Goal: Task Accomplishment & Management: Manage account settings

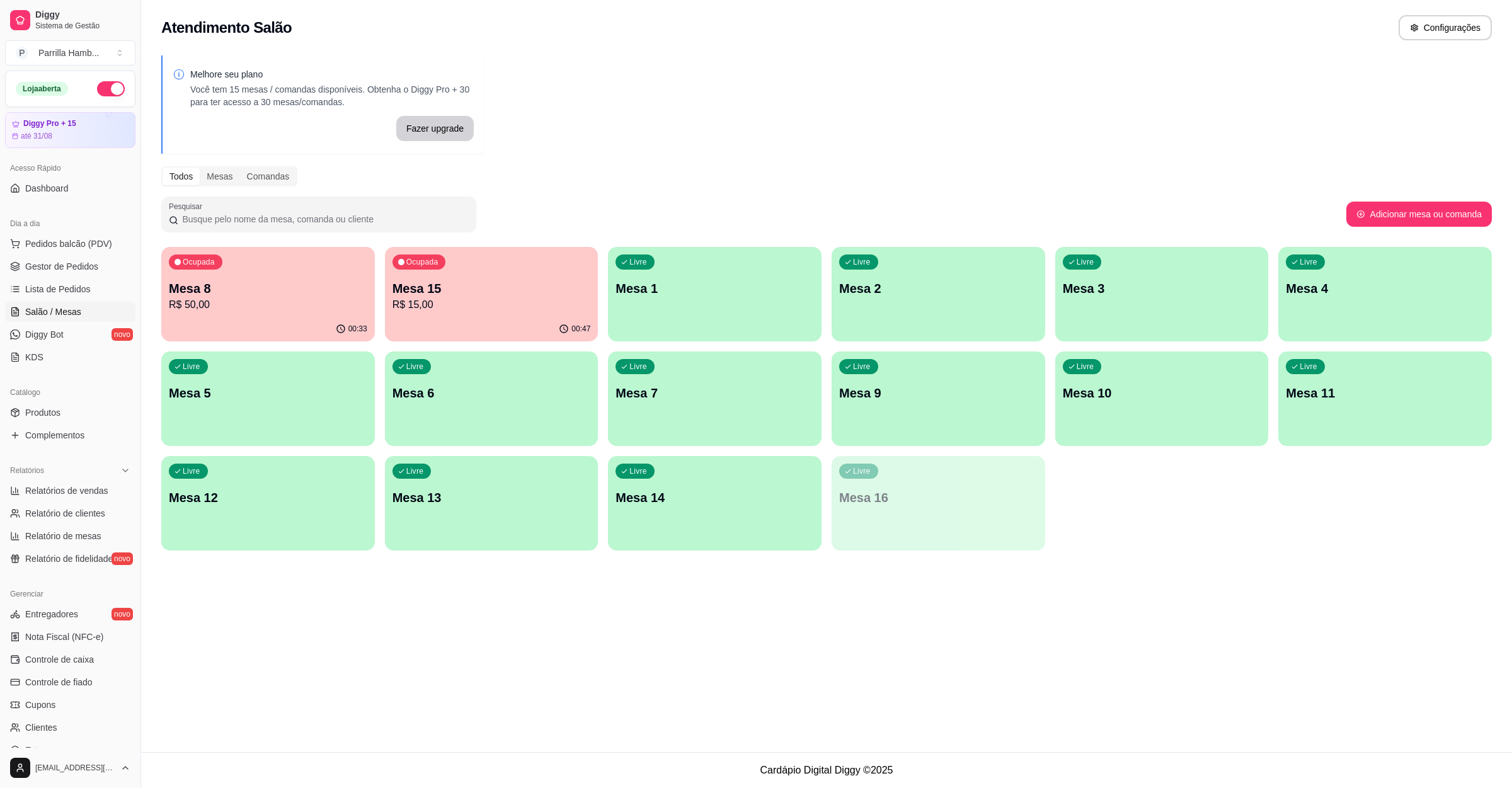
click at [872, 412] on div "Livre Mesa 9" at bounding box center [938, 391] width 213 height 80
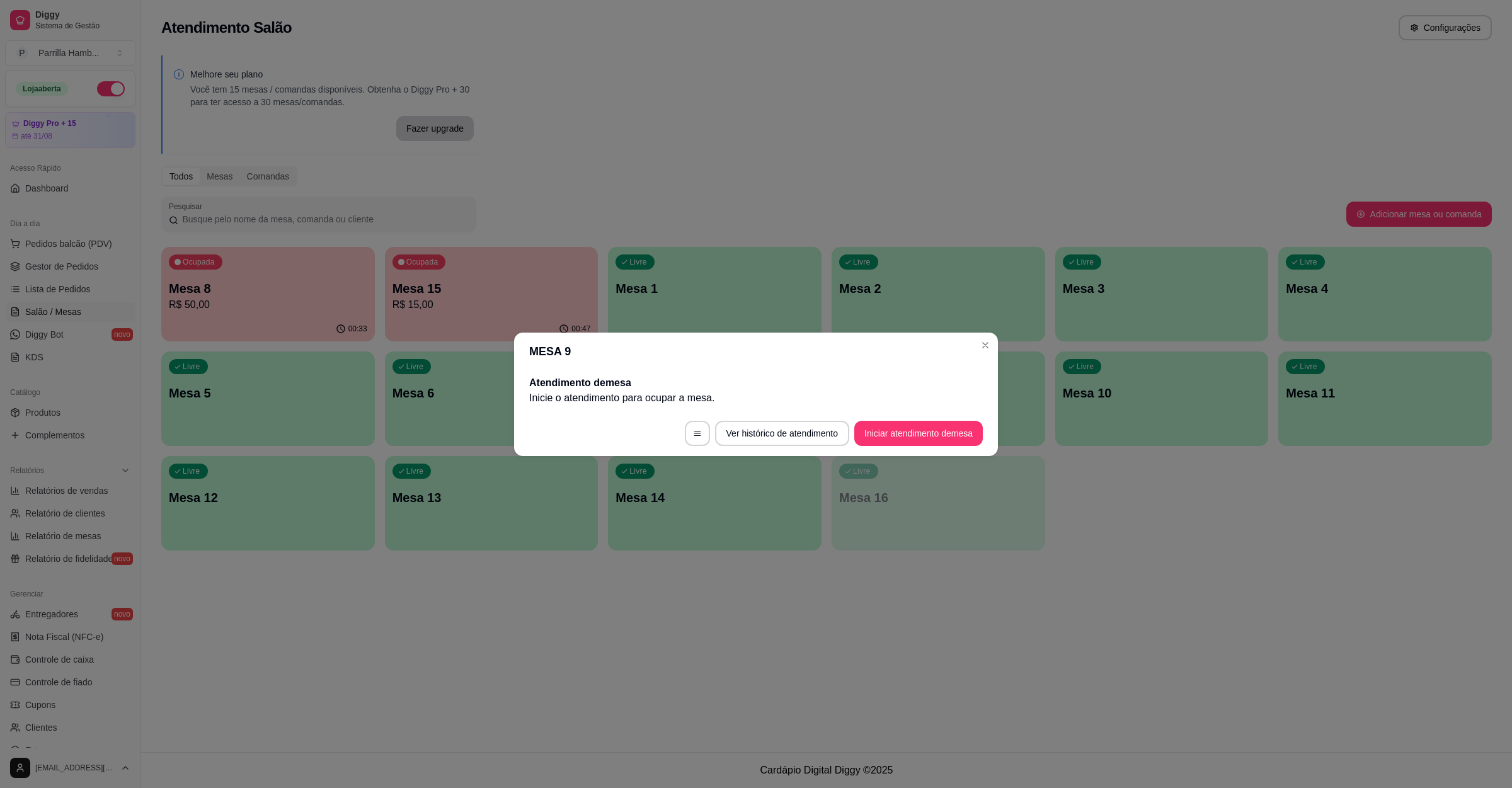
click at [872, 441] on button "Iniciar atendimento de mesa" at bounding box center [918, 433] width 128 height 25
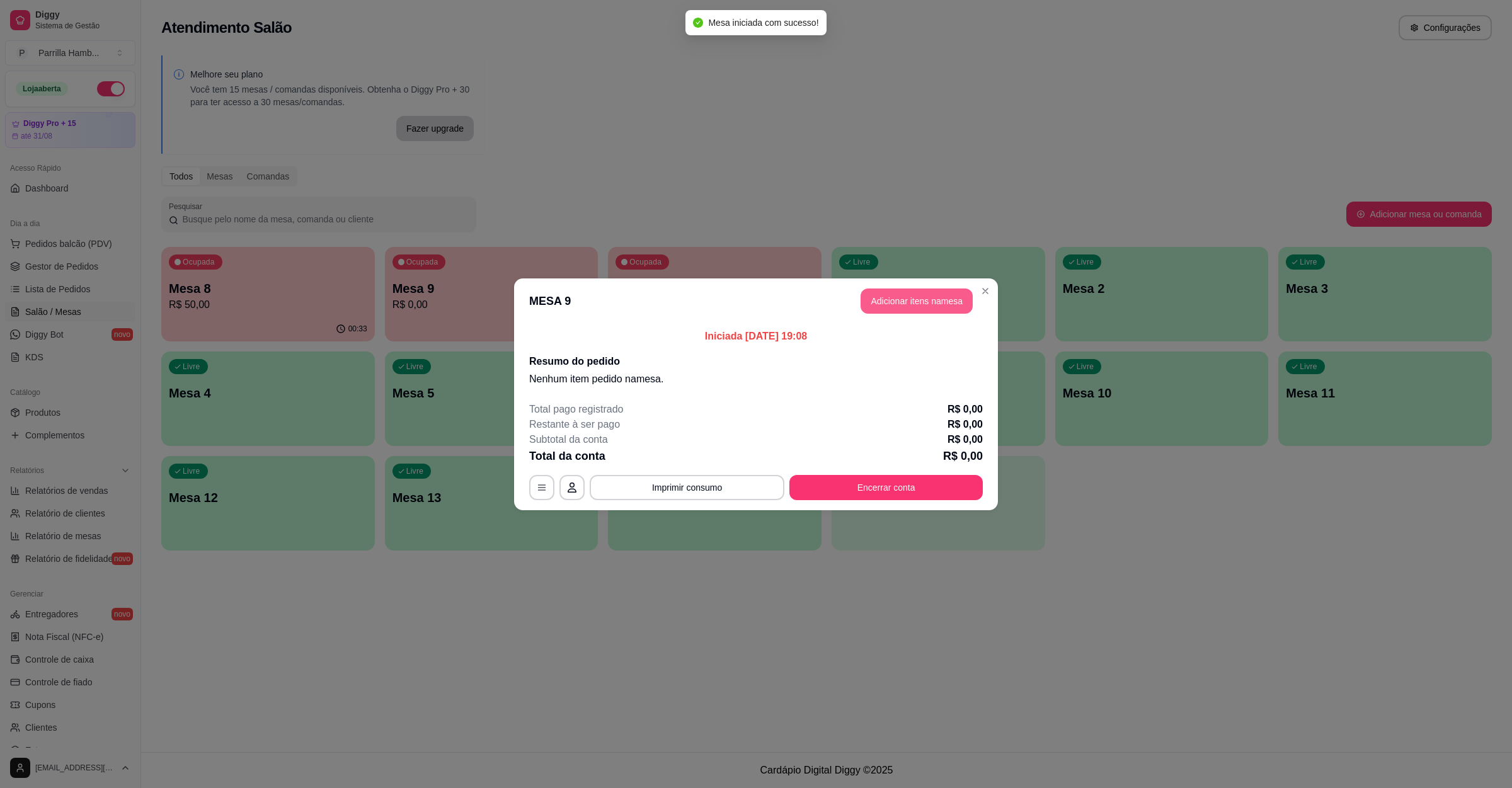
click at [922, 291] on button "Adicionar itens na mesa" at bounding box center [916, 301] width 112 height 25
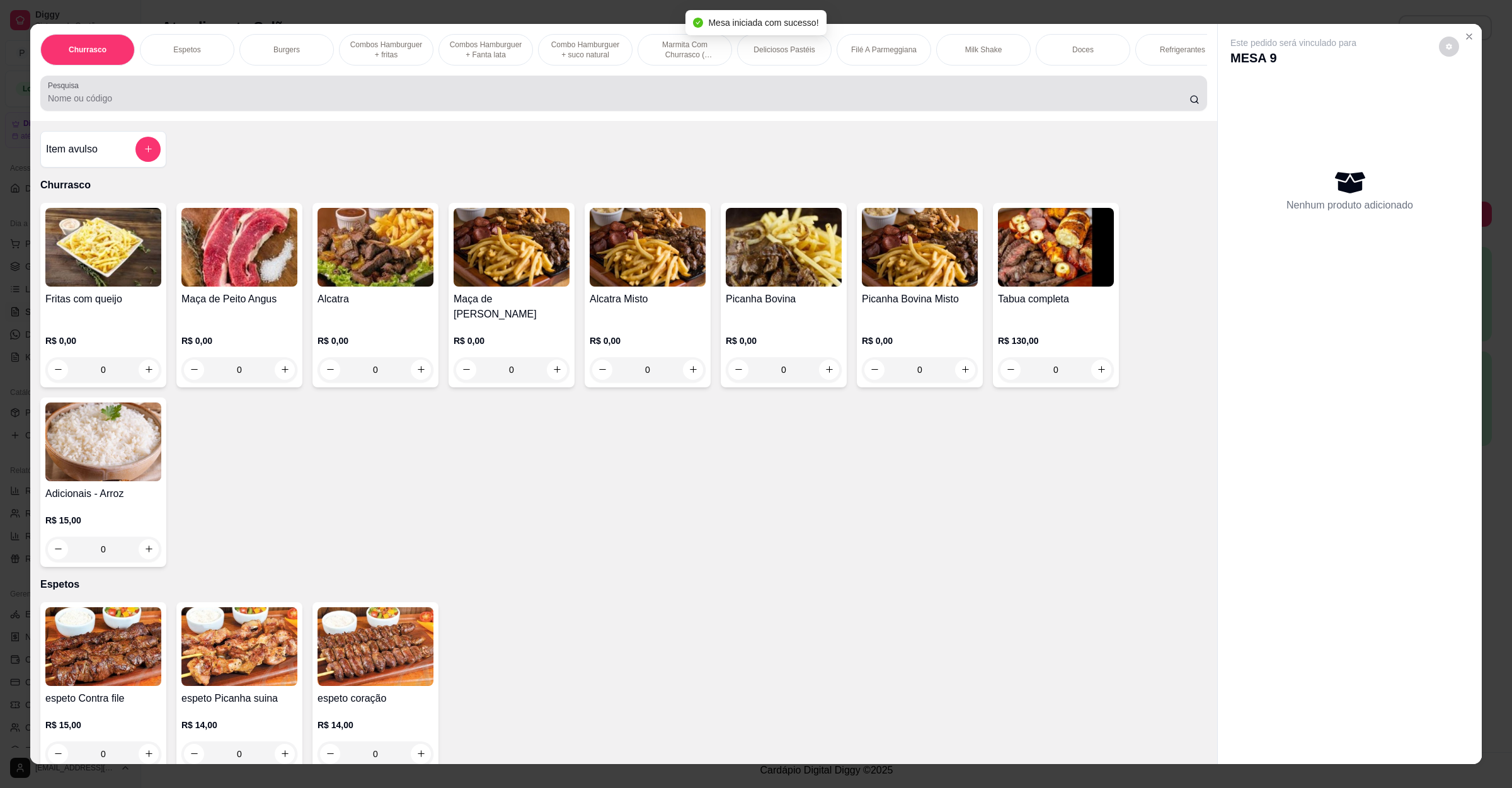
click at [462, 99] on div at bounding box center [623, 93] width 1152 height 25
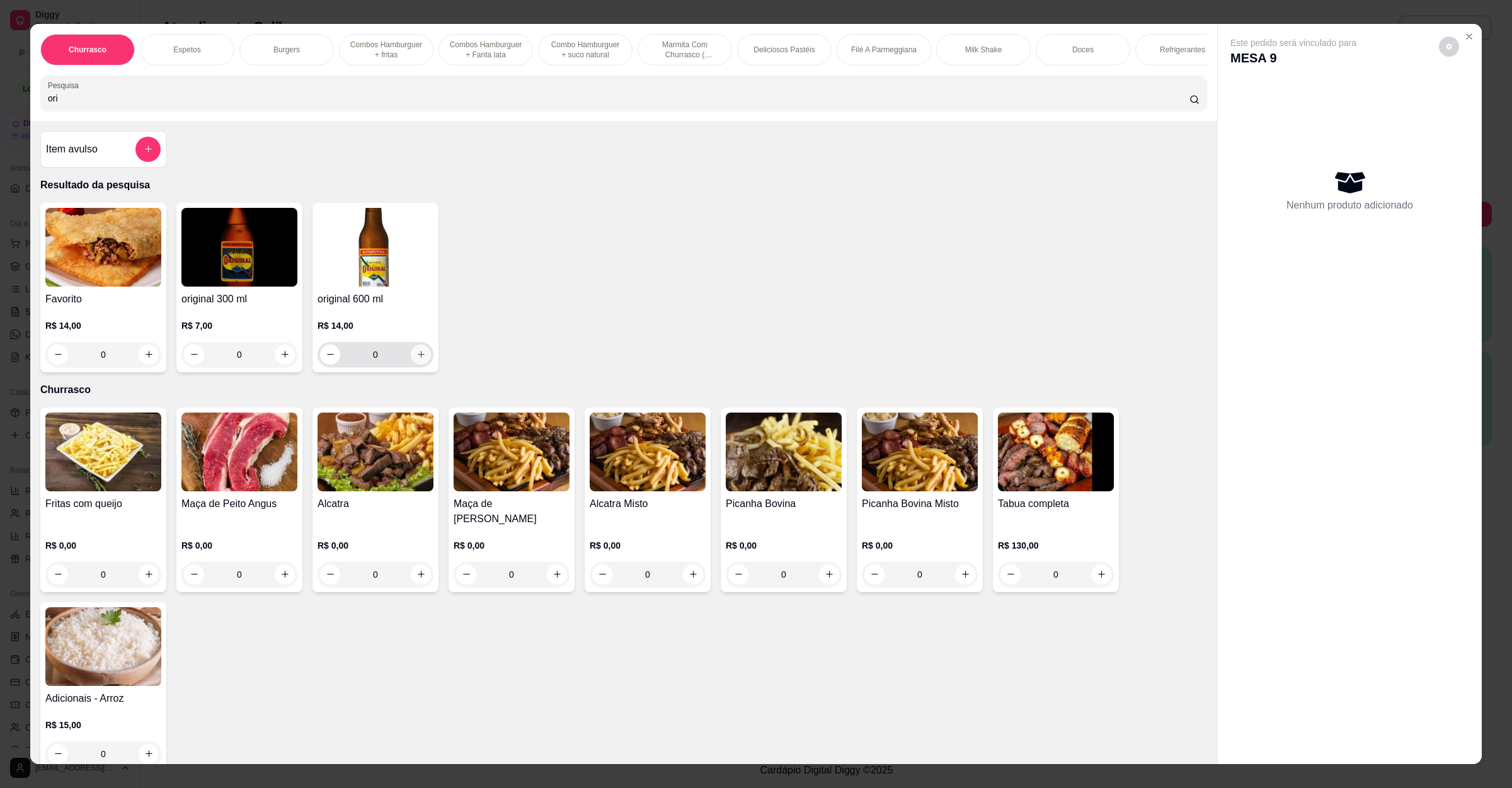
type input "ori"
click at [412, 365] on button "increase-product-quantity" at bounding box center [420, 354] width 20 height 20
type input "1"
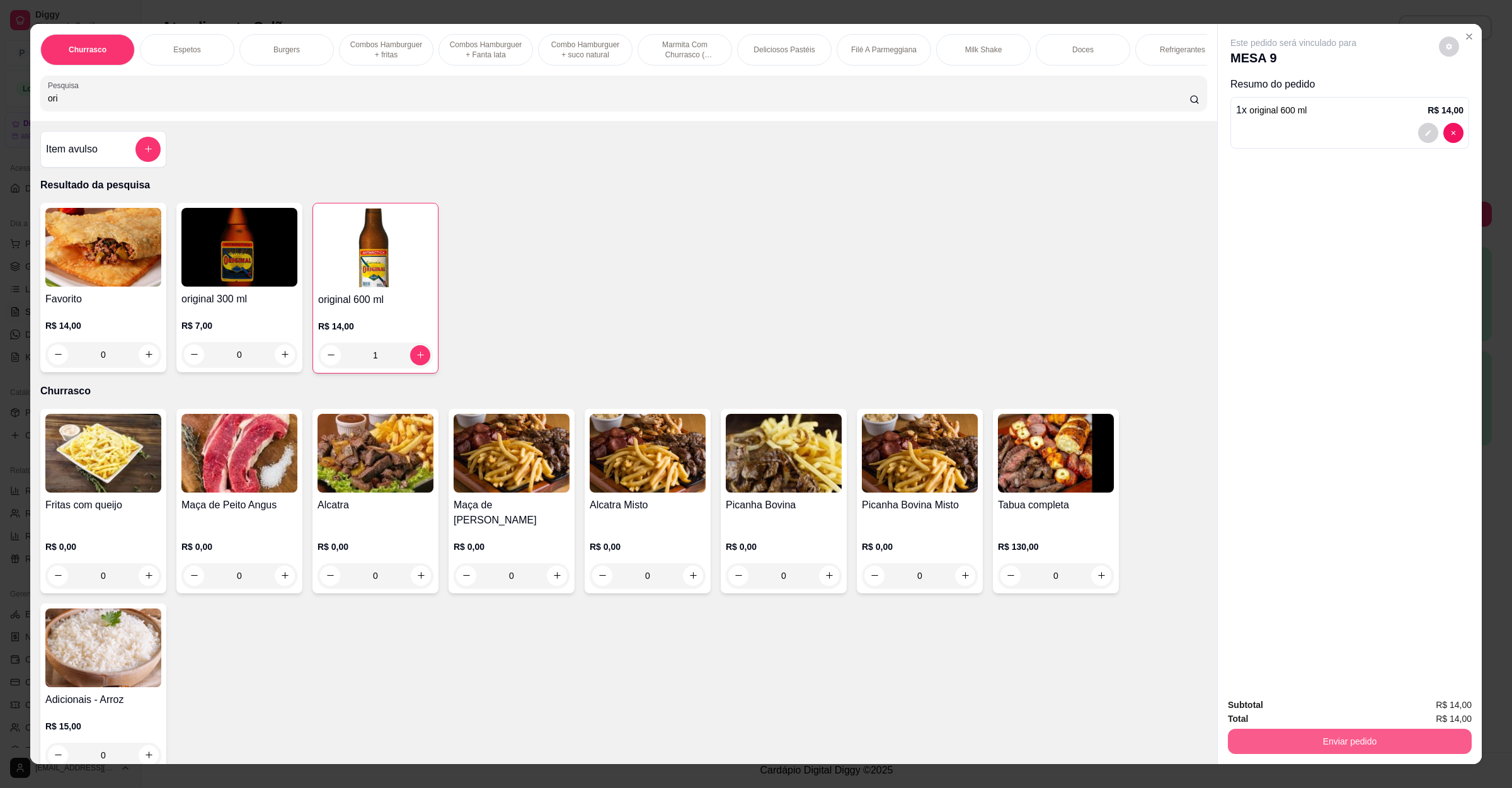
click at [1261, 739] on button "Enviar pedido" at bounding box center [1350, 741] width 244 height 25
click at [1274, 711] on button "Não registrar e enviar pedido" at bounding box center [1306, 710] width 127 height 23
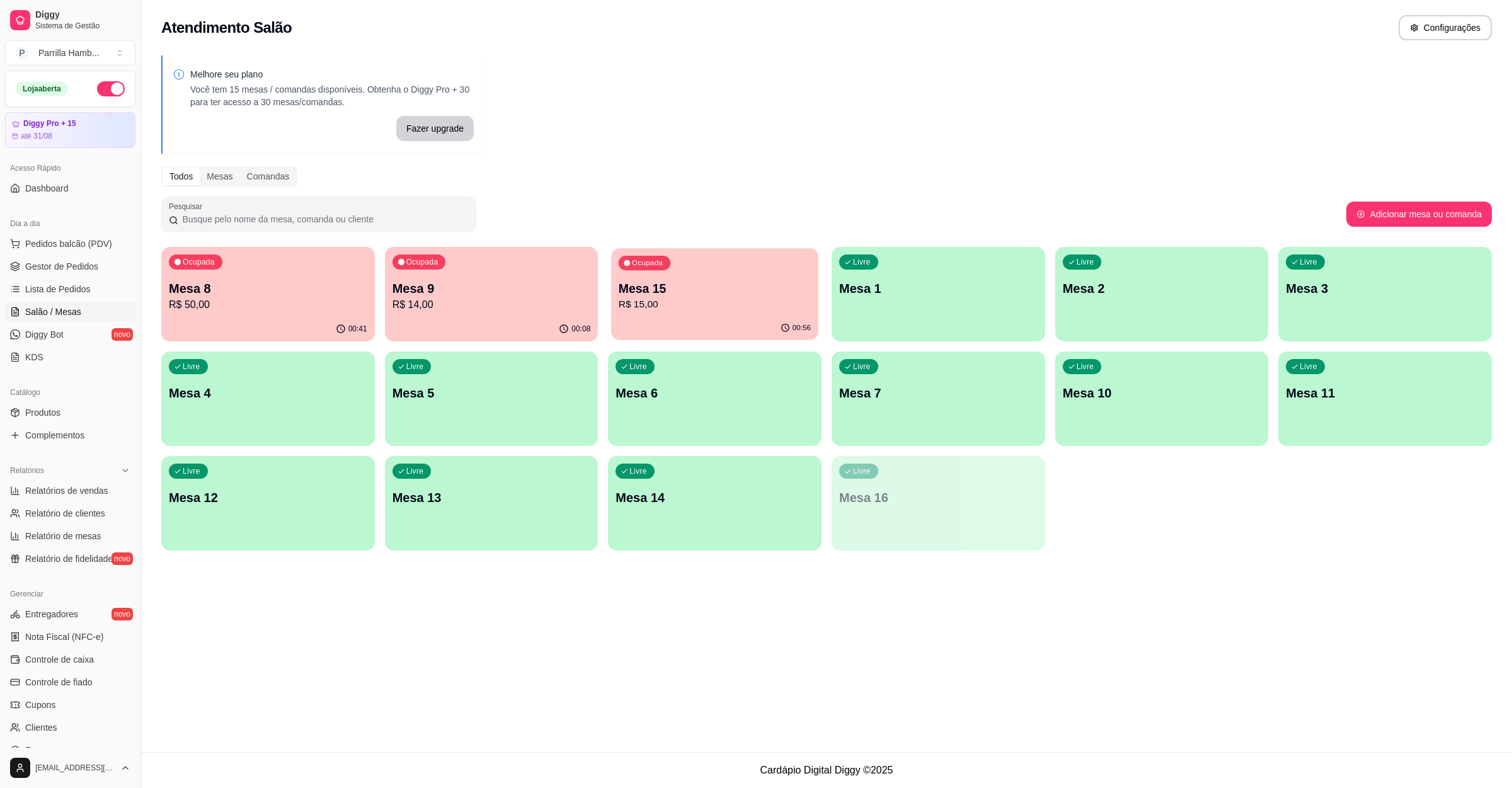
click at [647, 295] on p "Mesa 15" at bounding box center [714, 289] width 192 height 17
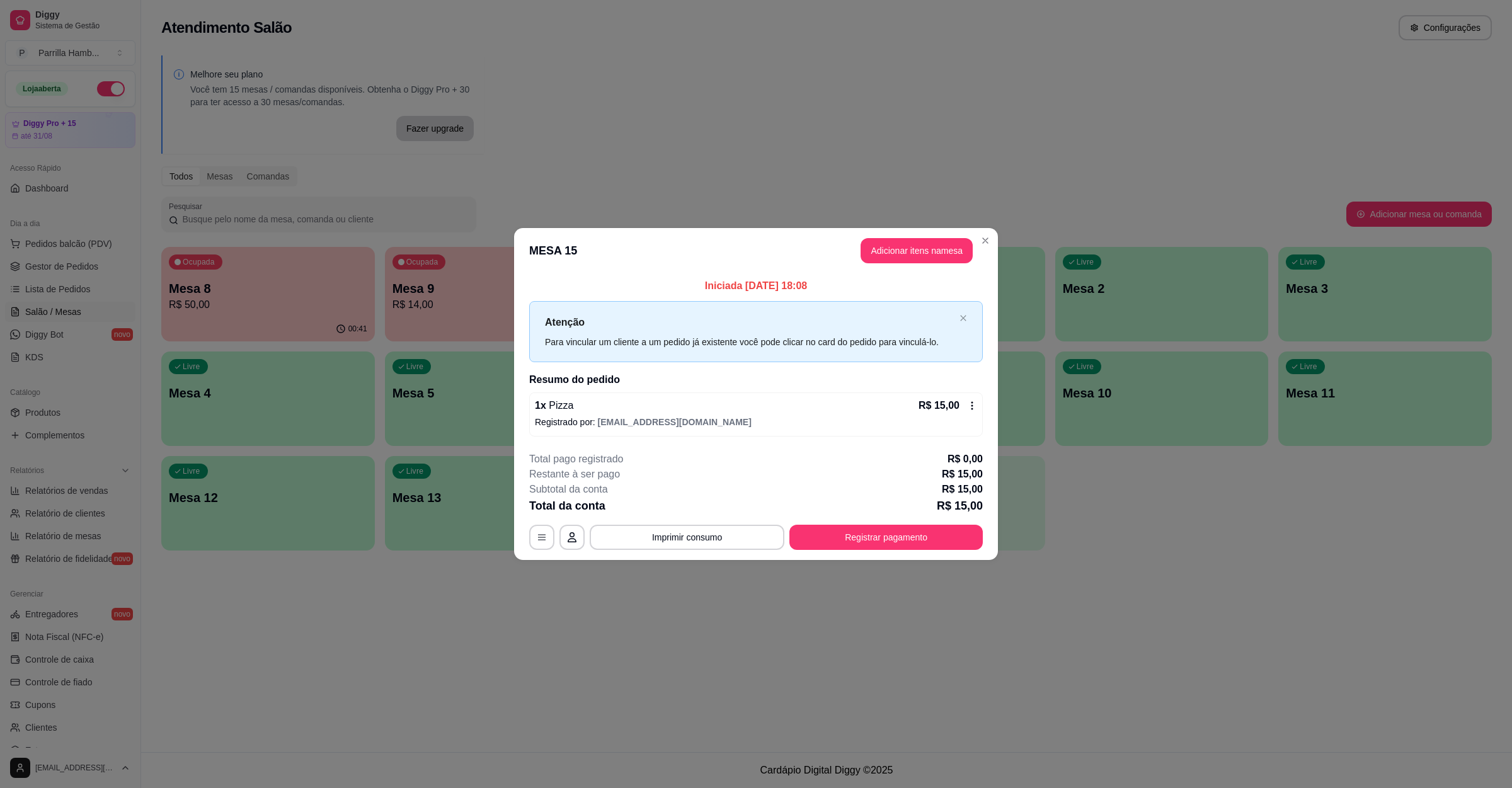
click at [721, 425] on p "Registrado por: [EMAIL_ADDRESS][DOMAIN_NAME]" at bounding box center [756, 422] width 442 height 13
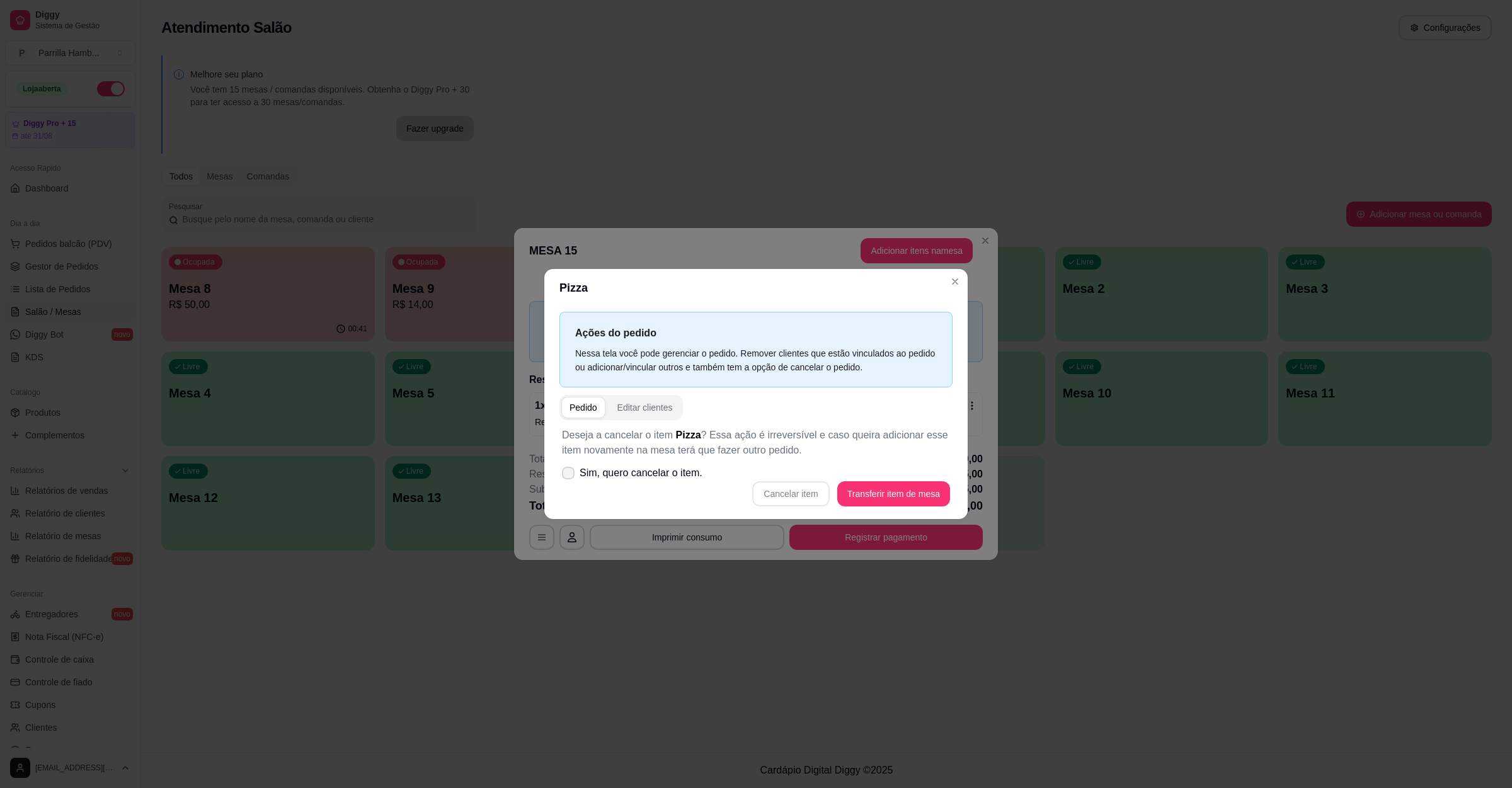
click at [665, 465] on label "Sim, quero cancelar o item." at bounding box center [632, 473] width 151 height 25
click at [569, 475] on input "Sim, quero cancelar o item." at bounding box center [565, 479] width 8 height 8
checkbox input "true"
click at [779, 484] on button "Cancelar item" at bounding box center [791, 494] width 77 height 25
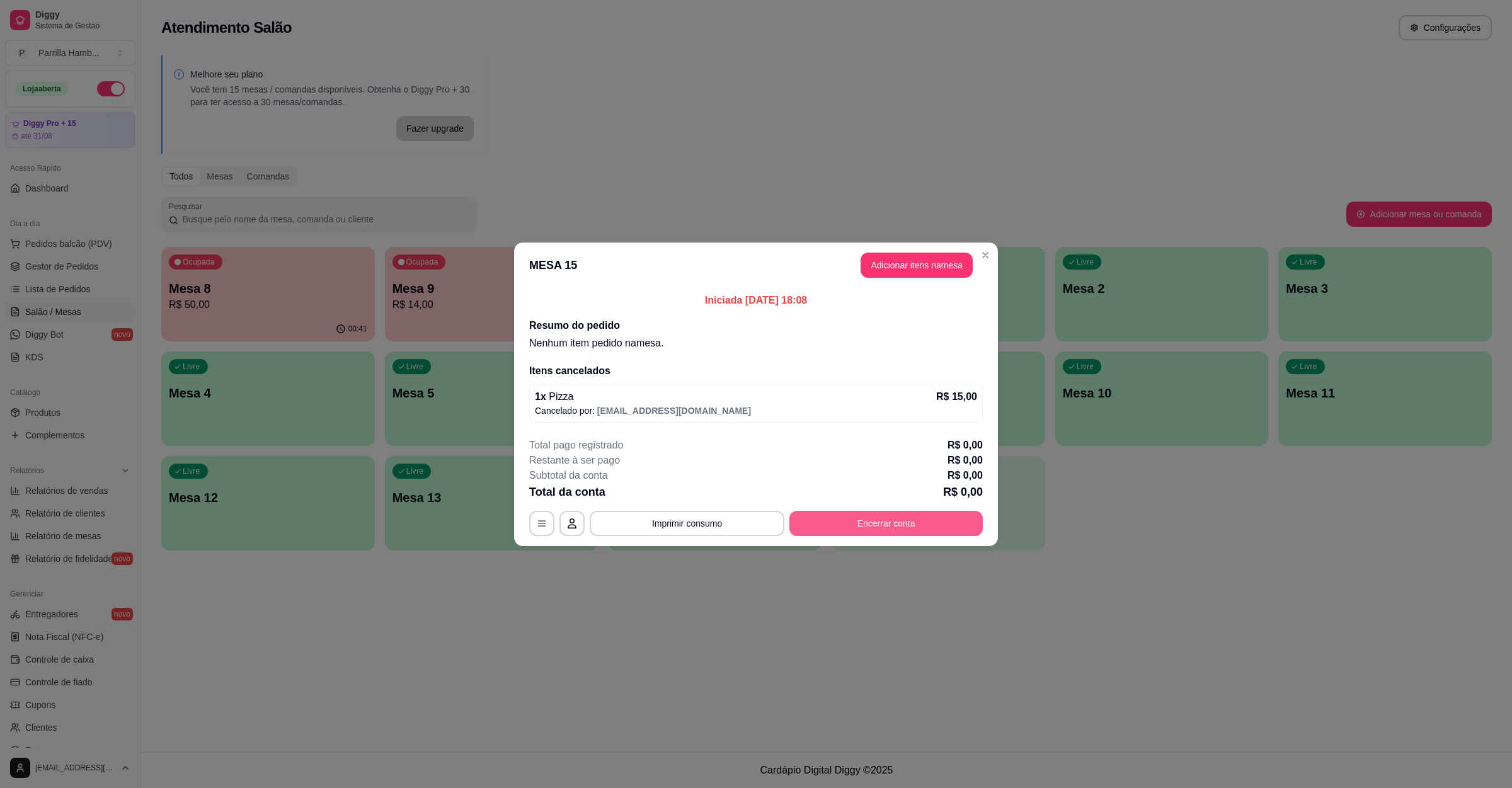
click at [917, 524] on button "Encerrar conta" at bounding box center [886, 524] width 194 height 25
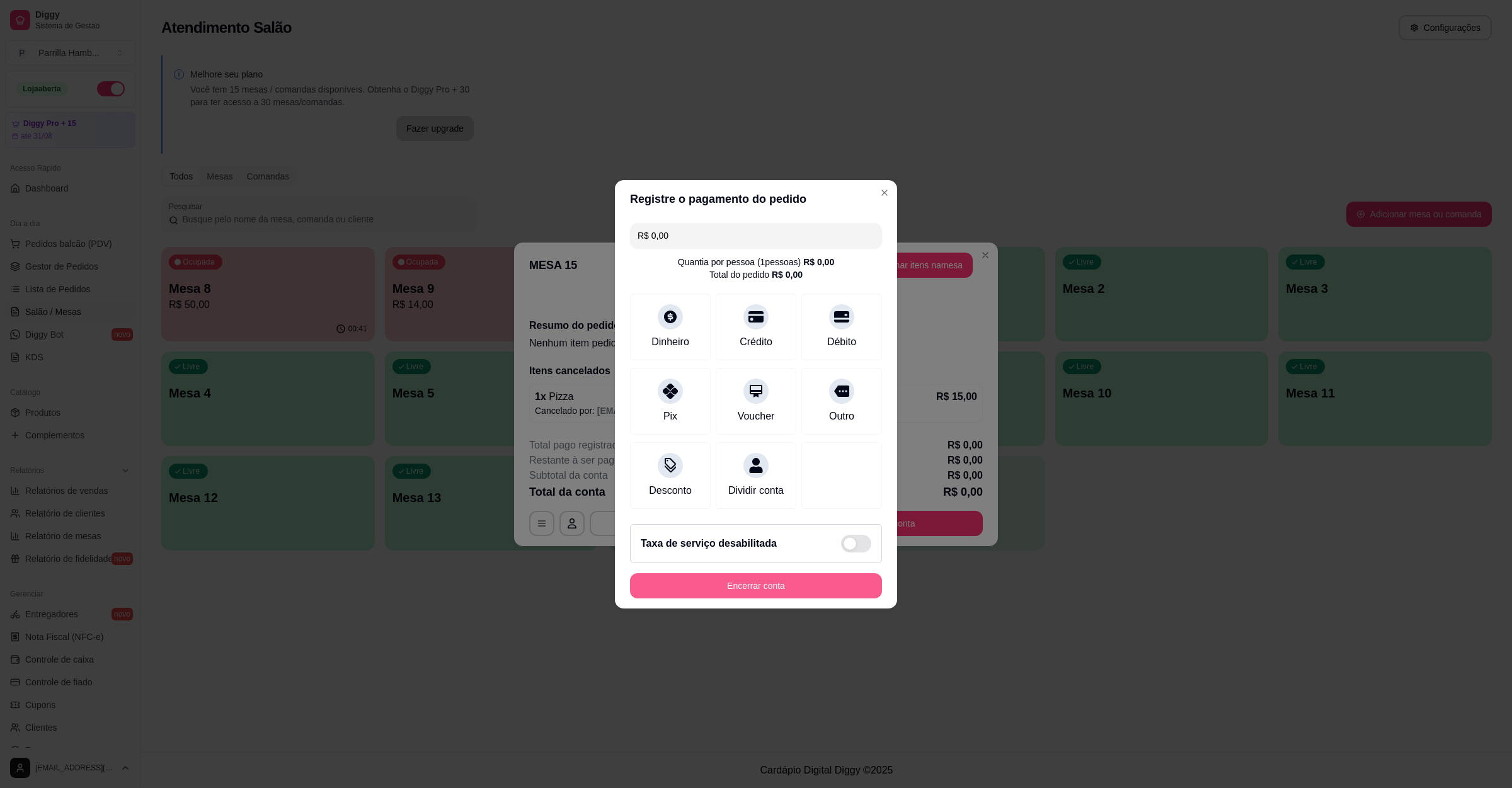
click at [827, 586] on button "Encerrar conta" at bounding box center [756, 586] width 252 height 25
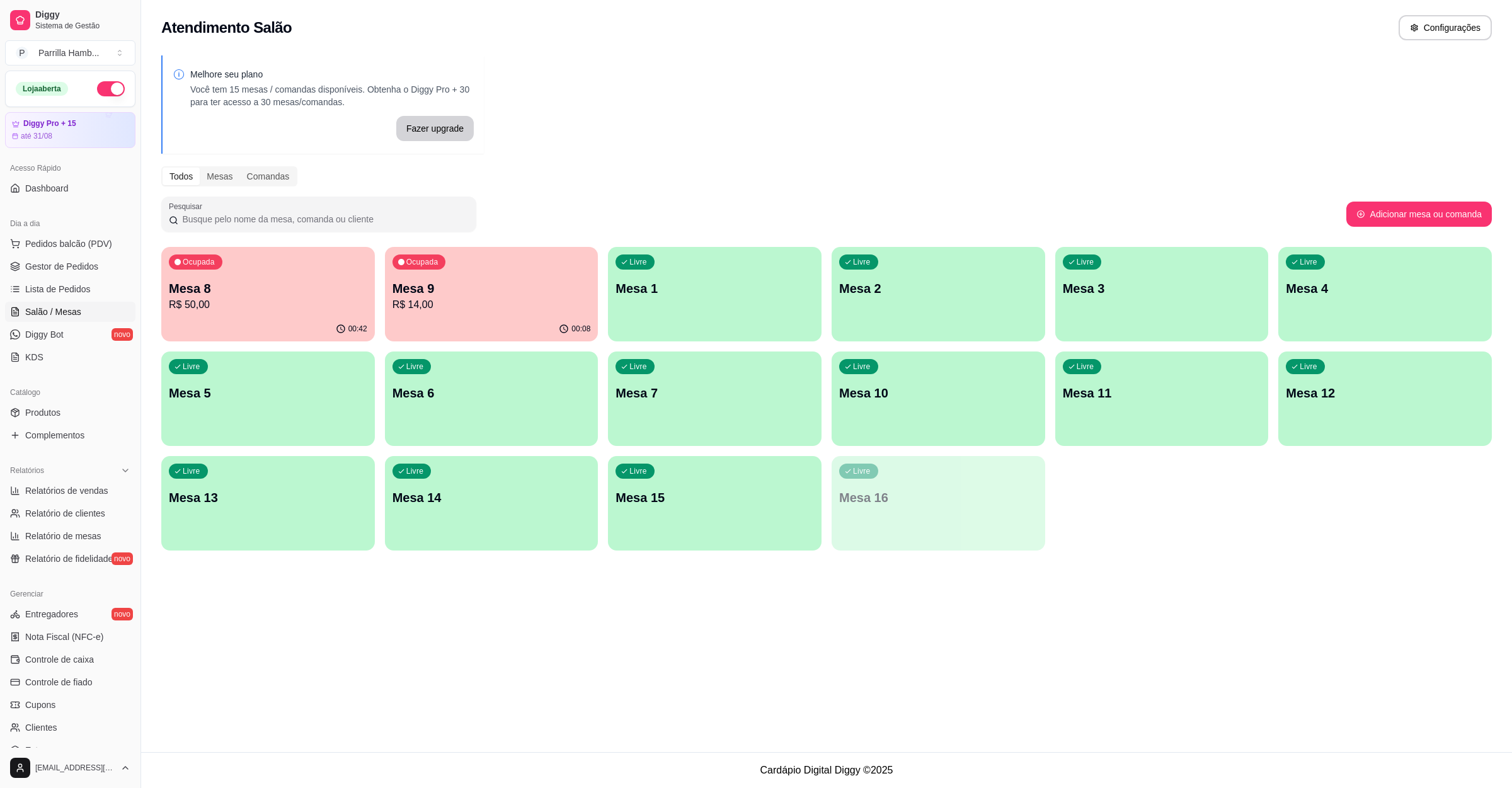
click at [469, 320] on div "00:08" at bounding box center [491, 328] width 213 height 24
click at [200, 313] on div "Ocupada Mesa 8 R$ 50,00" at bounding box center [267, 282] width 207 height 68
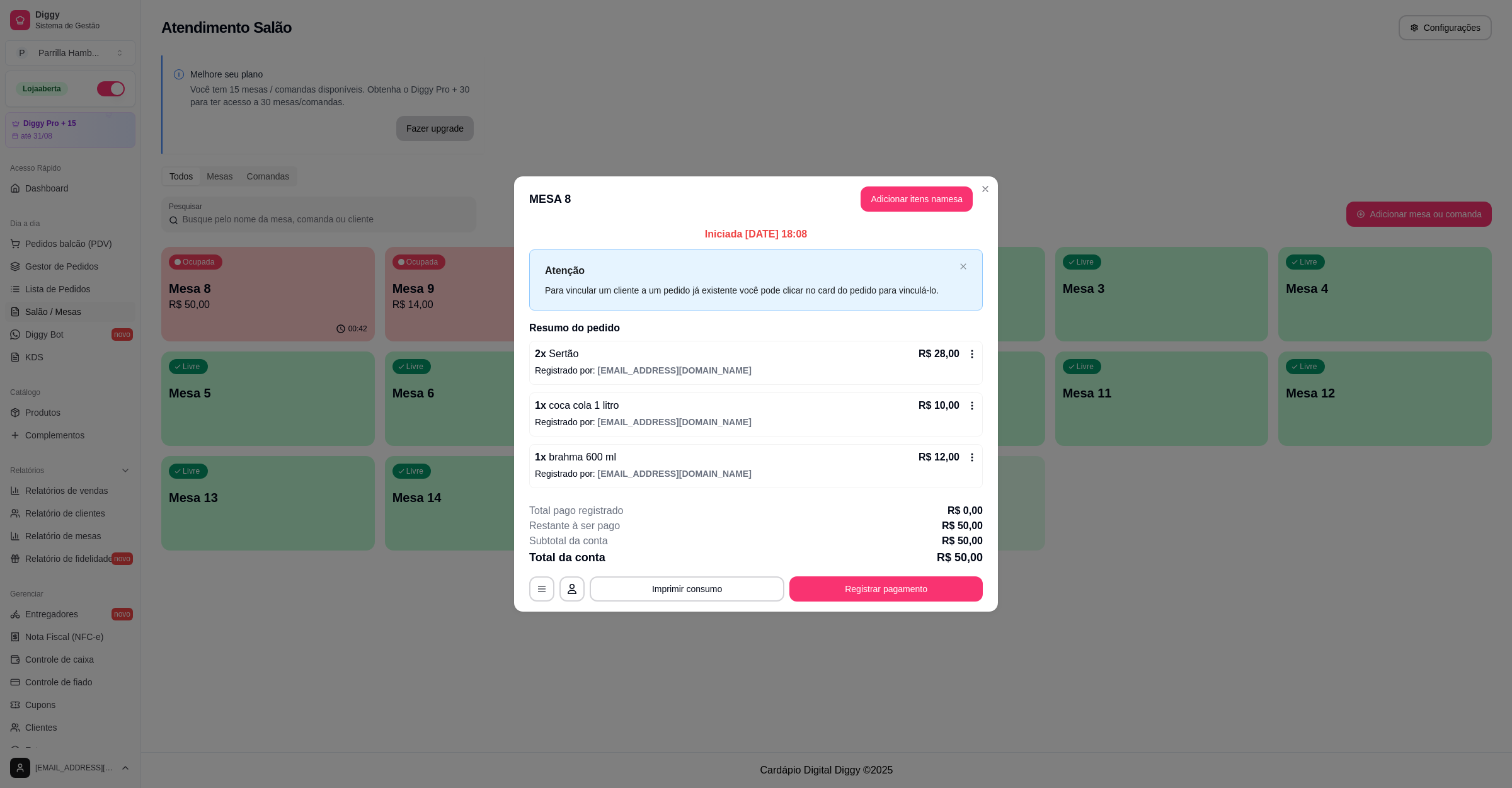
click at [681, 581] on button "Imprimir consumo" at bounding box center [687, 589] width 194 height 25
click at [681, 562] on button "IMPRESSORA" at bounding box center [691, 564] width 73 height 16
click at [866, 596] on button "Registrar pagamento" at bounding box center [886, 589] width 187 height 24
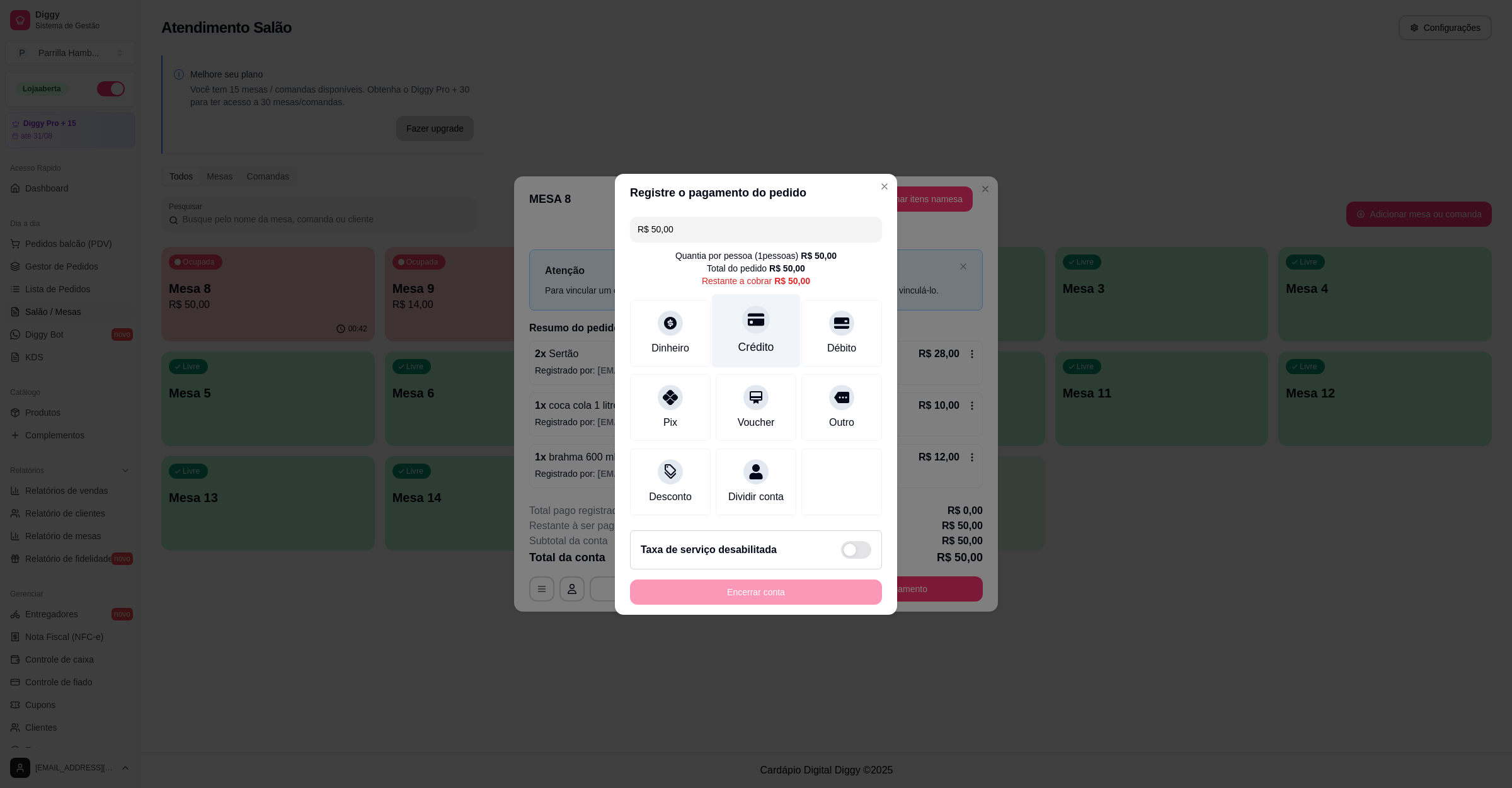
click at [773, 332] on div "Crédito" at bounding box center [756, 330] width 89 height 74
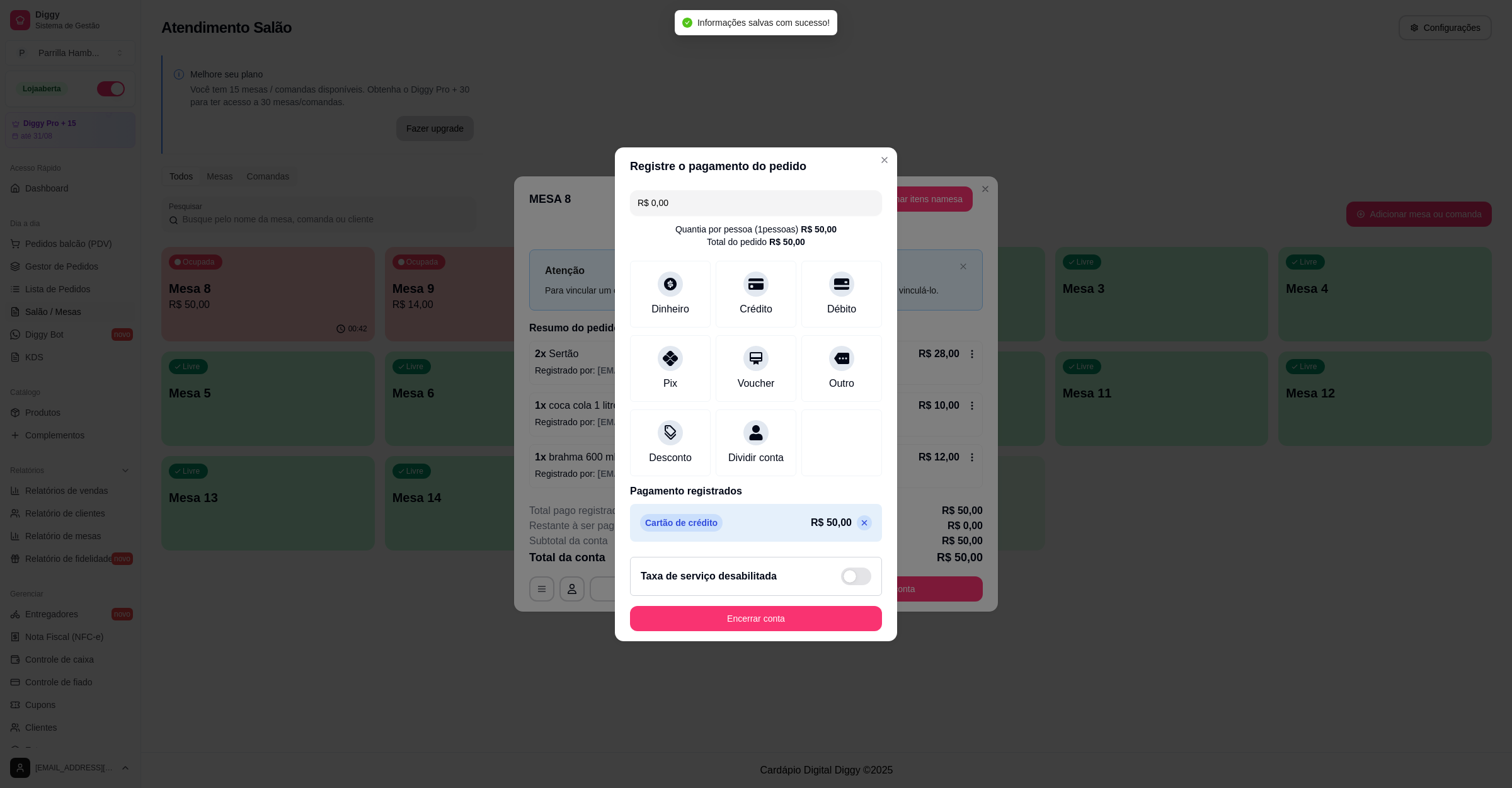
type input "R$ 0,00"
click at [769, 628] on button "Encerrar conta" at bounding box center [756, 619] width 252 height 25
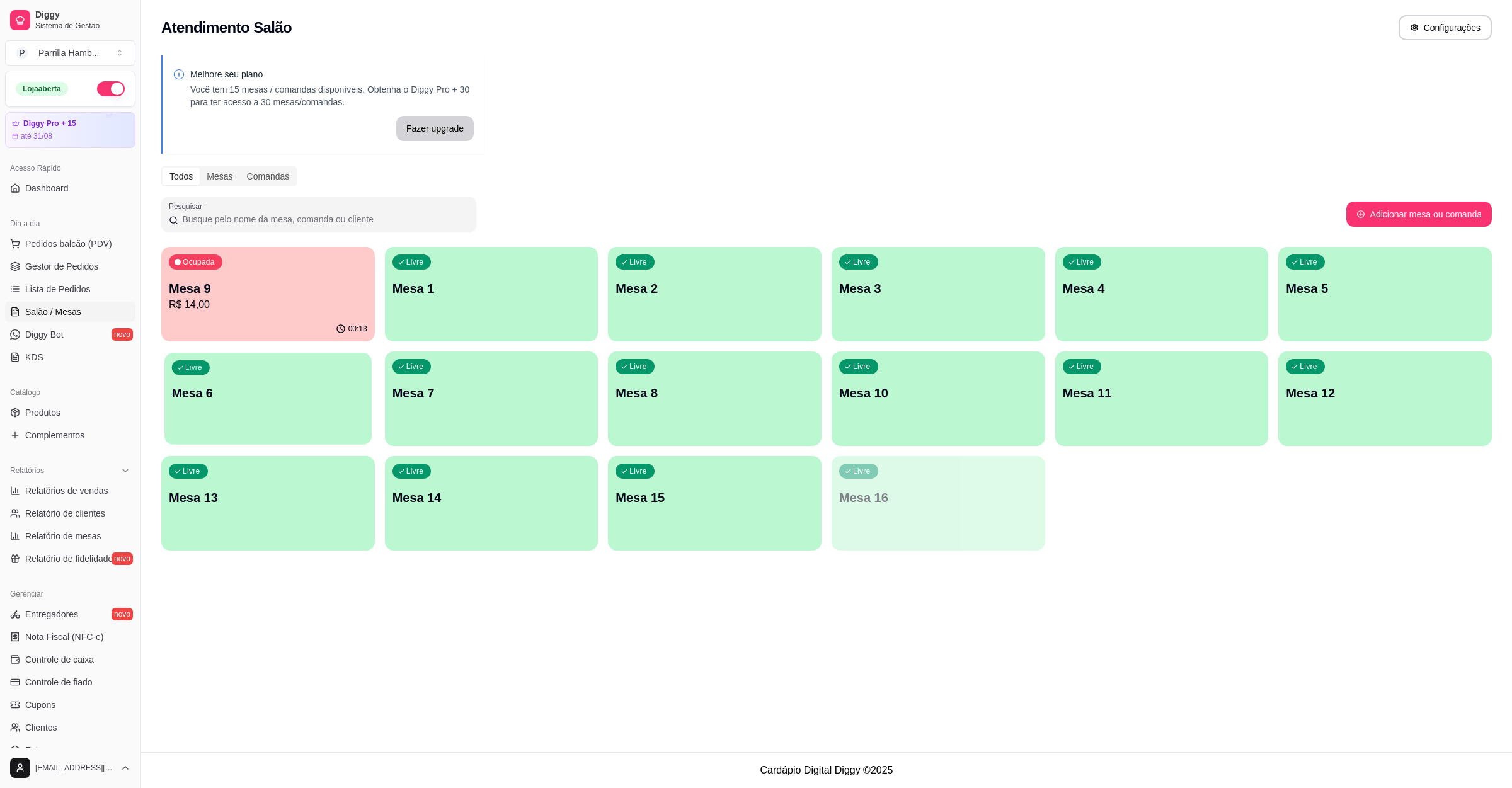
click at [278, 418] on div "Livre Mesa 6" at bounding box center [267, 392] width 207 height 77
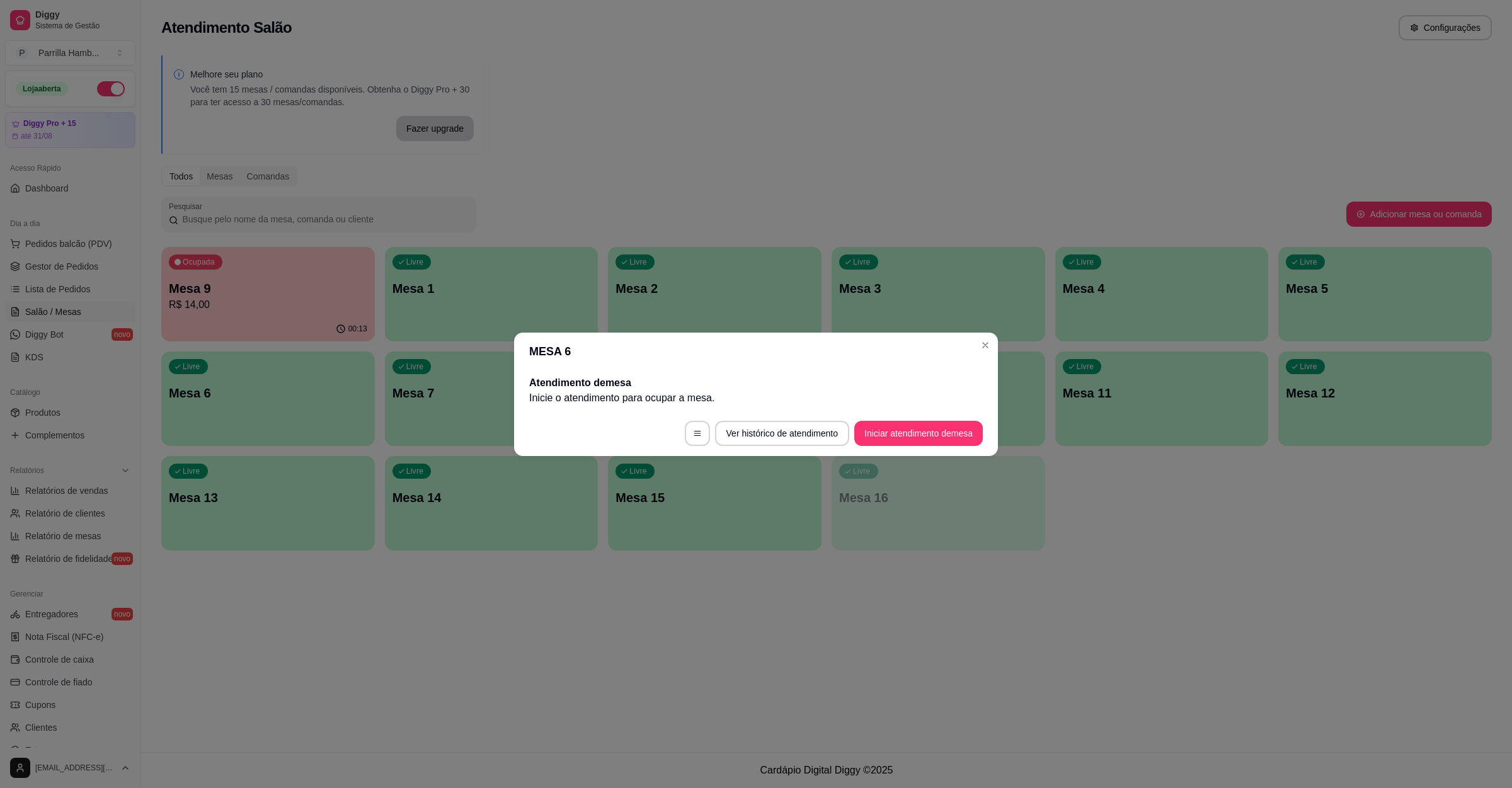
click at [892, 437] on button "Iniciar atendimento de mesa" at bounding box center [918, 433] width 128 height 25
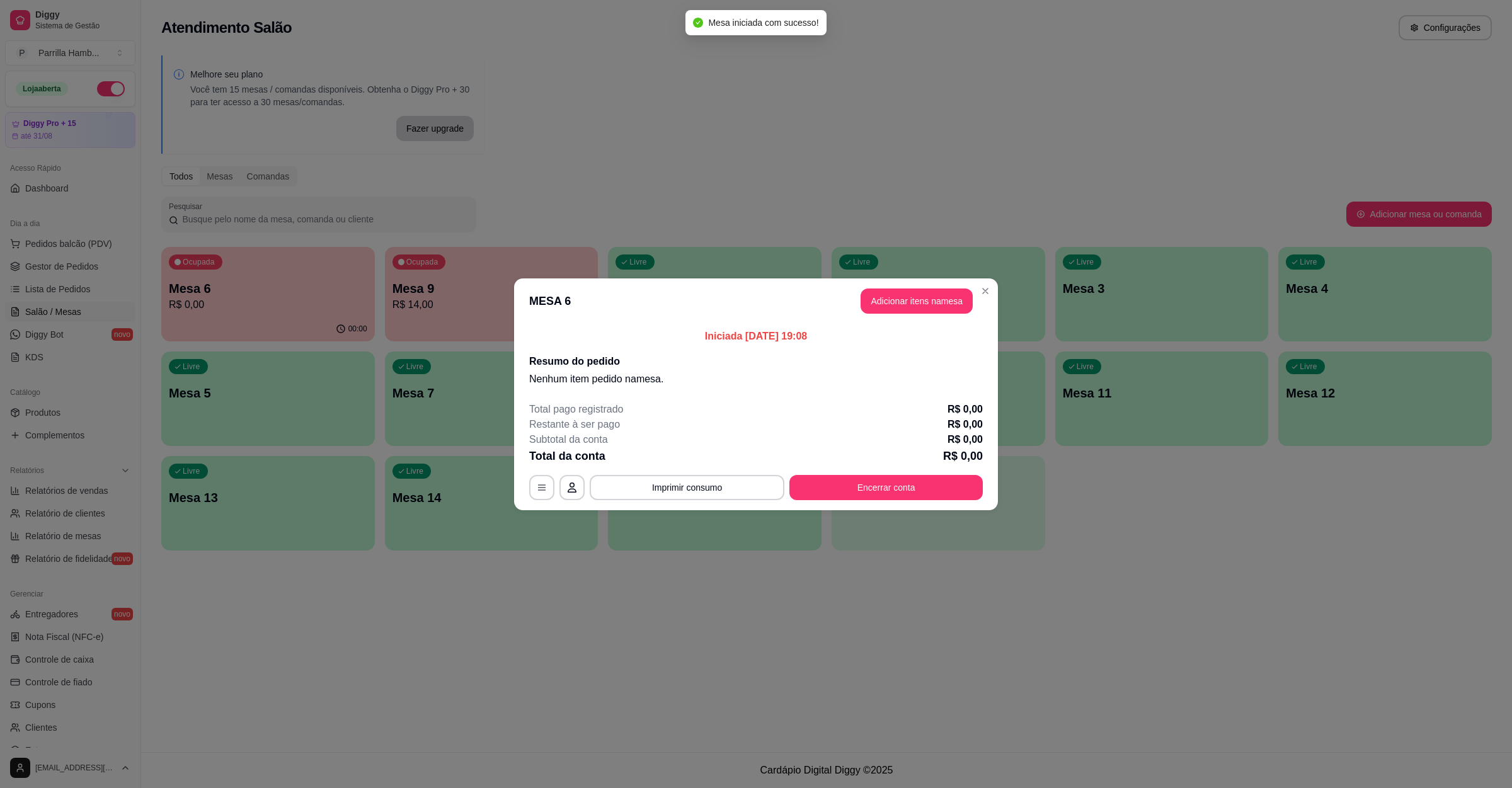
click at [888, 318] on header "MESA 6 Adicionar itens na mesa" at bounding box center [756, 301] width 484 height 46
click at [891, 317] on header "MESA 6 Adicionar itens na mesa" at bounding box center [756, 301] width 484 height 46
click at [891, 313] on button "Adicionar itens na mesa" at bounding box center [916, 300] width 108 height 24
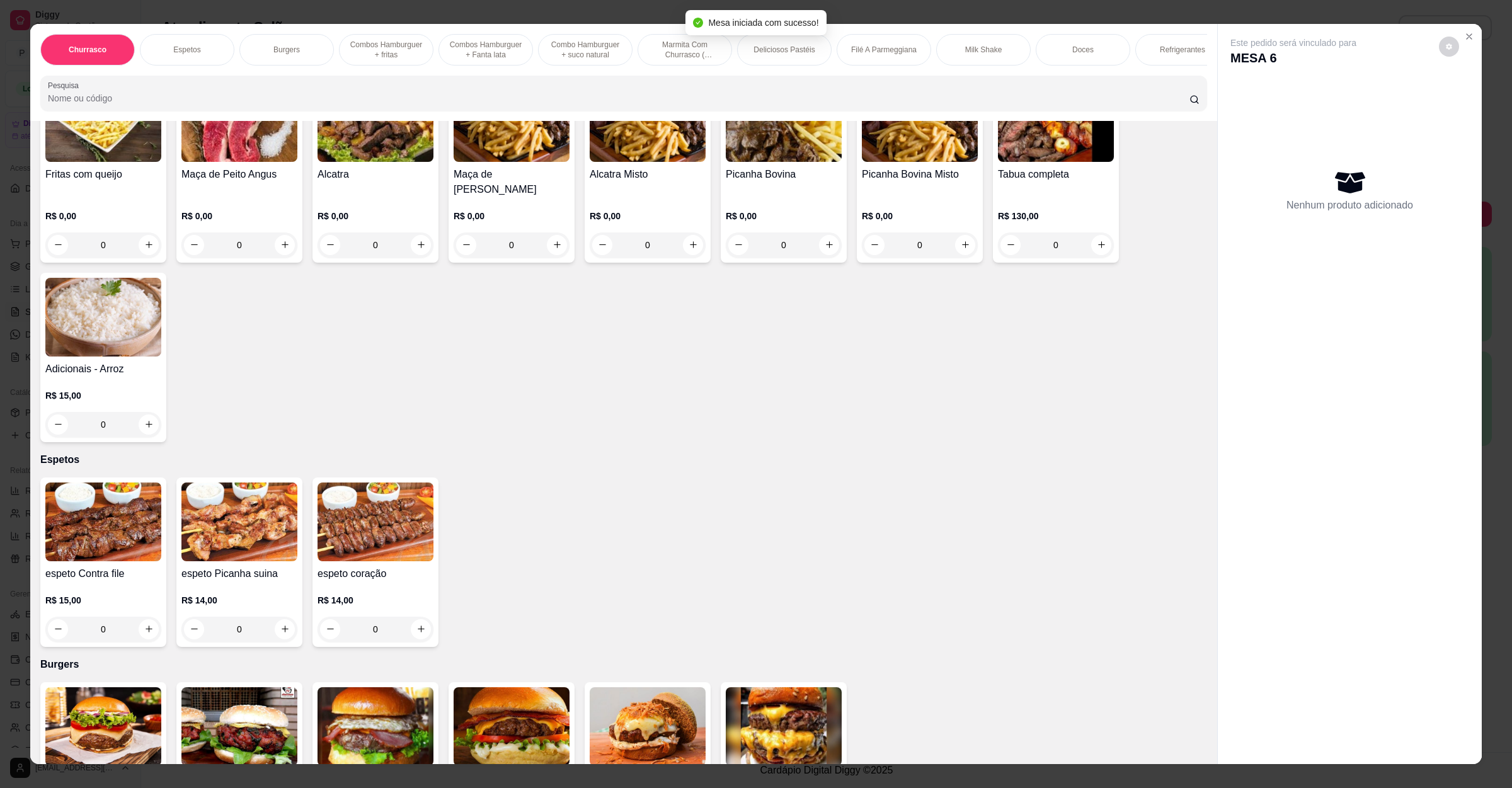
scroll to position [189, 0]
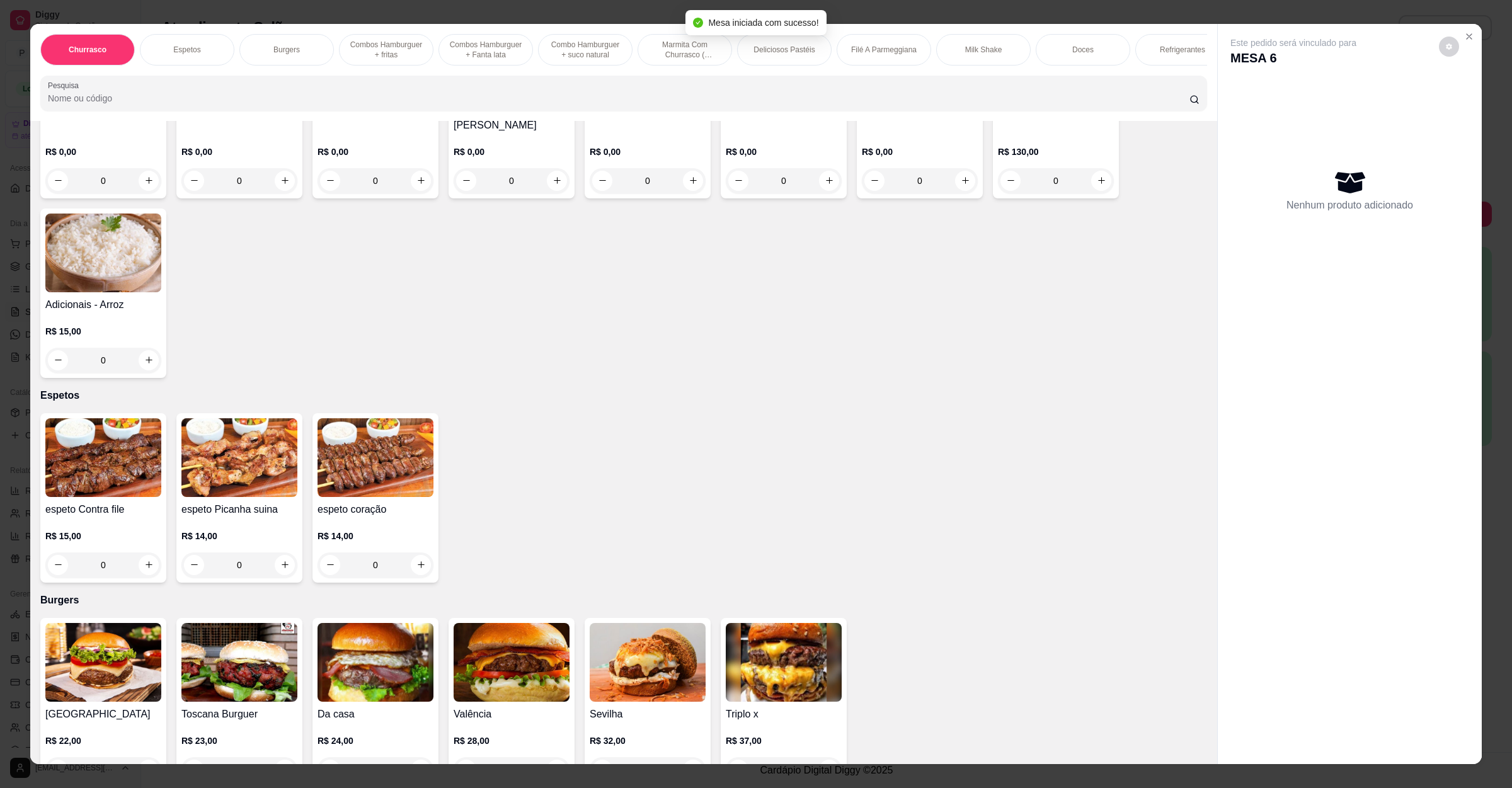
click at [110, 470] on img at bounding box center [103, 458] width 116 height 79
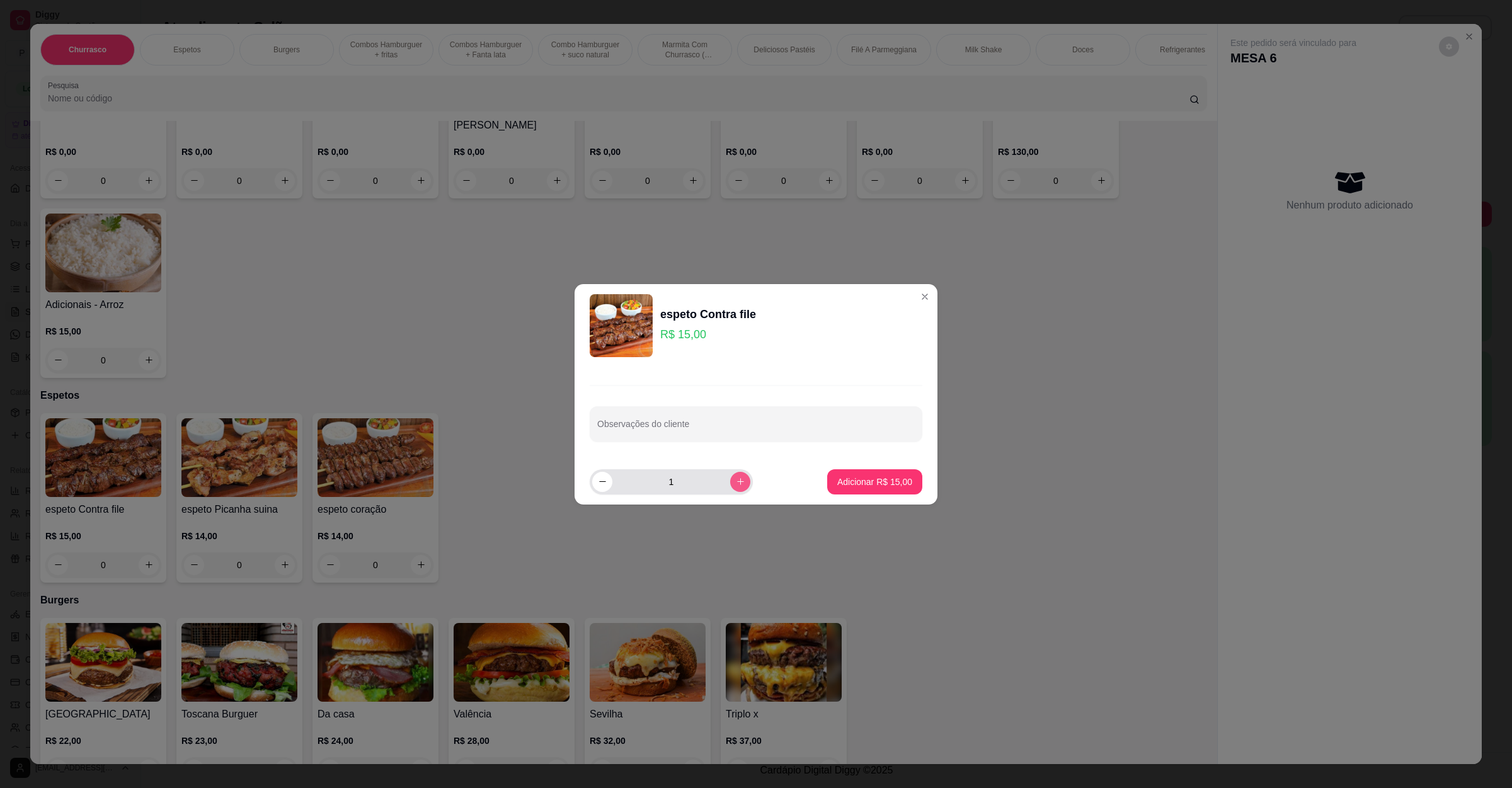
click at [736, 481] on icon "increase-product-quantity" at bounding box center [740, 481] width 10 height 10
type input "2"
click at [730, 425] on input "Observações do cliente" at bounding box center [756, 429] width 317 height 13
type input "fora do espeto"
click at [851, 473] on button "Adicionar R$ 30,00" at bounding box center [874, 481] width 92 height 24
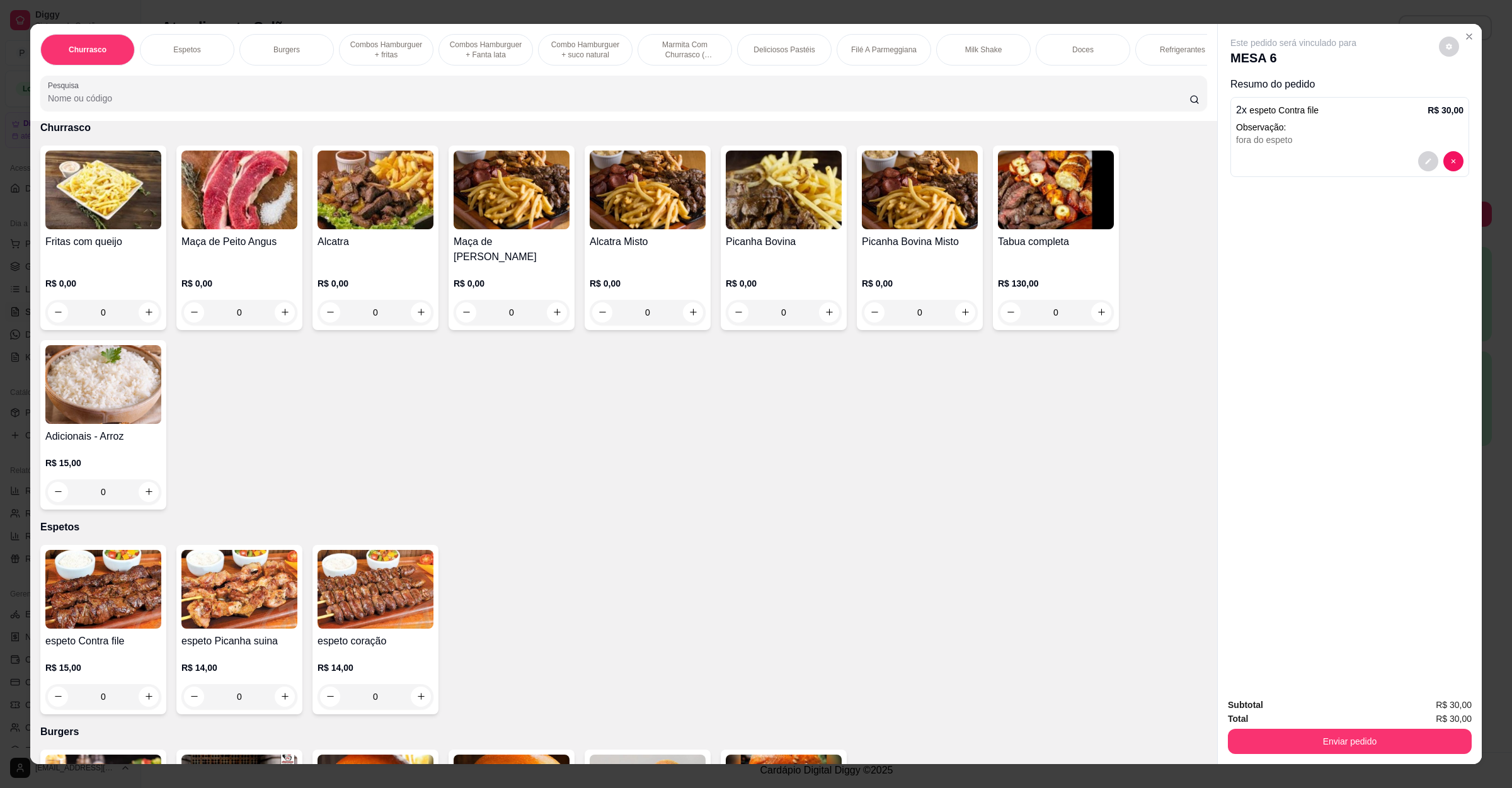
scroll to position [0, 0]
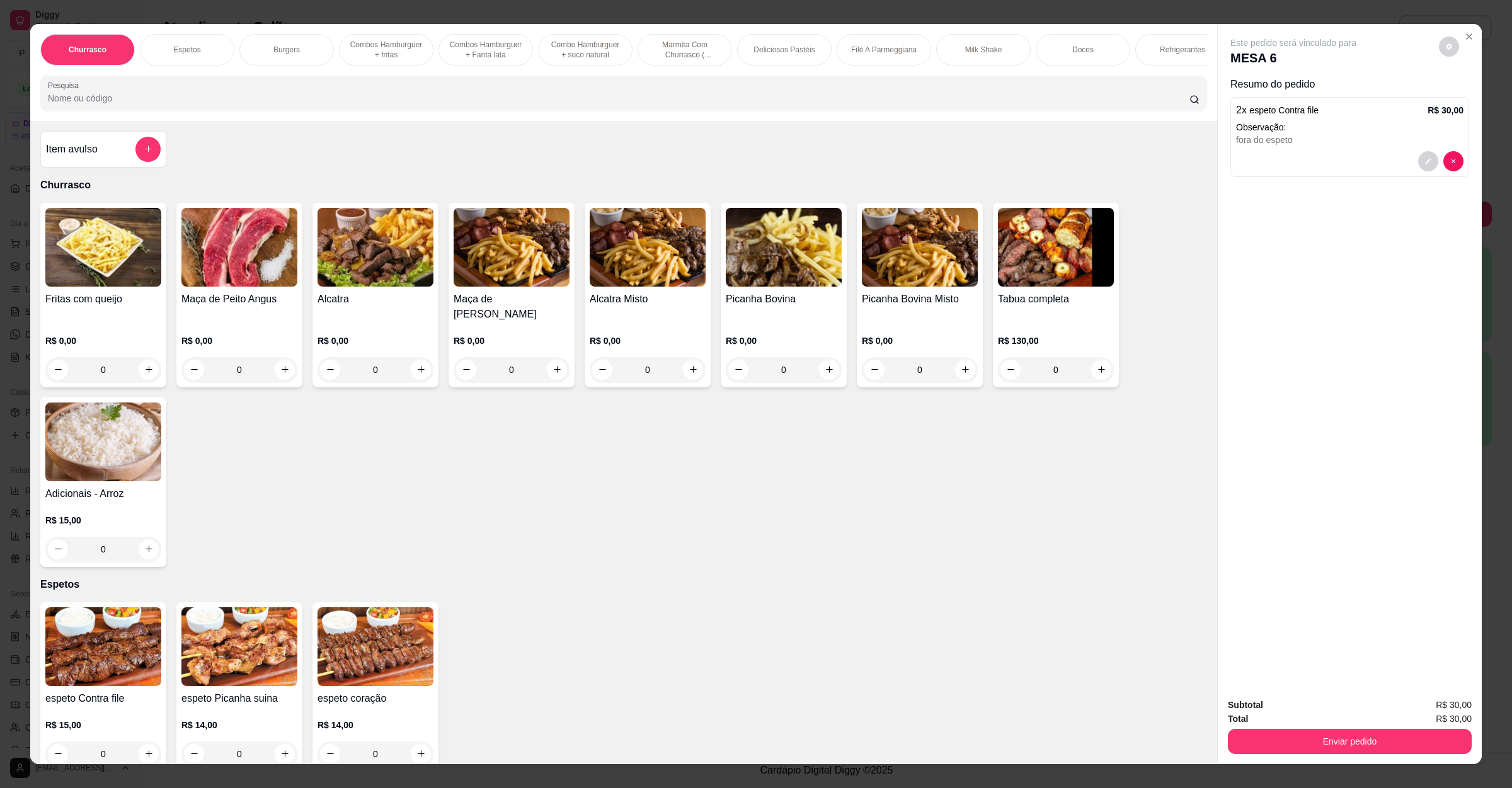
click at [72, 268] on img at bounding box center [103, 247] width 116 height 79
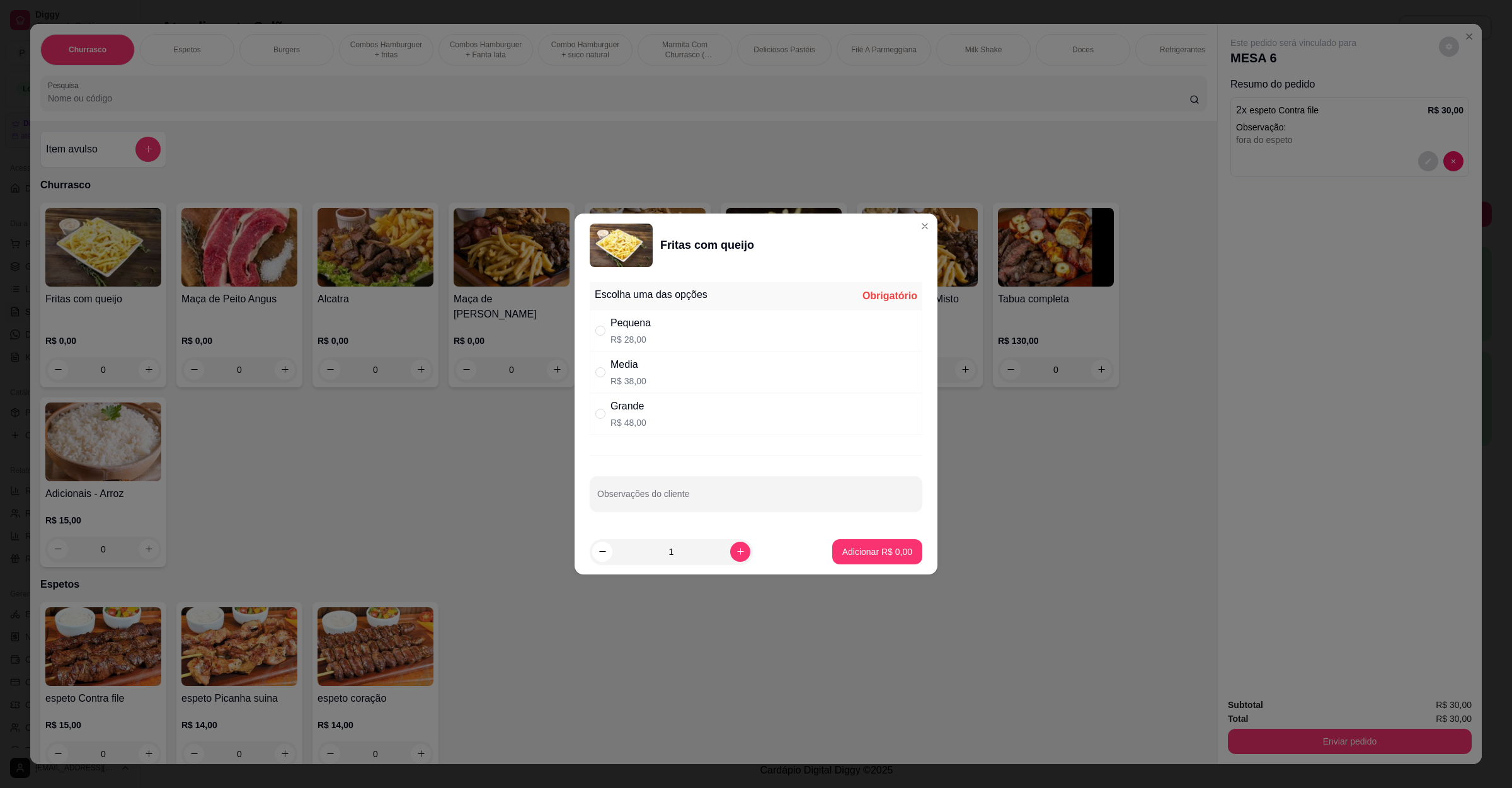
click at [685, 342] on div "Pequena R$ 28,00" at bounding box center [756, 331] width 333 height 41
radio input "true"
click at [684, 501] on input "Observações do cliente" at bounding box center [756, 499] width 317 height 13
type input "sem queijo"
click at [839, 549] on p "Adicionar R$ 28,00" at bounding box center [875, 551] width 73 height 12
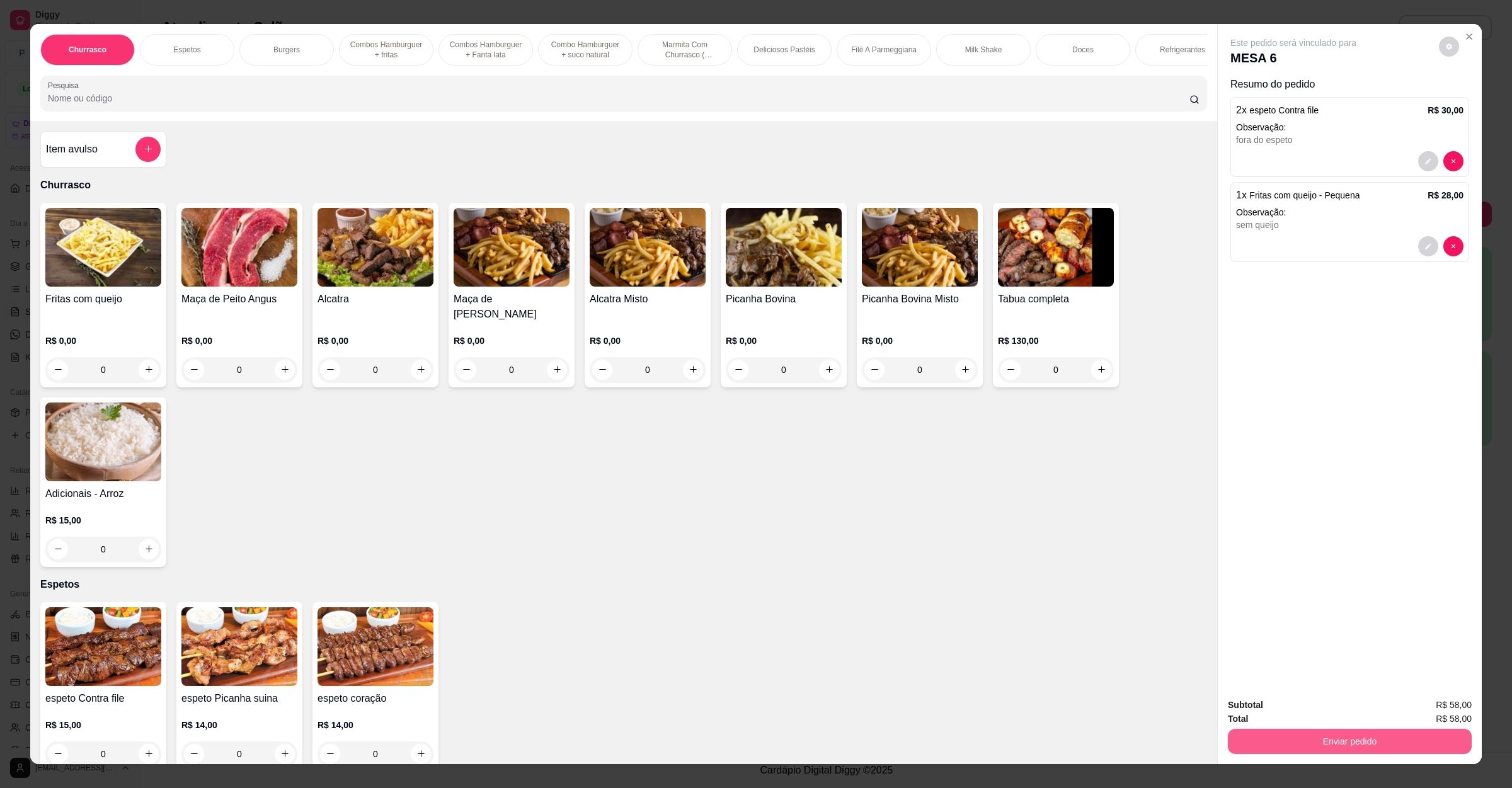
click at [1348, 743] on button "Enviar pedido" at bounding box center [1350, 741] width 244 height 25
click at [1333, 718] on button "Não registrar e enviar pedido" at bounding box center [1306, 710] width 127 height 23
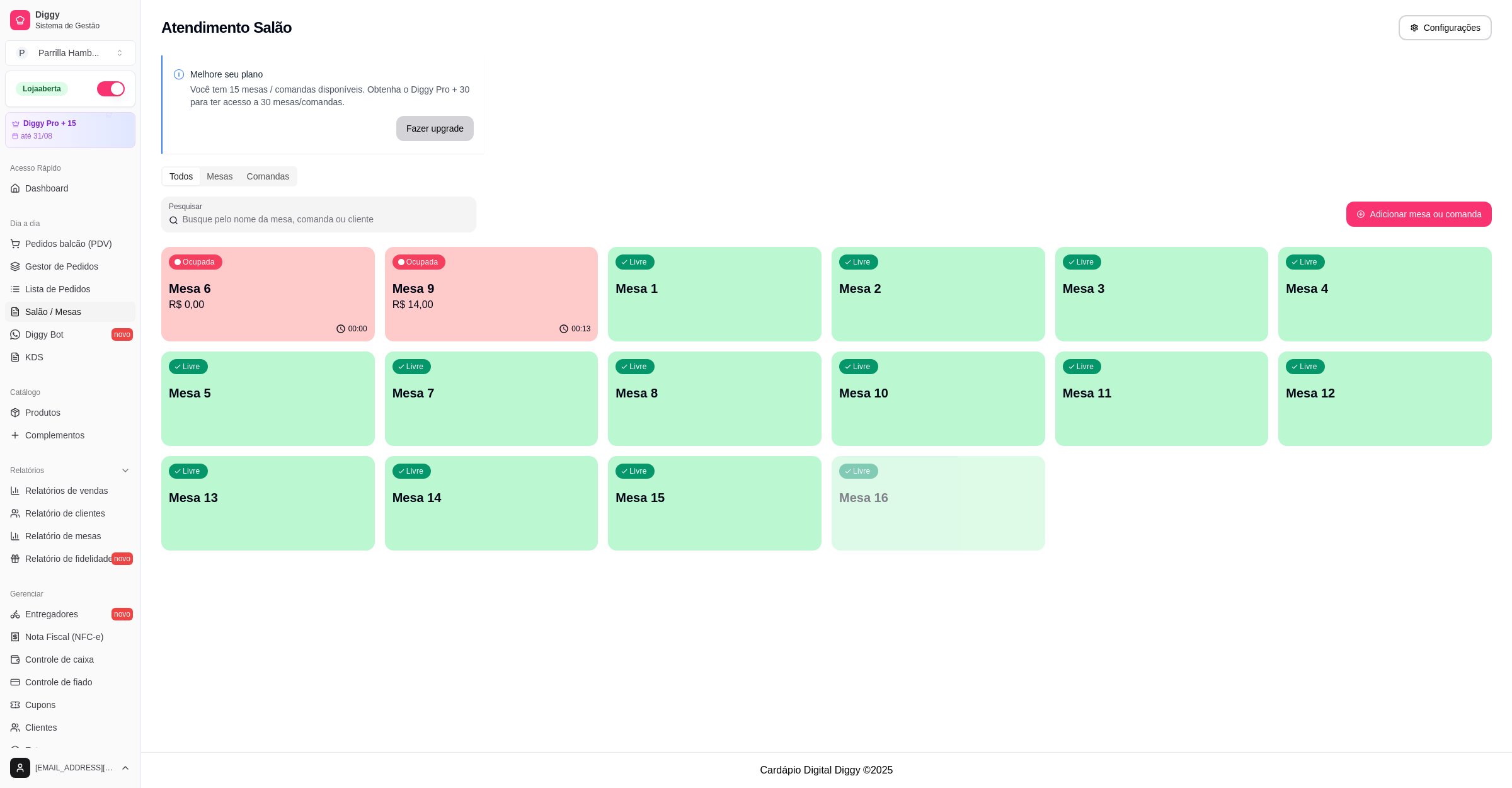
click at [227, 295] on p "Mesa 6" at bounding box center [267, 289] width 198 height 18
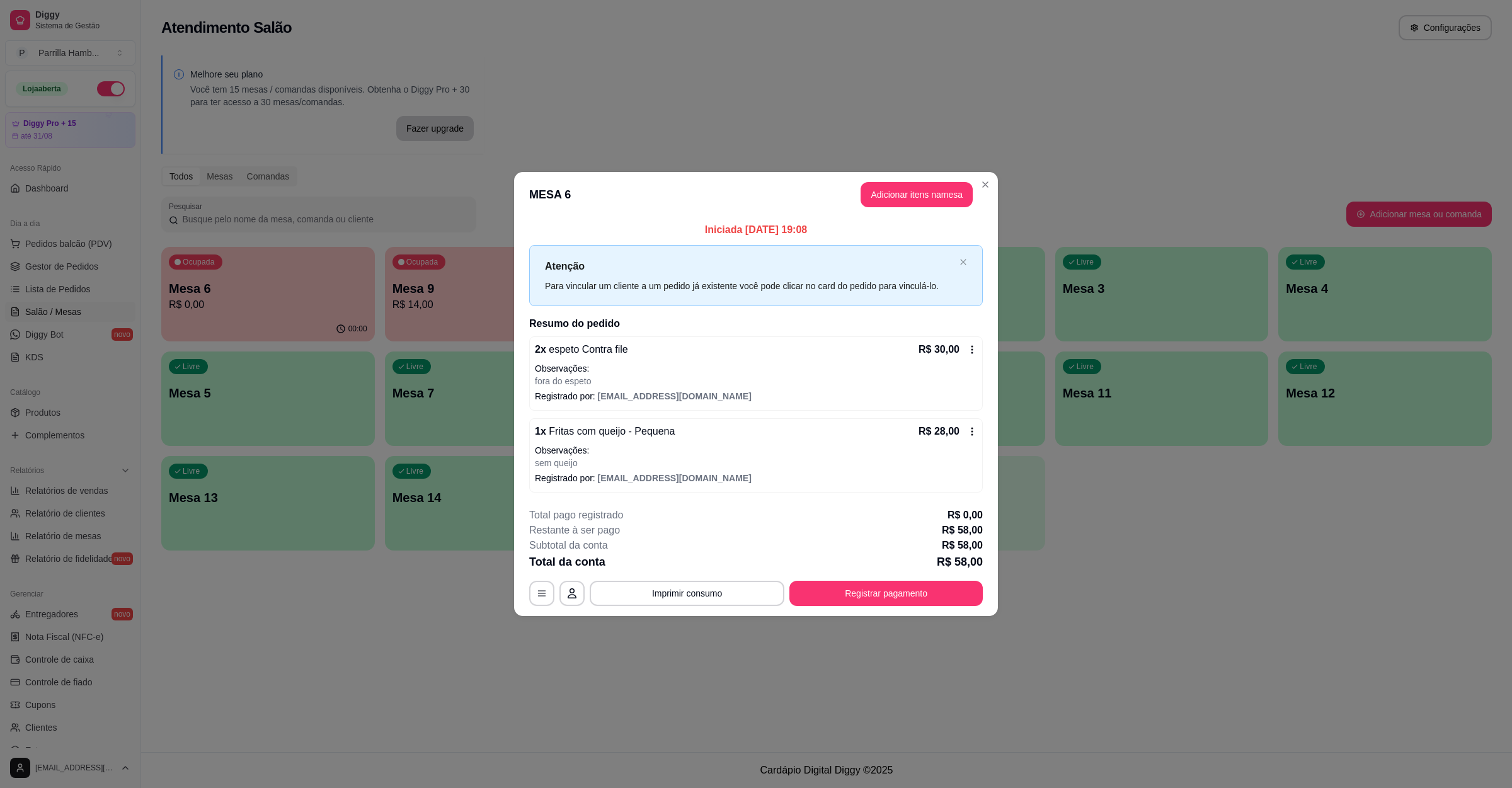
click at [721, 364] on p "Observações:" at bounding box center [756, 368] width 442 height 13
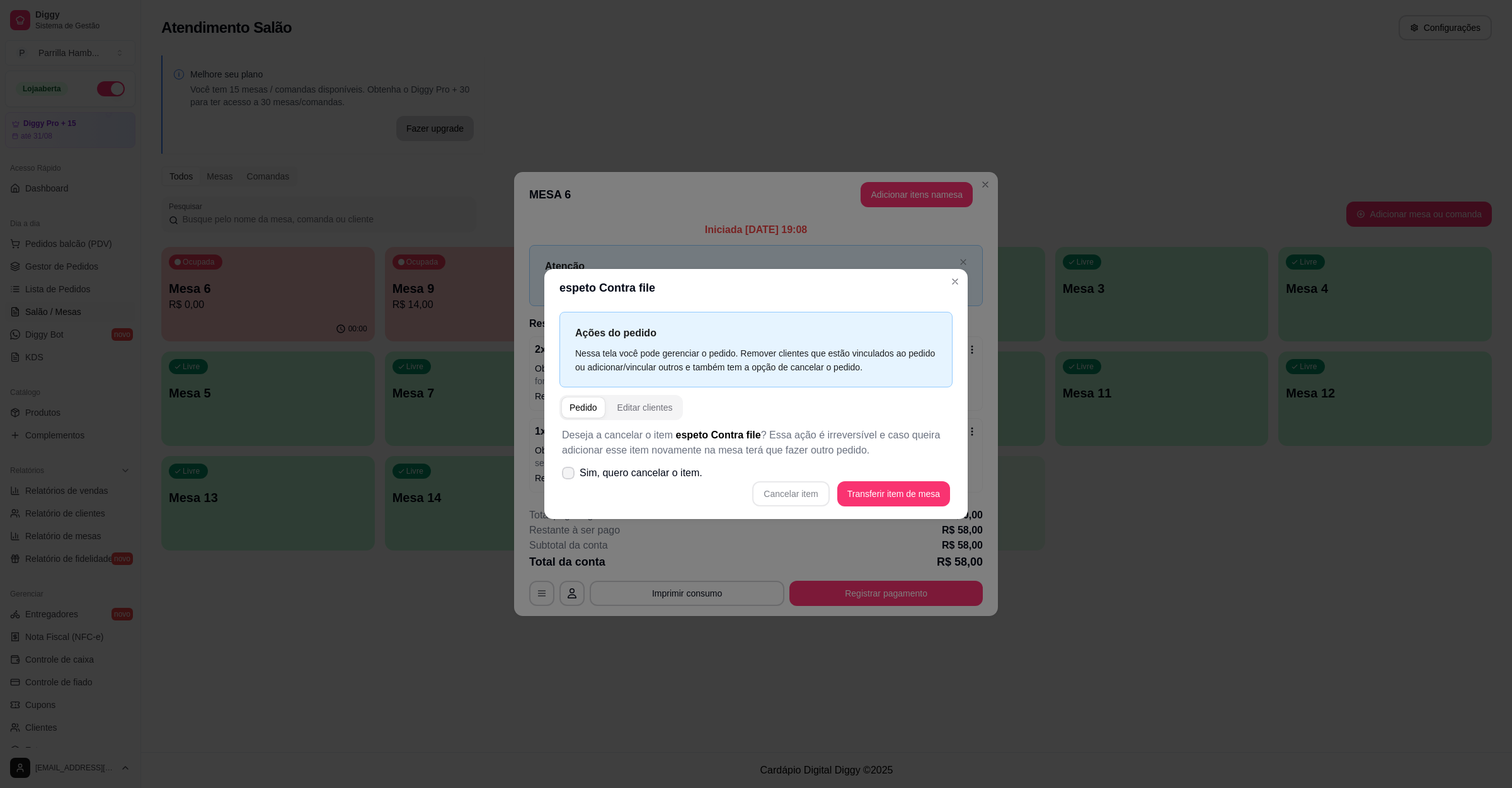
click at [605, 470] on span "Sim, quero cancelar o item." at bounding box center [641, 472] width 123 height 15
click at [569, 475] on input "Sim, quero cancelar o item." at bounding box center [565, 479] width 8 height 8
checkbox input "true"
click at [823, 489] on button "Cancelar item" at bounding box center [791, 493] width 75 height 24
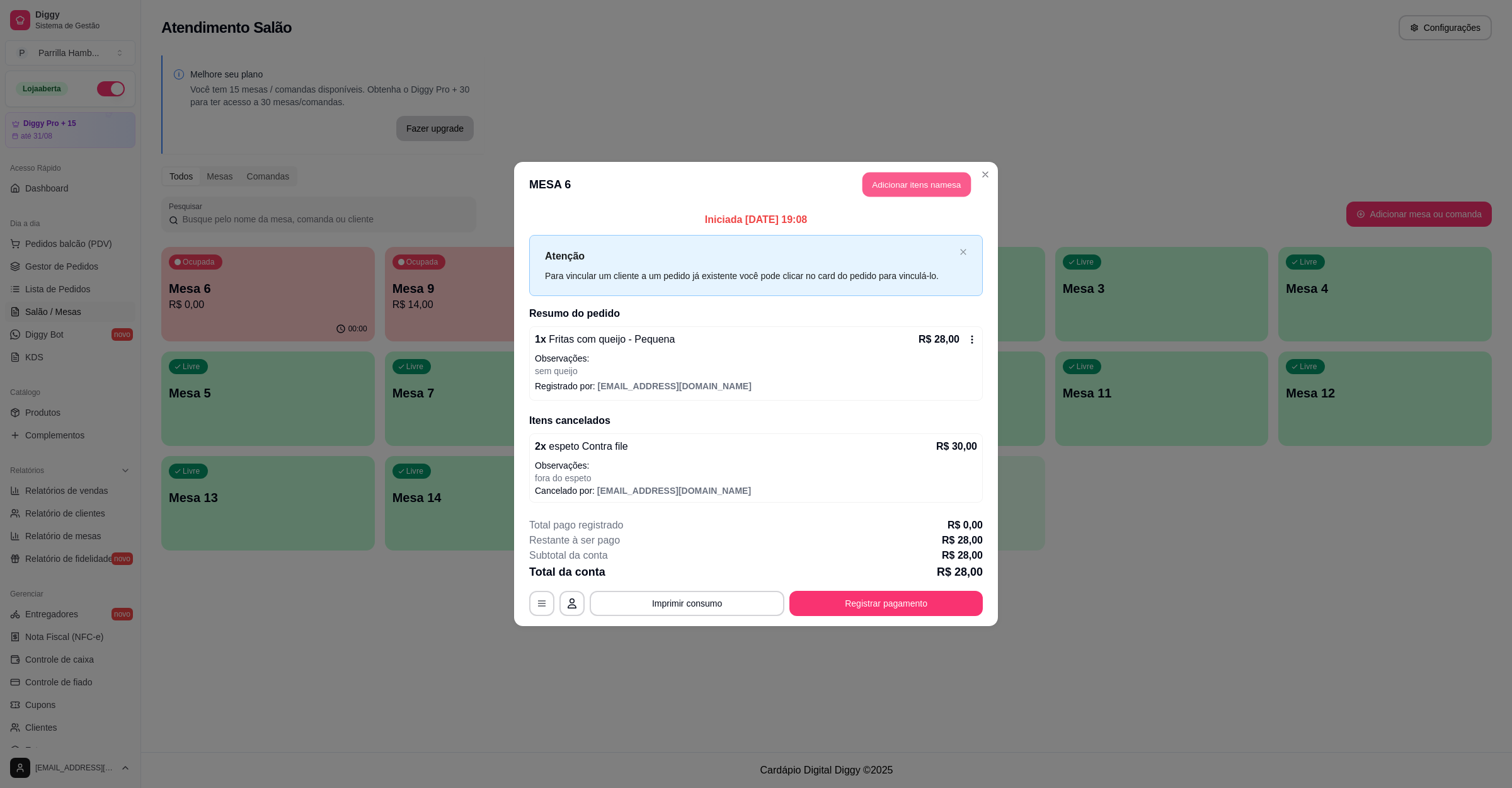
click at [894, 194] on button "Adicionar itens na mesa" at bounding box center [916, 185] width 108 height 24
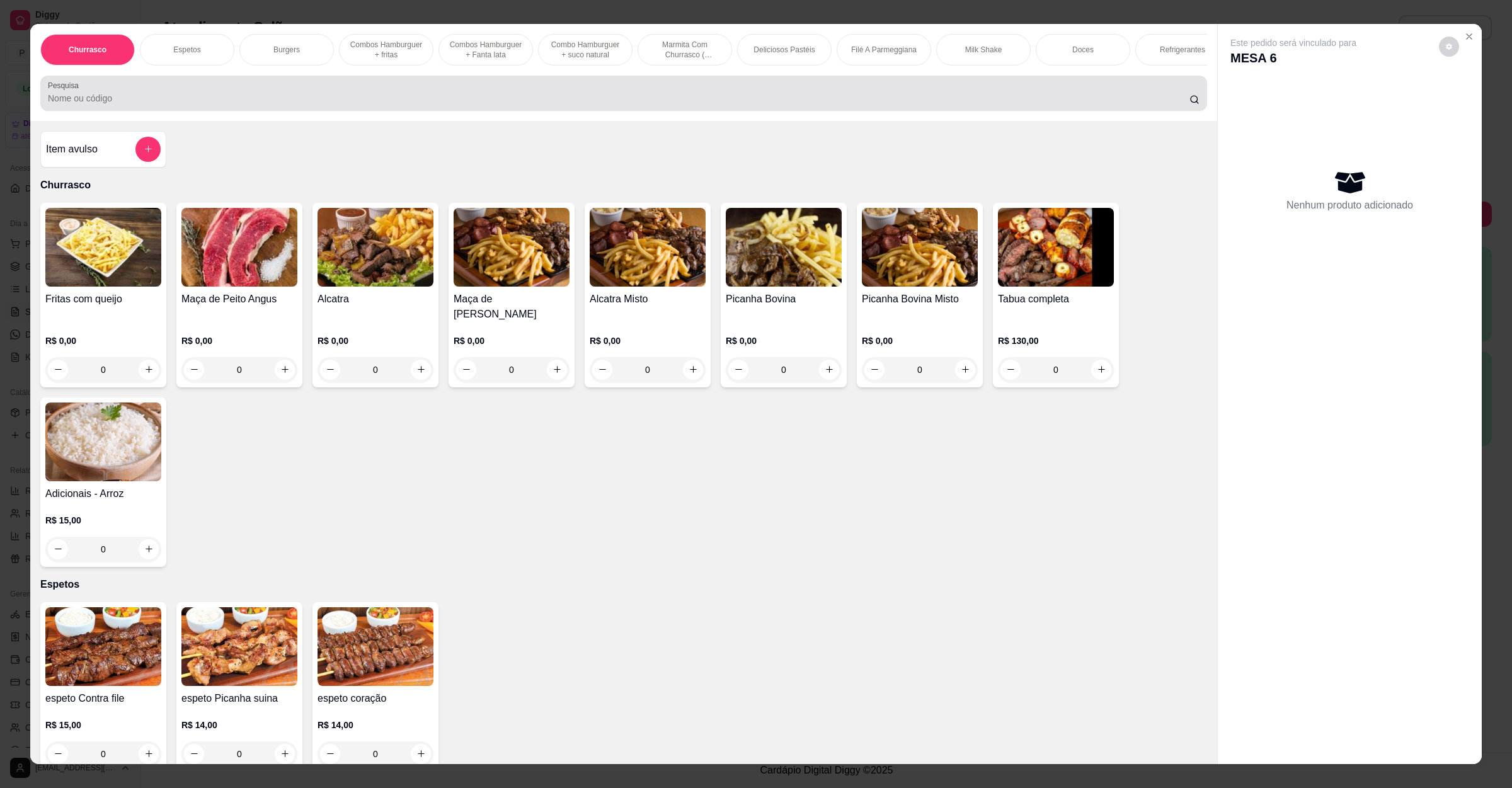
click at [477, 105] on input "Pesquisa" at bounding box center [618, 99] width 1141 height 13
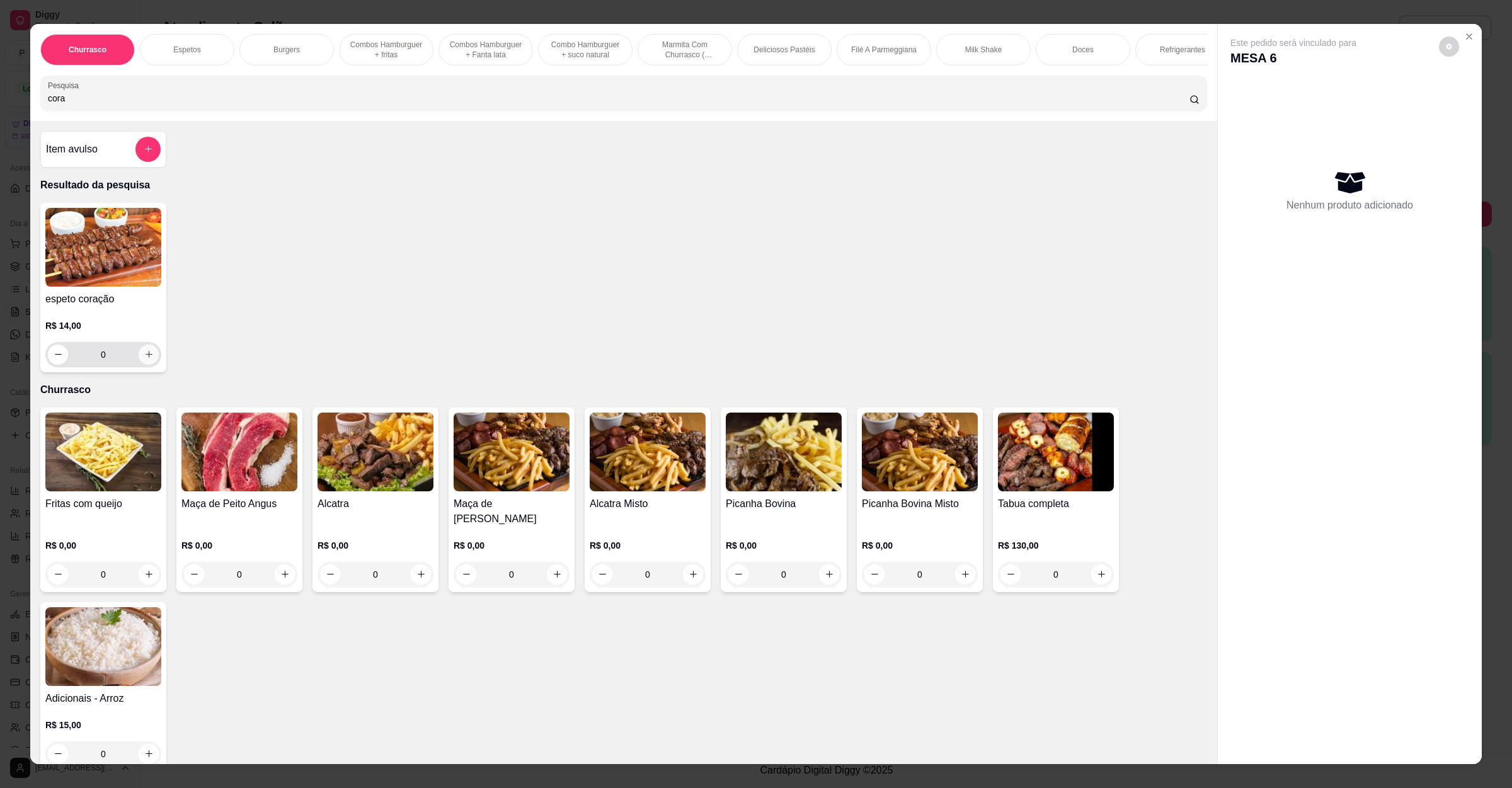
type input "cora"
click at [144, 359] on icon "increase-product-quantity" at bounding box center [149, 354] width 10 height 10
type input "1"
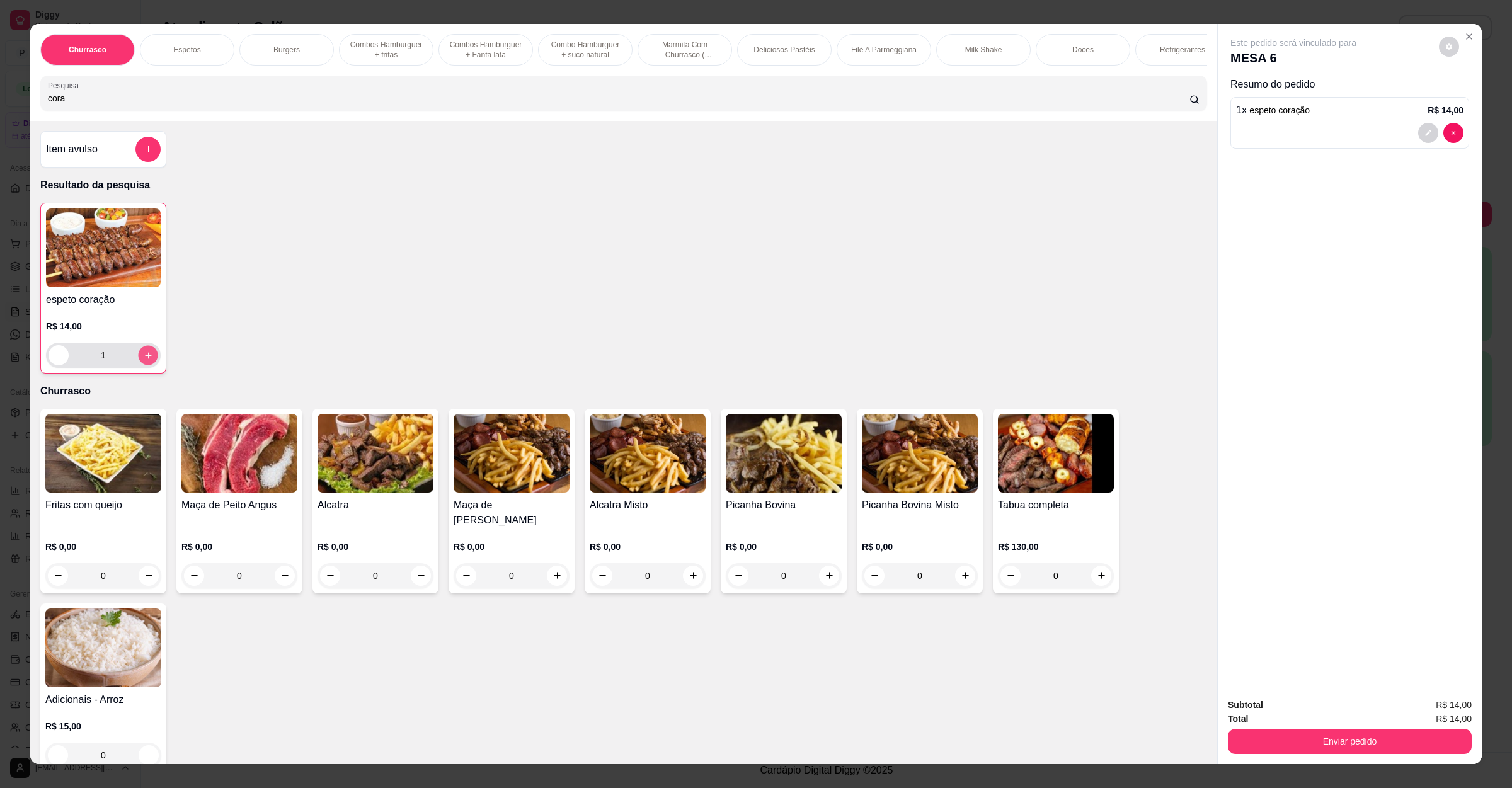
click at [140, 365] on button "increase-product-quantity" at bounding box center [148, 355] width 20 height 20
type input "2"
click at [1334, 747] on button "Enviar pedido" at bounding box center [1350, 741] width 244 height 25
click at [1330, 722] on button "Não registrar e enviar pedido" at bounding box center [1306, 710] width 127 height 23
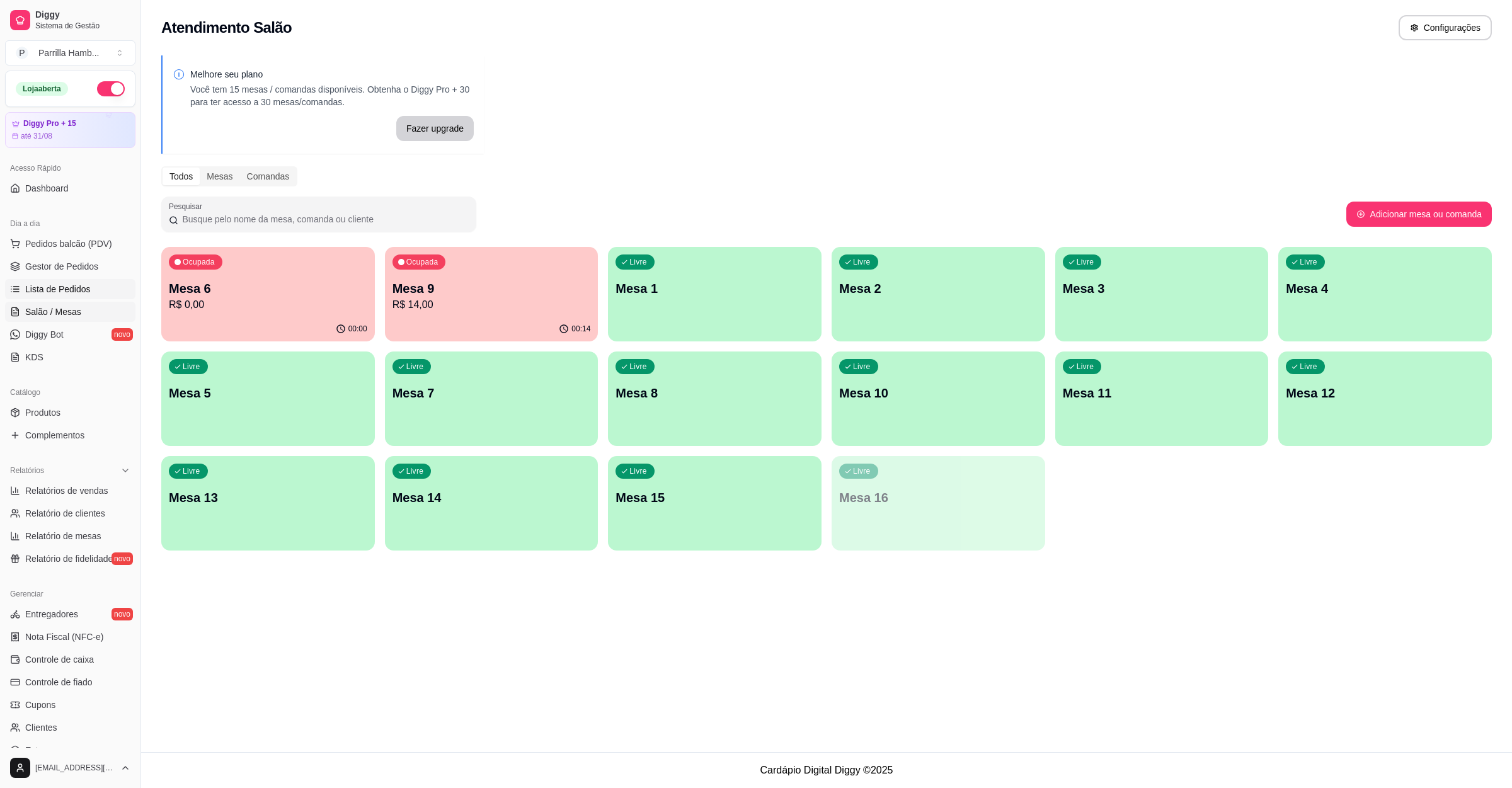
click at [83, 296] on span "Lista de Pedidos" at bounding box center [57, 290] width 65 height 13
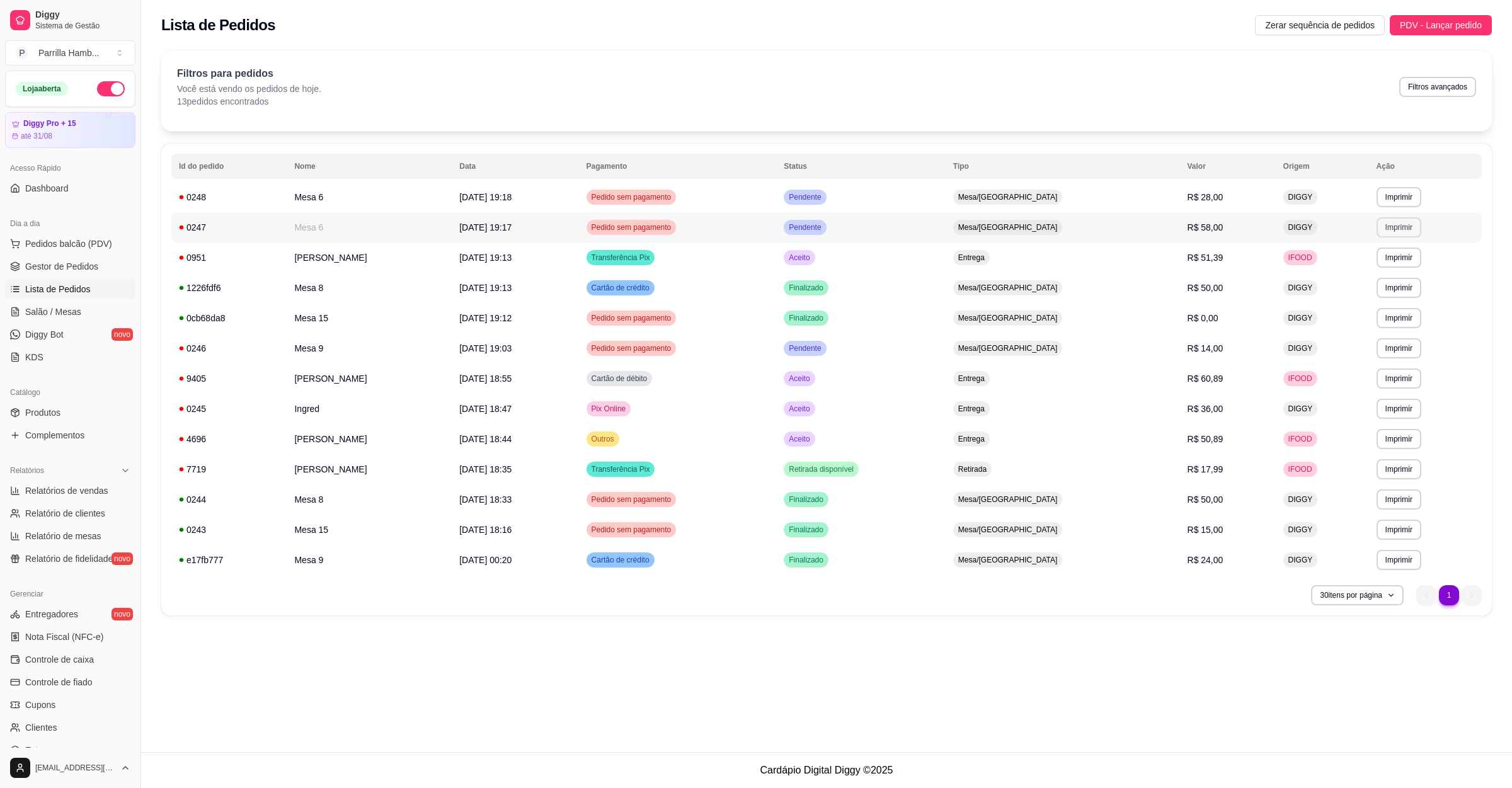
click at [1404, 230] on button "Imprimir" at bounding box center [1399, 227] width 45 height 20
click at [1372, 265] on button "IMPRESSORA" at bounding box center [1371, 272] width 91 height 20
click at [15, 307] on link "Salão / Mesas" at bounding box center [70, 312] width 130 height 20
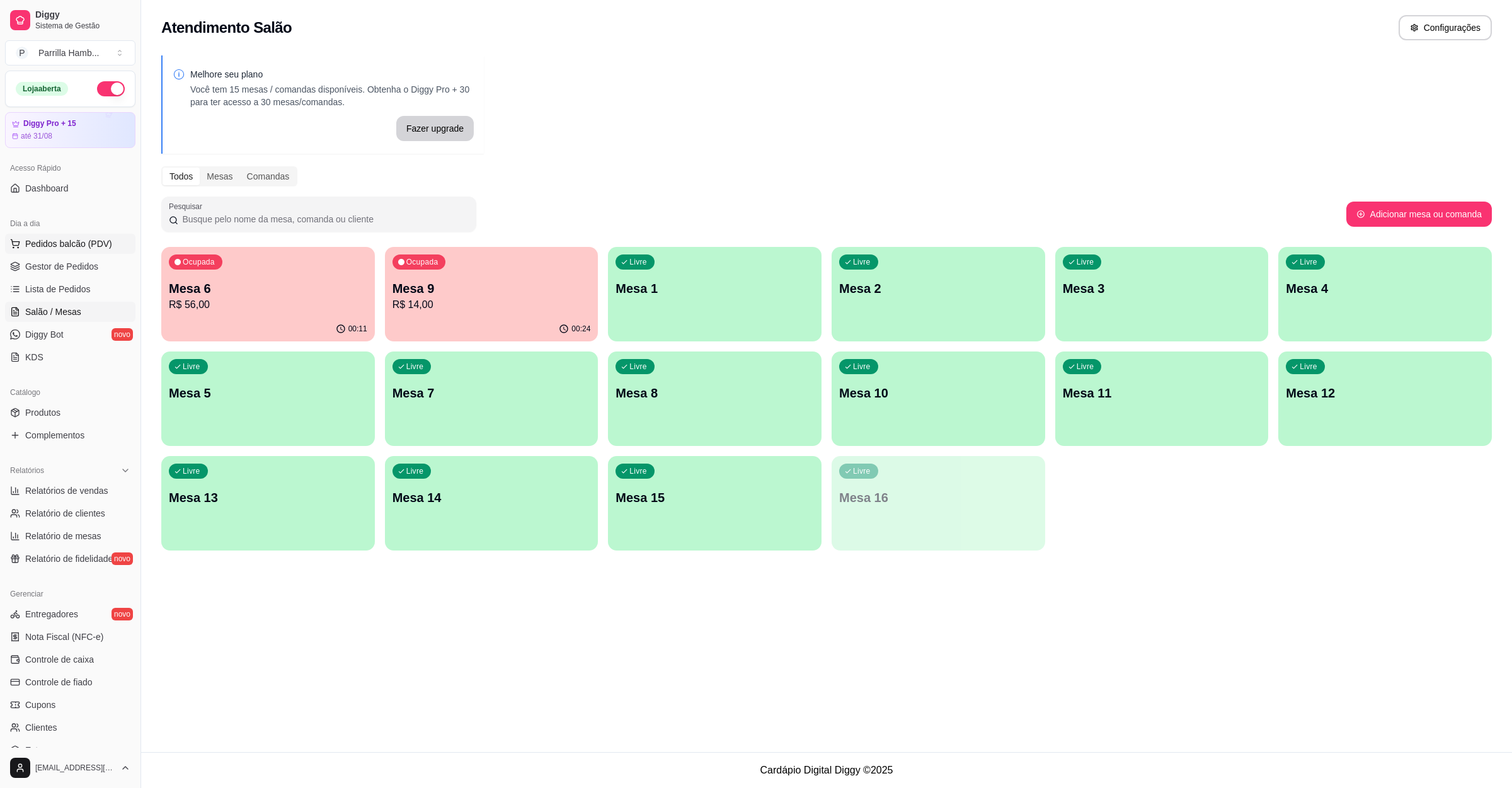
click at [17, 237] on button "Pedidos balcão (PDV)" at bounding box center [70, 244] width 130 height 20
click at [143, 105] on div at bounding box center [623, 93] width 1152 height 25
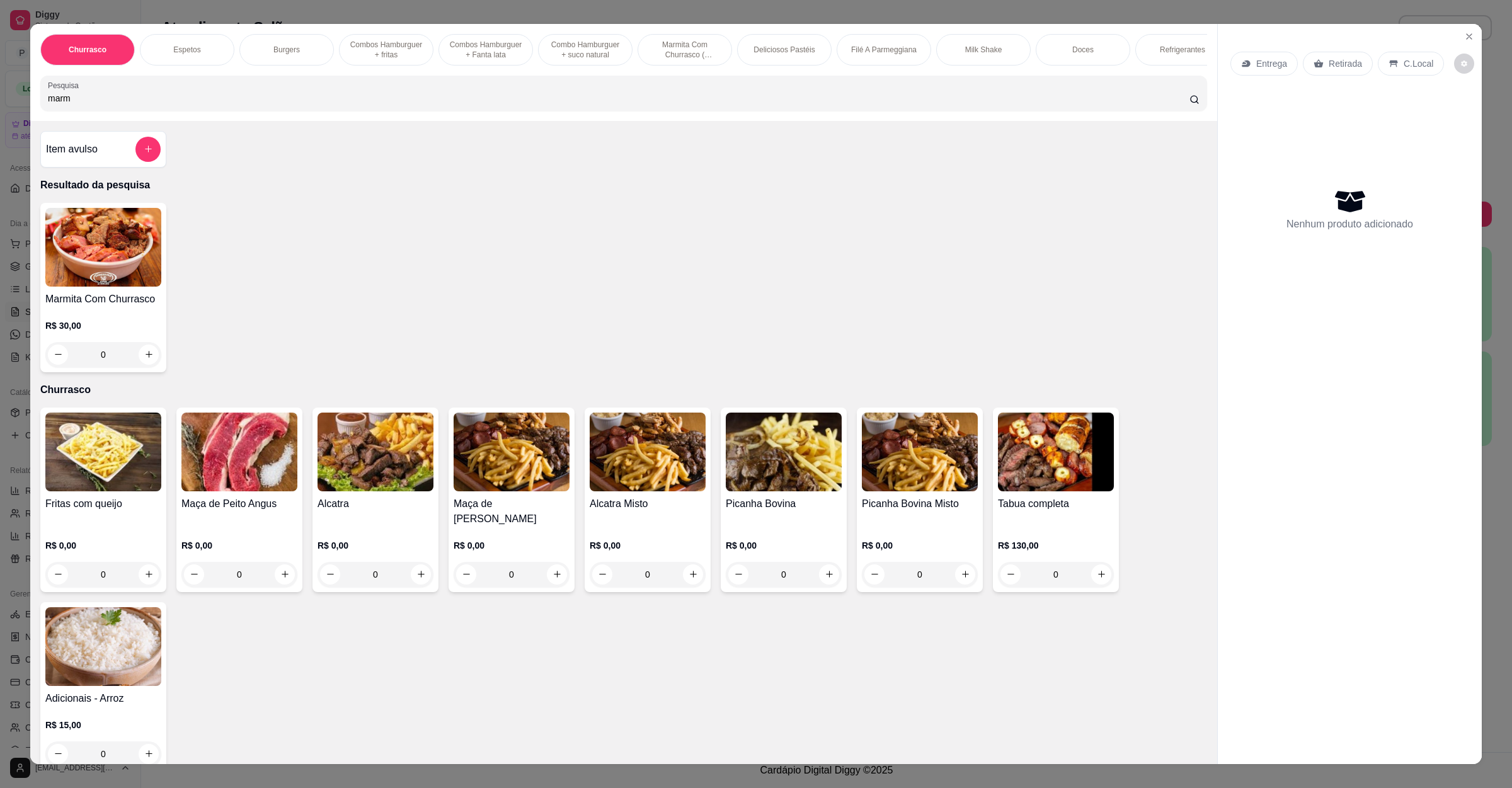
type input "marm"
click at [133, 368] on div "0" at bounding box center [103, 355] width 116 height 25
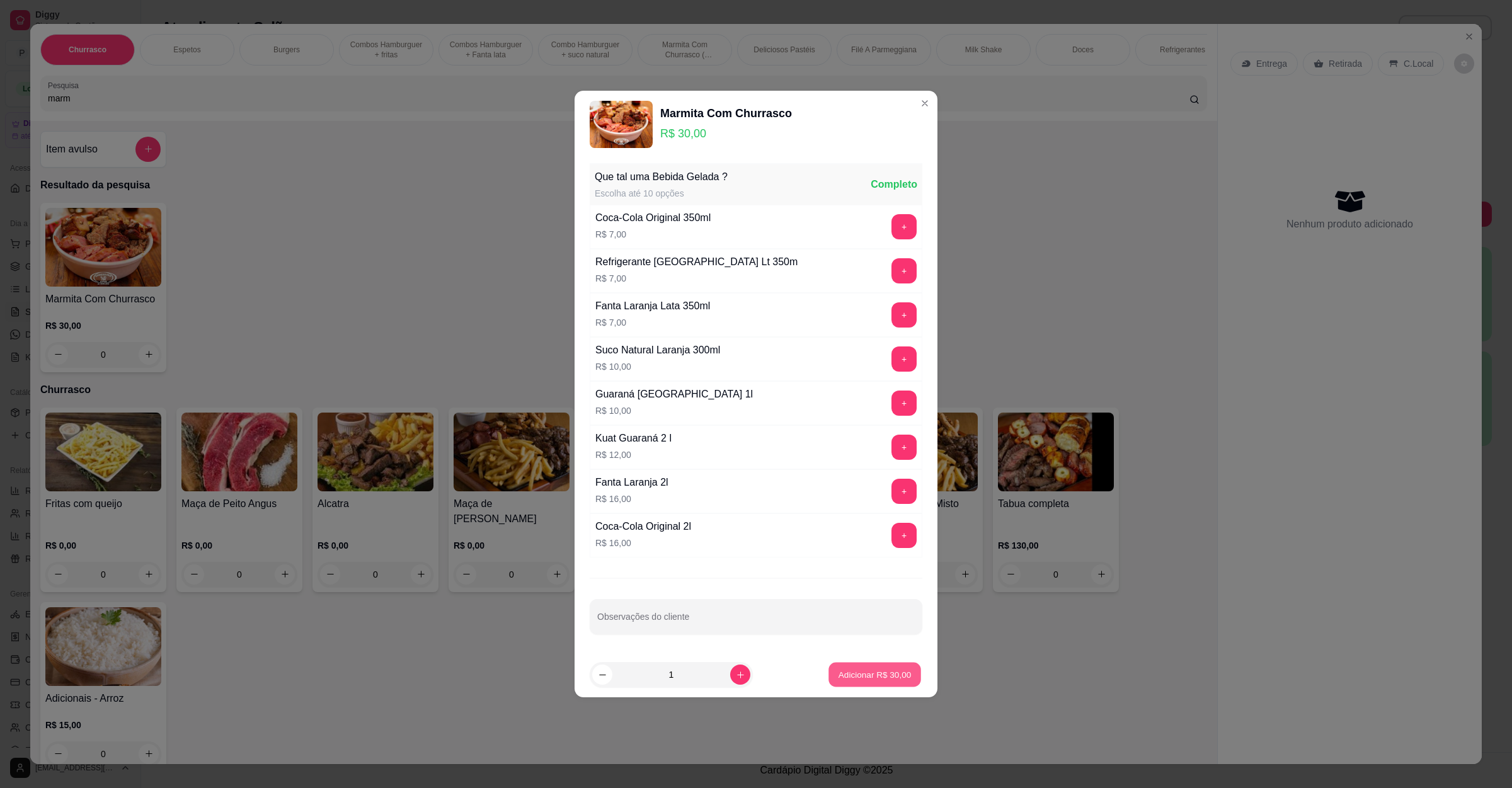
click at [864, 665] on button "Adicionar R$ 30,00" at bounding box center [874, 674] width 92 height 24
type input "1"
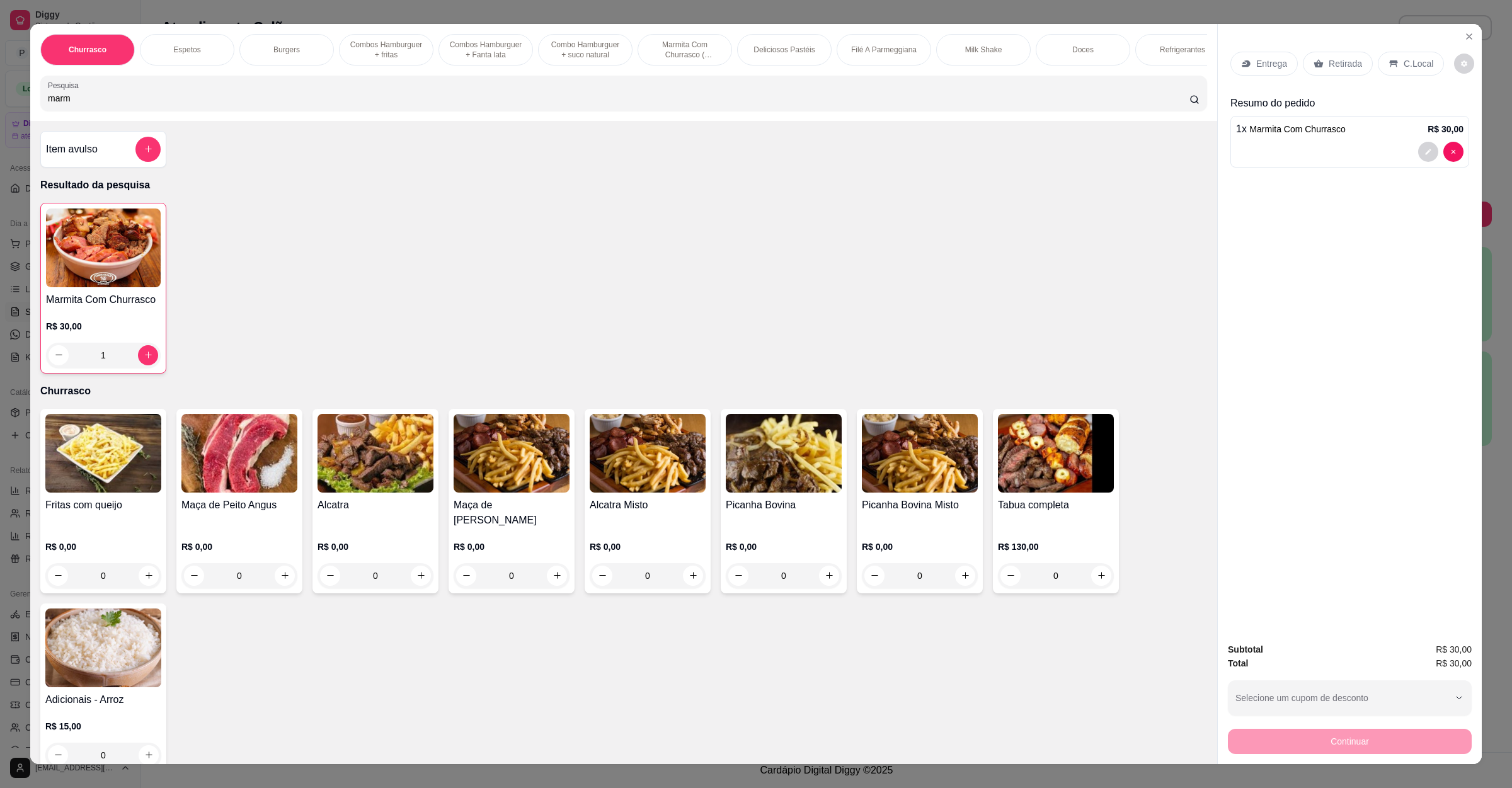
click at [1328, 60] on p "Retirada" at bounding box center [1344, 64] width 33 height 13
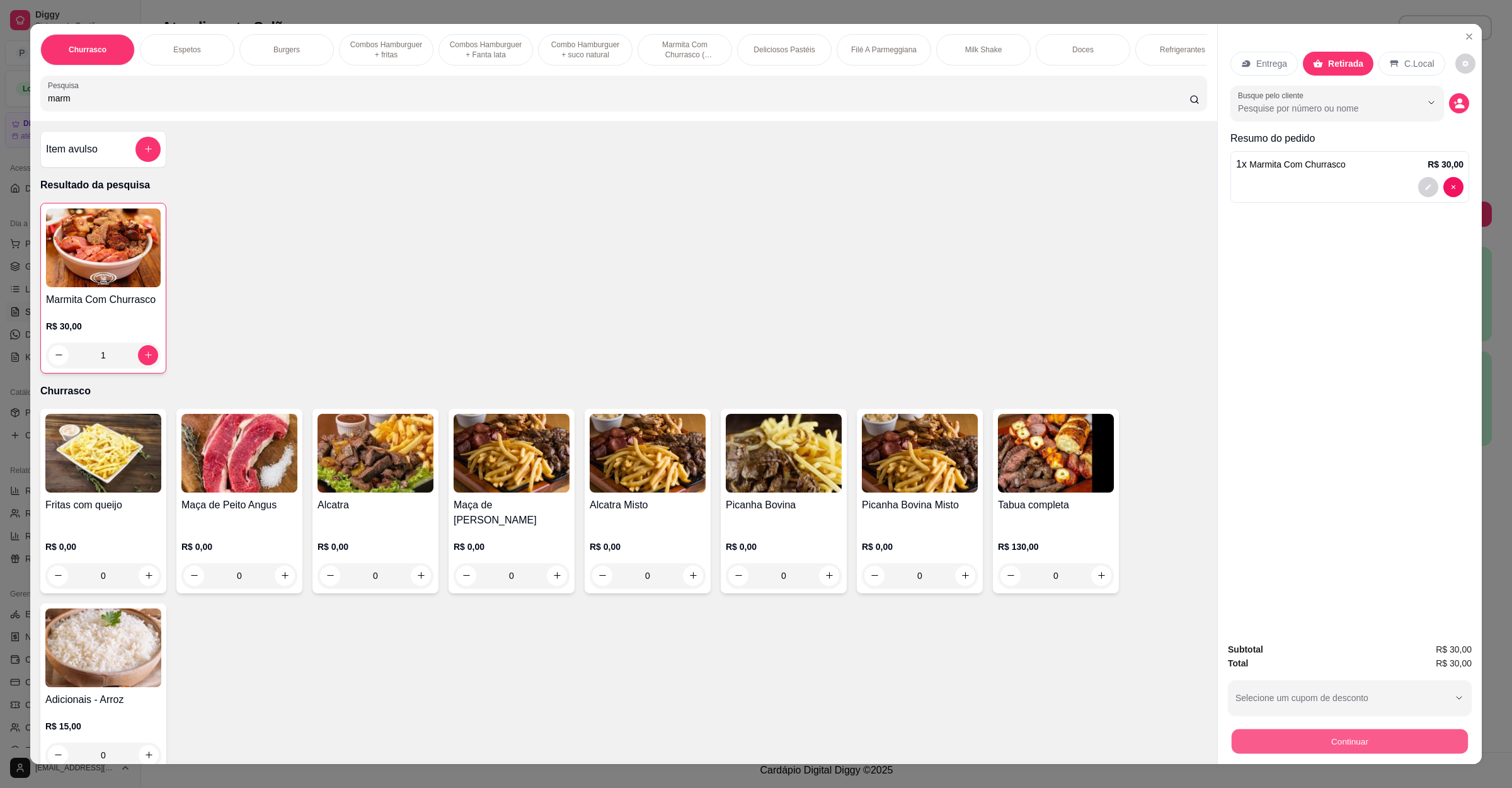
click at [1308, 736] on button "Continuar" at bounding box center [1350, 741] width 237 height 24
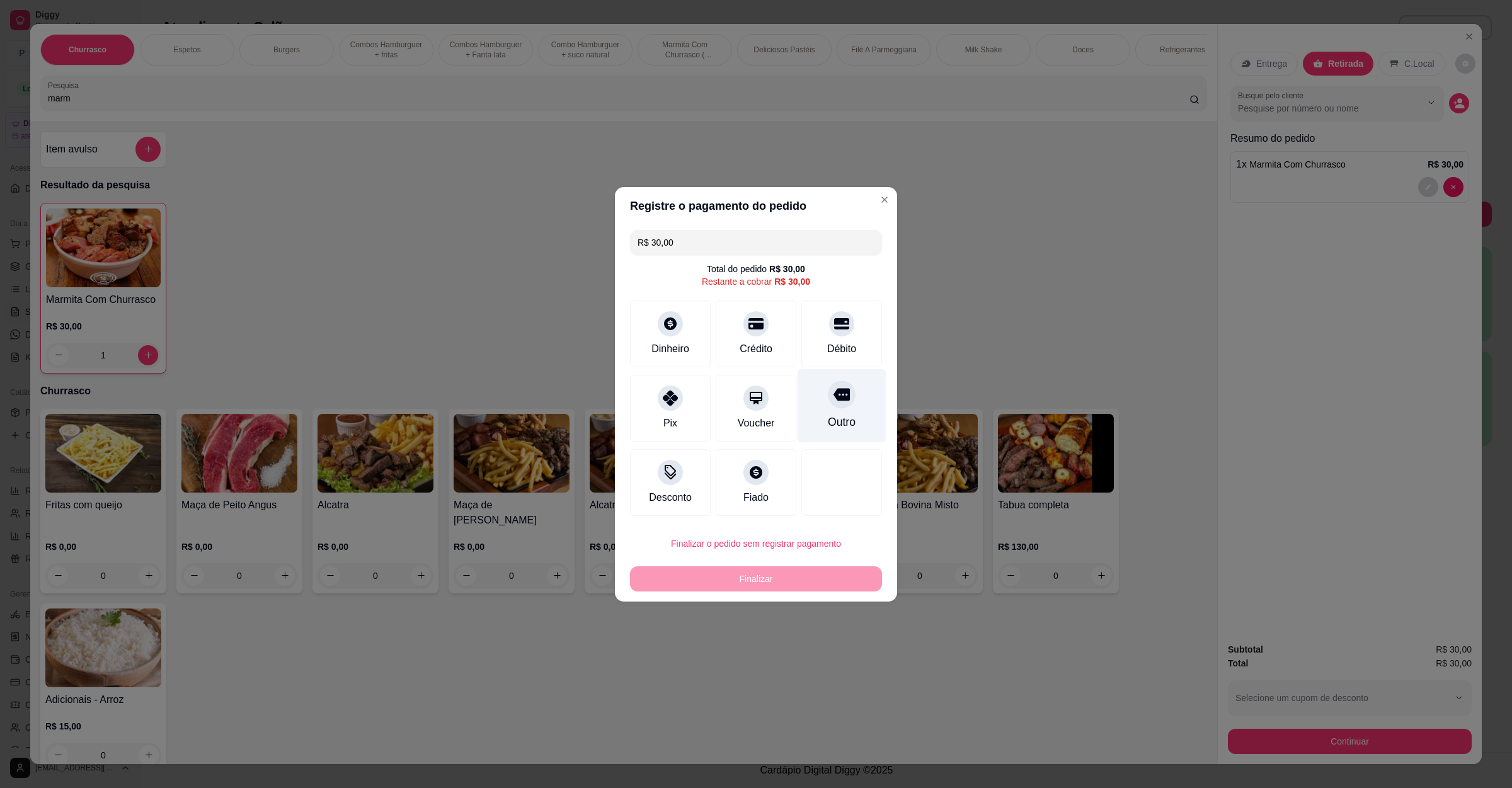
click at [849, 404] on div "Outro" at bounding box center [842, 405] width 89 height 74
type input "R$ 0,00"
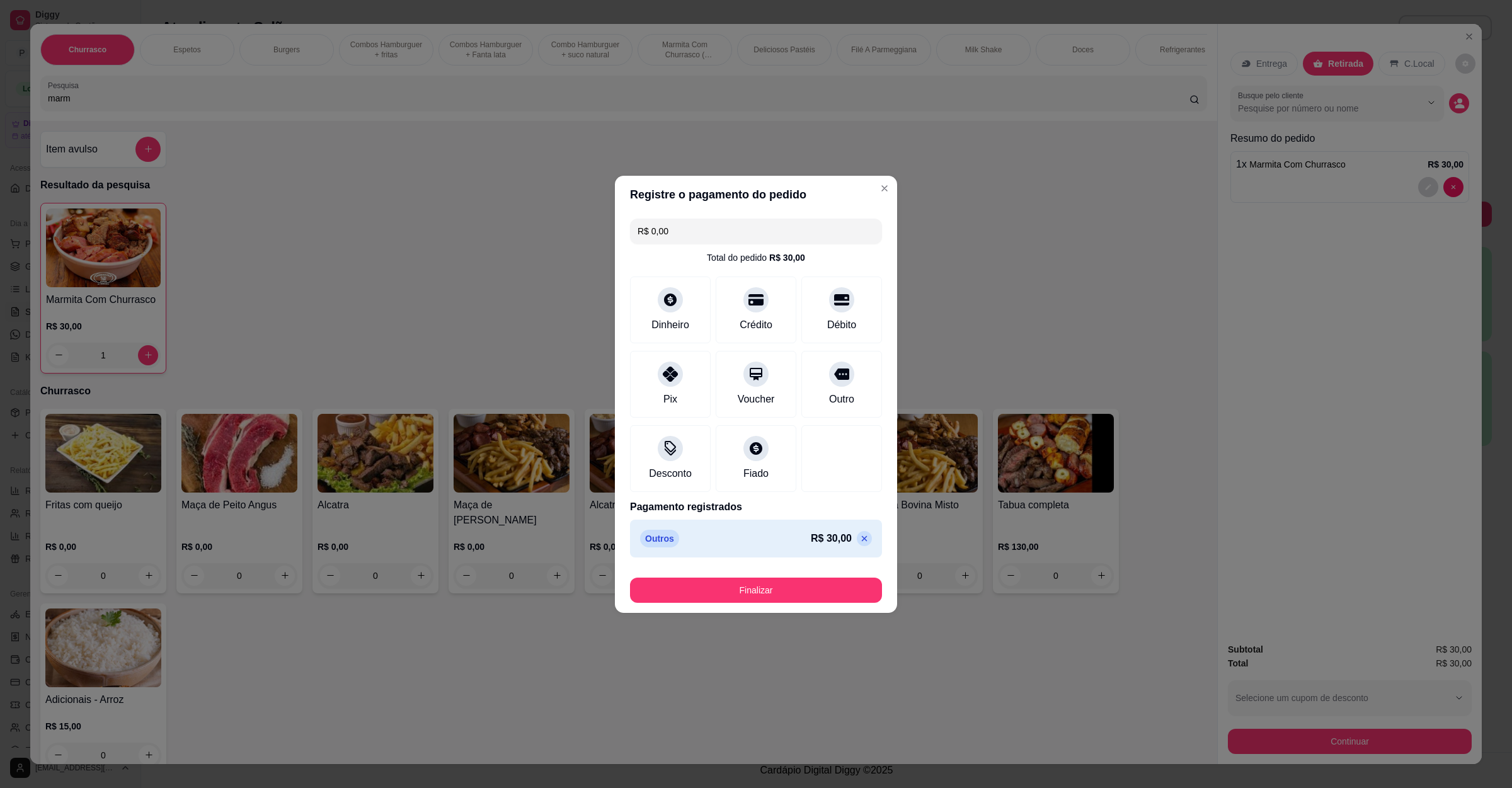
click at [793, 603] on footer "Finalizar" at bounding box center [756, 588] width 282 height 50
click at [792, 590] on button "Finalizar" at bounding box center [756, 590] width 252 height 25
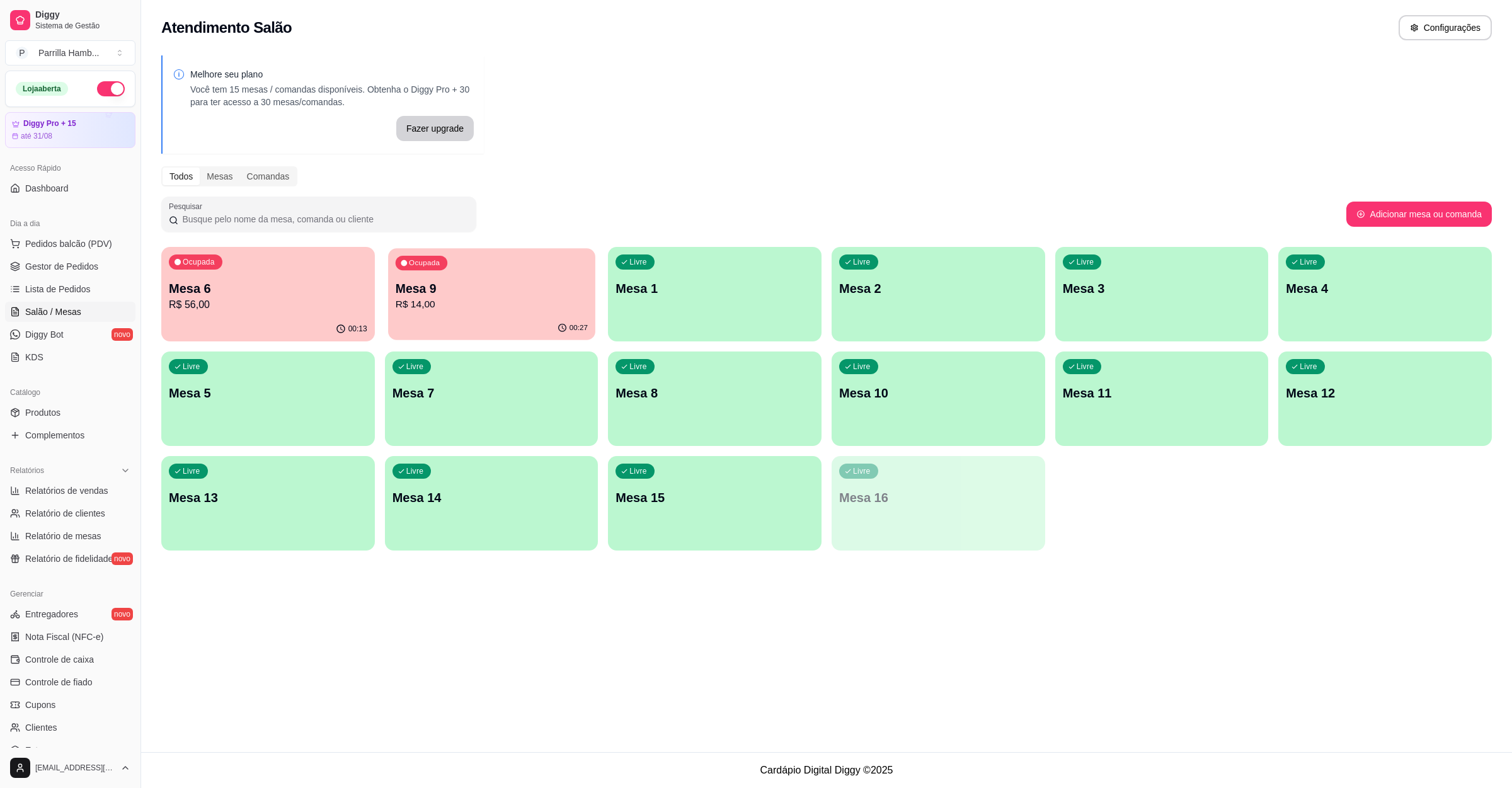
click at [503, 278] on div "Ocupada Mesa 9 R$ 14,00" at bounding box center [491, 282] width 207 height 68
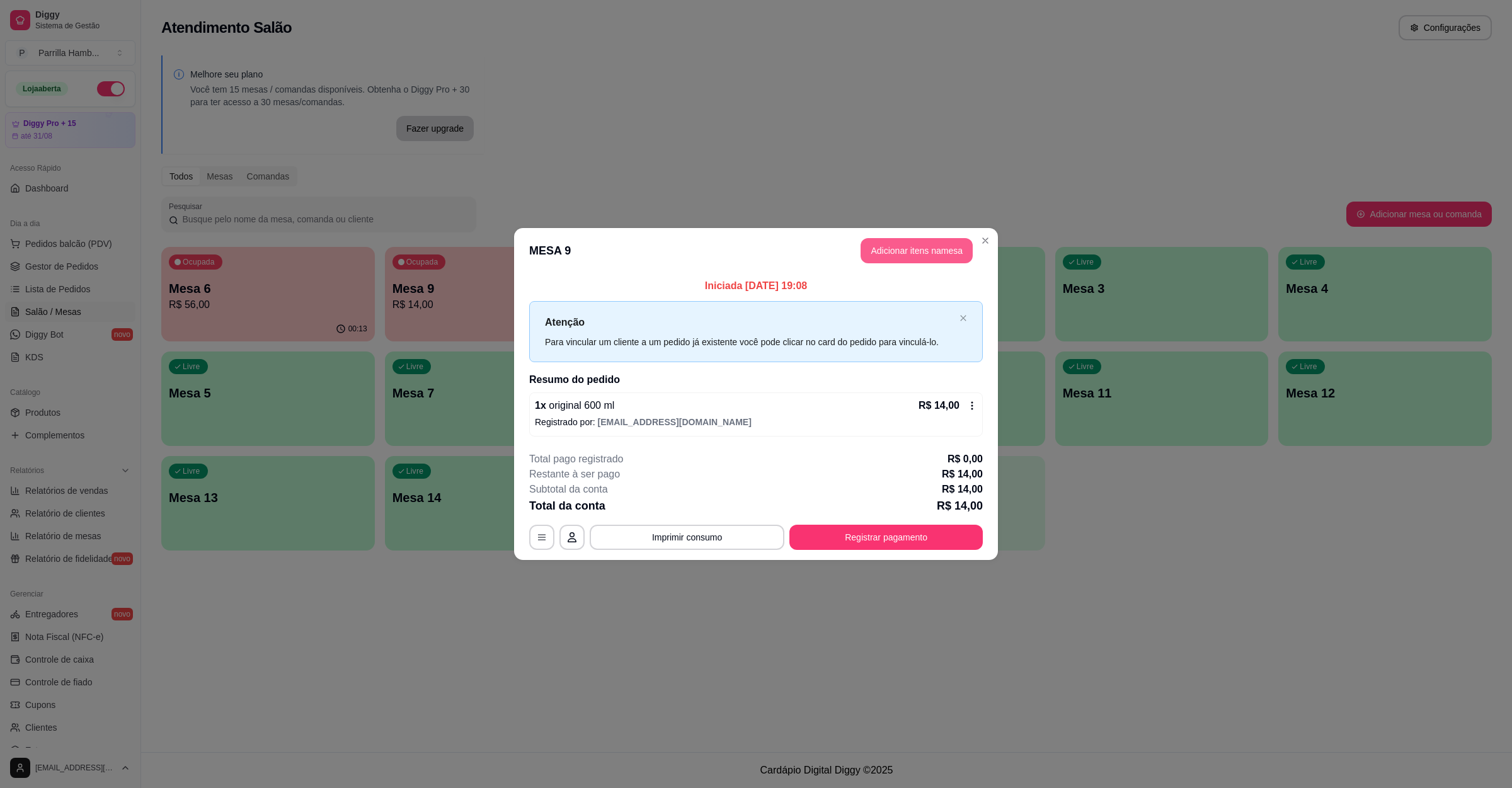
click at [897, 240] on button "Adicionar itens na mesa" at bounding box center [916, 251] width 112 height 25
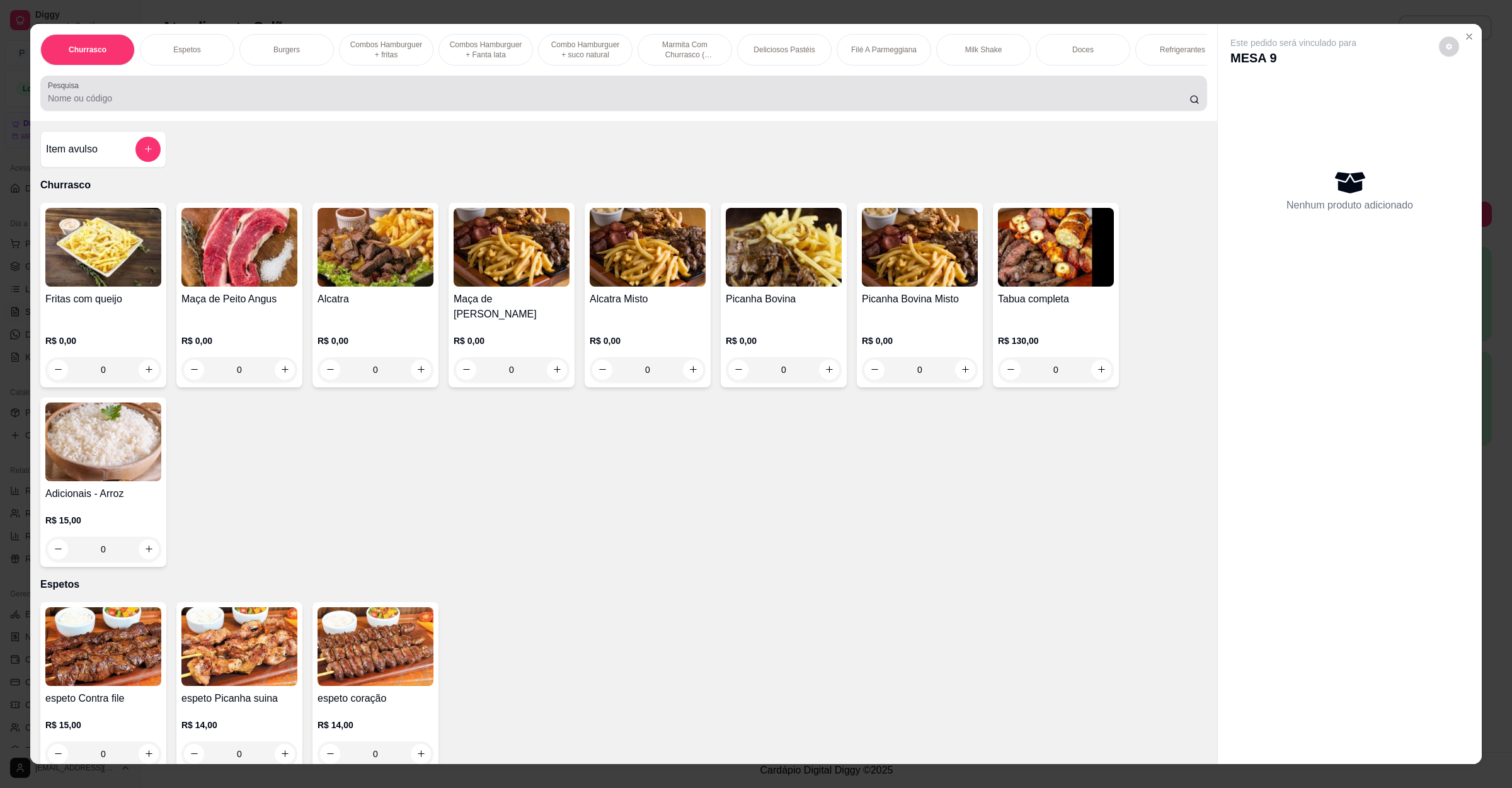
click at [243, 99] on div at bounding box center [623, 93] width 1152 height 25
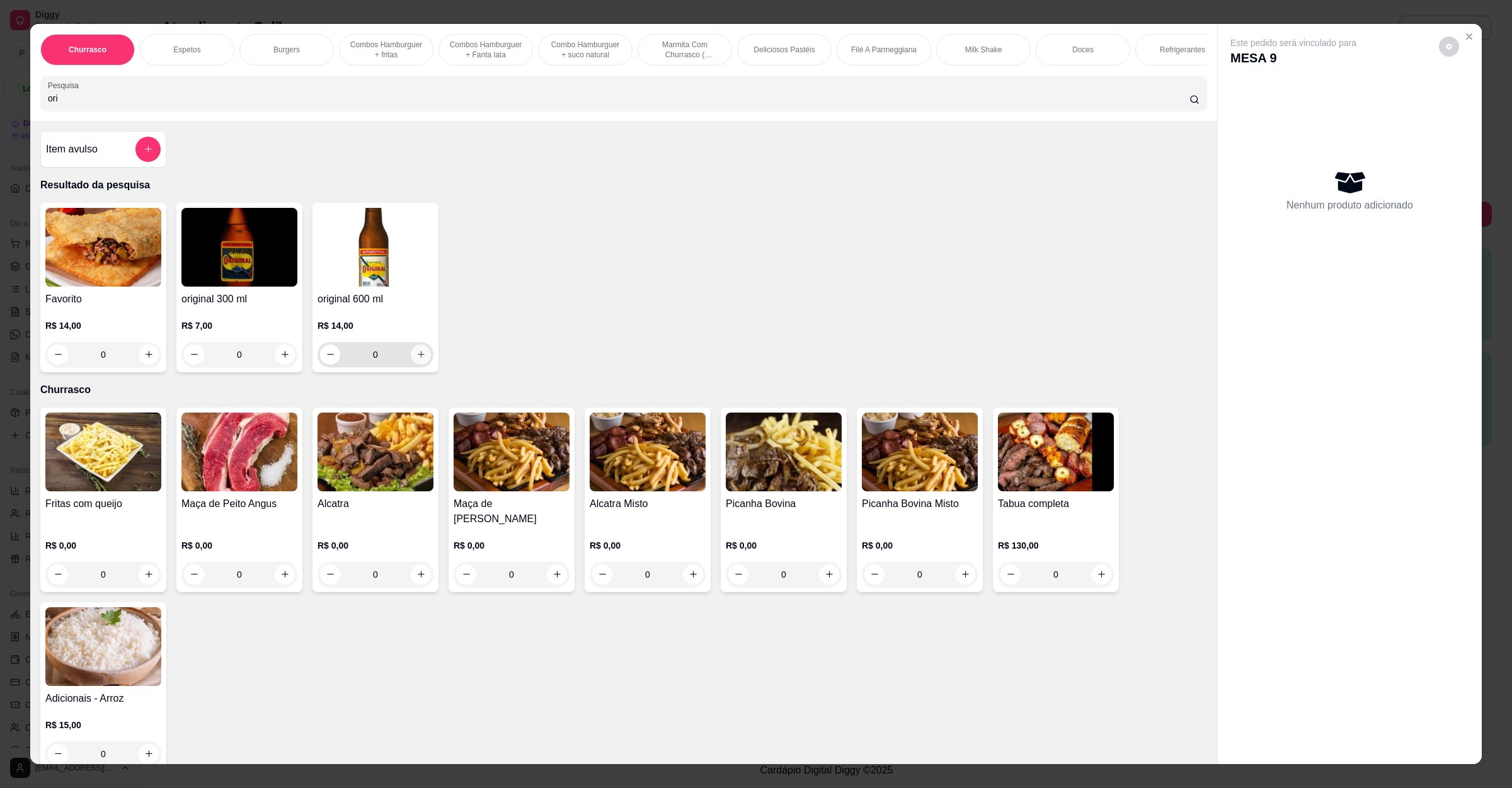
type input "ori"
click at [410, 365] on button "increase-product-quantity" at bounding box center [420, 354] width 20 height 20
type input "1"
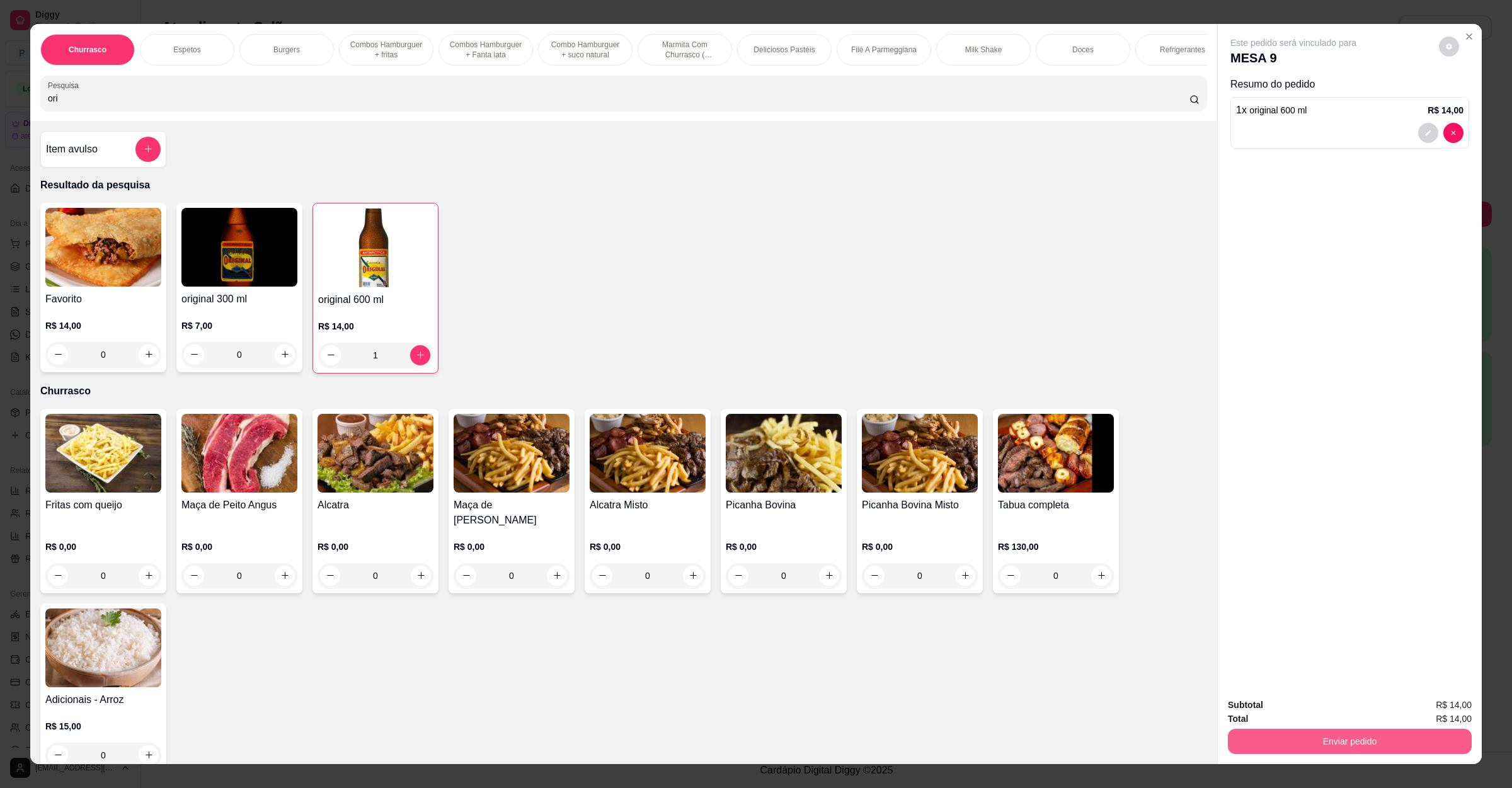
click at [1278, 735] on button "Enviar pedido" at bounding box center [1350, 741] width 244 height 25
click at [1280, 711] on button "Não registrar e enviar pedido" at bounding box center [1306, 710] width 127 height 23
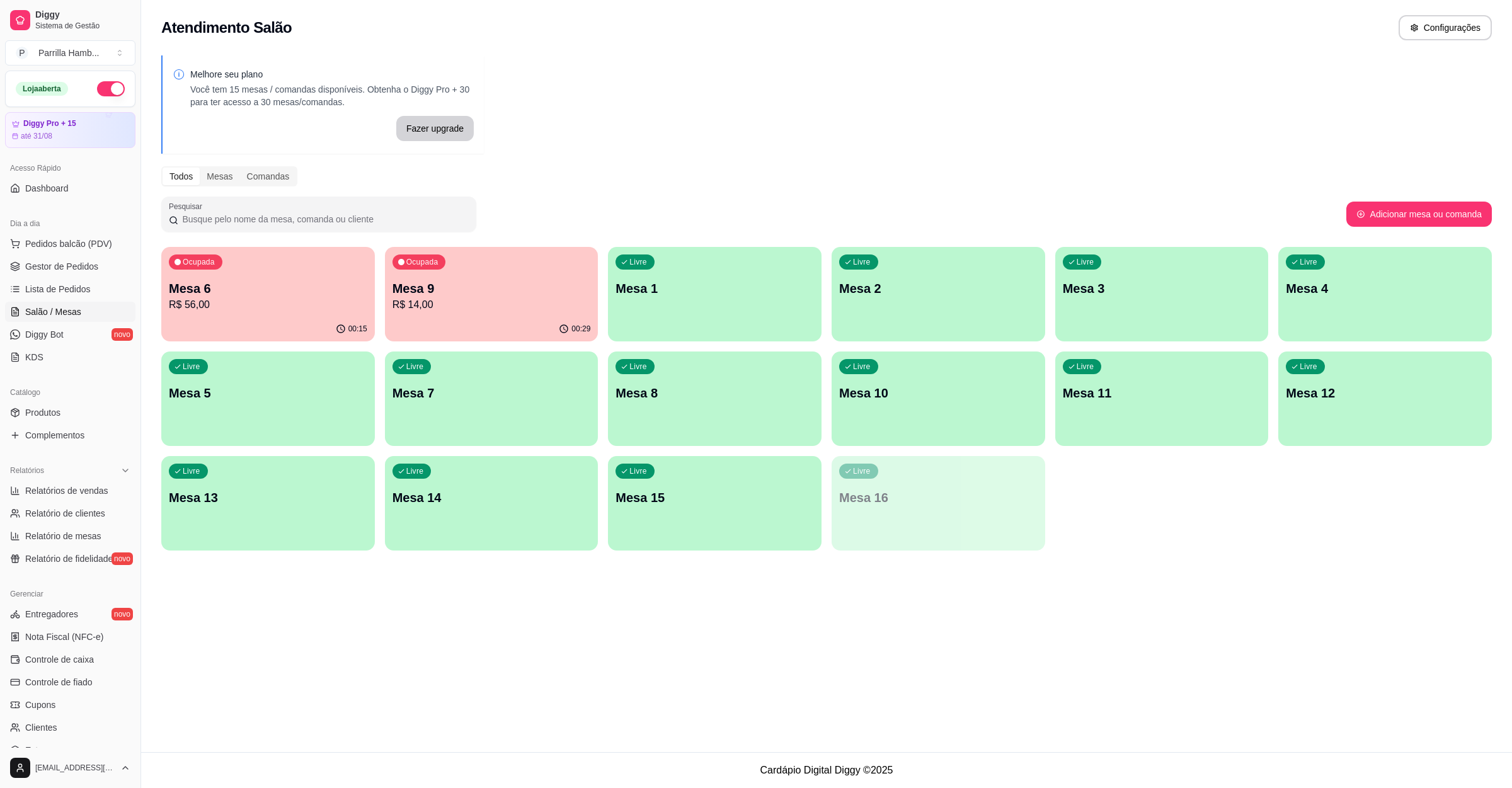
click at [470, 296] on p "Mesa 9" at bounding box center [491, 289] width 198 height 18
click at [204, 298] on p "R$ 56,00" at bounding box center [267, 305] width 198 height 15
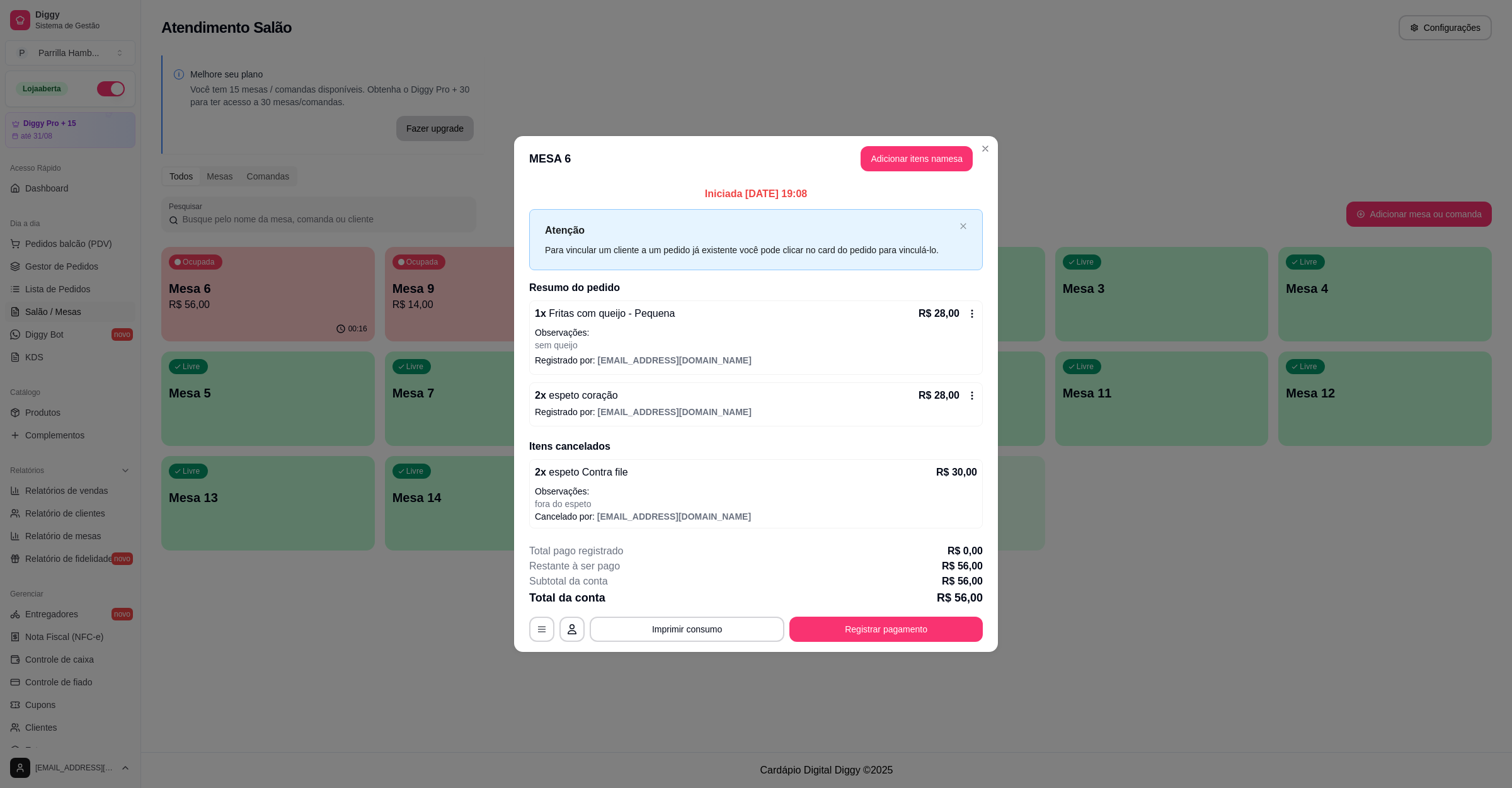
click at [903, 136] on header "MESA 6 Adicionar itens na mesa" at bounding box center [756, 159] width 484 height 46
click at [898, 152] on button "Adicionar itens na mesa" at bounding box center [916, 159] width 112 height 25
click at [406, 105] on input "Pesquisa" at bounding box center [618, 99] width 1141 height 13
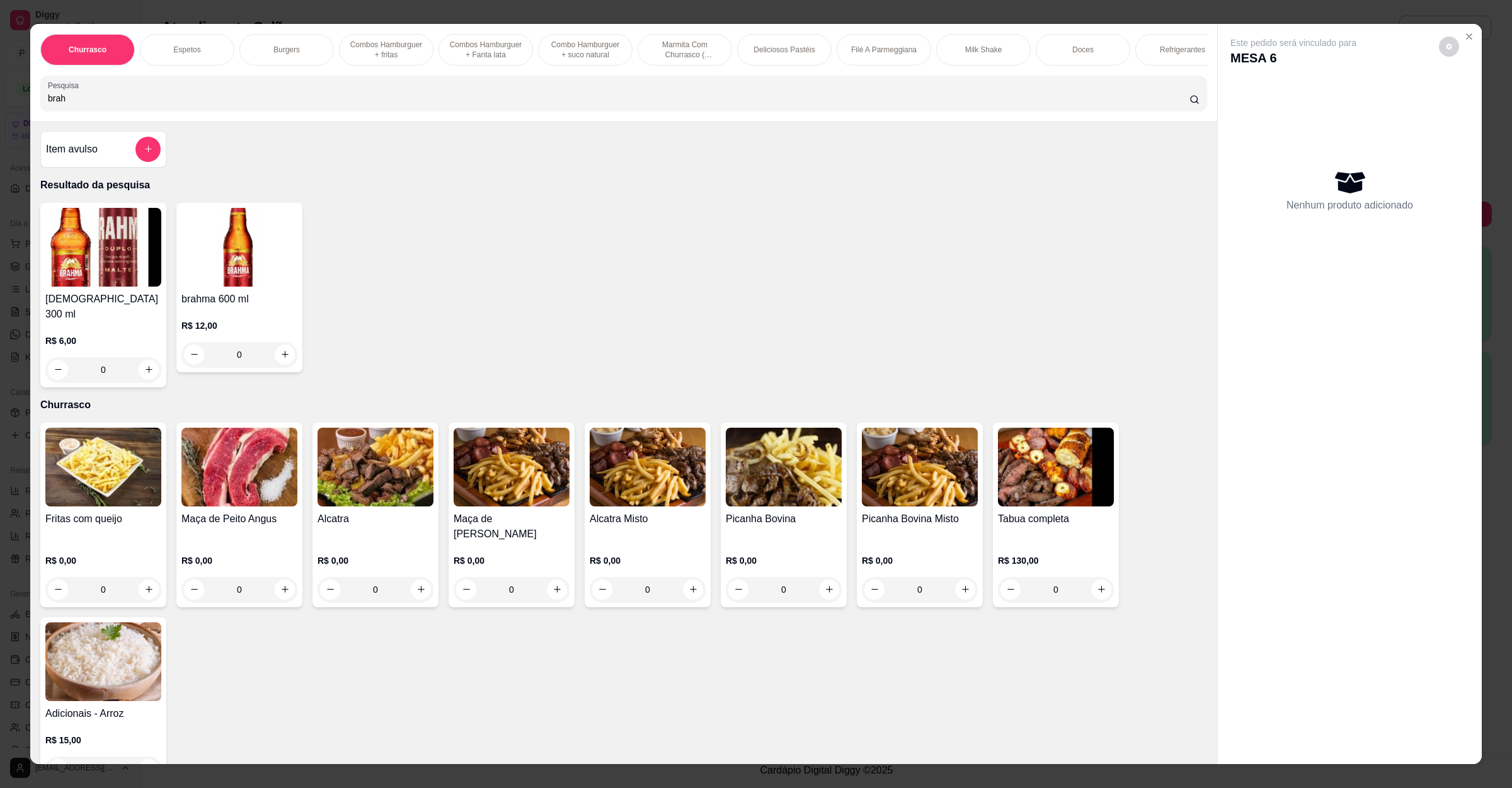
type input "brah"
click at [157, 373] on div "brahma 300 ml R$ 6,00 0" at bounding box center [103, 295] width 126 height 185
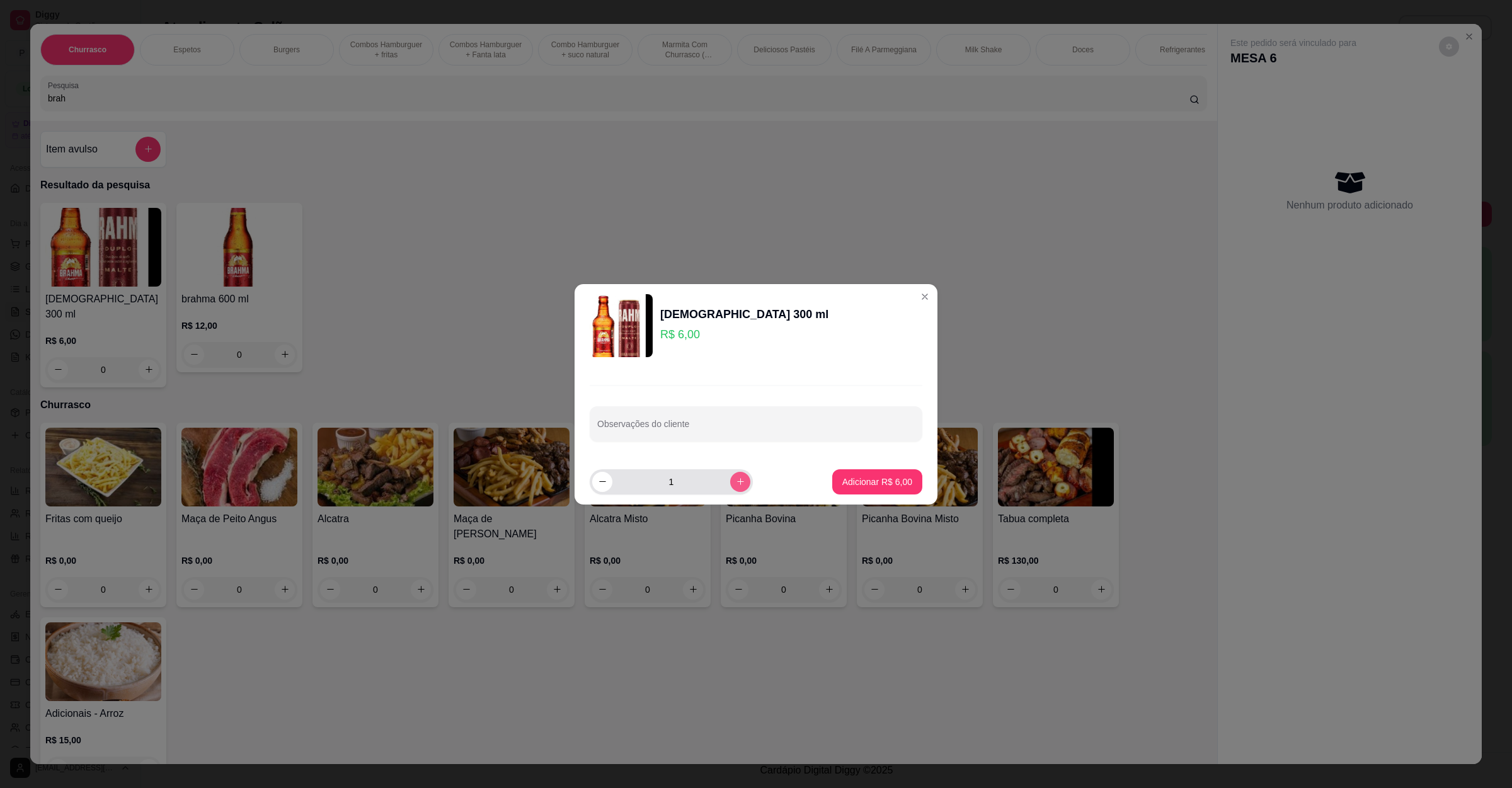
click at [720, 486] on div "1" at bounding box center [671, 482] width 158 height 25
type input "2"
click at [852, 473] on button "Adicionar R$ 12,00" at bounding box center [875, 482] width 95 height 25
type input "2"
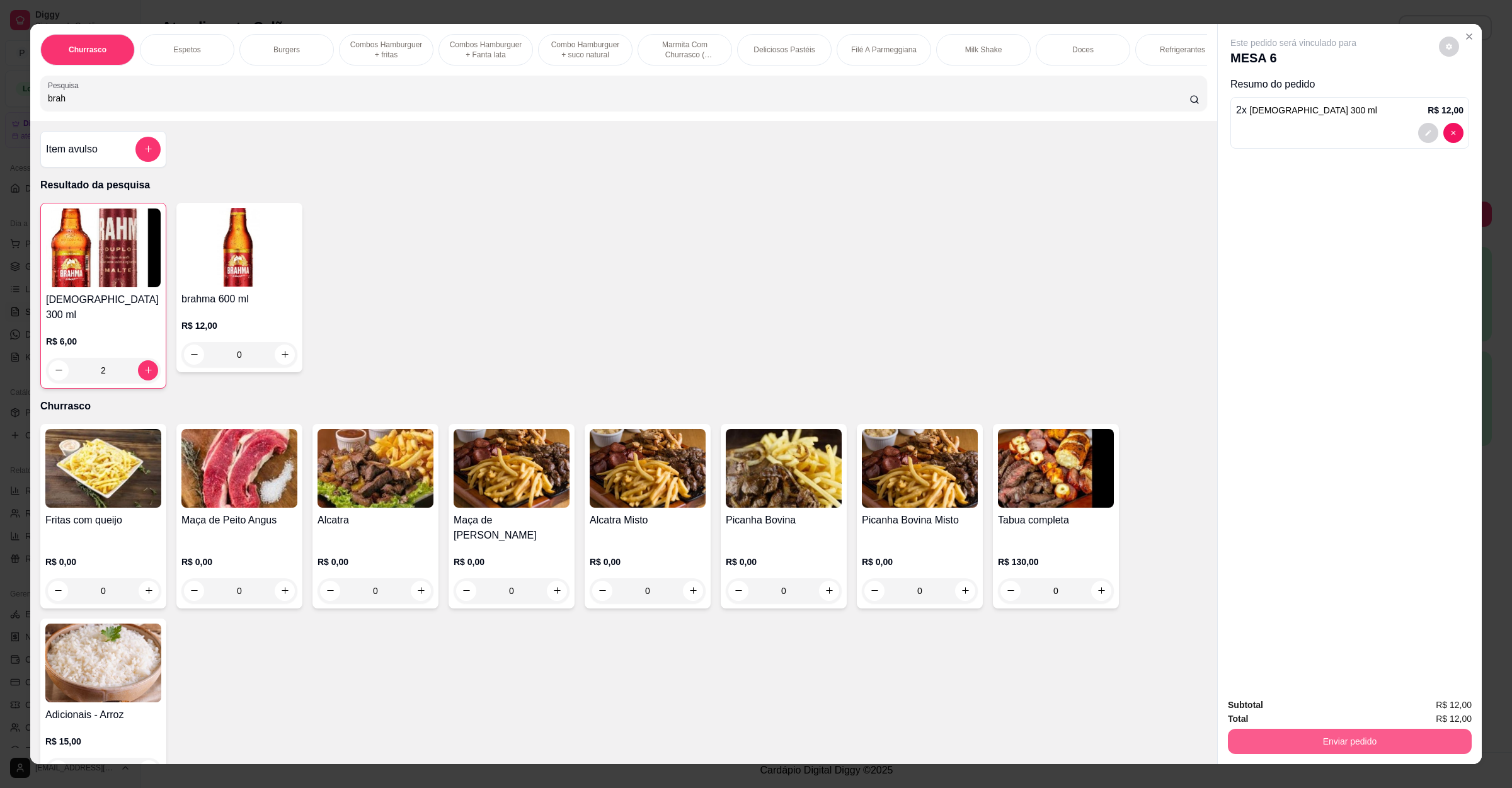
click at [1300, 745] on button "Enviar pedido" at bounding box center [1350, 741] width 244 height 25
click at [1304, 714] on button "Não registrar e enviar pedido" at bounding box center [1306, 710] width 131 height 24
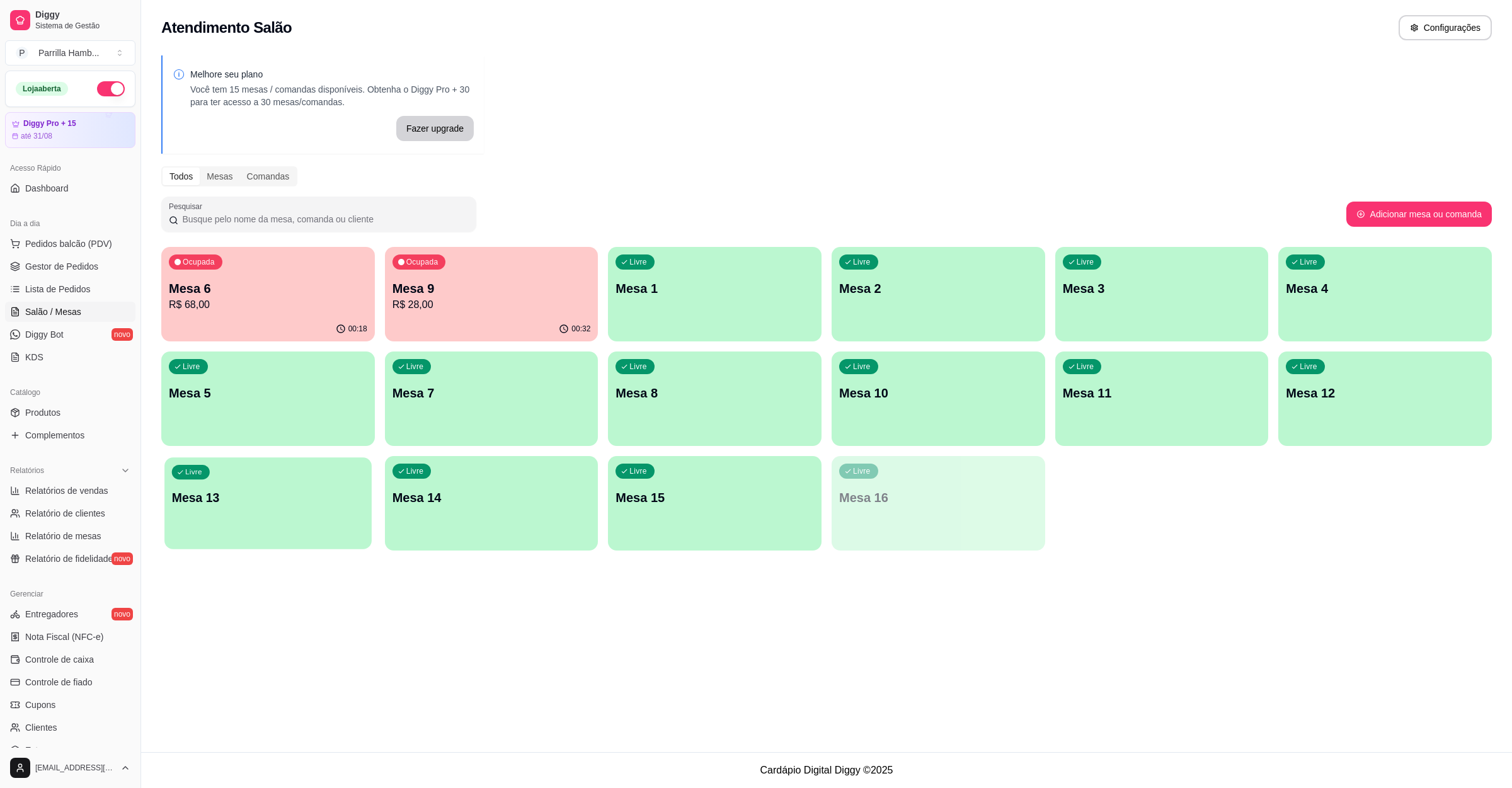
click at [331, 489] on p "Mesa 13" at bounding box center [268, 498] width 192 height 17
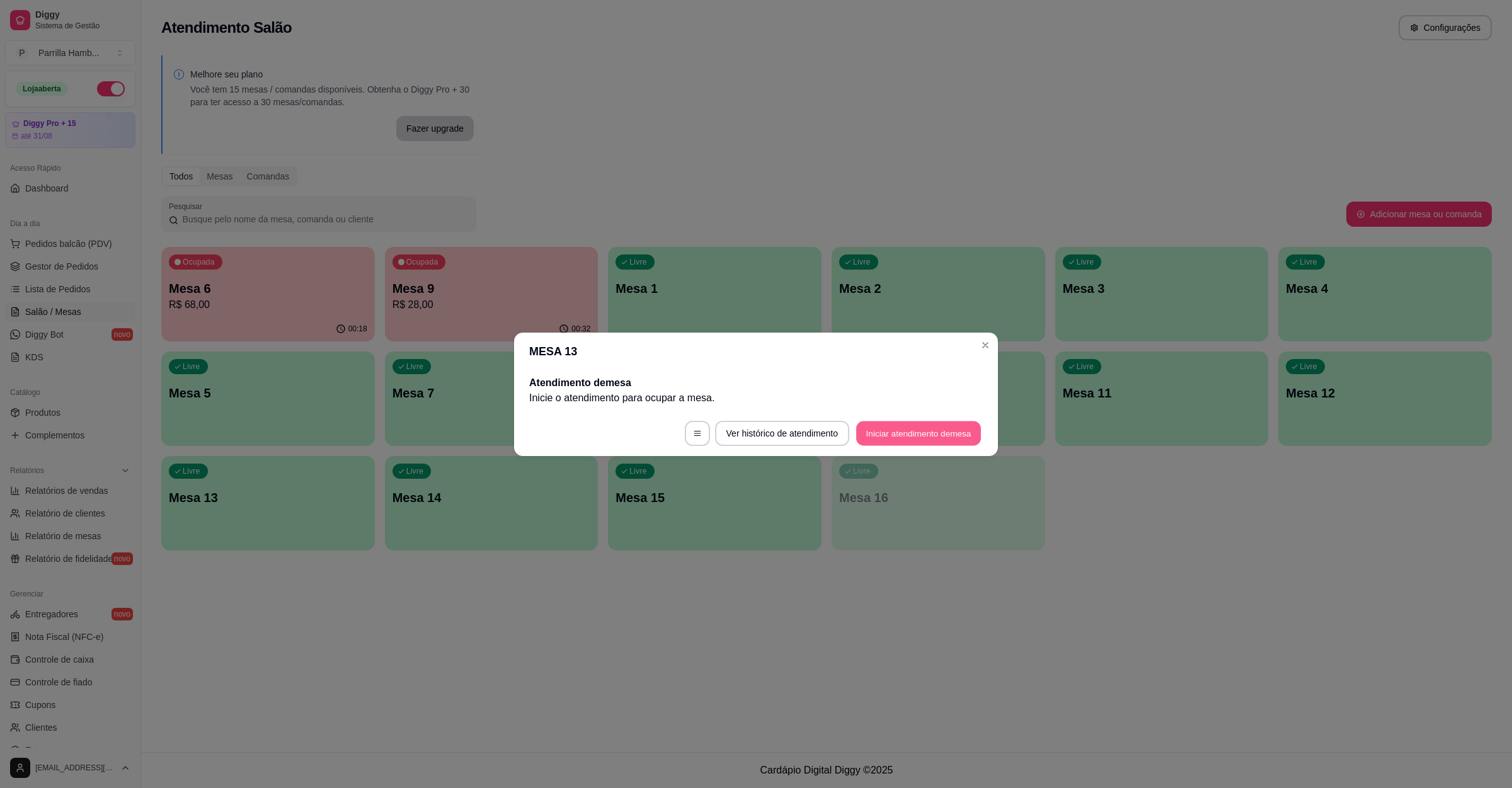
click at [885, 431] on button "Iniciar atendimento de mesa" at bounding box center [918, 432] width 125 height 24
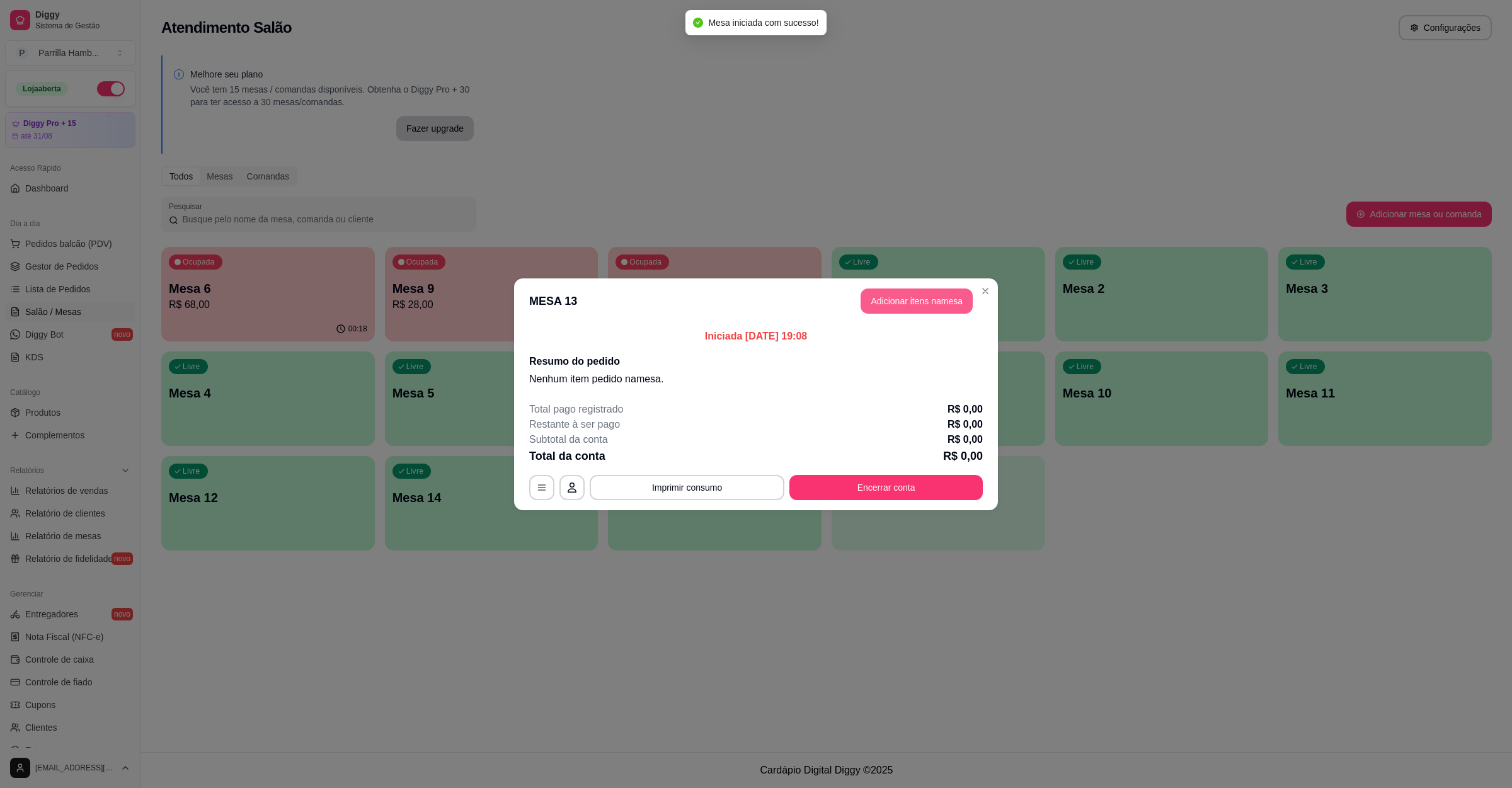
click at [908, 305] on button "Adicionar itens na mesa" at bounding box center [916, 301] width 112 height 25
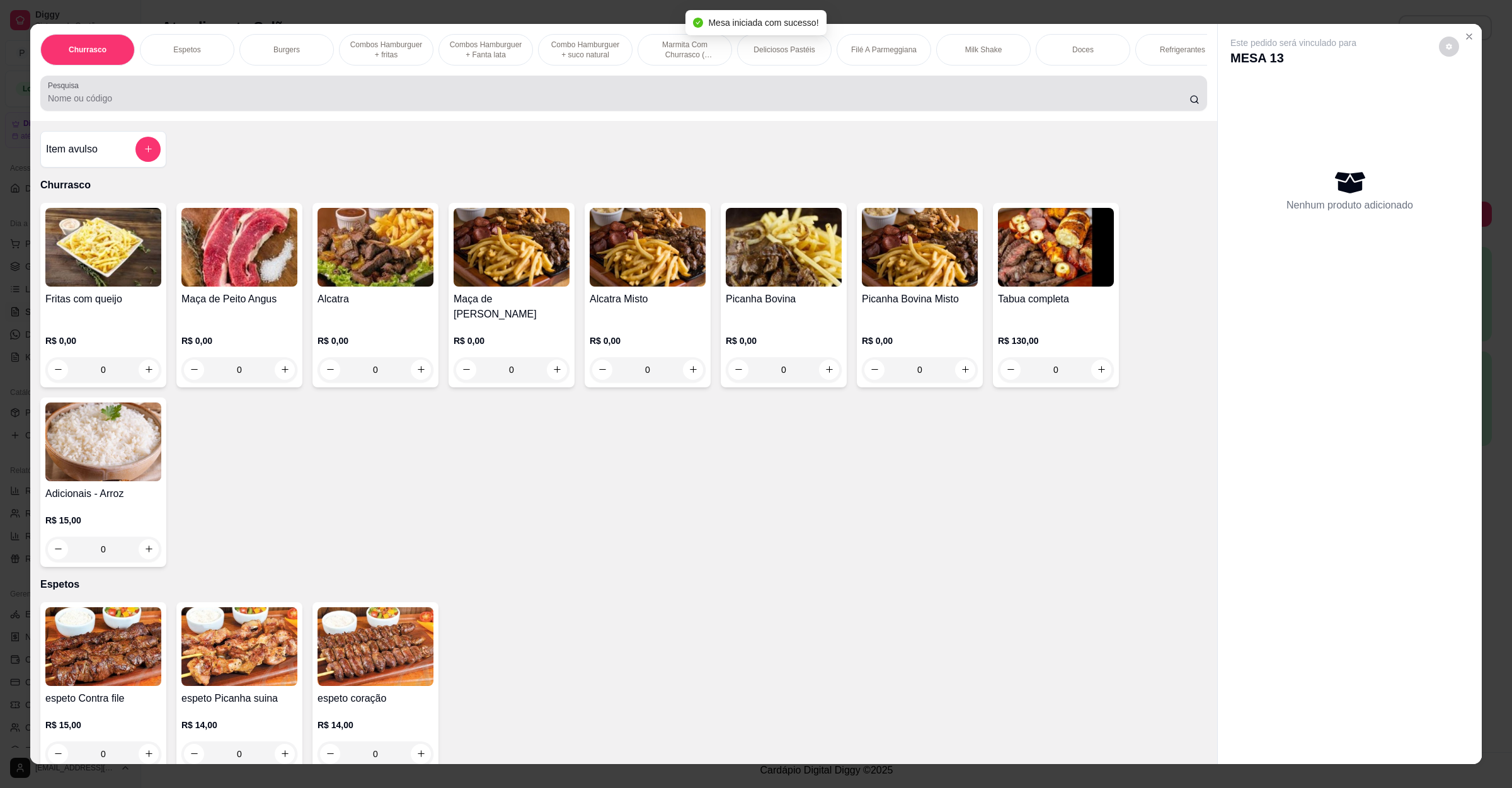
click at [463, 111] on div "Pesquisa" at bounding box center [624, 92] width 1167 height 35
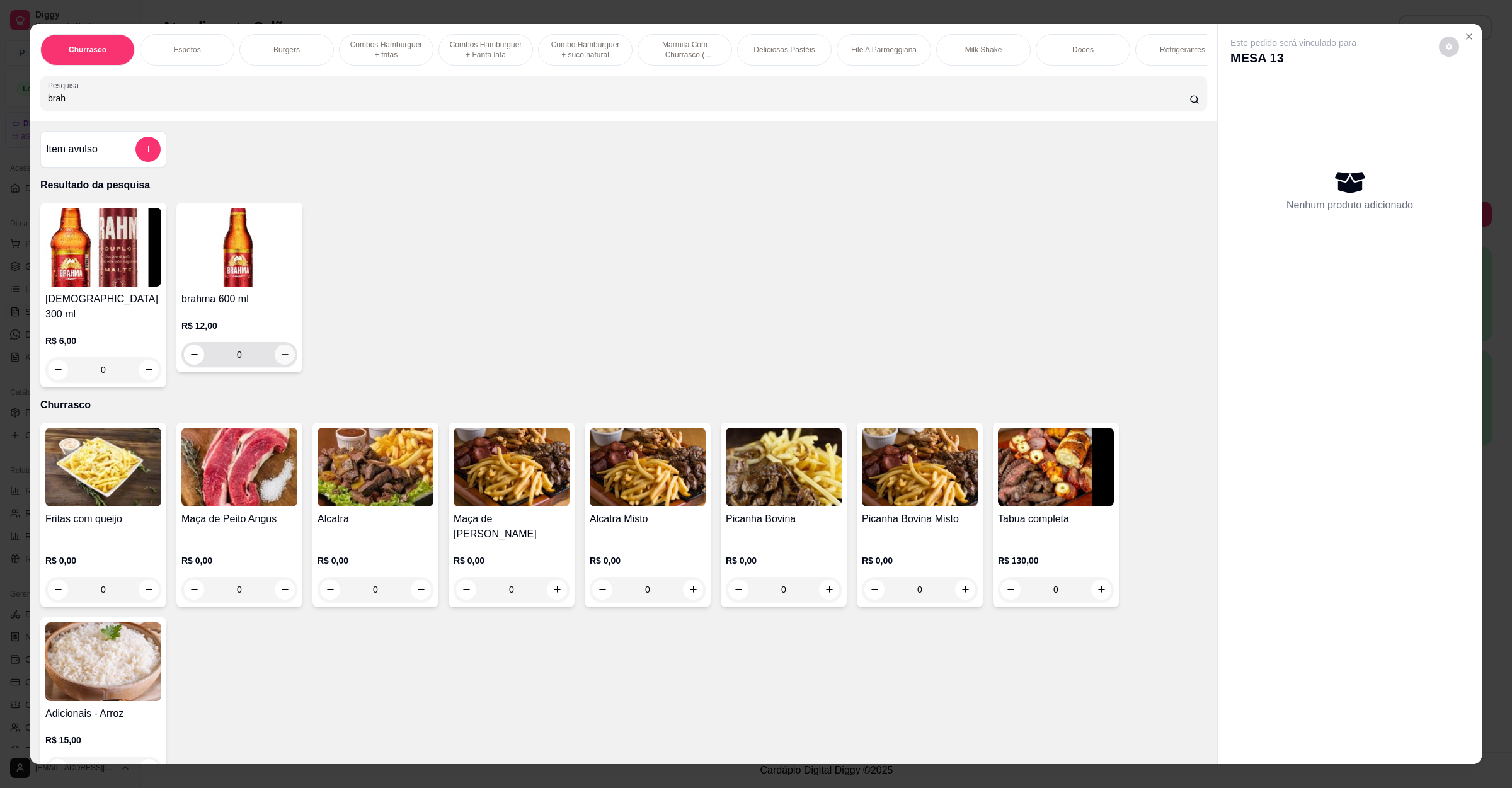
type input "brah"
click at [274, 364] on button "increase-product-quantity" at bounding box center [284, 354] width 20 height 20
type input "1"
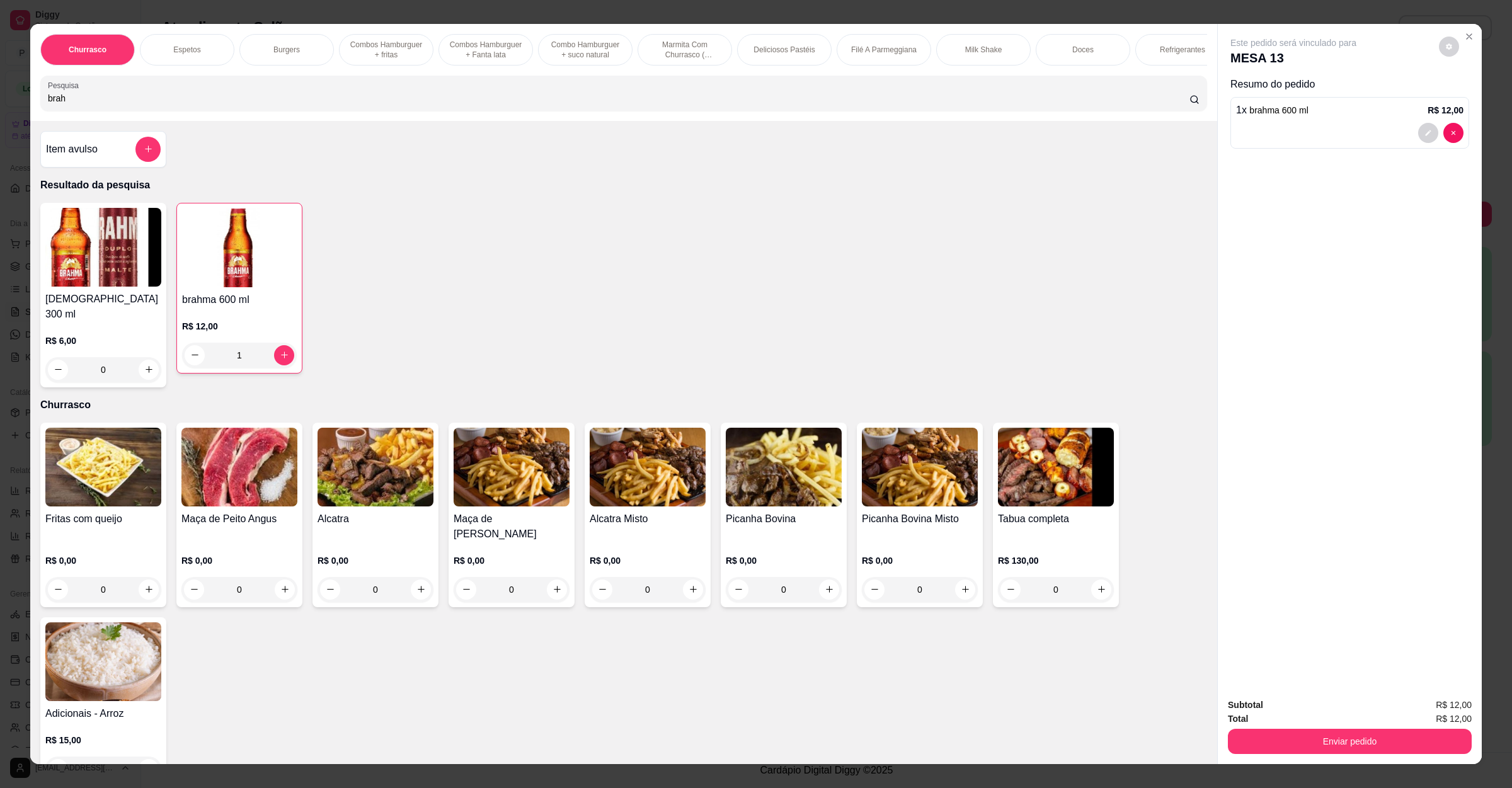
click at [1006, 541] on div "R$ 130,00 0" at bounding box center [1055, 571] width 116 height 60
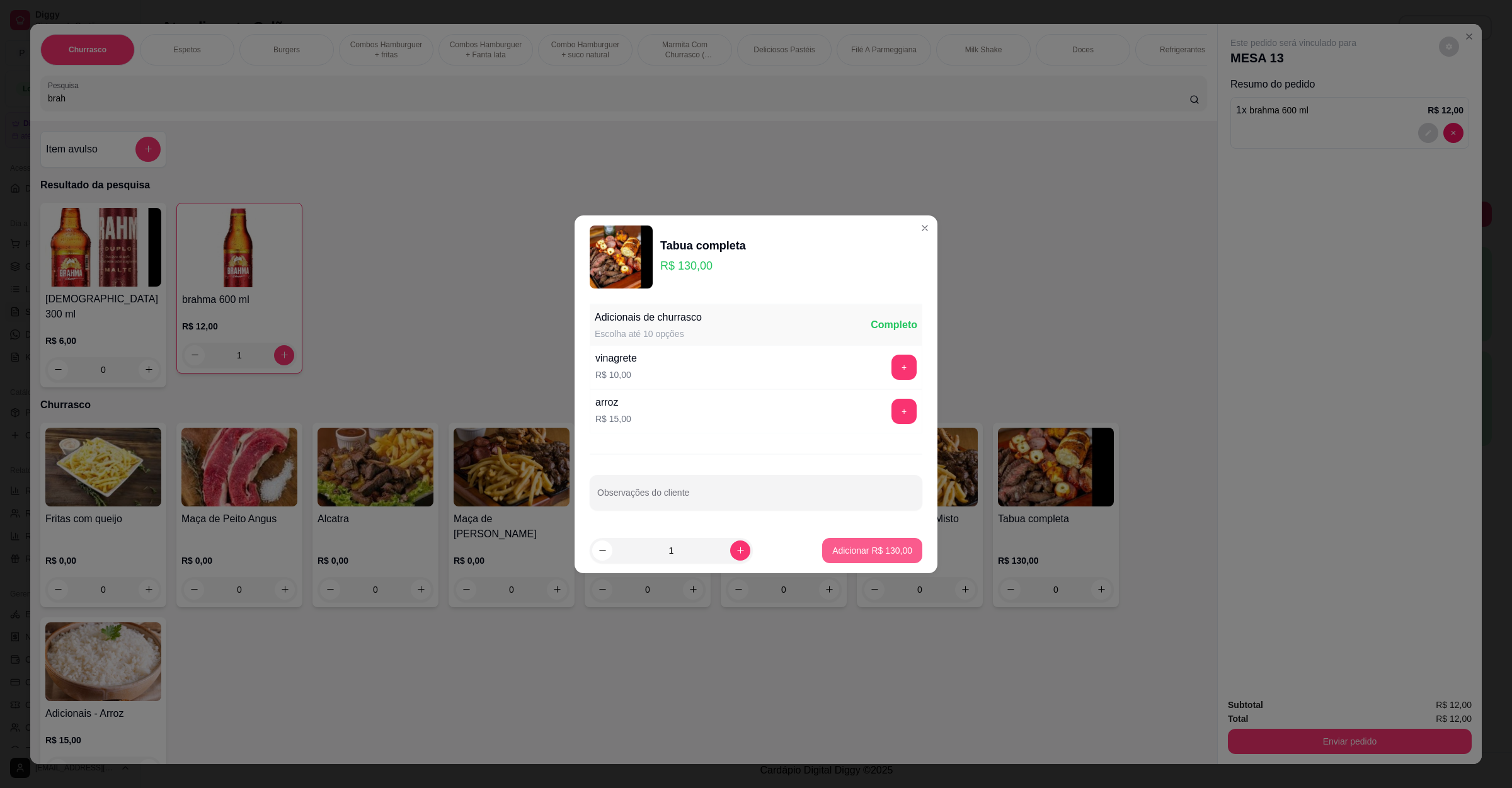
click at [869, 544] on p "Adicionar R$ 130,00" at bounding box center [871, 550] width 80 height 13
type input "1"
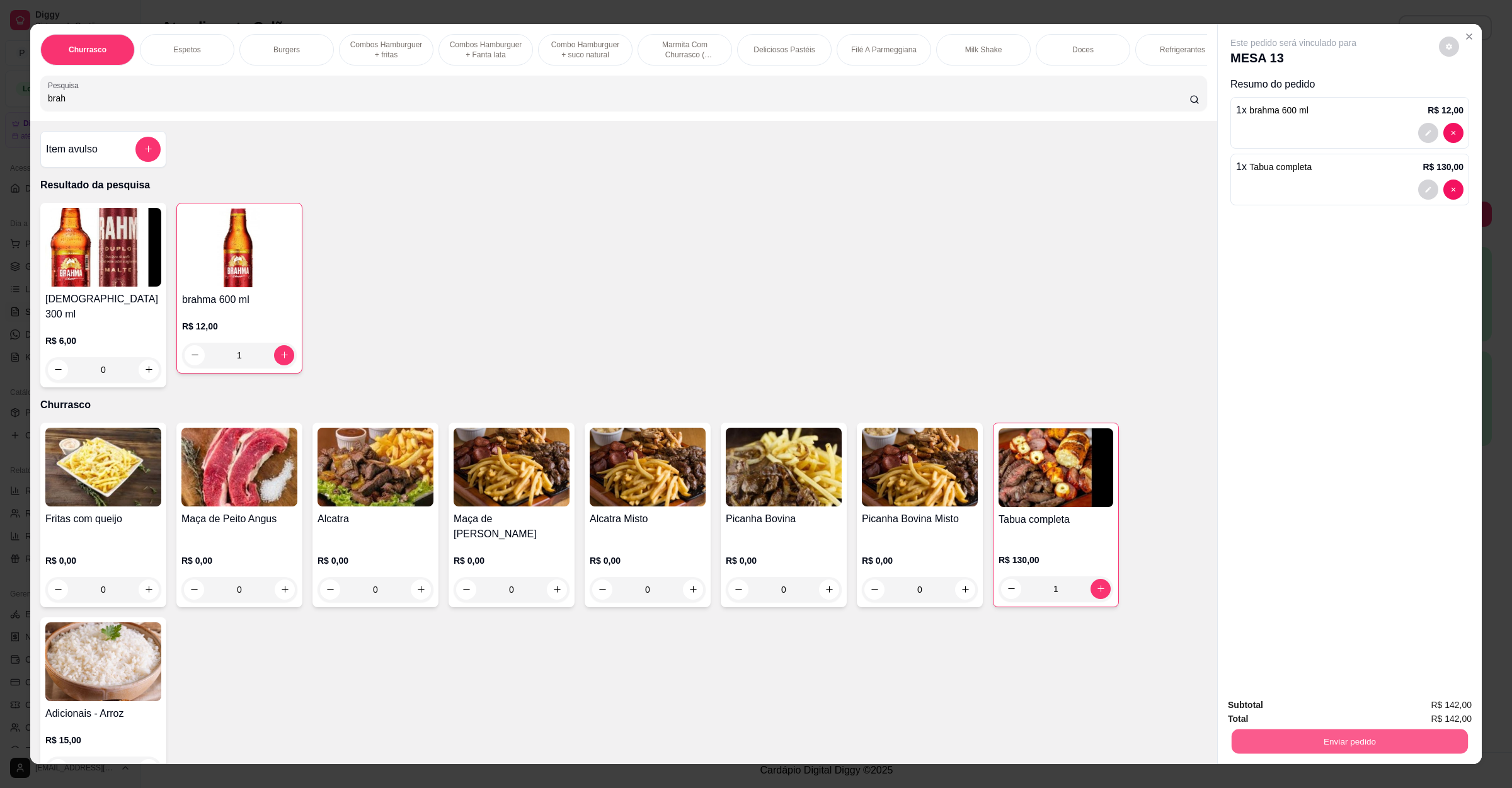
click at [1294, 745] on button "Enviar pedido" at bounding box center [1350, 741] width 237 height 24
click at [1309, 709] on button "Não registrar e enviar pedido" at bounding box center [1306, 710] width 131 height 24
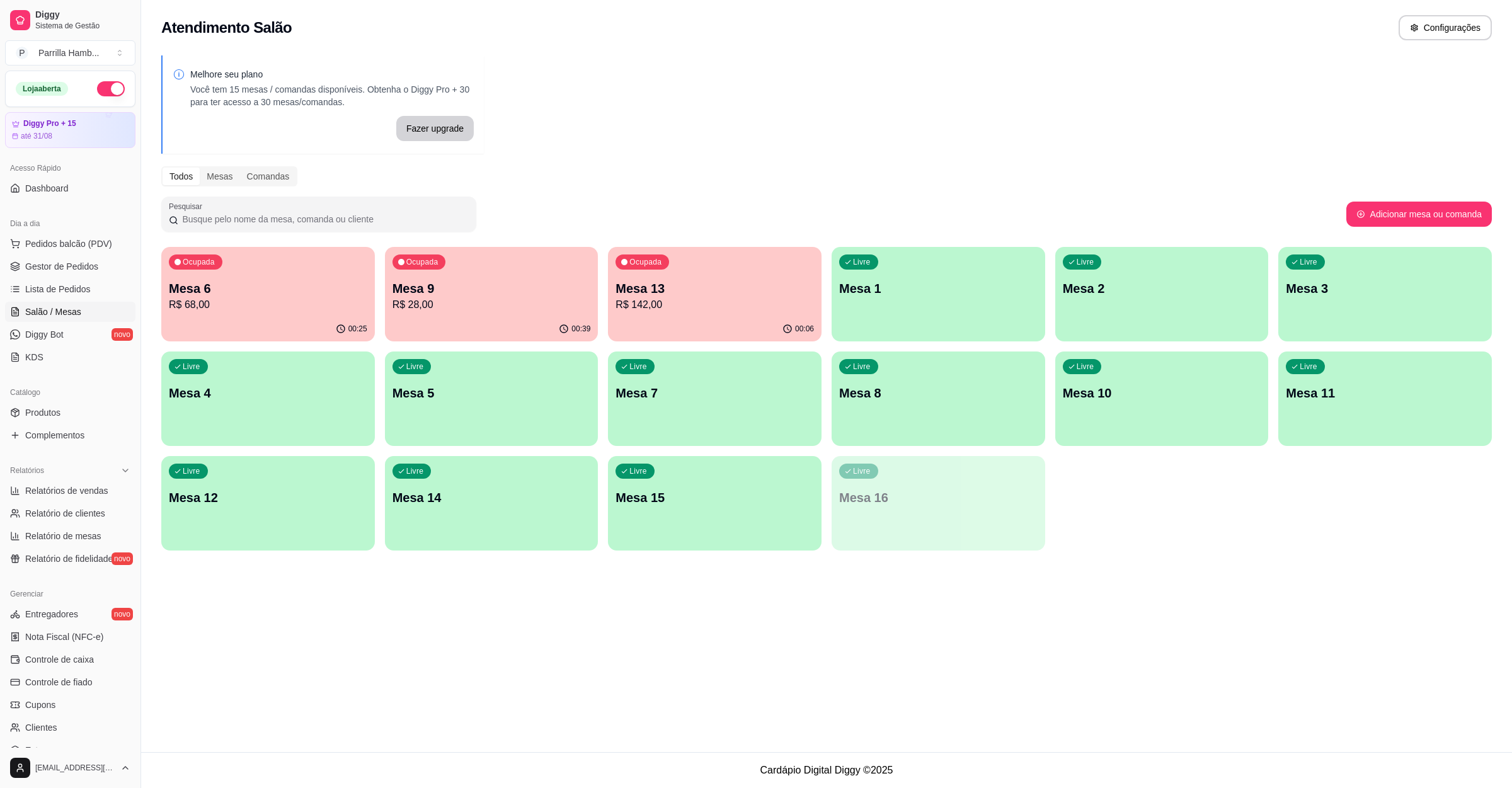
click at [682, 299] on p "R$ 142,00" at bounding box center [714, 305] width 198 height 15
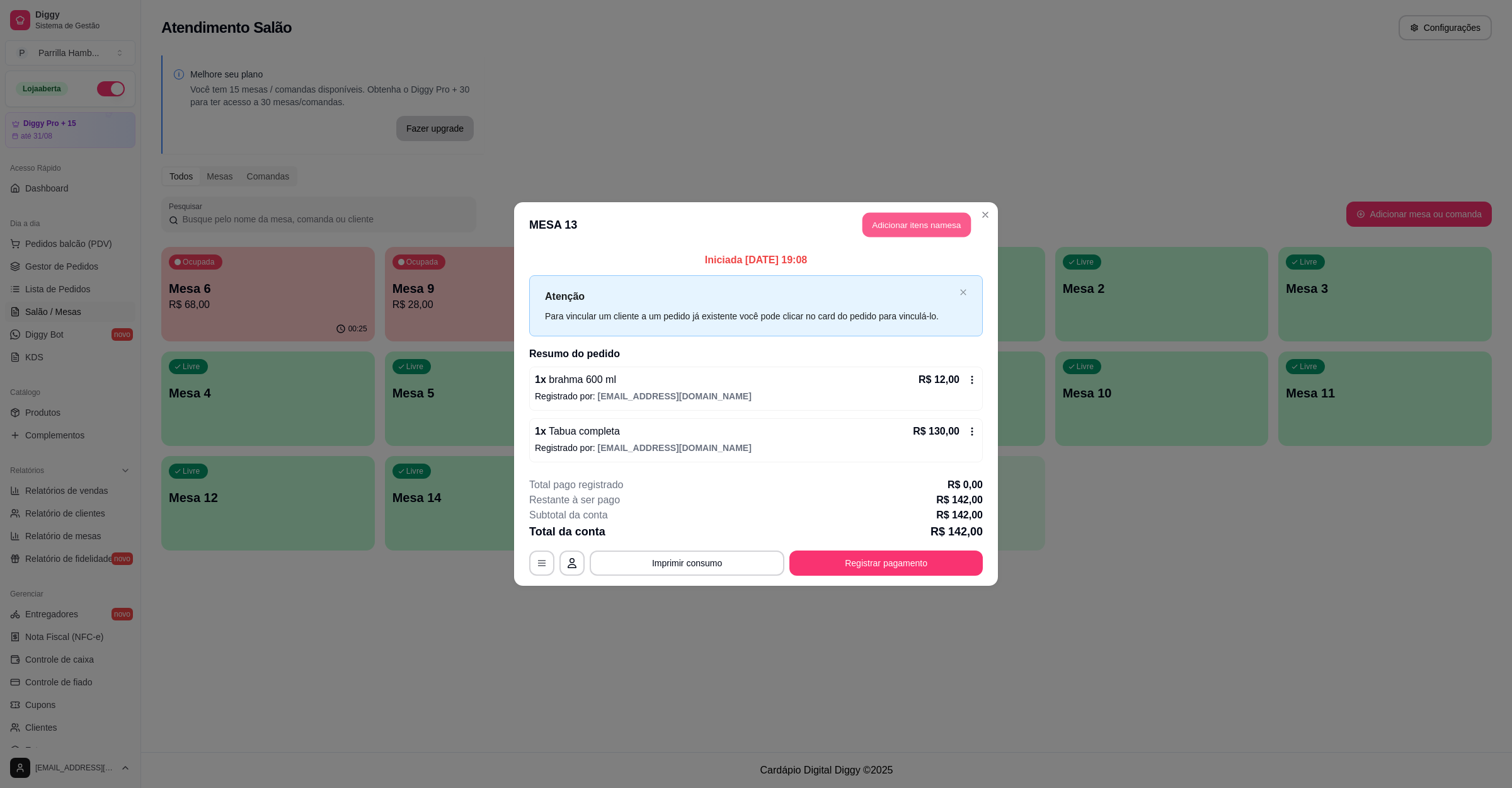
click at [870, 221] on button "Adicionar itens na mesa" at bounding box center [916, 225] width 108 height 24
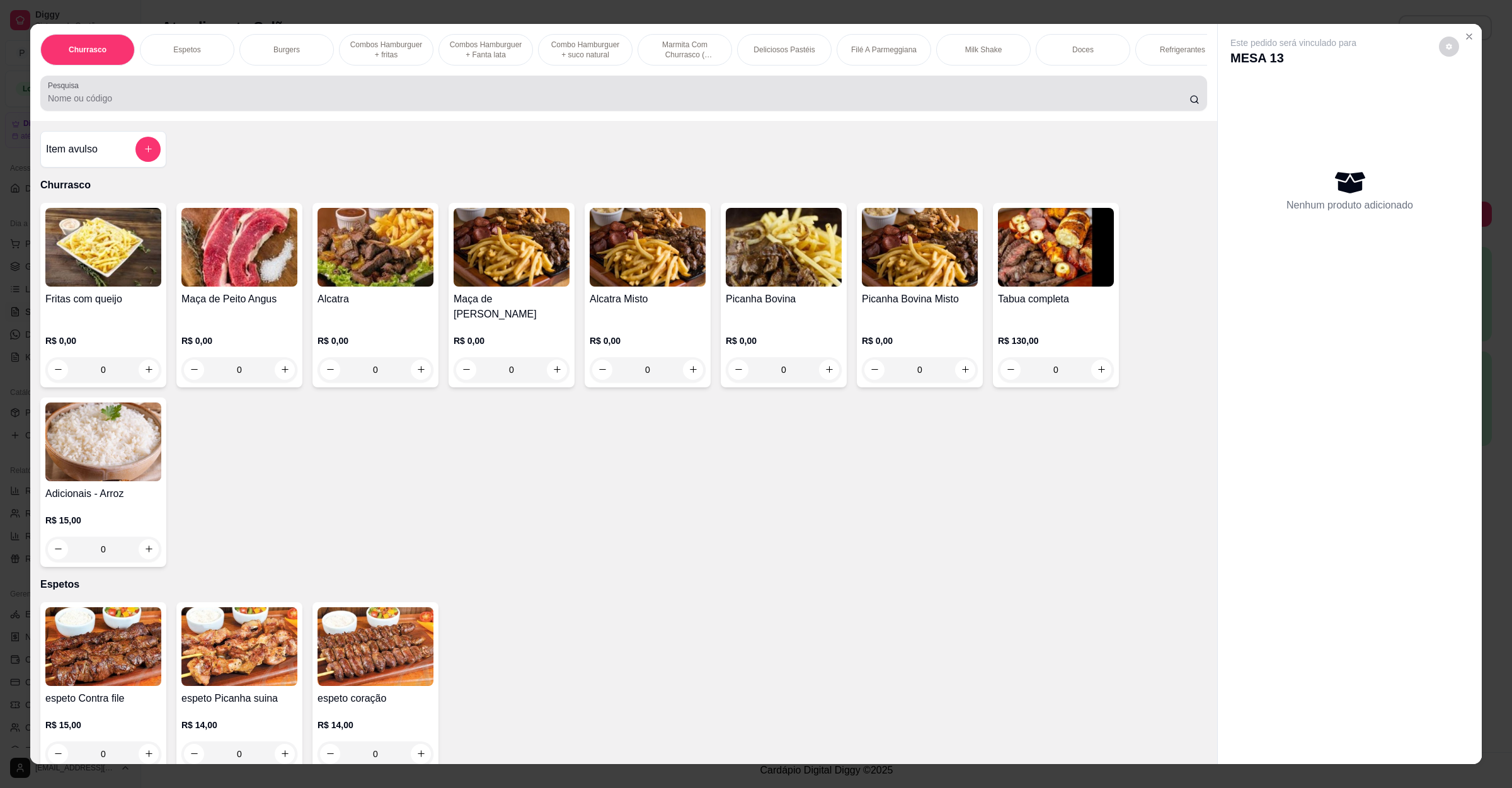
click at [176, 105] on input "Pesquisa" at bounding box center [618, 99] width 1141 height 13
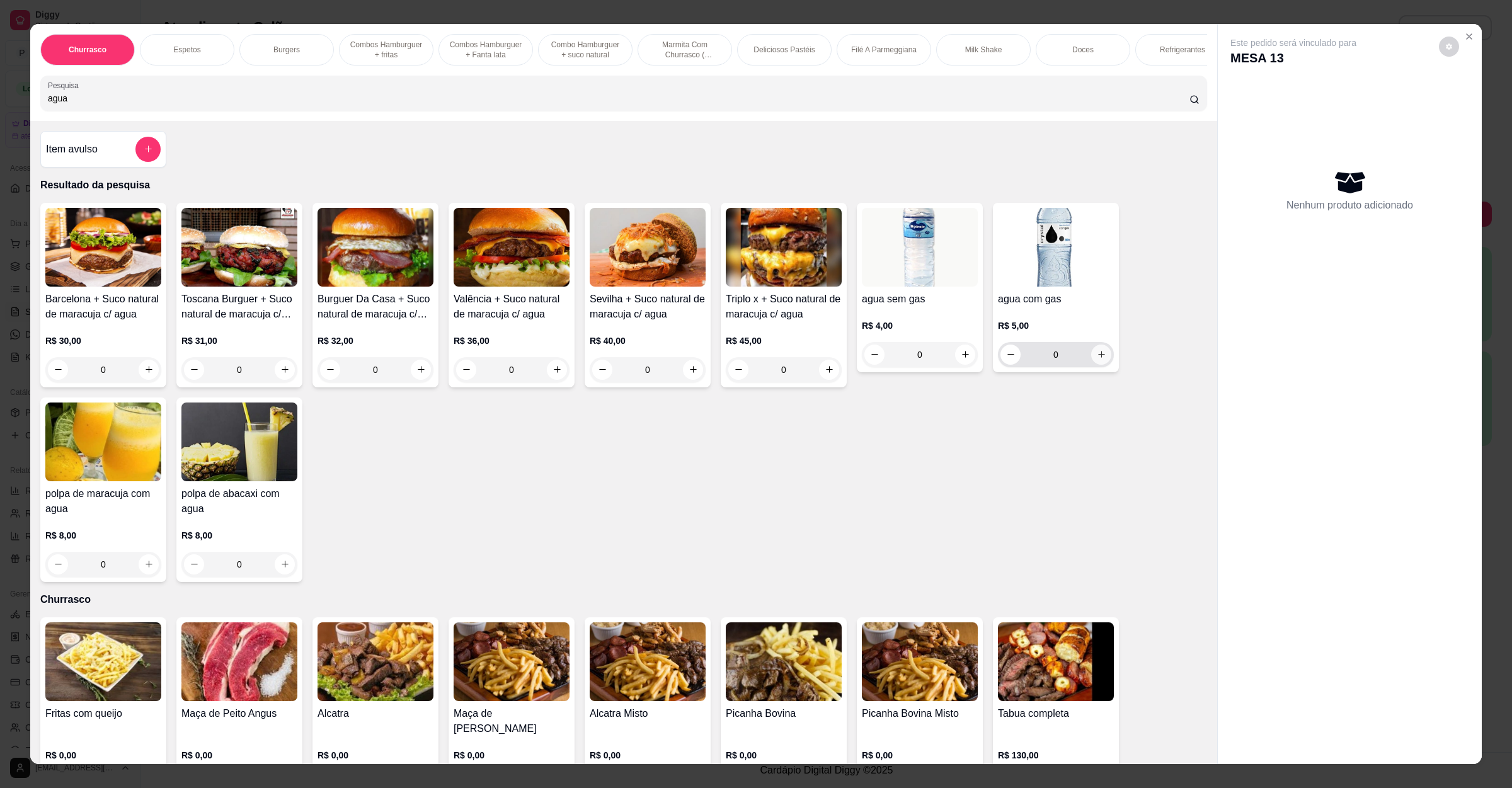
type input "agua"
click at [1097, 359] on icon "increase-product-quantity" at bounding box center [1102, 354] width 10 height 10
type input "1"
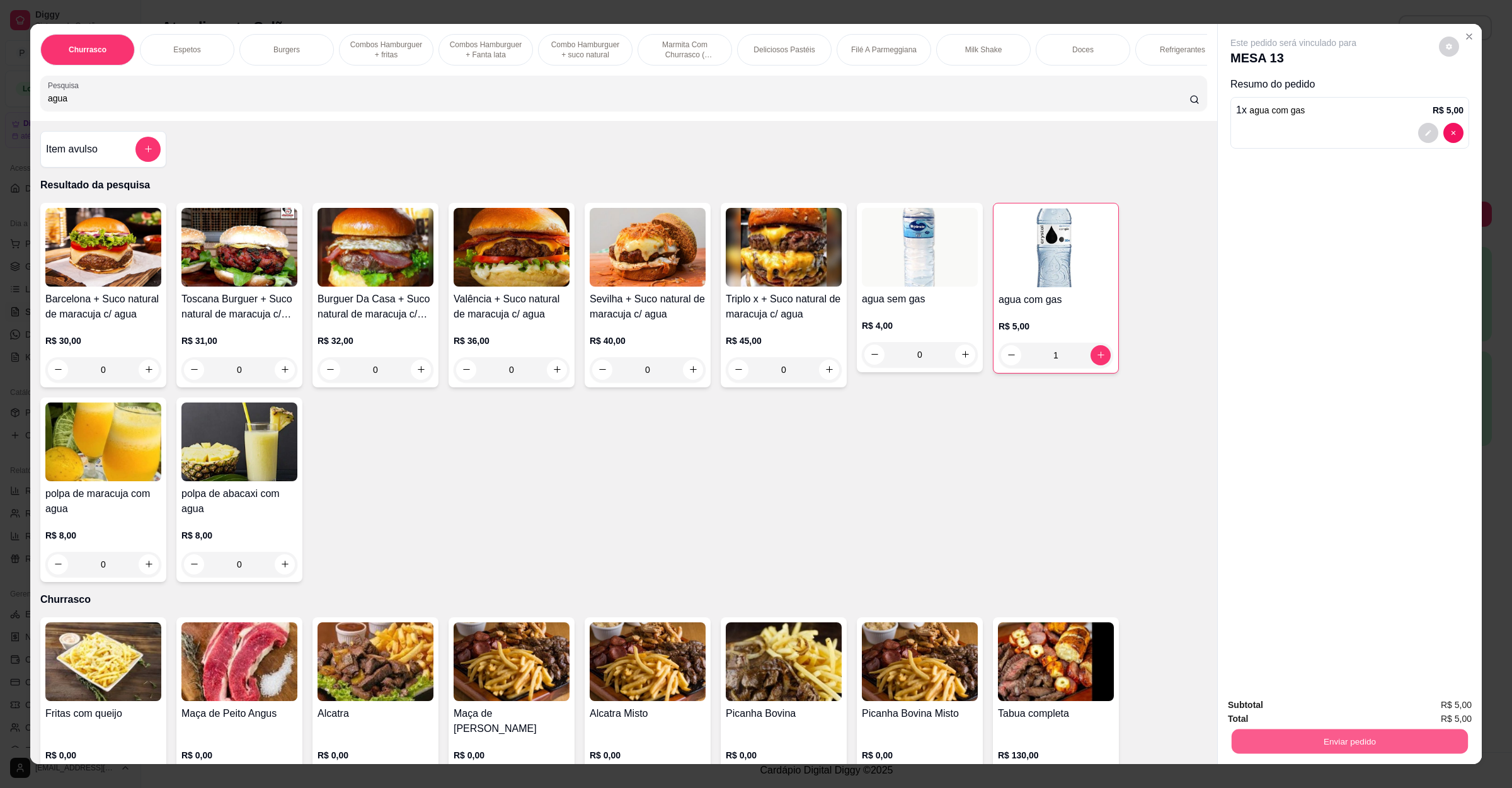
click at [1257, 728] on div "Enviar pedido" at bounding box center [1350, 740] width 244 height 29
click at [1275, 728] on div "Enviar pedido" at bounding box center [1350, 740] width 244 height 29
click at [1282, 741] on button "Enviar pedido" at bounding box center [1350, 741] width 244 height 25
click at [1310, 704] on button "Não registrar e enviar pedido" at bounding box center [1306, 710] width 131 height 24
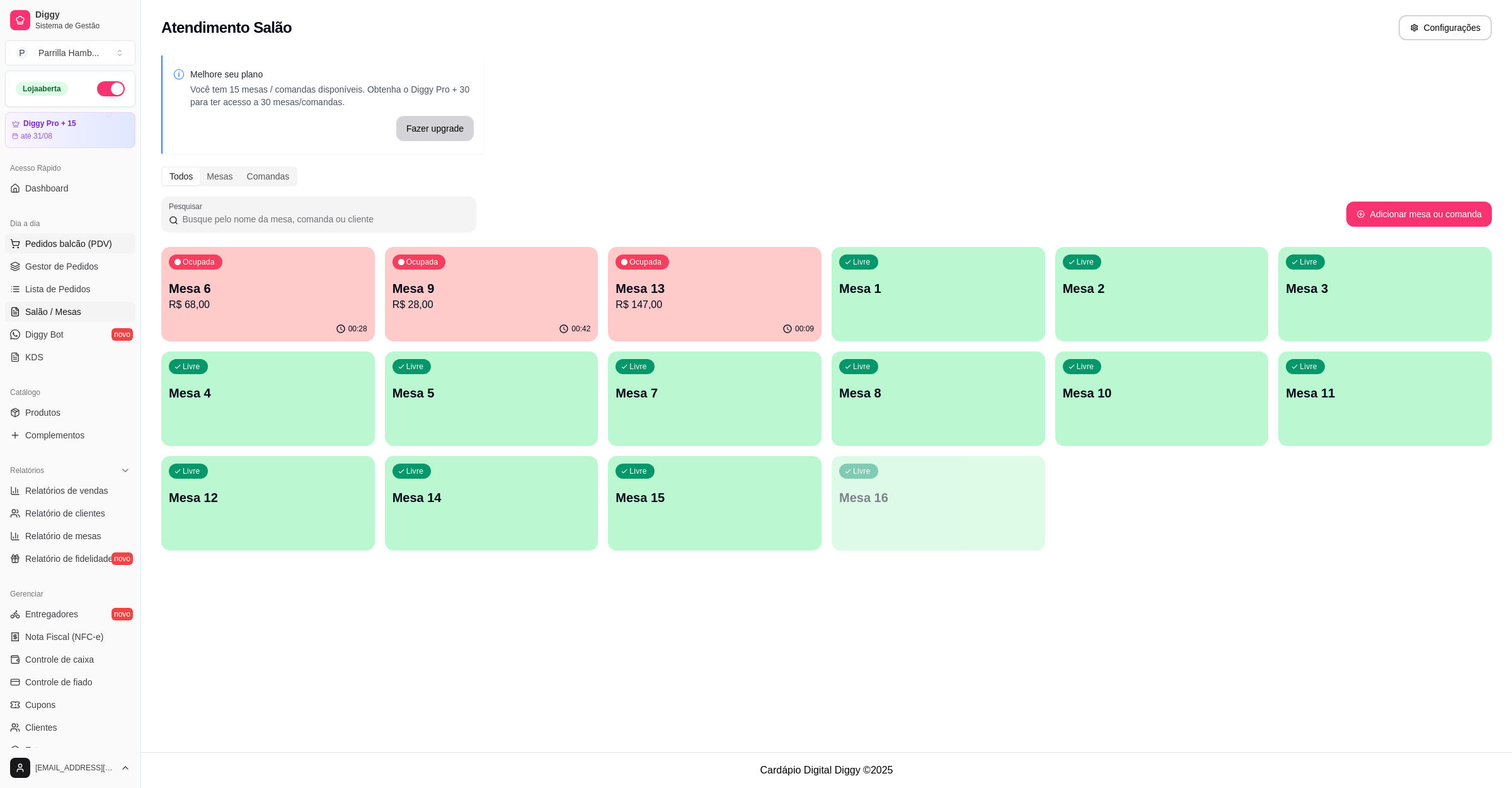
click at [38, 251] on button "Pedidos balcão (PDV)" at bounding box center [70, 244] width 130 height 20
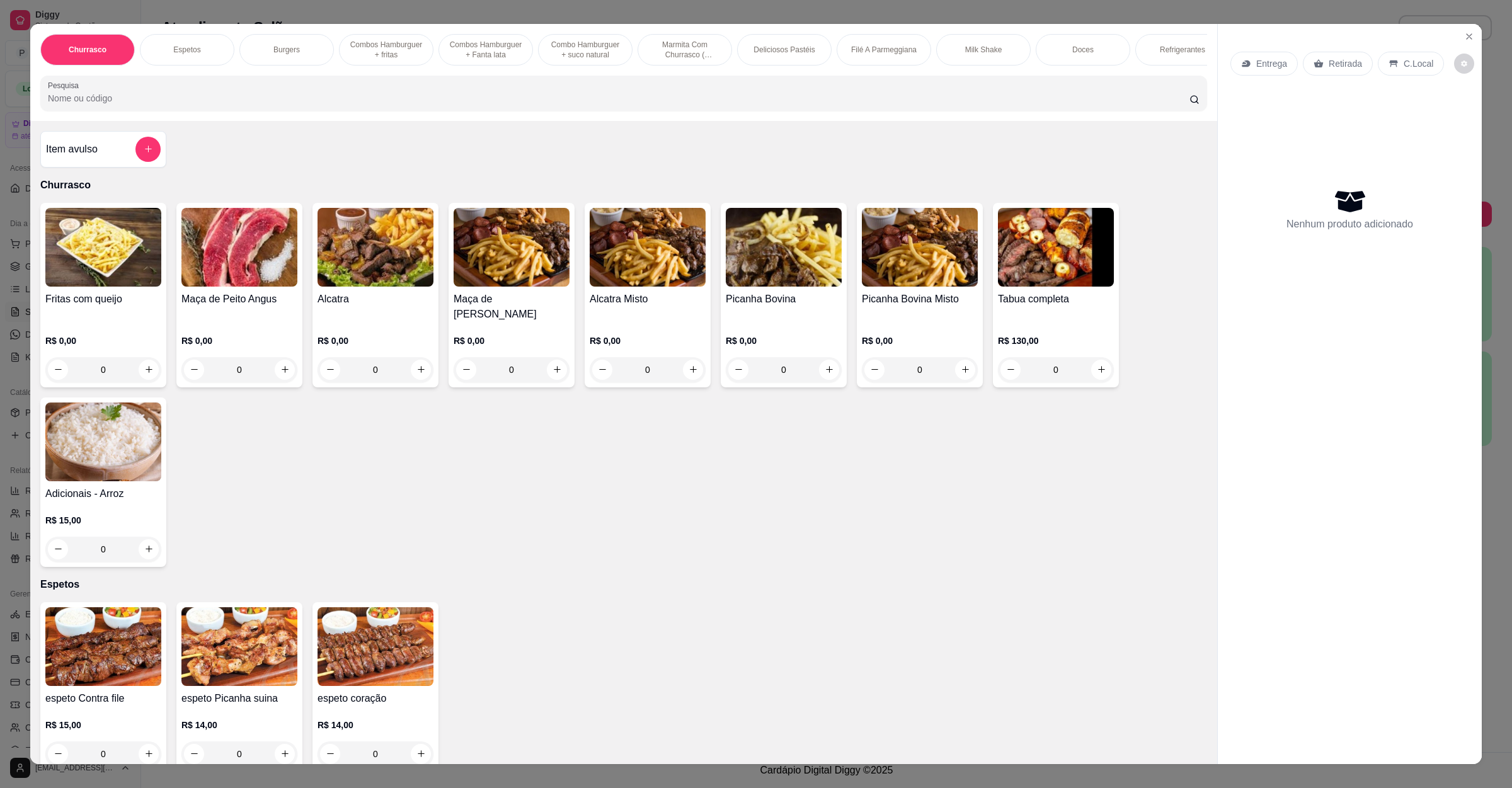
click at [1248, 68] on div "Entrega" at bounding box center [1264, 64] width 67 height 24
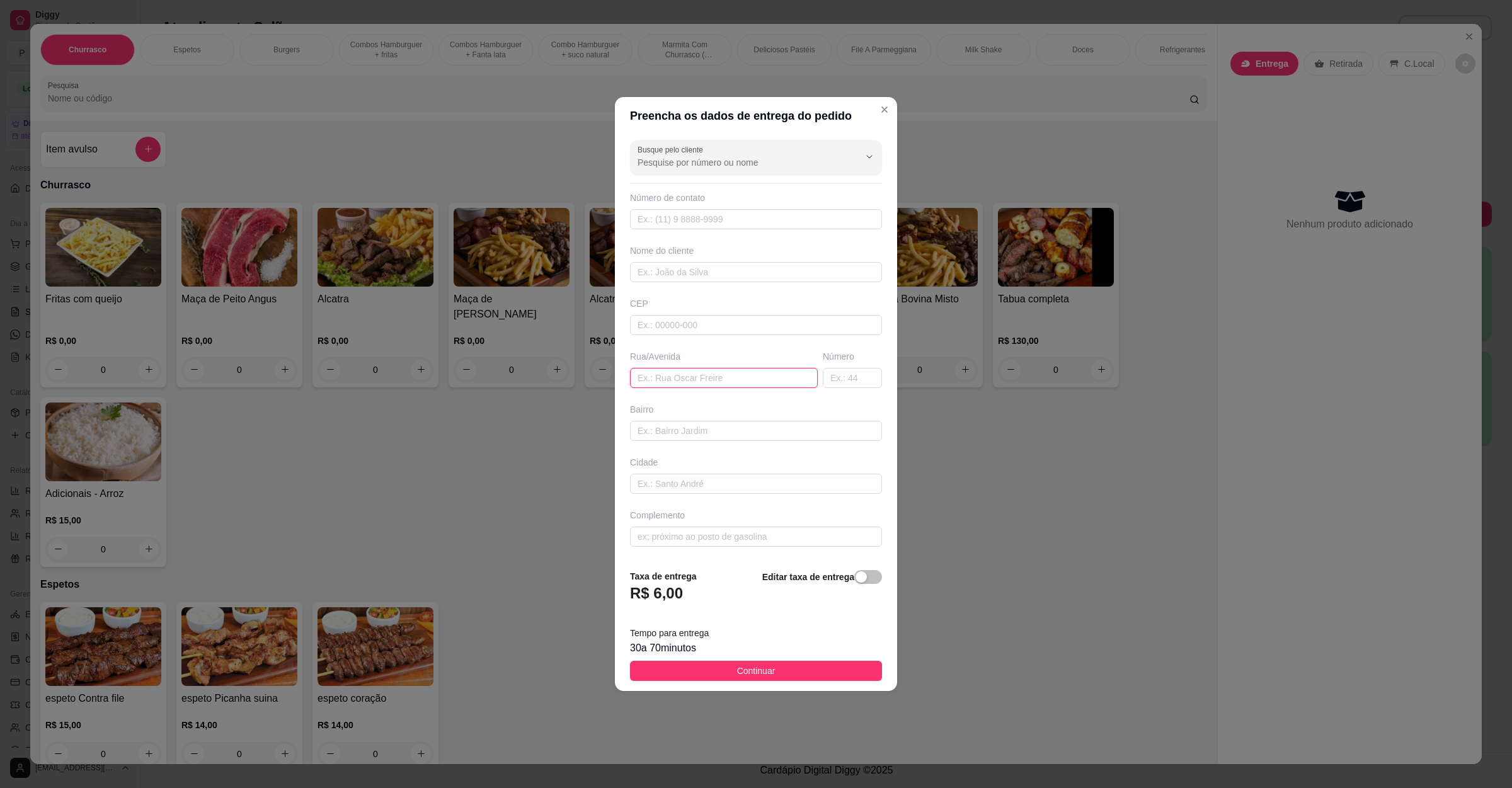
click at [669, 377] on input "text" at bounding box center [723, 377] width 187 height 20
paste input "[STREET_ADDRESS]"
type input "[STREET_ADDRESS]"
click at [737, 673] on span "Continuar" at bounding box center [756, 671] width 39 height 13
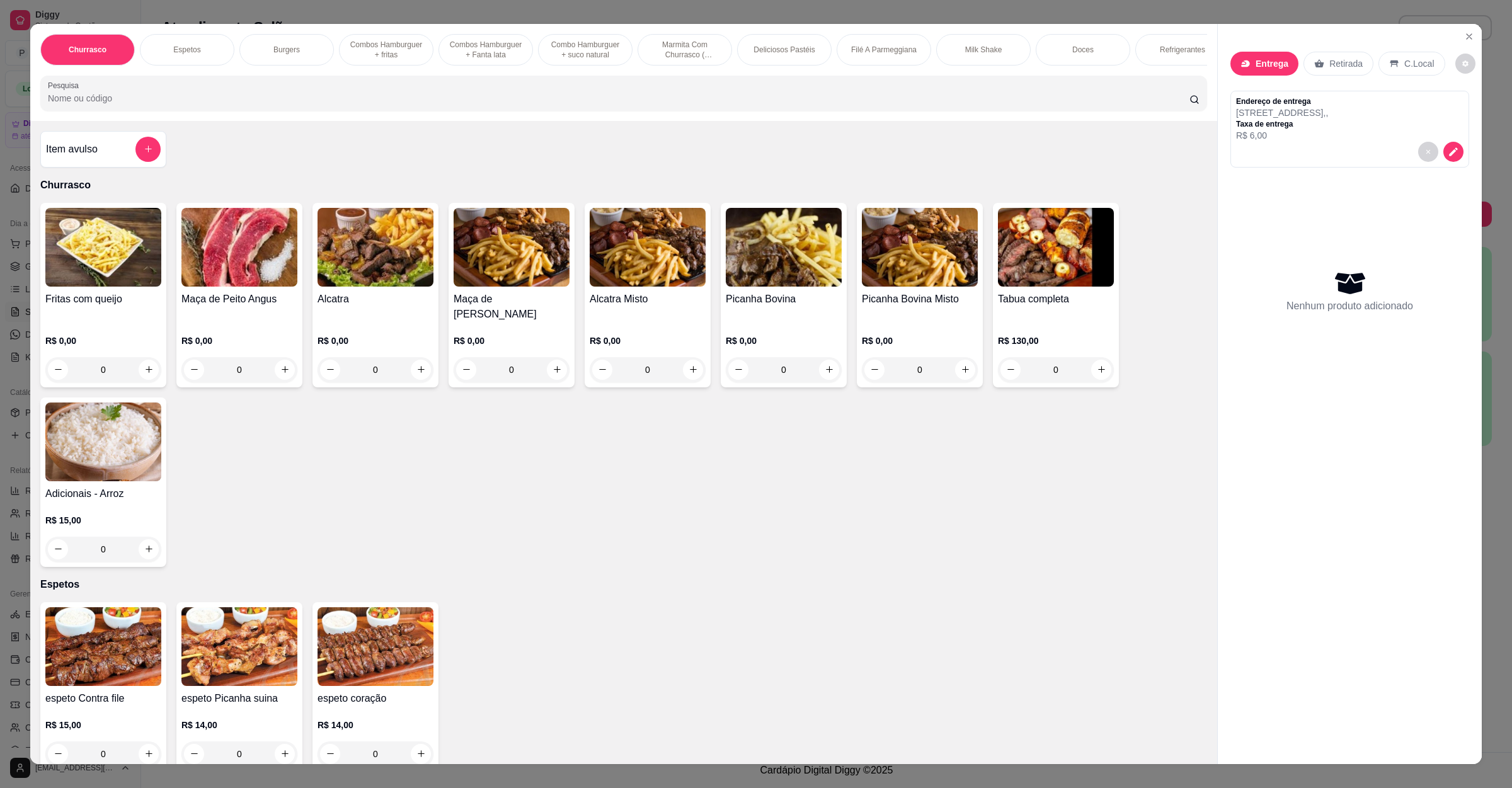
click at [454, 105] on input "Pesquisa" at bounding box center [618, 99] width 1141 height 13
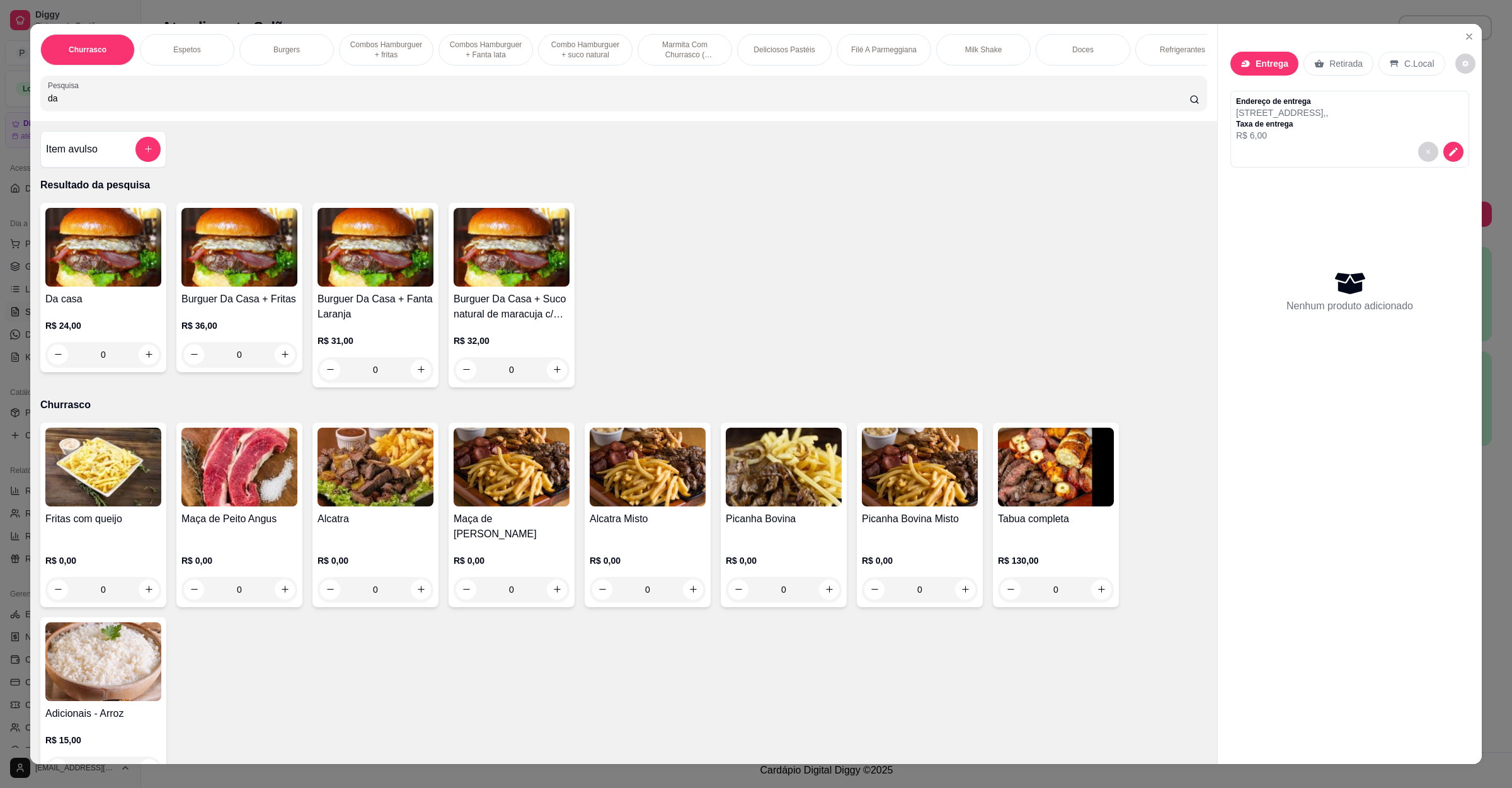
type input "da"
click at [134, 367] on div "0" at bounding box center [103, 355] width 116 height 25
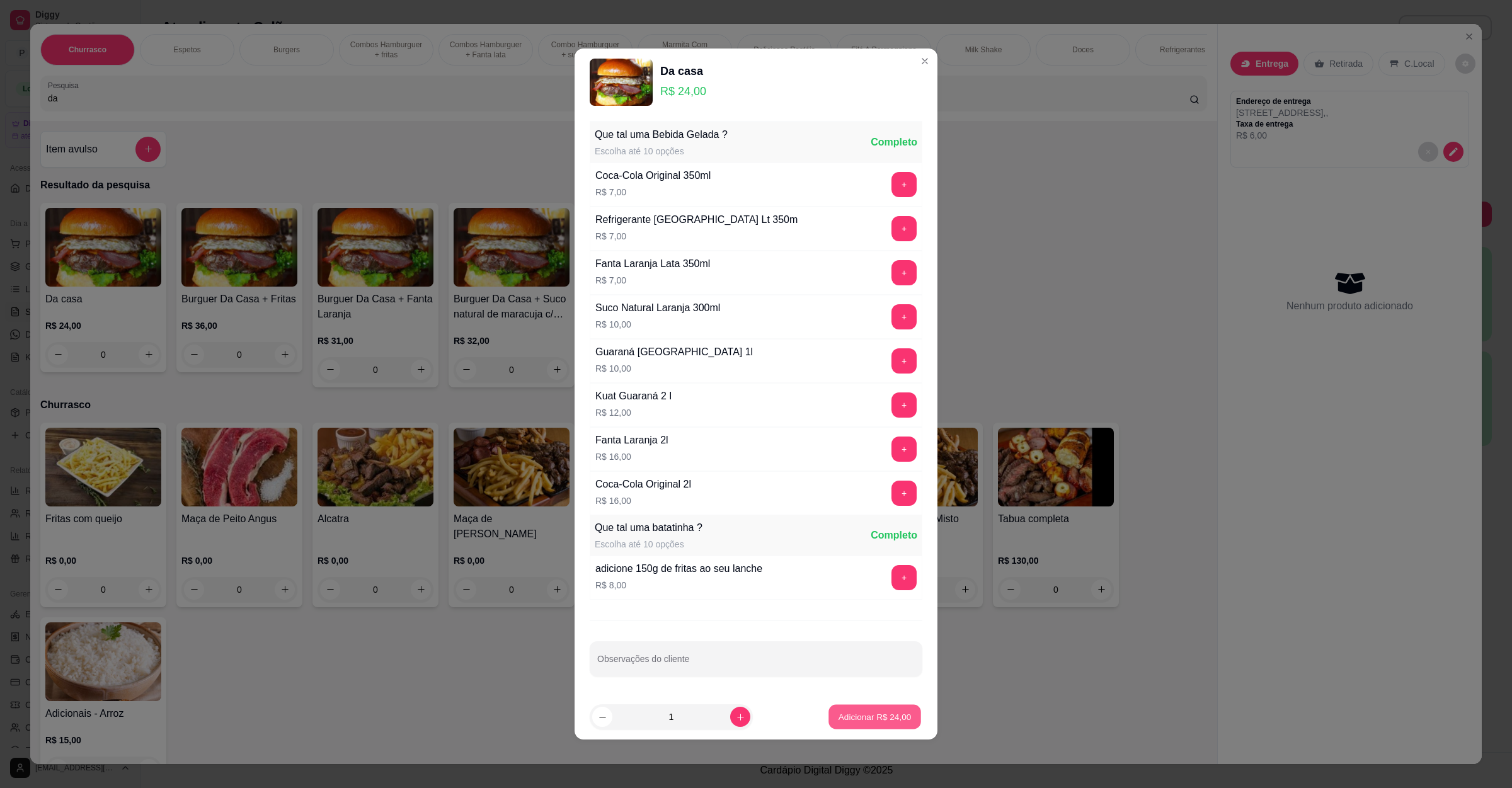
click at [868, 718] on p "Adicionar R$ 24,00" at bounding box center [875, 716] width 73 height 12
type input "1"
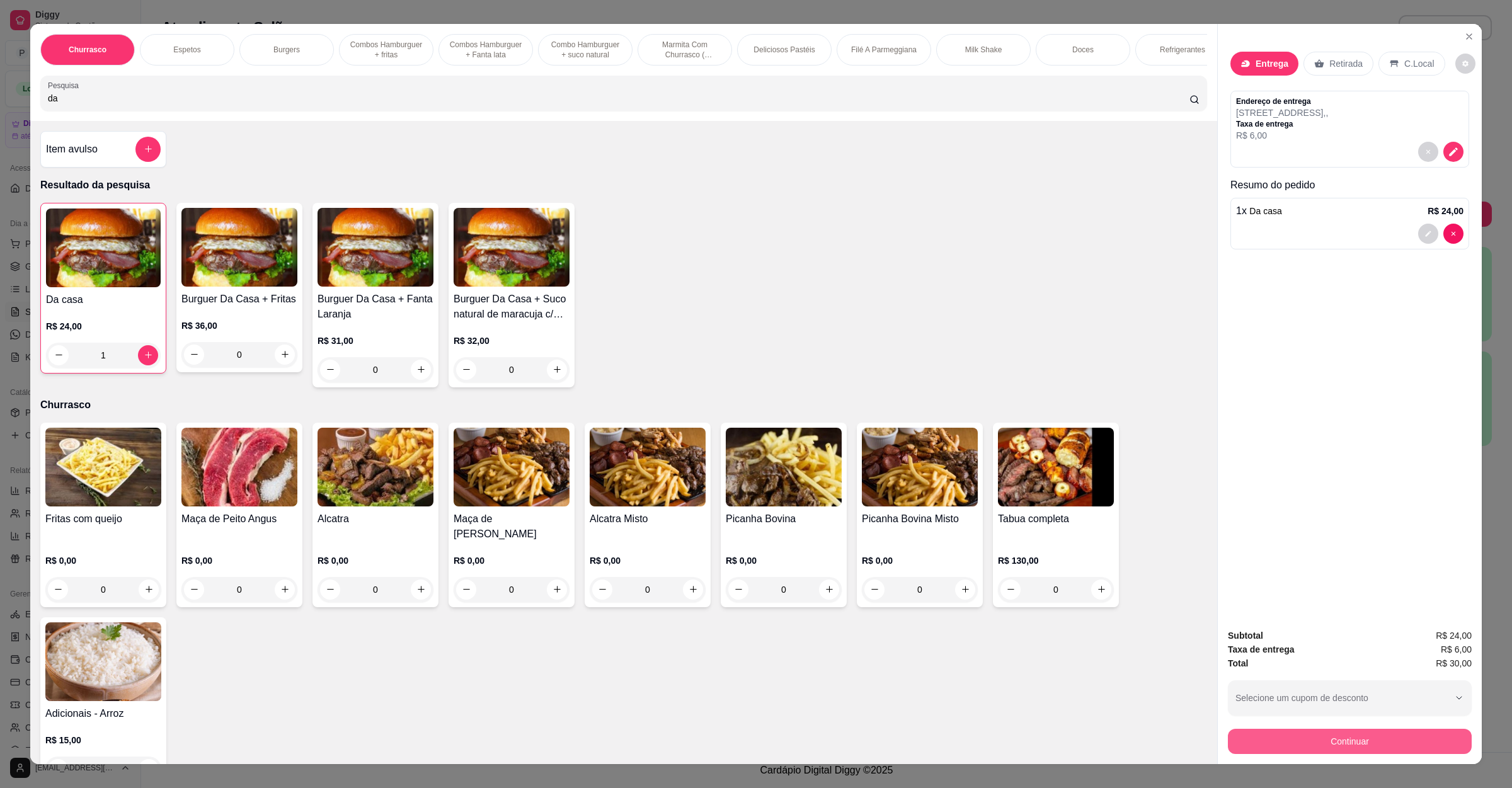
click at [1290, 754] on button "Continuar" at bounding box center [1350, 741] width 244 height 25
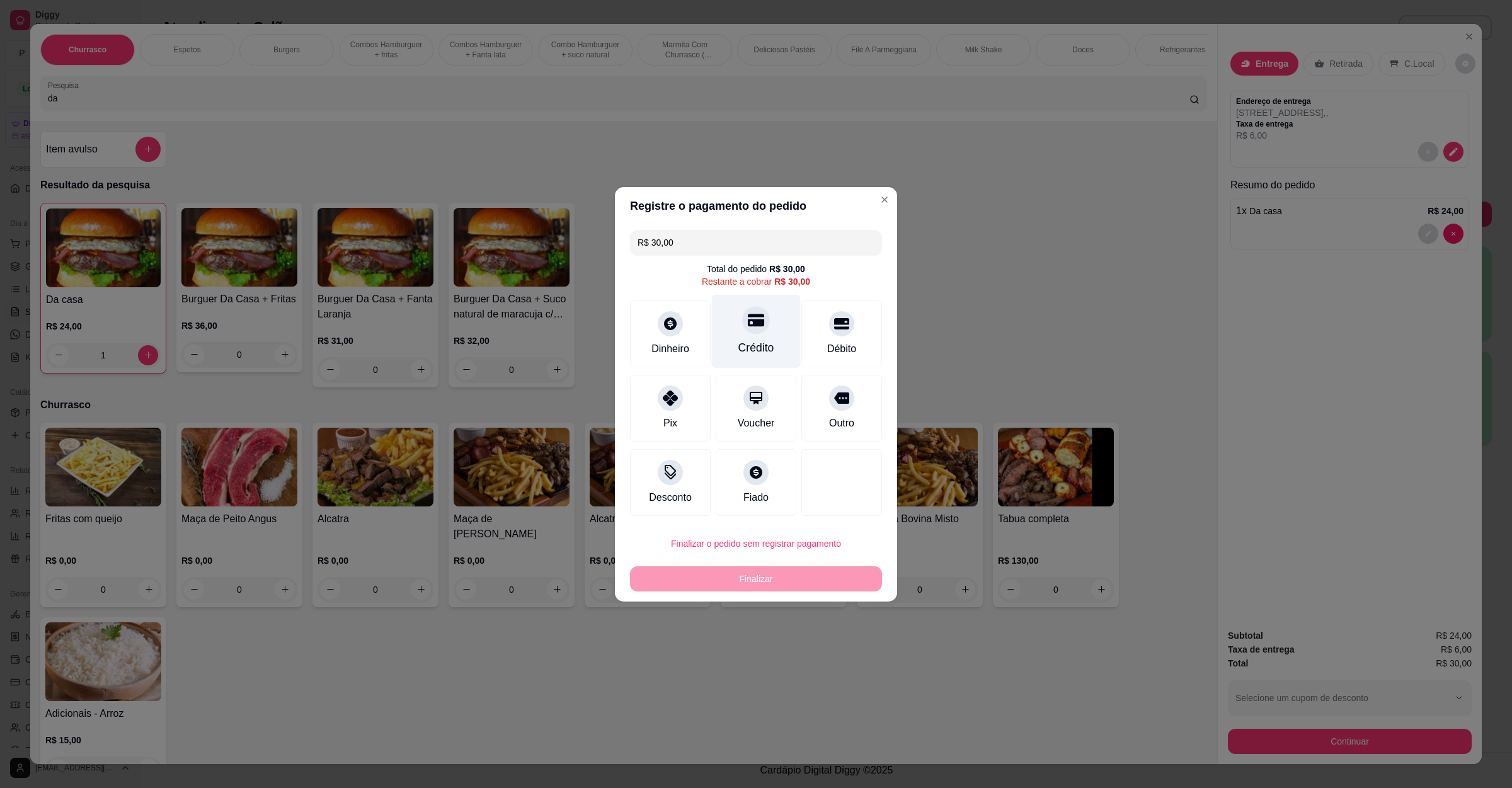
click at [747, 338] on div "Crédito" at bounding box center [756, 331] width 89 height 74
type input "R$ 0,00"
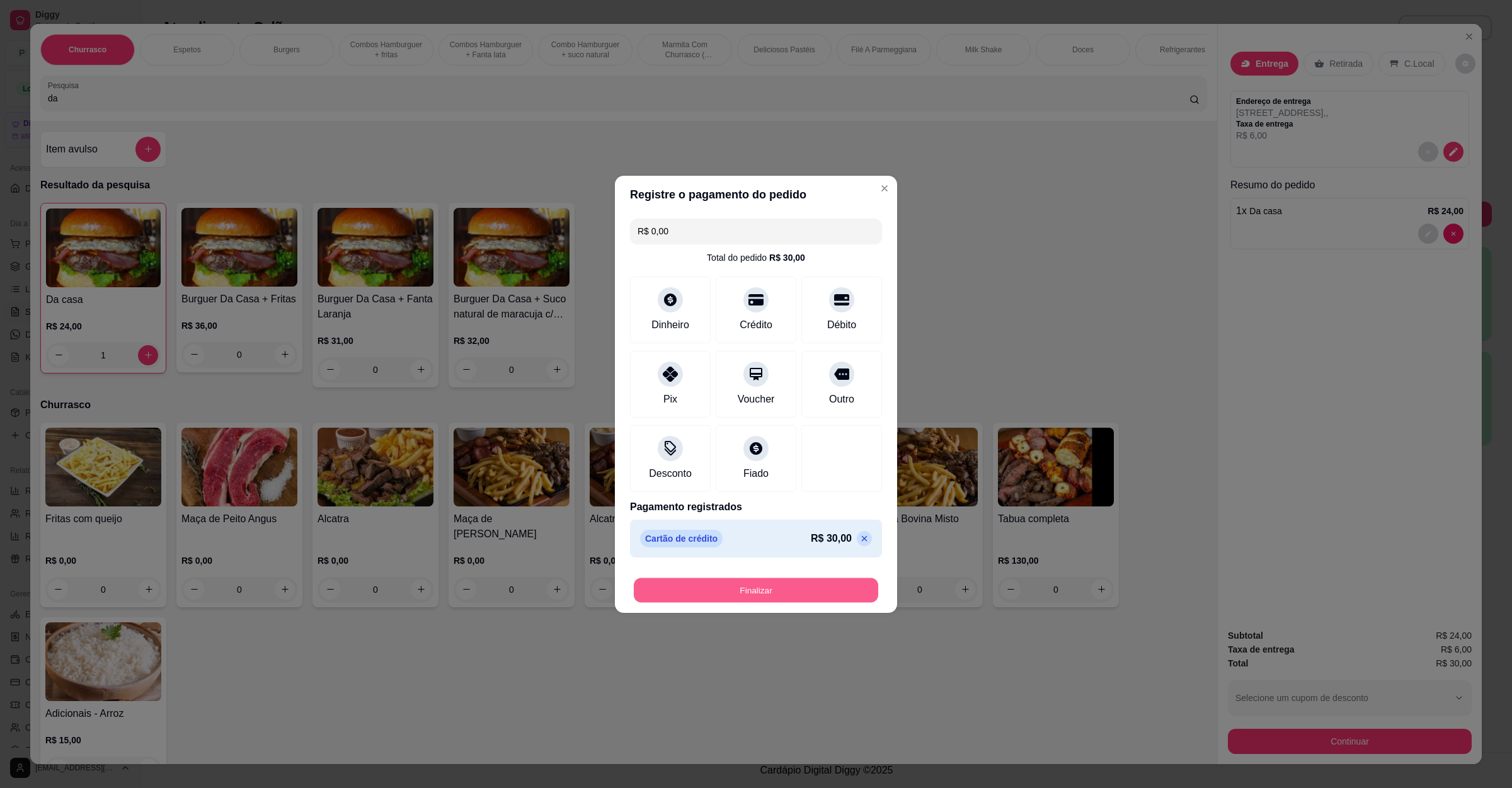
click at [768, 590] on button "Finalizar" at bounding box center [756, 589] width 245 height 24
type input "0"
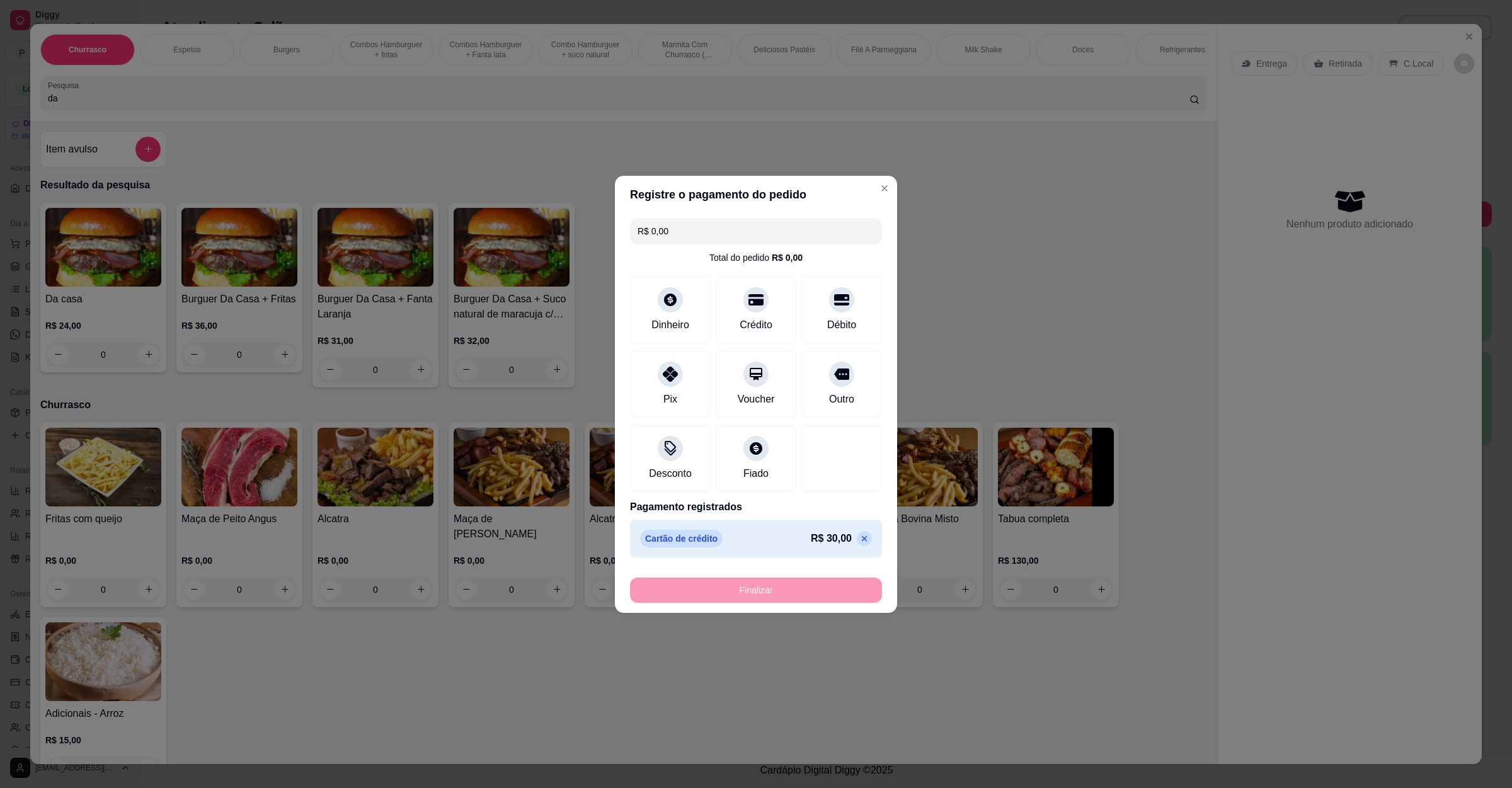
type input "-R$ 30,00"
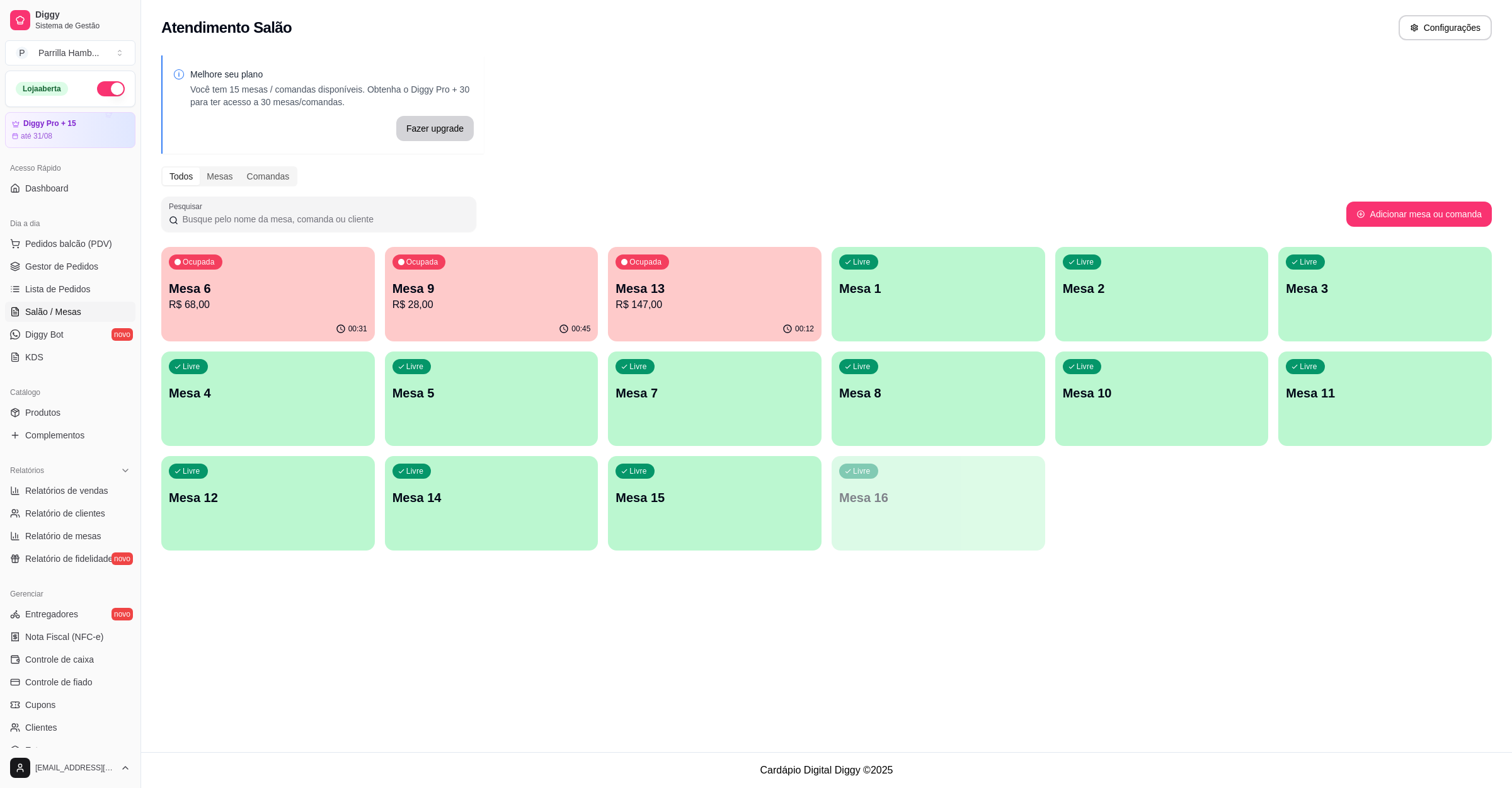
click at [871, 388] on p "Mesa 8" at bounding box center [937, 394] width 198 height 18
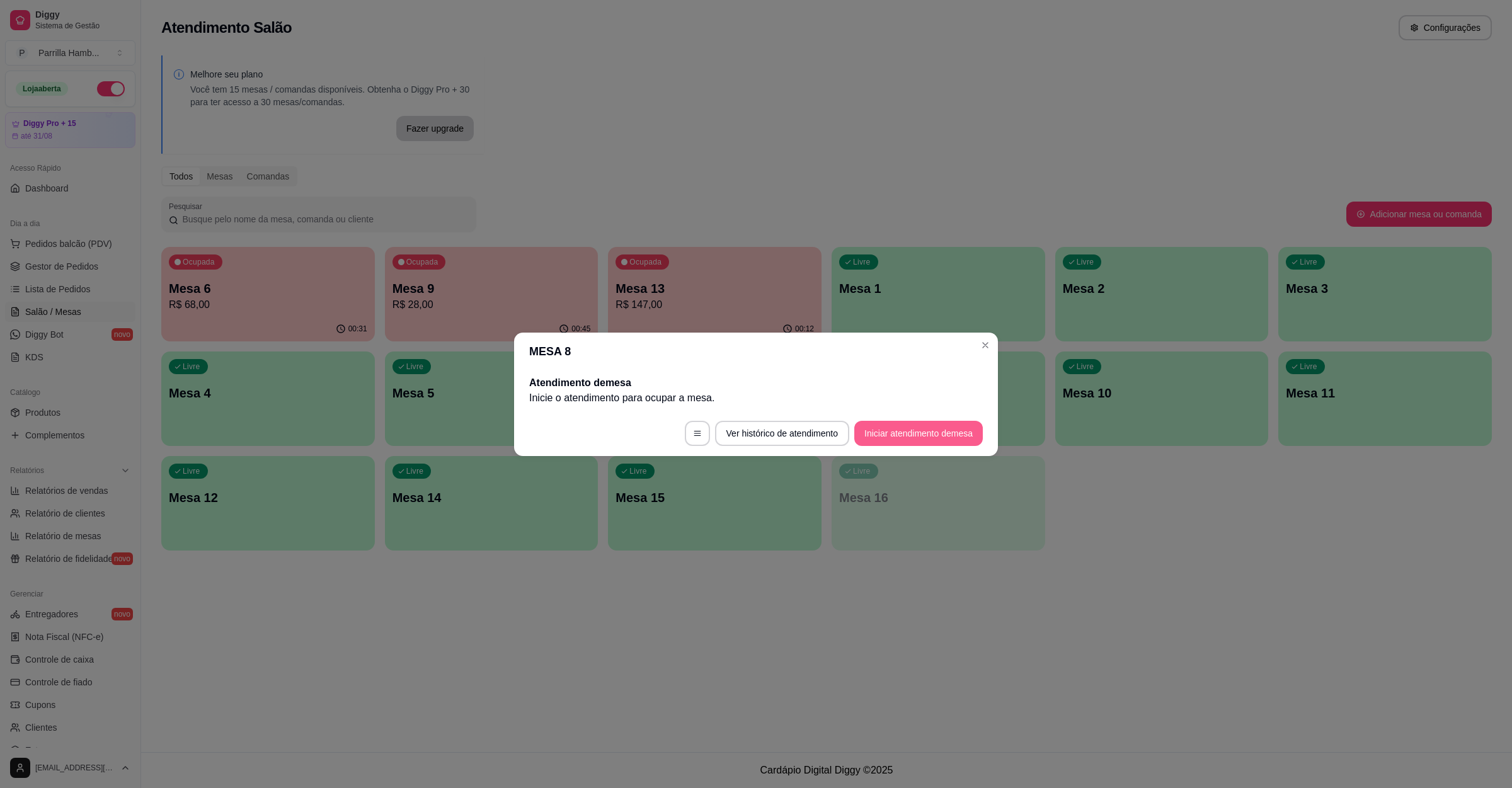
click at [903, 437] on button "Iniciar atendimento de mesa" at bounding box center [918, 433] width 128 height 25
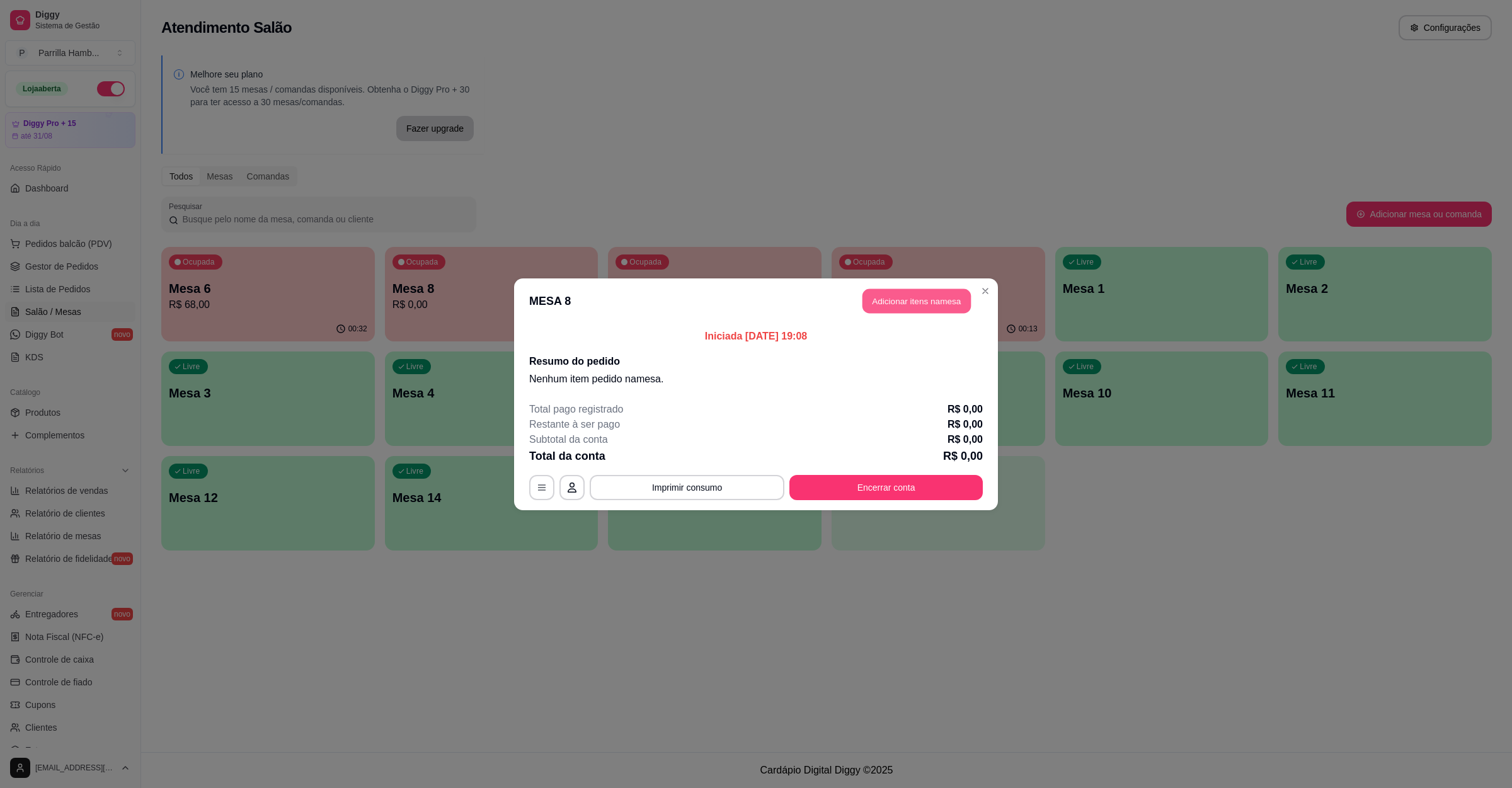
click at [931, 308] on button "Adicionar itens na mesa" at bounding box center [916, 300] width 108 height 24
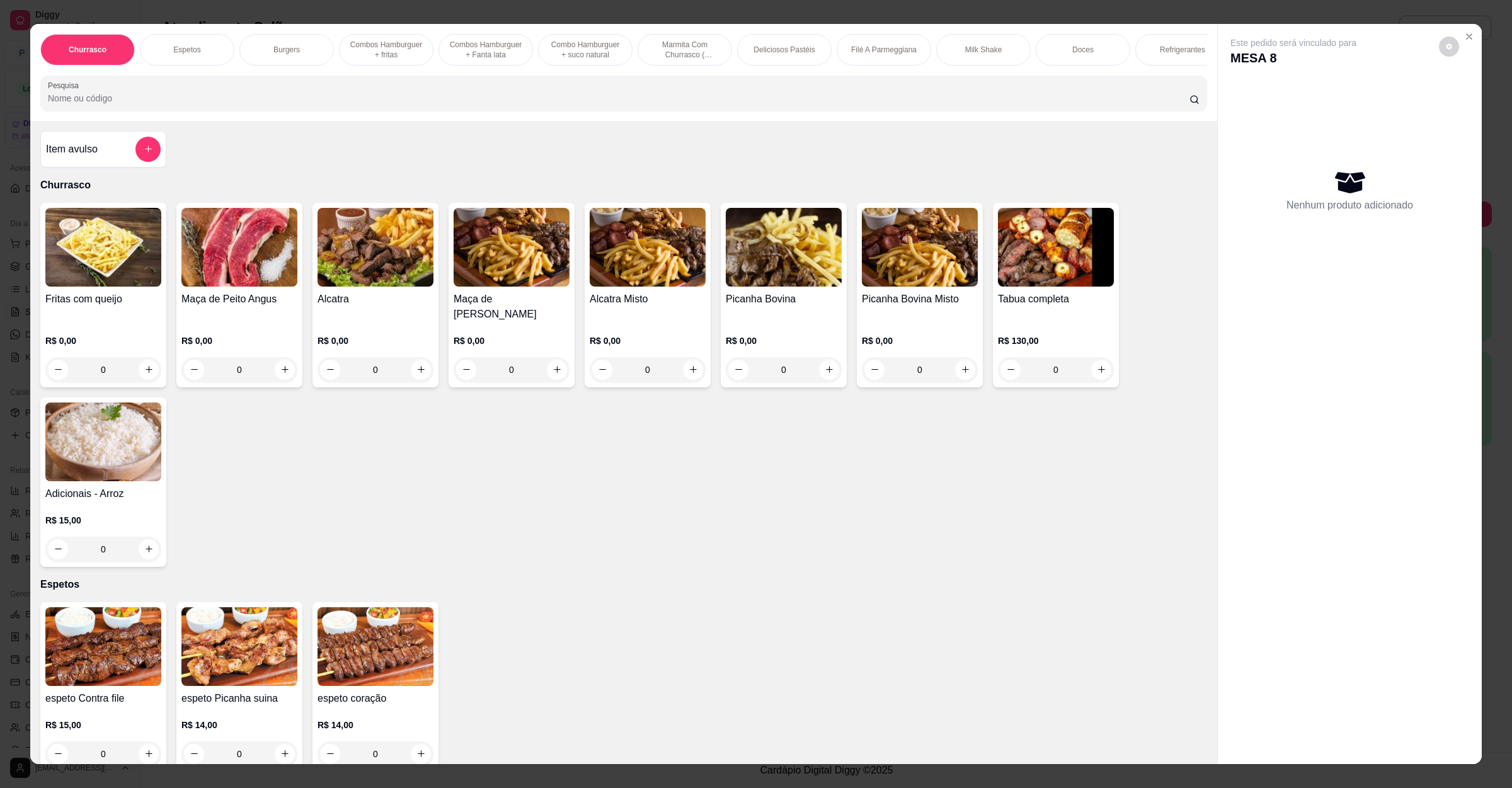
click at [298, 105] on input "Pesquisa" at bounding box center [618, 99] width 1141 height 13
click at [756, 278] on img at bounding box center [783, 247] width 116 height 79
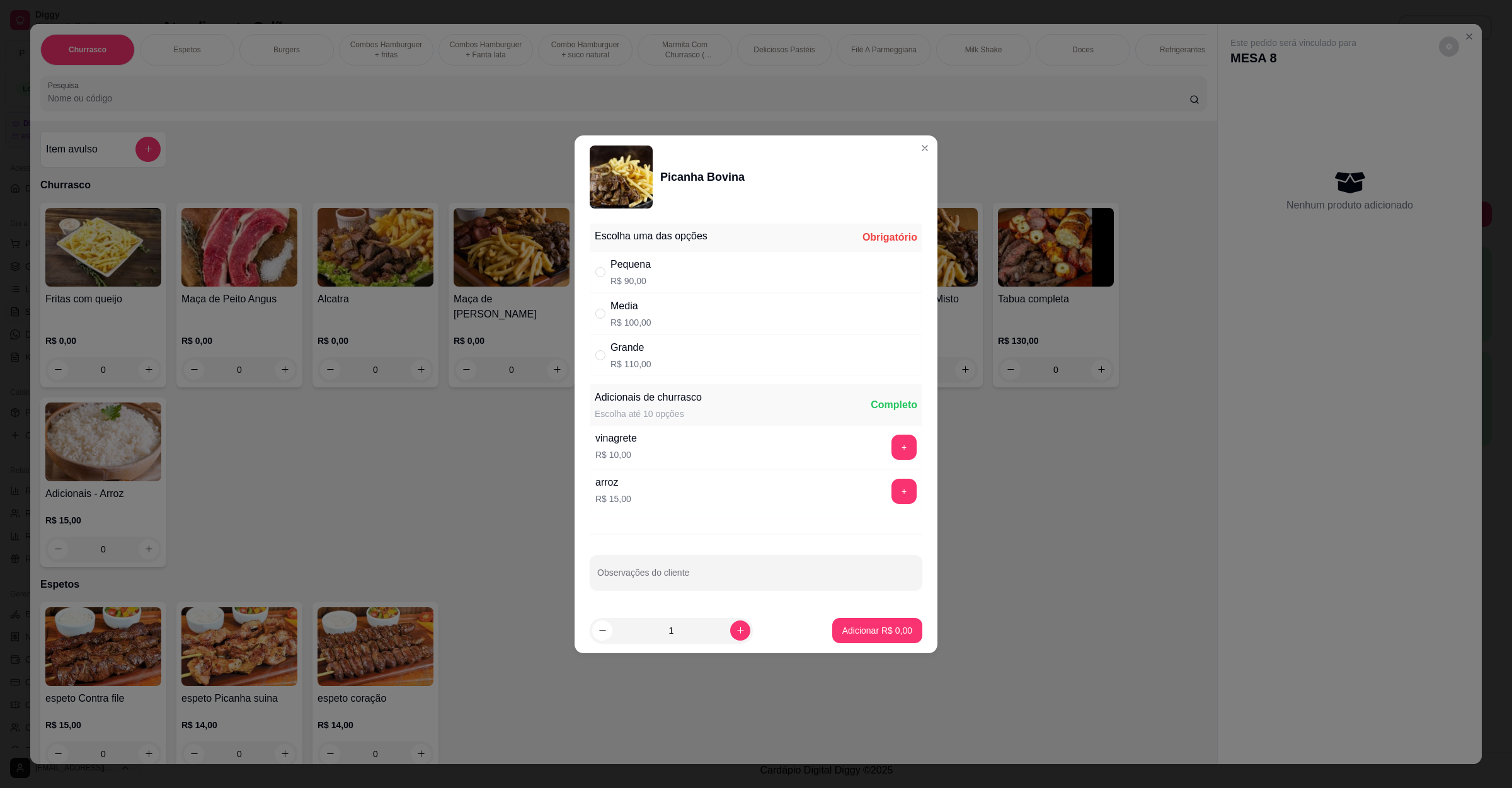
click at [665, 268] on div "Pequena R$ 90,00" at bounding box center [756, 272] width 333 height 41
radio input "true"
click at [832, 622] on button "Adicionar R$ 90,00" at bounding box center [874, 629] width 92 height 24
type input "1"
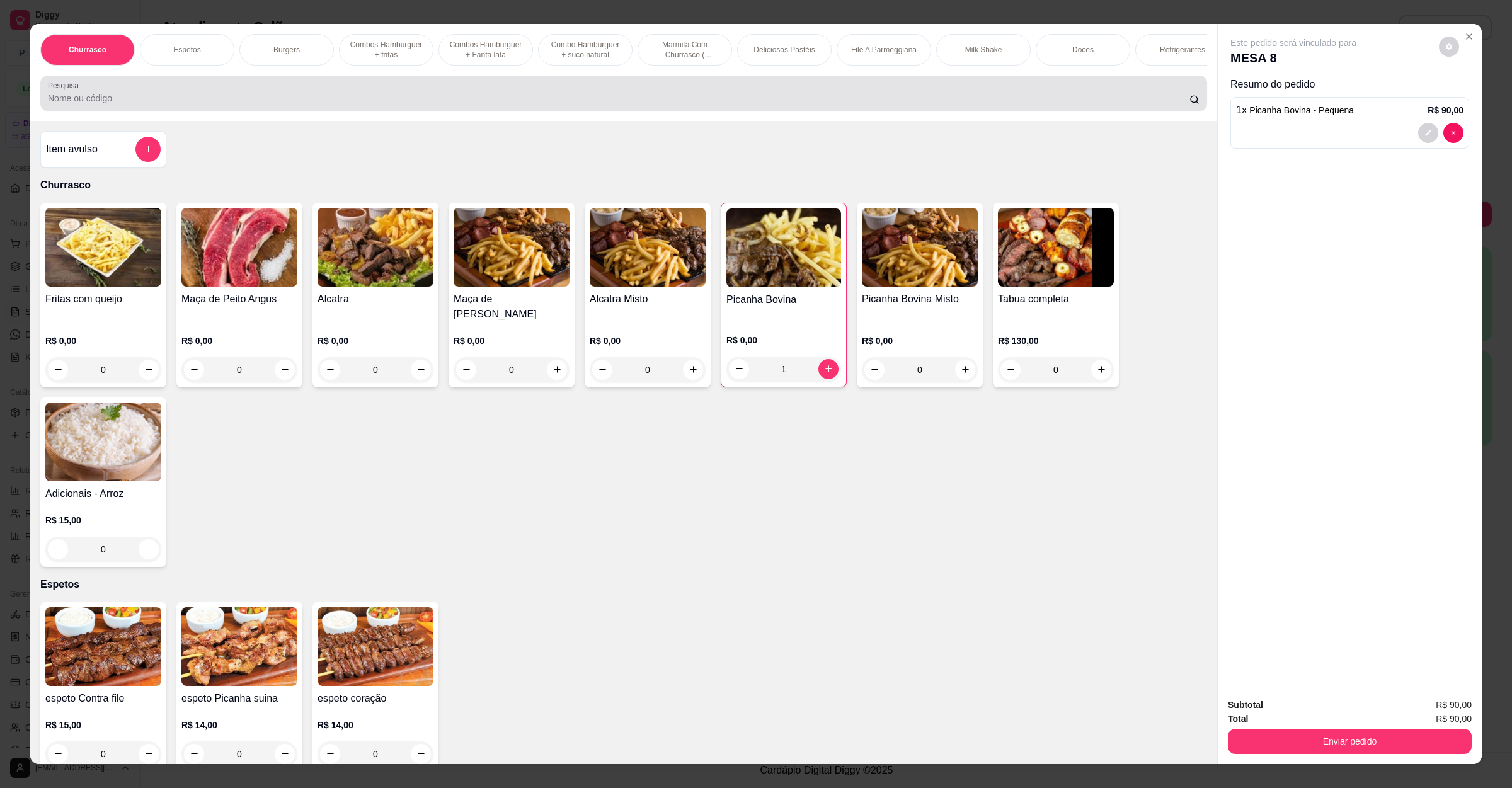
click at [333, 105] on div at bounding box center [623, 93] width 1152 height 25
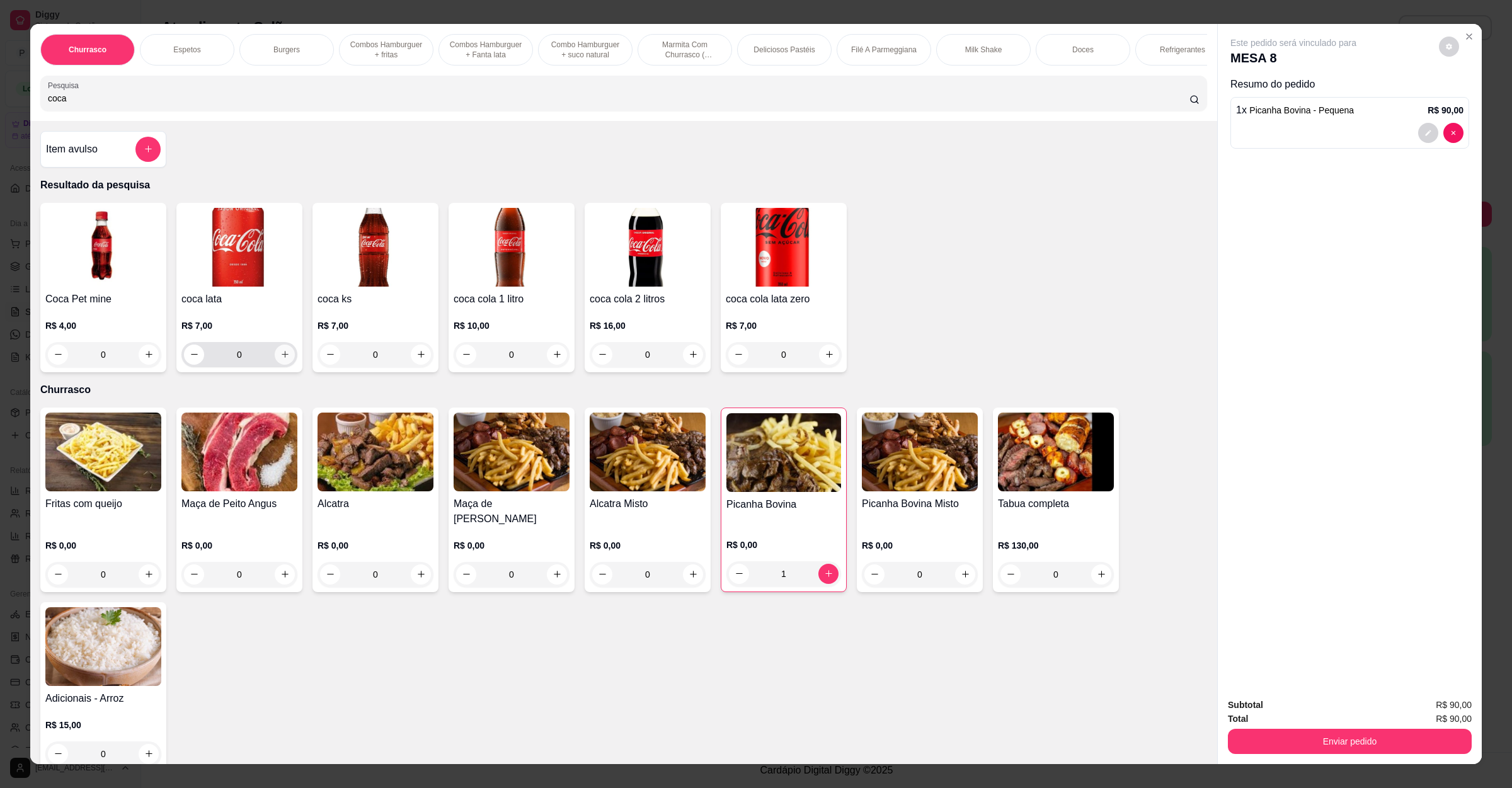
type input "coca"
click at [281, 359] on icon "increase-product-quantity" at bounding box center [285, 354] width 10 height 10
type input "1"
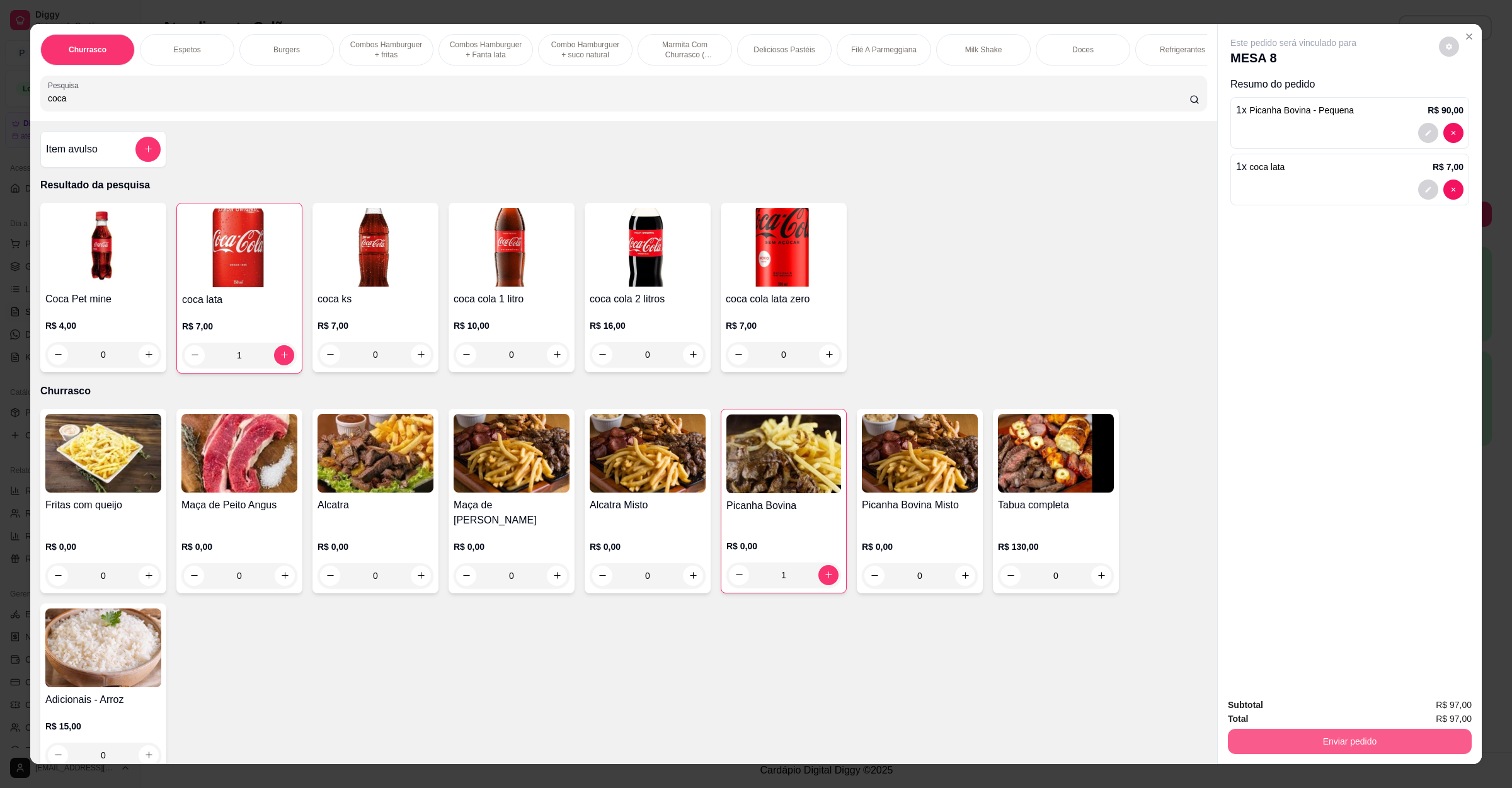
click at [1263, 737] on button "Enviar pedido" at bounding box center [1350, 741] width 244 height 25
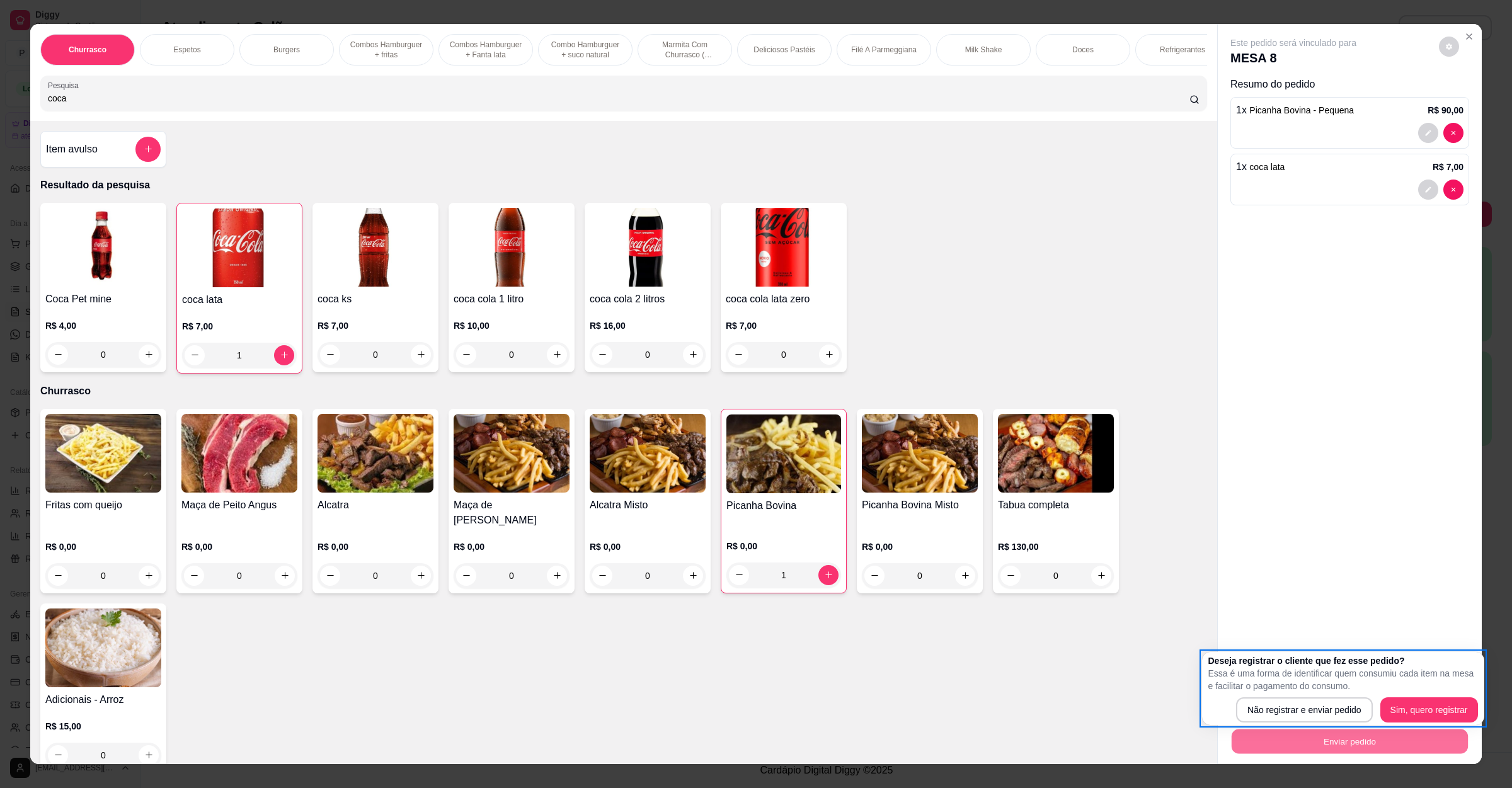
click at [874, 282] on div "Coca Pet mine R$ 4,00 0 coca lata R$ 7,00 1 coca ks R$ 7,00 0 coca cola 1 litro…" at bounding box center [624, 288] width 1167 height 170
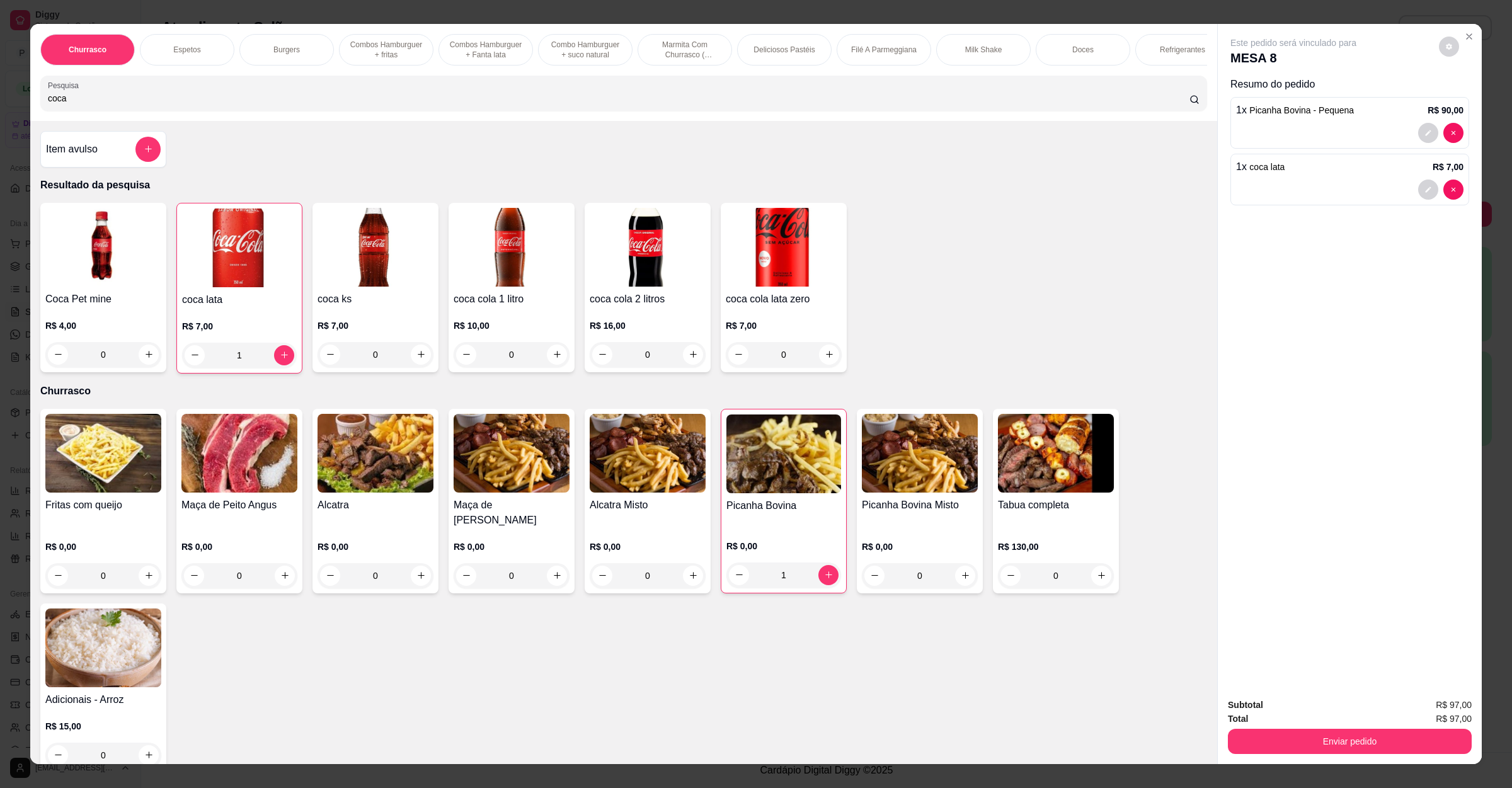
drag, startPoint x: 393, startPoint y: 116, endPoint x: 0, endPoint y: 108, distance: 393.1
click at [0, 108] on div "Churrasco Espetos Burgers Combos Hamburguer + fritas Combos Hamburguer + Fanta …" at bounding box center [756, 394] width 1512 height 788
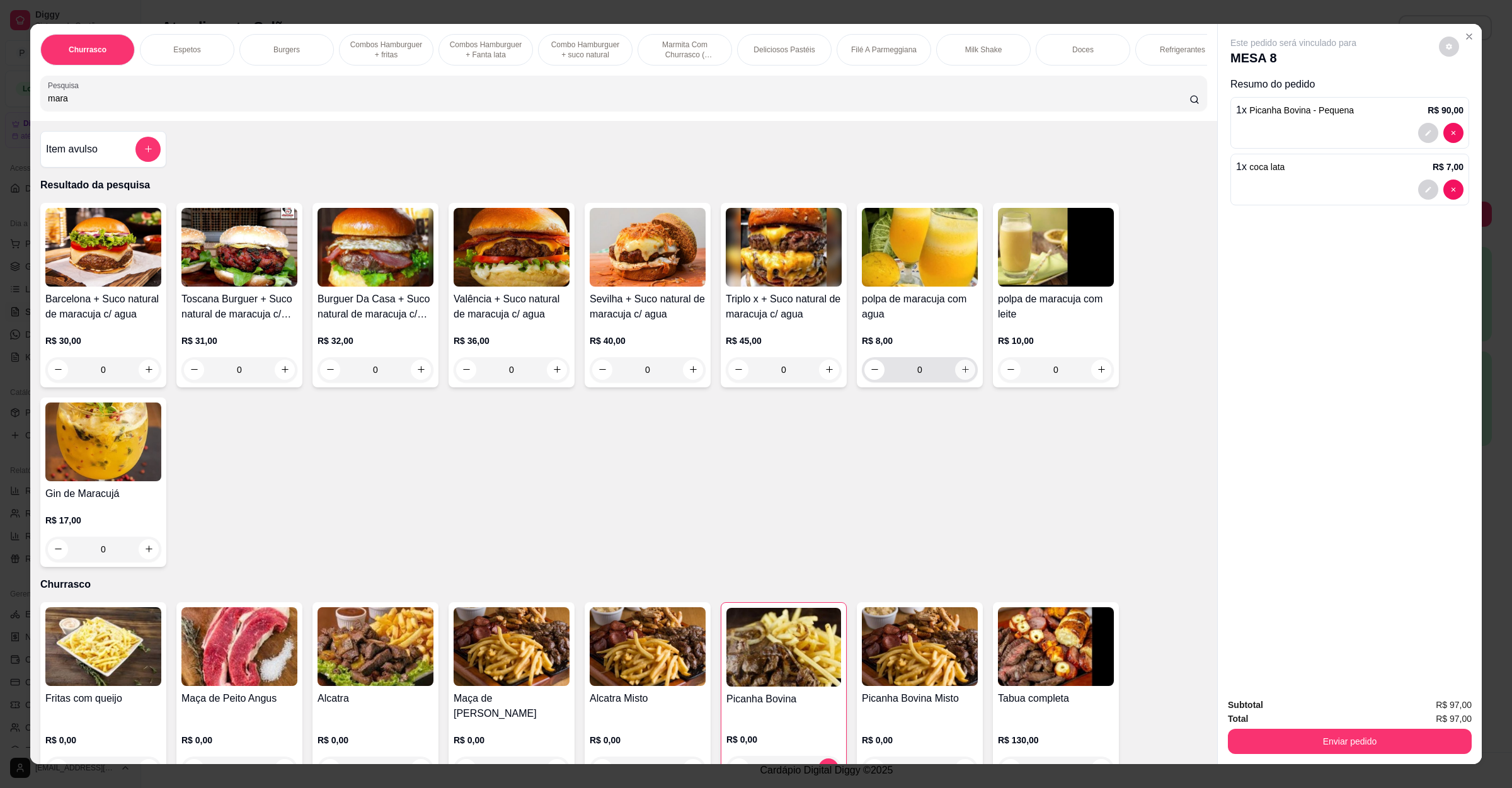
type input "mara"
click at [955, 379] on button "increase-product-quantity" at bounding box center [964, 369] width 20 height 20
type input "1"
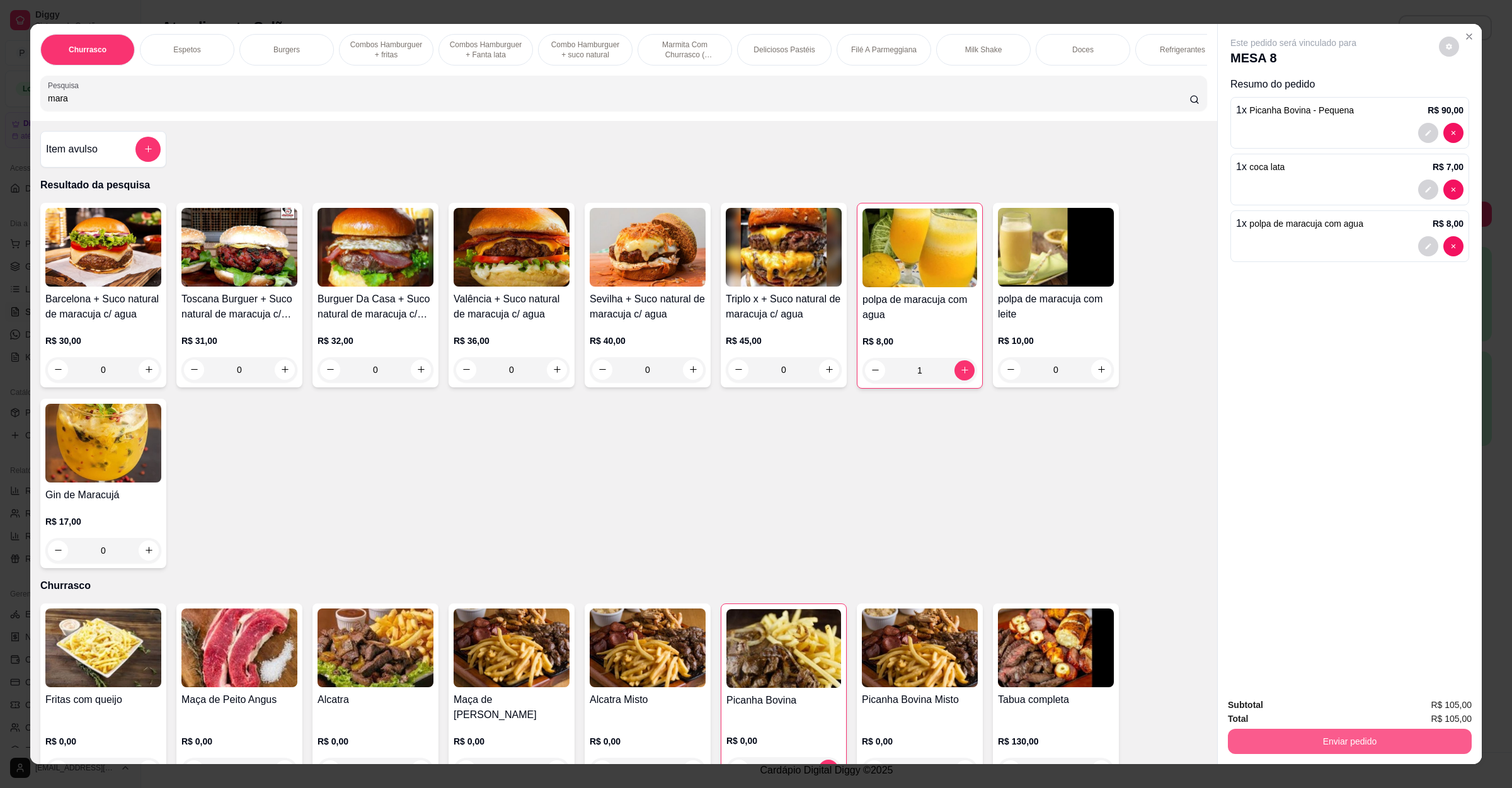
click at [1370, 740] on button "Enviar pedido" at bounding box center [1350, 741] width 244 height 25
click at [1298, 707] on button "Não registrar e enviar pedido" at bounding box center [1306, 710] width 127 height 23
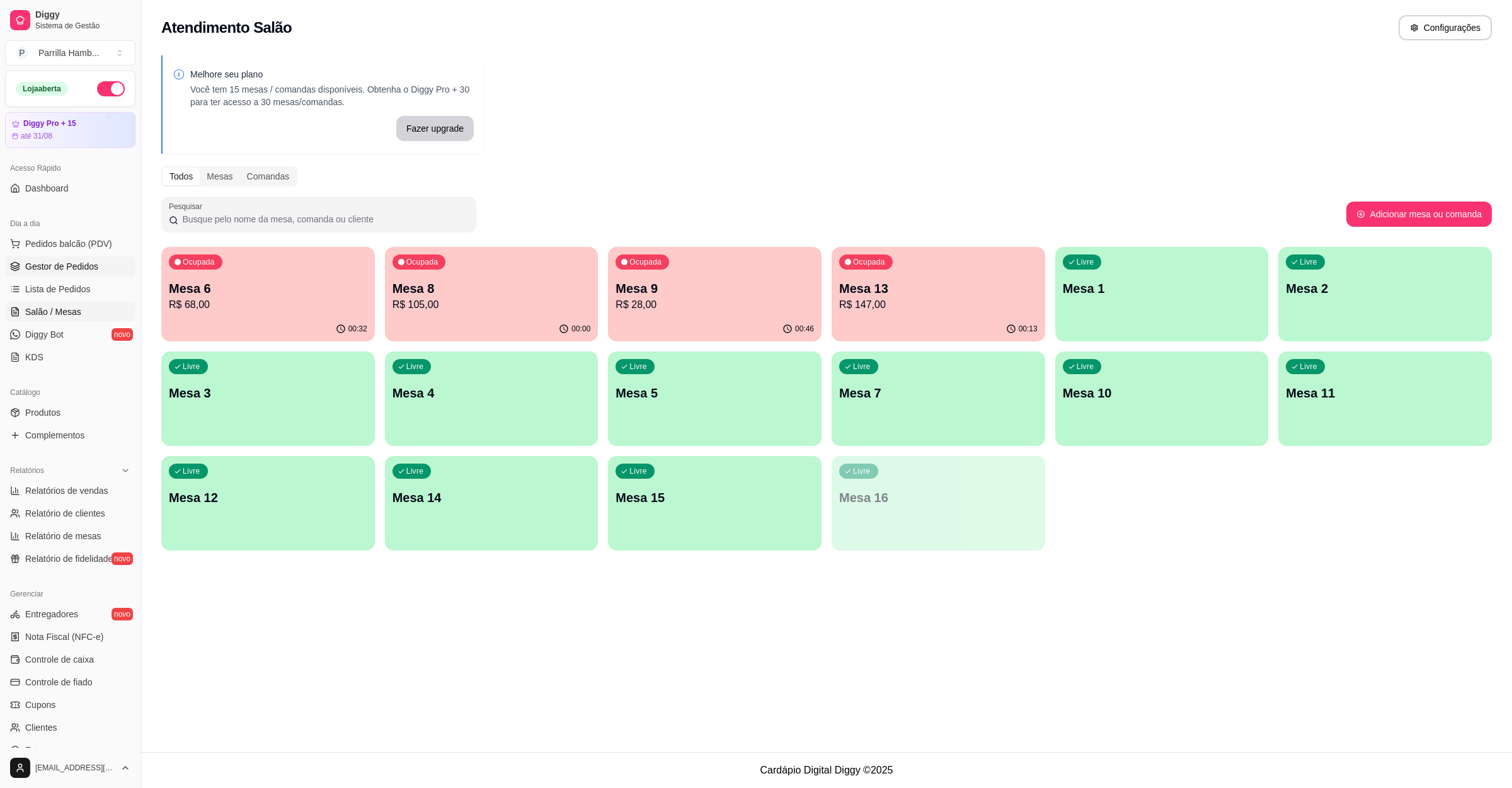
click at [108, 257] on link "Gestor de Pedidos" at bounding box center [70, 266] width 130 height 20
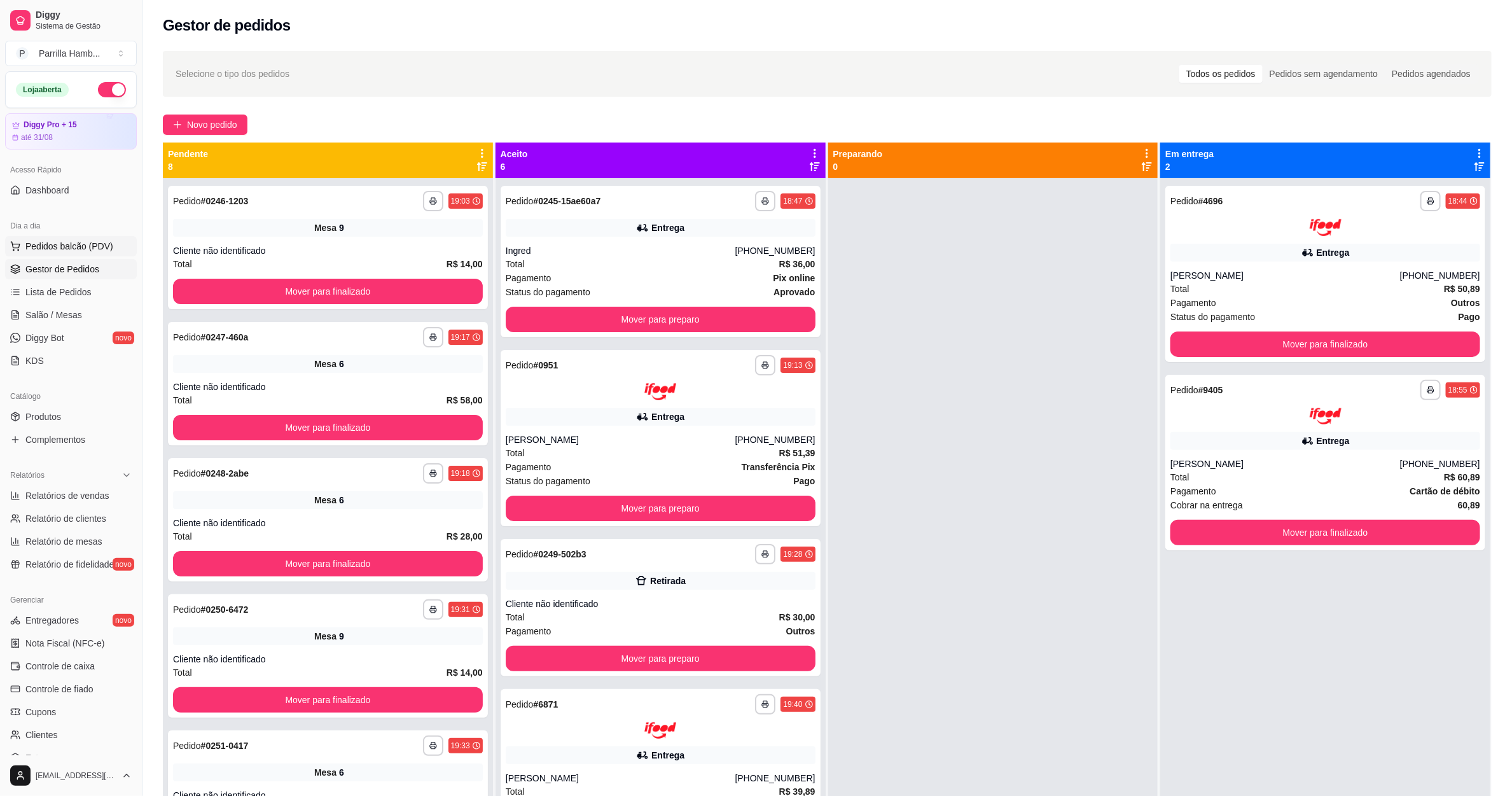
click at [91, 254] on button "Pedidos balcão (PDV)" at bounding box center [71, 246] width 131 height 20
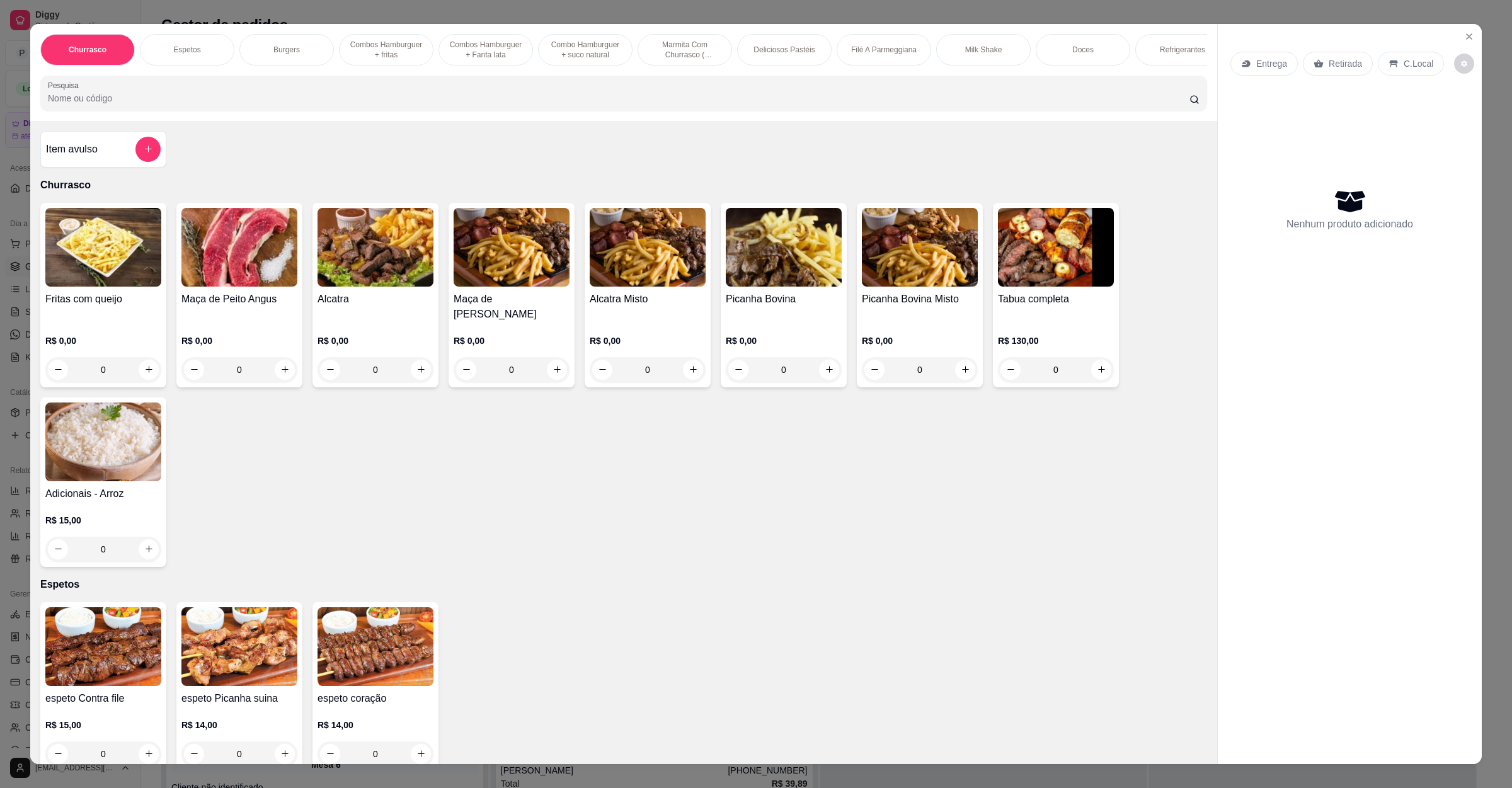
click at [1258, 74] on div "Entrega" at bounding box center [1264, 64] width 67 height 24
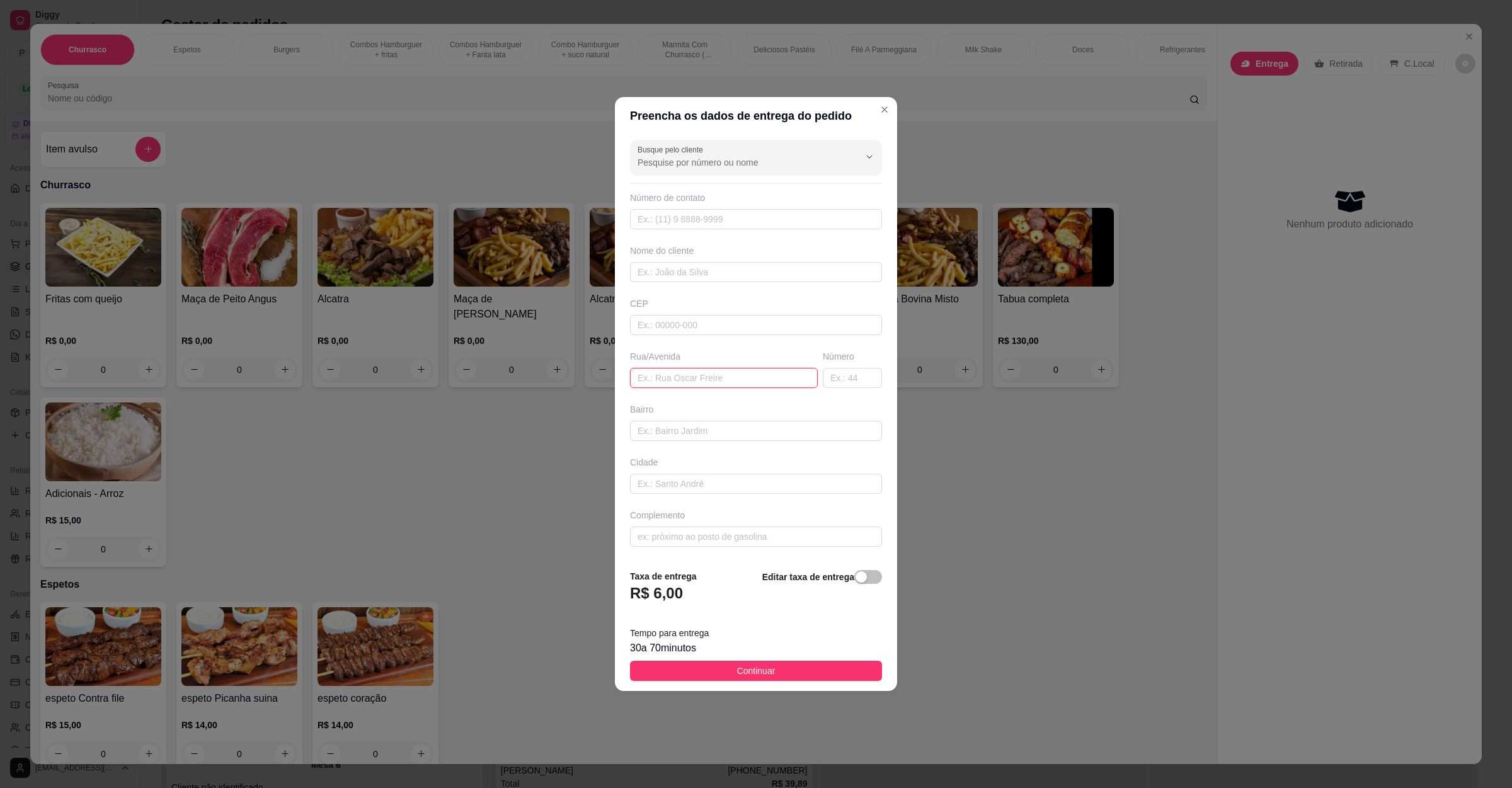
click at [726, 372] on input "text" at bounding box center [723, 377] width 187 height 20
paste input "[STREET_ADDRESS]"
type input "[STREET_ADDRESS]"
click at [803, 666] on button "Continuar" at bounding box center [756, 671] width 252 height 20
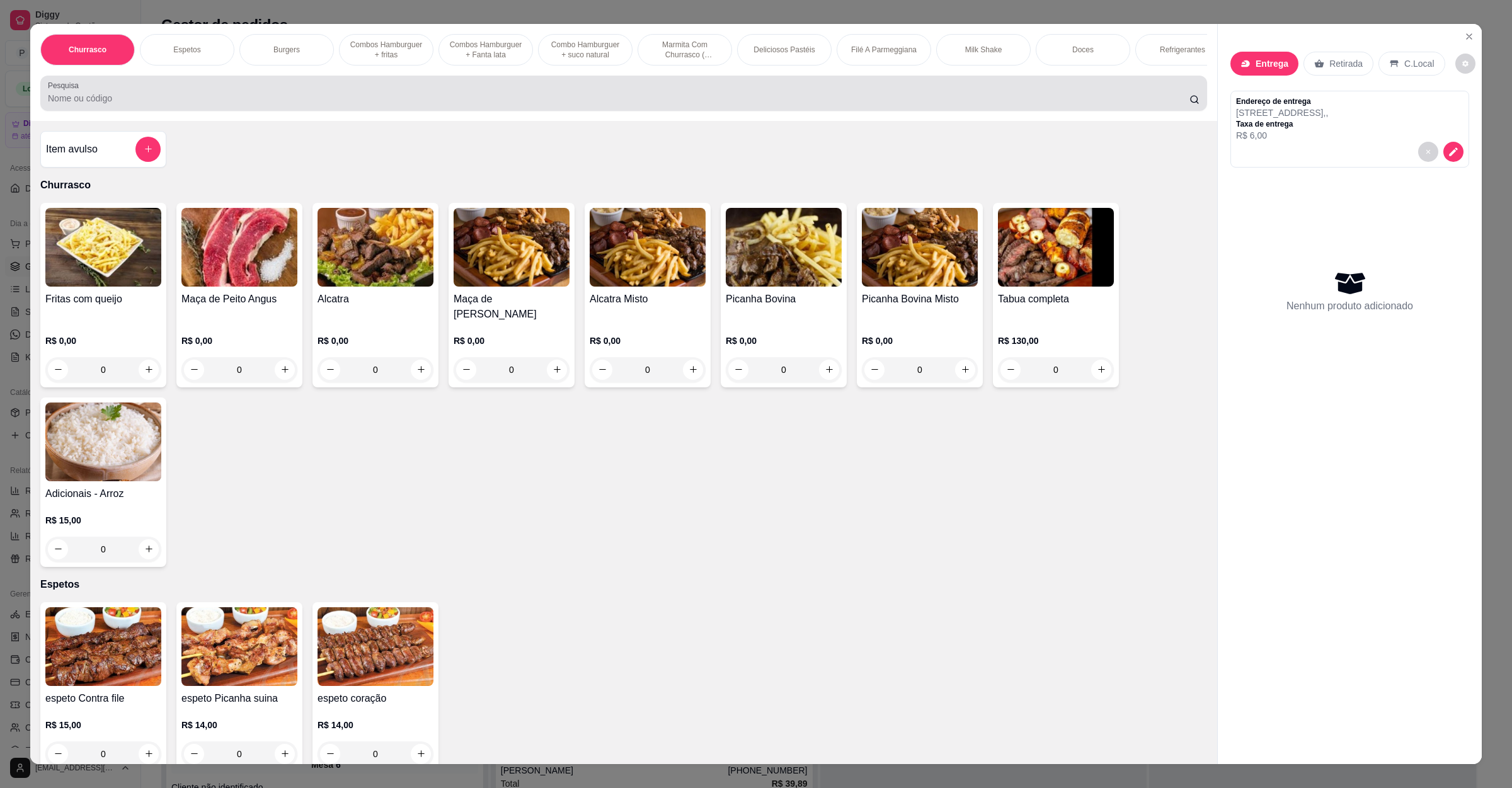
click at [165, 94] on div at bounding box center [623, 93] width 1152 height 25
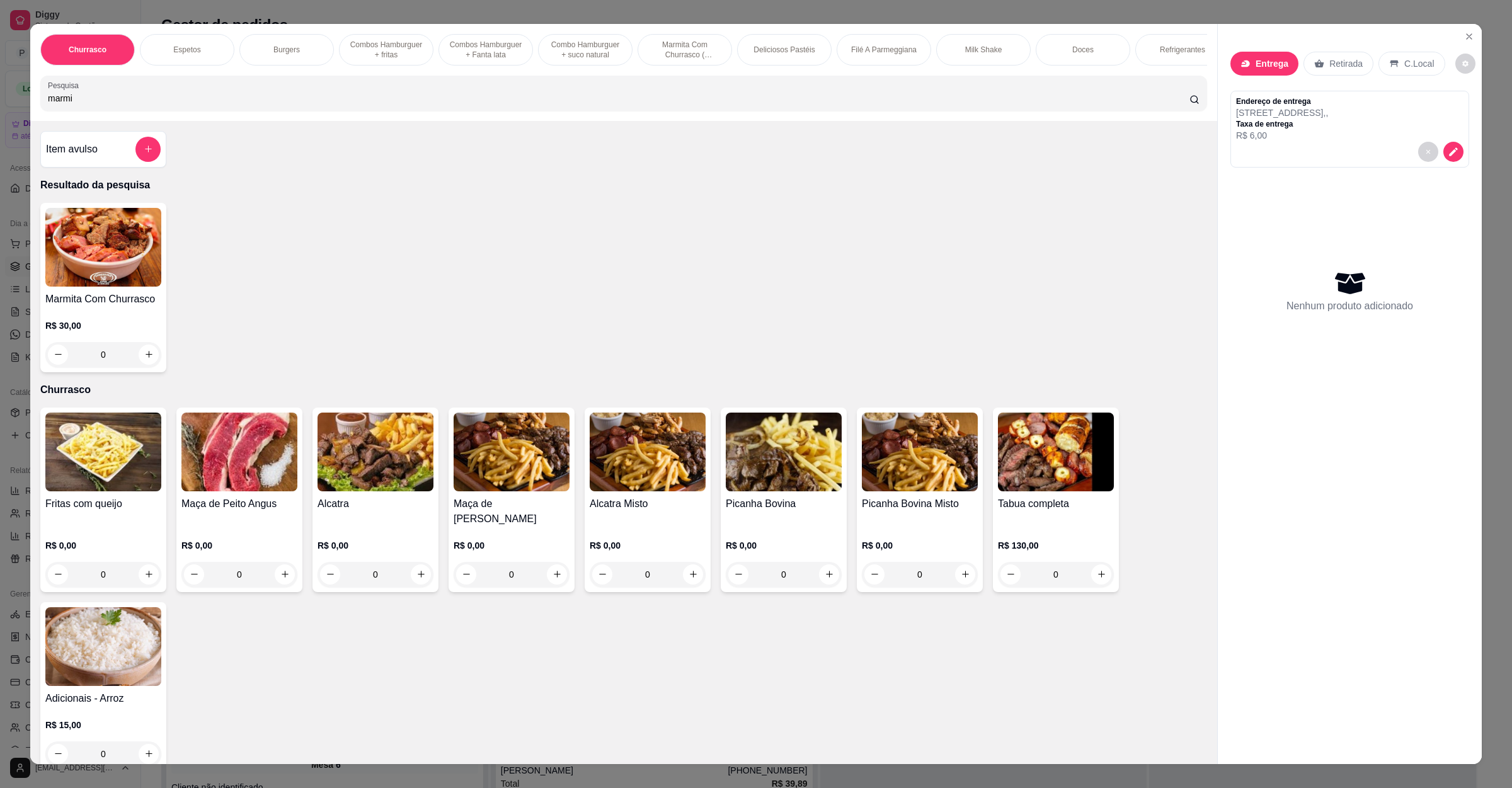
type input "marmi"
click at [145, 368] on div "0" at bounding box center [103, 355] width 116 height 25
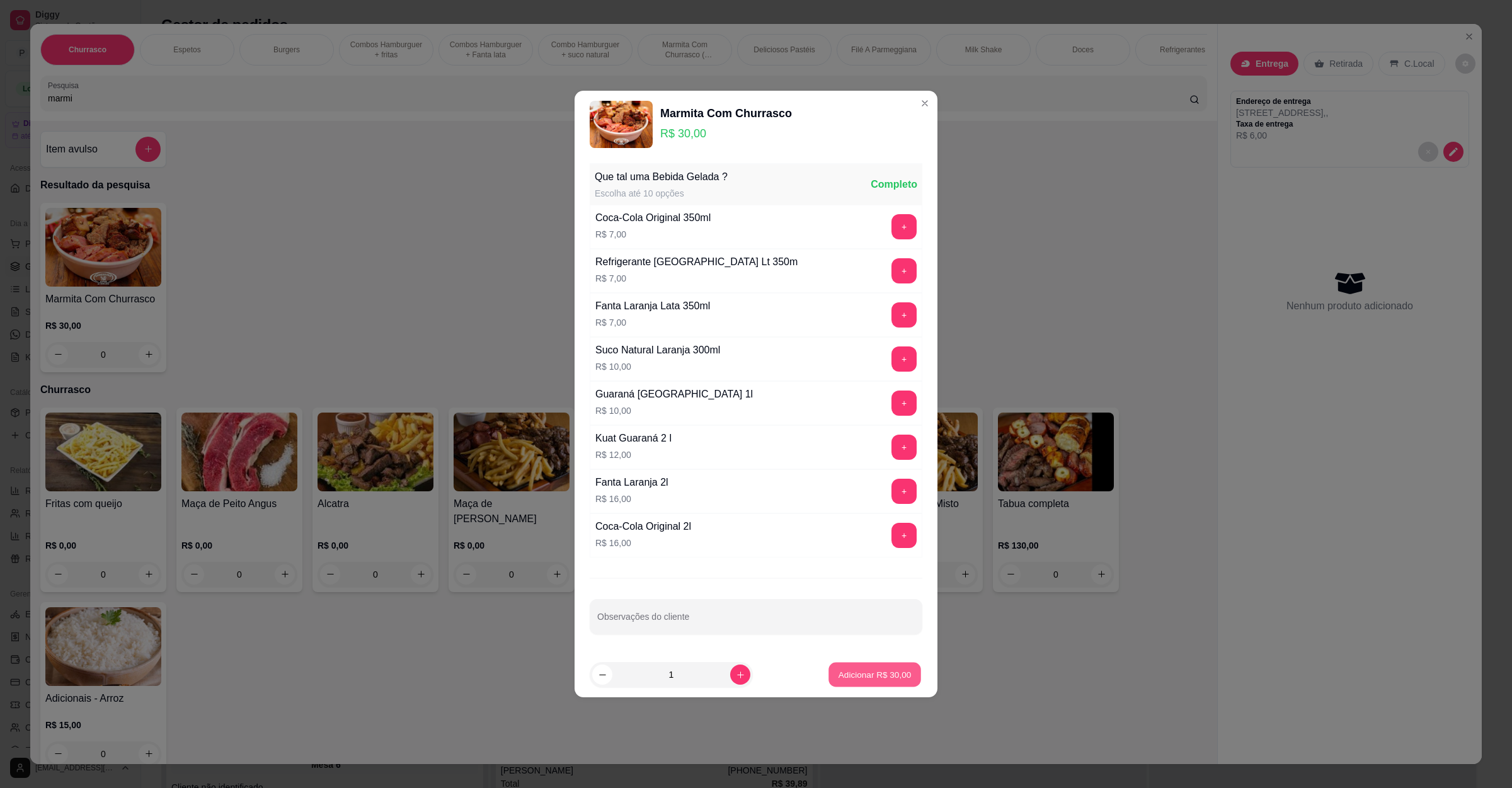
click at [870, 677] on p "Adicionar R$ 30,00" at bounding box center [875, 674] width 73 height 12
type input "1"
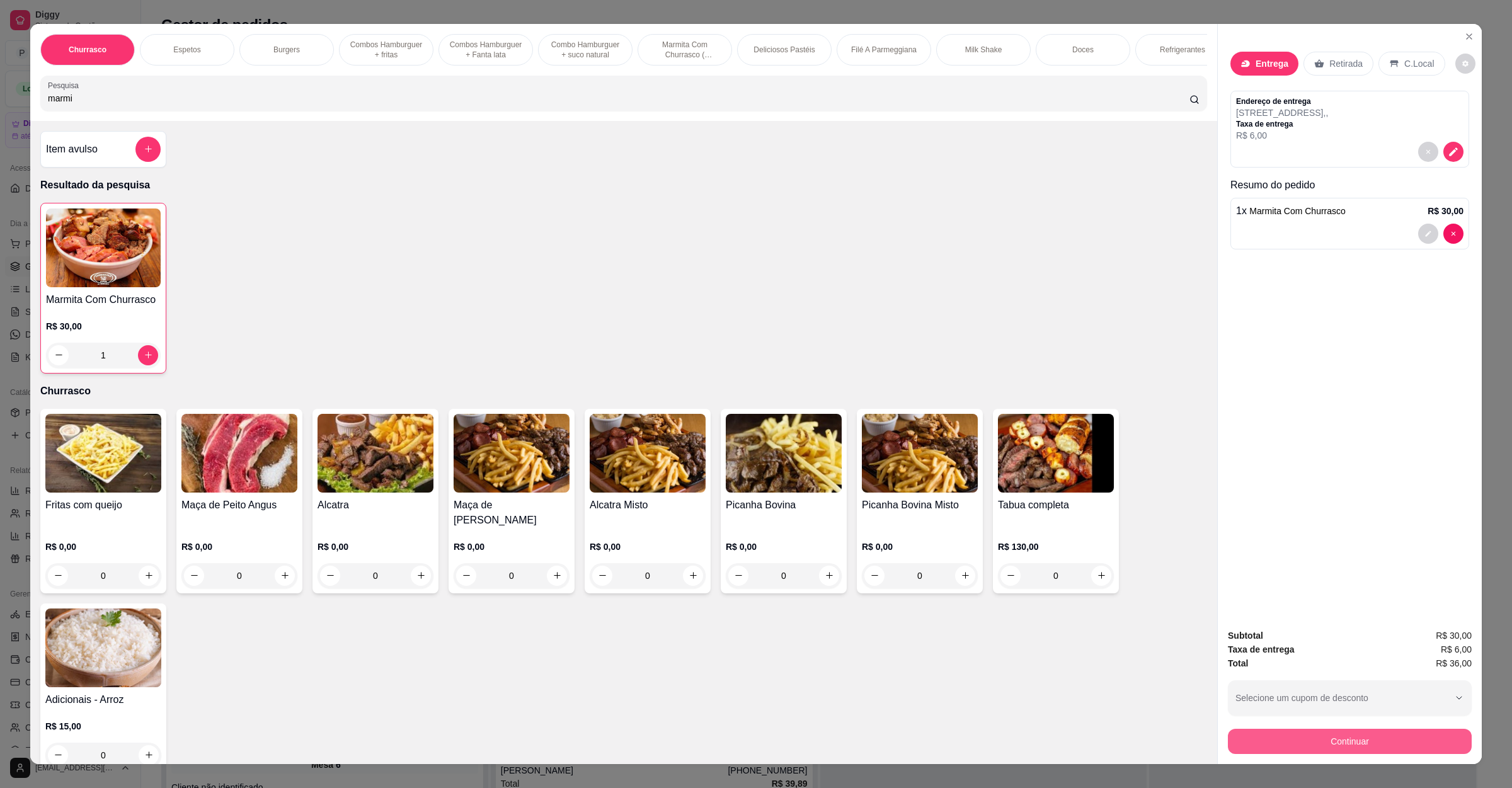
click at [1299, 745] on button "Continuar" at bounding box center [1350, 741] width 244 height 25
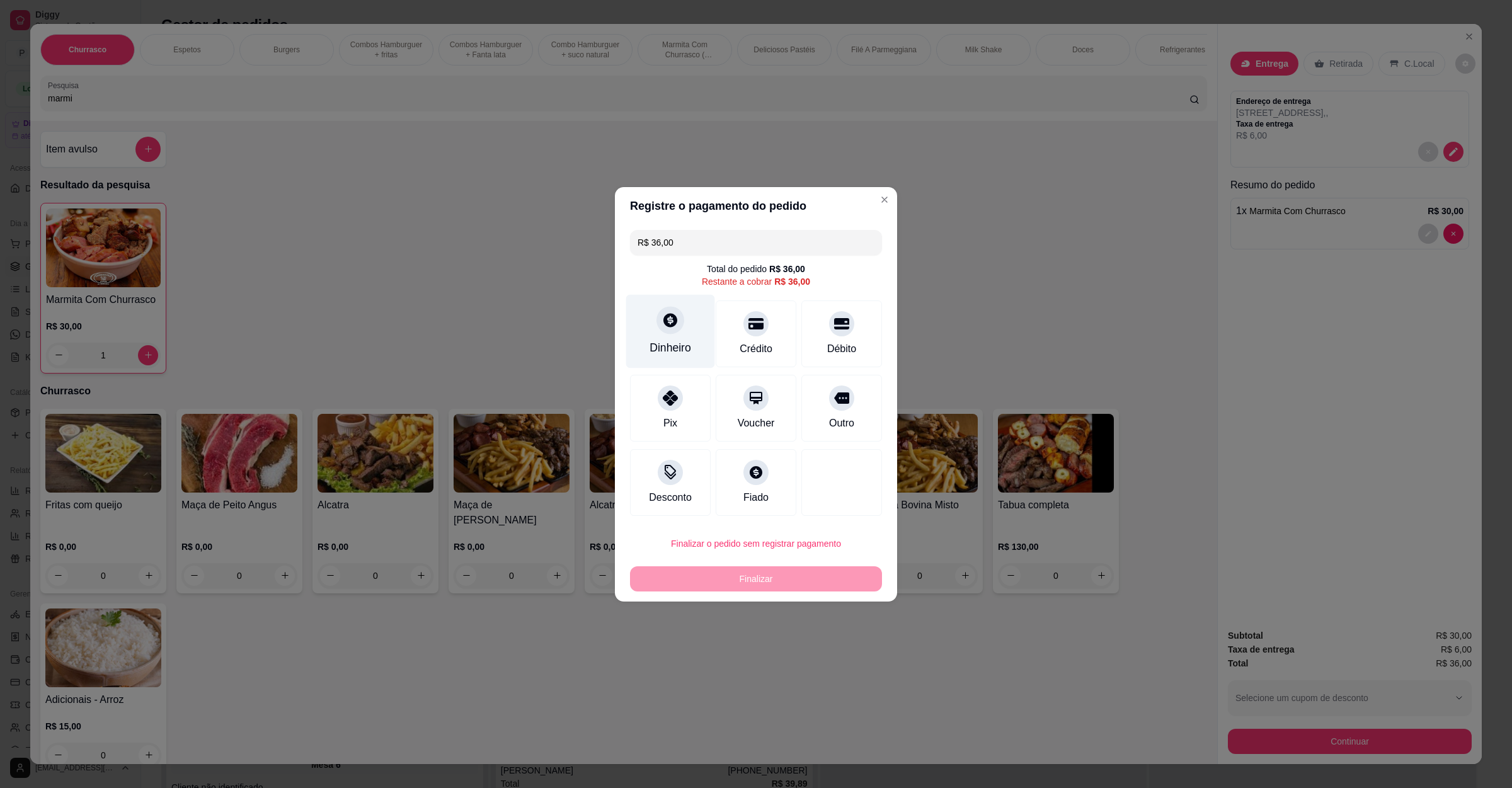
click at [692, 344] on div "Dinheiro" at bounding box center [670, 331] width 89 height 74
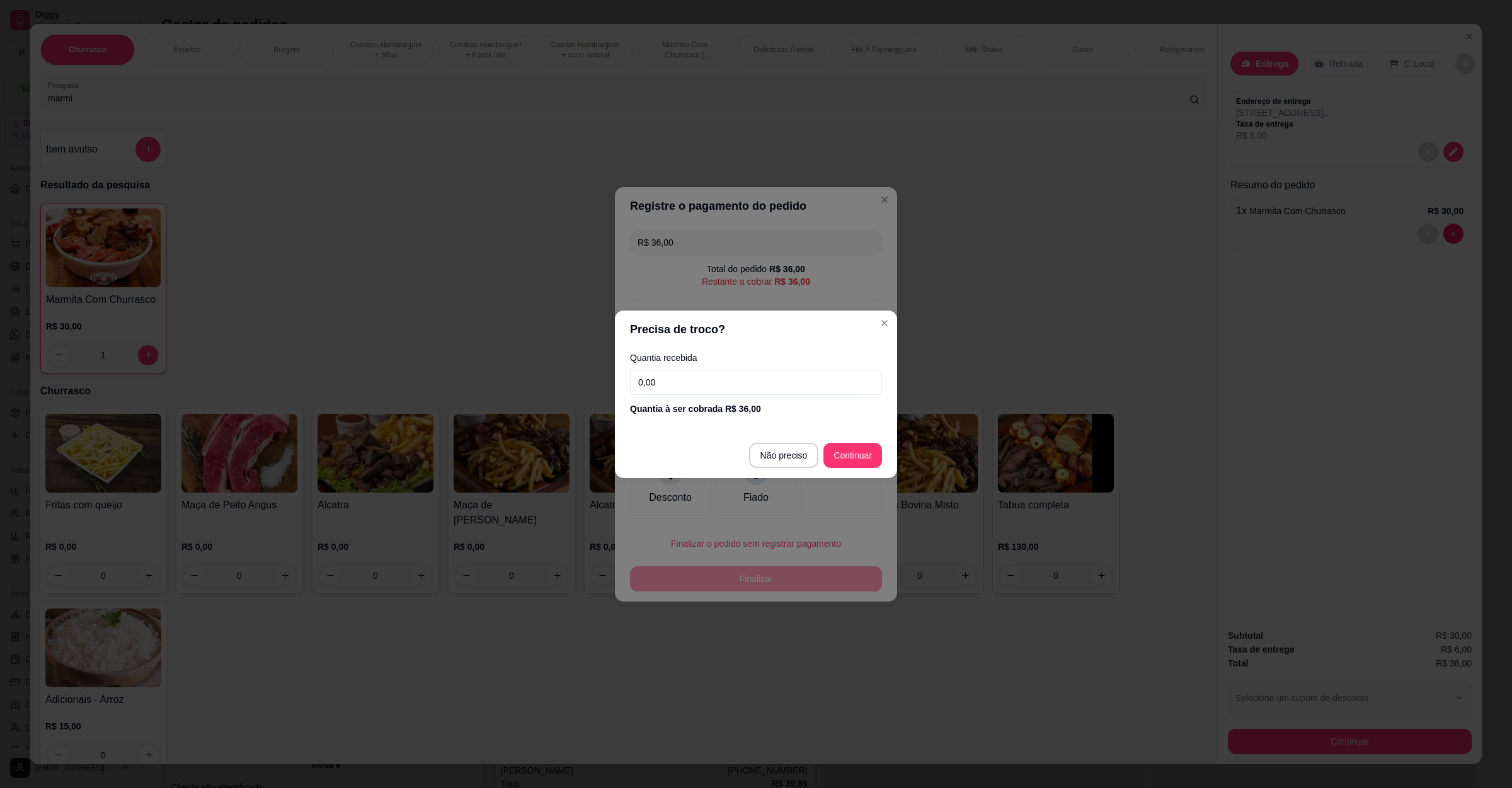
click at [724, 382] on input "0,00" at bounding box center [756, 383] width 252 height 25
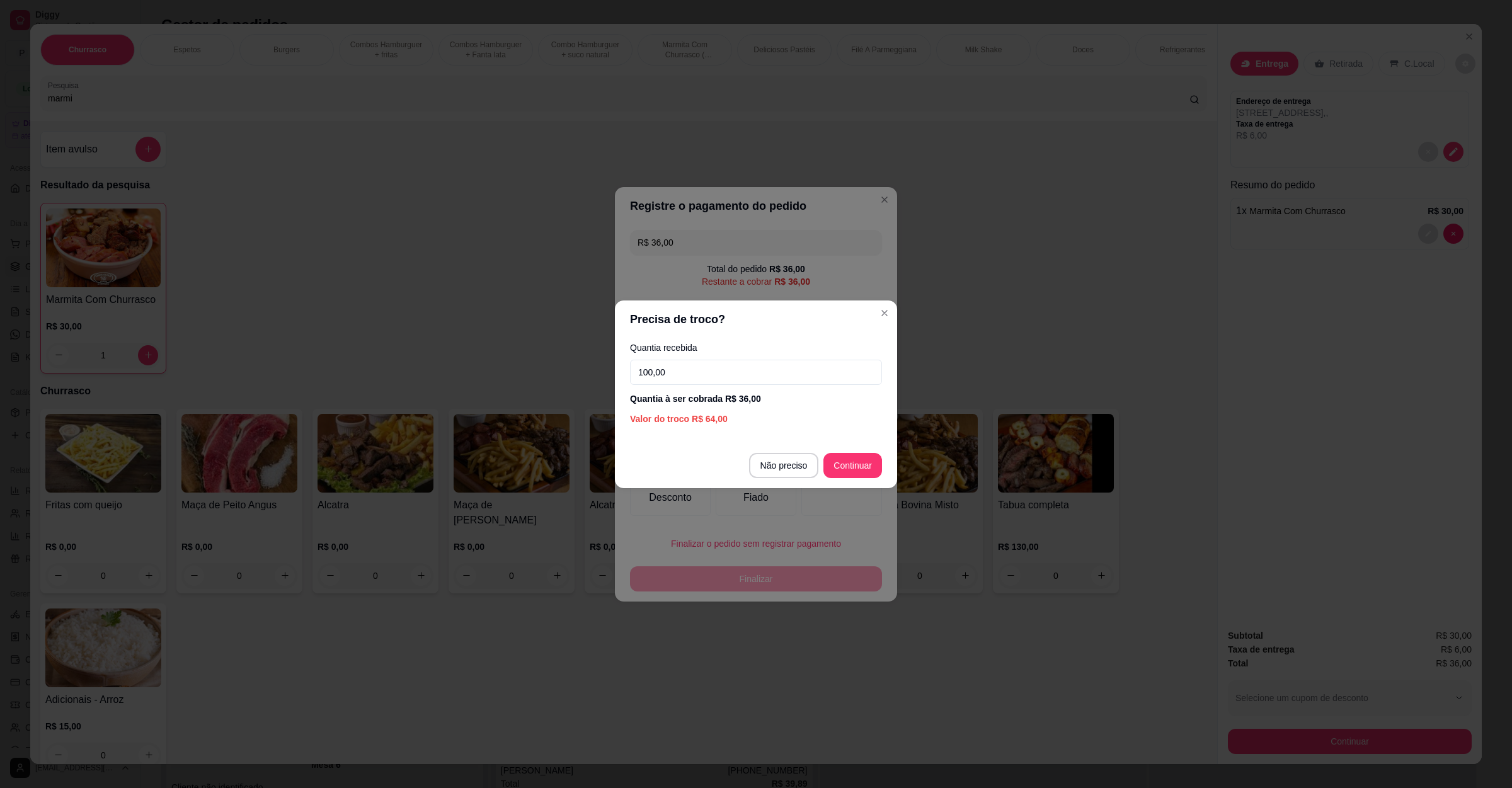
type input "100,00"
click at [885, 455] on footer "Não preciso Continuar" at bounding box center [756, 465] width 282 height 46
type input "R$ 0,00"
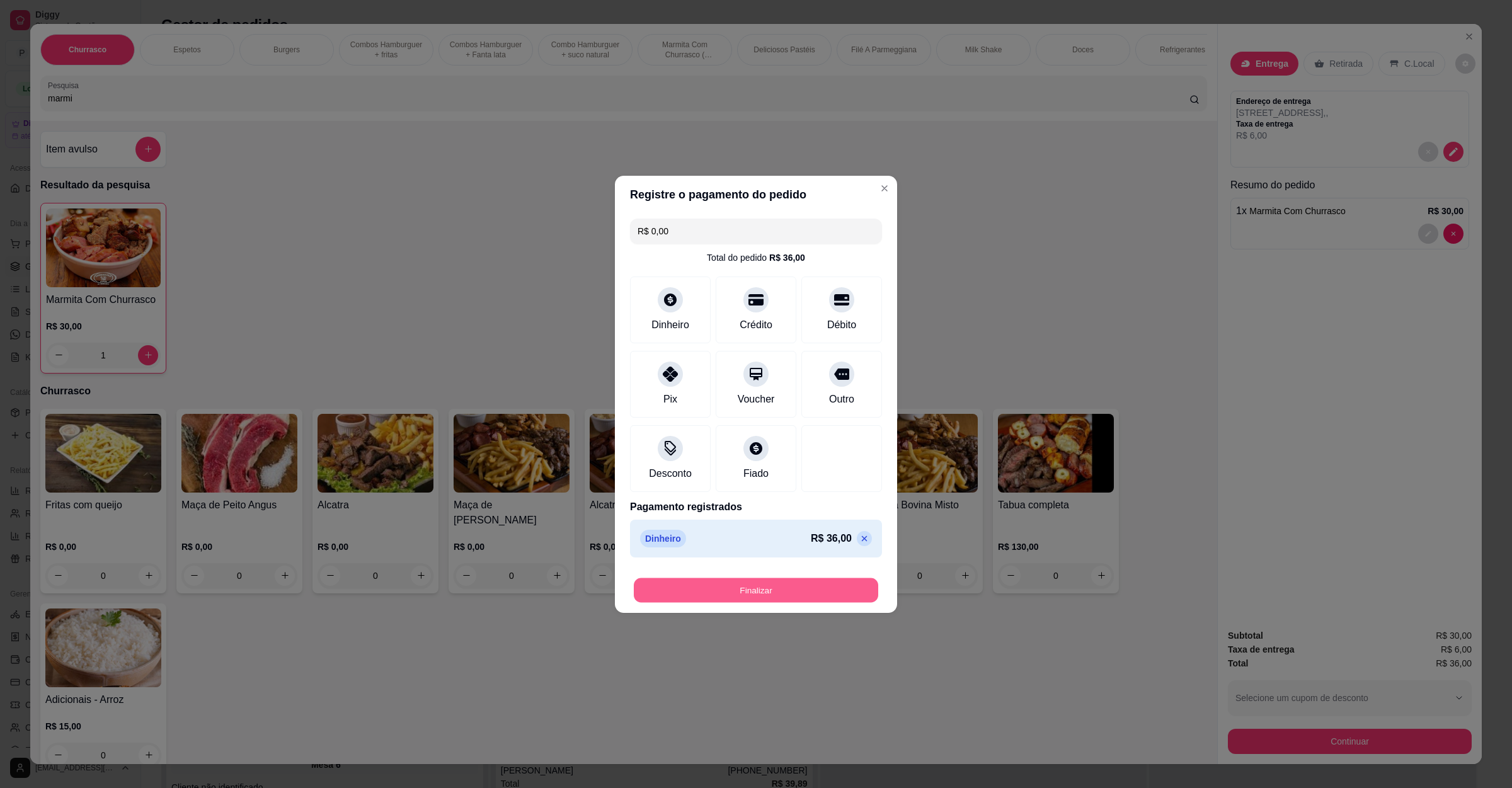
click at [762, 584] on button "Finalizar" at bounding box center [756, 589] width 245 height 24
type input "0"
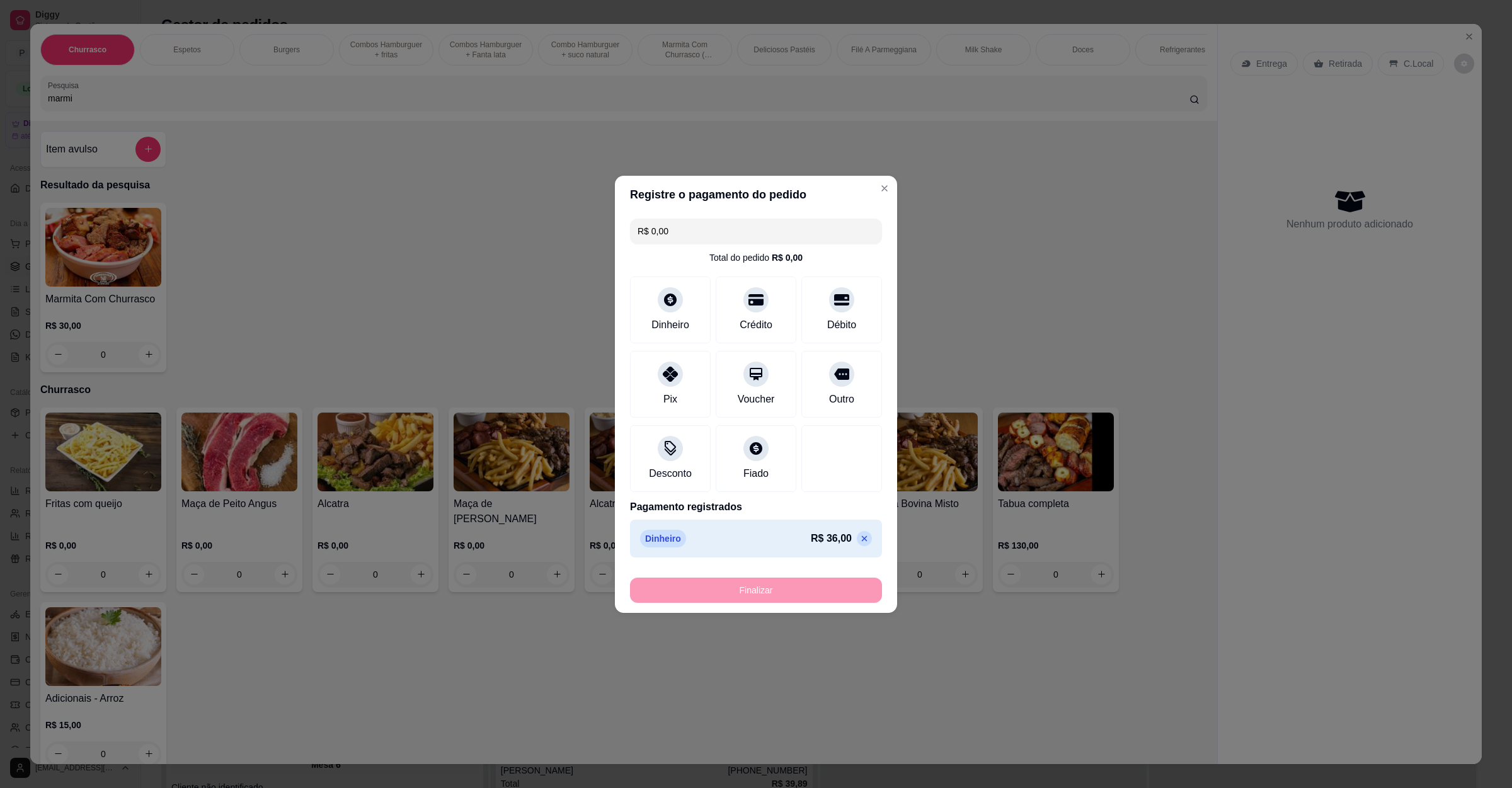
type input "-R$ 36,00"
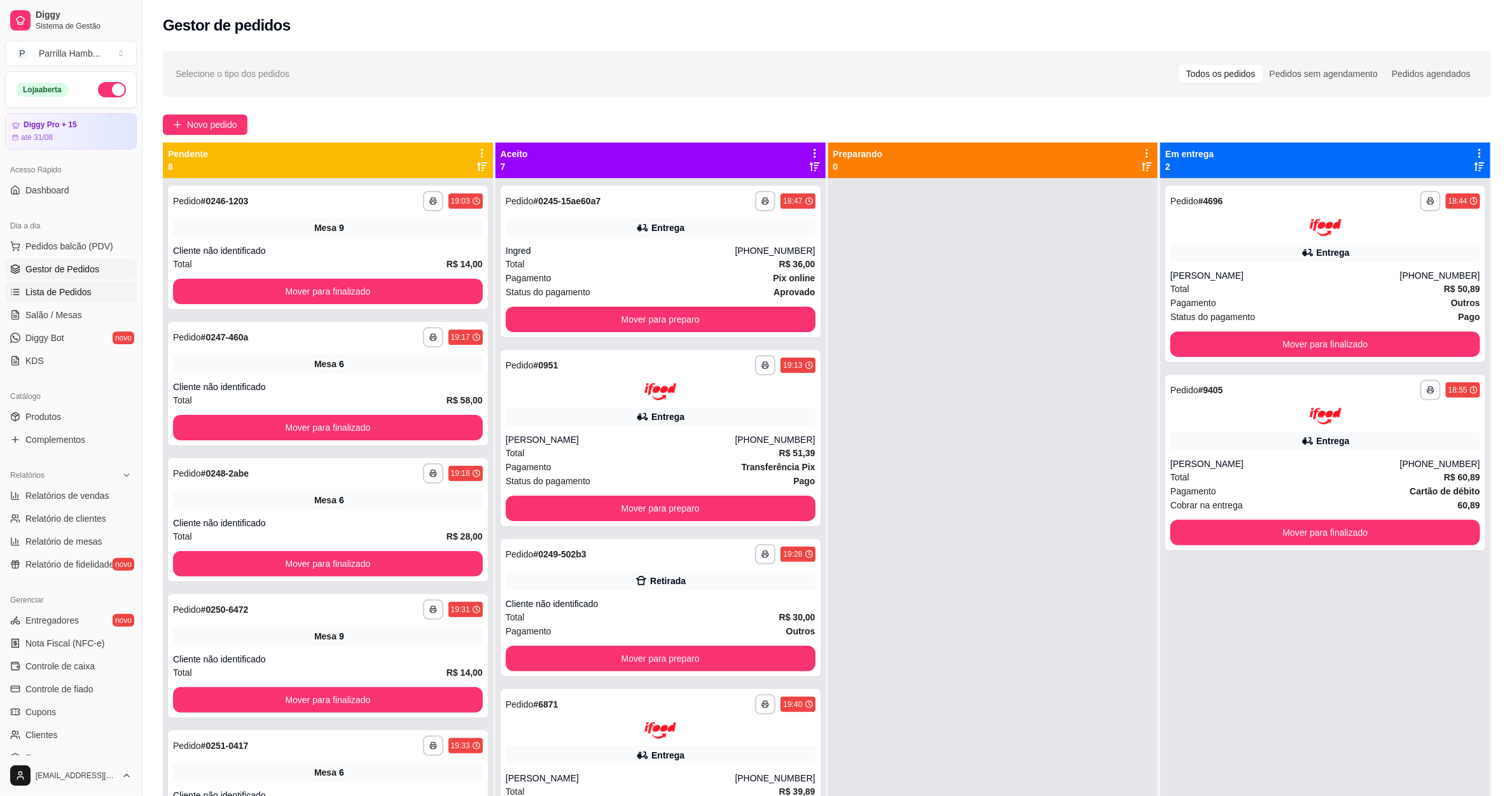
click at [25, 299] on span "Lista de Pedidos" at bounding box center [58, 293] width 66 height 13
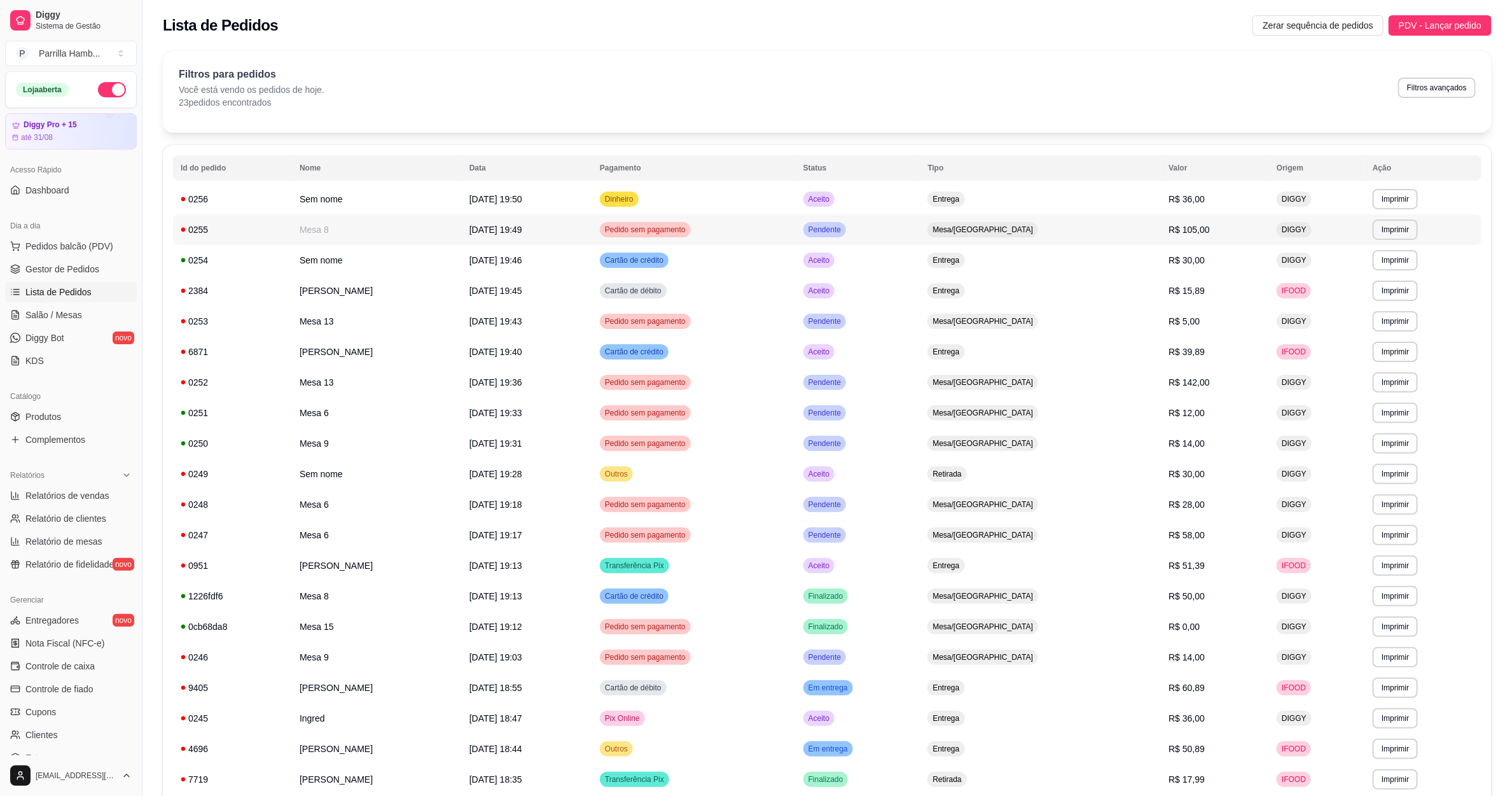
click at [1388, 243] on td "**********" at bounding box center [1423, 230] width 117 height 31
click at [1392, 235] on button "Imprimir" at bounding box center [1396, 229] width 45 height 20
click at [1364, 273] on button "IMPRESSORA" at bounding box center [1370, 274] width 92 height 20
click at [33, 312] on span "Salão / Mesas" at bounding box center [53, 315] width 57 height 13
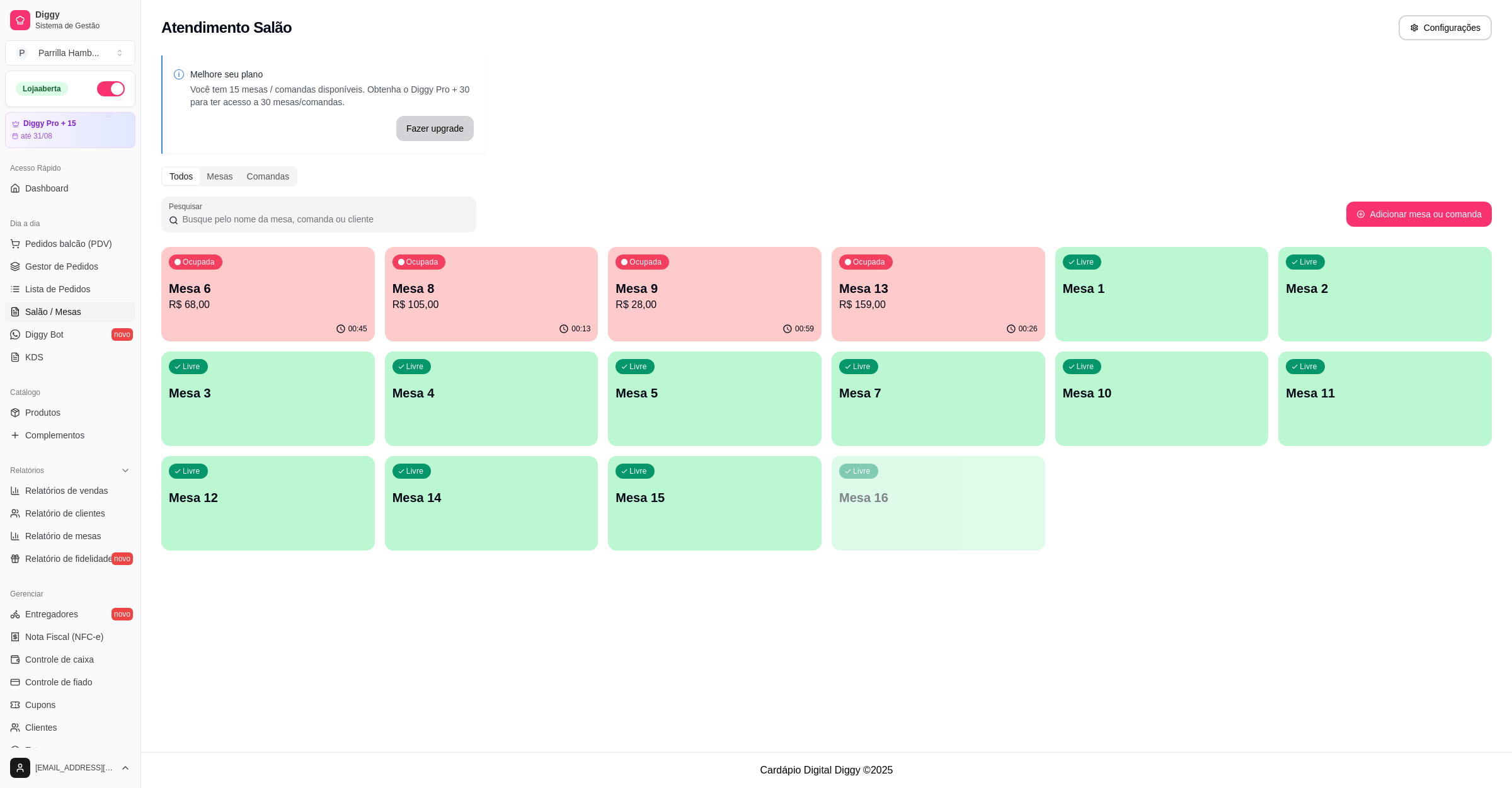
click at [917, 293] on p "Mesa 13" at bounding box center [937, 289] width 198 height 18
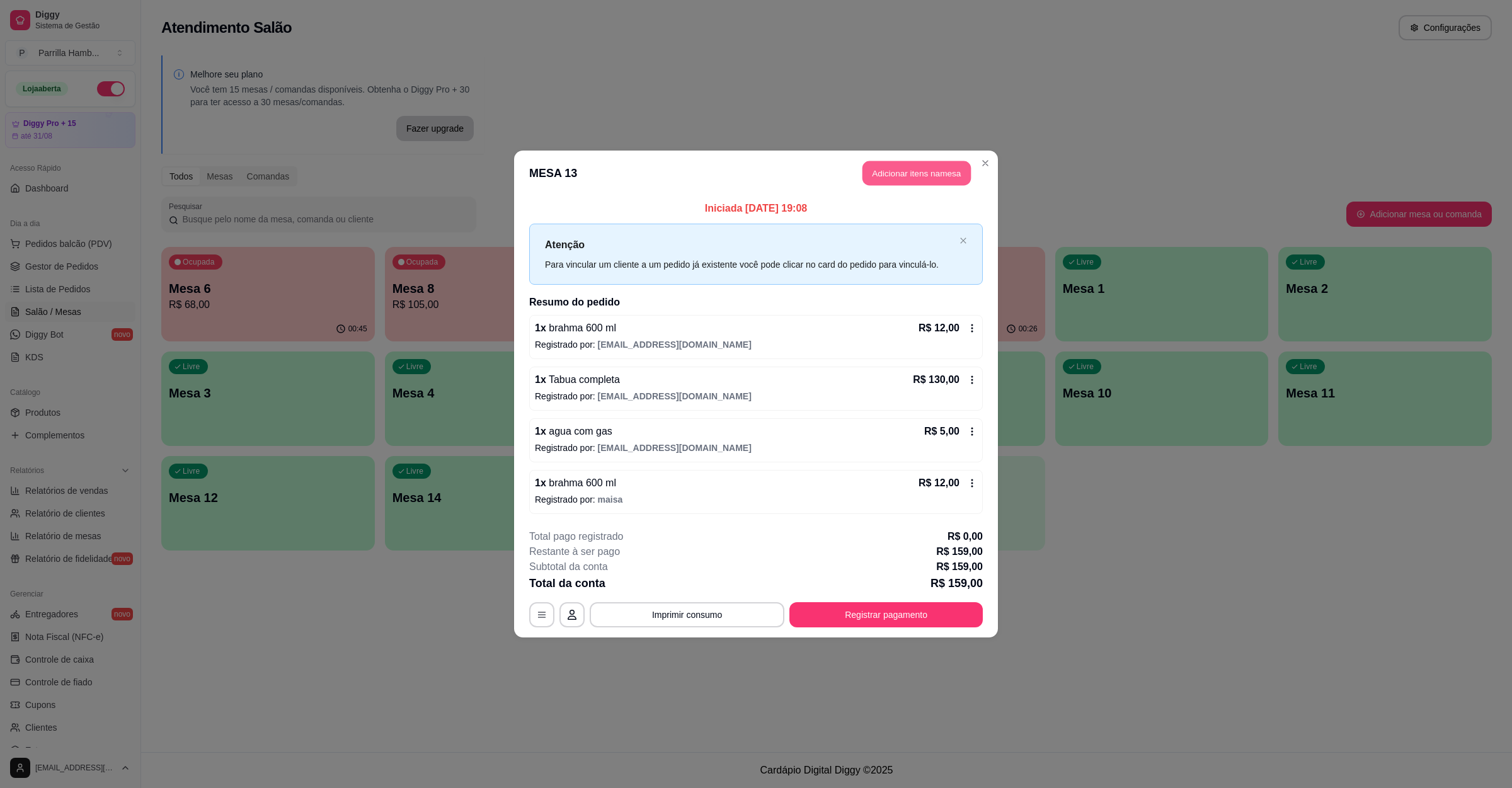
click at [896, 173] on button "Adicionar itens na mesa" at bounding box center [916, 173] width 108 height 24
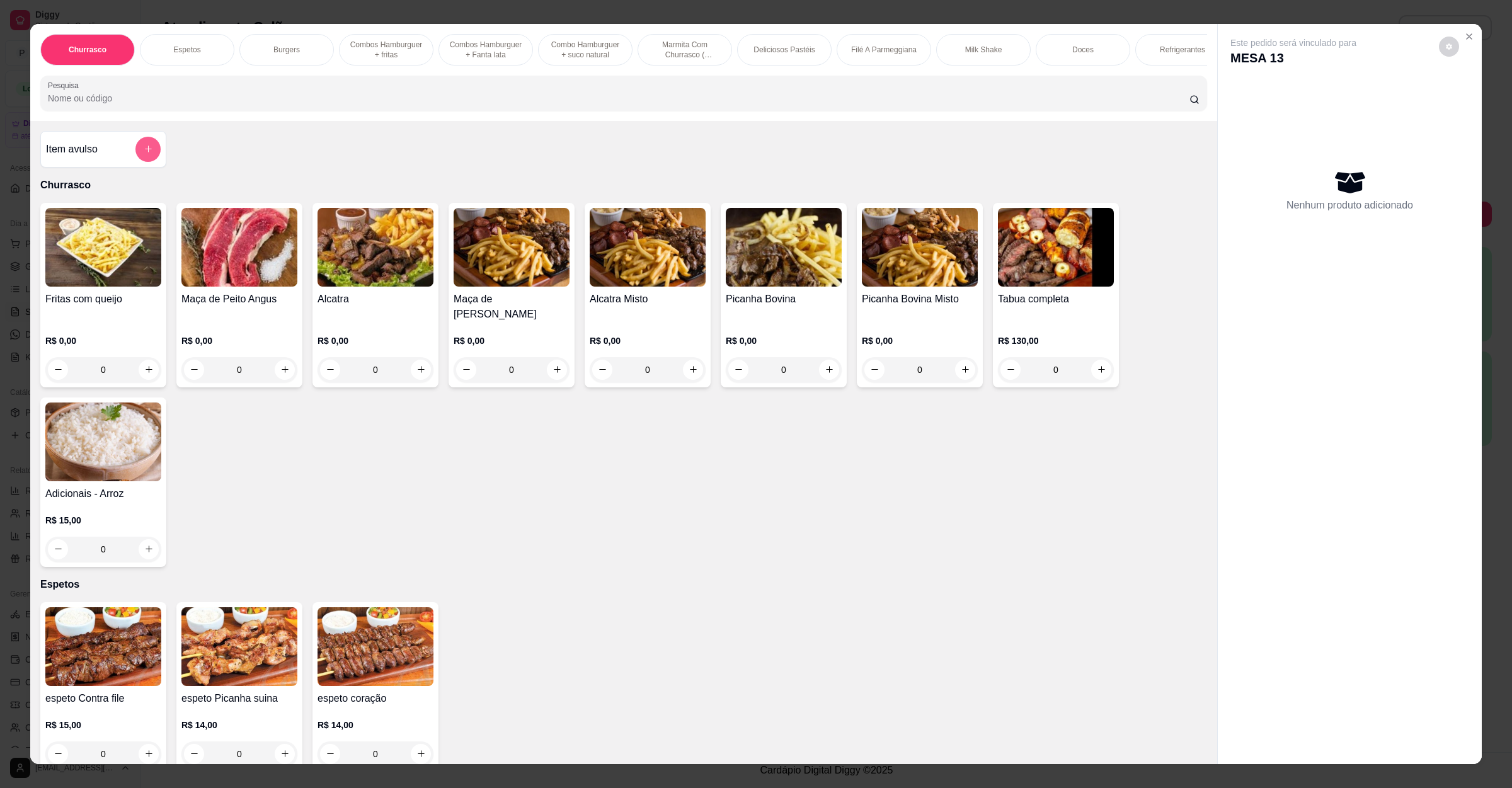
click at [135, 157] on button "add-separate-item" at bounding box center [148, 150] width 25 height 25
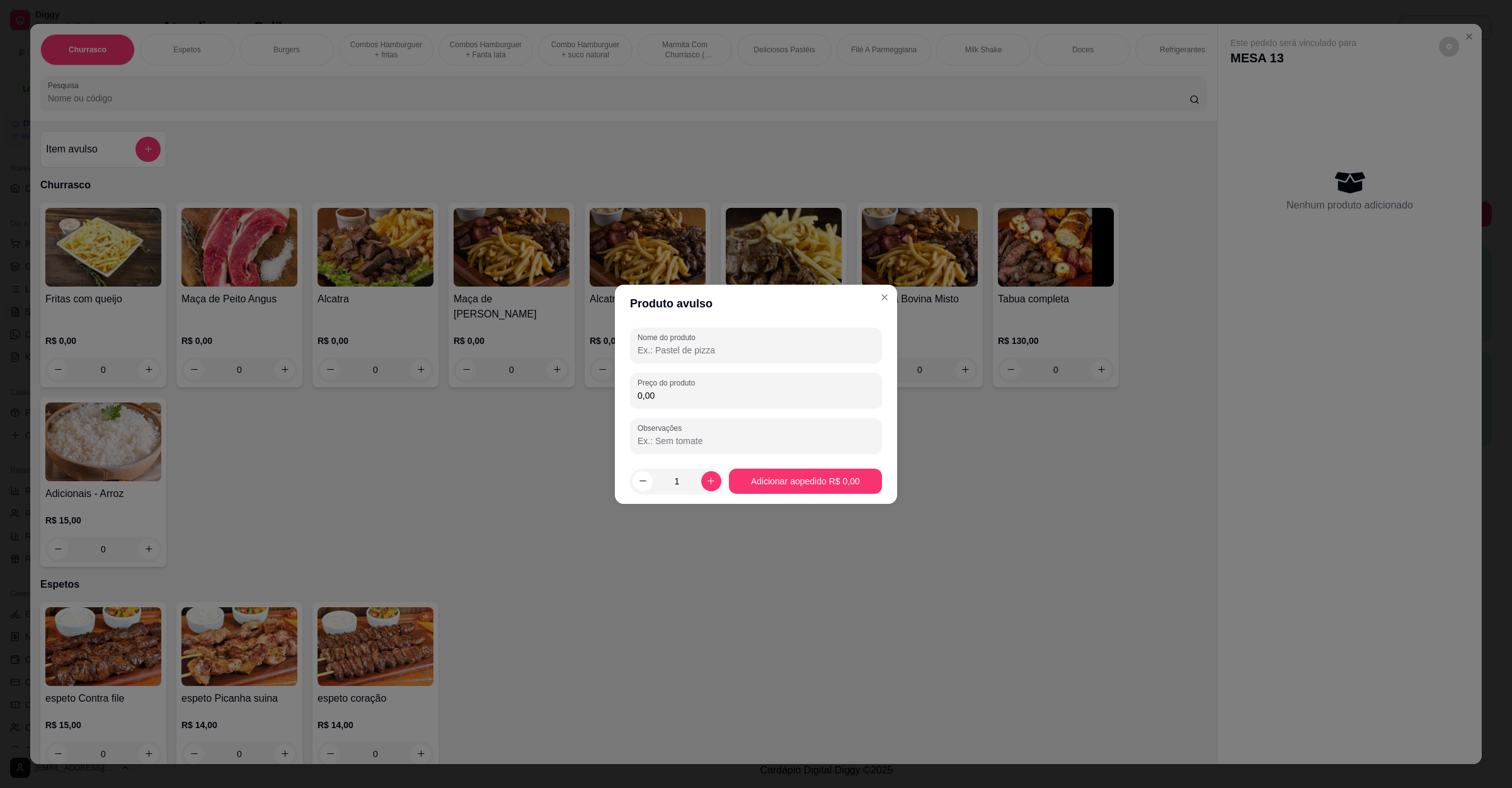
click at [673, 344] on input "Nome do produto" at bounding box center [756, 351] width 237 height 13
type input "farofa"
click at [660, 387] on div "0,00" at bounding box center [756, 391] width 237 height 25
type input "5,00"
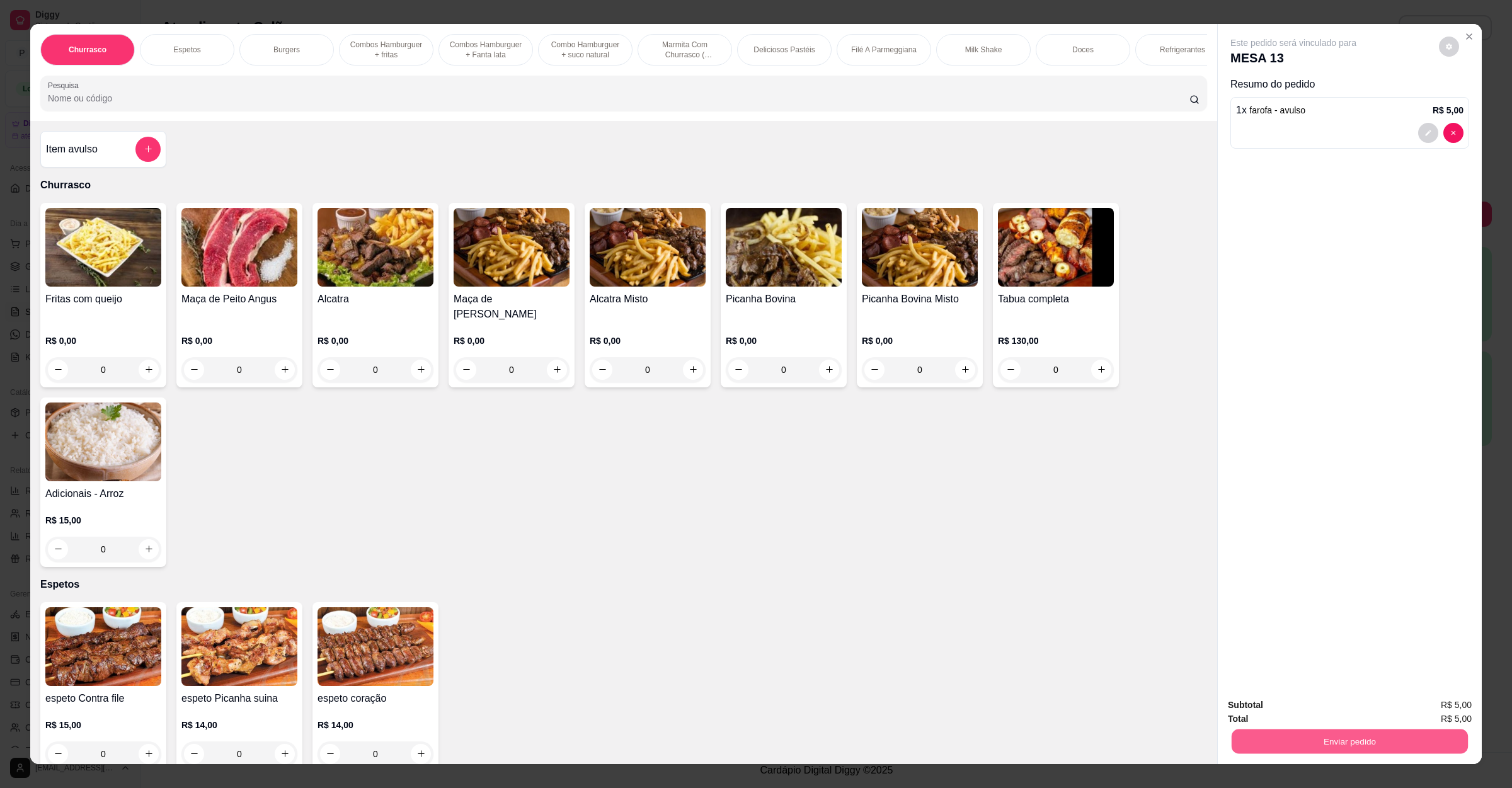
click at [1325, 745] on button "Enviar pedido" at bounding box center [1350, 741] width 237 height 24
click at [1309, 711] on button "Não registrar e enviar pedido" at bounding box center [1306, 710] width 127 height 23
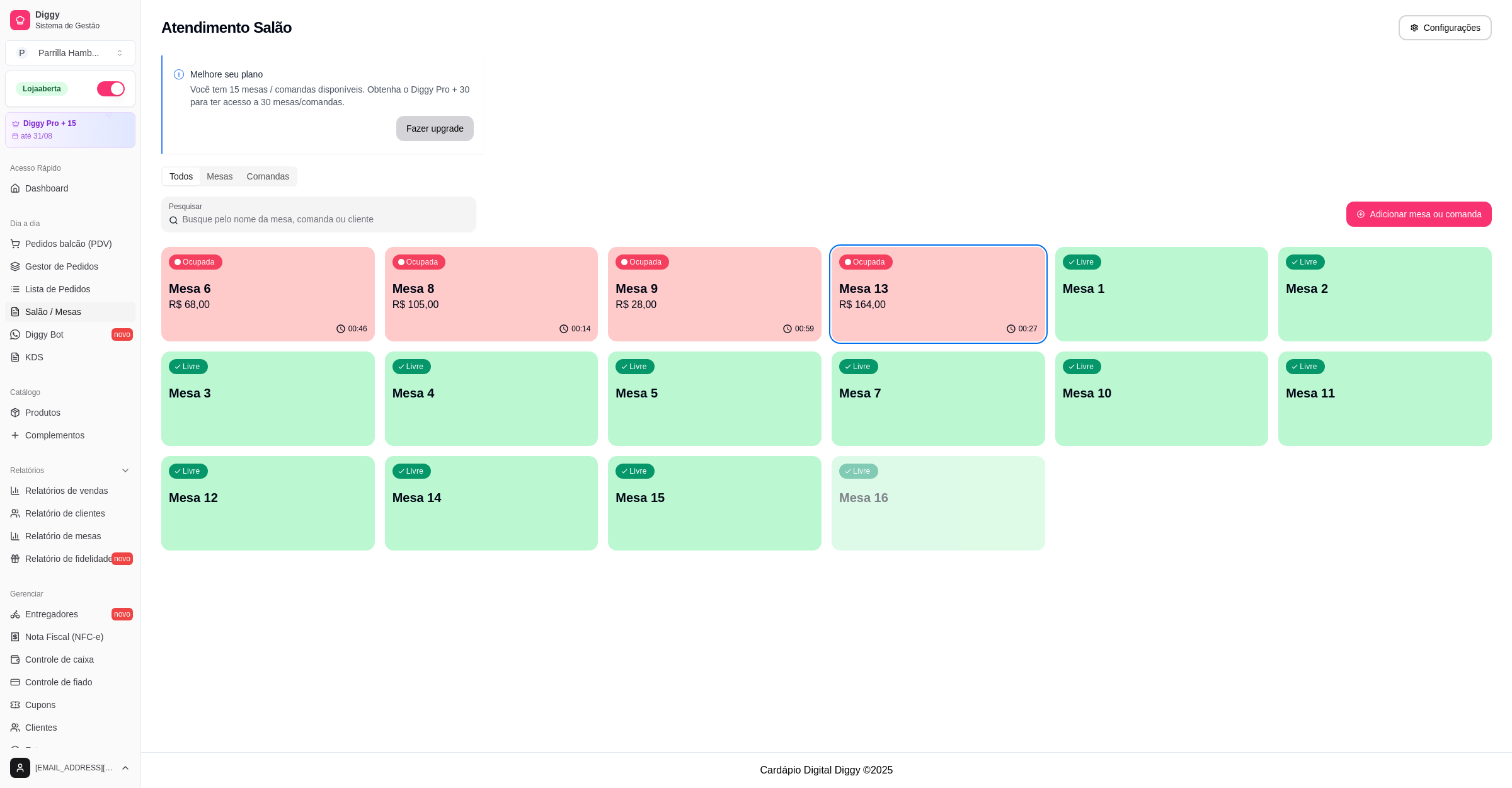
click at [981, 303] on p "R$ 164,00" at bounding box center [937, 305] width 198 height 15
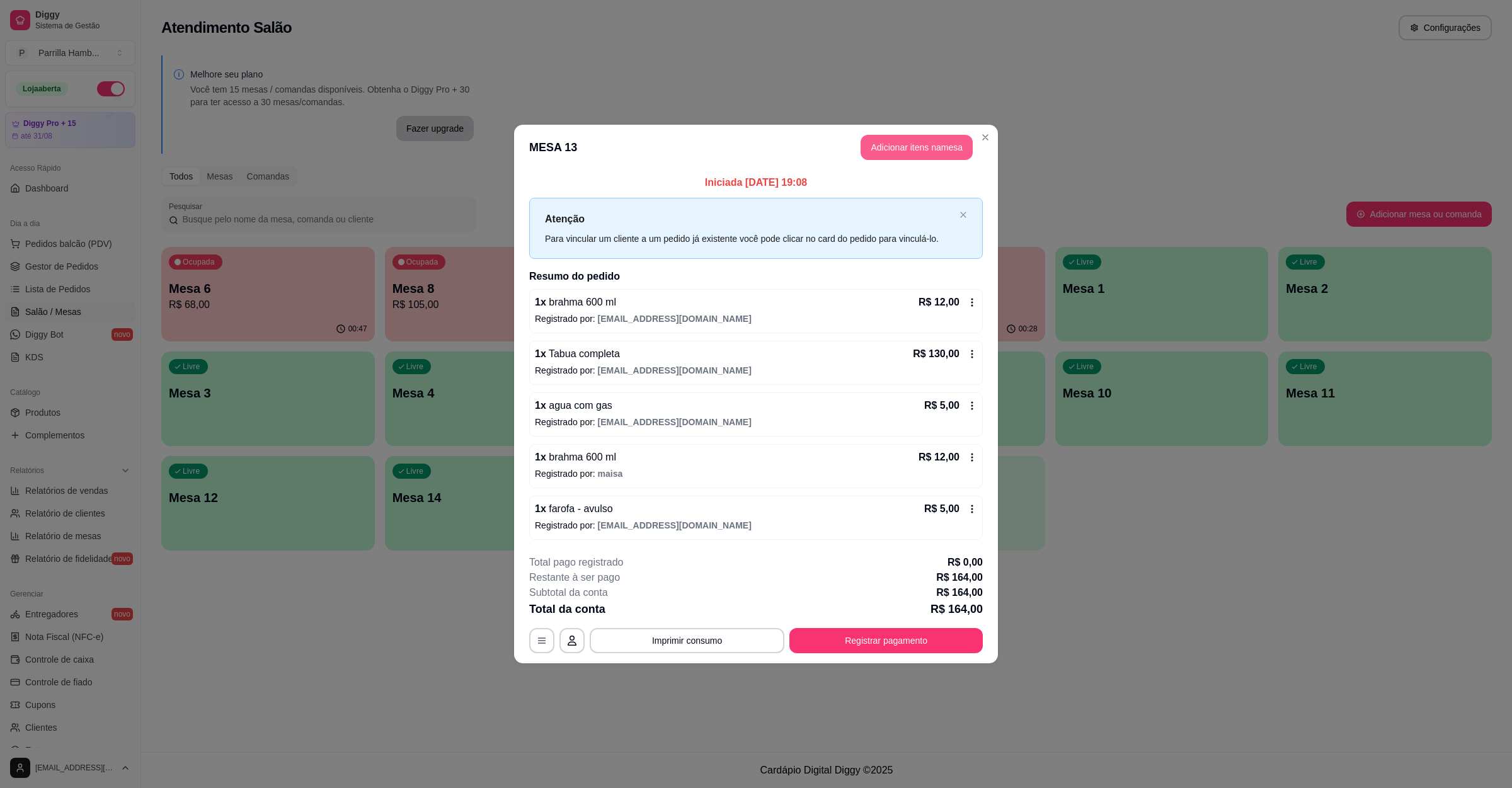
click at [951, 158] on button "Adicionar itens na mesa" at bounding box center [916, 147] width 112 height 25
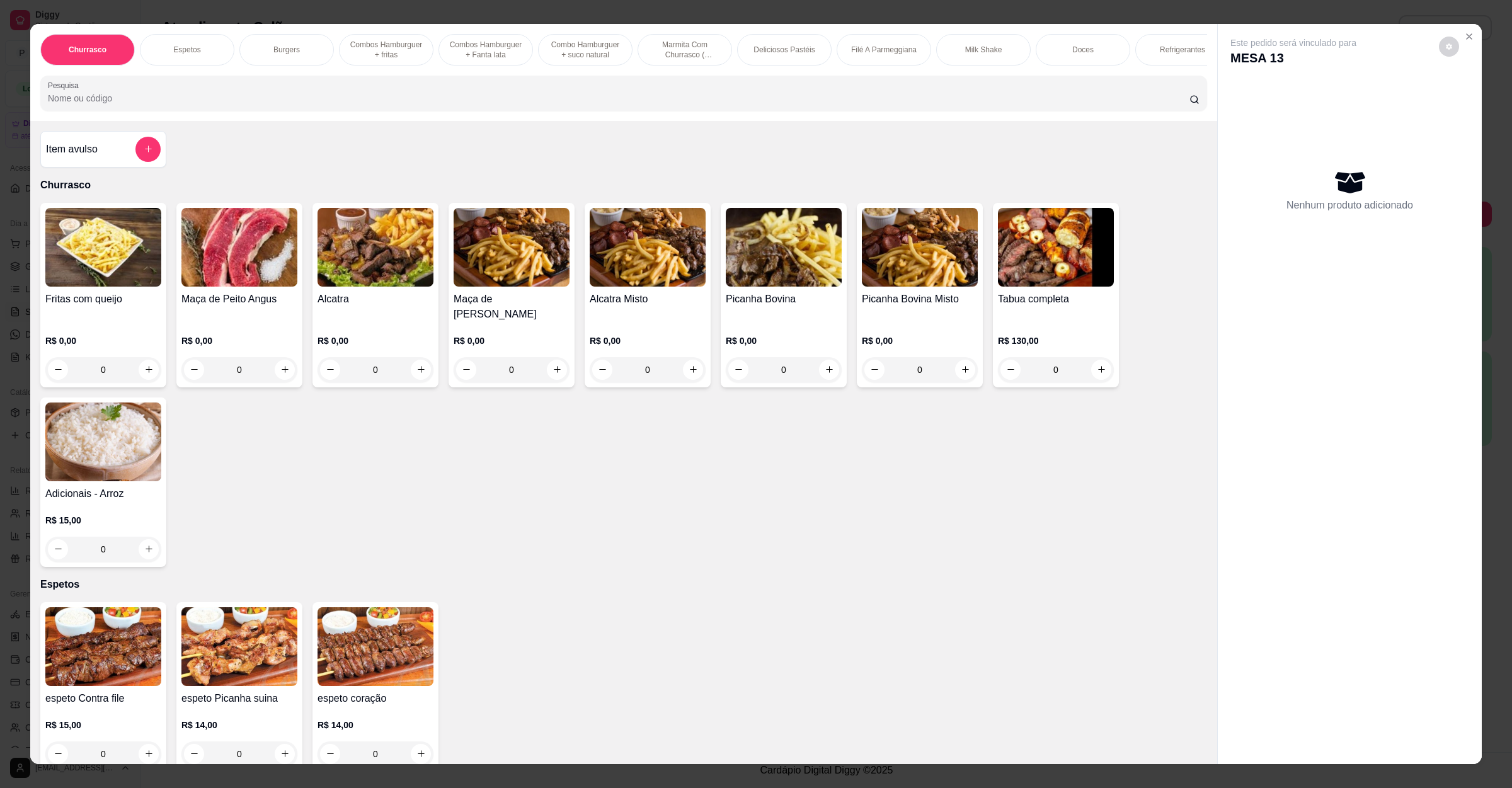
click at [337, 105] on input "Pesquisa" at bounding box center [618, 99] width 1141 height 13
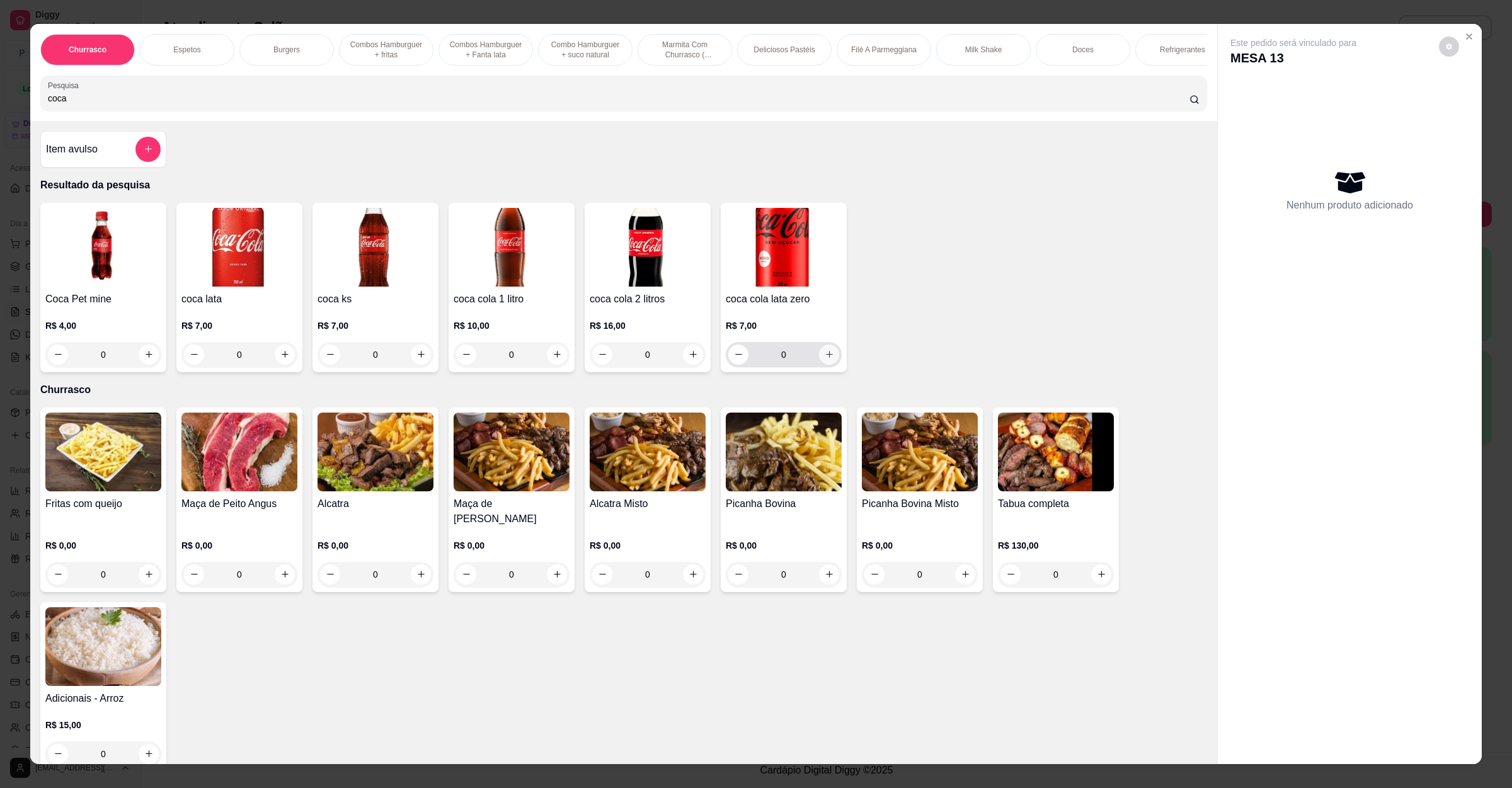
type input "coca"
click at [825, 359] on icon "increase-product-quantity" at bounding box center [829, 354] width 10 height 10
type input "1"
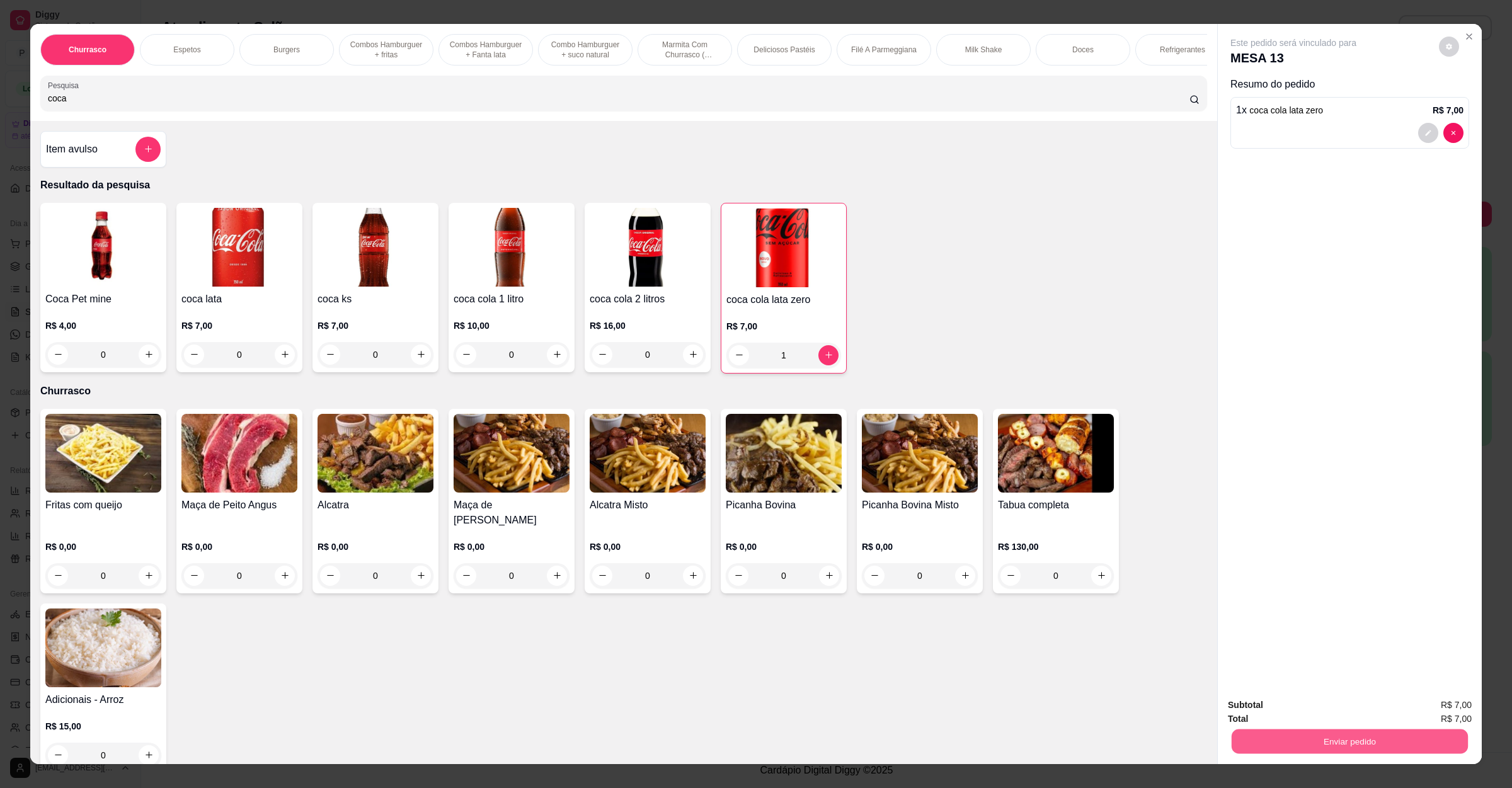
click at [1344, 736] on button "Enviar pedido" at bounding box center [1350, 741] width 237 height 24
click at [1302, 700] on button "Não registrar e enviar pedido" at bounding box center [1306, 710] width 131 height 24
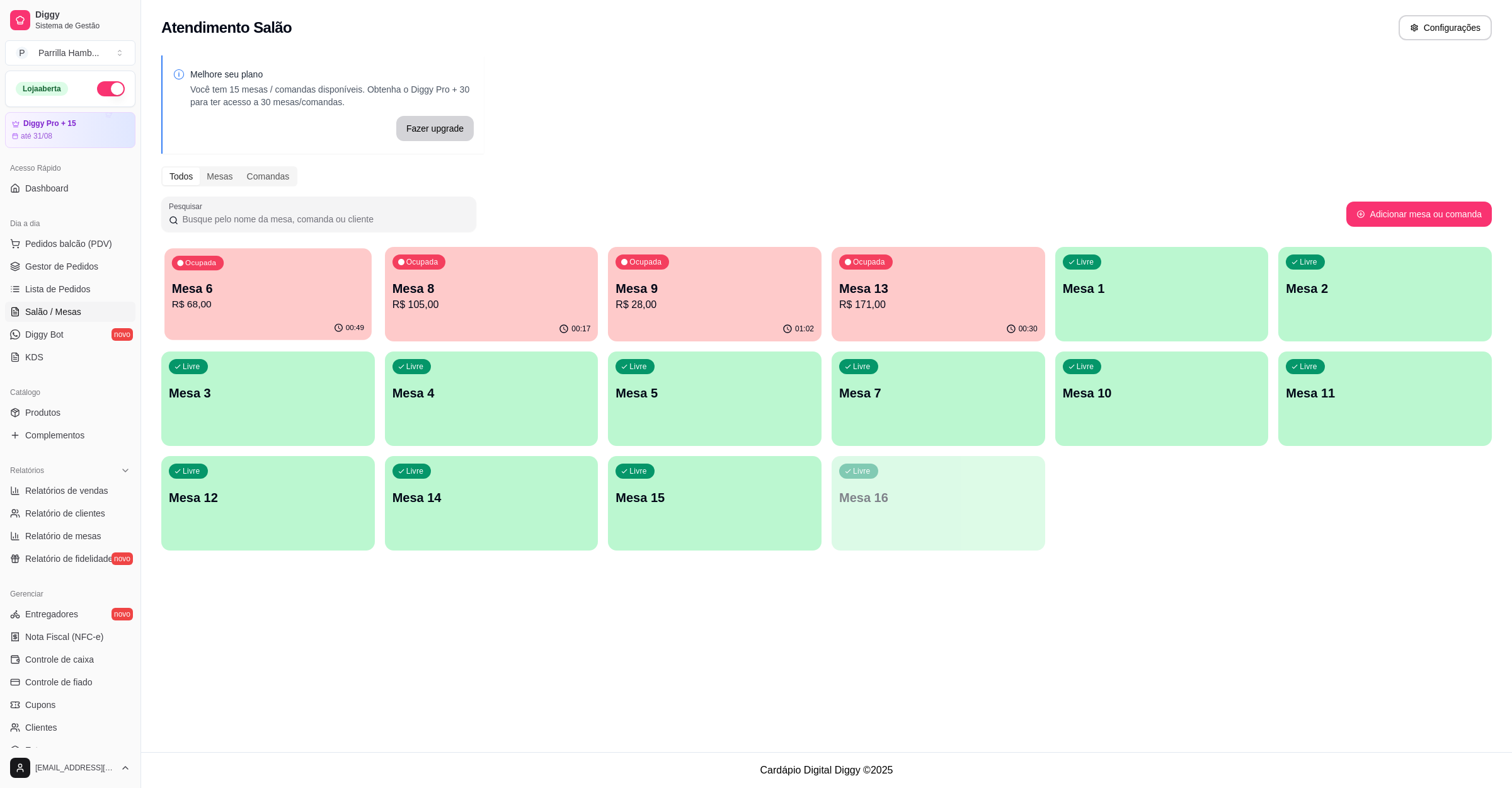
click at [310, 287] on p "Mesa 6" at bounding box center [268, 289] width 192 height 17
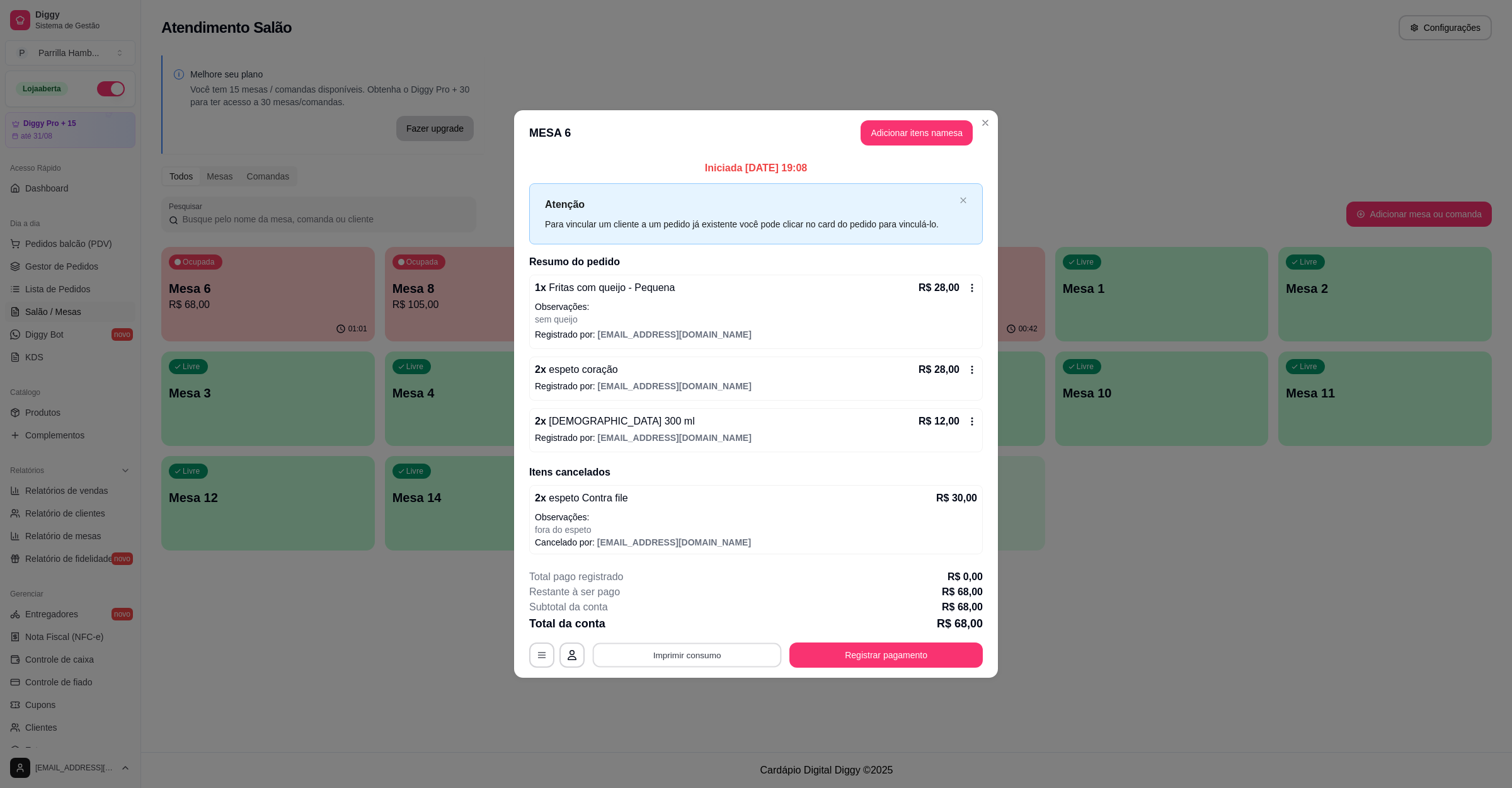
click at [667, 647] on button "Imprimir consumo" at bounding box center [687, 655] width 189 height 24
click at [687, 629] on button "IMPRESSORA" at bounding box center [691, 628] width 91 height 20
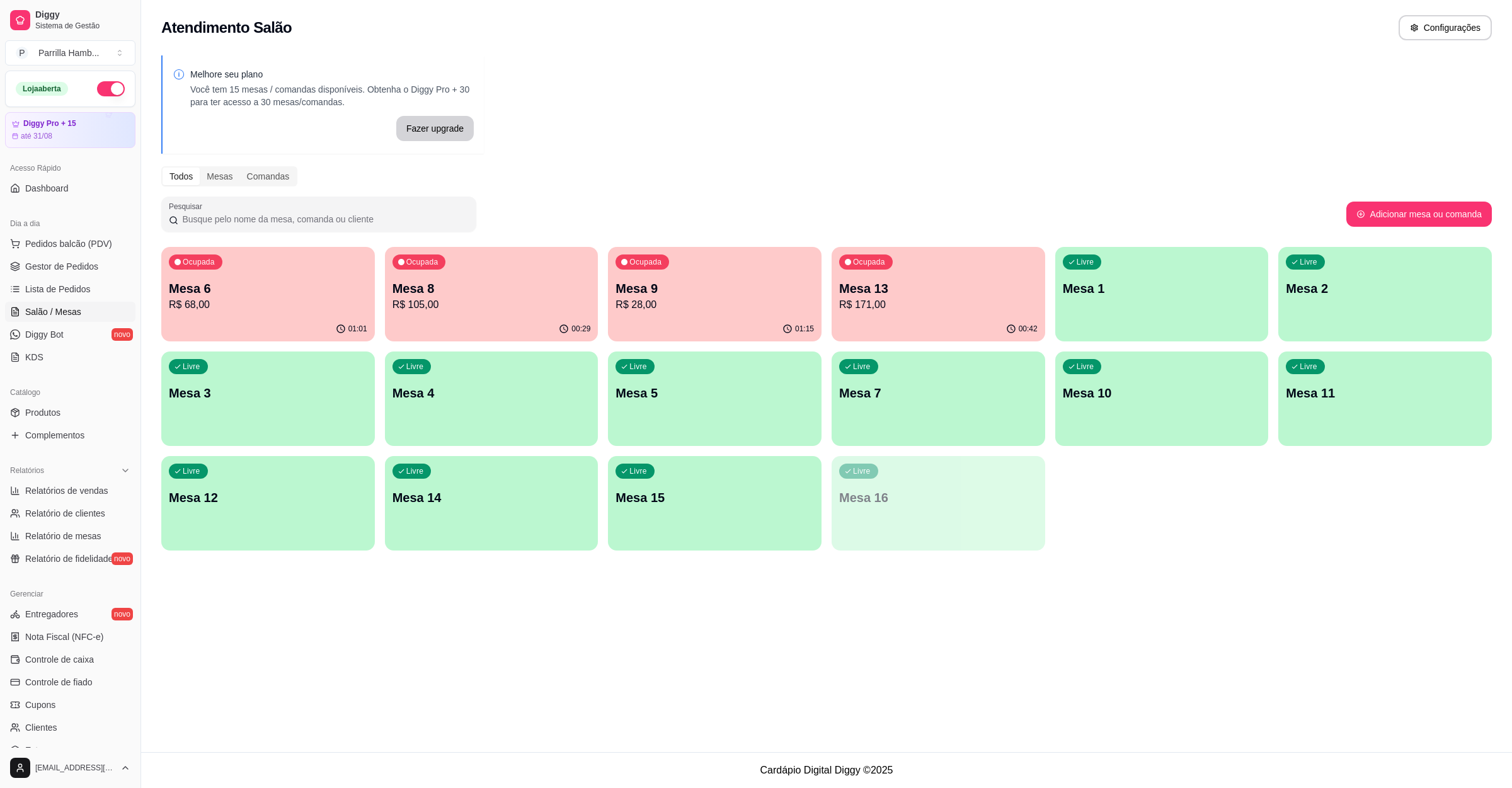
click at [330, 264] on div "Ocupada Mesa 6 R$ 68,00" at bounding box center [268, 281] width 213 height 70
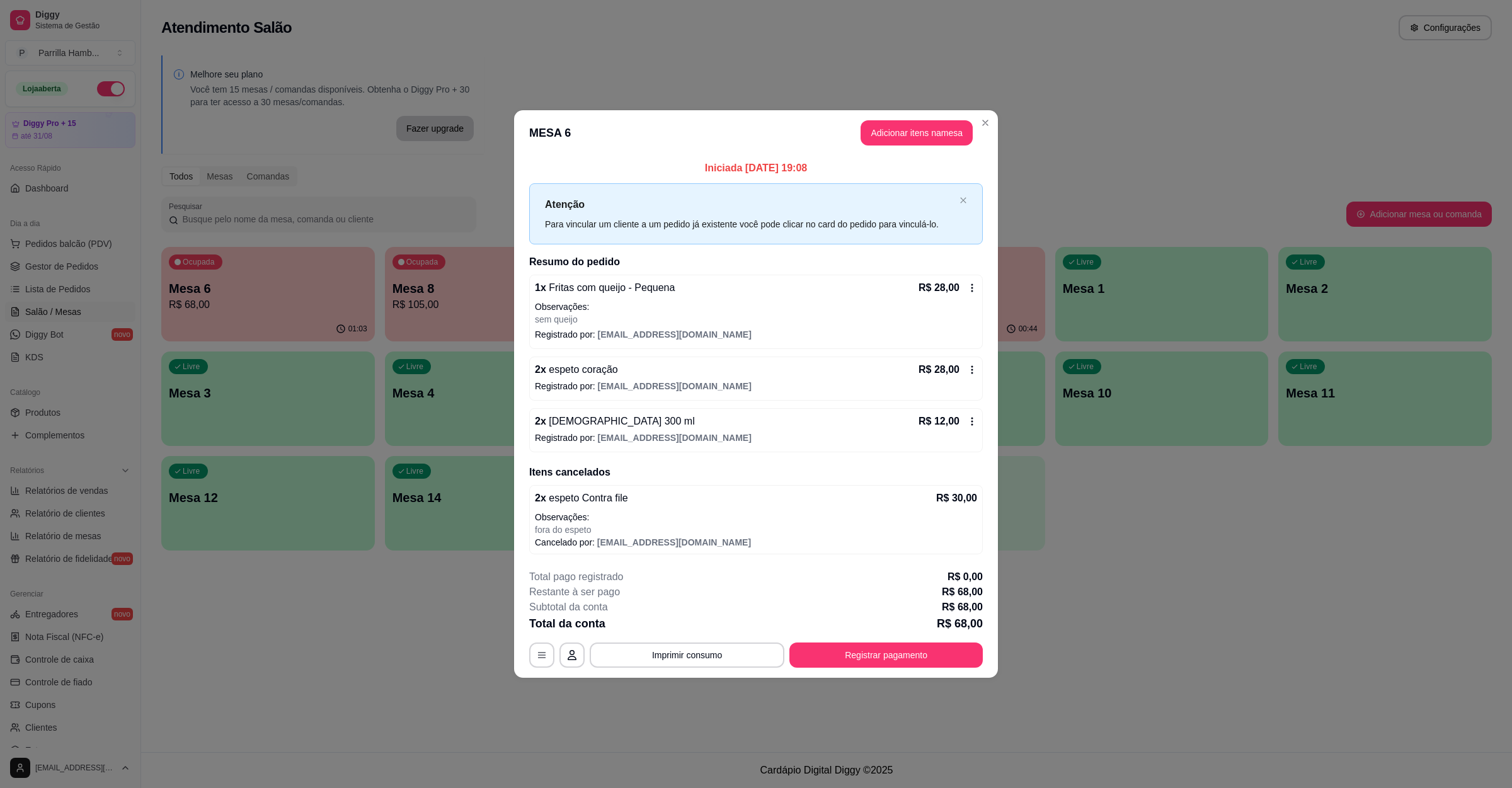
click at [876, 649] on div "**********" at bounding box center [756, 619] width 454 height 99
click at [876, 652] on button "Registrar pagamento" at bounding box center [886, 655] width 194 height 25
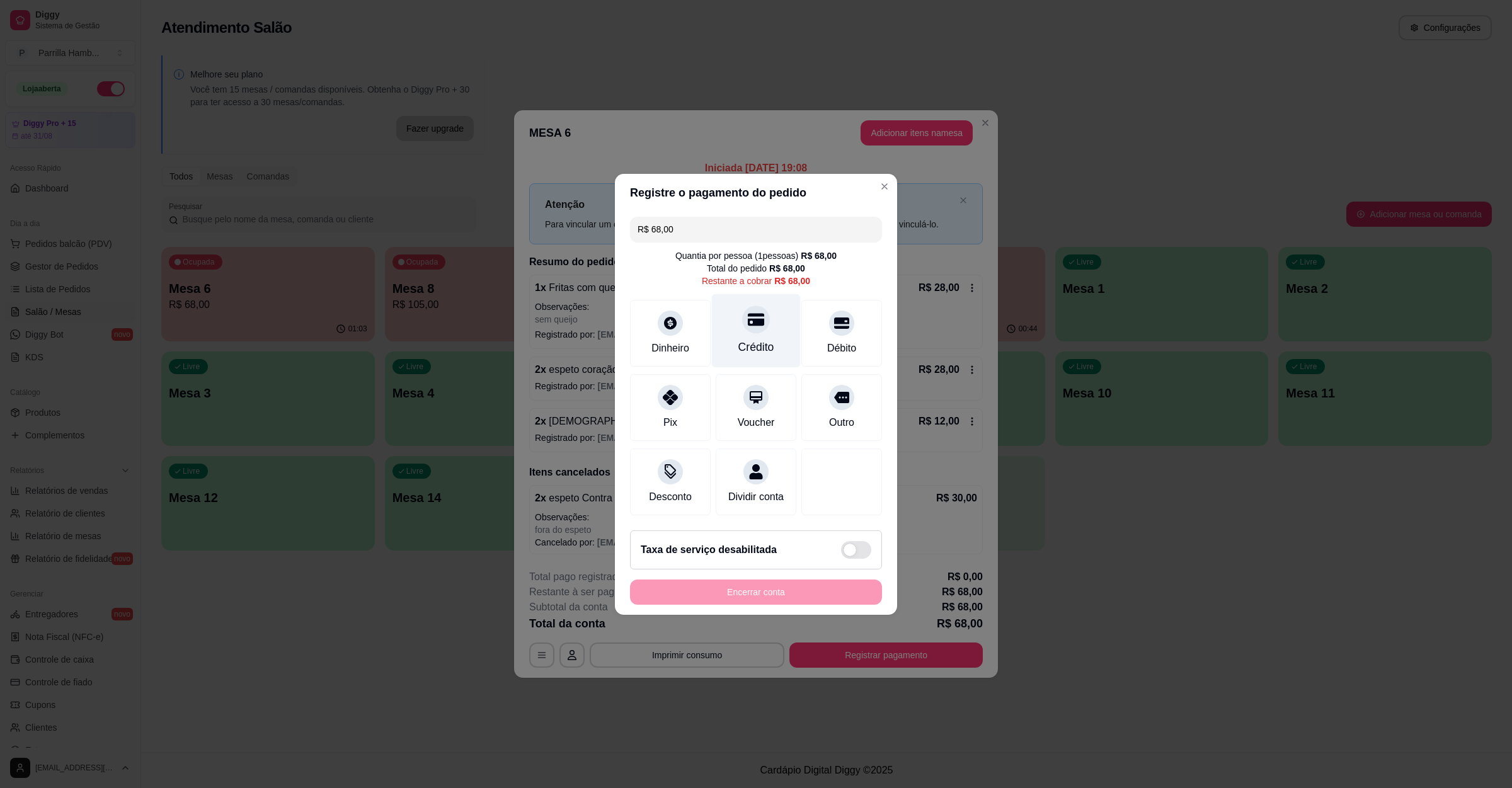
click at [762, 339] on div "Crédito" at bounding box center [756, 347] width 36 height 16
type input "R$ 0,00"
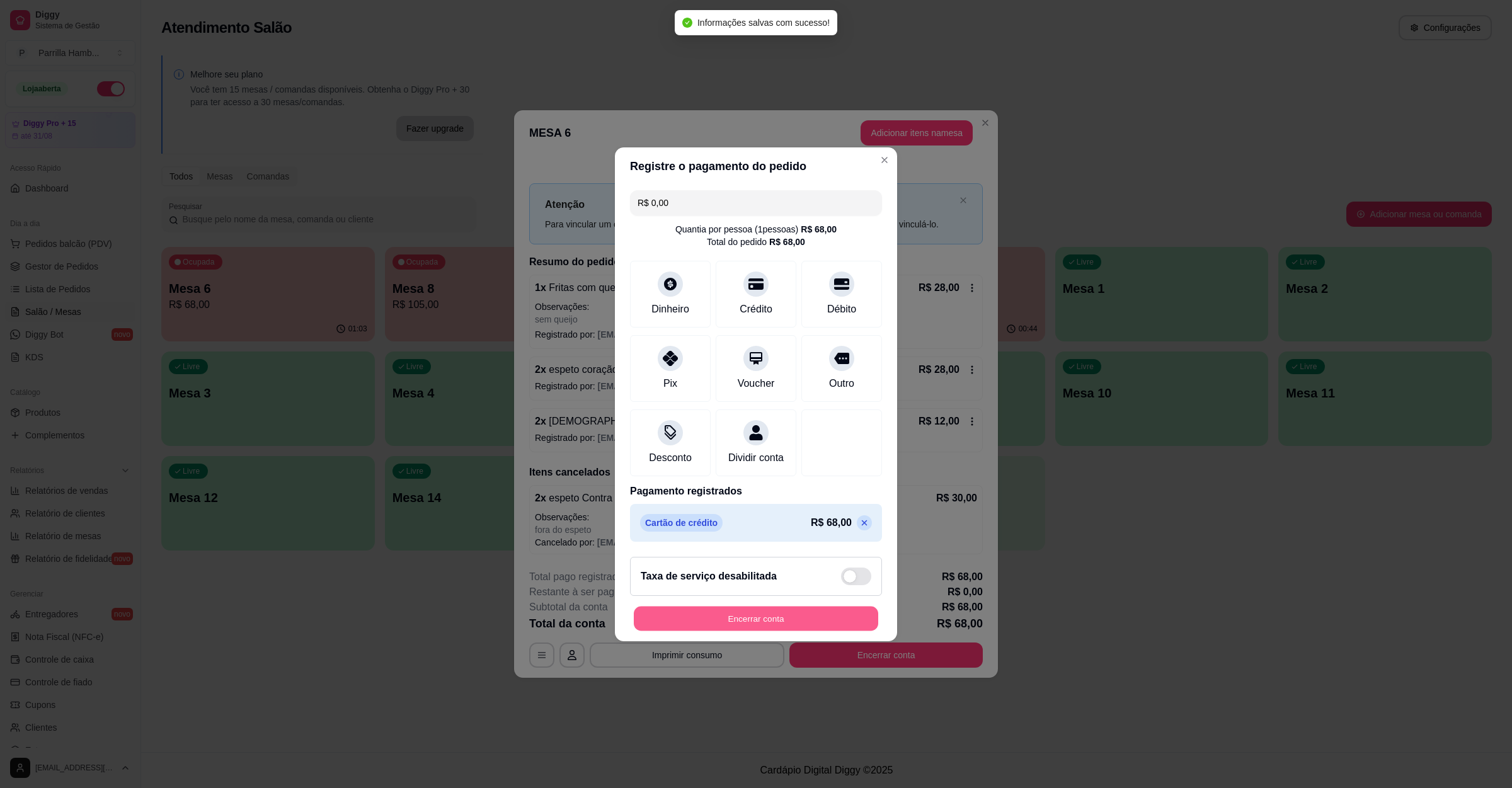
click at [813, 624] on button "Encerrar conta" at bounding box center [756, 618] width 245 height 24
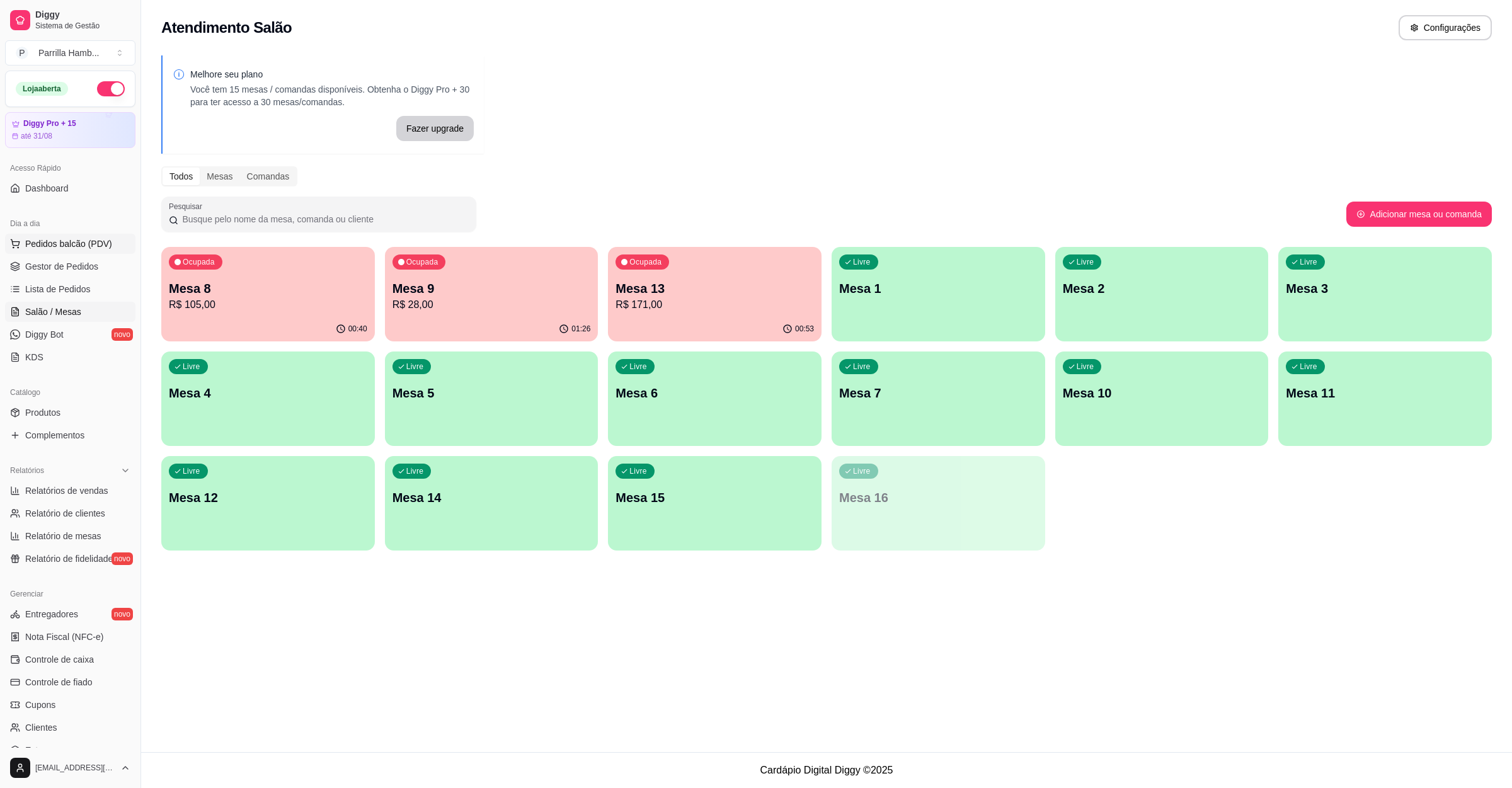
click at [49, 238] on span "Pedidos balcão (PDV)" at bounding box center [68, 244] width 87 height 13
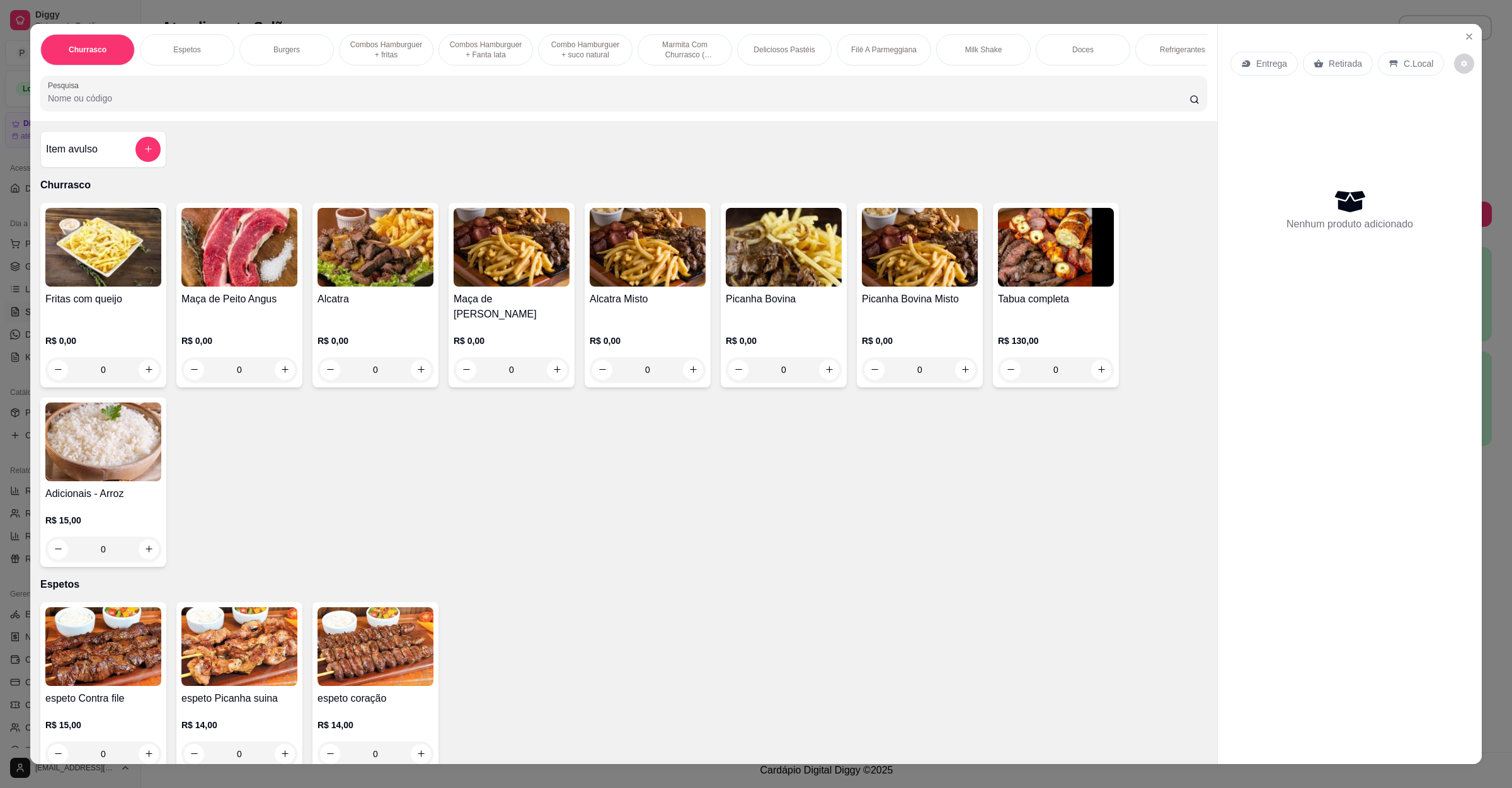
click at [1251, 70] on div "Entrega" at bounding box center [1264, 64] width 67 height 24
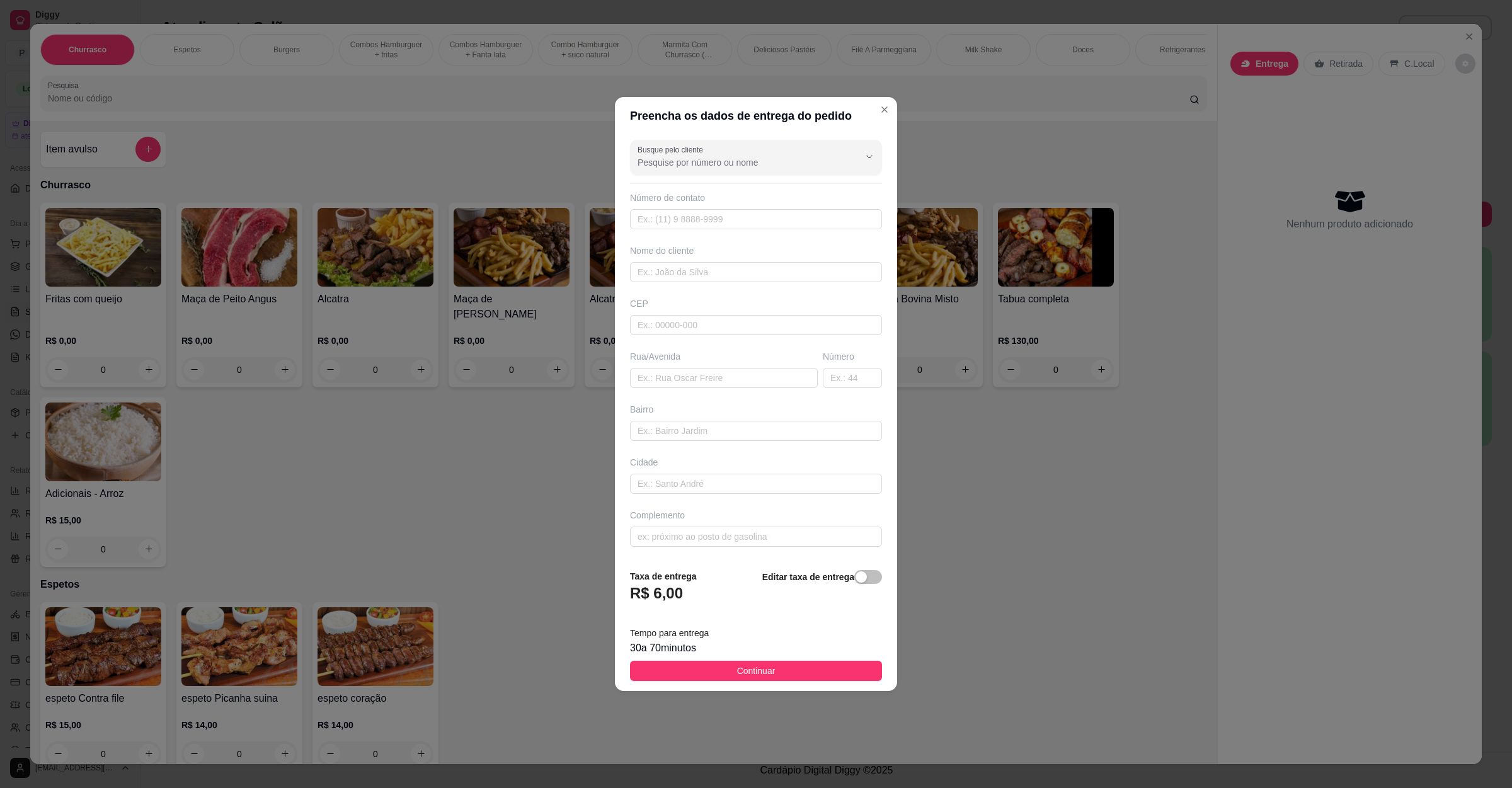
click at [720, 364] on div "Rua/Avenida" at bounding box center [723, 369] width 193 height 38
click at [721, 378] on input "text" at bounding box center [723, 377] width 187 height 20
paste input "[STREET_ADDRESS][PERSON_NAME]"
type input "[STREET_ADDRESS][PERSON_NAME]"
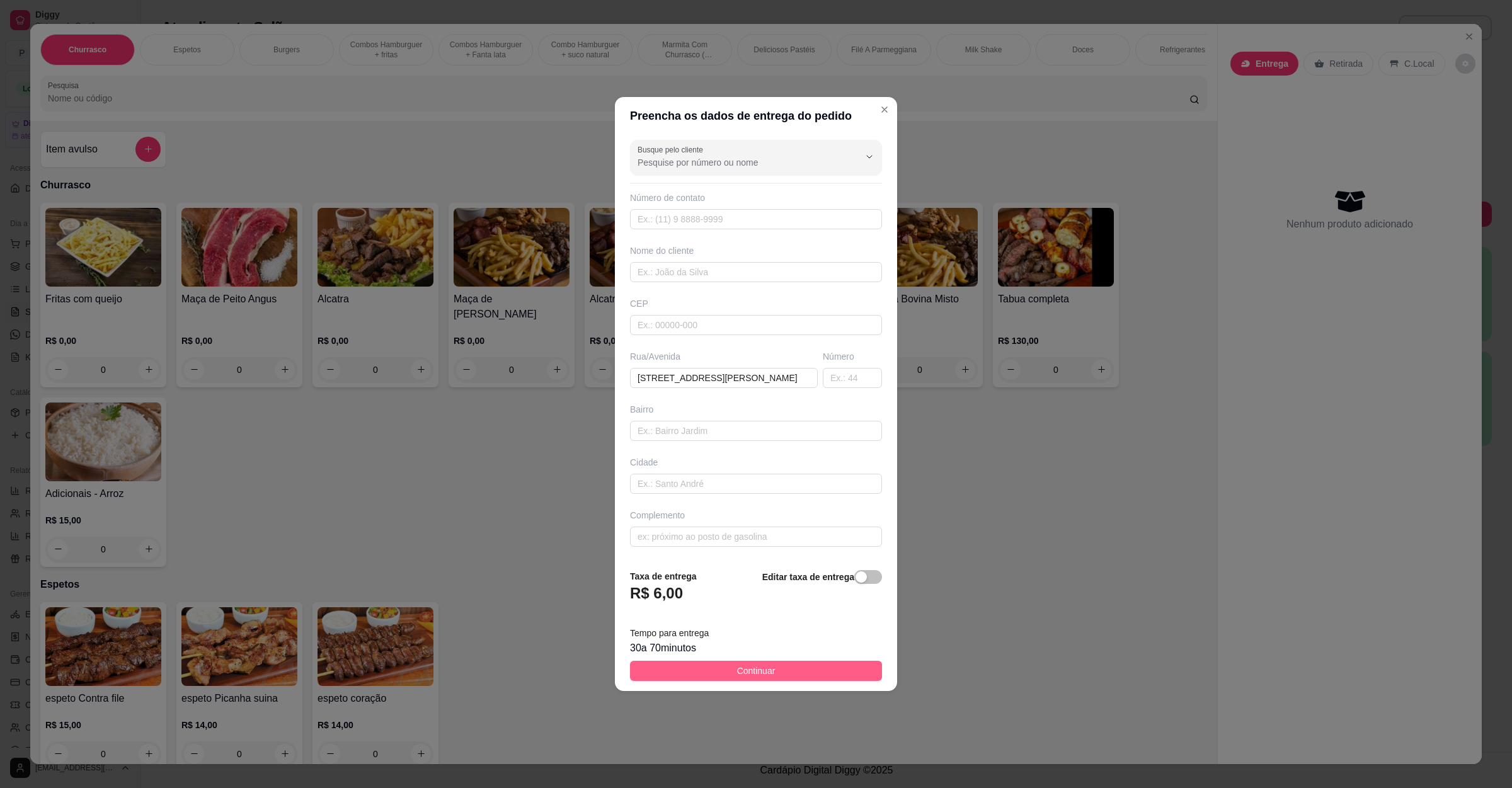
click at [728, 673] on button "Continuar" at bounding box center [756, 671] width 252 height 20
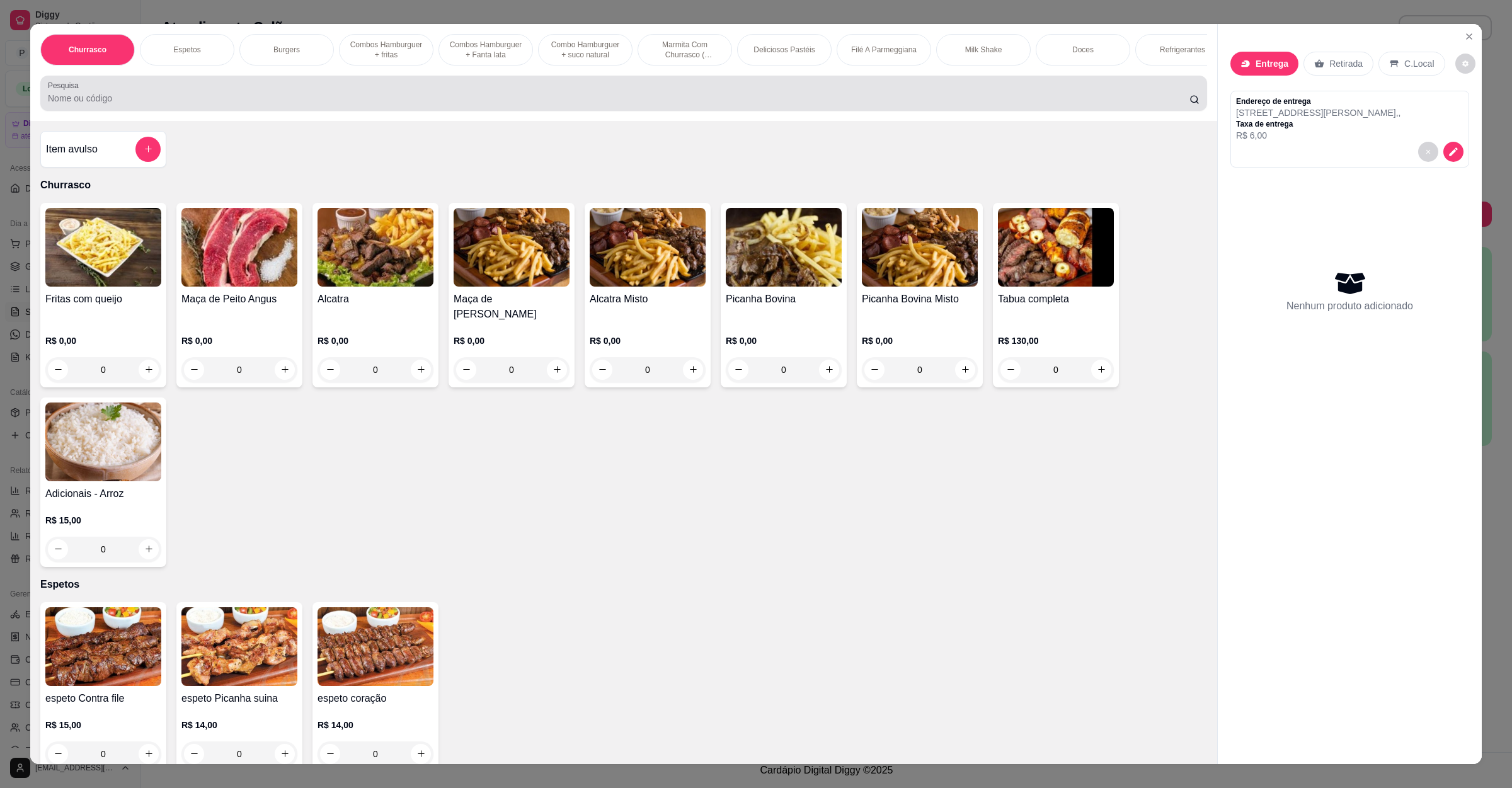
click at [324, 97] on div at bounding box center [623, 93] width 1152 height 25
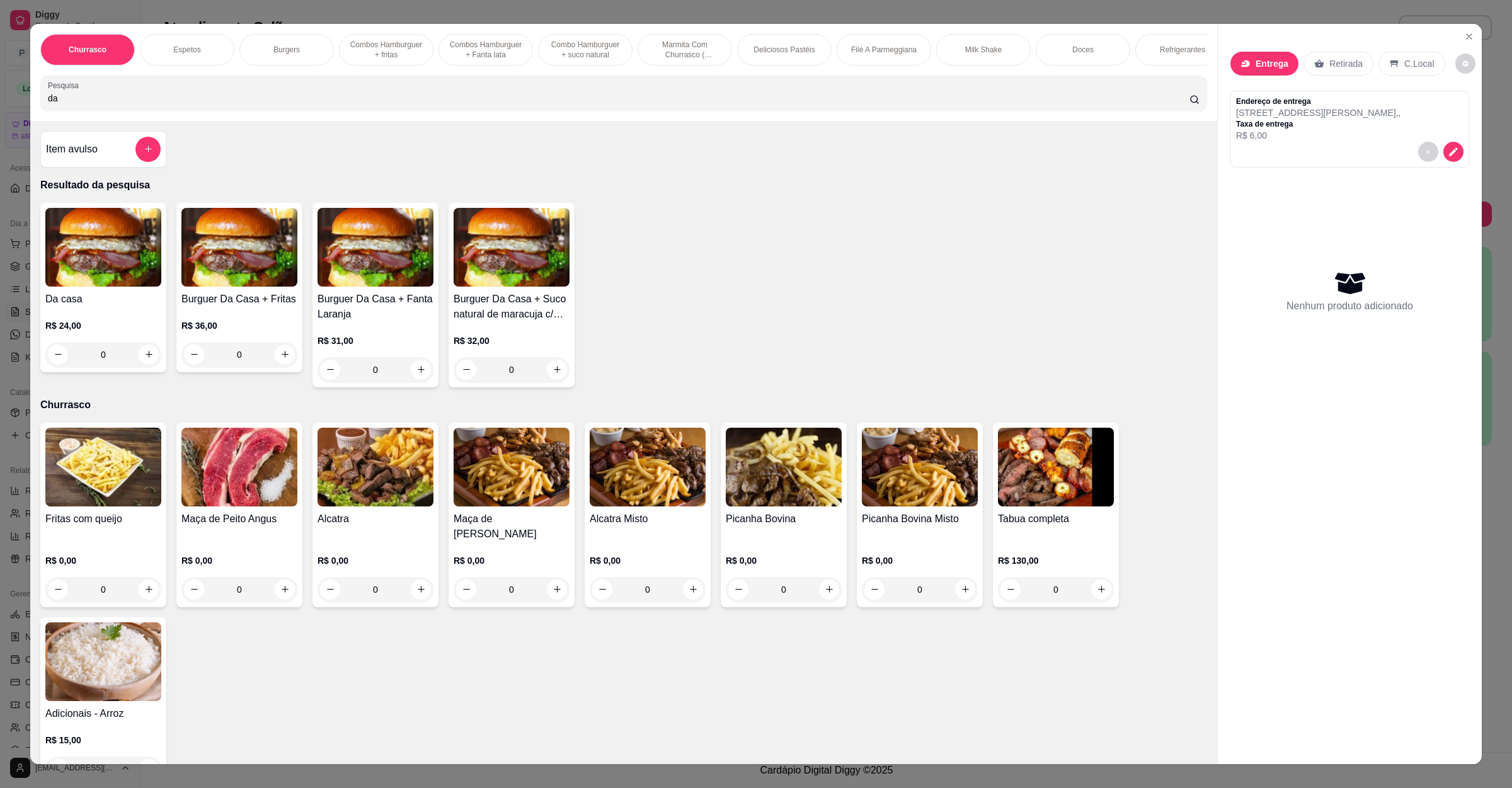
type input "da"
click at [139, 307] on h4 "Da casa" at bounding box center [103, 299] width 116 height 15
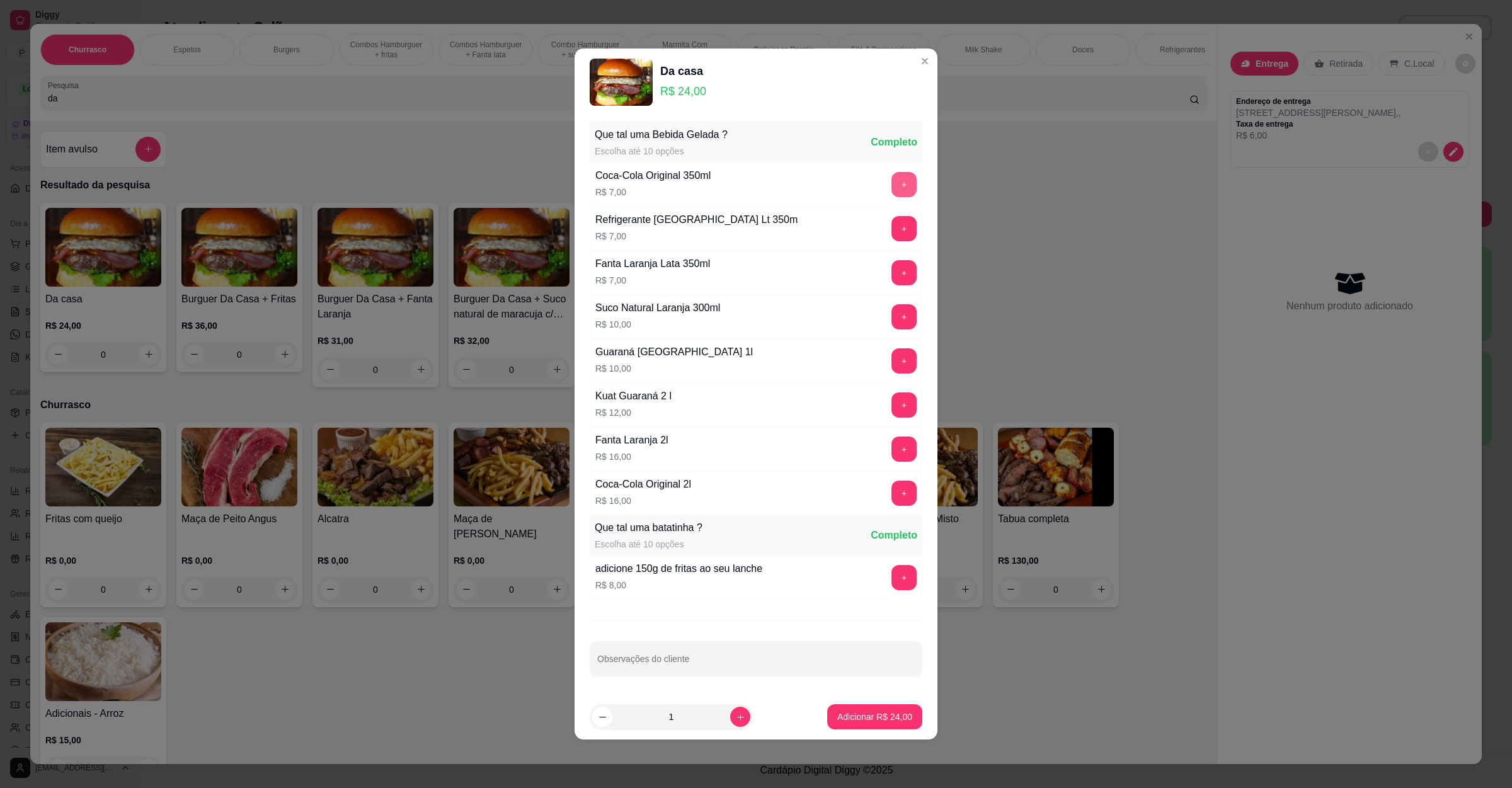
click at [891, 187] on button "+" at bounding box center [903, 185] width 25 height 25
click at [861, 713] on button "Adicionar R$ 31,00" at bounding box center [875, 717] width 95 height 25
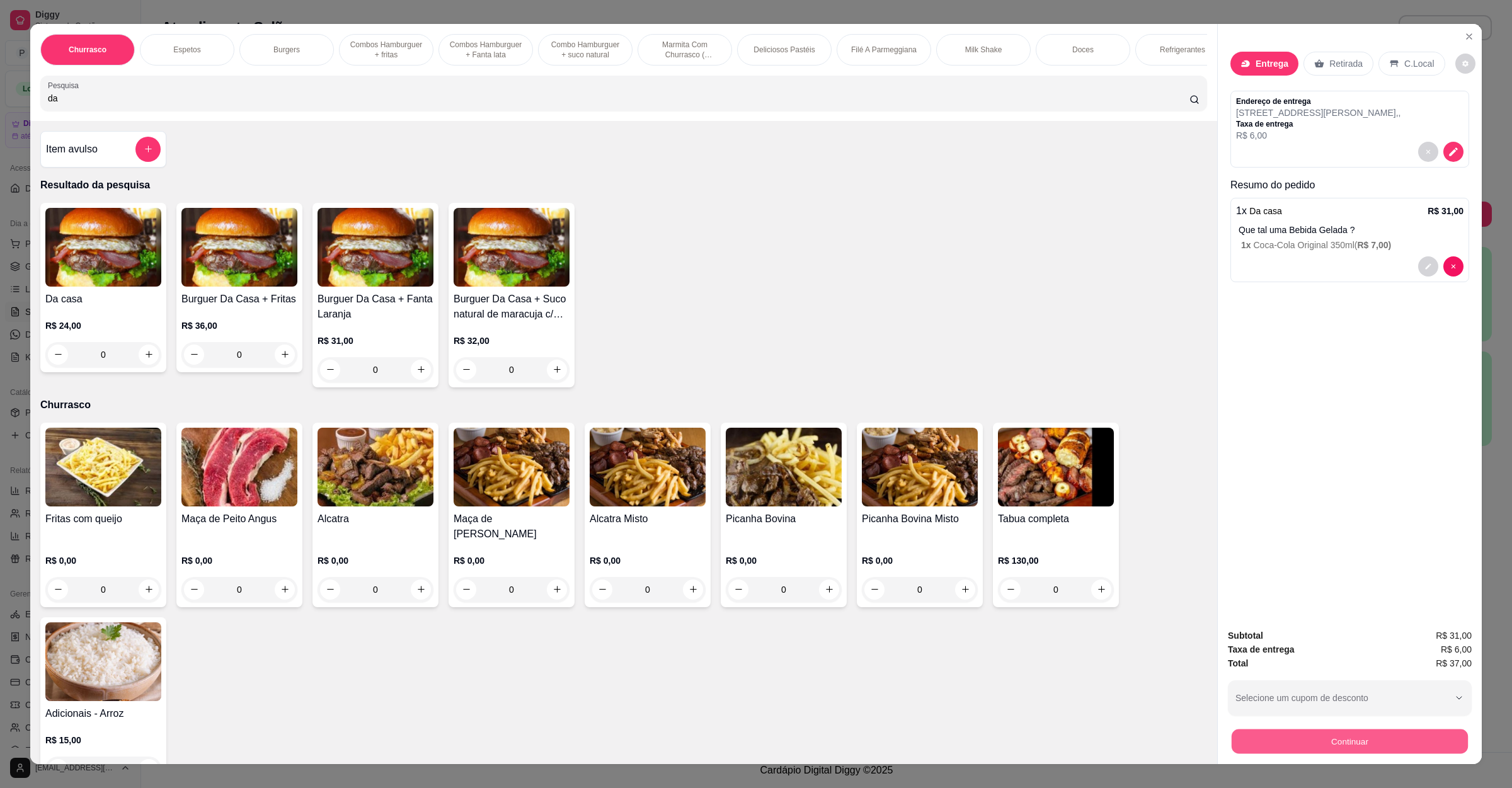
click at [1231, 736] on button "Continuar" at bounding box center [1350, 741] width 237 height 24
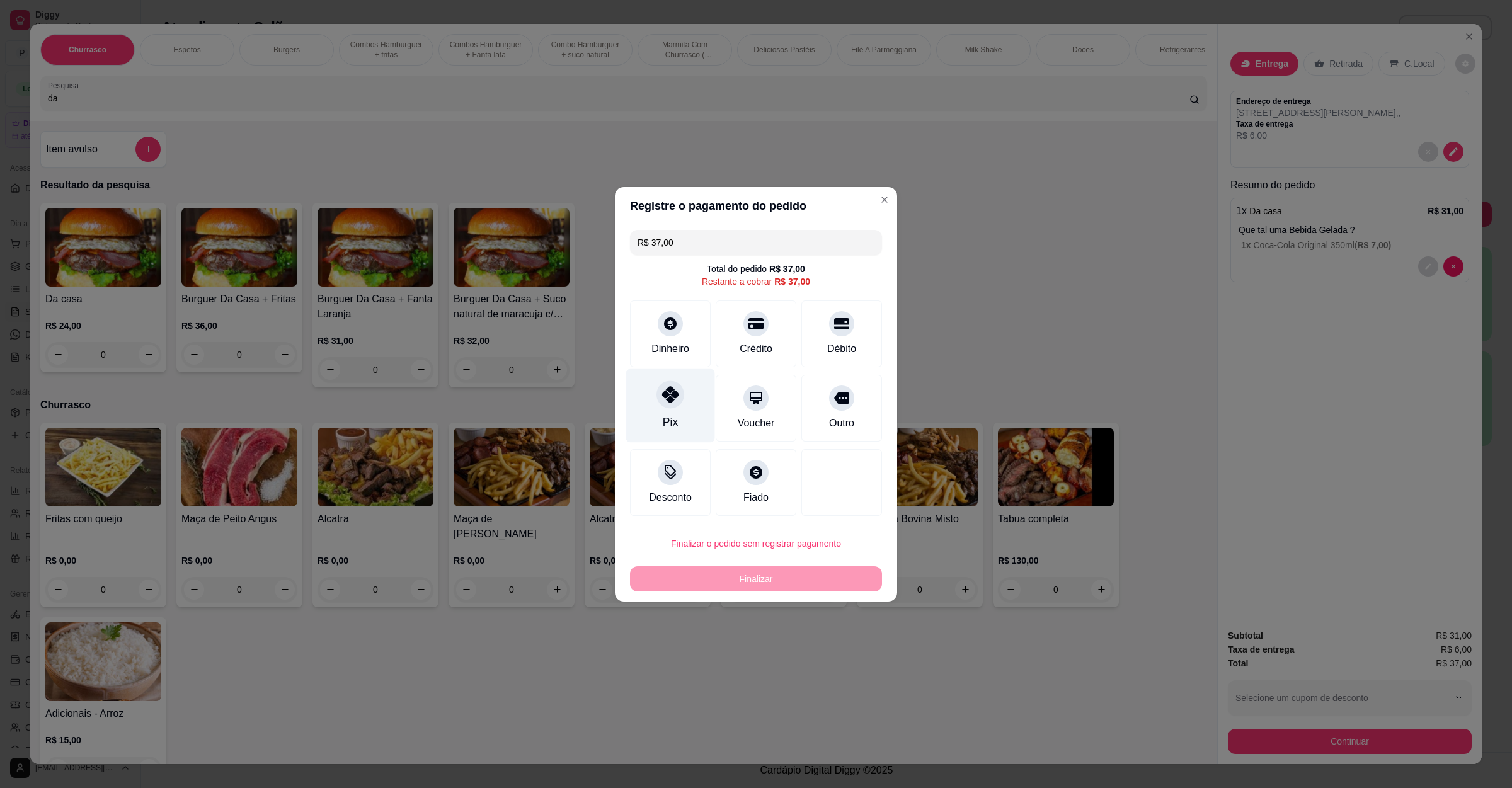
click at [680, 392] on div at bounding box center [670, 394] width 28 height 28
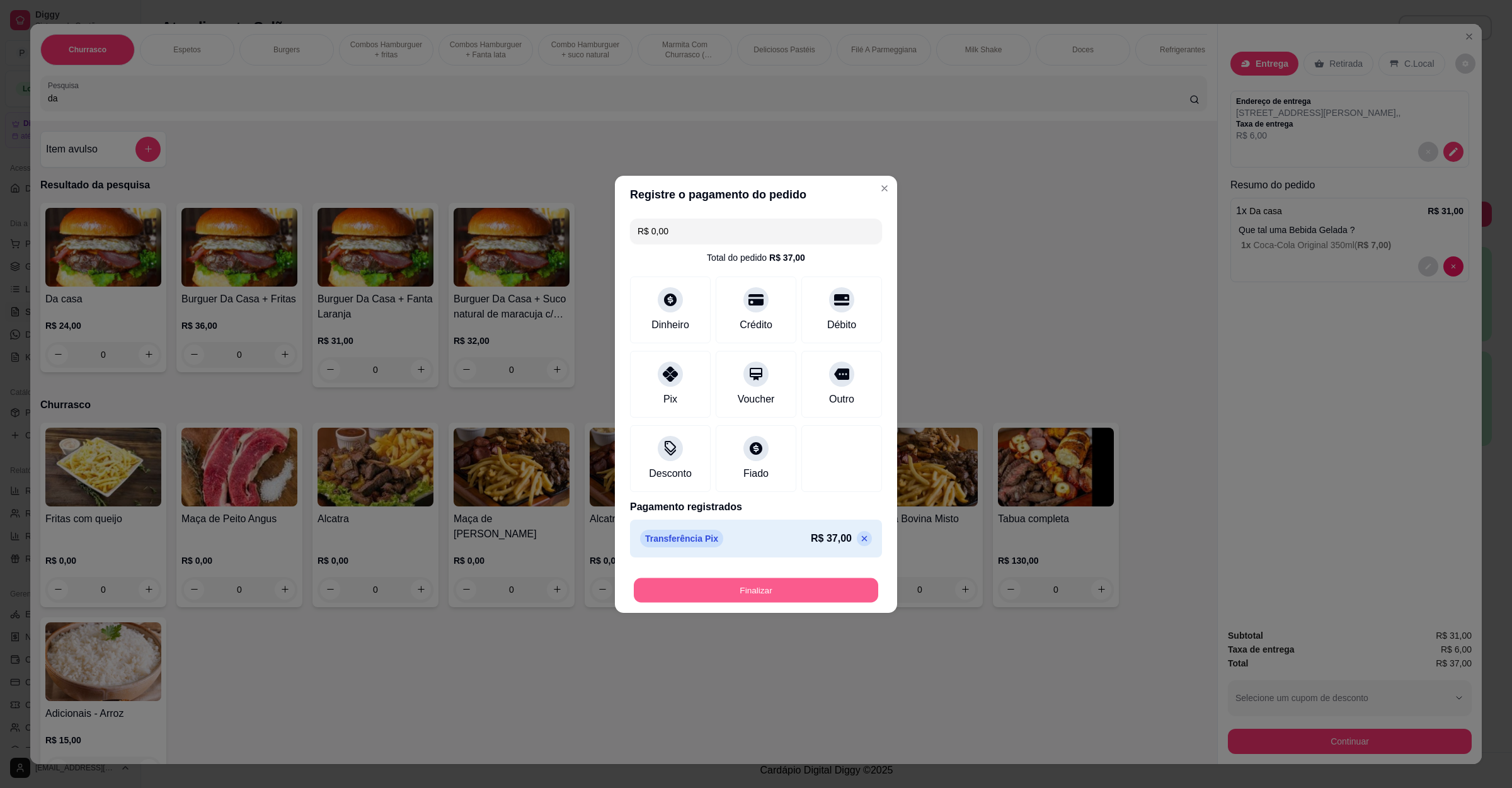
click at [726, 588] on button "Finalizar" at bounding box center [756, 589] width 245 height 24
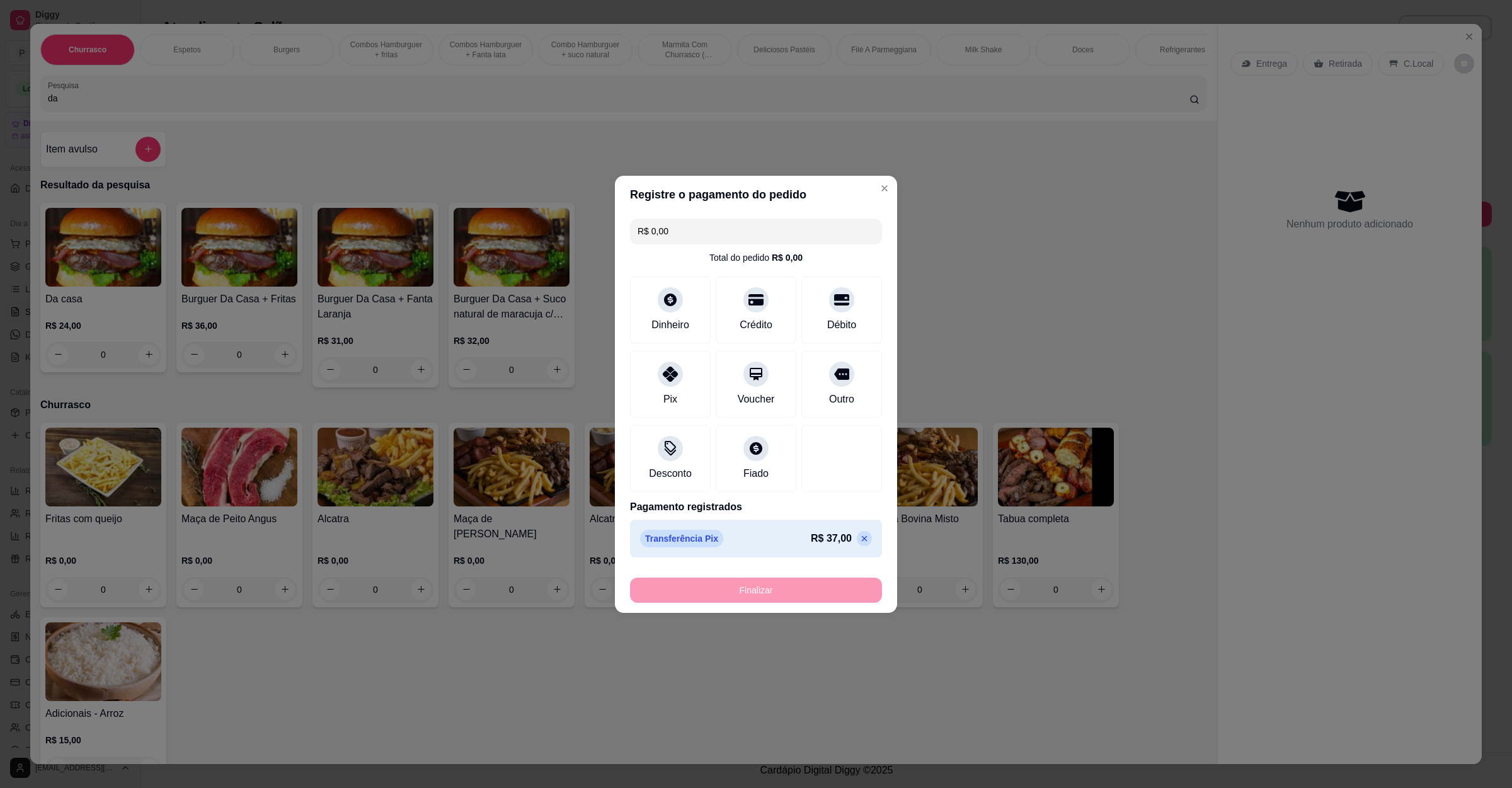
type input "-R$ 37,00"
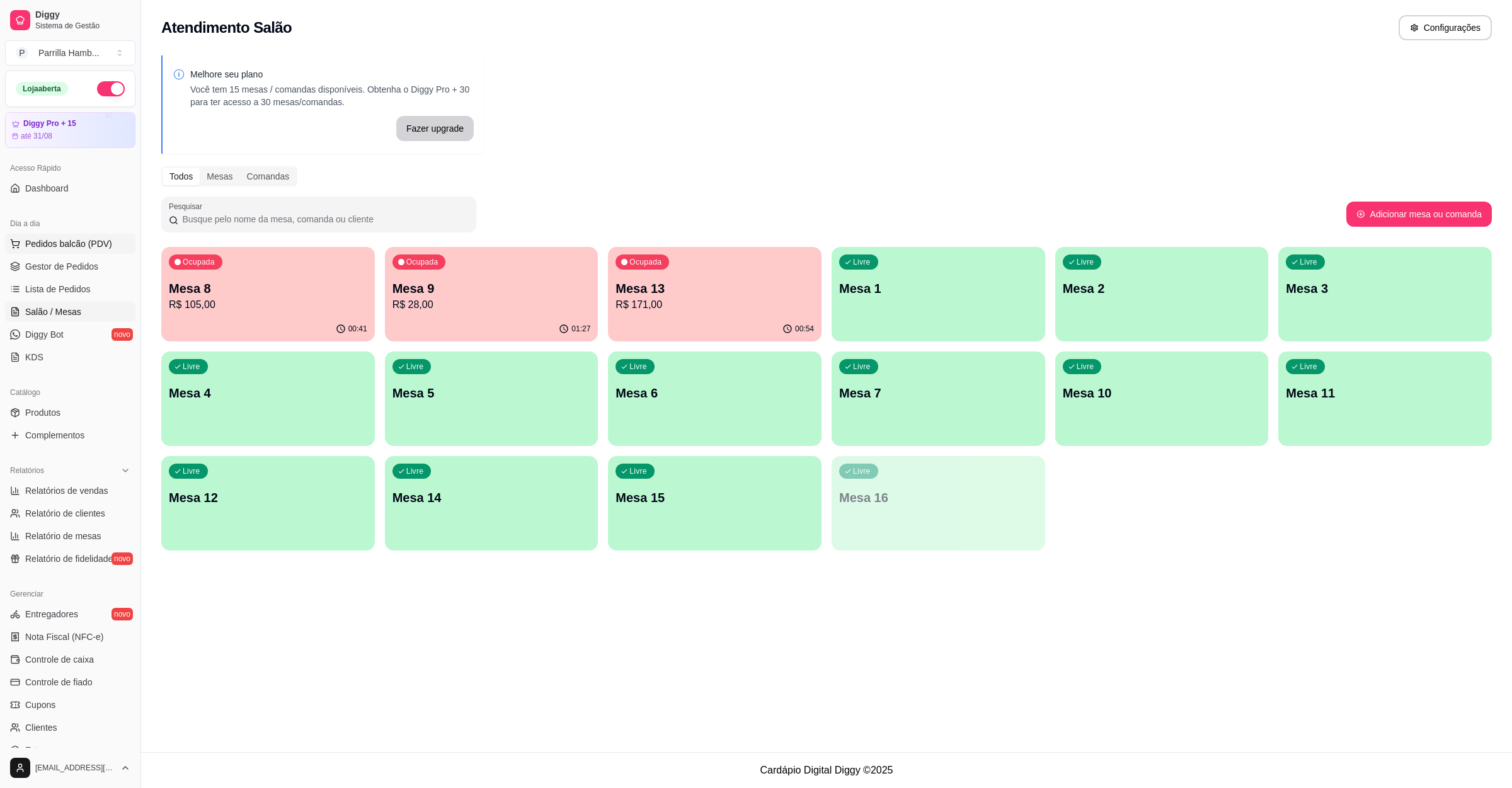
click at [58, 246] on span "Pedidos balcão (PDV)" at bounding box center [68, 244] width 87 height 13
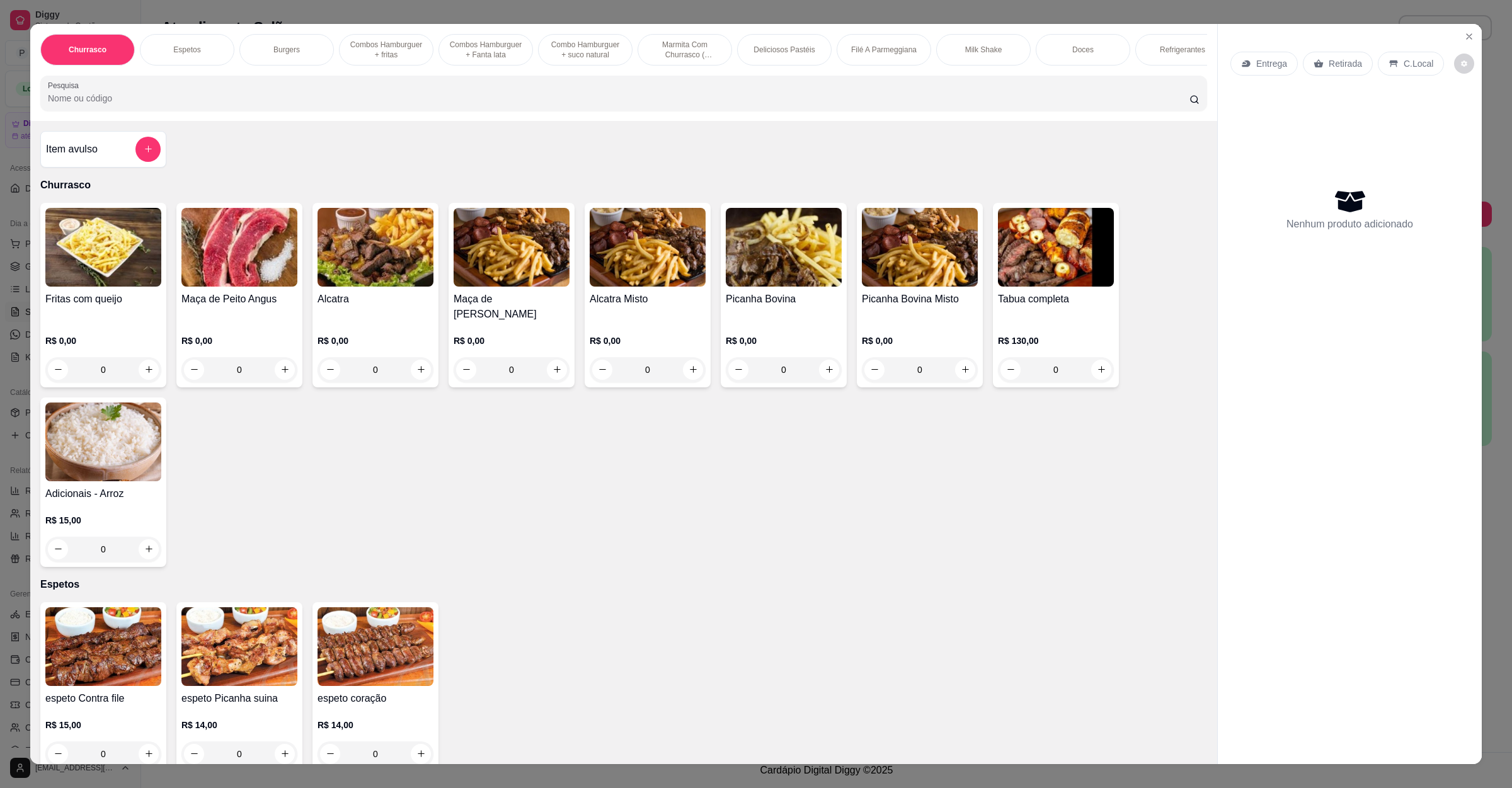
click at [1244, 66] on icon at bounding box center [1245, 63] width 10 height 10
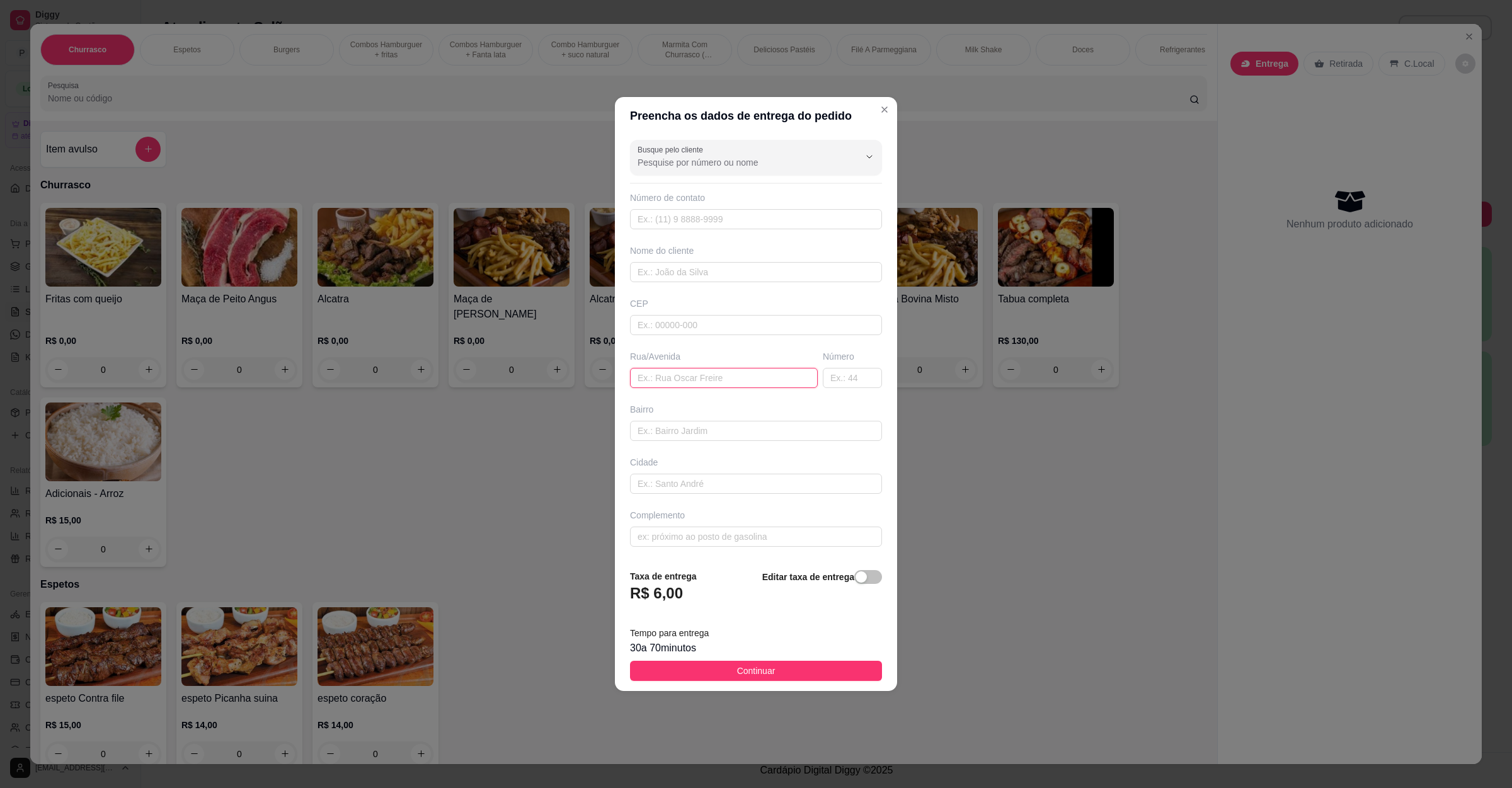
click at [721, 377] on input "text" at bounding box center [723, 377] width 187 height 20
paste input "Hortencias 312 bouganville"
type input "Hortencias 312 bouganville de frente ao forum"
click at [757, 669] on span "Continuar" at bounding box center [756, 671] width 39 height 13
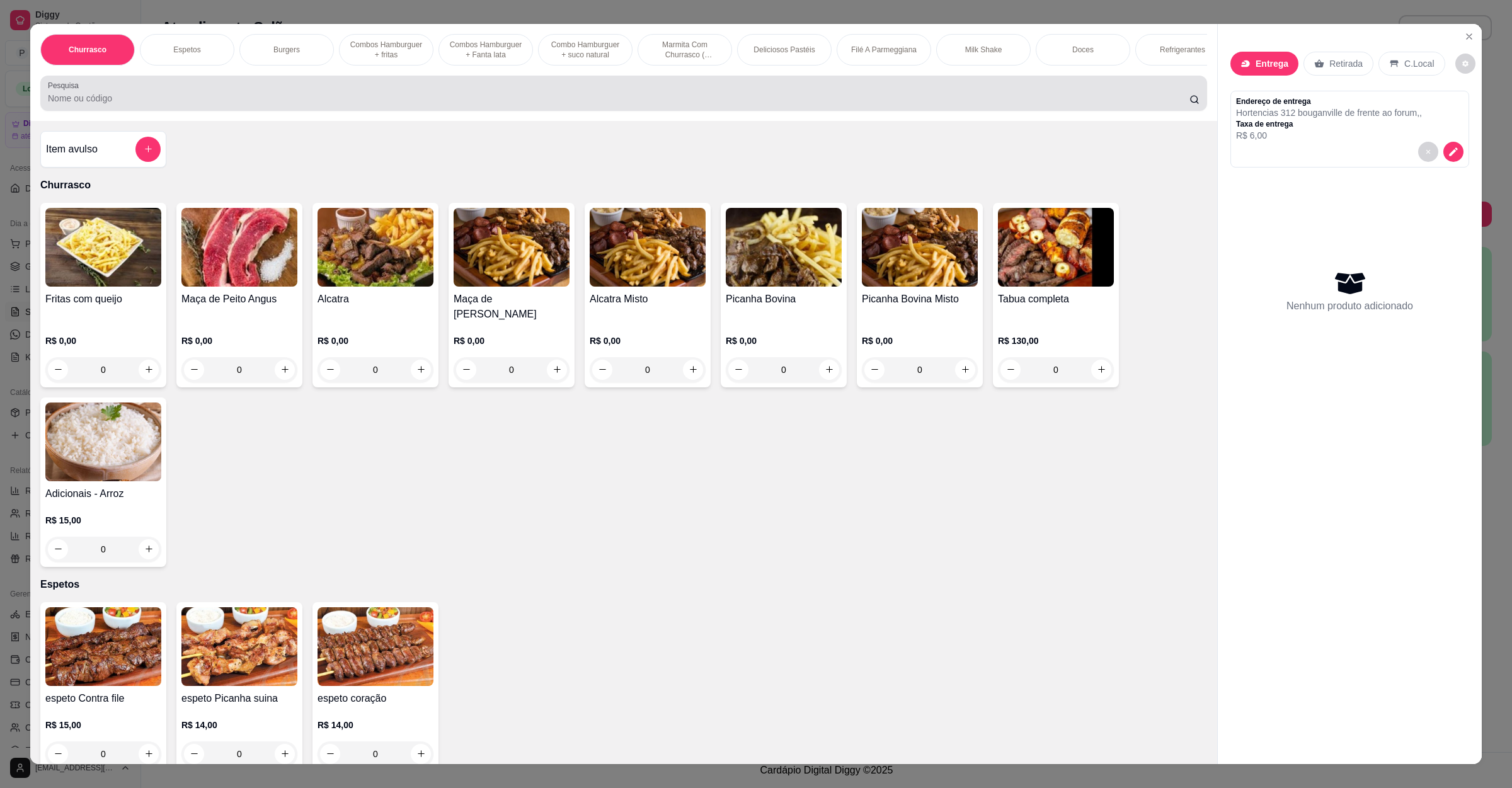
click at [285, 102] on div at bounding box center [623, 93] width 1152 height 25
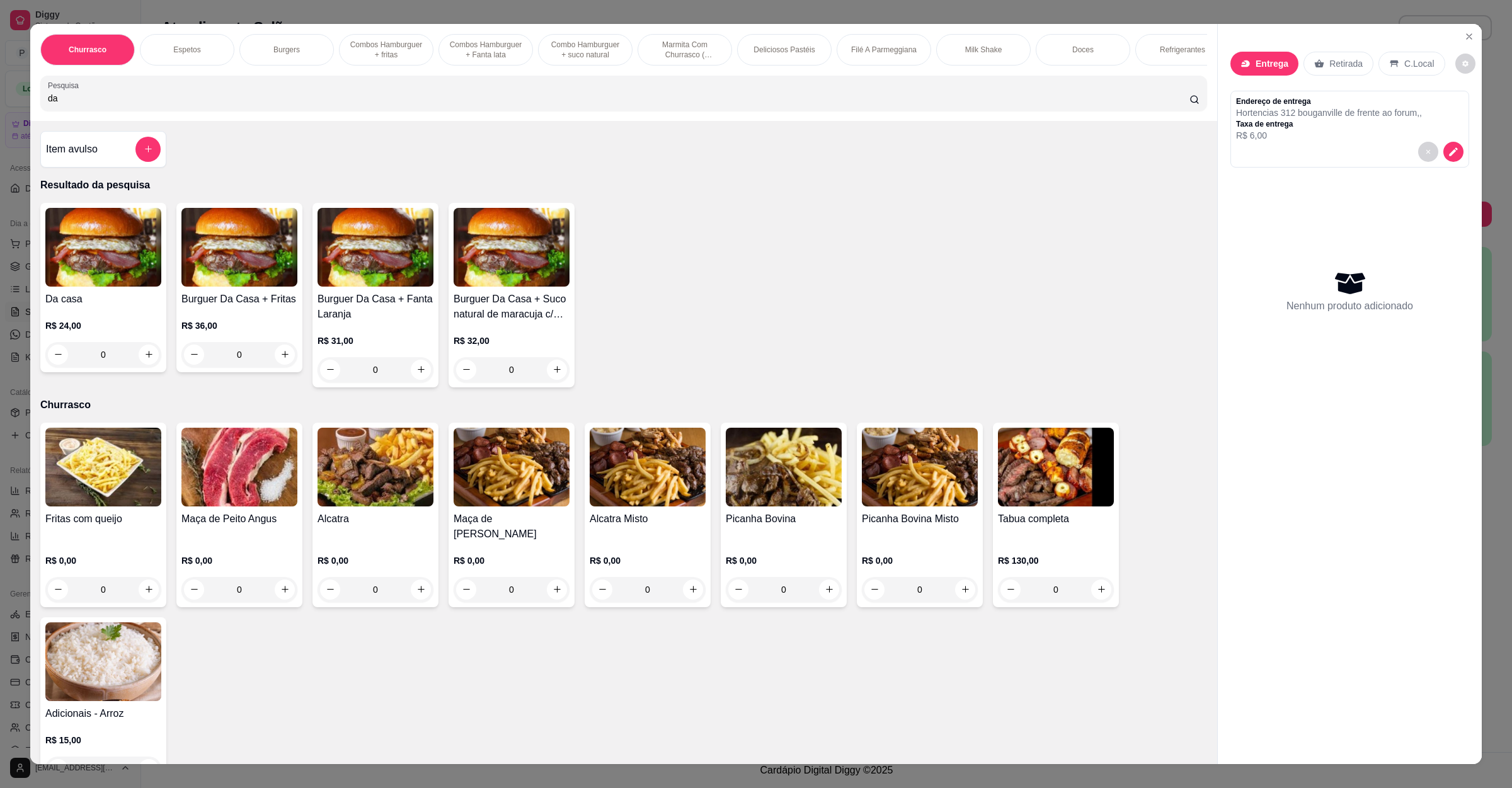
type input "da"
click at [142, 364] on div "0" at bounding box center [103, 355] width 116 height 25
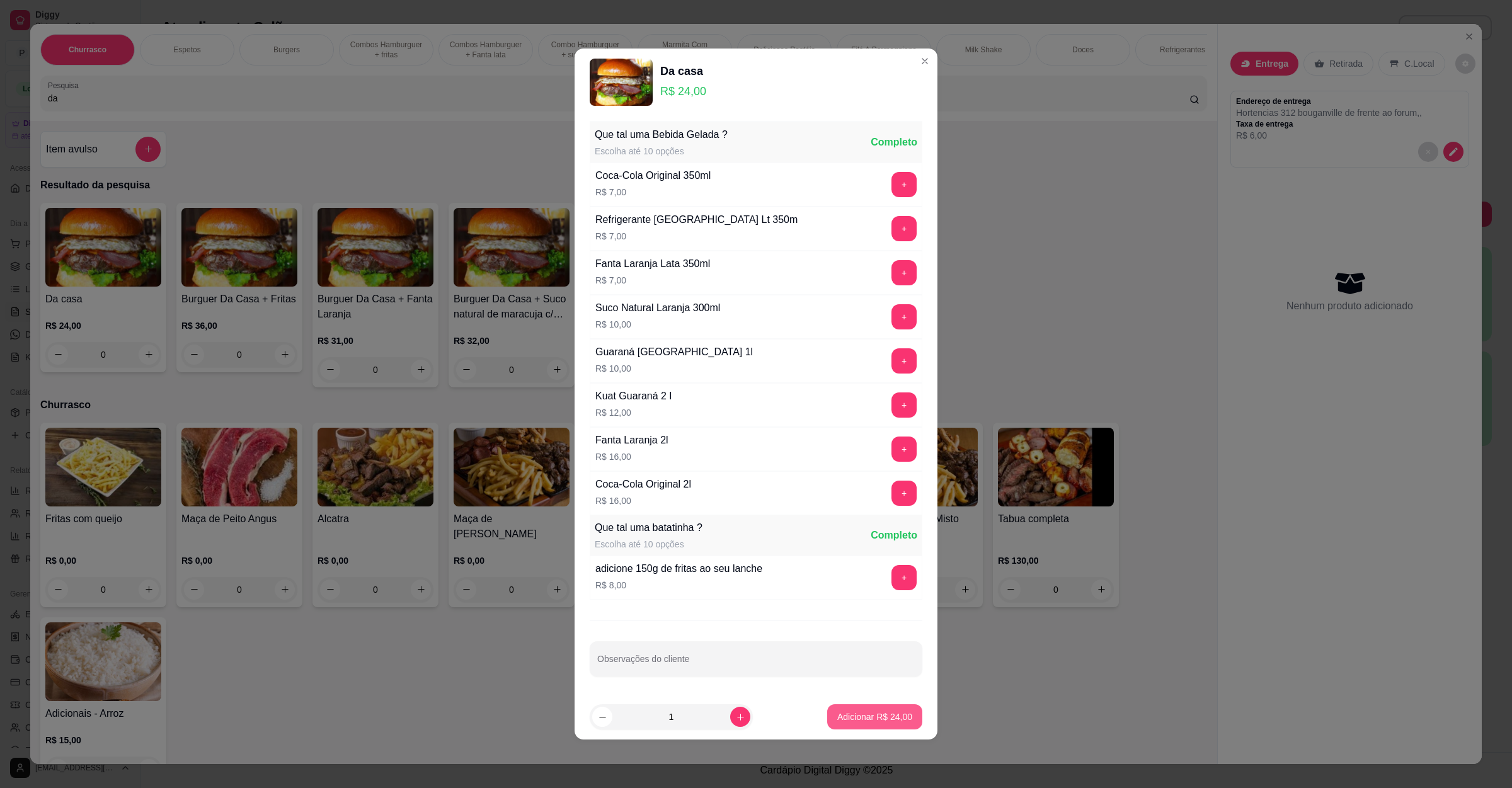
click at [879, 719] on p "Adicionar R$ 24,00" at bounding box center [875, 717] width 75 height 13
type input "1"
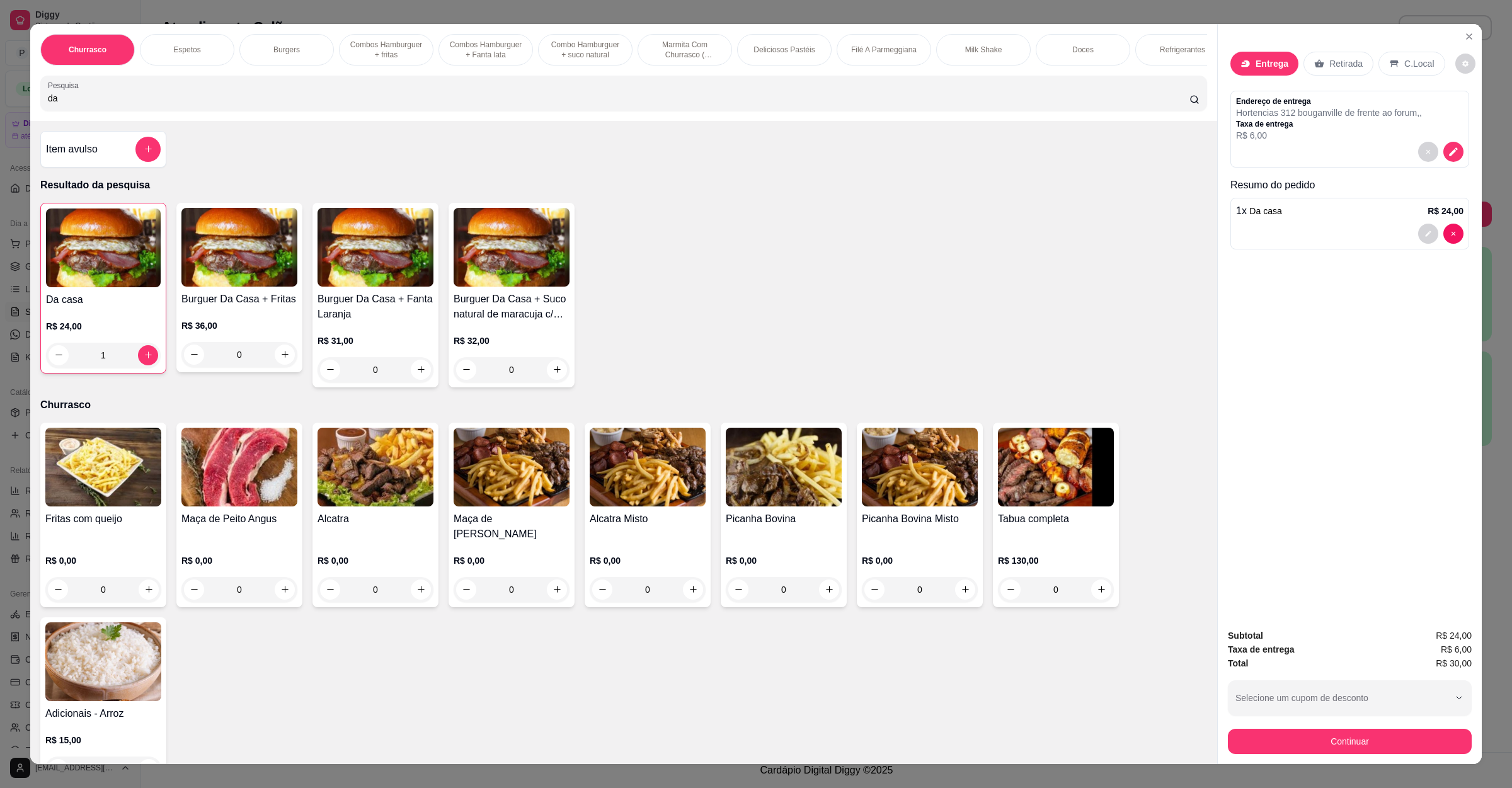
drag, startPoint x: 125, startPoint y: 106, endPoint x: 0, endPoint y: 97, distance: 125.3
click at [0, 99] on div "Churrasco Espetos Burgers Combos Hamburguer + fritas Combos Hamburguer + Fanta …" at bounding box center [756, 394] width 1512 height 788
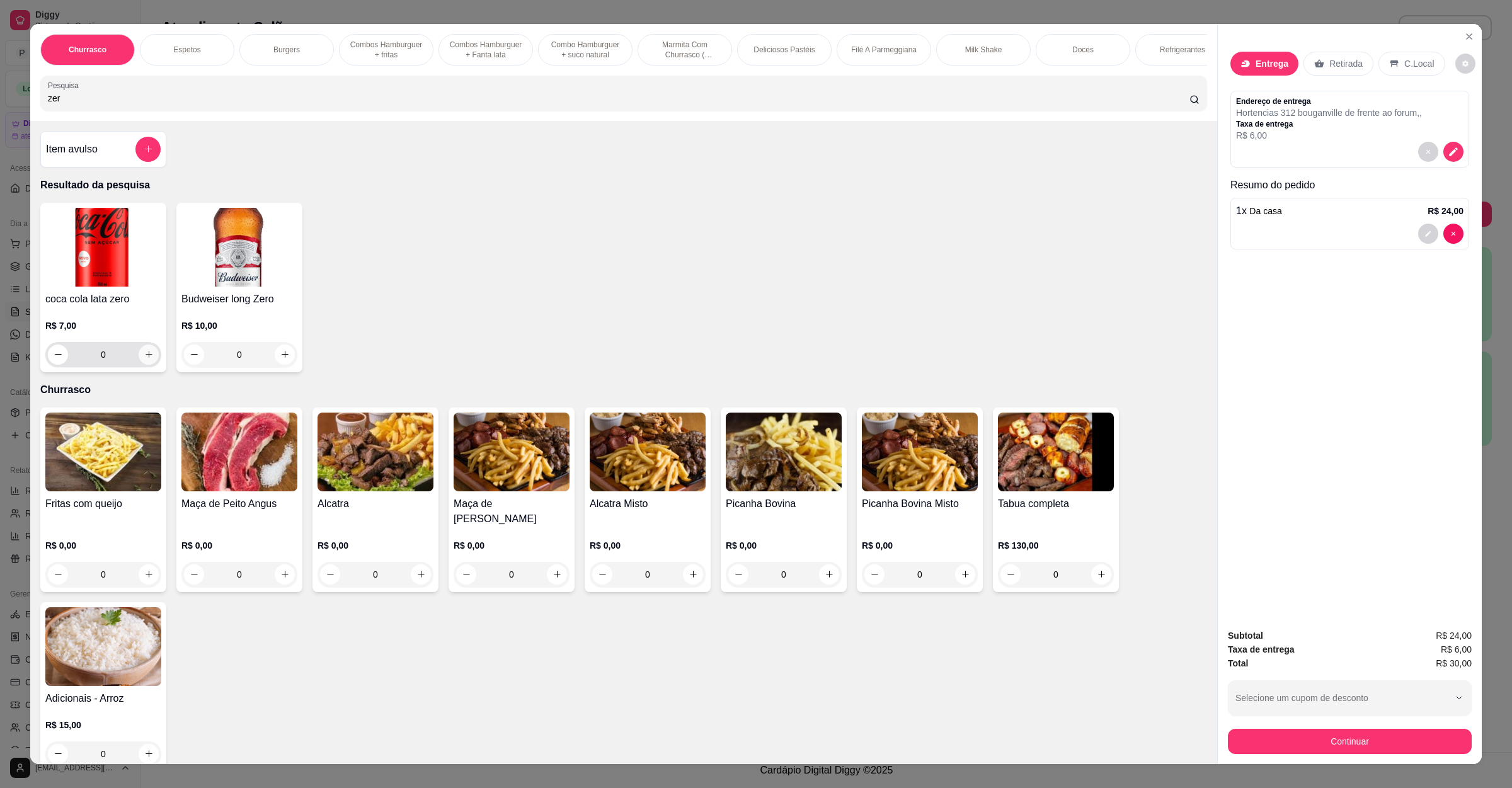
type input "zer"
click at [148, 365] on button "increase-product-quantity" at bounding box center [149, 354] width 20 height 20
type input "1"
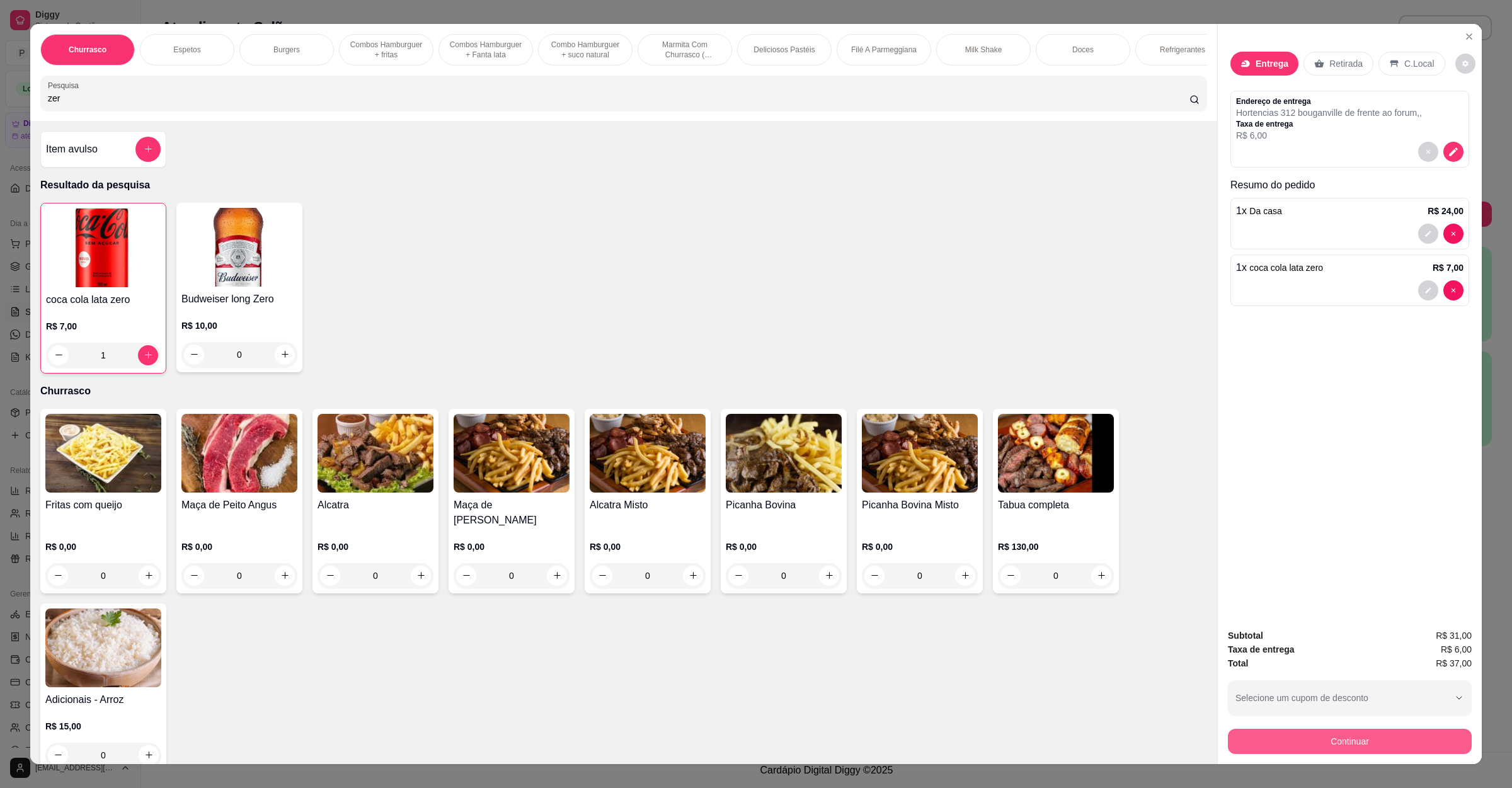
click at [1266, 728] on div "Continuar" at bounding box center [1350, 740] width 244 height 29
click at [1341, 741] on button "Continuar" at bounding box center [1350, 741] width 237 height 24
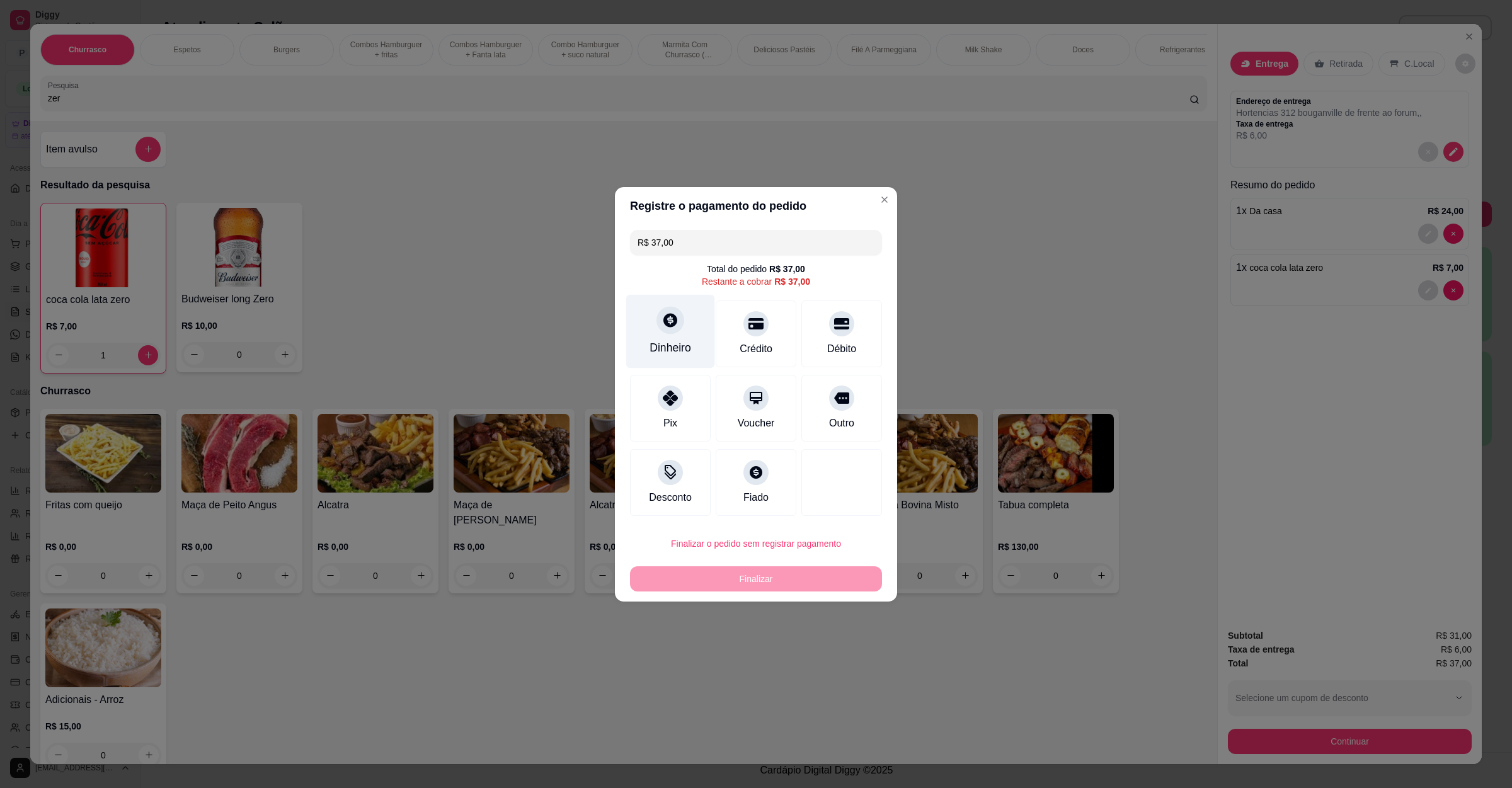
click at [679, 344] on div "Dinheiro" at bounding box center [670, 348] width 41 height 16
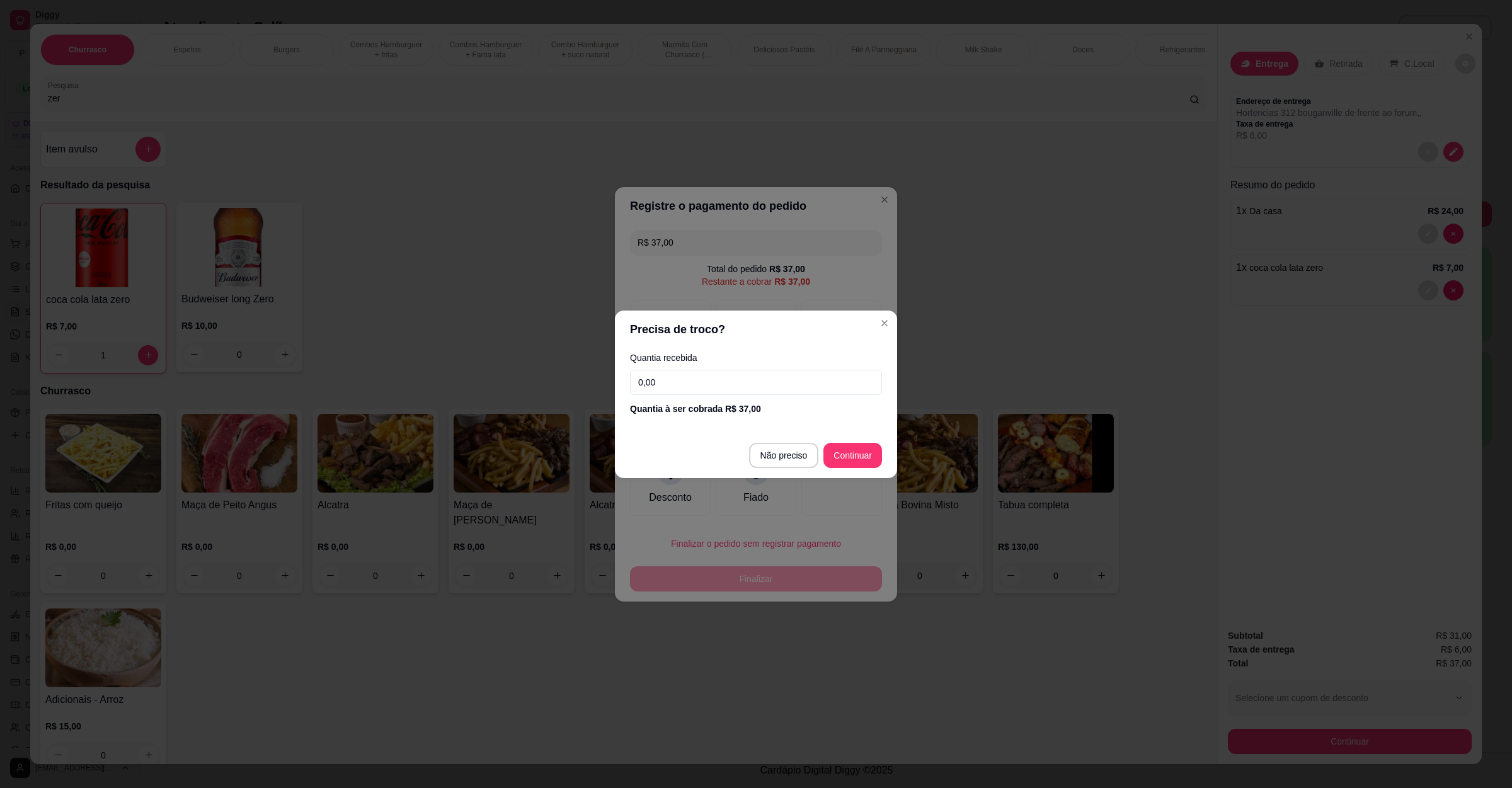
click at [715, 380] on input "0,00" at bounding box center [756, 383] width 252 height 25
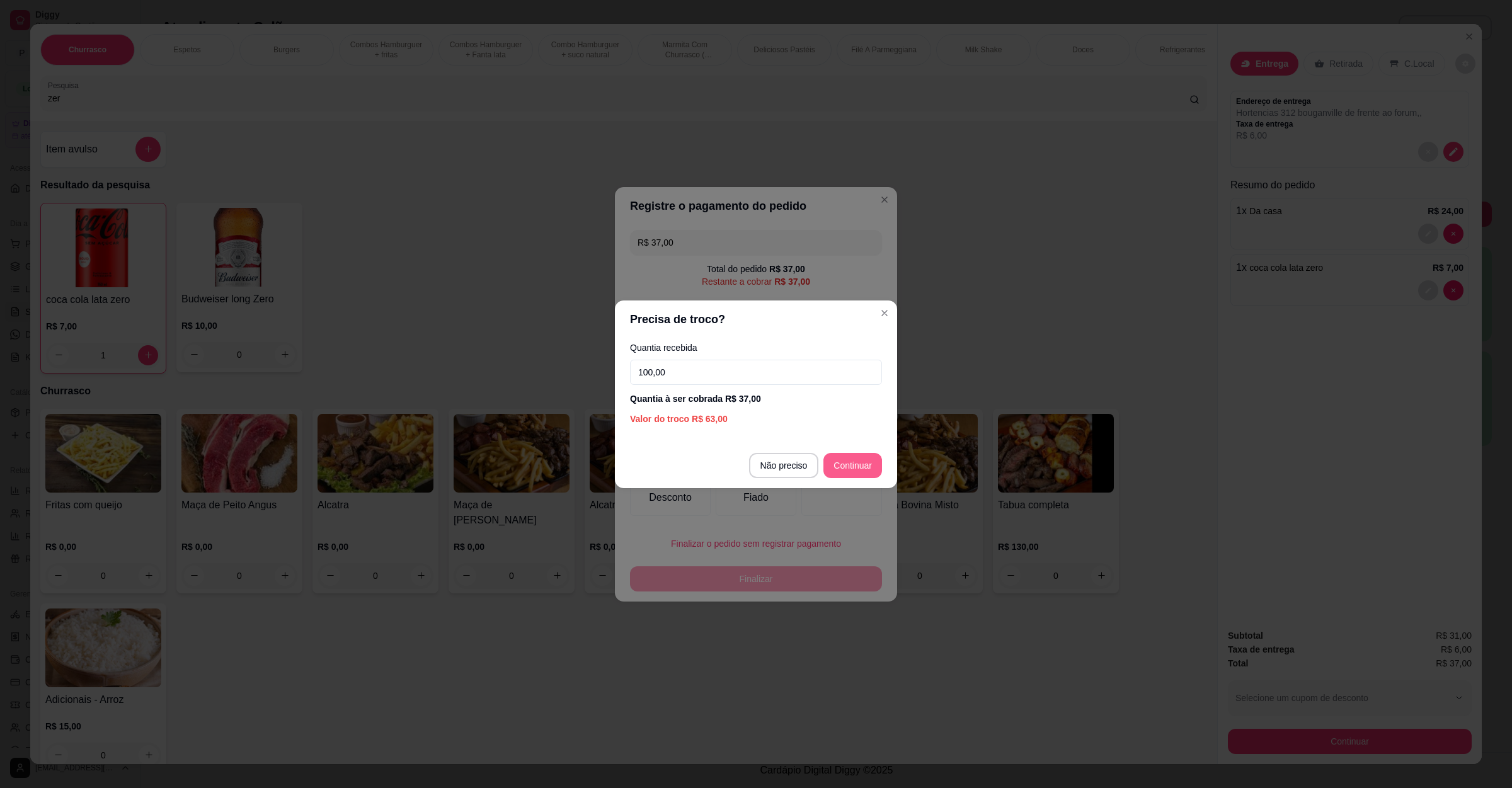
type input "100,00"
type input "R$ 0,00"
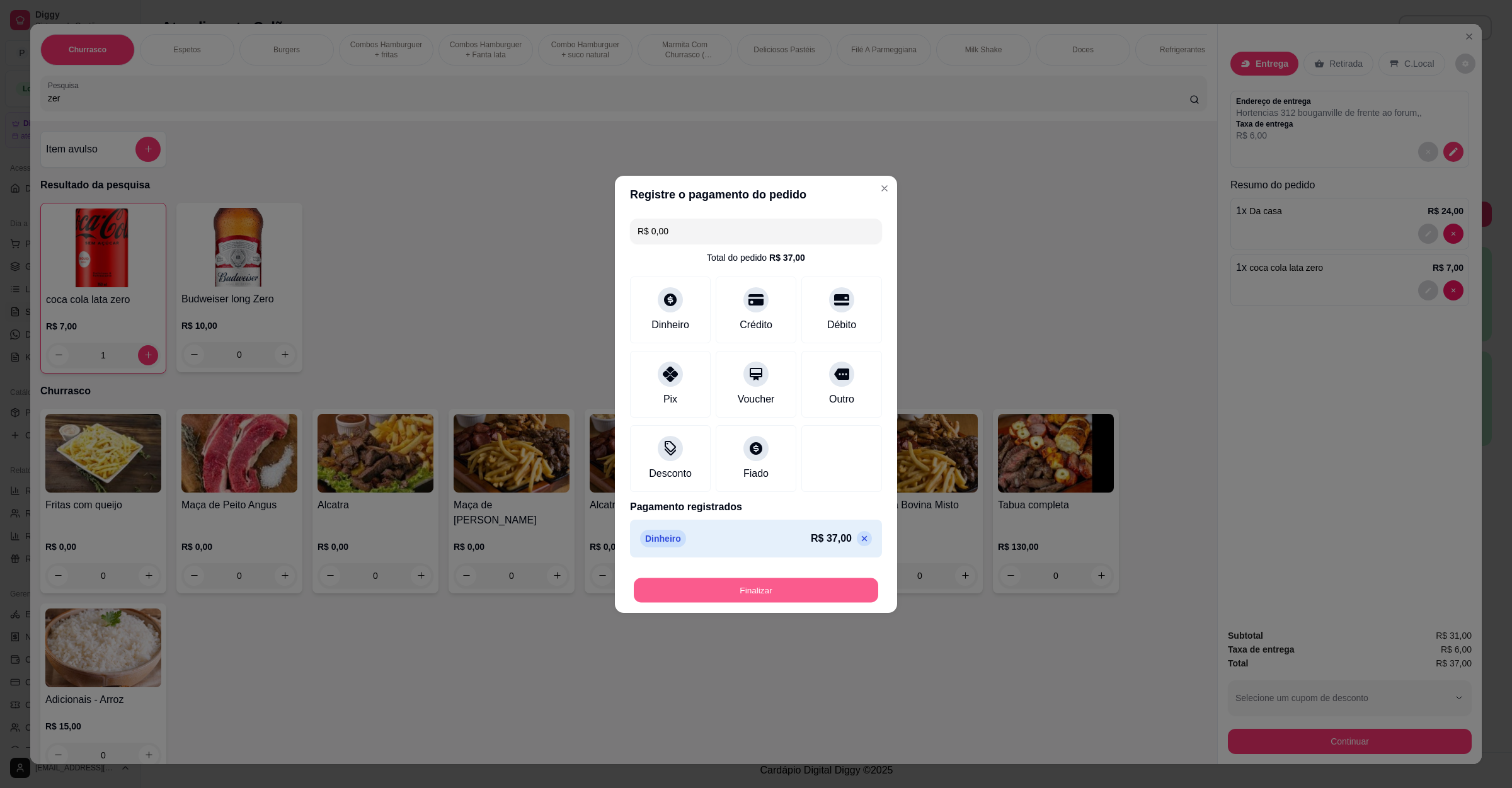
click at [801, 588] on button "Finalizar" at bounding box center [756, 589] width 245 height 24
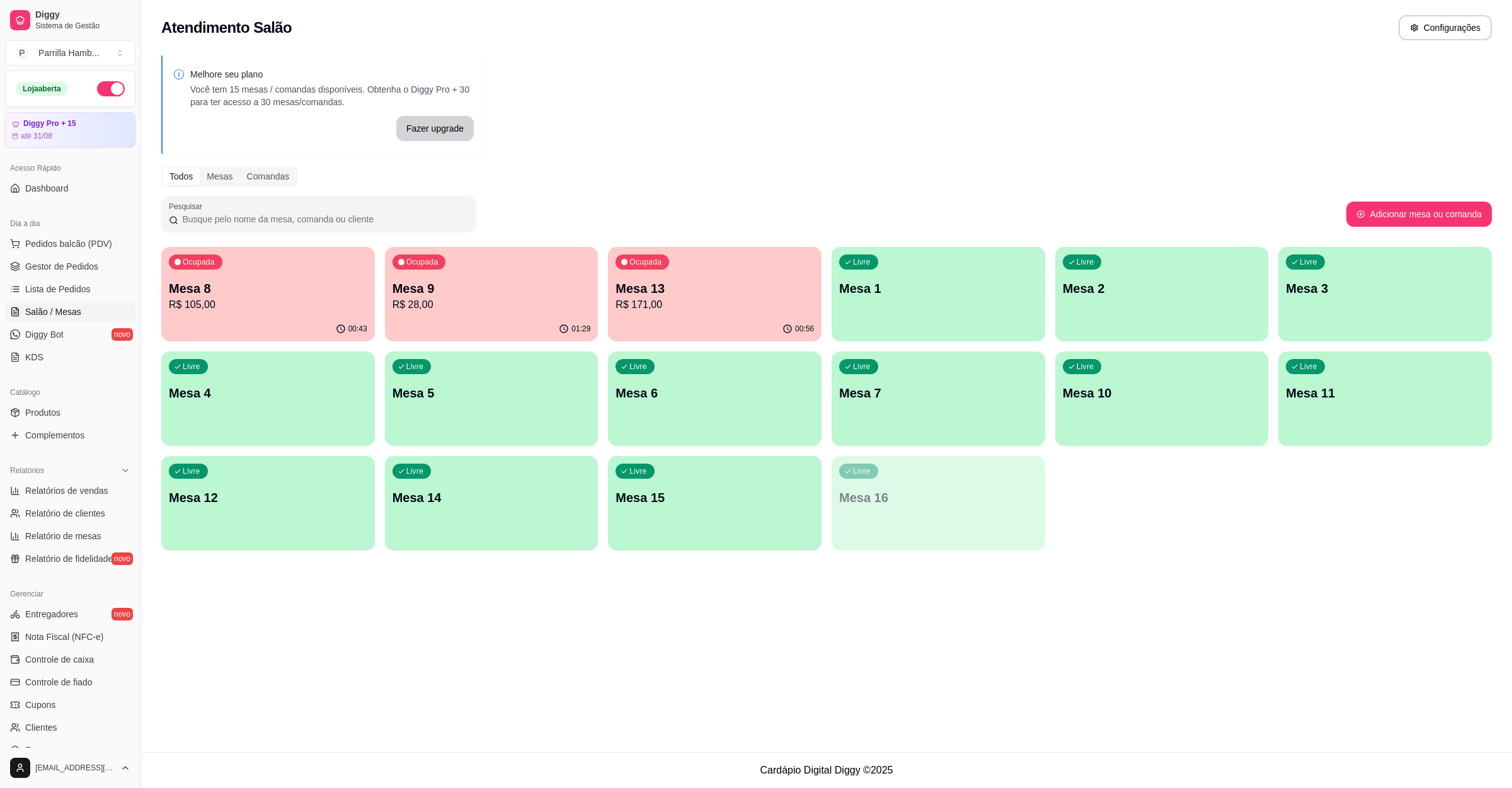
click at [299, 307] on p "R$ 105,00" at bounding box center [267, 305] width 198 height 15
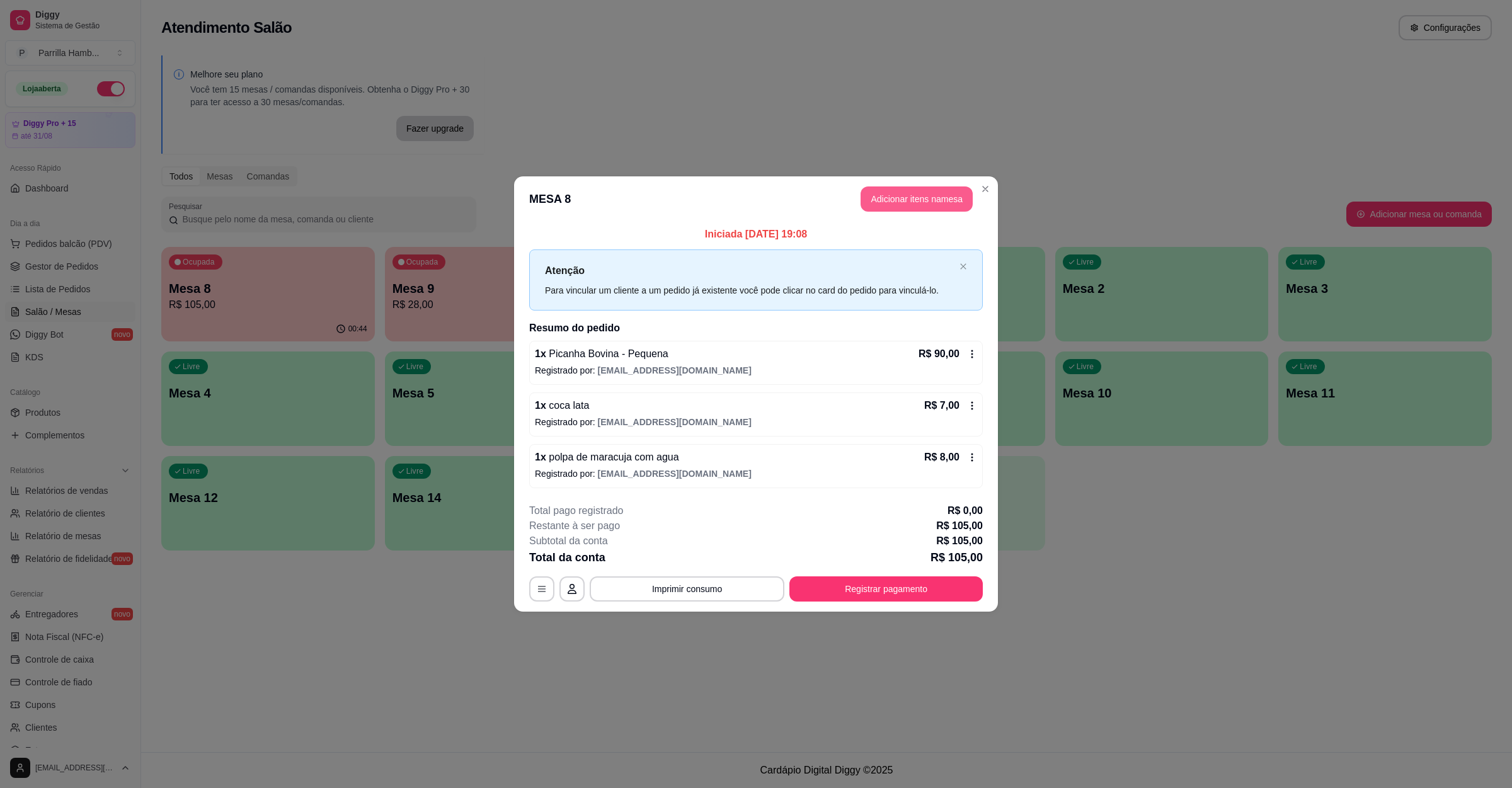
click at [873, 193] on button "Adicionar itens na mesa" at bounding box center [916, 199] width 112 height 25
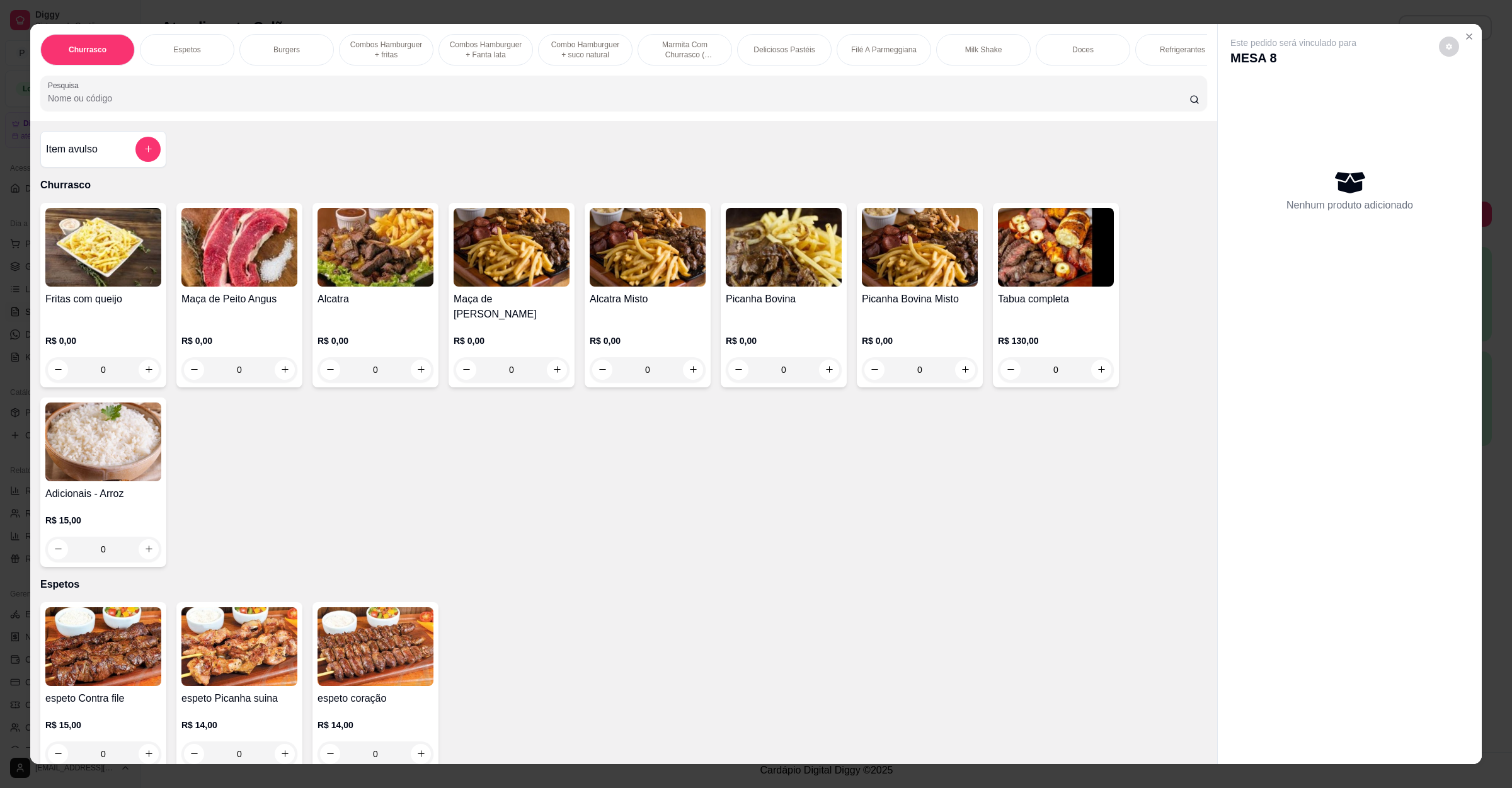
click at [100, 168] on div "Item avulso" at bounding box center [103, 149] width 126 height 37
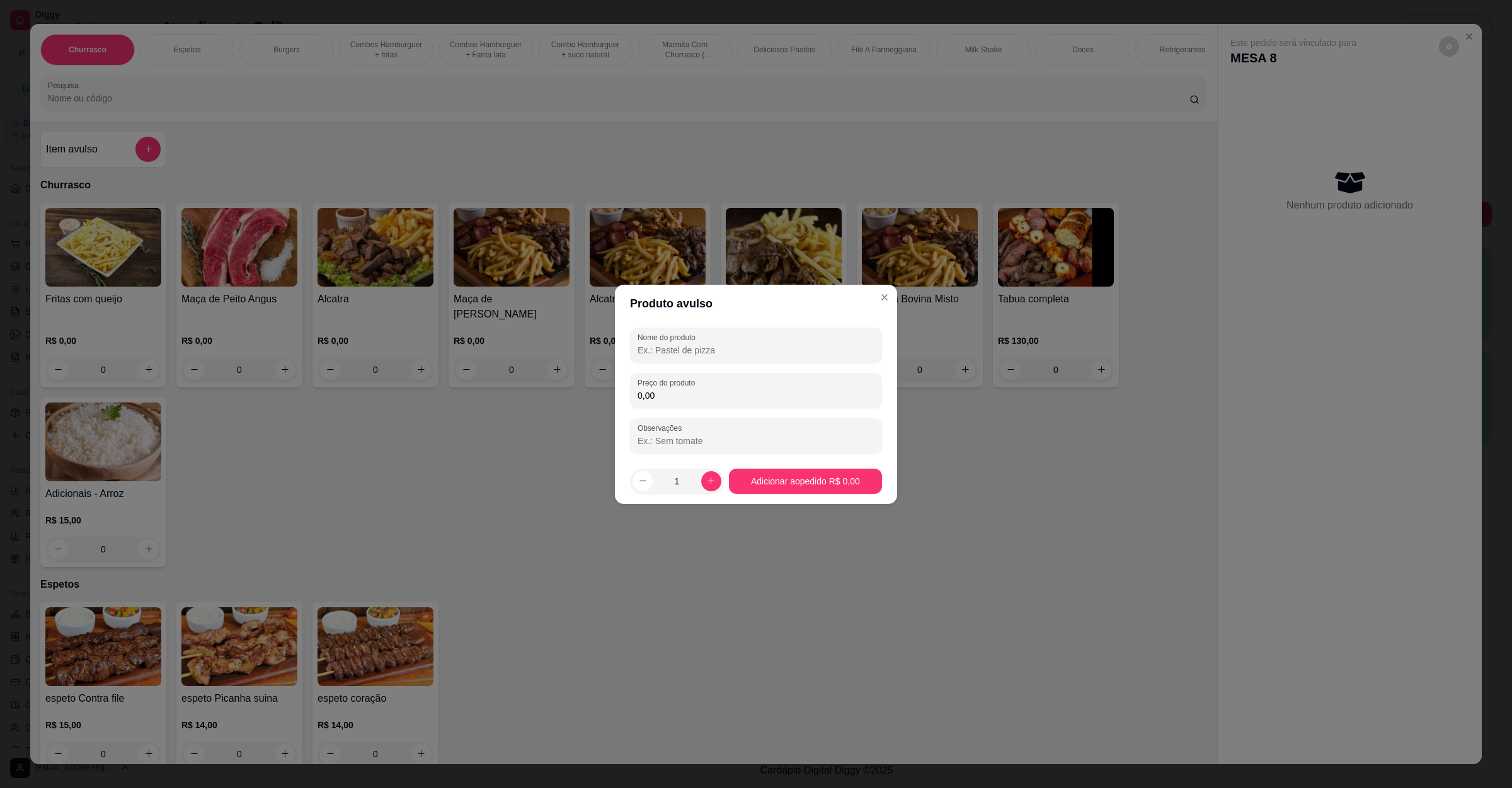
click at [791, 354] on input "Nome do produto" at bounding box center [756, 351] width 237 height 13
click at [704, 385] on div "0,00" at bounding box center [756, 391] width 237 height 25
click at [704, 358] on div "Nome do produto fran" at bounding box center [756, 344] width 252 height 35
type input "frango"
click at [705, 402] on input "0,00" at bounding box center [756, 395] width 237 height 13
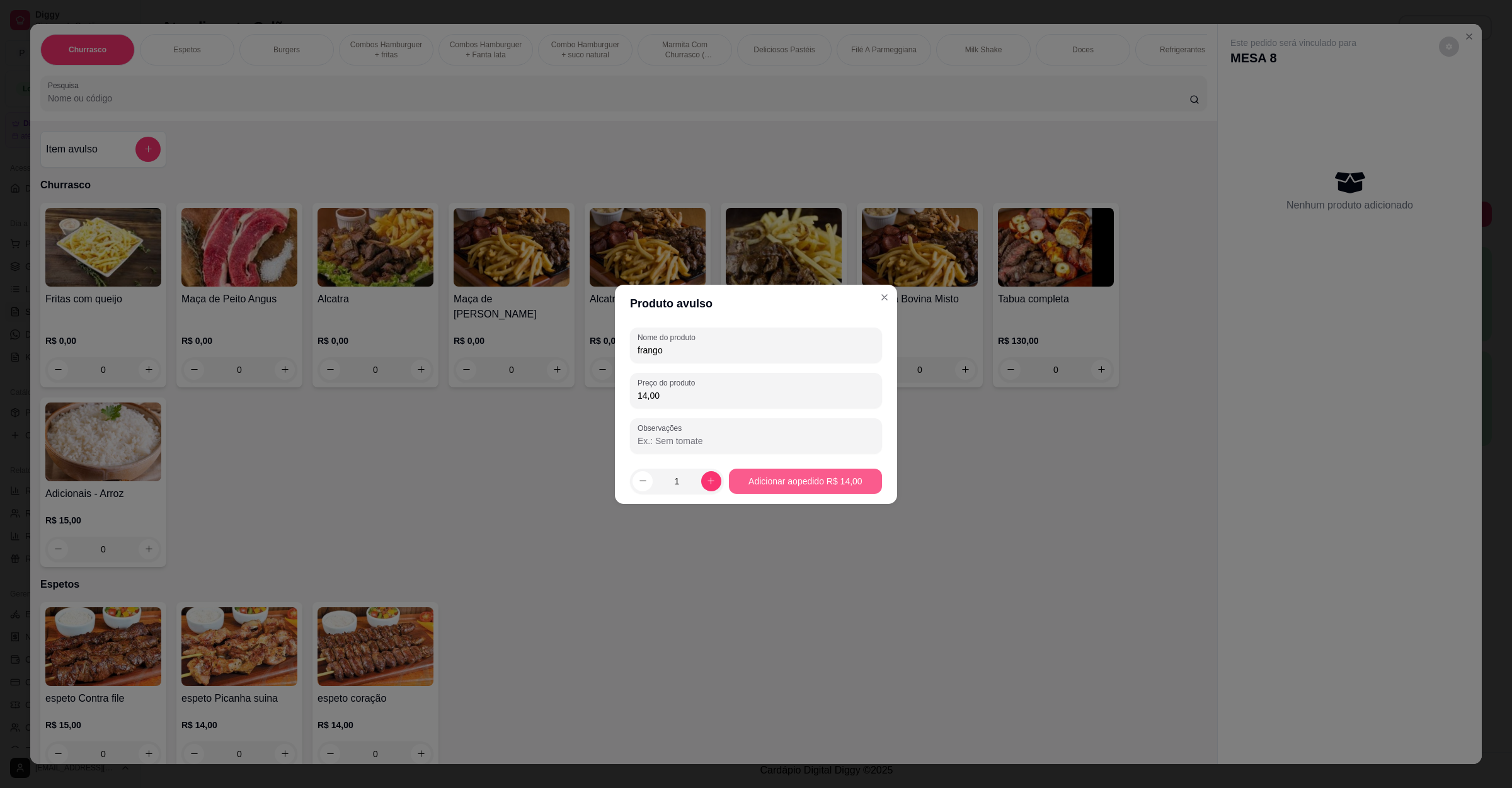
type input "14,00"
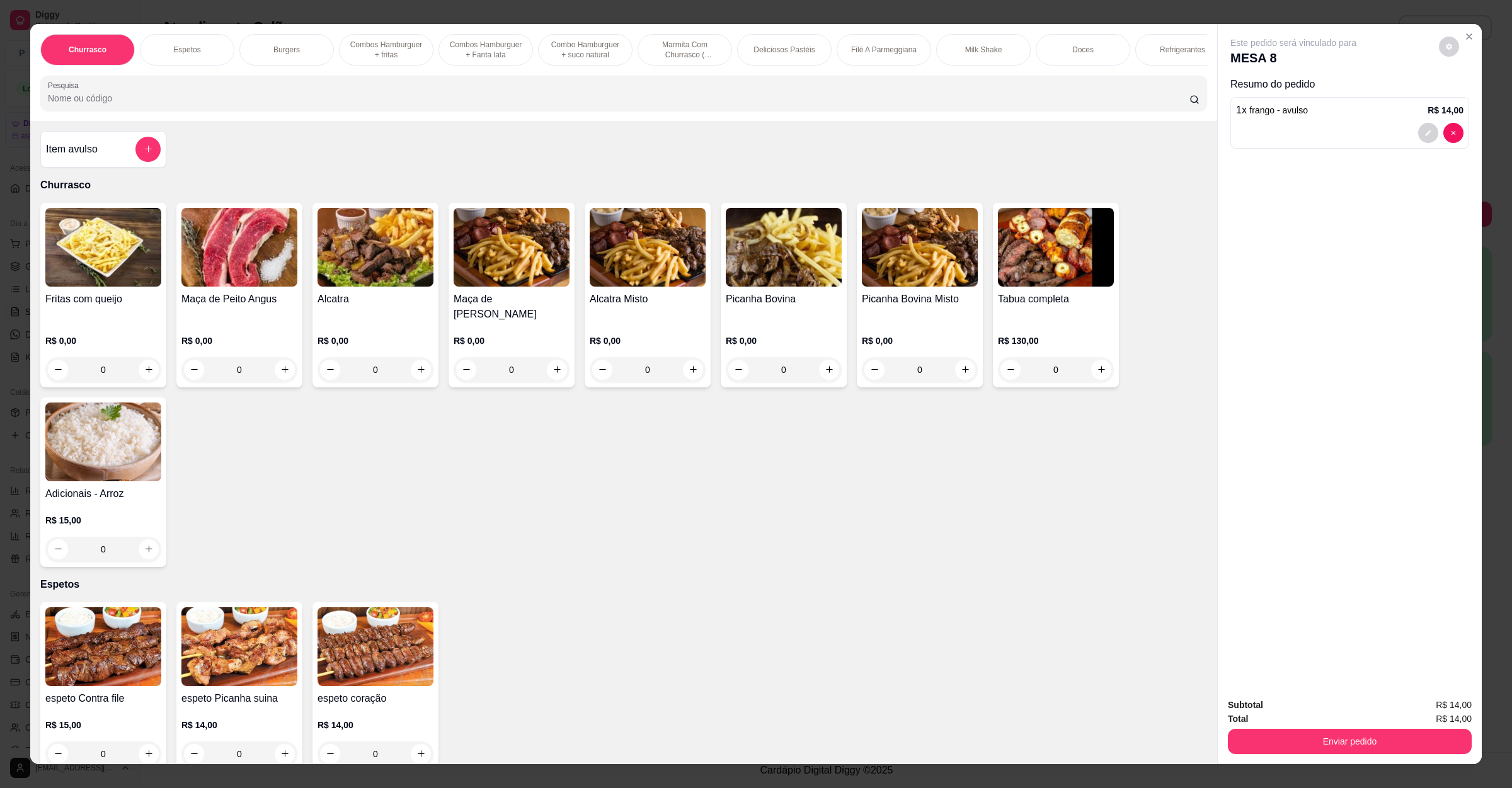
click at [204, 105] on input "Pesquisa" at bounding box center [618, 99] width 1141 height 13
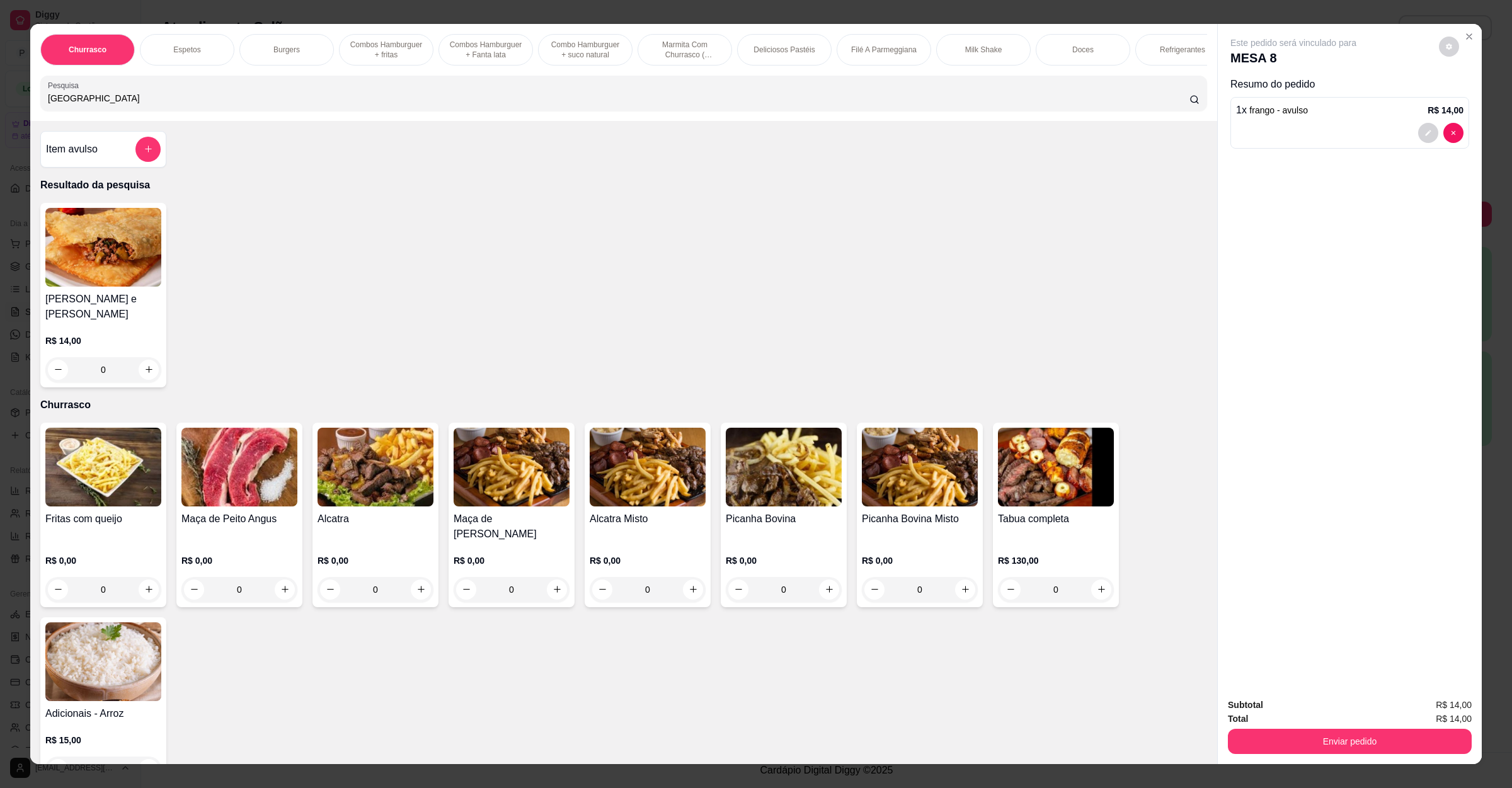
type input "[GEOGRAPHIC_DATA]"
click at [136, 366] on div "0" at bounding box center [103, 369] width 116 height 25
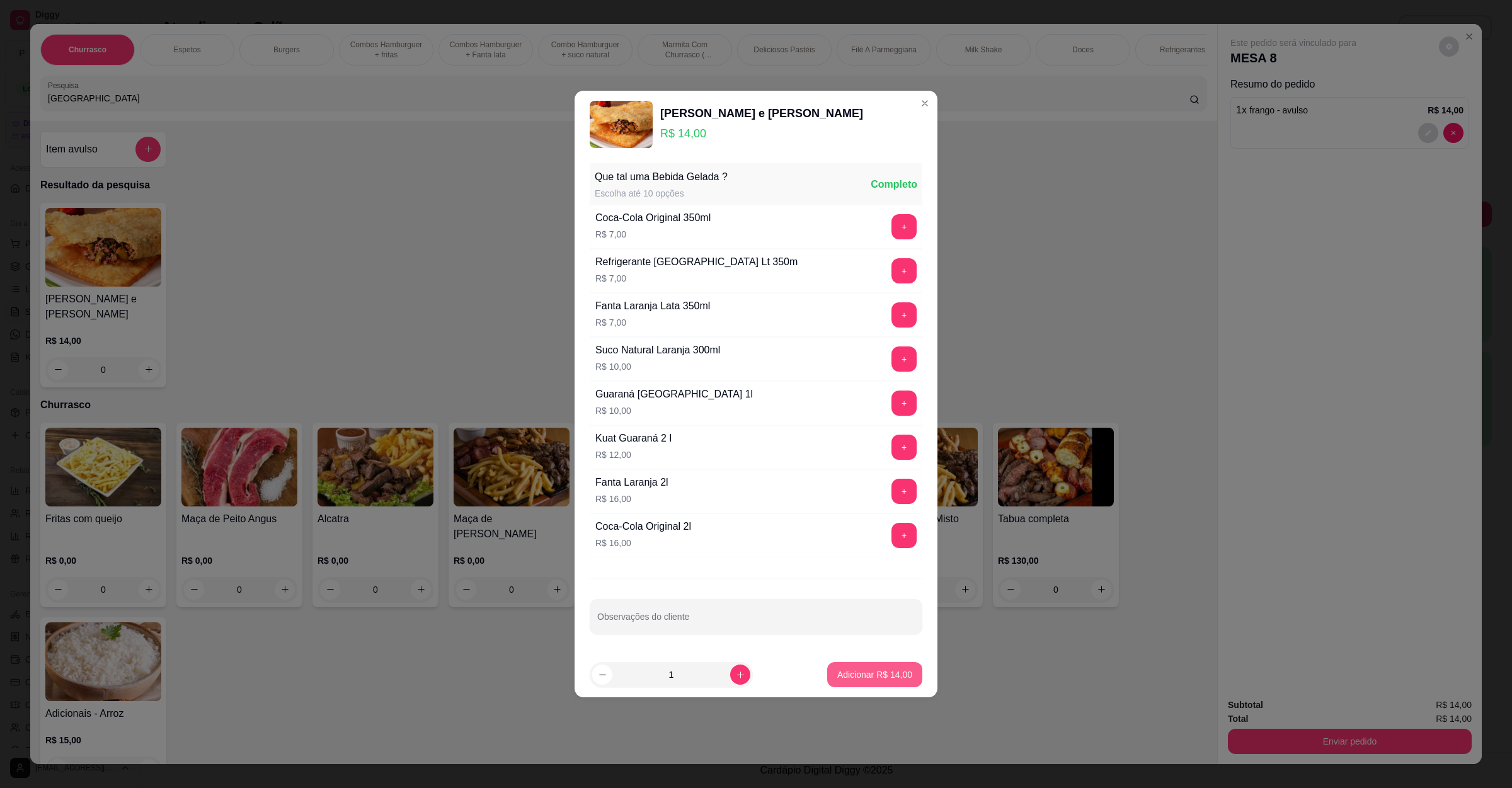
click at [877, 673] on p "Adicionar R$ 14,00" at bounding box center [875, 675] width 75 height 13
type input "1"
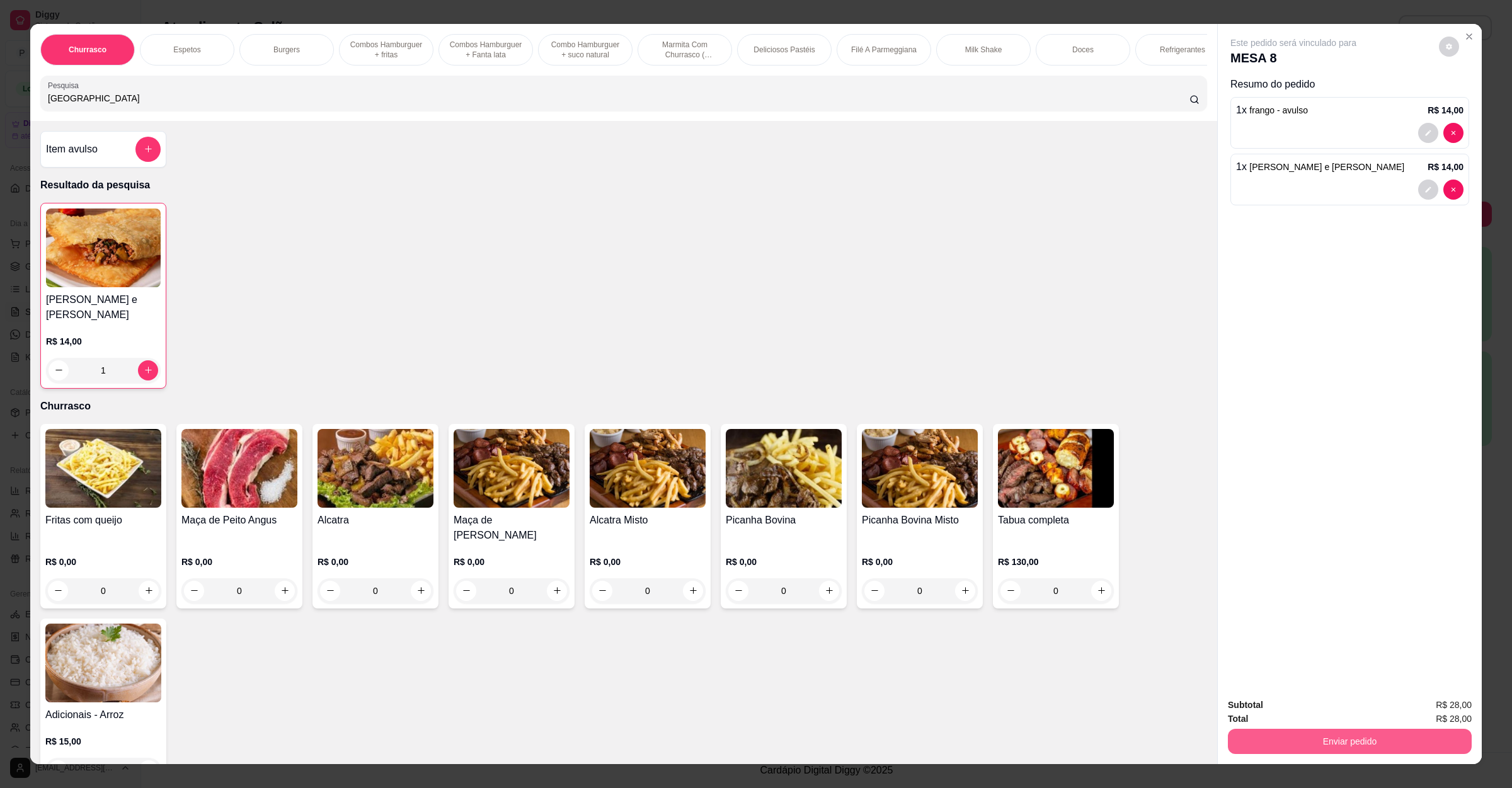
click at [1277, 732] on button "Enviar pedido" at bounding box center [1350, 741] width 244 height 25
click at [1287, 721] on button "Não registrar e enviar pedido" at bounding box center [1306, 710] width 127 height 23
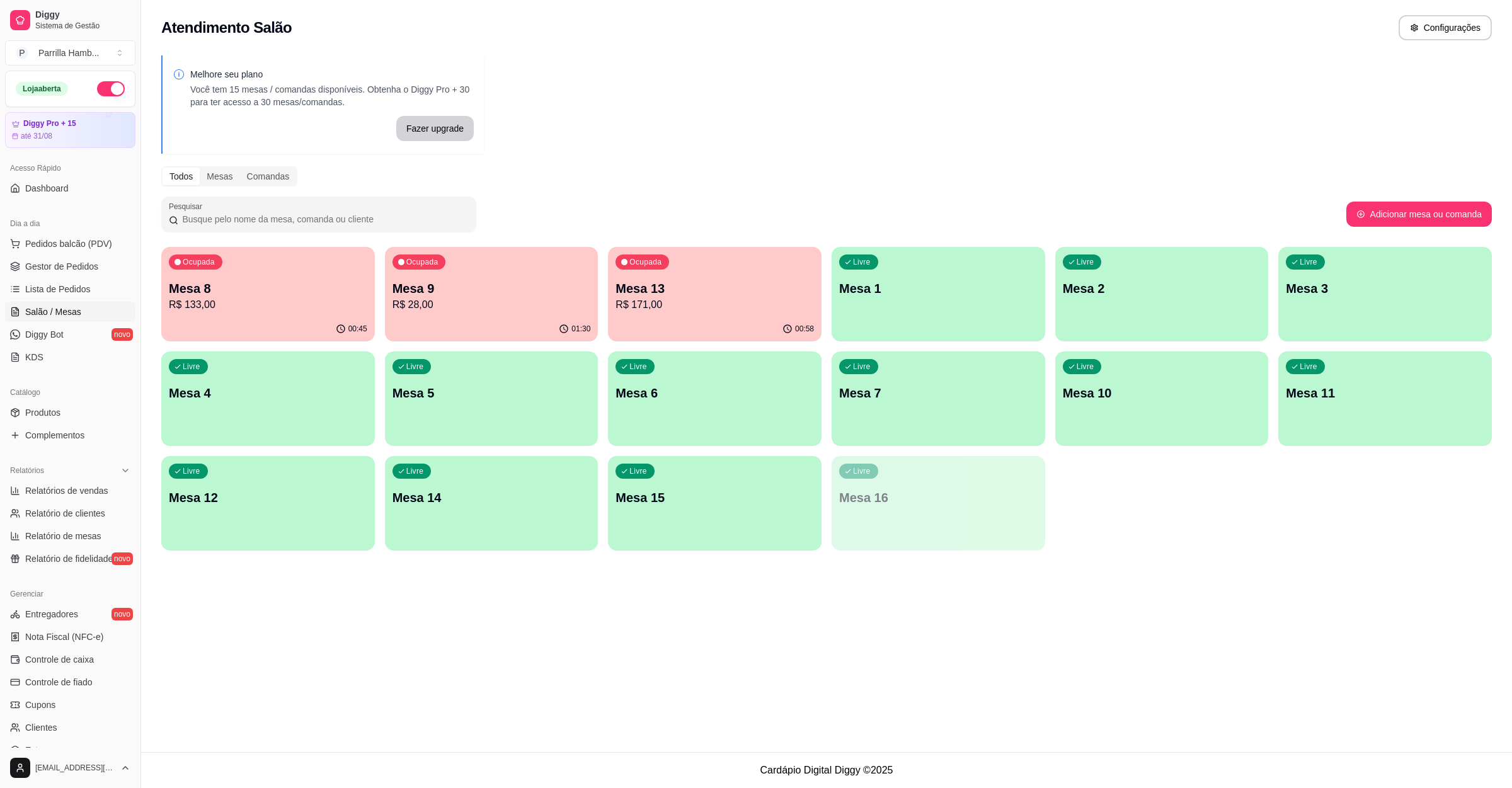
click at [721, 291] on p "Mesa 13" at bounding box center [714, 289] width 198 height 18
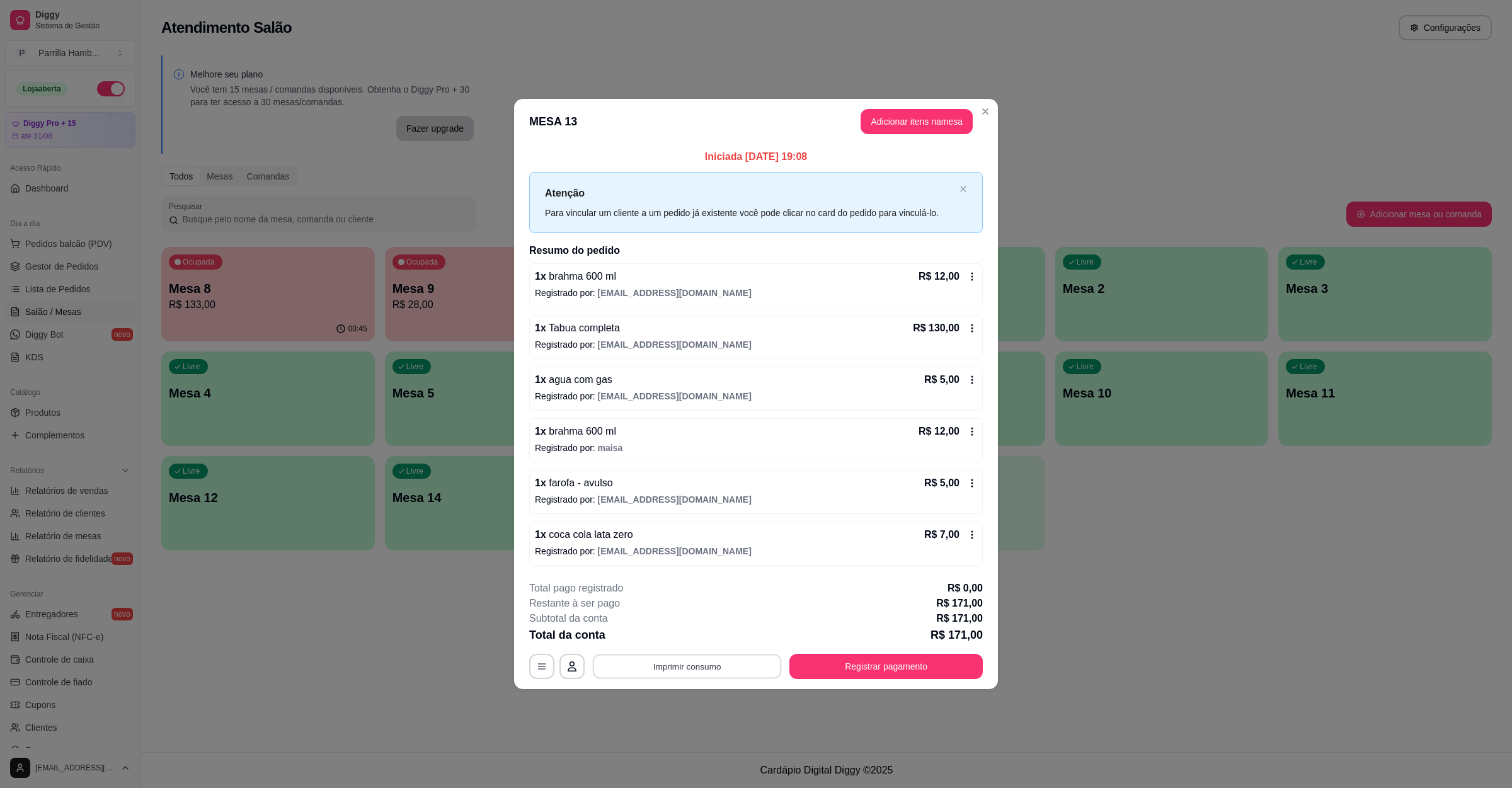
click at [703, 662] on button "Imprimir consumo" at bounding box center [687, 666] width 189 height 24
click at [692, 634] on button "IMPRESSORA" at bounding box center [690, 639] width 88 height 20
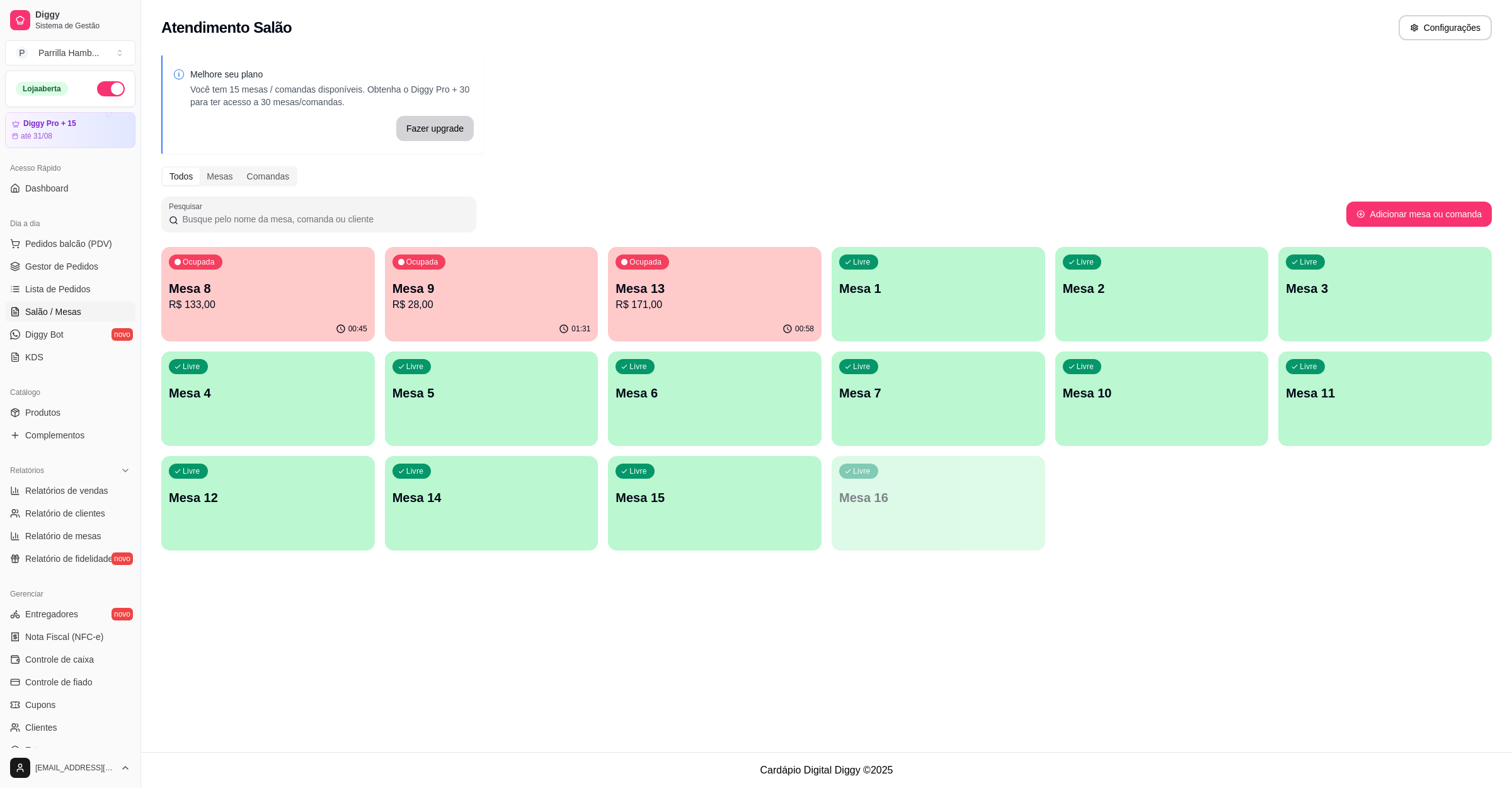
click at [735, 298] on p "R$ 171,00" at bounding box center [714, 305] width 198 height 15
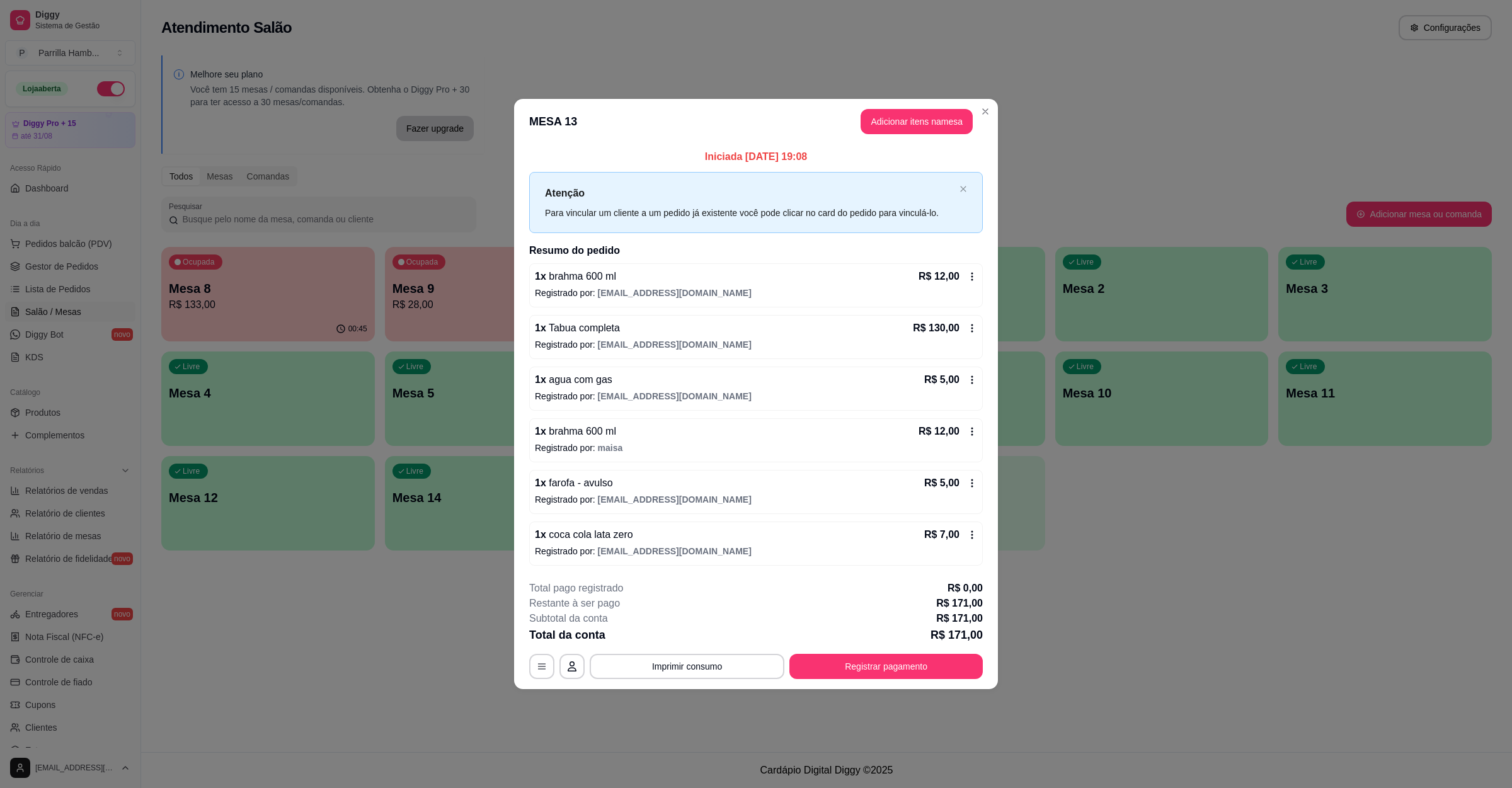
click at [871, 682] on footer "**********" at bounding box center [756, 630] width 484 height 118
click at [871, 677] on button "Registrar pagamento" at bounding box center [886, 666] width 194 height 25
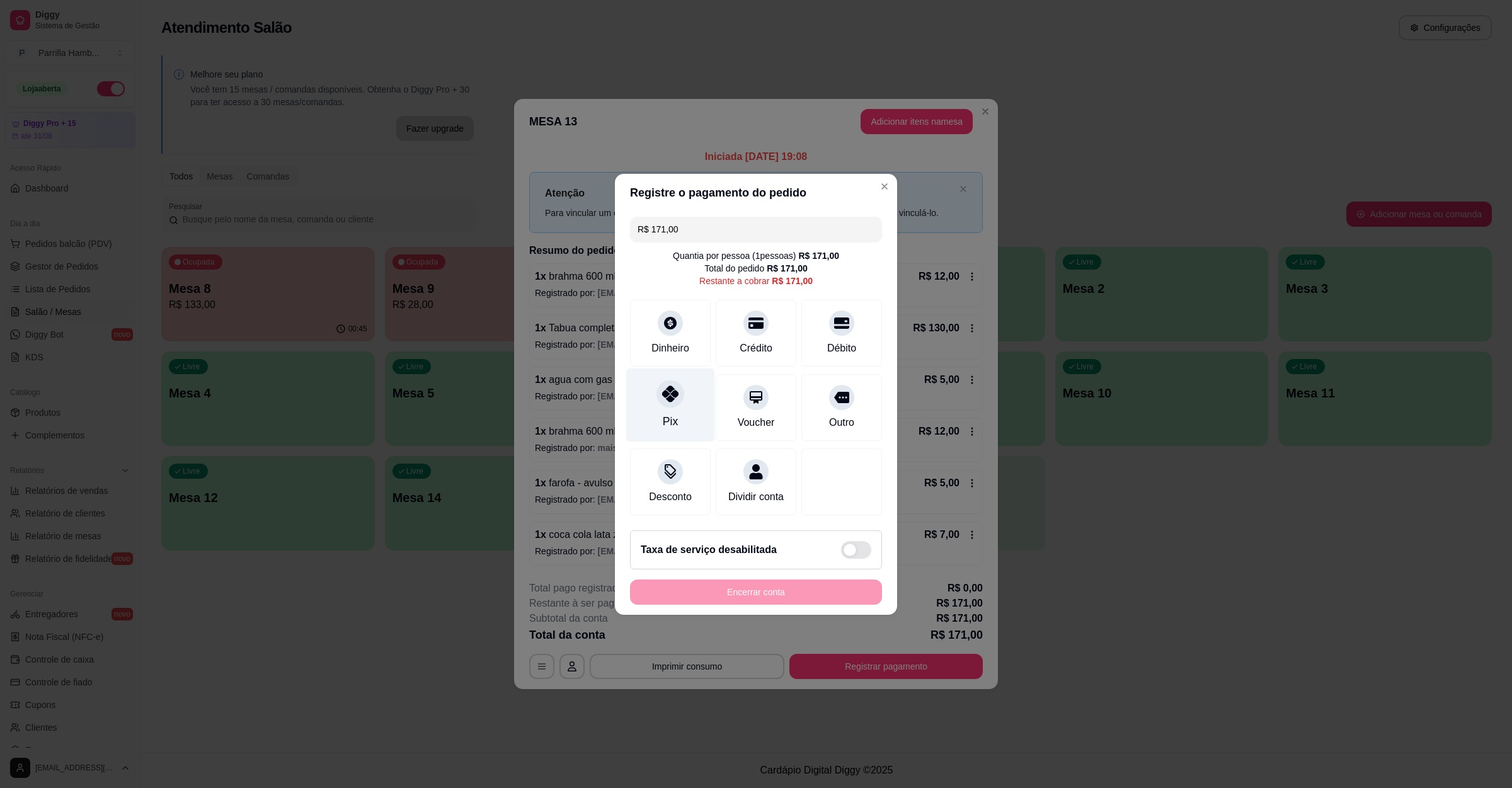
click at [670, 385] on icon at bounding box center [670, 394] width 16 height 16
click at [703, 602] on div "Encerrar conta" at bounding box center [756, 593] width 252 height 25
type input "R$ 0,00"
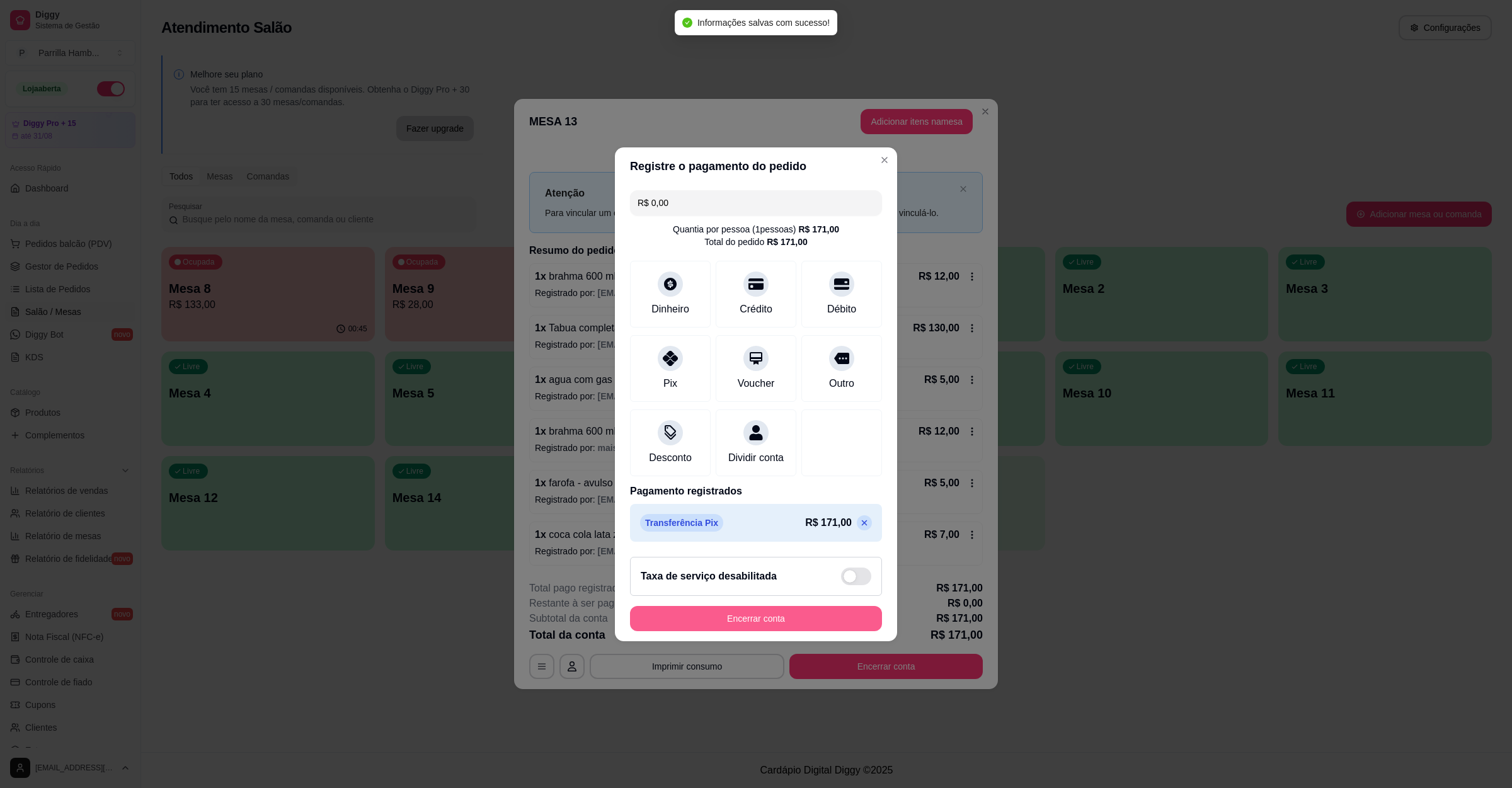
click at [711, 622] on button "Encerrar conta" at bounding box center [756, 619] width 252 height 25
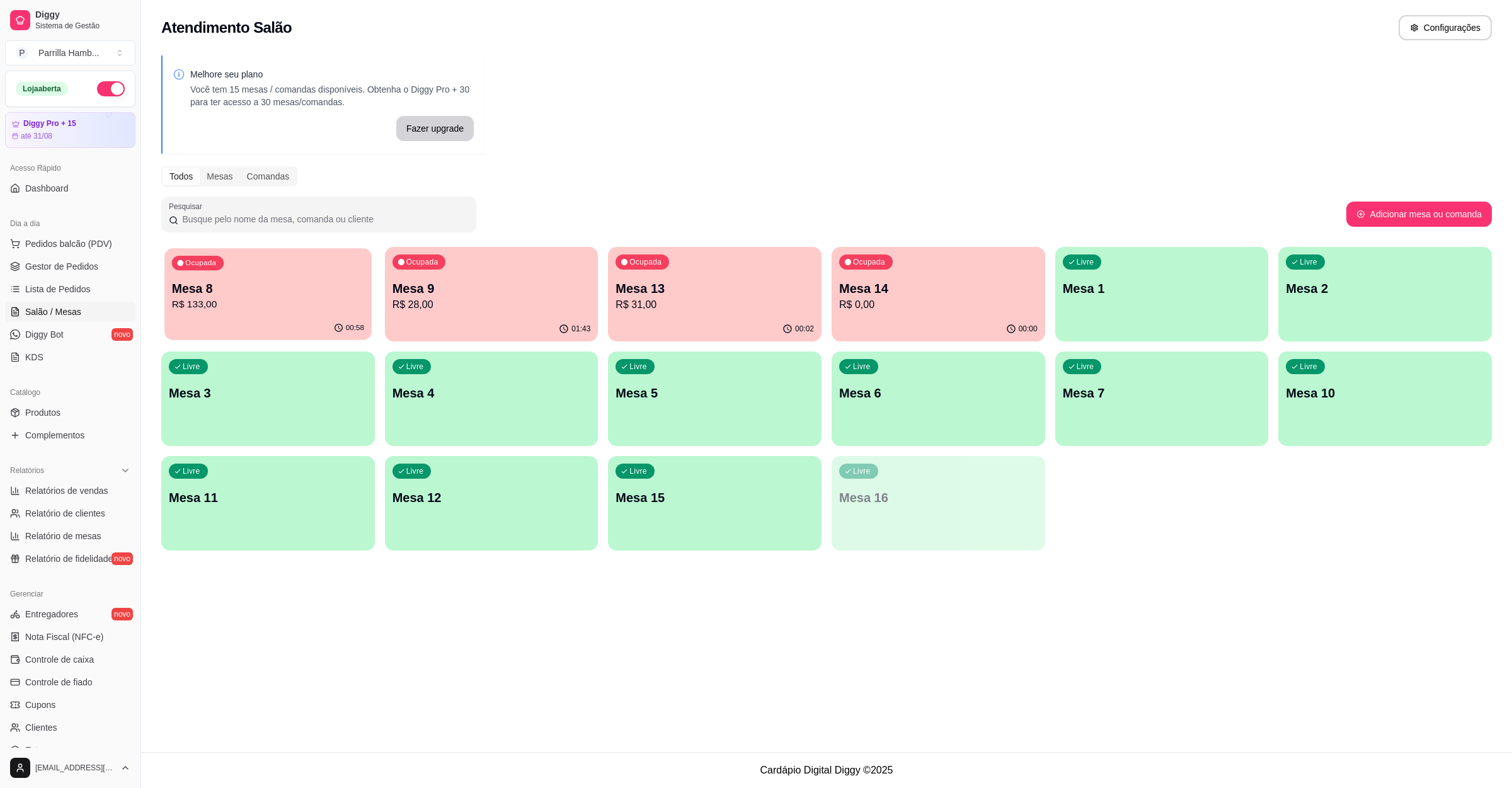
click at [250, 317] on div "00:58" at bounding box center [267, 328] width 207 height 24
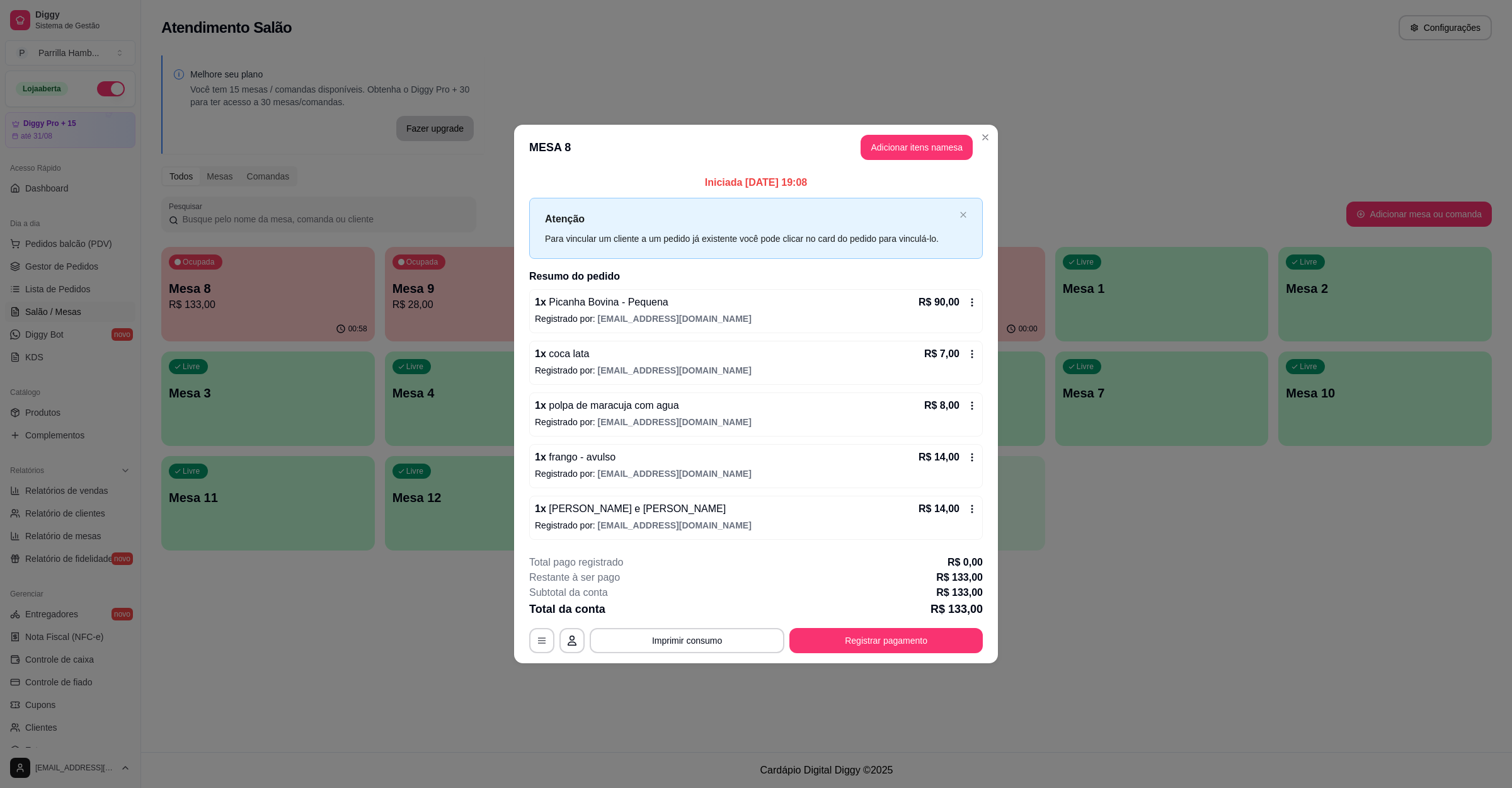
click at [704, 624] on div "**********" at bounding box center [756, 604] width 454 height 99
click at [711, 644] on button "Imprimir consumo" at bounding box center [687, 641] width 194 height 25
click at [702, 627] on div "**********" at bounding box center [756, 604] width 454 height 99
click at [703, 607] on div "Total da conta R$ 133,00" at bounding box center [756, 610] width 454 height 18
click at [692, 648] on button "Imprimir consumo" at bounding box center [687, 640] width 189 height 24
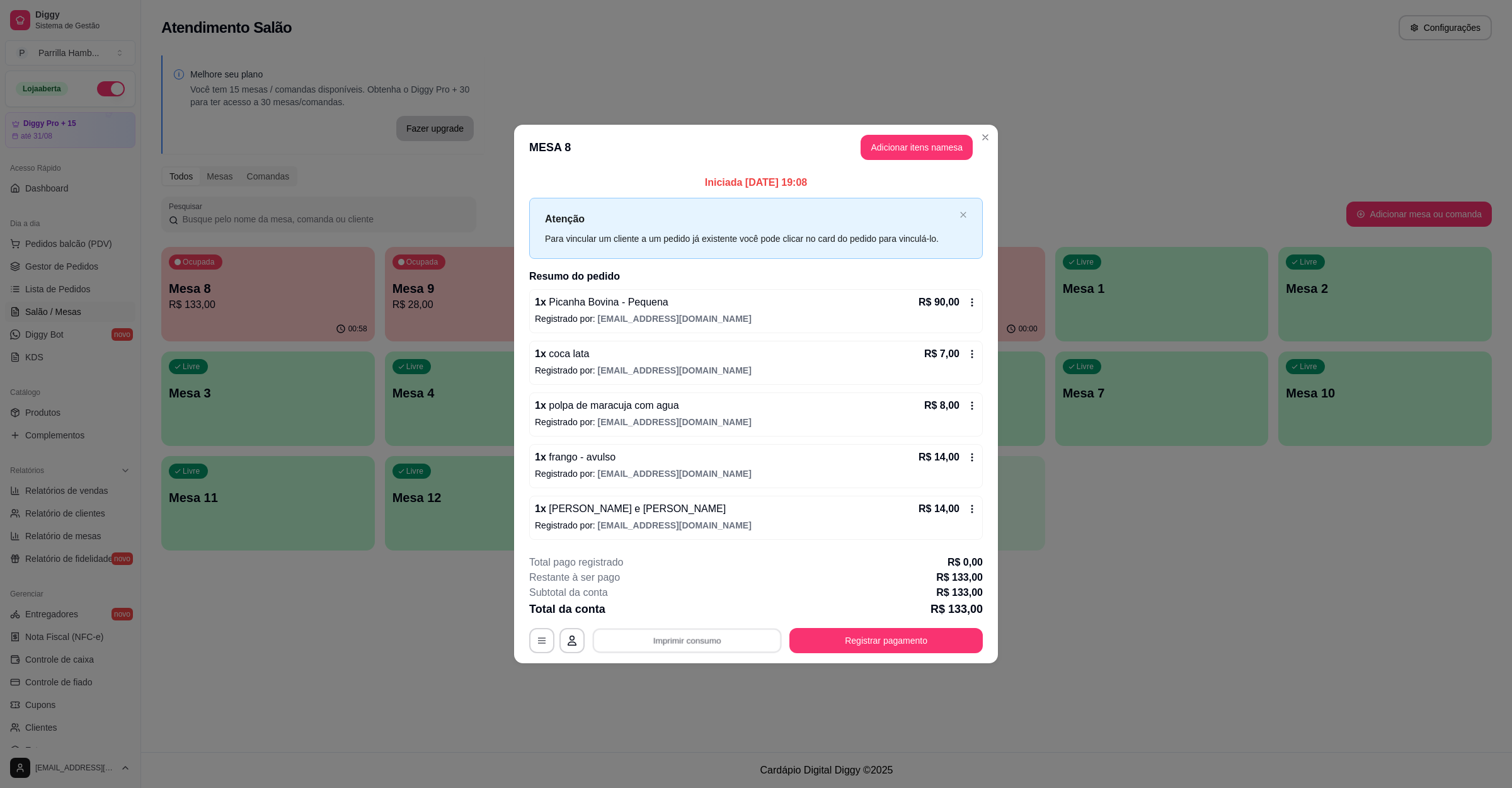
click at [692, 628] on div "**********" at bounding box center [756, 604] width 454 height 99
click at [699, 630] on button "Imprimir consumo" at bounding box center [687, 641] width 194 height 25
click at [696, 620] on button "IMPRESSORA" at bounding box center [691, 616] width 73 height 16
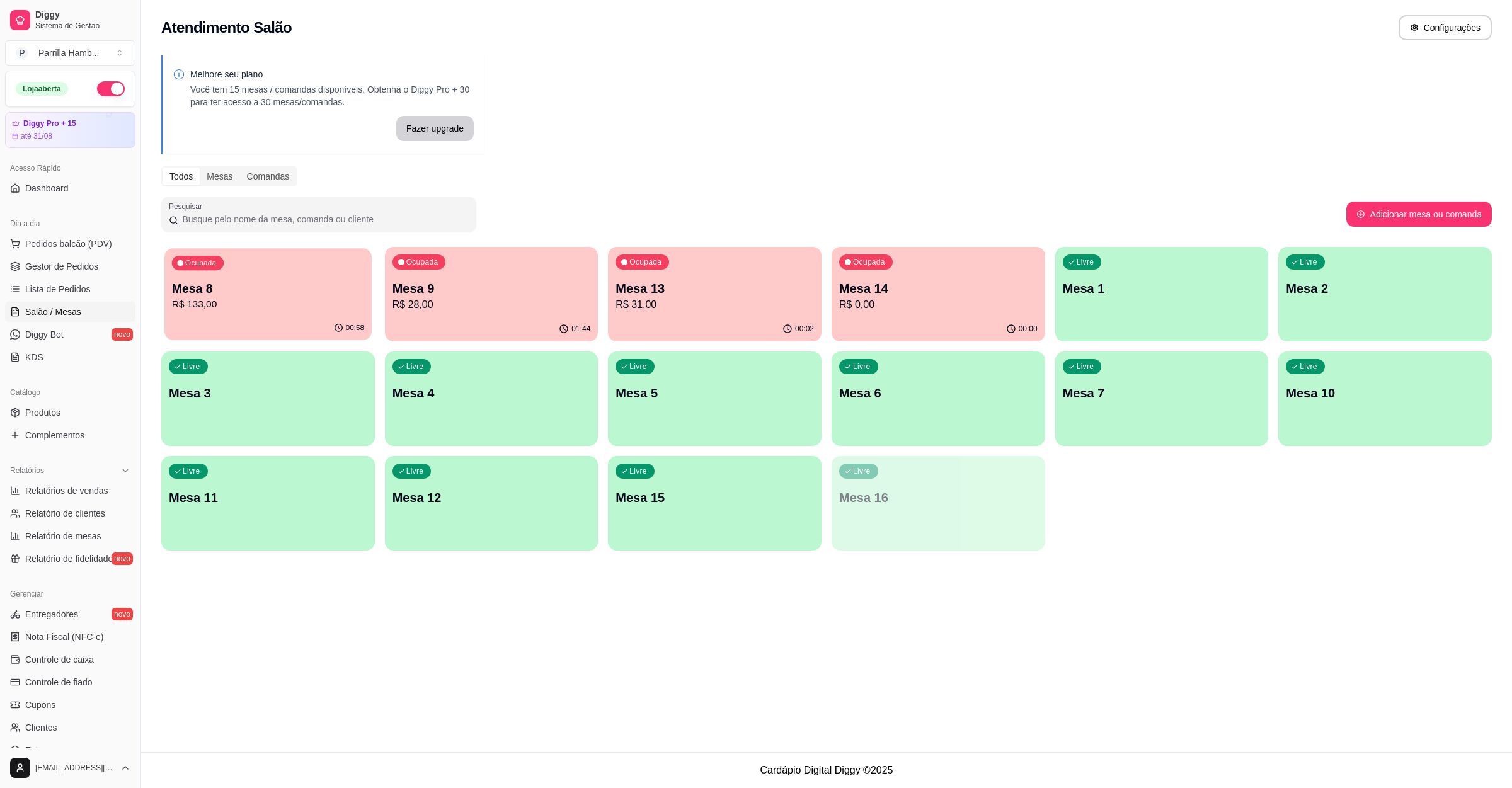
click at [243, 283] on p "Mesa 8" at bounding box center [268, 289] width 192 height 17
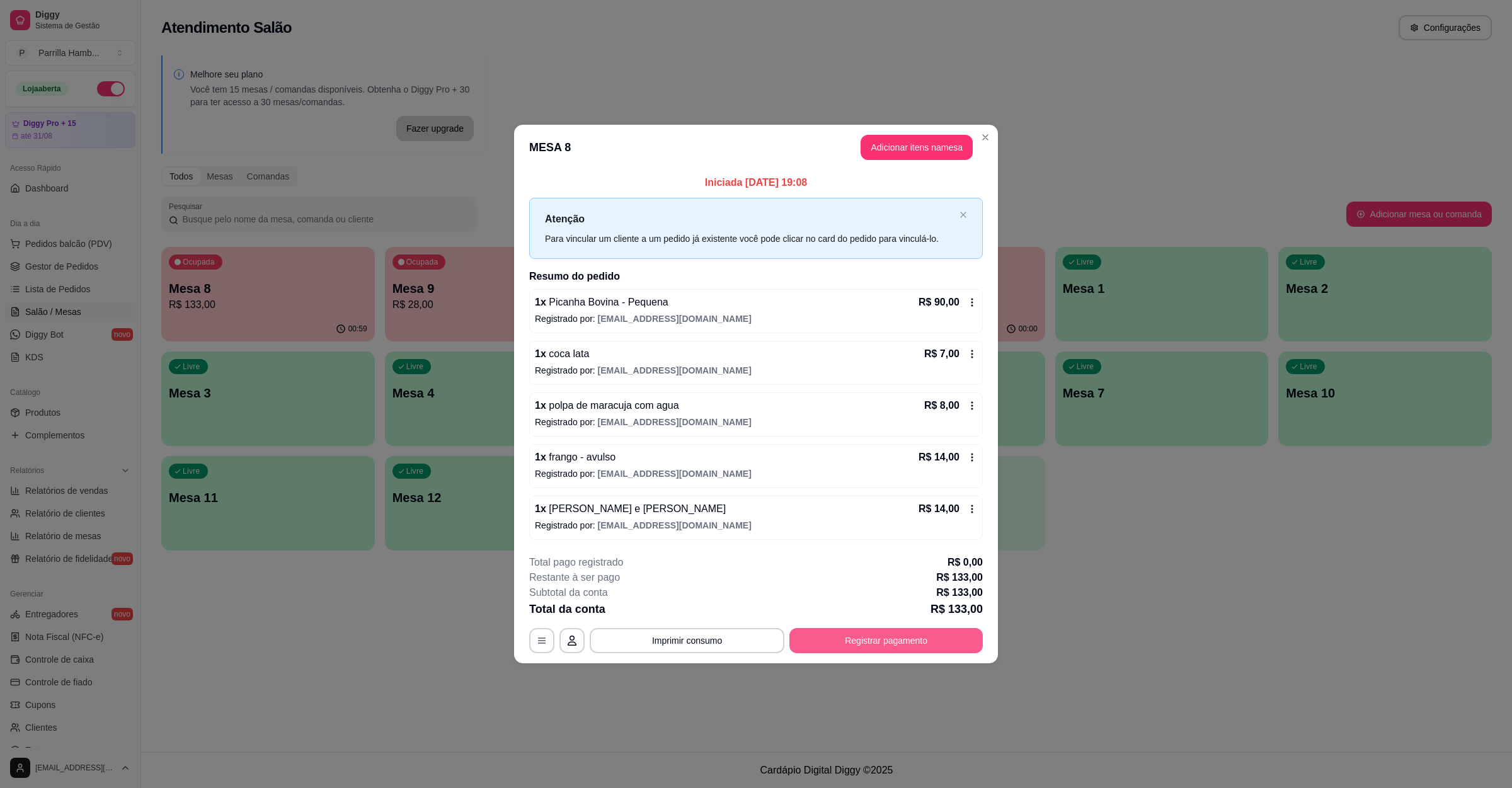
click at [864, 646] on button "Registrar pagamento" at bounding box center [886, 641] width 194 height 25
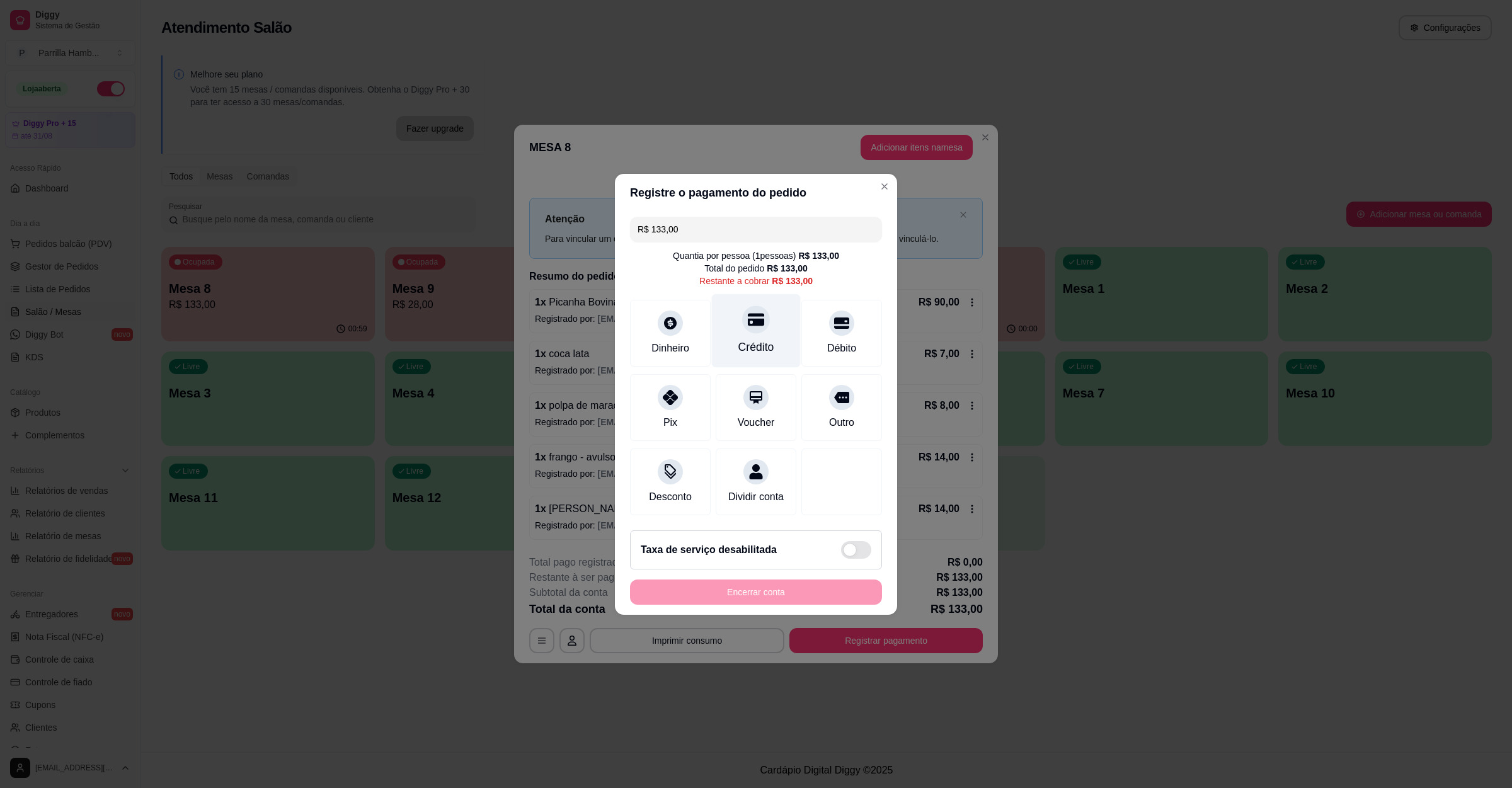
click at [733, 314] on div "Crédito" at bounding box center [756, 330] width 89 height 74
type input "R$ 0,00"
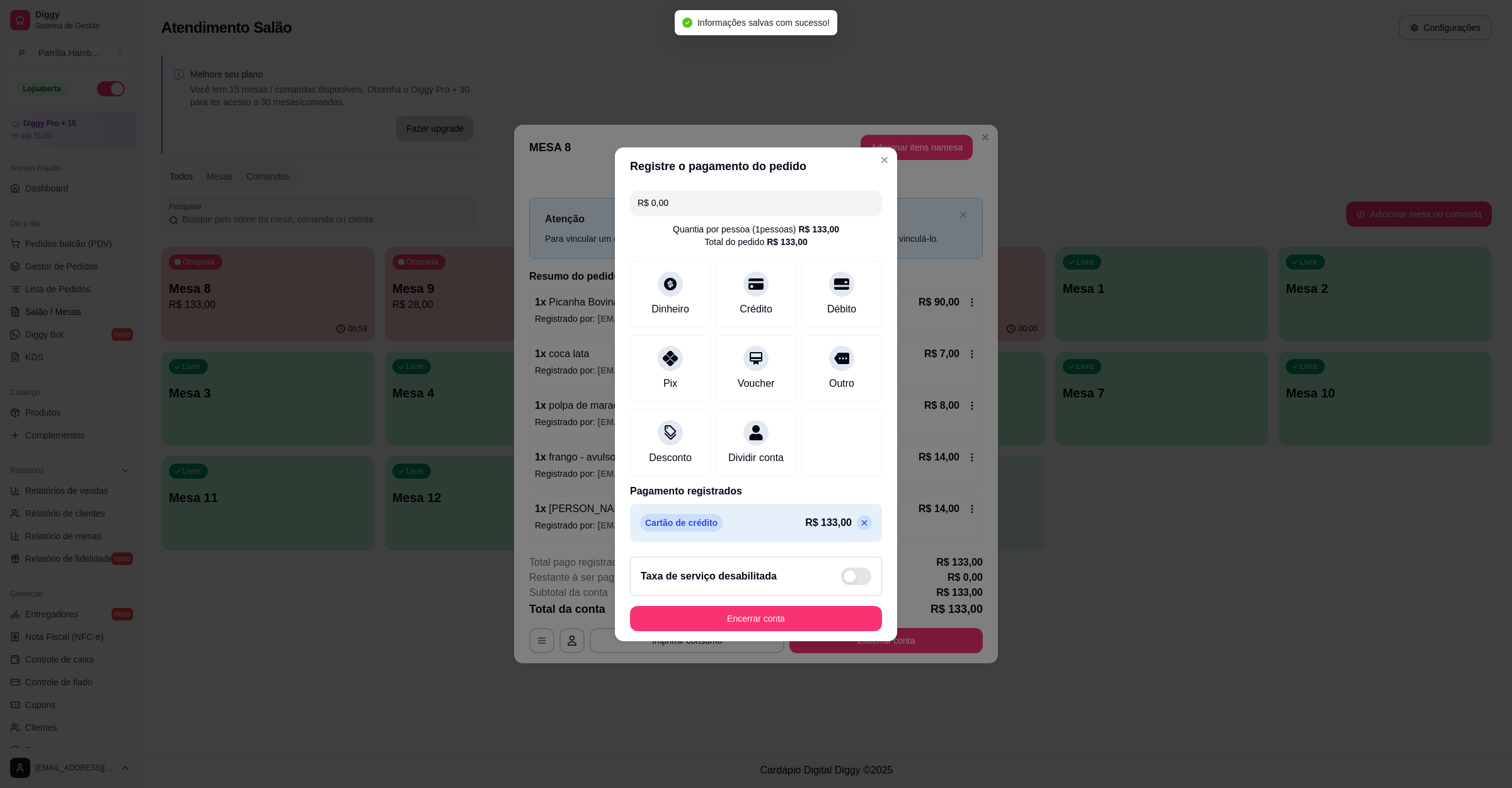
click at [719, 610] on footer "Taxa de serviço desabilitada Encerrar conta" at bounding box center [756, 593] width 282 height 94
click at [723, 624] on button "Encerrar conta" at bounding box center [756, 618] width 245 height 24
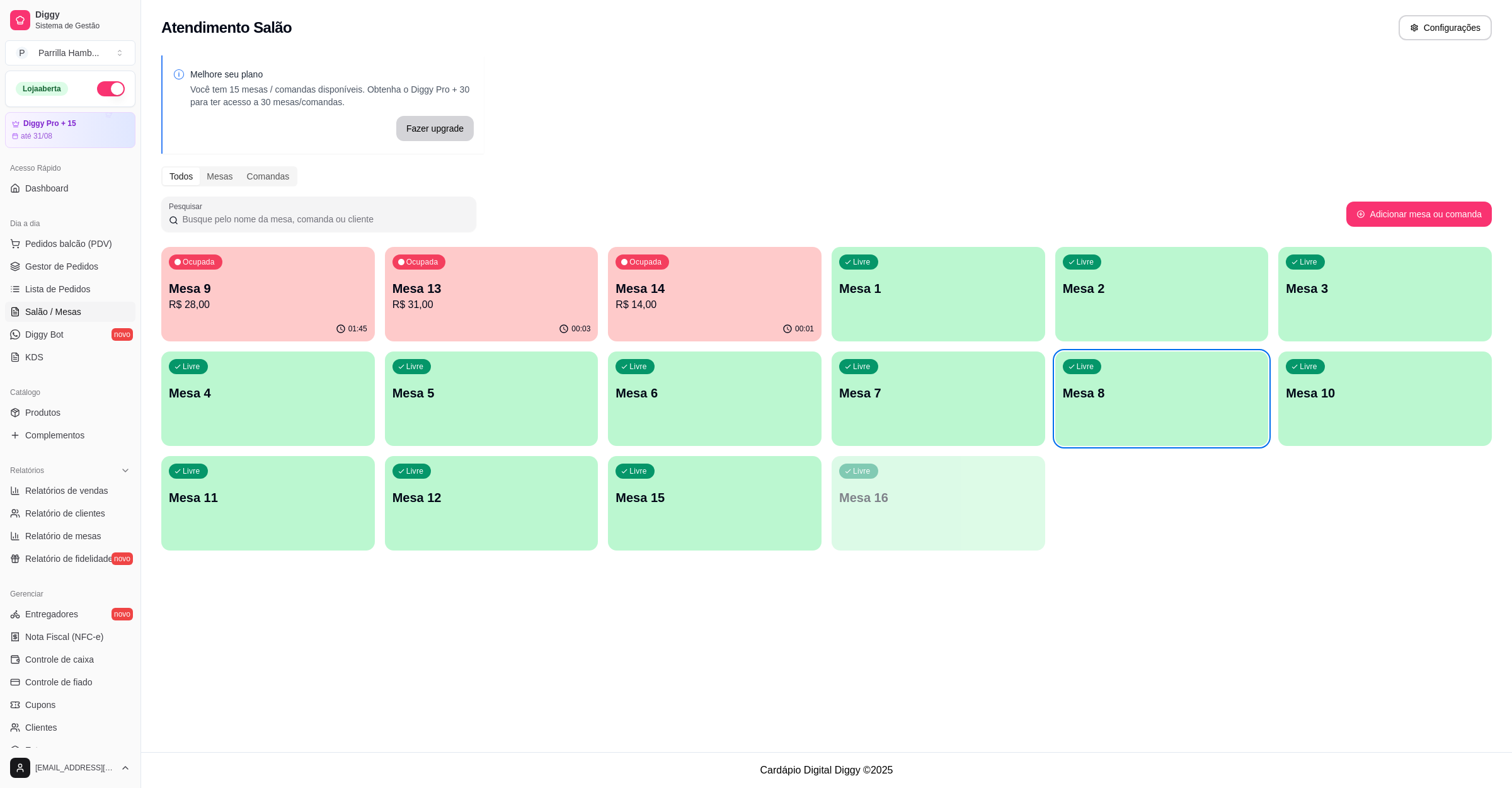
click at [491, 308] on p "R$ 31,00" at bounding box center [491, 305] width 198 height 15
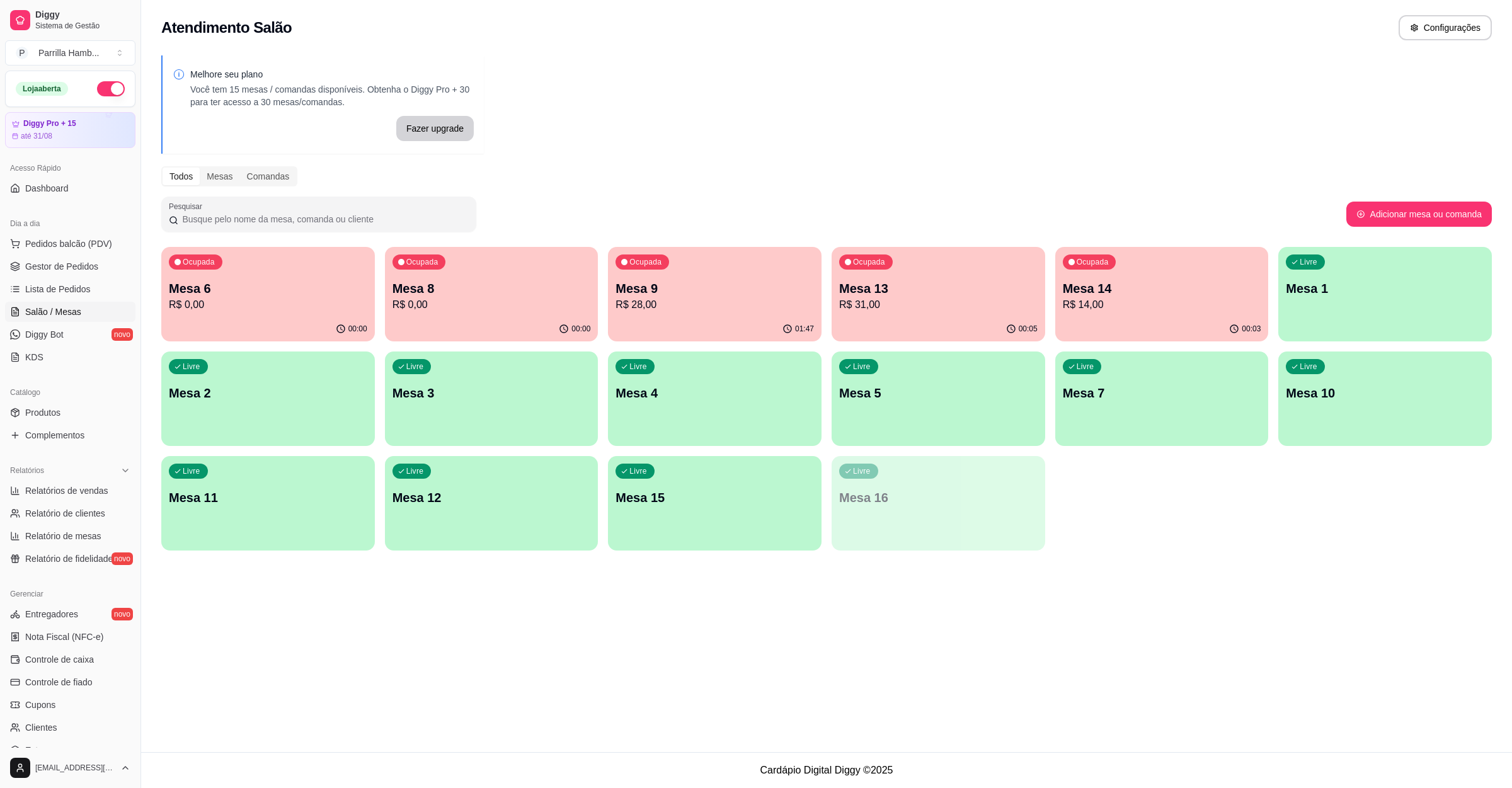
click at [261, 296] on p "Mesa 6" at bounding box center [267, 289] width 198 height 18
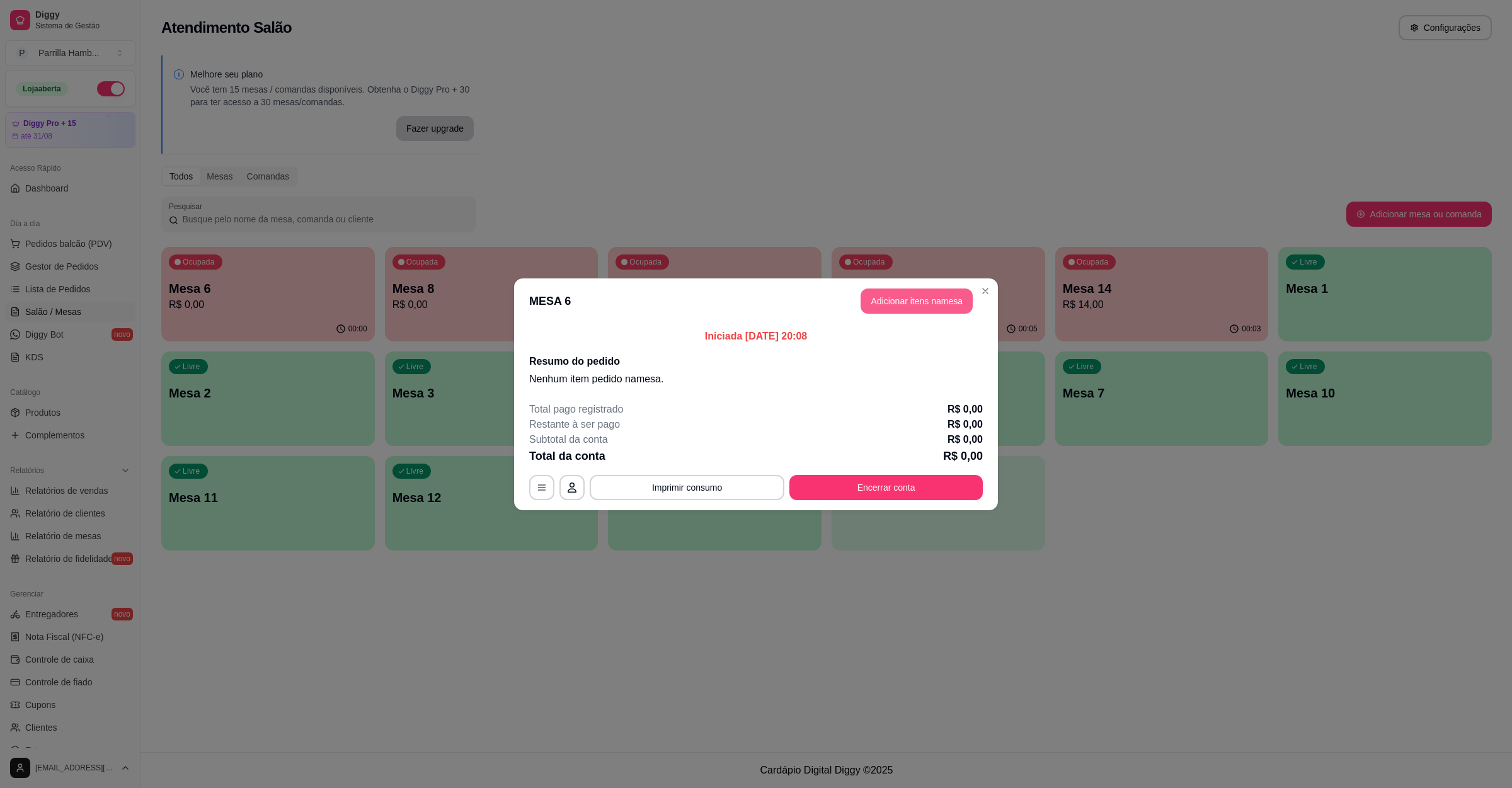
click at [929, 291] on button "Adicionar itens na mesa" at bounding box center [916, 301] width 112 height 25
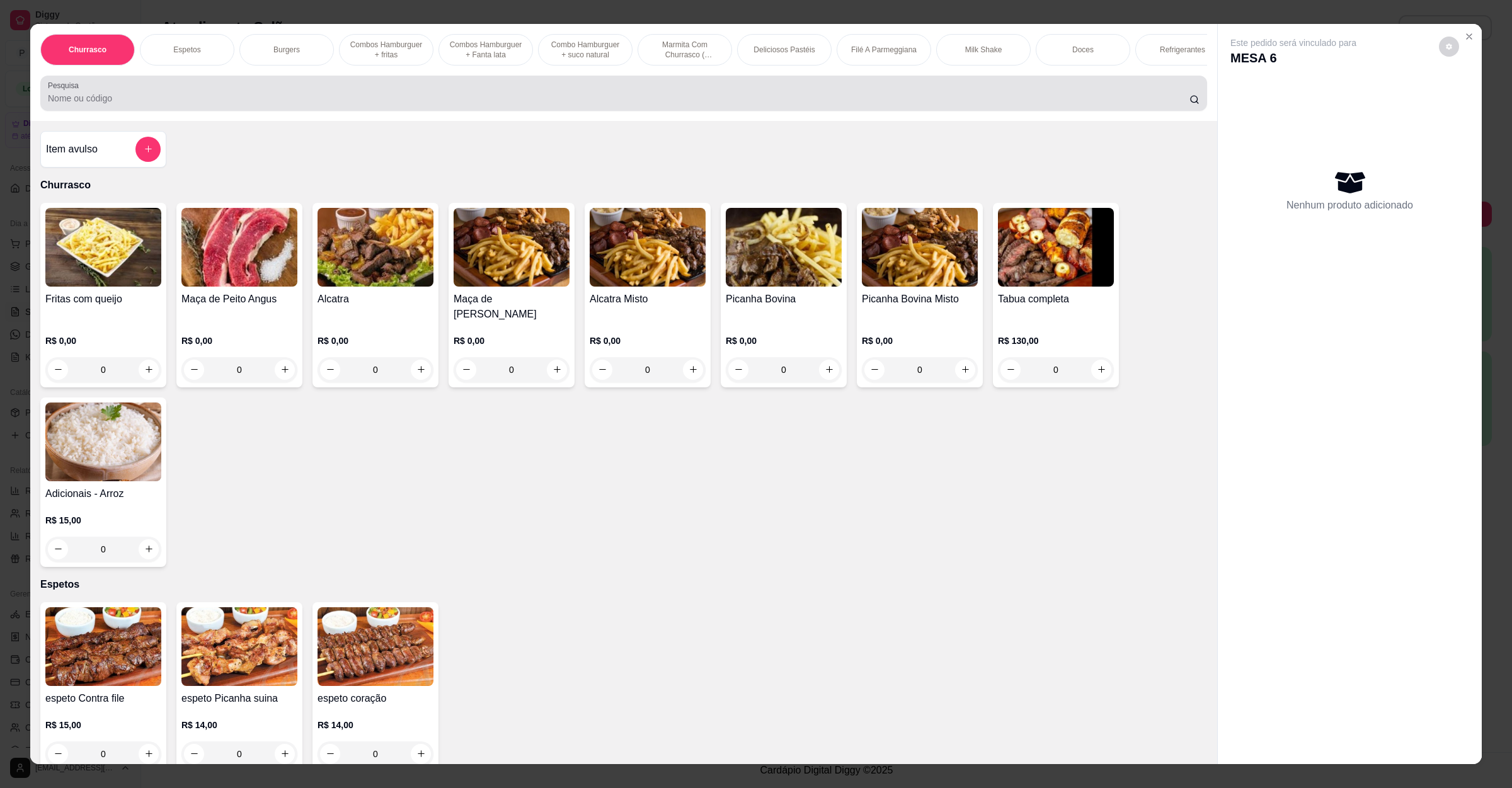
click at [238, 105] on input "Pesquisa" at bounding box center [618, 99] width 1141 height 13
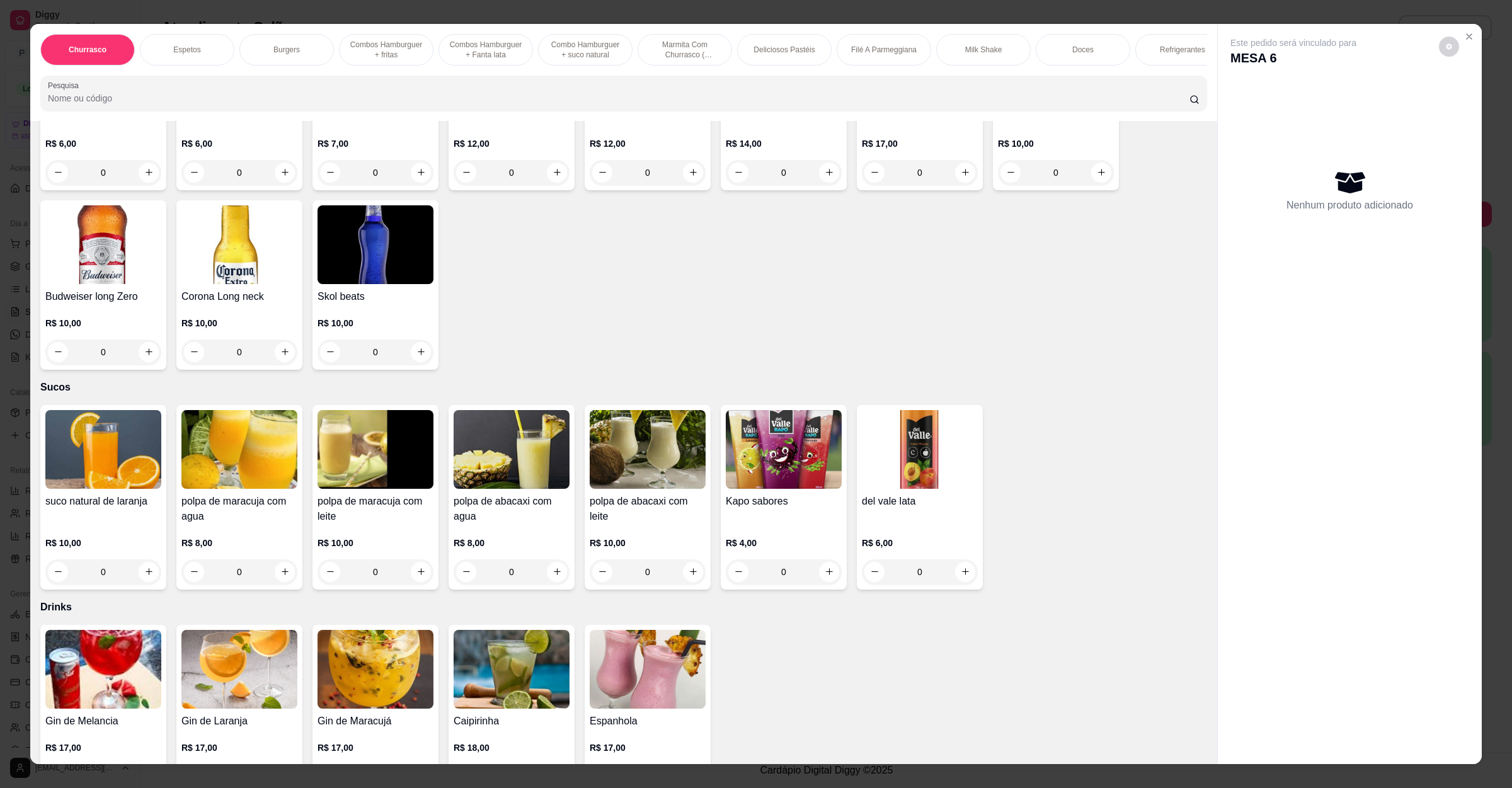
scroll to position [3591, 0]
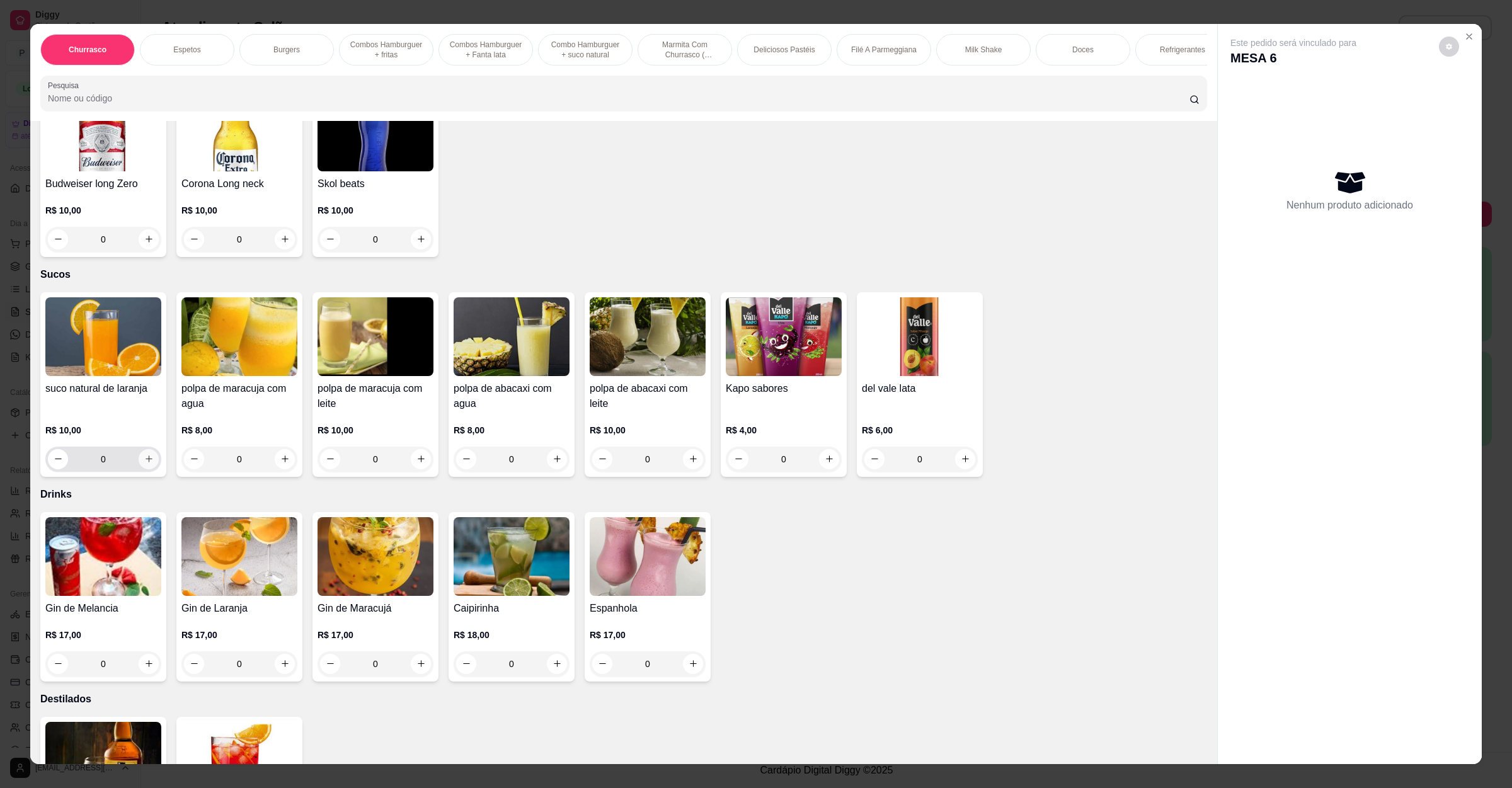
click at [147, 449] on button "increase-product-quantity" at bounding box center [149, 459] width 20 height 20
type input "1"
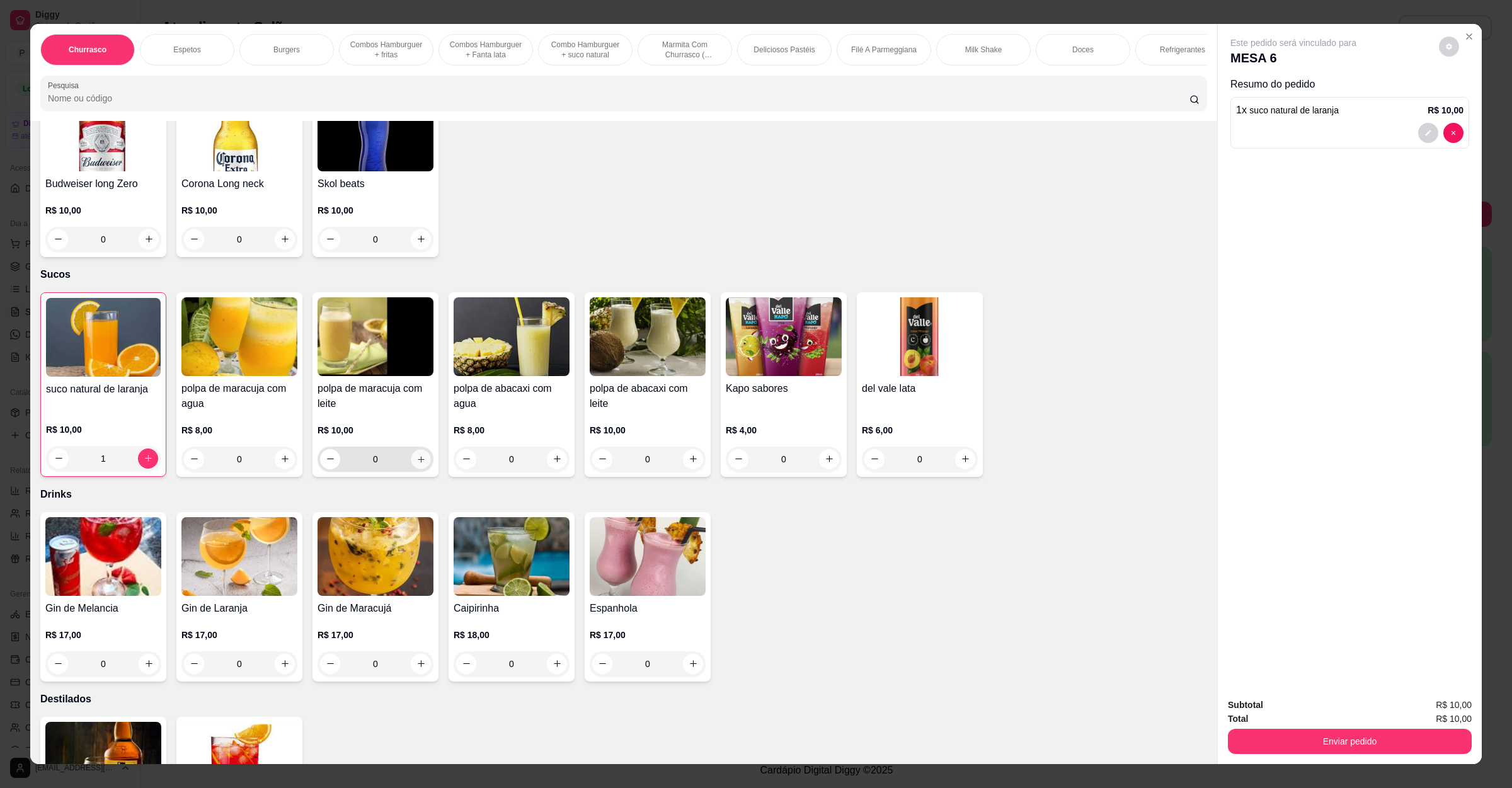
click at [418, 455] on icon "increase-product-quantity" at bounding box center [421, 459] width 10 height 10
type input "1"
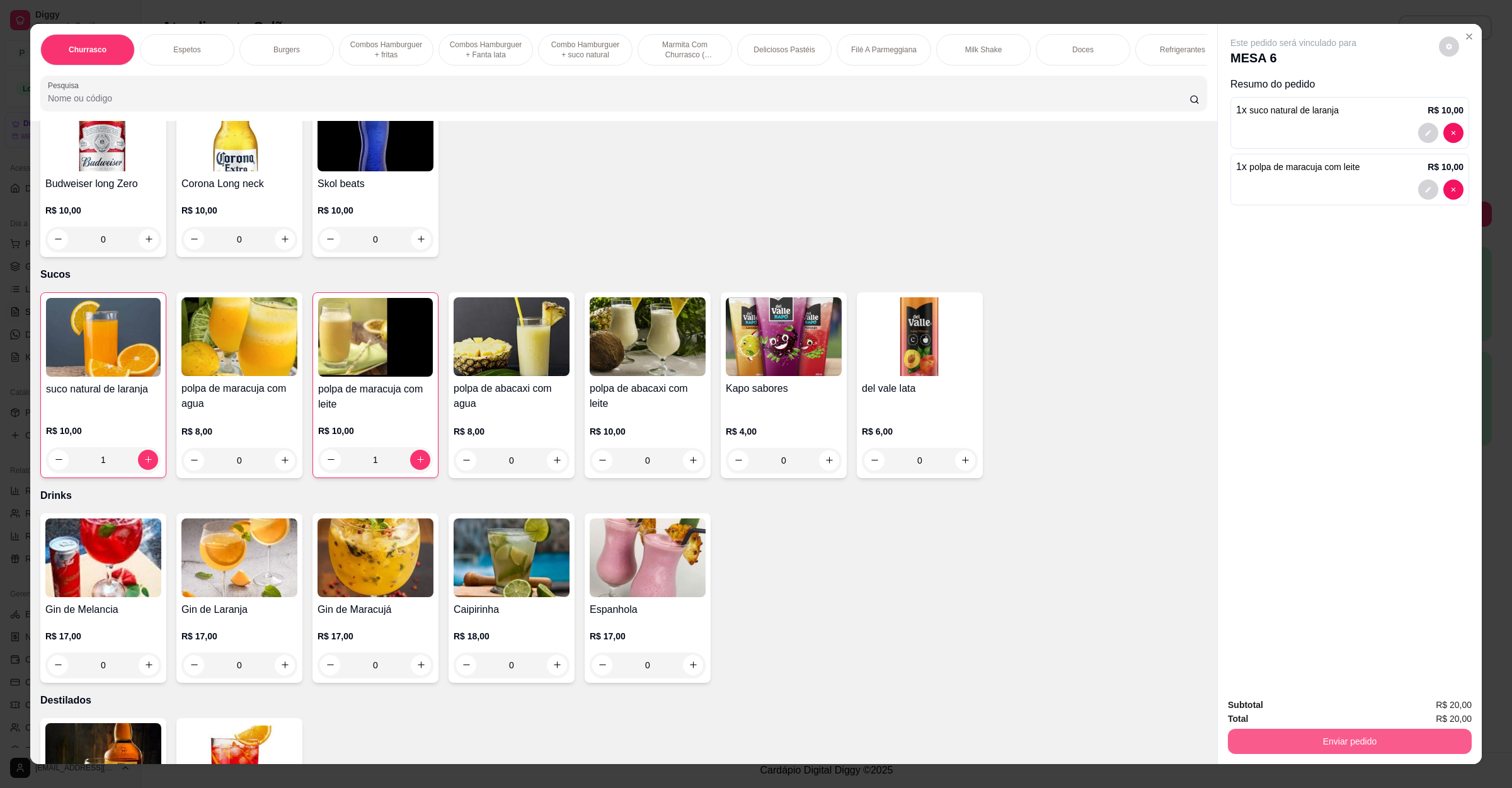
click at [1279, 740] on button "Enviar pedido" at bounding box center [1350, 741] width 244 height 25
click at [1287, 714] on button "Não registrar e enviar pedido" at bounding box center [1306, 710] width 127 height 23
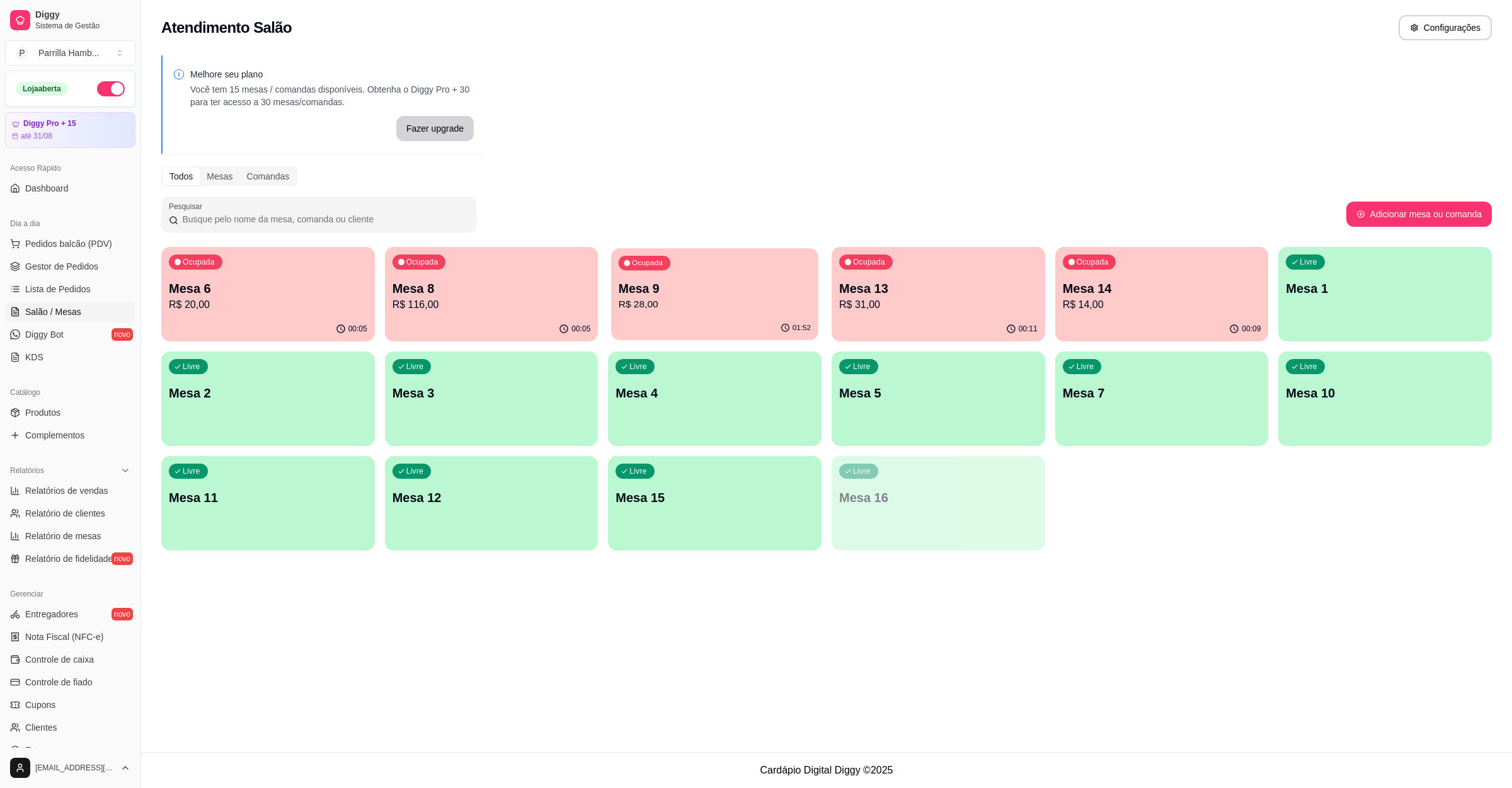
click at [658, 312] on div "Ocupada Mesa 9 R$ 28,00" at bounding box center [714, 282] width 207 height 68
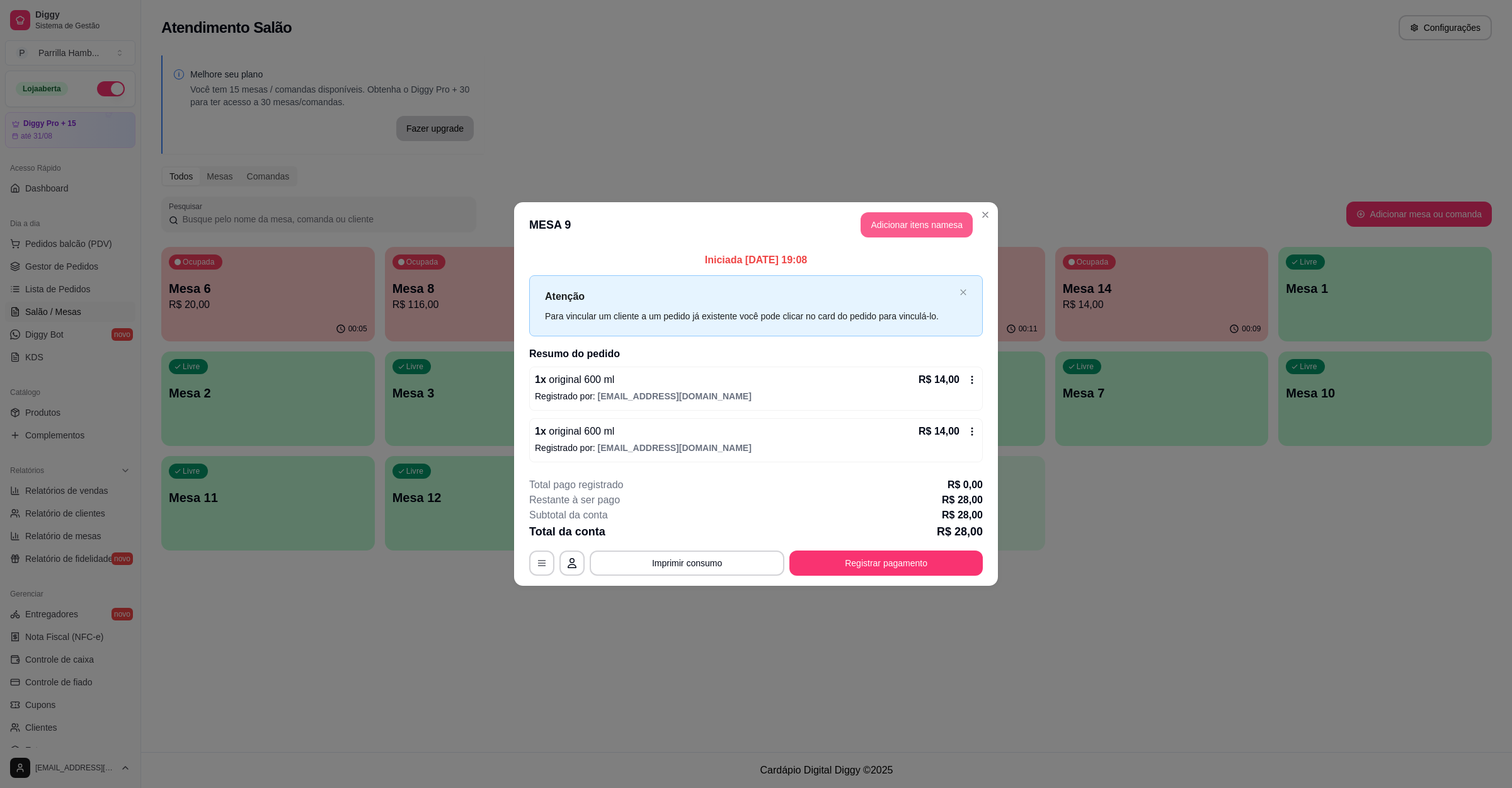
click at [888, 221] on button "Adicionar itens na mesa" at bounding box center [916, 225] width 112 height 25
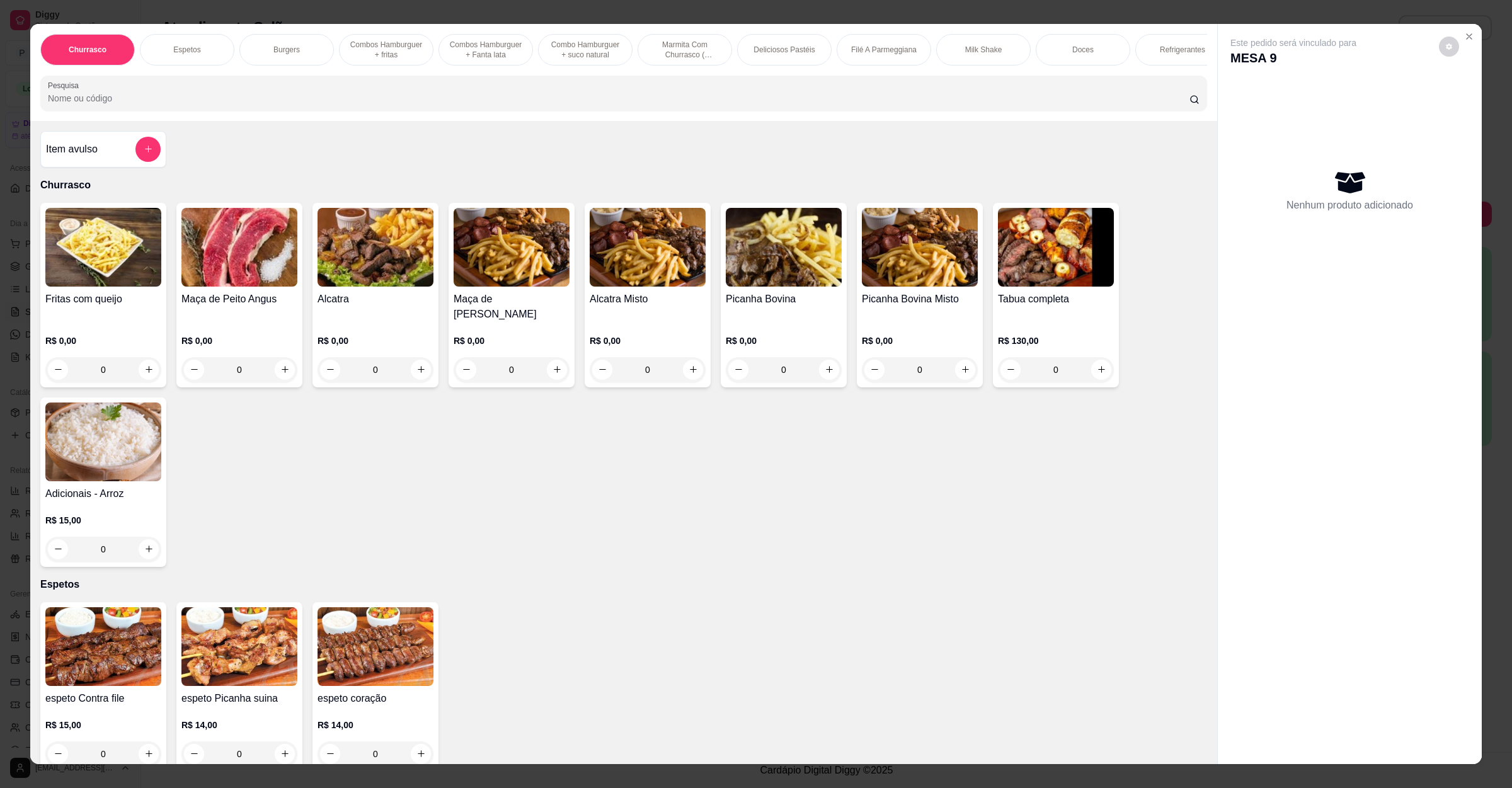
click at [235, 121] on div "Churrasco Espetos Burgers Combos Hamburguer + fritas Combos Hamburguer + Fanta …" at bounding box center [624, 73] width 1187 height 97
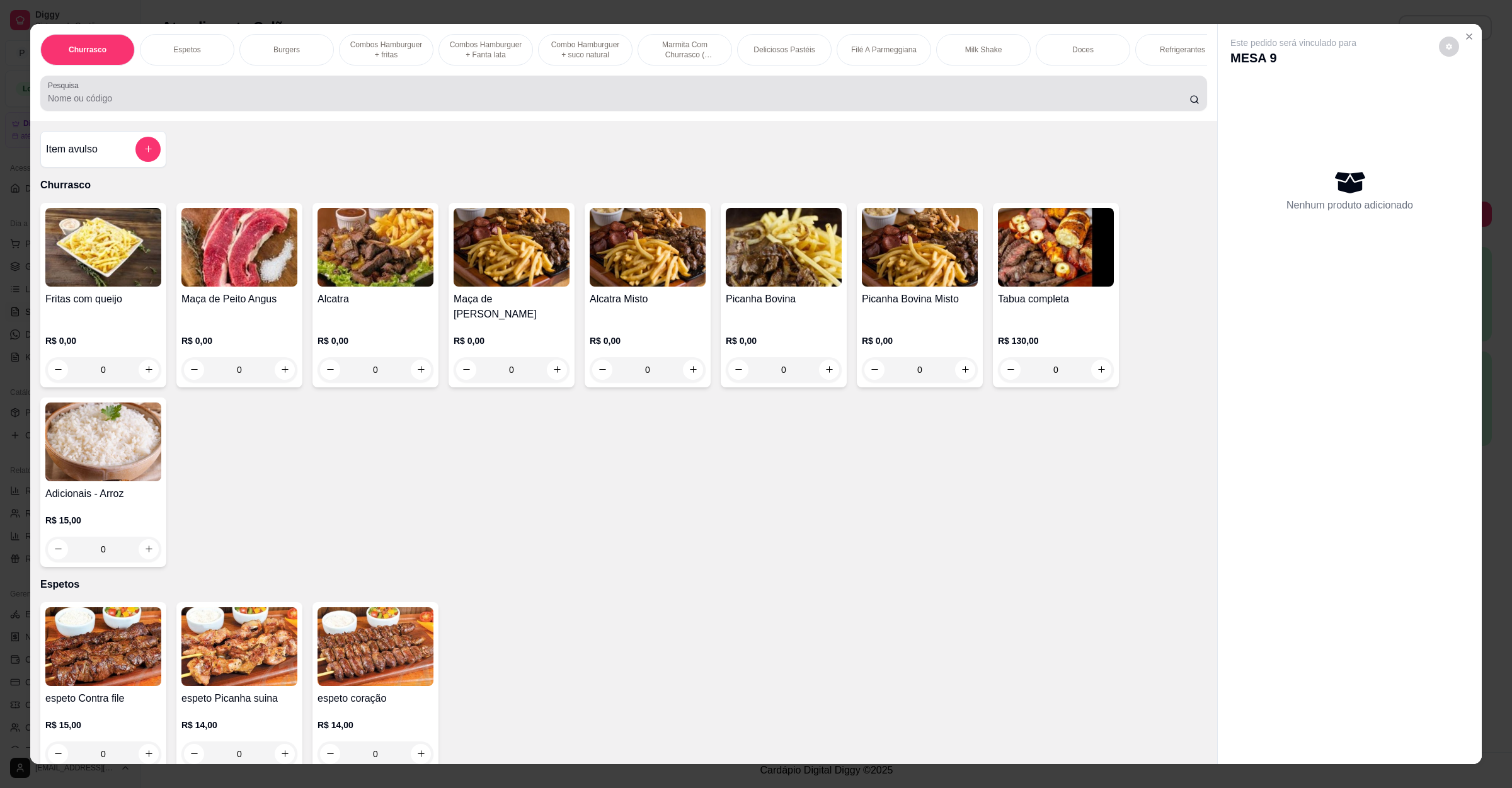
click at [237, 111] on div "Pesquisa" at bounding box center [624, 92] width 1167 height 35
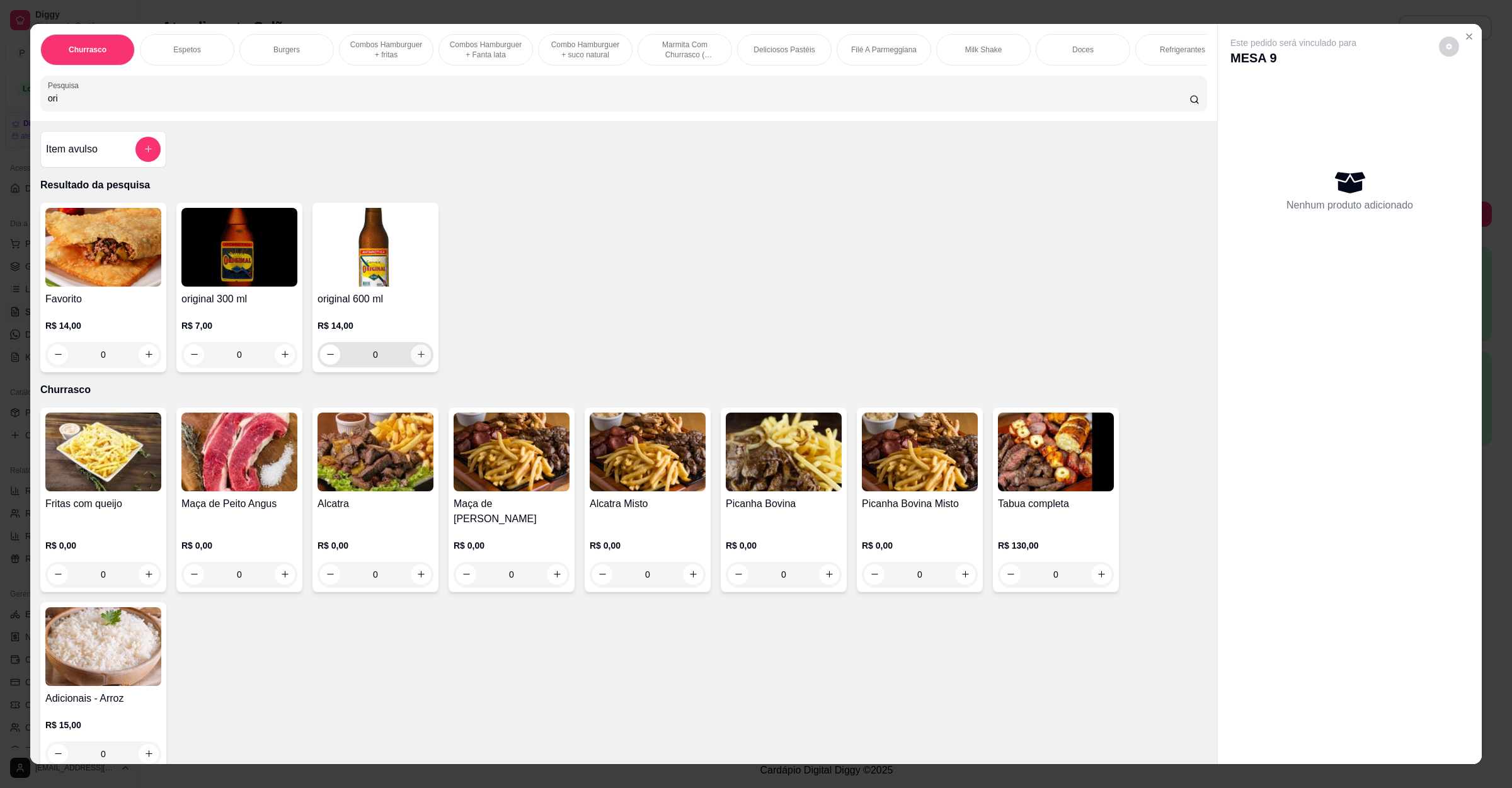
type input "ori"
click at [417, 359] on icon "increase-product-quantity" at bounding box center [421, 354] width 10 height 10
type input "1"
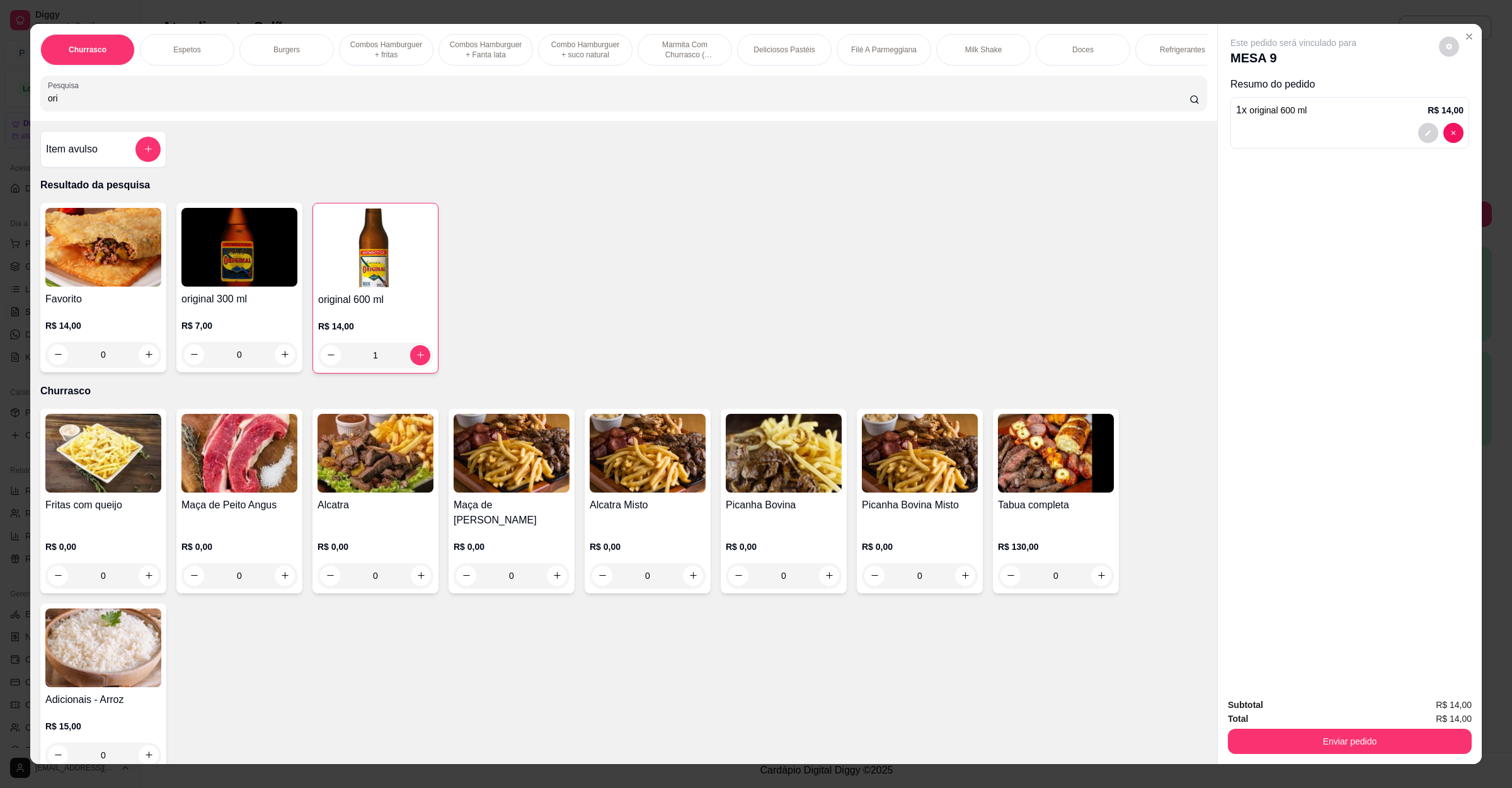
click at [1306, 734] on button "Enviar pedido" at bounding box center [1350, 741] width 244 height 25
click at [1314, 709] on button "Não registrar e enviar pedido" at bounding box center [1306, 711] width 131 height 24
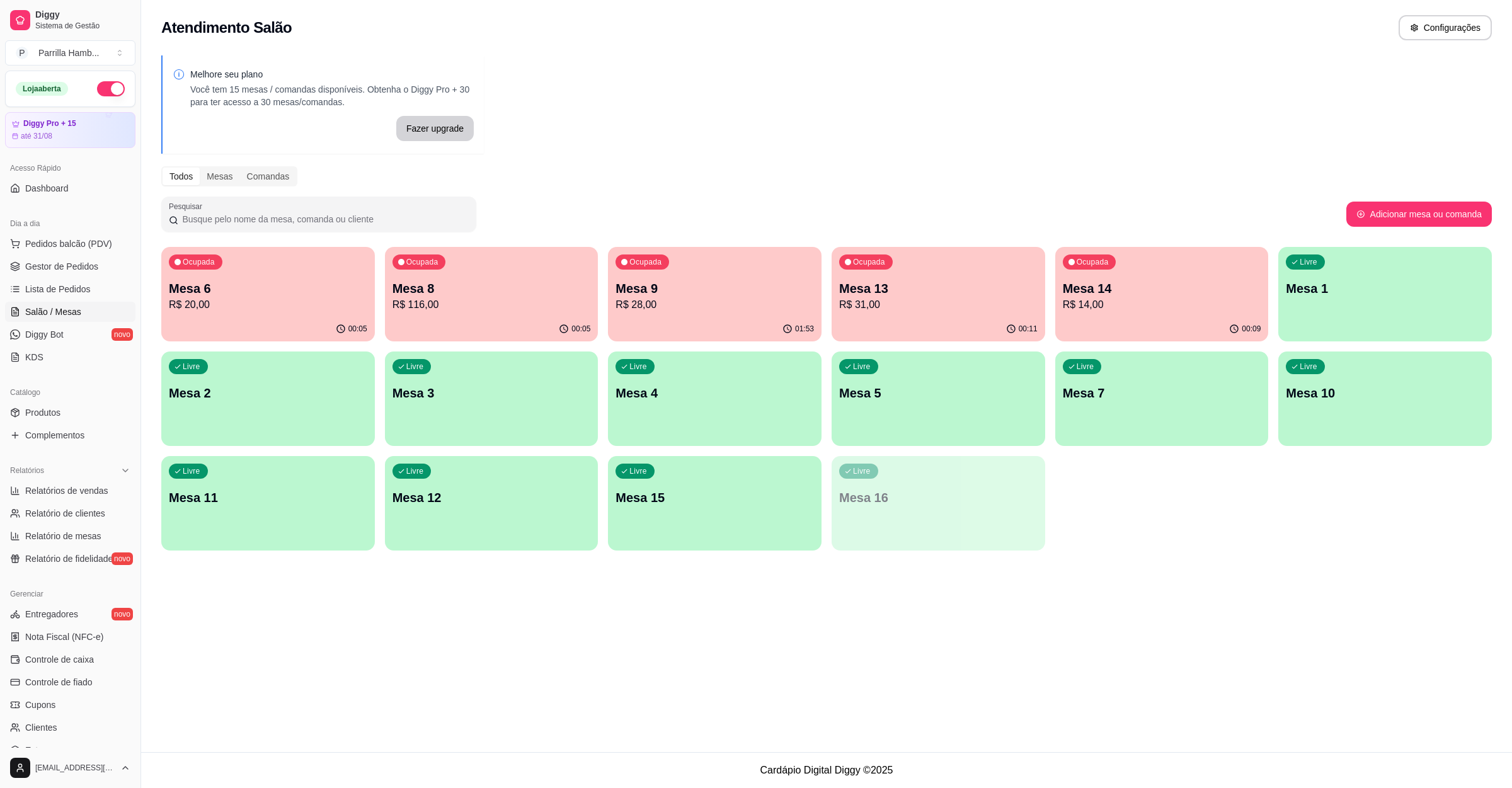
click at [897, 278] on div "Ocupada Mesa 13 R$ 31,00" at bounding box center [938, 281] width 213 height 70
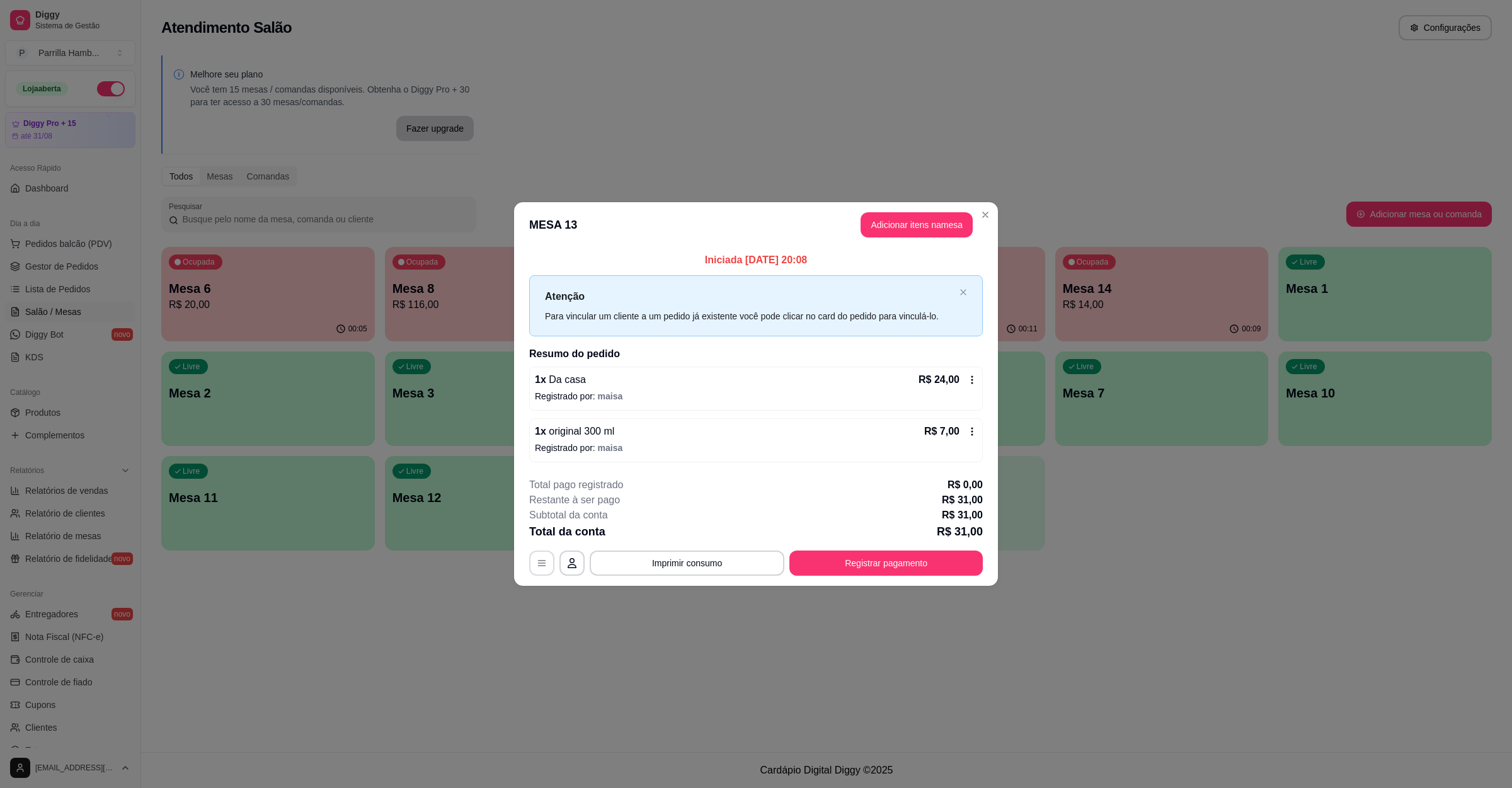
click at [533, 564] on button "button" at bounding box center [541, 563] width 25 height 25
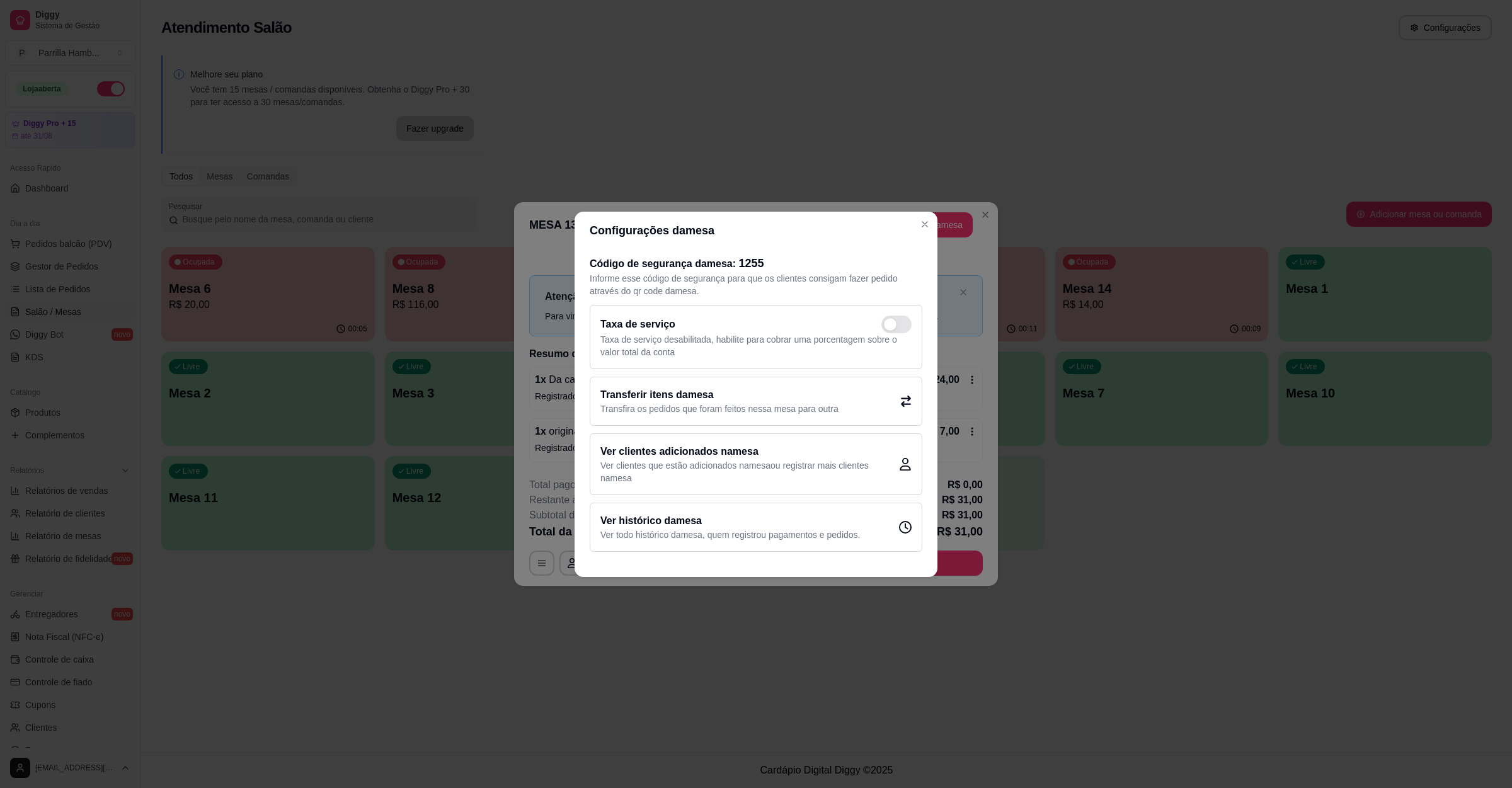
click at [628, 399] on h2 "Transferir itens da mesa" at bounding box center [720, 394] width 238 height 15
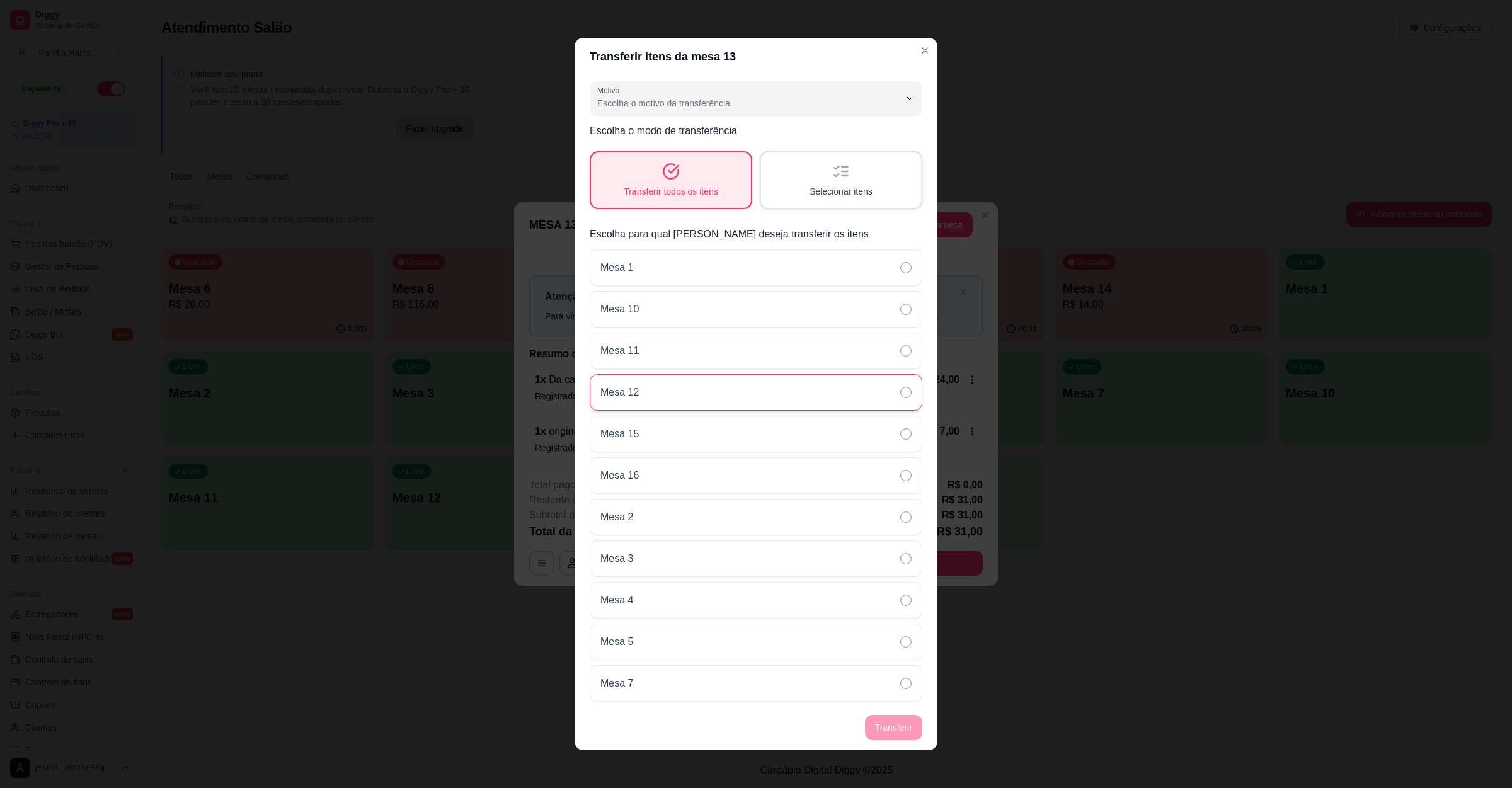
click at [650, 400] on div "Mesa 12" at bounding box center [756, 392] width 333 height 37
click at [888, 723] on footer "Transferir" at bounding box center [756, 727] width 363 height 46
click at [890, 728] on footer "Transferir" at bounding box center [756, 727] width 363 height 46
click at [683, 181] on div "Transferir todos os itens" at bounding box center [670, 180] width 160 height 56
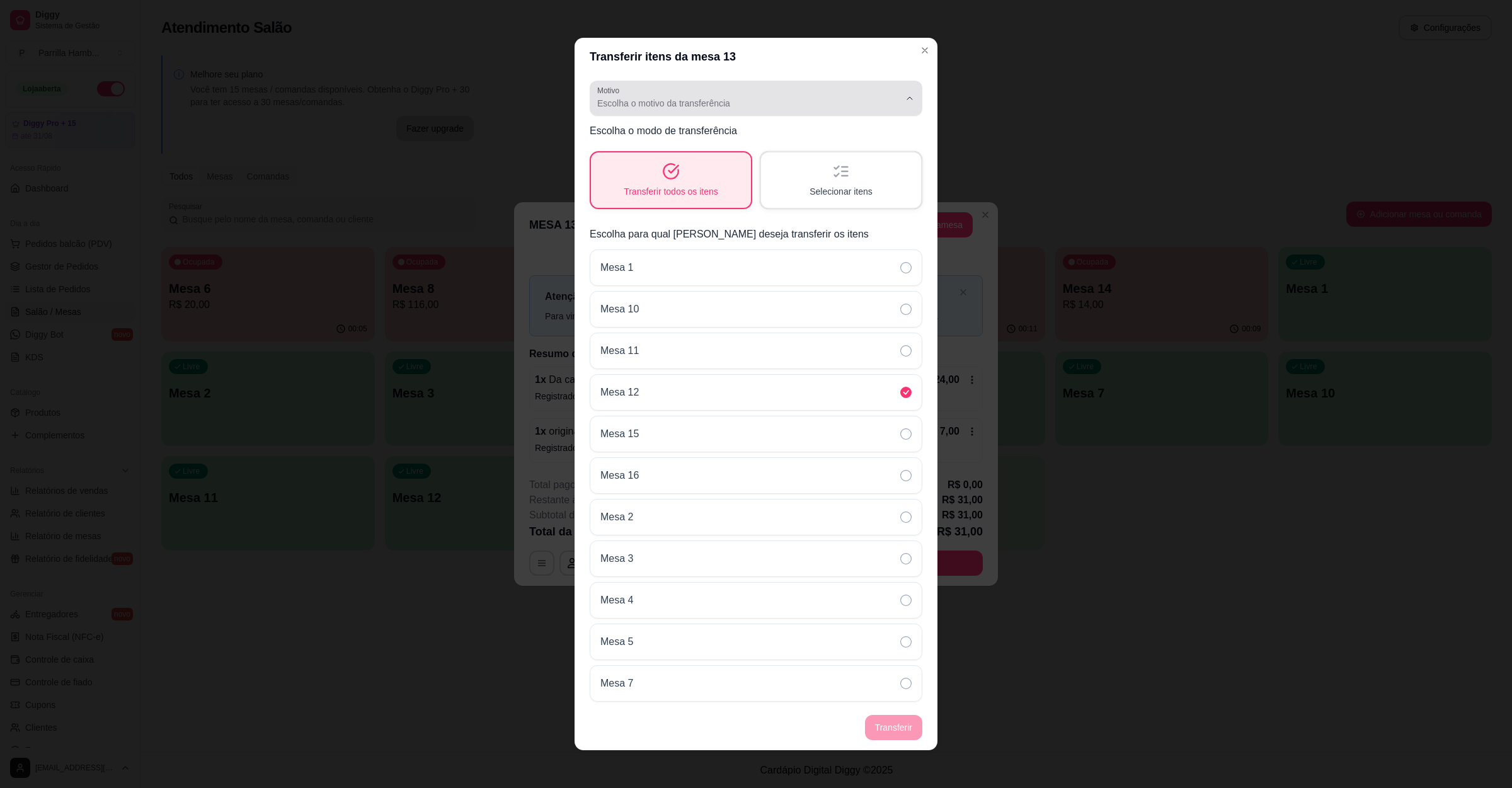
click at [849, 106] on span "Escolha o motivo da transferência" at bounding box center [747, 103] width 302 height 13
click at [823, 153] on span "Mudança de mesa" at bounding box center [736, 152] width 274 height 12
type input "TABLE_TRANSFER"
select select "TABLE_TRANSFER"
click at [871, 728] on button "Transferir" at bounding box center [894, 728] width 57 height 25
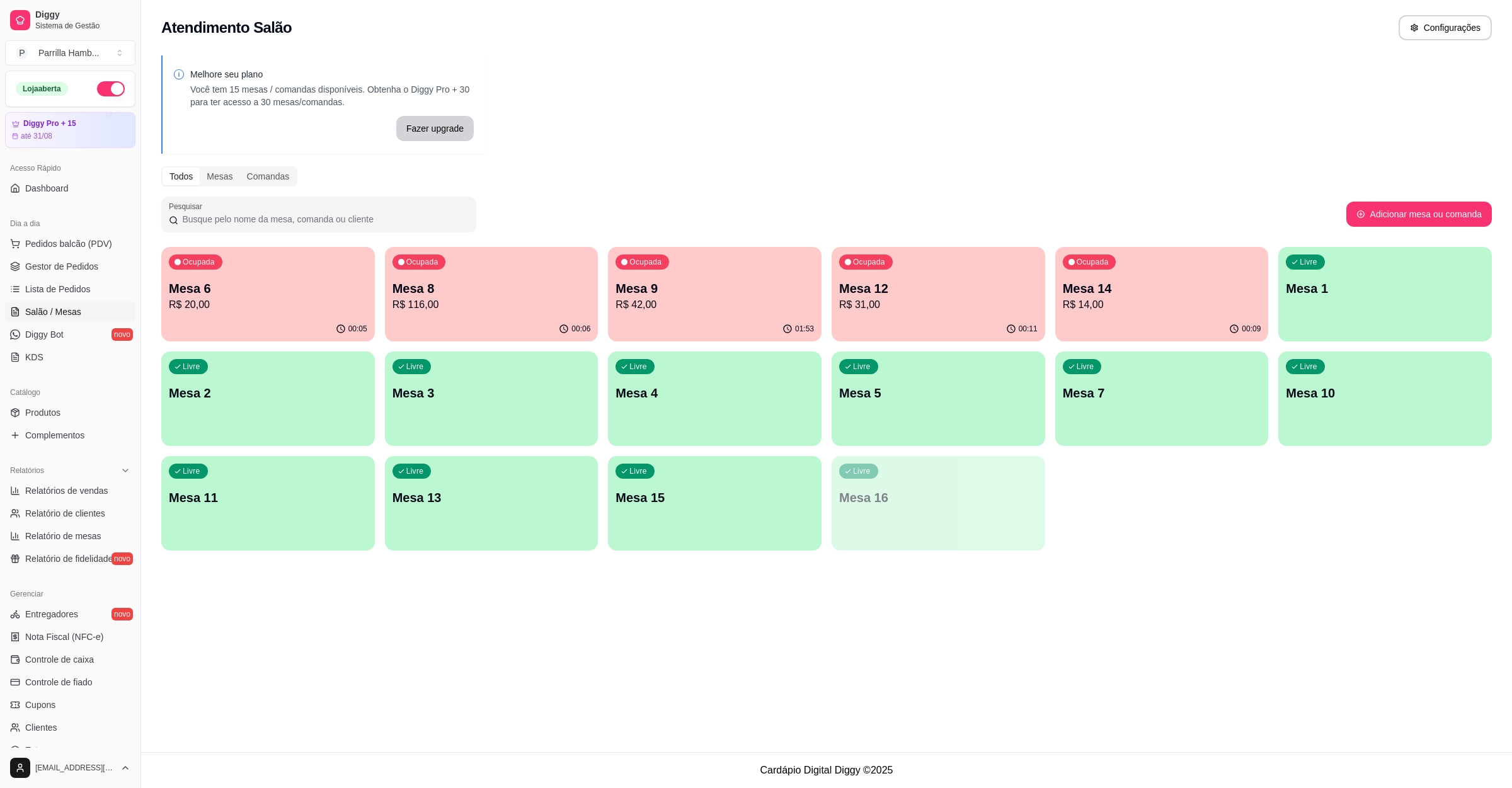
click at [463, 484] on div "Livre Mesa 13" at bounding box center [491, 496] width 213 height 80
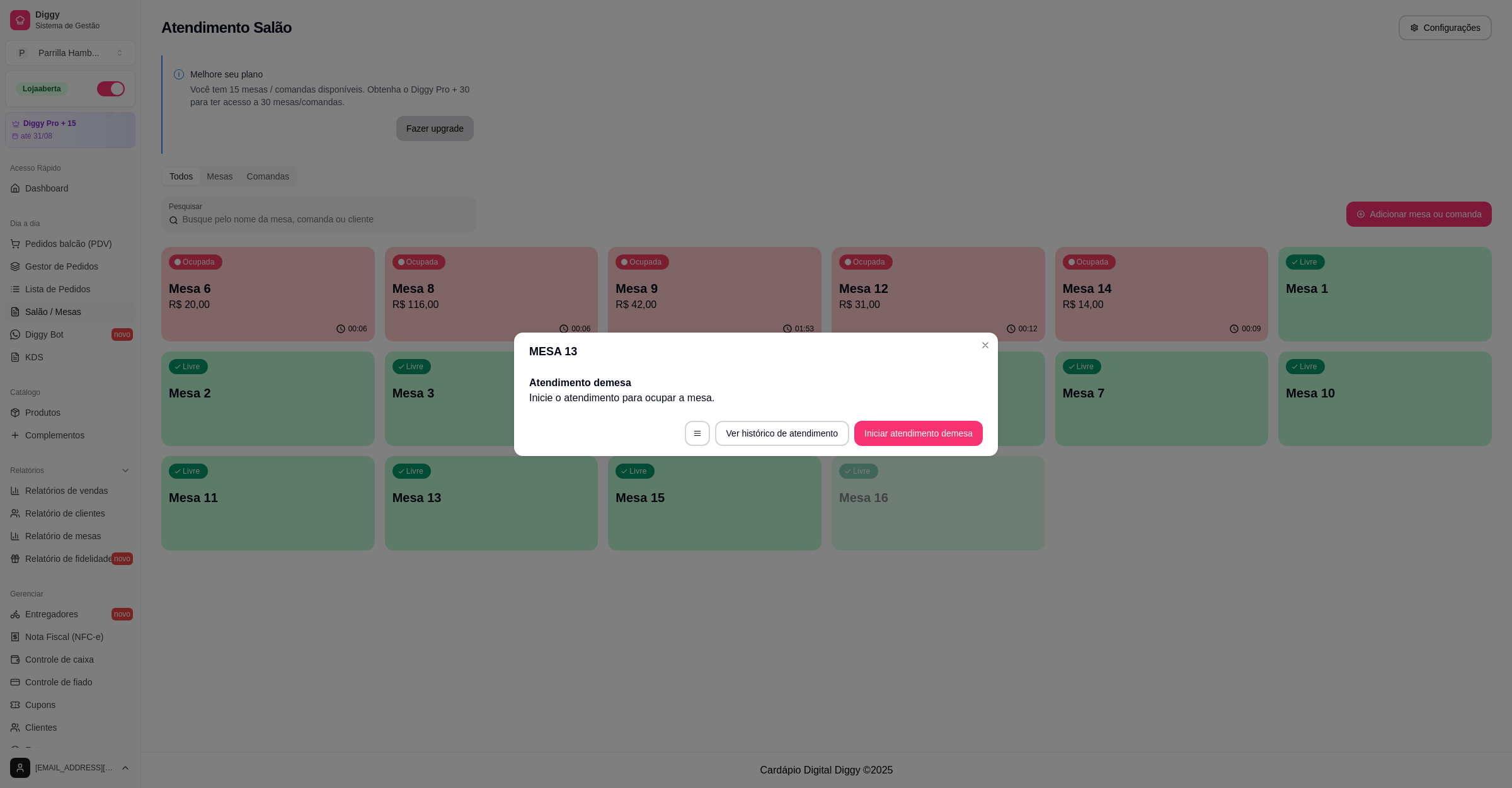
click at [903, 446] on footer "Ver histórico de atendimento Iniciar atendimento de mesa" at bounding box center [756, 433] width 484 height 46
click at [905, 439] on button "Iniciar atendimento de mesa" at bounding box center [918, 433] width 128 height 25
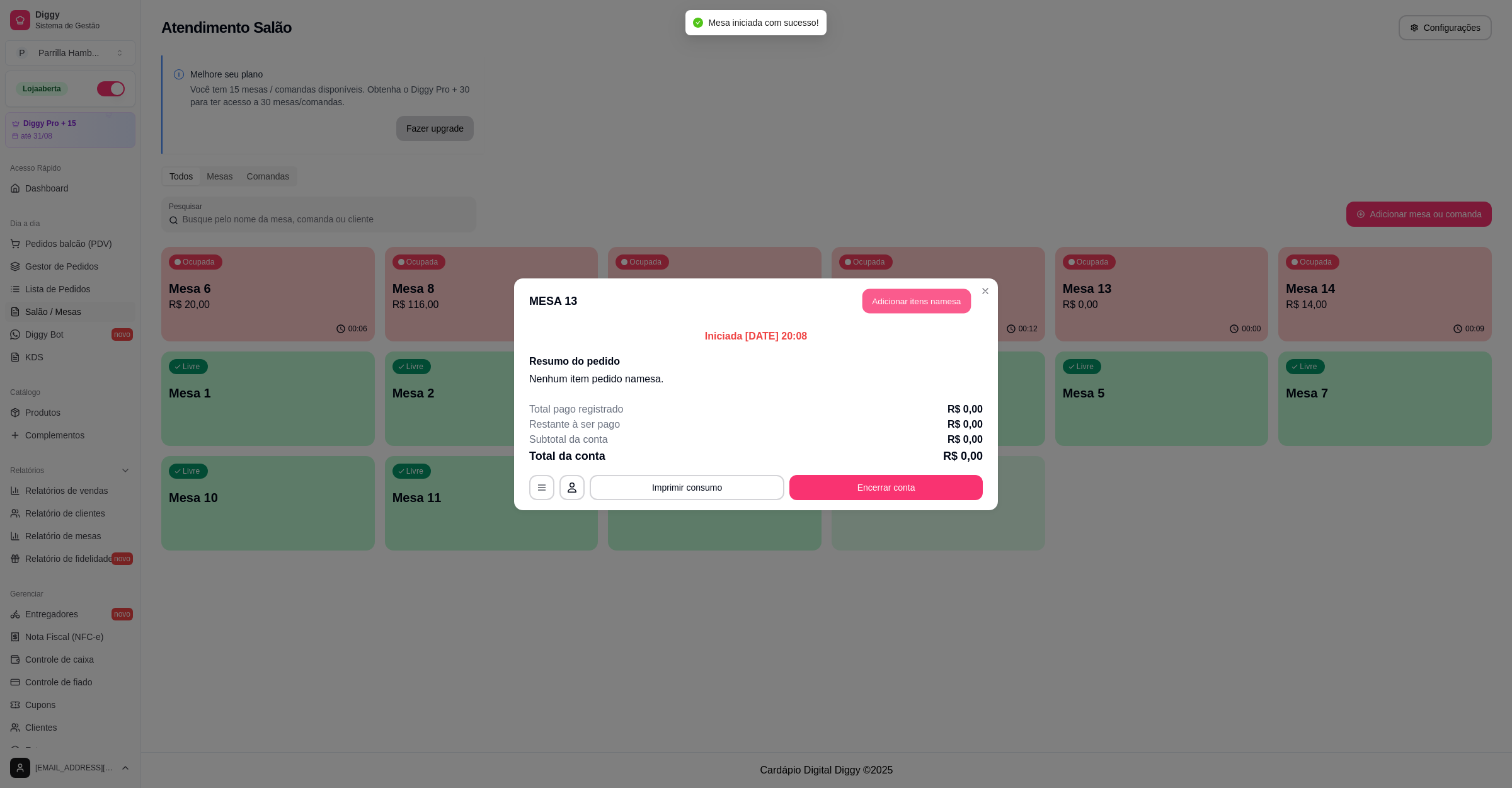
click at [902, 300] on button "Adicionar itens na mesa" at bounding box center [916, 300] width 108 height 24
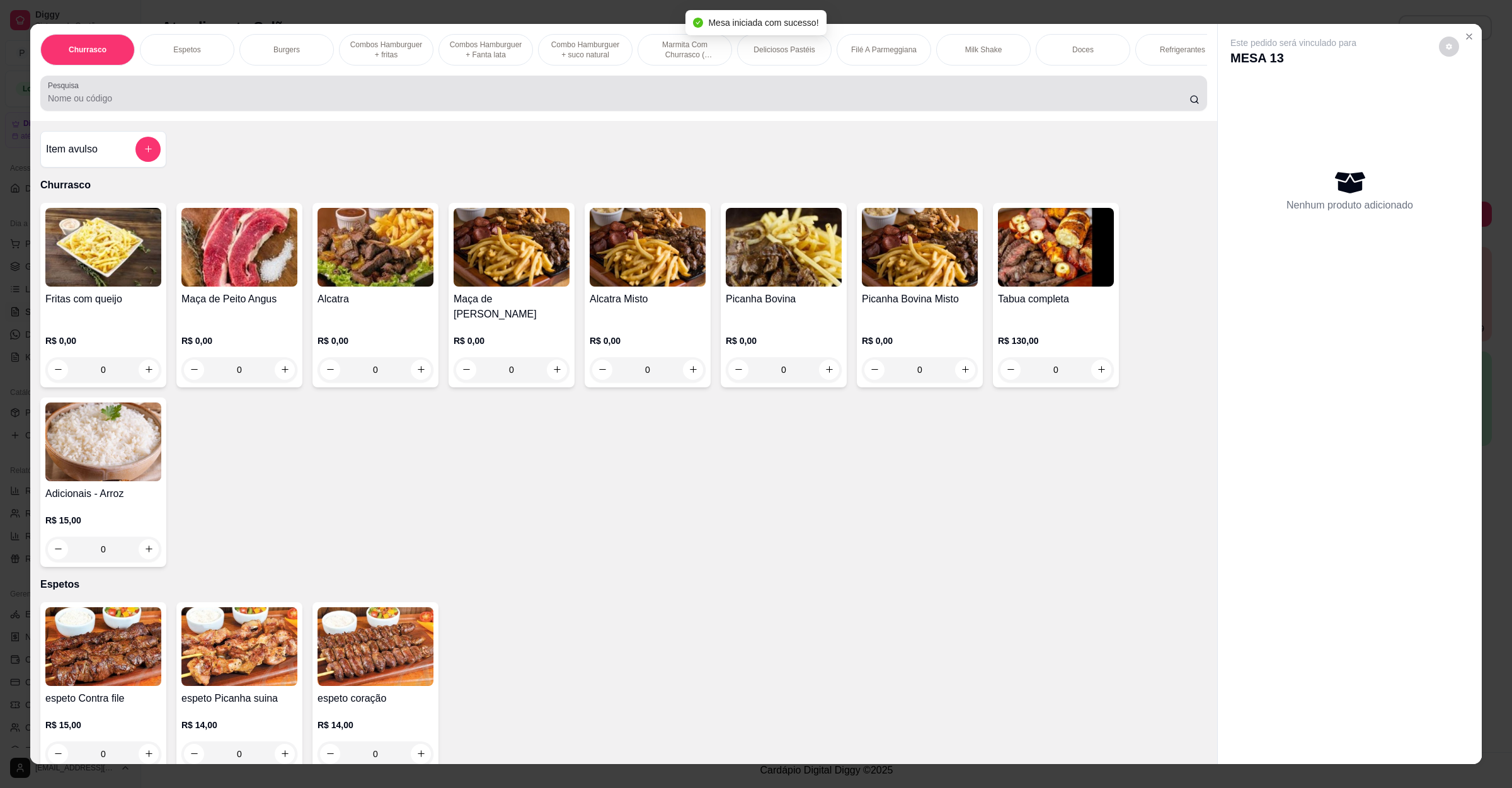
click at [334, 106] on div at bounding box center [623, 93] width 1152 height 25
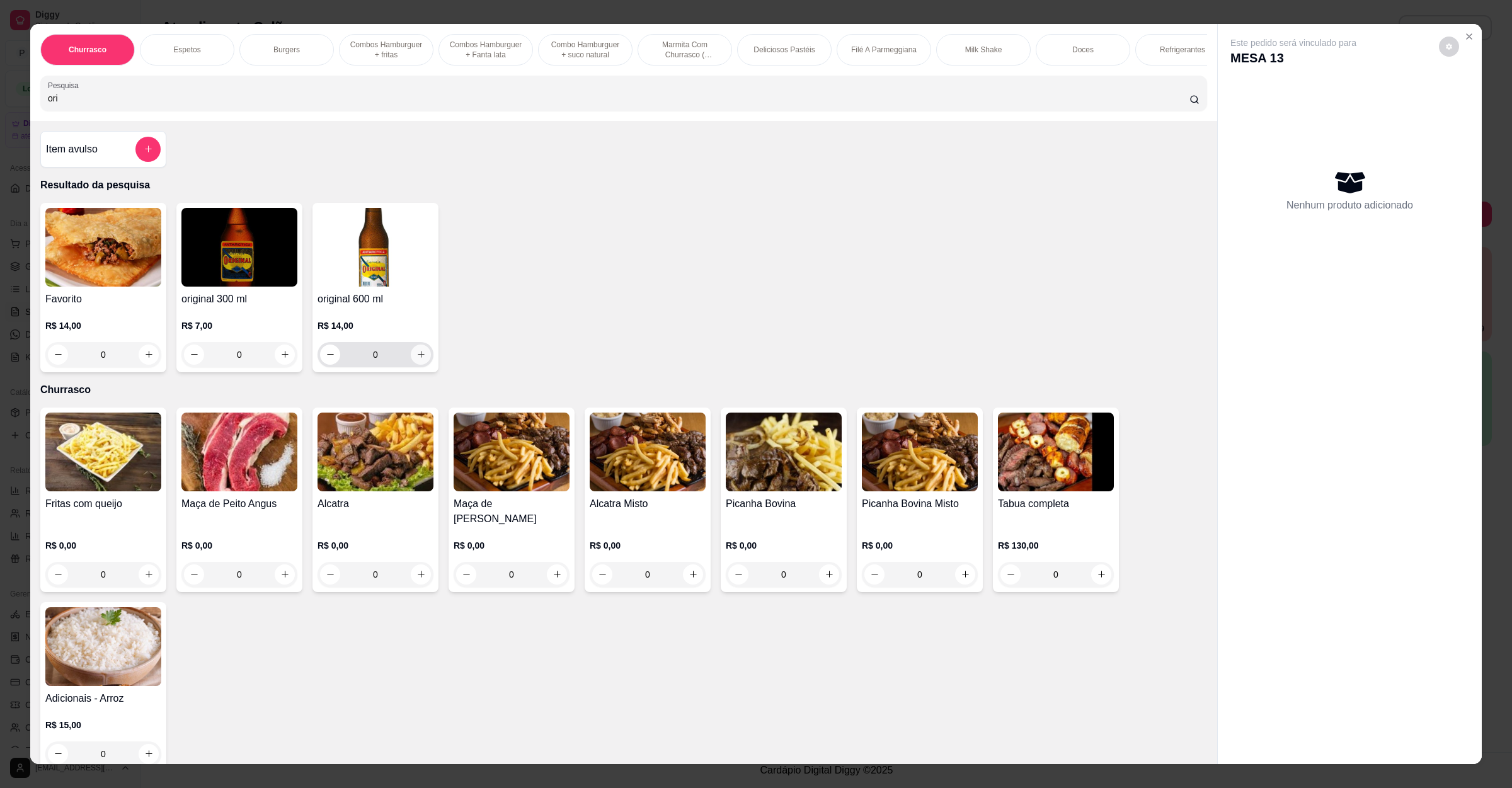
type input "ori"
click at [417, 359] on icon "increase-product-quantity" at bounding box center [421, 354] width 10 height 10
type input "1"
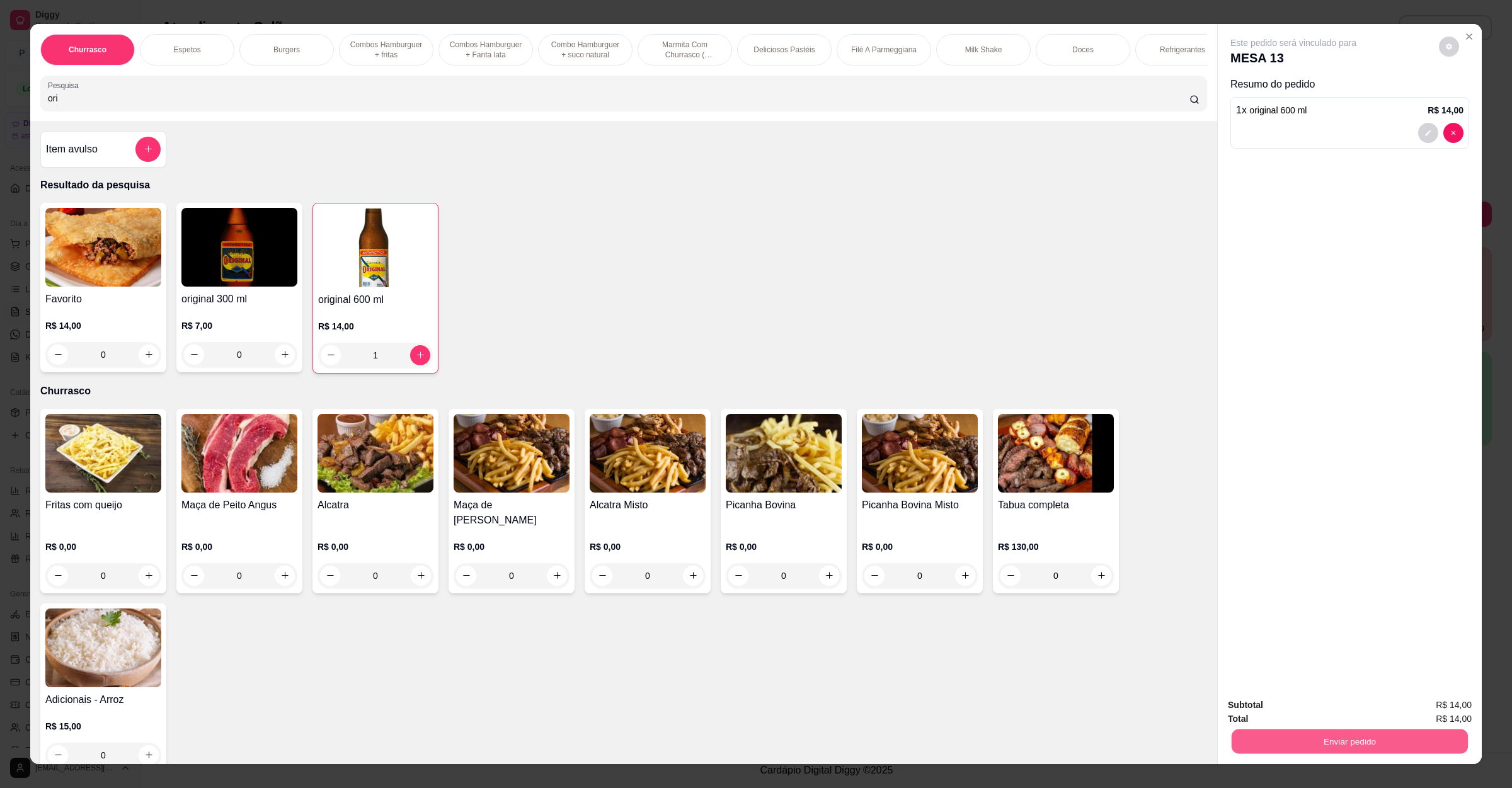
click at [1240, 728] on div "Enviar pedido" at bounding box center [1350, 740] width 244 height 29
click at [1244, 740] on button "Enviar pedido" at bounding box center [1350, 741] width 237 height 24
click at [1248, 706] on button "Não registrar e enviar pedido" at bounding box center [1306, 711] width 131 height 24
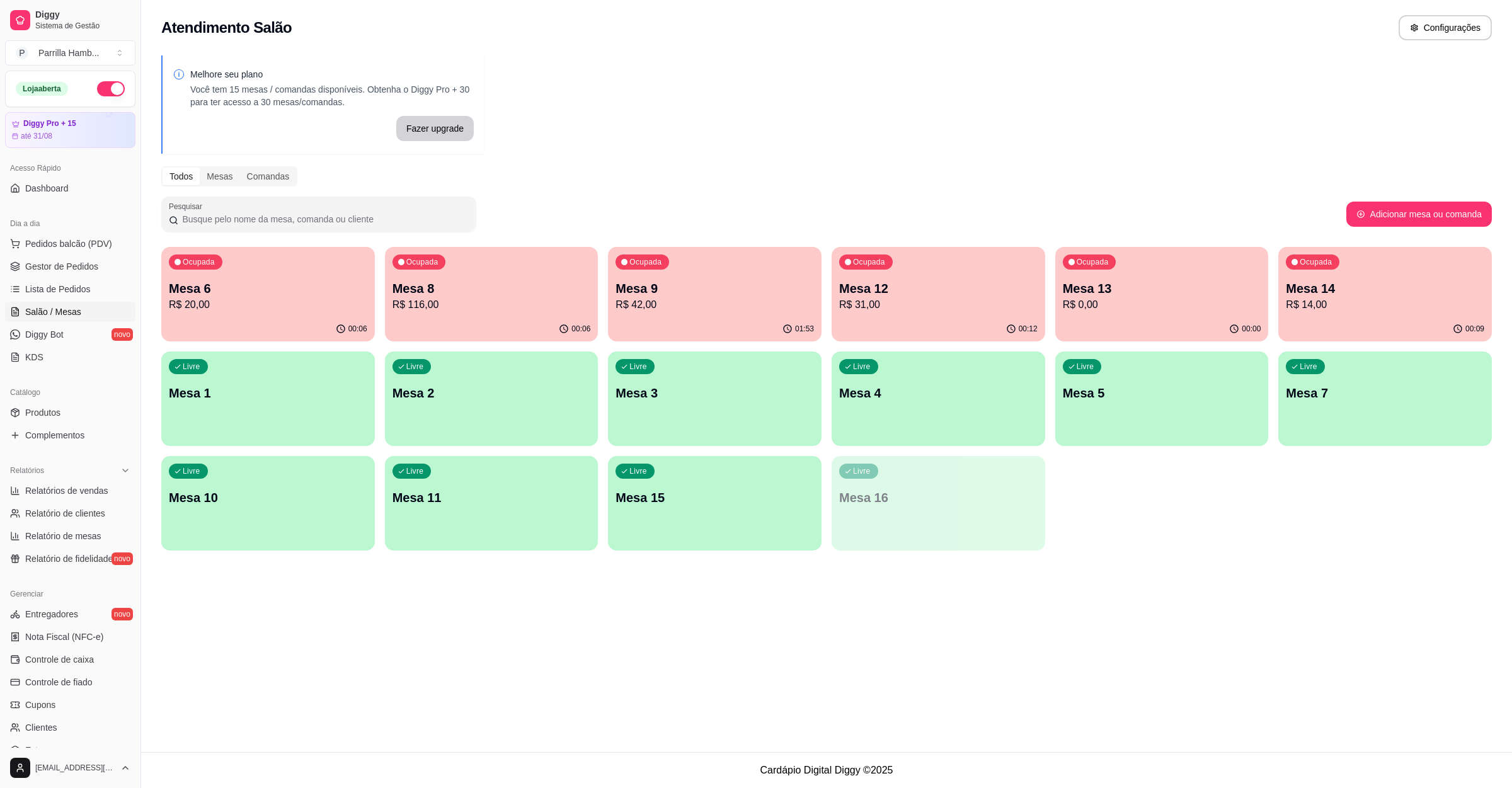
click at [919, 285] on p "Mesa 12" at bounding box center [937, 289] width 198 height 18
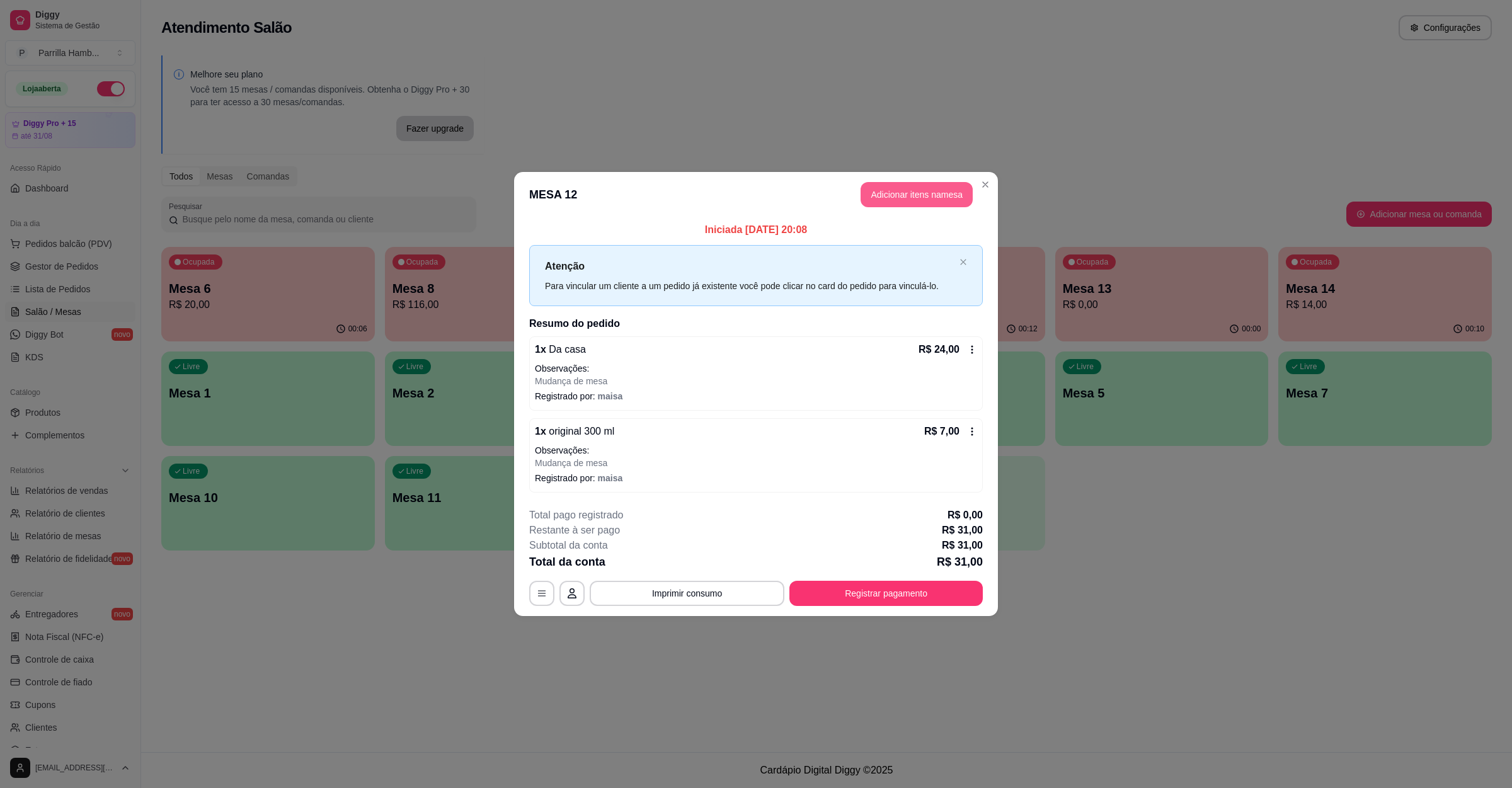
click at [912, 186] on button "Adicionar itens na mesa" at bounding box center [916, 195] width 112 height 25
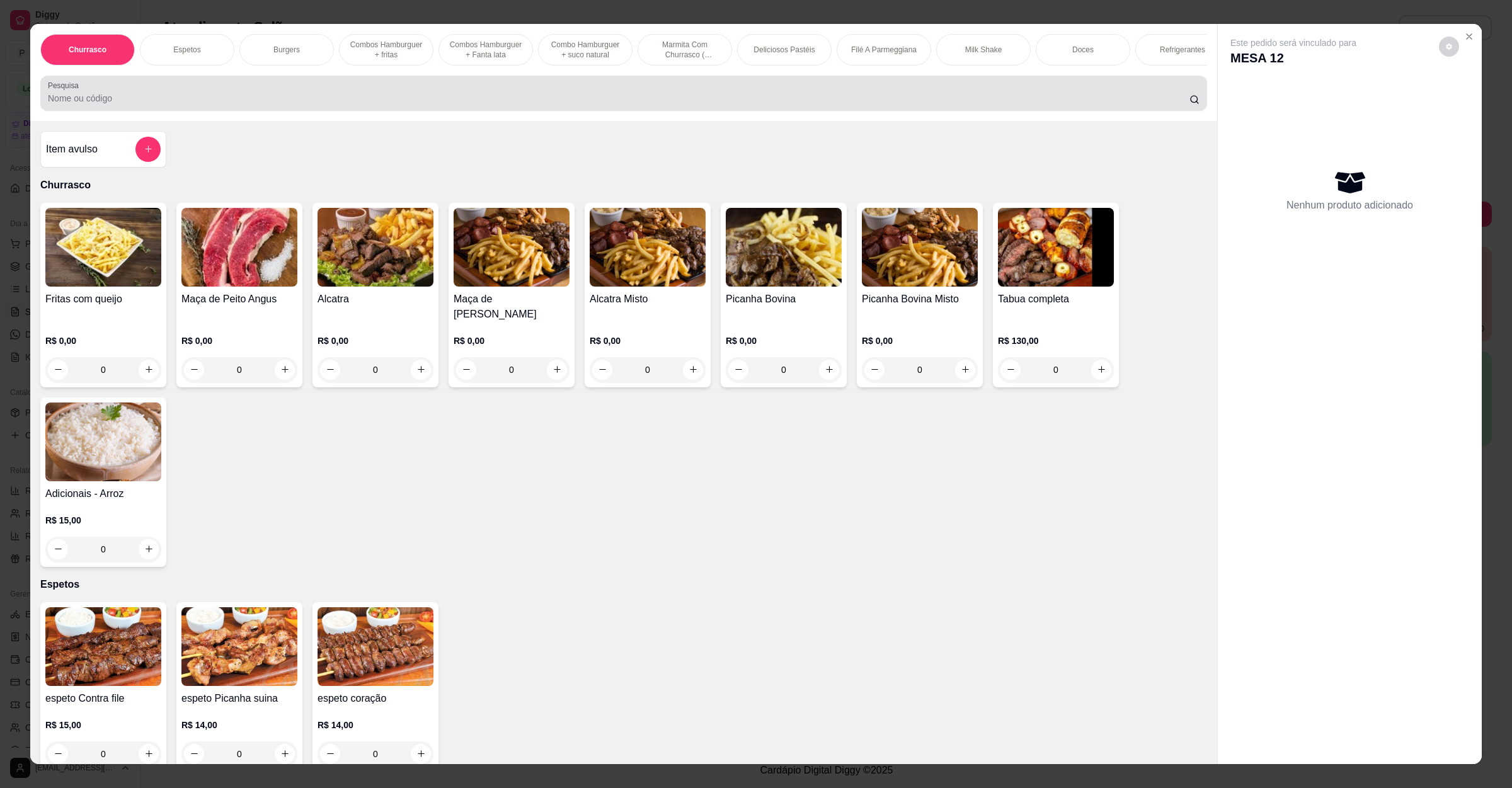
click at [484, 94] on div at bounding box center [623, 93] width 1152 height 25
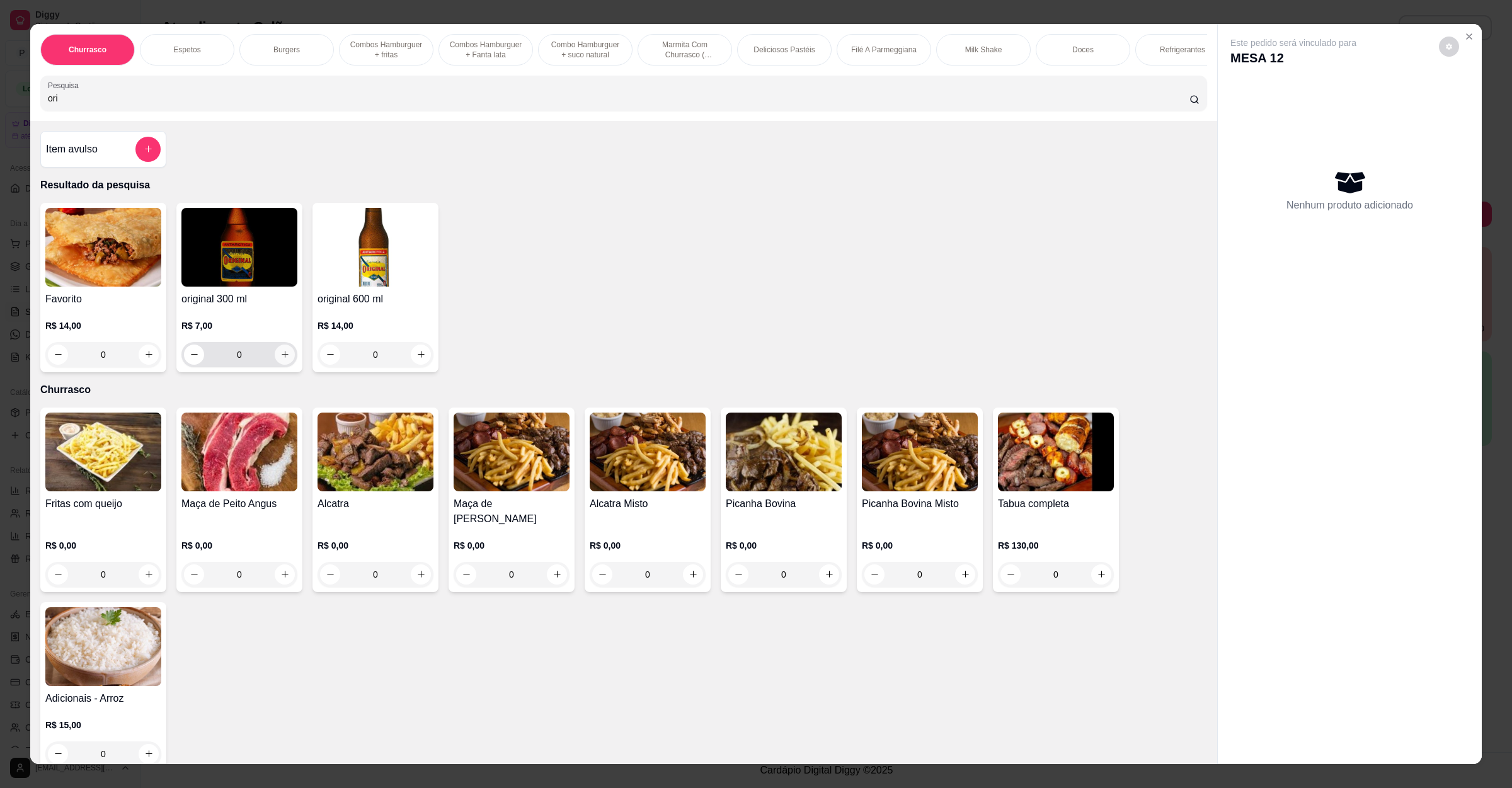
type input "ori"
click at [278, 361] on button "increase-product-quantity" at bounding box center [284, 354] width 20 height 20
type input "1"
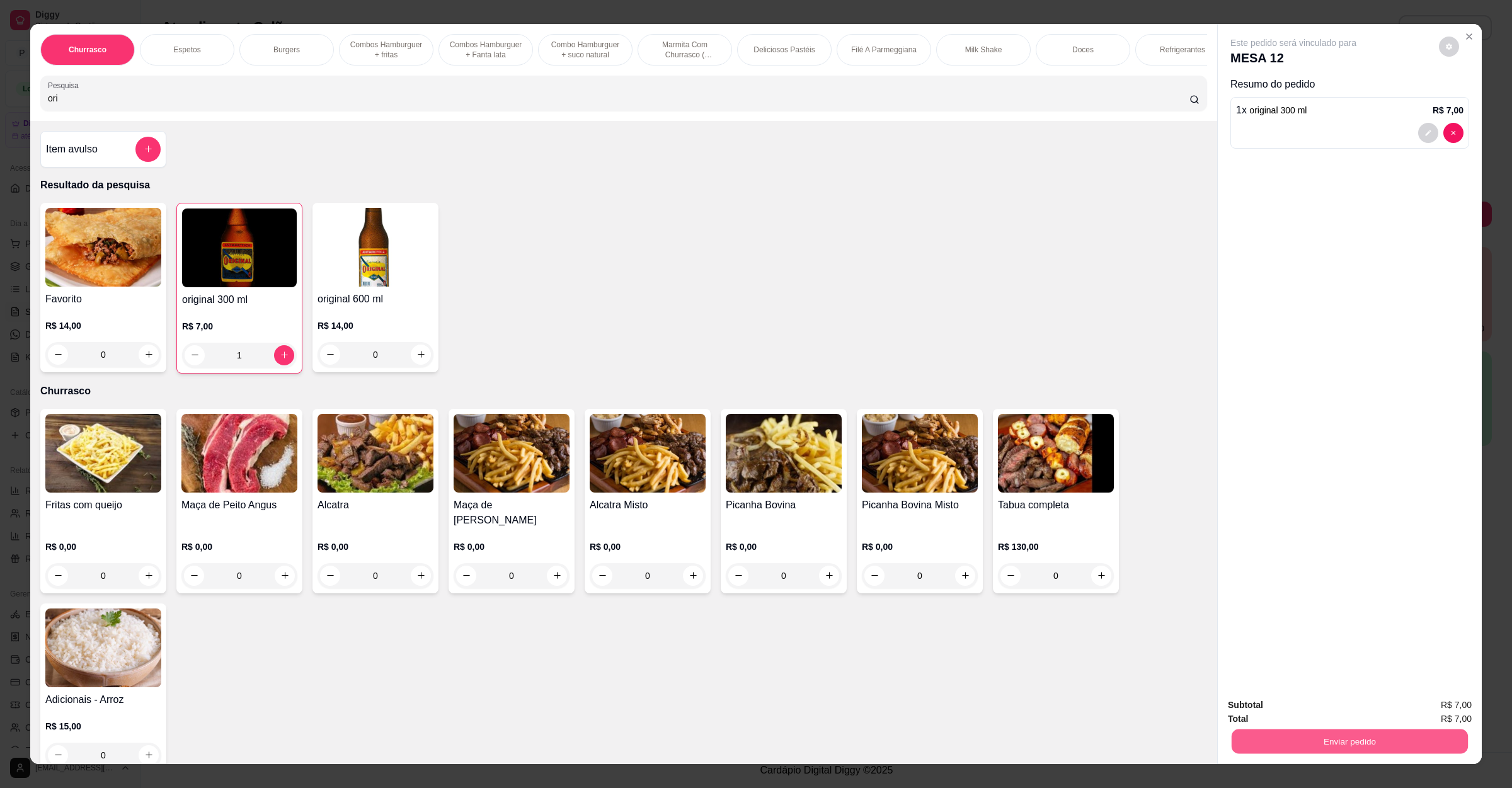
click at [1293, 743] on button "Enviar pedido" at bounding box center [1350, 741] width 237 height 24
click at [1295, 707] on button "Não registrar e enviar pedido" at bounding box center [1306, 710] width 127 height 23
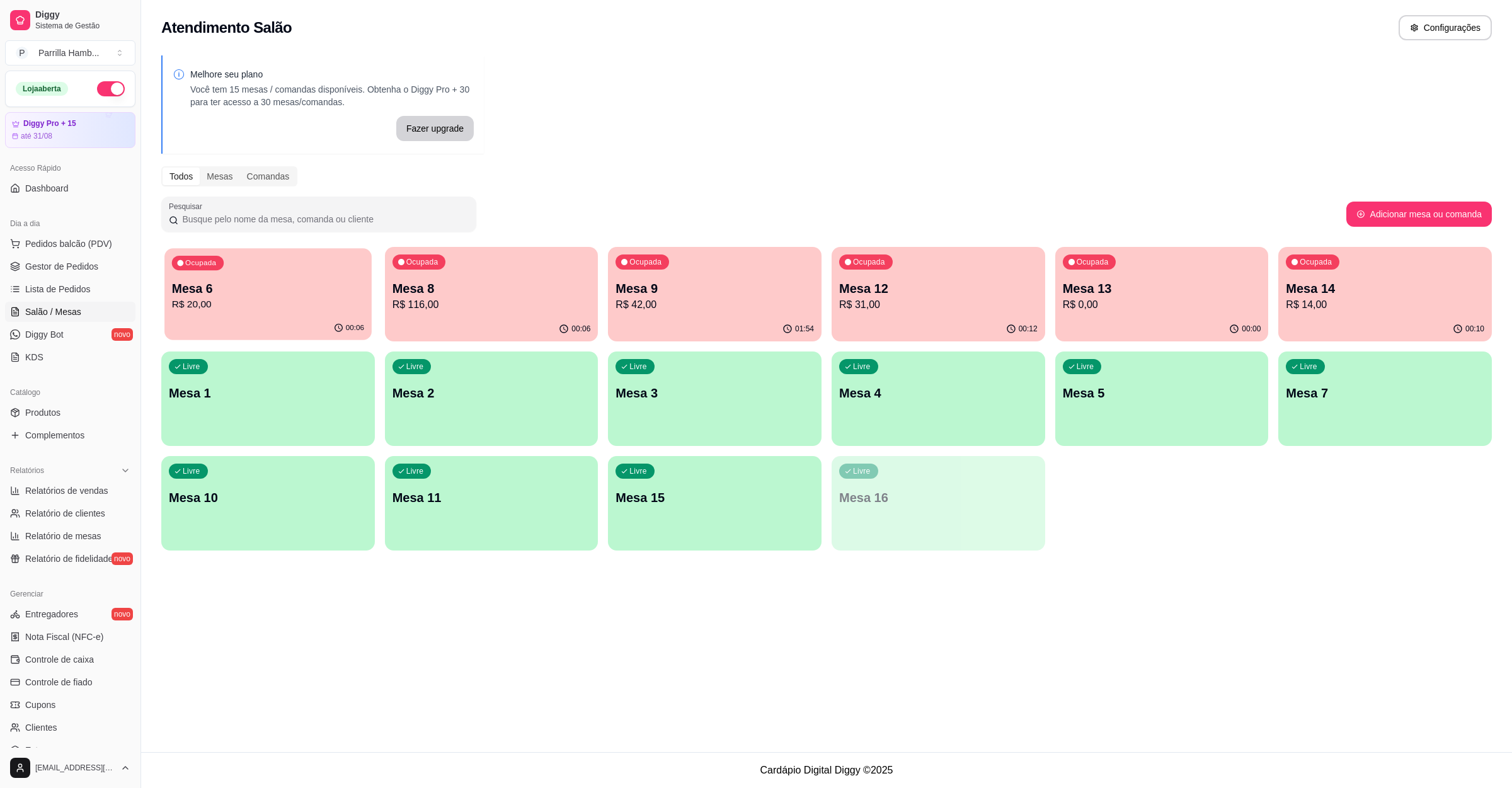
click at [340, 299] on p "R$ 20,00" at bounding box center [268, 305] width 192 height 14
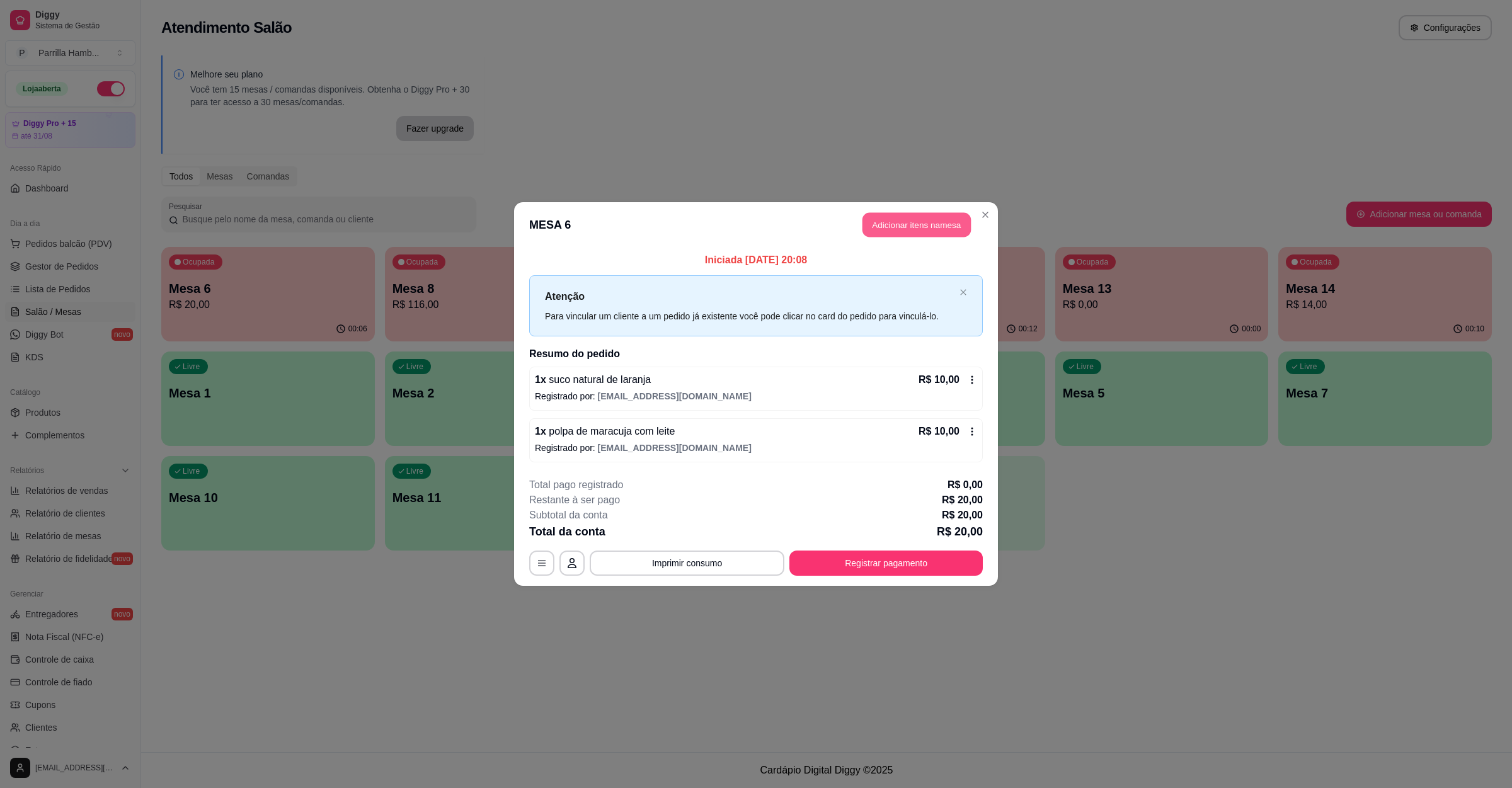
click at [896, 231] on button "Adicionar itens na mesa" at bounding box center [916, 225] width 108 height 24
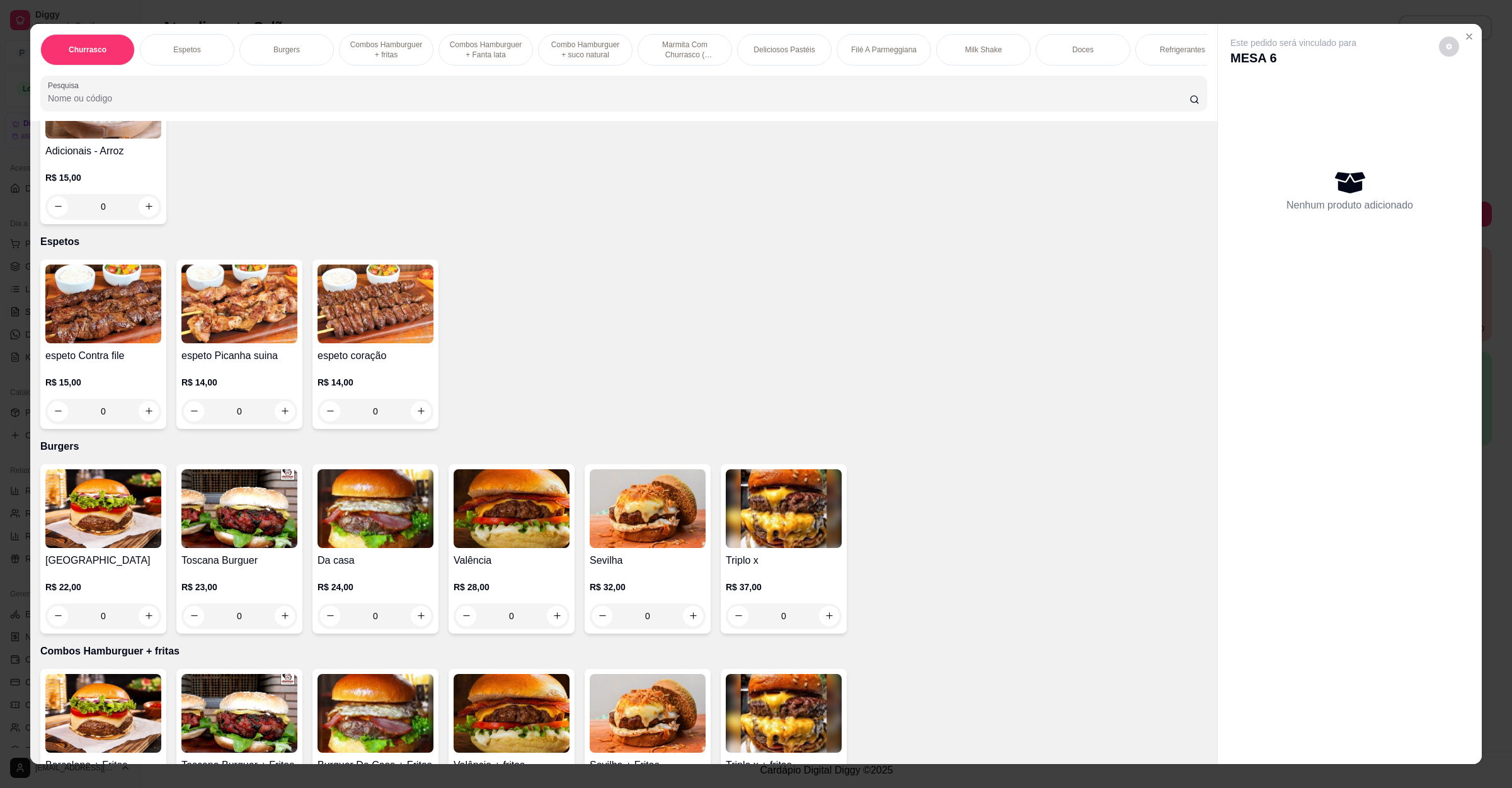
scroll to position [378, 0]
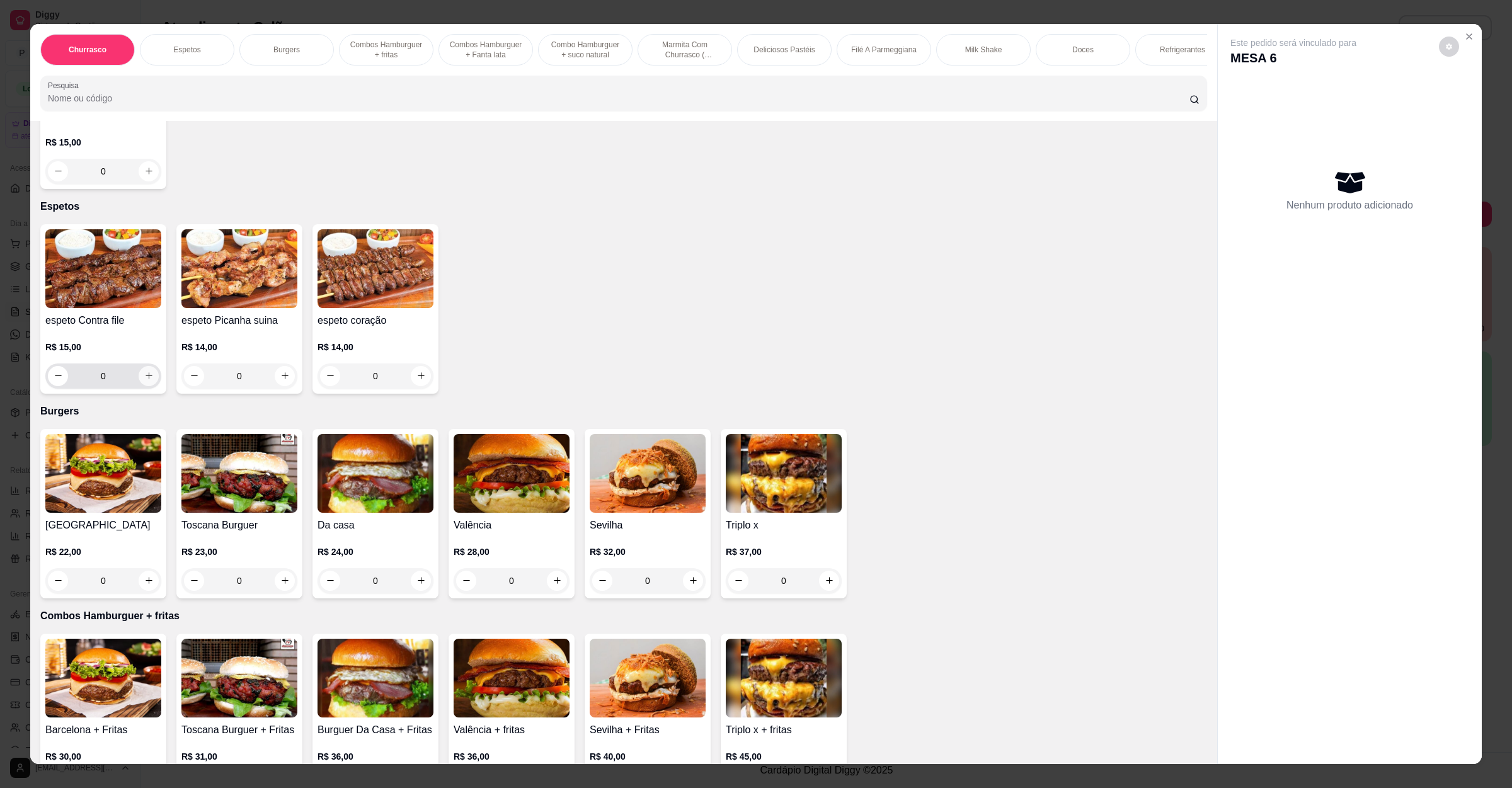
click at [144, 377] on icon "increase-product-quantity" at bounding box center [149, 376] width 10 height 10
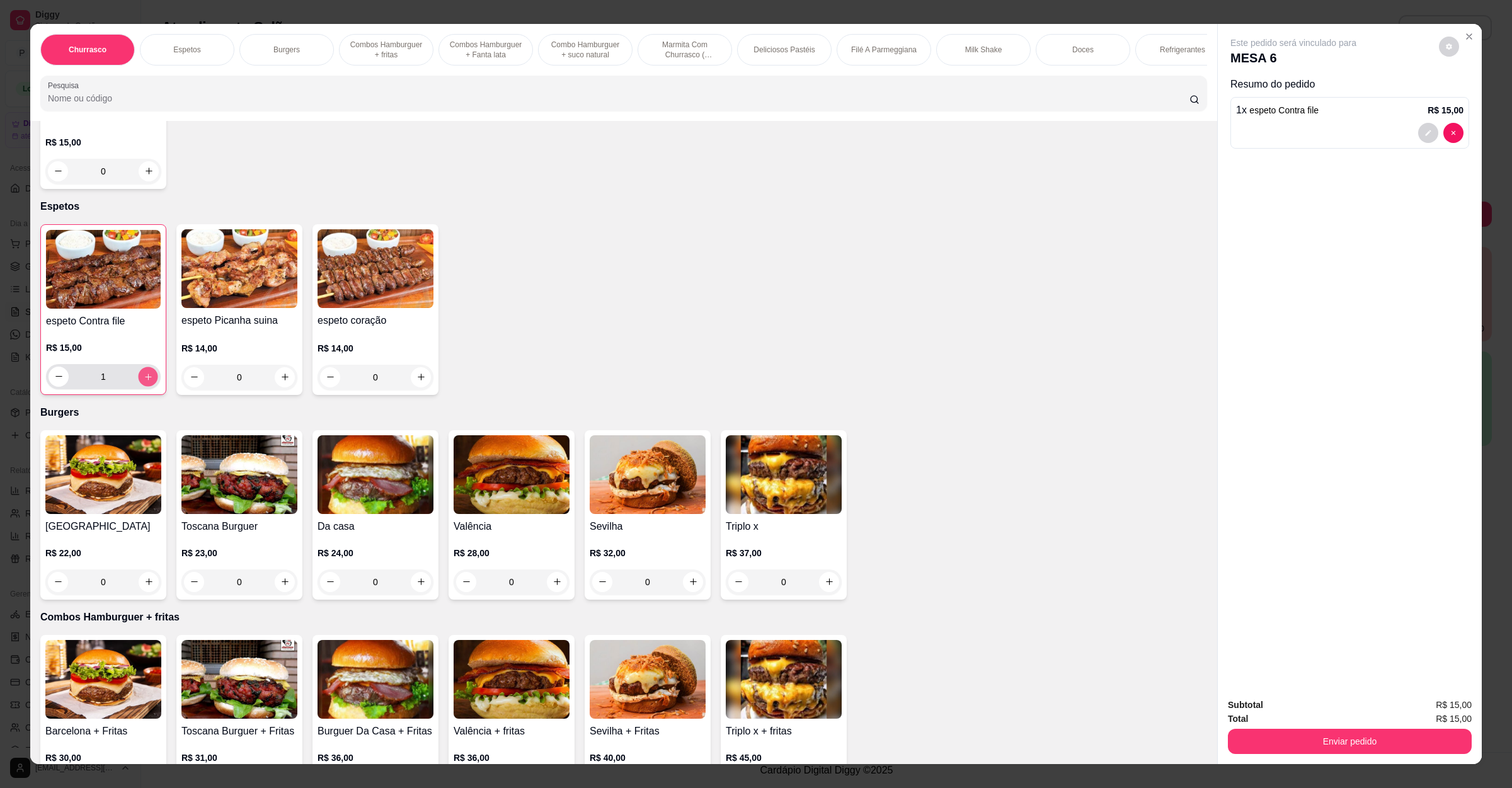
click at [143, 377] on icon "increase-product-quantity" at bounding box center [148, 377] width 10 height 10
type input "3"
click at [274, 378] on button "increase-product-quantity" at bounding box center [284, 377] width 20 height 20
type input "1"
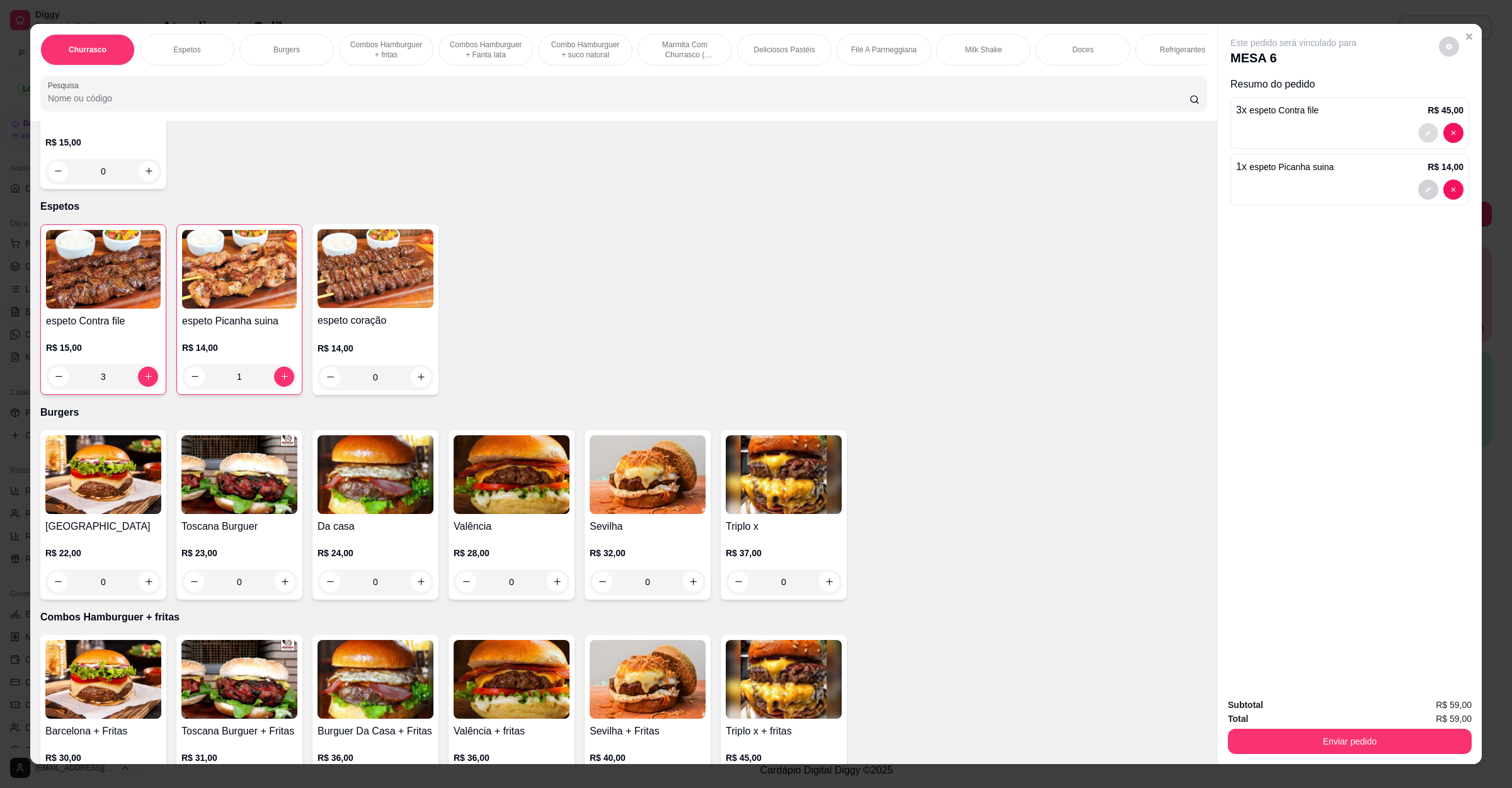
click at [1425, 125] on button "decrease-product-quantity" at bounding box center [1428, 133] width 20 height 20
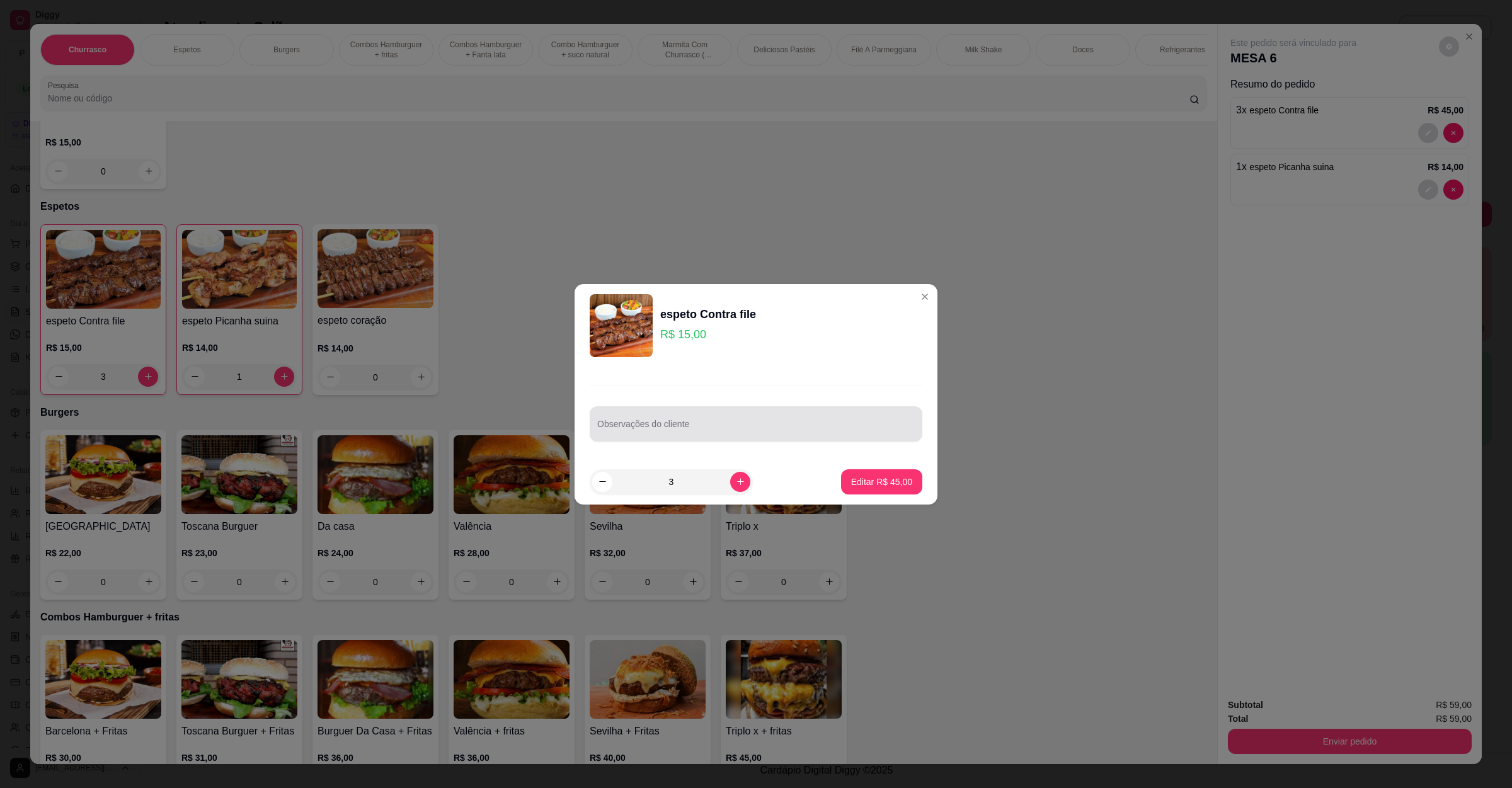
click at [692, 441] on div "Observações do cliente" at bounding box center [756, 423] width 333 height 35
type input "s"
type input "2 sem vinagre e sem farofa"
click at [866, 477] on p "Editar R$ 45,00" at bounding box center [881, 482] width 61 height 13
type input "0"
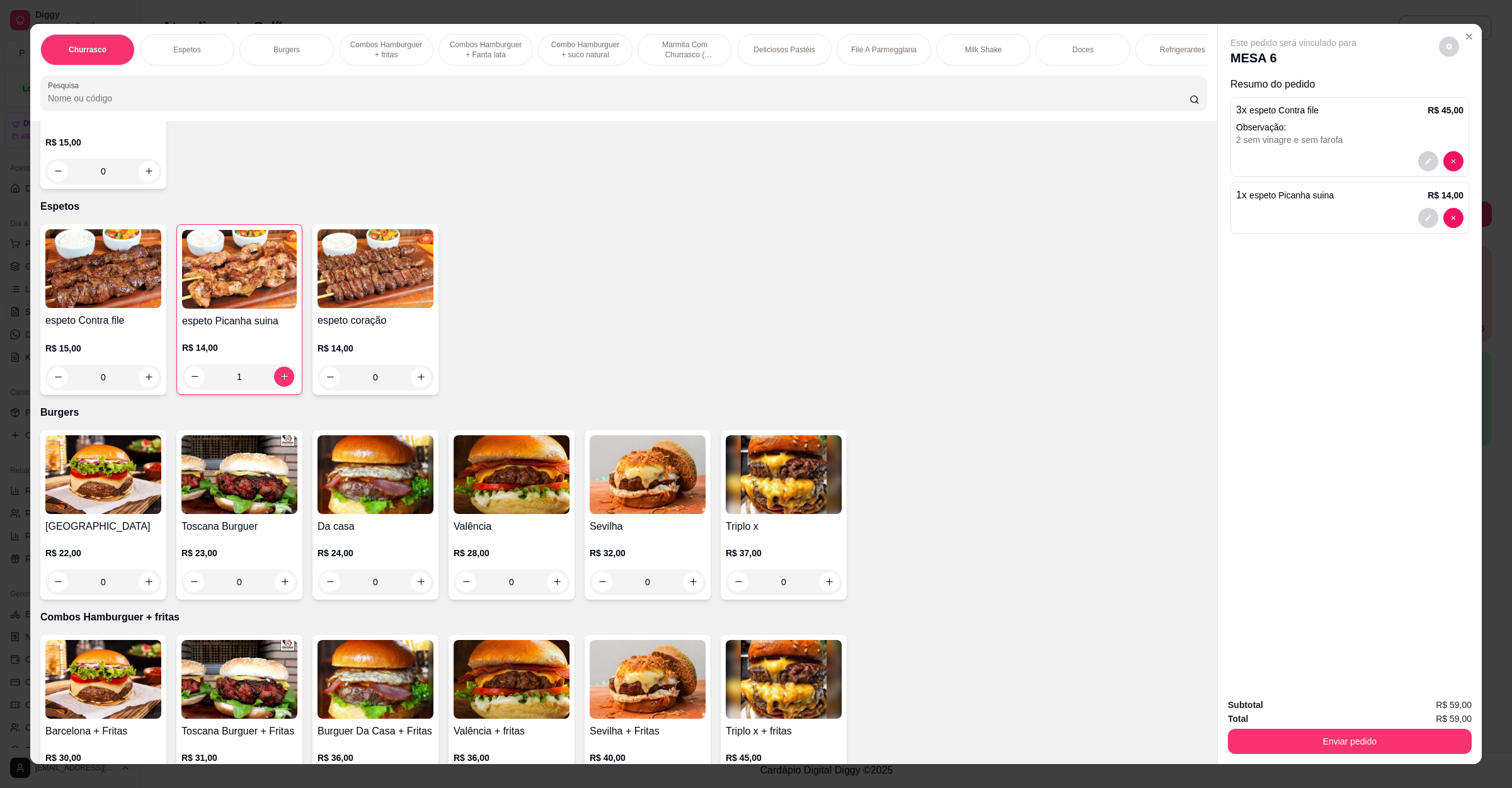
click at [1359, 756] on div "Subtotal R$ 59,00 Total R$ 59,00 Enviar pedido" at bounding box center [1349, 725] width 264 height 76
click at [1359, 735] on button "Enviar pedido" at bounding box center [1350, 741] width 237 height 24
click at [1313, 714] on button "Não registrar e enviar pedido" at bounding box center [1306, 710] width 131 height 24
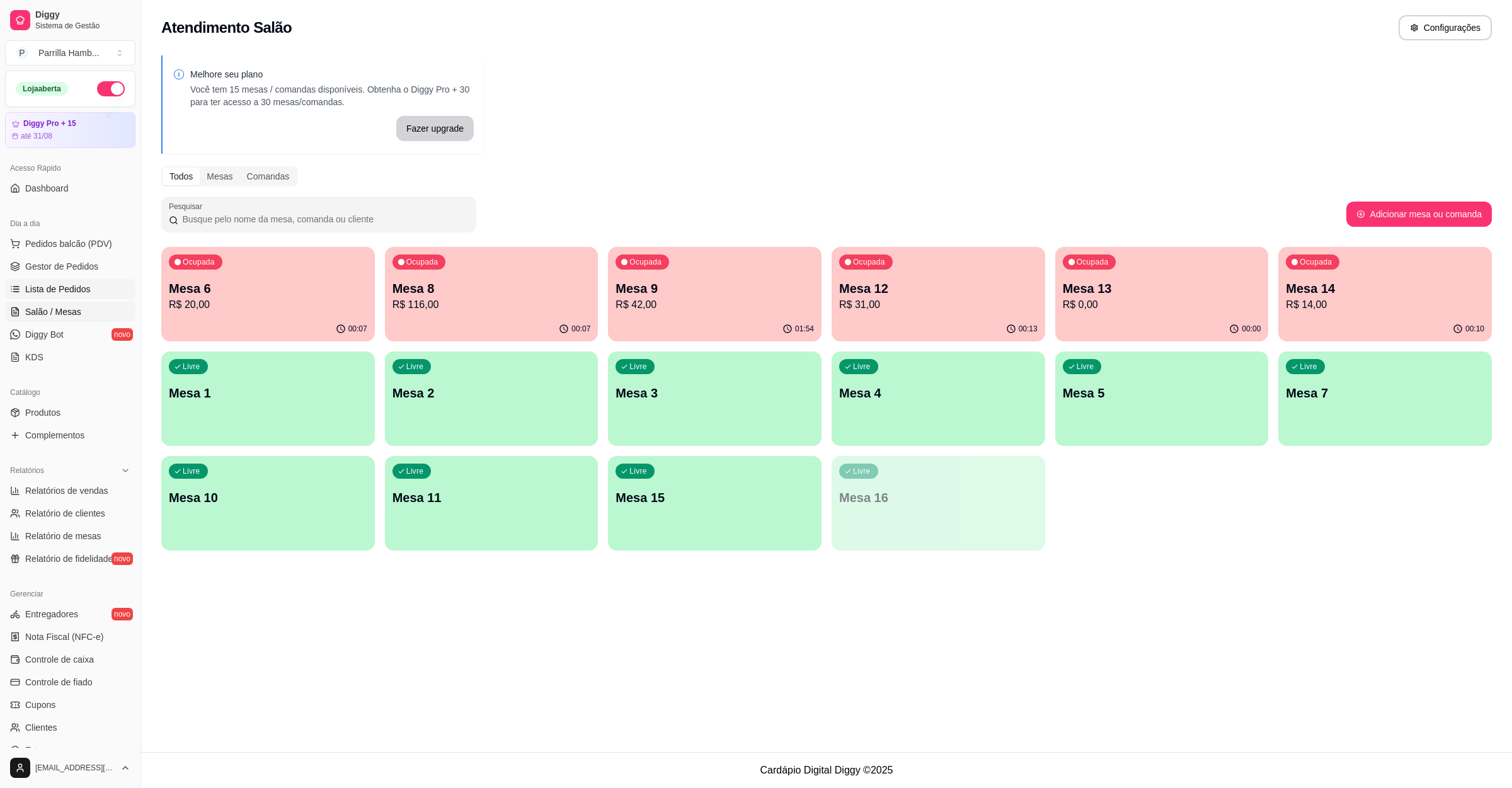
click at [50, 281] on link "Lista de Pedidos" at bounding box center [70, 289] width 130 height 20
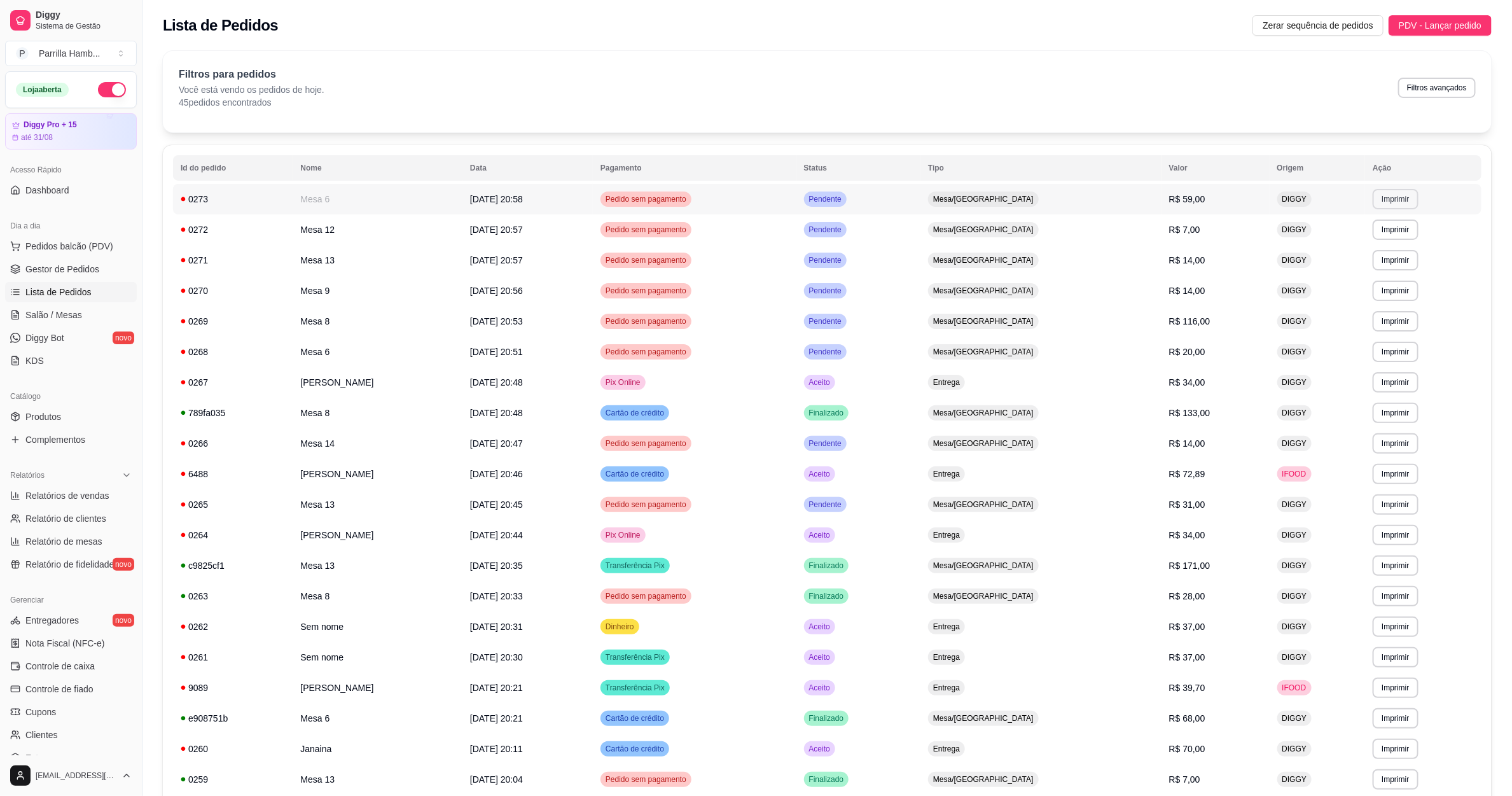
click at [1384, 196] on button "Imprimir" at bounding box center [1396, 199] width 45 height 20
click at [1347, 247] on button "IMPRESSORA" at bounding box center [1371, 245] width 89 height 20
click at [65, 313] on span "Salão / Mesas" at bounding box center [53, 315] width 57 height 13
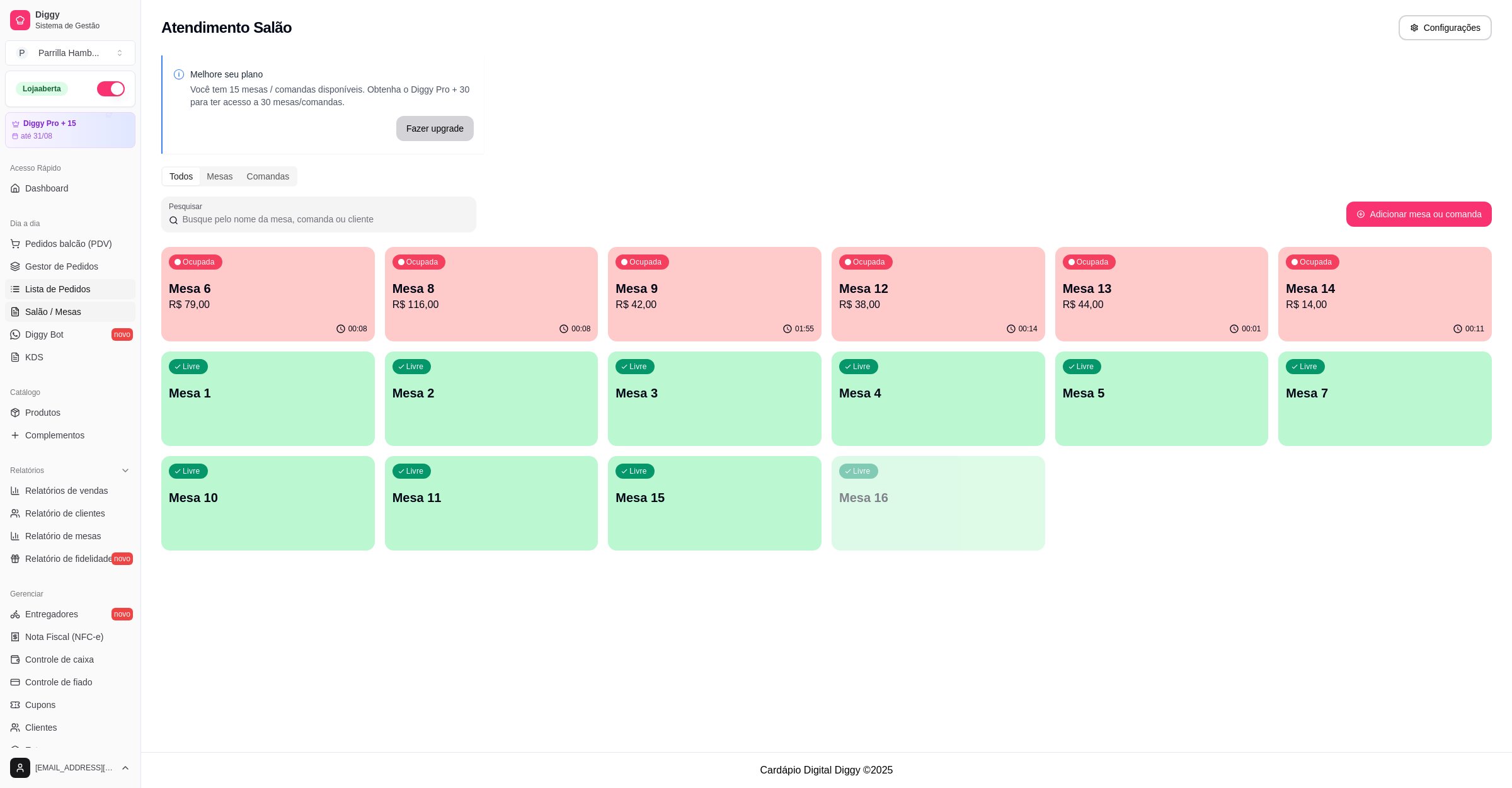
click at [13, 297] on link "Lista de Pedidos" at bounding box center [70, 289] width 130 height 20
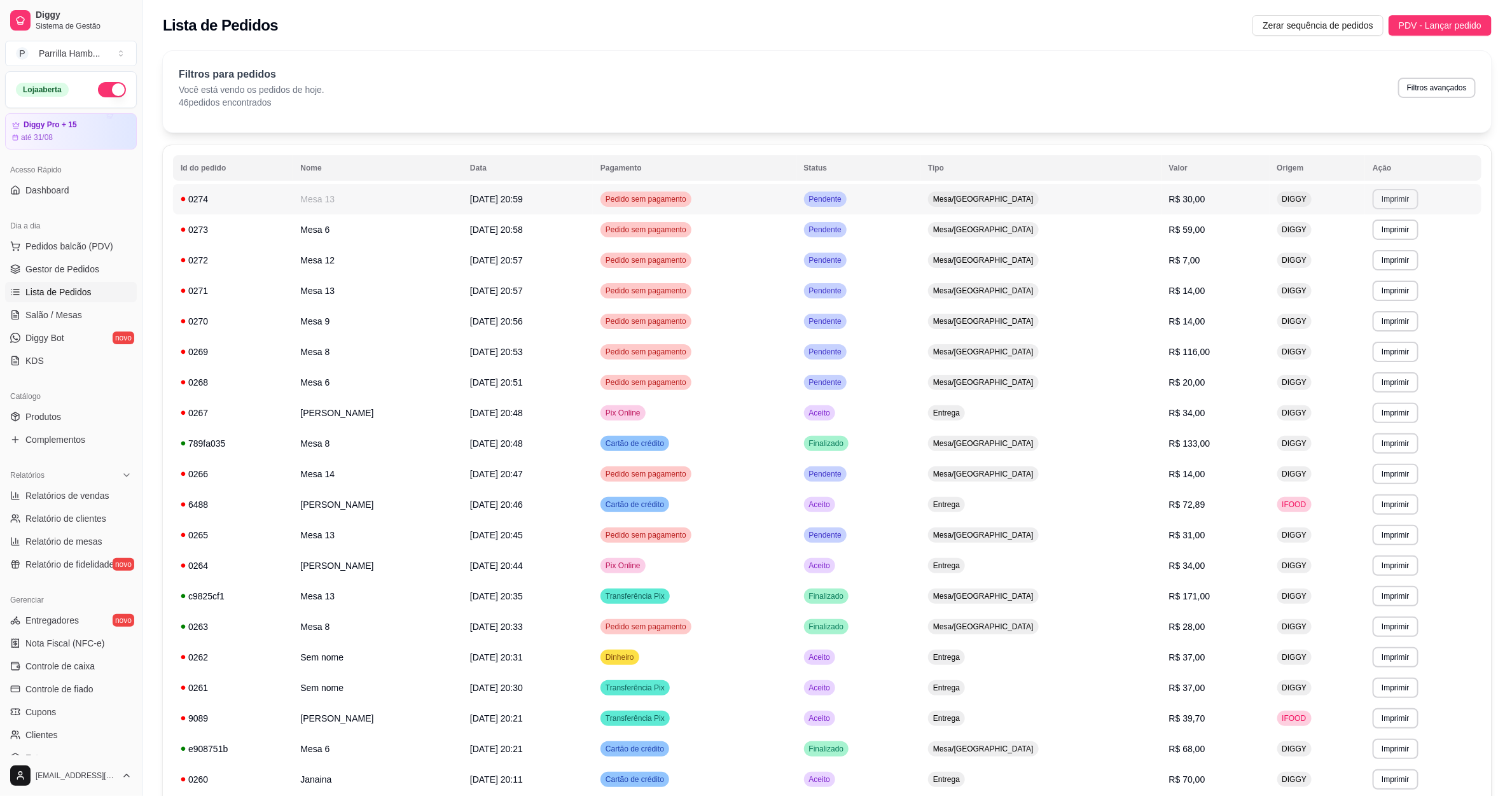
click at [1403, 208] on button "Imprimir" at bounding box center [1396, 199] width 45 height 20
click at [1399, 243] on button "IMPRESSORA" at bounding box center [1371, 245] width 89 height 20
click at [86, 318] on link "Salão / Mesas" at bounding box center [71, 315] width 131 height 20
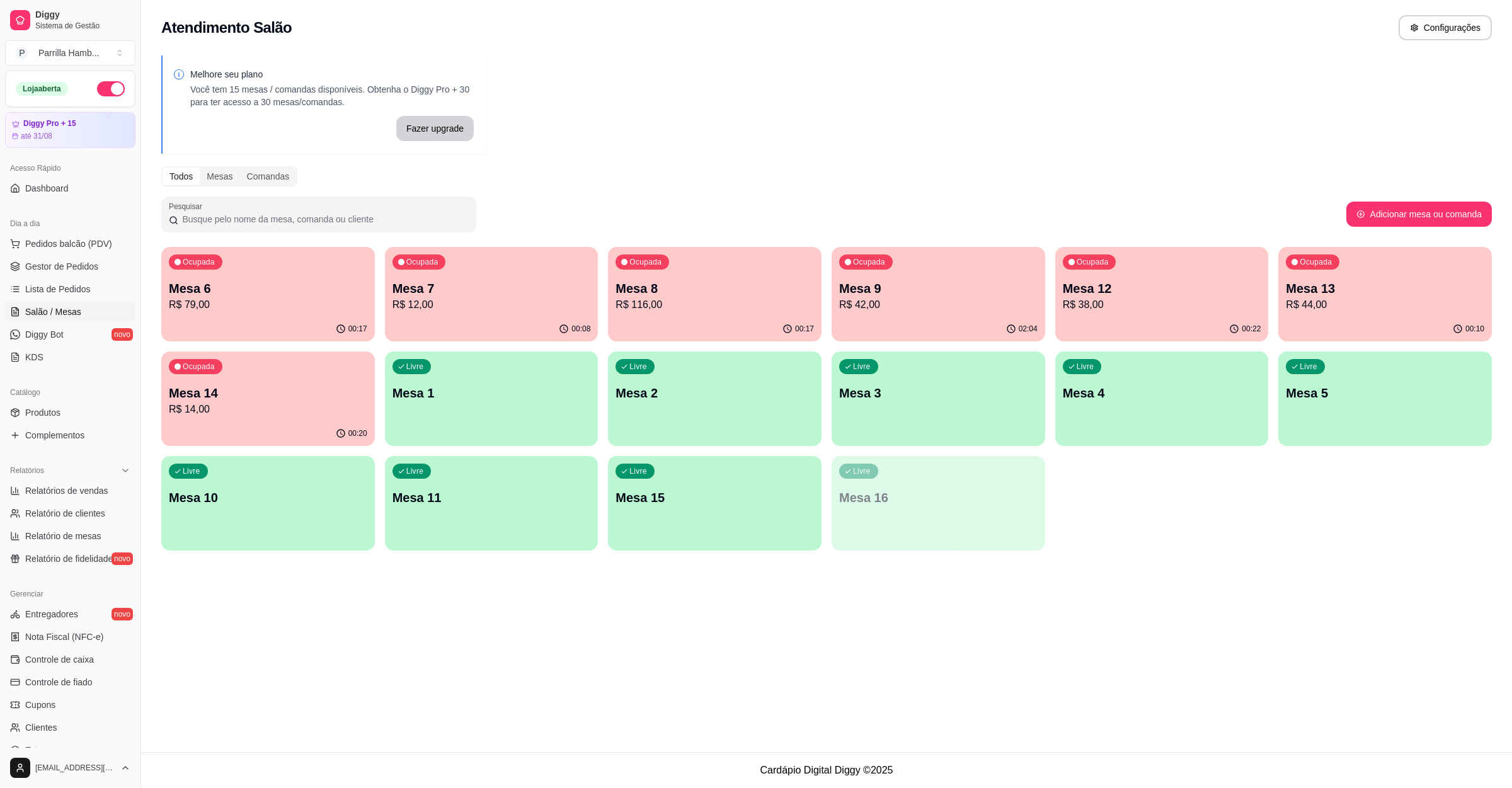
click at [216, 371] on span "Ocupada" at bounding box center [199, 366] width 36 height 10
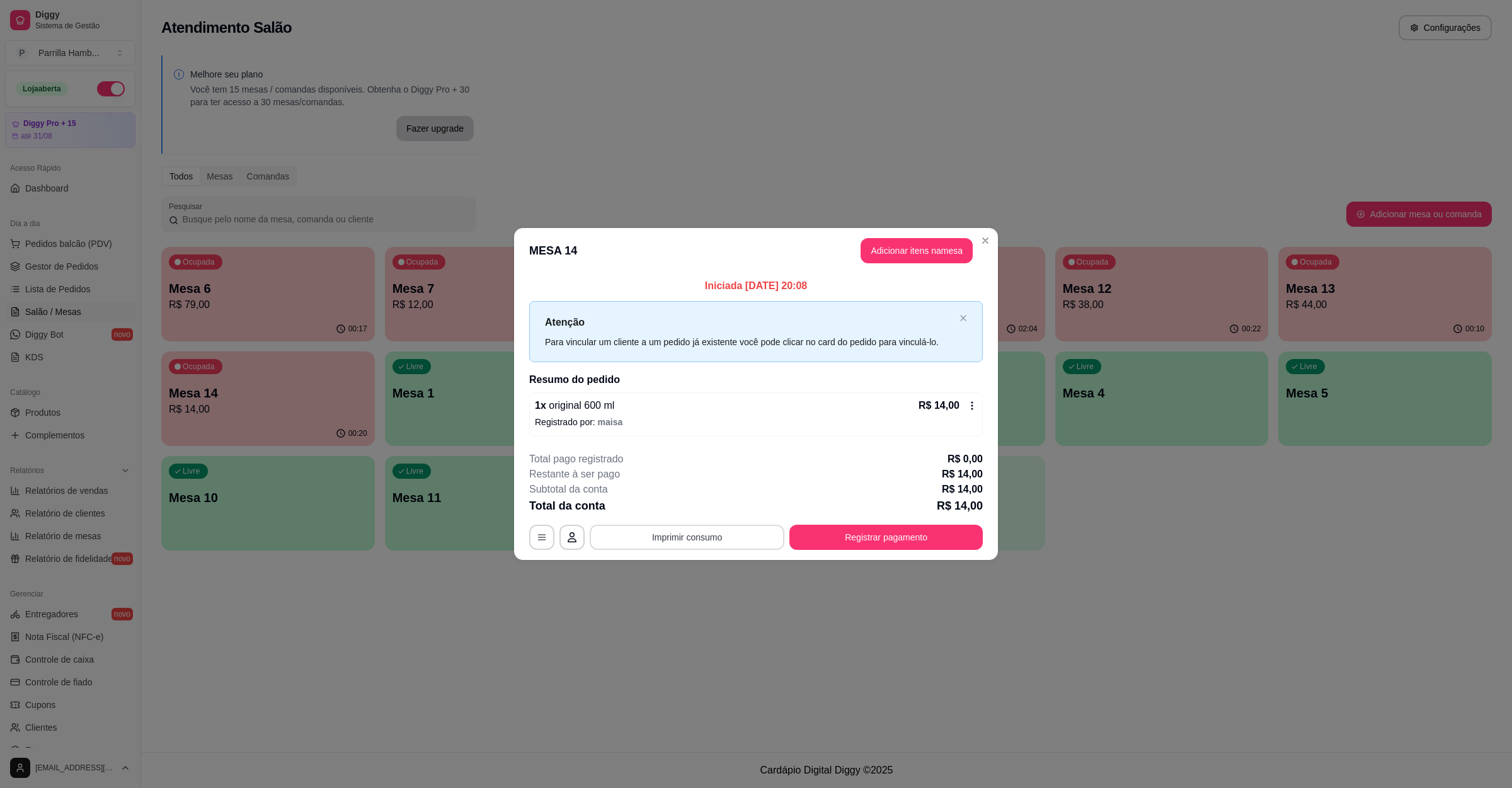
click at [692, 540] on button "Imprimir consumo" at bounding box center [687, 537] width 194 height 25
click at [698, 520] on div "Escolha a impressora IMPRESSORA" at bounding box center [691, 500] width 104 height 43
click at [700, 518] on div "Escolha a impressora IMPRESSORA" at bounding box center [691, 500] width 104 height 43
click at [887, 531] on button "Registrar pagamento" at bounding box center [886, 537] width 187 height 24
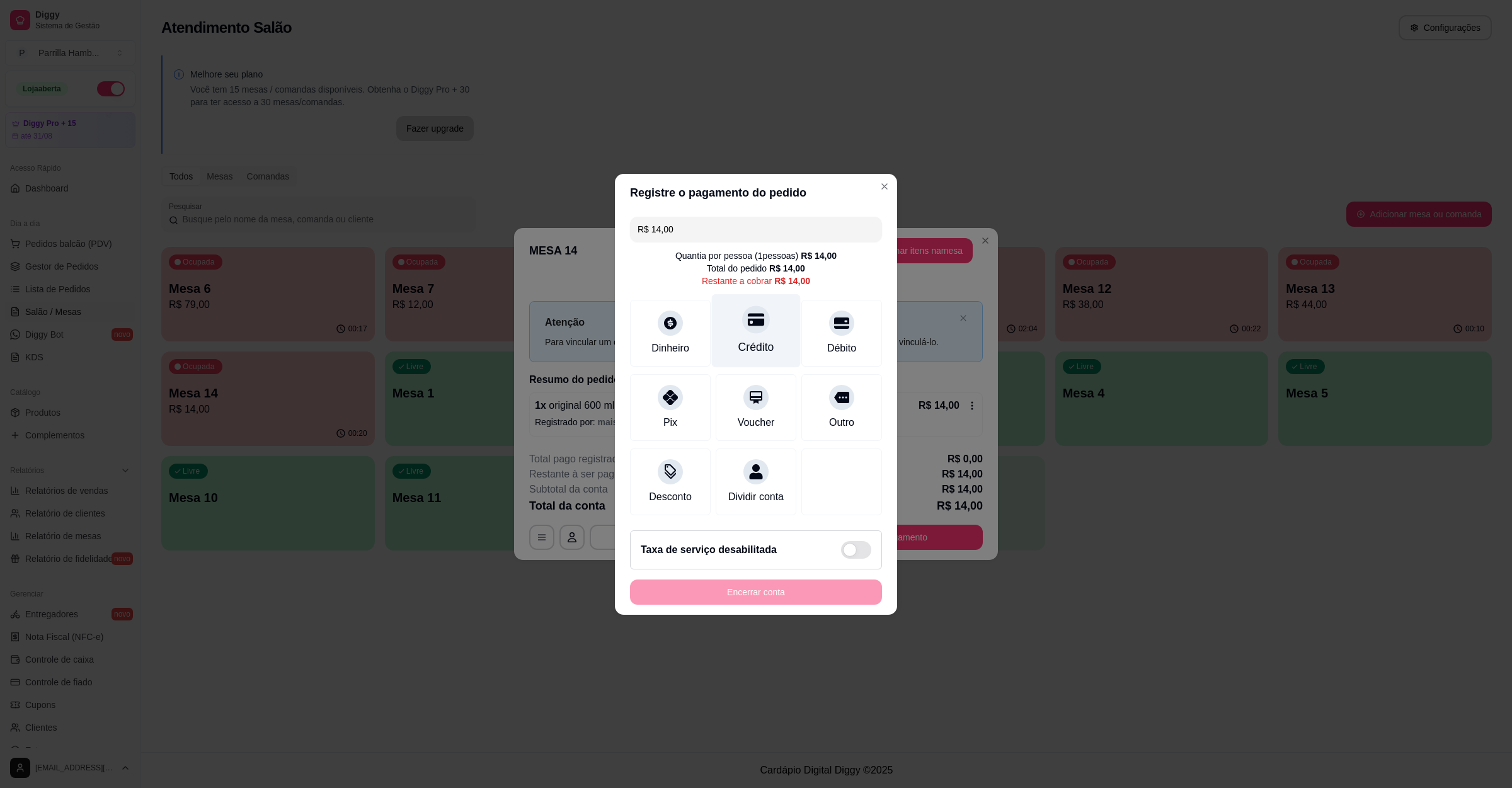
click at [756, 339] on div "Crédito" at bounding box center [756, 347] width 36 height 16
type input "R$ 0,00"
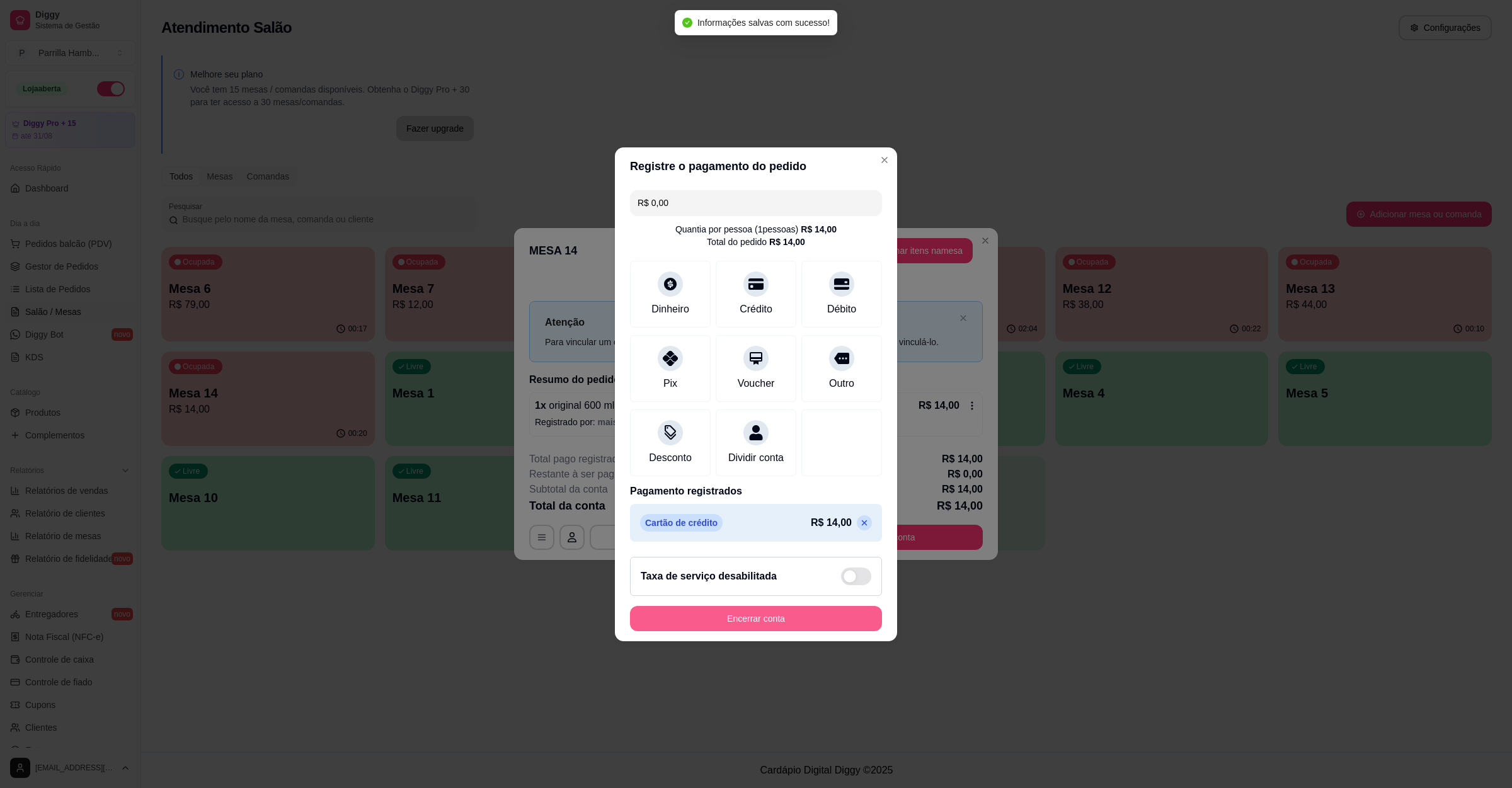
click at [748, 619] on button "Encerrar conta" at bounding box center [756, 619] width 252 height 25
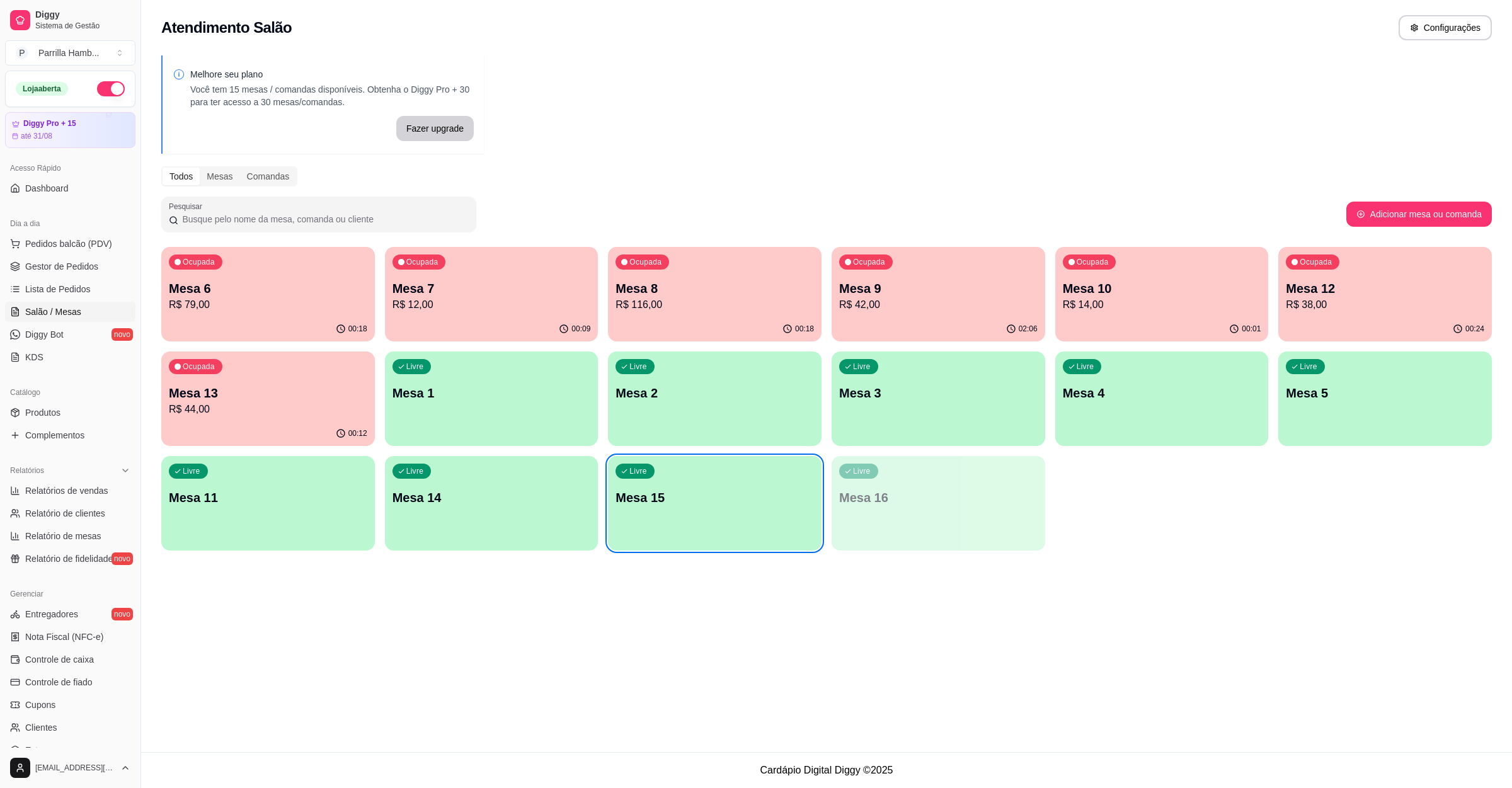
click at [94, 226] on div "Dia a dia" at bounding box center [70, 223] width 130 height 20
click at [95, 240] on span "Pedidos balcão (PDV)" at bounding box center [68, 244] width 87 height 13
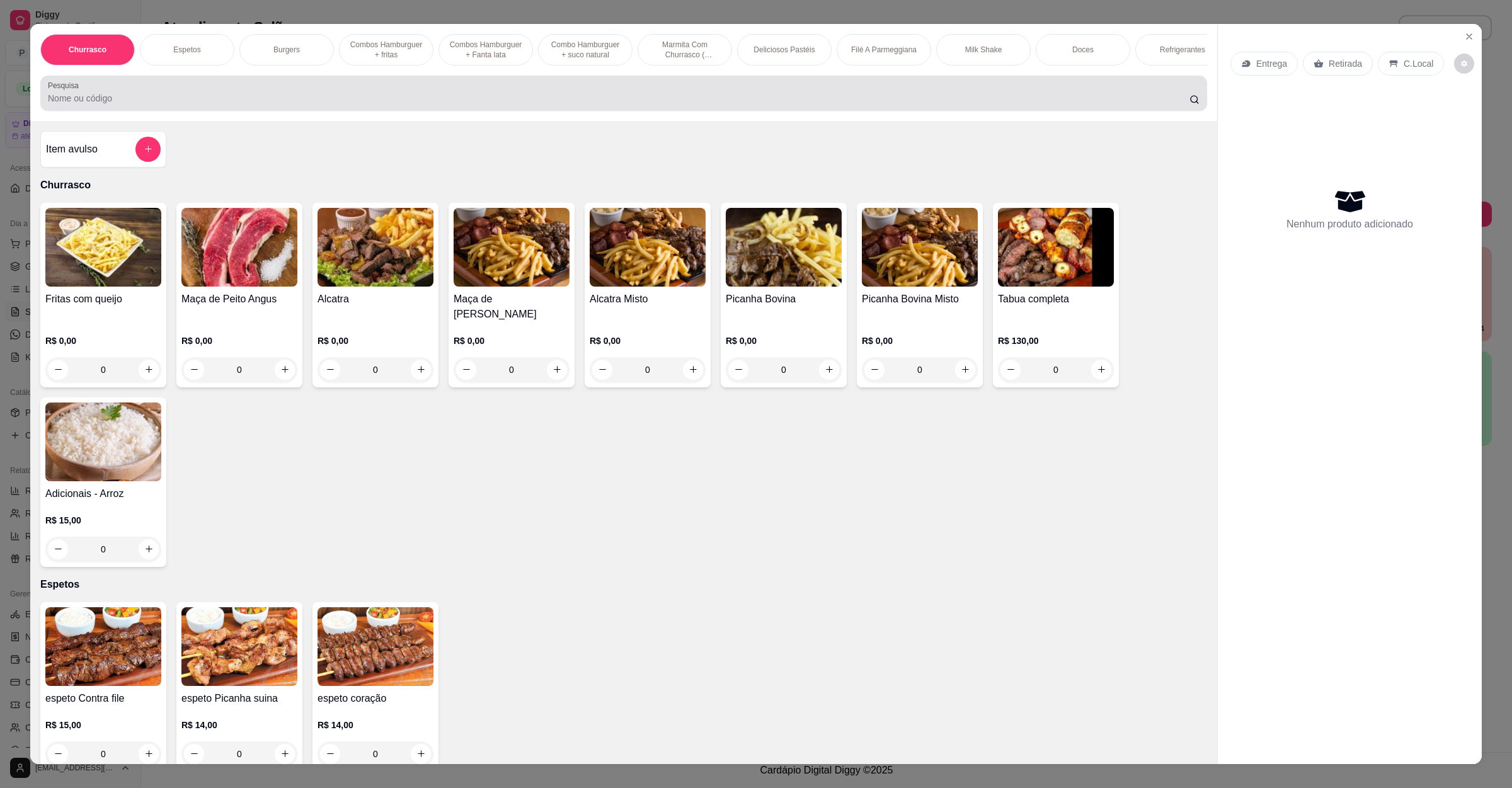
click at [91, 111] on div "Pesquisa" at bounding box center [624, 92] width 1167 height 35
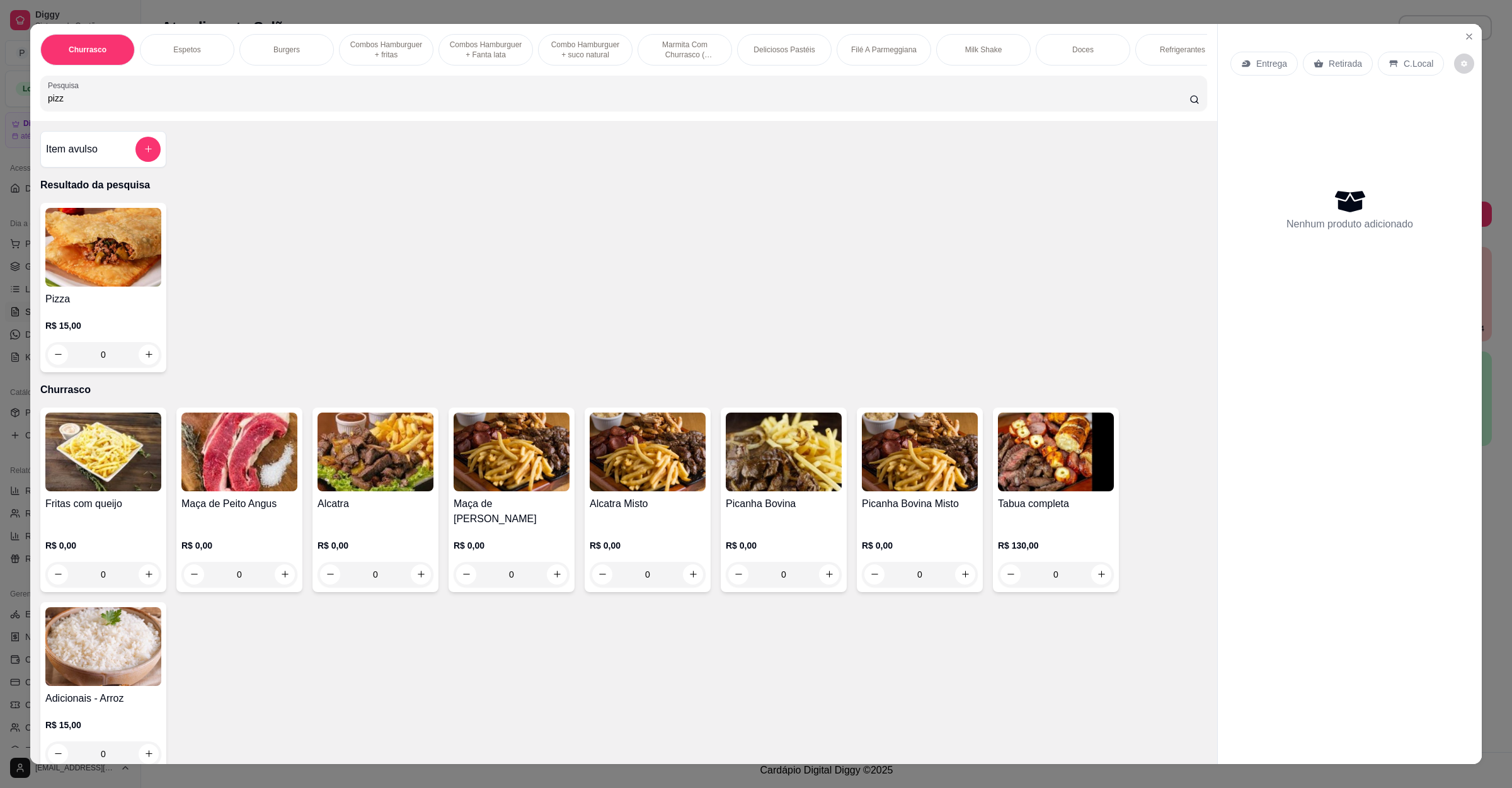
type input "pizz"
click at [146, 368] on div "0" at bounding box center [103, 355] width 116 height 25
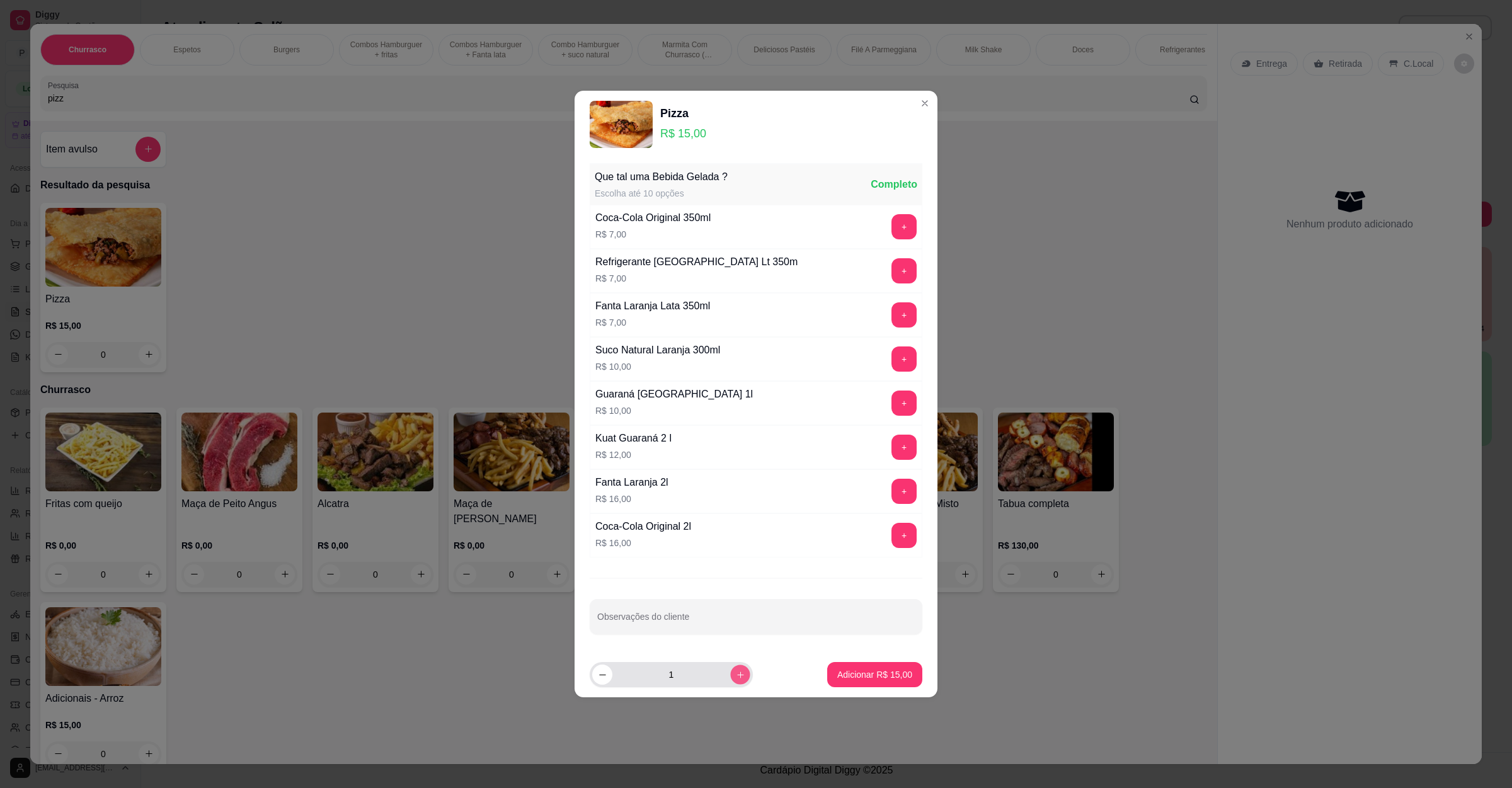
click at [730, 680] on button "increase-product-quantity" at bounding box center [740, 674] width 20 height 20
type input "2"
click at [864, 679] on p "Adicionar R$ 30,00" at bounding box center [875, 675] width 75 height 13
type input "2"
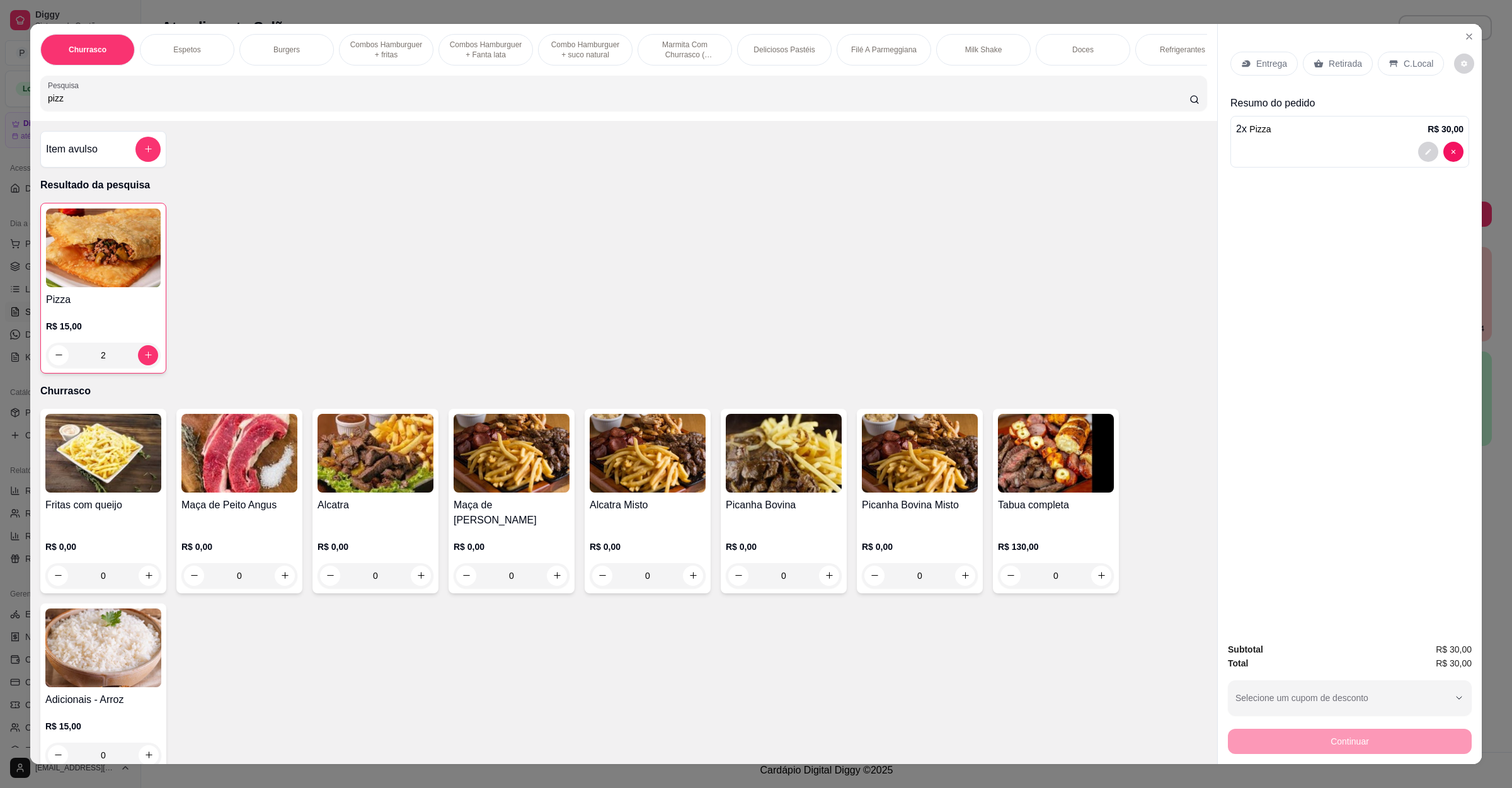
click at [1342, 63] on p "Retirada" at bounding box center [1344, 64] width 33 height 13
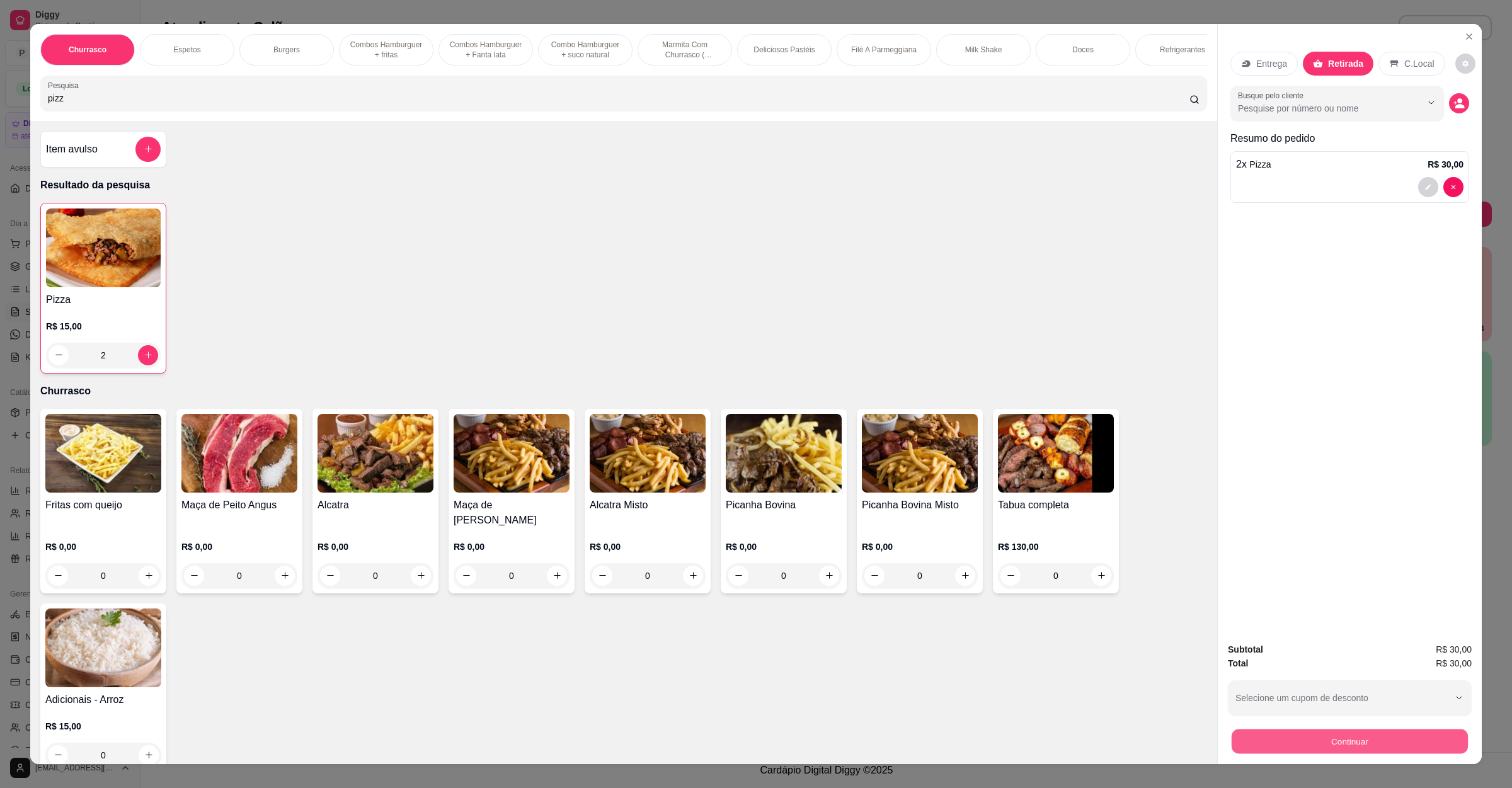
click at [1240, 730] on button "Continuar" at bounding box center [1350, 741] width 237 height 24
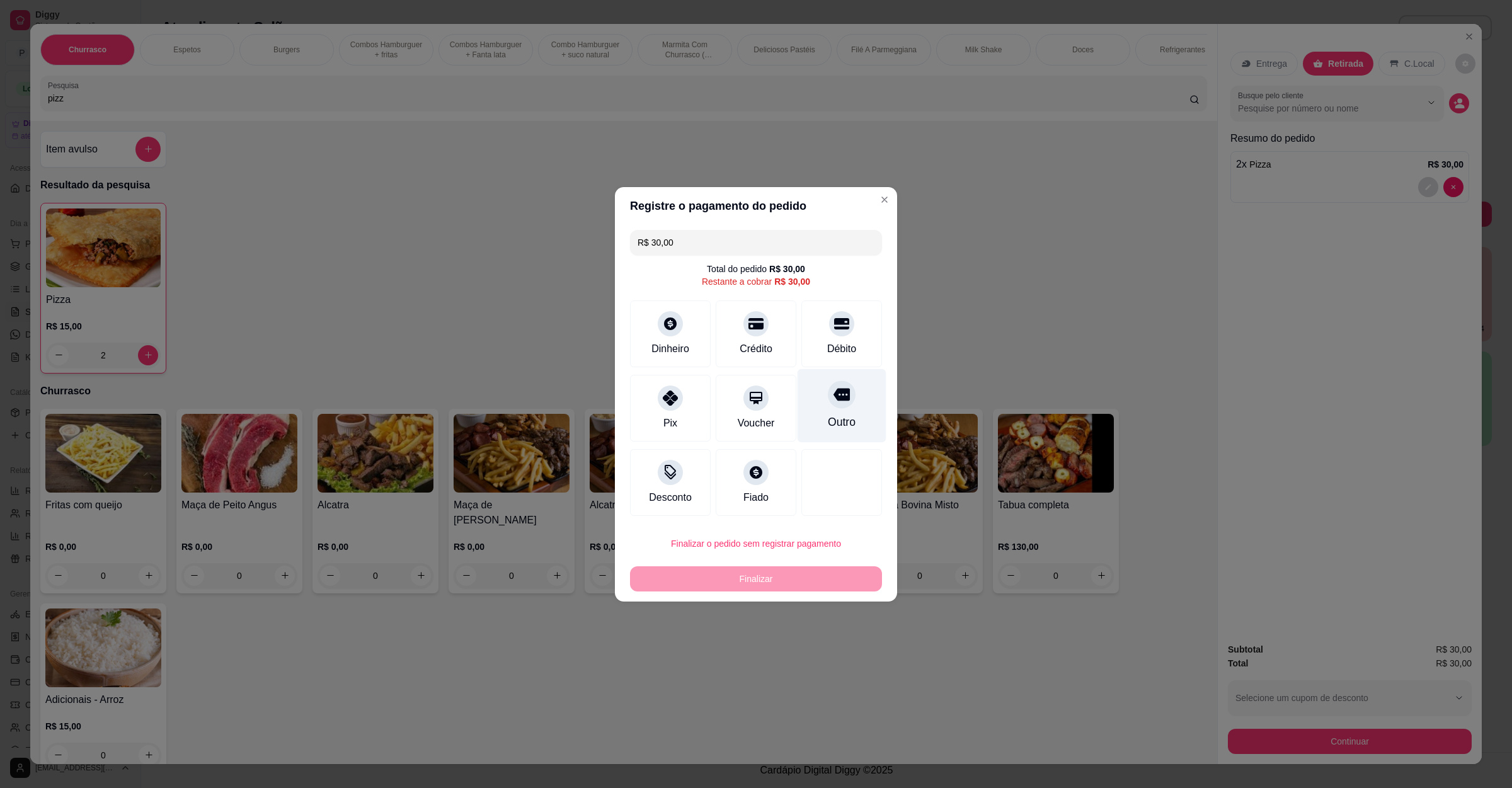
click at [806, 387] on div "Outro" at bounding box center [842, 405] width 89 height 74
type input "R$ 0,00"
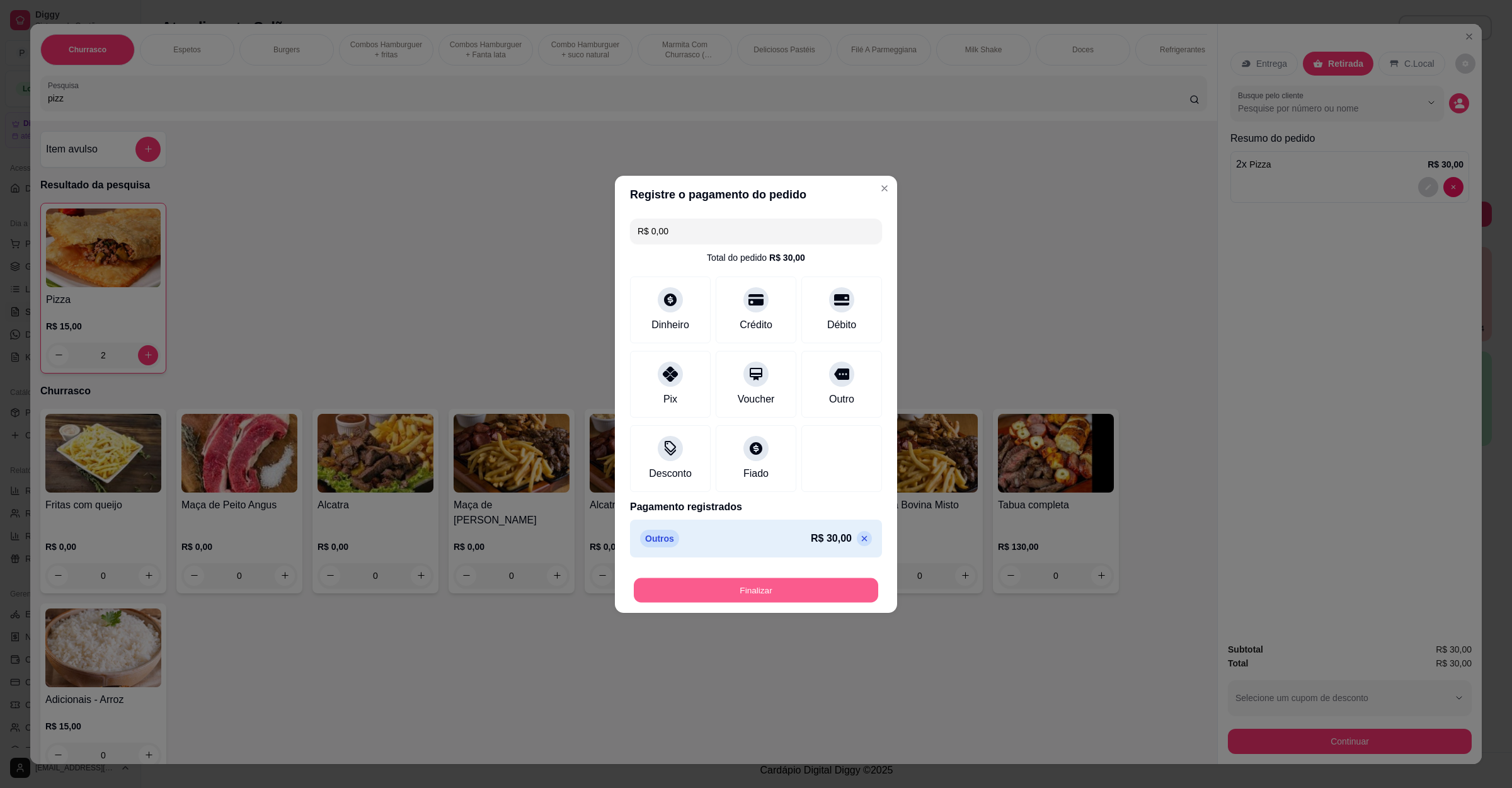
click at [798, 601] on button "Finalizar" at bounding box center [756, 589] width 245 height 24
type input "0"
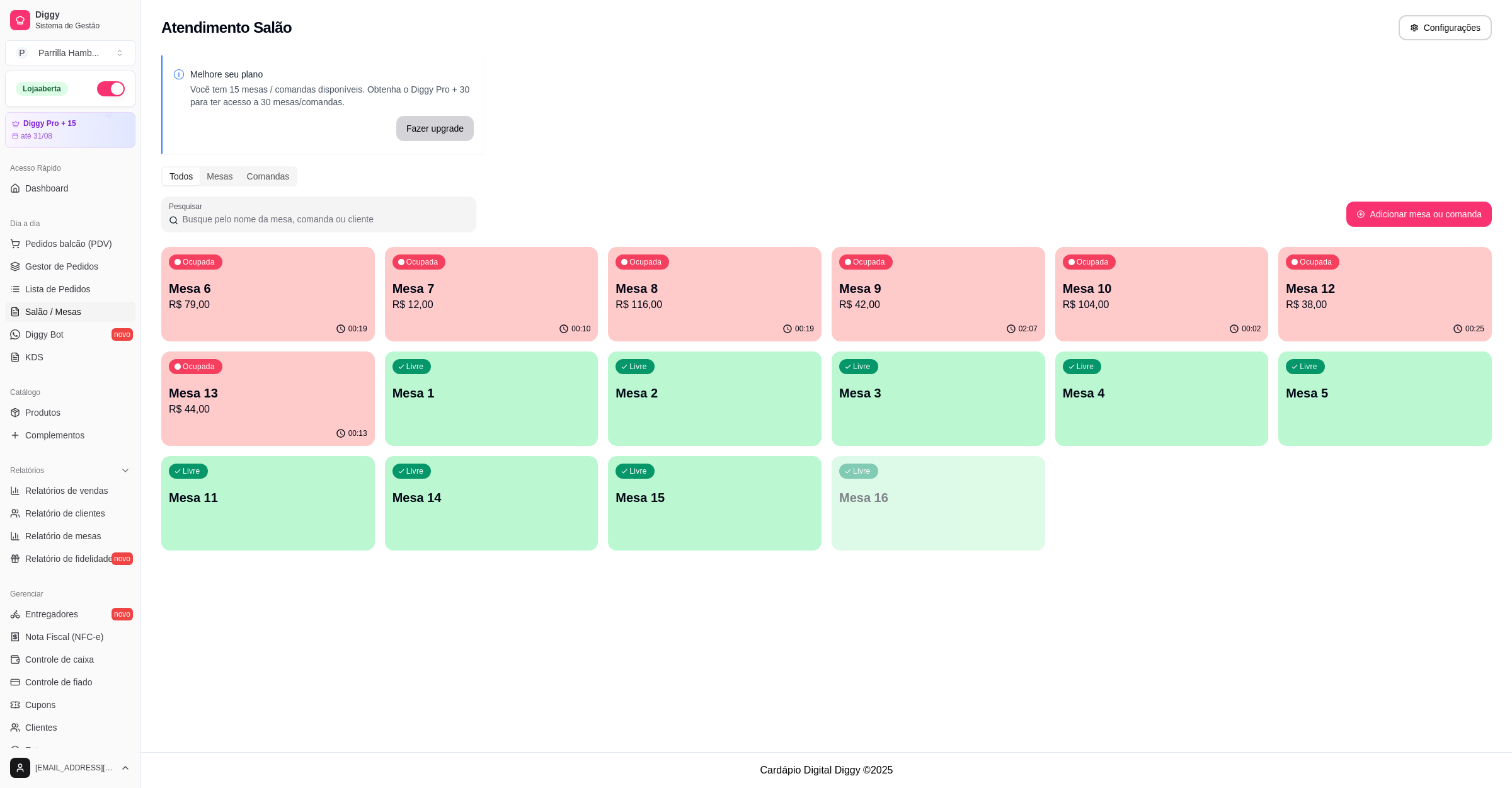
click at [1228, 291] on p "Mesa 10" at bounding box center [1162, 289] width 198 height 18
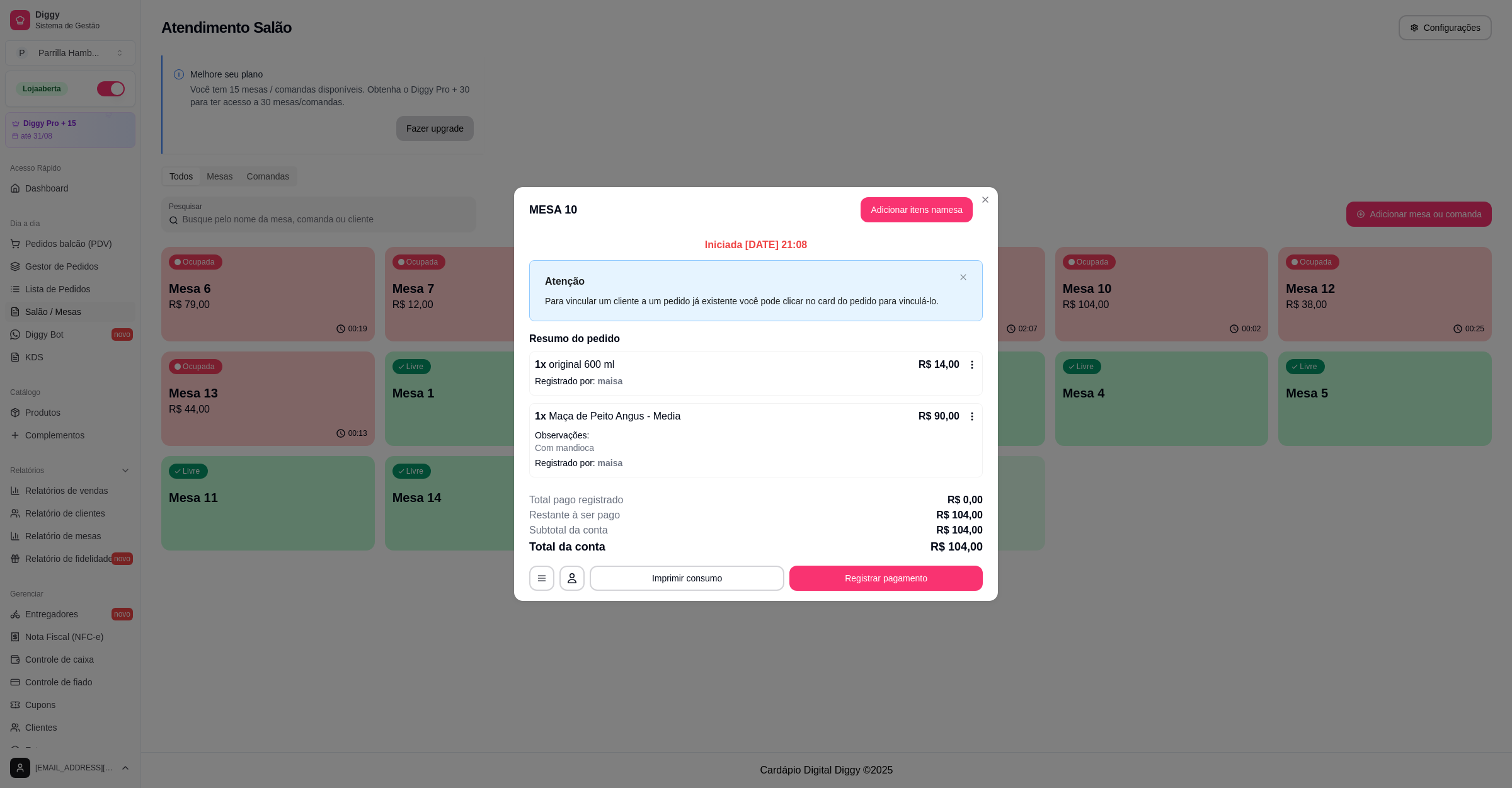
click at [699, 443] on p "Com mandioca" at bounding box center [756, 448] width 442 height 13
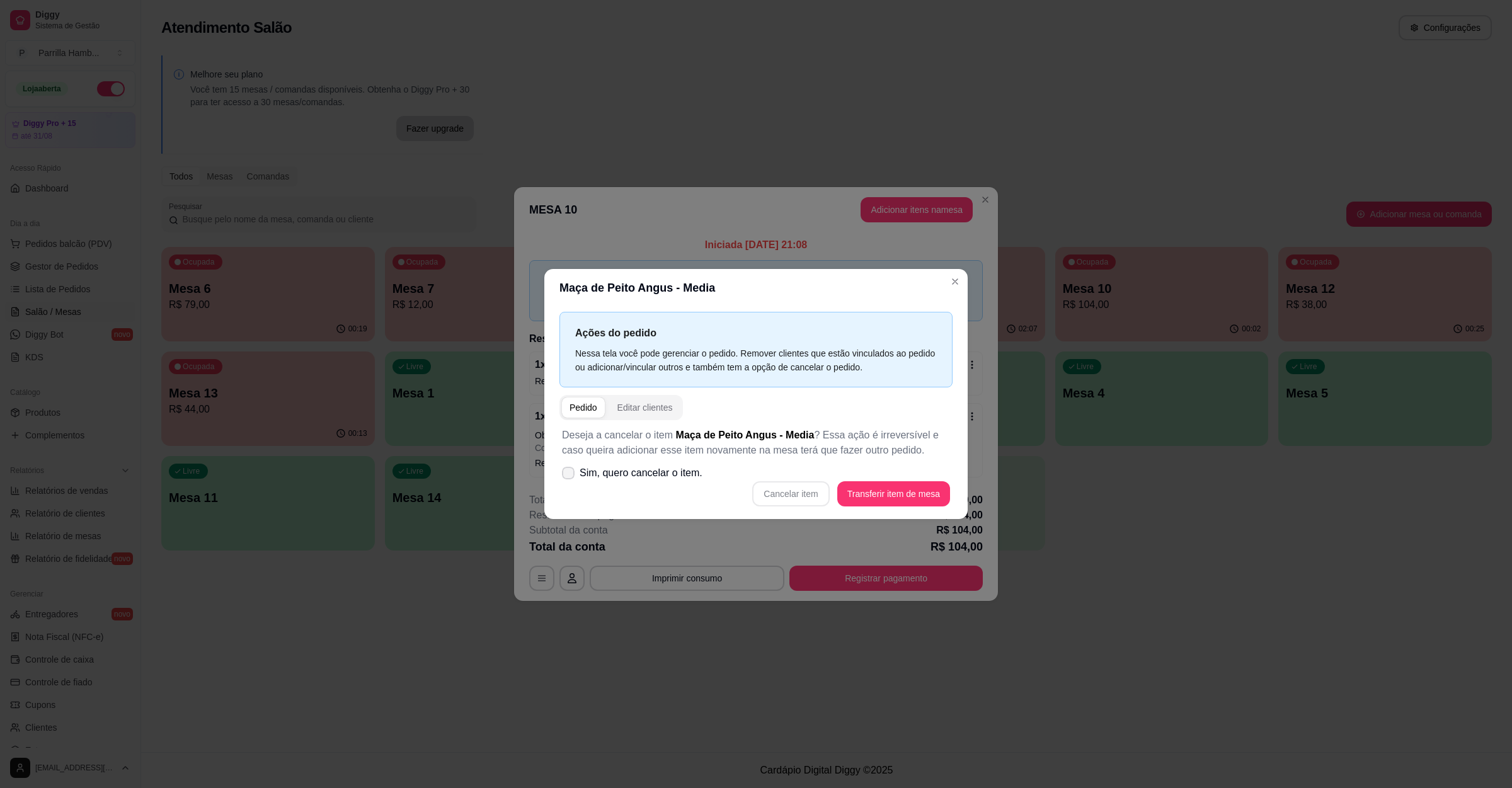
click at [614, 474] on span "Sim, quero cancelar o item." at bounding box center [641, 472] width 123 height 15
click at [569, 475] on input "Sim, quero cancelar o item." at bounding box center [565, 479] width 8 height 8
checkbox input "true"
click at [815, 486] on button "Cancelar item" at bounding box center [791, 493] width 75 height 24
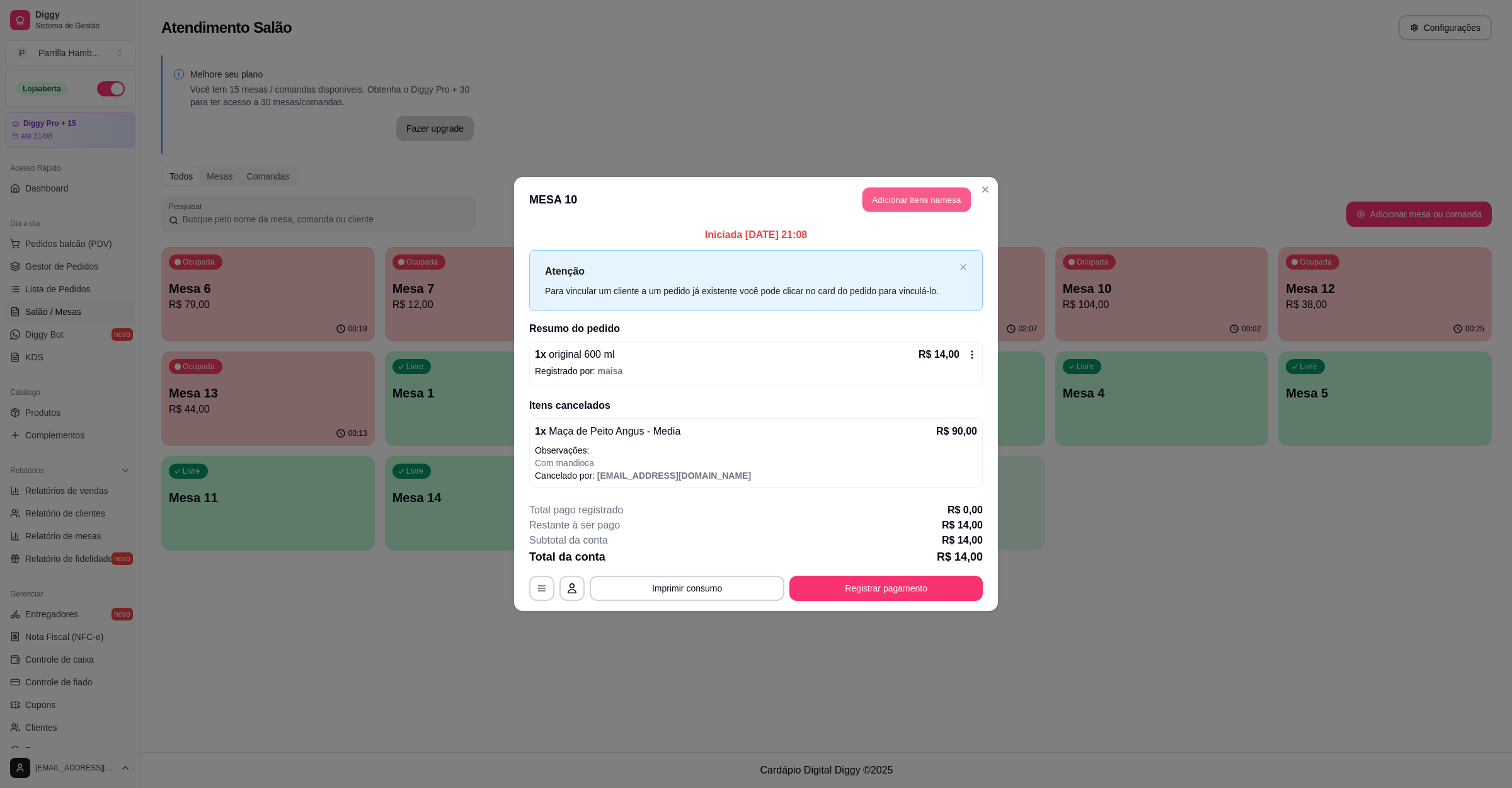
click at [910, 209] on button "Adicionar itens na mesa" at bounding box center [916, 199] width 108 height 24
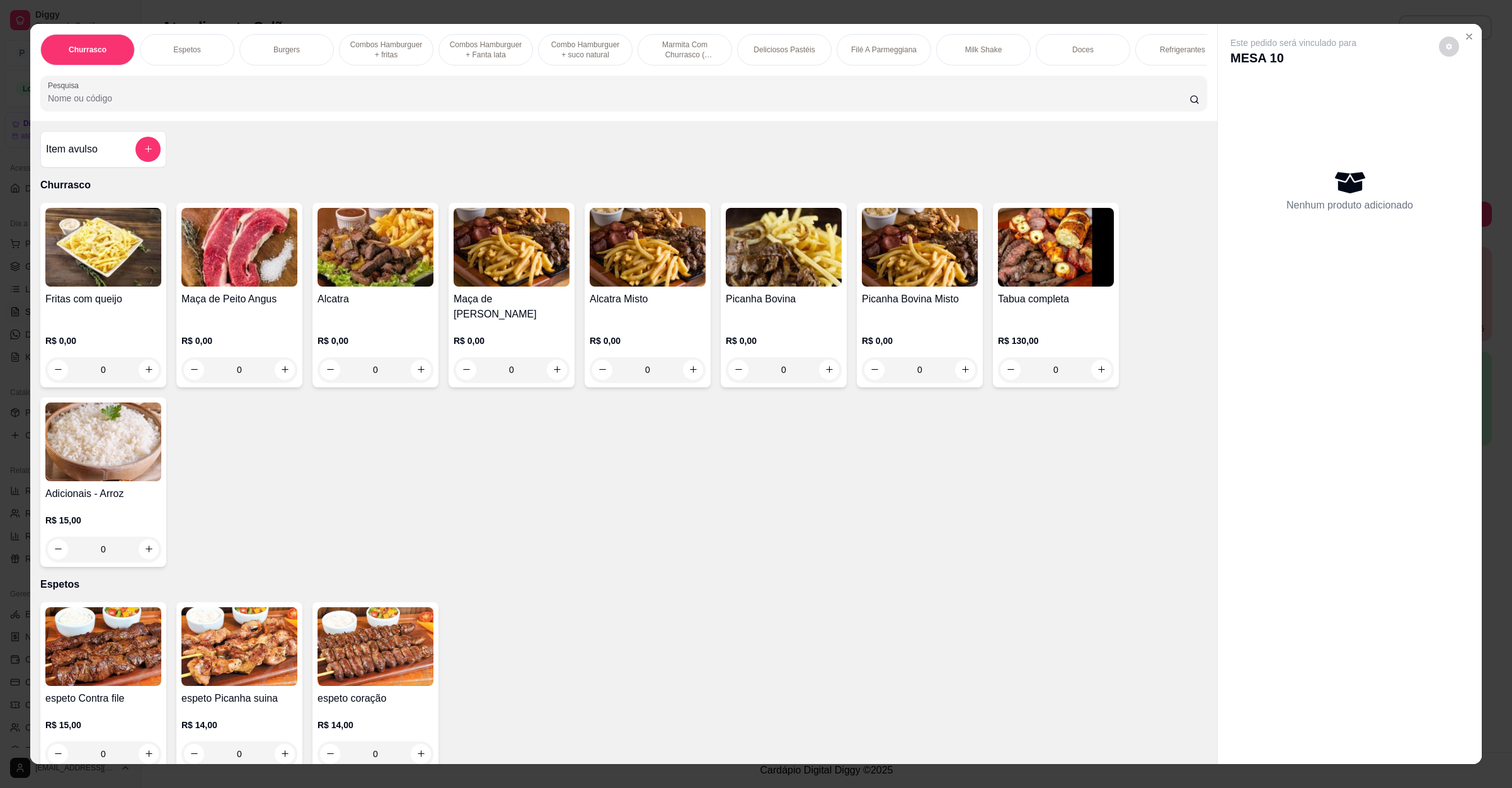
click at [212, 307] on h4 "Maça de Peito Angus" at bounding box center [238, 299] width 116 height 15
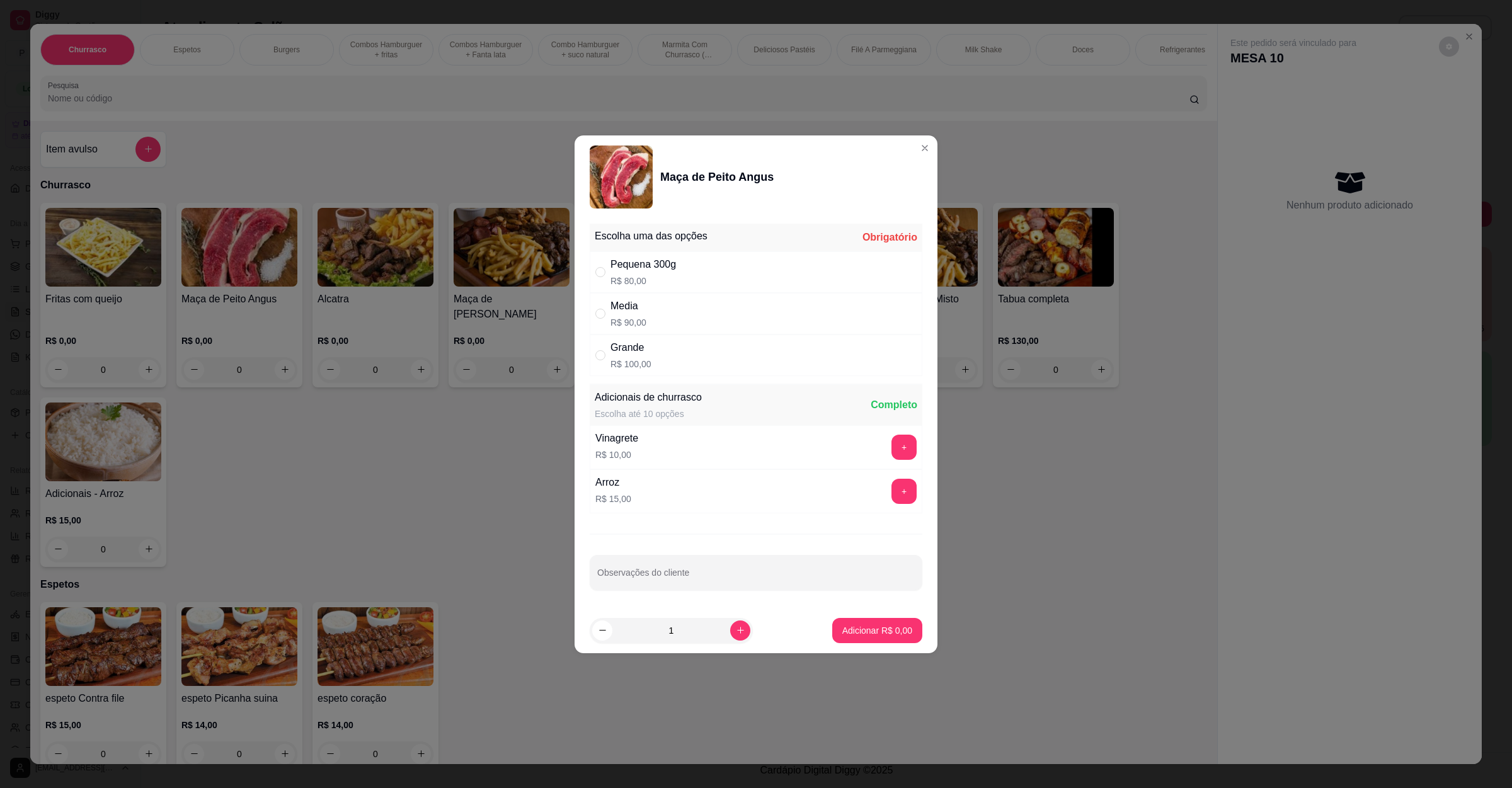
click at [673, 358] on div "Grande R$ 100,00" at bounding box center [756, 355] width 333 height 41
radio input "true"
click at [660, 567] on div at bounding box center [756, 573] width 317 height 25
type input "com mandioca"
click at [854, 636] on p "Adicionar R$ 100,00" at bounding box center [872, 629] width 77 height 12
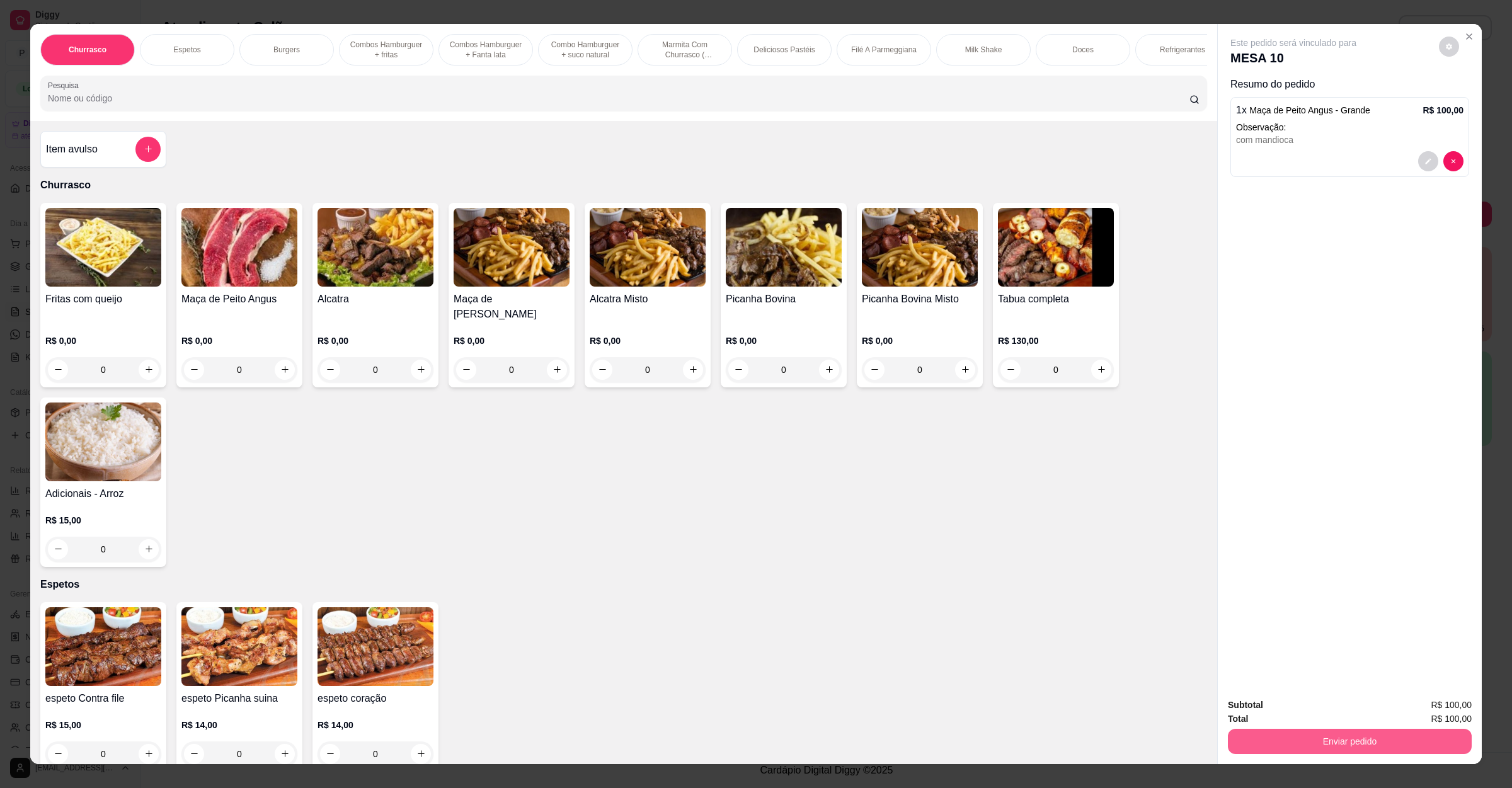
click at [1234, 732] on button "Enviar pedido" at bounding box center [1350, 741] width 244 height 25
click at [1263, 711] on button "Não registrar e enviar pedido" at bounding box center [1306, 710] width 127 height 23
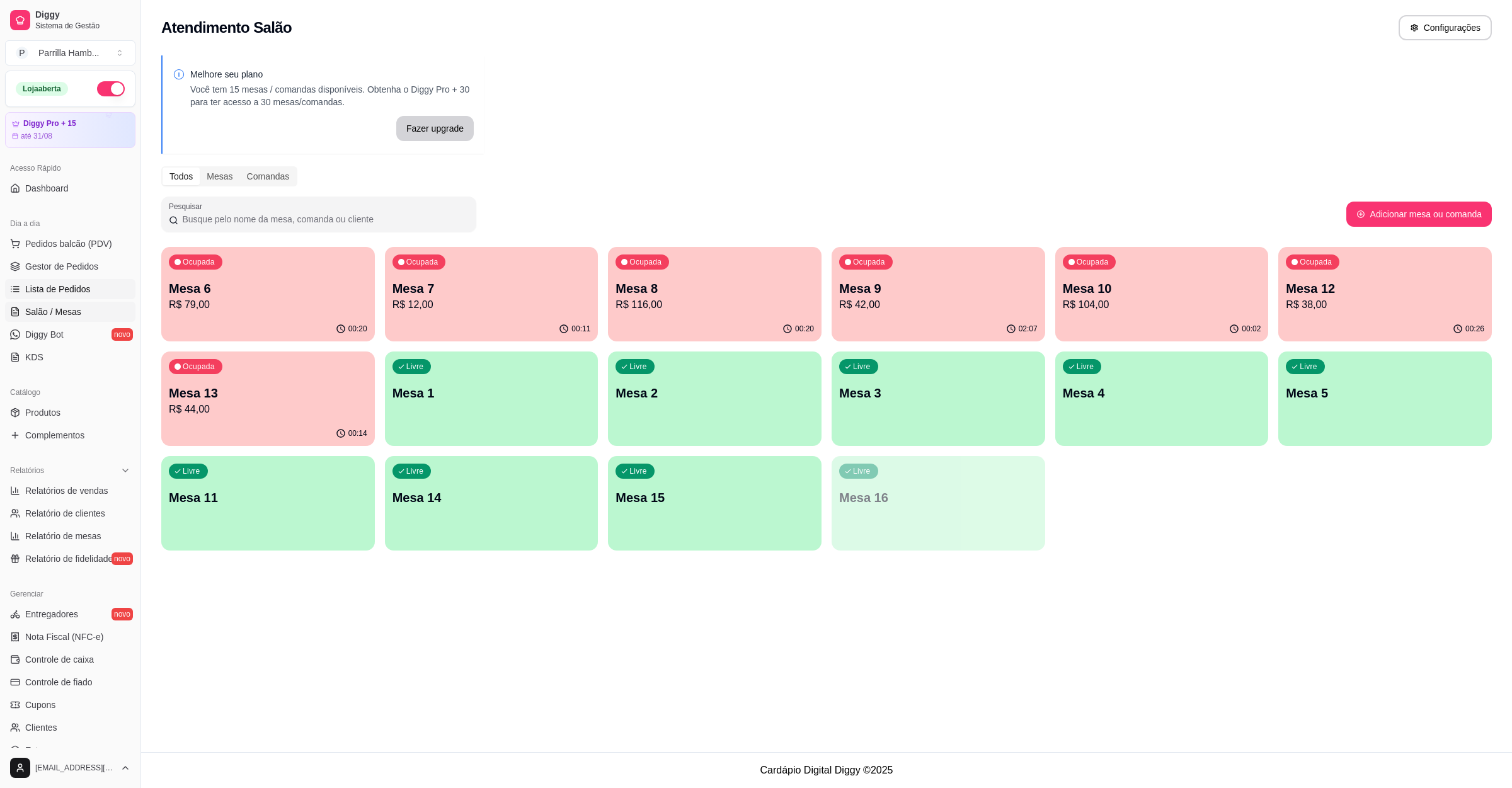
click at [71, 287] on span "Lista de Pedidos" at bounding box center [57, 290] width 65 height 13
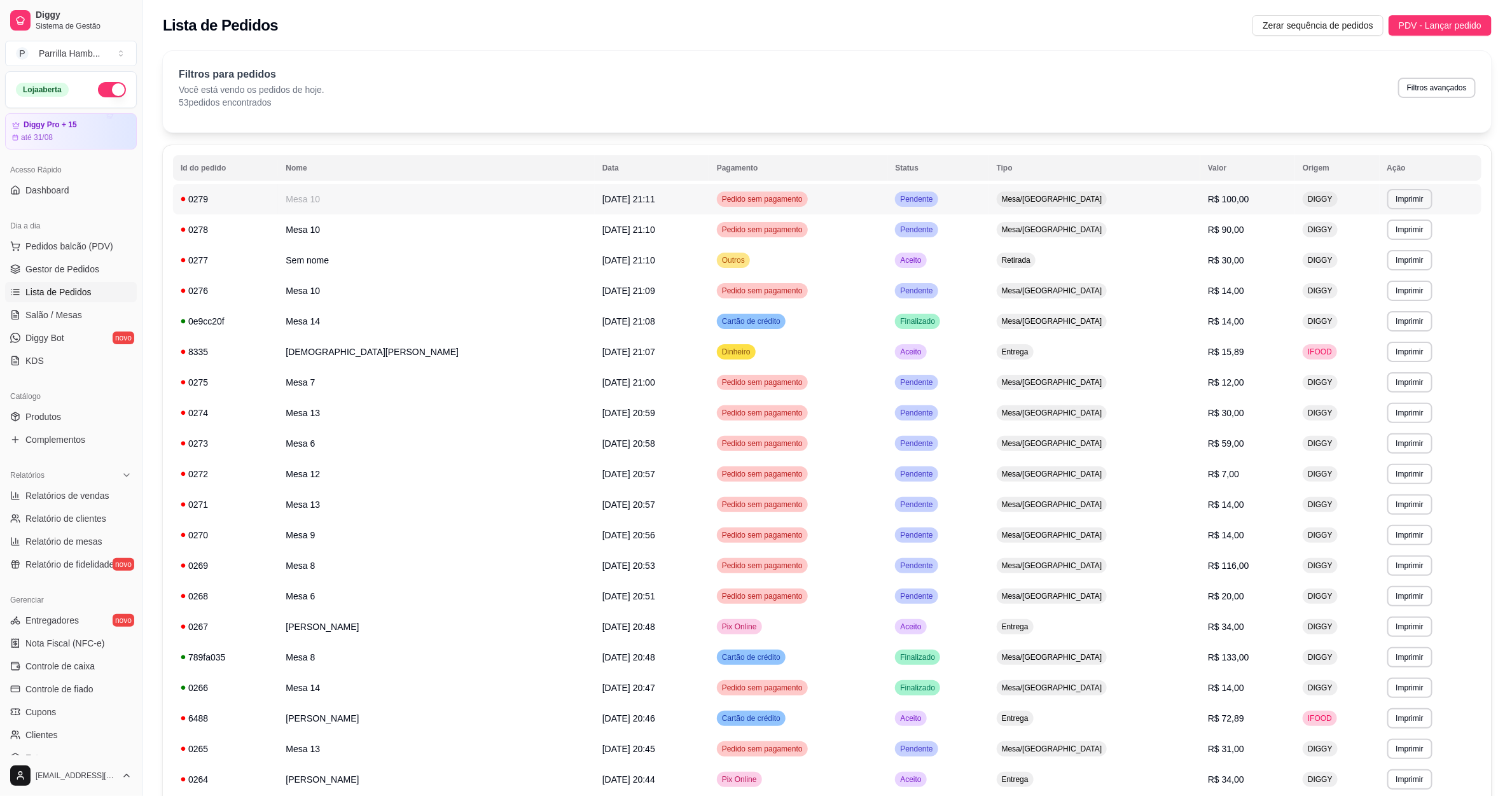
click at [1386, 187] on td "**********" at bounding box center [1431, 199] width 101 height 31
click at [1388, 203] on button "Imprimir" at bounding box center [1410, 199] width 43 height 20
click at [1369, 252] on button "IMPRESSORA" at bounding box center [1364, 245] width 92 height 20
click at [42, 315] on span "Salão / Mesas" at bounding box center [53, 315] width 57 height 13
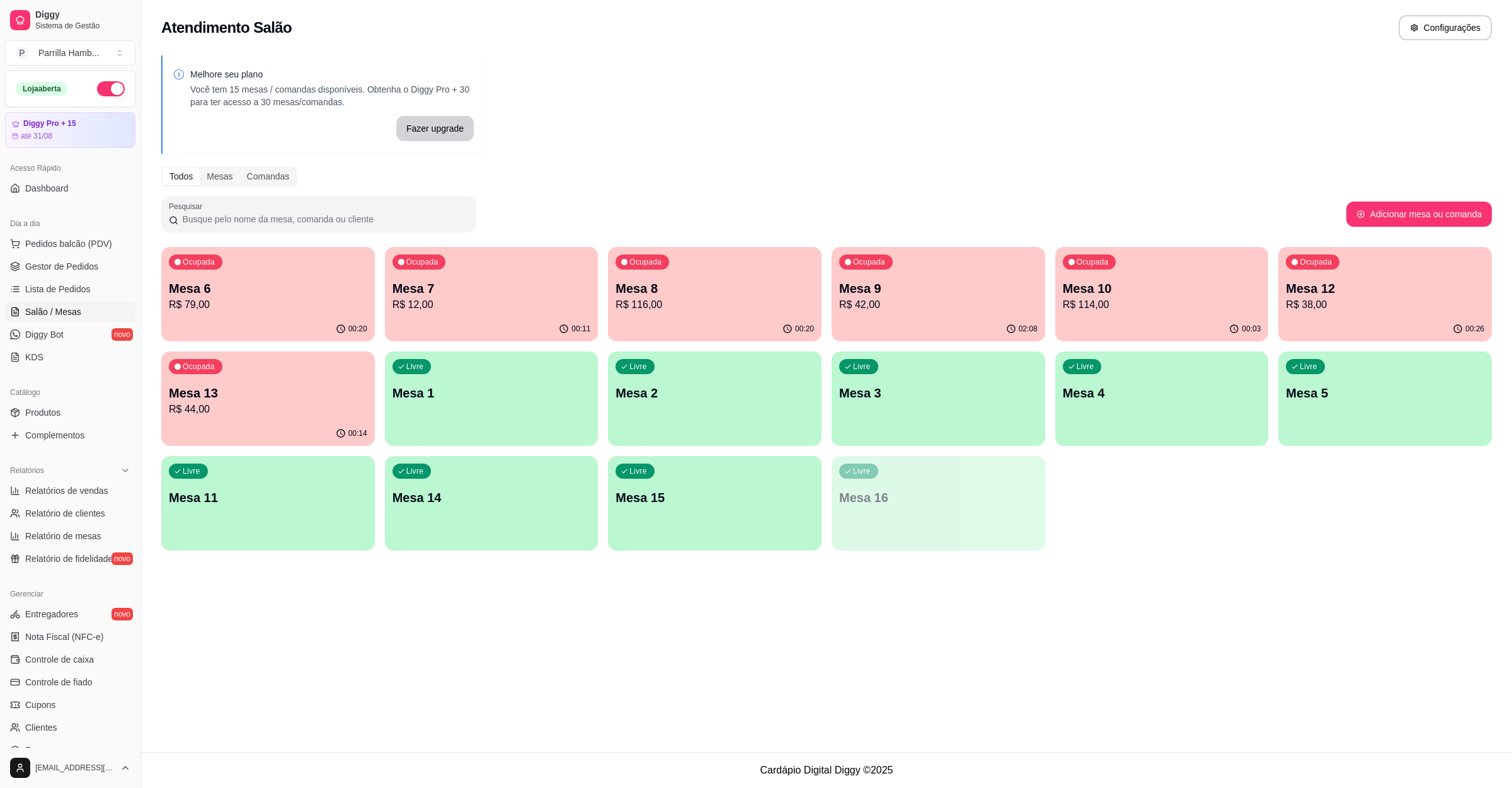
click at [486, 282] on p "Mesa 7" at bounding box center [491, 289] width 198 height 18
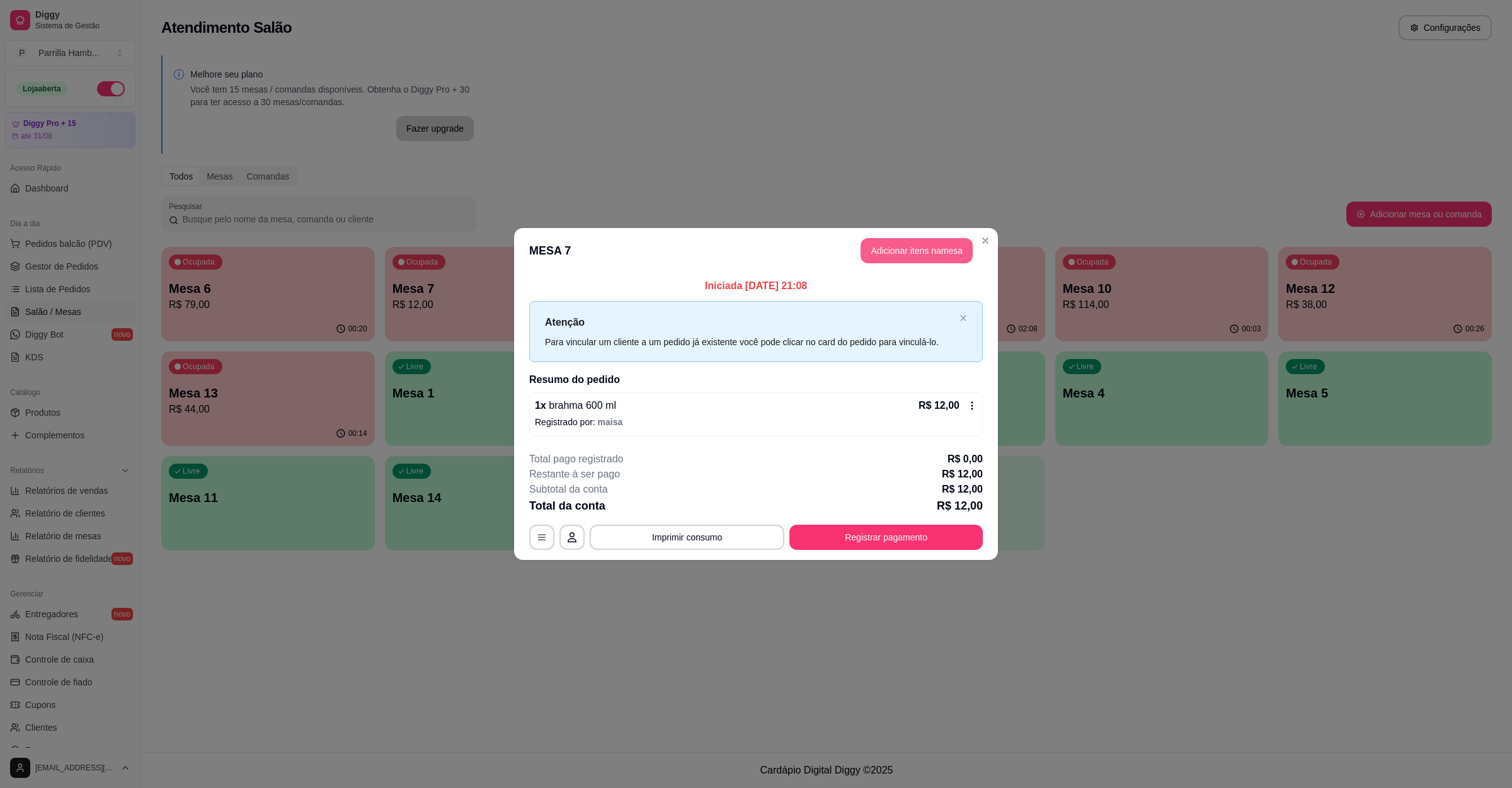
click at [931, 254] on button "Adicionar itens na mesa" at bounding box center [916, 251] width 112 height 25
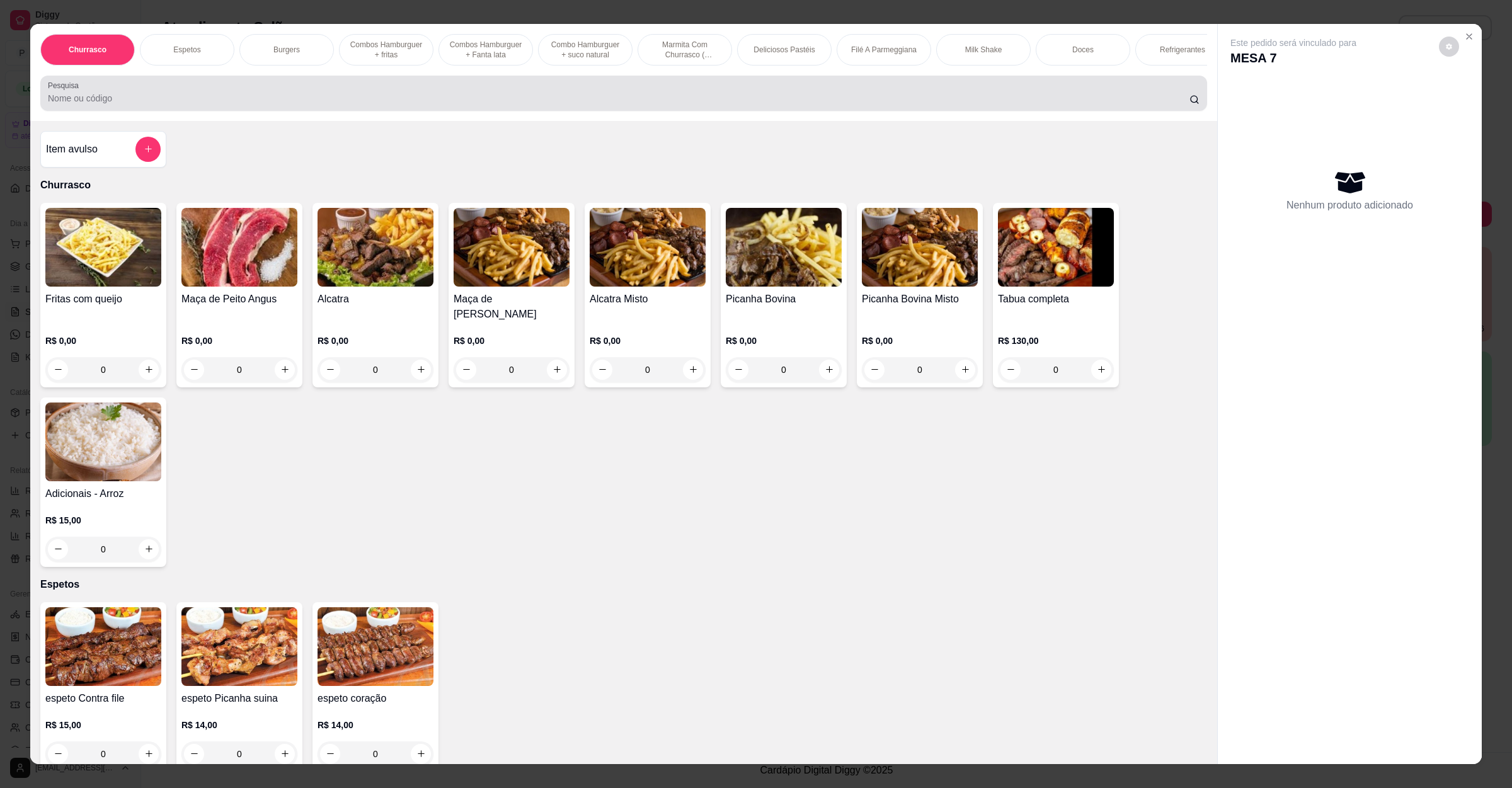
click at [476, 99] on div at bounding box center [623, 93] width 1152 height 25
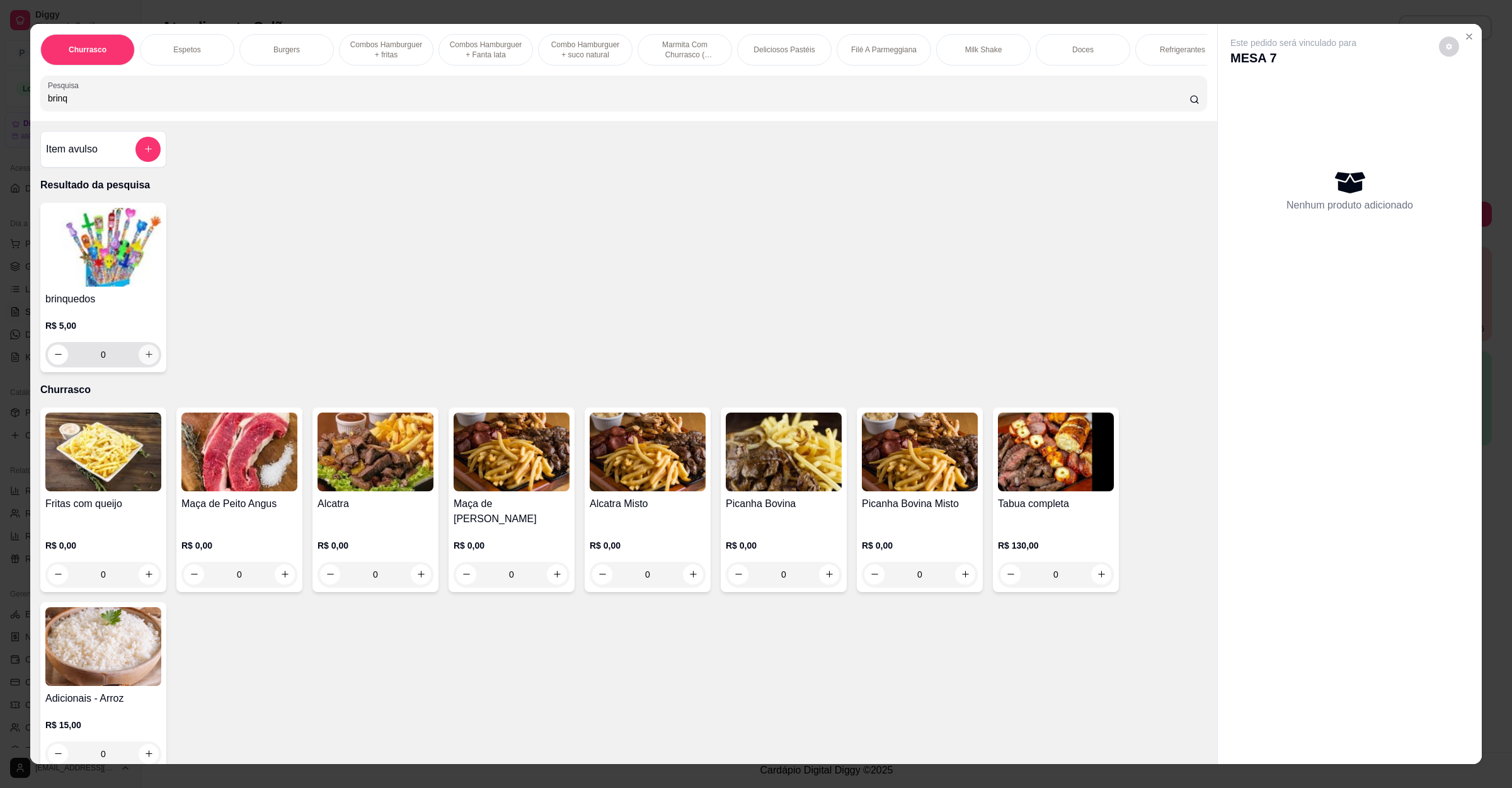
type input "brinq"
click at [144, 359] on icon "increase-product-quantity" at bounding box center [149, 354] width 10 height 10
type input "2"
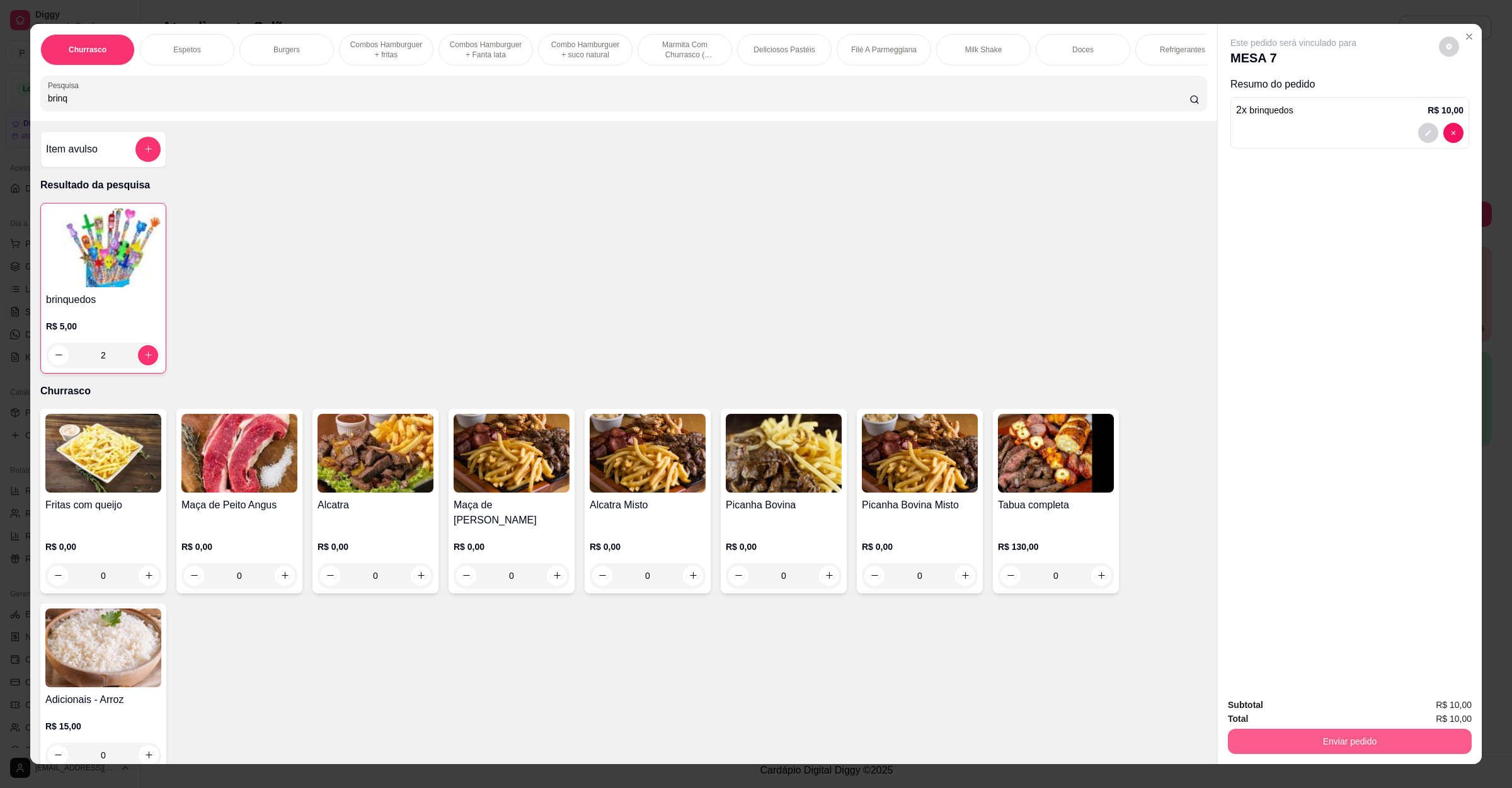
click at [1295, 740] on button "Enviar pedido" at bounding box center [1350, 741] width 244 height 25
click at [1292, 713] on button "Não registrar e enviar pedido" at bounding box center [1306, 710] width 131 height 24
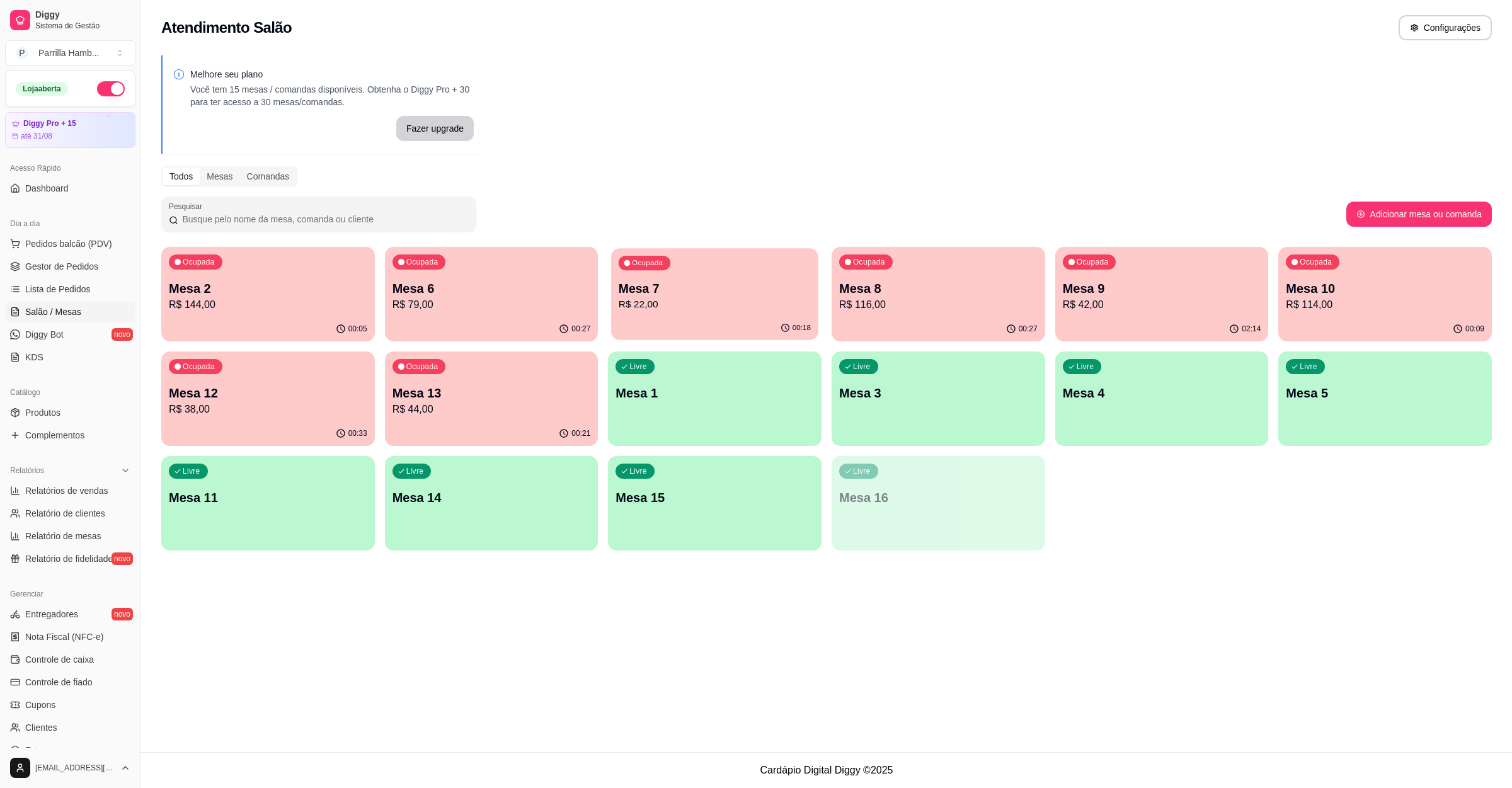
click at [743, 303] on p "R$ 22,00" at bounding box center [714, 305] width 192 height 14
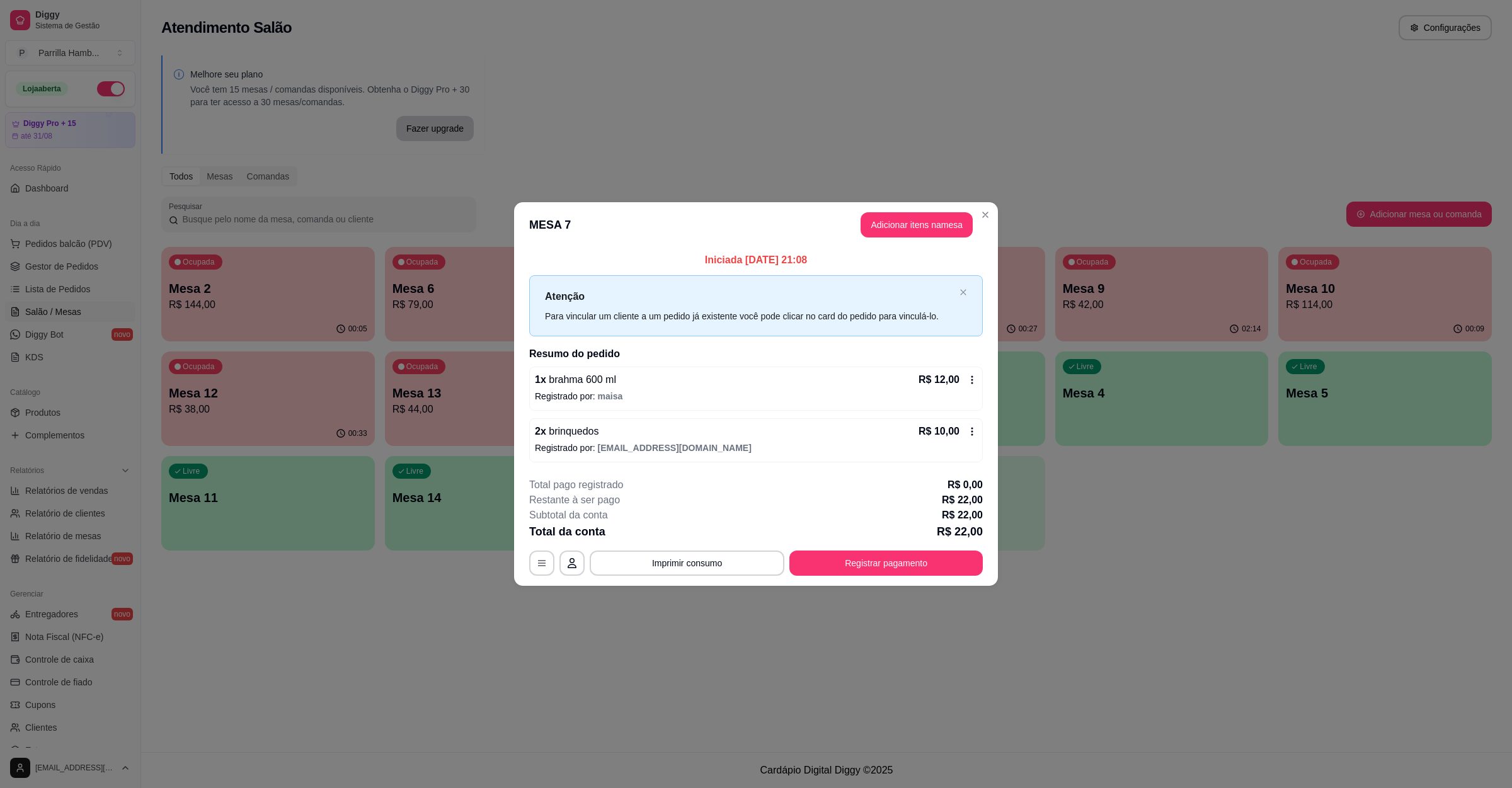
click at [929, 215] on button "Adicionar itens na mesa" at bounding box center [916, 225] width 112 height 25
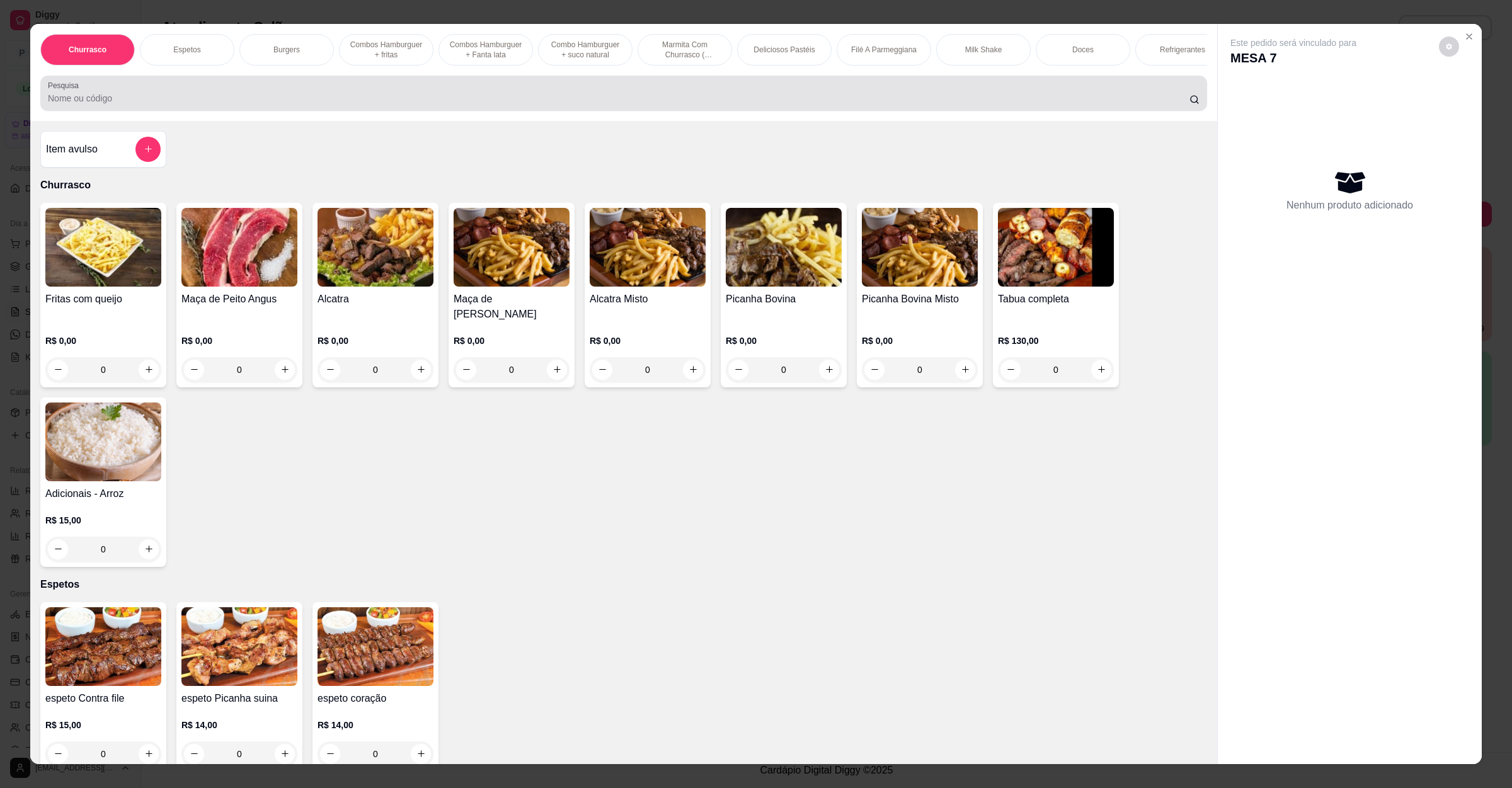
click at [391, 105] on input "Pesquisa" at bounding box center [618, 99] width 1141 height 13
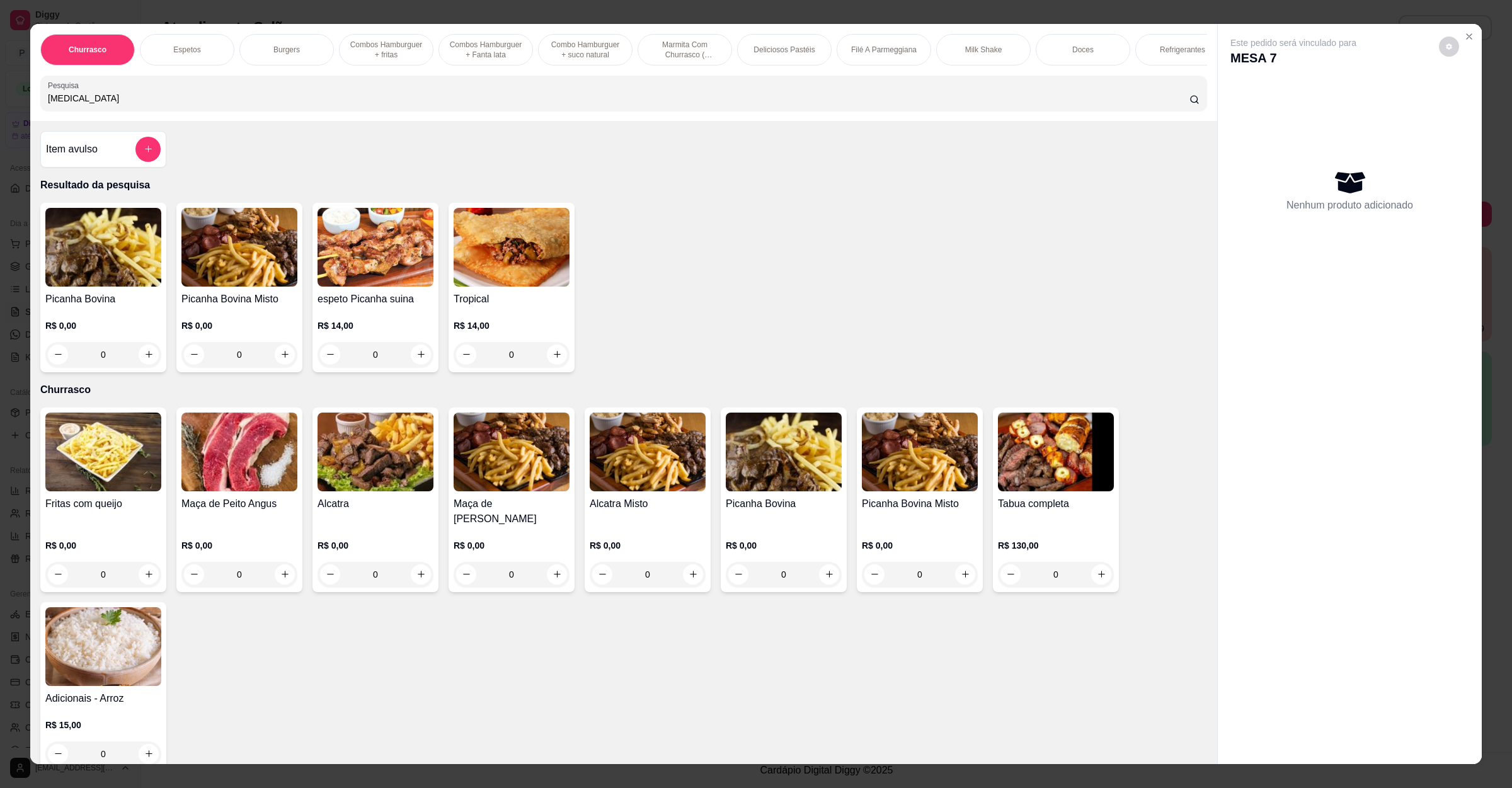
type input "[MEDICAL_DATA]"
click at [116, 287] on img at bounding box center [103, 247] width 116 height 79
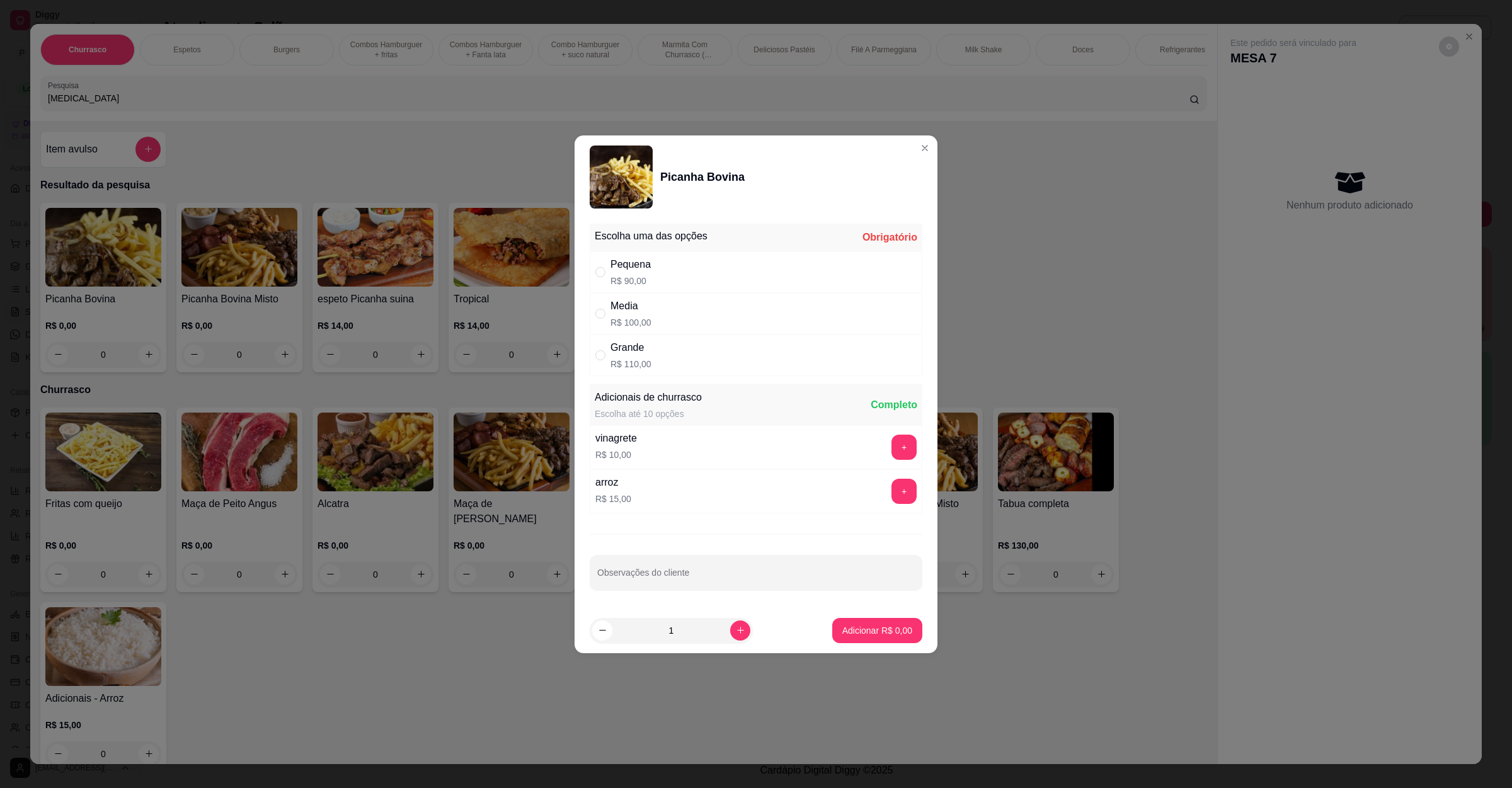
click at [614, 257] on div "Pequena" at bounding box center [630, 264] width 40 height 15
radio input "true"
click at [855, 641] on button "Adicionar R$ 90,00" at bounding box center [874, 629] width 92 height 24
type input "1"
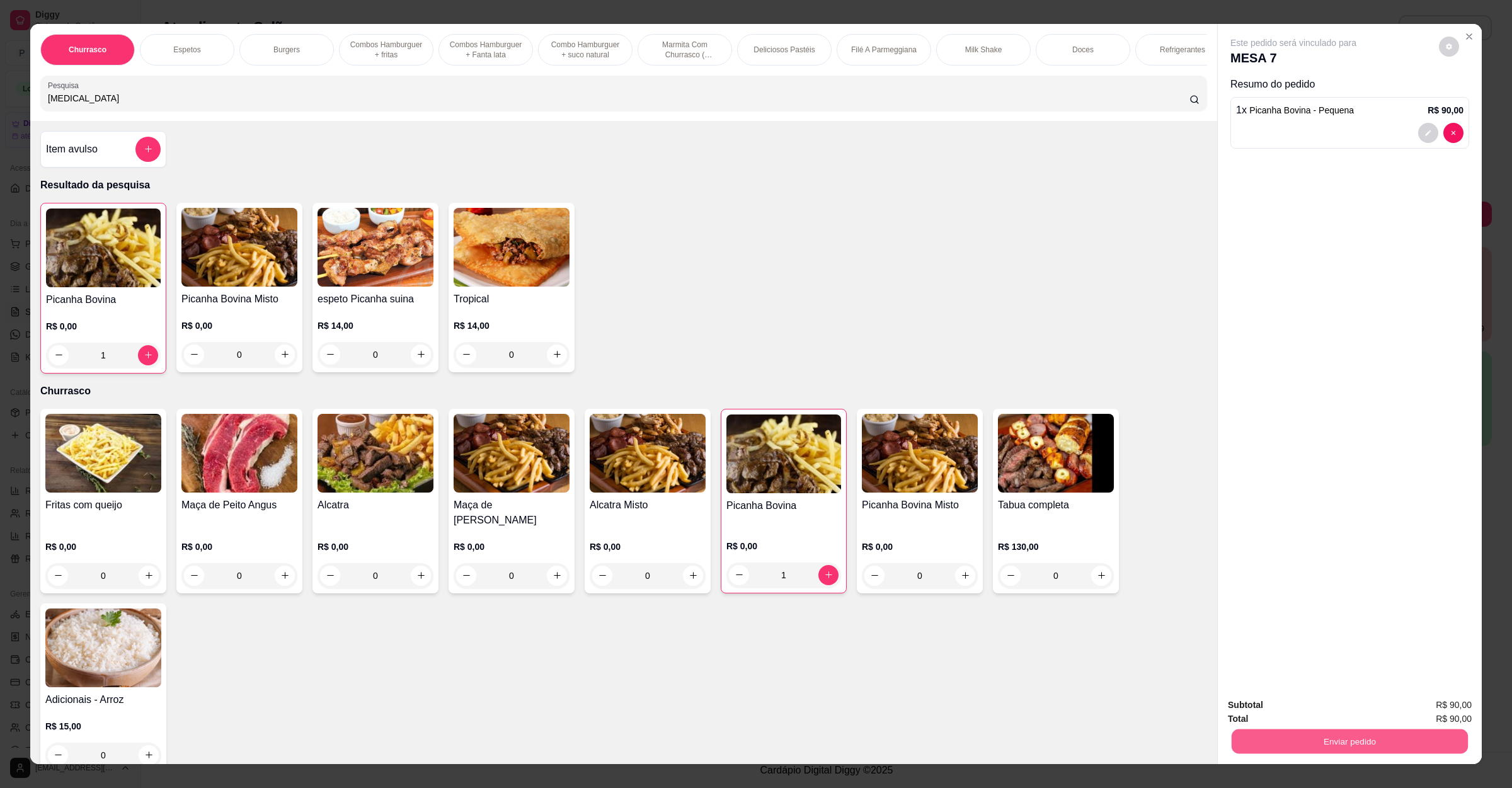
click at [1302, 743] on button "Enviar pedido" at bounding box center [1350, 741] width 237 height 24
click at [1304, 714] on button "Não registrar e enviar pedido" at bounding box center [1306, 710] width 127 height 23
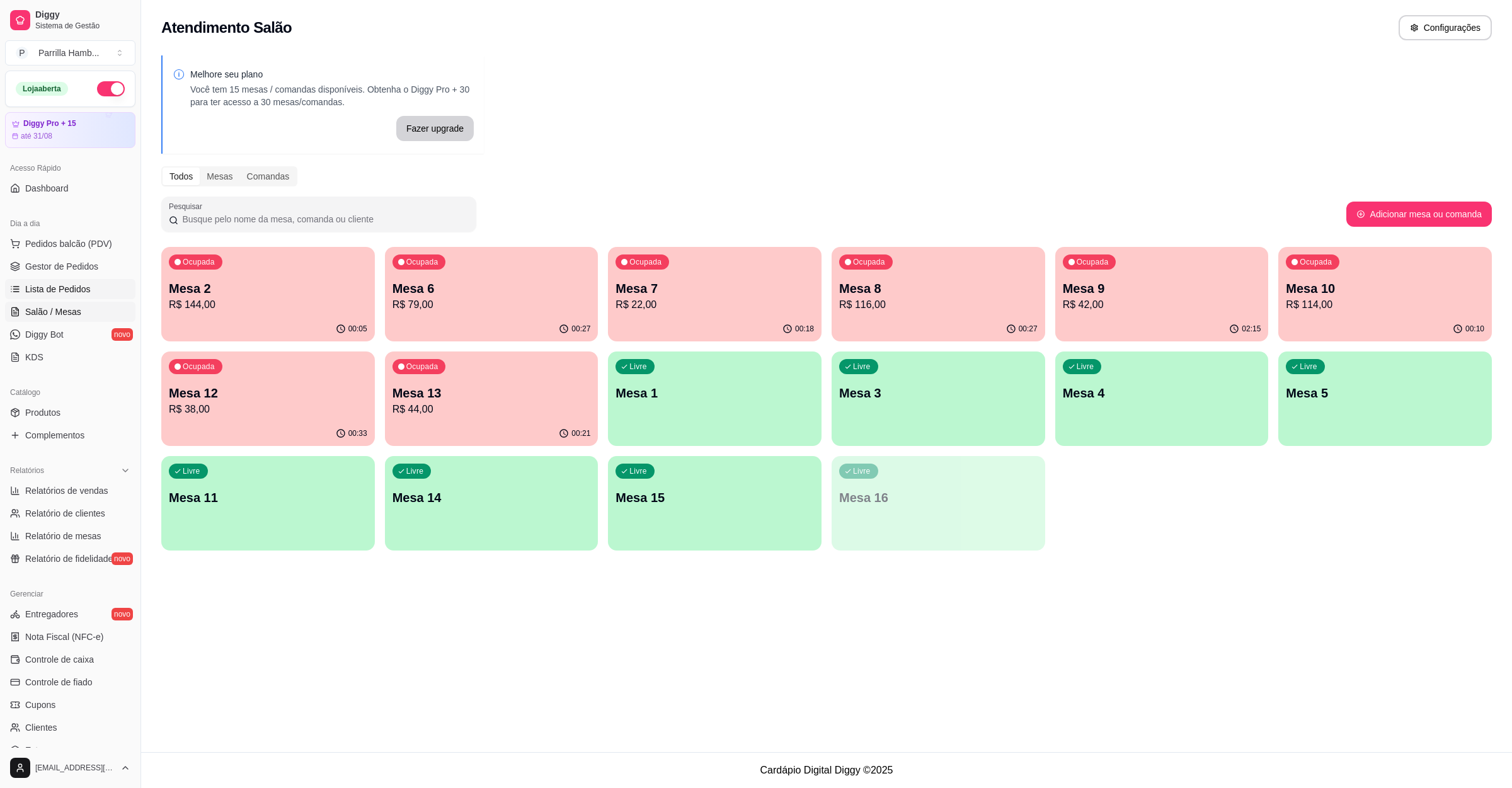
click at [61, 293] on span "Lista de Pedidos" at bounding box center [57, 290] width 65 height 13
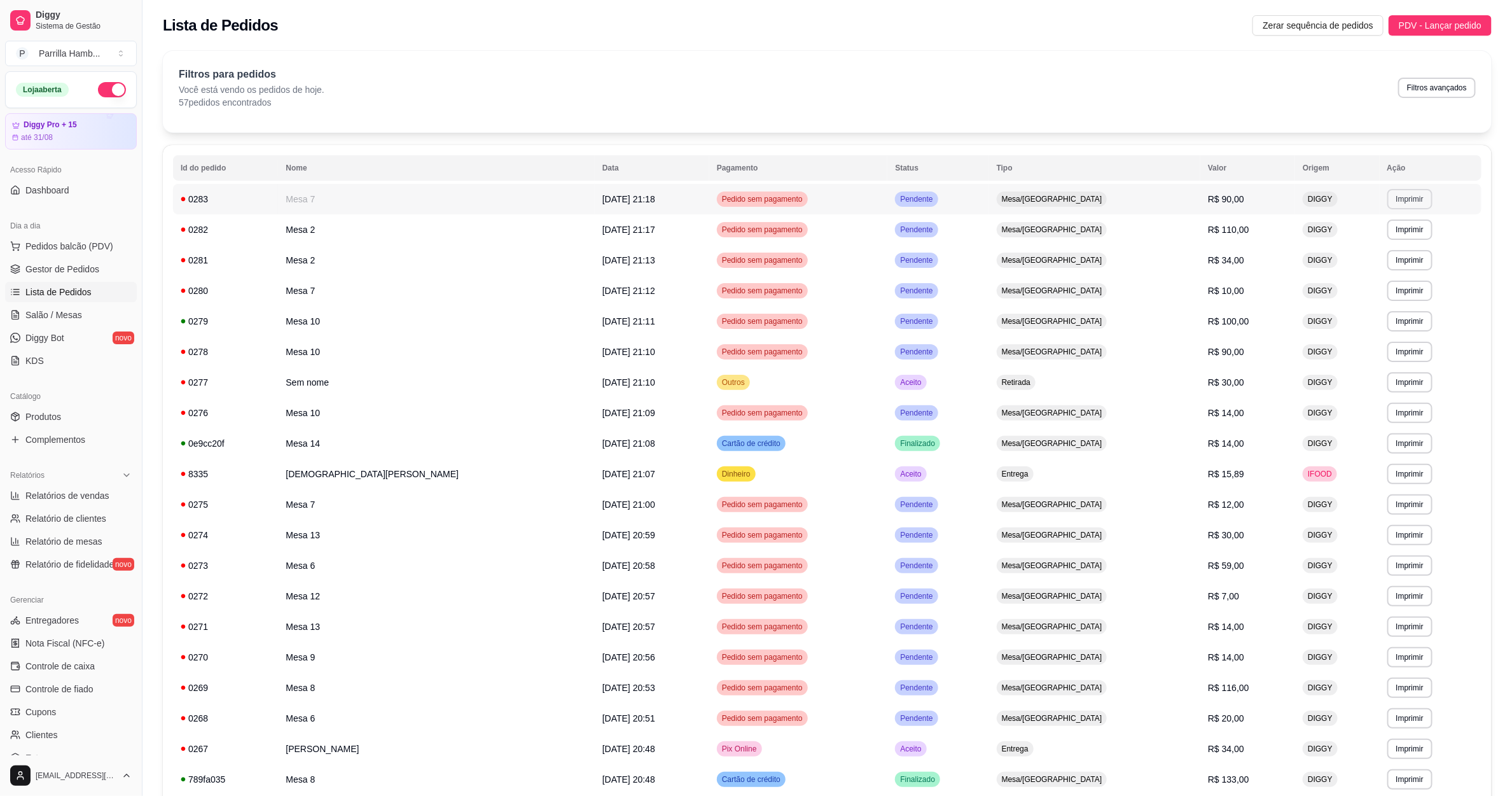
click at [1394, 200] on button "Imprimir" at bounding box center [1411, 199] width 45 height 20
click at [1377, 243] on button "IMPRESSORA" at bounding box center [1364, 245] width 89 height 20
click at [1388, 229] on button "Imprimir" at bounding box center [1410, 229] width 43 height 20
click at [1371, 270] on button "IMPRESSORA" at bounding box center [1364, 274] width 89 height 20
click at [62, 315] on span "Salão / Mesas" at bounding box center [53, 315] width 57 height 13
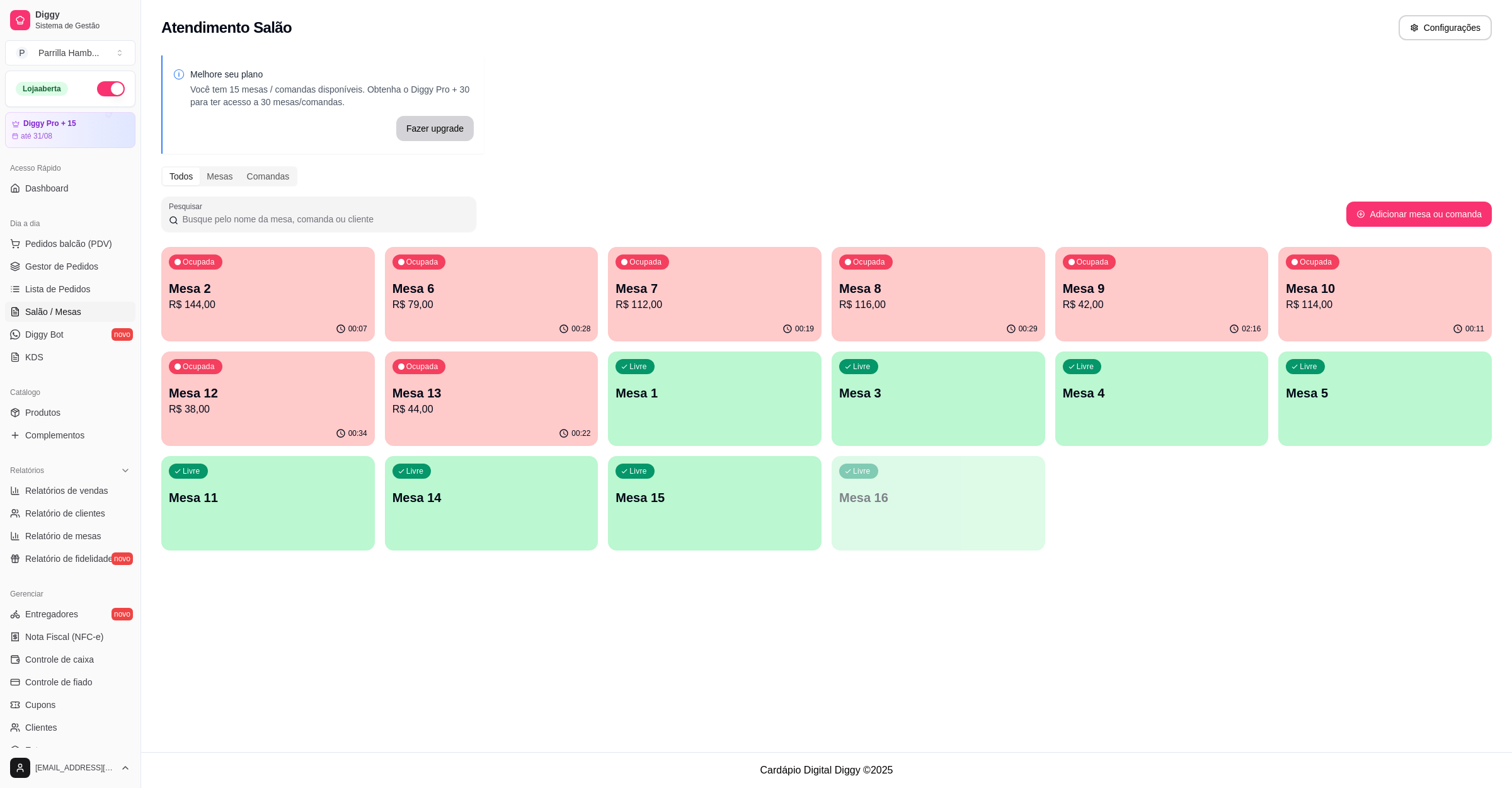
click at [334, 276] on div "Ocupada Mesa 2 R$ 144,00" at bounding box center [268, 281] width 213 height 70
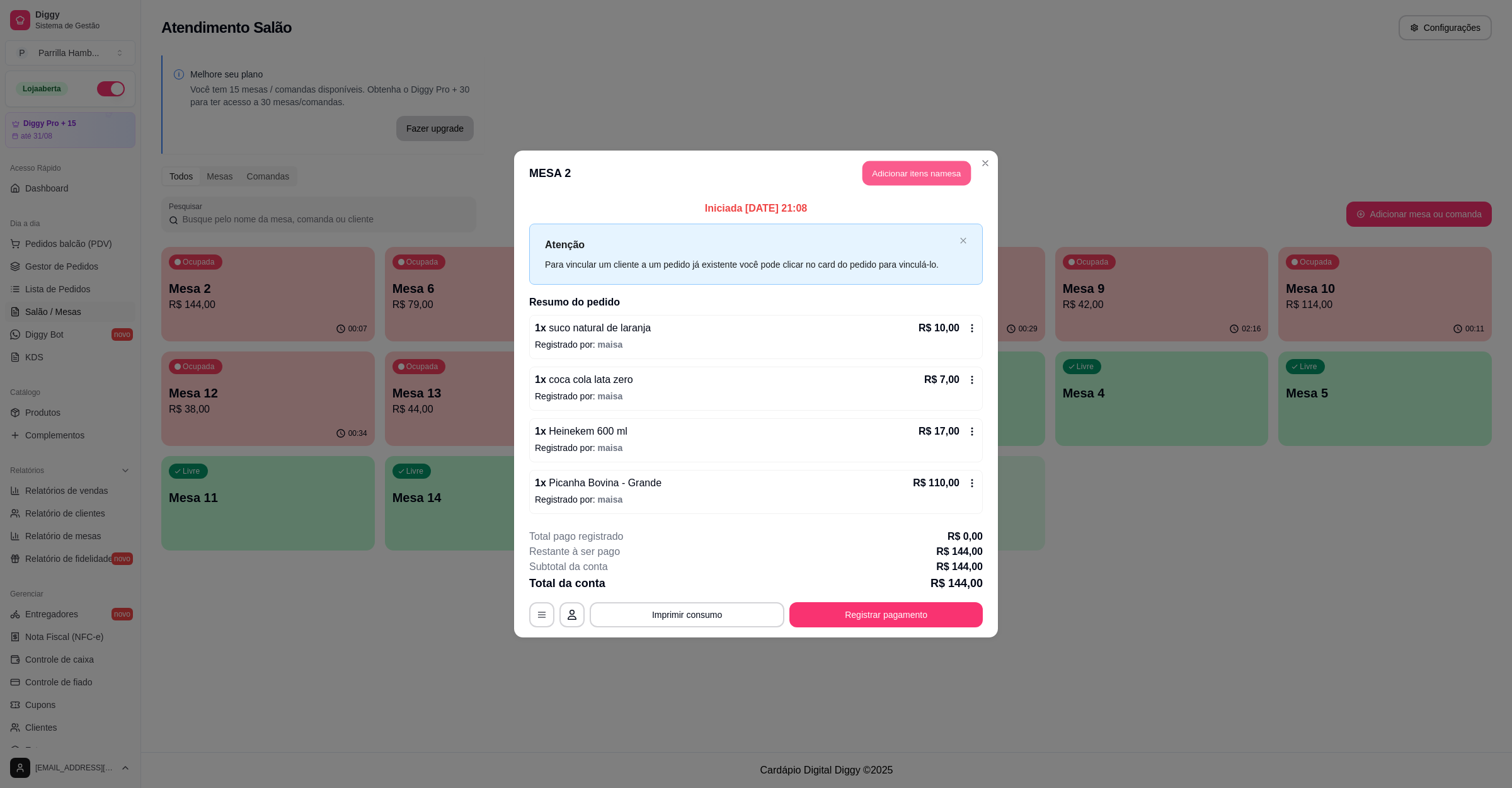
click at [895, 169] on button "Adicionar itens na mesa" at bounding box center [916, 173] width 108 height 24
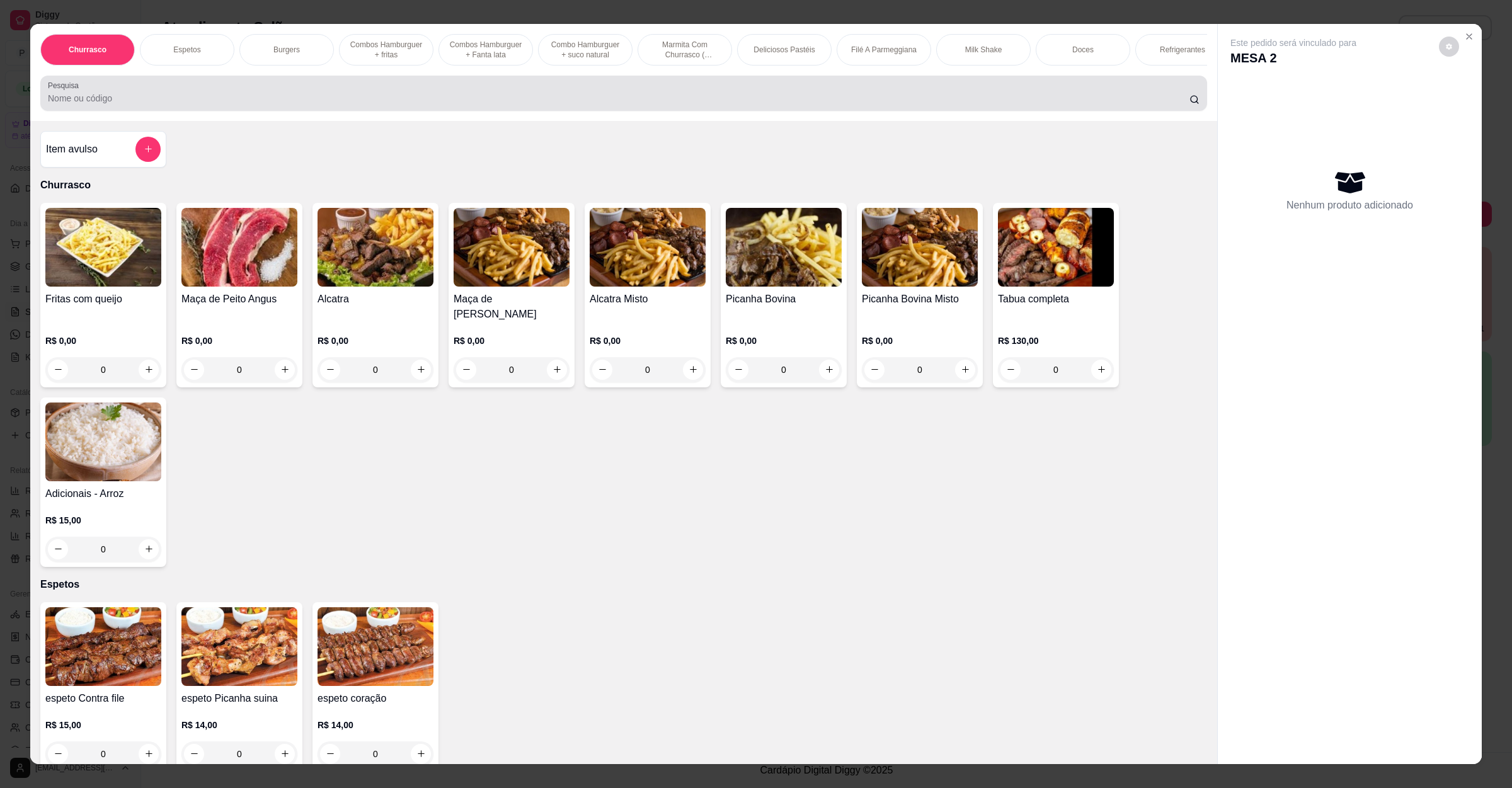
click at [295, 105] on input "Pesquisa" at bounding box center [618, 99] width 1141 height 13
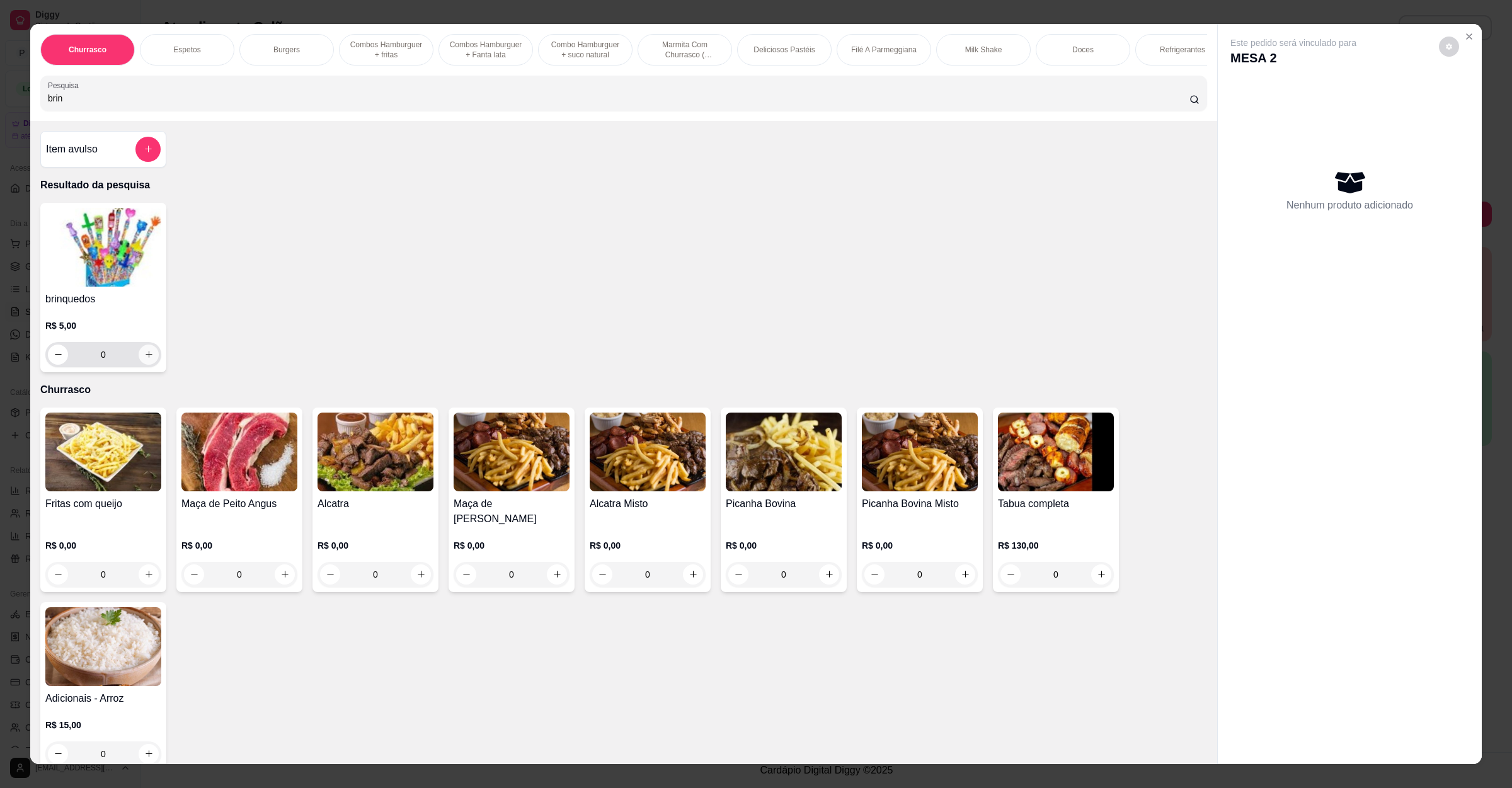
type input "brin"
click at [144, 364] on button "increase-product-quantity" at bounding box center [149, 354] width 20 height 20
type input "1"
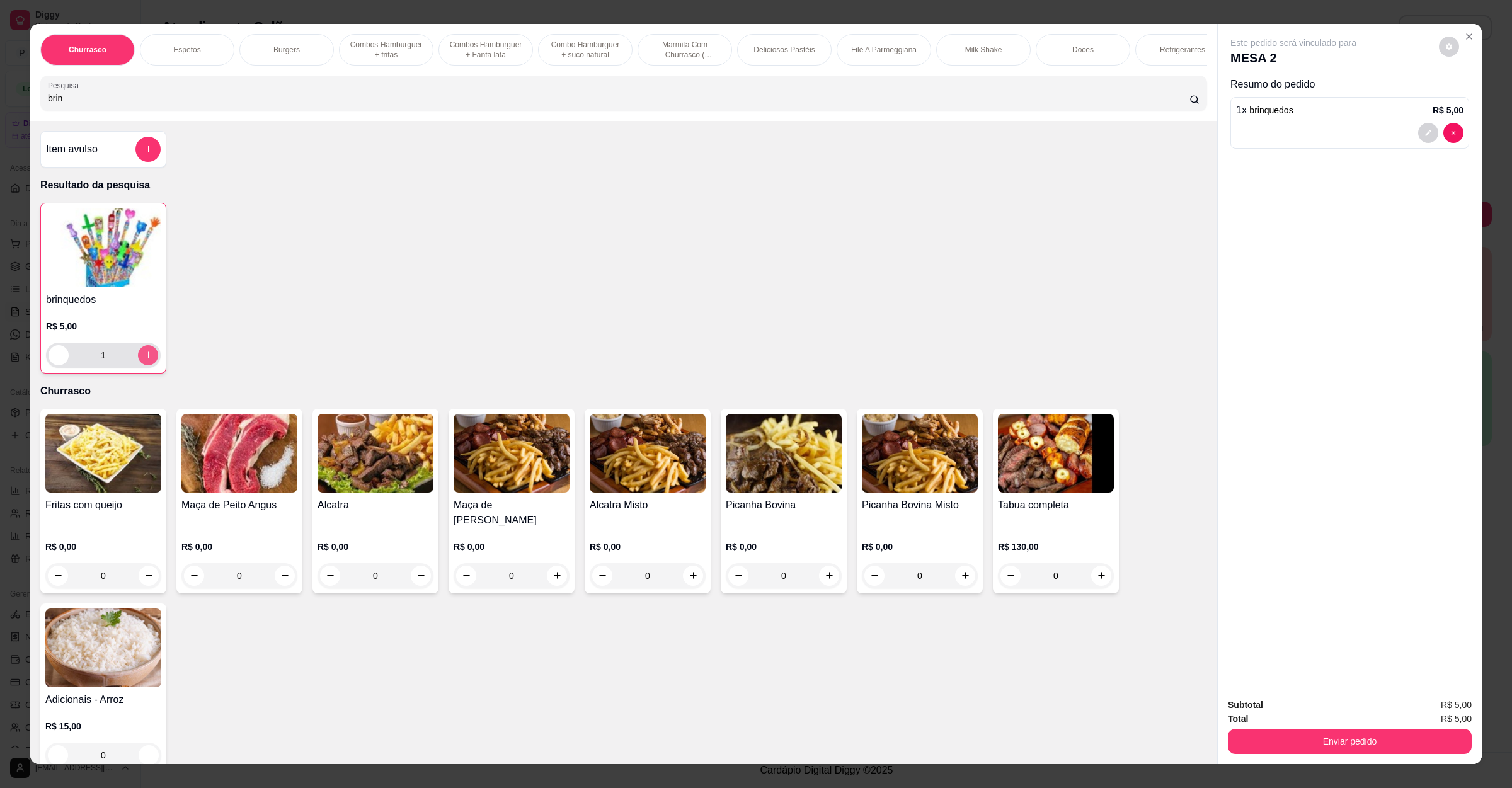
click at [144, 359] on icon "increase-product-quantity" at bounding box center [148, 355] width 10 height 10
type input "2"
click at [1306, 741] on button "Enviar pedido" at bounding box center [1350, 741] width 244 height 25
click at [1306, 706] on button "Não registrar e enviar pedido" at bounding box center [1306, 710] width 127 height 23
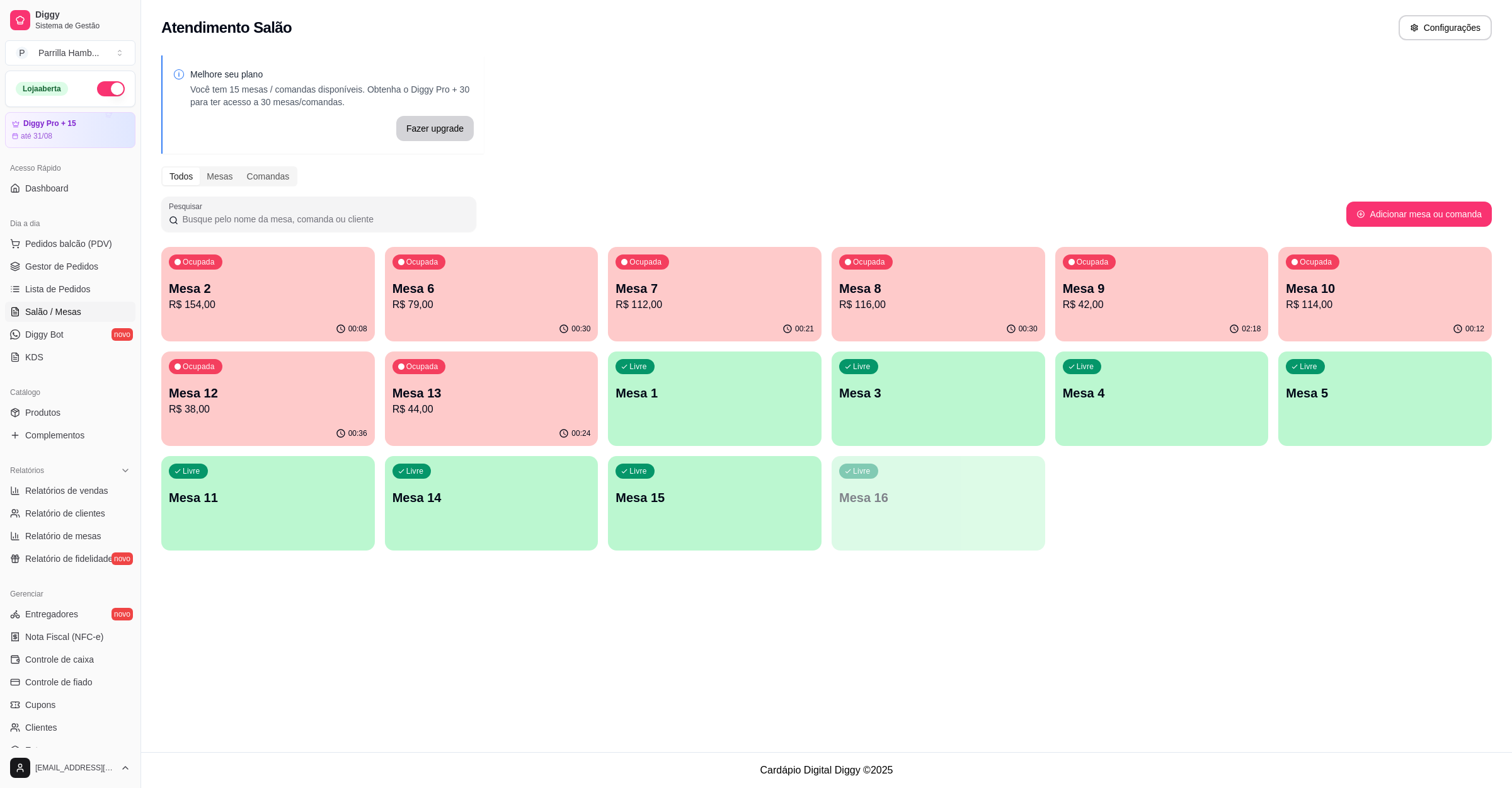
click at [310, 298] on p "R$ 154,00" at bounding box center [267, 305] width 198 height 15
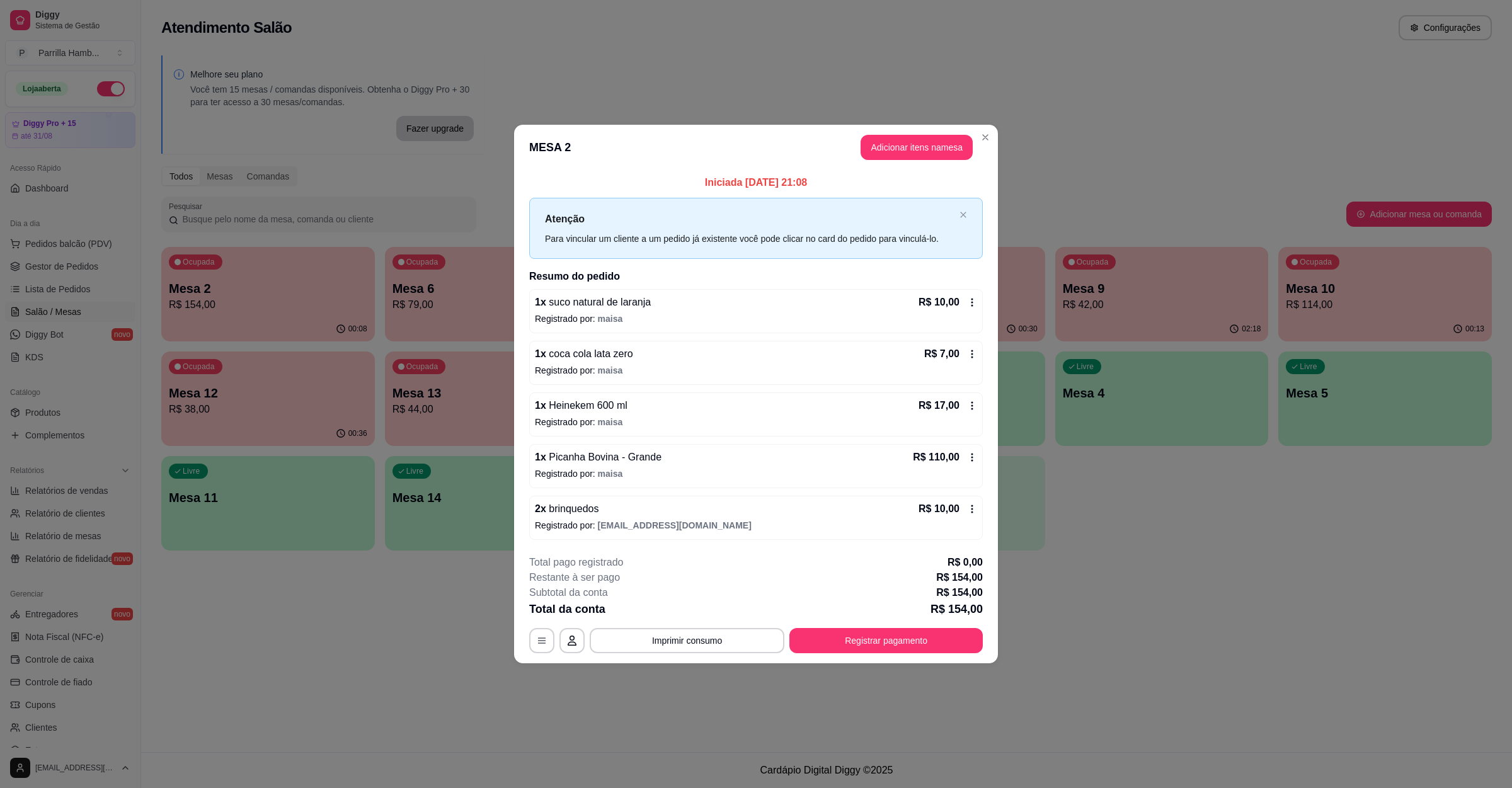
click at [622, 513] on div "2 x brinquedos R$ 10,00" at bounding box center [756, 508] width 442 height 15
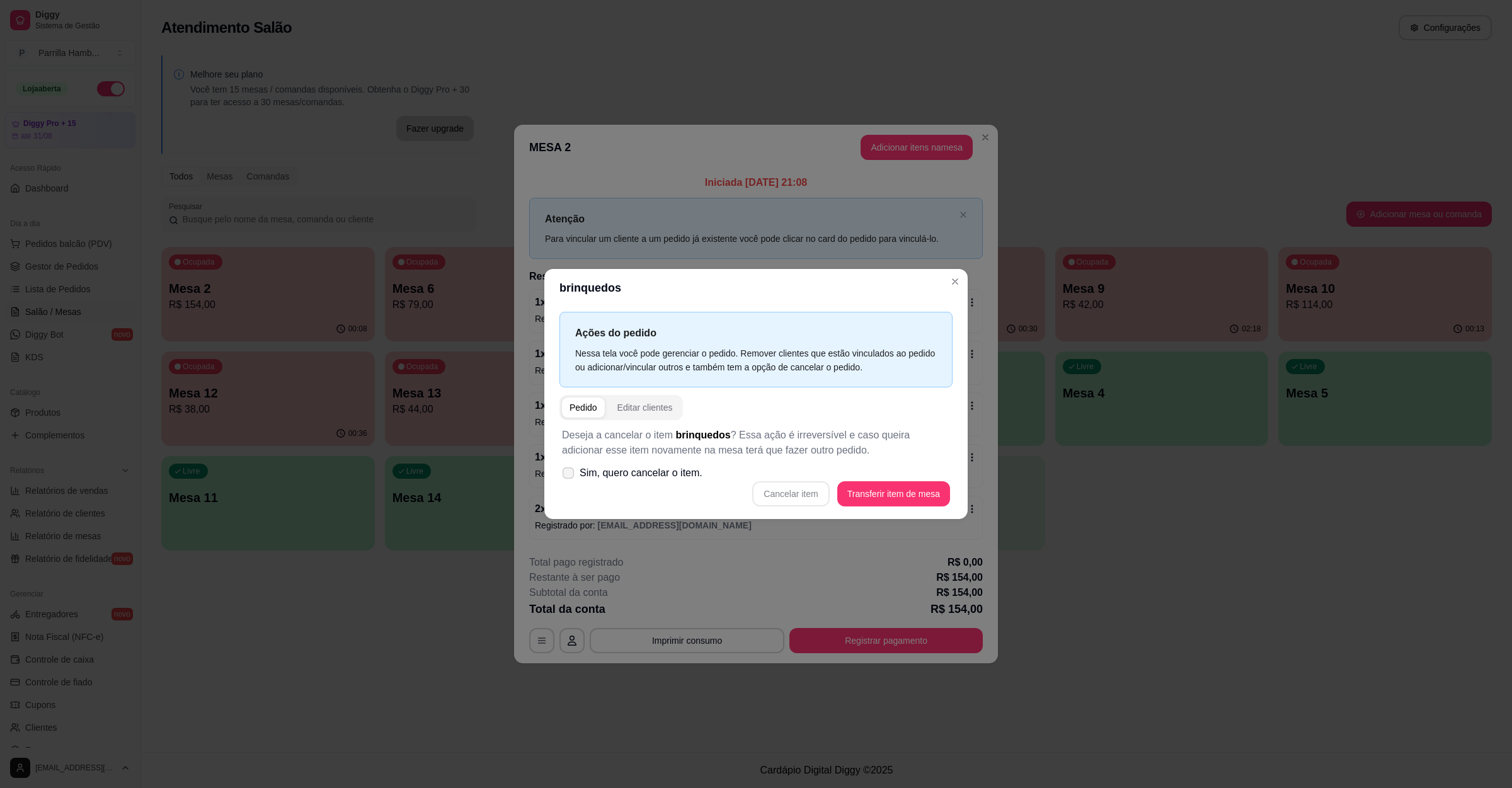
click at [673, 486] on label "Sim, quero cancelar o item." at bounding box center [632, 473] width 151 height 25
click at [569, 483] on input "Sim, quero cancelar o item." at bounding box center [565, 479] width 8 height 8
checkbox input "true"
click at [794, 490] on button "Cancelar item" at bounding box center [791, 493] width 75 height 24
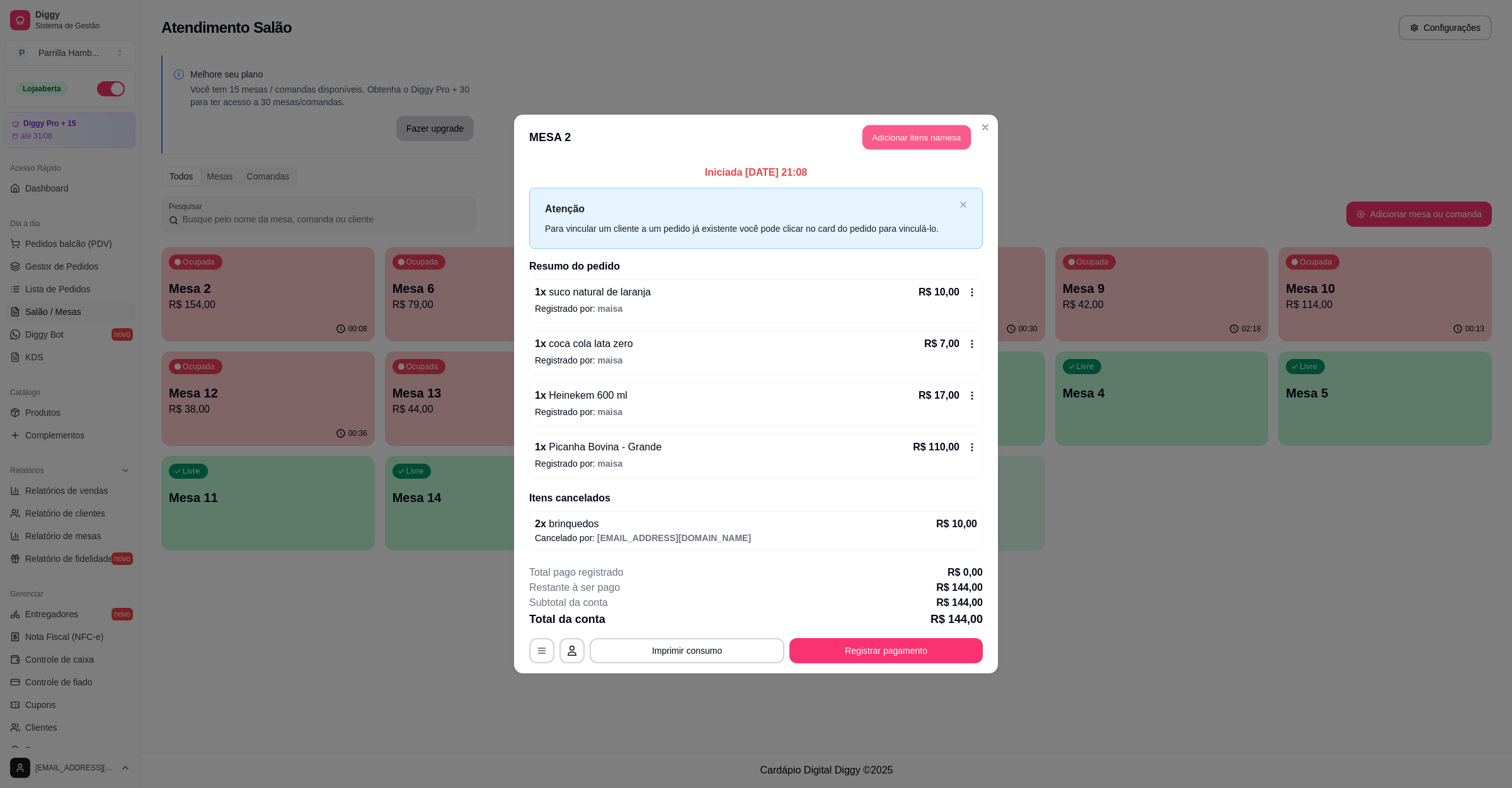
click at [900, 126] on button "Adicionar itens na mesa" at bounding box center [916, 137] width 108 height 24
click at [272, 100] on div at bounding box center [623, 93] width 1152 height 25
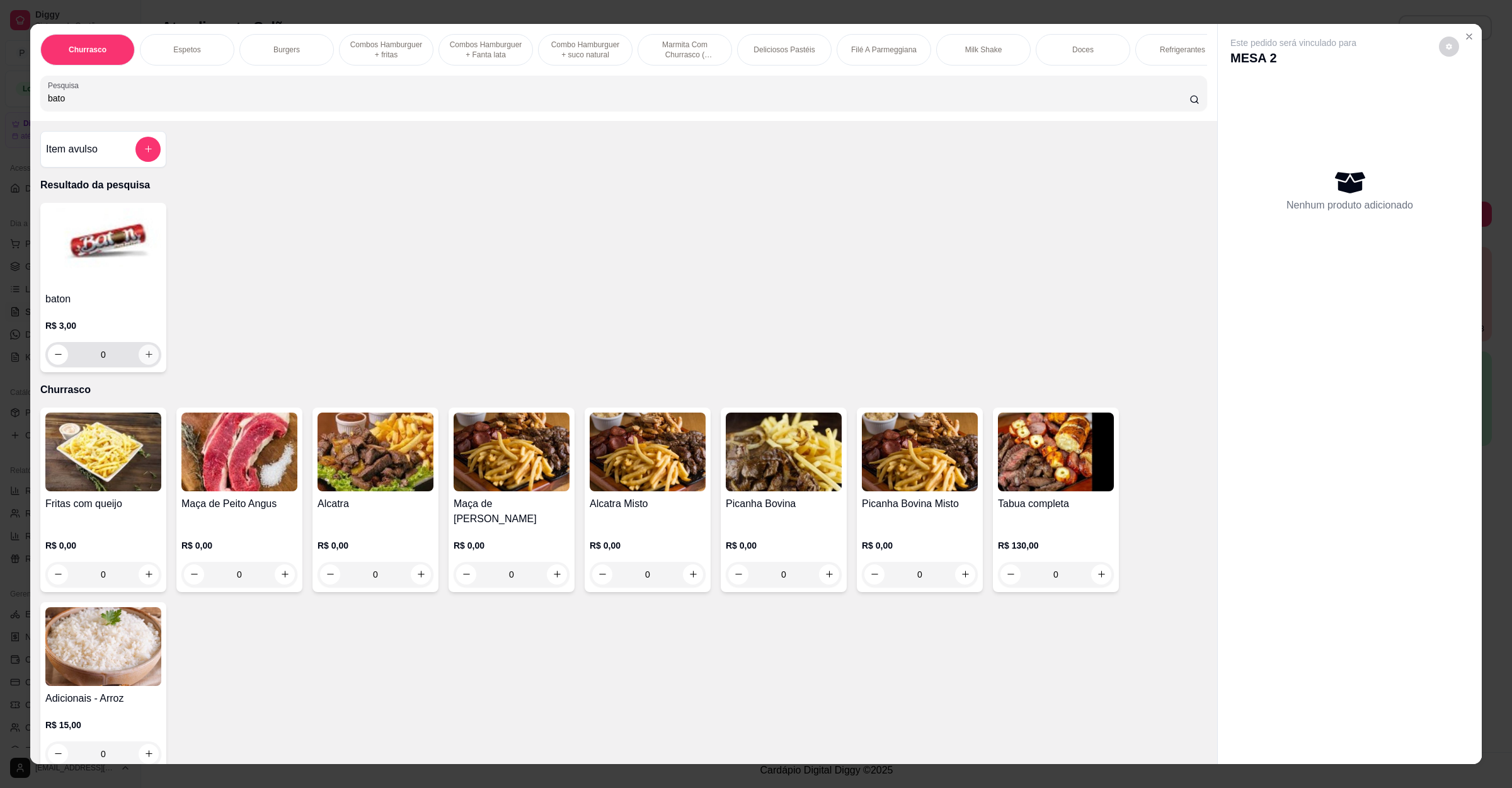
type input "bato"
click at [145, 359] on icon "increase-product-quantity" at bounding box center [149, 354] width 10 height 10
type input "1"
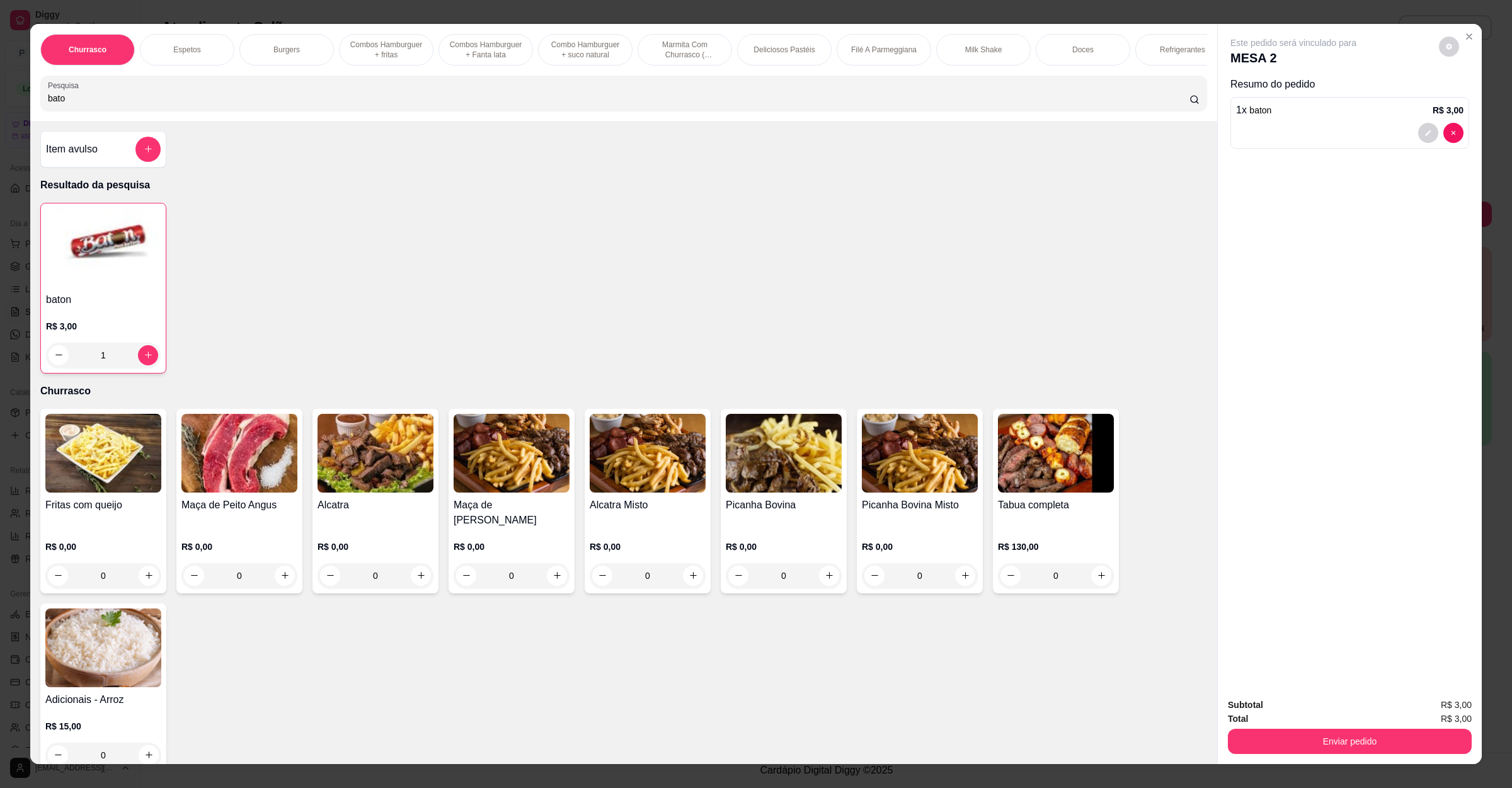
drag, startPoint x: 78, startPoint y: 116, endPoint x: 0, endPoint y: 111, distance: 78.2
click at [0, 111] on div "Churrasco Espetos Burgers Combos Hamburguer + fritas Combos Hamburguer + Fanta …" at bounding box center [756, 394] width 1512 height 788
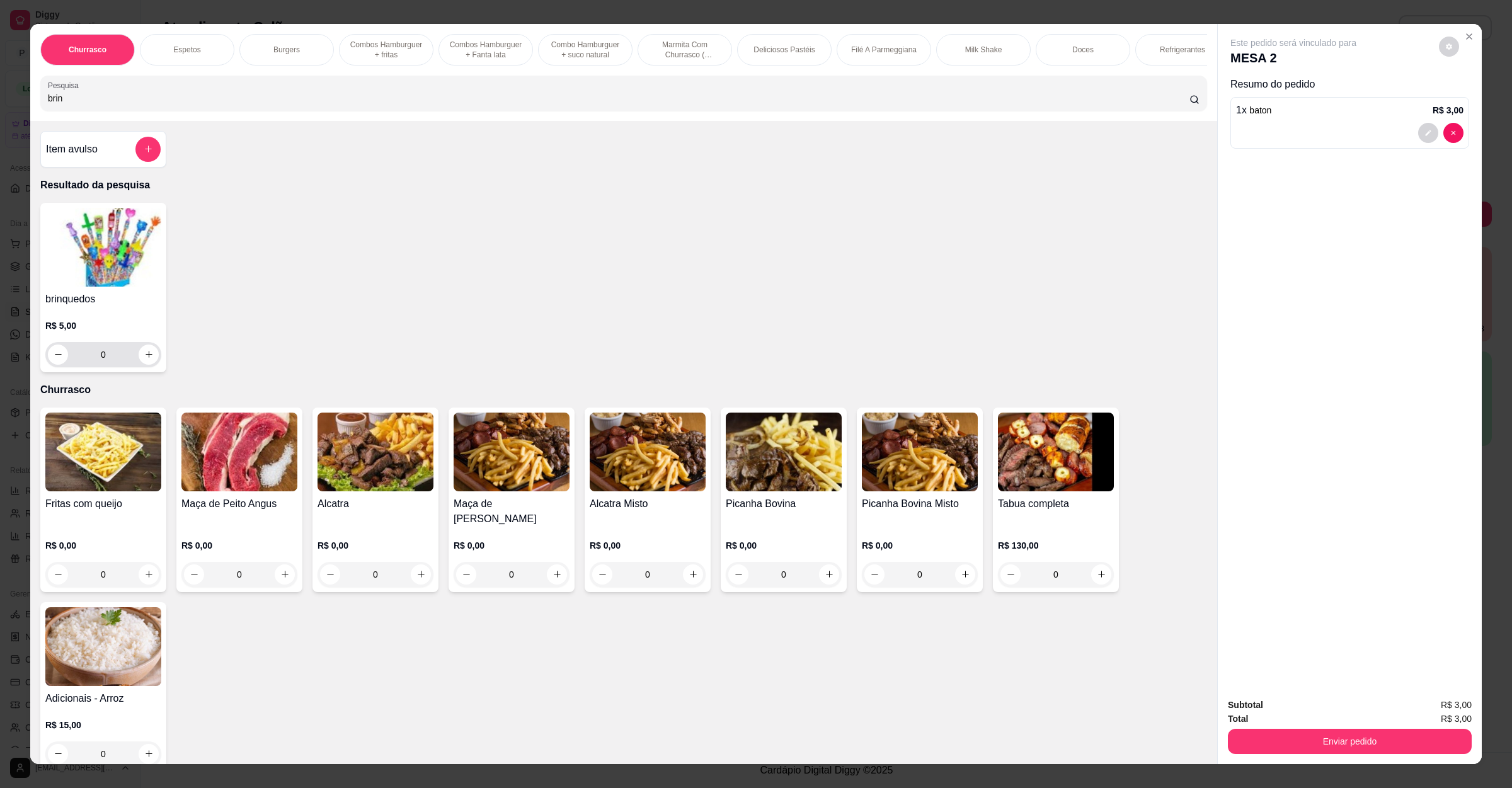
type input "brin"
click at [143, 365] on button "increase-product-quantity" at bounding box center [149, 354] width 20 height 20
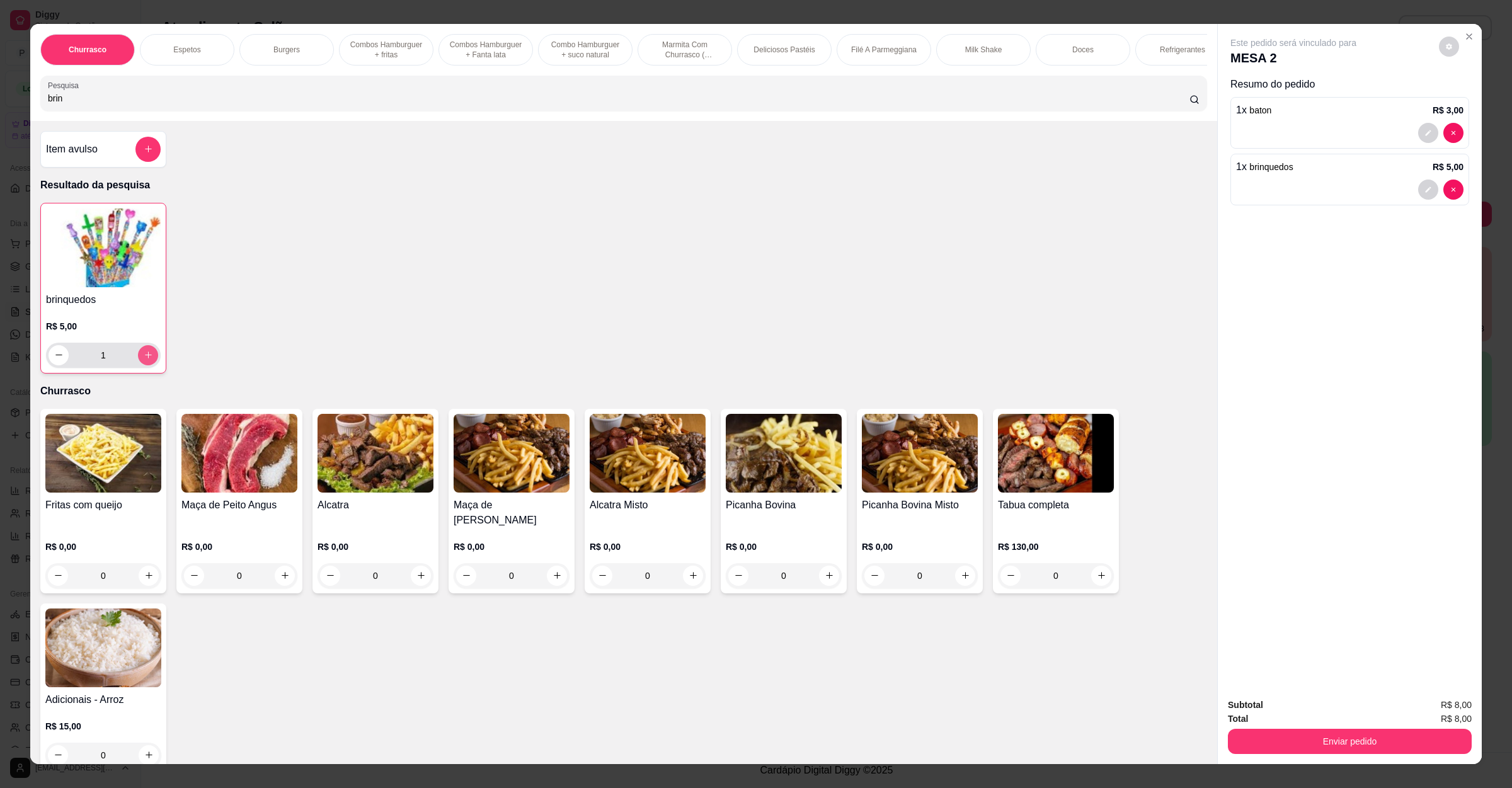
type input "1"
click at [1297, 743] on button "Enviar pedido" at bounding box center [1350, 741] width 244 height 25
click at [1290, 702] on button "Não registrar e enviar pedido" at bounding box center [1306, 710] width 127 height 23
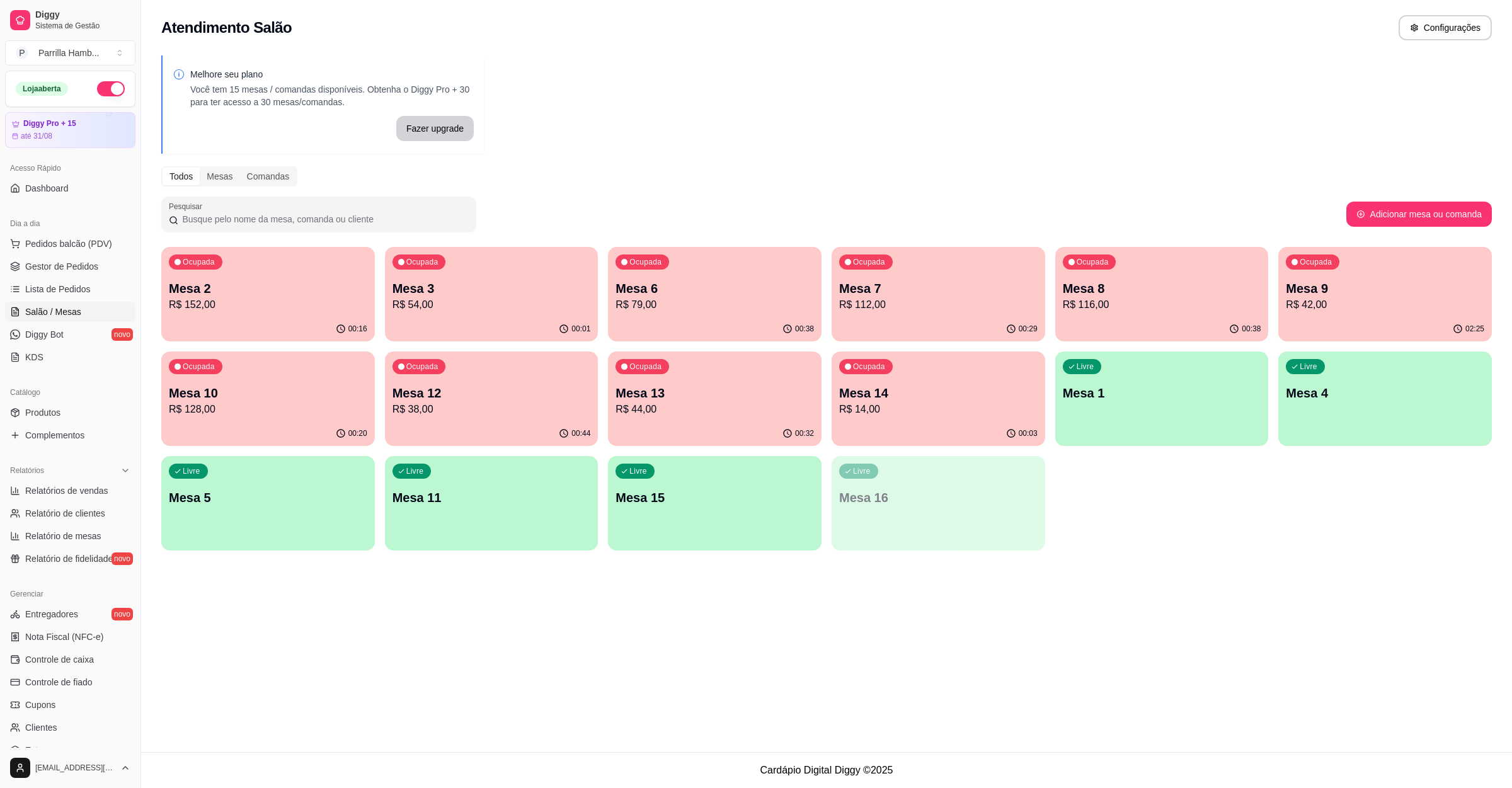
click at [82, 279] on ul "Pedidos balcão (PDV) Gestor de Pedidos Lista de Pedidos Salão / Mesas Diggy Bot…" at bounding box center [70, 300] width 130 height 134
click at [82, 290] on span "Lista de Pedidos" at bounding box center [57, 290] width 65 height 13
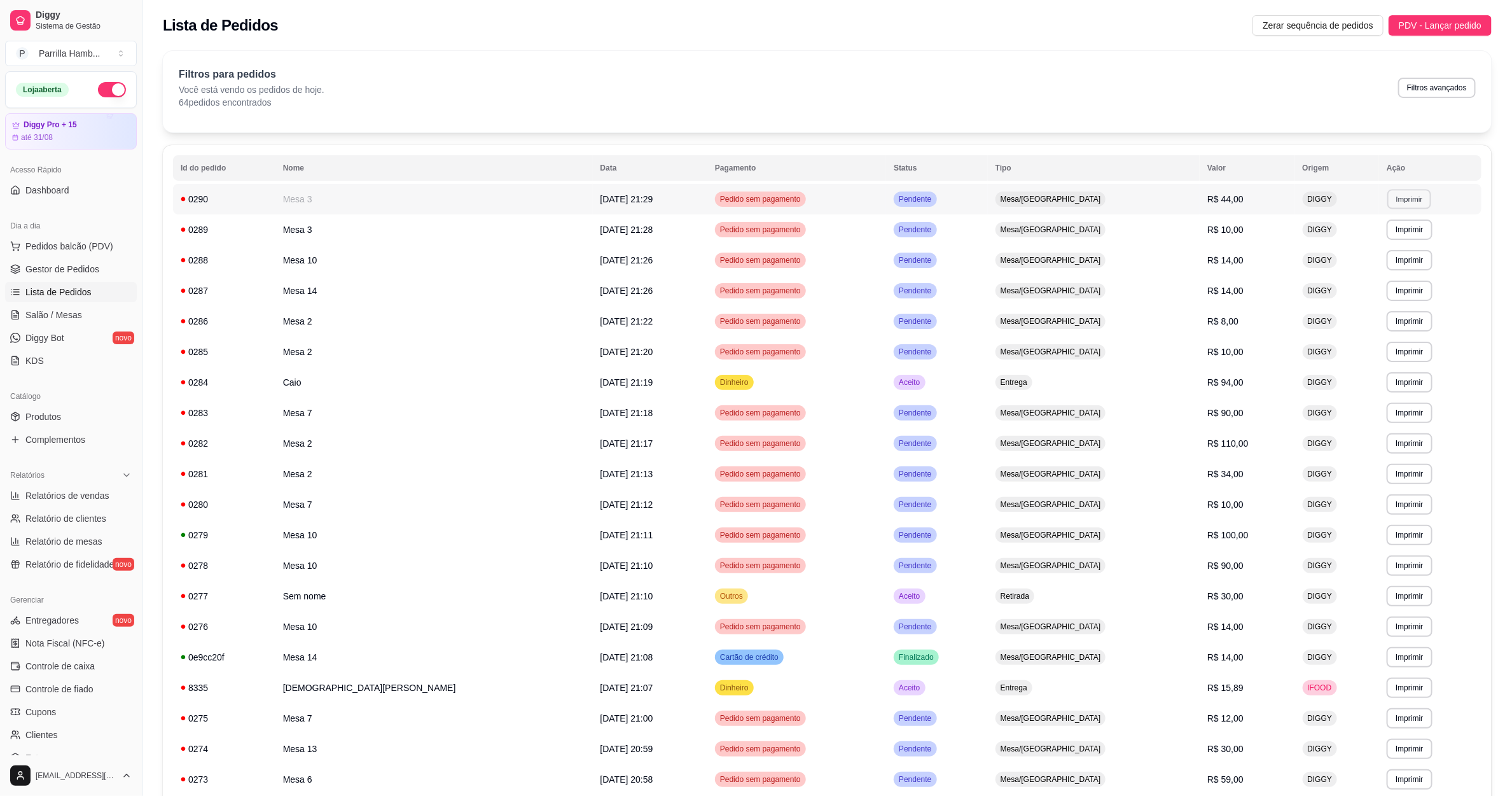
click at [1388, 192] on button "Imprimir" at bounding box center [1410, 199] width 43 height 20
click at [1360, 241] on button "IMPRESSORA" at bounding box center [1362, 245] width 92 height 20
click at [61, 319] on span "Salão / Mesas" at bounding box center [53, 315] width 57 height 13
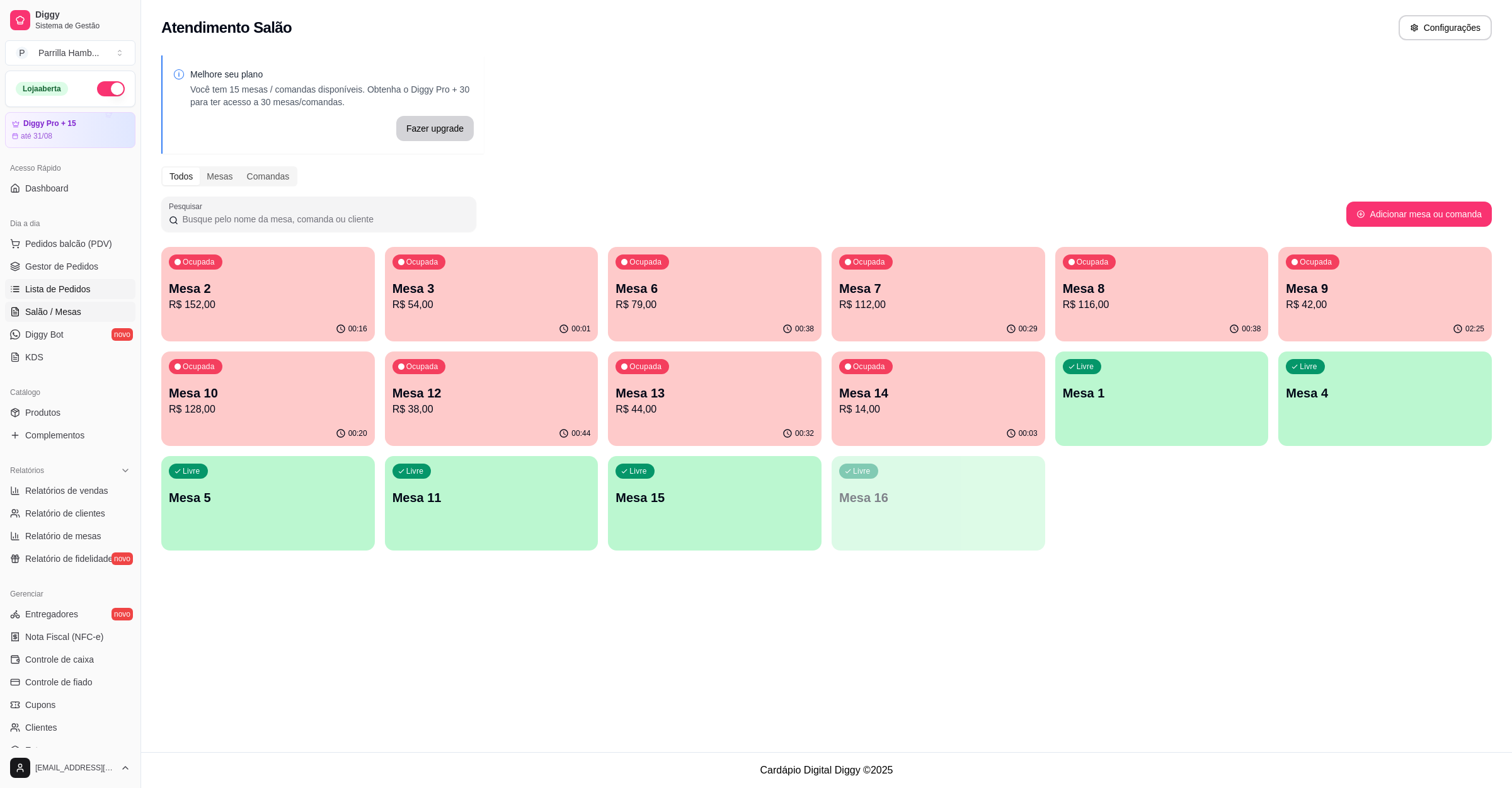
click at [49, 296] on span "Lista de Pedidos" at bounding box center [57, 290] width 65 height 13
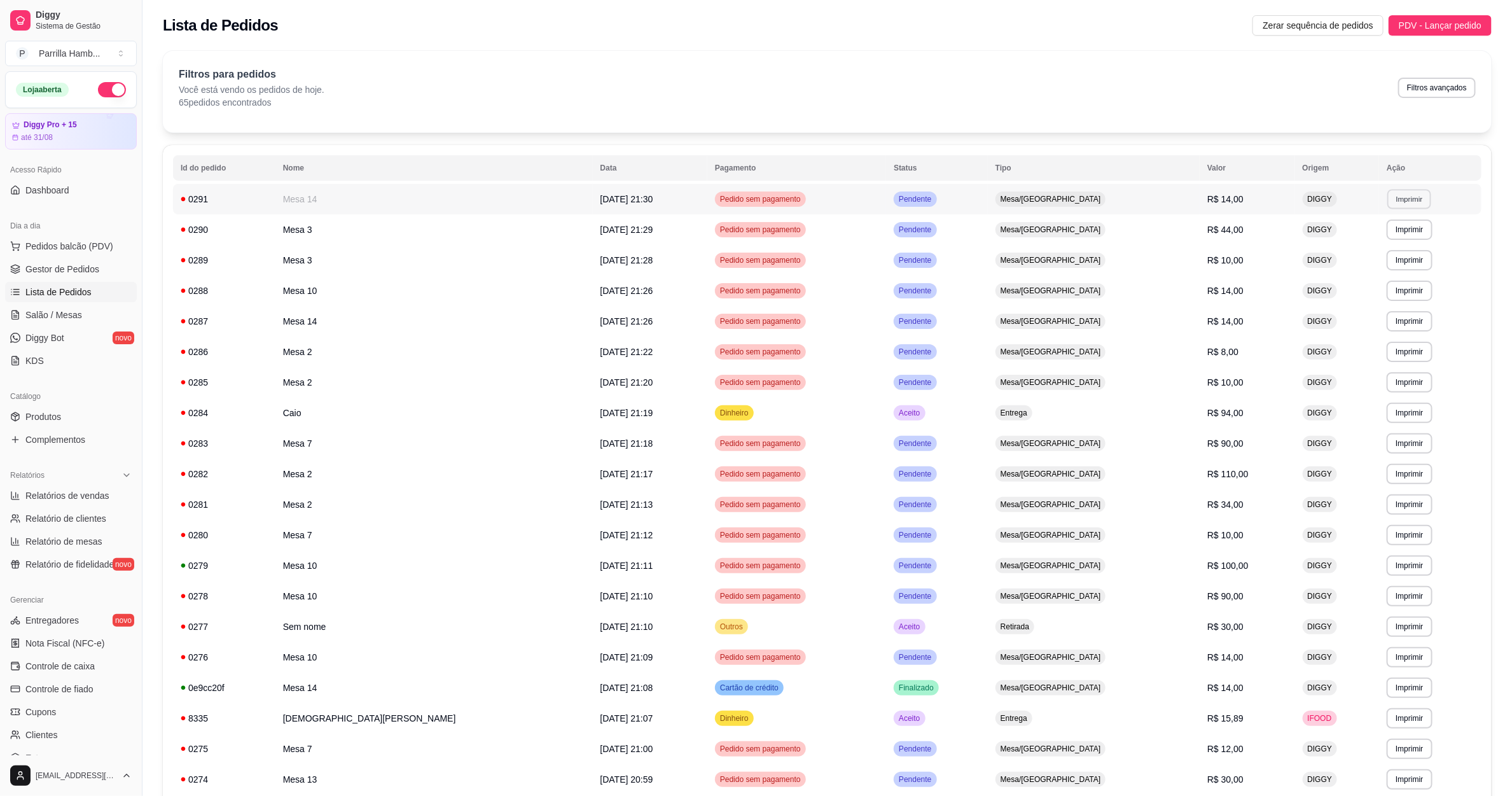
click at [1388, 203] on button "Imprimir" at bounding box center [1410, 199] width 43 height 20
click at [1364, 250] on button "IMPRESSORA" at bounding box center [1362, 245] width 92 height 20
click at [48, 313] on span "Salão / Mesas" at bounding box center [53, 315] width 57 height 13
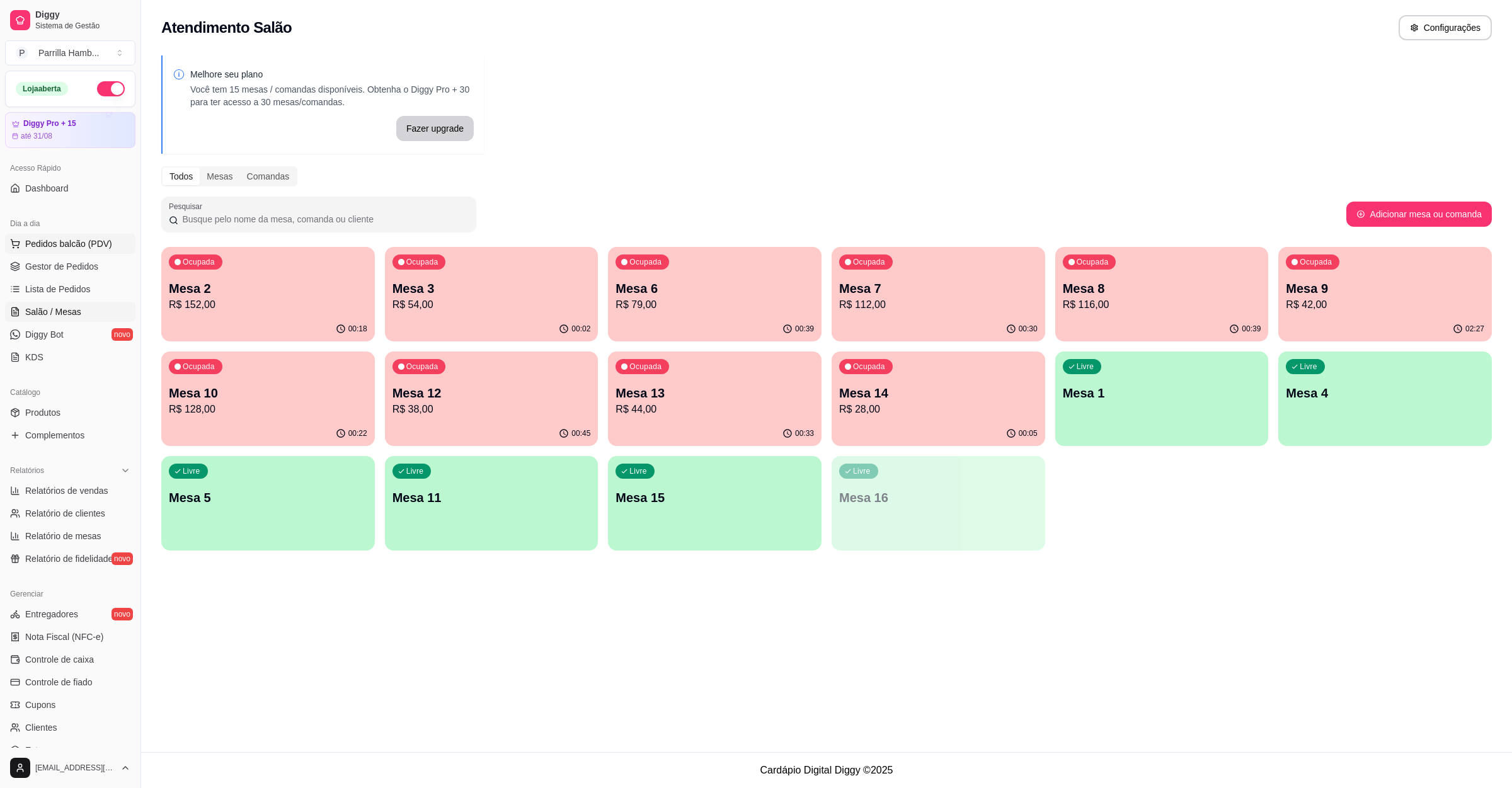
click at [66, 238] on span "Pedidos balcão (PDV)" at bounding box center [68, 244] width 87 height 13
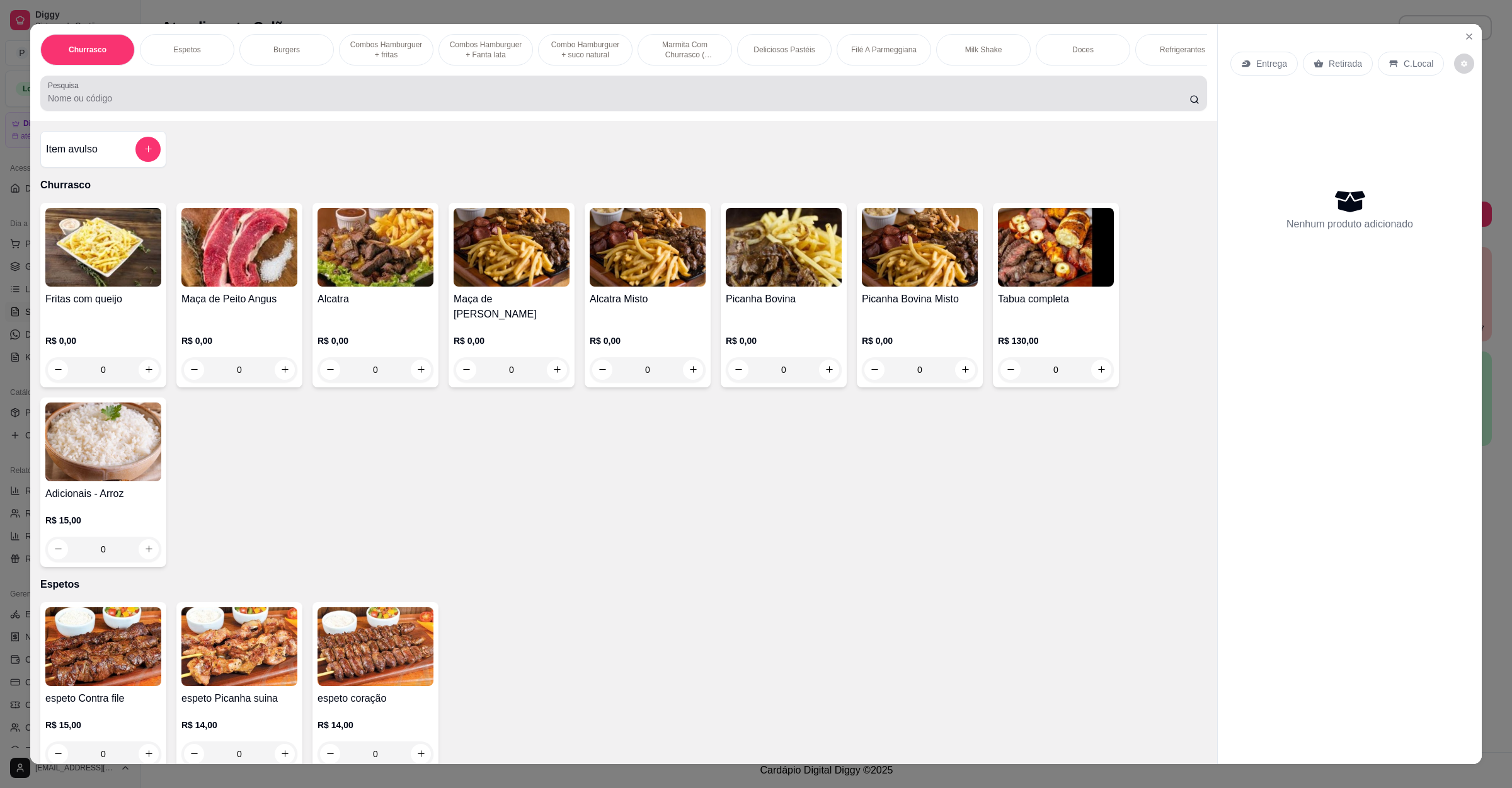
click at [397, 106] on div at bounding box center [623, 93] width 1152 height 25
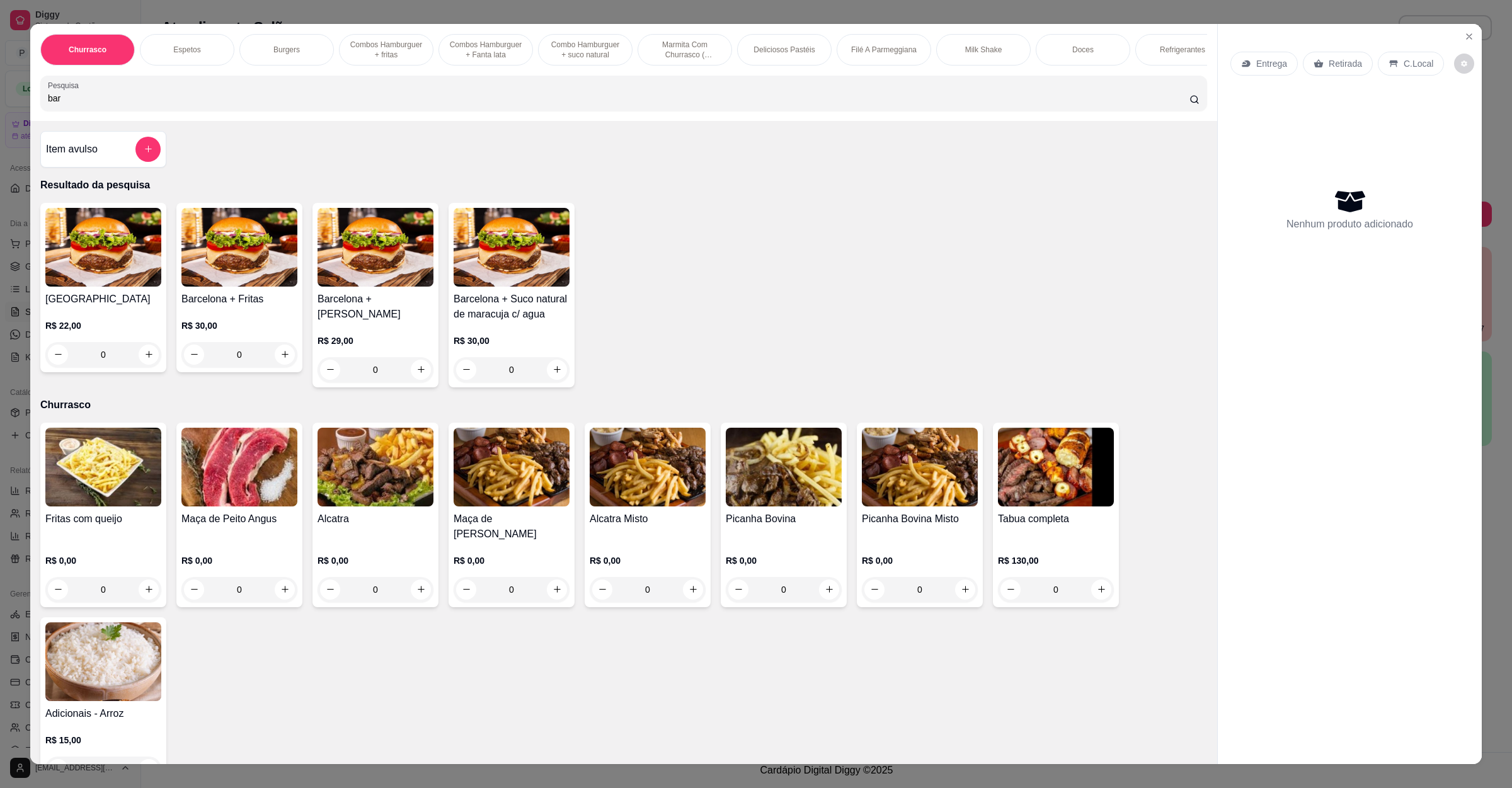
type input "bar"
click at [113, 307] on h4 "[GEOGRAPHIC_DATA]" at bounding box center [103, 299] width 116 height 15
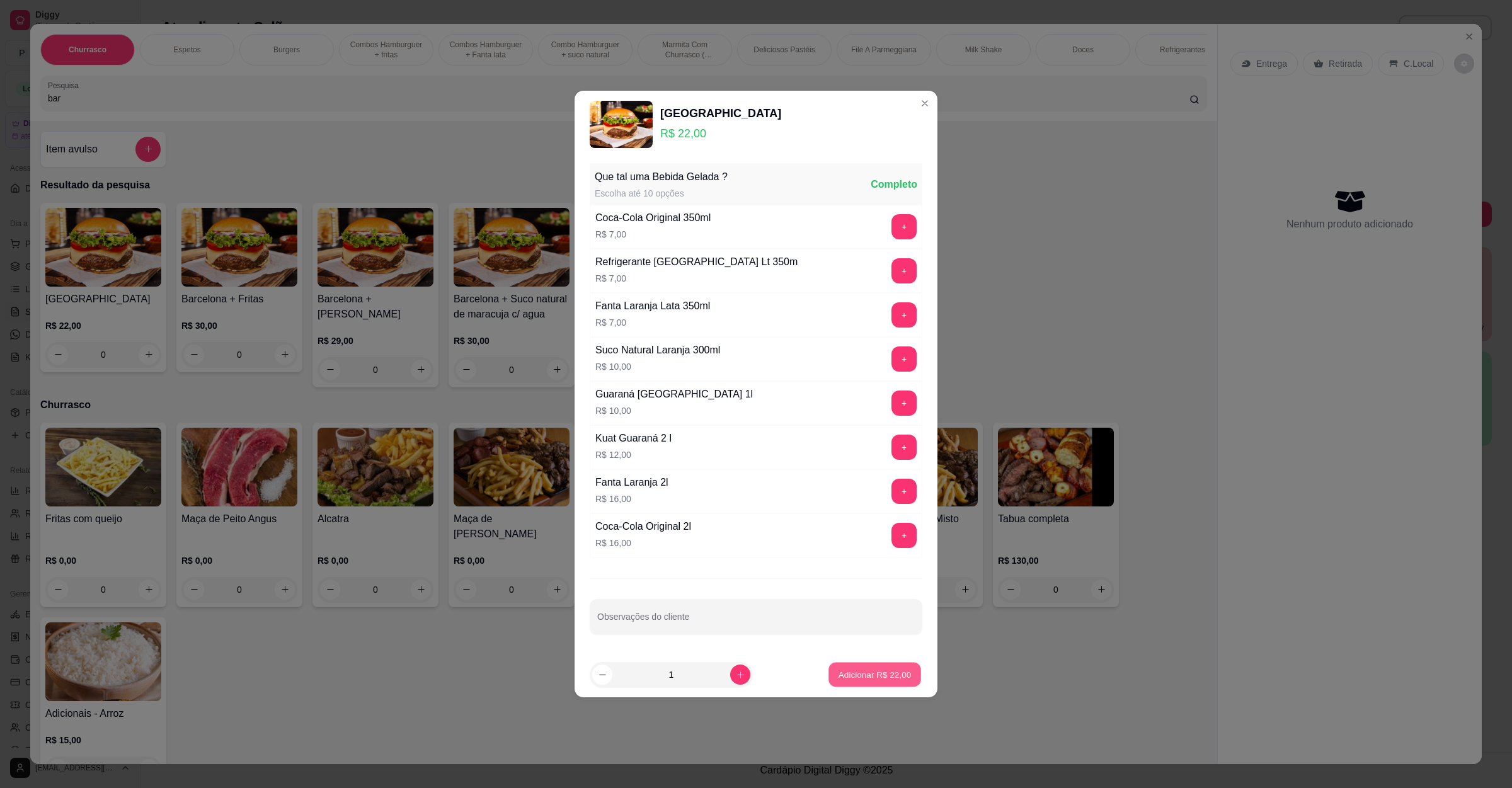
click at [841, 671] on p "Adicionar R$ 22,00" at bounding box center [875, 674] width 73 height 12
type input "1"
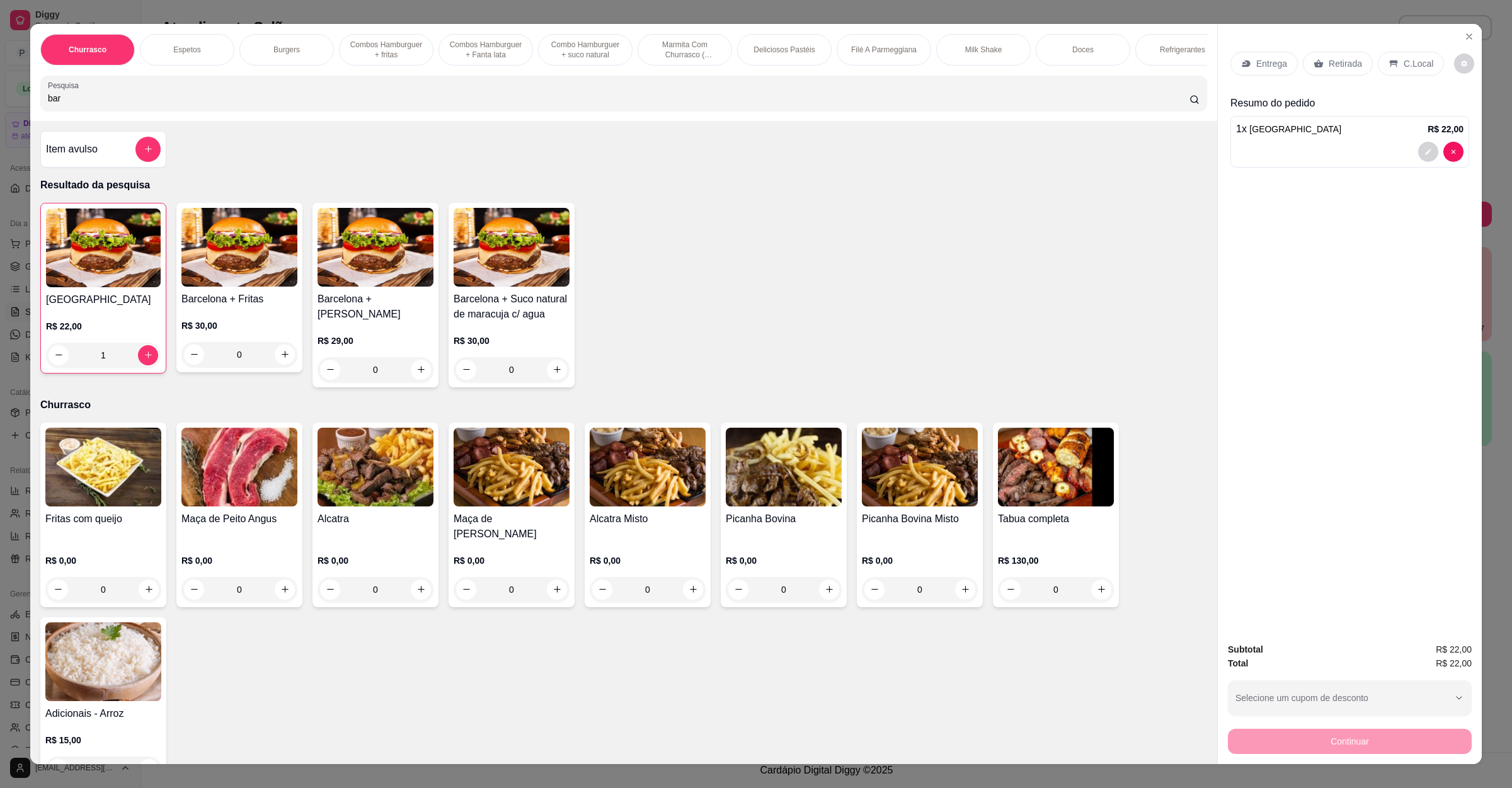
click at [1341, 65] on p "Retirada" at bounding box center [1344, 64] width 33 height 13
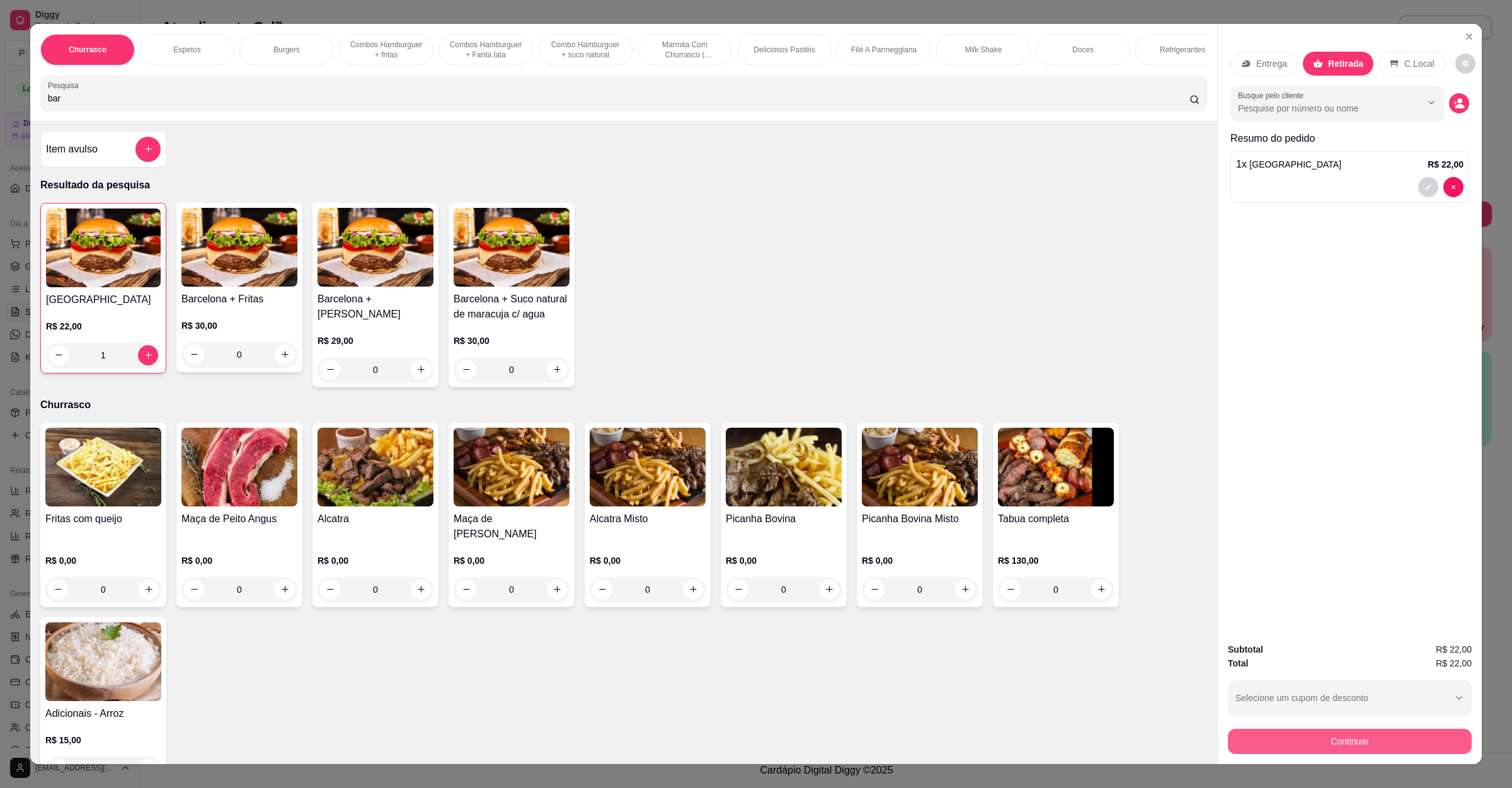
click at [1299, 750] on button "Continuar" at bounding box center [1350, 741] width 244 height 25
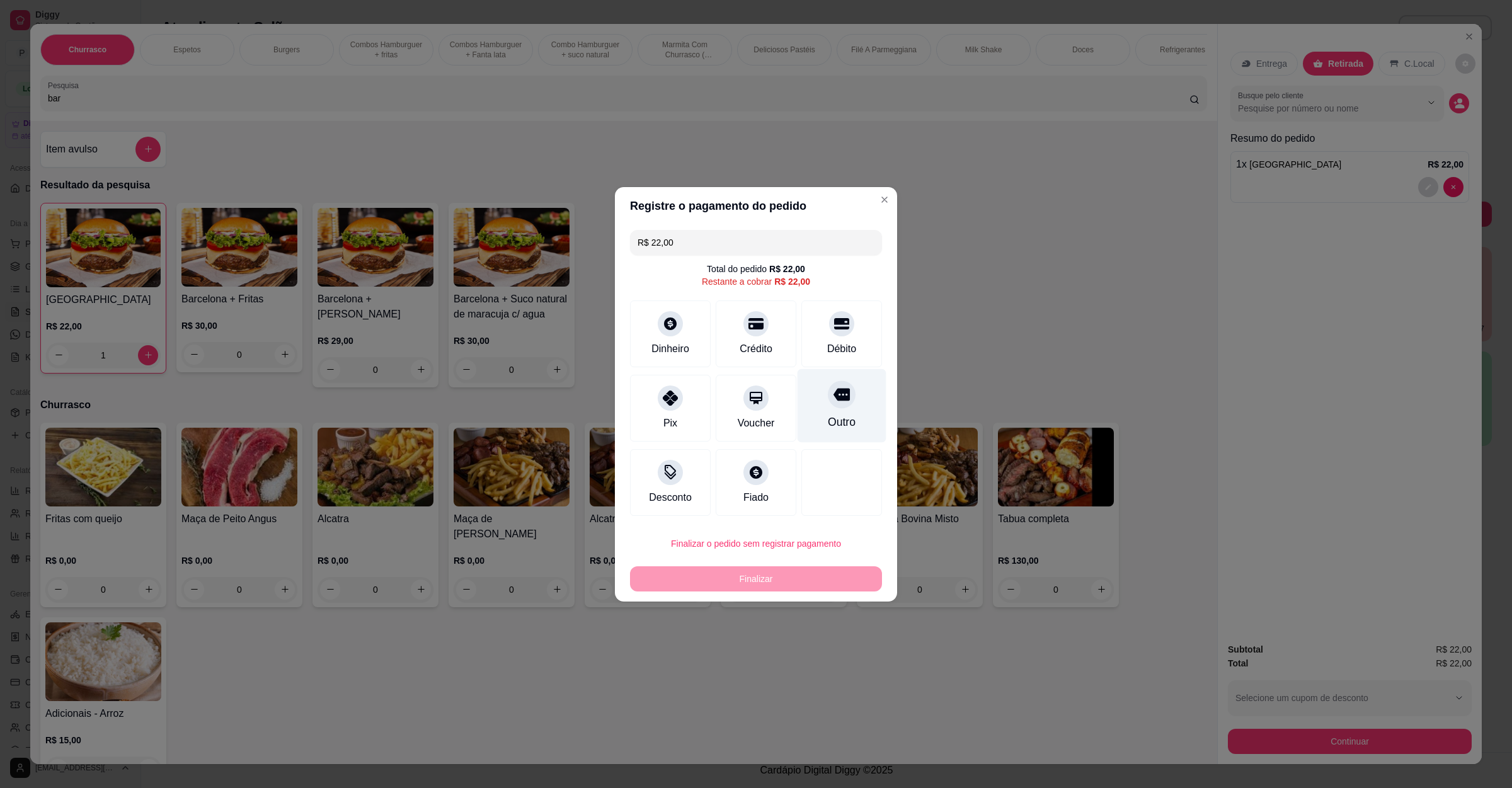
click at [807, 401] on div "Outro" at bounding box center [842, 405] width 89 height 74
type input "R$ 0,00"
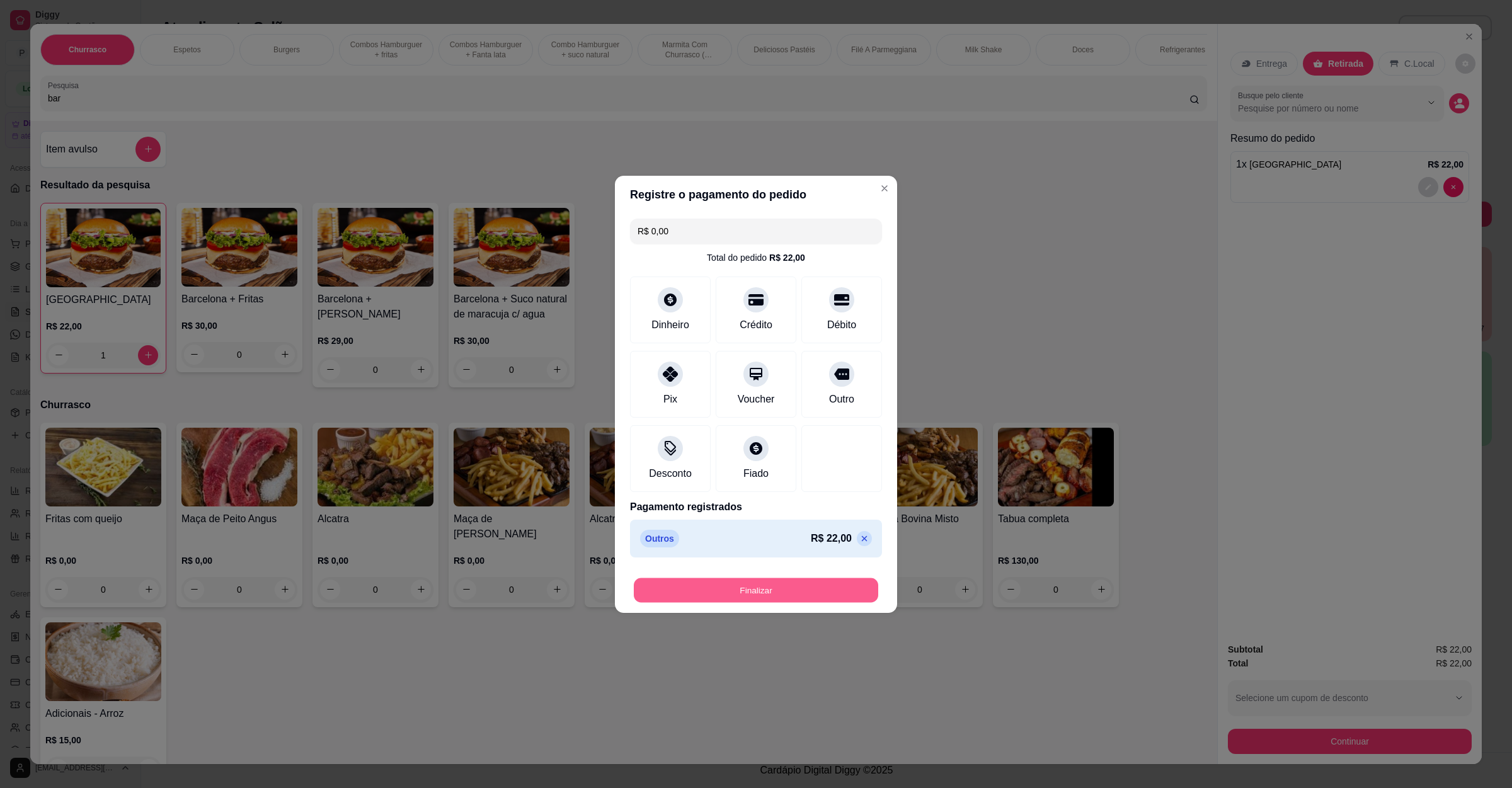
click at [767, 594] on button "Finalizar" at bounding box center [756, 589] width 245 height 24
type input "0"
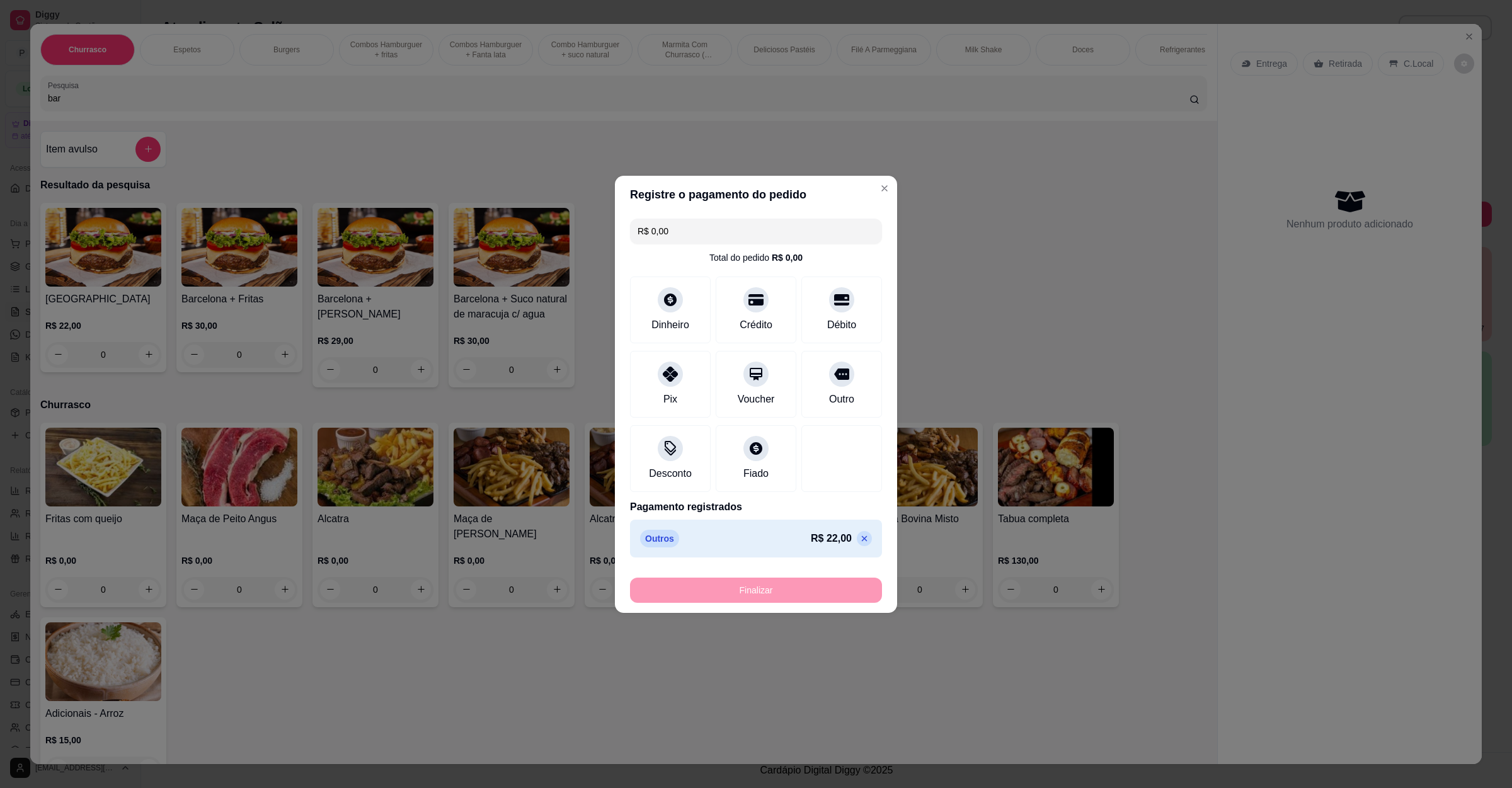
type input "-R$ 22,00"
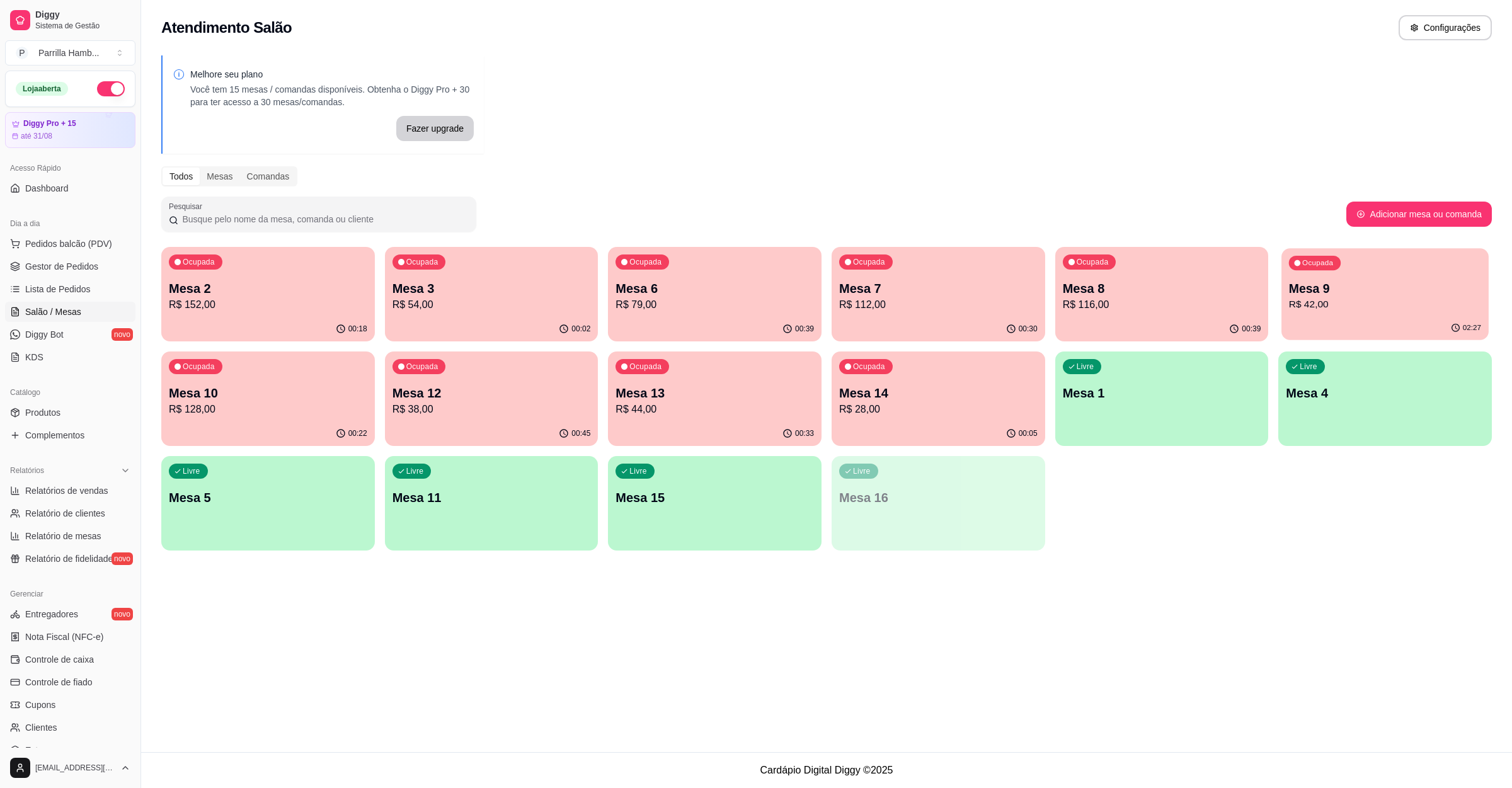
click at [1369, 299] on p "R$ 42,00" at bounding box center [1385, 305] width 192 height 14
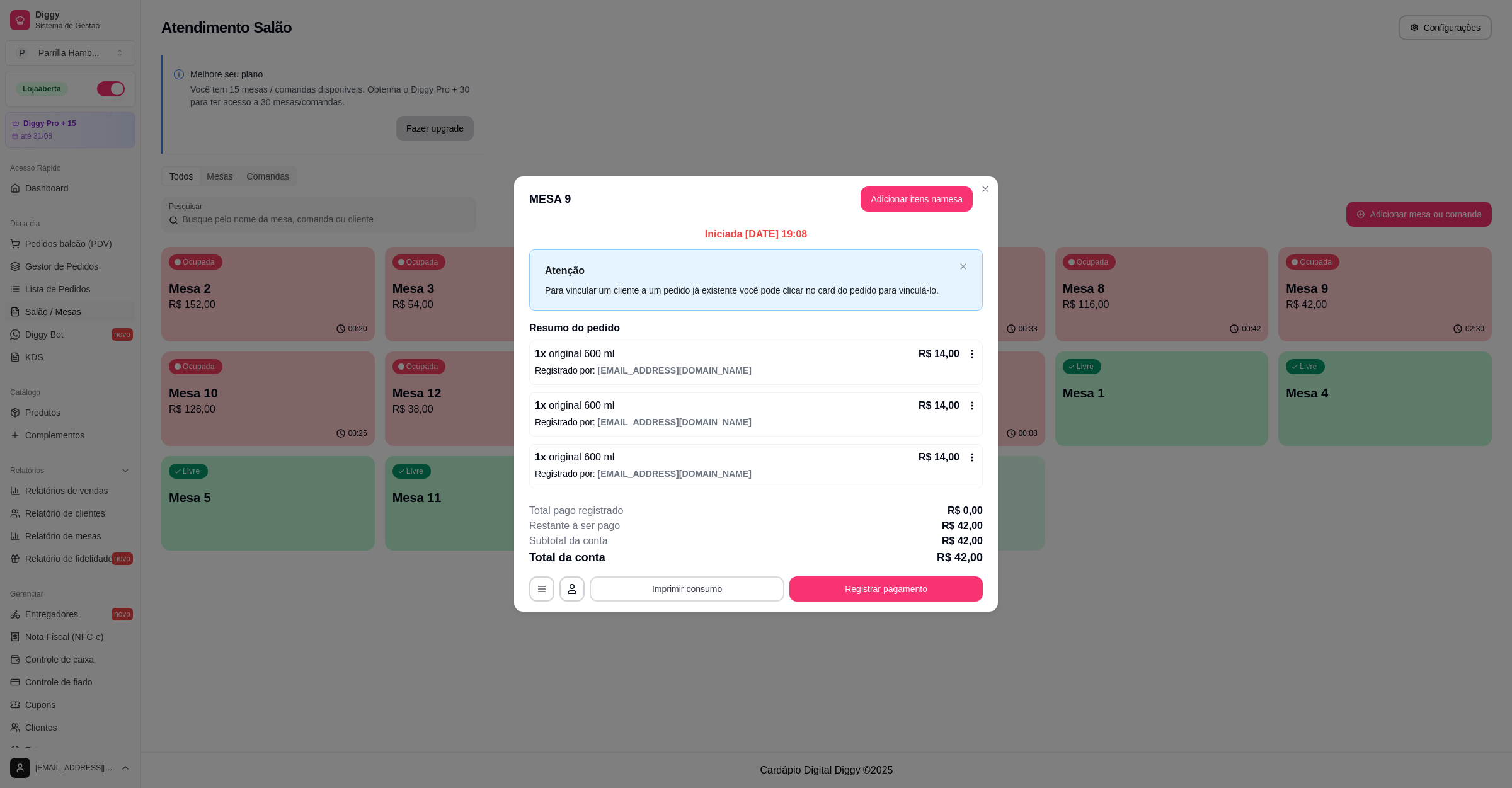
click at [669, 583] on button "Imprimir consumo" at bounding box center [687, 589] width 194 height 25
click at [682, 557] on button "IMPRESSORA" at bounding box center [691, 561] width 91 height 20
click at [832, 583] on button "Registrar pagamento" at bounding box center [886, 589] width 194 height 25
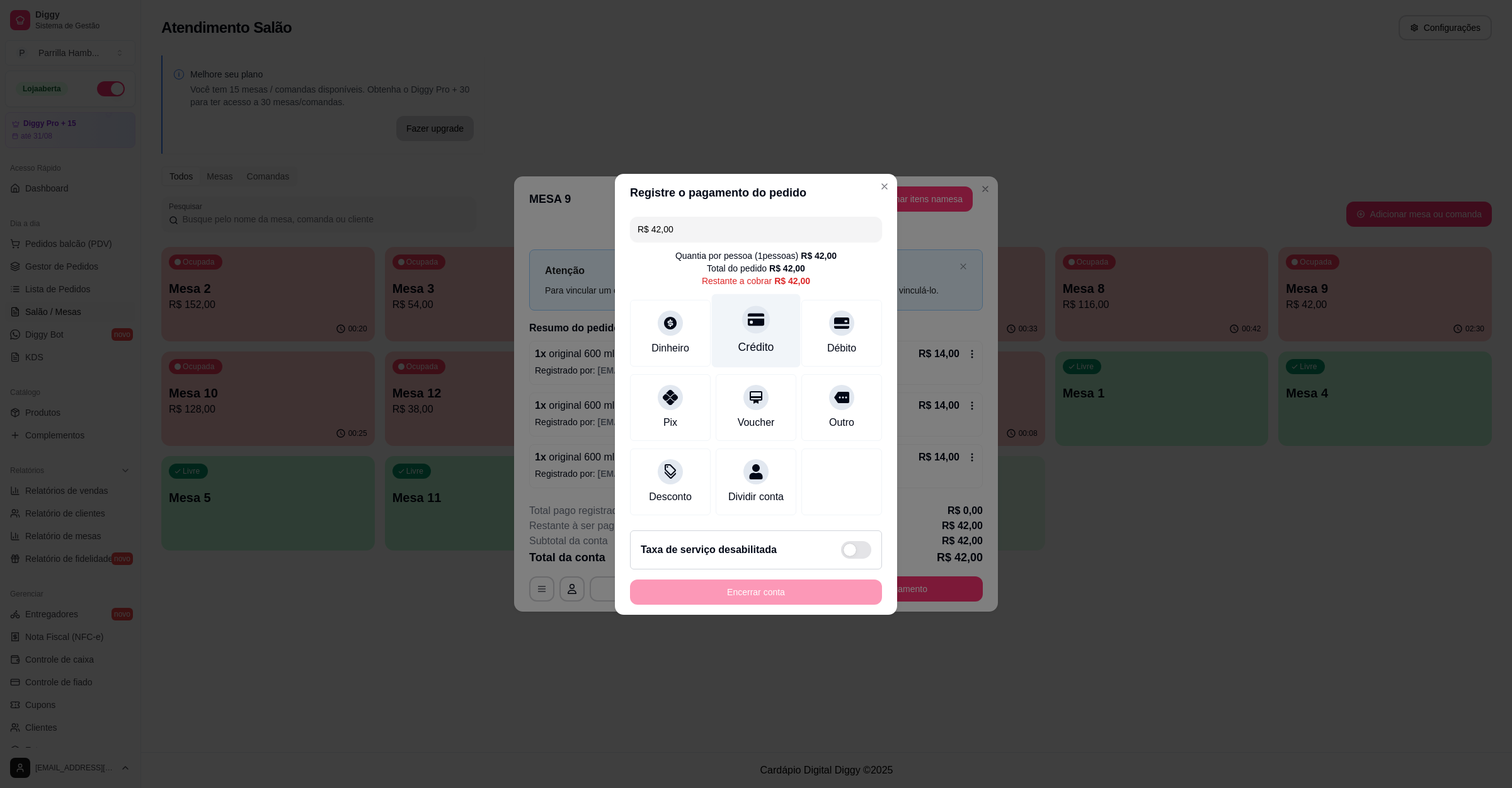
click at [747, 317] on icon at bounding box center [756, 319] width 16 height 16
type input "R$ 0,00"
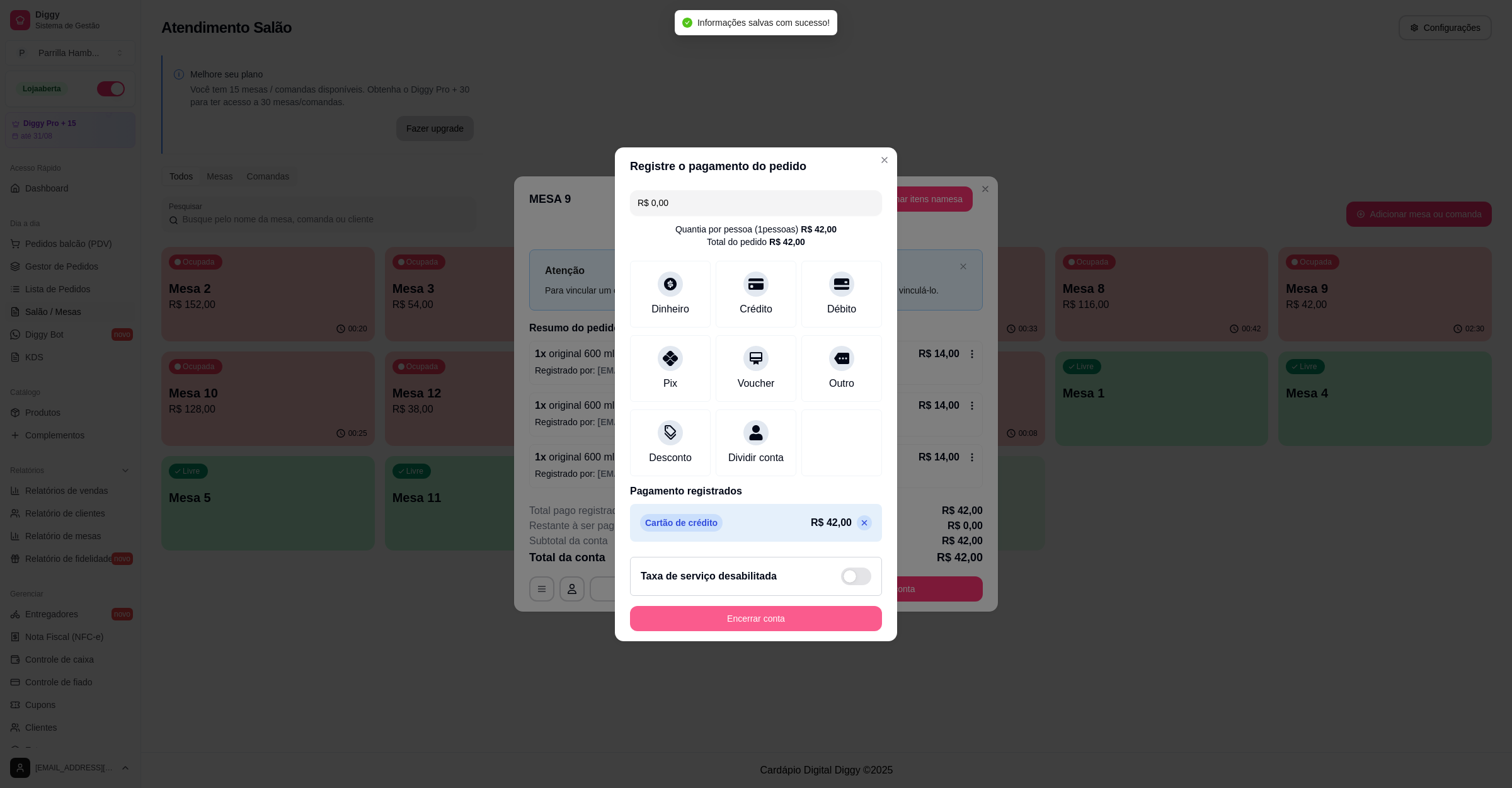
click at [751, 620] on button "Encerrar conta" at bounding box center [756, 619] width 252 height 25
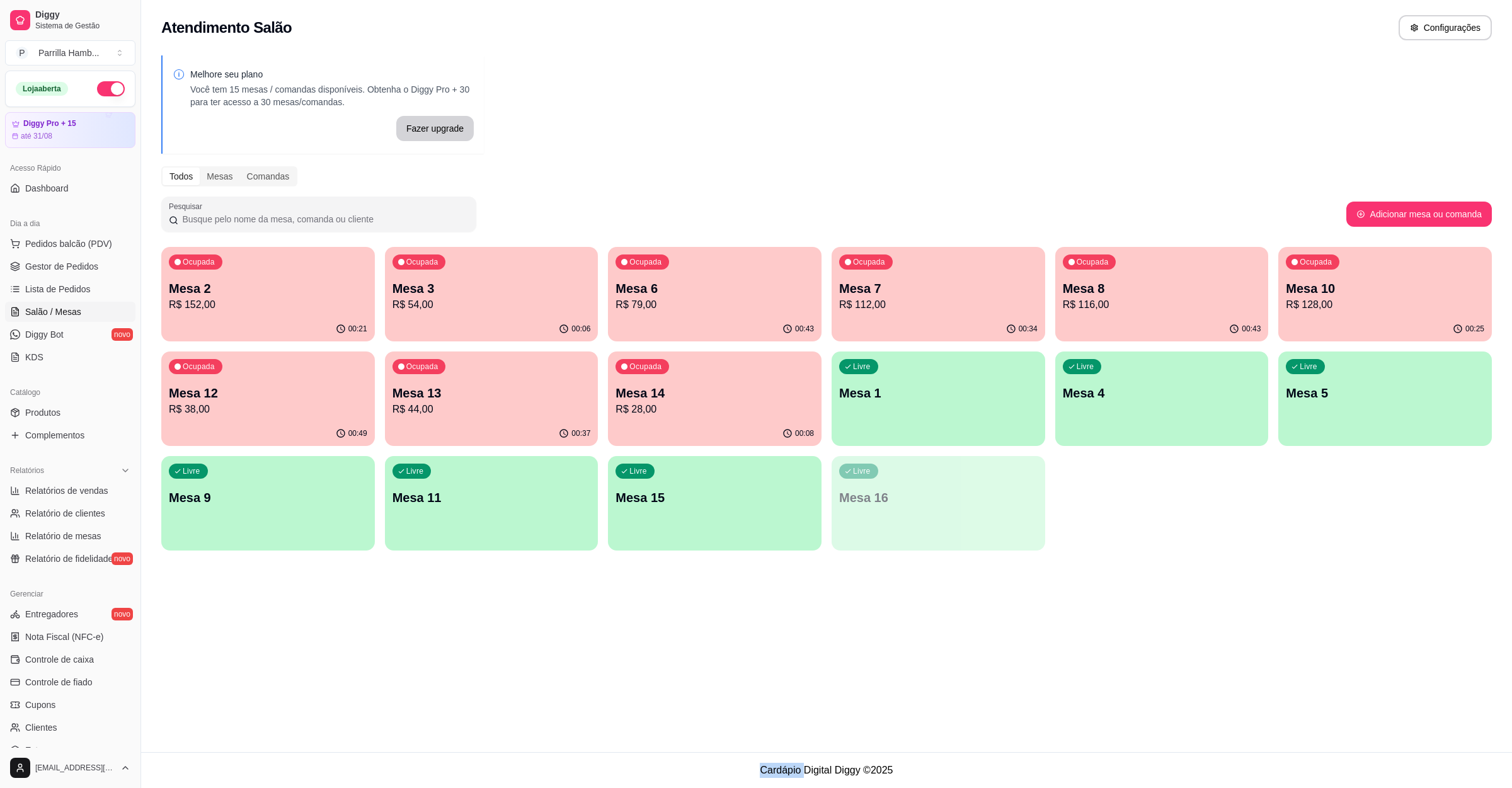
click at [1102, 616] on div "Atendimento Salão Configurações Melhore seu plano Você tem 15 mesas / comandas …" at bounding box center [825, 376] width 1370 height 752
click at [1151, 299] on p "R$ 116,00" at bounding box center [1162, 305] width 198 height 15
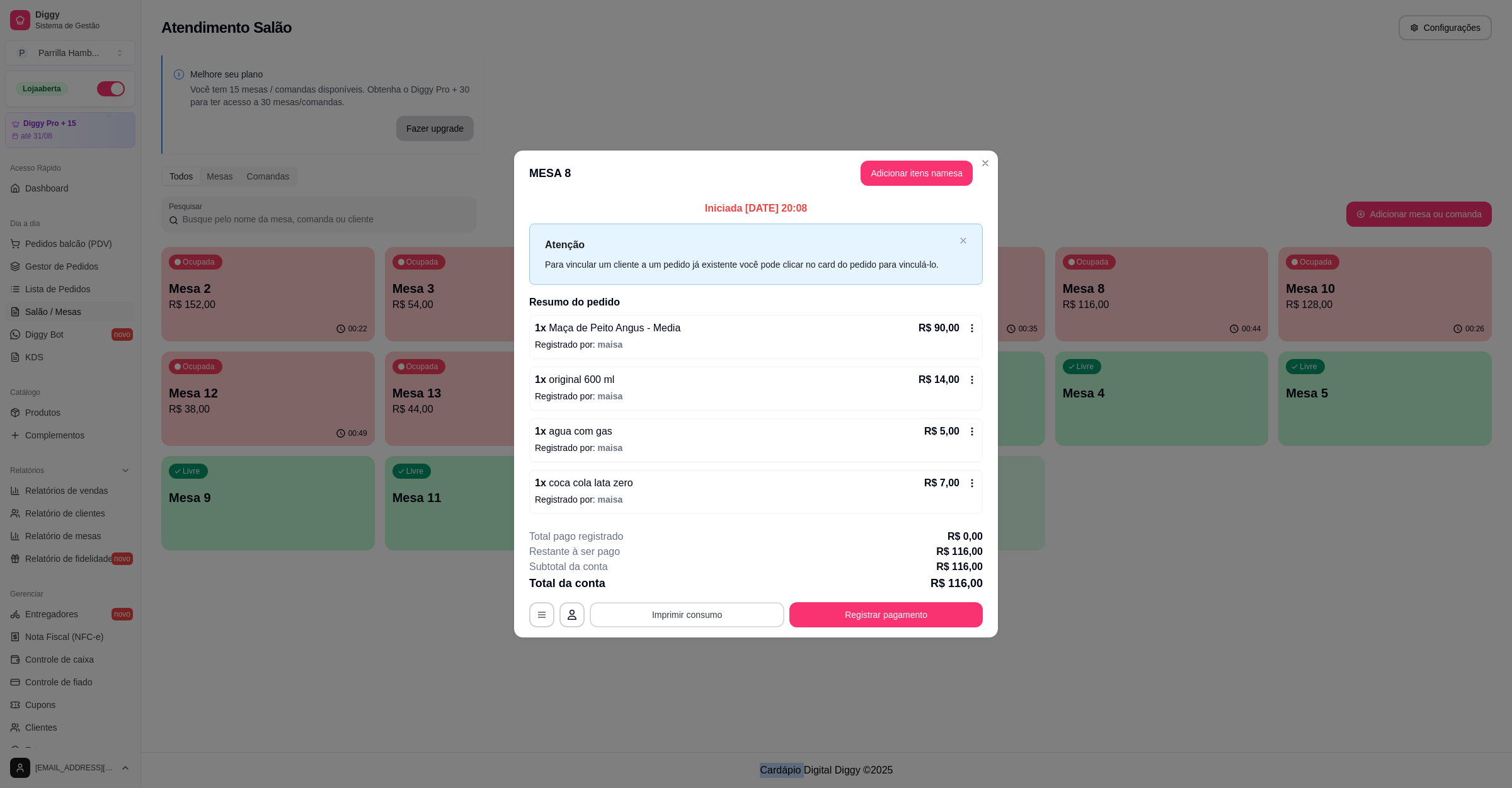
click at [627, 610] on button "Imprimir consumo" at bounding box center [687, 615] width 194 height 25
click at [694, 586] on button "IMPRESSORA" at bounding box center [691, 587] width 91 height 20
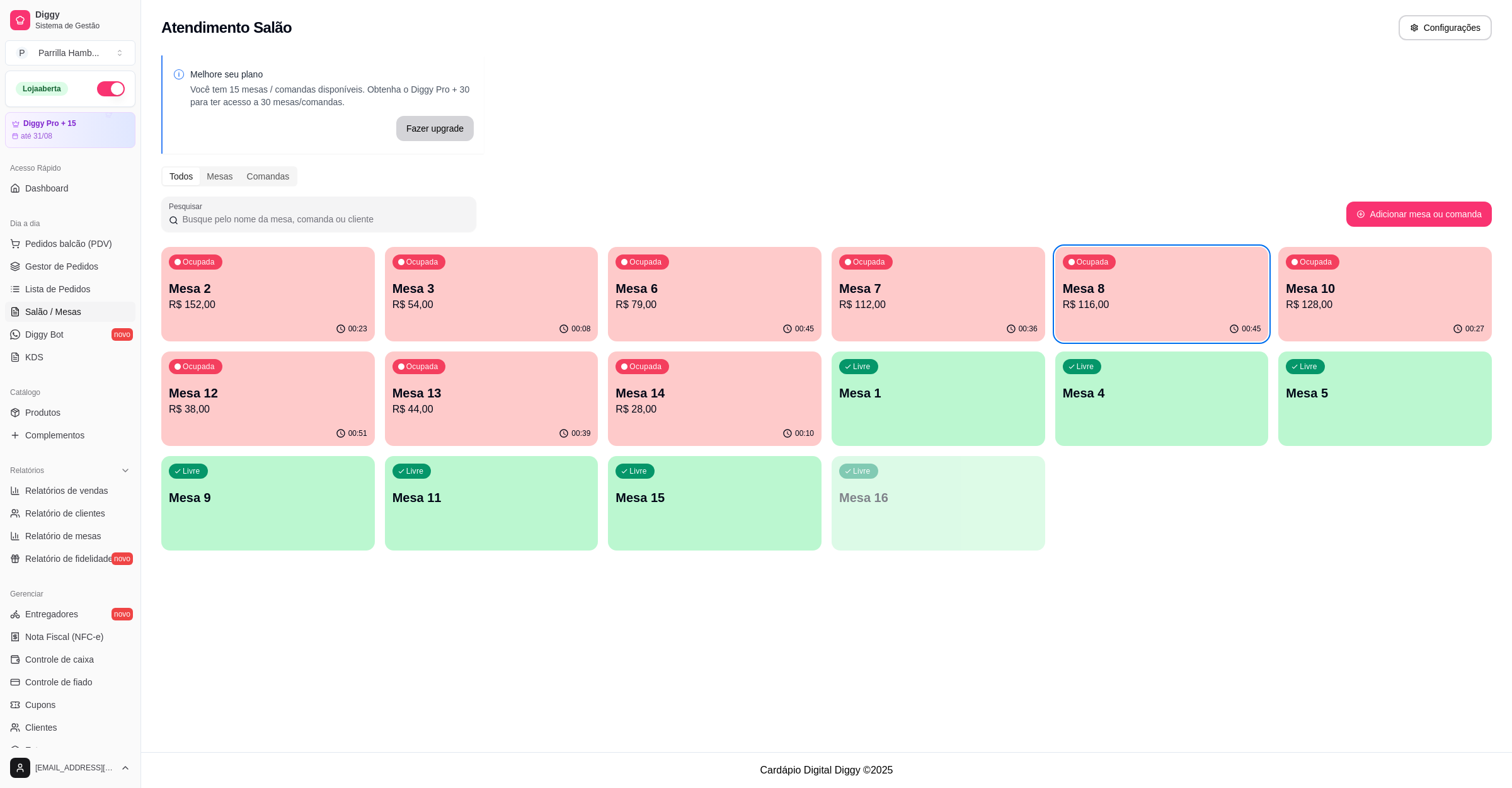
click at [1101, 569] on div "Atendimento Salão Configurações Melhore seu plano Você tem 15 mesas / comandas …" at bounding box center [825, 376] width 1370 height 752
click at [443, 427] on div "00:39" at bounding box center [491, 432] width 207 height 24
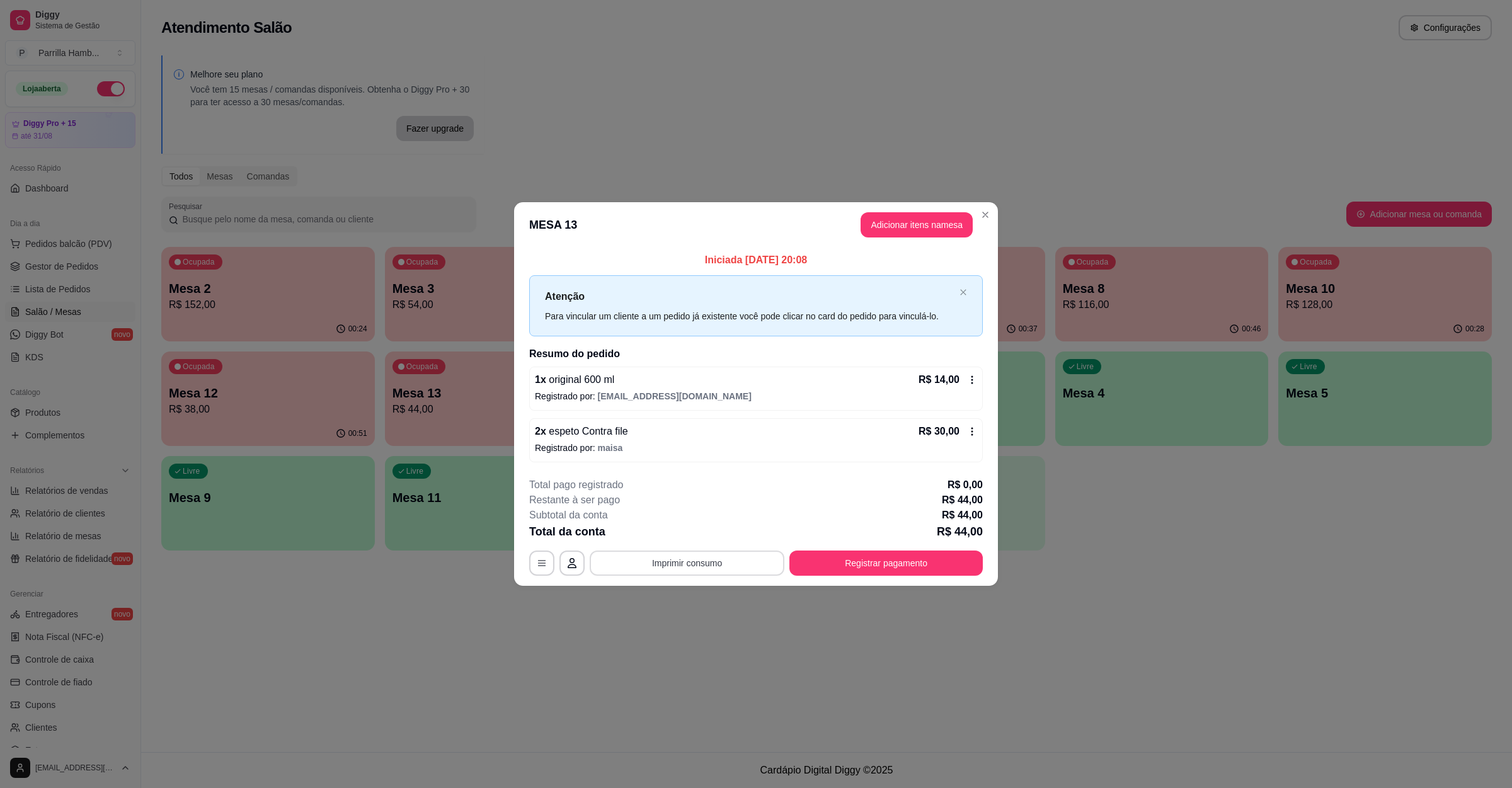
click at [692, 558] on button "Imprimir consumo" at bounding box center [687, 563] width 194 height 25
click at [687, 539] on button "IMPRESSORA" at bounding box center [691, 534] width 91 height 20
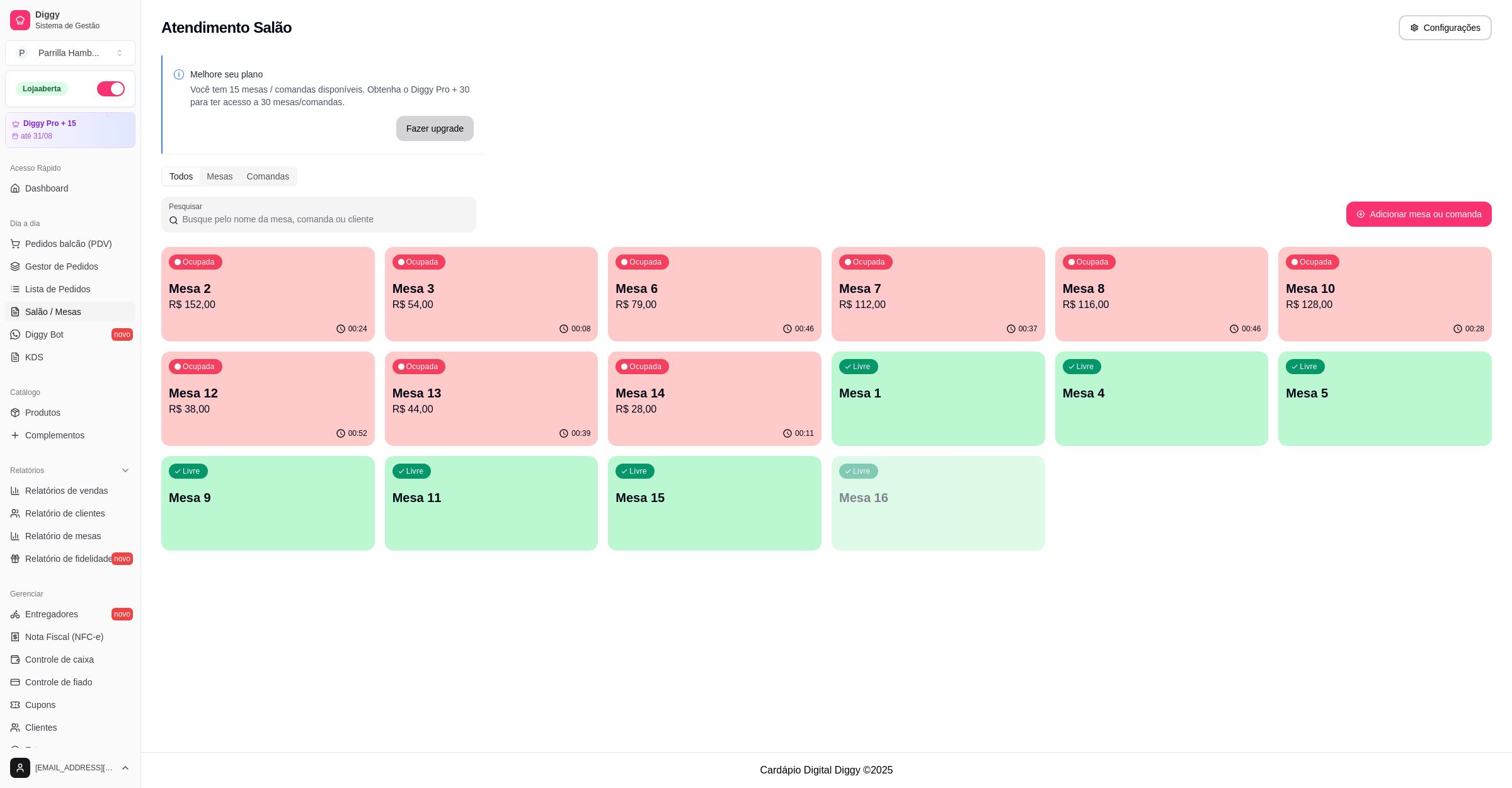
click at [1098, 303] on p "R$ 116,00" at bounding box center [1162, 305] width 198 height 15
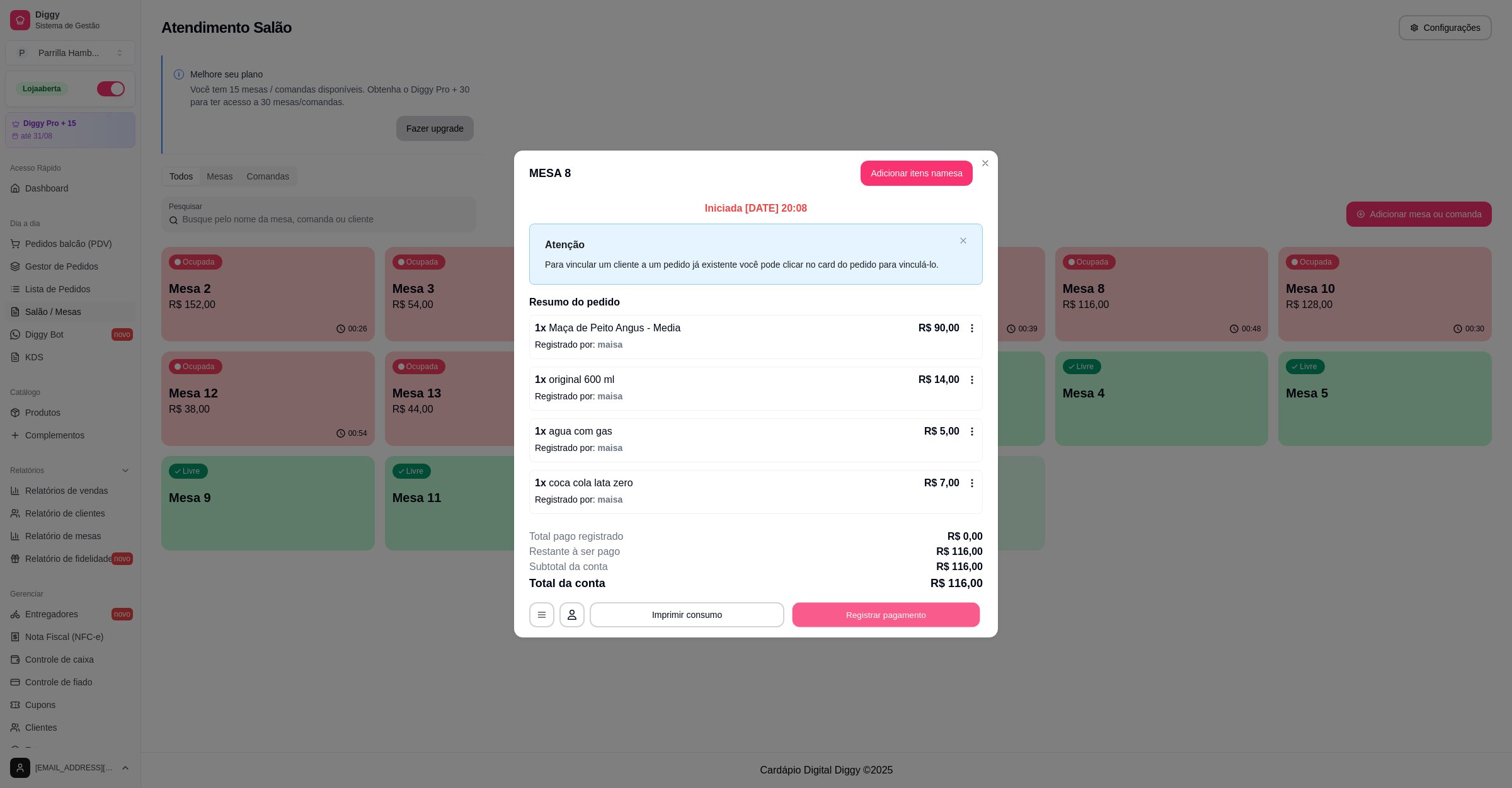
click at [854, 613] on button "Registrar pagamento" at bounding box center [886, 615] width 187 height 24
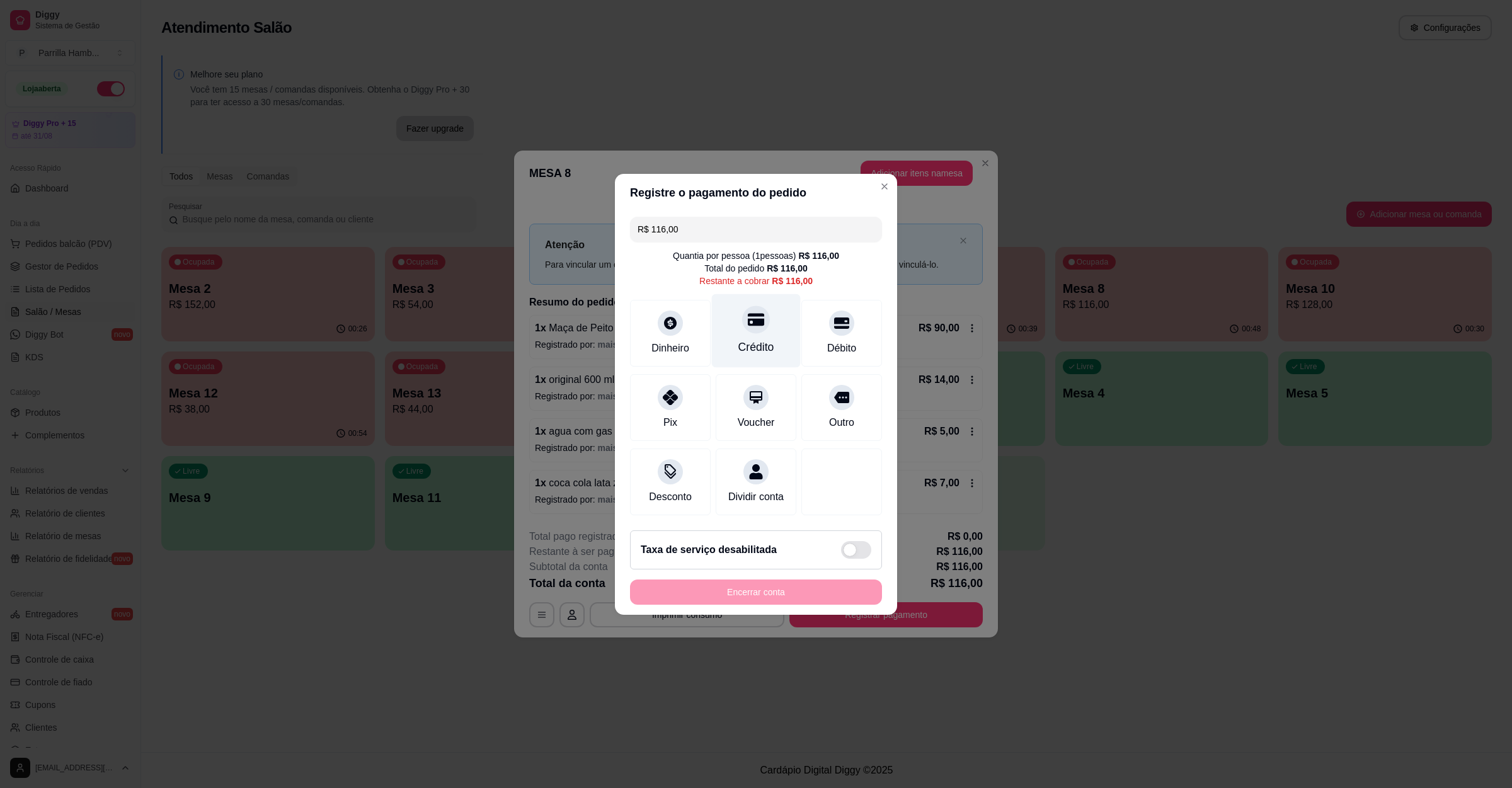
click at [769, 327] on div "Crédito" at bounding box center [756, 330] width 89 height 74
type input "R$ 0,00"
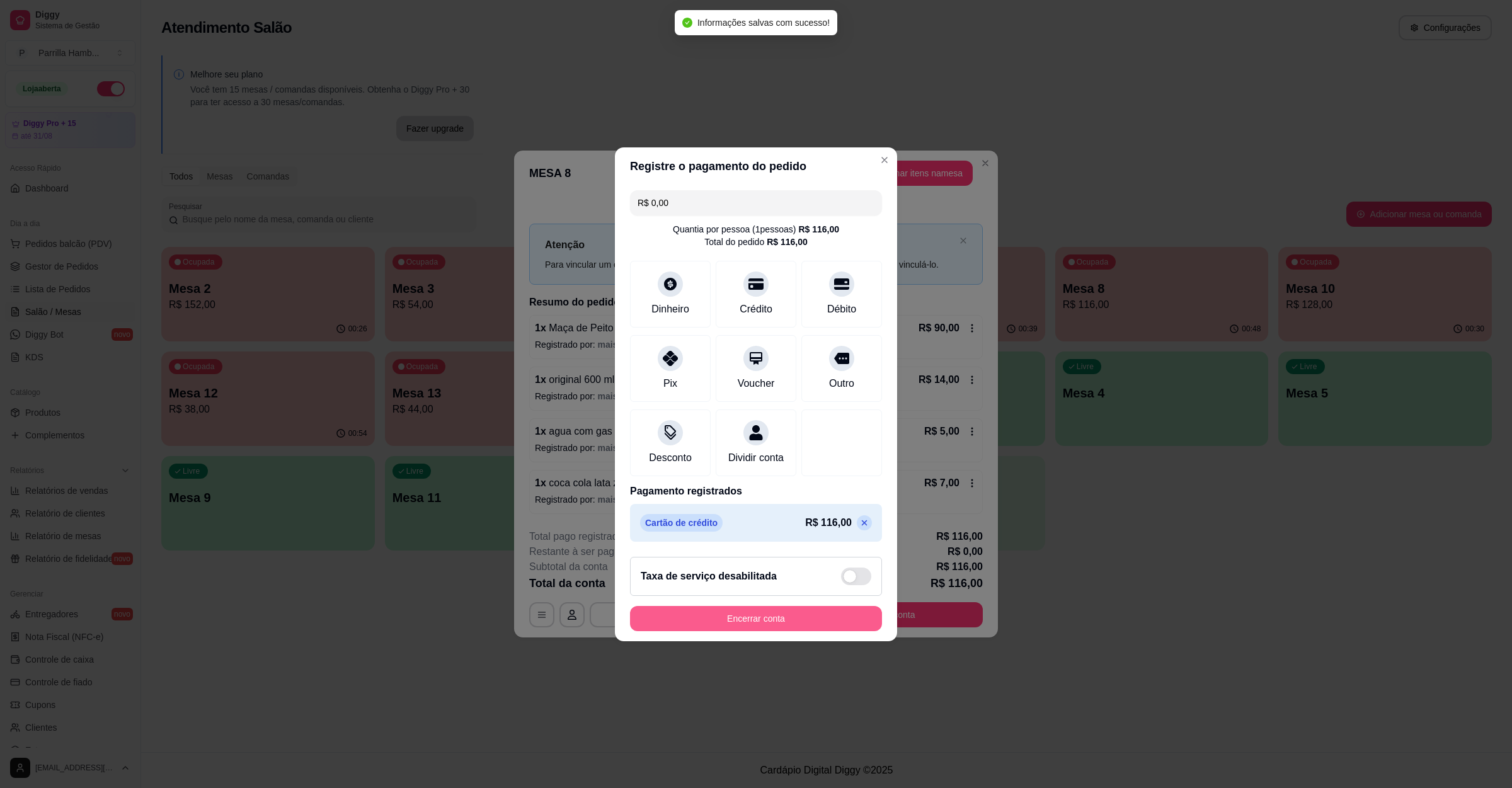
click at [789, 620] on button "Encerrar conta" at bounding box center [756, 619] width 252 height 25
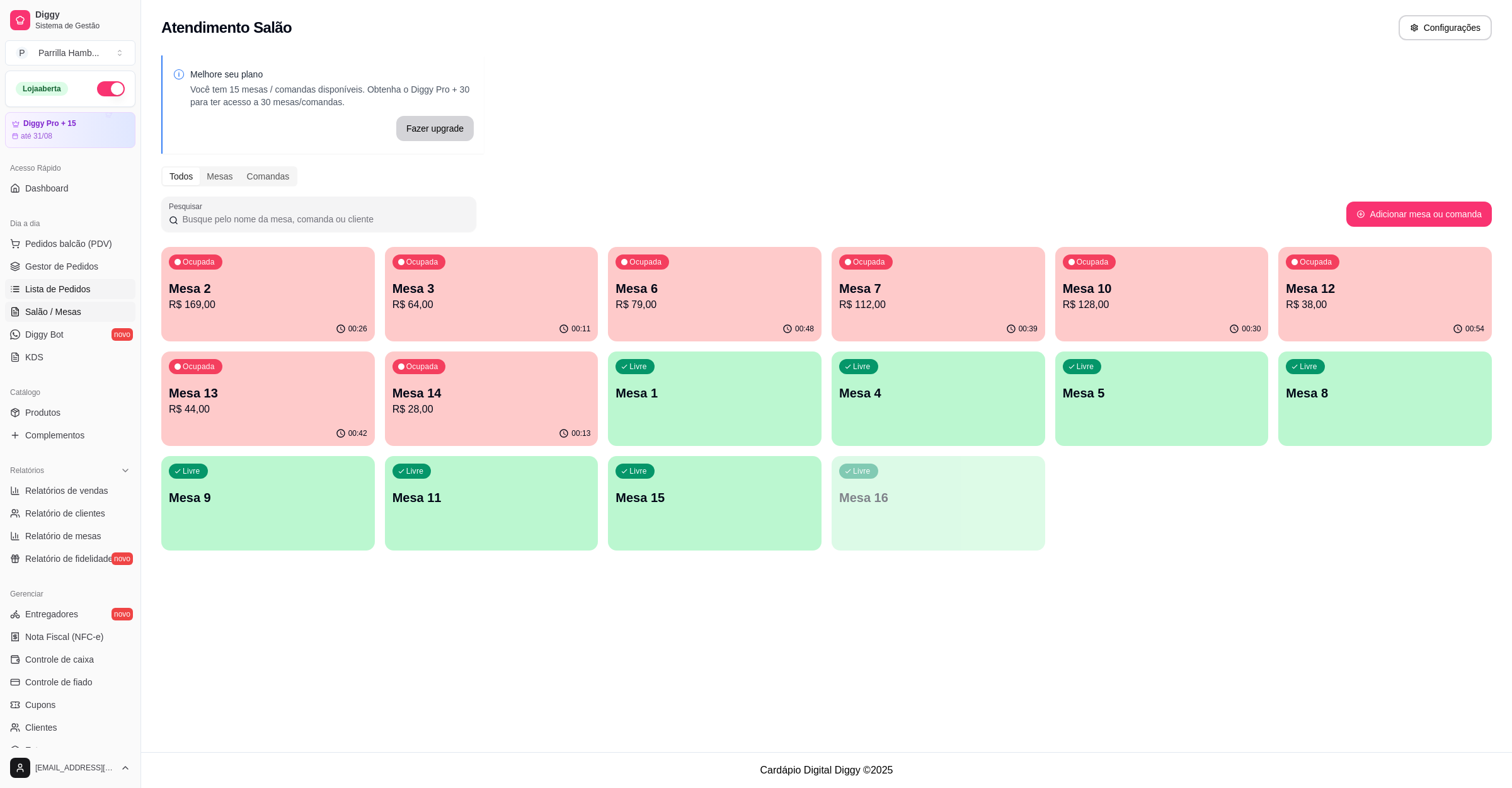
click at [82, 282] on link "Lista de Pedidos" at bounding box center [70, 289] width 130 height 20
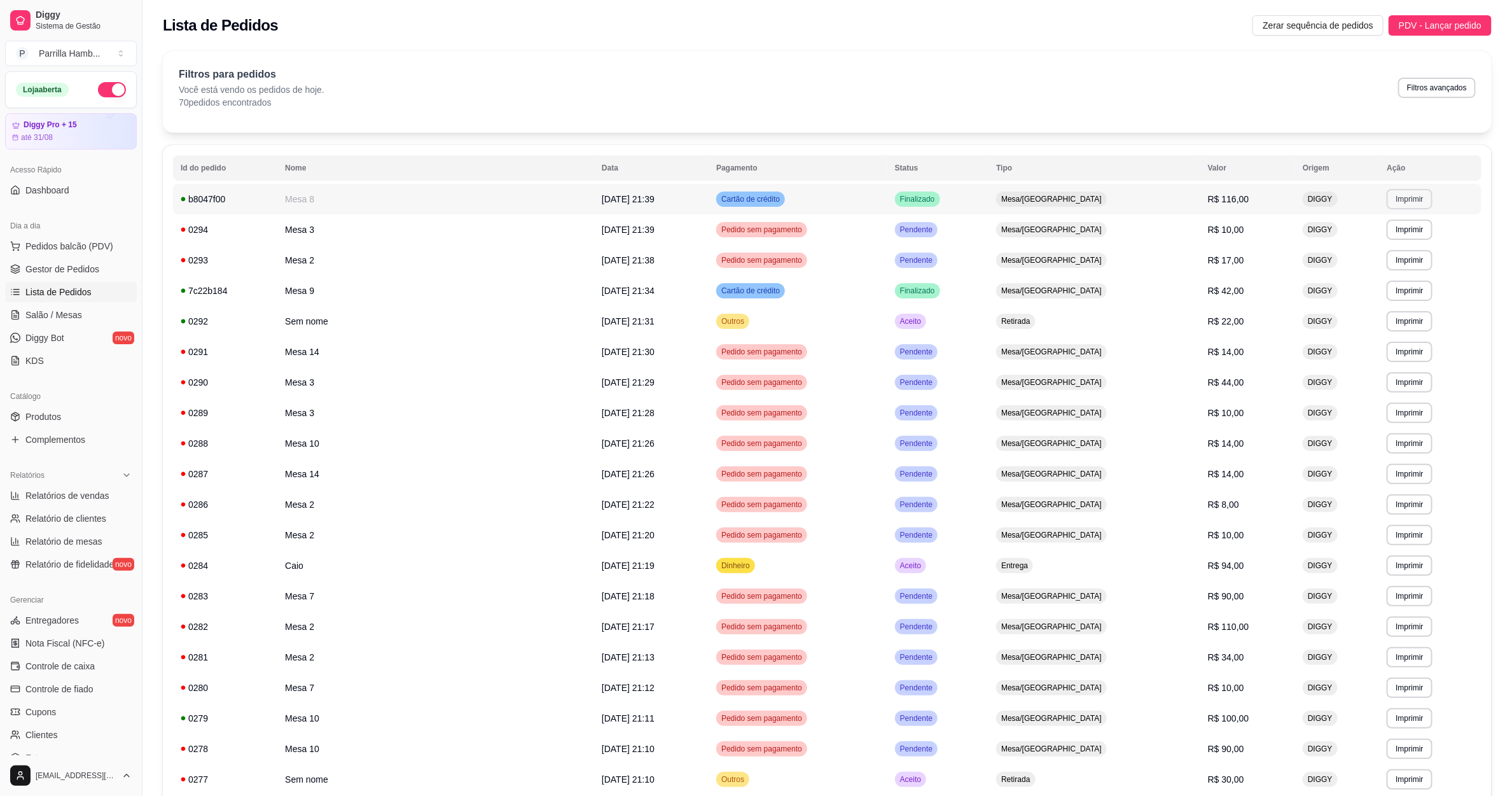
click at [1387, 198] on button "Imprimir" at bounding box center [1410, 199] width 45 height 20
click at [1374, 248] on button "IMPRESSORA" at bounding box center [1362, 245] width 92 height 20
click at [53, 312] on span "Salão / Mesas" at bounding box center [53, 315] width 57 height 13
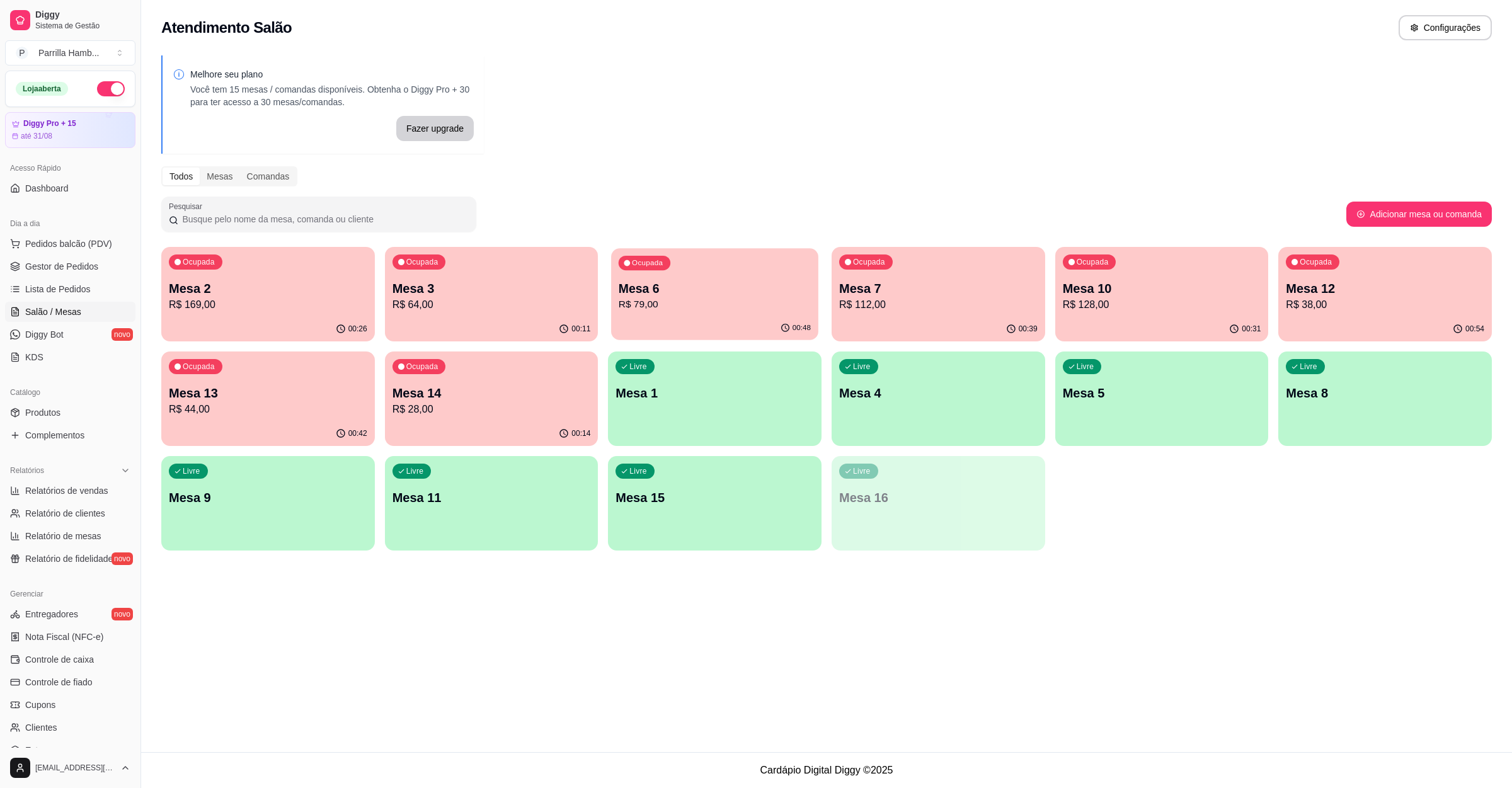
click at [745, 308] on p "R$ 79,00" at bounding box center [714, 305] width 192 height 14
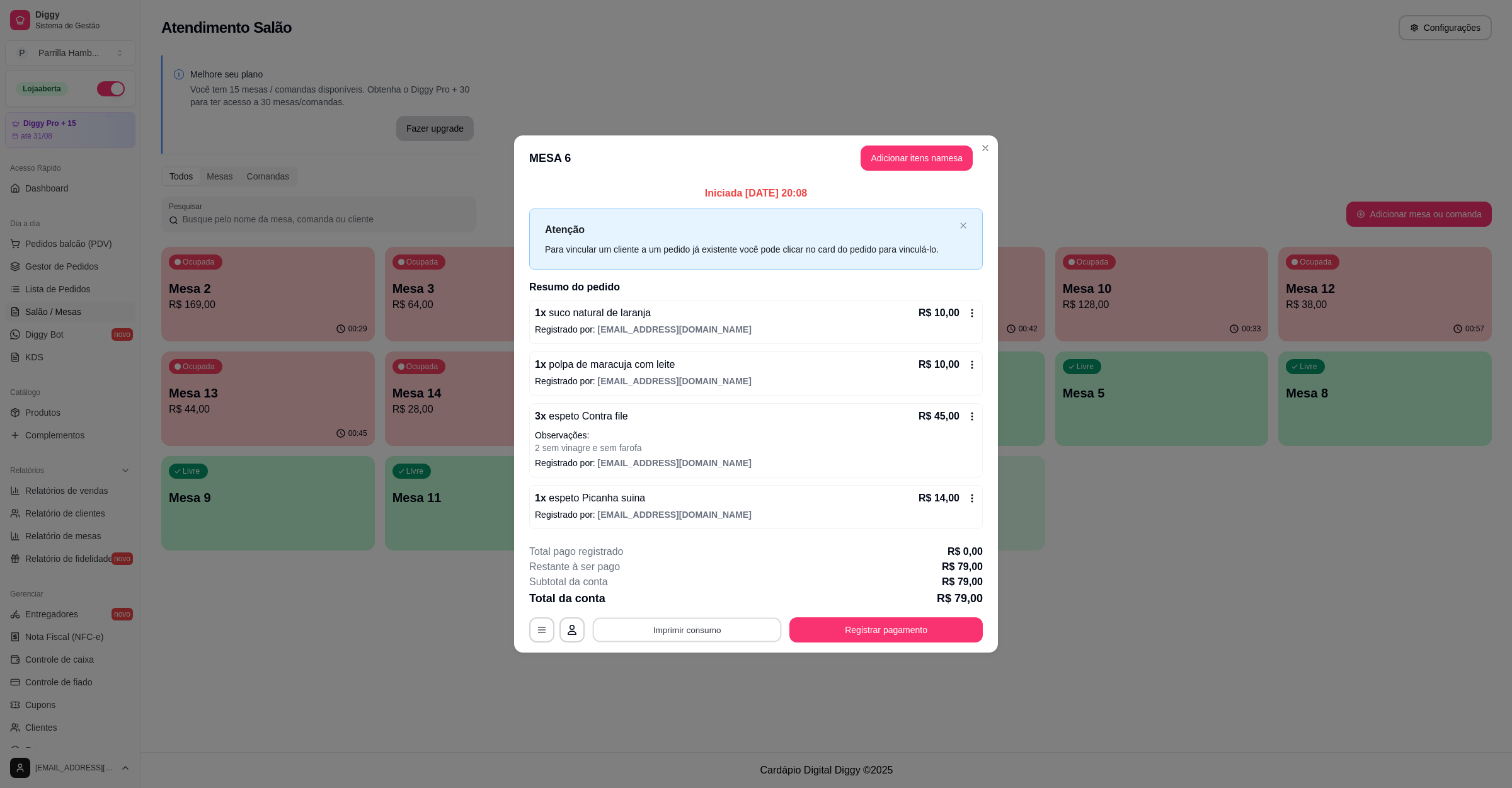
click at [692, 631] on button "Imprimir consumo" at bounding box center [687, 629] width 189 height 24
click at [687, 596] on button "IMPRESSORA" at bounding box center [690, 602] width 88 height 20
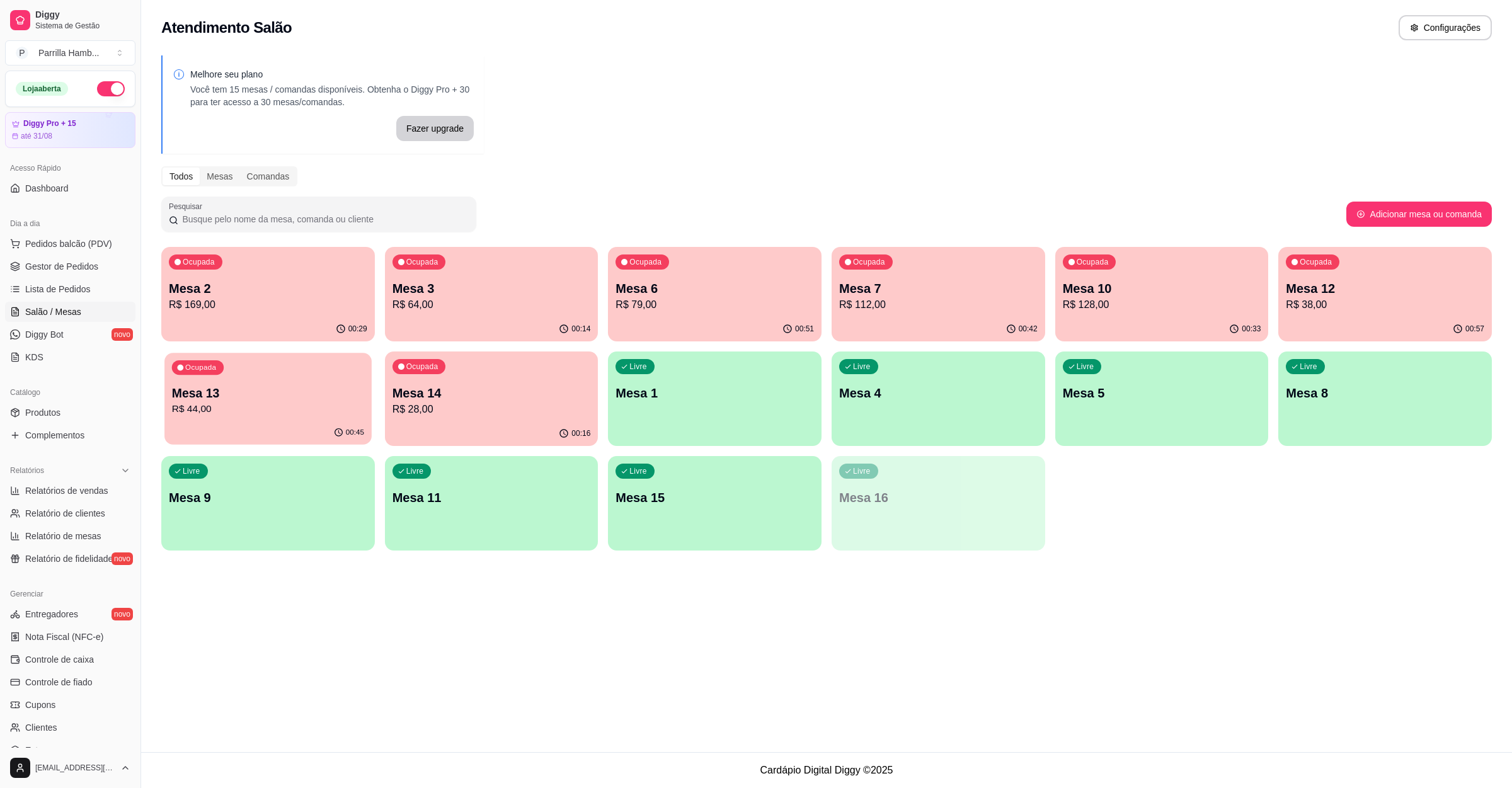
click at [266, 378] on div "Ocupada Mesa 13 R$ 44,00" at bounding box center [267, 387] width 207 height 68
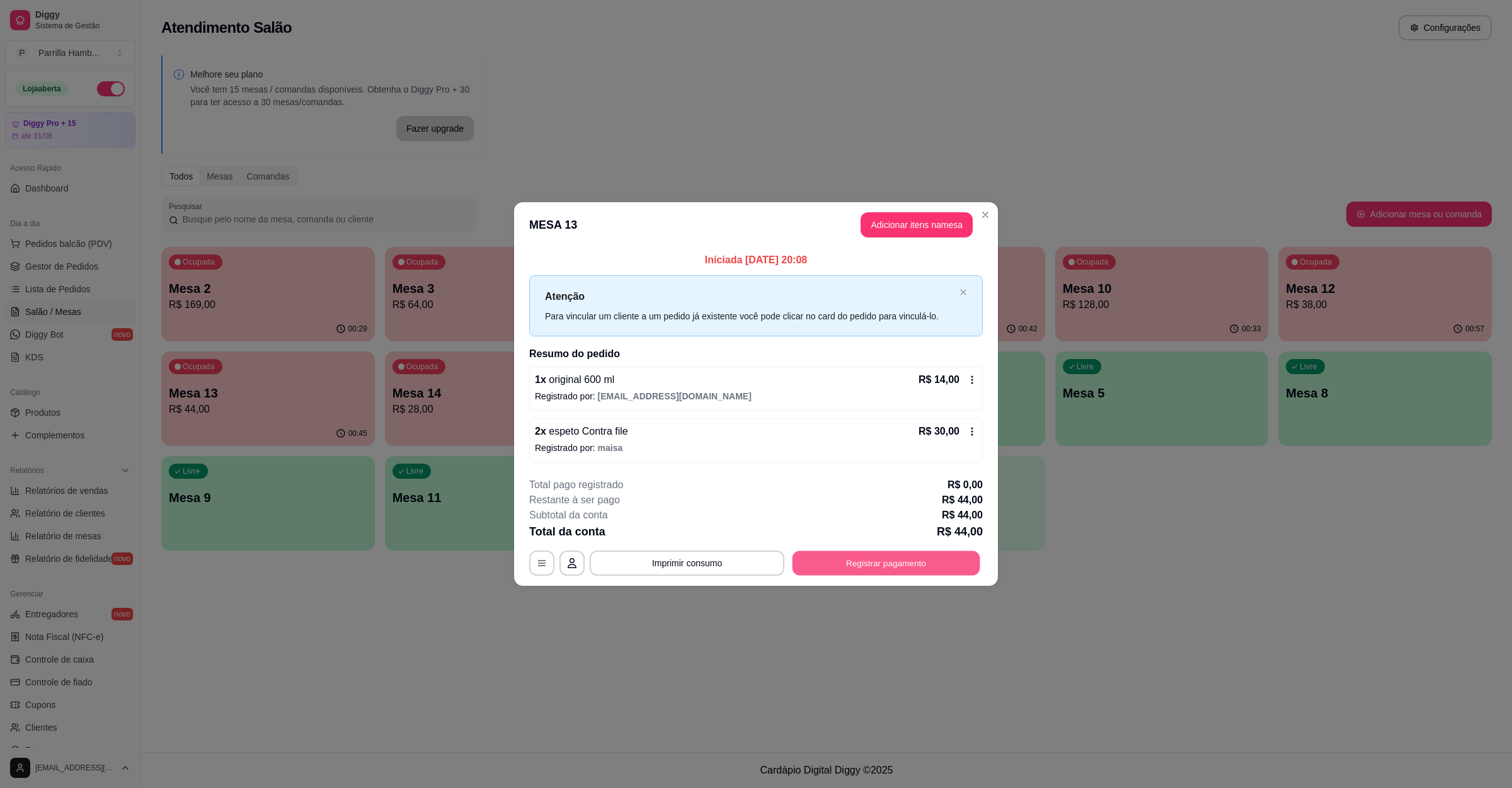
click at [859, 554] on button "Registrar pagamento" at bounding box center [886, 563] width 187 height 24
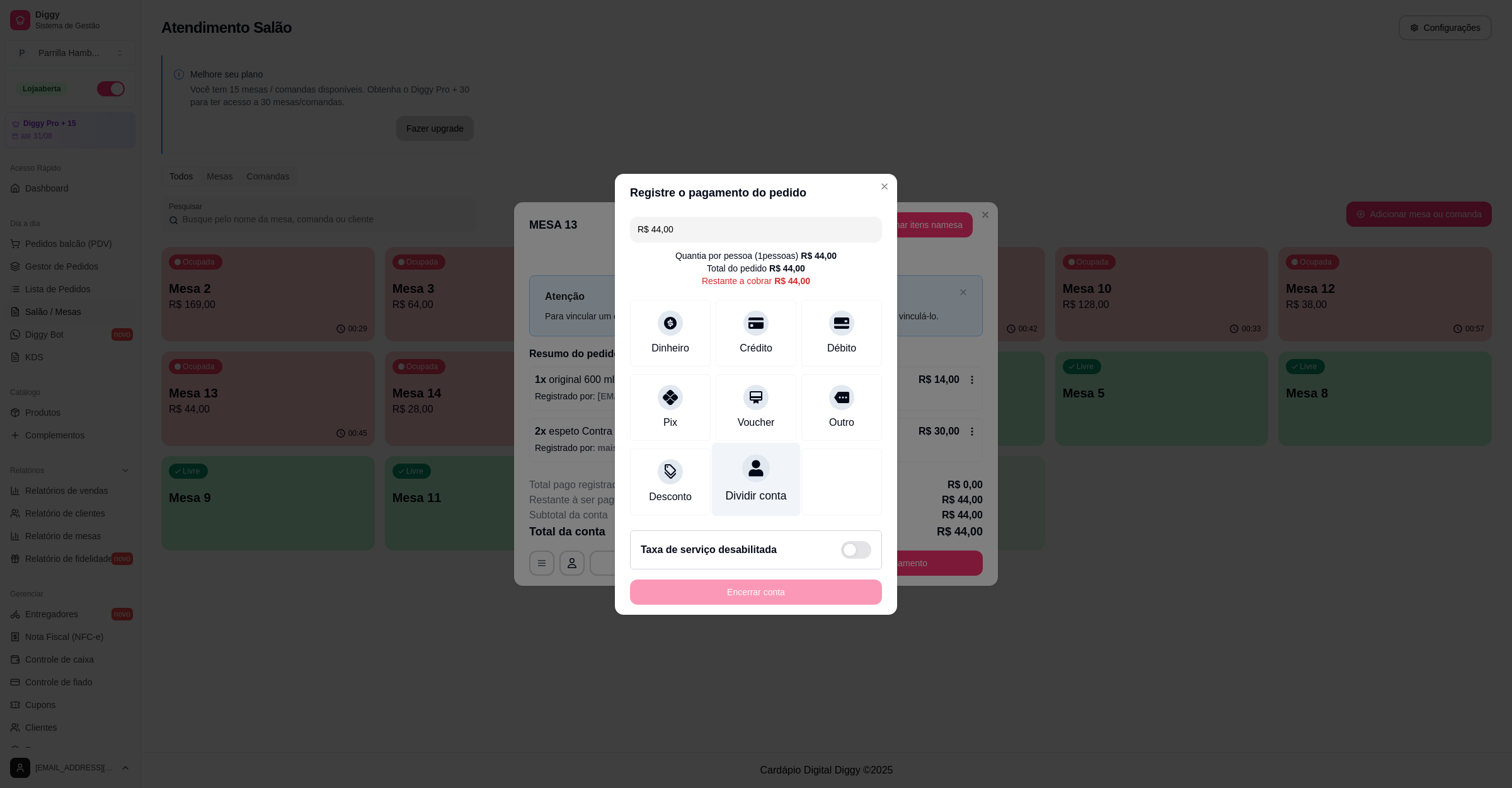
drag, startPoint x: 724, startPoint y: 322, endPoint x: 760, endPoint y: 460, distance: 142.6
click at [726, 322] on div "Crédito" at bounding box center [756, 333] width 81 height 66
type input "R$ 0,00"
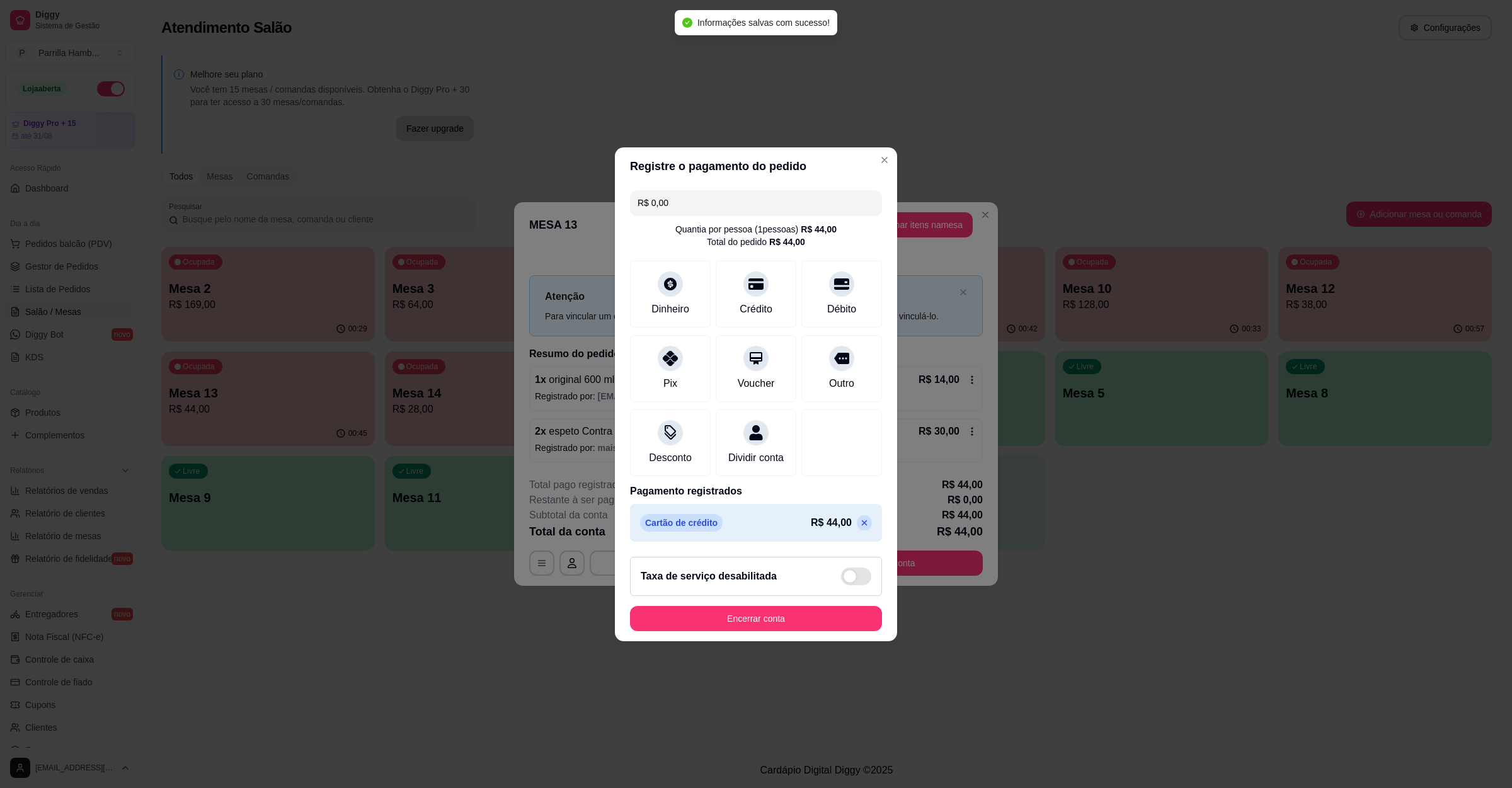
click at [787, 611] on footer "Taxa de serviço desabilitada Encerrar conta" at bounding box center [756, 593] width 282 height 94
click at [786, 617] on button "Encerrar conta" at bounding box center [756, 618] width 245 height 24
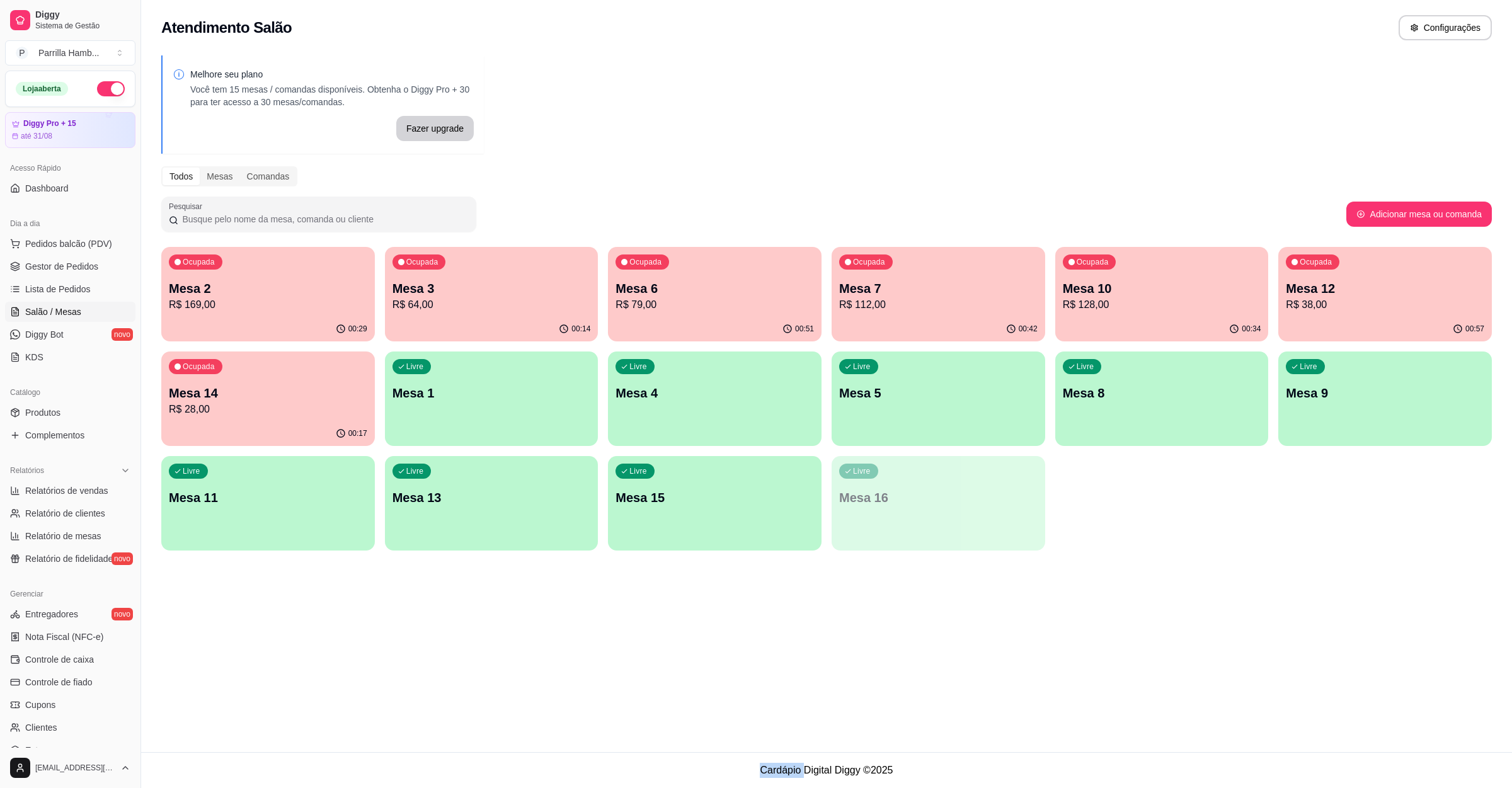
click at [1060, 575] on div "Atendimento Salão Configurações Melhore seu plano Você tem 15 mesas / comandas …" at bounding box center [825, 376] width 1370 height 752
click at [739, 303] on p "R$ 79,00" at bounding box center [714, 305] width 198 height 15
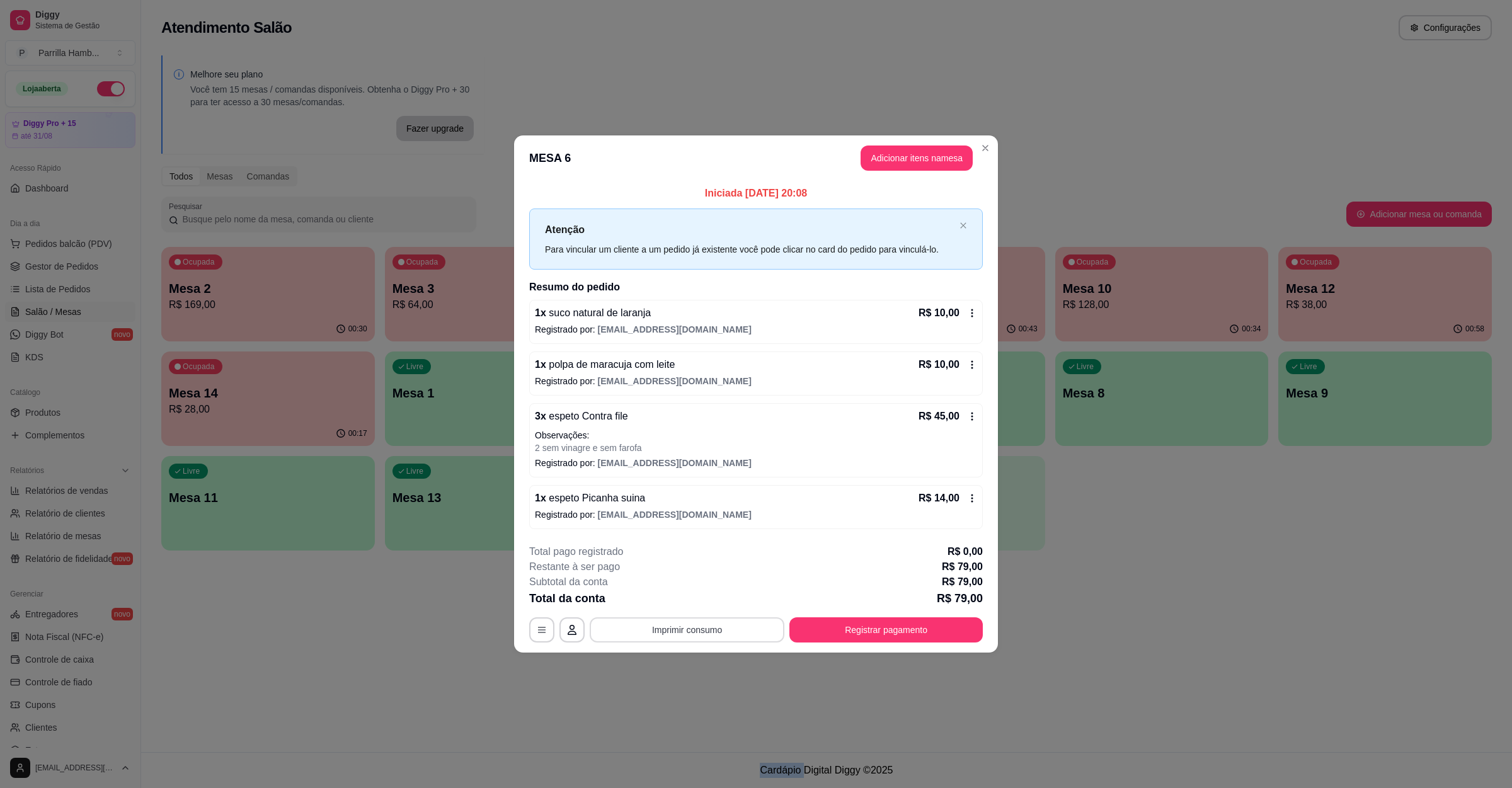
click at [756, 626] on button "Imprimir consumo" at bounding box center [687, 630] width 194 height 25
click at [707, 597] on button "IMPRESSORA" at bounding box center [691, 602] width 91 height 20
click at [887, 641] on button "Registrar pagamento" at bounding box center [886, 630] width 194 height 25
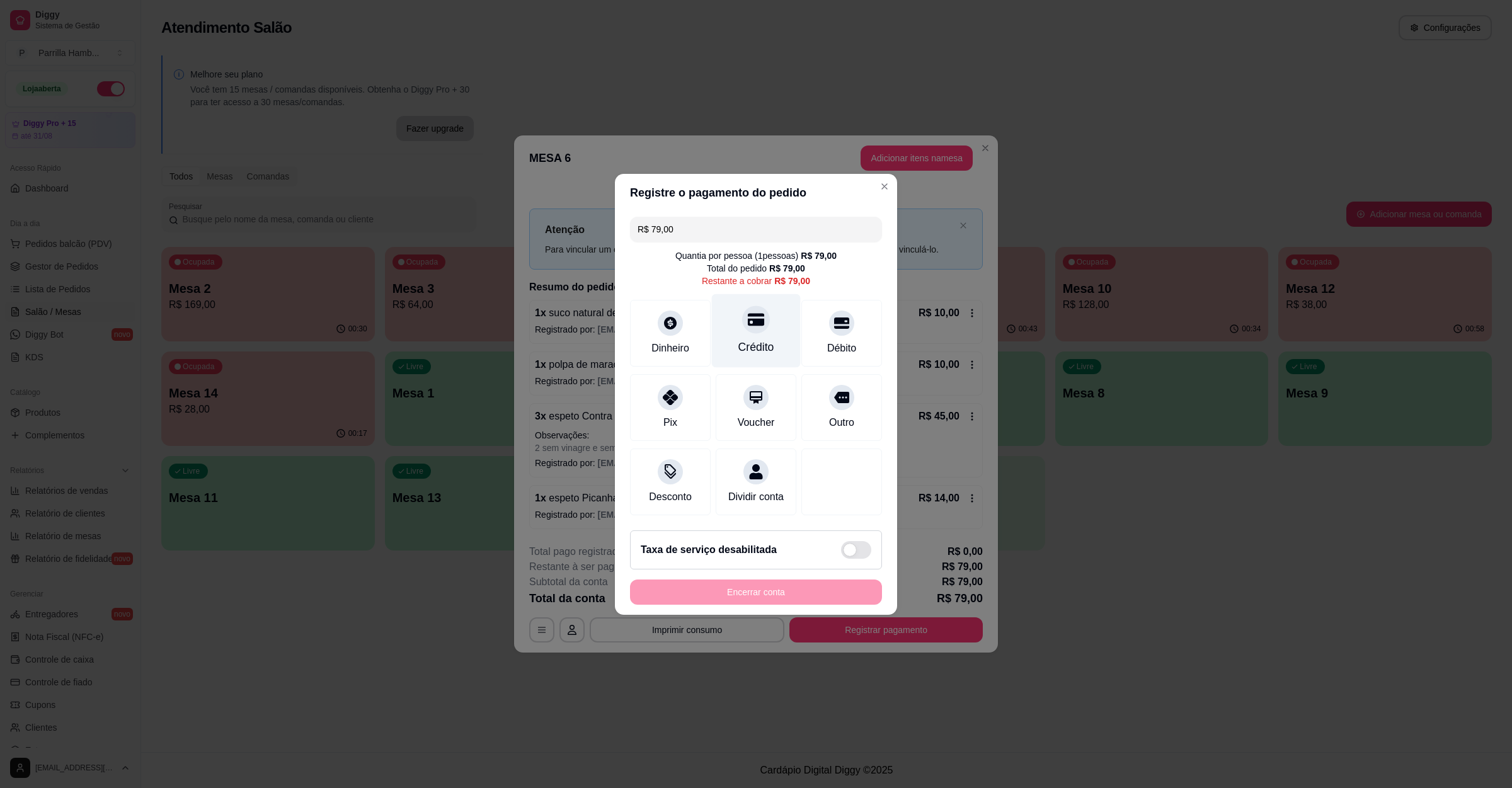
click at [765, 344] on div "Crédito" at bounding box center [756, 330] width 89 height 74
type input "R$ 0,00"
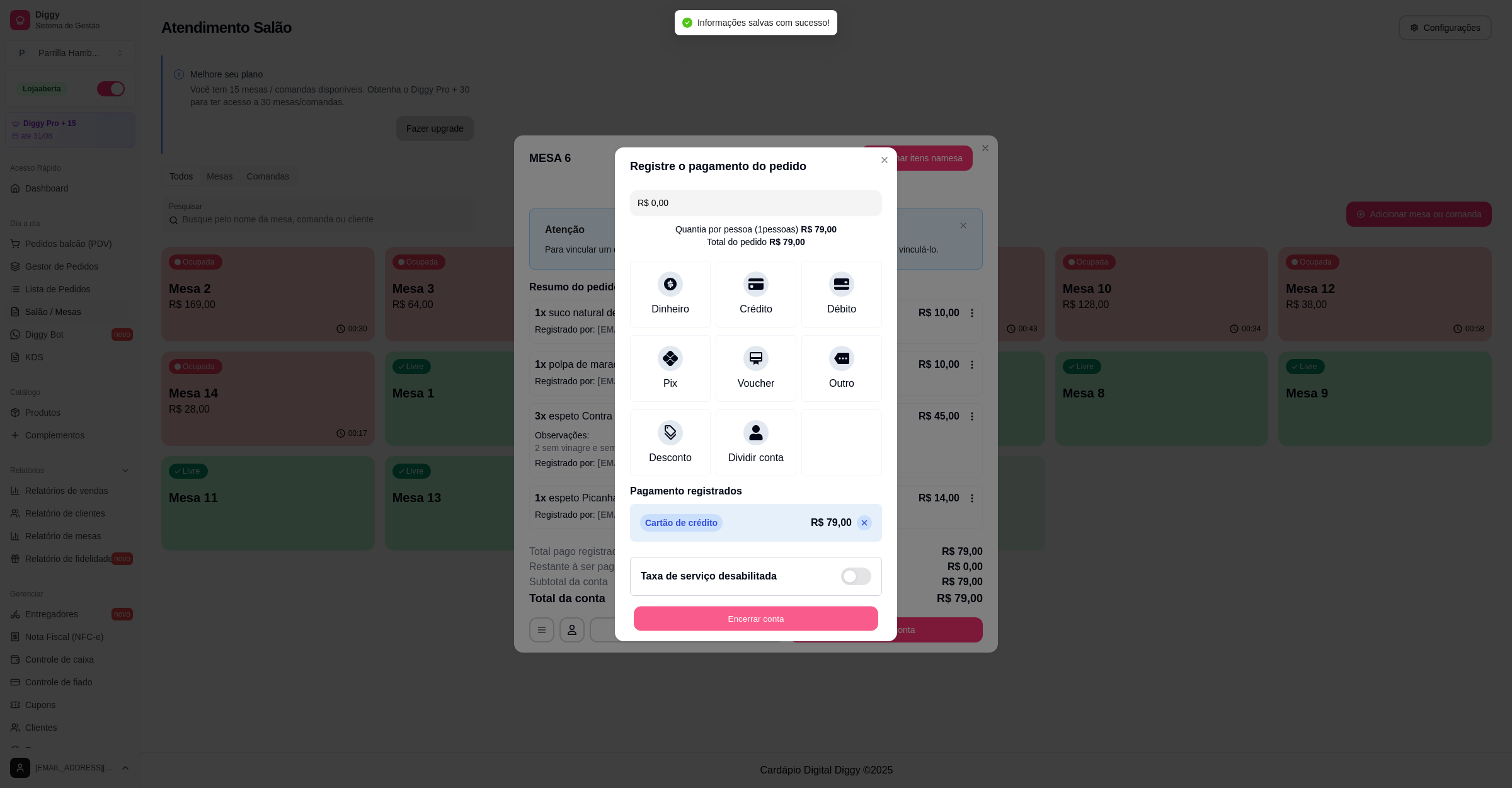
click at [762, 616] on button "Encerrar conta" at bounding box center [756, 618] width 245 height 24
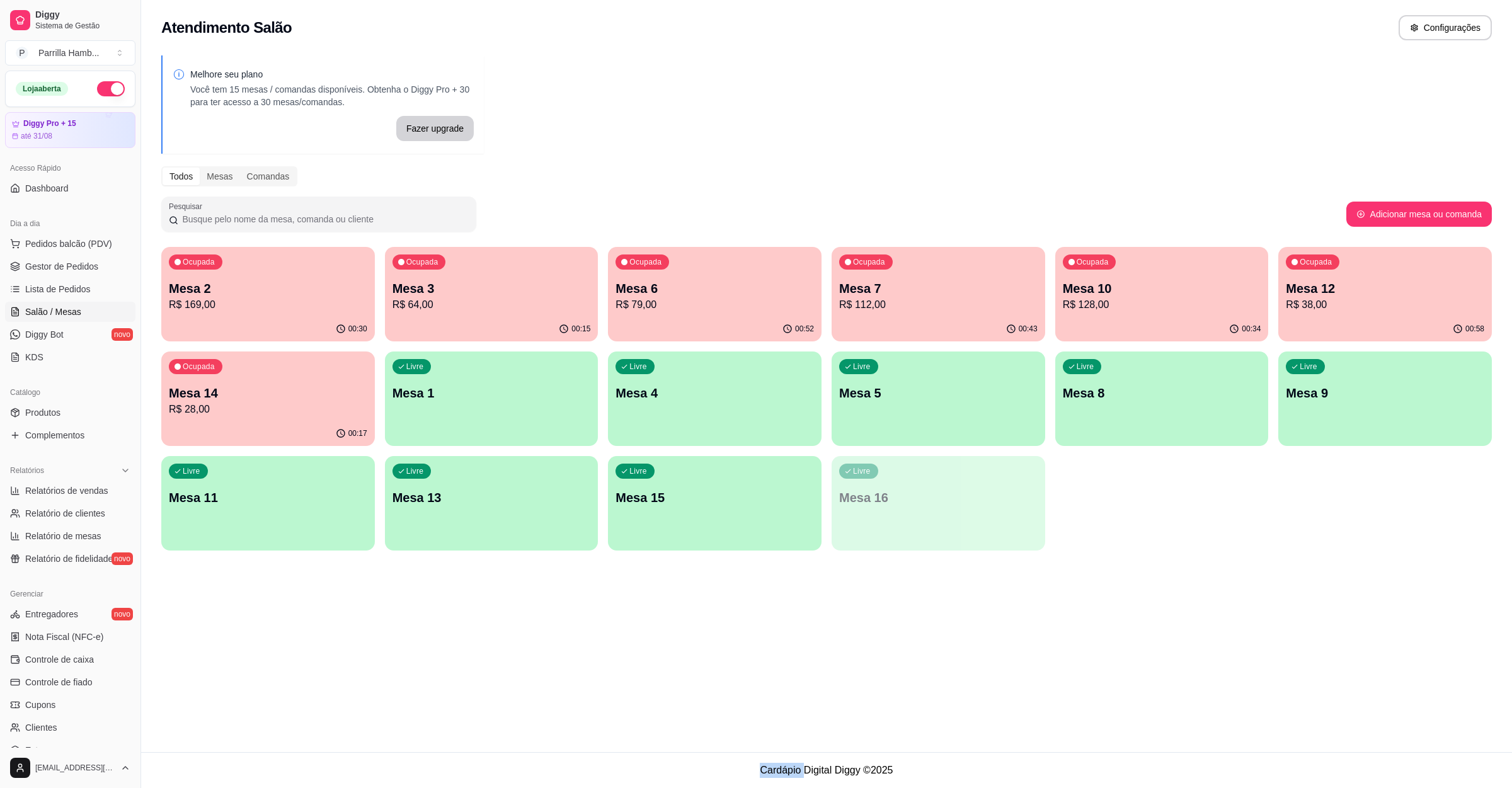
click at [1190, 601] on div "Atendimento Salão Configurações Melhore seu plano Você tem 15 mesas / comandas …" at bounding box center [825, 376] width 1370 height 752
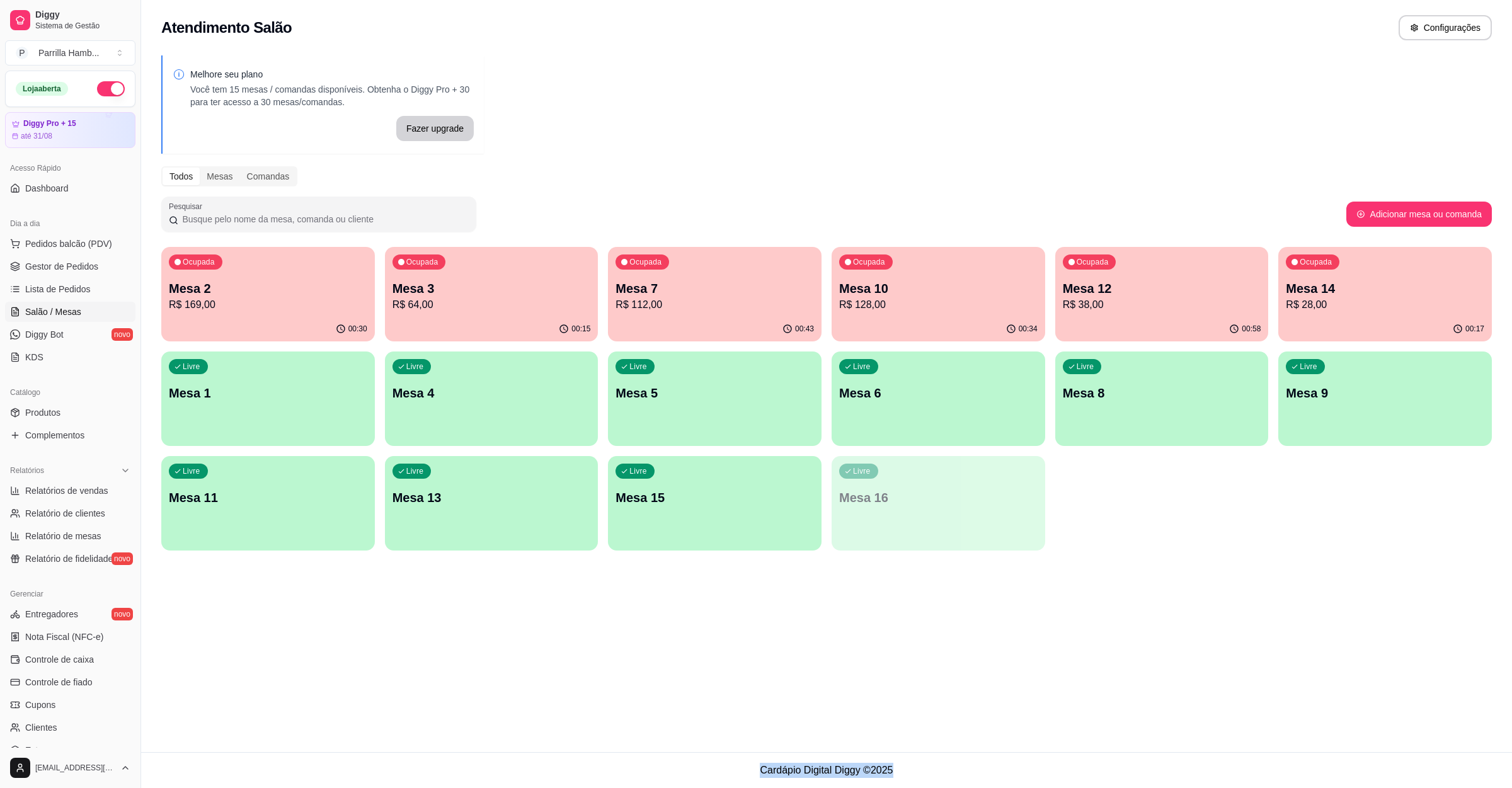
click at [1190, 601] on div "Atendimento Salão Configurações Melhore seu plano Você tem 15 mesas / comandas …" at bounding box center [825, 376] width 1370 height 752
click at [235, 313] on div "Ocupada Mesa 2 R$ 169,00" at bounding box center [268, 281] width 213 height 70
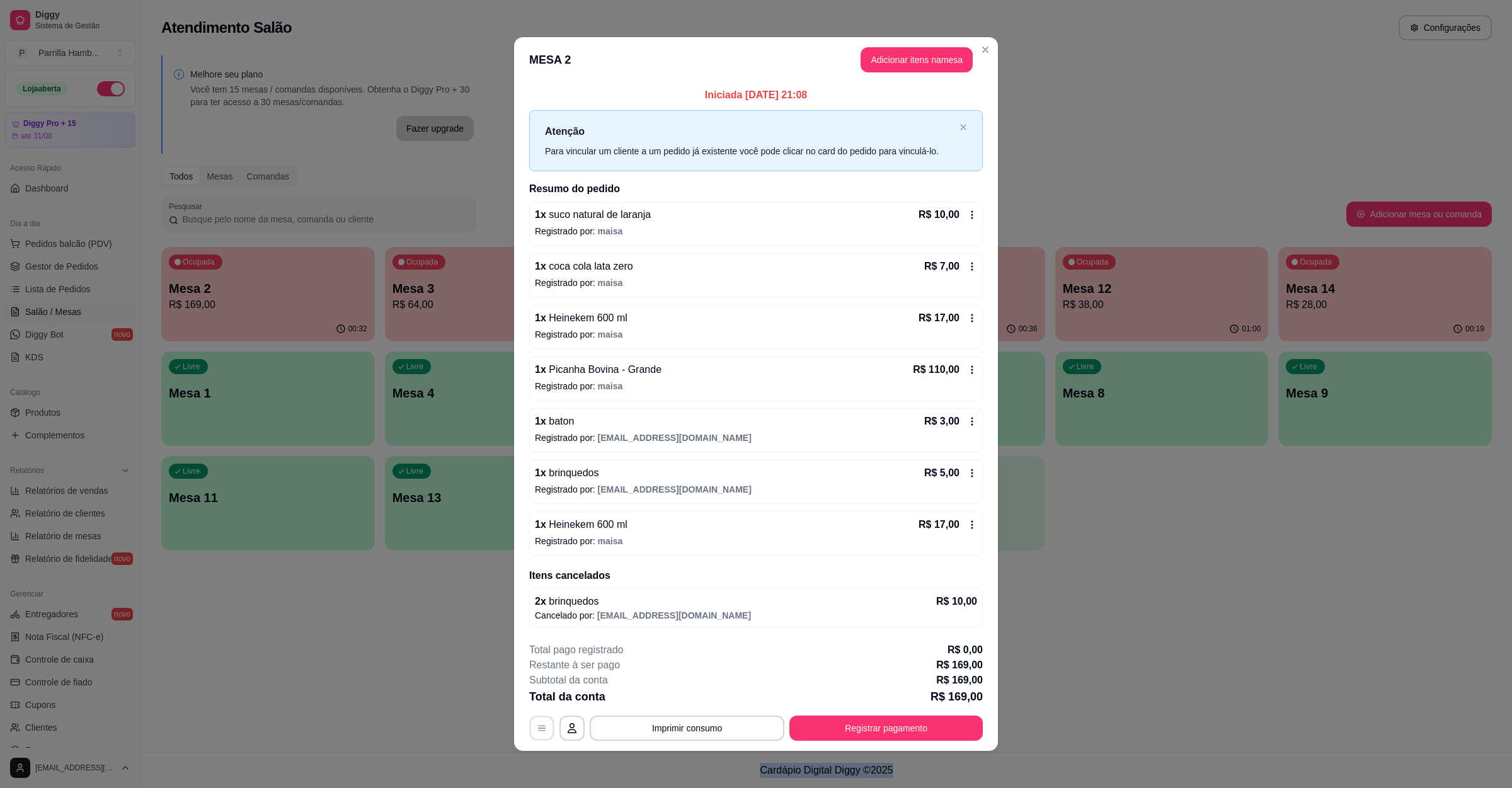
click at [533, 739] on button "button" at bounding box center [541, 728] width 24 height 24
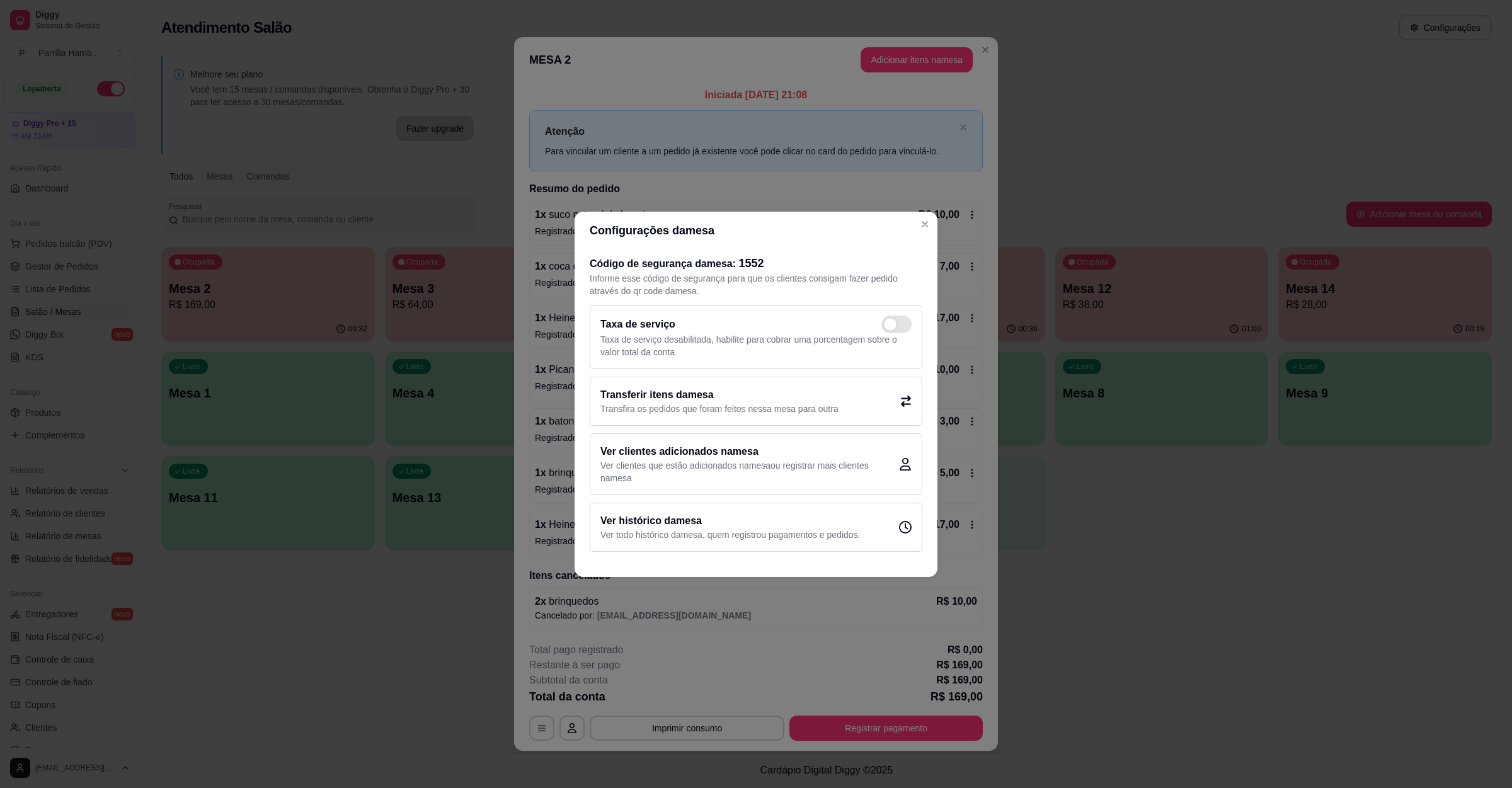
click at [664, 397] on h2 "Transferir itens da mesa" at bounding box center [720, 394] width 238 height 15
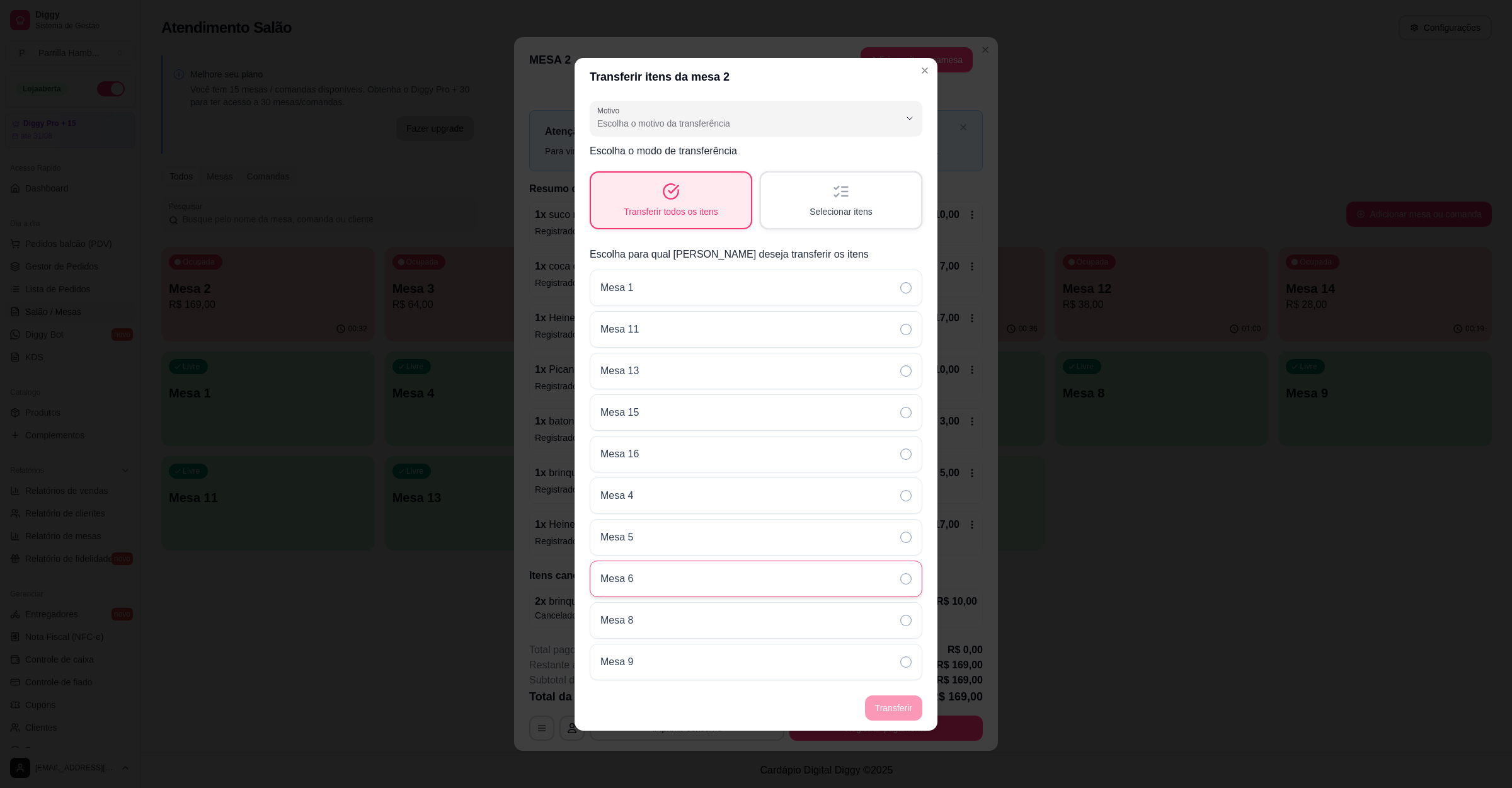
click at [694, 590] on div "Mesa 6" at bounding box center [756, 578] width 333 height 37
click at [879, 706] on footer "Transferir" at bounding box center [756, 708] width 363 height 46
click at [694, 117] on span "Escolha o motivo da transferência" at bounding box center [747, 124] width 302 height 13
click at [690, 177] on span "Mudança de mesa" at bounding box center [749, 170] width 288 height 12
type input "TABLE_TRANSFER"
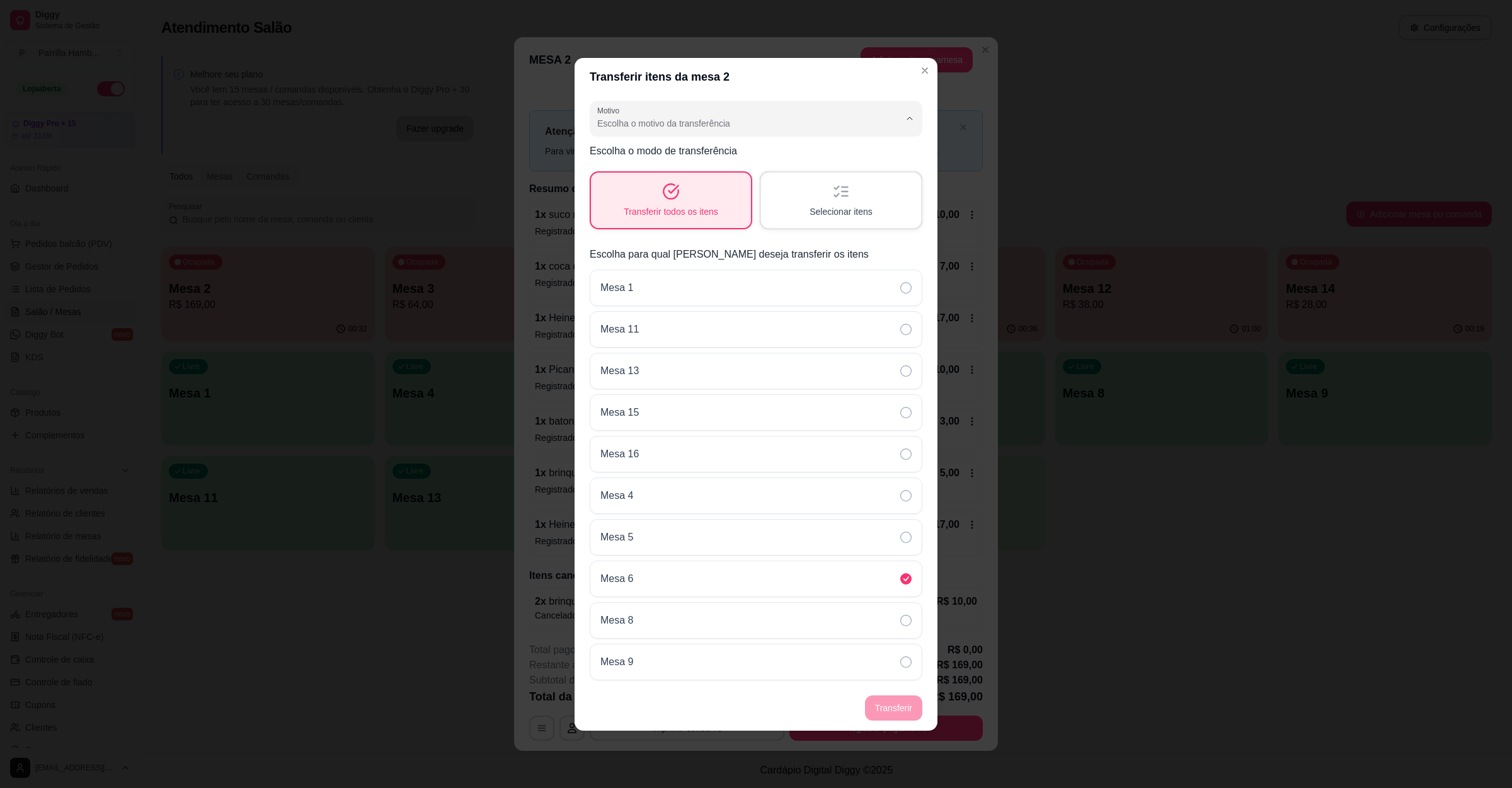
select select "TABLE_TRANSFER"
click at [883, 713] on button "Transferir" at bounding box center [894, 708] width 57 height 25
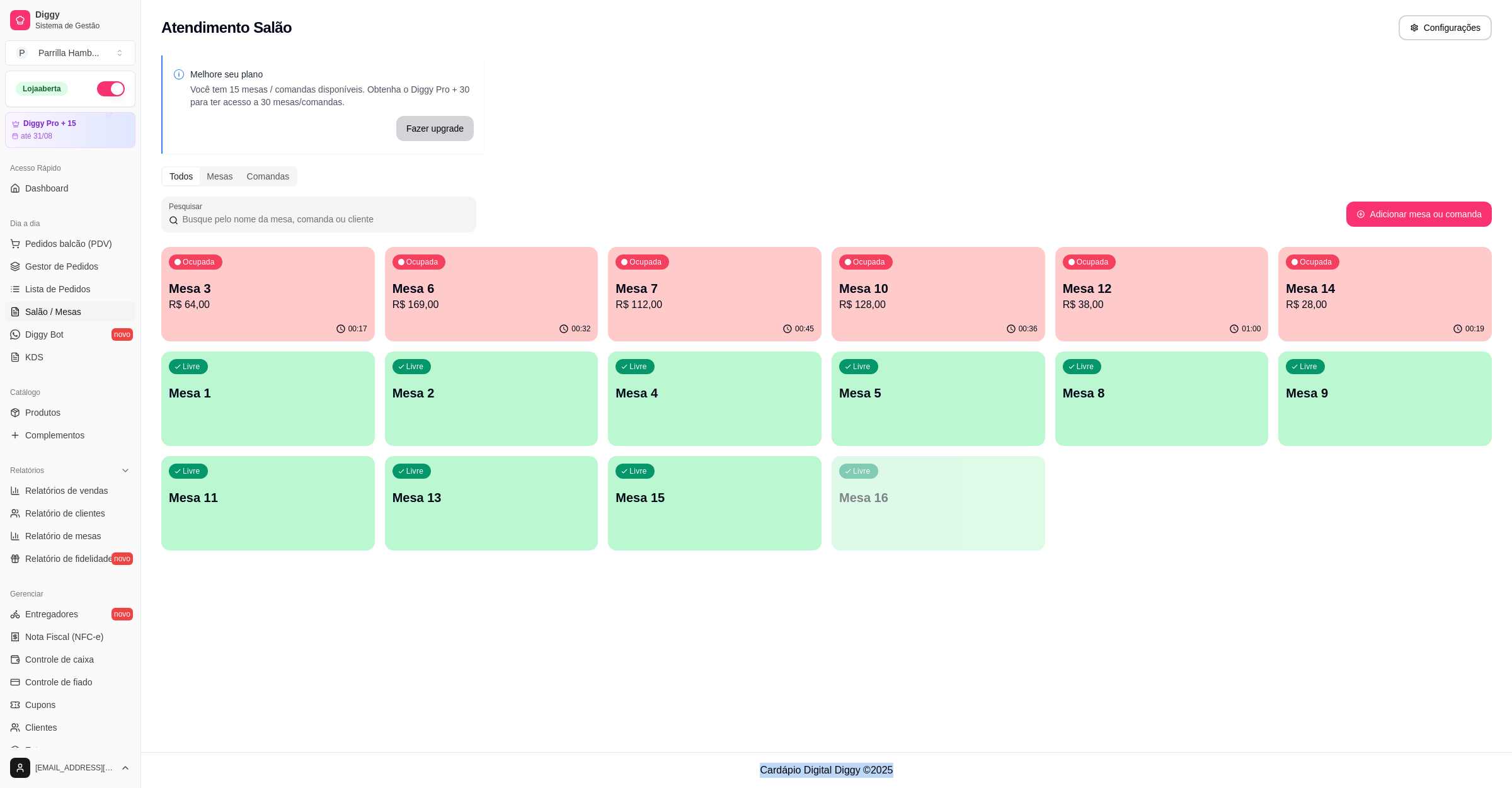
click at [1209, 661] on div "Atendimento Salão Configurações Melhore seu plano Você tem 15 mesas / comandas …" at bounding box center [825, 376] width 1370 height 752
click at [460, 288] on p "Mesa 6" at bounding box center [491, 289] width 198 height 18
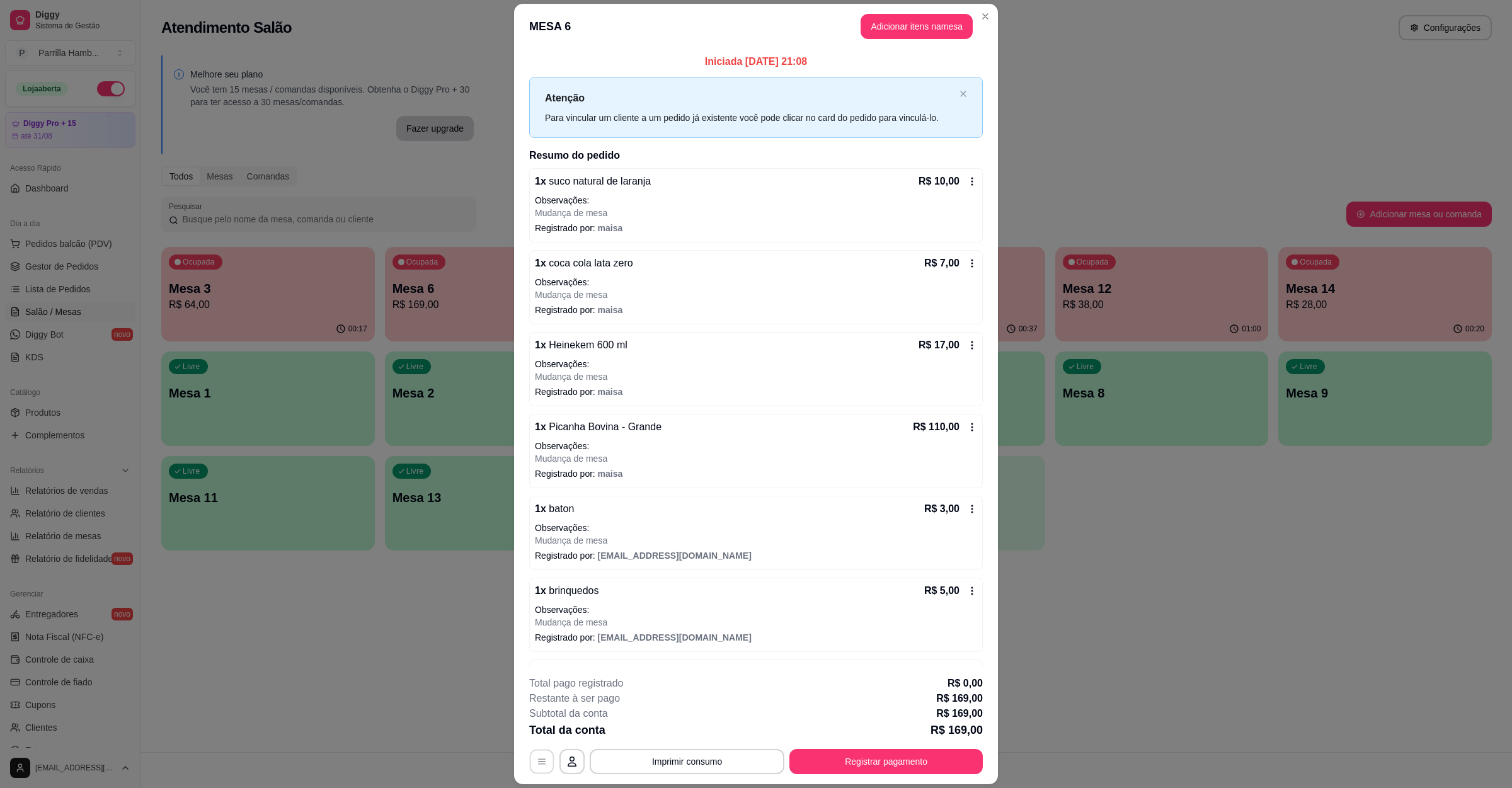
click at [537, 758] on icon "button" at bounding box center [541, 761] width 10 height 10
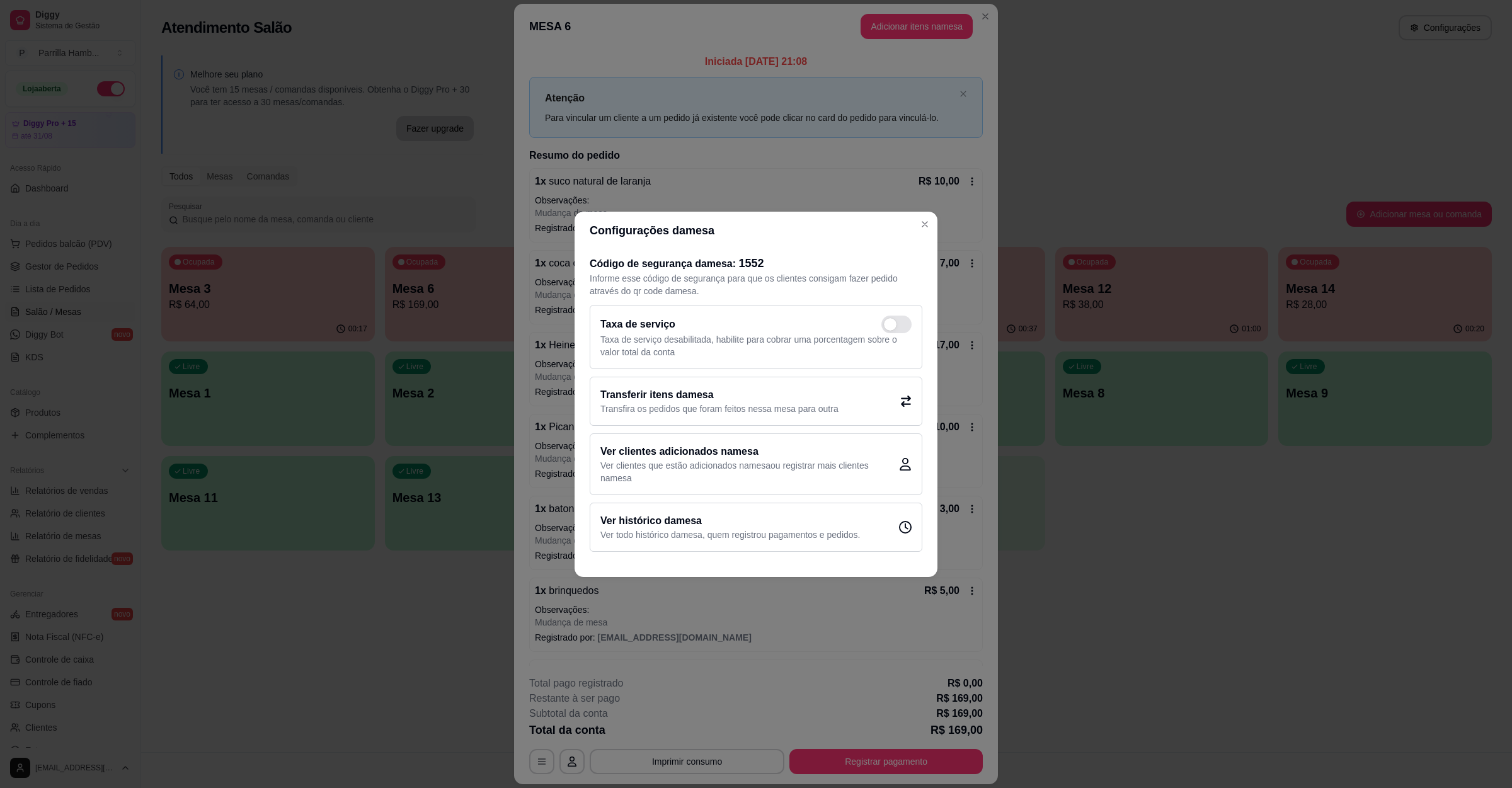
click at [637, 387] on h2 "Transferir itens da mesa" at bounding box center [720, 394] width 238 height 15
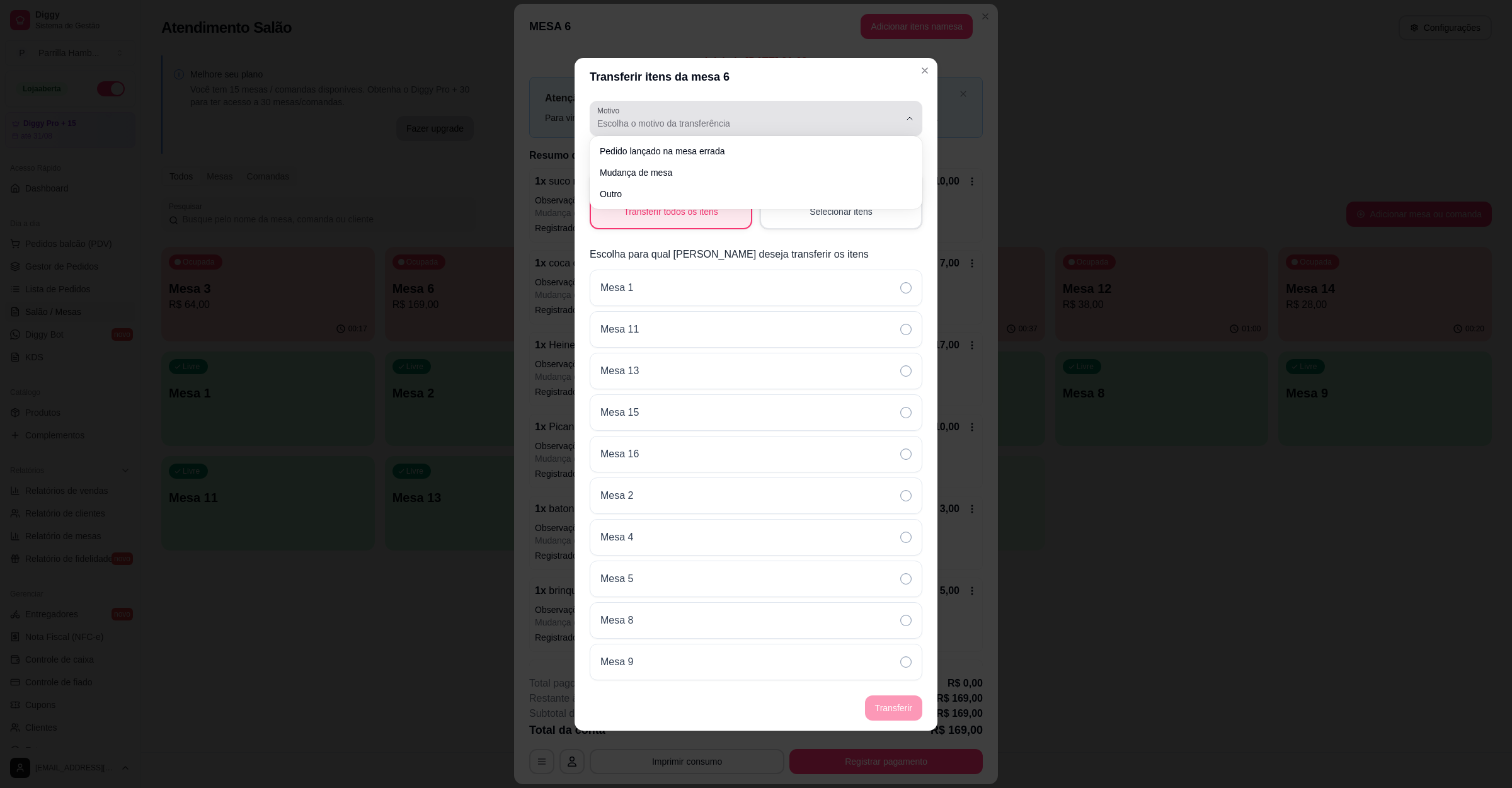
click at [704, 127] on div "Escolha o motivo da transferência" at bounding box center [747, 118] width 302 height 25
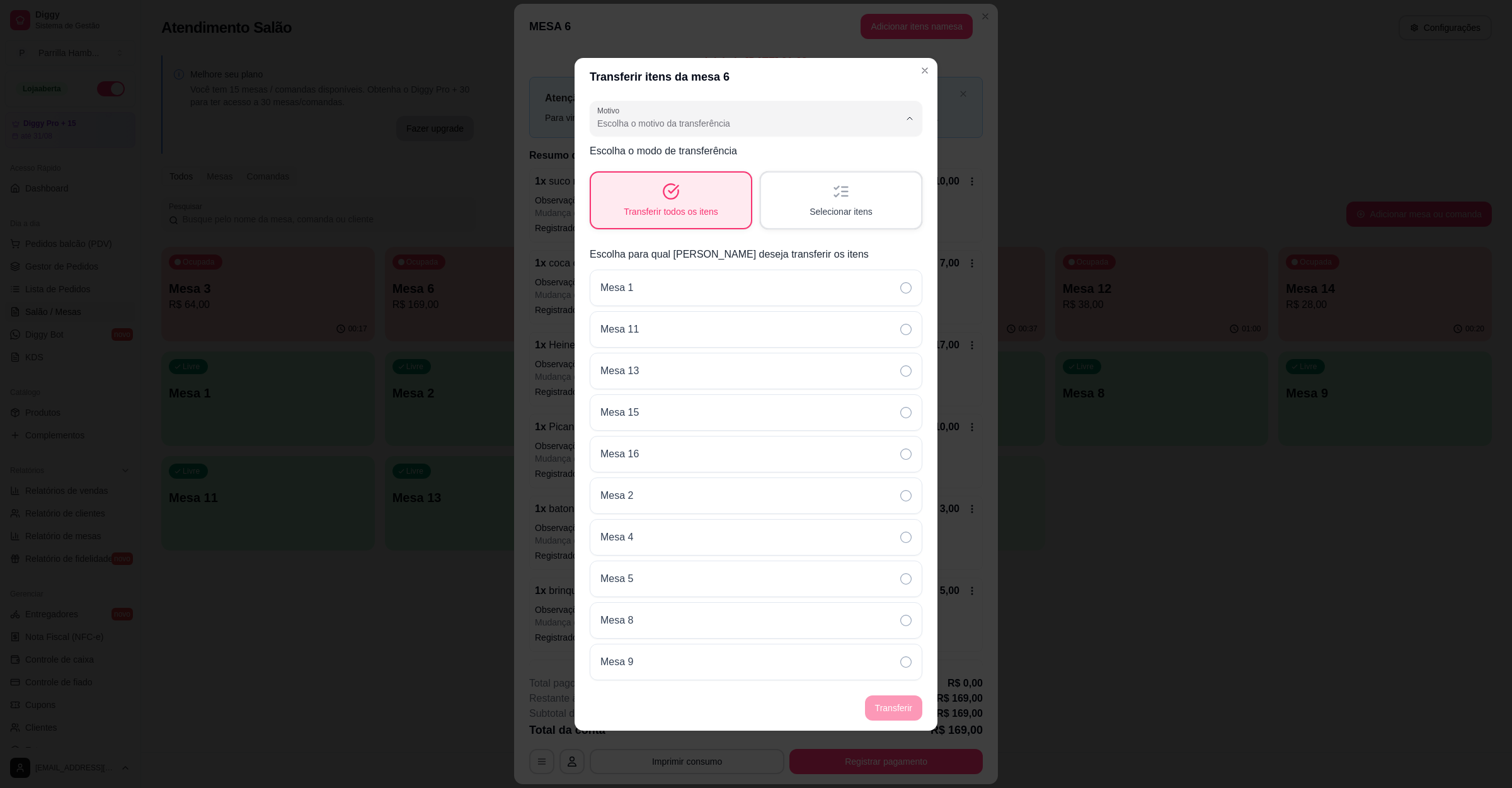
click at [701, 165] on span "Mudança de mesa" at bounding box center [749, 170] width 288 height 12
type input "TABLE_TRANSFER"
select select "TABLE_TRANSFER"
click at [669, 481] on div "Mesa 2" at bounding box center [756, 496] width 333 height 37
click at [893, 715] on button "Transferir" at bounding box center [894, 707] width 56 height 24
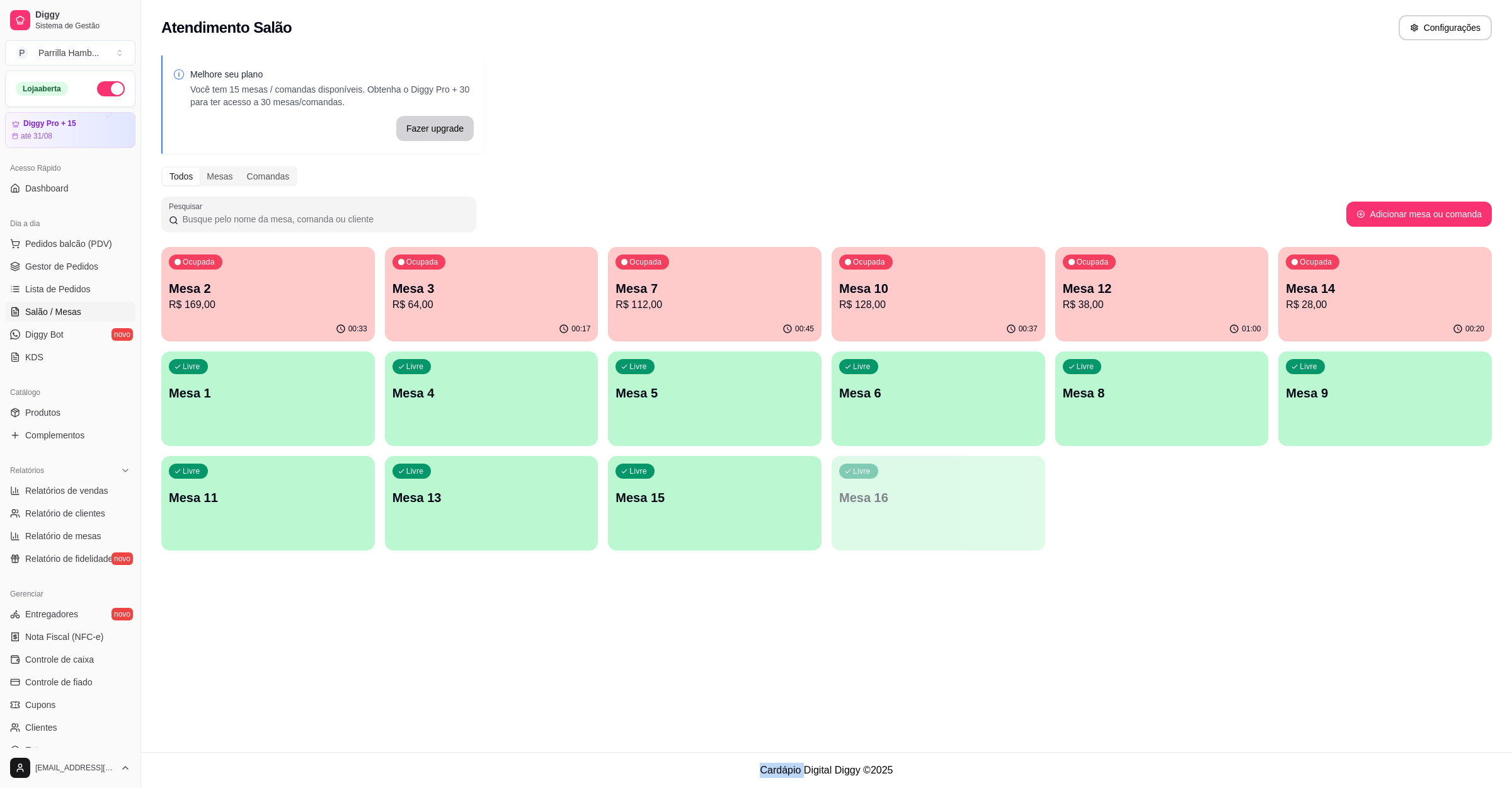
click at [1093, 590] on div "Atendimento Salão Configurações Melhore seu plano Você tem 15 mesas / comandas …" at bounding box center [825, 376] width 1370 height 752
click at [402, 276] on div "Ocupada Mesa 3 R$ 64,00" at bounding box center [491, 282] width 207 height 68
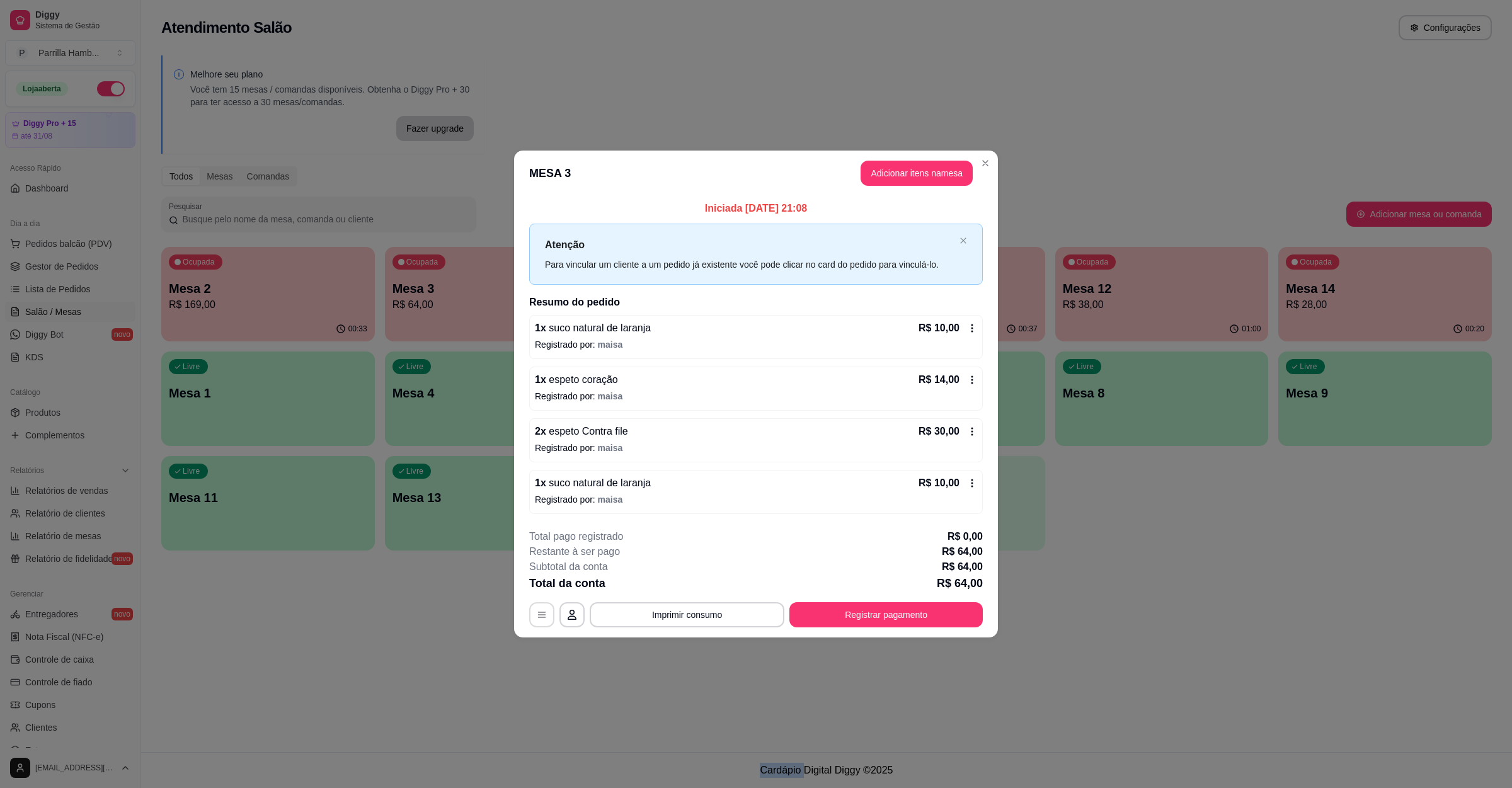
click at [548, 605] on button "button" at bounding box center [541, 615] width 25 height 25
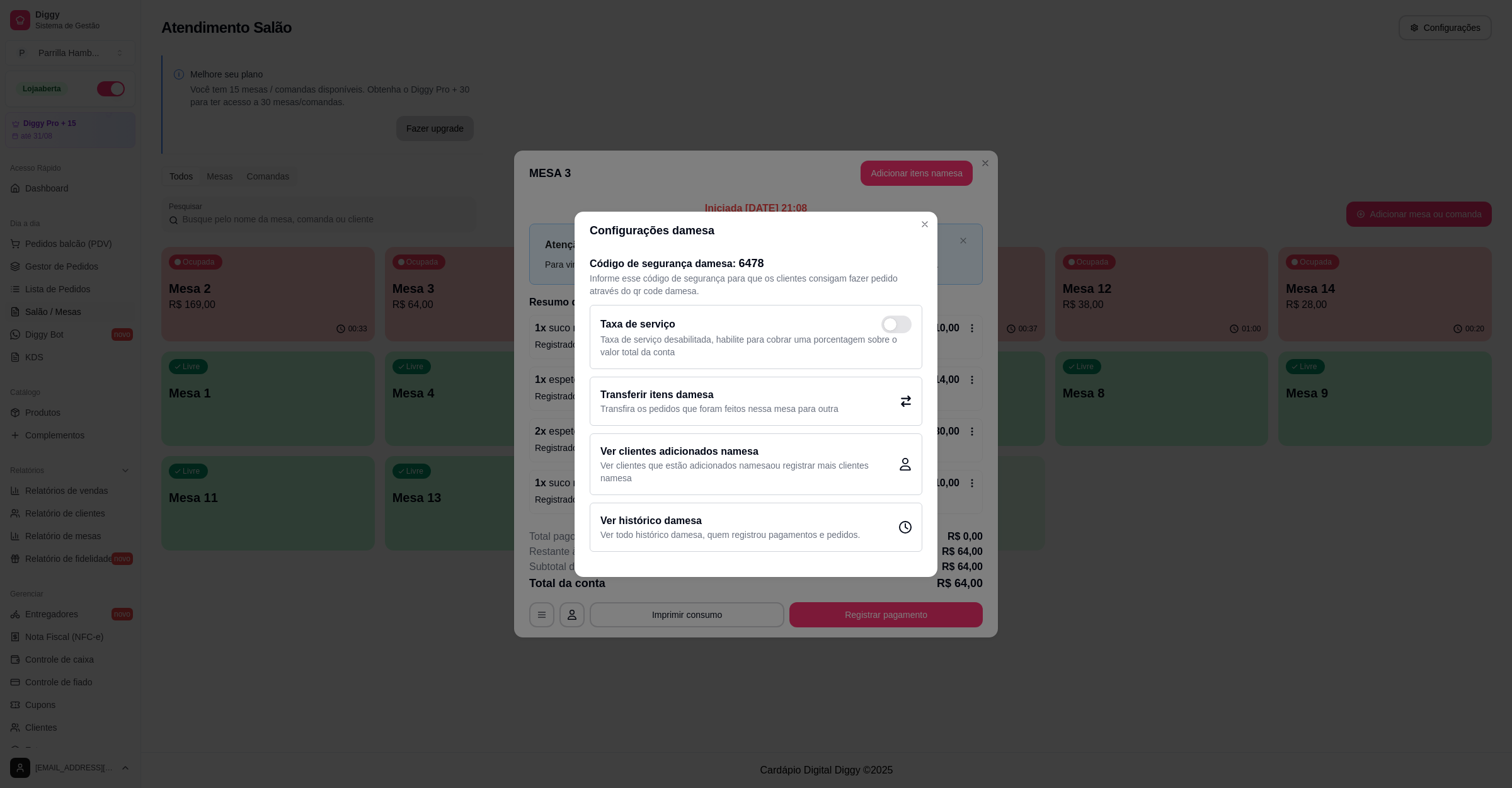
click at [647, 389] on h2 "Transferir itens da mesa" at bounding box center [720, 394] width 238 height 15
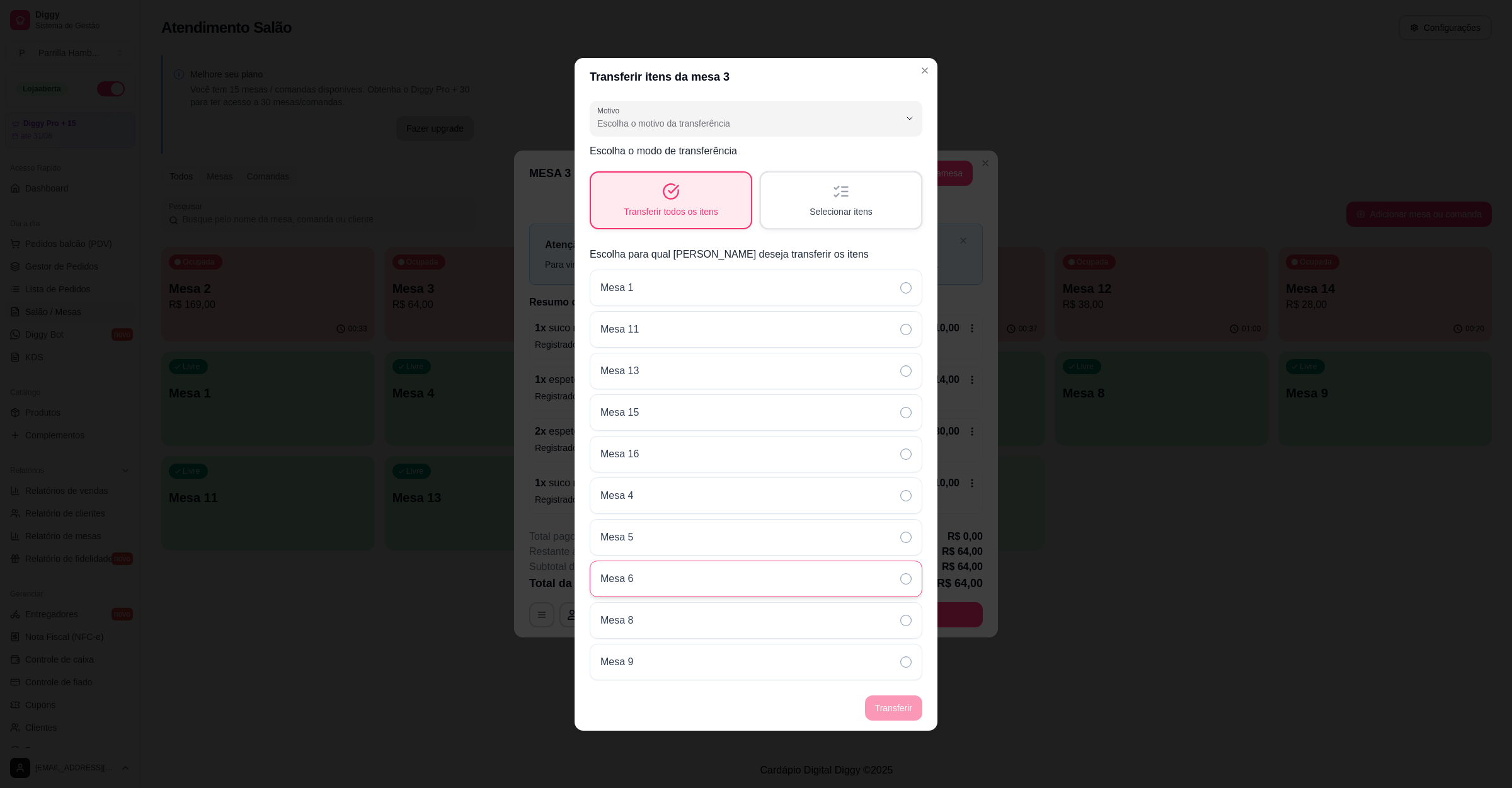
click at [656, 575] on div "Mesa 6" at bounding box center [756, 578] width 333 height 37
click at [711, 117] on span "Escolha o motivo da transferência" at bounding box center [747, 124] width 302 height 13
click at [711, 167] on span "Mudança de mesa" at bounding box center [749, 170] width 288 height 12
type input "TABLE_TRANSFER"
select select "TABLE_TRANSFER"
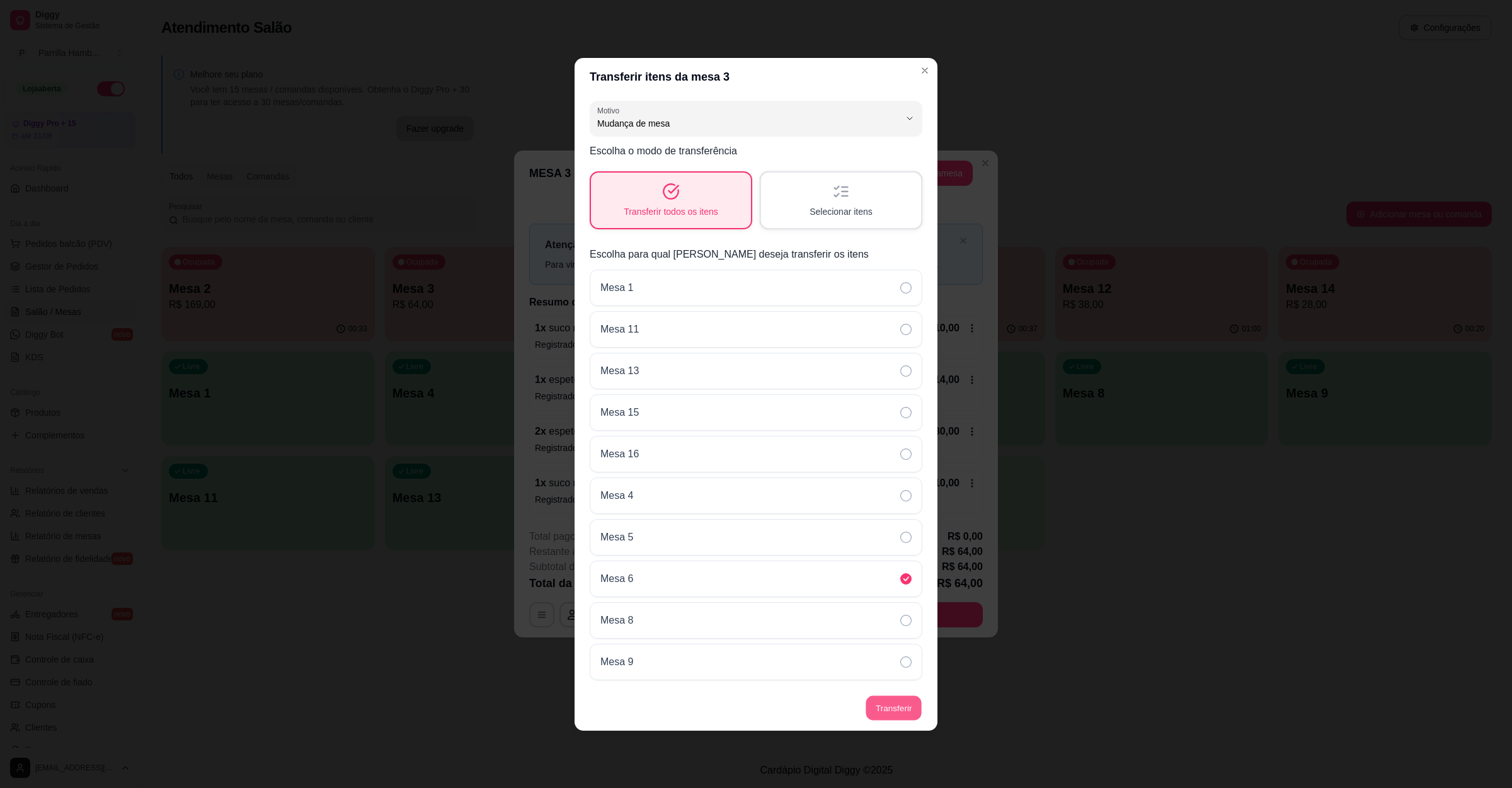
click at [890, 719] on button "Transferir" at bounding box center [894, 707] width 56 height 24
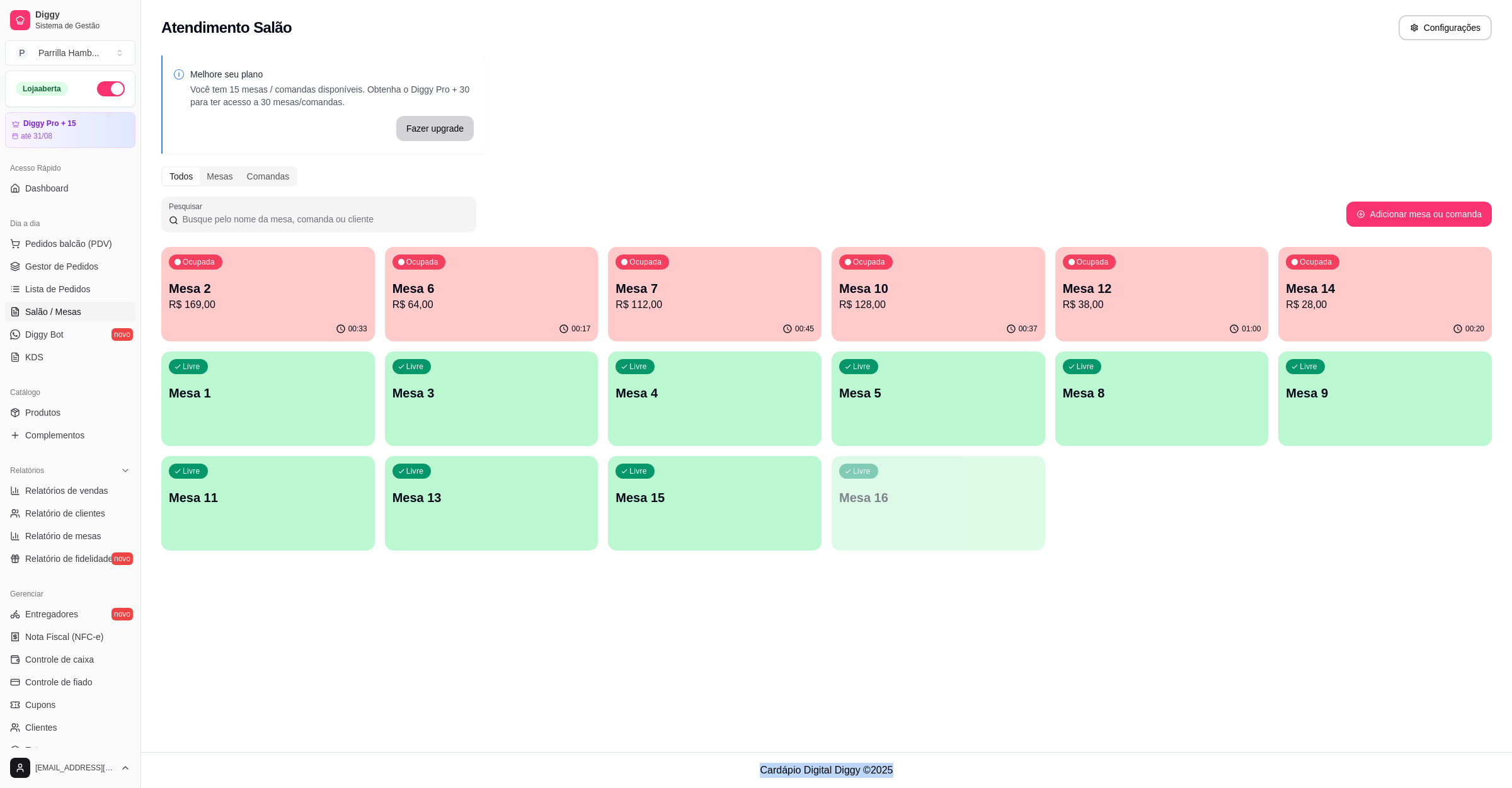
click at [1116, 603] on div "Atendimento Salão Configurações Melhore seu plano Você tem 15 mesas / comandas …" at bounding box center [825, 376] width 1370 height 752
click at [508, 271] on div "Ocupada Mesa 6 R$ 64,00" at bounding box center [491, 282] width 207 height 68
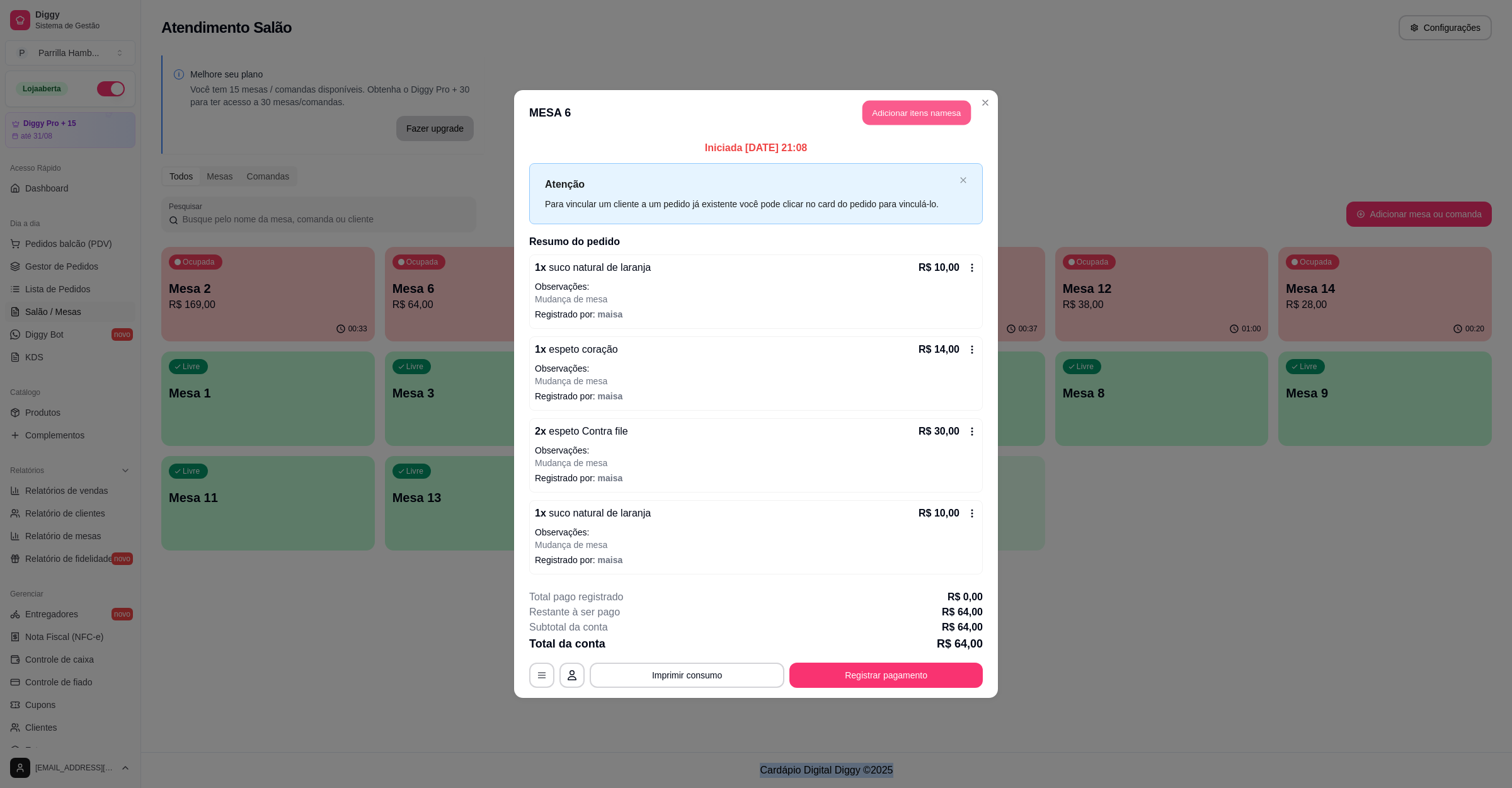
click at [939, 117] on button "Adicionar itens na mesa" at bounding box center [916, 112] width 108 height 24
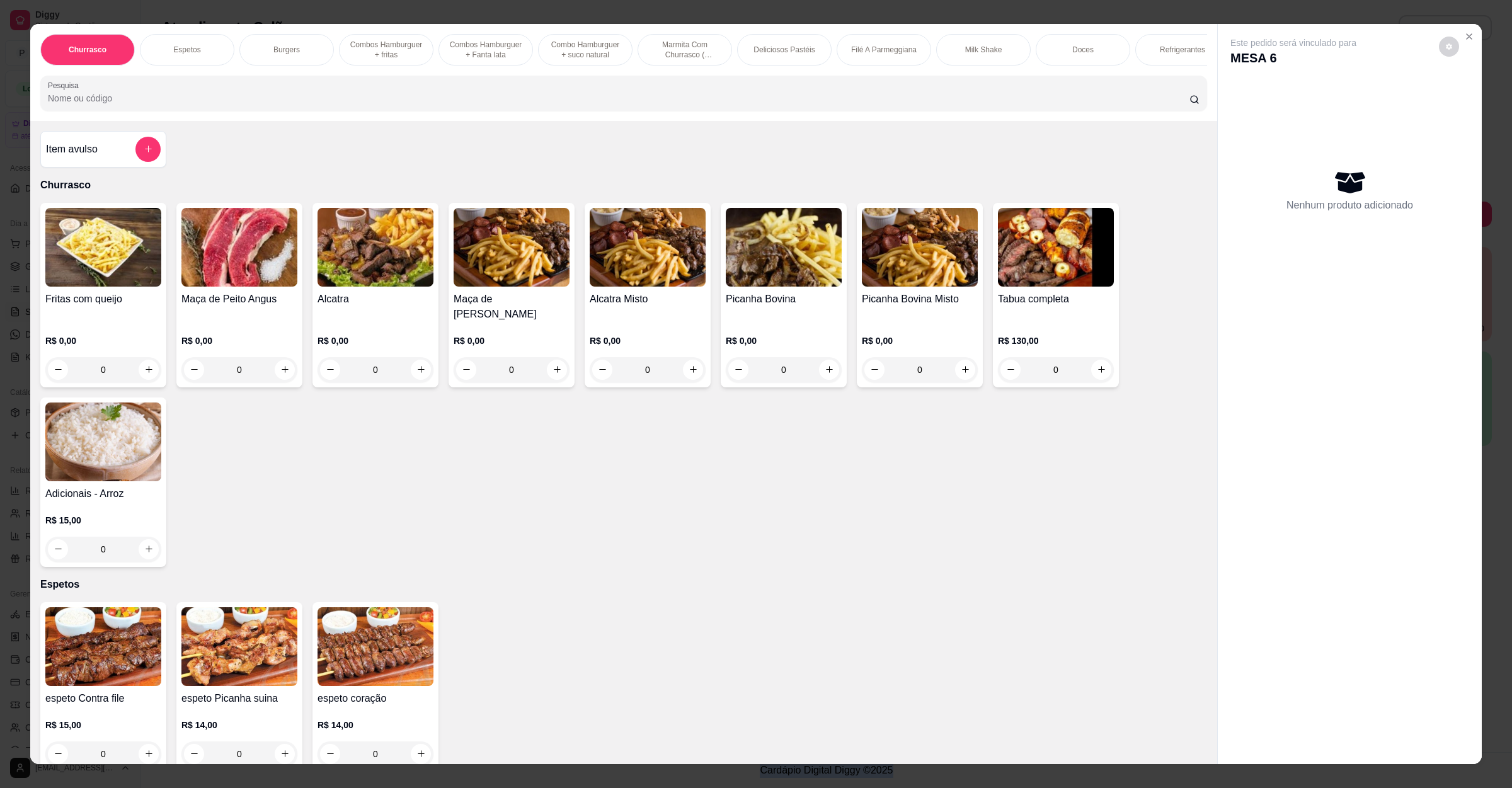
click at [1272, 501] on div "Este pedido será vinculado para MESA 6 Nenhum produto adicionado" at bounding box center [1349, 385] width 264 height 721
click at [1465, 39] on icon "Close" at bounding box center [1468, 36] width 10 height 10
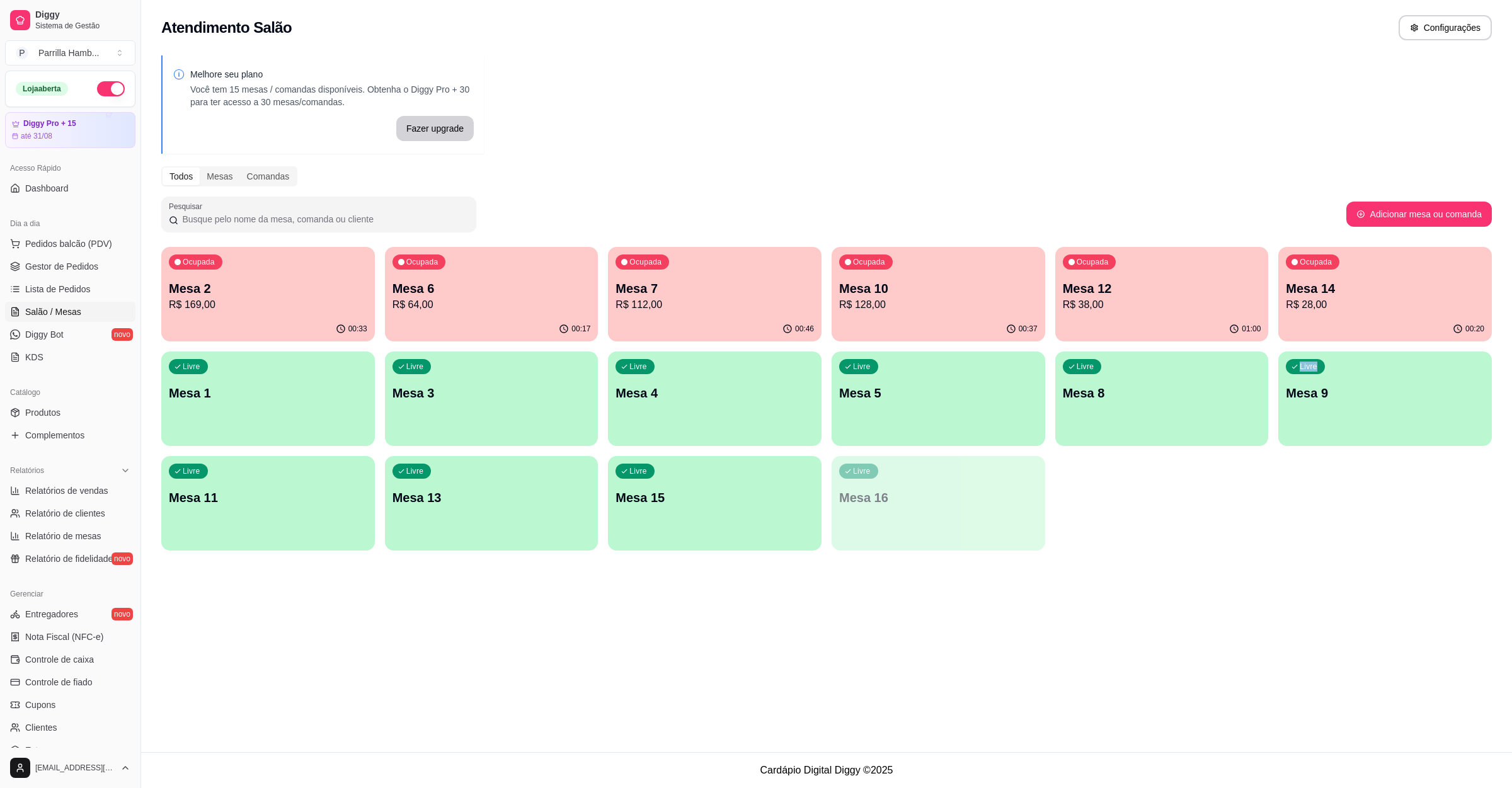
click at [1184, 495] on div "Ocupada Mesa 2 R$ 169,00 00:33 Ocupada Mesa 6 R$ 64,00 00:17 Ocupada Mesa 7 R$ …" at bounding box center [826, 398] width 1330 height 304
click at [457, 310] on p "R$ 64,00" at bounding box center [491, 305] width 198 height 15
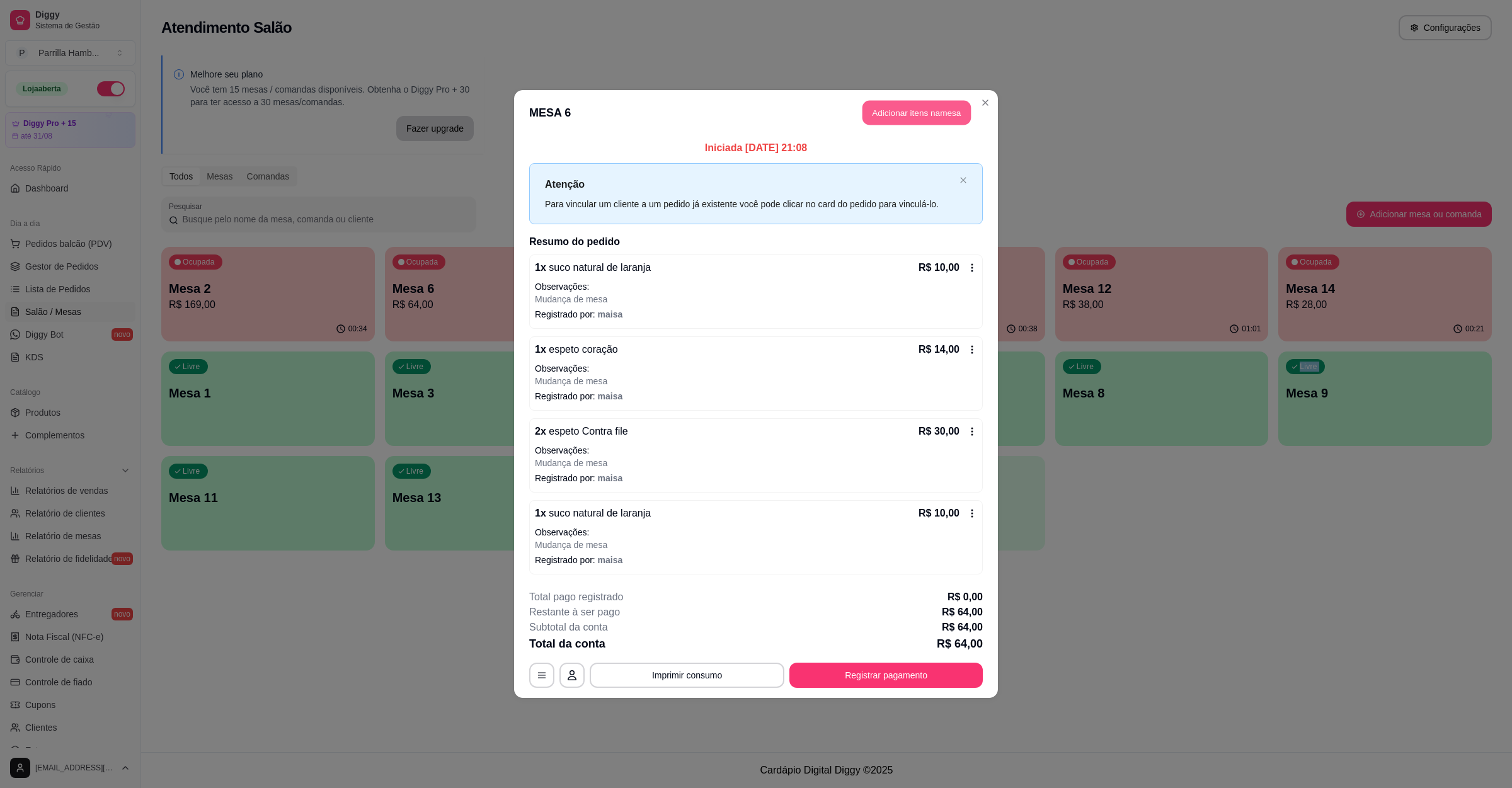
click at [872, 117] on button "Adicionar itens na mesa" at bounding box center [916, 112] width 108 height 24
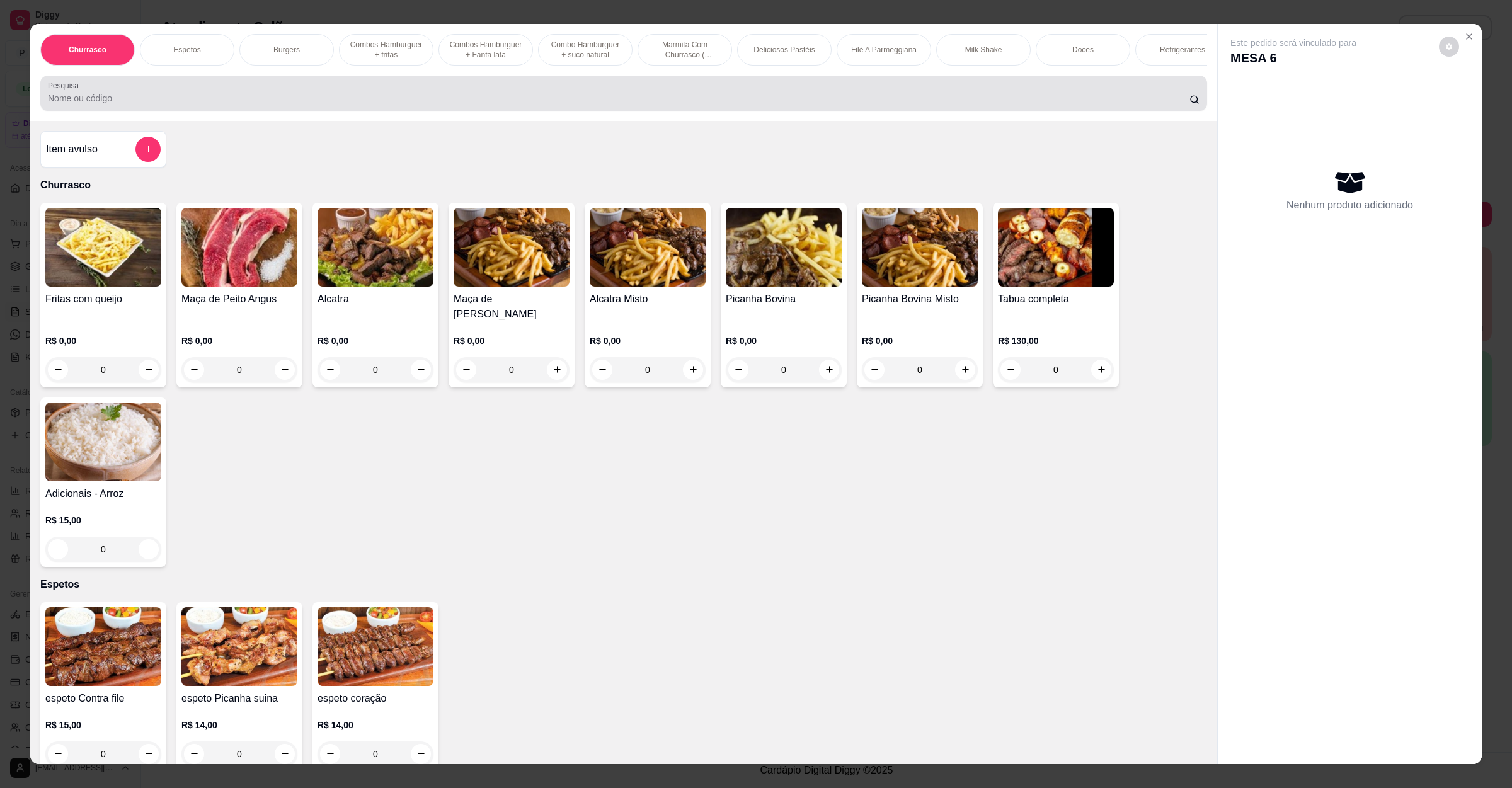
click at [300, 95] on div "Pesquisa" at bounding box center [624, 92] width 1167 height 35
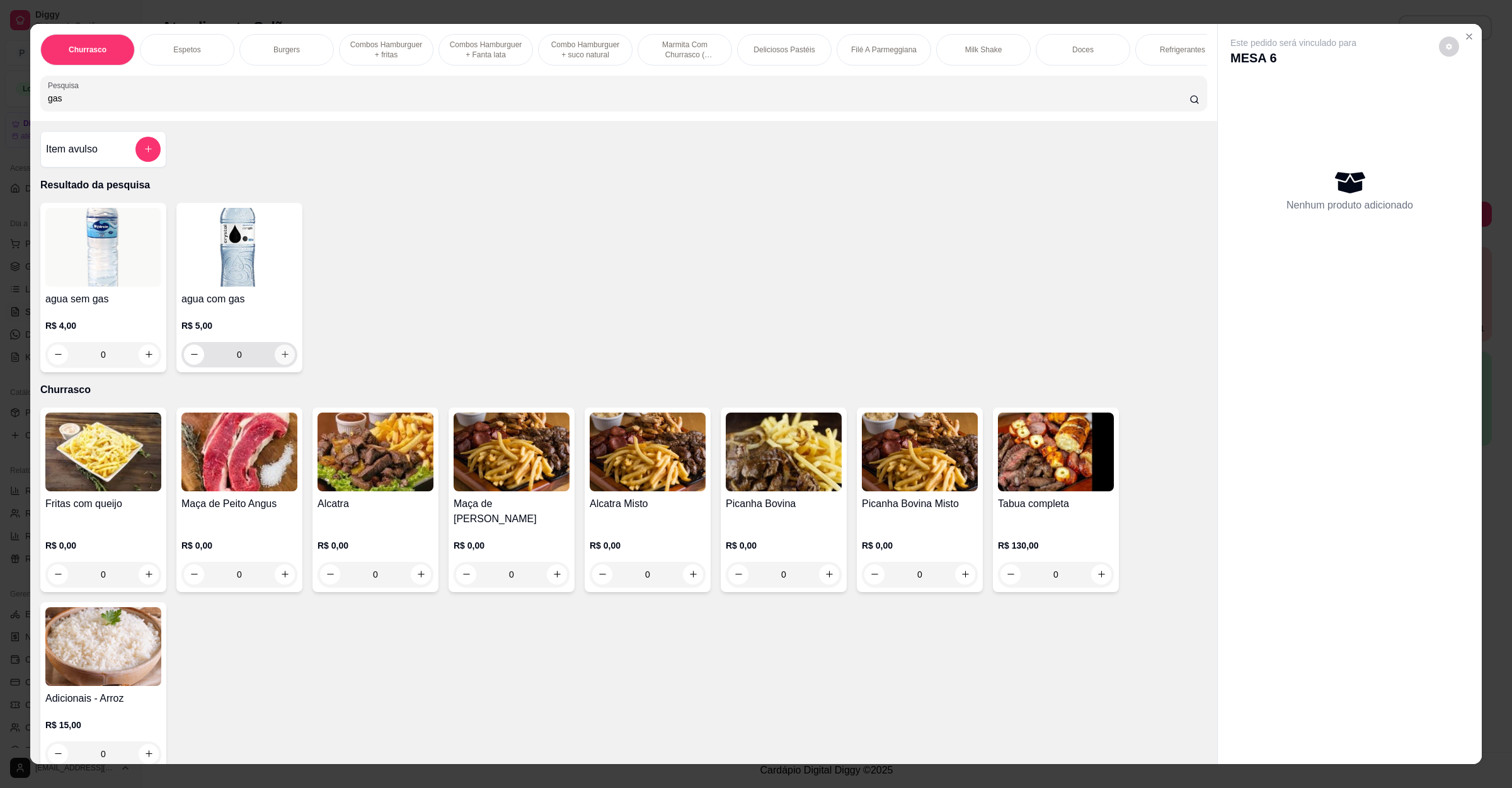
type input "gas"
click at [274, 365] on button "increase-product-quantity" at bounding box center [284, 354] width 20 height 20
type input "1"
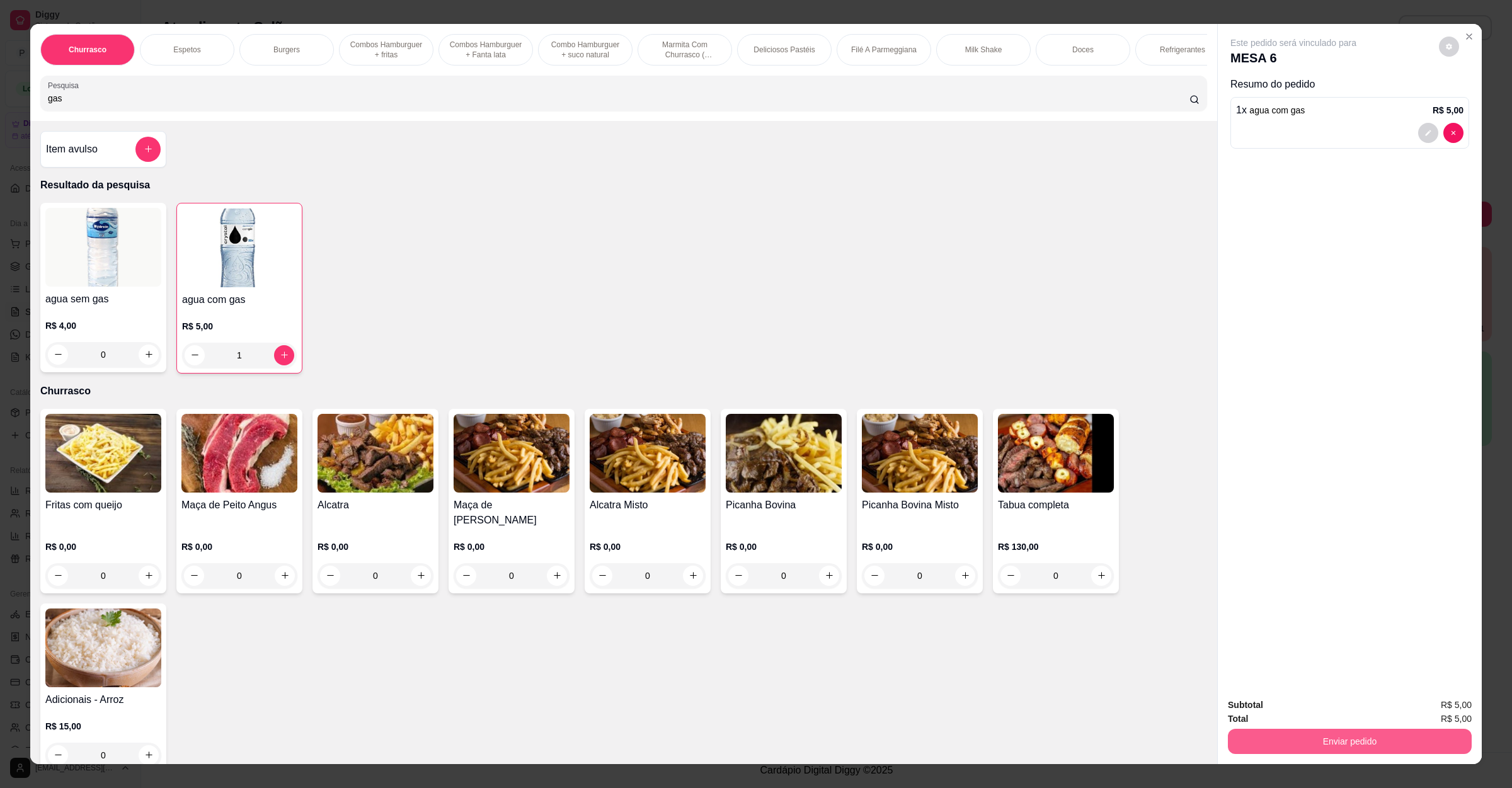
click at [1283, 743] on button "Enviar pedido" at bounding box center [1350, 741] width 244 height 25
click at [1285, 709] on button "Não registrar e enviar pedido" at bounding box center [1306, 710] width 127 height 23
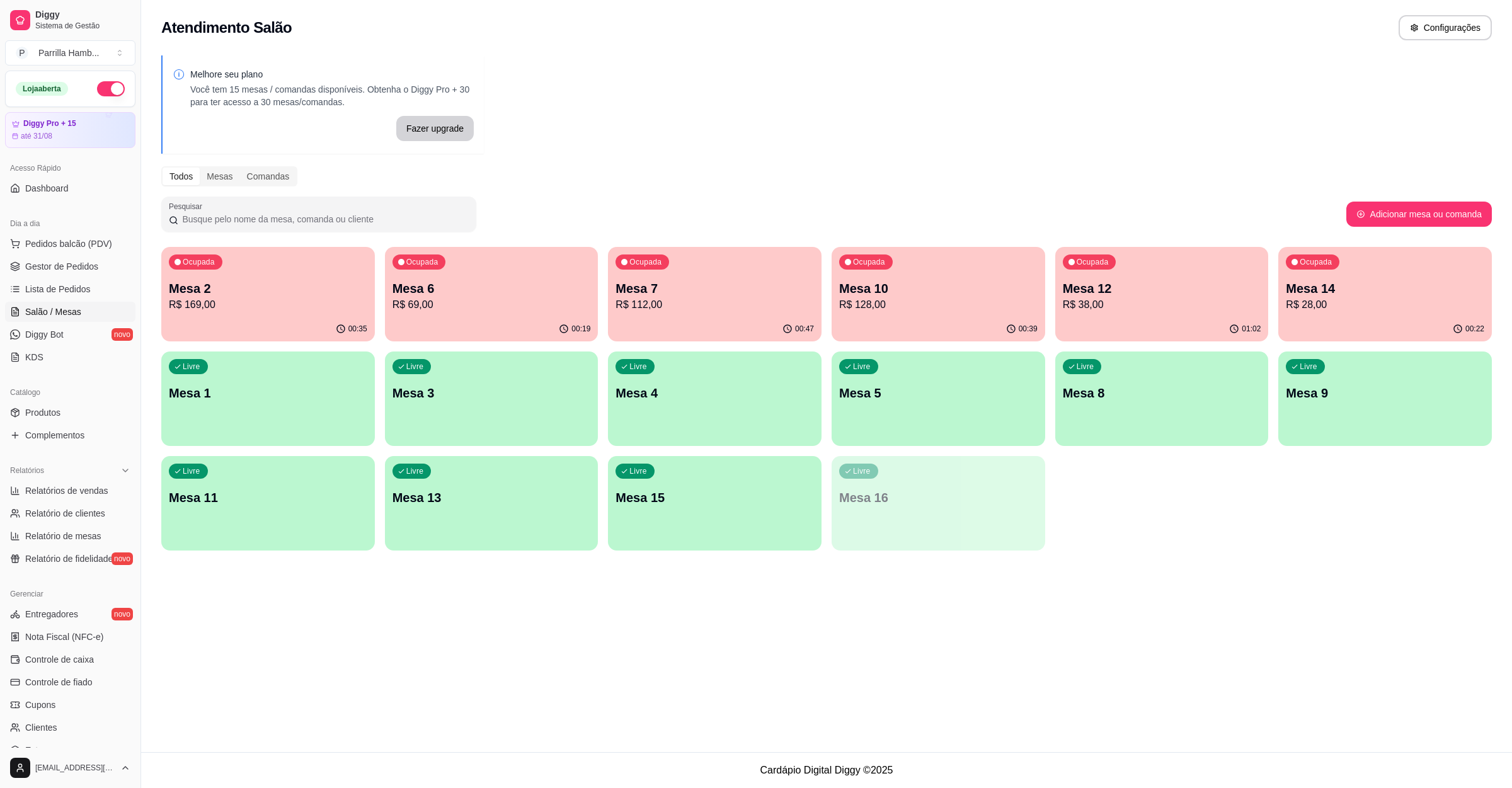
click at [728, 299] on p "R$ 112,00" at bounding box center [714, 305] width 198 height 15
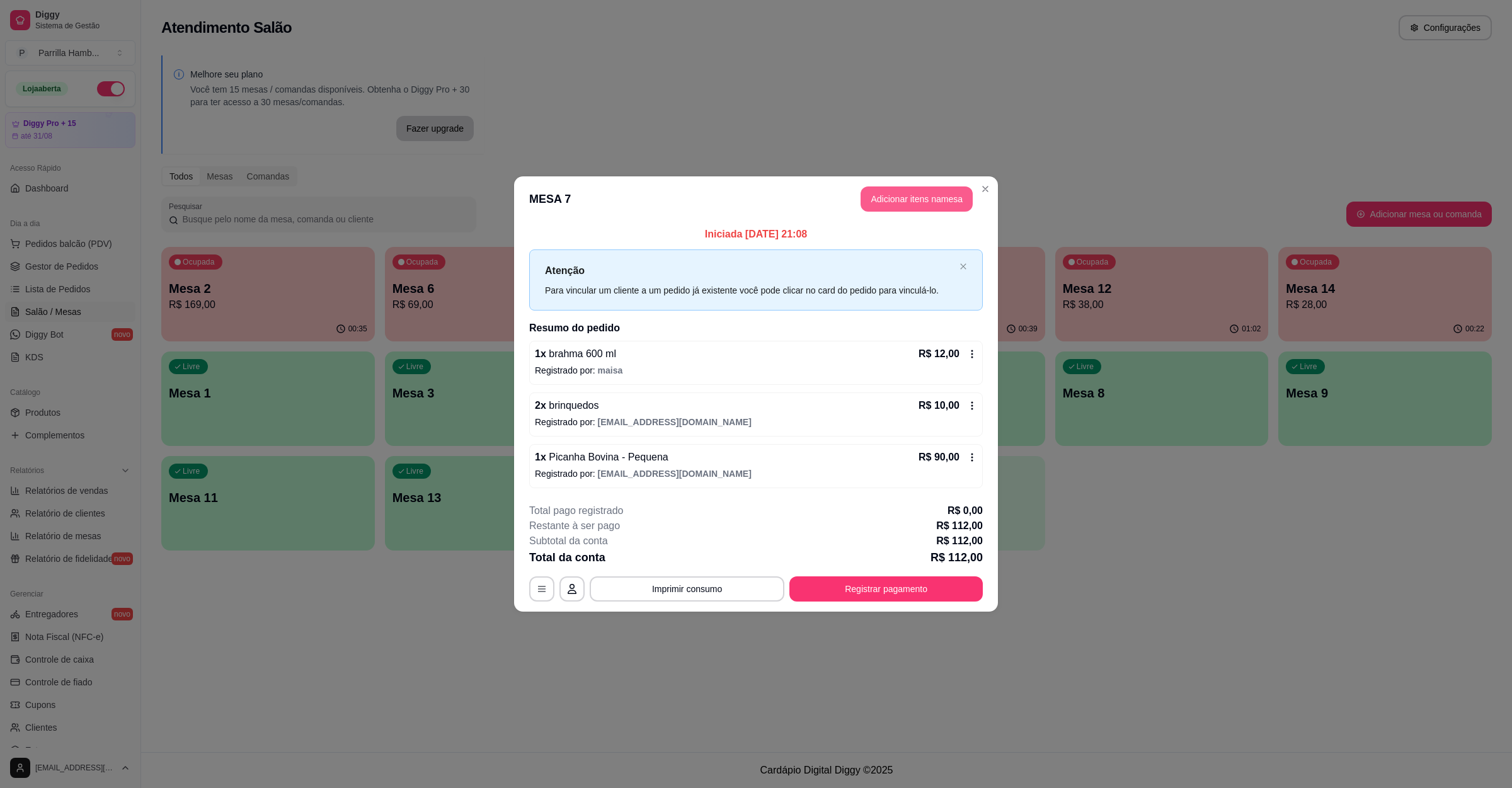
click at [910, 201] on button "Adicionar itens na mesa" at bounding box center [916, 199] width 112 height 25
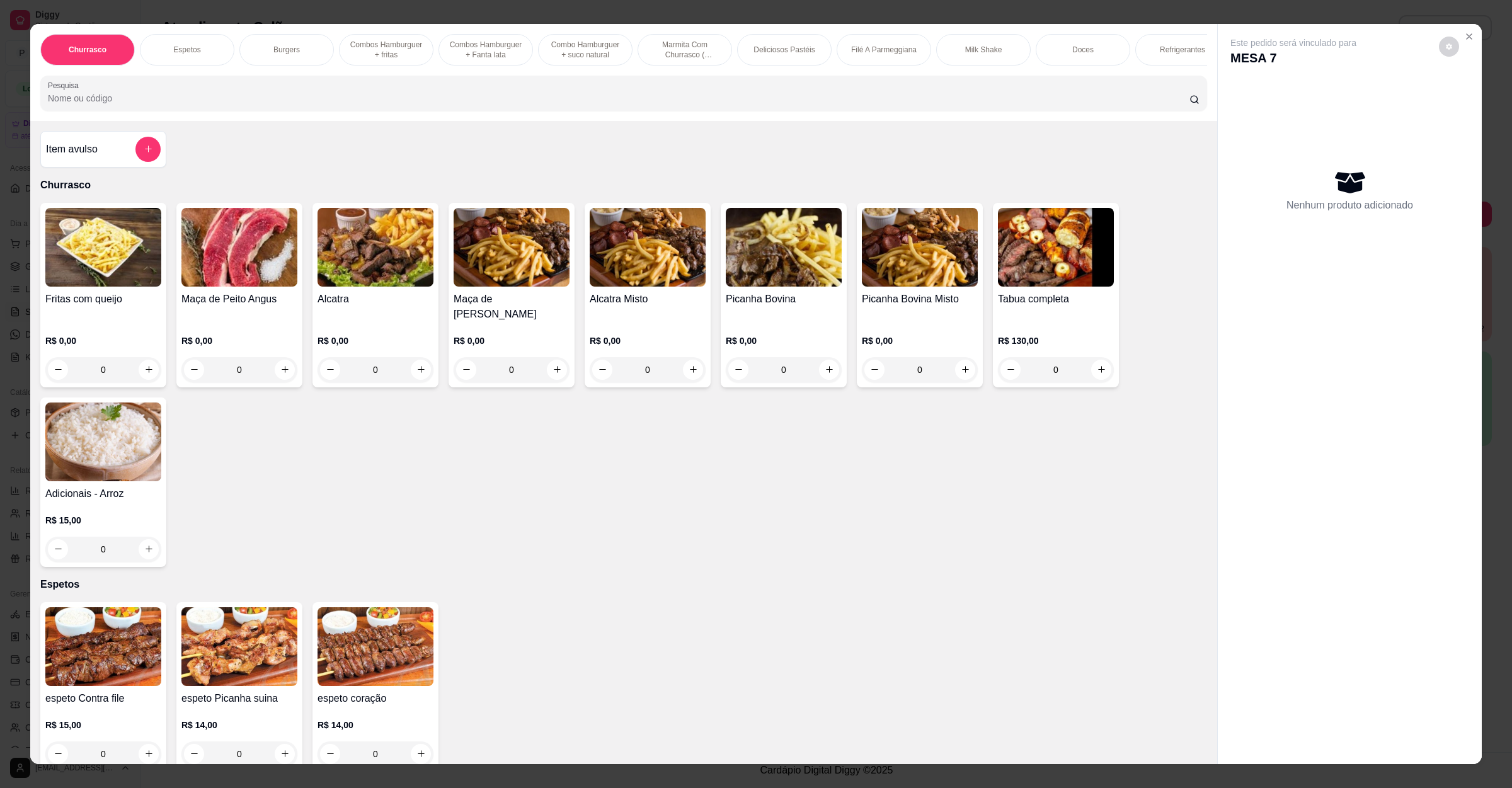
click at [77, 157] on h4 "Item avulso" at bounding box center [72, 149] width 52 height 15
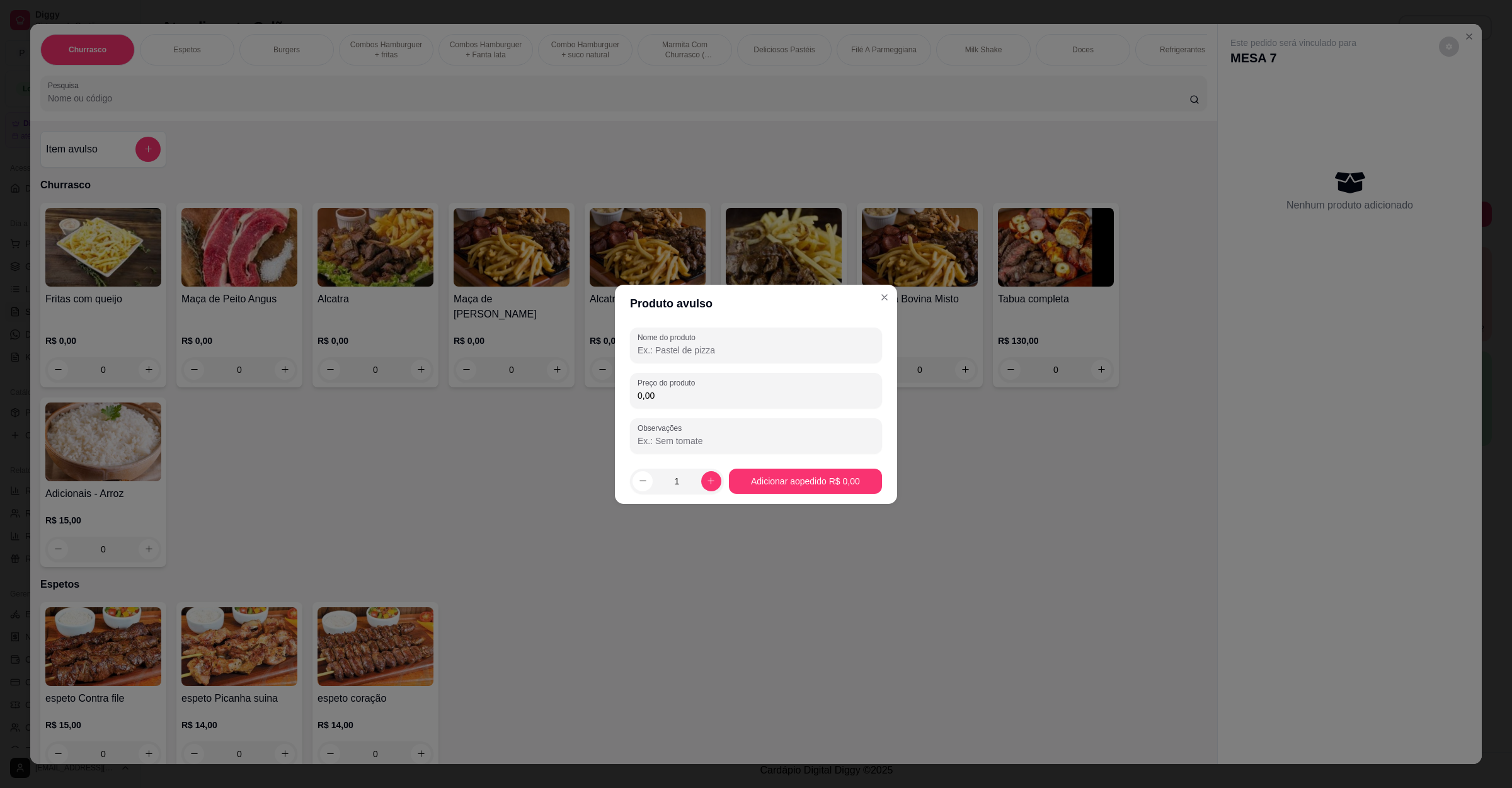
click at [658, 351] on input "Nome do produto" at bounding box center [756, 351] width 237 height 13
type input "porçao de mandioca"
click at [660, 397] on input "0,00" at bounding box center [756, 395] width 237 height 13
type input "20,00"
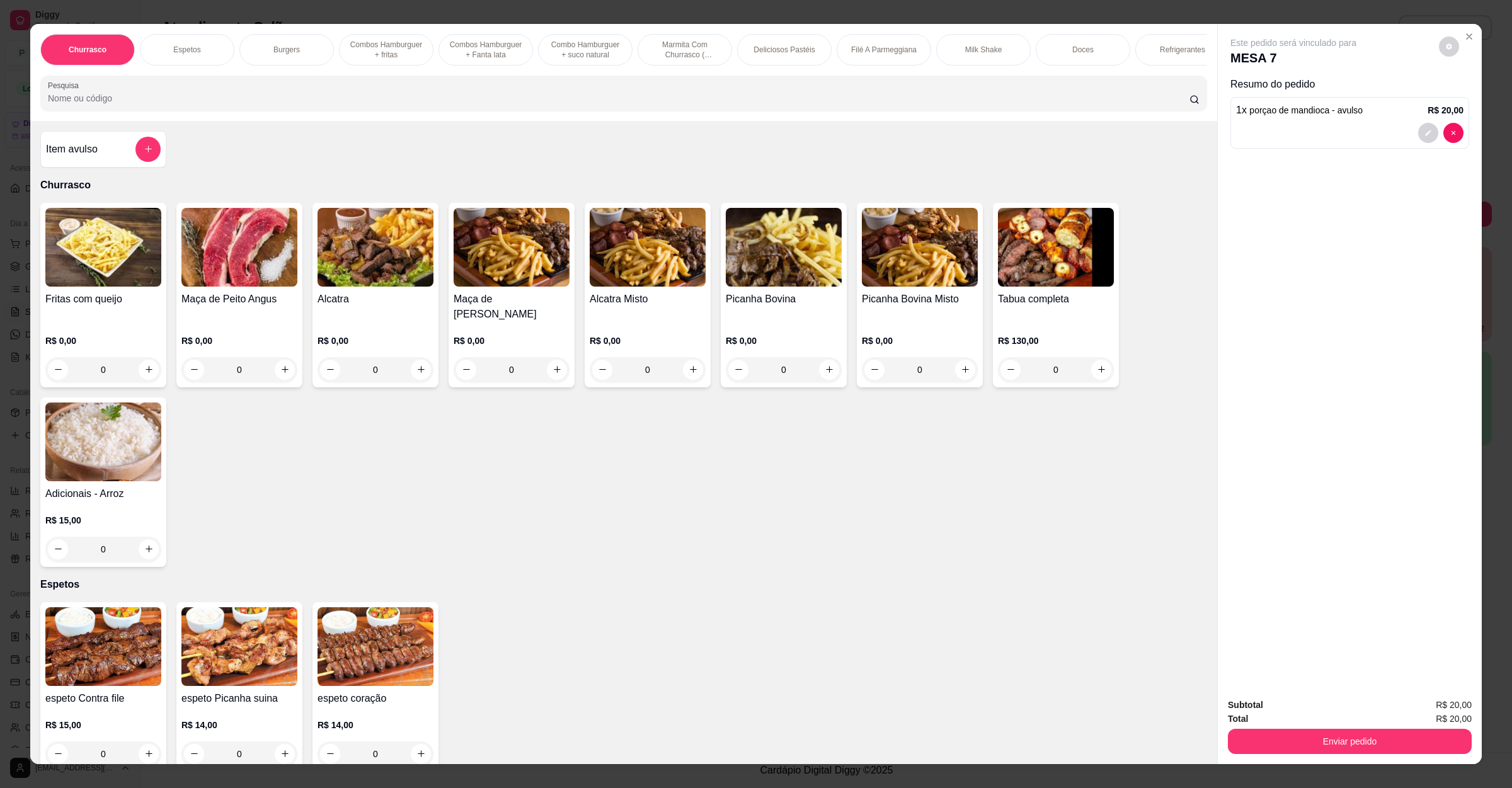
click at [1308, 743] on button "Enviar pedido" at bounding box center [1350, 741] width 244 height 25
click at [1314, 709] on button "Não registrar e enviar pedido" at bounding box center [1306, 710] width 127 height 23
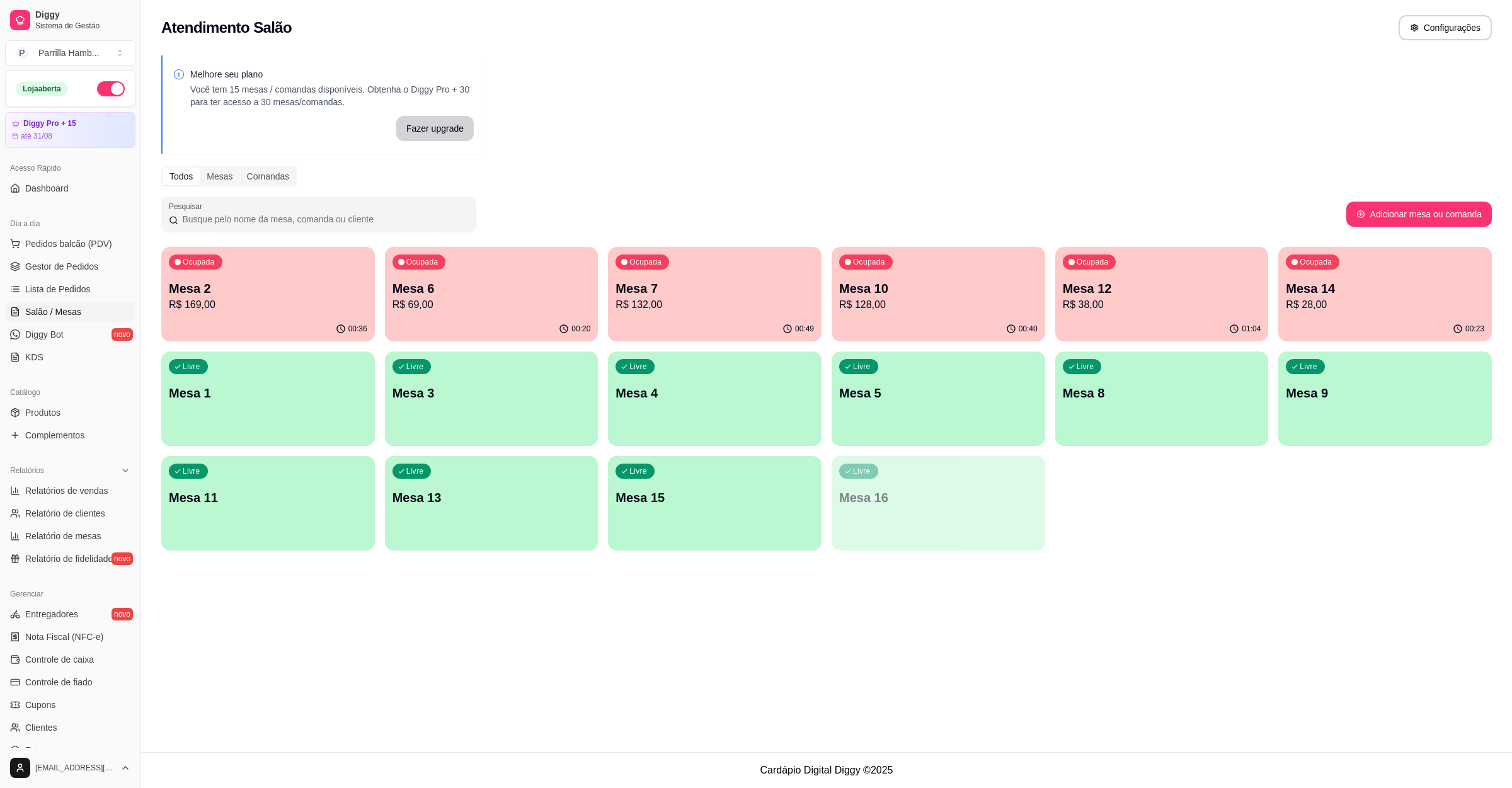
click at [1294, 285] on p "Mesa 14" at bounding box center [1384, 289] width 198 height 18
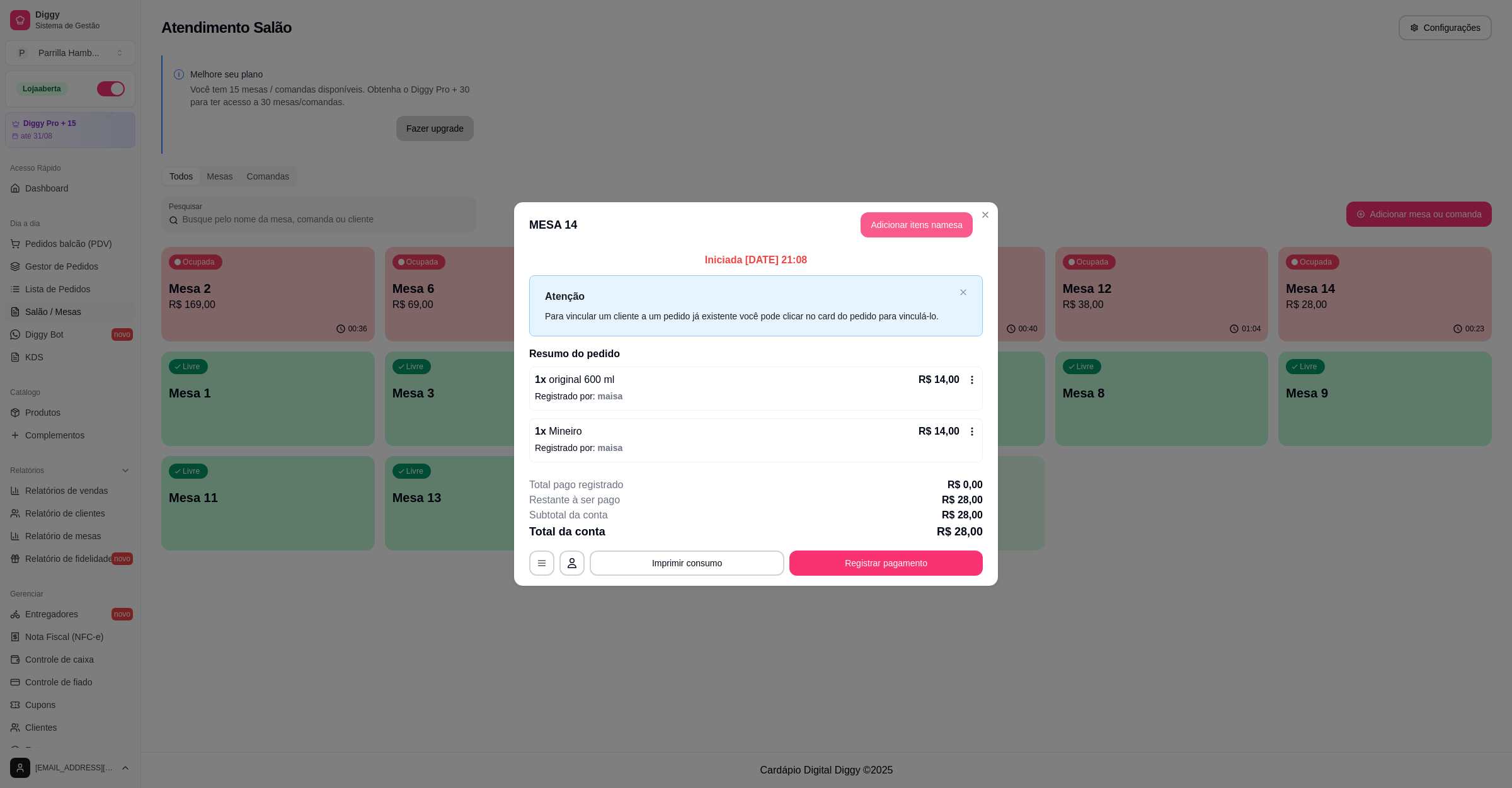
click at [907, 230] on button "Adicionar itens na mesa" at bounding box center [916, 225] width 112 height 25
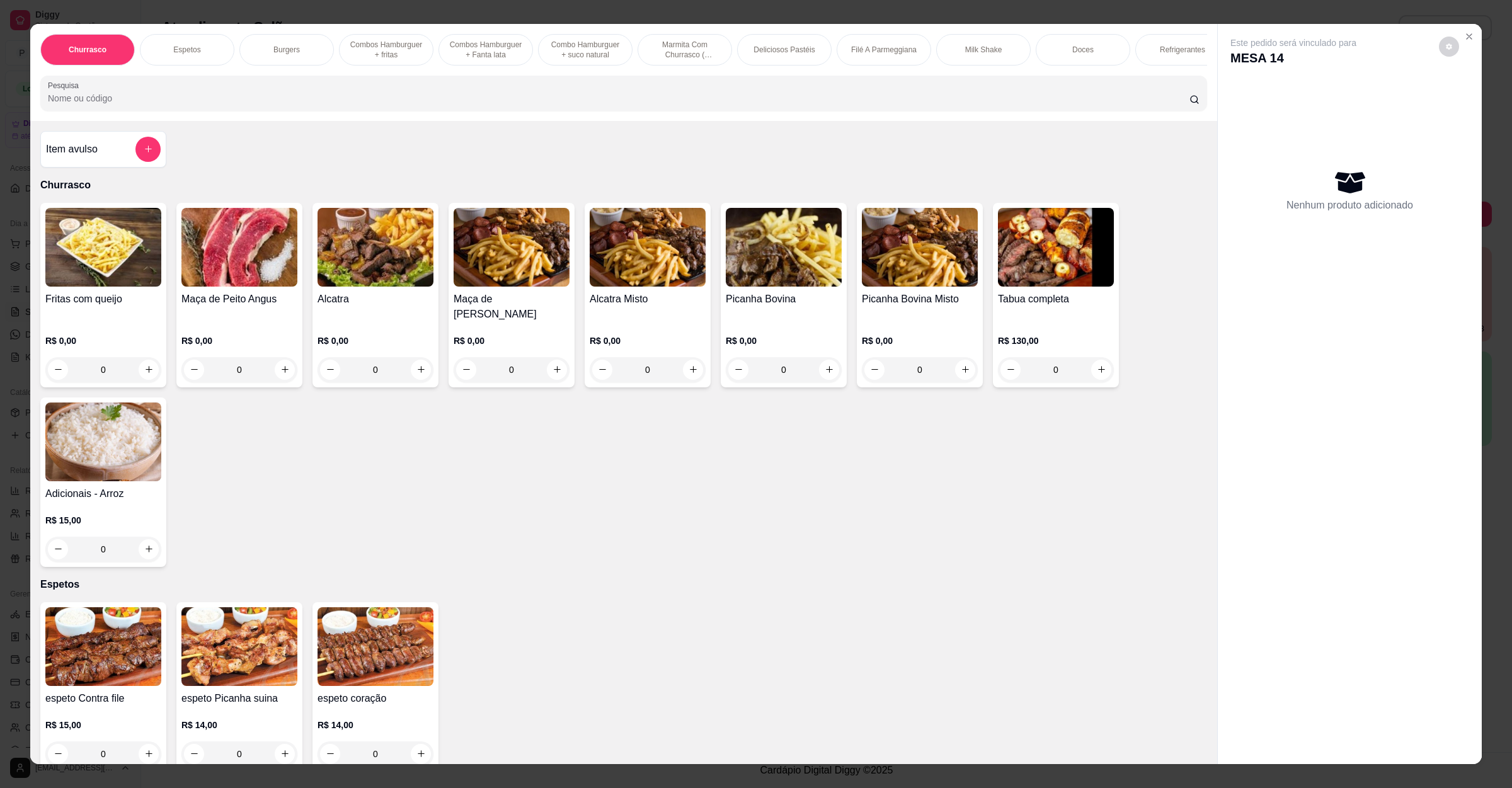
click at [284, 97] on div at bounding box center [623, 93] width 1152 height 25
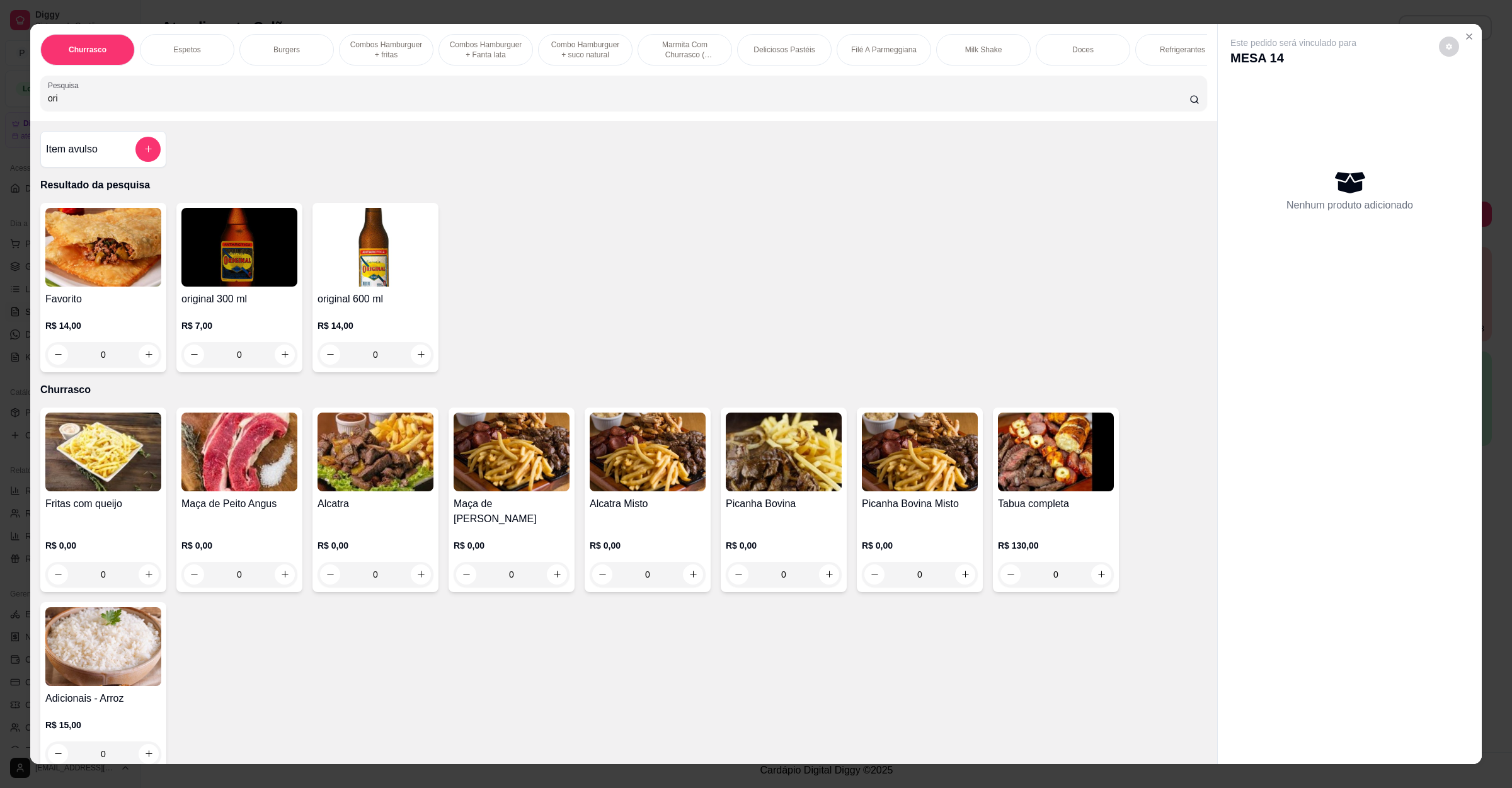
type input "ori"
click at [417, 359] on icon "increase-product-quantity" at bounding box center [421, 354] width 10 height 10
type input "1"
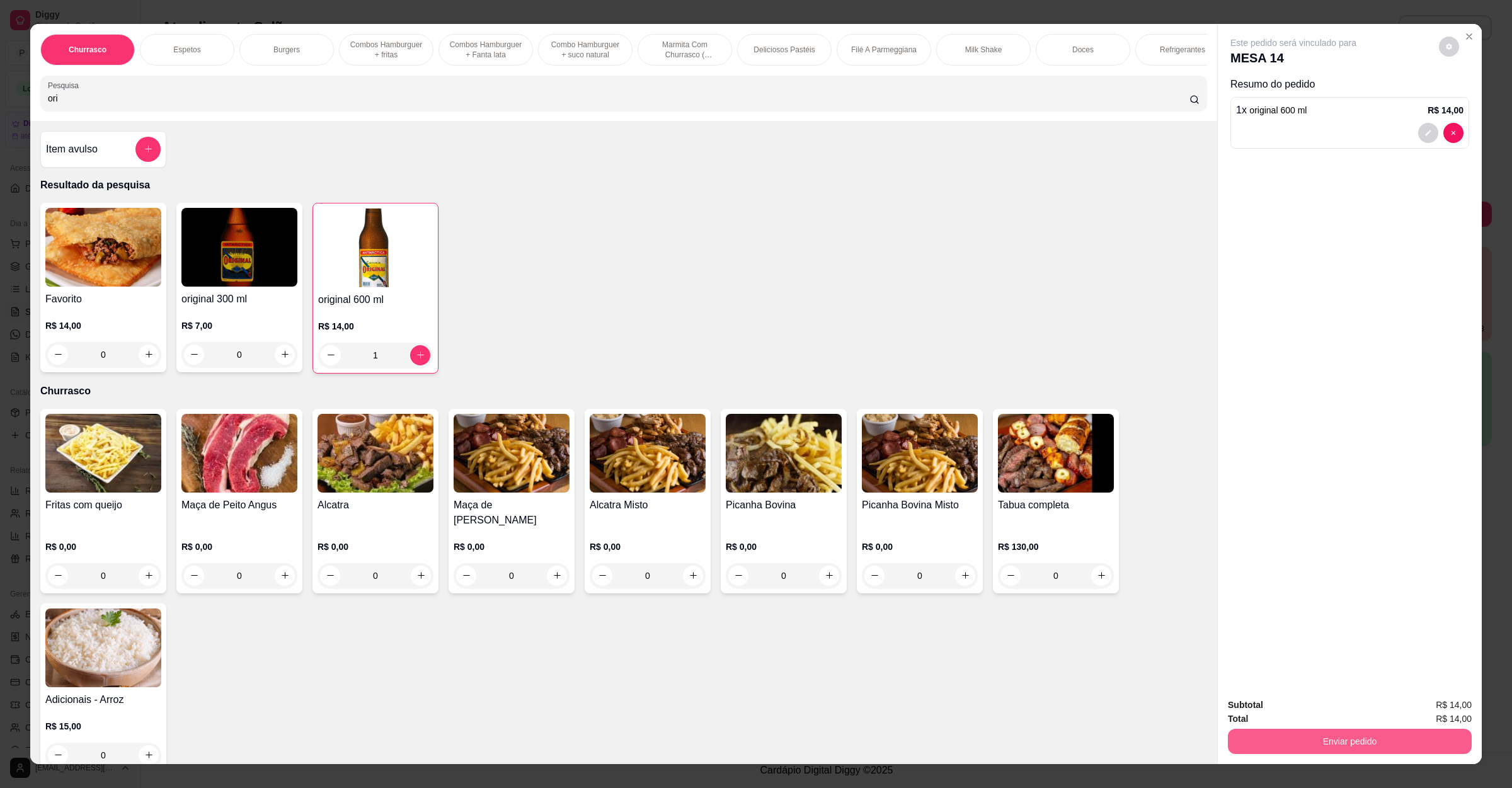
click at [1334, 734] on button "Enviar pedido" at bounding box center [1350, 741] width 244 height 25
click at [1319, 703] on button "Não registrar e enviar pedido" at bounding box center [1306, 710] width 127 height 23
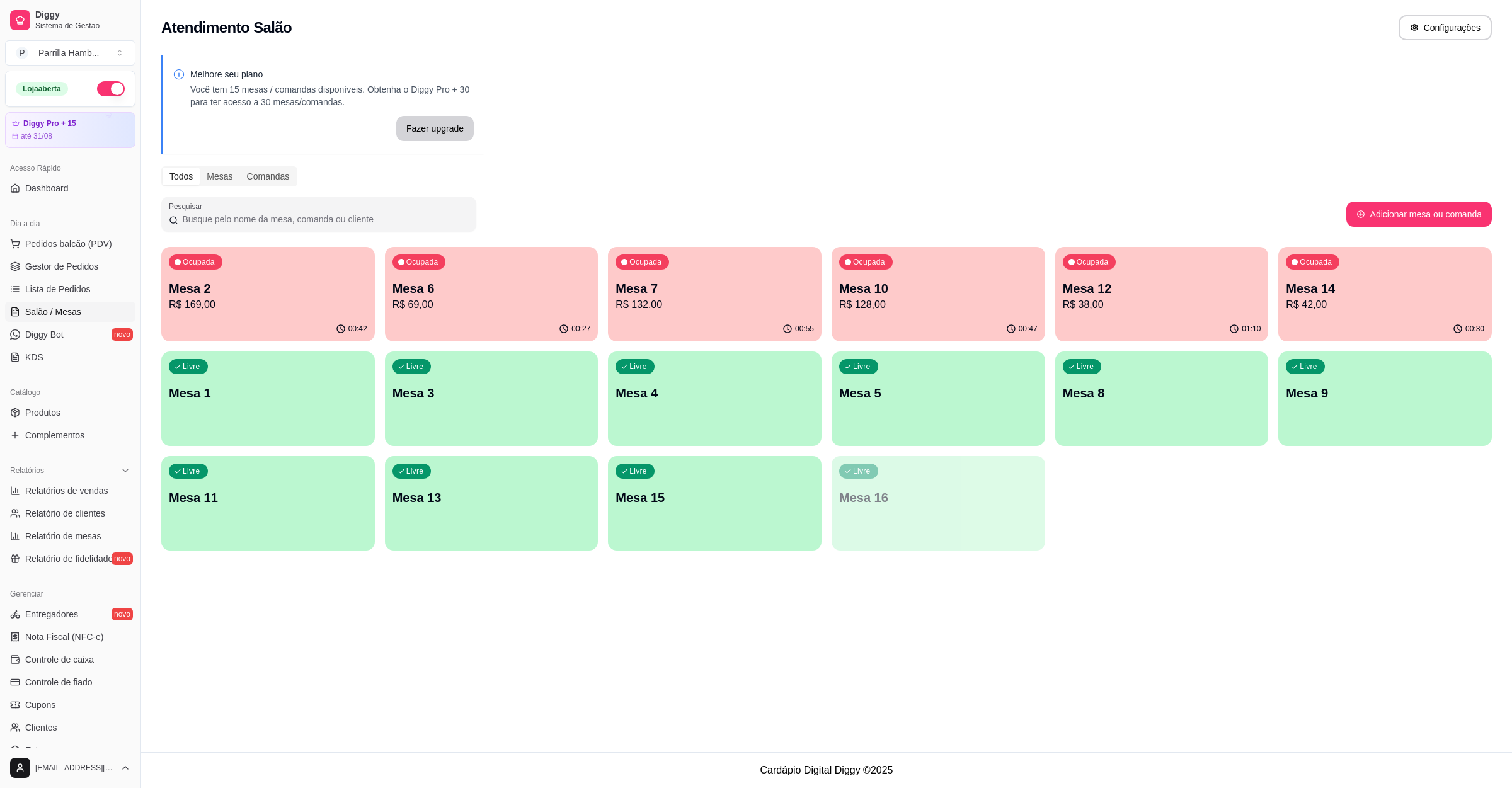
click at [939, 315] on div "Ocupada Mesa 10 R$ 128,00" at bounding box center [938, 281] width 213 height 70
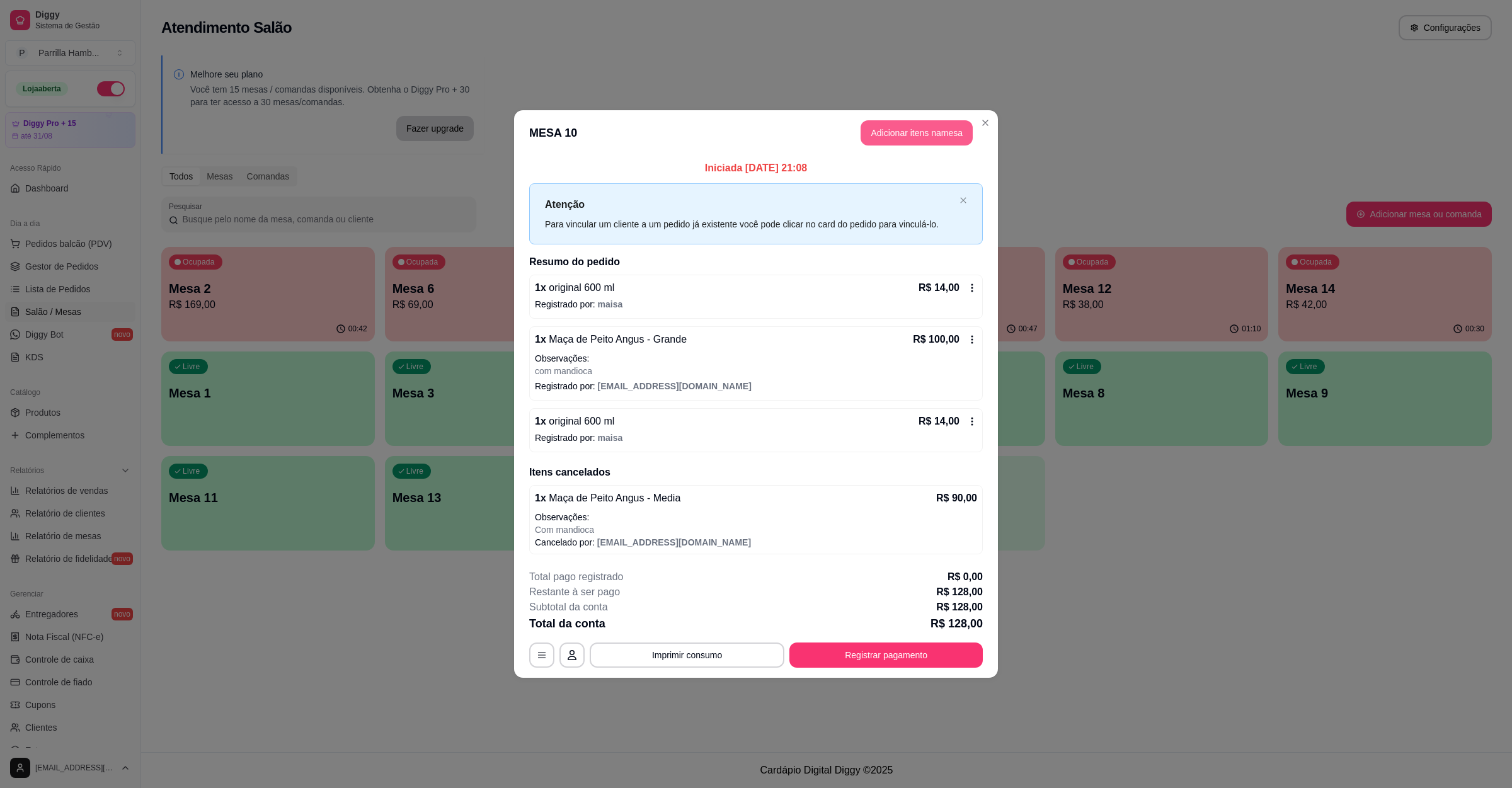
click at [903, 136] on button "Adicionar itens na mesa" at bounding box center [916, 133] width 112 height 25
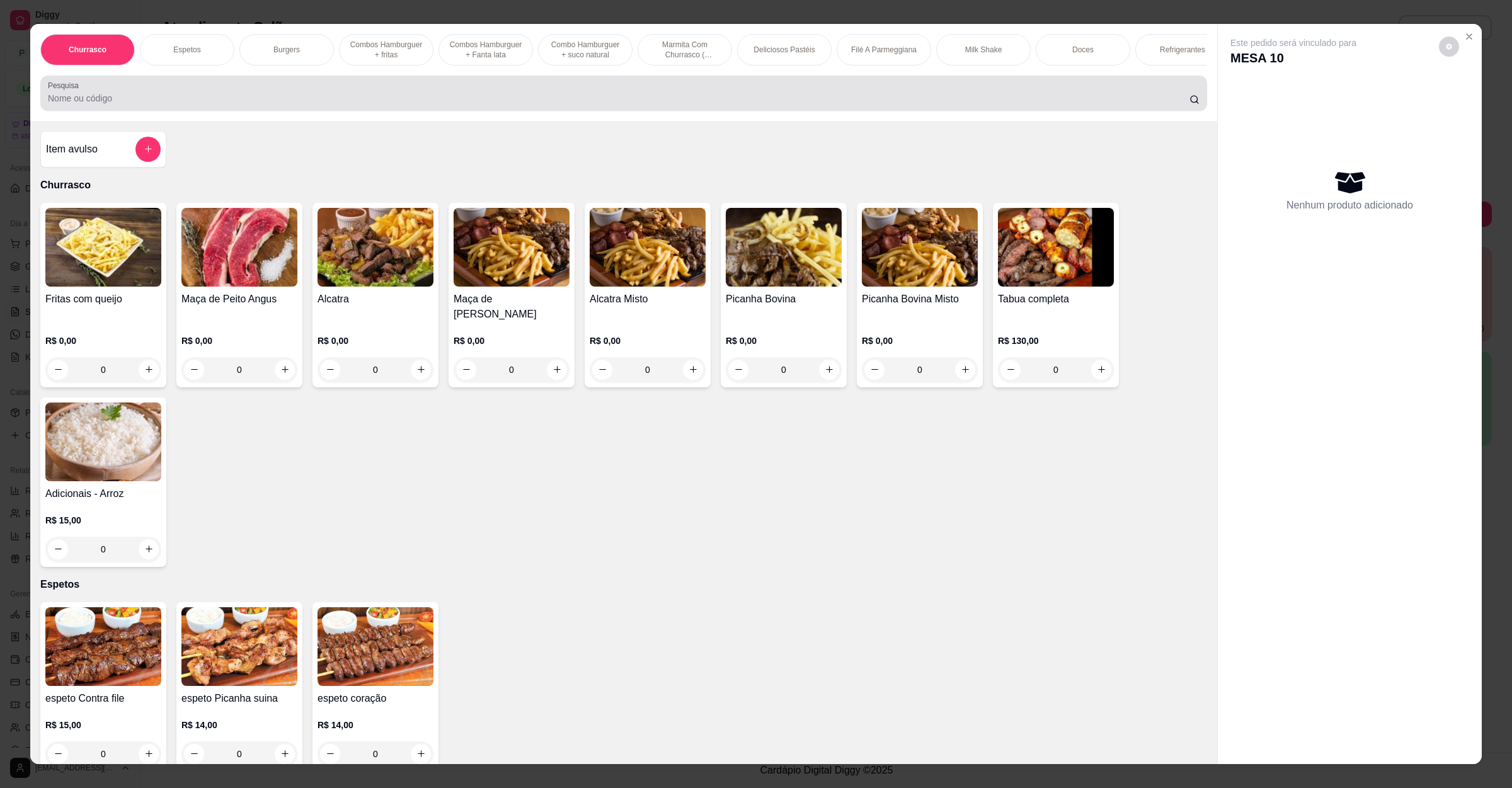
click at [233, 106] on div at bounding box center [623, 93] width 1152 height 25
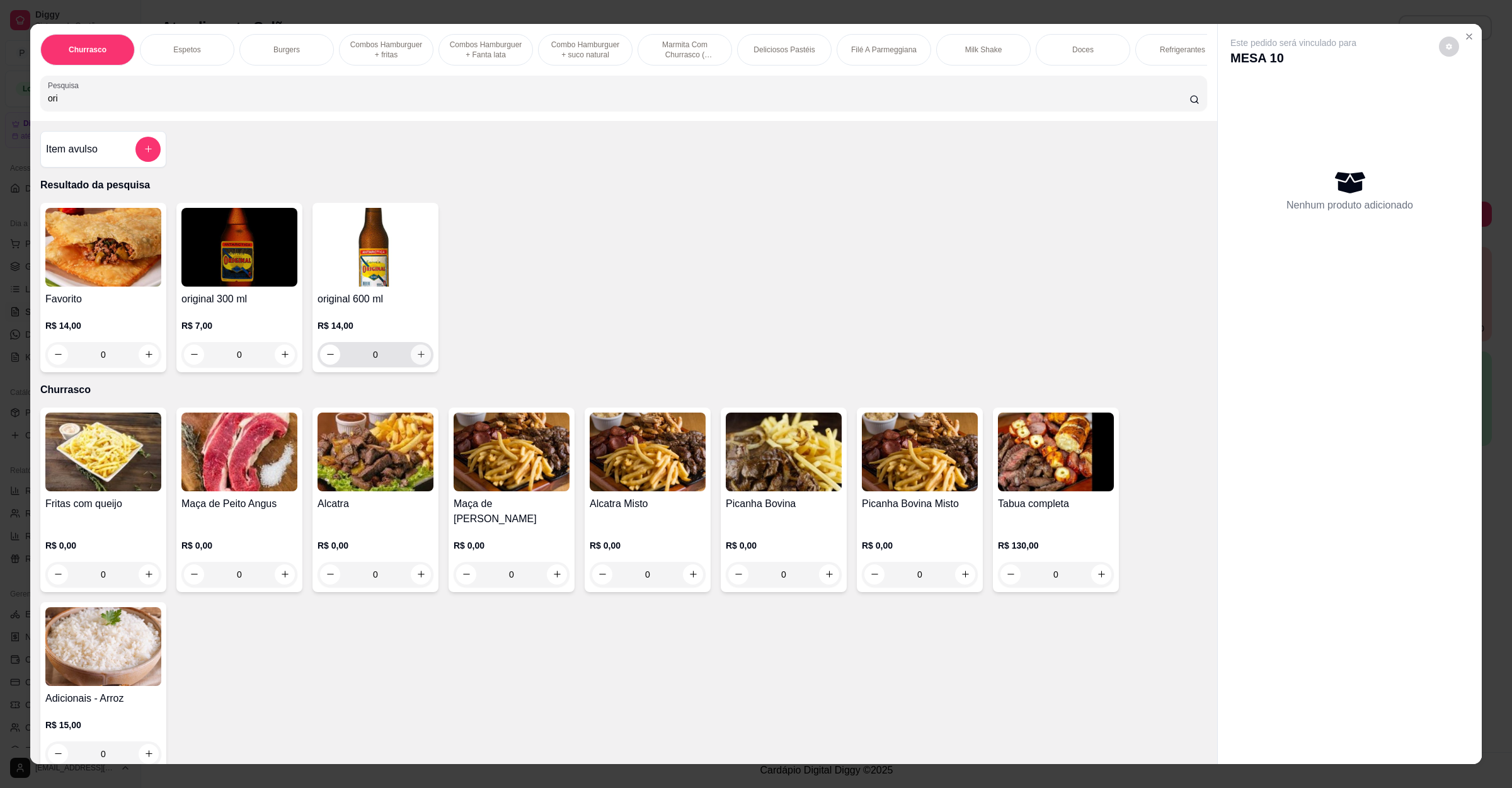
type input "ori"
click at [417, 359] on icon "increase-product-quantity" at bounding box center [421, 354] width 10 height 10
type input "1"
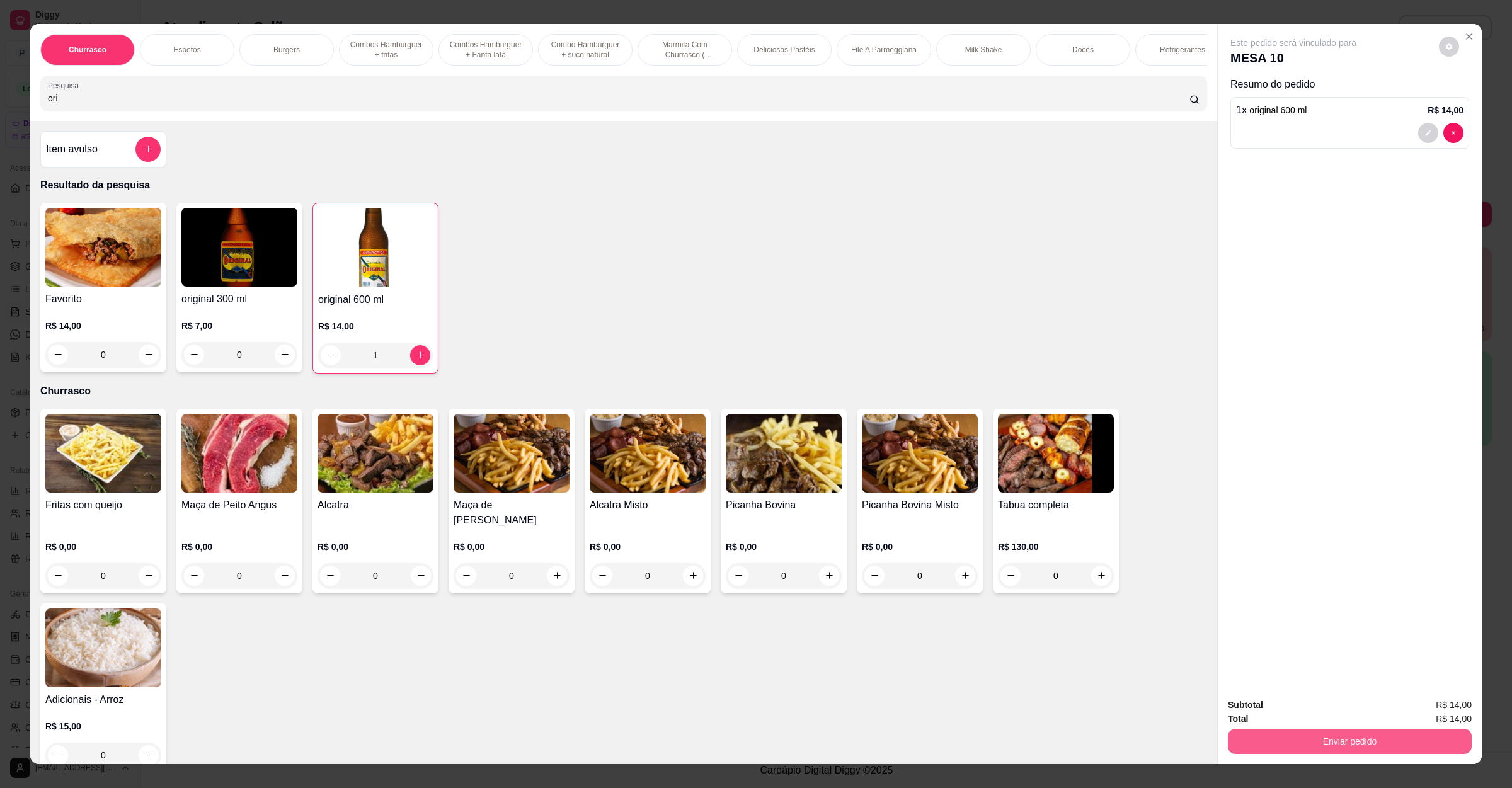
click at [1419, 739] on button "Enviar pedido" at bounding box center [1350, 741] width 244 height 25
click at [1350, 705] on button "Não registrar e enviar pedido" at bounding box center [1306, 710] width 131 height 24
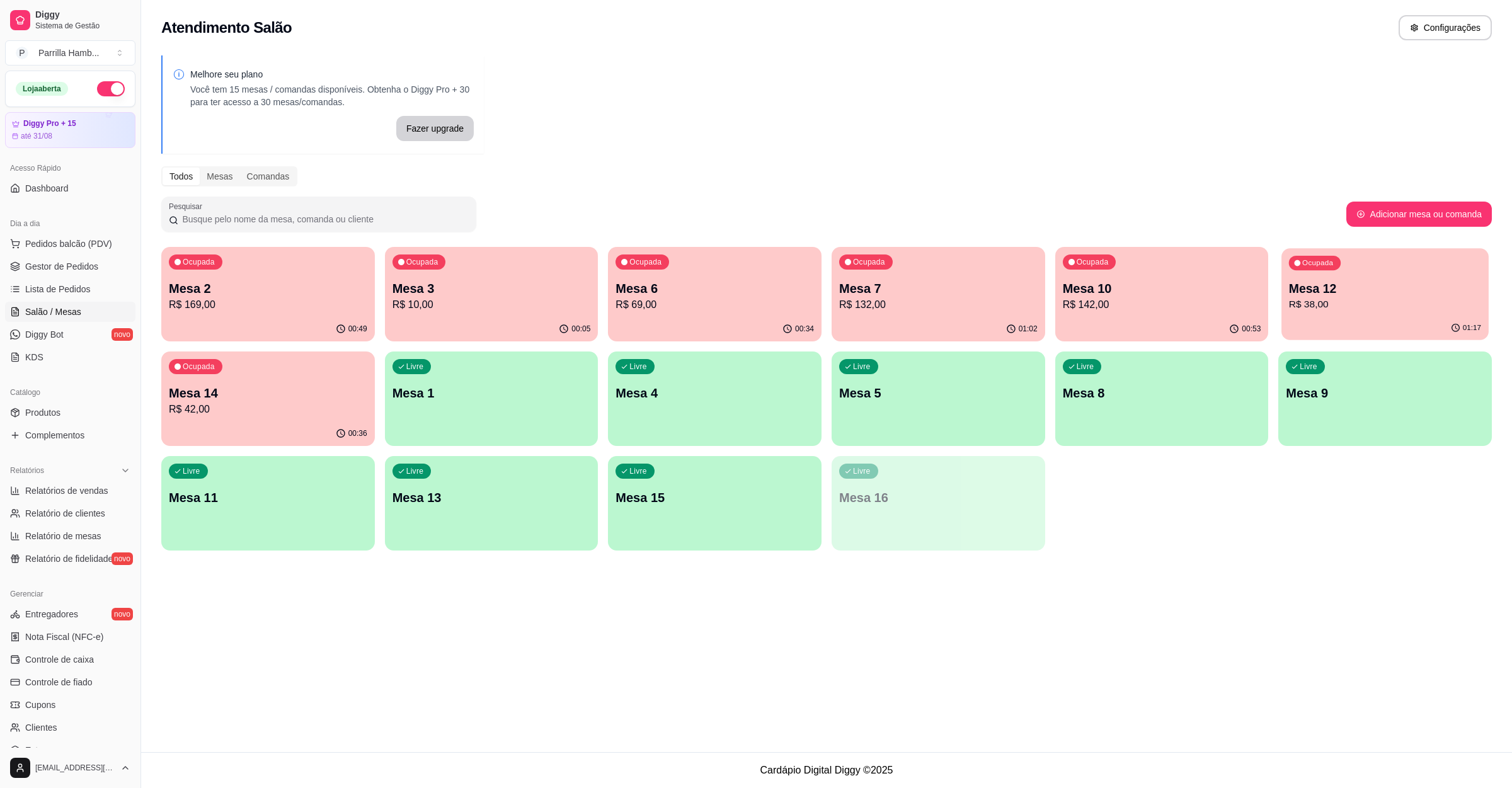
click at [1332, 316] on button "Ocupada Mesa 12 R$ 38,00 01:17" at bounding box center [1384, 294] width 207 height 92
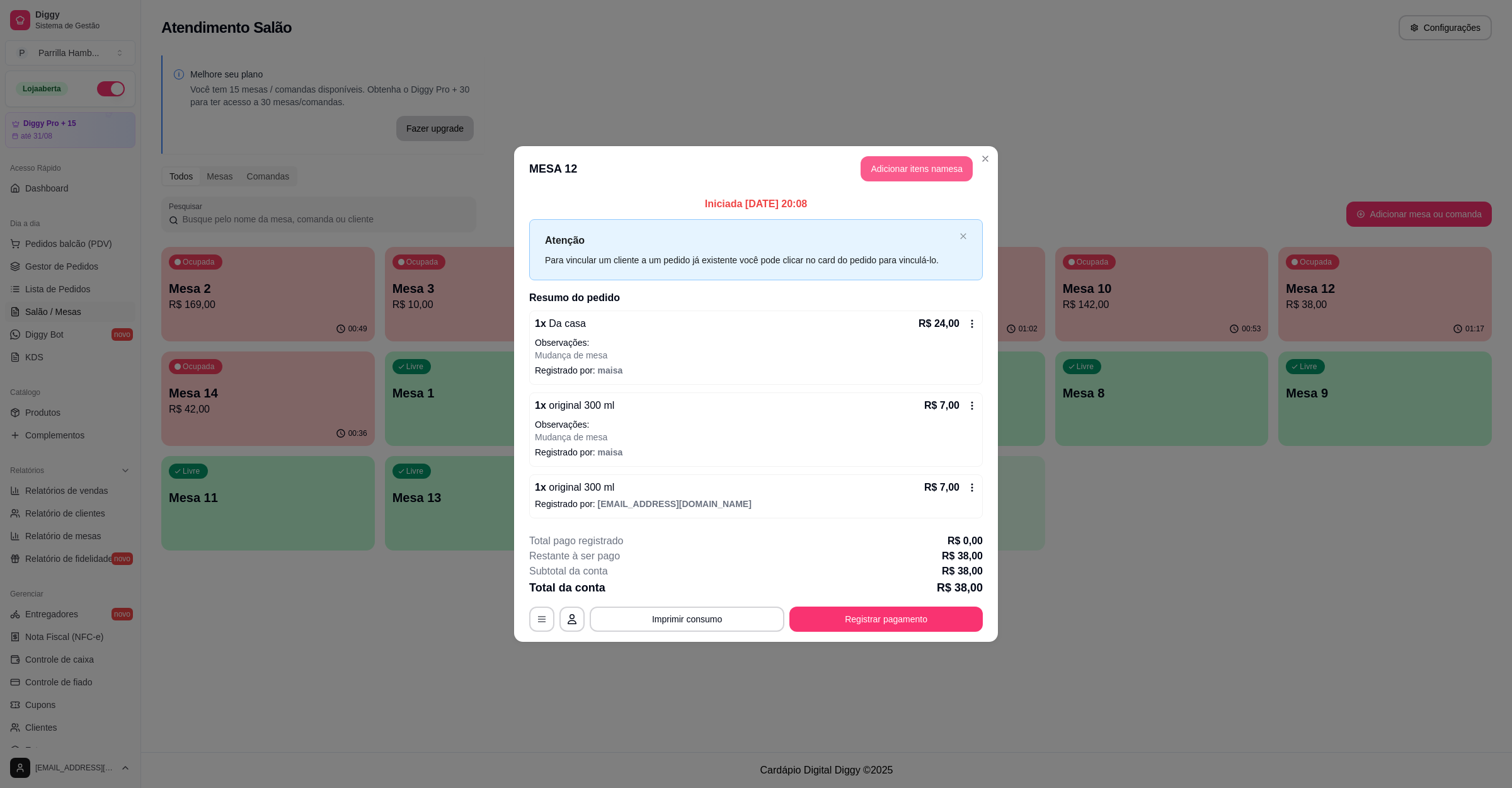
click at [880, 170] on button "Adicionar itens na mesa" at bounding box center [916, 169] width 112 height 25
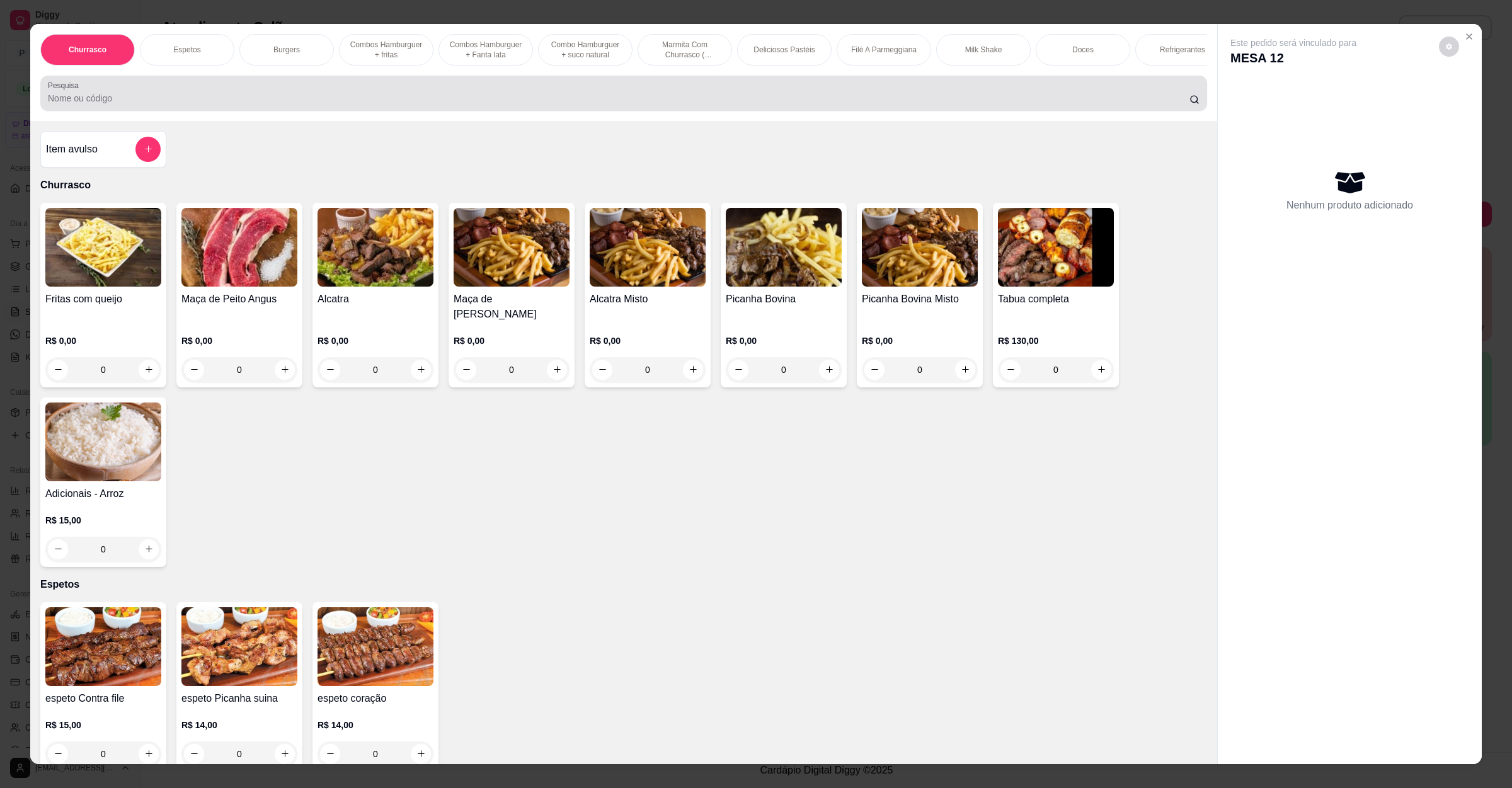
click at [492, 111] on div "Pesquisa" at bounding box center [624, 92] width 1167 height 35
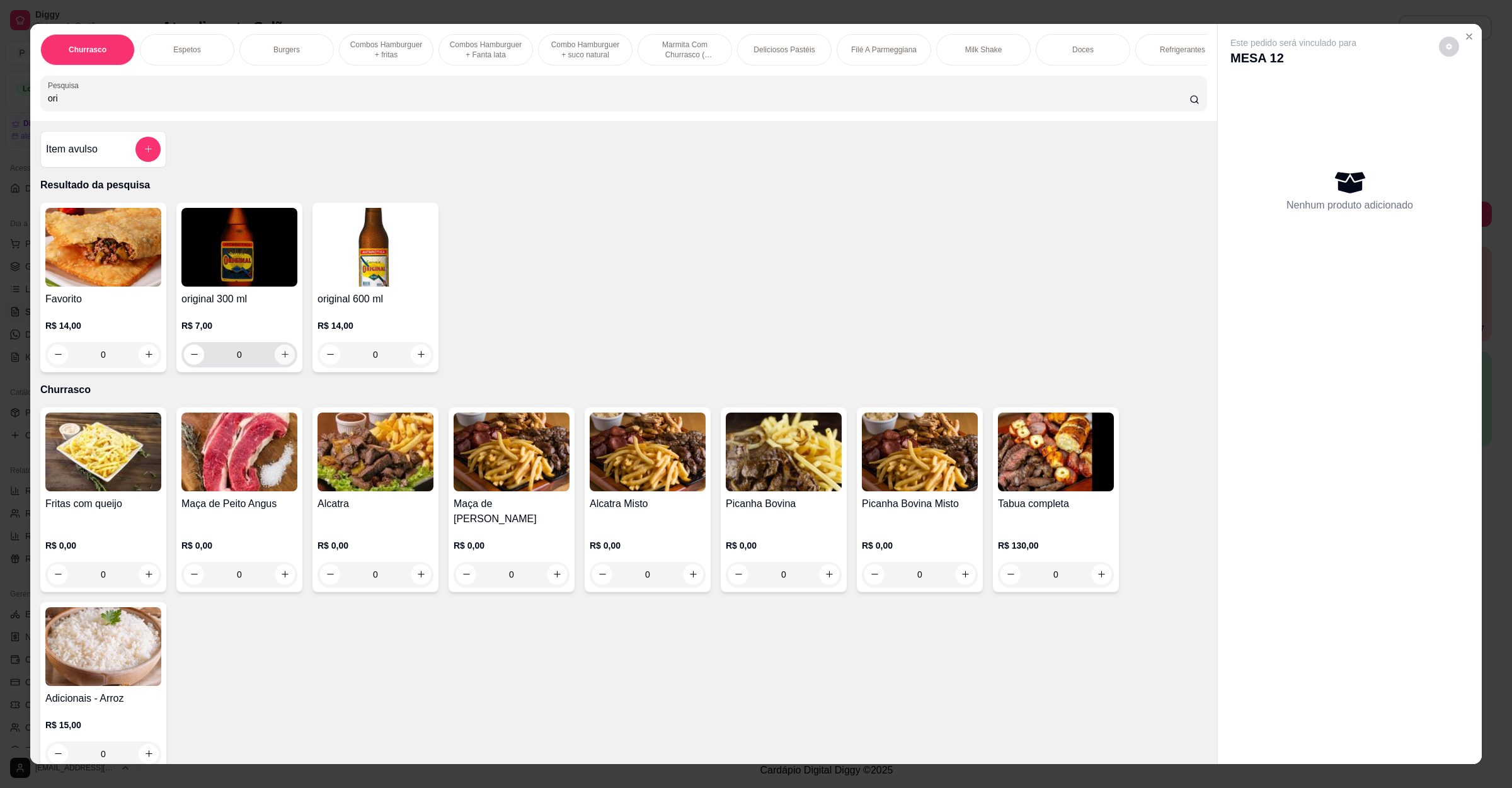
type input "ori"
click at [281, 359] on icon "increase-product-quantity" at bounding box center [285, 354] width 10 height 10
type input "1"
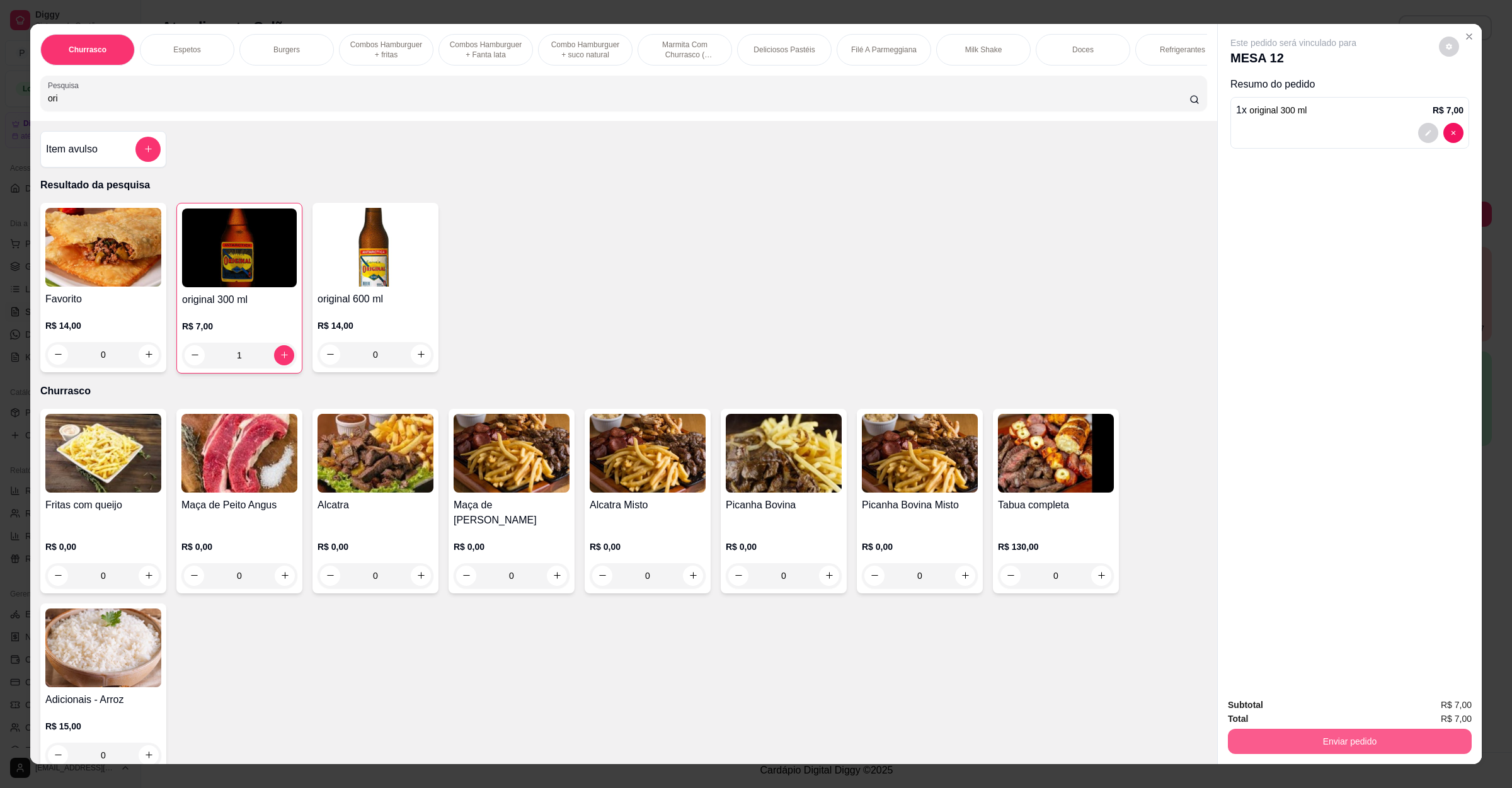
click at [1255, 738] on button "Enviar pedido" at bounding box center [1350, 741] width 244 height 25
click at [1274, 711] on button "Não registrar e enviar pedido" at bounding box center [1306, 710] width 131 height 24
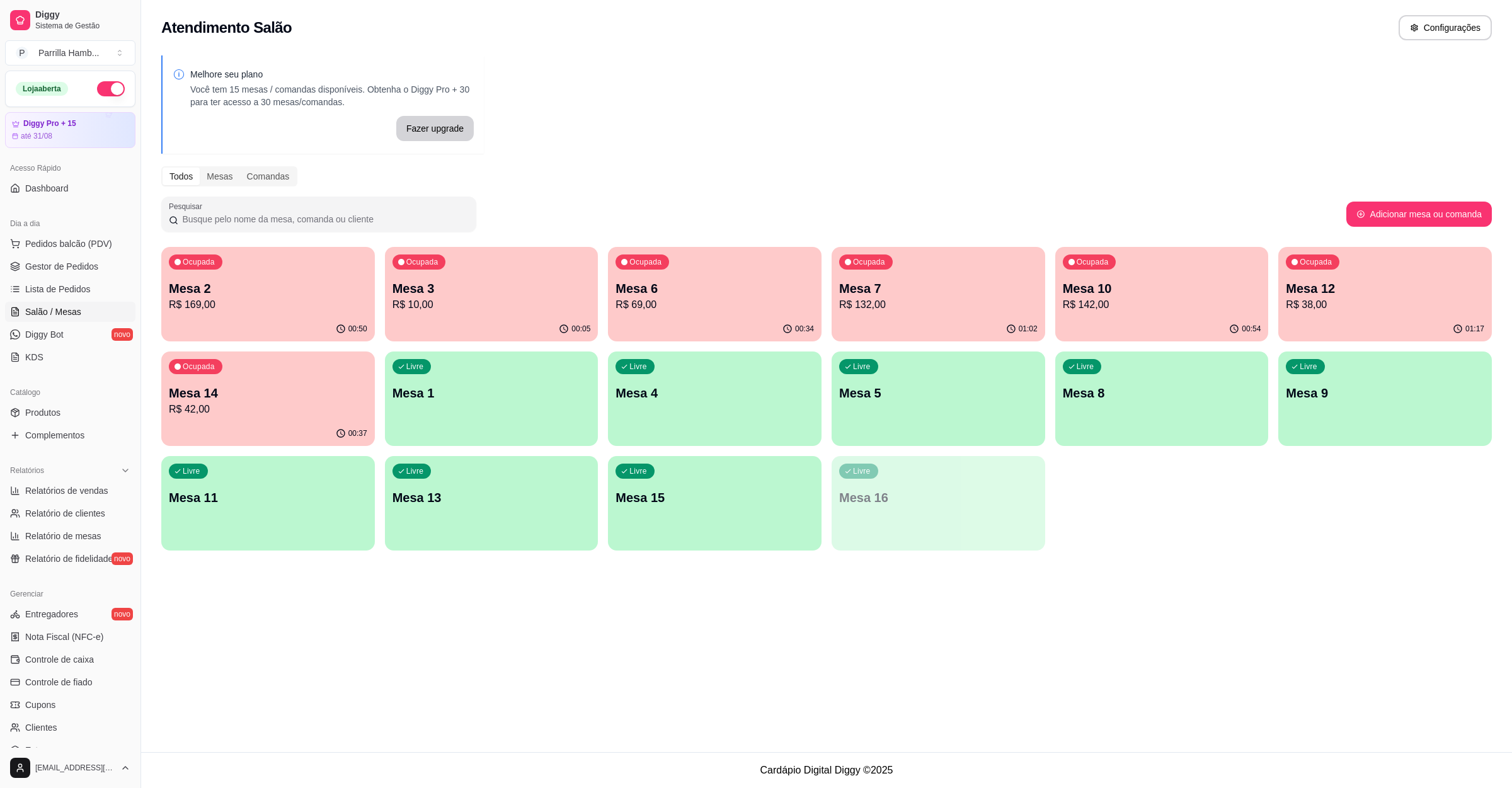
click at [970, 329] on div "01:02" at bounding box center [938, 328] width 213 height 24
click at [229, 400] on p "Mesa 14" at bounding box center [268, 393] width 192 height 17
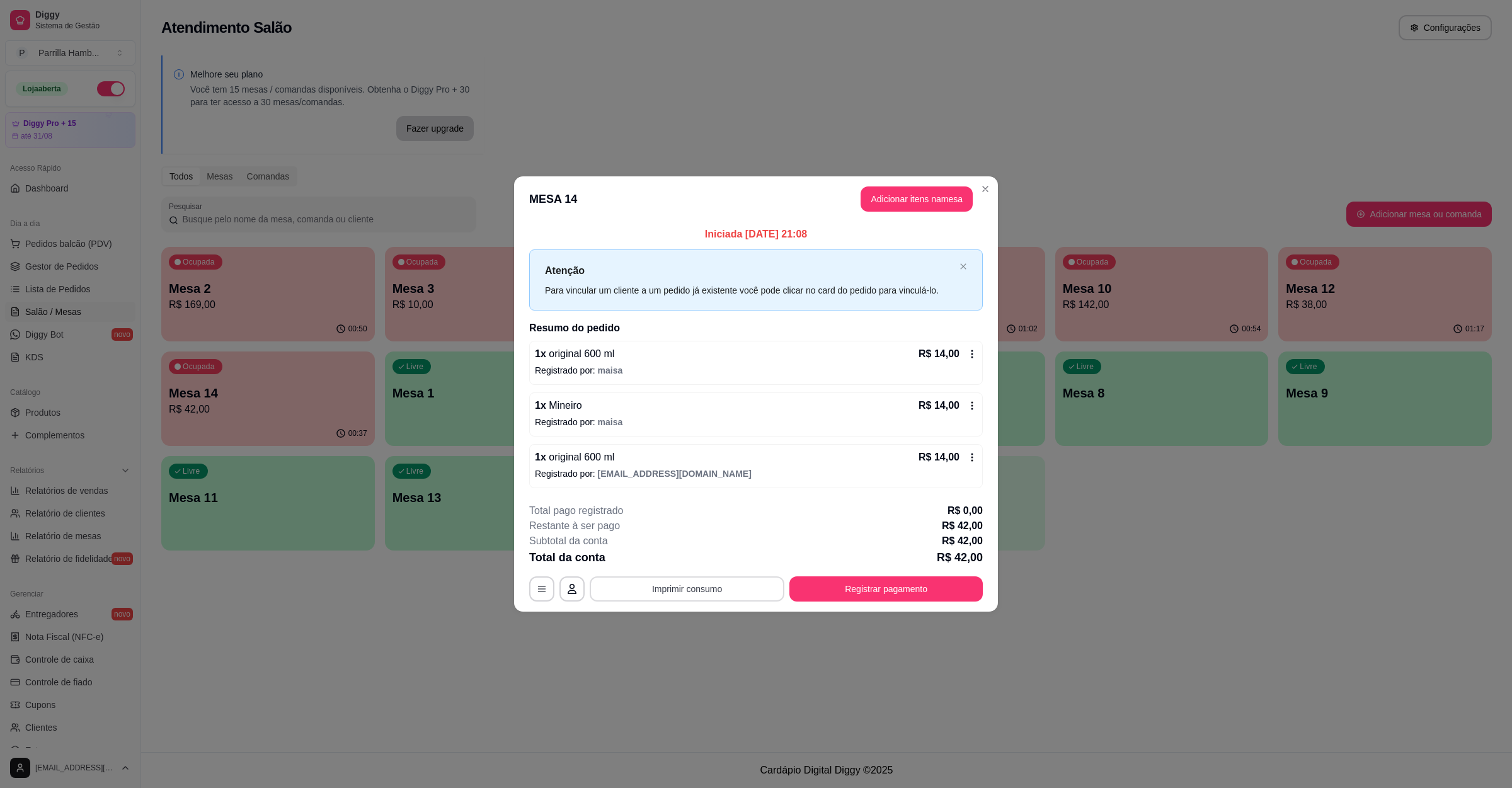
click at [677, 601] on button "Imprimir consumo" at bounding box center [687, 589] width 194 height 25
click at [677, 561] on button "IMPRESSORA" at bounding box center [691, 564] width 73 height 16
click at [866, 607] on footer "**********" at bounding box center [756, 552] width 484 height 118
click at [860, 590] on button "Registrar pagamento" at bounding box center [886, 589] width 194 height 25
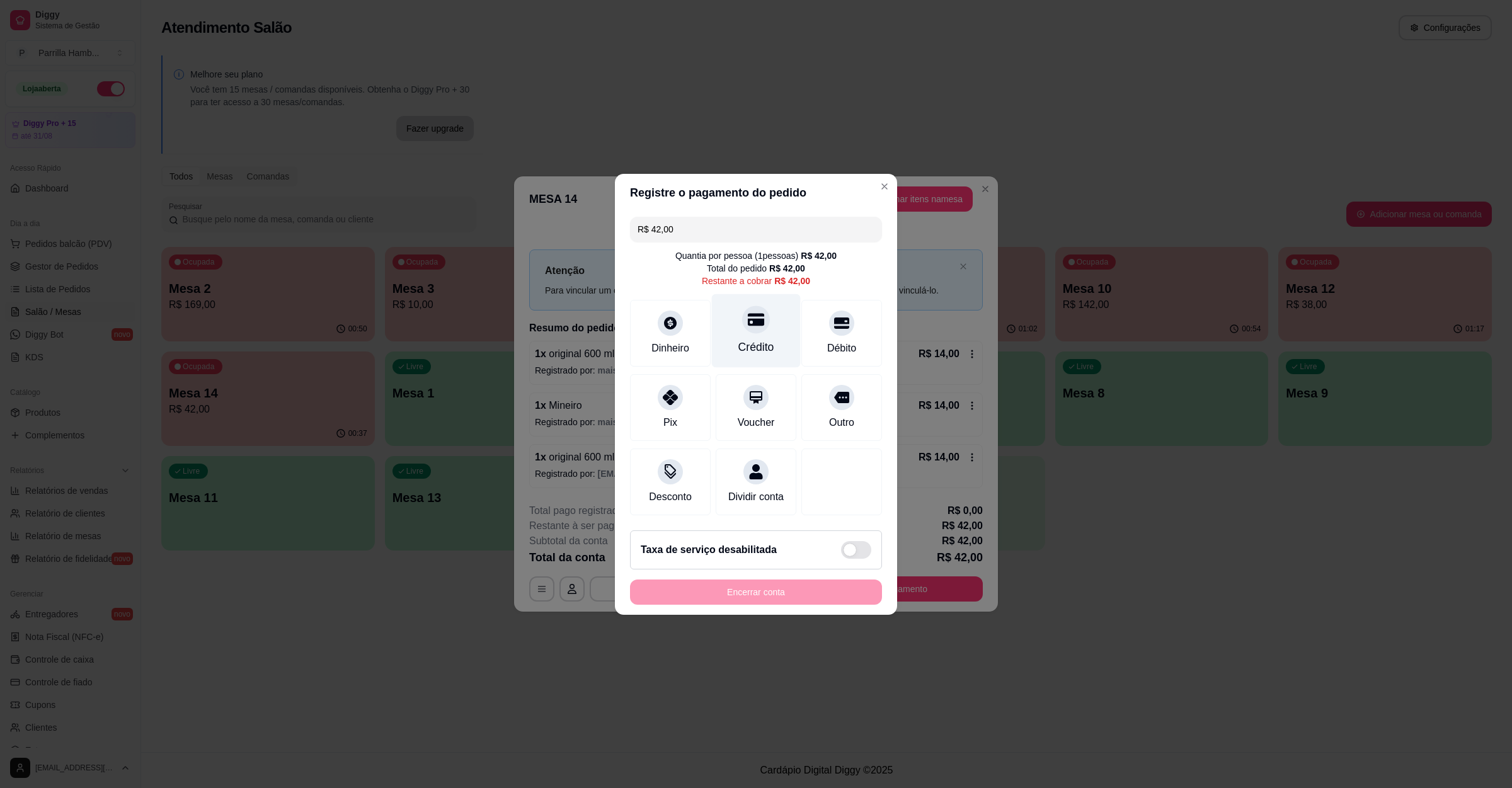
click at [770, 349] on div "Crédito" at bounding box center [756, 330] width 89 height 74
type input "R$ 0,00"
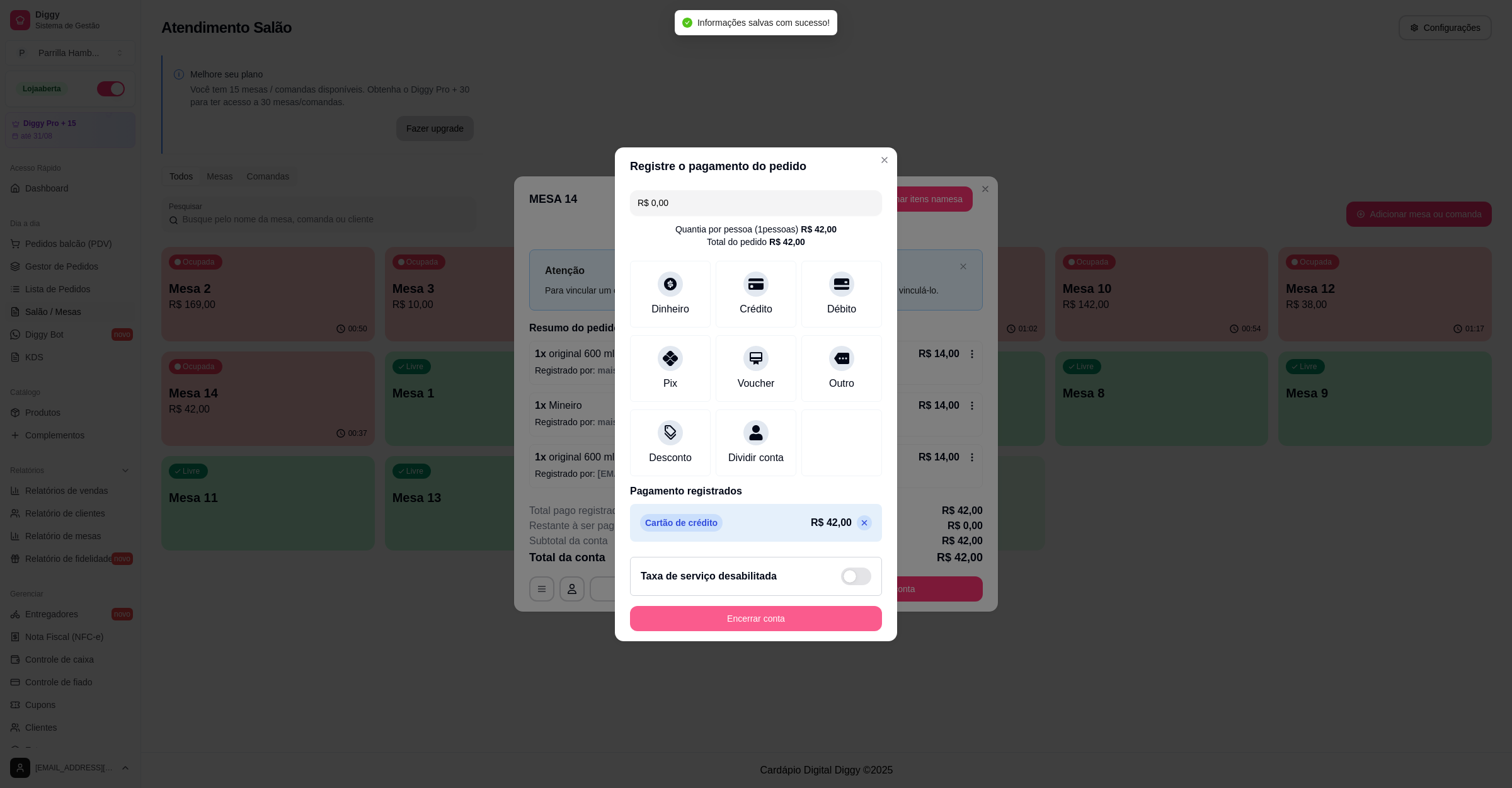
click at [755, 624] on button "Encerrar conta" at bounding box center [756, 619] width 252 height 25
click at [755, 624] on div "Encerrar conta" at bounding box center [756, 619] width 252 height 25
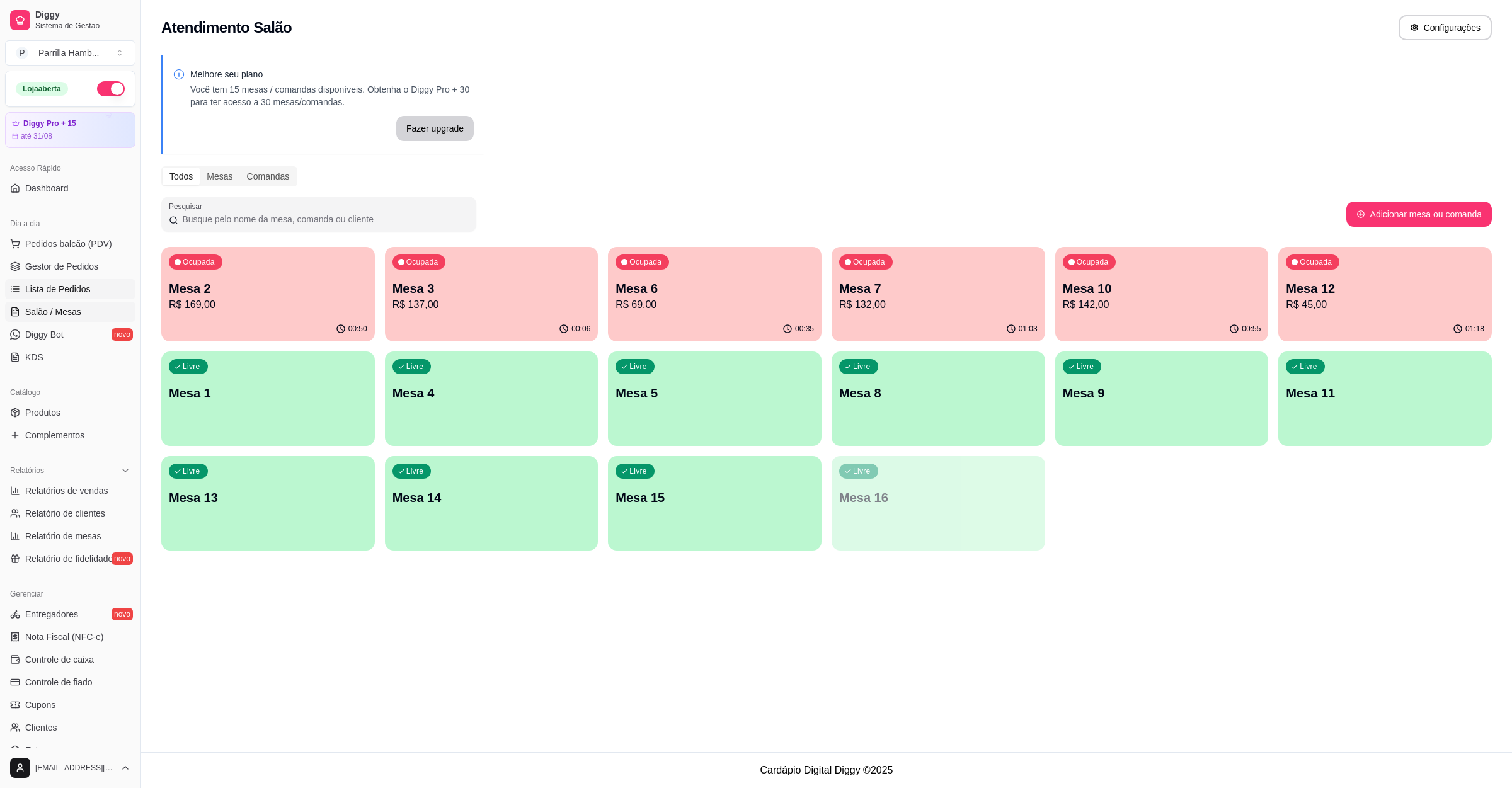
click at [69, 291] on span "Lista de Pedidos" at bounding box center [57, 290] width 65 height 13
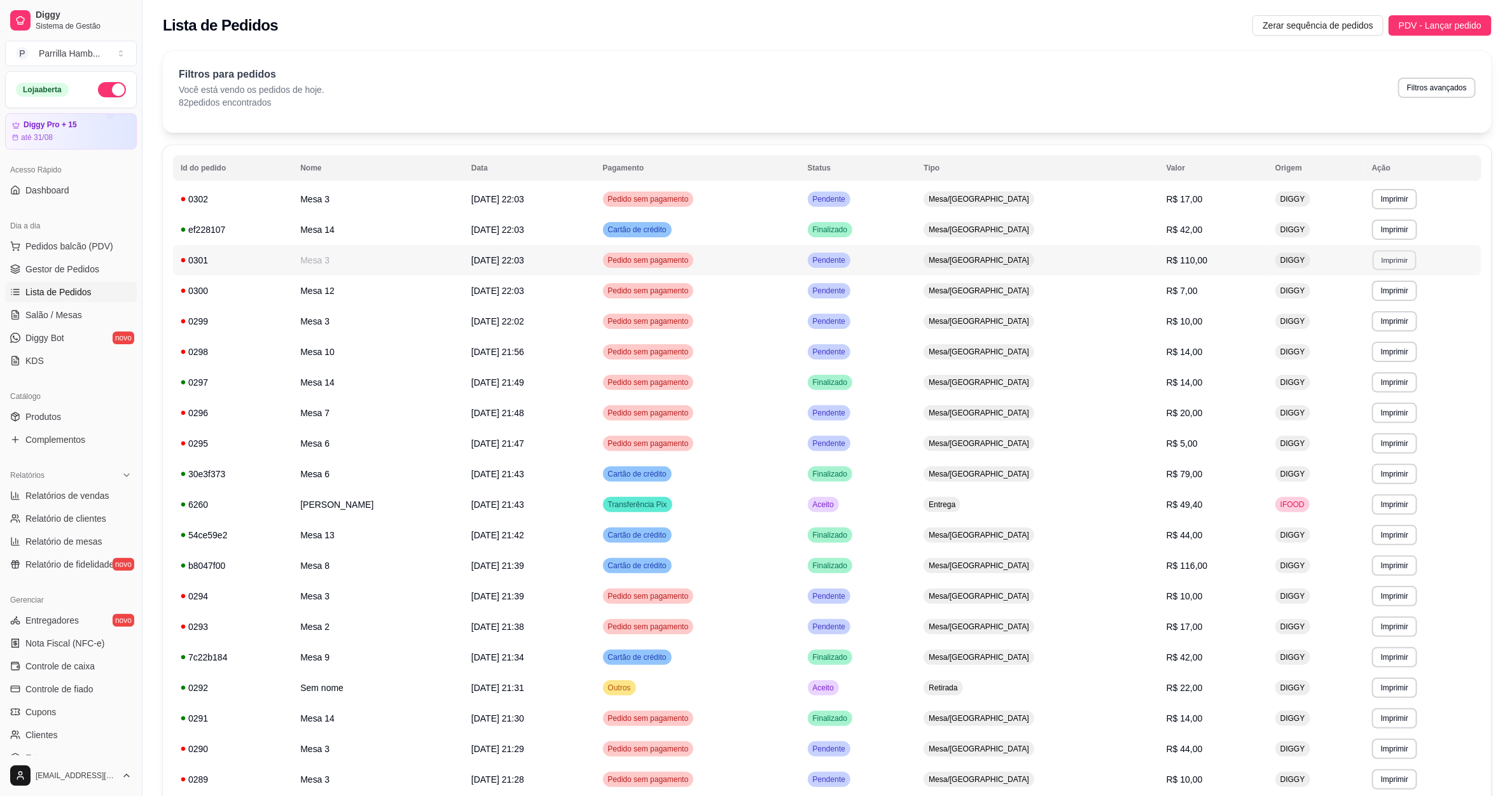
click at [1391, 258] on button "Imprimir" at bounding box center [1395, 260] width 43 height 20
click at [1333, 296] on button "IMPRESSORA" at bounding box center [1364, 305] width 89 height 20
click at [57, 306] on link "Salão / Mesas" at bounding box center [71, 315] width 131 height 20
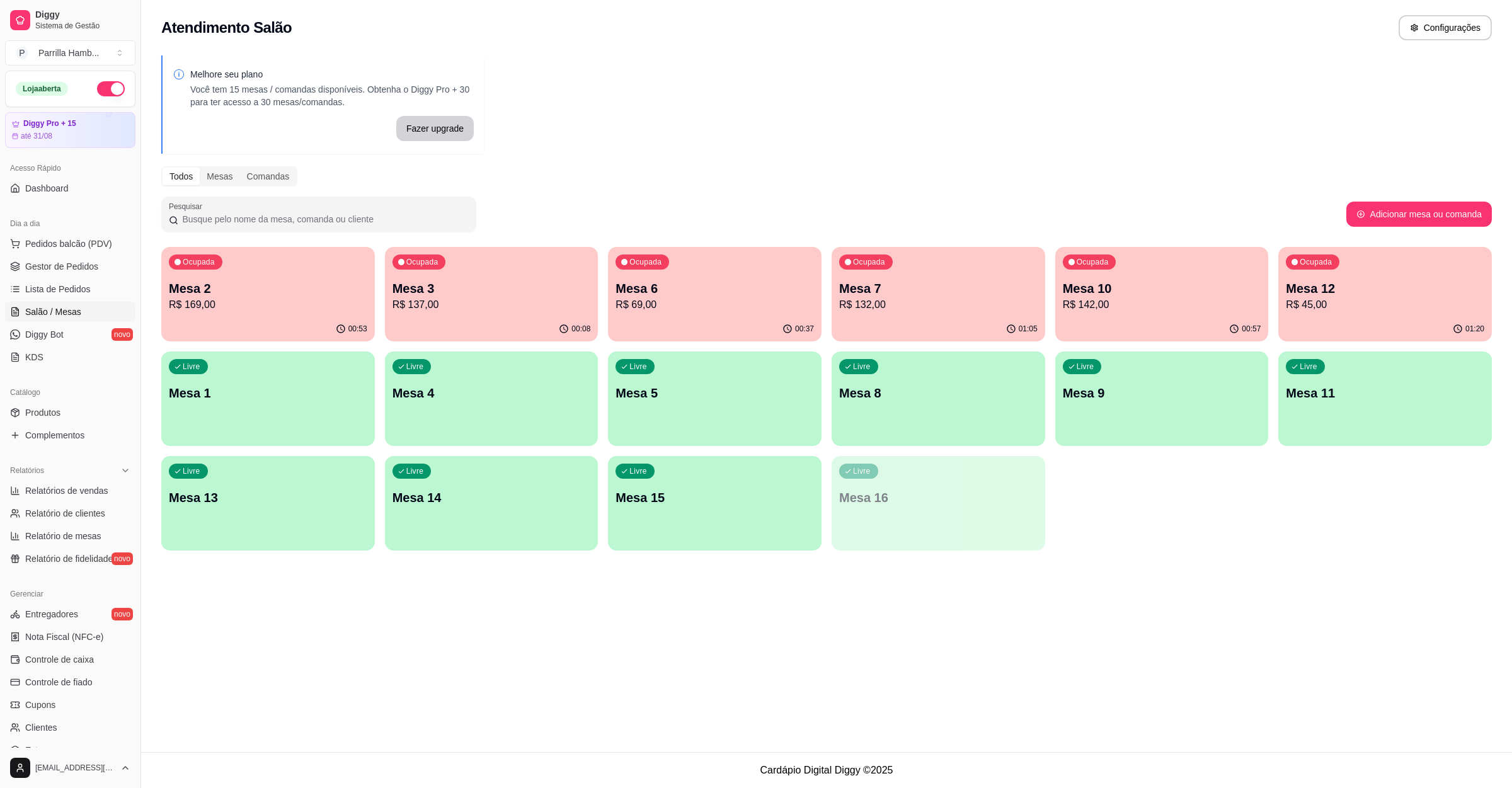
click at [1097, 285] on p "Mesa 10" at bounding box center [1162, 289] width 198 height 18
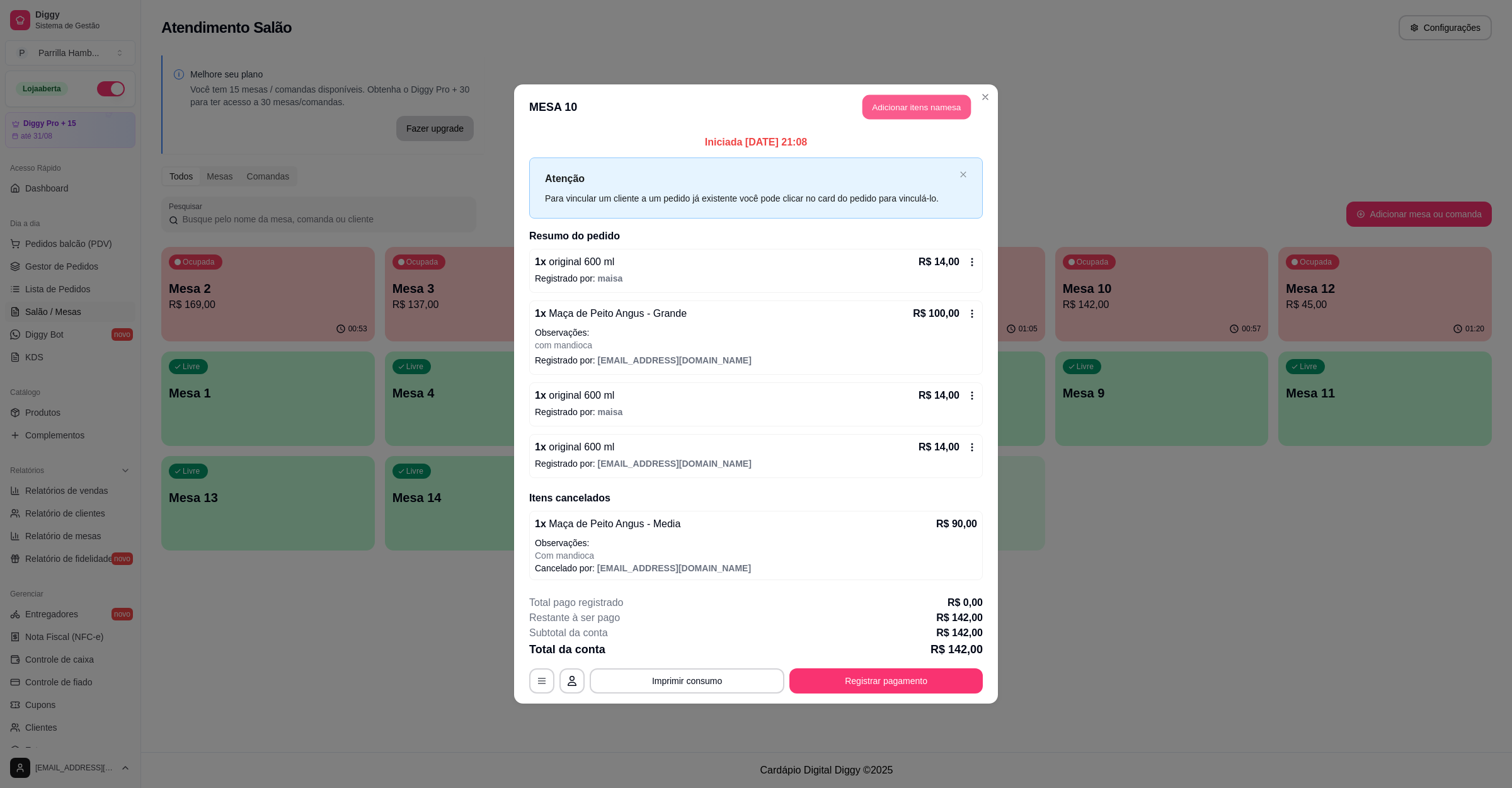
click at [903, 116] on button "Adicionar itens na mesa" at bounding box center [916, 107] width 108 height 24
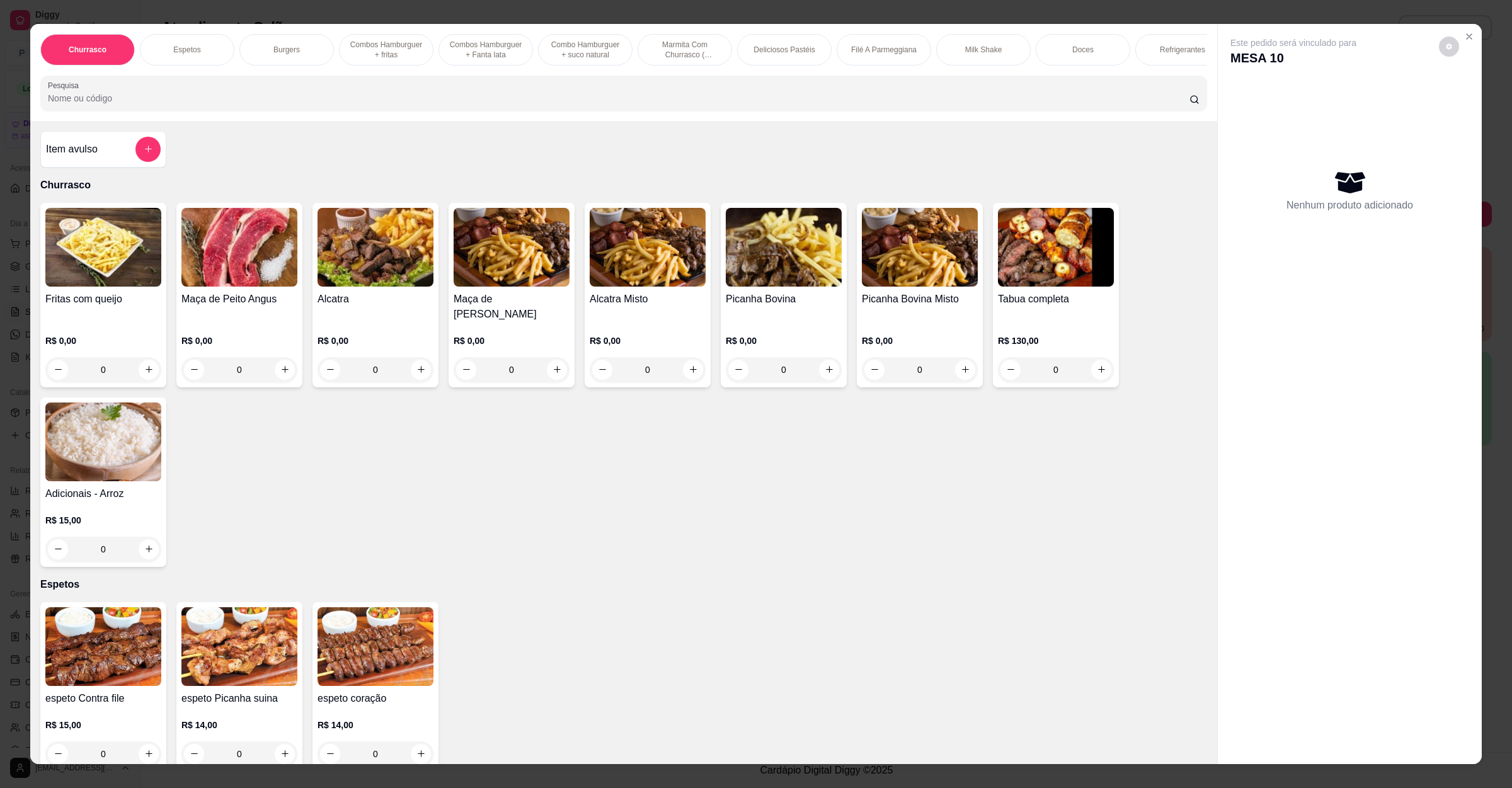
click at [227, 263] on img at bounding box center [238, 247] width 116 height 79
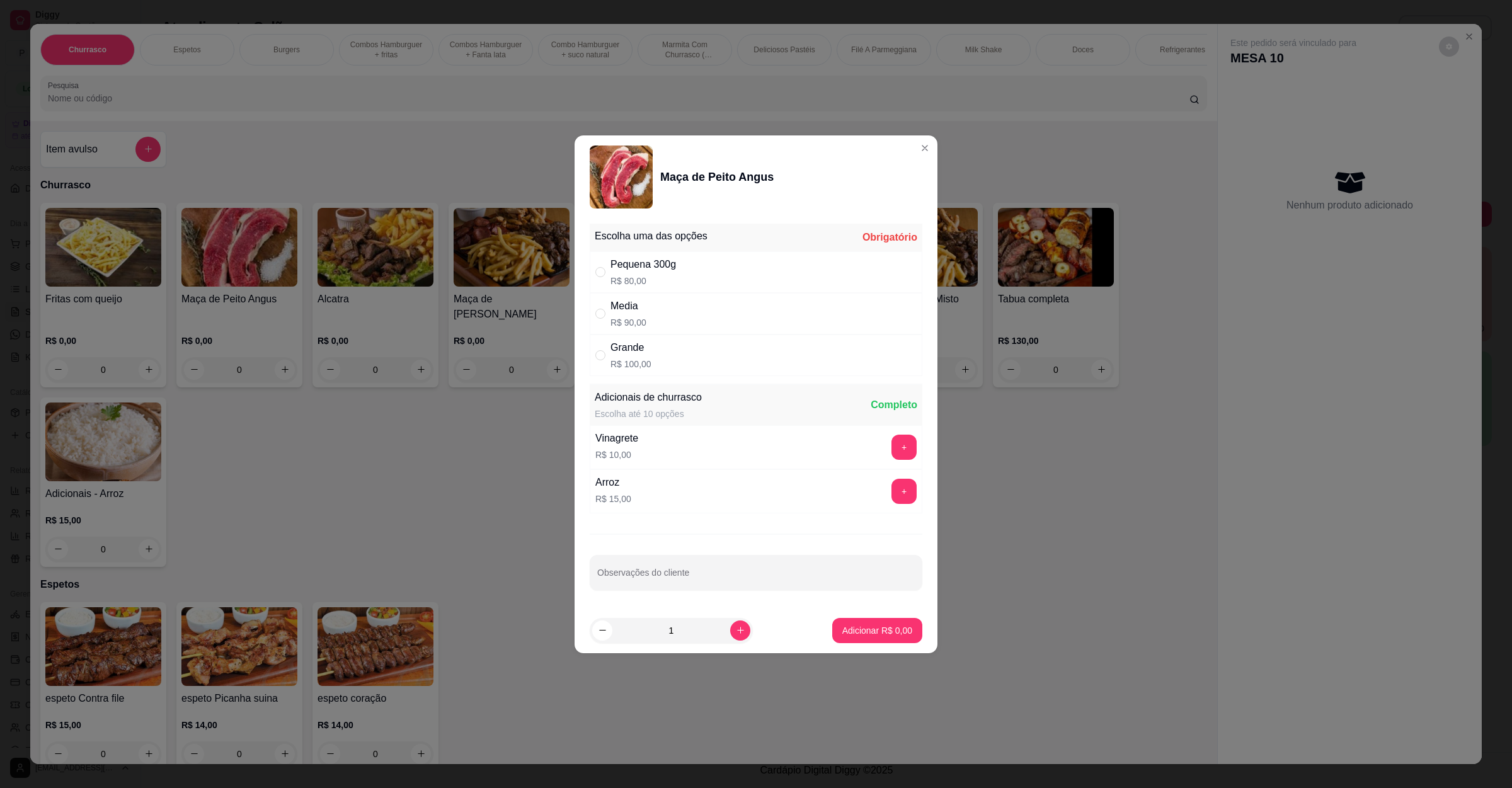
click at [663, 274] on p "R$ 80,00" at bounding box center [643, 281] width 65 height 13
click at [658, 259] on div "Pequena 300g" at bounding box center [643, 264] width 65 height 15
click at [637, 259] on div "Pequena 300g" at bounding box center [643, 264] width 65 height 15
radio input "true"
click at [614, 584] on input "Observações do cliente" at bounding box center [756, 577] width 317 height 13
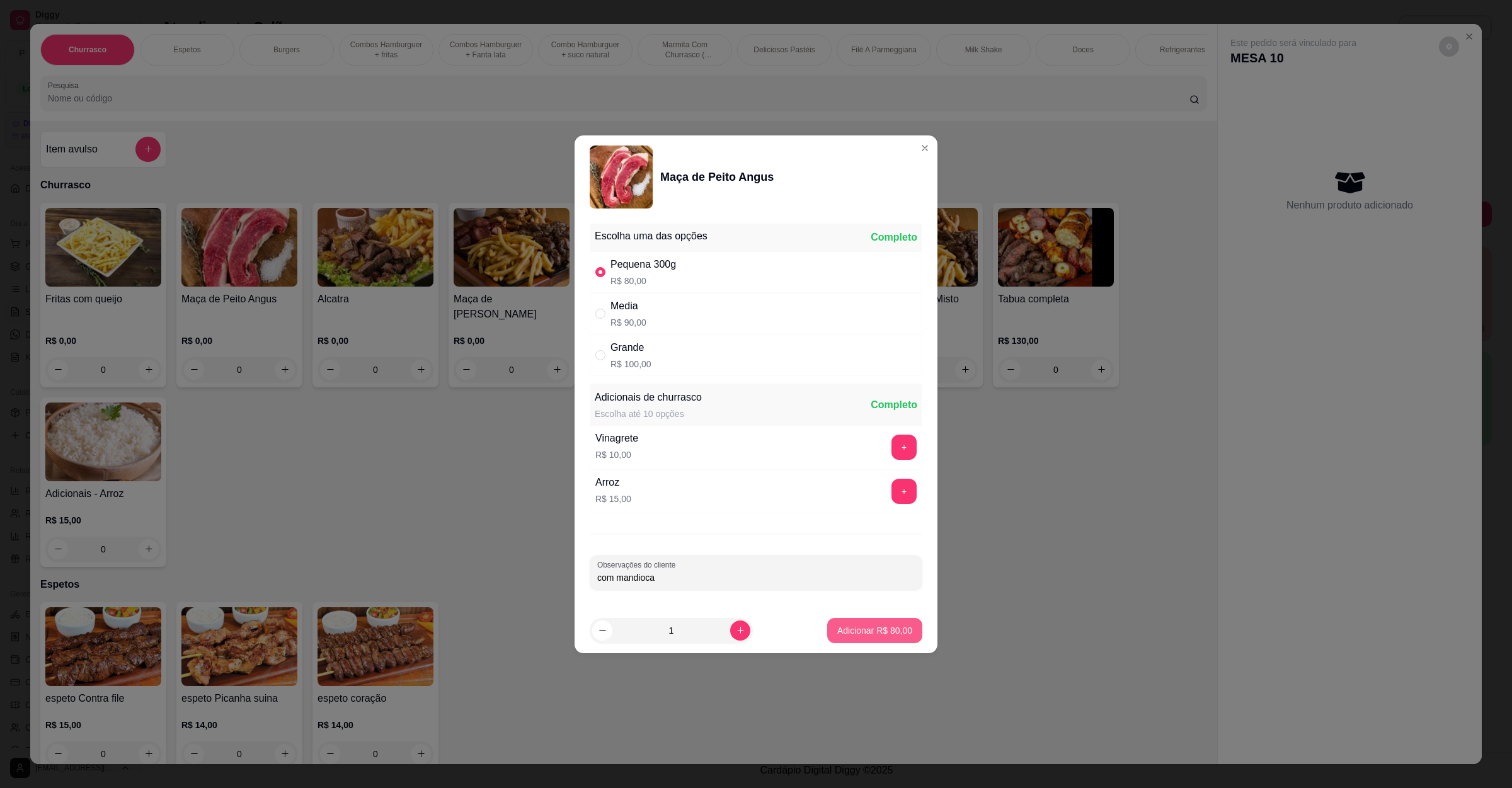
type input "com mandioca"
click at [858, 626] on p "Adicionar R$ 80,00" at bounding box center [875, 630] width 75 height 13
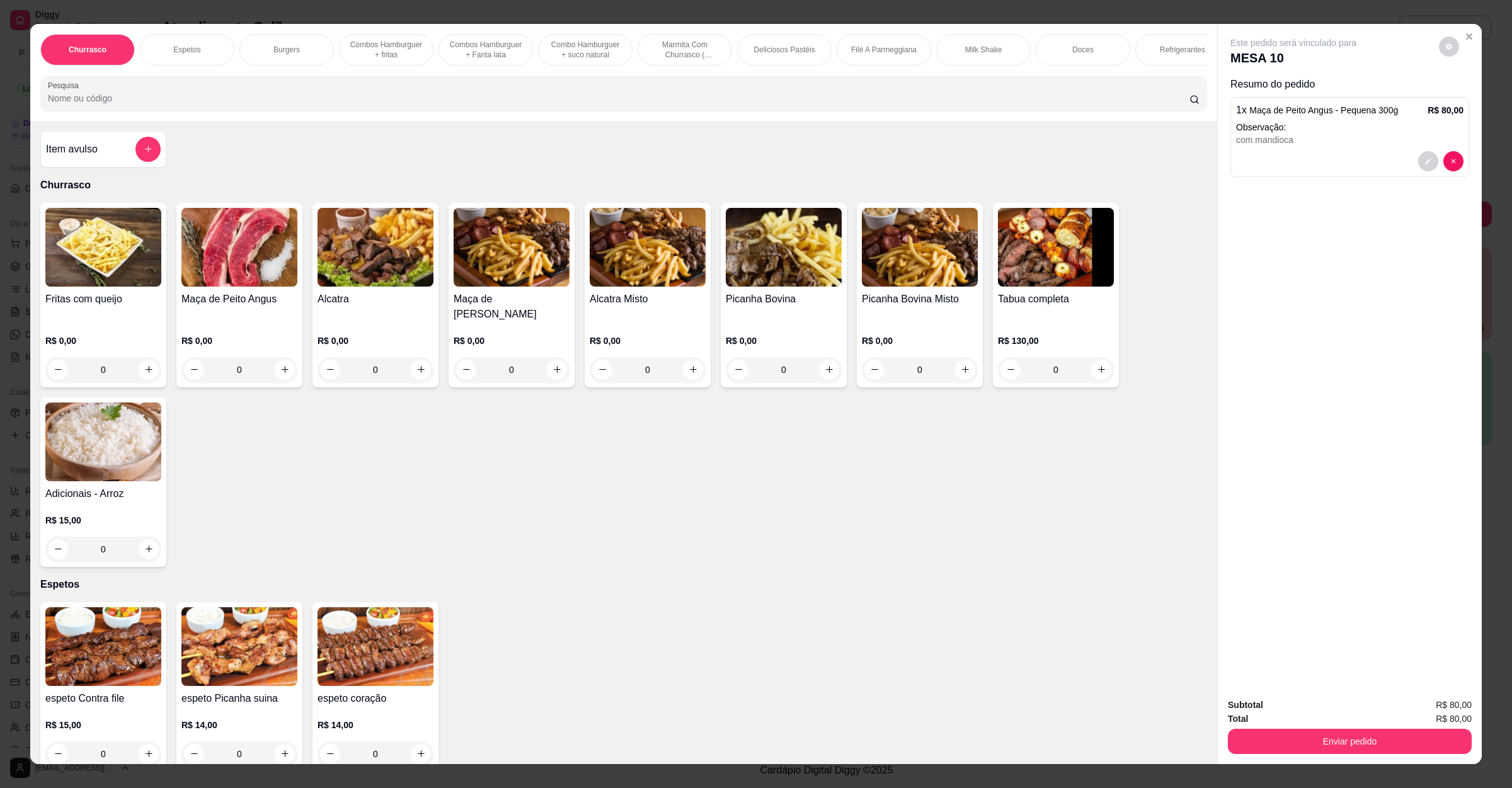
click at [1326, 726] on div "Enviar pedido" at bounding box center [1350, 740] width 244 height 29
click at [1326, 741] on button "Enviar pedido" at bounding box center [1350, 741] width 244 height 25
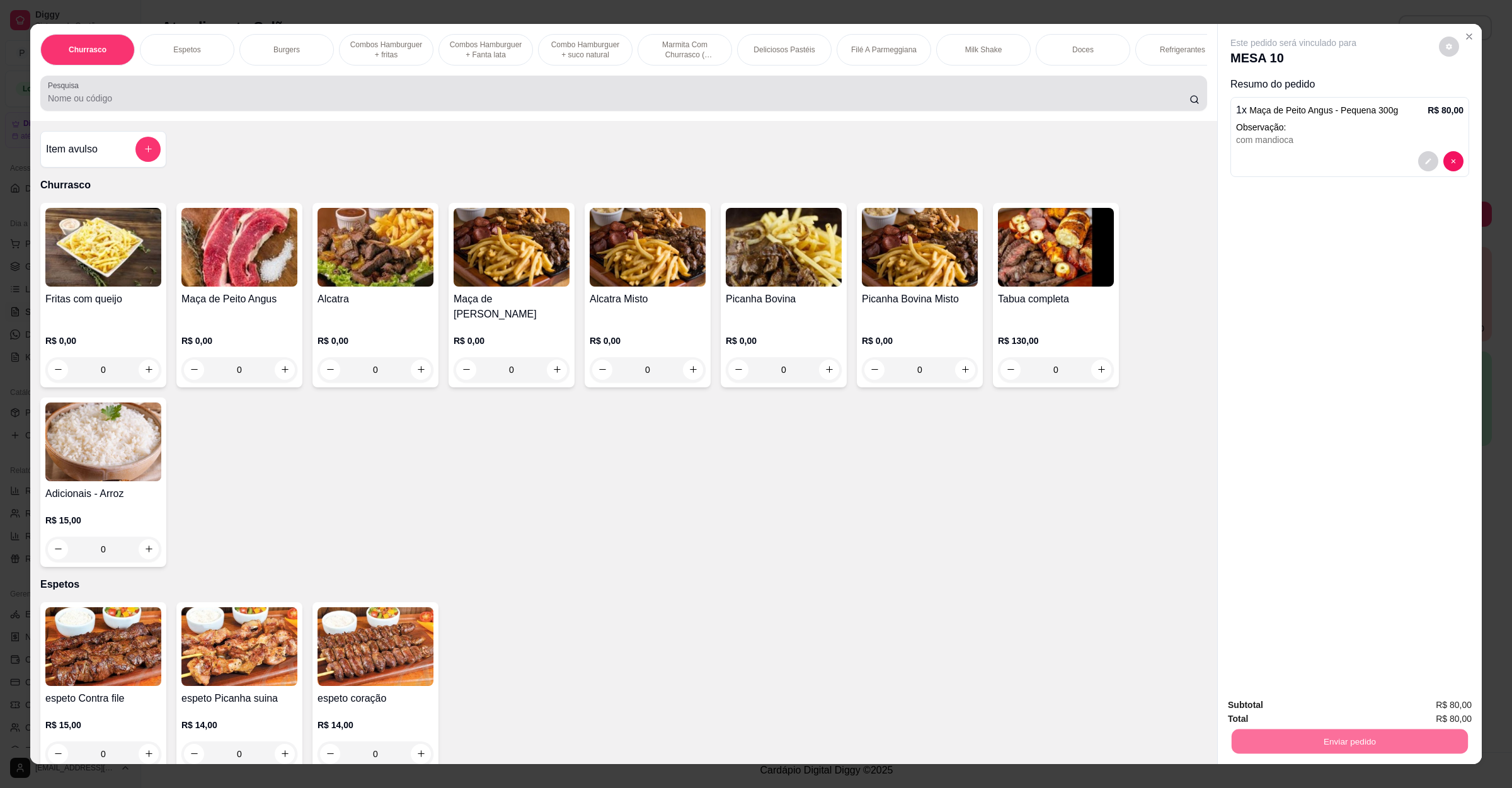
click at [573, 105] on input "Pesquisa" at bounding box center [618, 99] width 1141 height 13
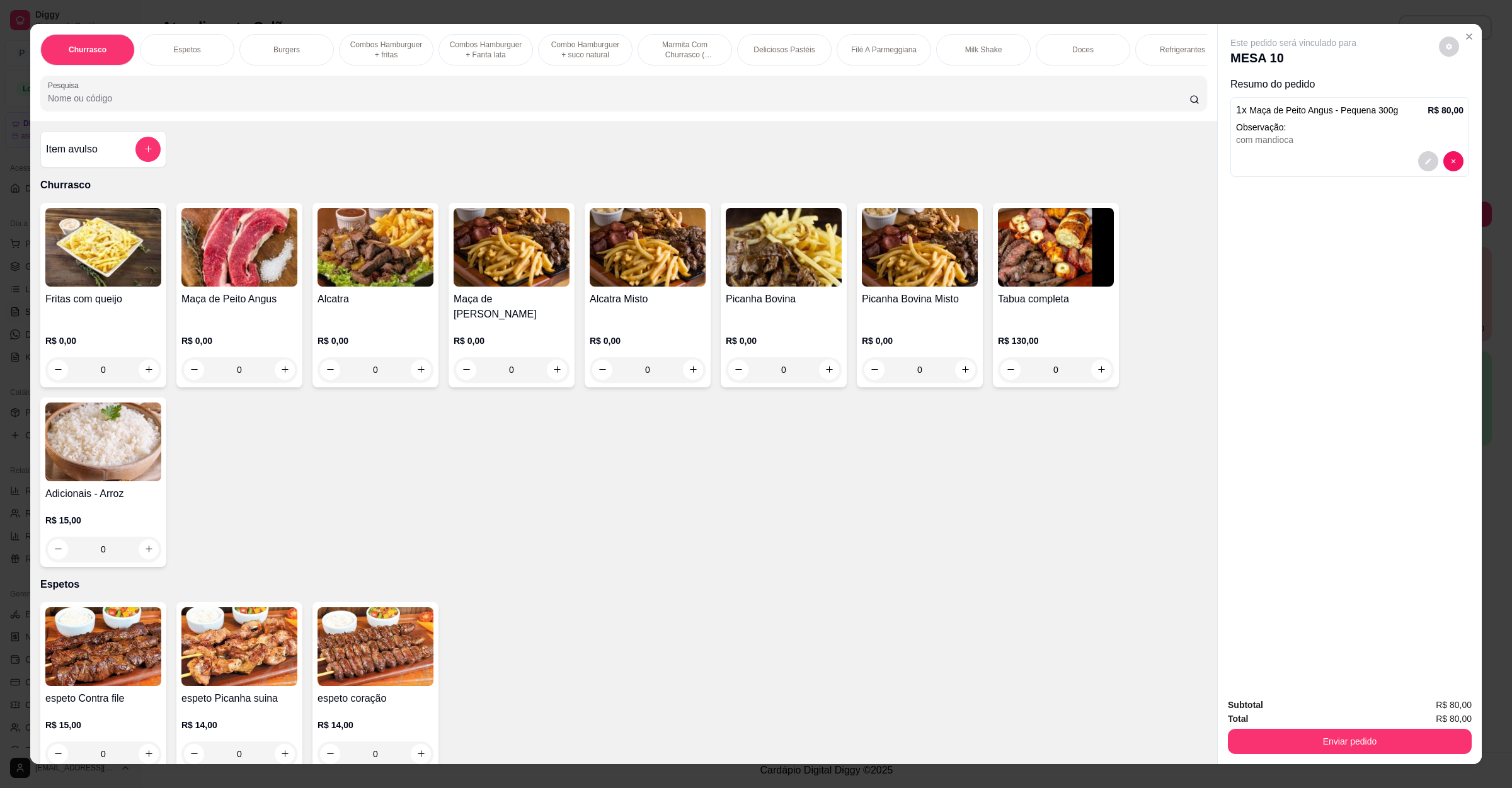
click at [573, 105] on input "Pesquisa" at bounding box center [618, 99] width 1141 height 13
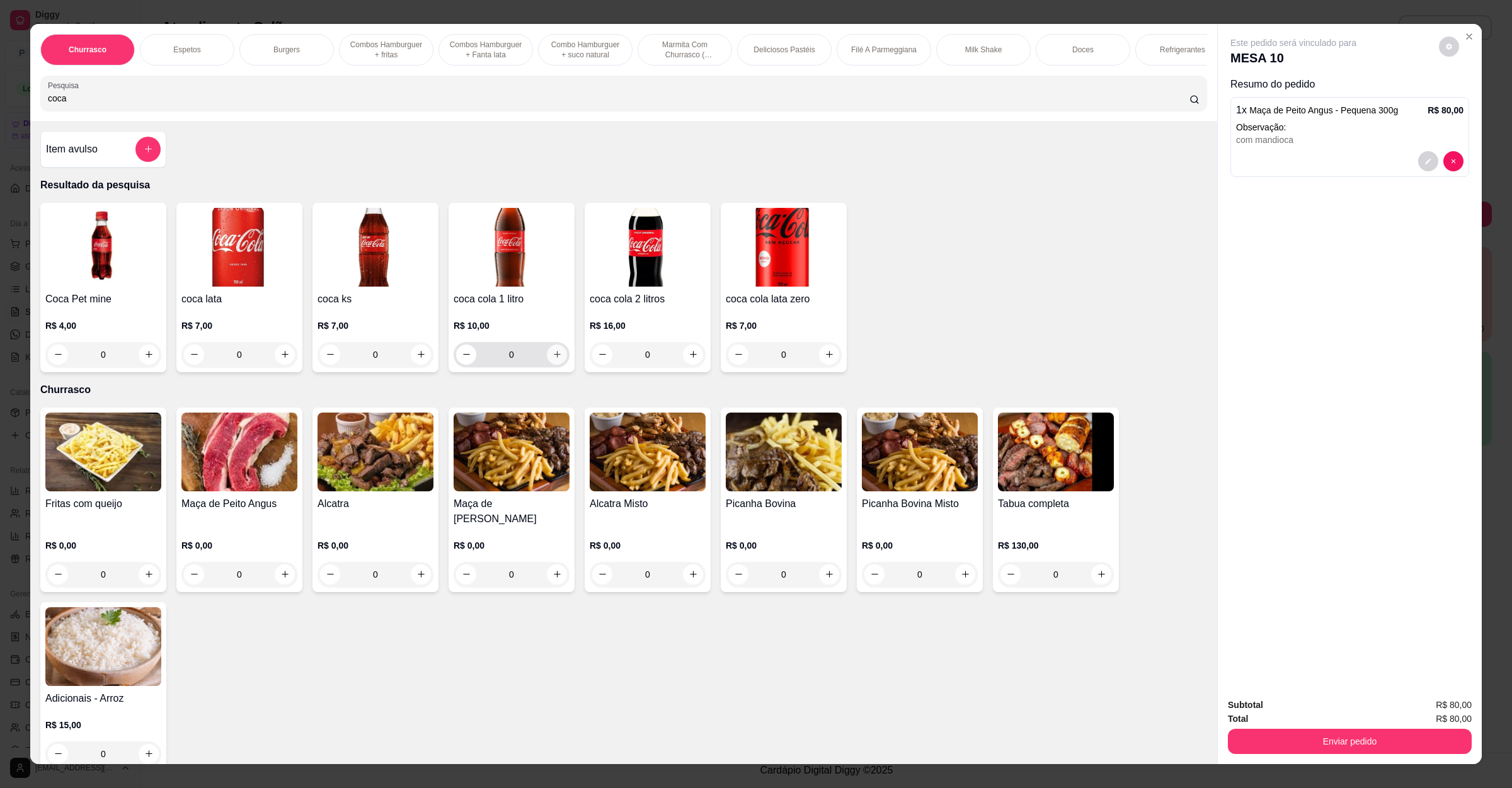
type input "coca"
click at [552, 359] on icon "increase-product-quantity" at bounding box center [557, 354] width 10 height 10
type input "1"
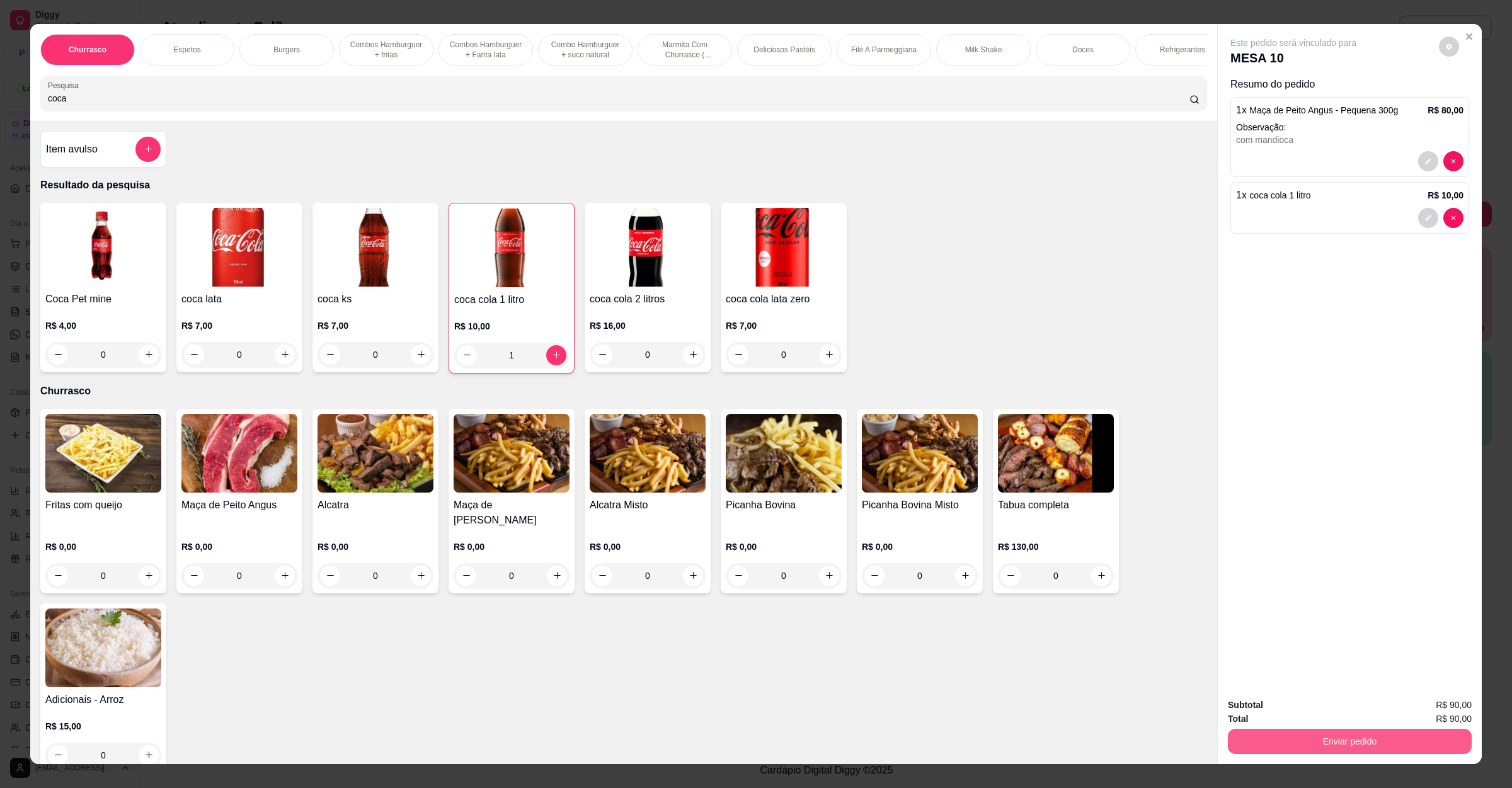
click at [1346, 728] on div "Enviar pedido" at bounding box center [1350, 740] width 244 height 29
click at [1302, 738] on button "Enviar pedido" at bounding box center [1350, 741] width 244 height 25
click at [1308, 714] on button "Não registrar e enviar pedido" at bounding box center [1306, 710] width 131 height 24
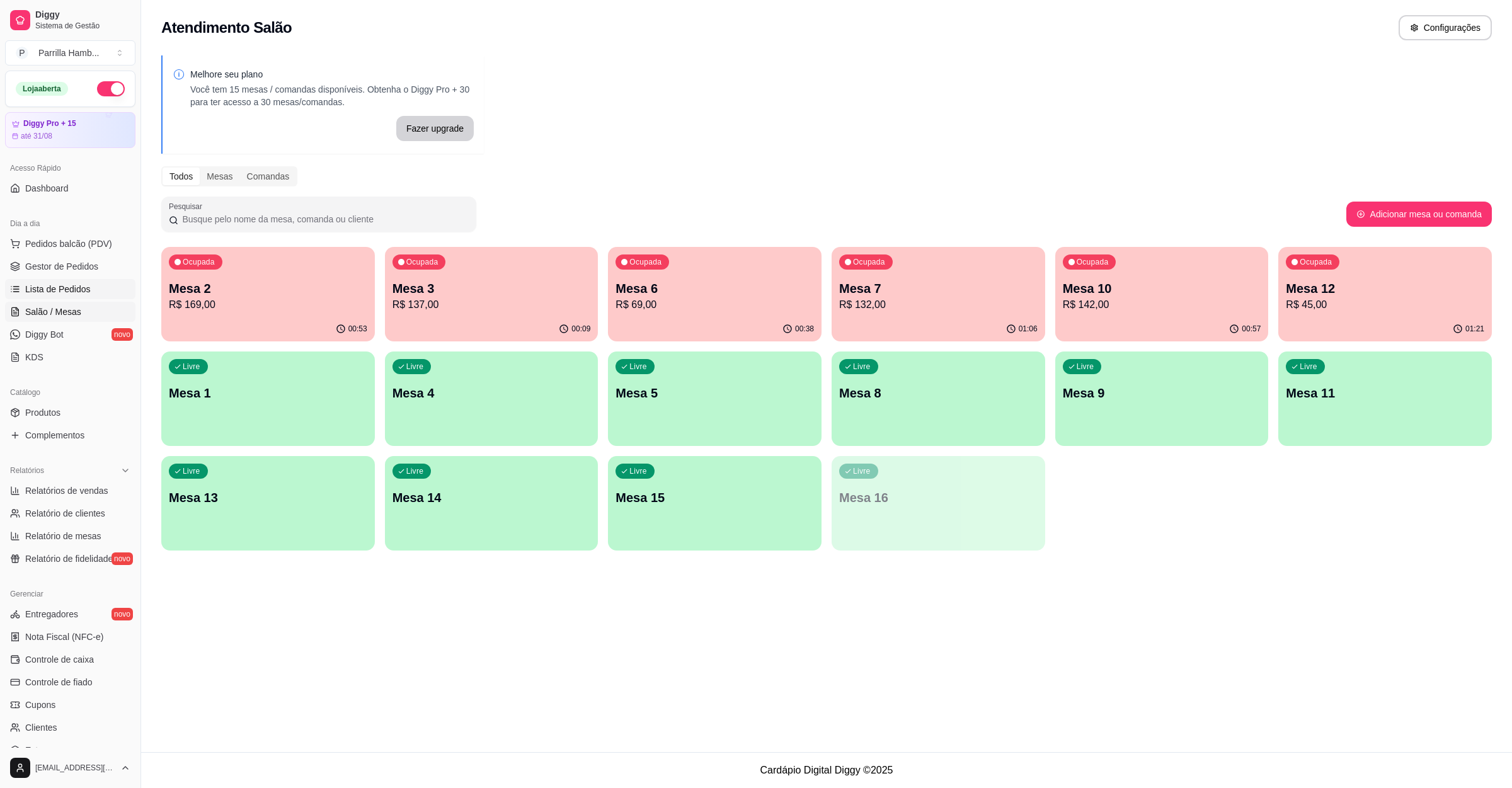
click at [59, 293] on span "Lista de Pedidos" at bounding box center [57, 290] width 65 height 13
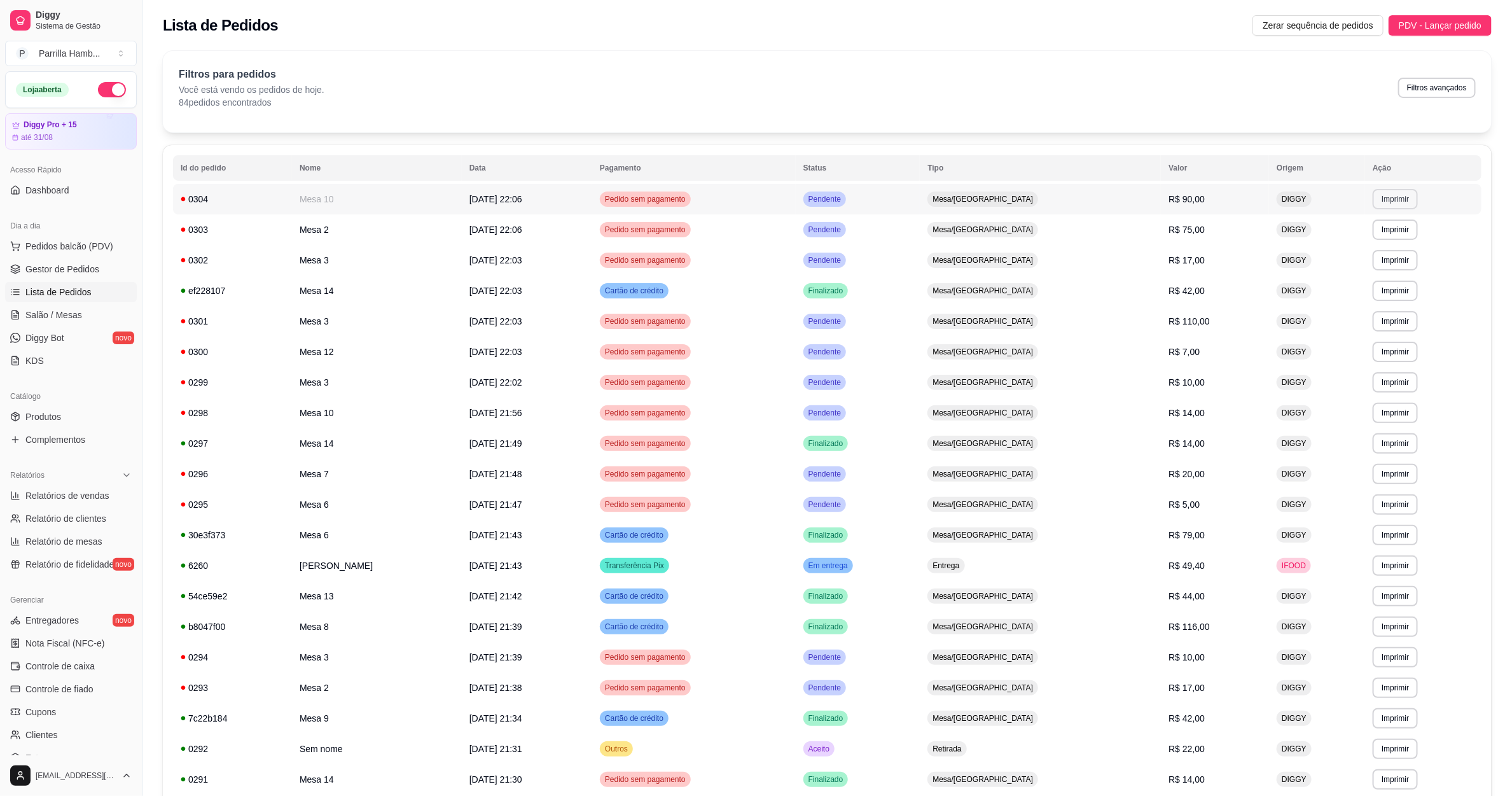
click at [1386, 197] on button "Imprimir" at bounding box center [1396, 199] width 45 height 20
click at [1354, 241] on button "IMPRESSORA" at bounding box center [1366, 245] width 89 height 20
click at [63, 327] on ul "Pedidos balcão (PDV) Gestor de Pedidos Lista de Pedidos Salão / Mesas Diggy Bot…" at bounding box center [71, 303] width 131 height 135
click at [67, 312] on span "Salão / Mesas" at bounding box center [53, 315] width 57 height 13
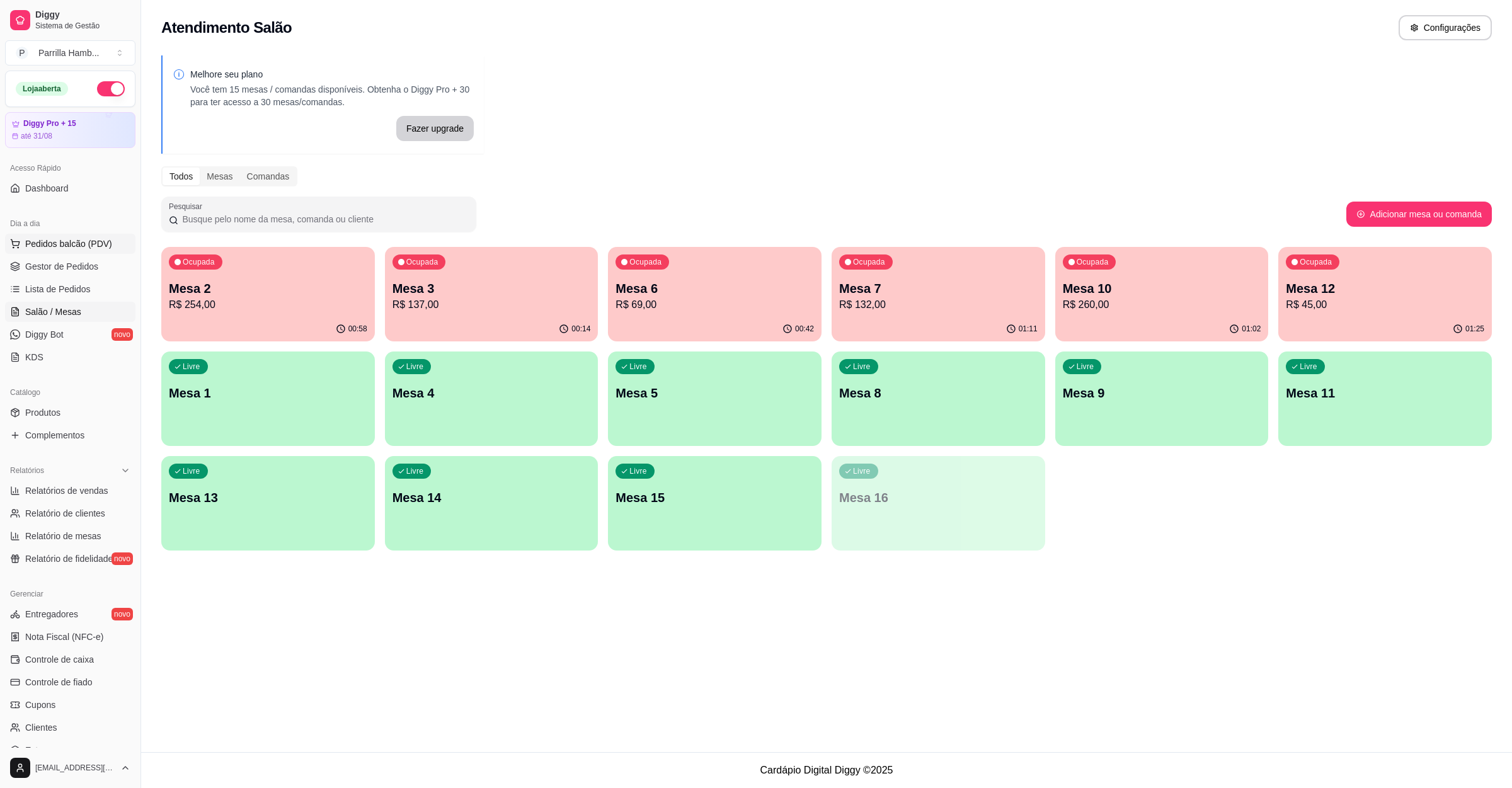
click at [61, 240] on span "Pedidos balcão (PDV)" at bounding box center [68, 244] width 87 height 13
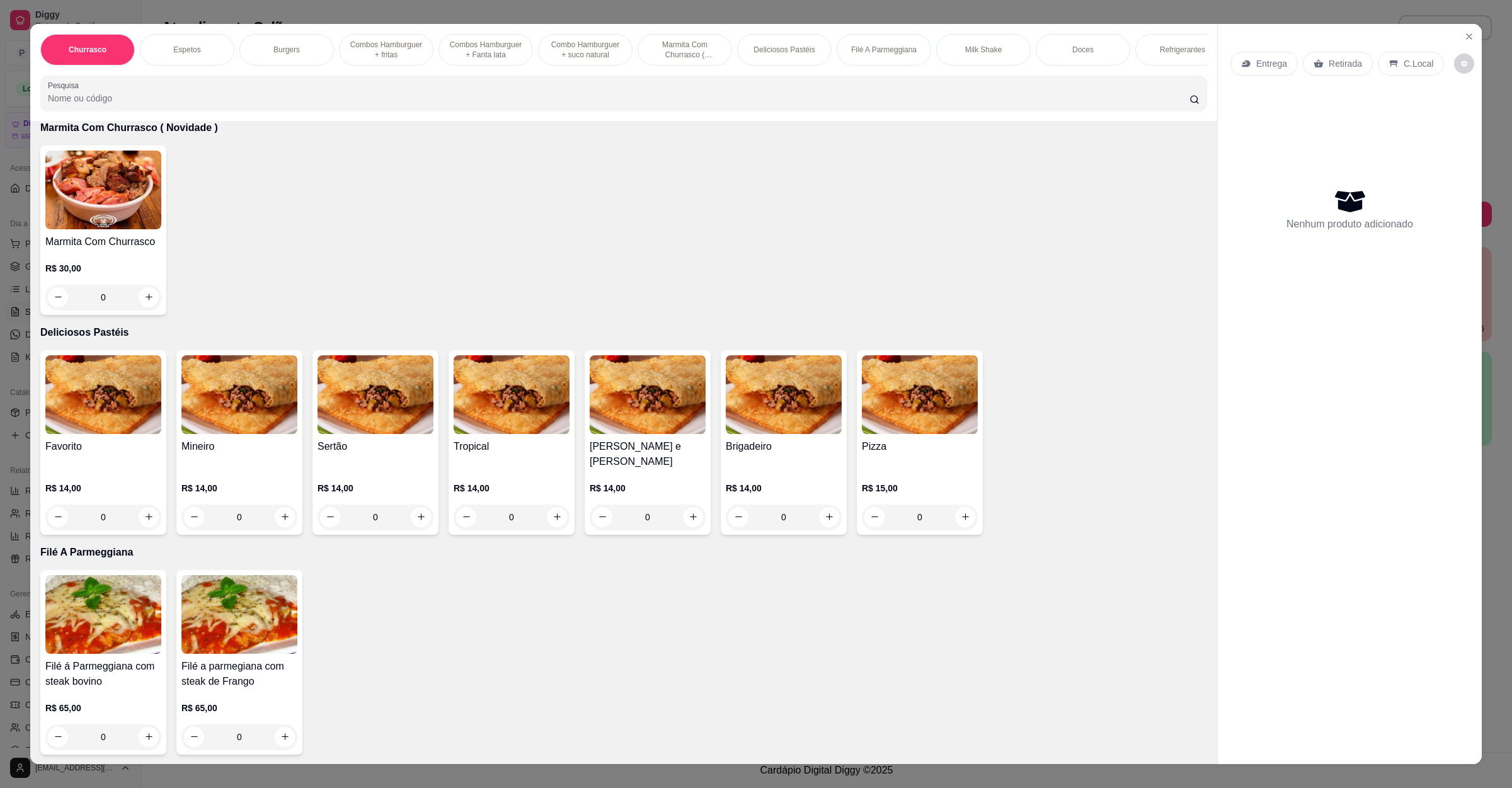
scroll to position [1512, 0]
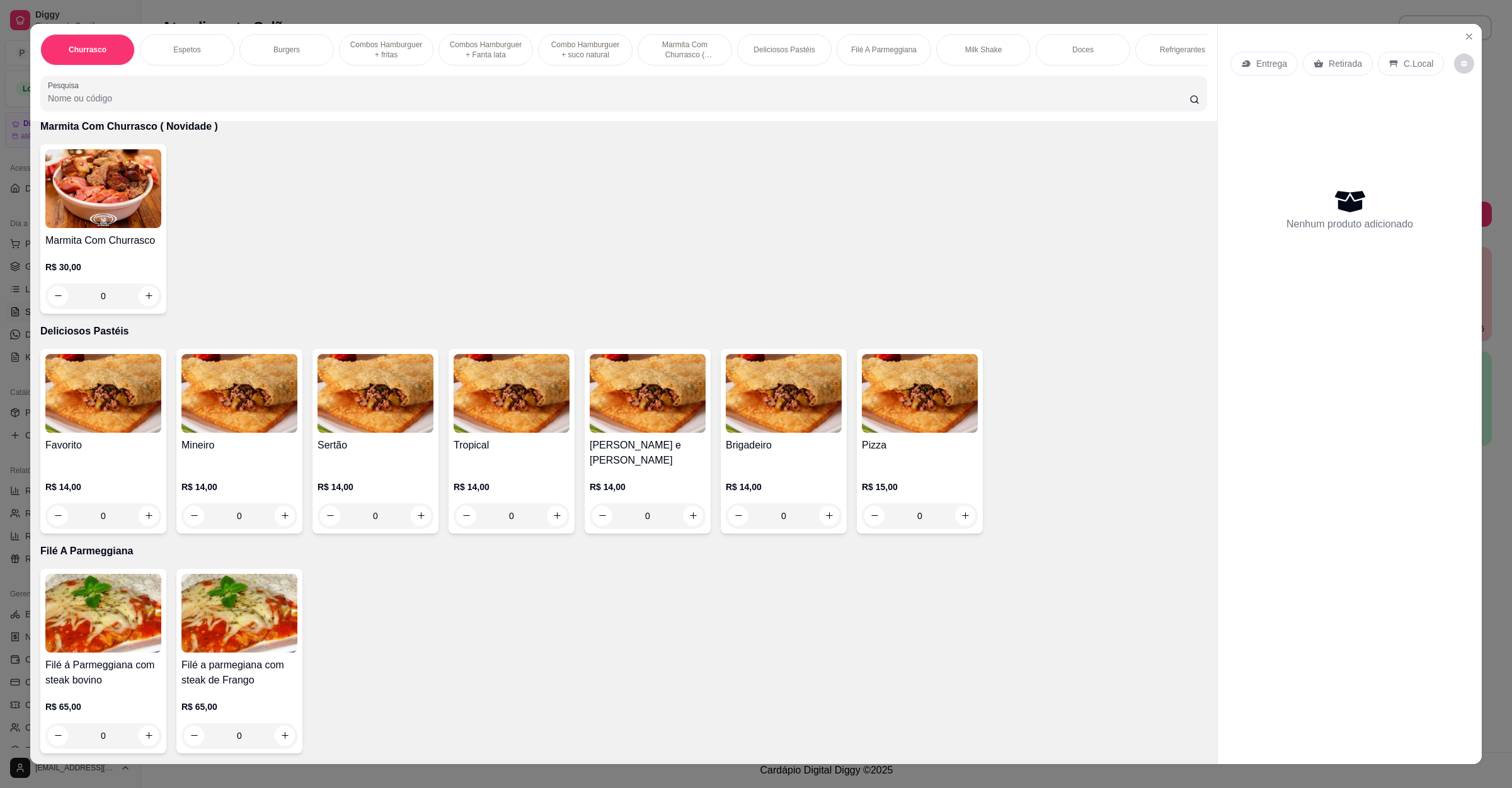
click at [552, 504] on div "0" at bounding box center [511, 516] width 116 height 25
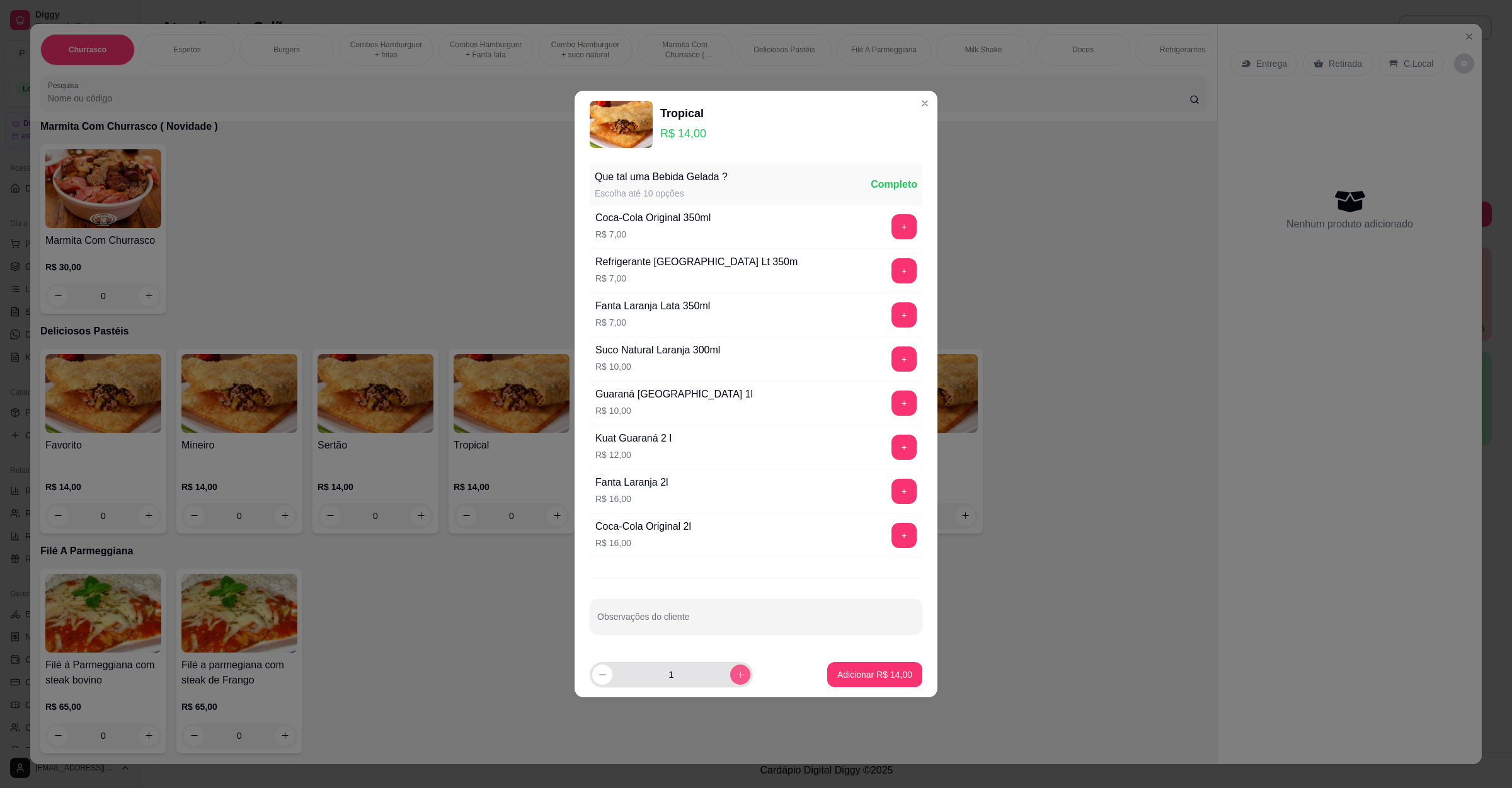
click at [736, 677] on icon "increase-product-quantity" at bounding box center [740, 675] width 10 height 10
type input "2"
drag, startPoint x: 889, startPoint y: 662, endPoint x: 889, endPoint y: 677, distance: 15.0
click at [889, 664] on footer "2 Adicionar R$ 28,00" at bounding box center [756, 674] width 363 height 46
click at [888, 680] on p "Adicionar R$ 28,00" at bounding box center [875, 675] width 75 height 13
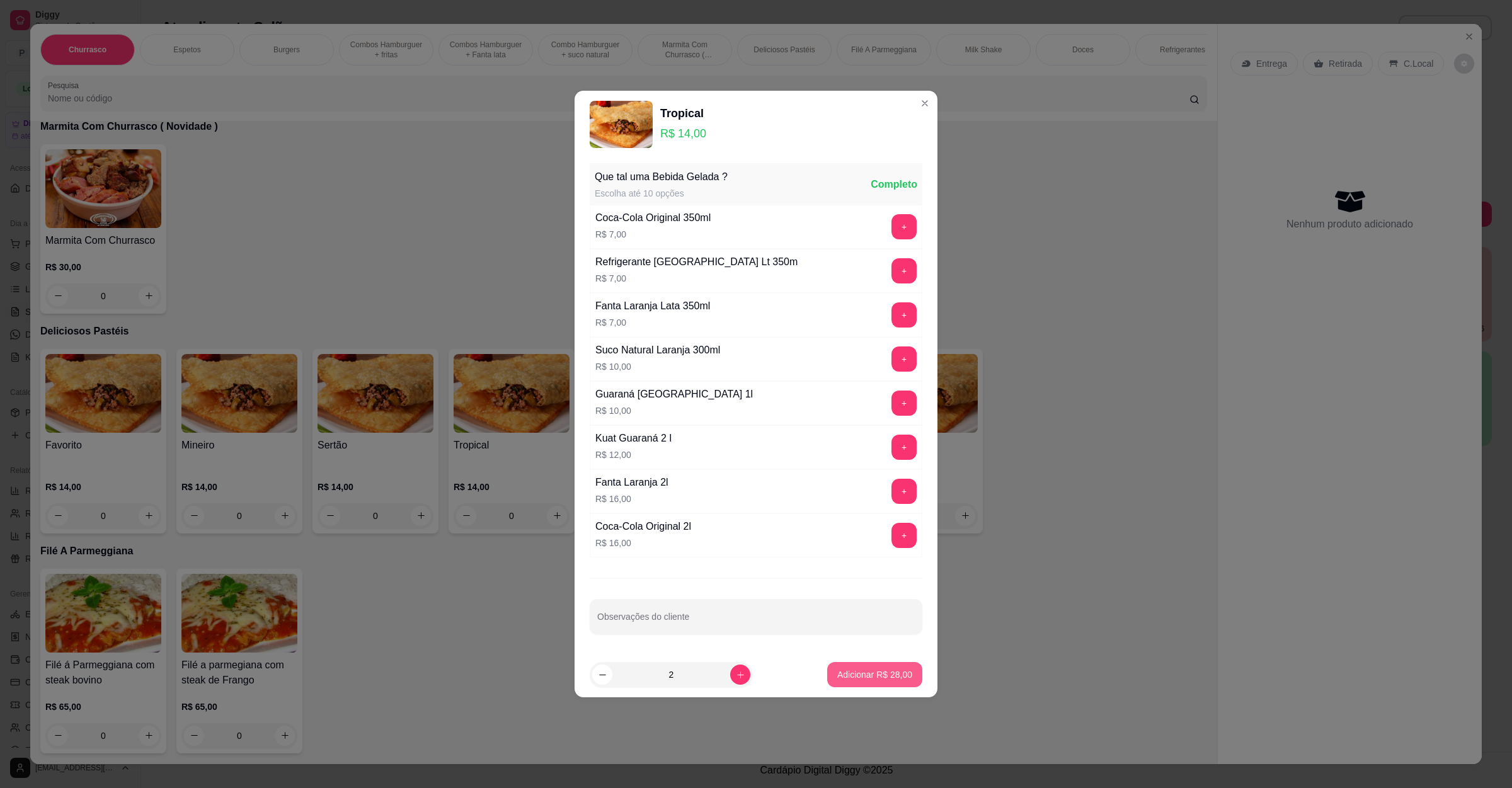
type input "2"
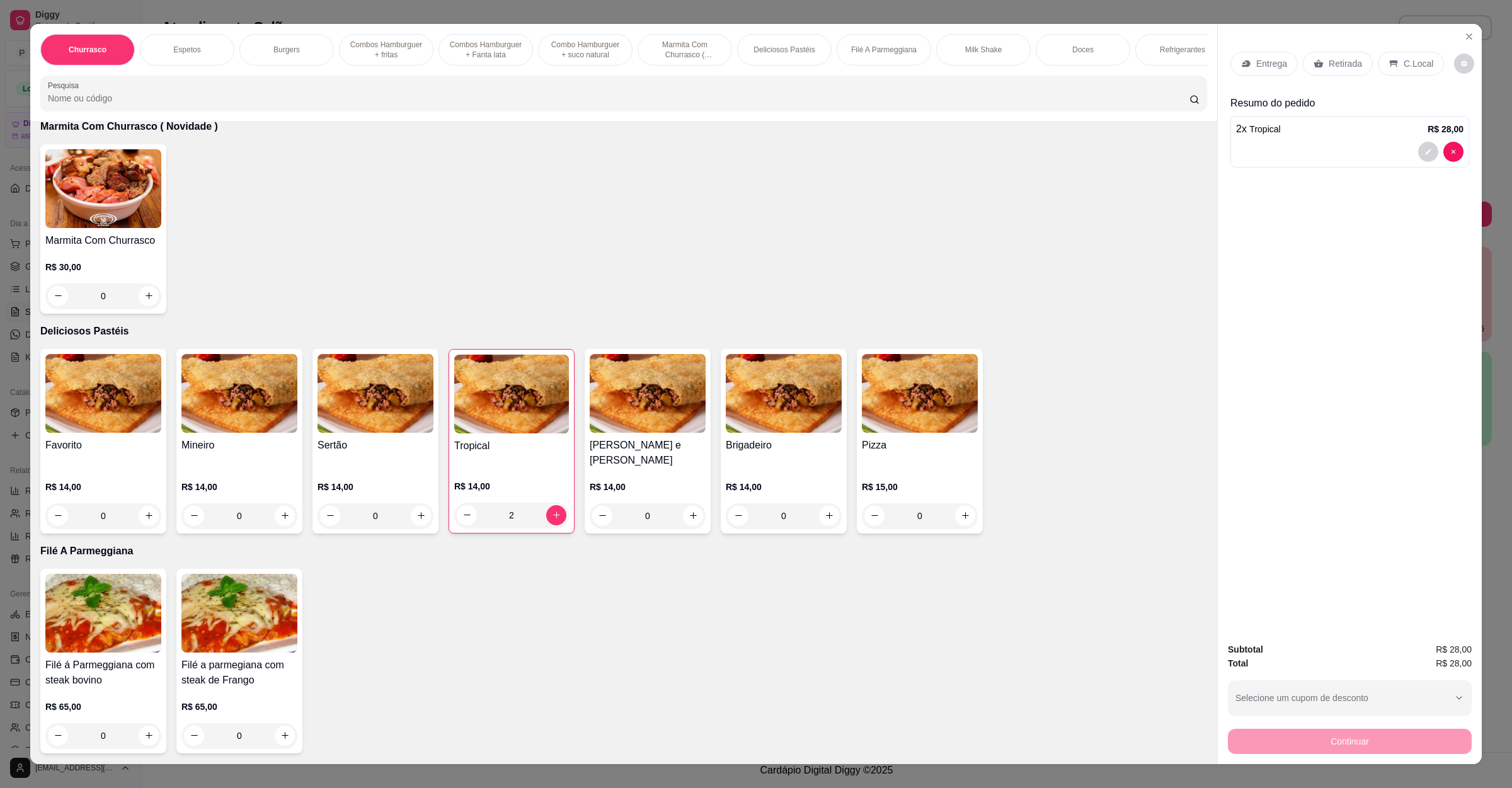
click at [960, 504] on div "0" at bounding box center [919, 516] width 116 height 25
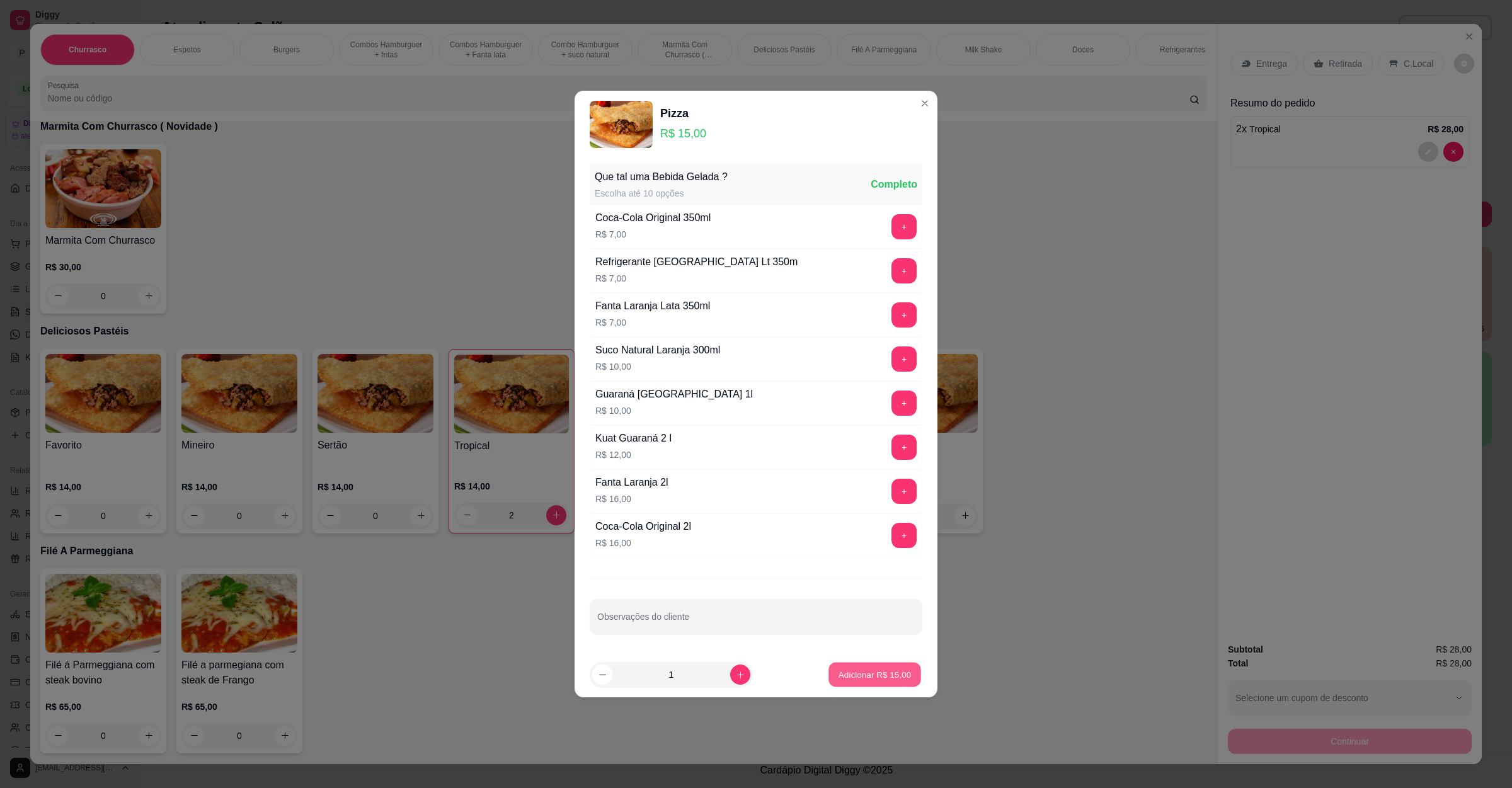
click at [885, 675] on p "Adicionar R$ 15,00" at bounding box center [875, 674] width 73 height 12
type input "1"
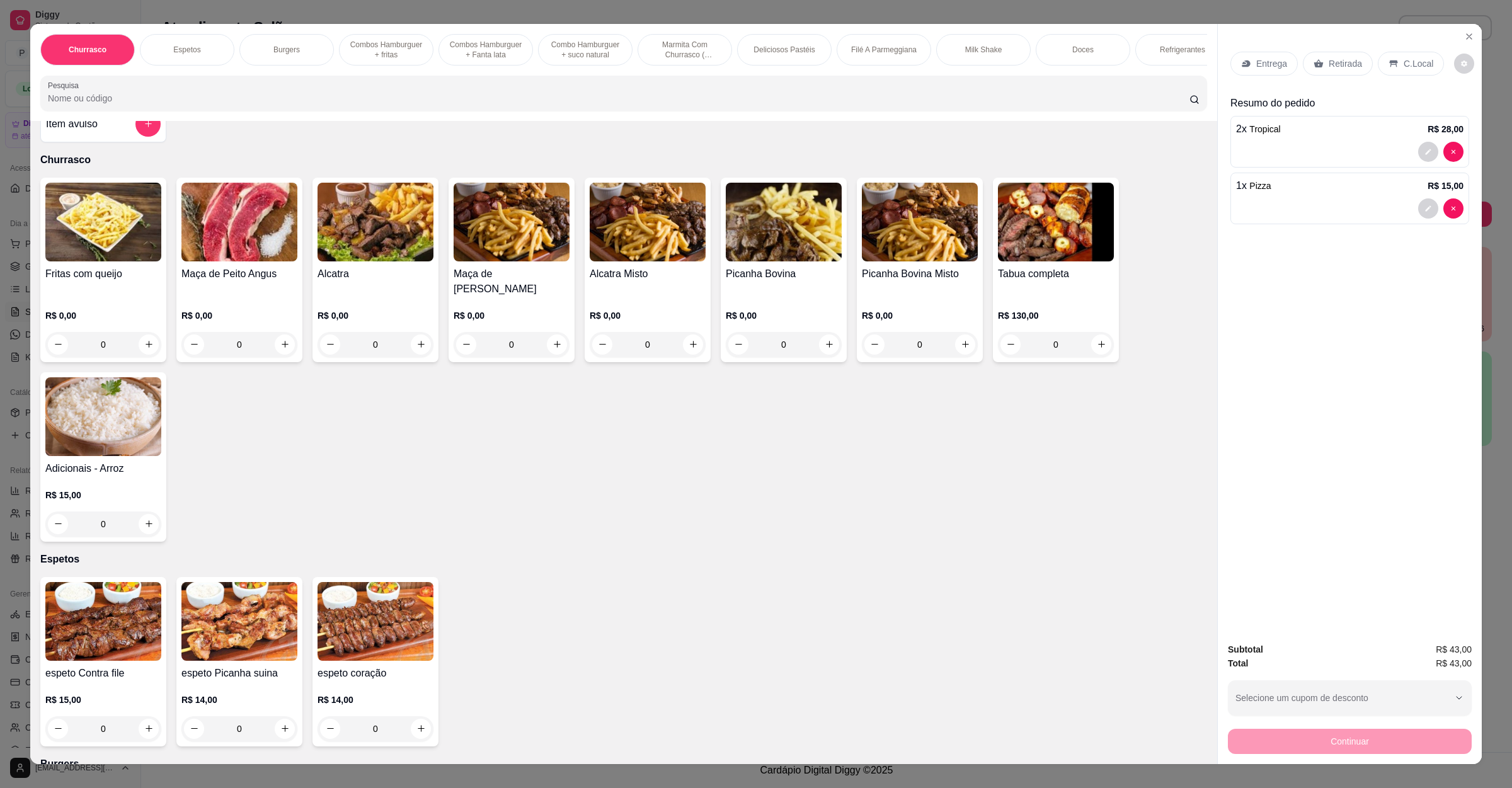
scroll to position [0, 0]
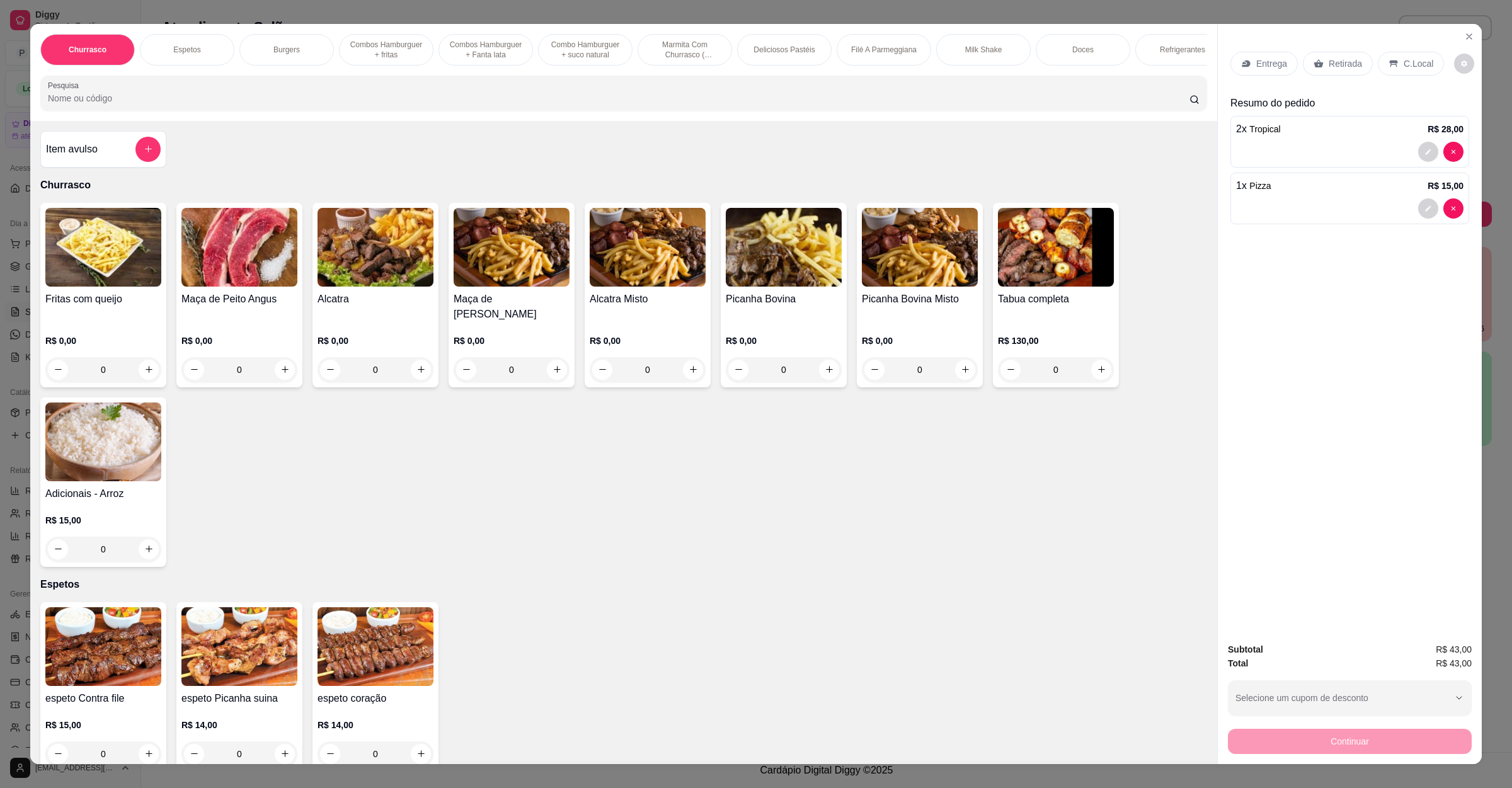
click at [53, 139] on div "Item avulso Churrasco Fritas com queijo R$ 0,00 0 Maça de Peito Angus R$ 0,00 0…" at bounding box center [624, 443] width 1187 height 644
drag, startPoint x: 53, startPoint y: 141, endPoint x: 59, endPoint y: 158, distance: 18.0
click at [54, 142] on div "Item avulso Churrasco Fritas com queijo R$ 0,00 0 Maça de Peito Angus R$ 0,00 0…" at bounding box center [624, 443] width 1187 height 644
click at [59, 157] on h4 "Item avulso" at bounding box center [72, 149] width 52 height 15
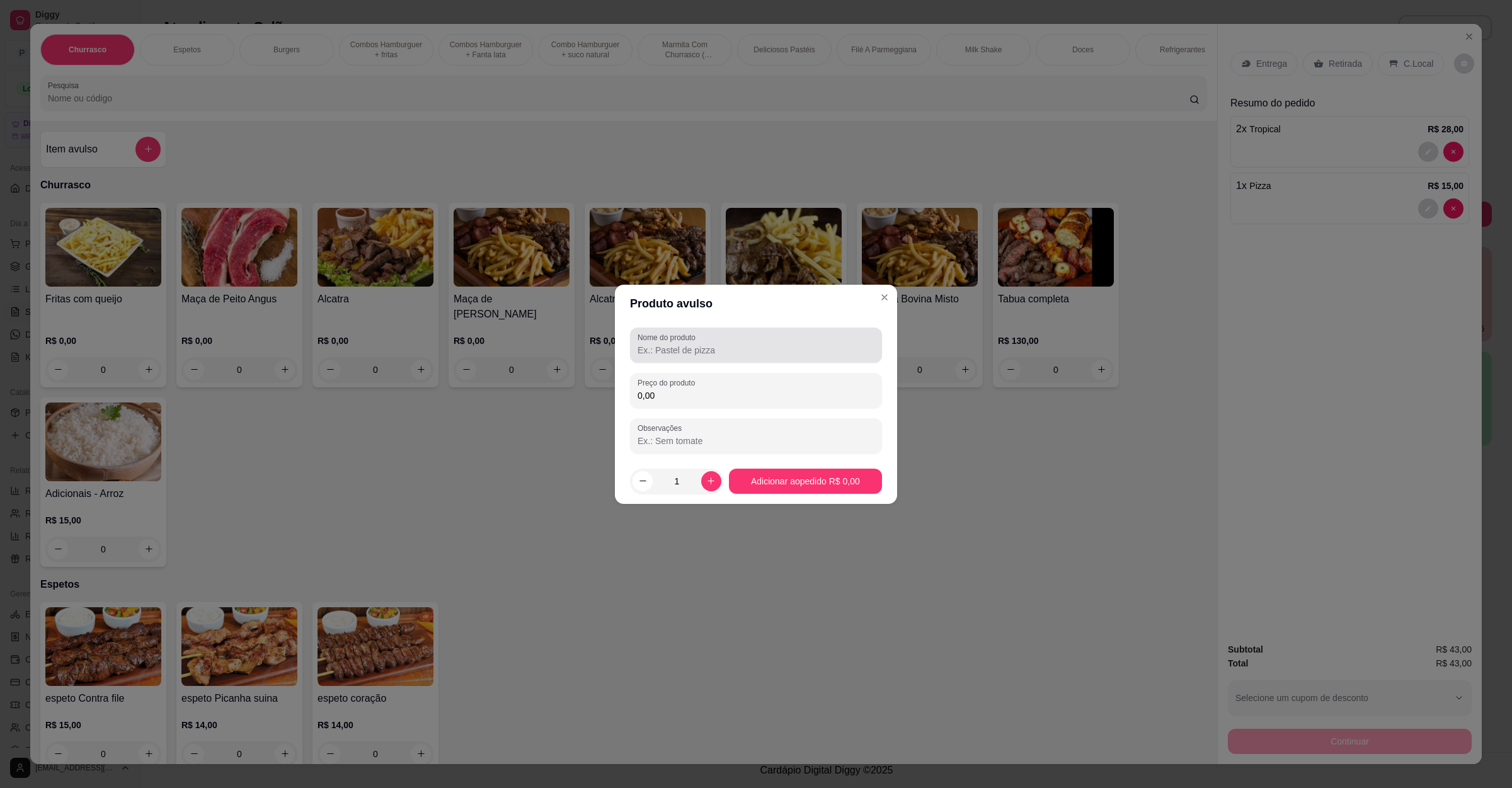
drag, startPoint x: 698, startPoint y: 327, endPoint x: 699, endPoint y: 334, distance: 7.1
click at [699, 327] on div "Nome do produto" at bounding box center [756, 344] width 252 height 35
type input "mussarella"
click at [681, 394] on input "0,00" at bounding box center [756, 395] width 237 height 13
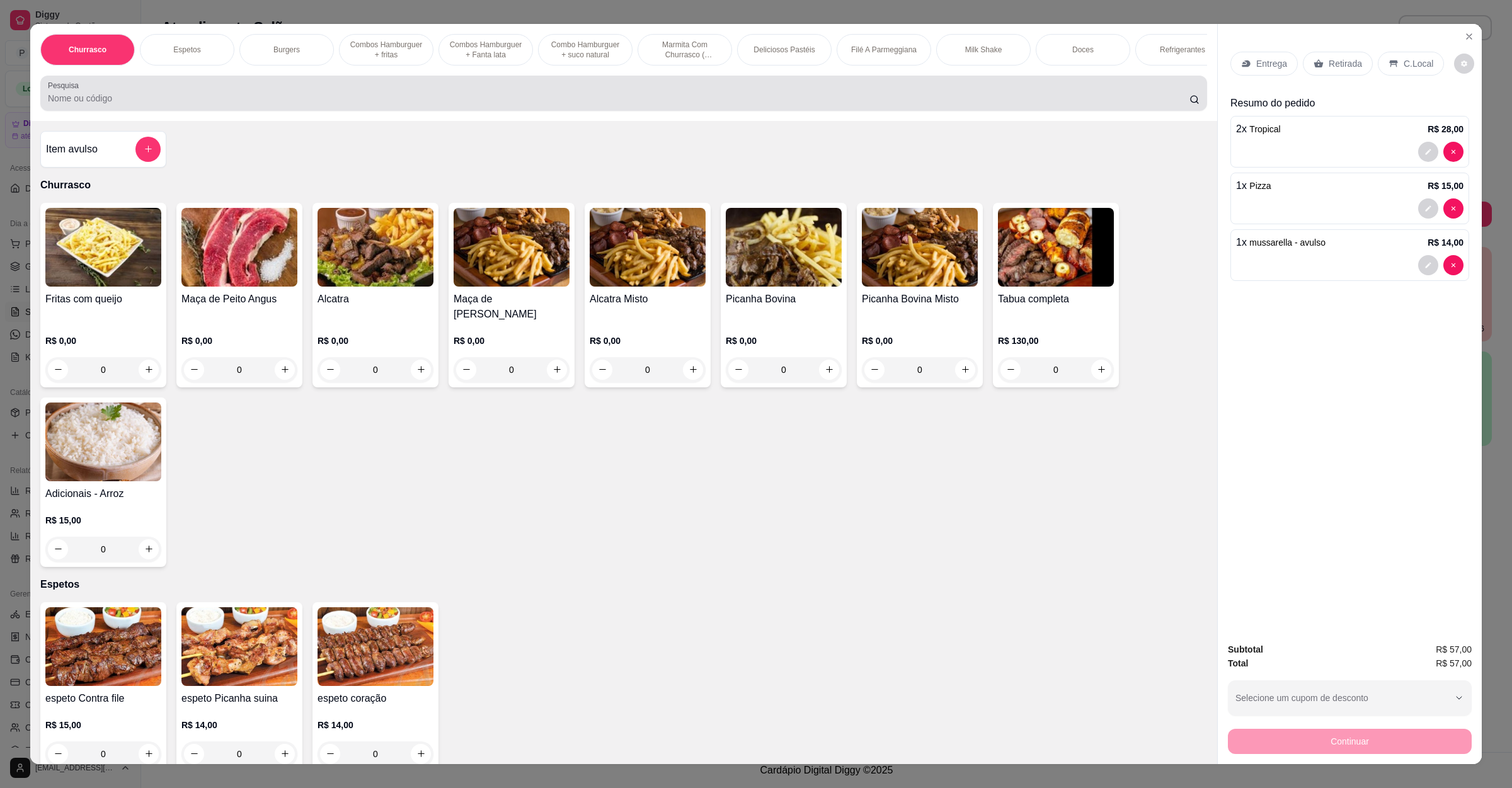
click at [281, 105] on input "Pesquisa" at bounding box center [618, 99] width 1141 height 13
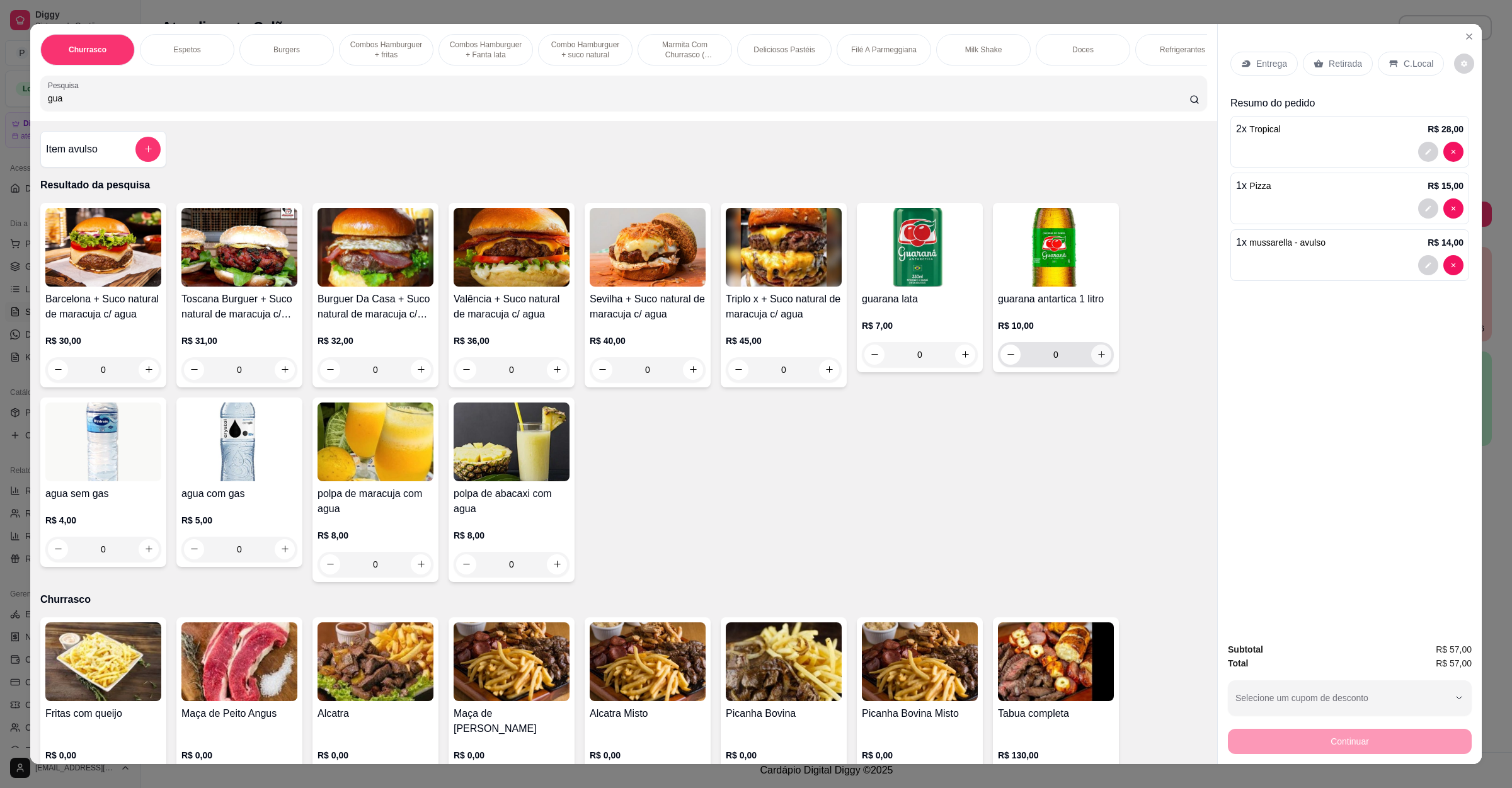
click at [1097, 359] on icon "increase-product-quantity" at bounding box center [1102, 354] width 10 height 10
click at [1256, 85] on div "Entrega Retirada C.Local" at bounding box center [1350, 63] width 238 height 44
click at [1256, 76] on div "Entrega Retirada C.Local" at bounding box center [1350, 63] width 238 height 44
click at [1256, 57] on p "Entrega" at bounding box center [1271, 64] width 30 height 13
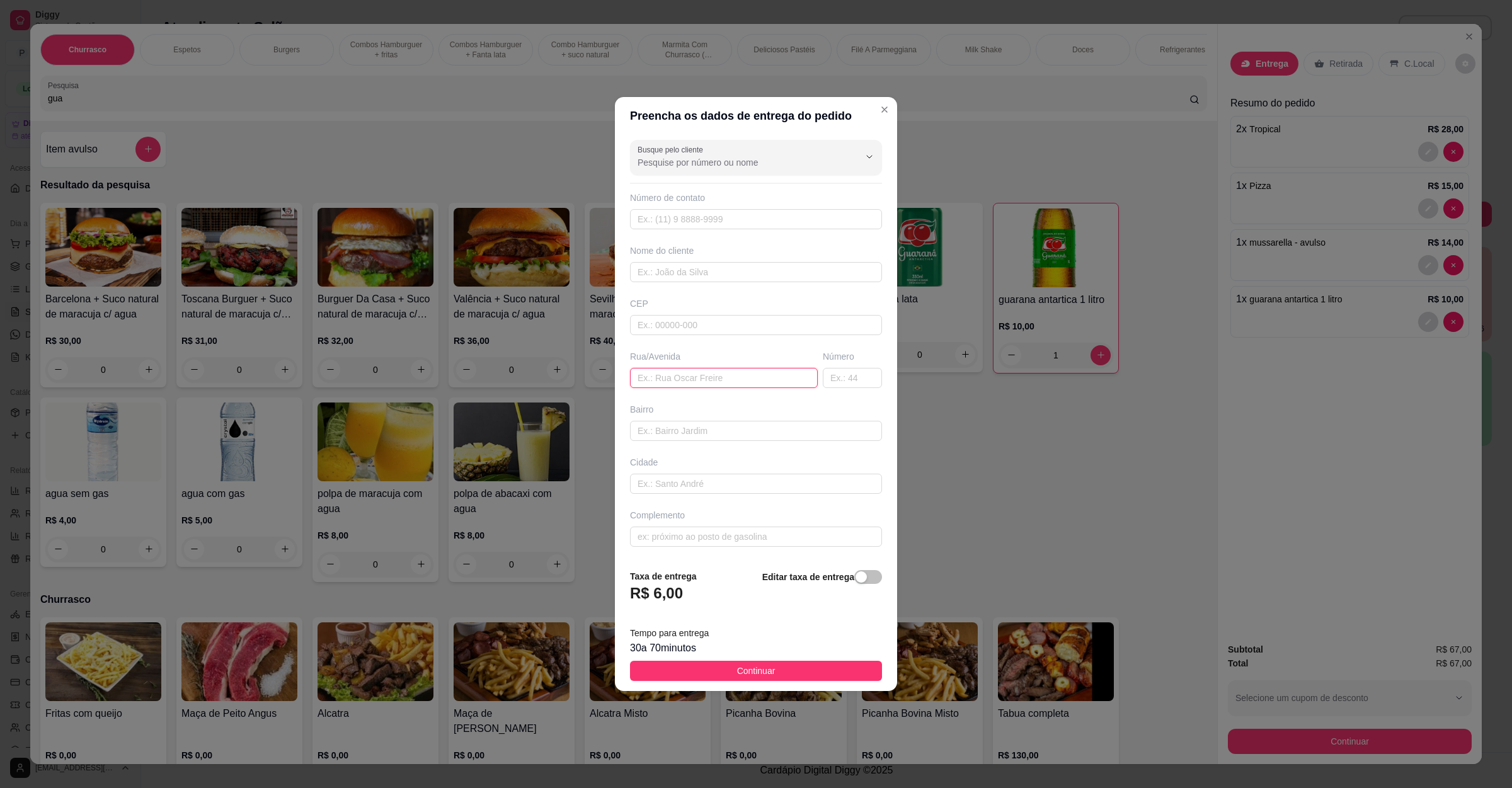
click at [718, 372] on input "text" at bounding box center [723, 377] width 187 height 20
paste input "Rua jardins 273 residencial Jardins"
click at [737, 666] on span "Continuar" at bounding box center [756, 671] width 39 height 13
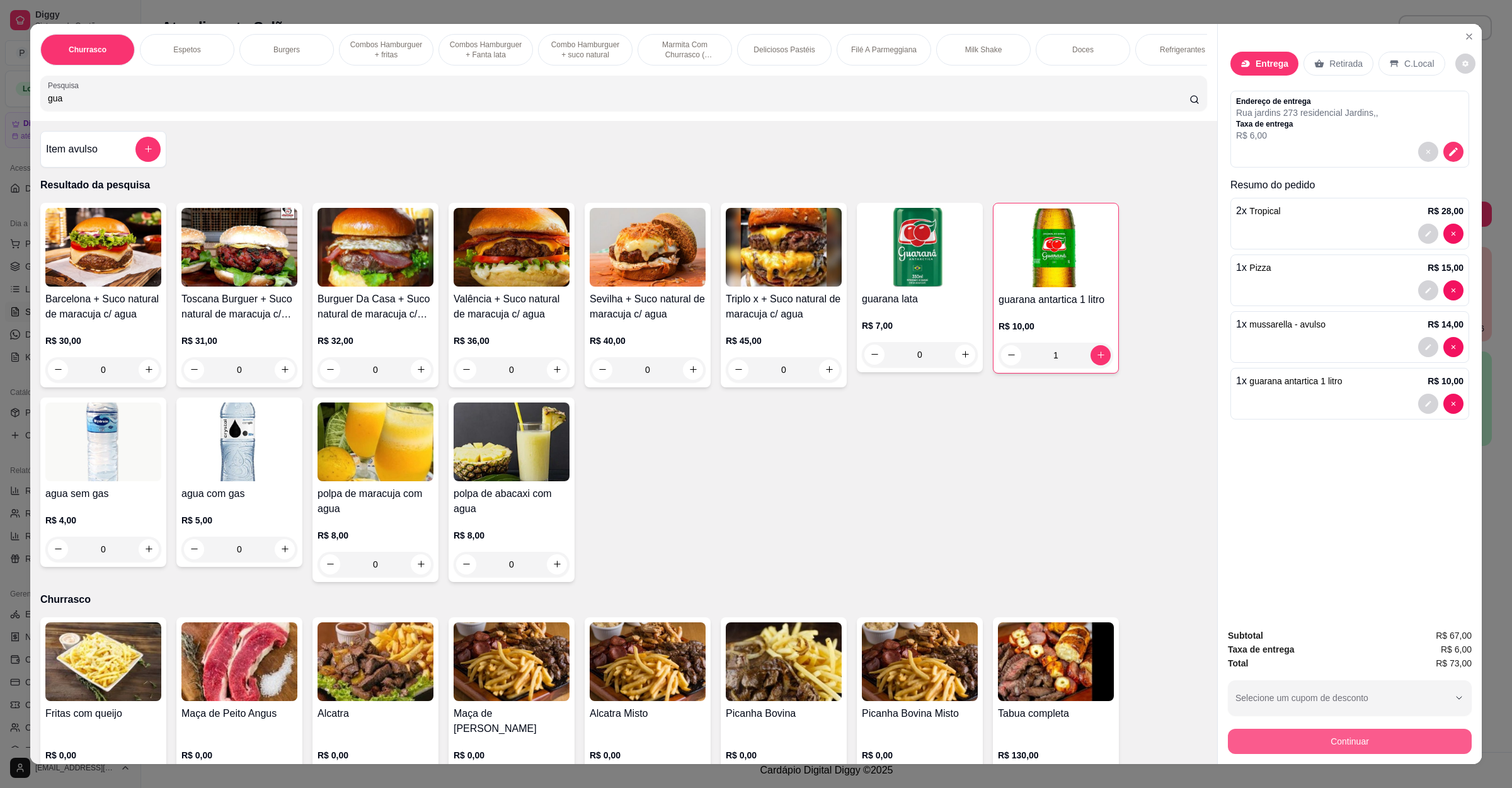
click at [1292, 754] on button "Continuar" at bounding box center [1350, 741] width 244 height 25
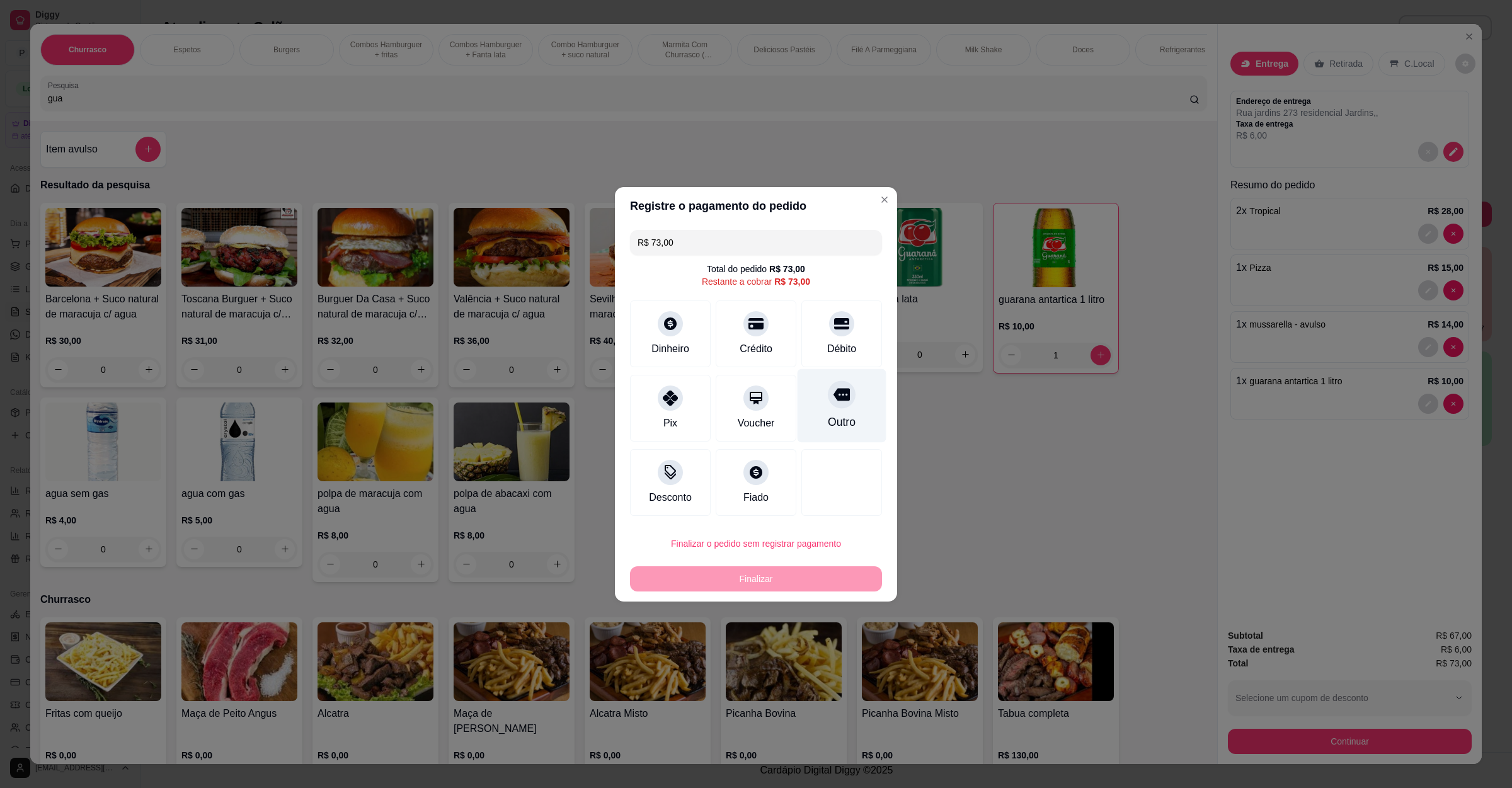
click at [864, 409] on div "Outro" at bounding box center [842, 405] width 89 height 74
type input "R$ 0,00"
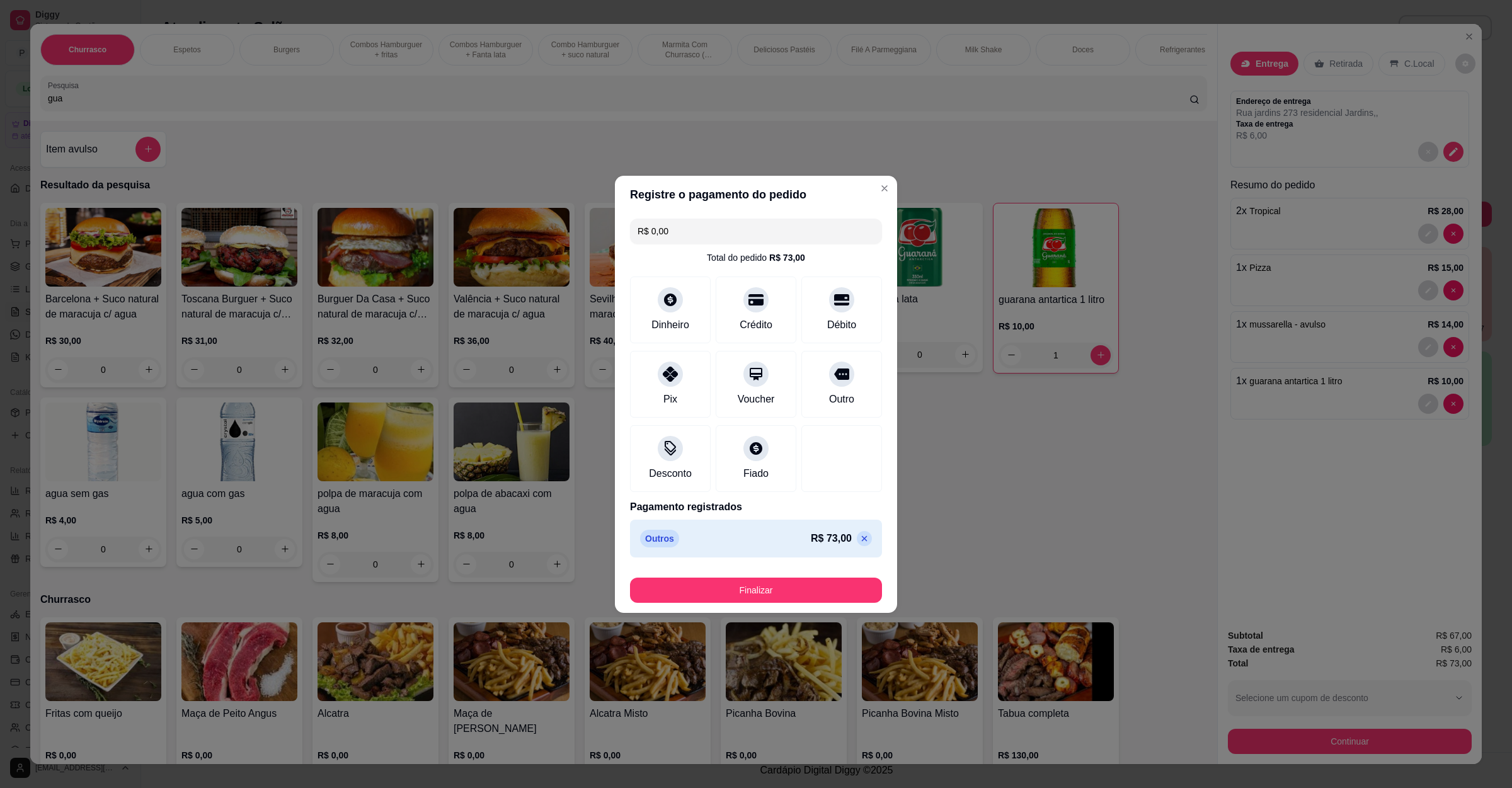
click at [816, 586] on button "Finalizar" at bounding box center [756, 590] width 252 height 25
type input "0"
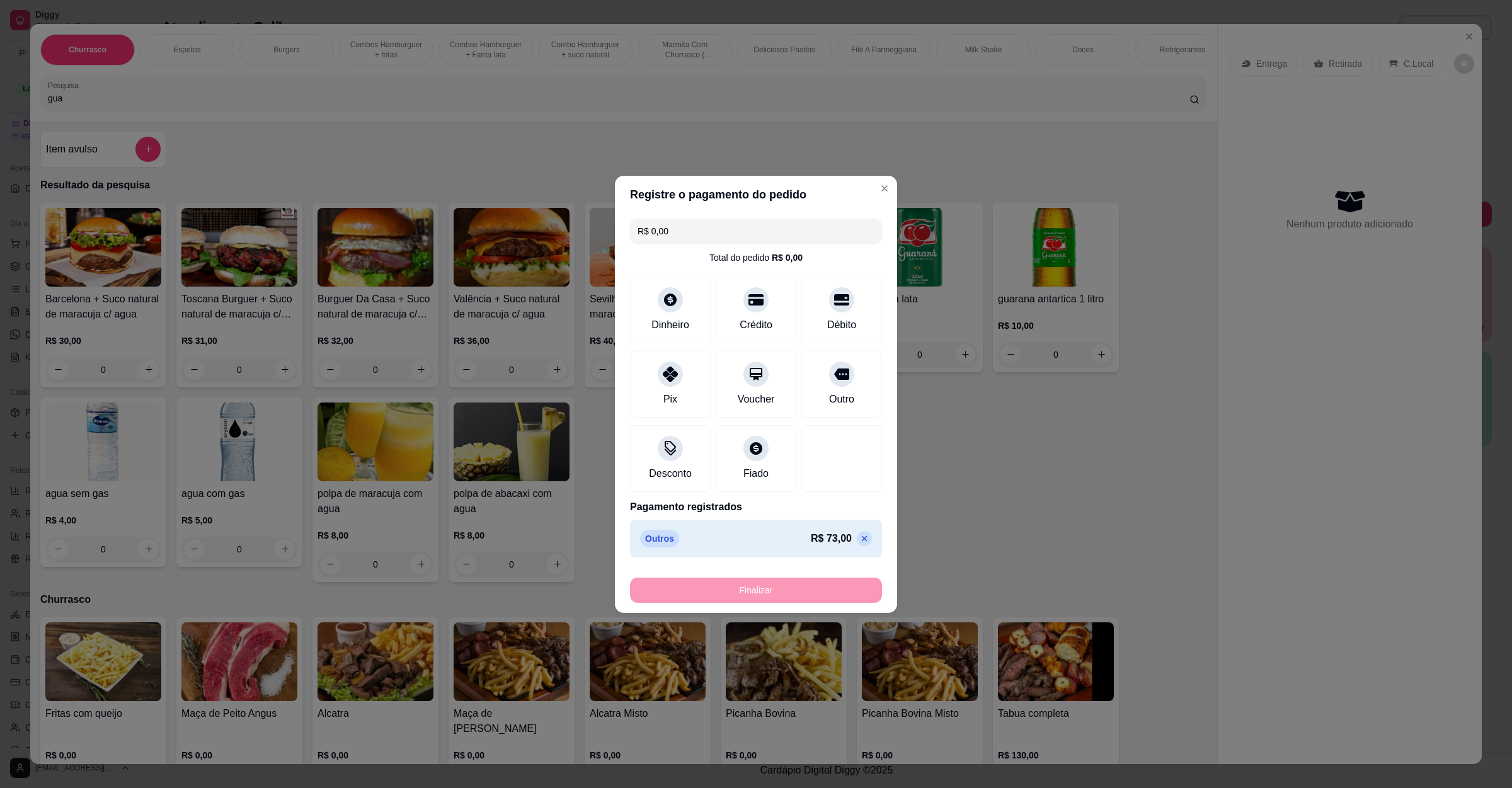
type input "-R$ 73,00"
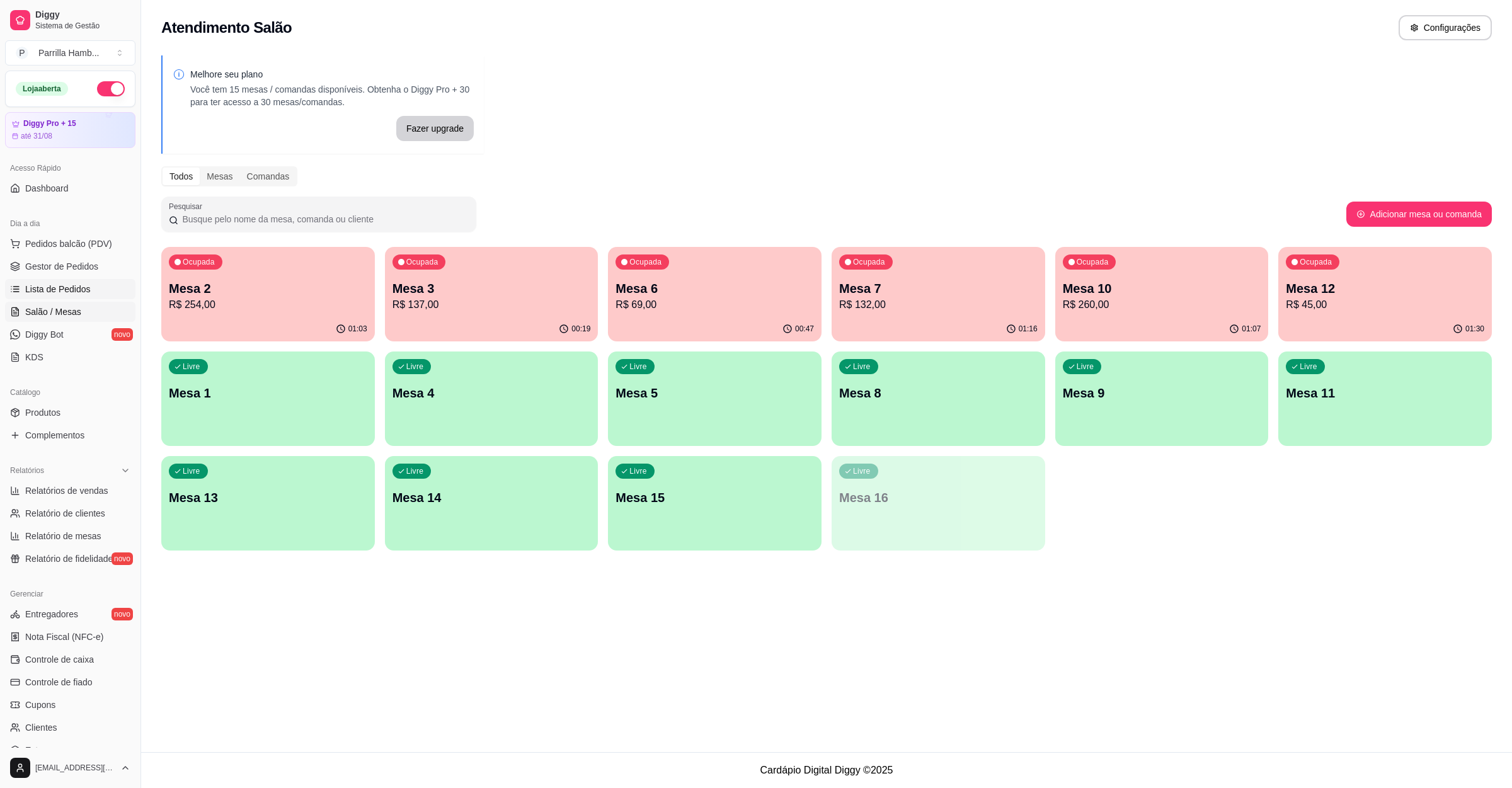
click at [76, 291] on span "Lista de Pedidos" at bounding box center [57, 290] width 65 height 13
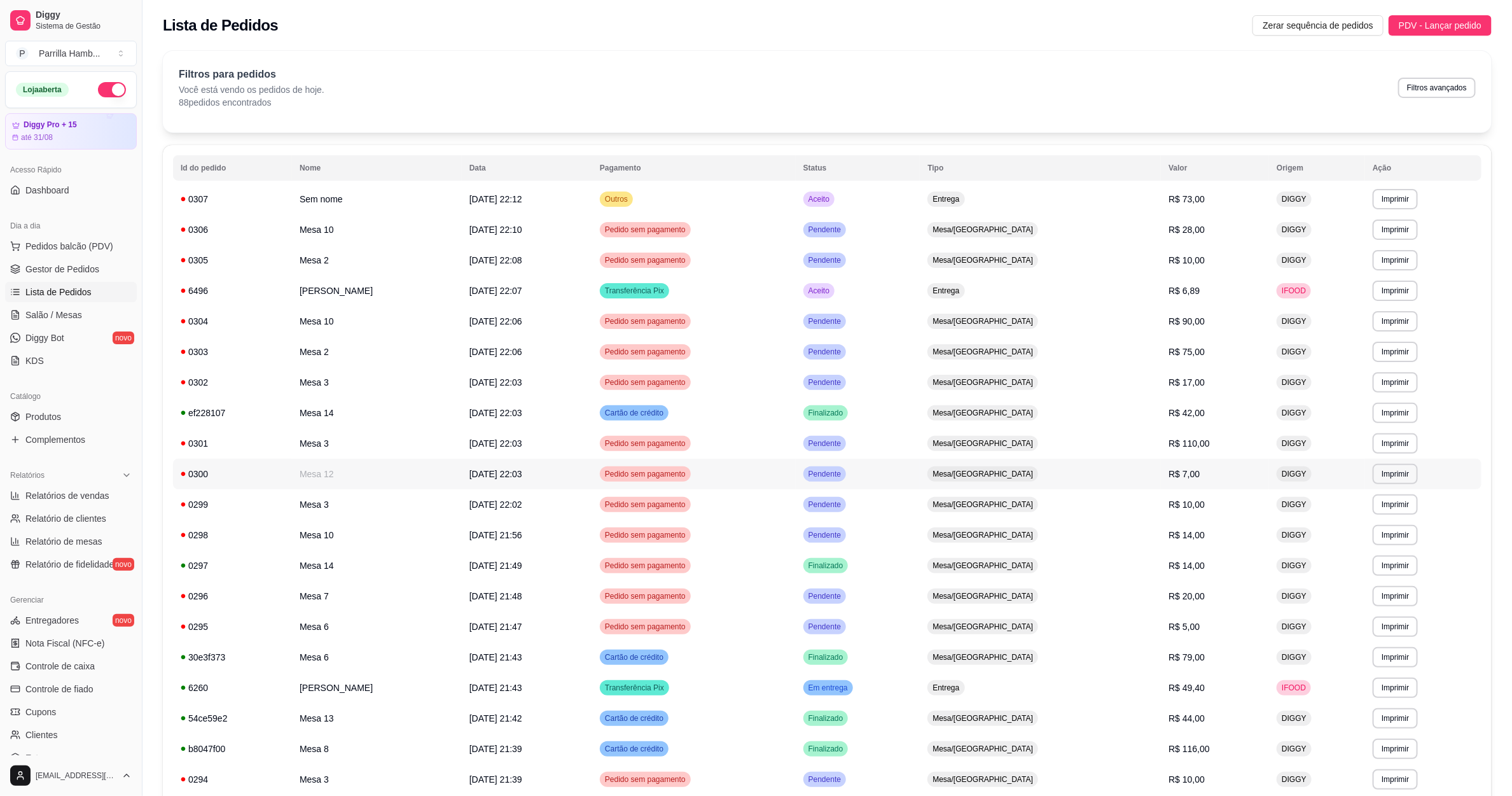
click at [338, 476] on td "Mesa 12" at bounding box center [378, 475] width 170 height 31
click at [456, 417] on td "Mesa 14" at bounding box center [378, 413] width 170 height 31
click at [333, 408] on td "Mesa 14" at bounding box center [378, 413] width 170 height 31
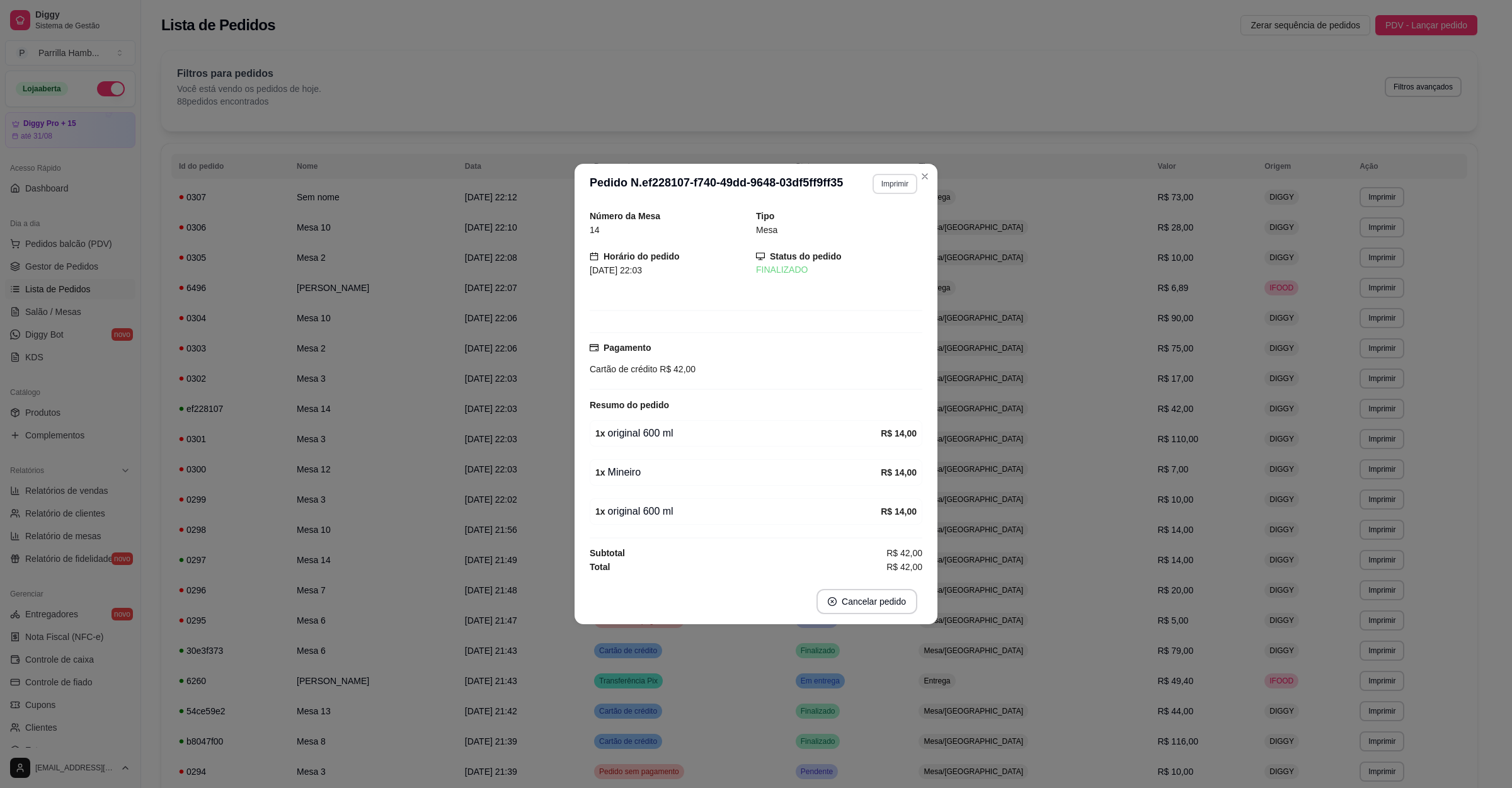
click at [894, 187] on button "Imprimir" at bounding box center [894, 184] width 45 height 20
click at [866, 228] on button "IMPRESSORA" at bounding box center [884, 220] width 73 height 16
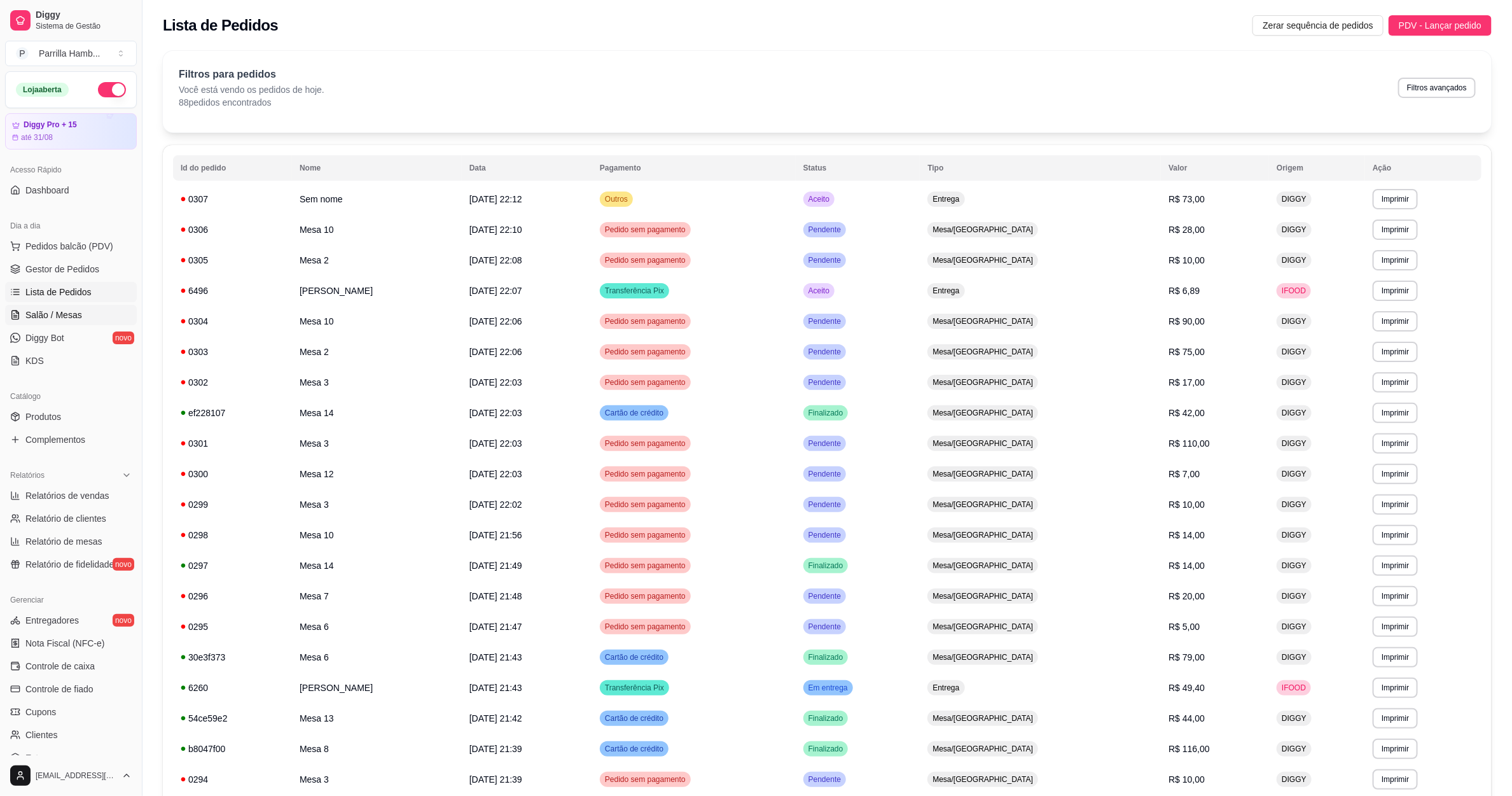
click at [48, 313] on span "Salão / Mesas" at bounding box center [53, 315] width 57 height 13
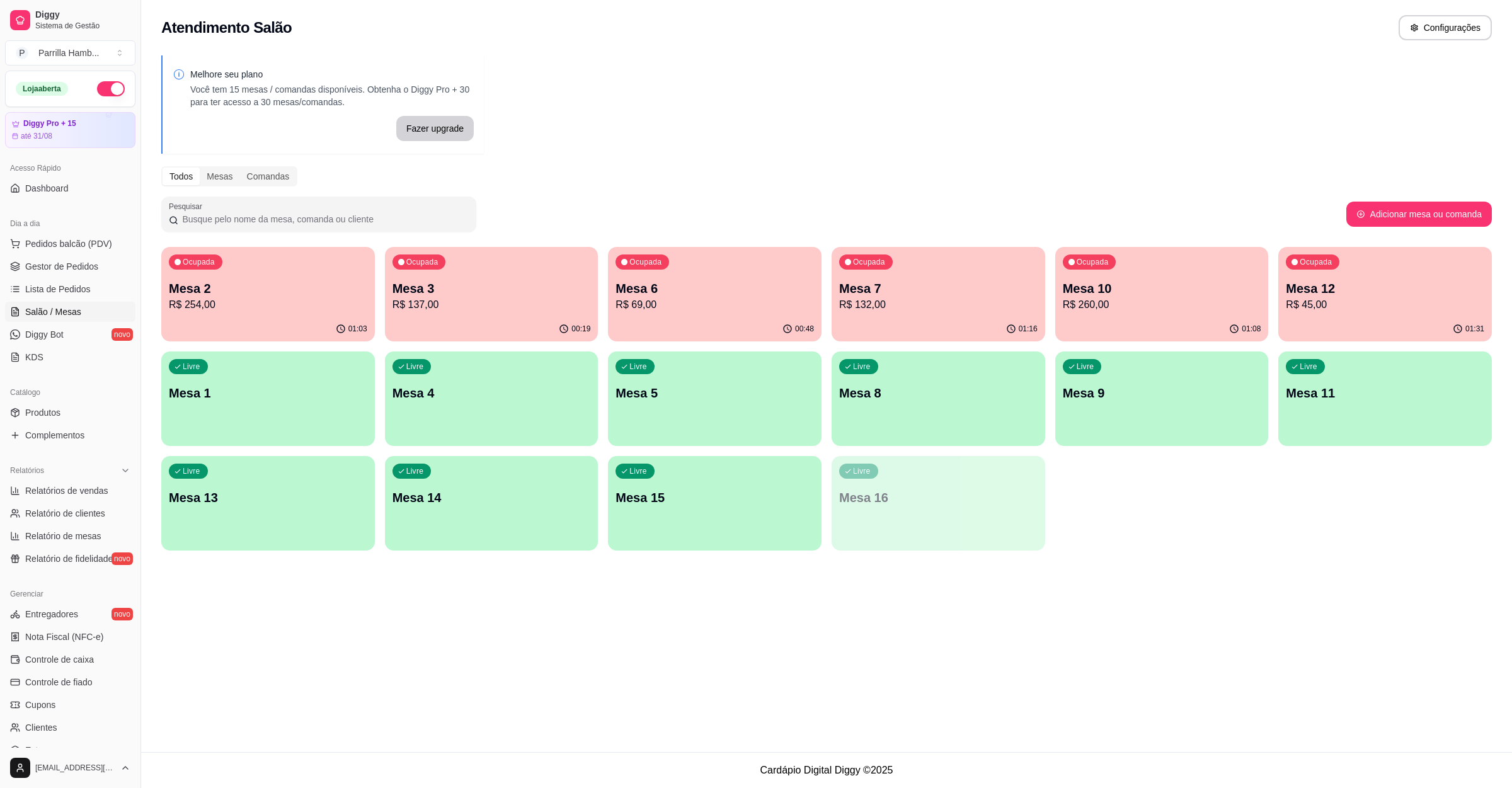
click at [48, 310] on span "Salão / Mesas" at bounding box center [53, 312] width 56 height 13
click at [566, 709] on div "Atendimento Salão Configurações Melhore seu plano Você tem 15 mesas / comandas …" at bounding box center [825, 376] width 1370 height 752
click at [665, 283] on p "Mesa 6" at bounding box center [714, 289] width 192 height 17
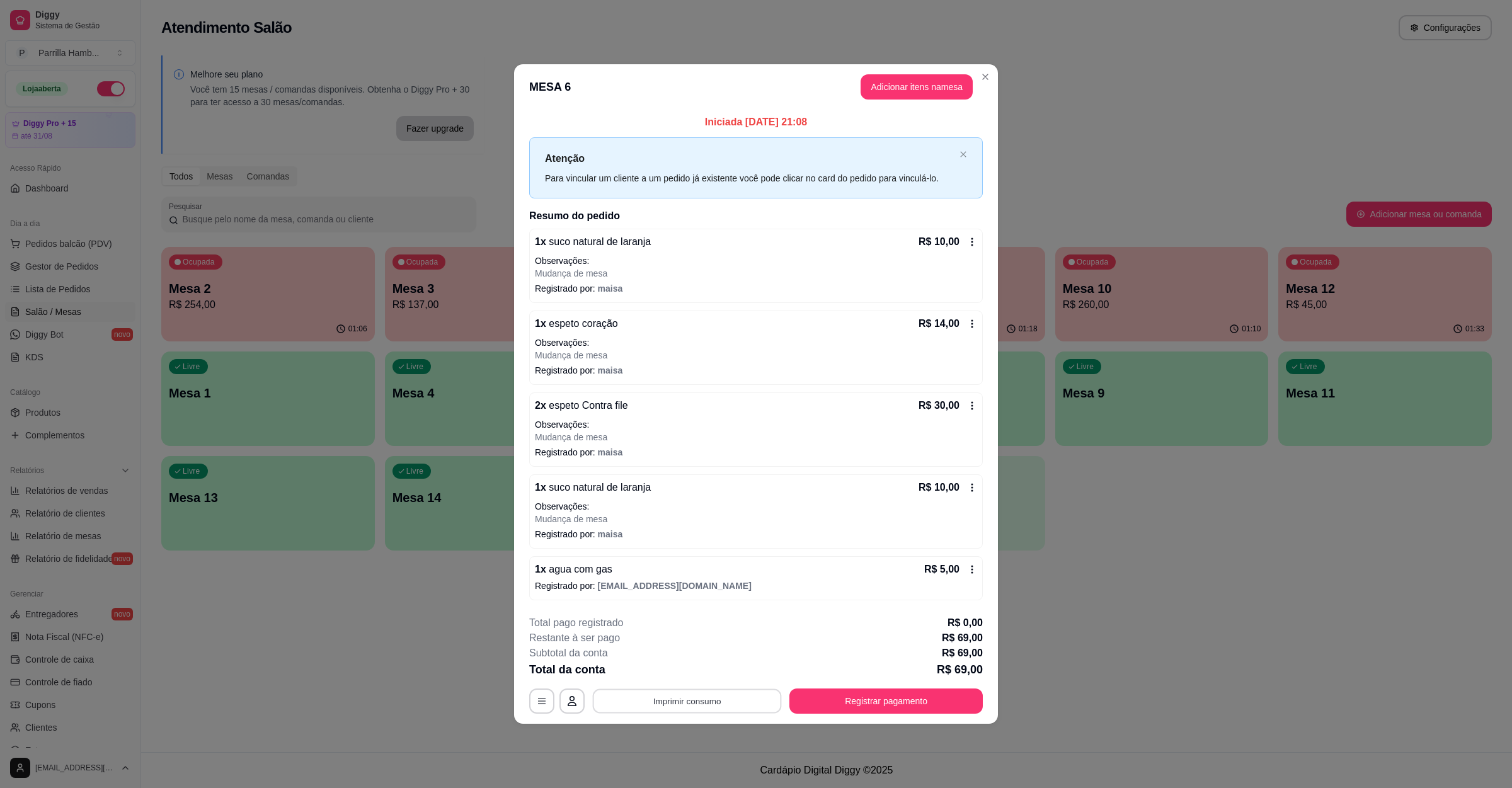
click at [718, 703] on button "Imprimir consumo" at bounding box center [687, 701] width 189 height 24
click at [704, 684] on div "Escolha a impressora IMPRESSORA" at bounding box center [691, 665] width 104 height 43
click at [860, 714] on button "Registrar pagamento" at bounding box center [886, 701] width 194 height 25
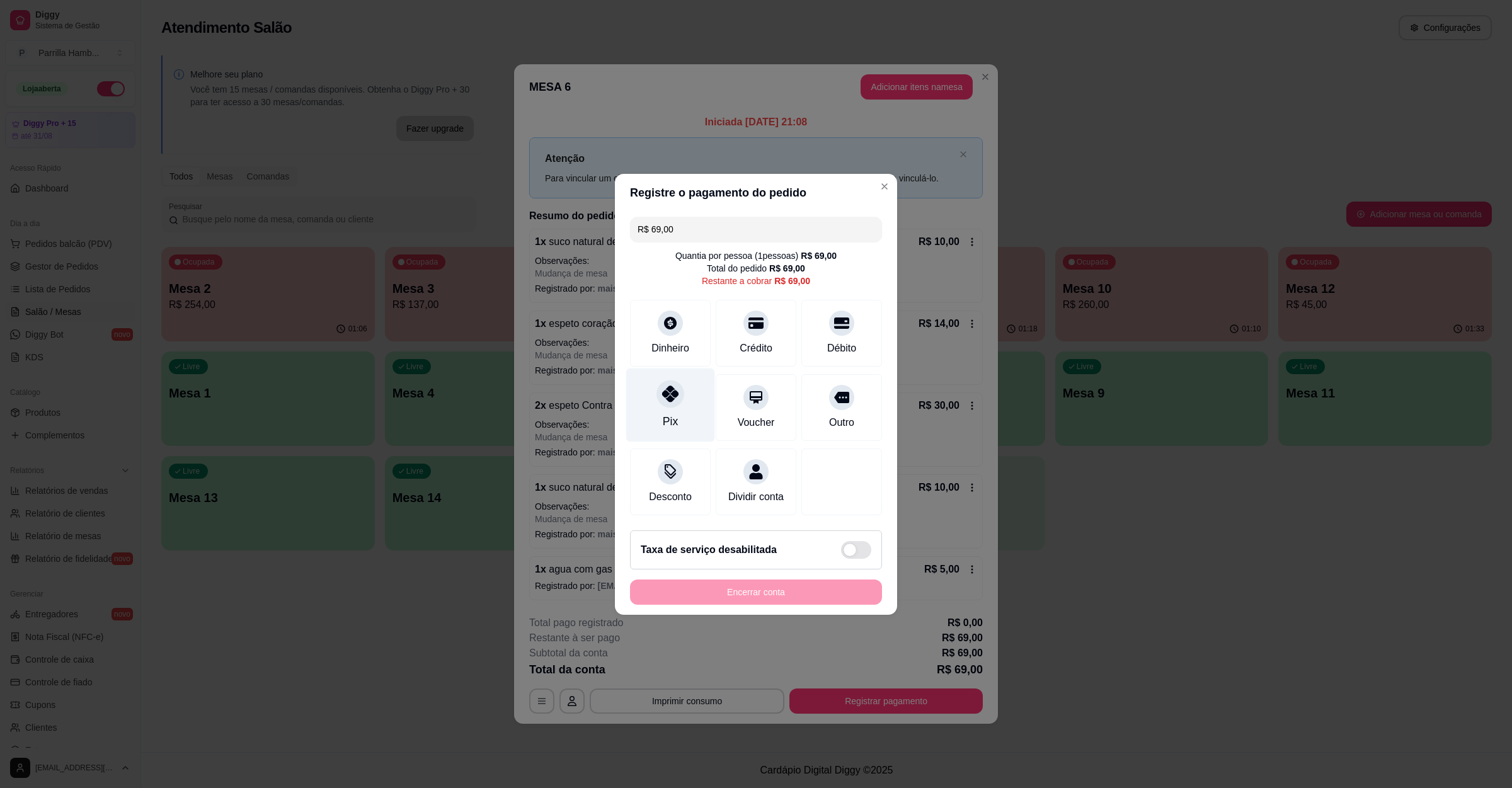
click at [688, 395] on div "Pix" at bounding box center [670, 404] width 89 height 74
type input "R$ 0,00"
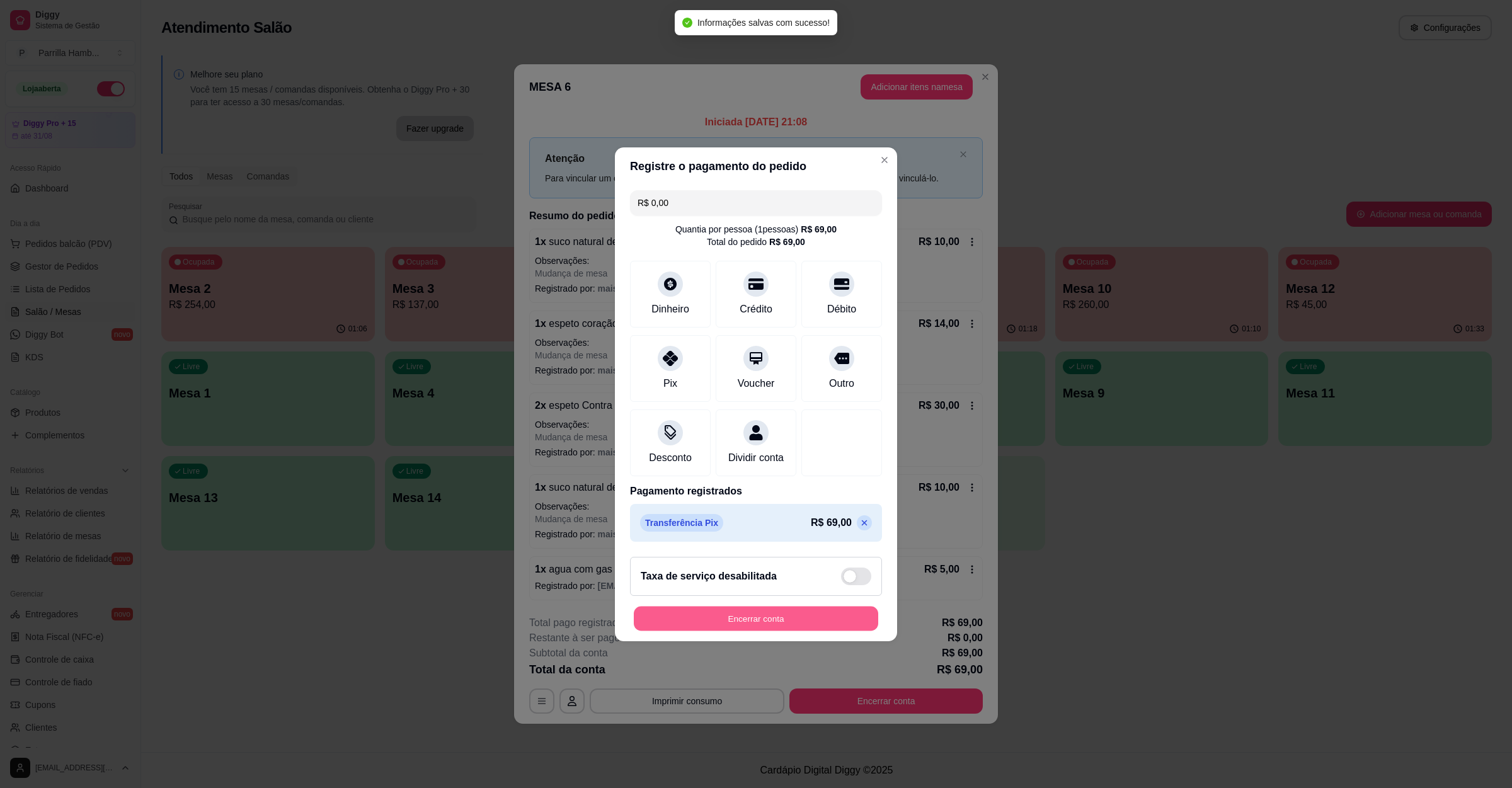
click at [764, 630] on button "Encerrar conta" at bounding box center [756, 618] width 245 height 24
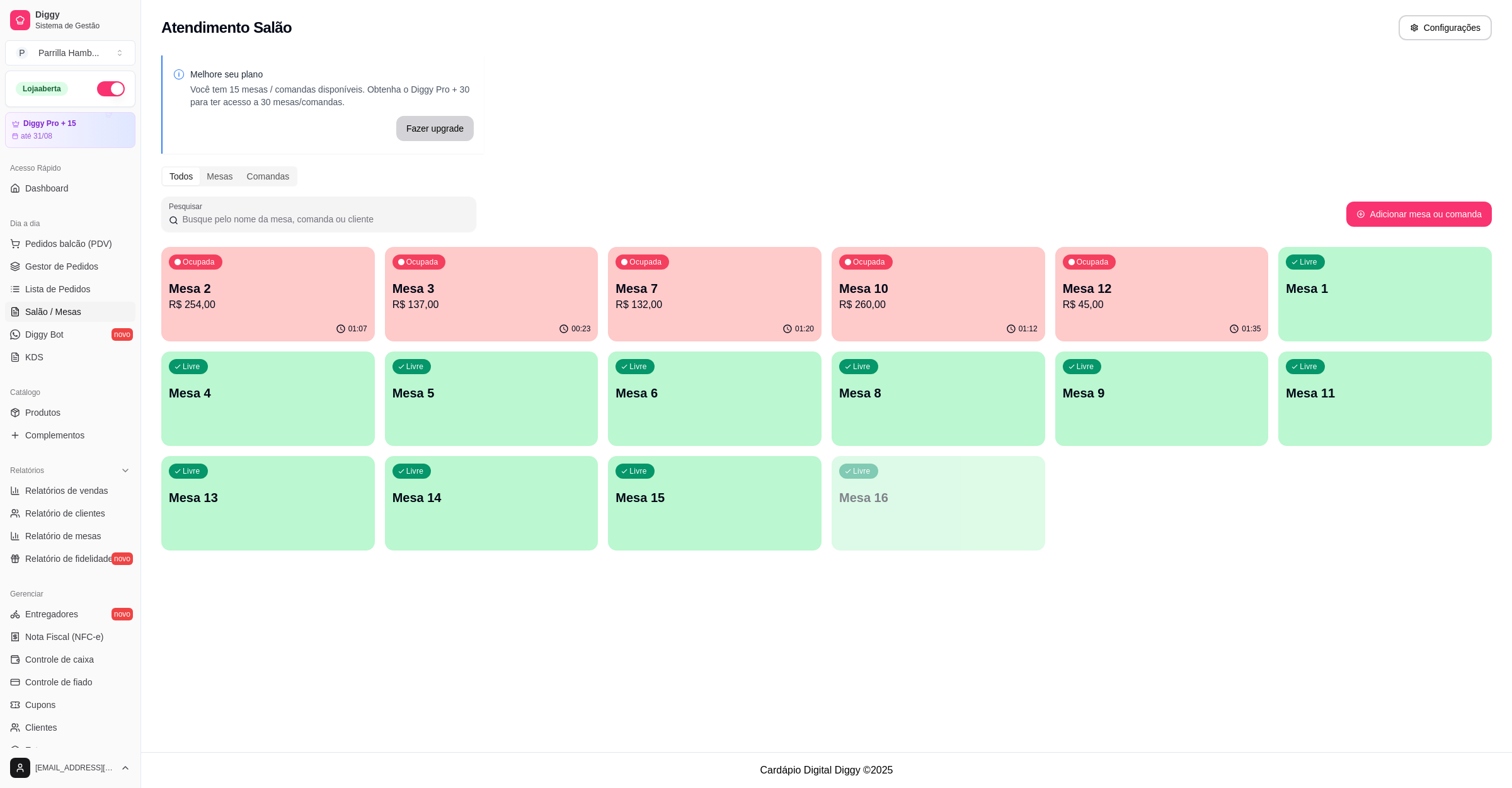
click at [752, 302] on p "R$ 132,00" at bounding box center [714, 305] width 198 height 15
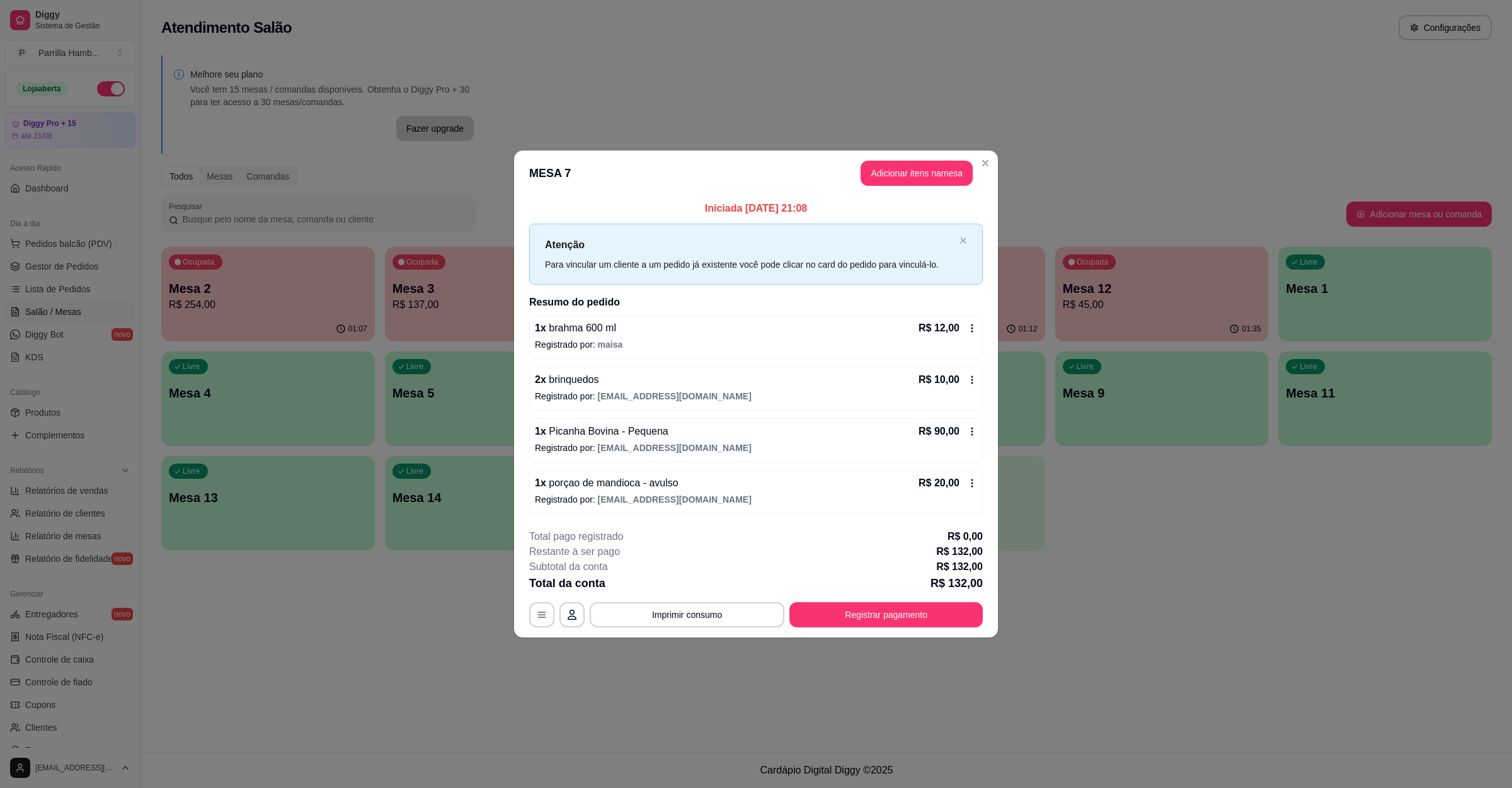
click at [917, 308] on h2 "Resumo do pedido" at bounding box center [756, 302] width 454 height 15
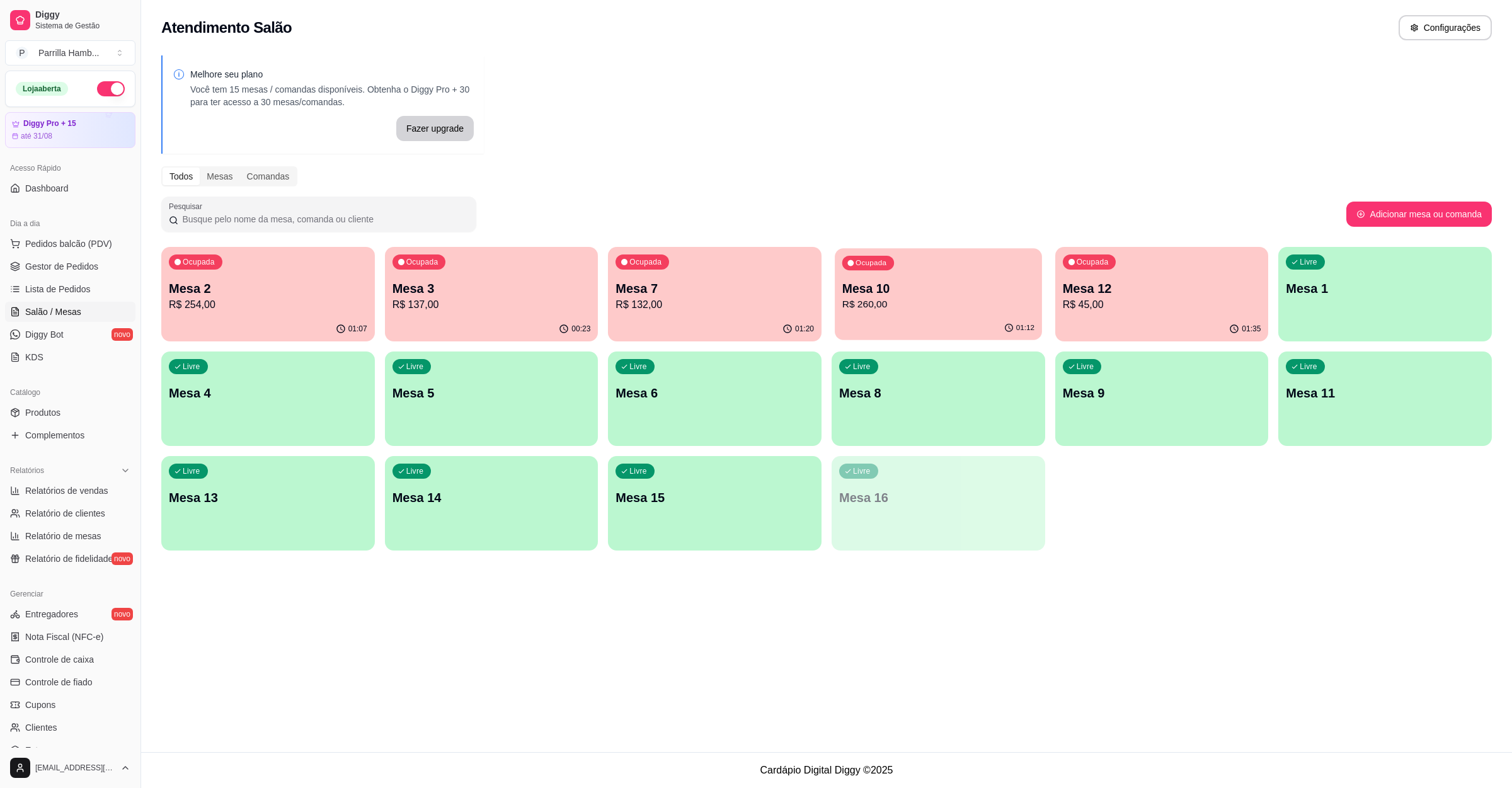
click at [985, 299] on p "R$ 260,00" at bounding box center [938, 305] width 192 height 14
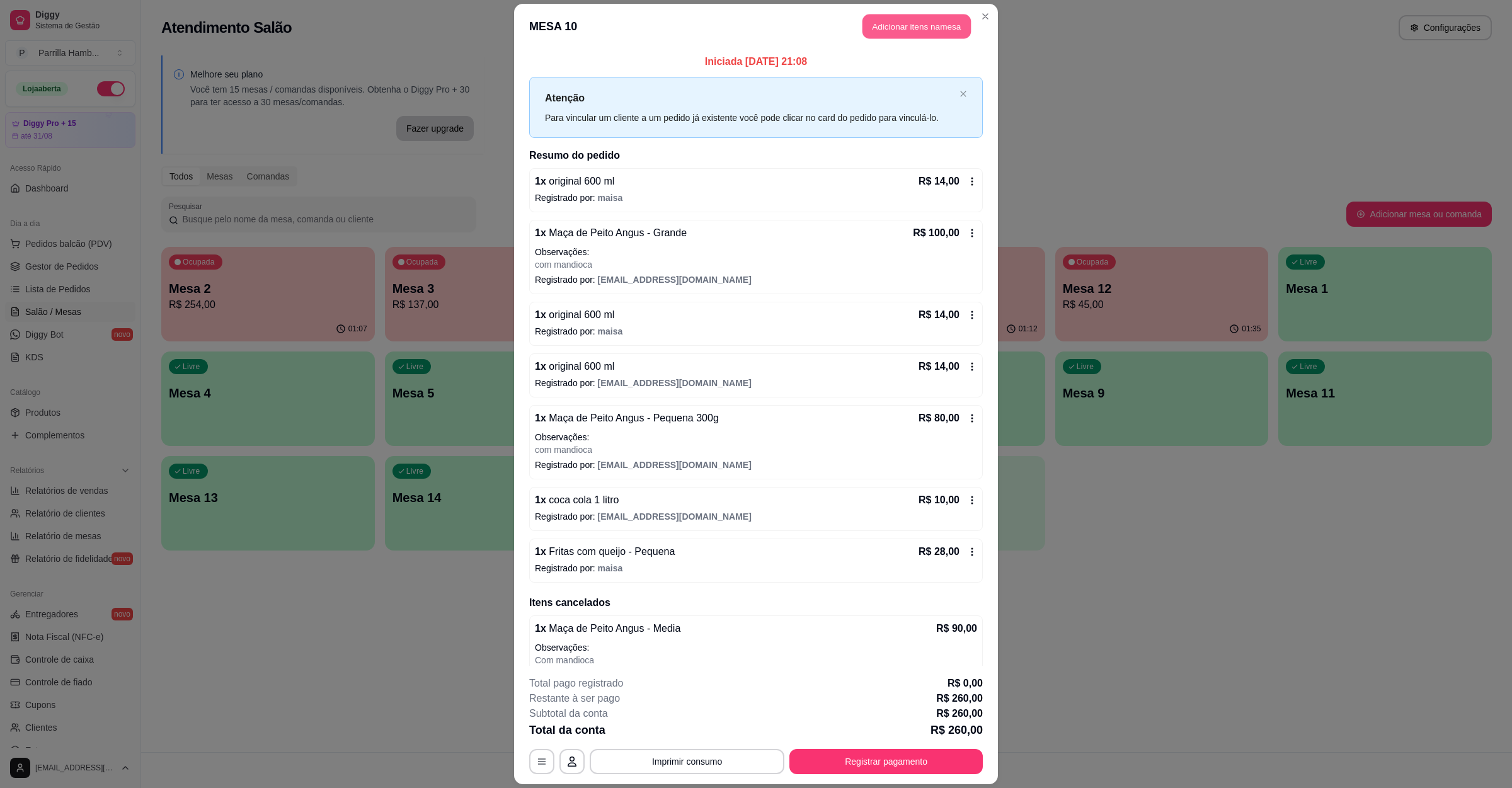
click at [870, 34] on button "Adicionar itens na mesa" at bounding box center [916, 26] width 108 height 24
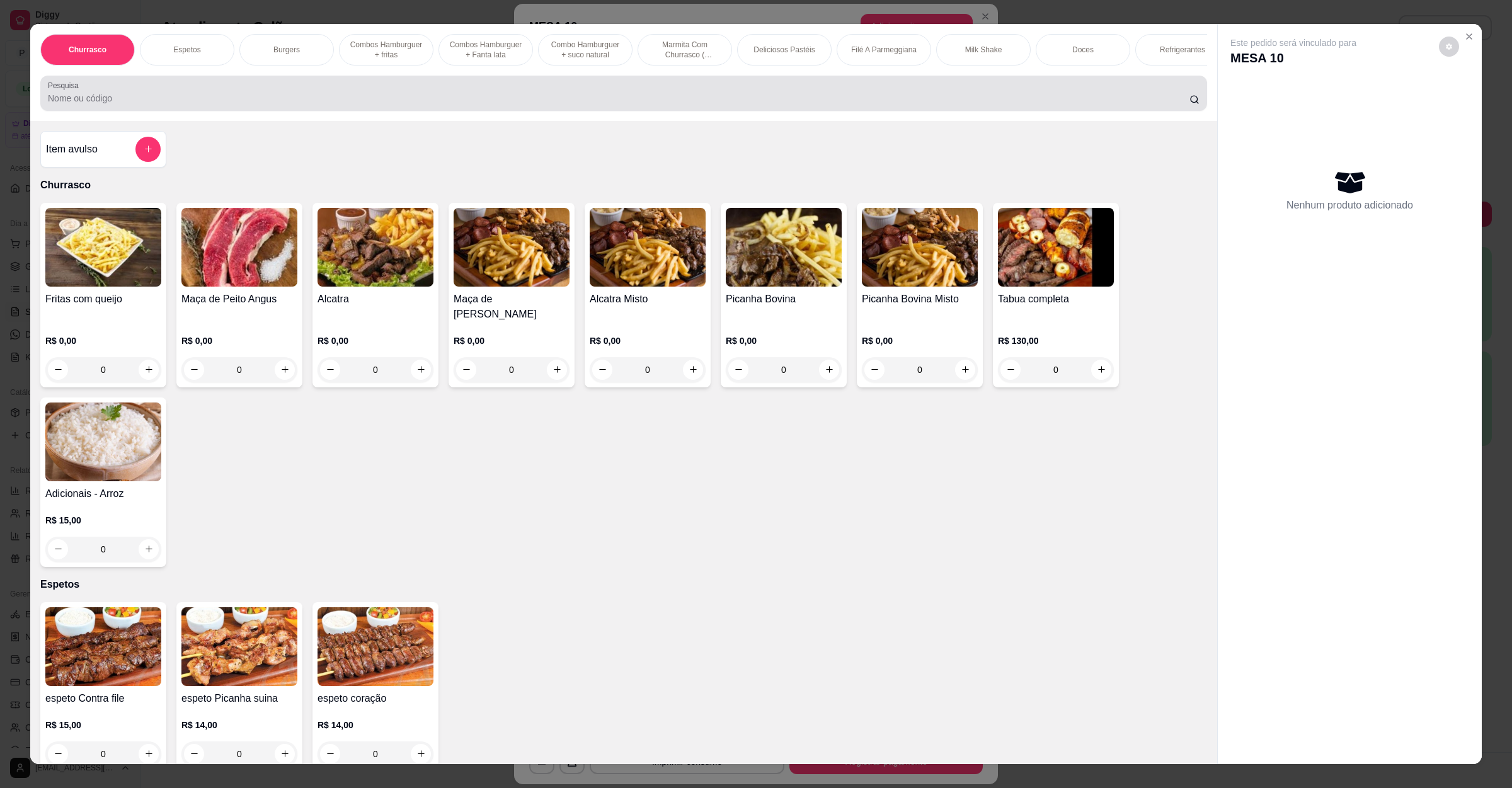
click at [231, 100] on div at bounding box center [623, 93] width 1152 height 25
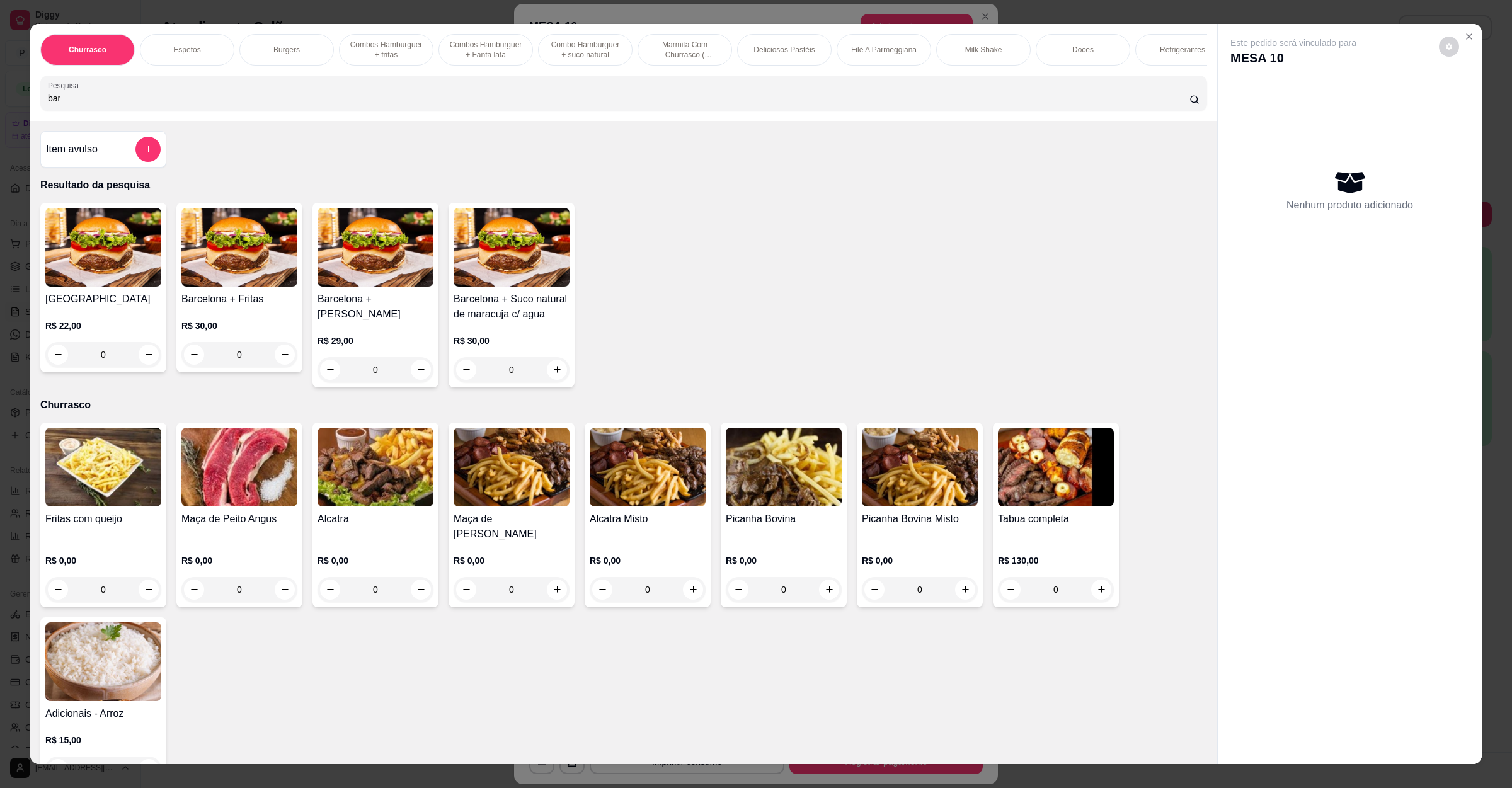
type input "bar"
click at [145, 368] on div "0" at bounding box center [103, 355] width 116 height 25
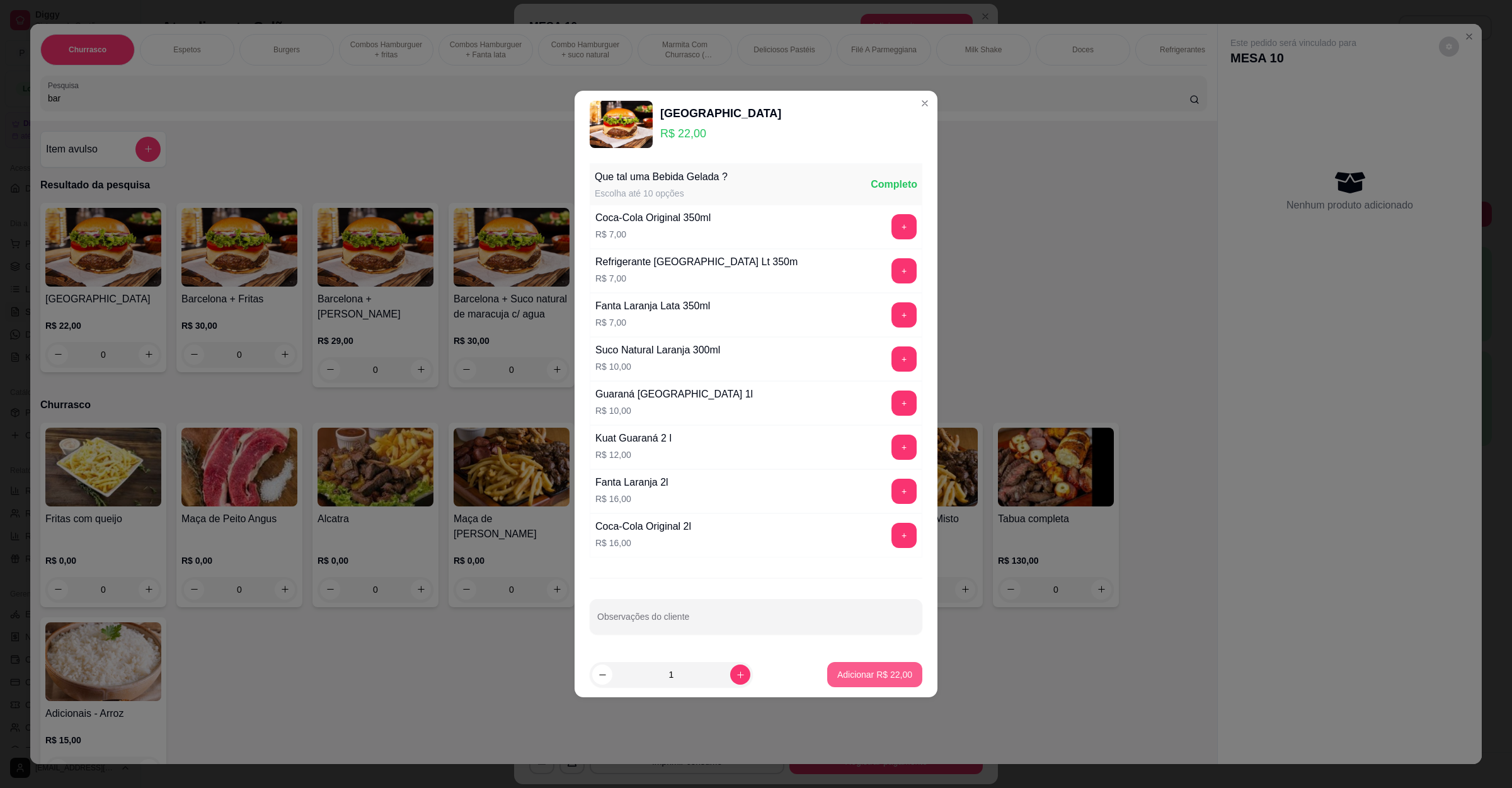
click at [877, 671] on p "Adicionar R$ 22,00" at bounding box center [875, 675] width 75 height 13
type input "1"
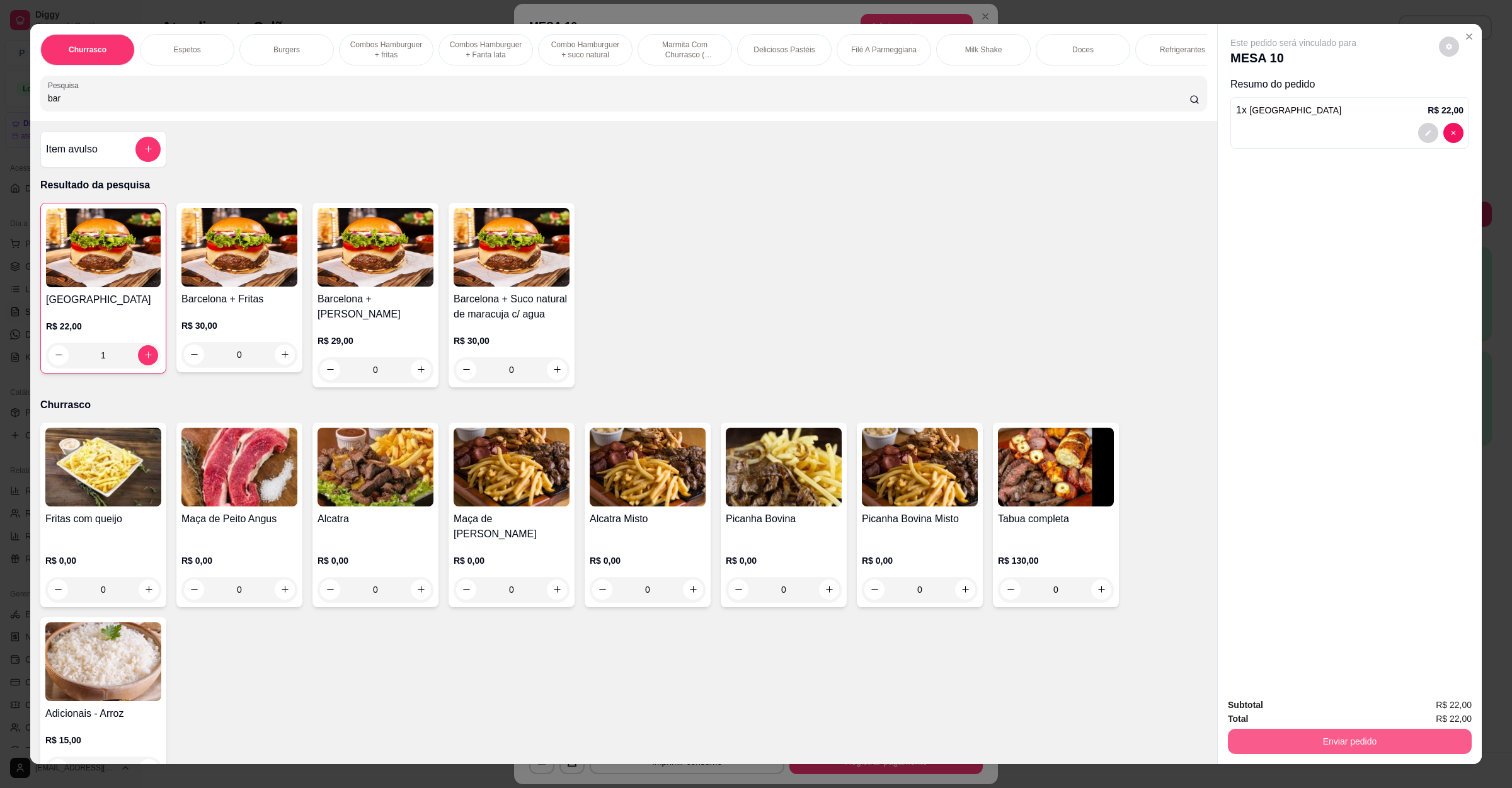
click at [1302, 749] on button "Enviar pedido" at bounding box center [1350, 741] width 244 height 25
click at [1302, 716] on button "Não registrar e enviar pedido" at bounding box center [1306, 710] width 131 height 24
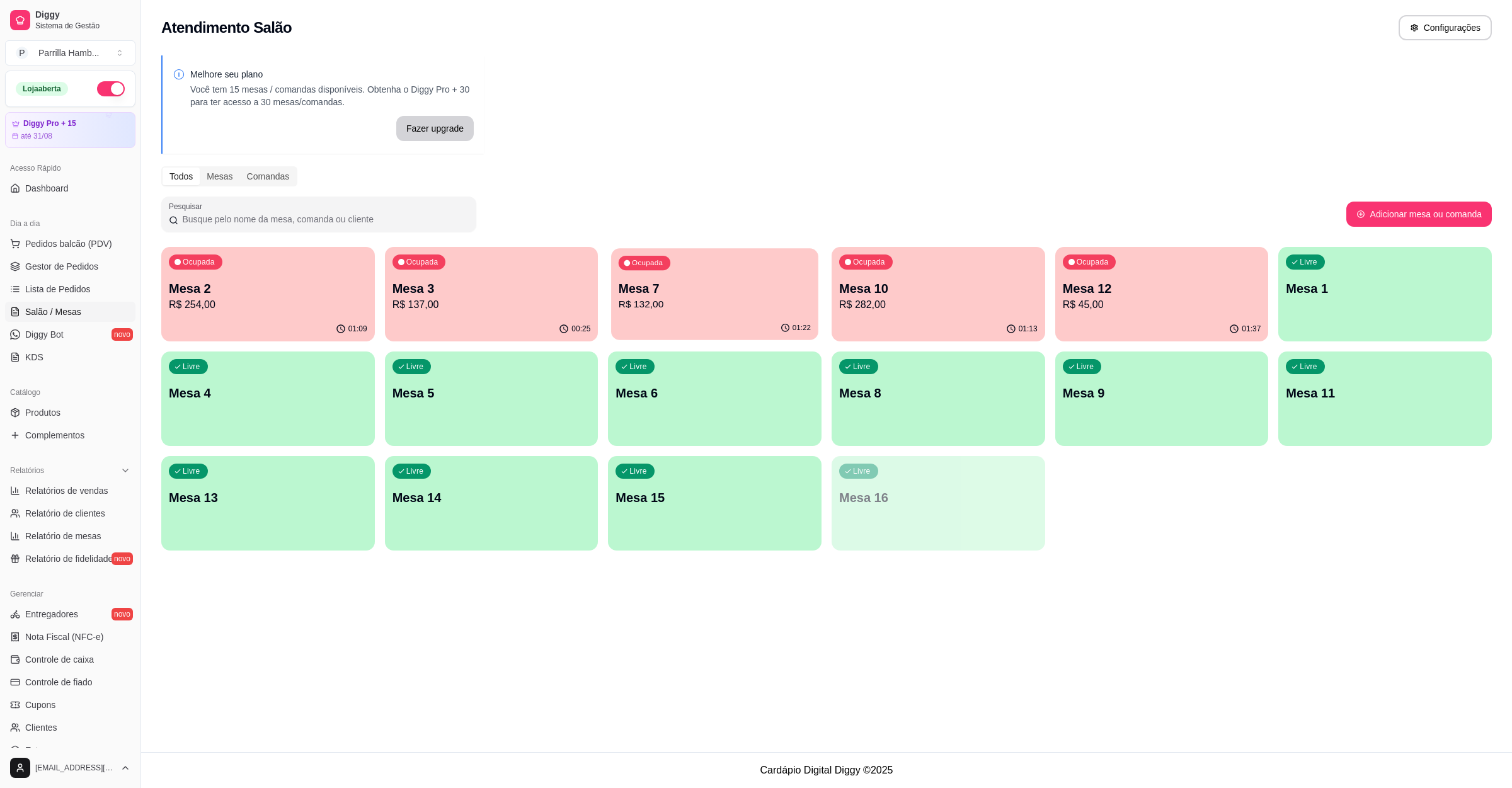
click at [650, 290] on p "Mesa 7" at bounding box center [714, 289] width 192 height 17
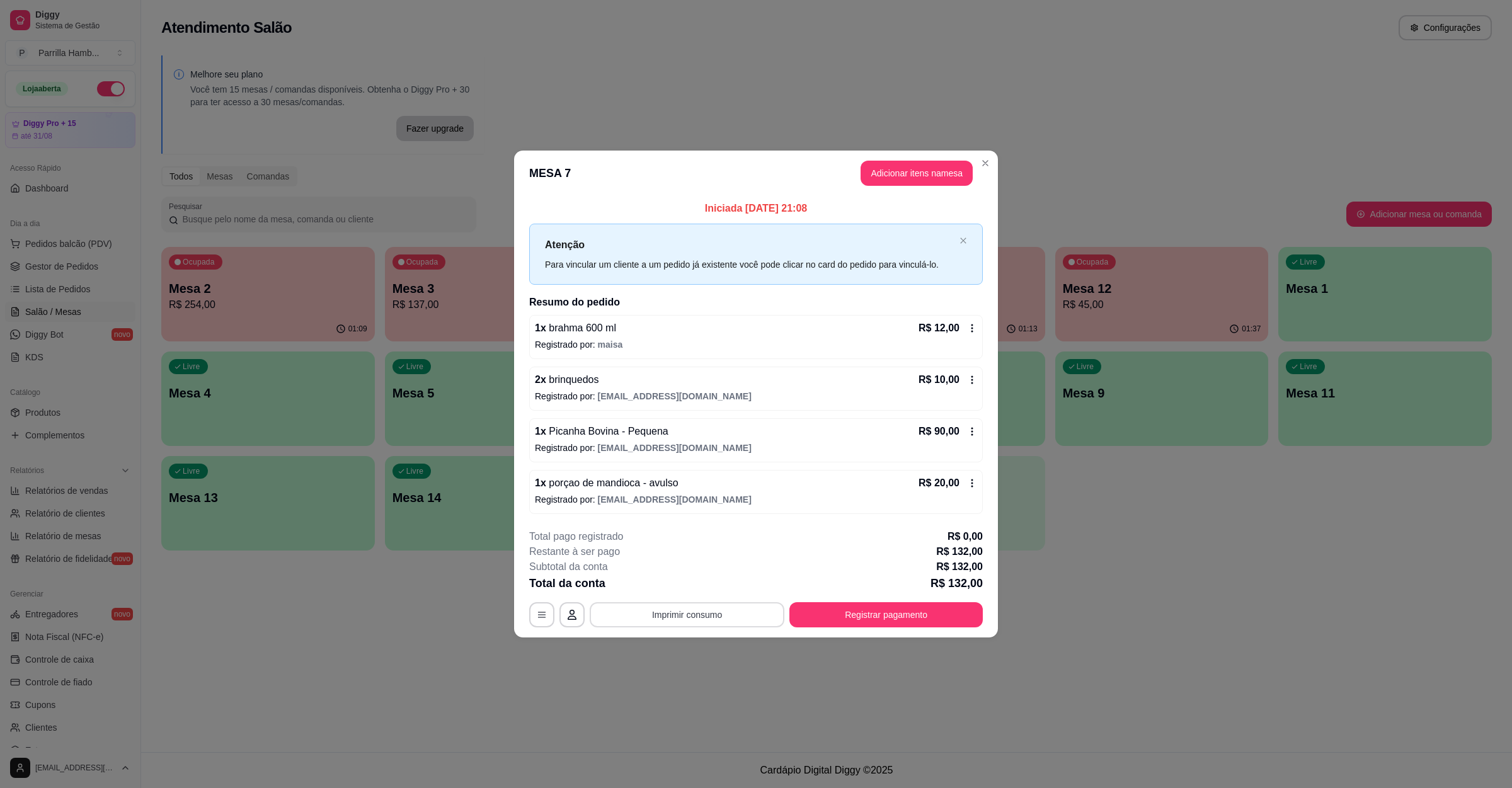
click at [662, 624] on button "Imprimir consumo" at bounding box center [687, 615] width 194 height 25
click at [677, 597] on div "Escolha a impressora IMPRESSORA" at bounding box center [691, 578] width 104 height 43
click at [684, 593] on div "Total da conta R$ 132,00" at bounding box center [756, 584] width 454 height 18
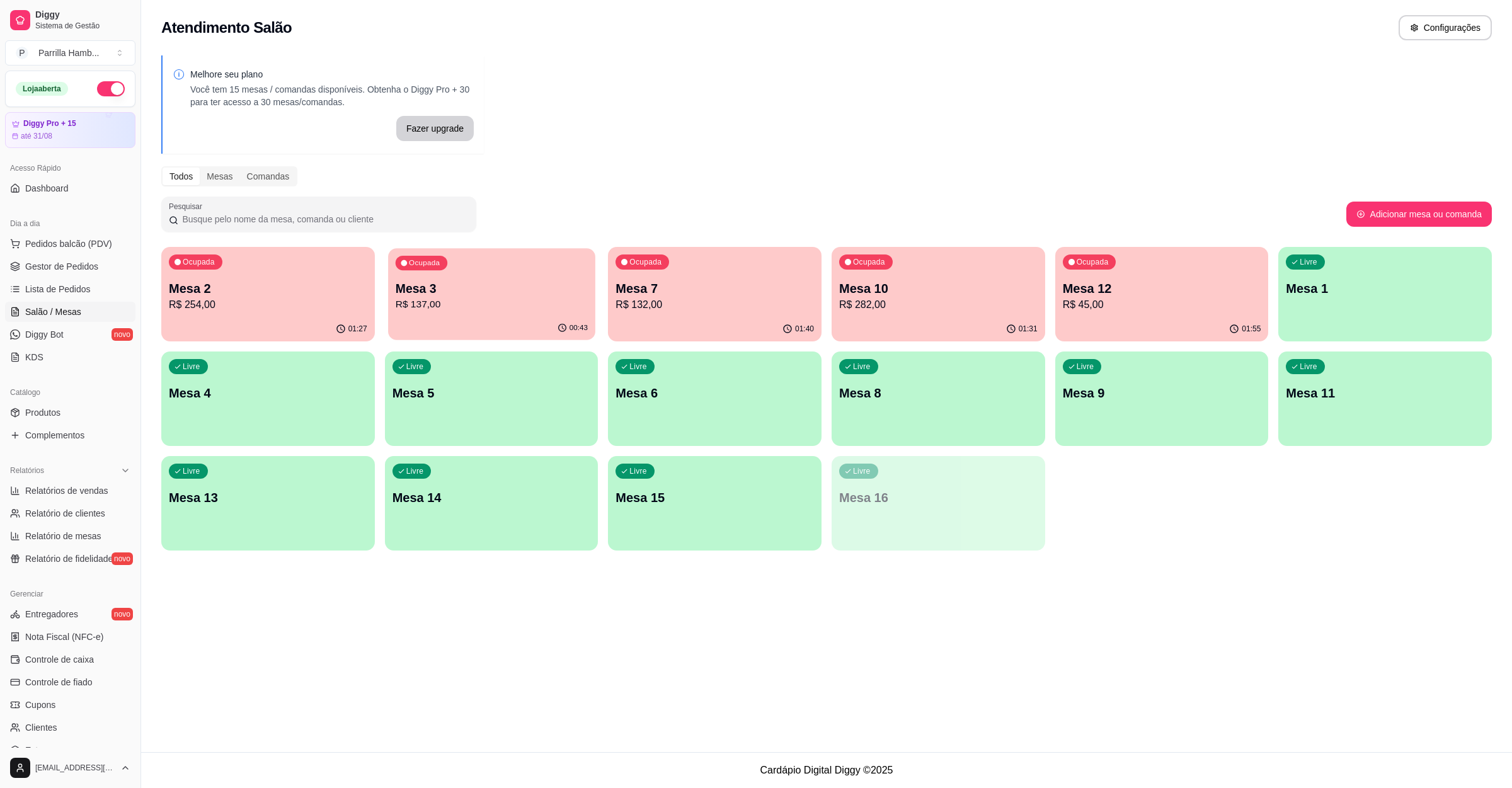
click at [510, 264] on div "Ocupada Mesa 3 R$ 137,00" at bounding box center [491, 282] width 207 height 68
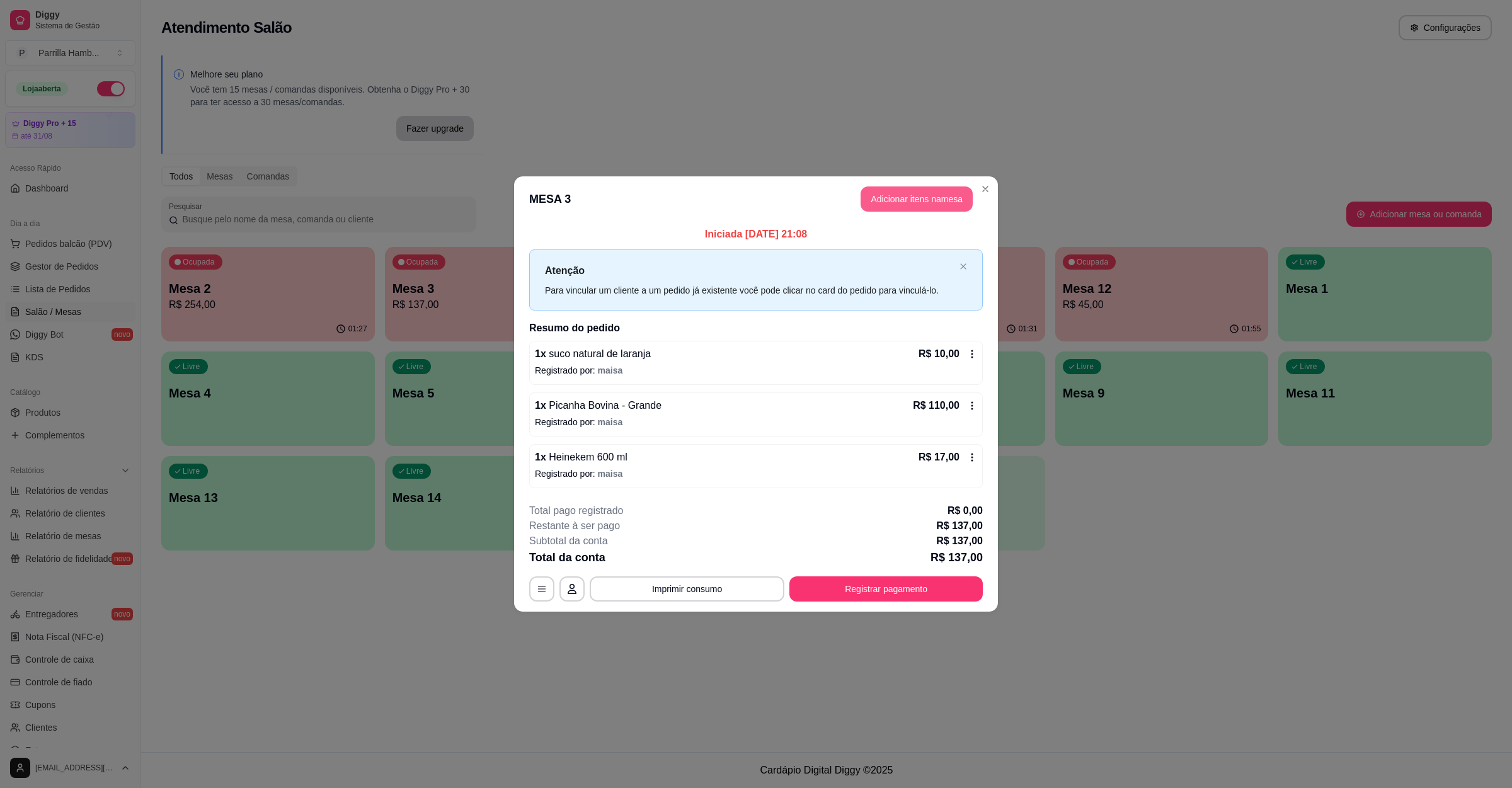
click at [915, 203] on button "Adicionar itens na mesa" at bounding box center [916, 199] width 112 height 25
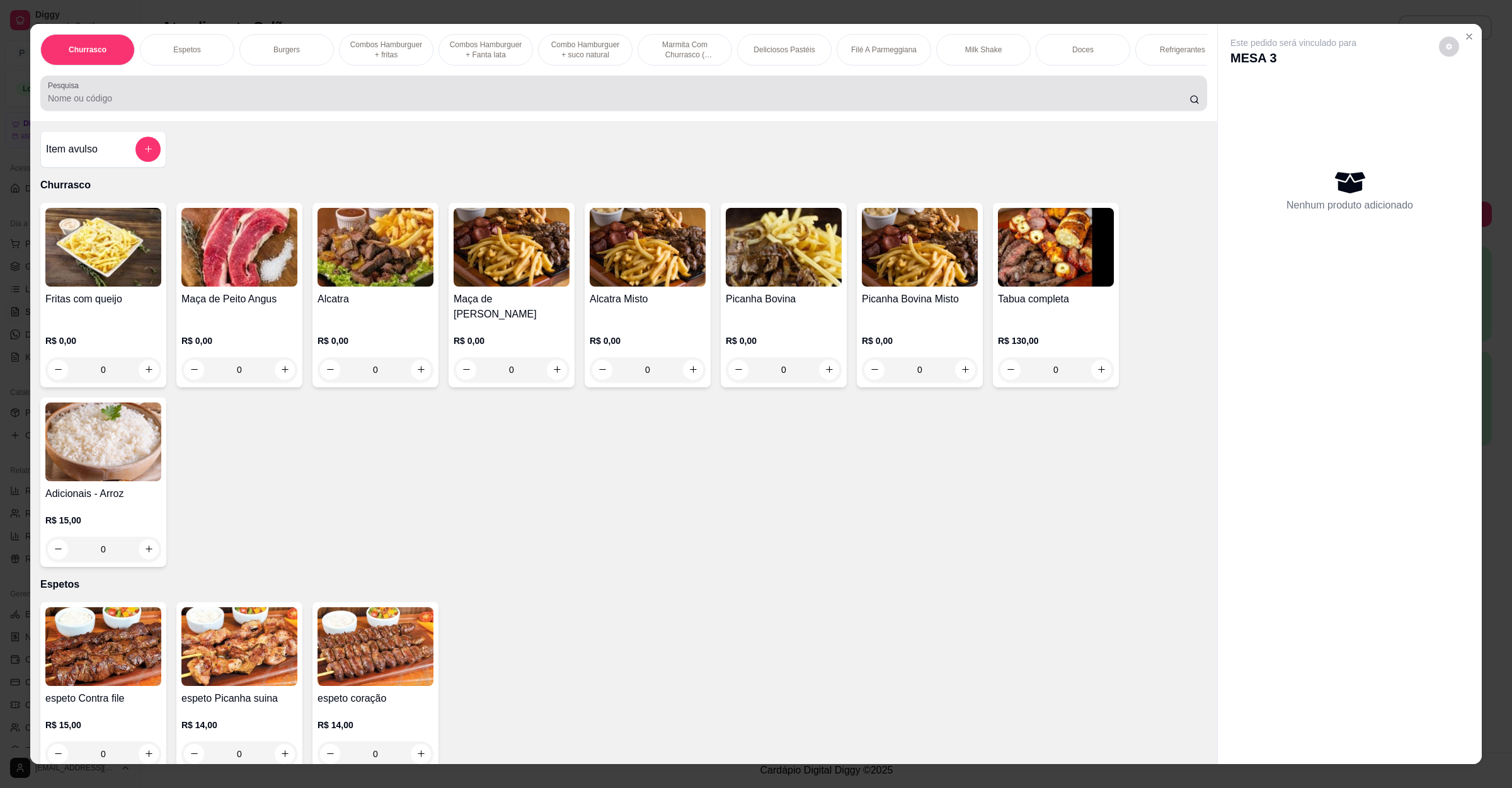
click at [214, 103] on div at bounding box center [623, 93] width 1152 height 25
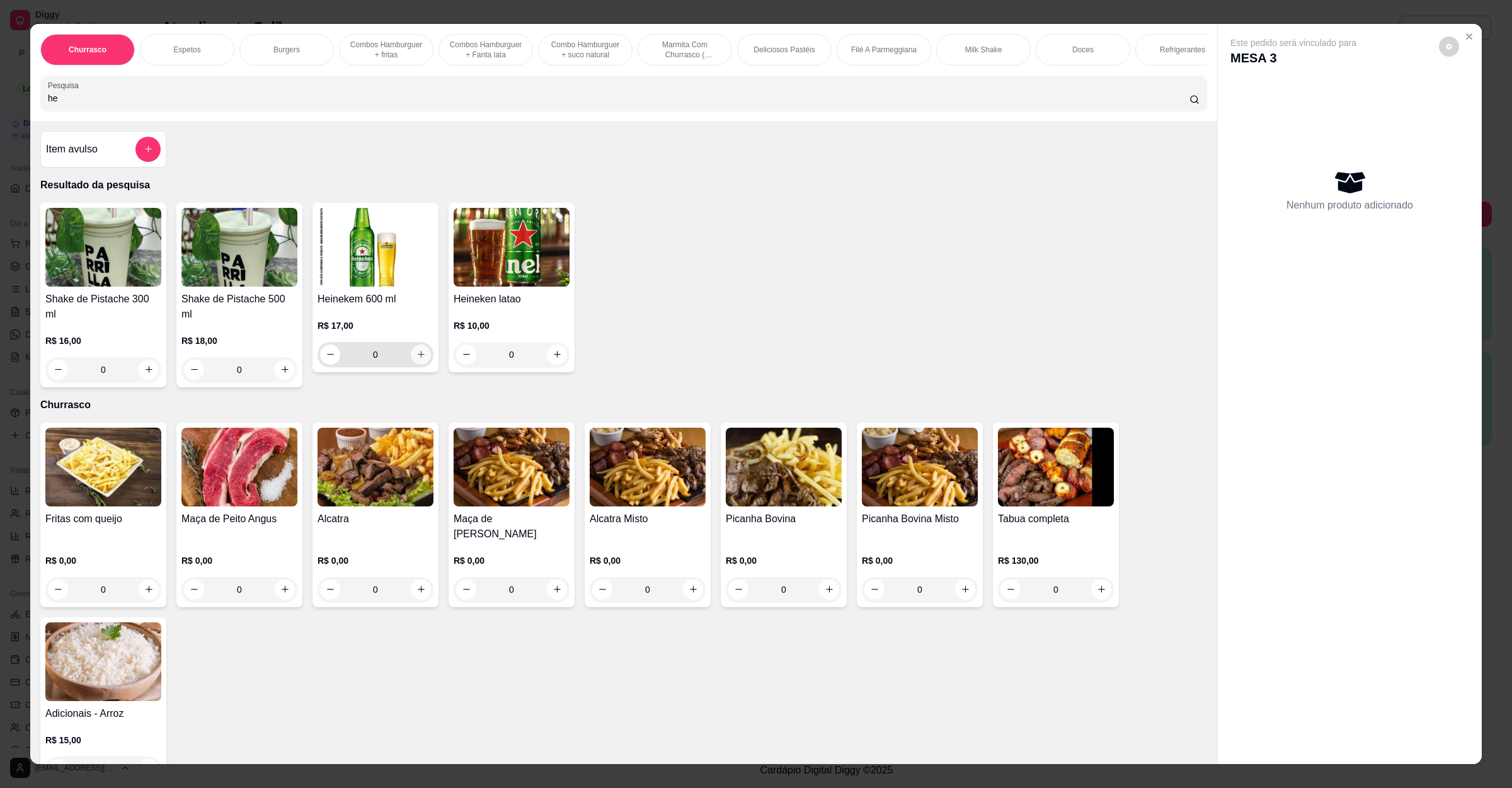
type input "he"
click at [417, 359] on icon "increase-product-quantity" at bounding box center [421, 354] width 10 height 10
type input "1"
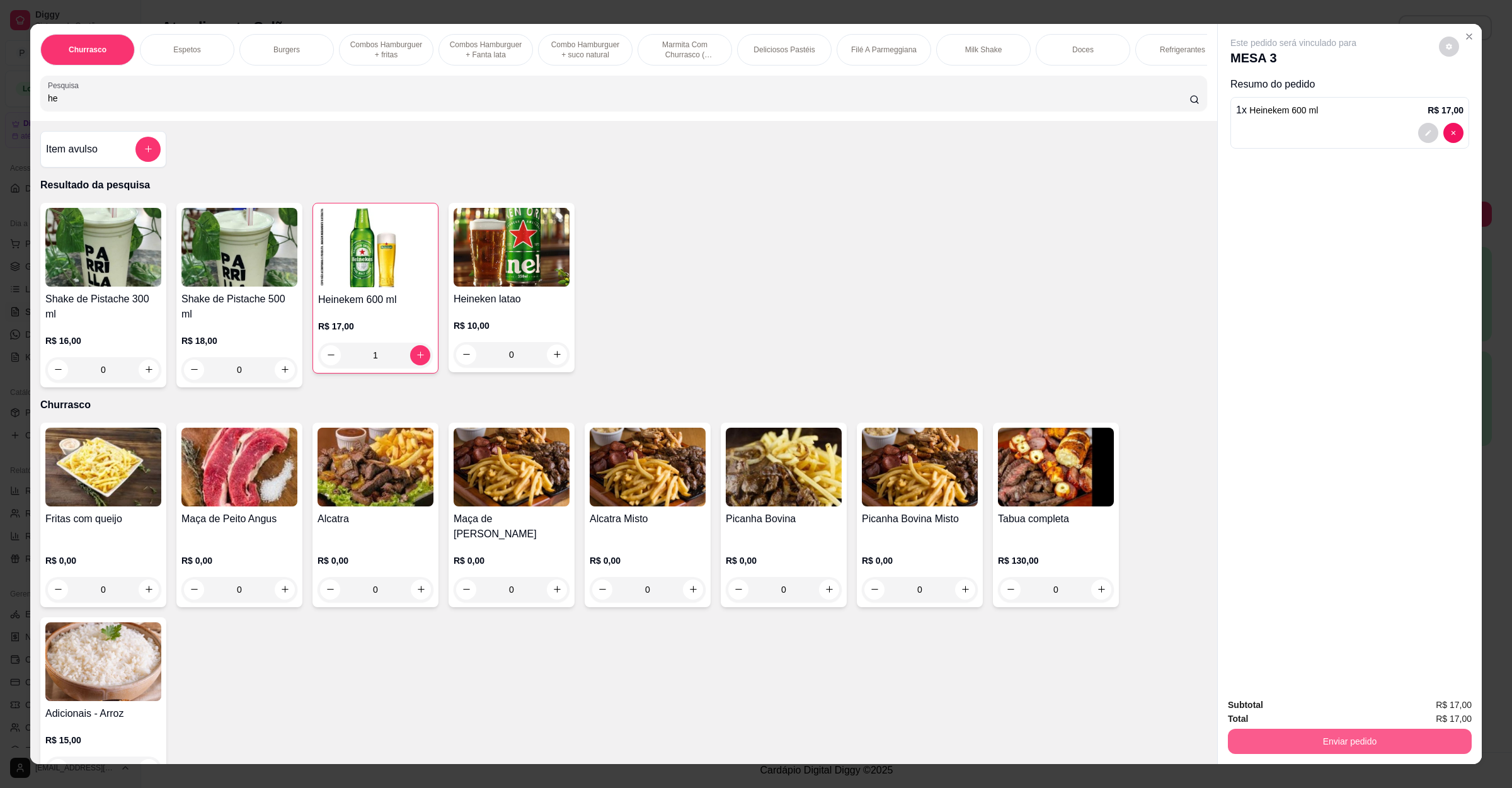
click at [1403, 734] on button "Enviar pedido" at bounding box center [1350, 741] width 244 height 25
click at [1331, 714] on button "Não registrar e enviar pedido" at bounding box center [1306, 710] width 127 height 23
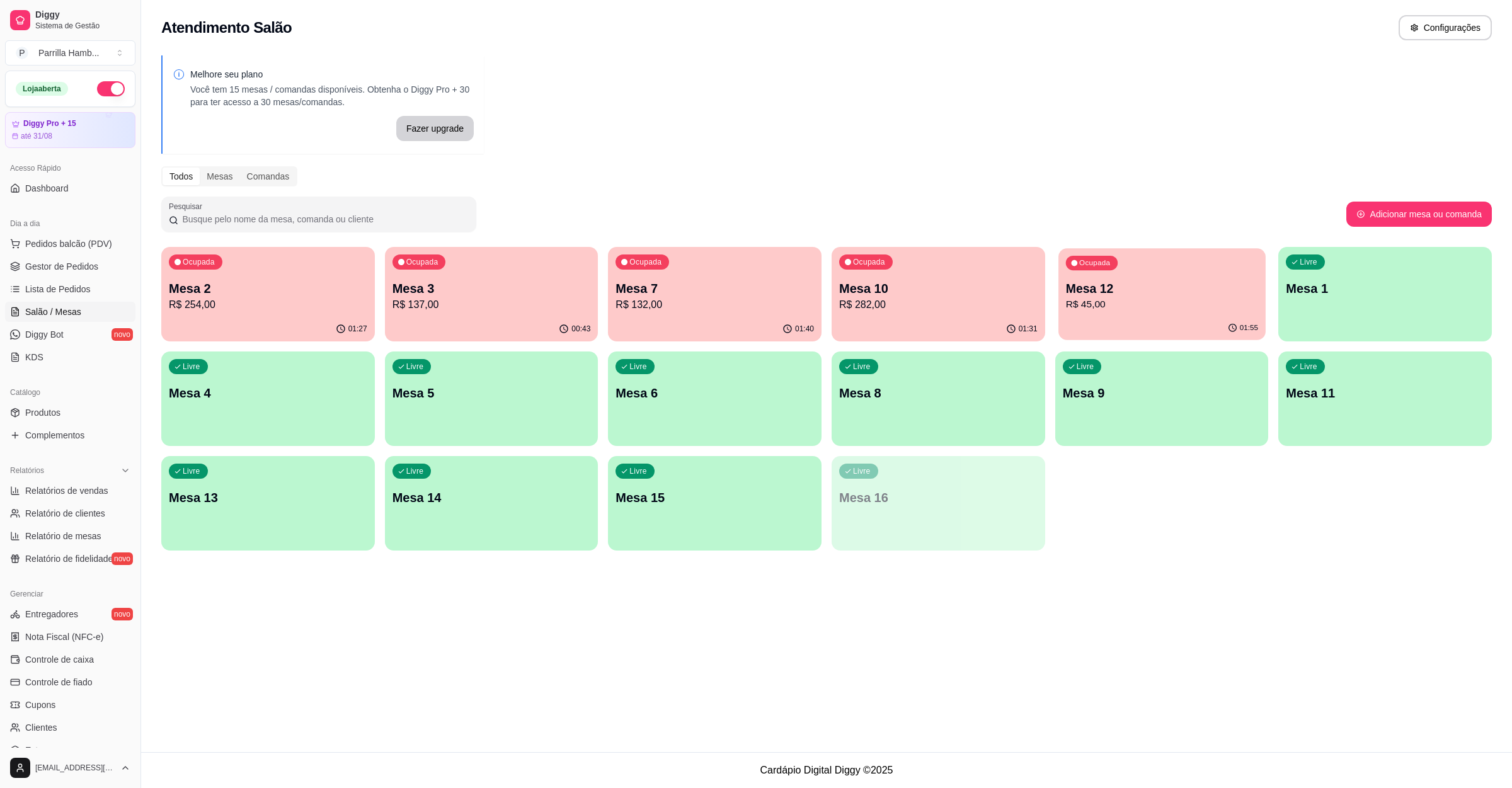
click at [1106, 281] on p "Mesa 12" at bounding box center [1161, 289] width 192 height 17
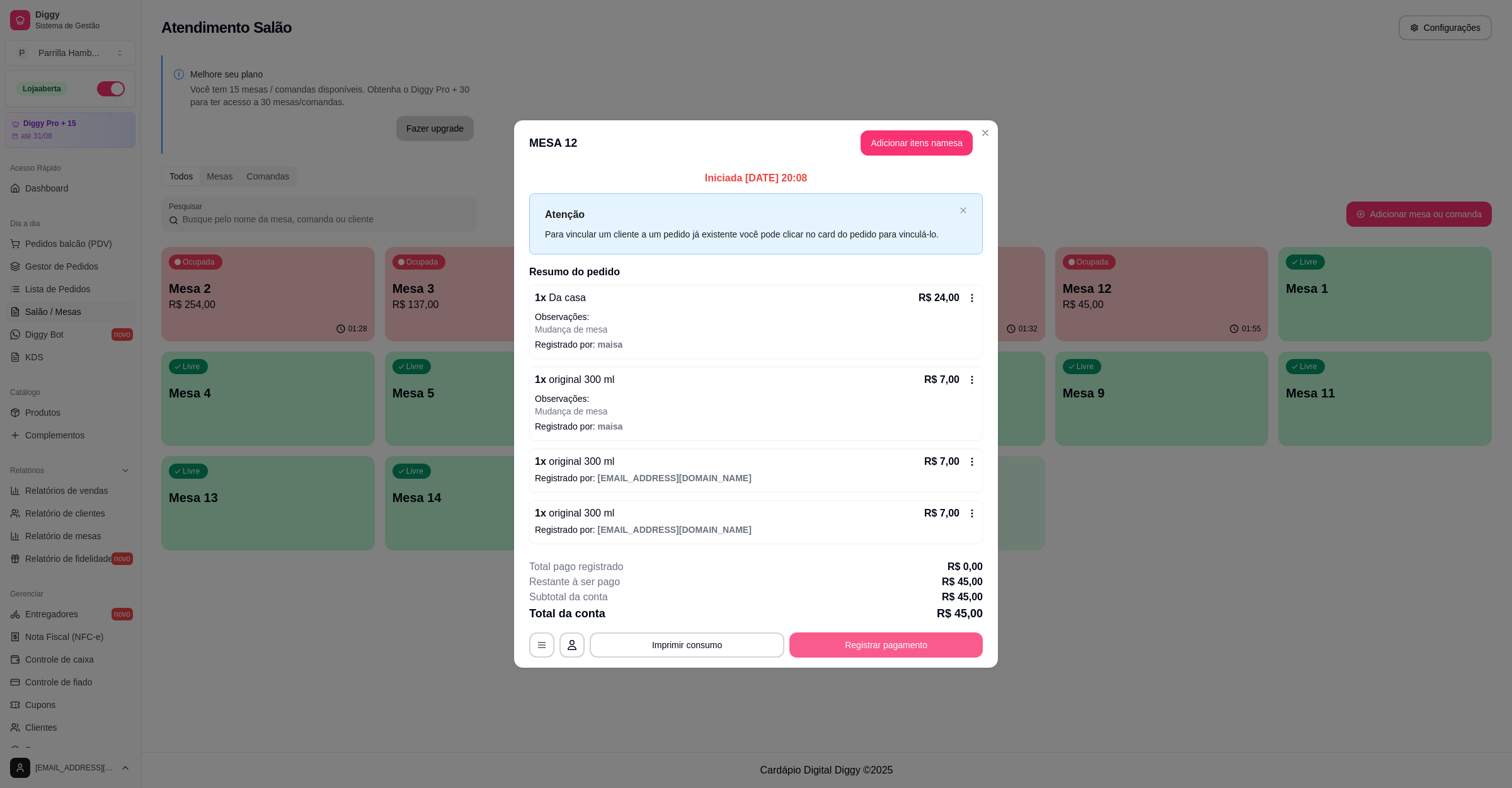
click at [851, 647] on button "Registrar pagamento" at bounding box center [886, 645] width 194 height 25
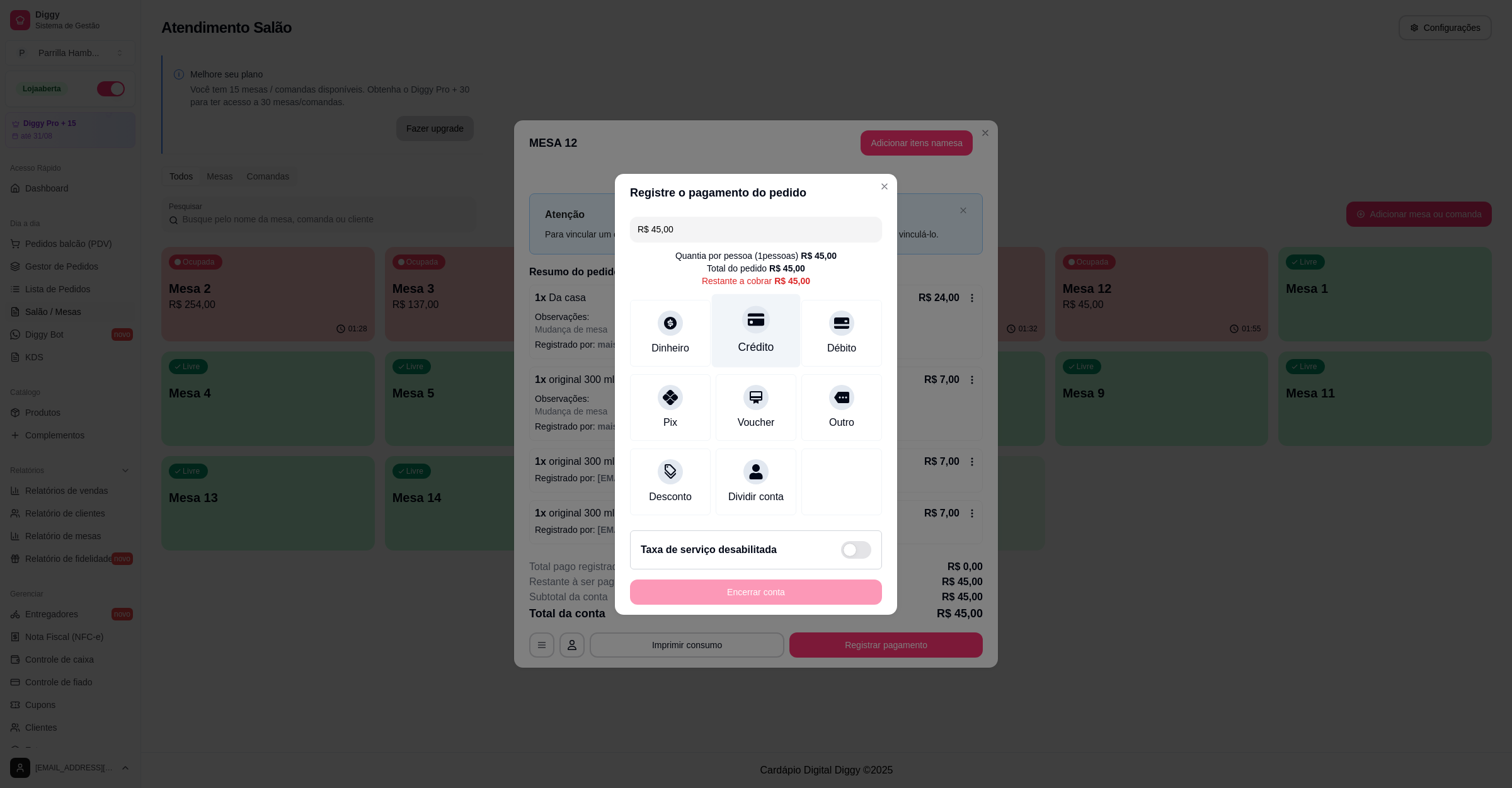
click at [743, 322] on div at bounding box center [756, 319] width 28 height 28
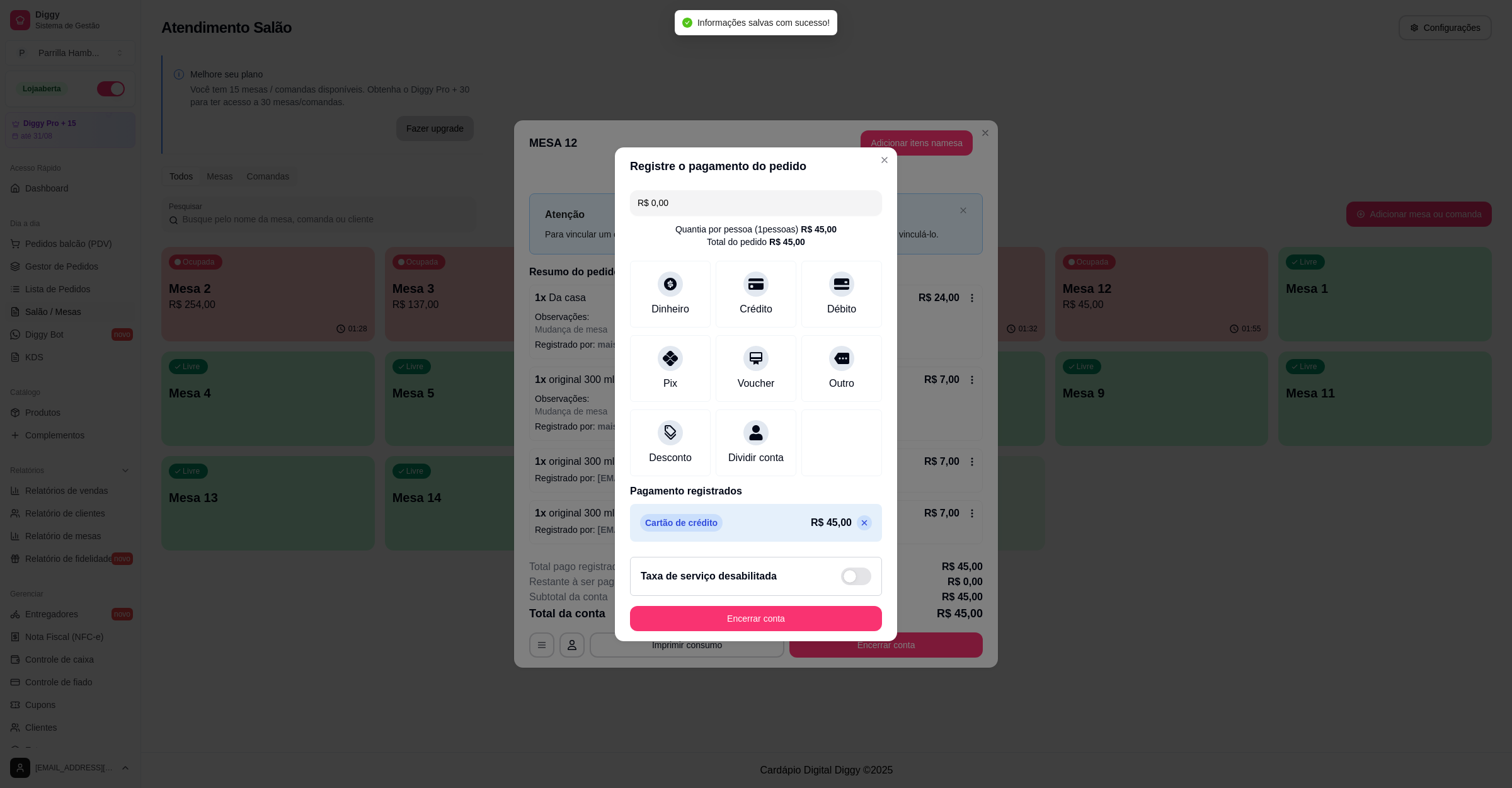
type input "R$ 0,00"
click at [705, 628] on button "Encerrar conta" at bounding box center [756, 618] width 245 height 24
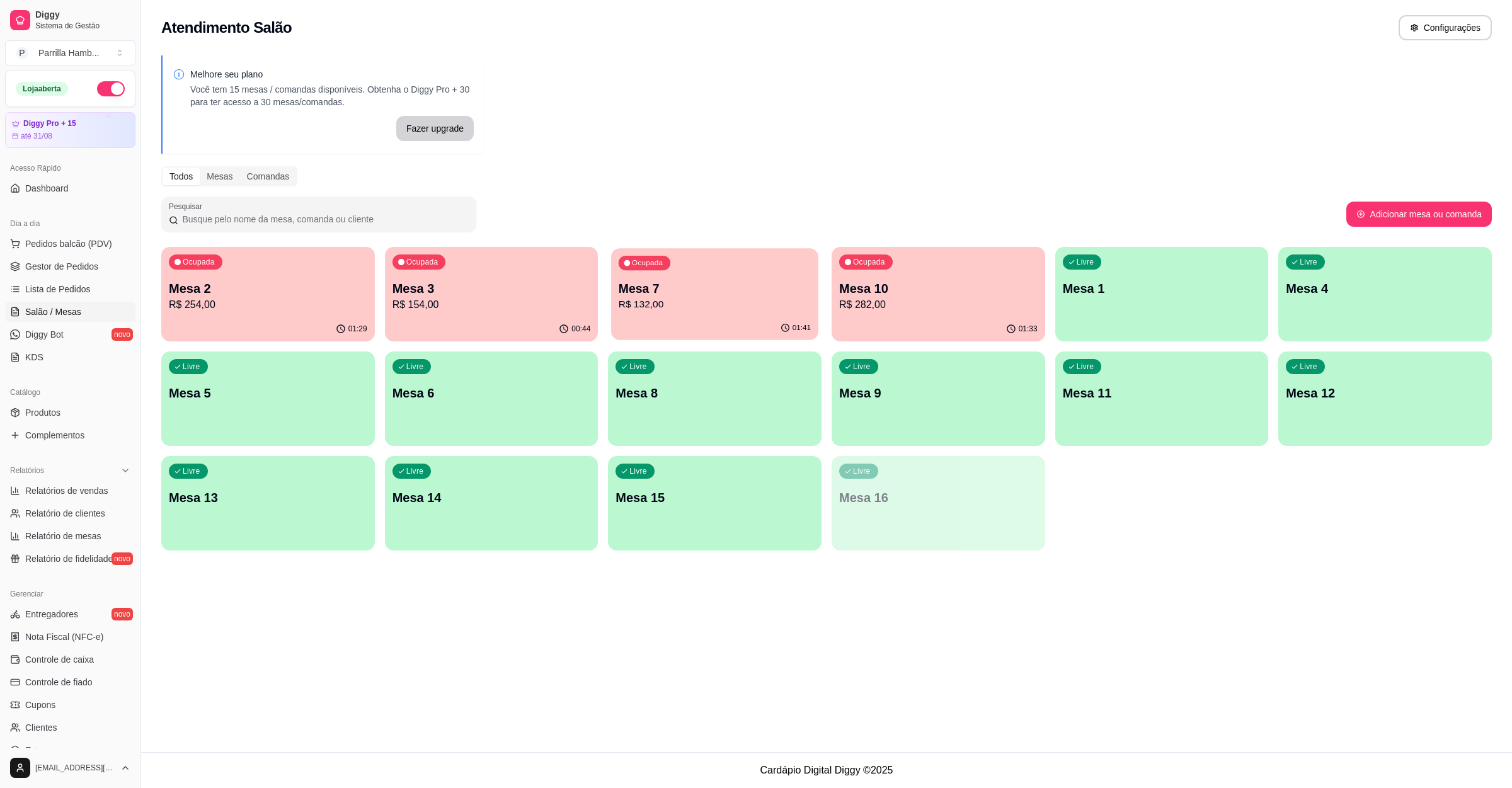
click at [716, 251] on div "Ocupada Mesa 7 R$ 132,00" at bounding box center [714, 282] width 207 height 68
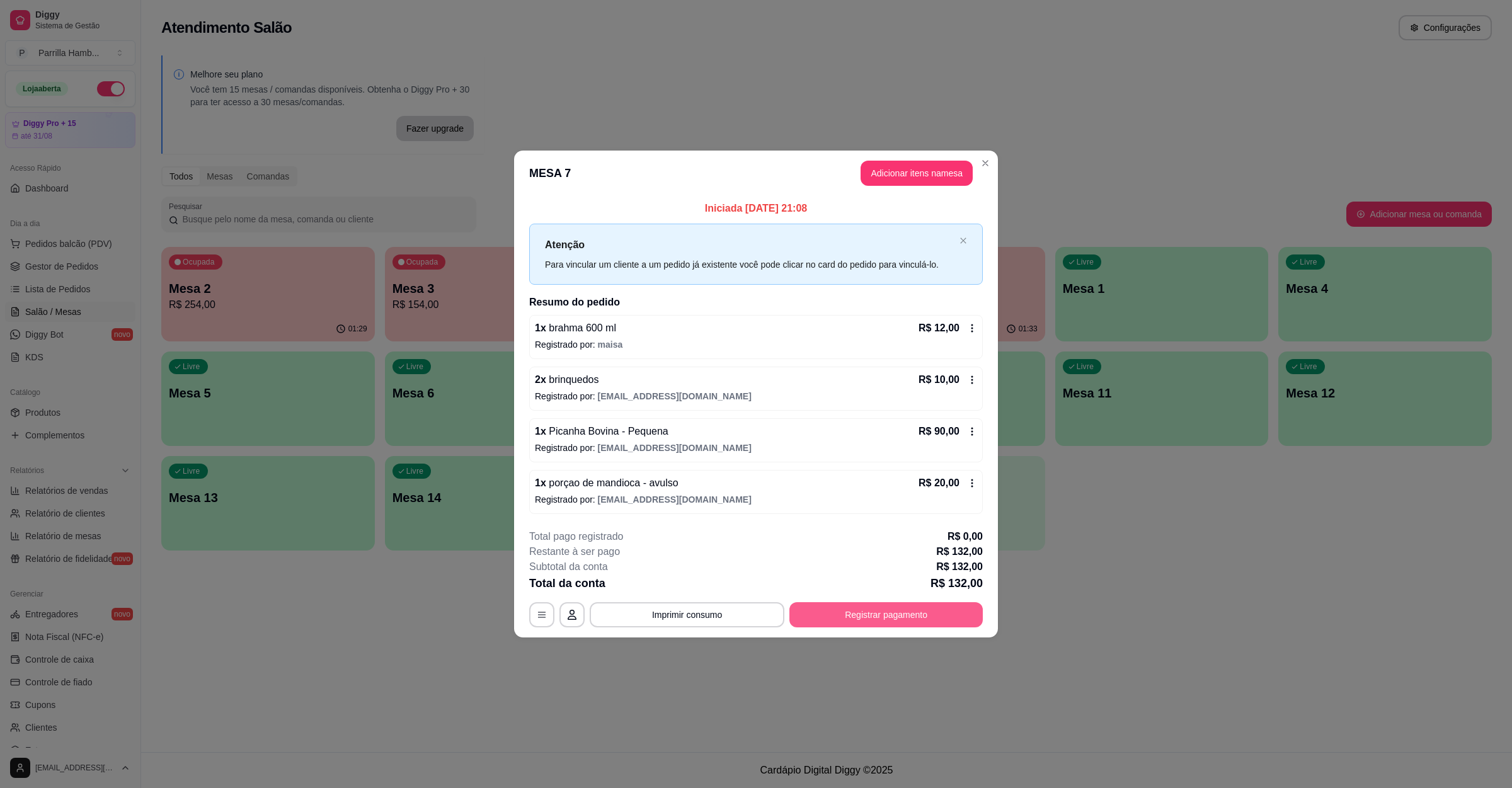
click at [866, 615] on button "Registrar pagamento" at bounding box center [886, 615] width 194 height 25
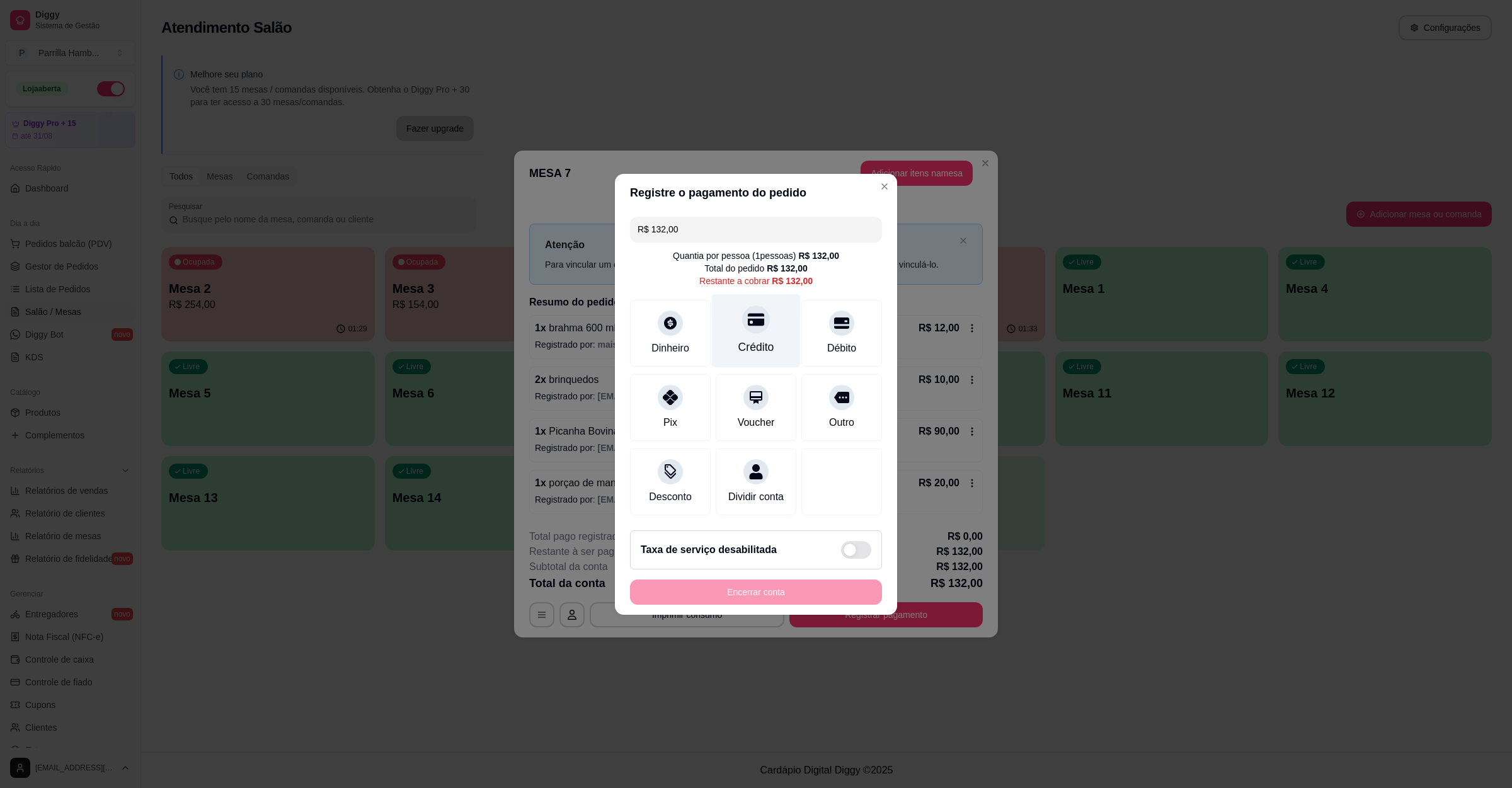
click at [762, 325] on div "Crédito" at bounding box center [756, 330] width 89 height 74
type input "R$ 0,00"
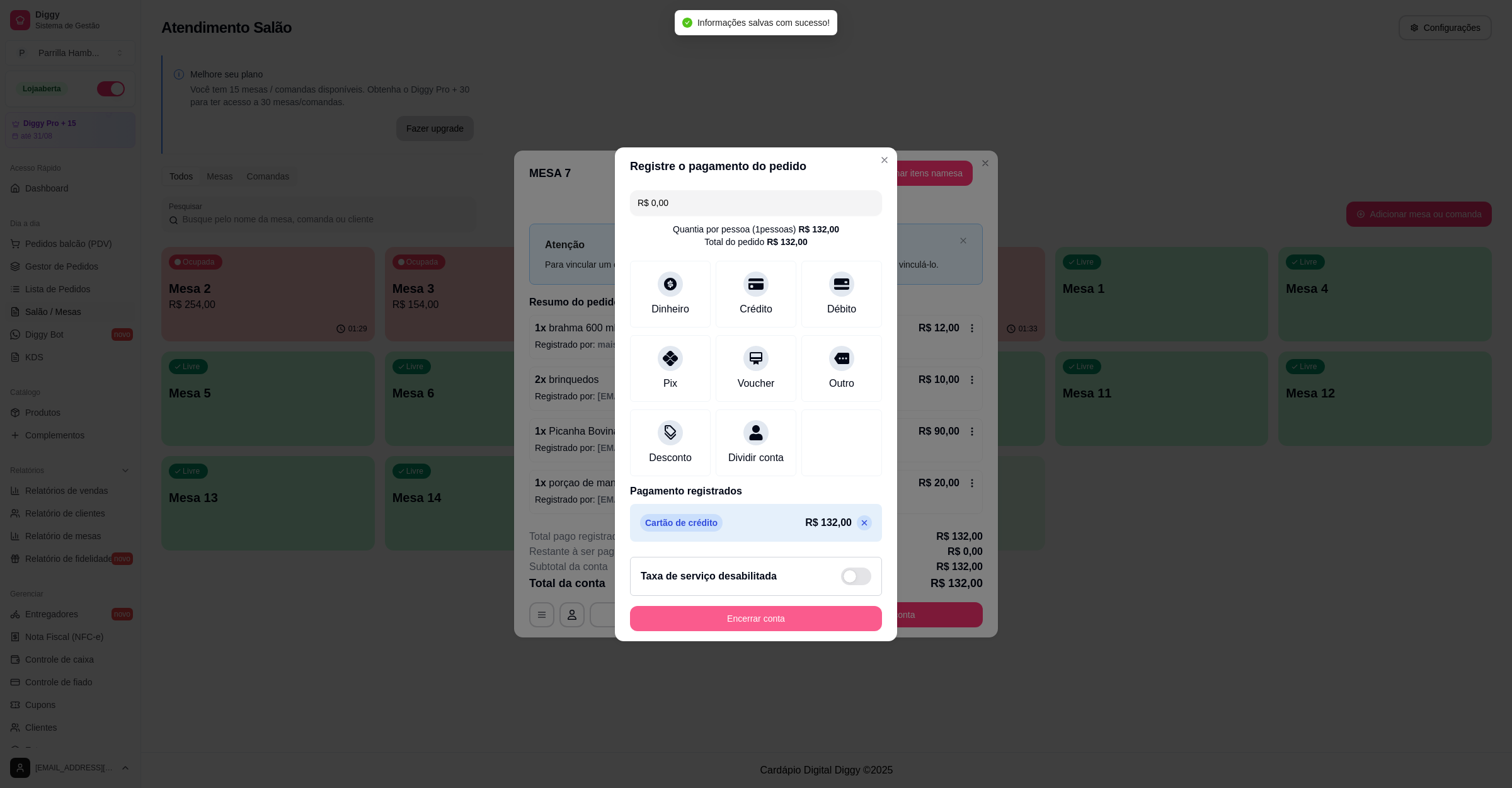
click at [741, 626] on button "Encerrar conta" at bounding box center [756, 619] width 252 height 25
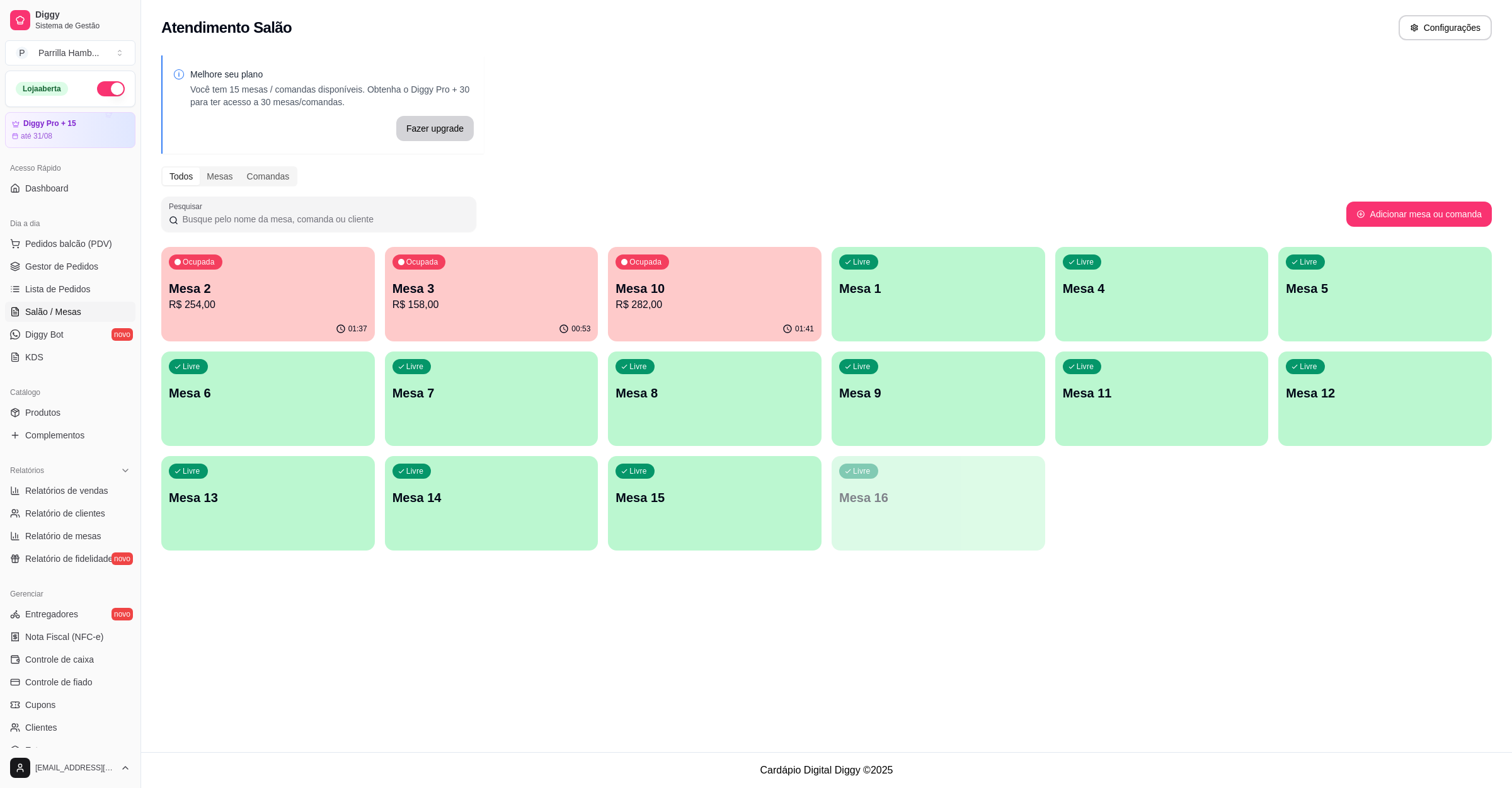
click at [287, 287] on p "Mesa 2" at bounding box center [267, 289] width 198 height 18
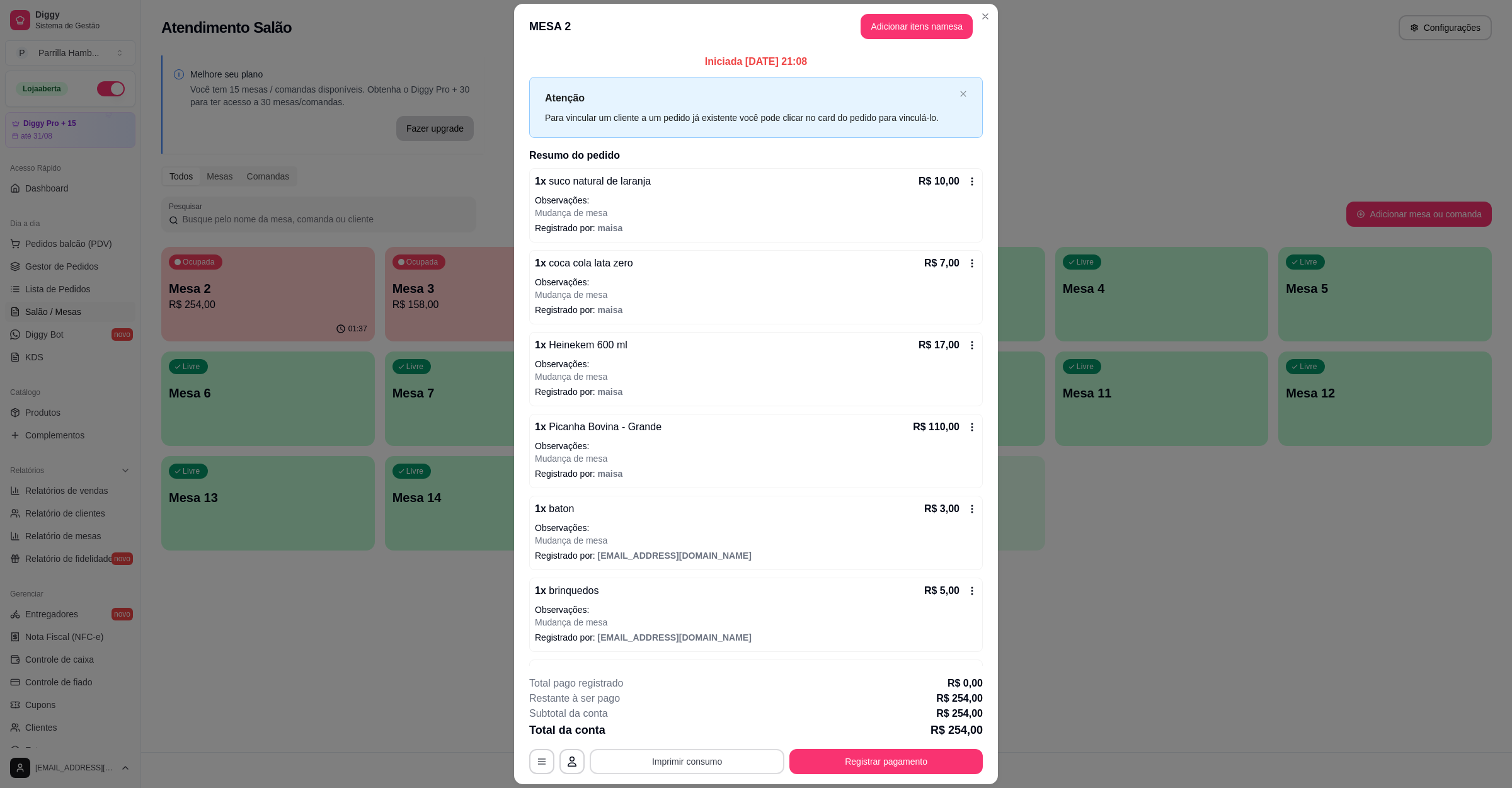
click at [645, 750] on button "Imprimir consumo" at bounding box center [687, 762] width 194 height 25
click at [675, 732] on button "IMPRESSORA" at bounding box center [684, 732] width 91 height 20
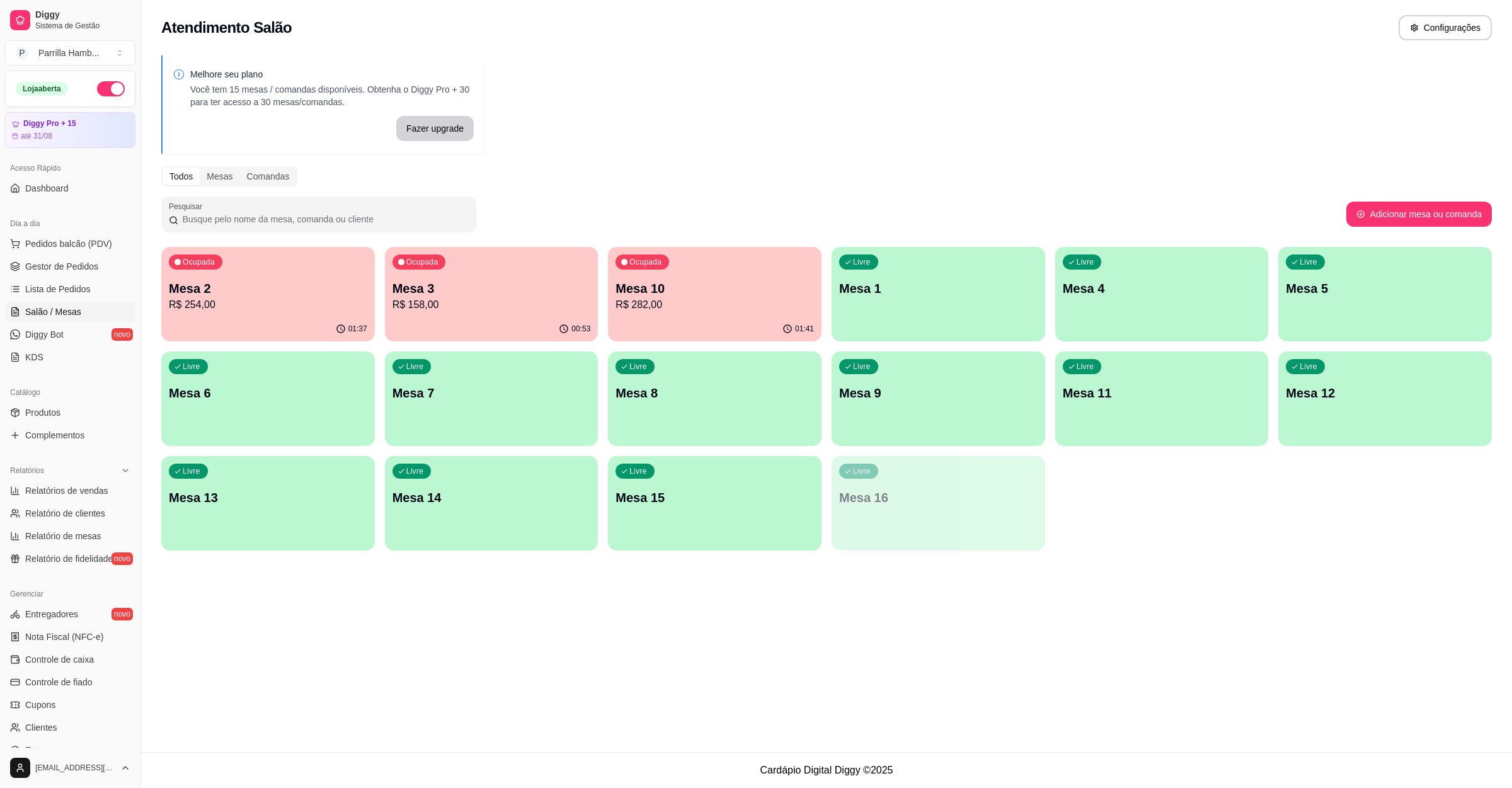
click at [505, 299] on p "R$ 158,00" at bounding box center [491, 305] width 198 height 15
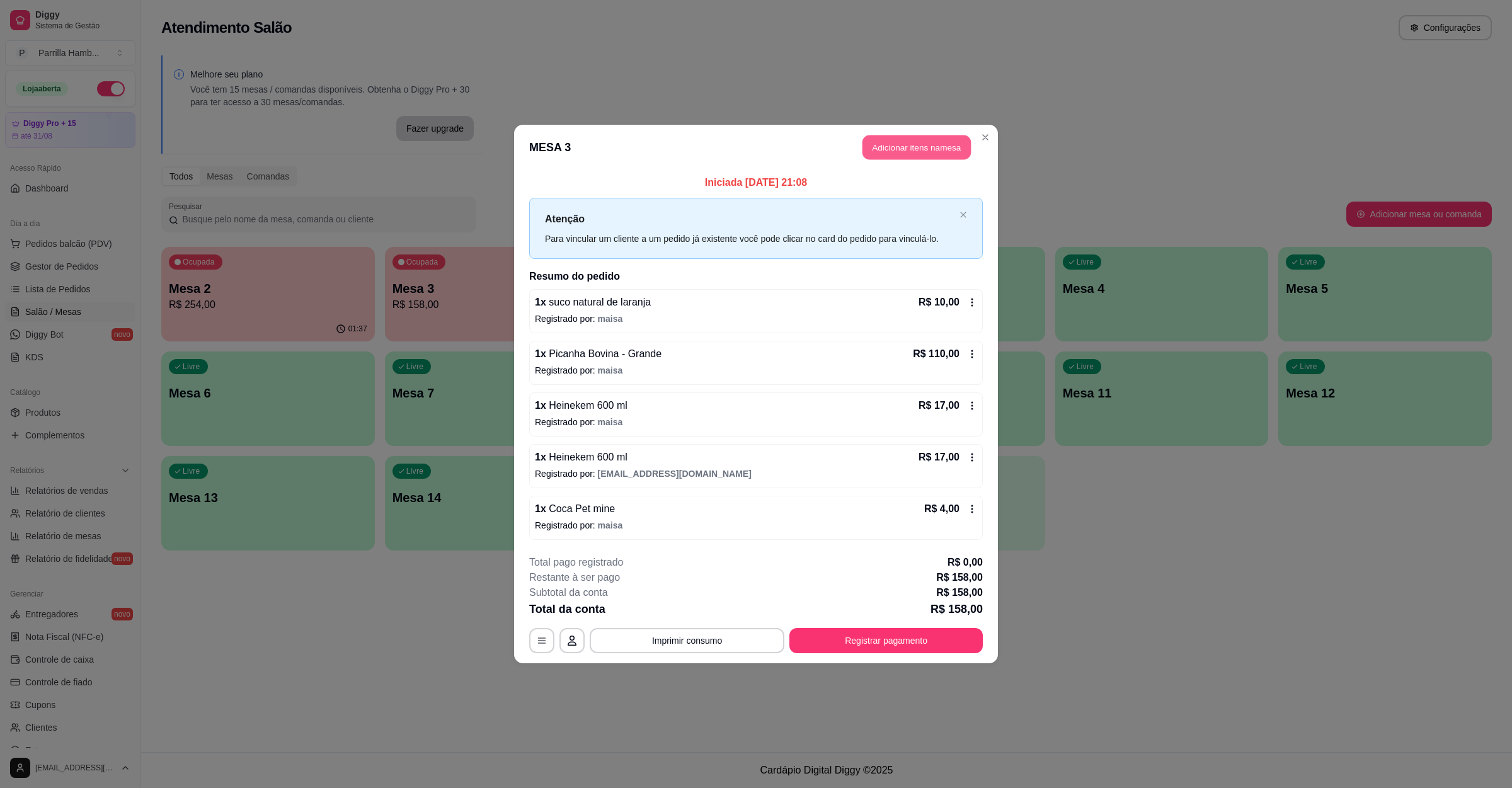
click at [920, 146] on button "Adicionar itens na mesa" at bounding box center [916, 147] width 108 height 24
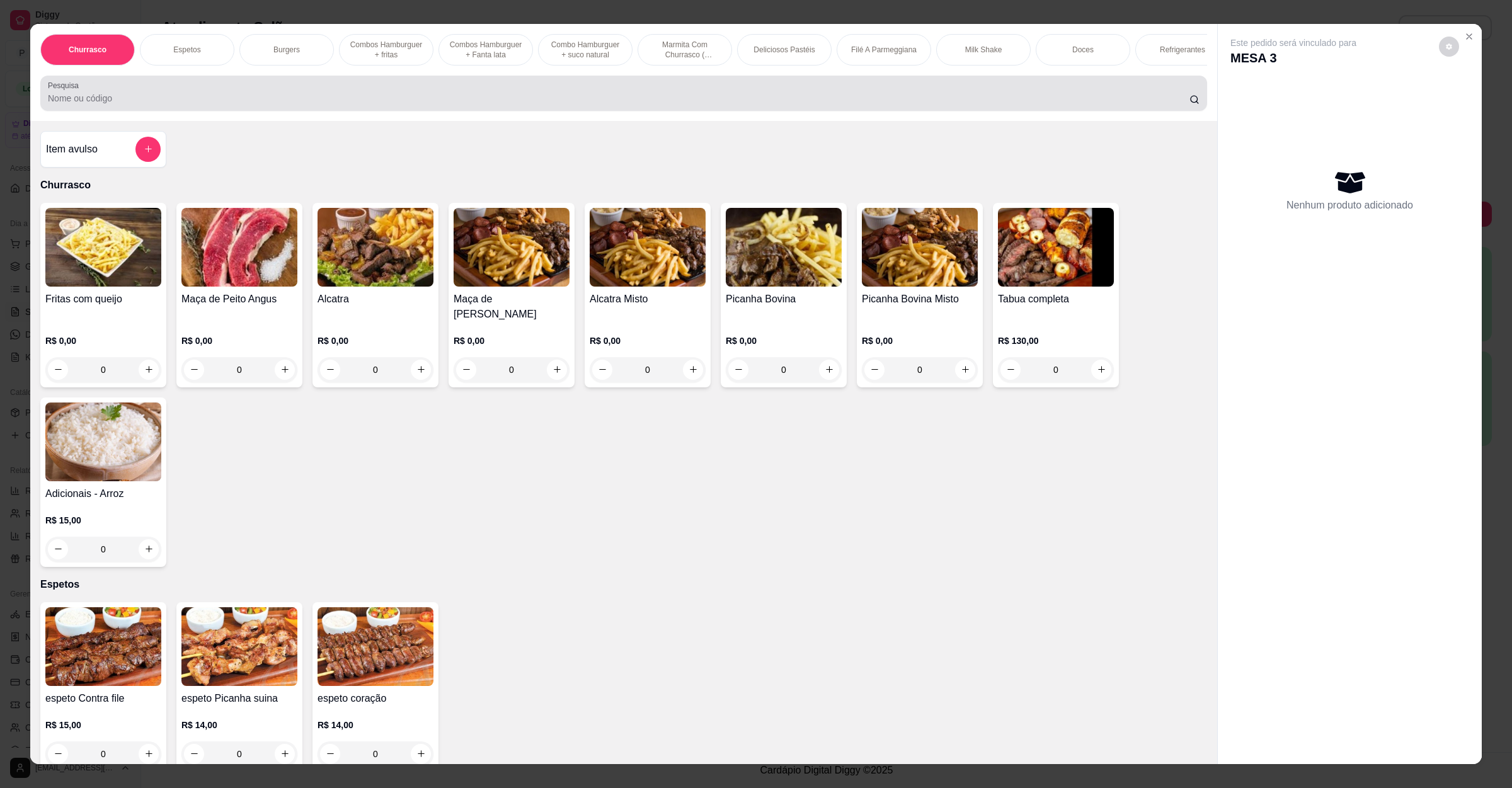
click at [193, 104] on div at bounding box center [623, 93] width 1152 height 25
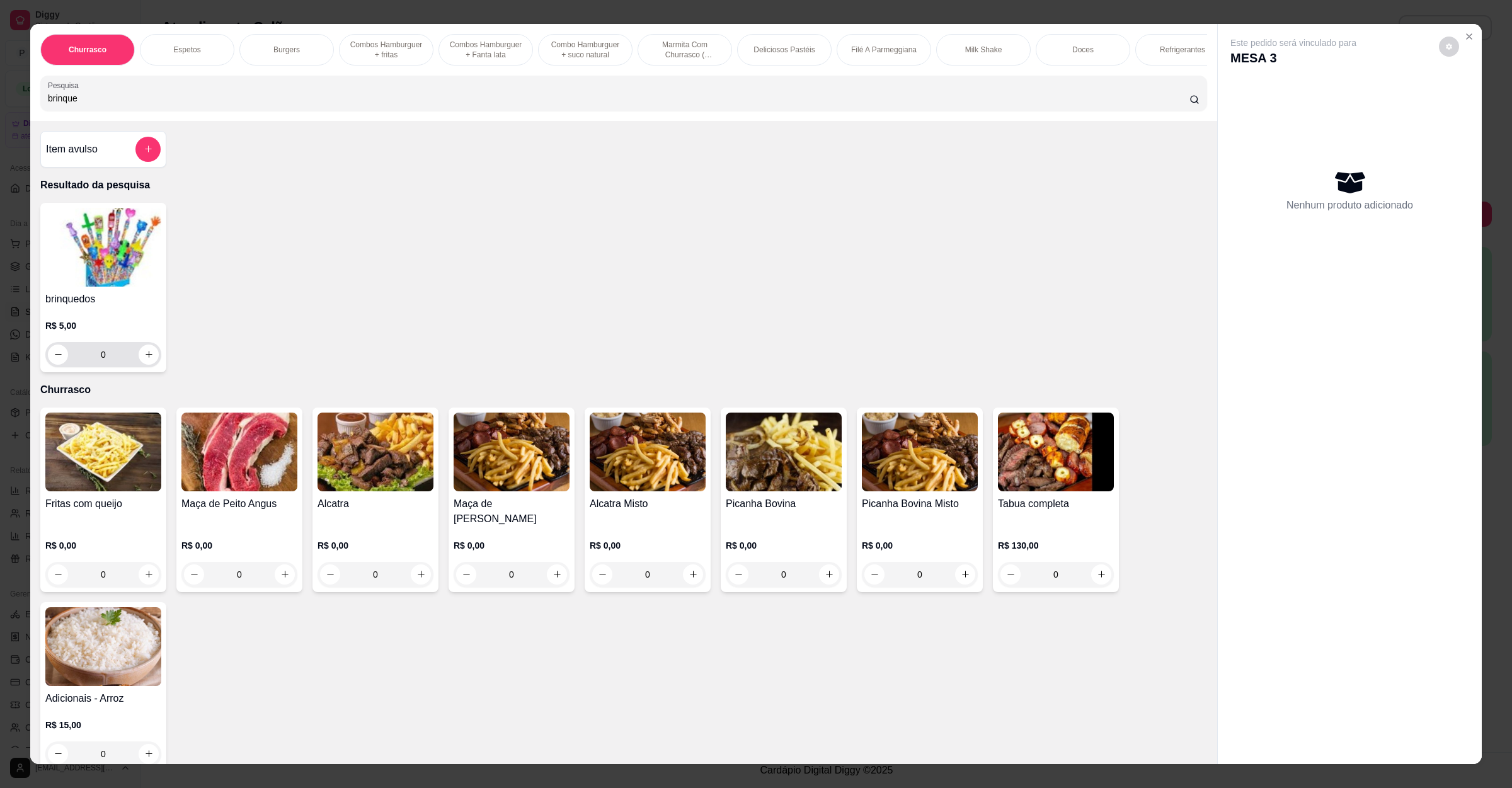
type input "brinque"
click at [144, 359] on icon "increase-product-quantity" at bounding box center [149, 354] width 10 height 10
type input "1"
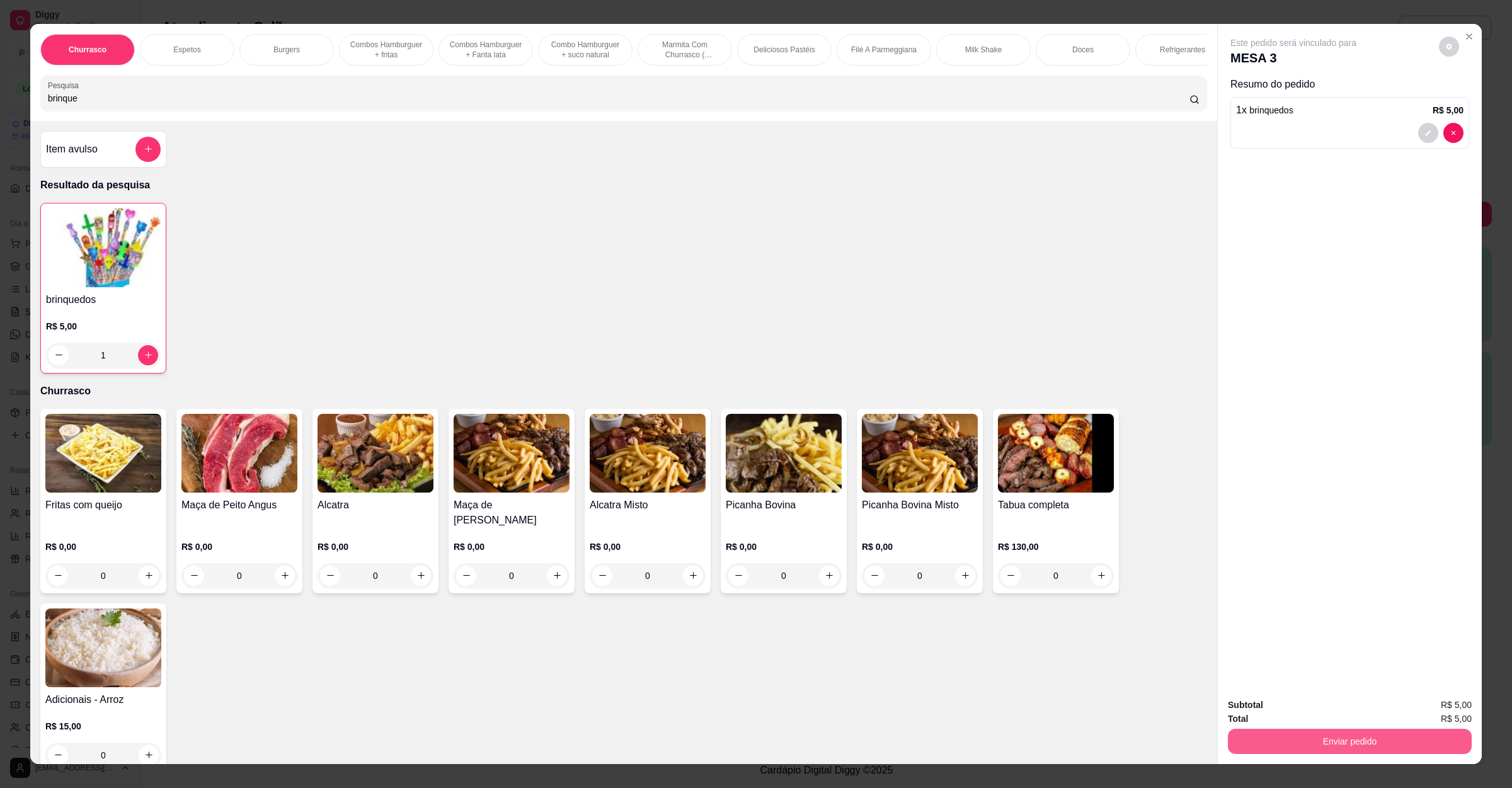
click at [1285, 743] on button "Enviar pedido" at bounding box center [1350, 741] width 244 height 25
click at [1296, 716] on button "Não registrar e enviar pedido" at bounding box center [1306, 711] width 127 height 23
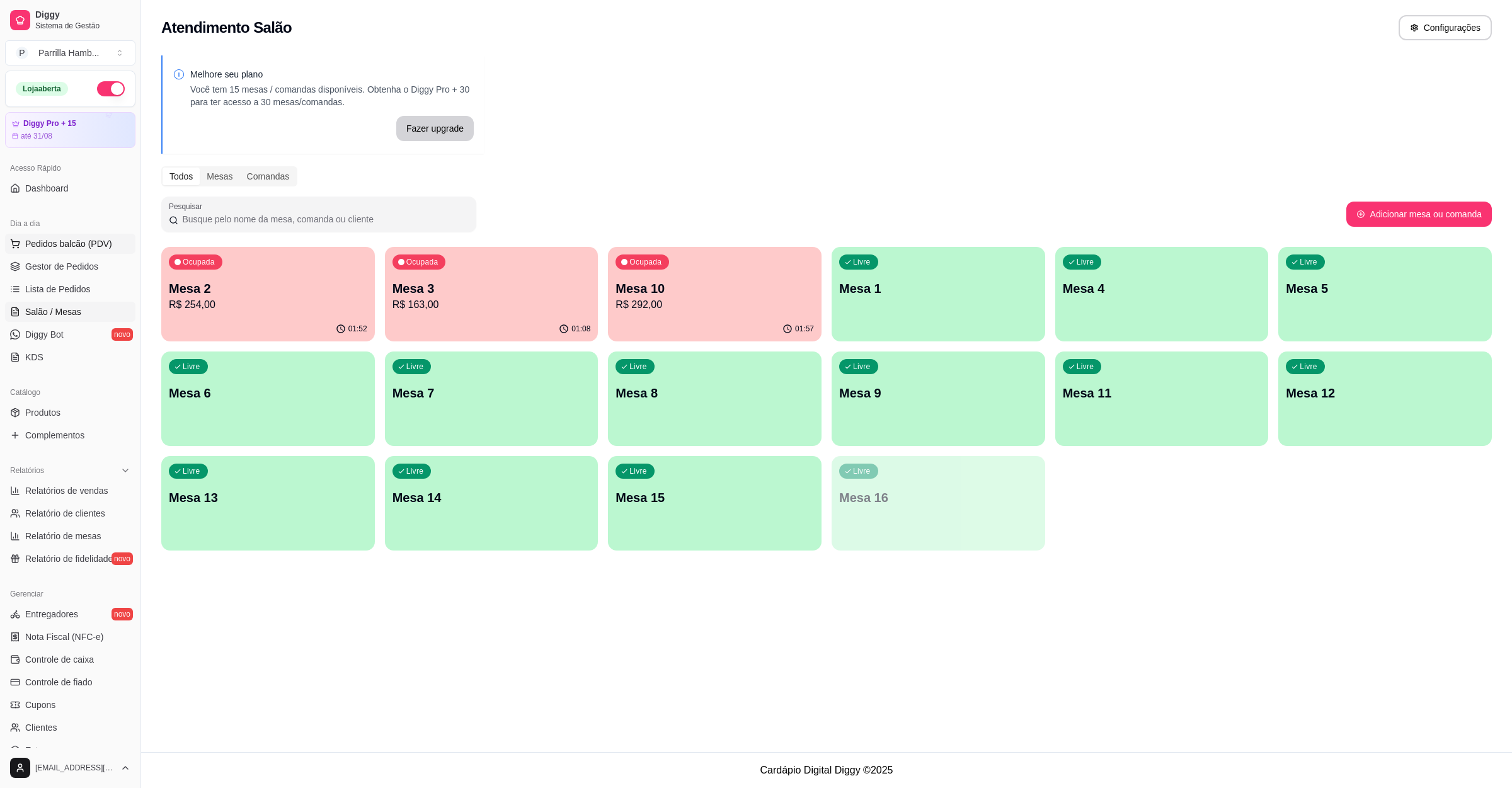
click at [80, 235] on button "Pedidos balcão (PDV)" at bounding box center [70, 244] width 130 height 20
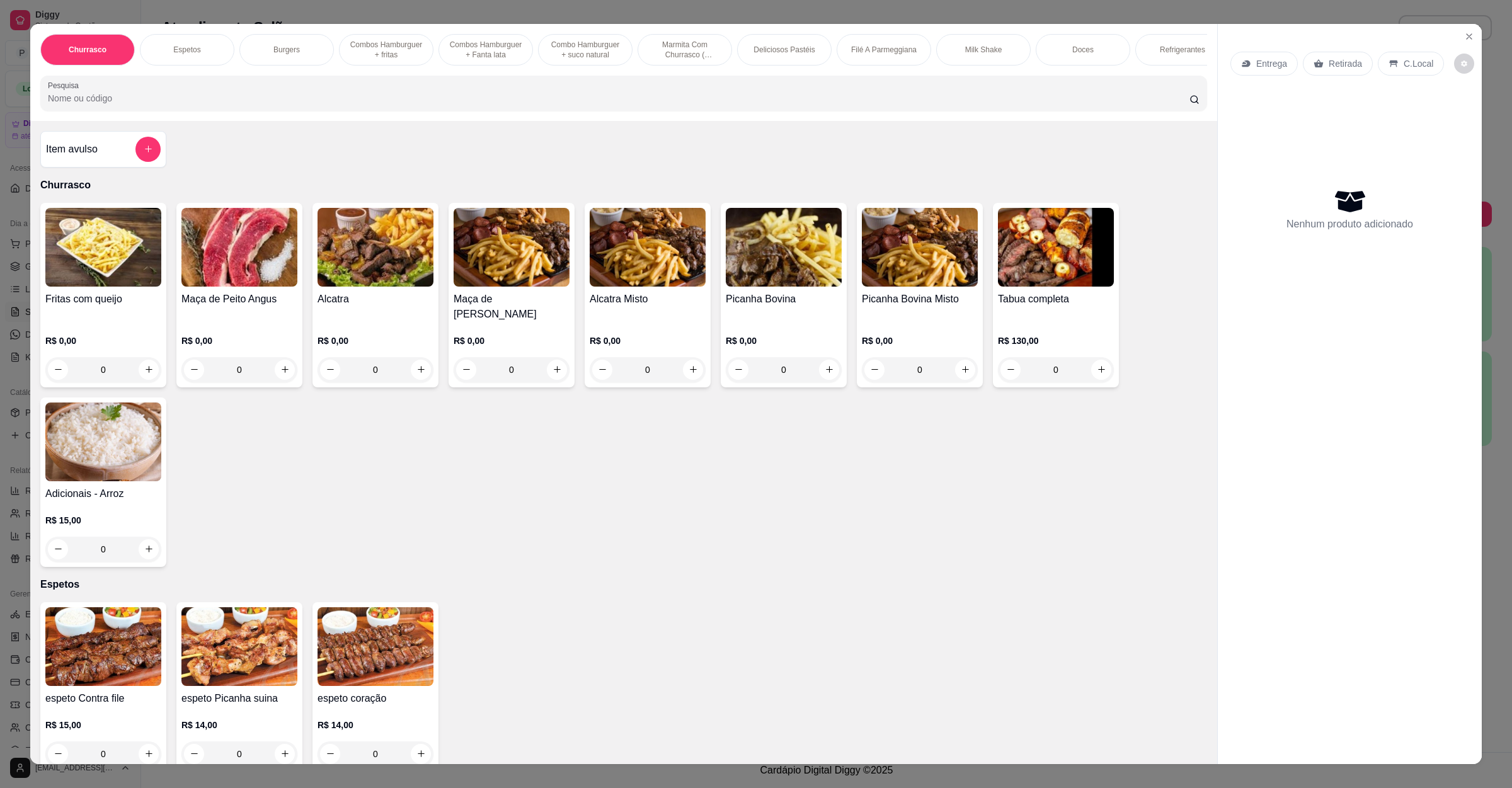
click at [1238, 69] on div "Entrega" at bounding box center [1264, 64] width 67 height 24
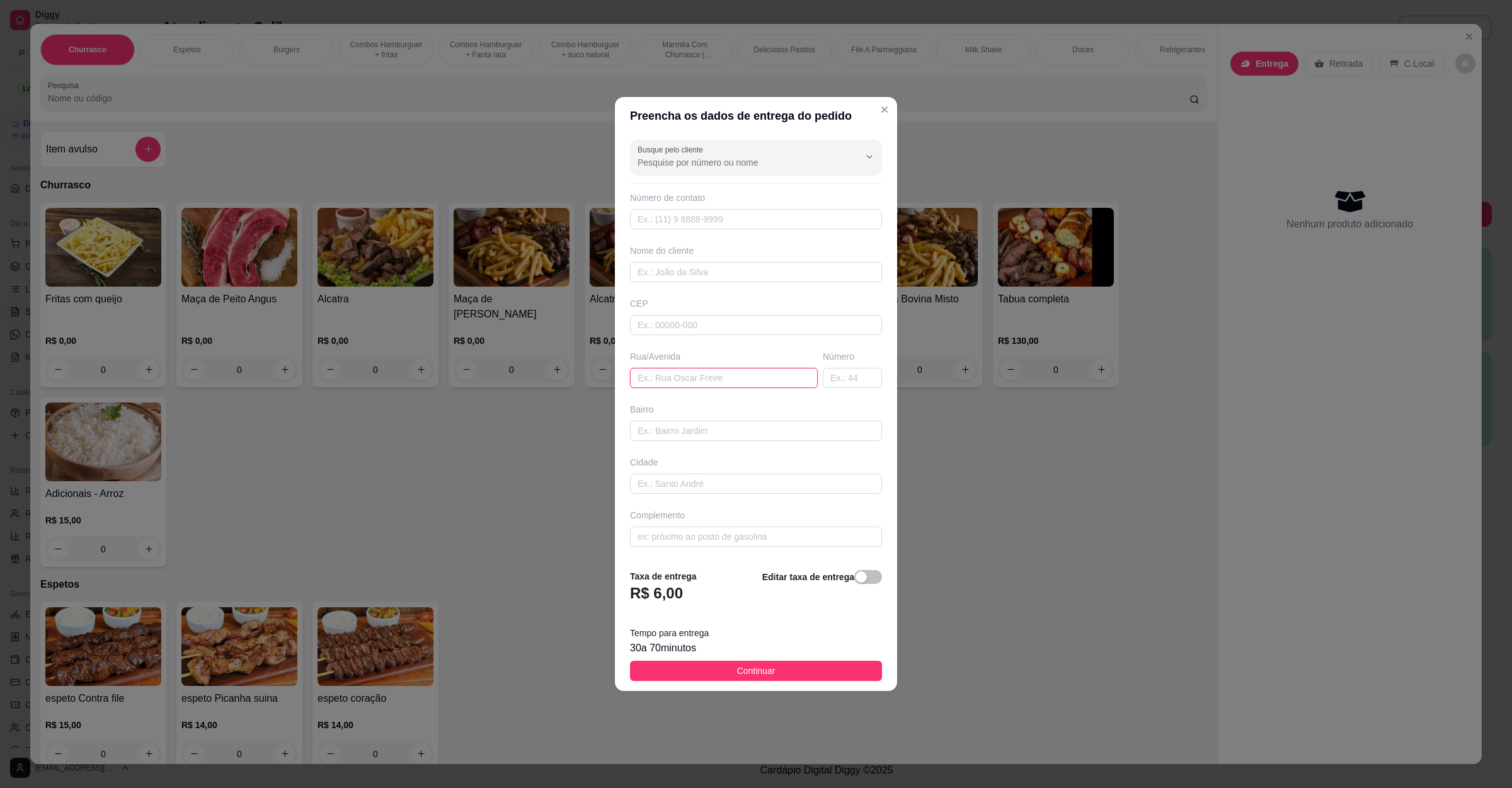
click at [730, 369] on input "text" at bounding box center [723, 377] width 187 height 20
paste input "Rua São João 890"
type input "Rua São João 890"
click at [694, 666] on button "Continuar" at bounding box center [756, 671] width 252 height 20
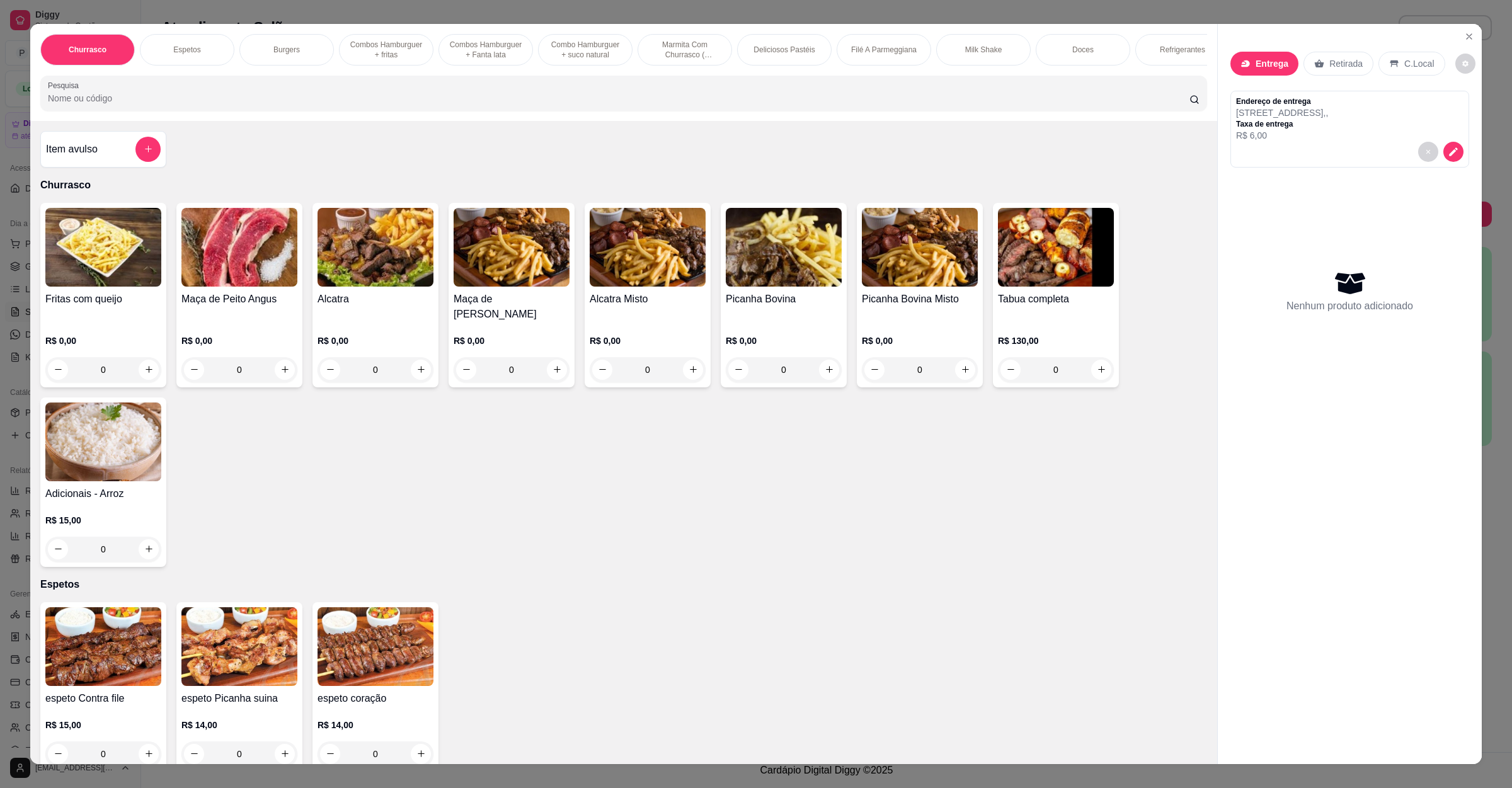
click at [359, 105] on input "Pesquisa" at bounding box center [618, 99] width 1141 height 13
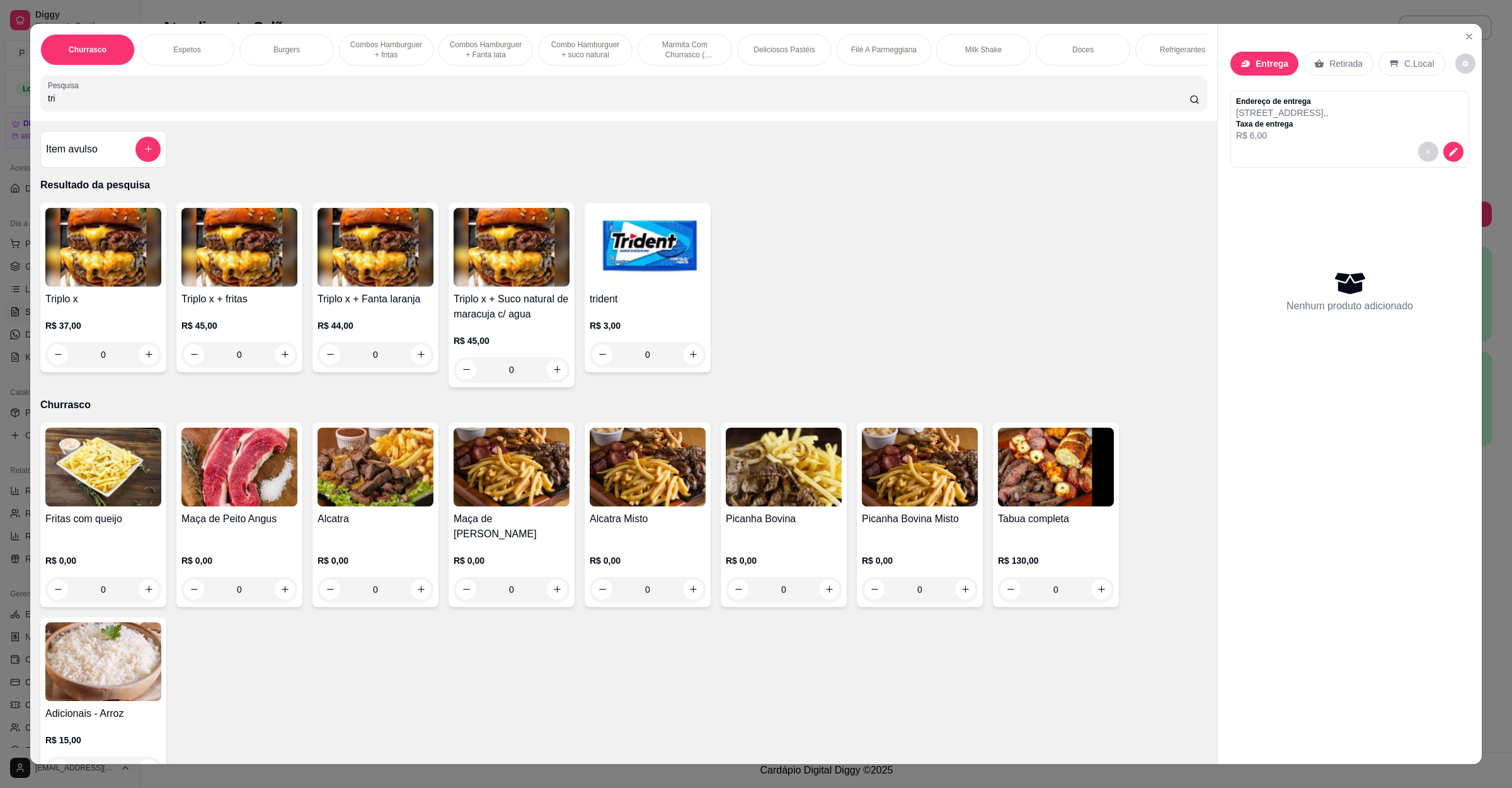
click at [124, 283] on img at bounding box center [103, 247] width 116 height 79
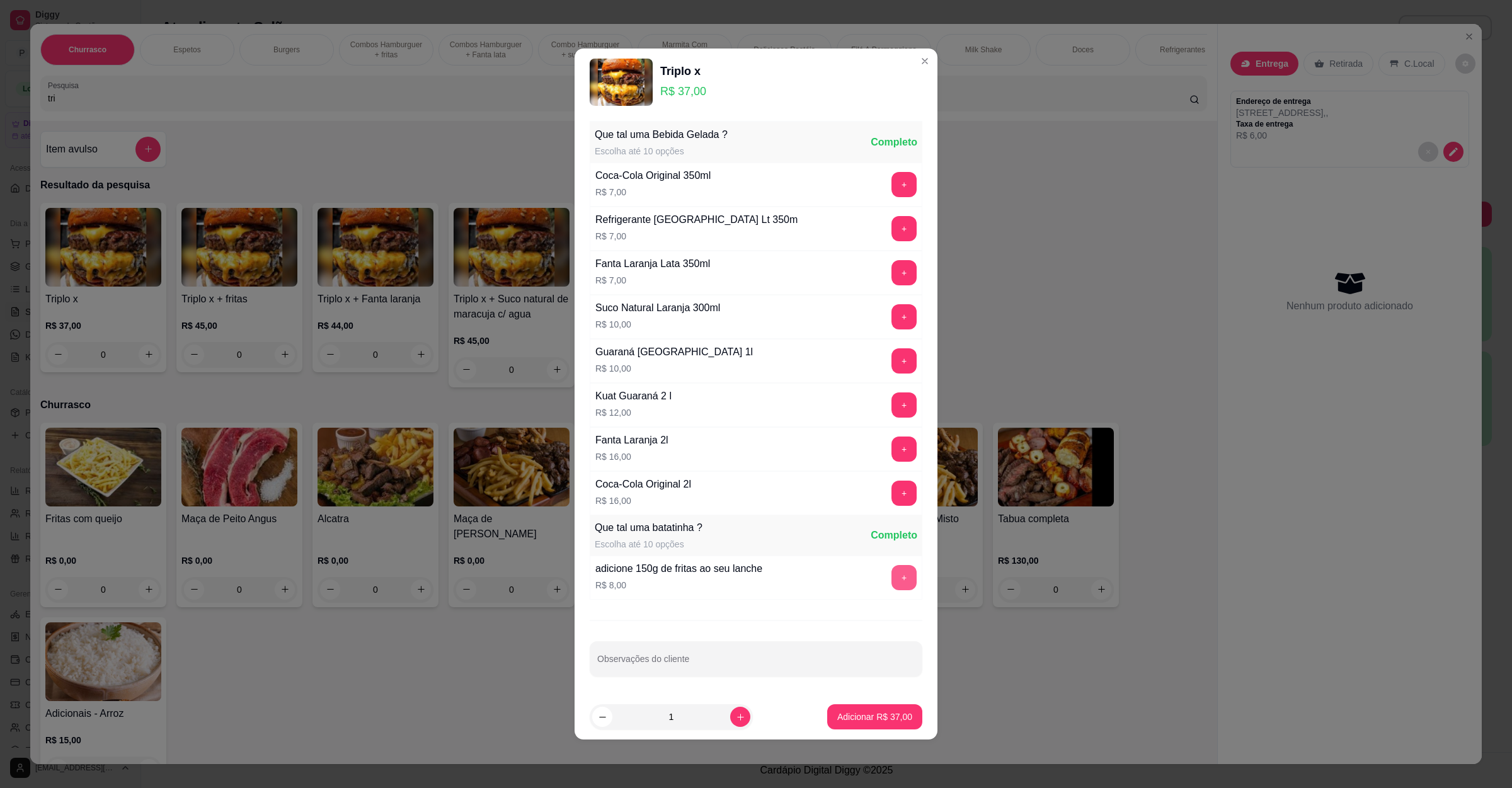
click at [891, 580] on button "+" at bounding box center [903, 577] width 25 height 25
click at [868, 721] on p "Adicionar R$ 45,00" at bounding box center [875, 717] width 75 height 13
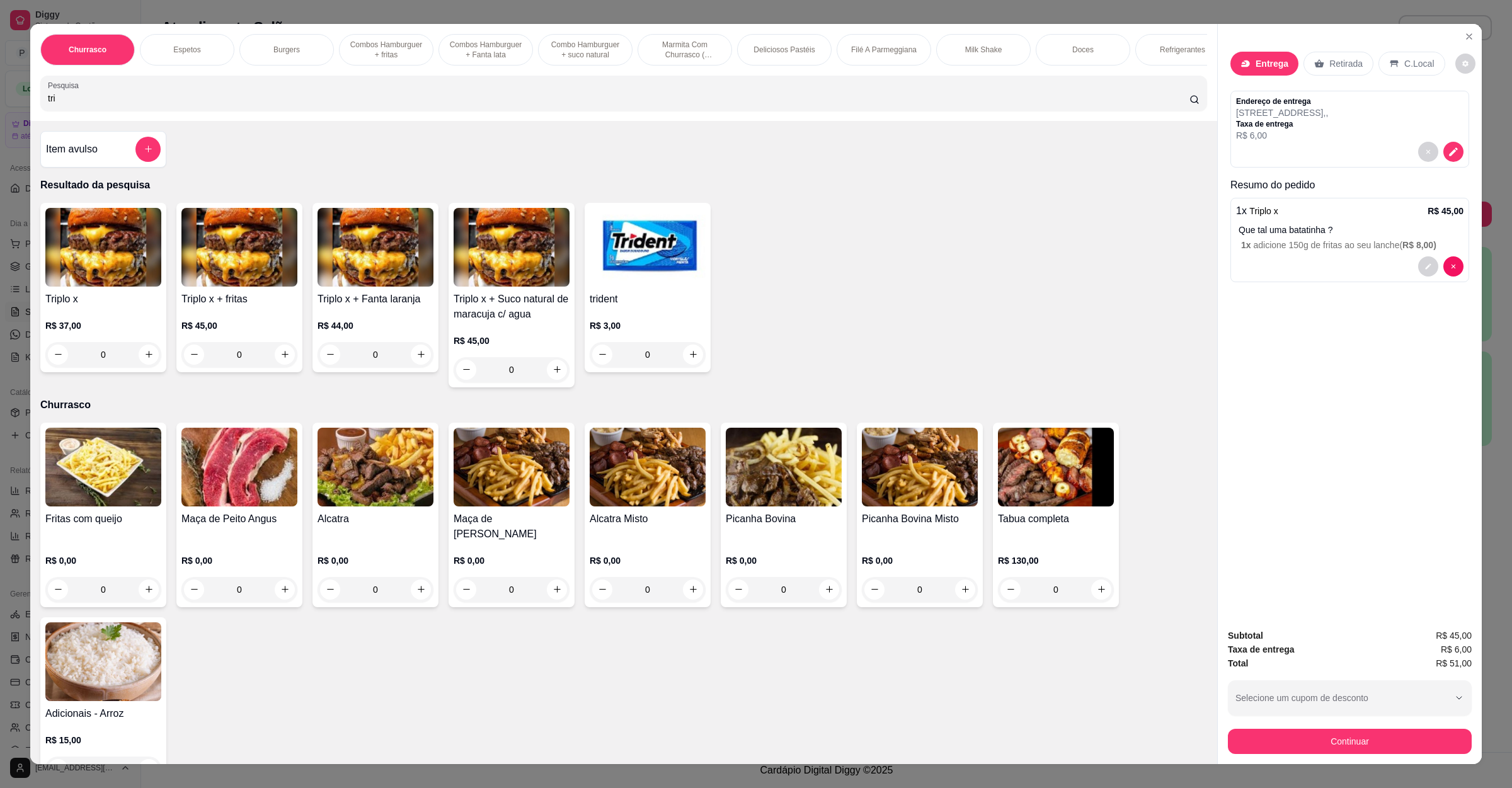
drag, startPoint x: 262, startPoint y: 111, endPoint x: 0, endPoint y: 111, distance: 262.0
click at [0, 111] on div "Churrasco Espetos Burgers Combos Hamburguer + fritas Combos Hamburguer + Fanta …" at bounding box center [756, 394] width 1512 height 788
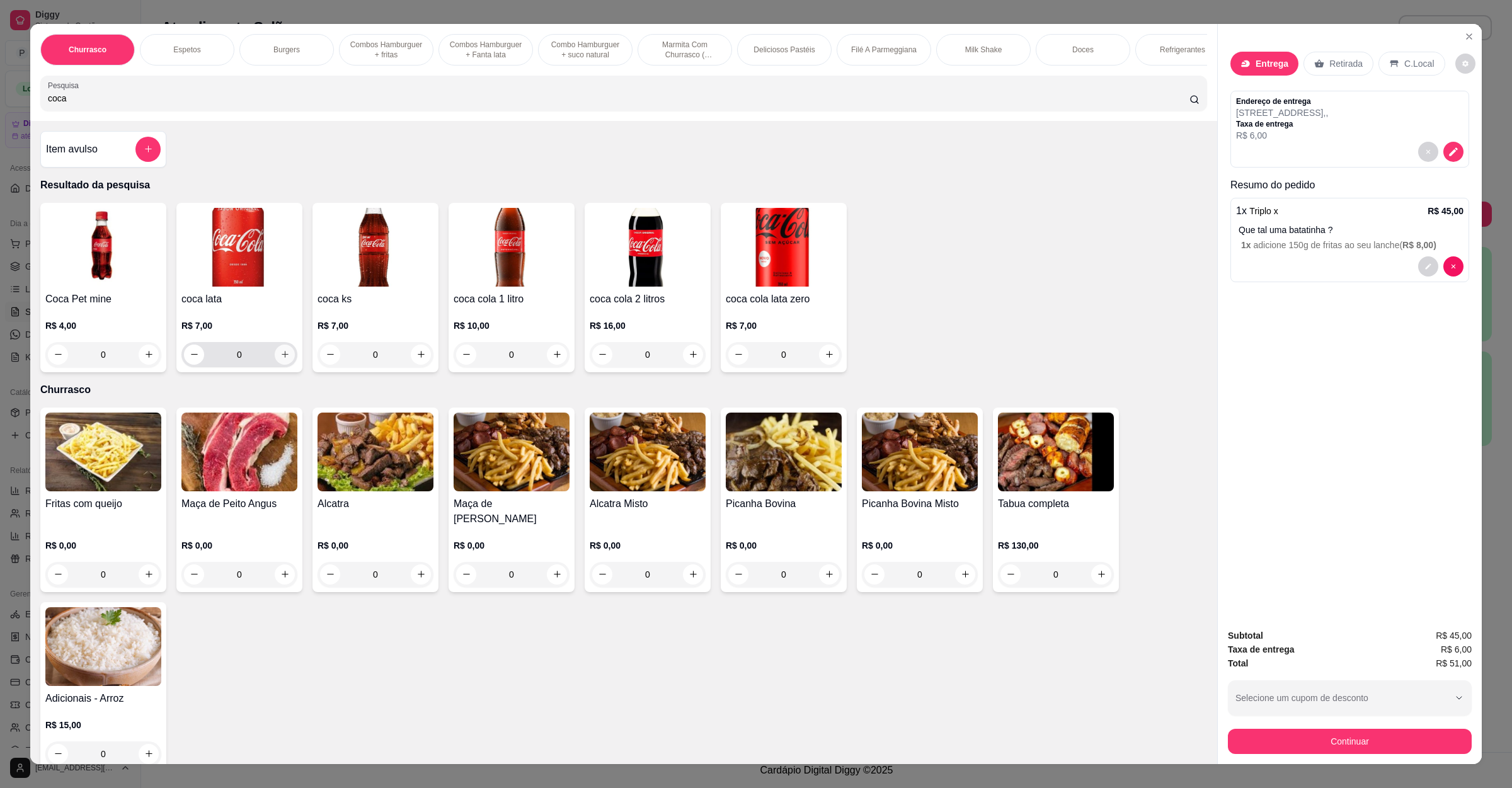
type input "coca"
click at [283, 364] on button "increase-product-quantity" at bounding box center [284, 354] width 20 height 20
type input "1"
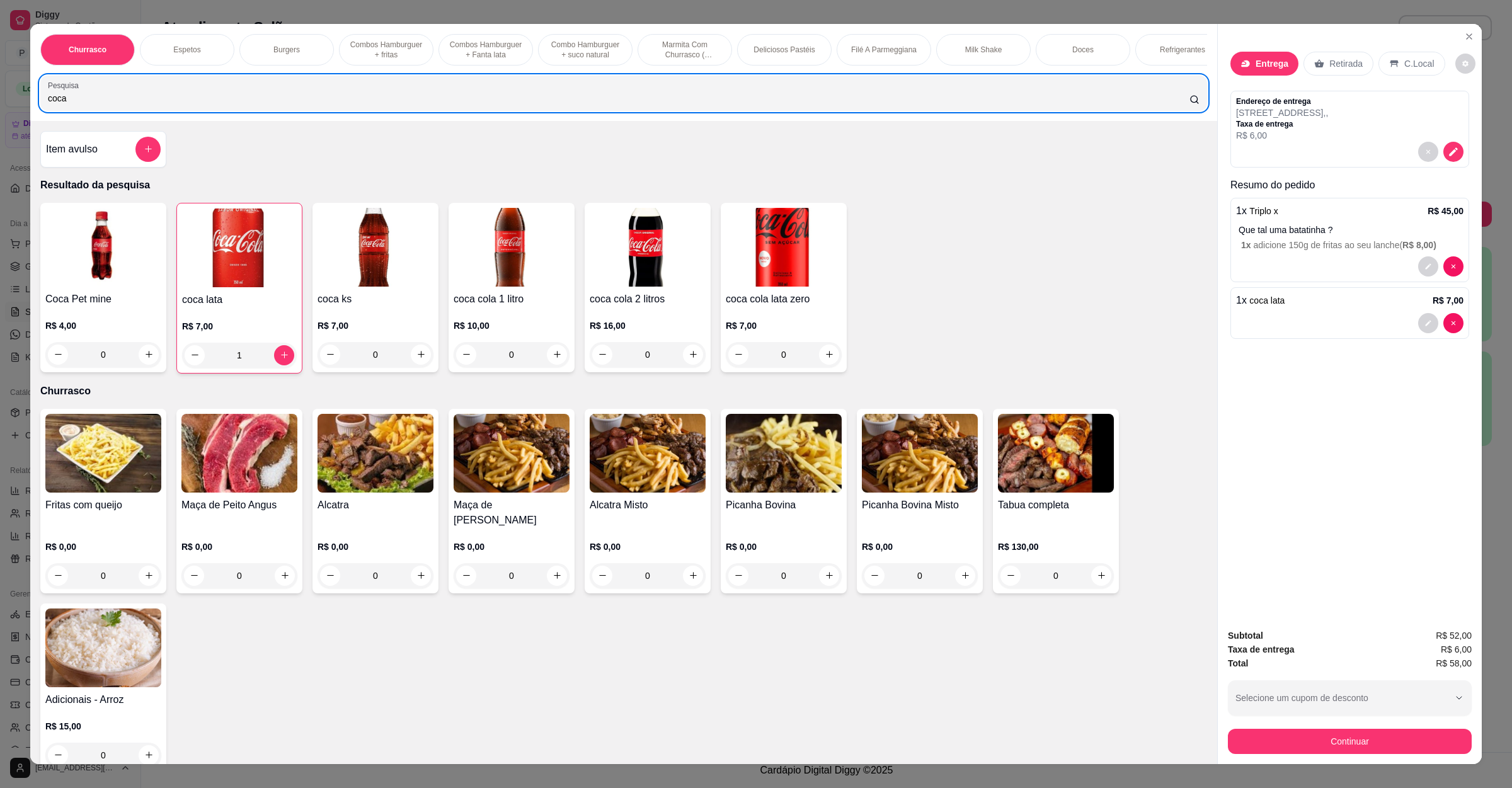
drag, startPoint x: 254, startPoint y: 121, endPoint x: 0, endPoint y: 110, distance: 254.2
click at [0, 110] on div "Churrasco Espetos Burgers Combos Hamburguer + fritas Combos Hamburguer + Fanta …" at bounding box center [756, 394] width 1512 height 788
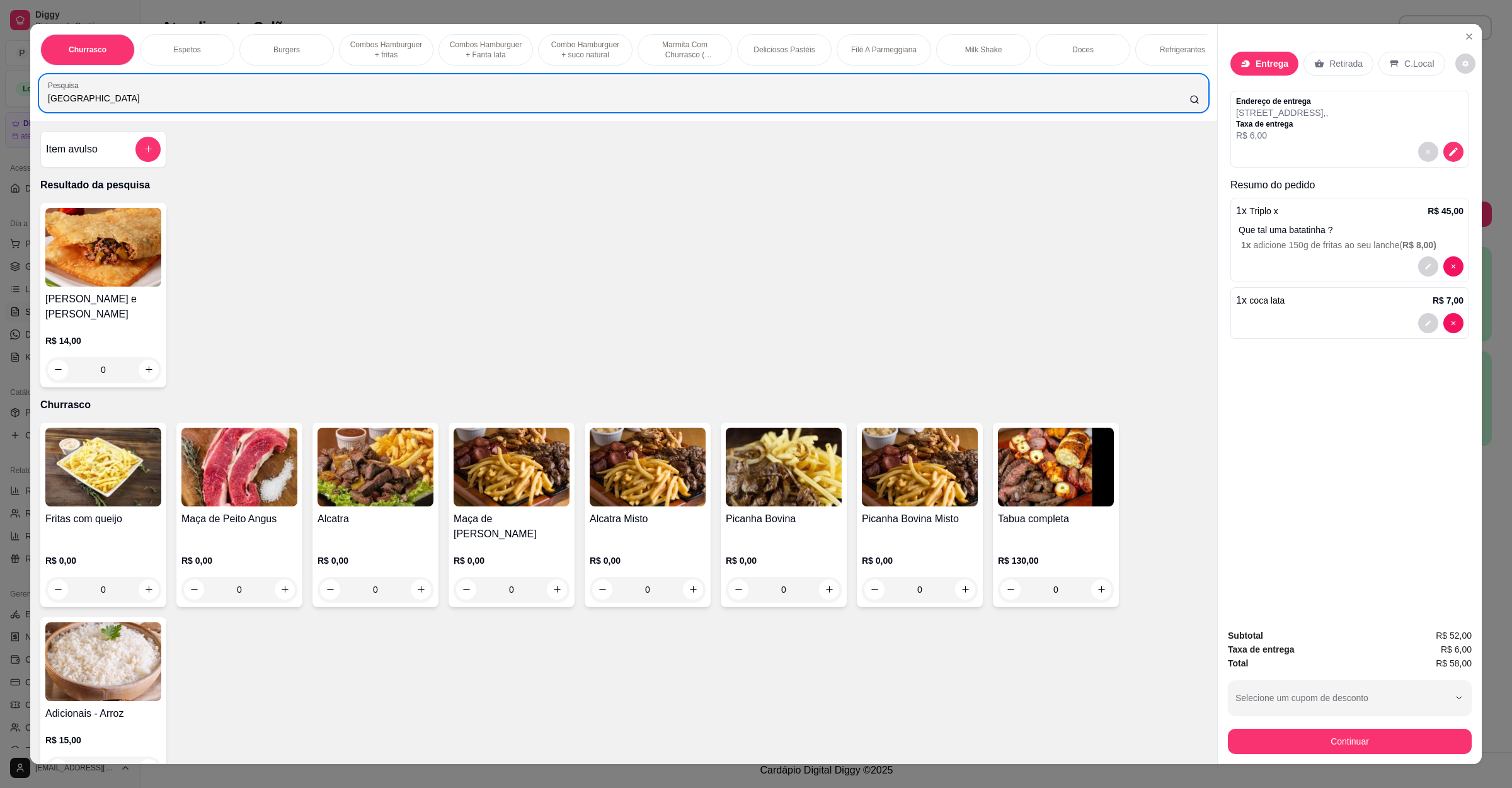
type input "[GEOGRAPHIC_DATA]"
click at [137, 368] on div "0" at bounding box center [103, 369] width 116 height 25
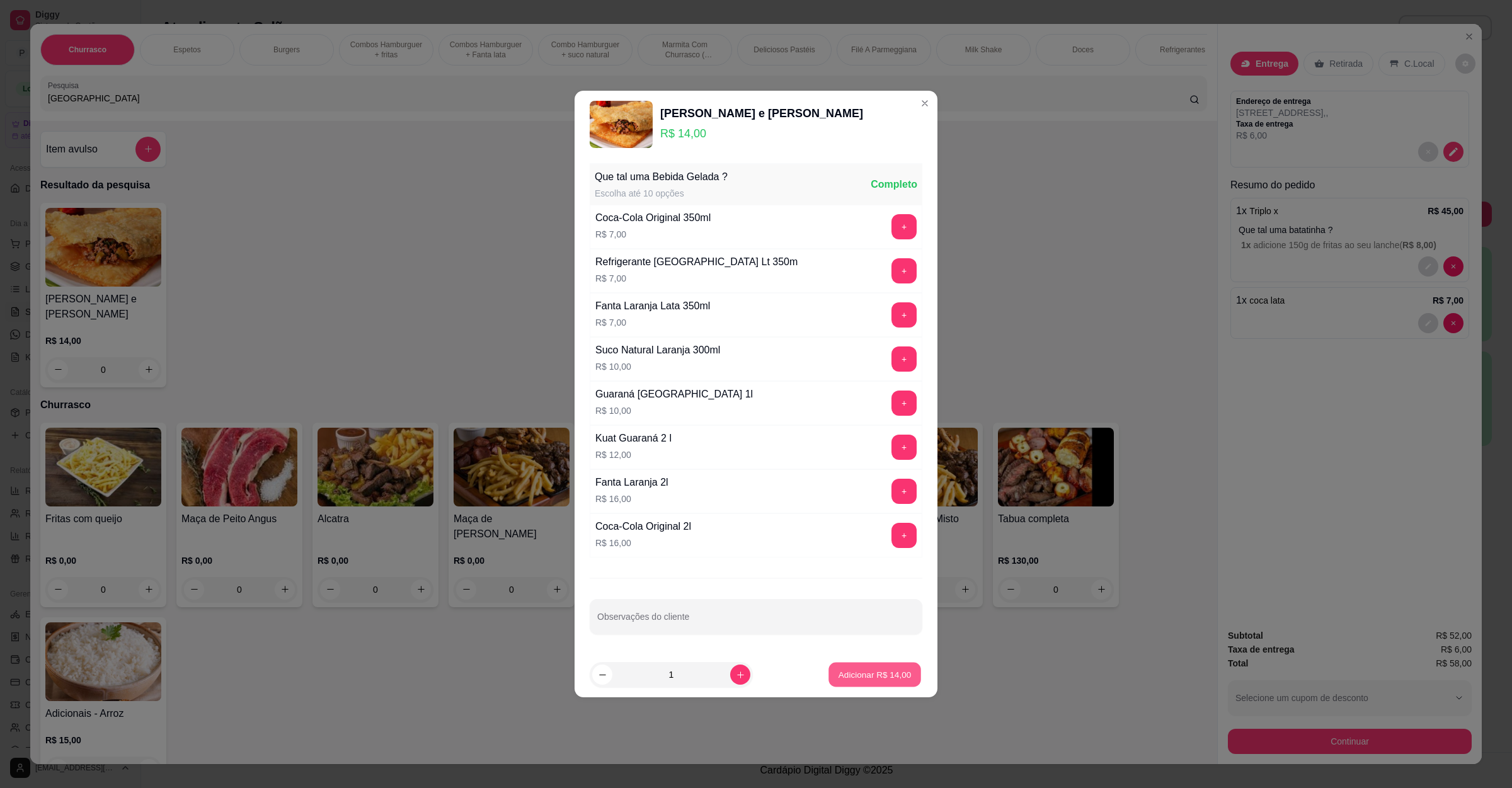
click at [853, 671] on p "Adicionar R$ 14,00" at bounding box center [875, 674] width 73 height 12
type input "1"
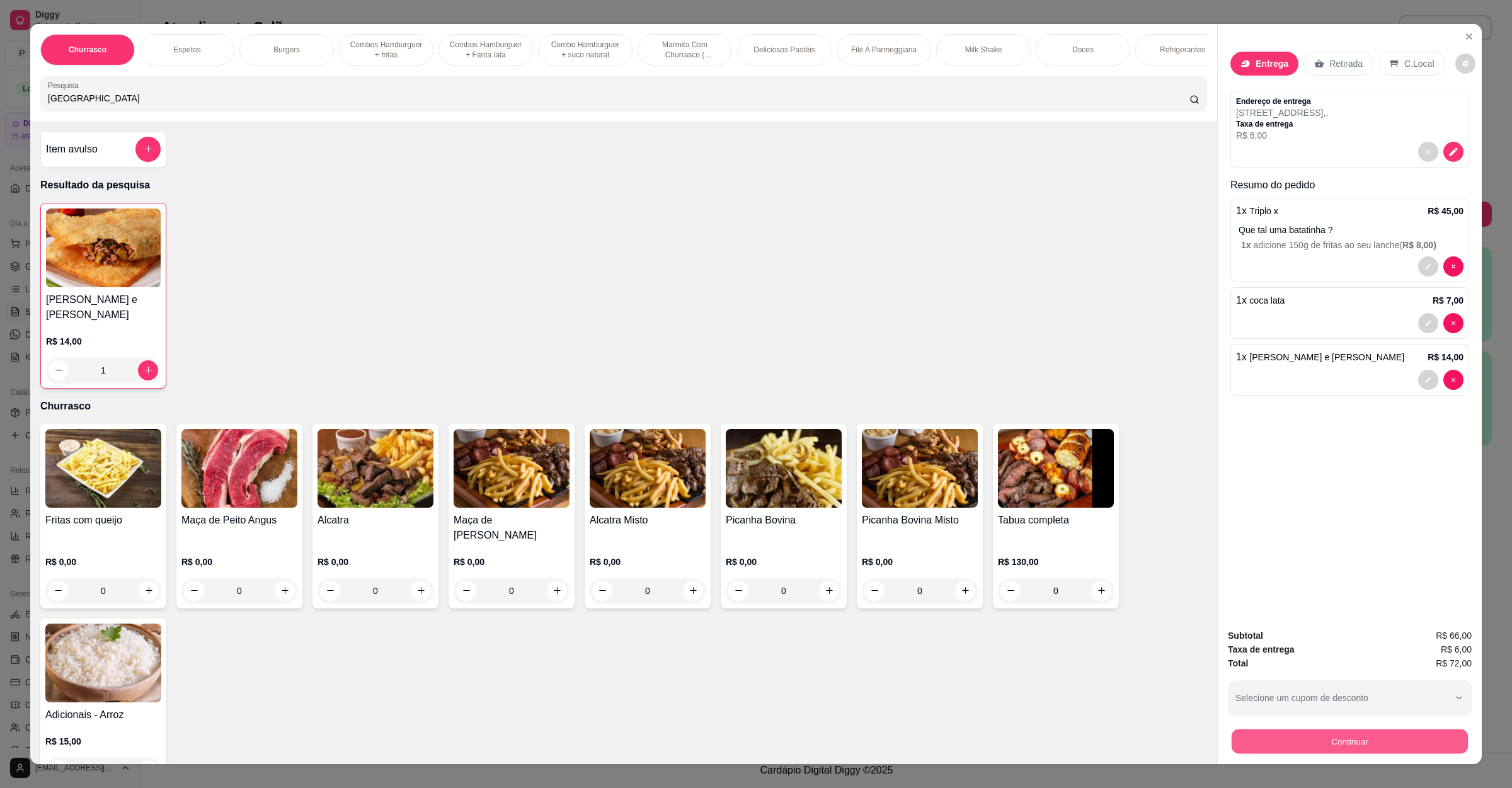
click at [1336, 743] on button "Continuar" at bounding box center [1350, 741] width 237 height 24
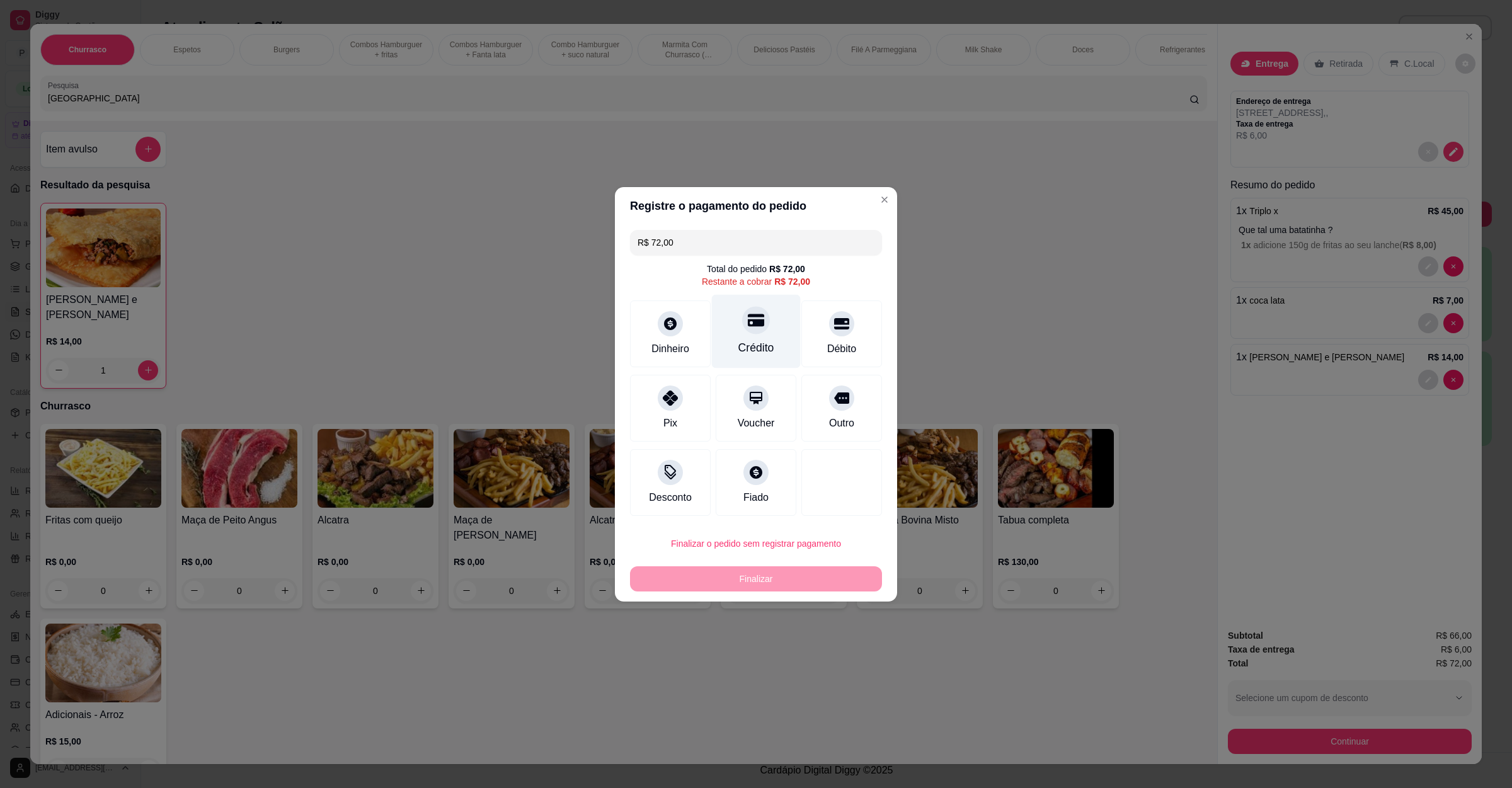
click at [730, 333] on div "Crédito" at bounding box center [756, 331] width 89 height 74
type input "R$ 0,00"
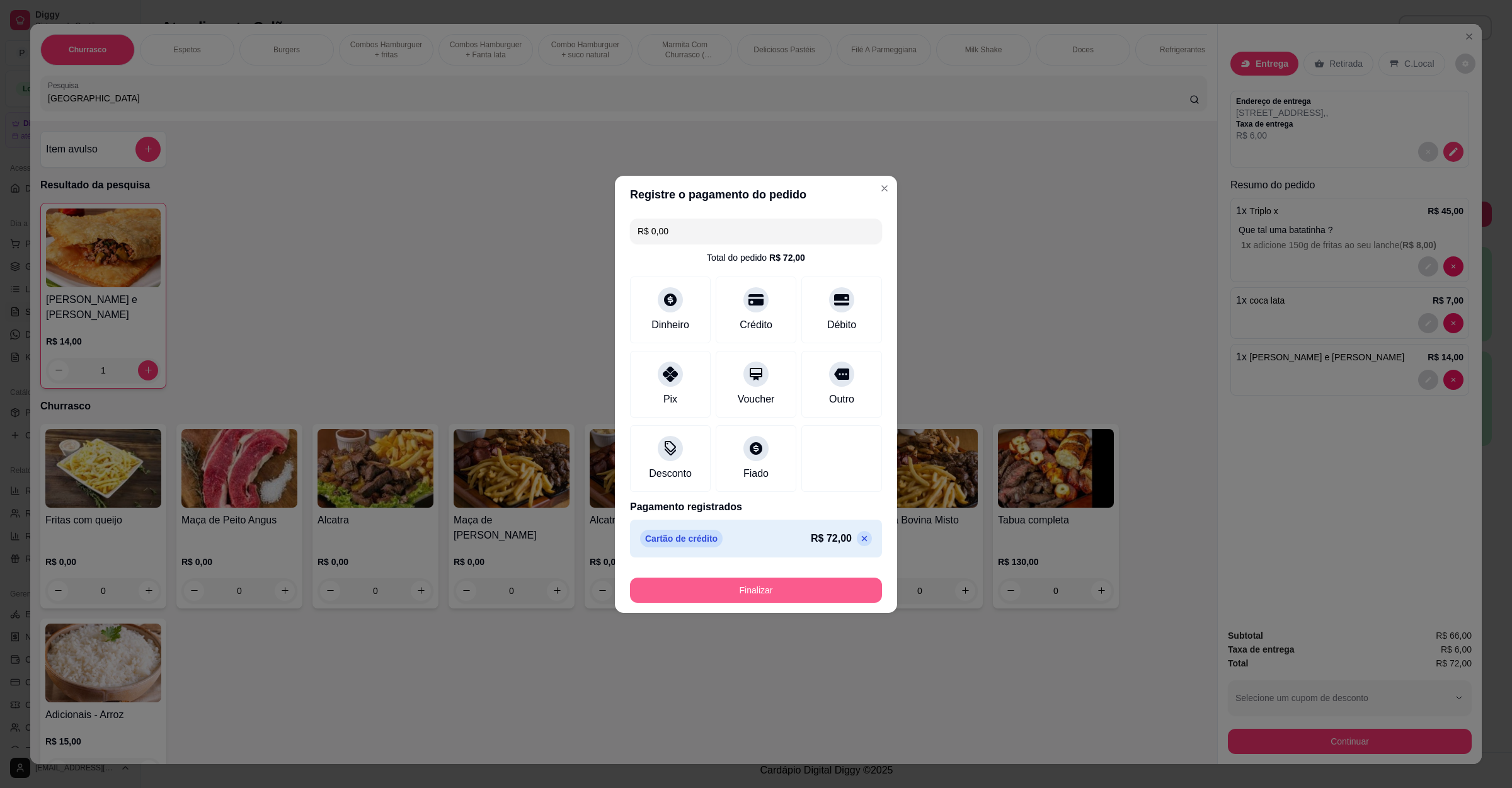
click at [770, 593] on button "Finalizar" at bounding box center [756, 590] width 252 height 25
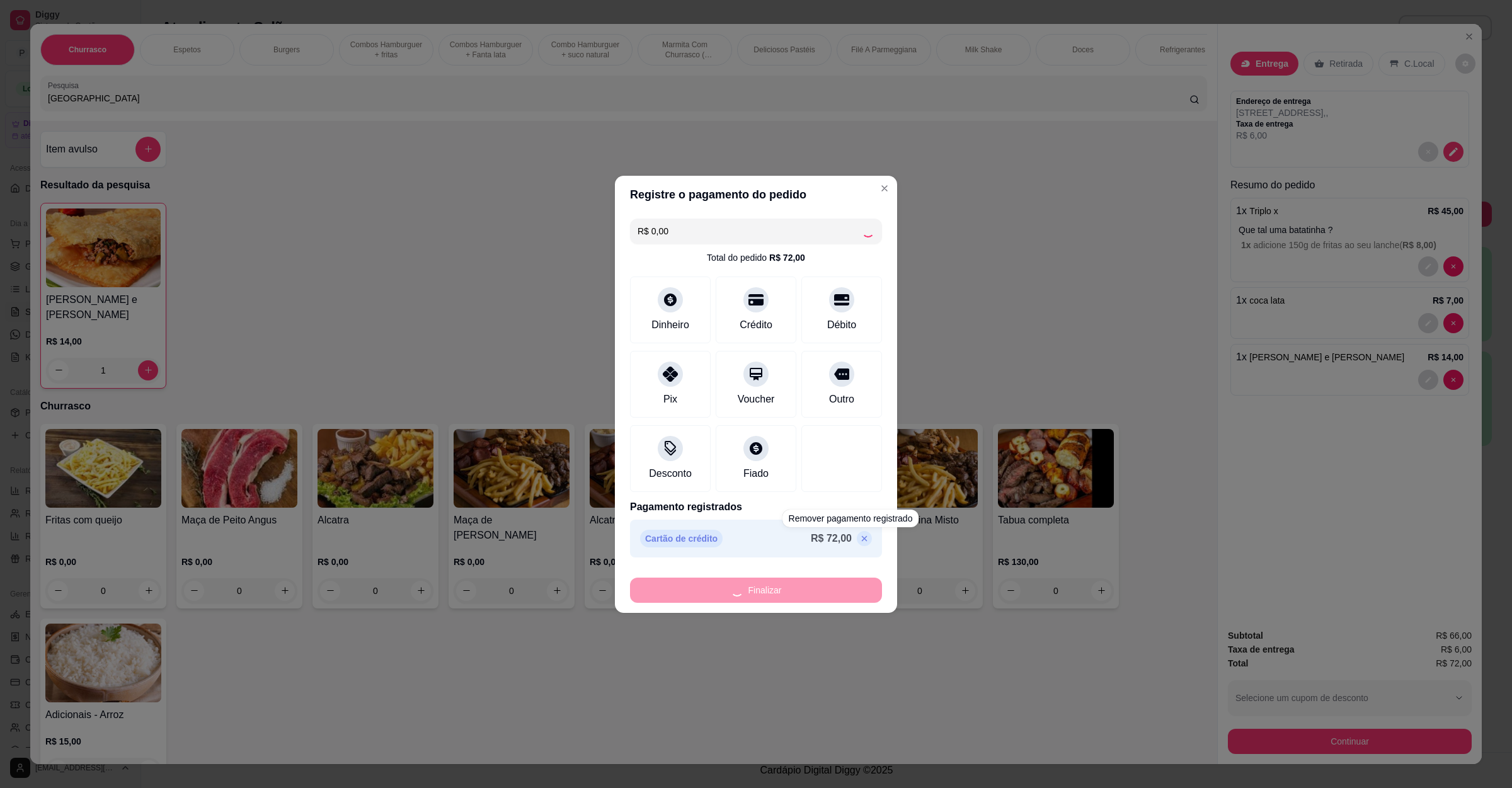
type input "0"
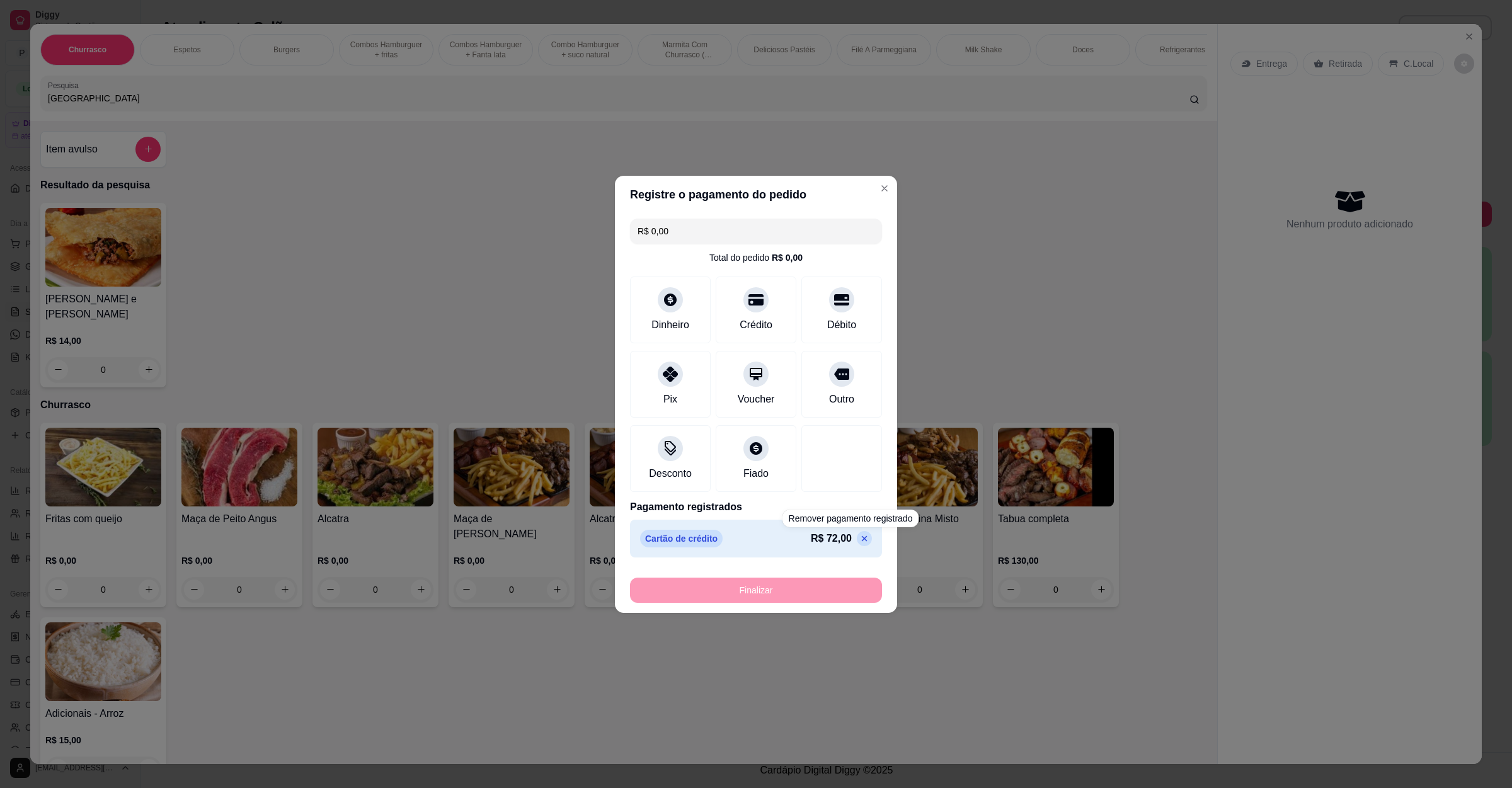
type input "-R$ 72,00"
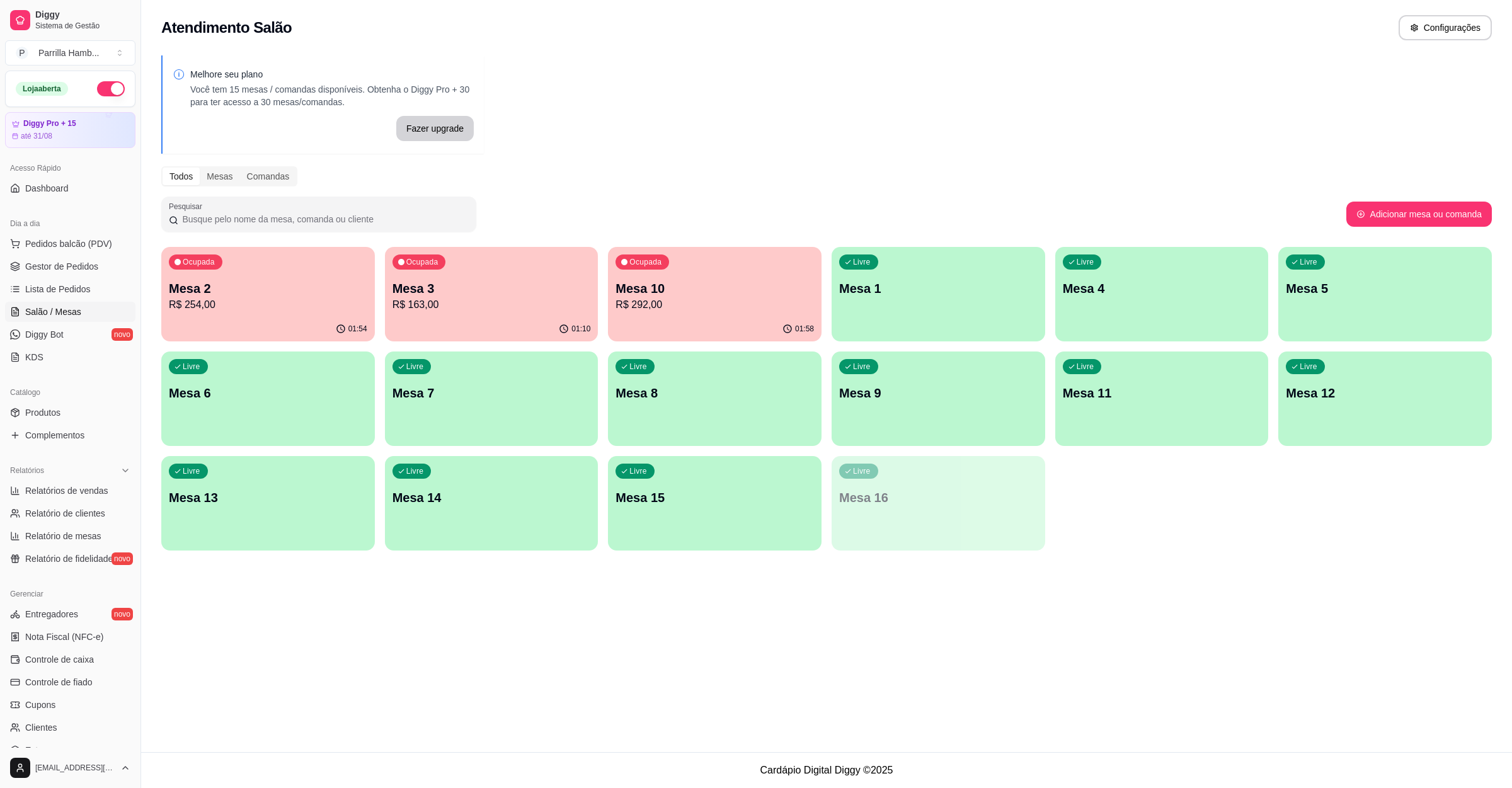
click at [685, 298] on p "R$ 292,00" at bounding box center [714, 305] width 198 height 15
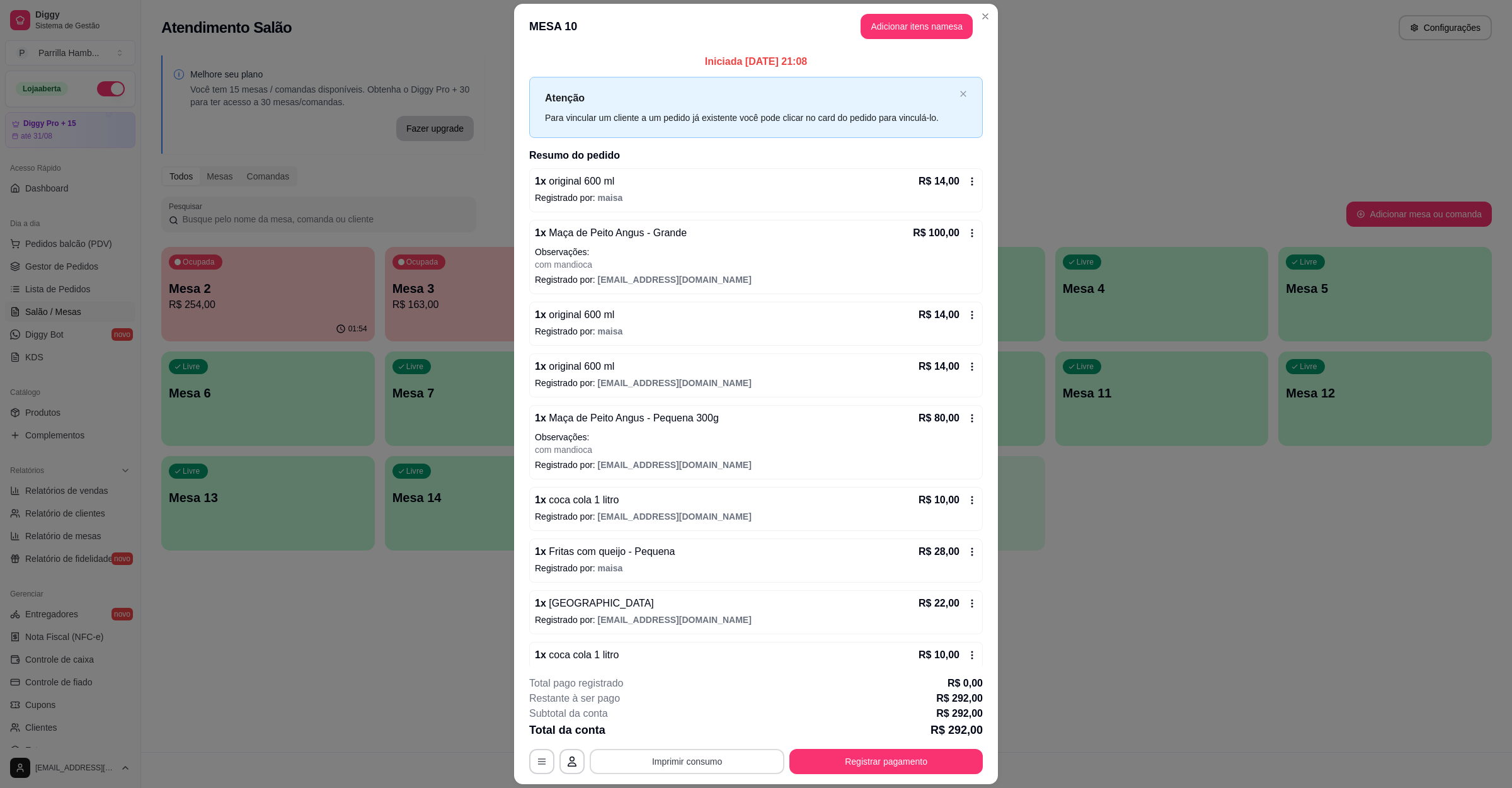
click at [721, 764] on button "Imprimir consumo" at bounding box center [687, 762] width 194 height 25
click at [707, 743] on div "Escolha a impressora IMPRESSORA" at bounding box center [684, 724] width 104 height 43
click at [702, 738] on button "IMPRESSORA" at bounding box center [684, 732] width 91 height 20
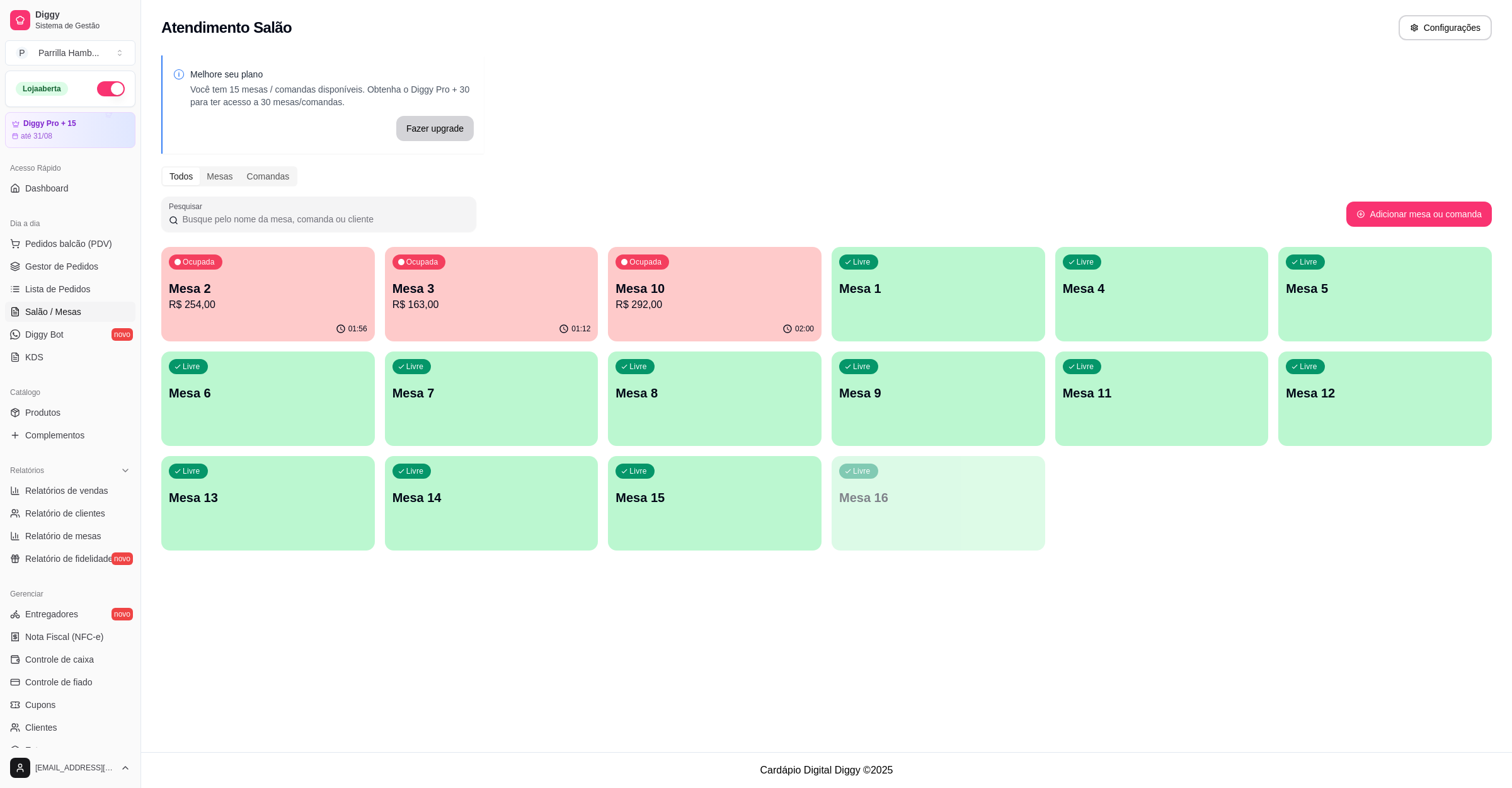
click at [460, 281] on p "Mesa 3" at bounding box center [491, 289] width 198 height 18
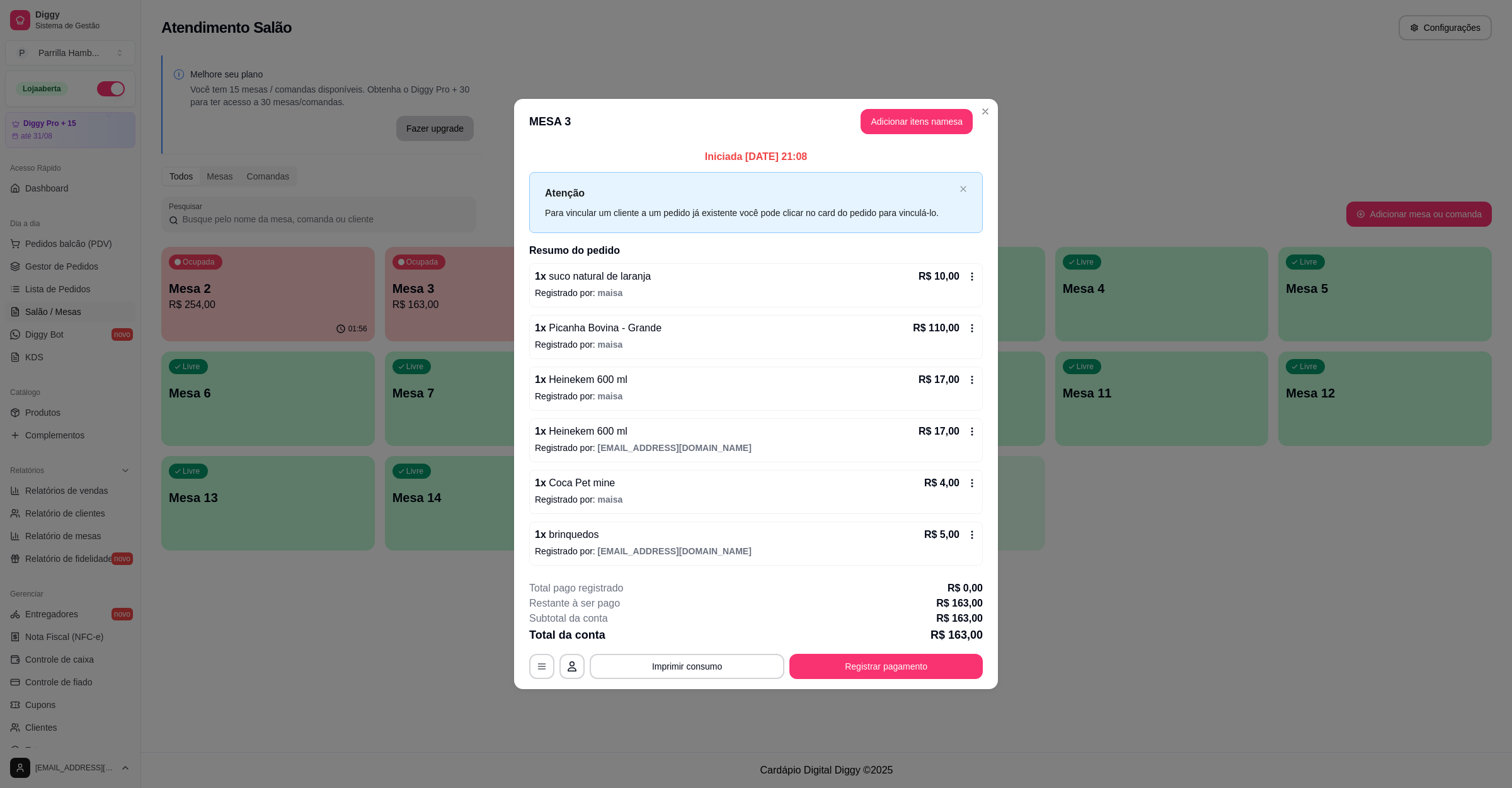
click at [709, 682] on footer "**********" at bounding box center [756, 630] width 484 height 118
click at [700, 662] on button "Imprimir consumo" at bounding box center [687, 666] width 189 height 24
click at [700, 641] on button "IMPRESSORA" at bounding box center [691, 639] width 91 height 20
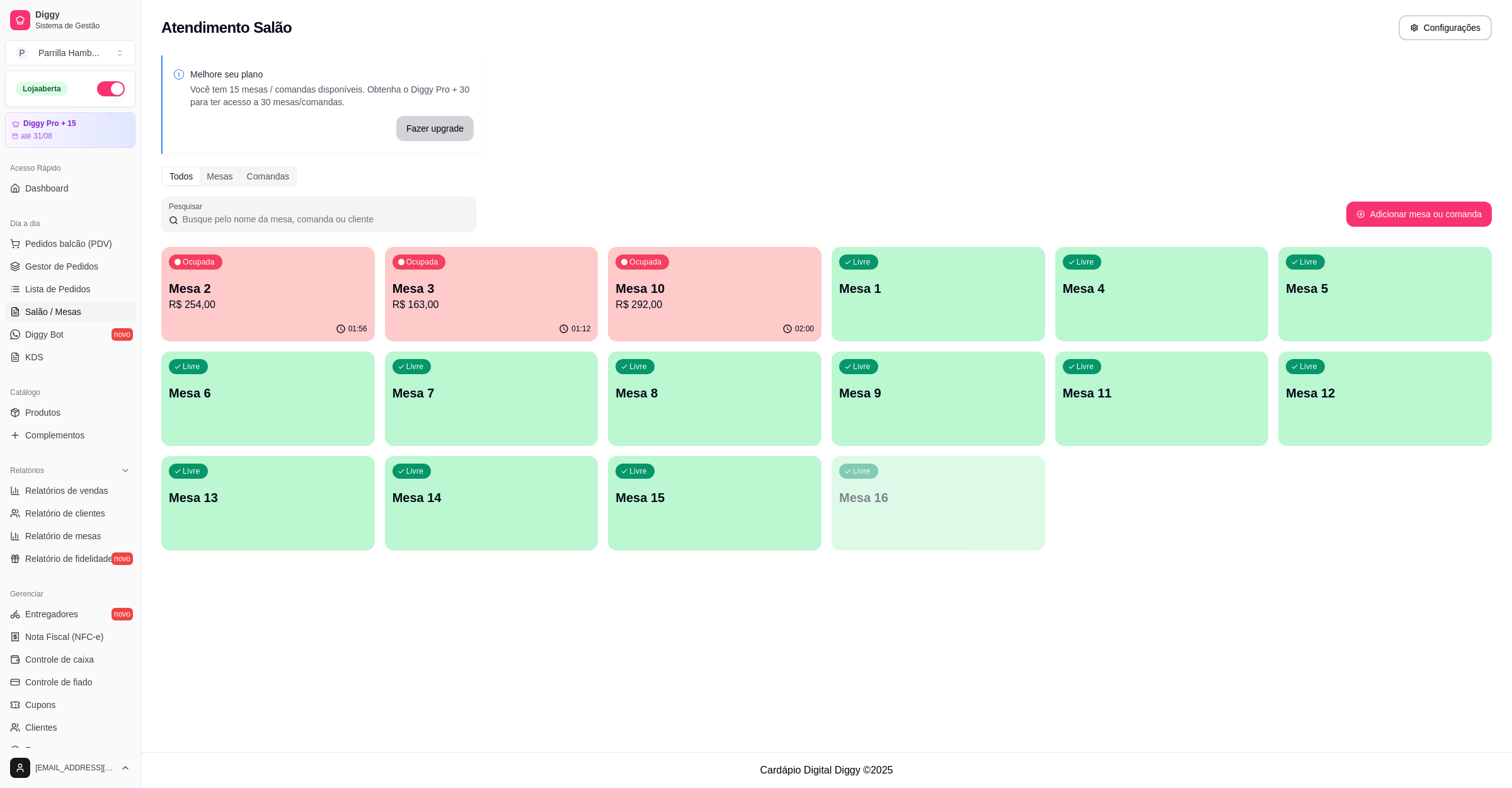
click at [210, 290] on p "Mesa 2" at bounding box center [267, 289] width 198 height 18
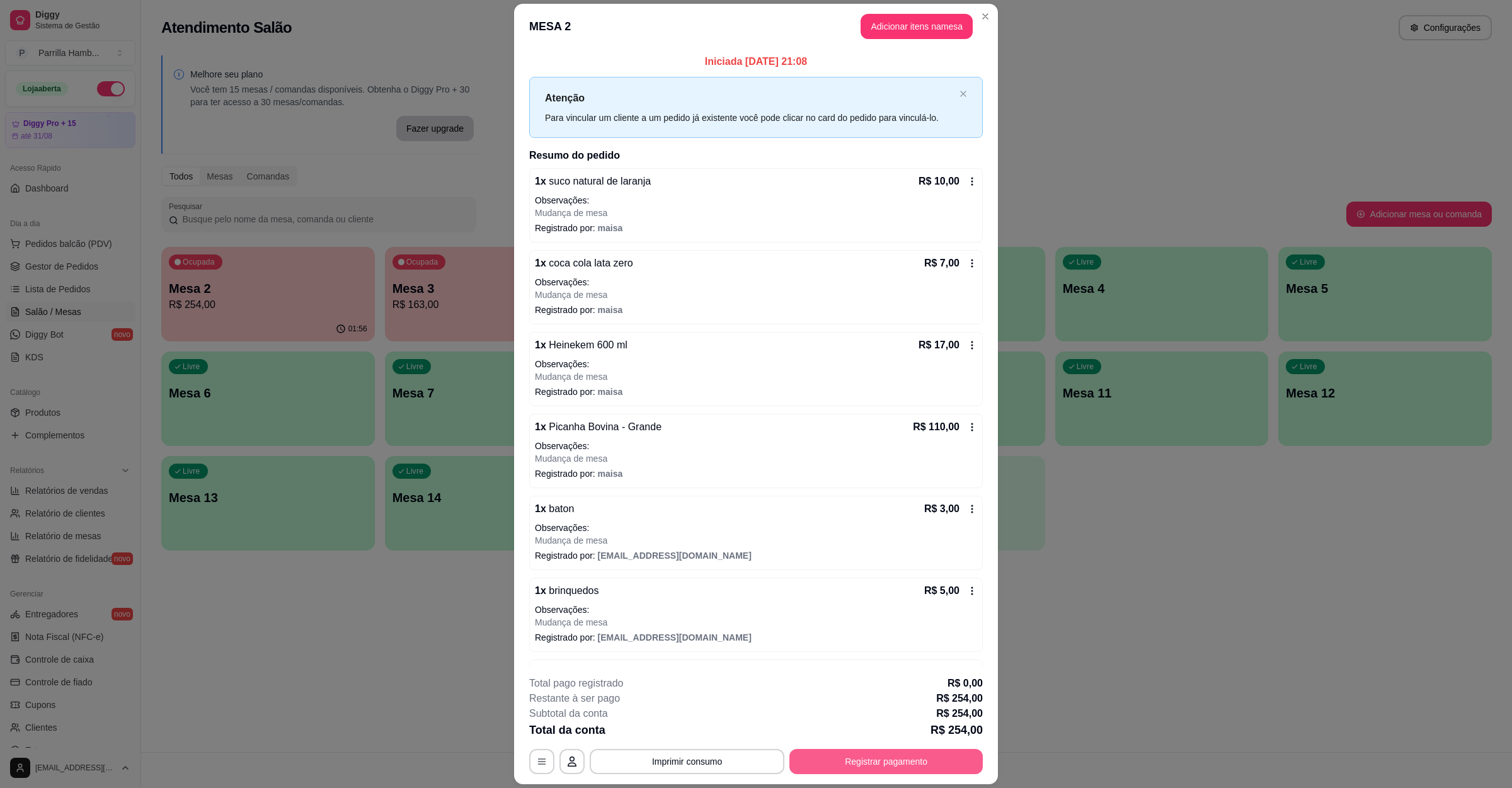
click at [842, 769] on button "Registrar pagamento" at bounding box center [886, 762] width 194 height 25
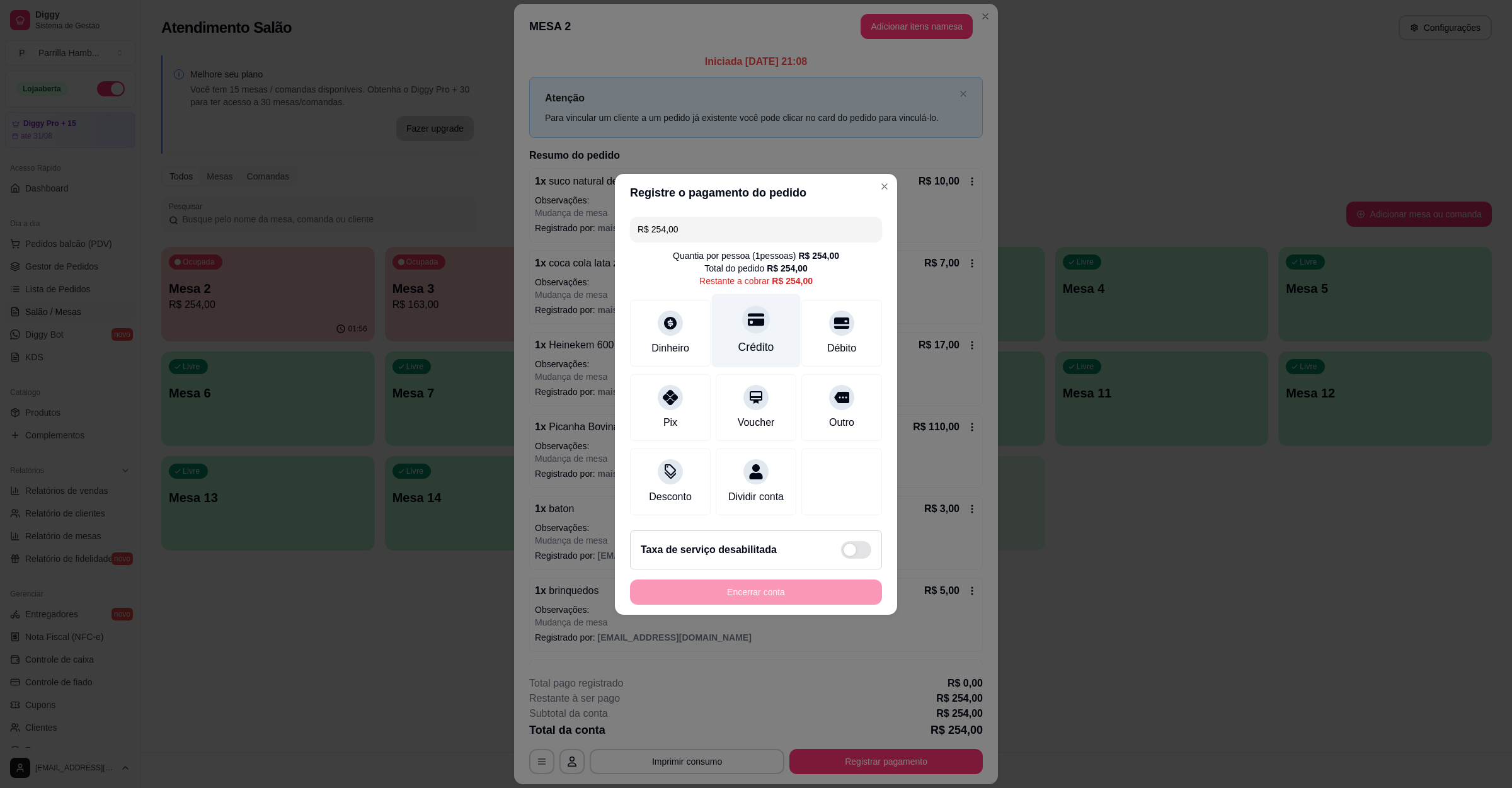
click at [730, 307] on div "Crédito" at bounding box center [756, 330] width 89 height 74
type input "R$ 0,00"
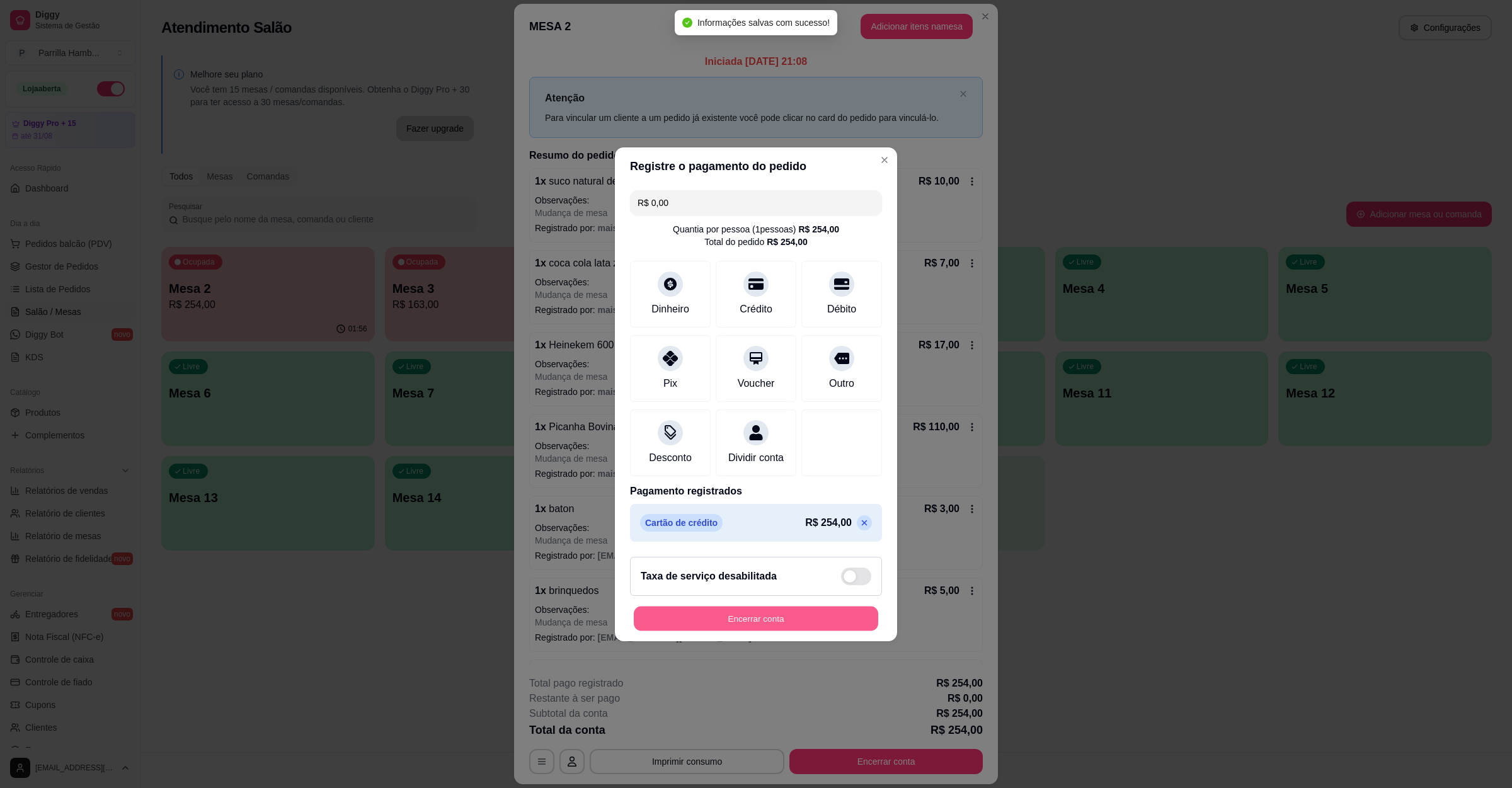
click at [777, 628] on button "Encerrar conta" at bounding box center [756, 618] width 245 height 24
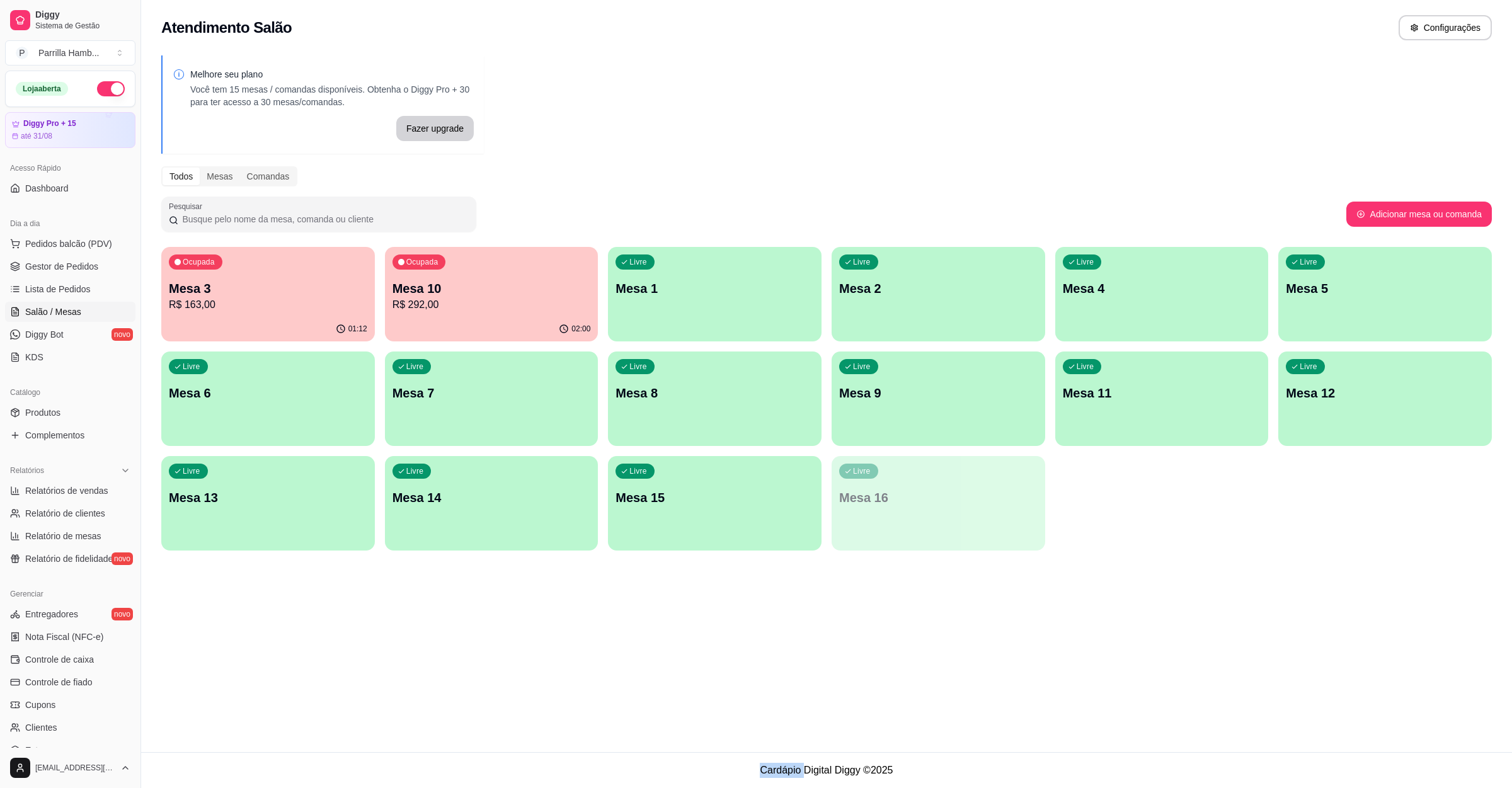
click at [1057, 564] on div "Melhore seu plano Você tem 15 mesas / comandas disponíveis. Obtenha o Diggy Pro…" at bounding box center [825, 307] width 1370 height 518
click at [526, 321] on div "02:00" at bounding box center [491, 328] width 213 height 24
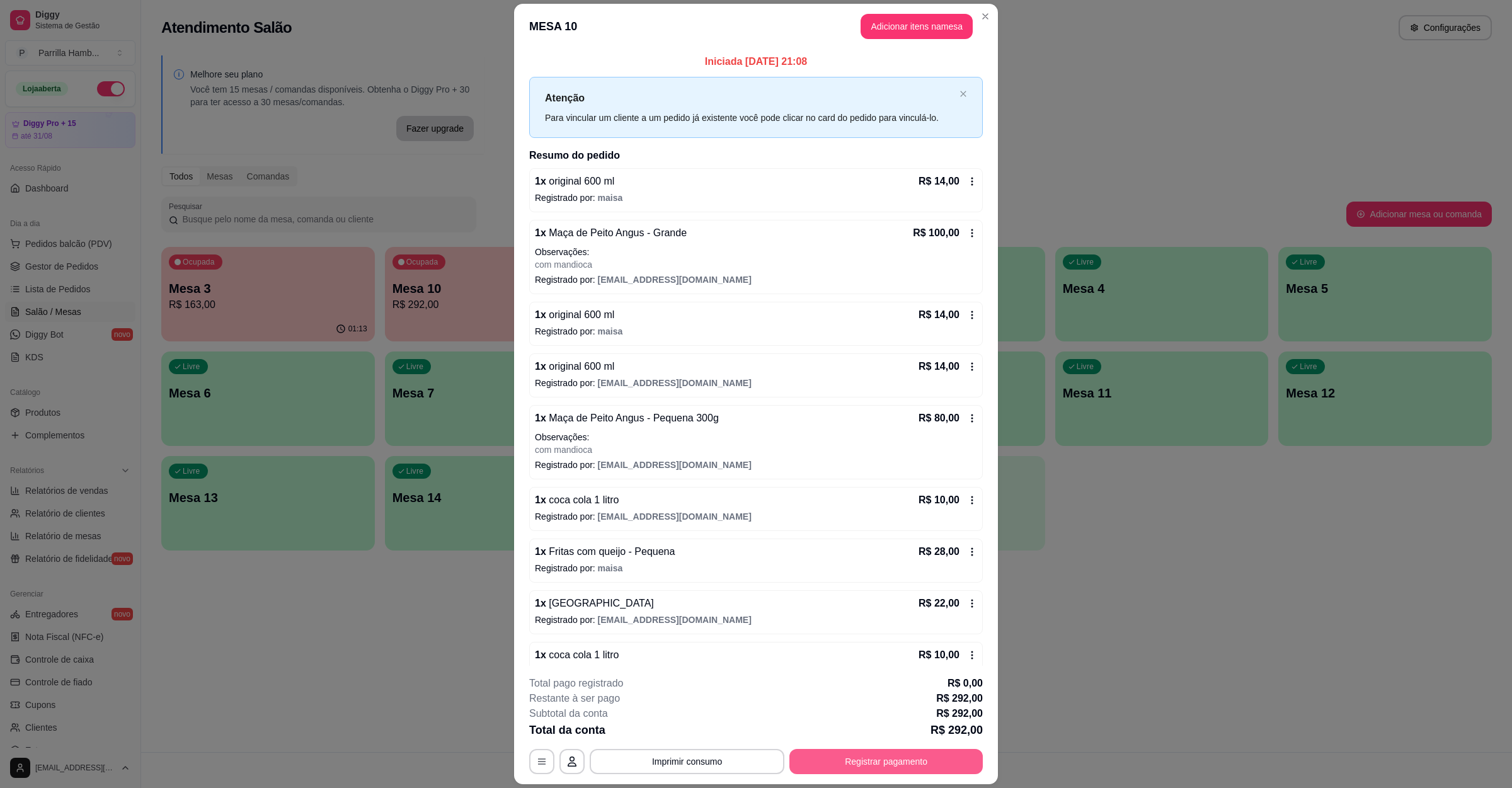
click at [857, 753] on button "Registrar pagamento" at bounding box center [886, 762] width 194 height 25
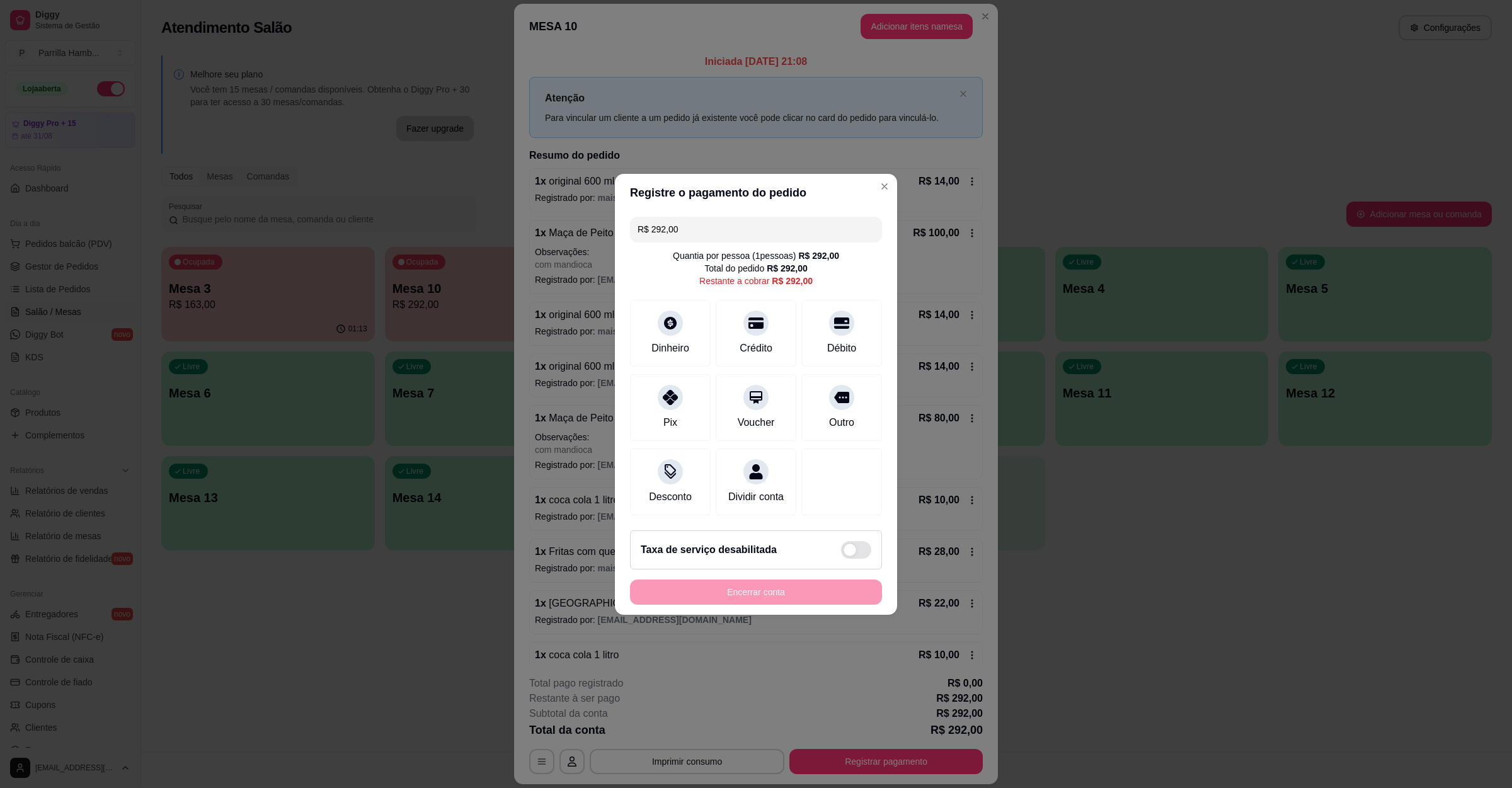
drag, startPoint x: 721, startPoint y: 217, endPoint x: 463, endPoint y: 230, distance: 258.3
click at [531, 235] on div "Registre o pagamento do pedido R$ 292,00 Quantia por pessoa ( 1 pessoas) R$ 292…" at bounding box center [756, 394] width 1512 height 788
click at [667, 329] on div "Dinheiro" at bounding box center [670, 330] width 89 height 74
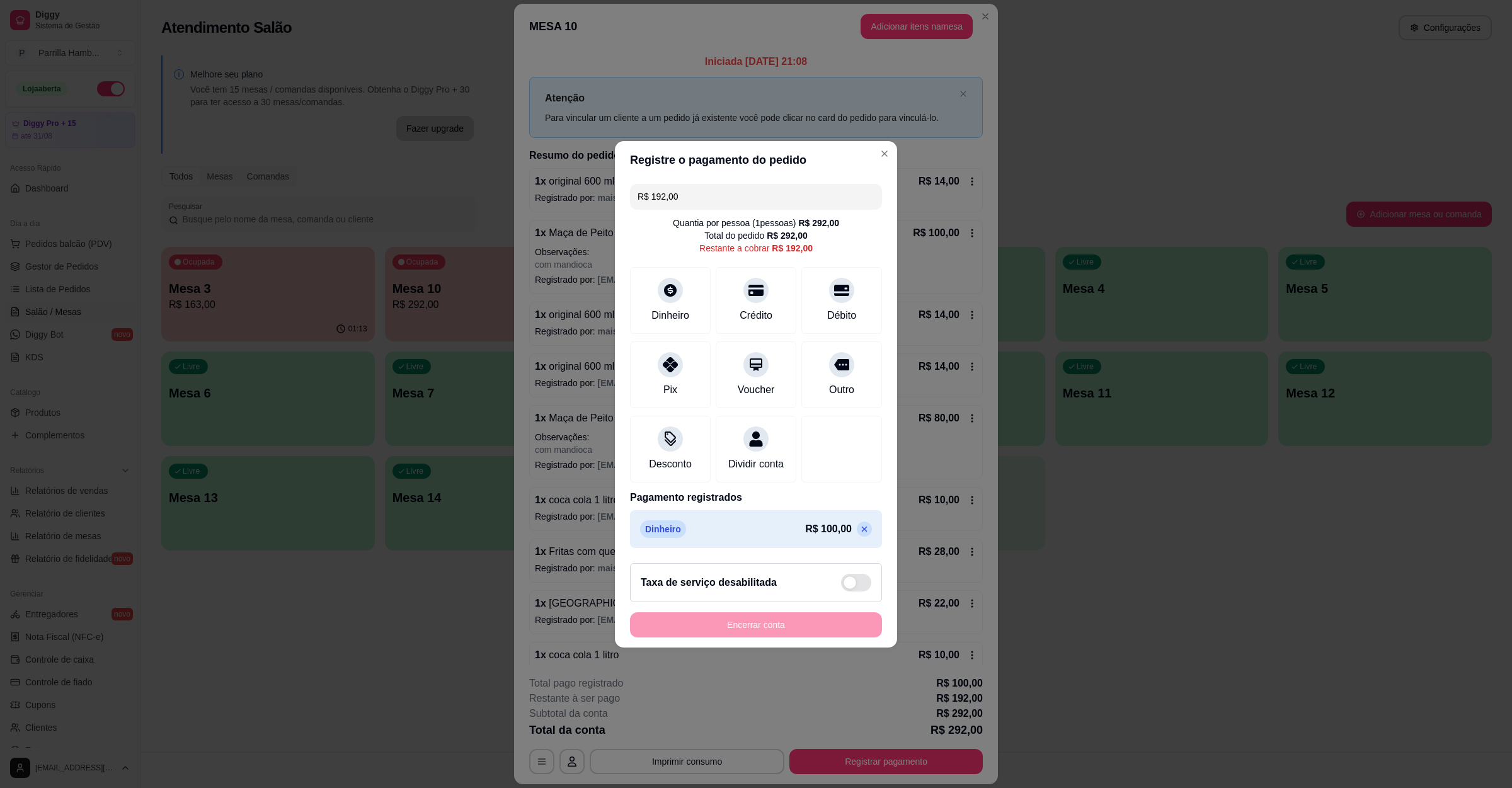
drag, startPoint x: 773, startPoint y: 176, endPoint x: 668, endPoint y: 186, distance: 105.5
click at [670, 186] on input "R$ 192,00" at bounding box center [756, 196] width 237 height 25
click at [764, 195] on input "R$ 192,00" at bounding box center [756, 196] width 237 height 25
drag, startPoint x: 760, startPoint y: 195, endPoint x: 539, endPoint y: 186, distance: 221.2
click at [552, 179] on div "Registre o pagamento do pedido R$ 192,00 Quantia por pessoa ( 1 pessoas) R$ 292…" at bounding box center [756, 394] width 1512 height 788
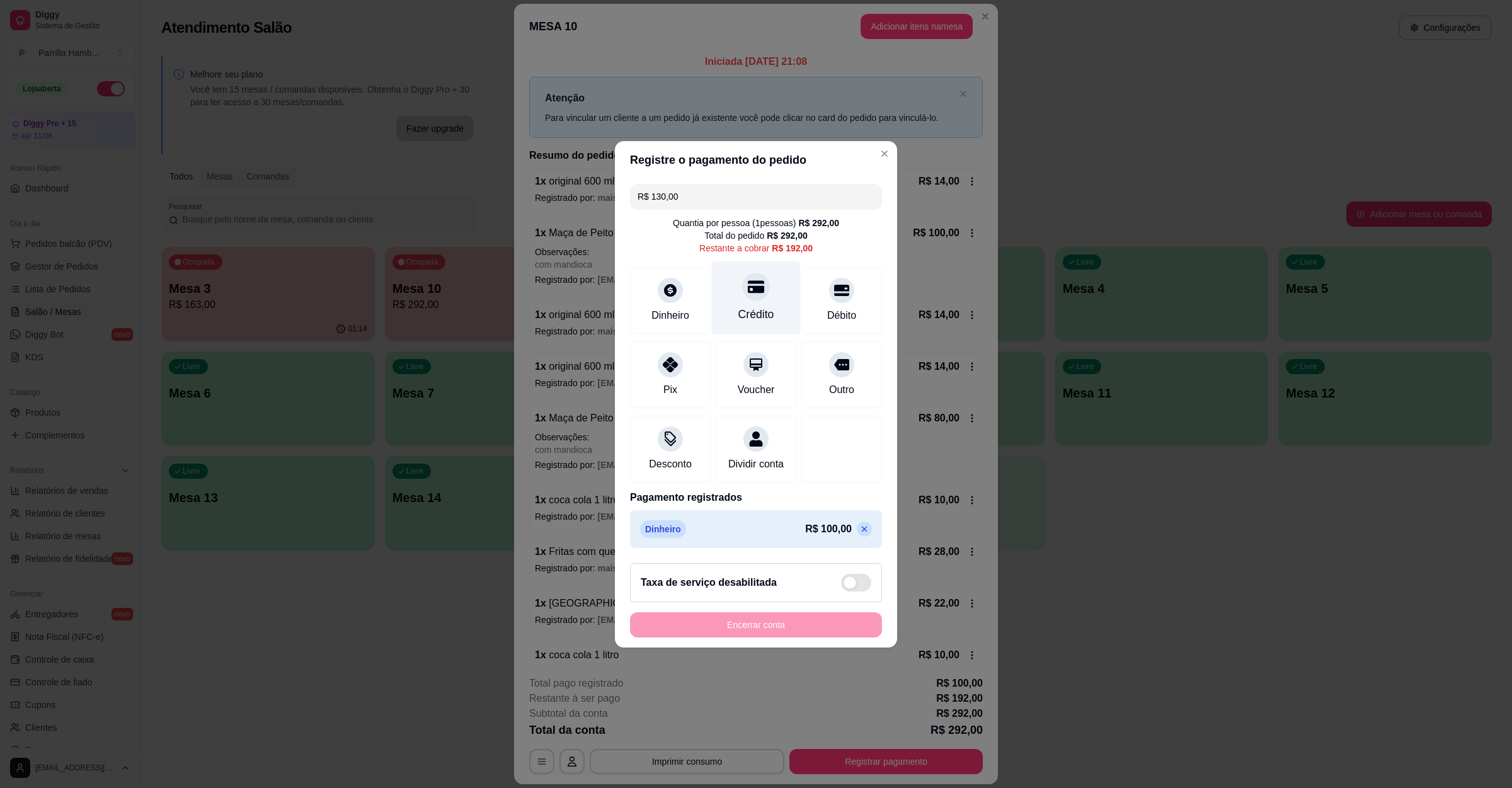
click at [769, 283] on div "Crédito" at bounding box center [756, 298] width 89 height 74
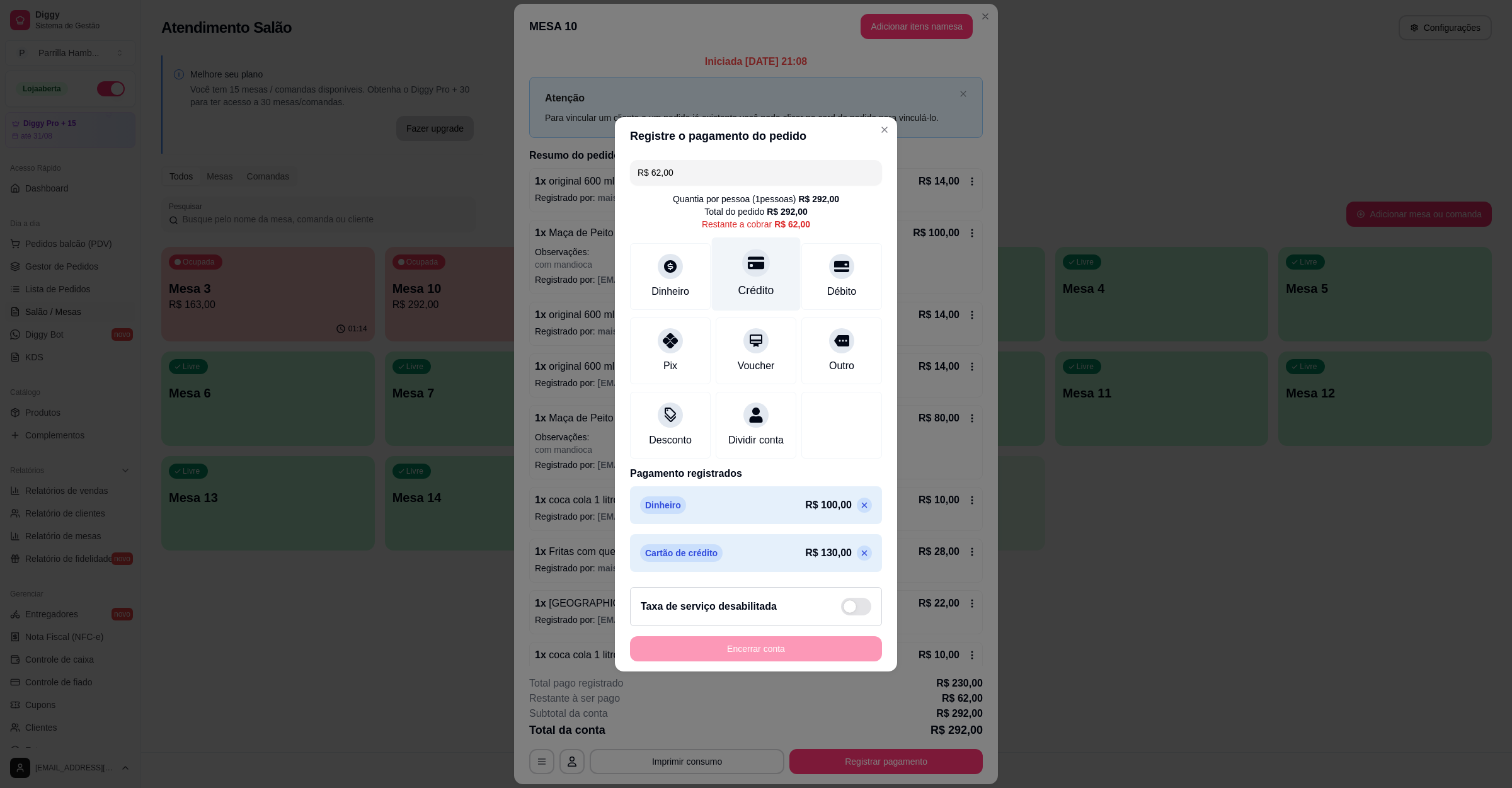
click at [762, 247] on div "Crédito" at bounding box center [756, 273] width 89 height 74
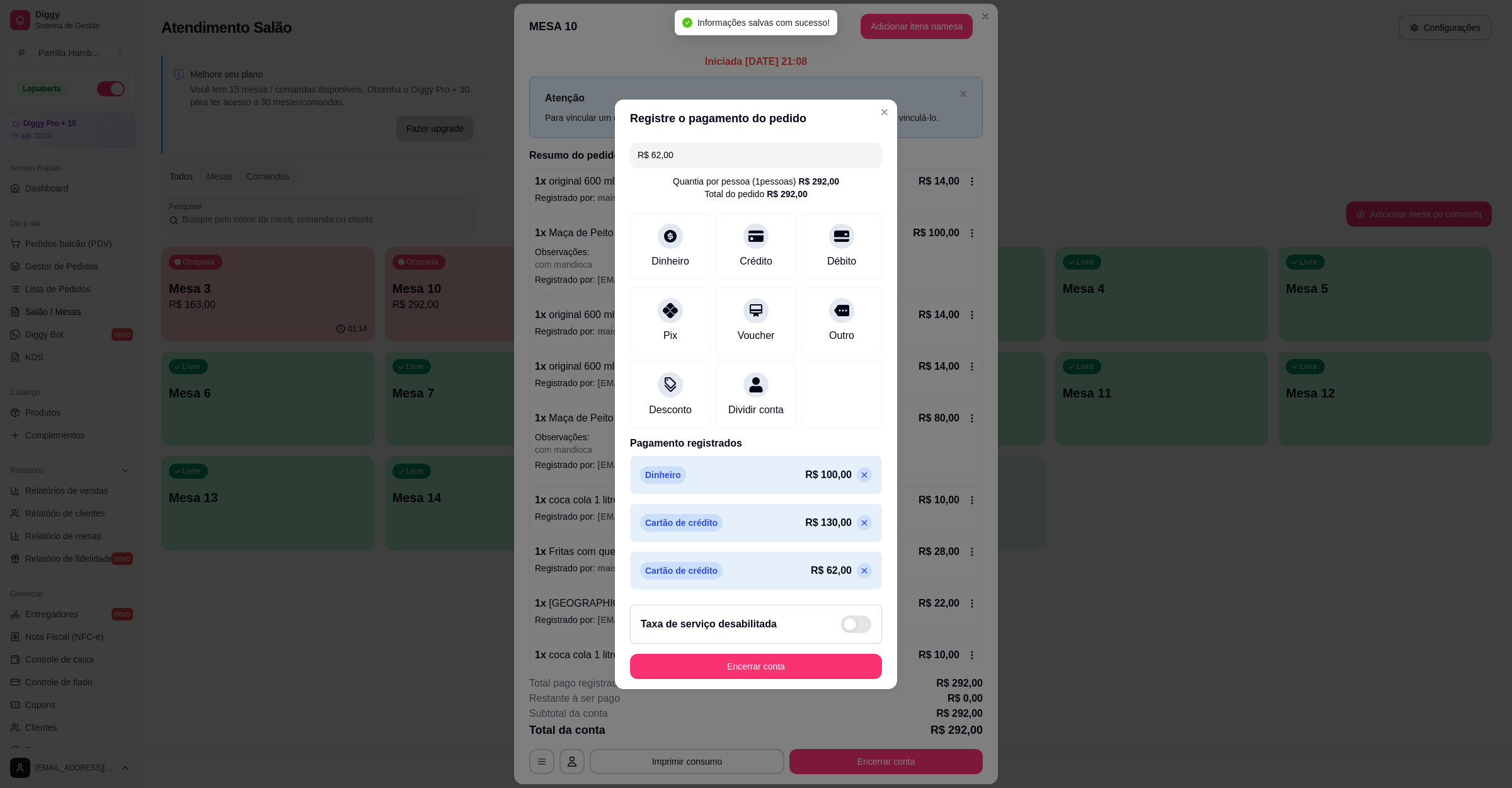
type input "R$ 0,00"
click at [721, 680] on button "Encerrar conta" at bounding box center [756, 666] width 252 height 25
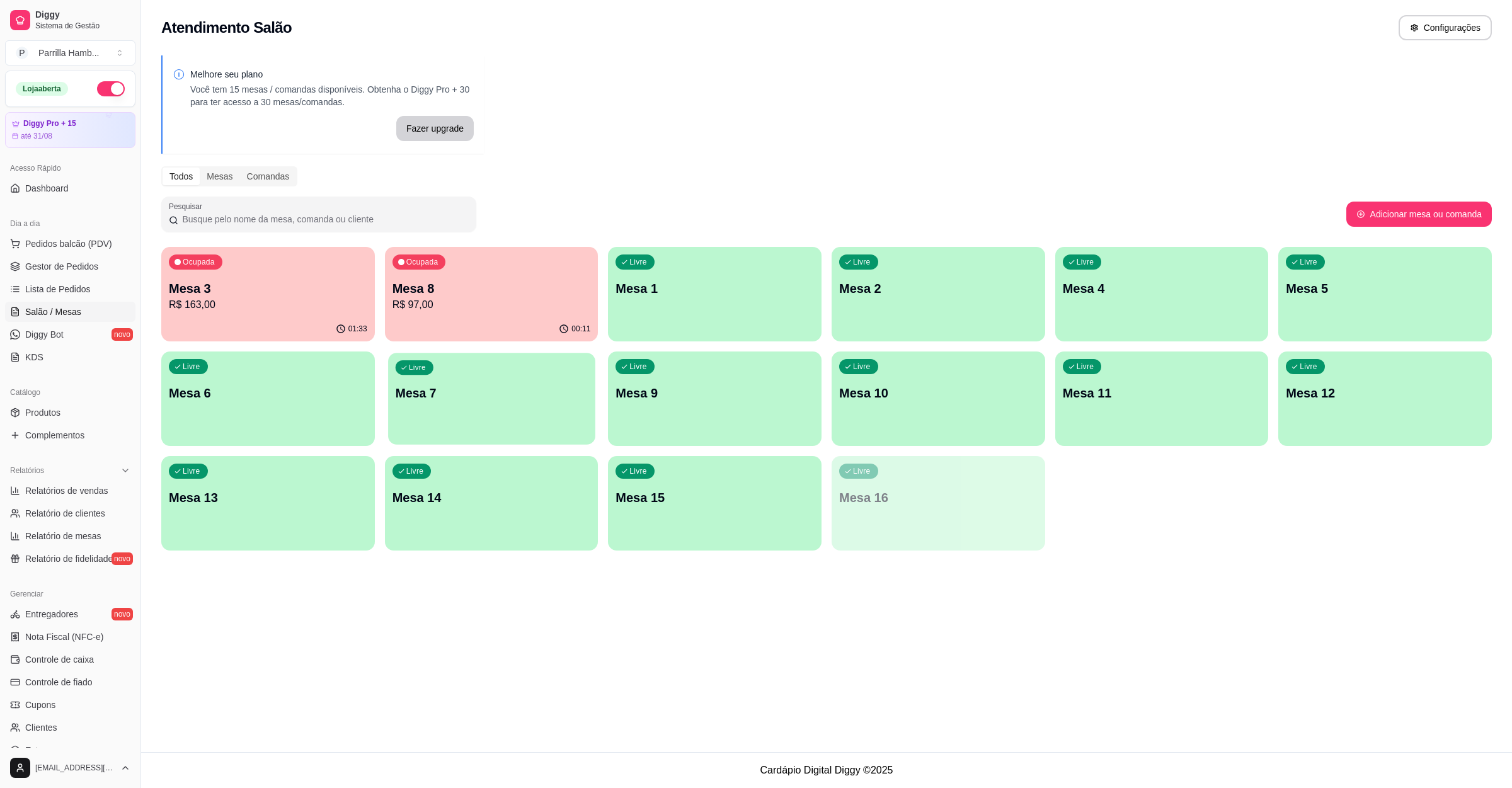
click at [514, 414] on div "Livre Mesa 7" at bounding box center [491, 392] width 207 height 77
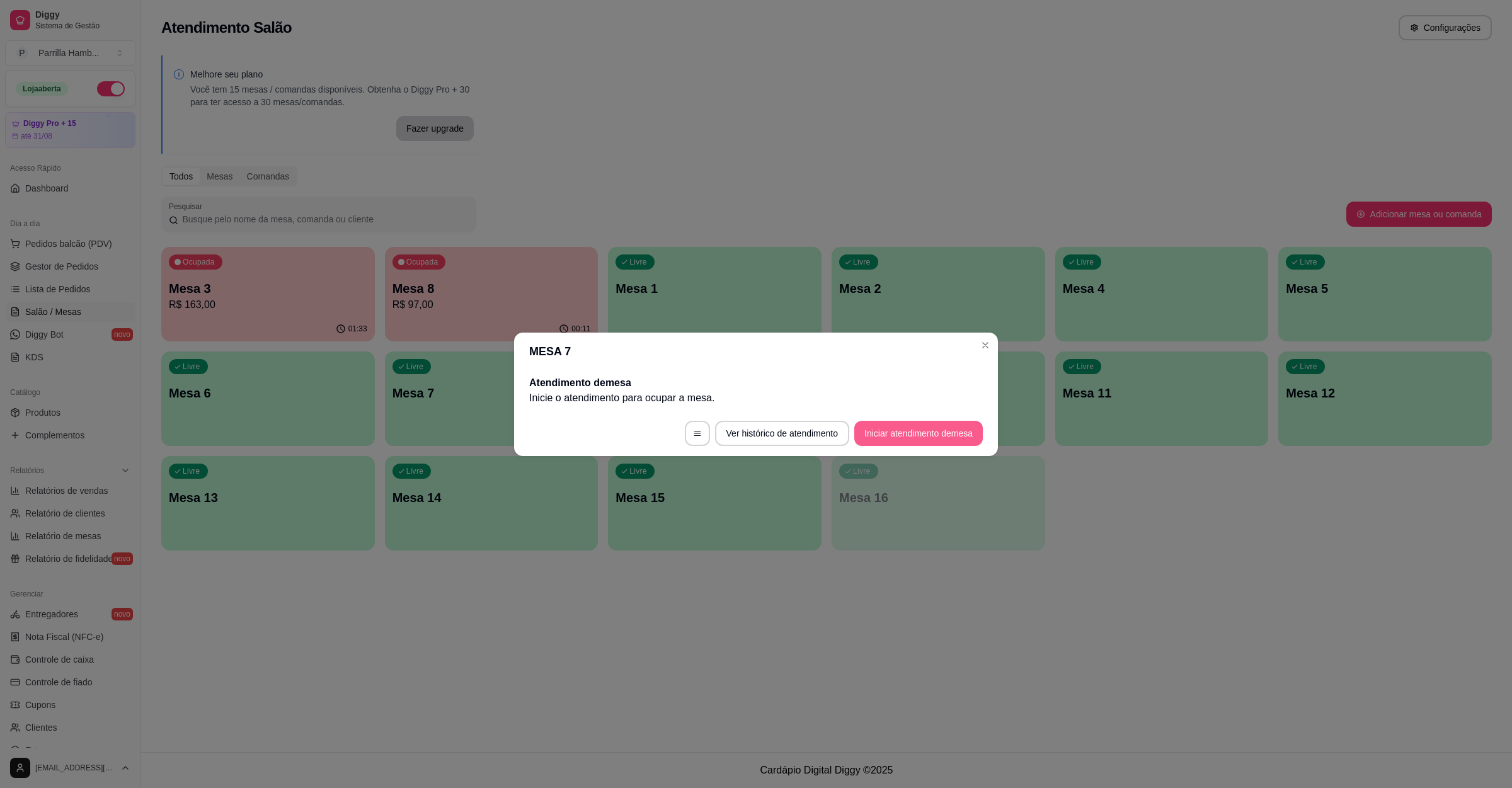
click at [912, 433] on button "Iniciar atendimento de mesa" at bounding box center [918, 433] width 128 height 25
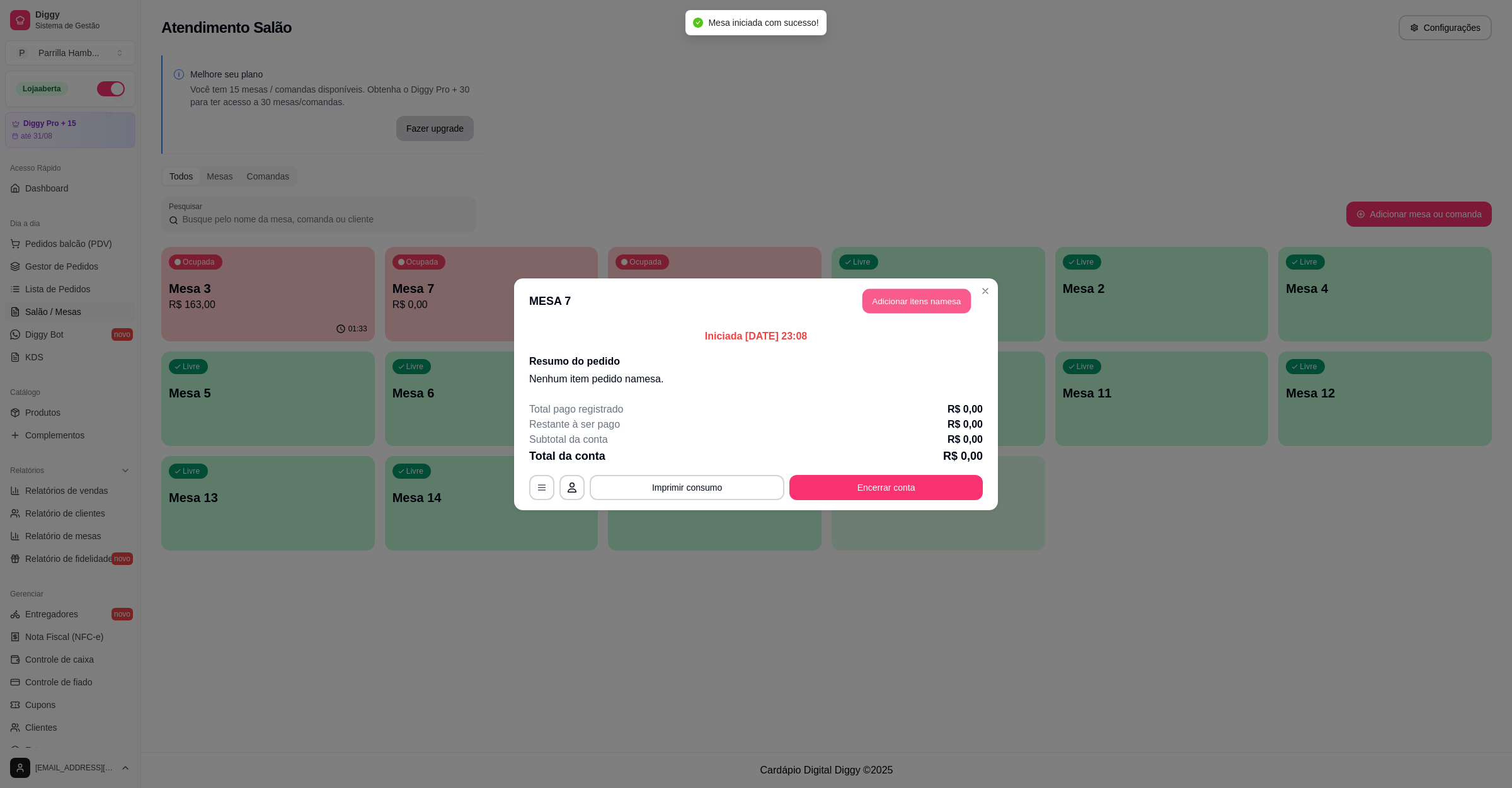
click at [905, 295] on button "Adicionar itens na mesa" at bounding box center [916, 300] width 108 height 24
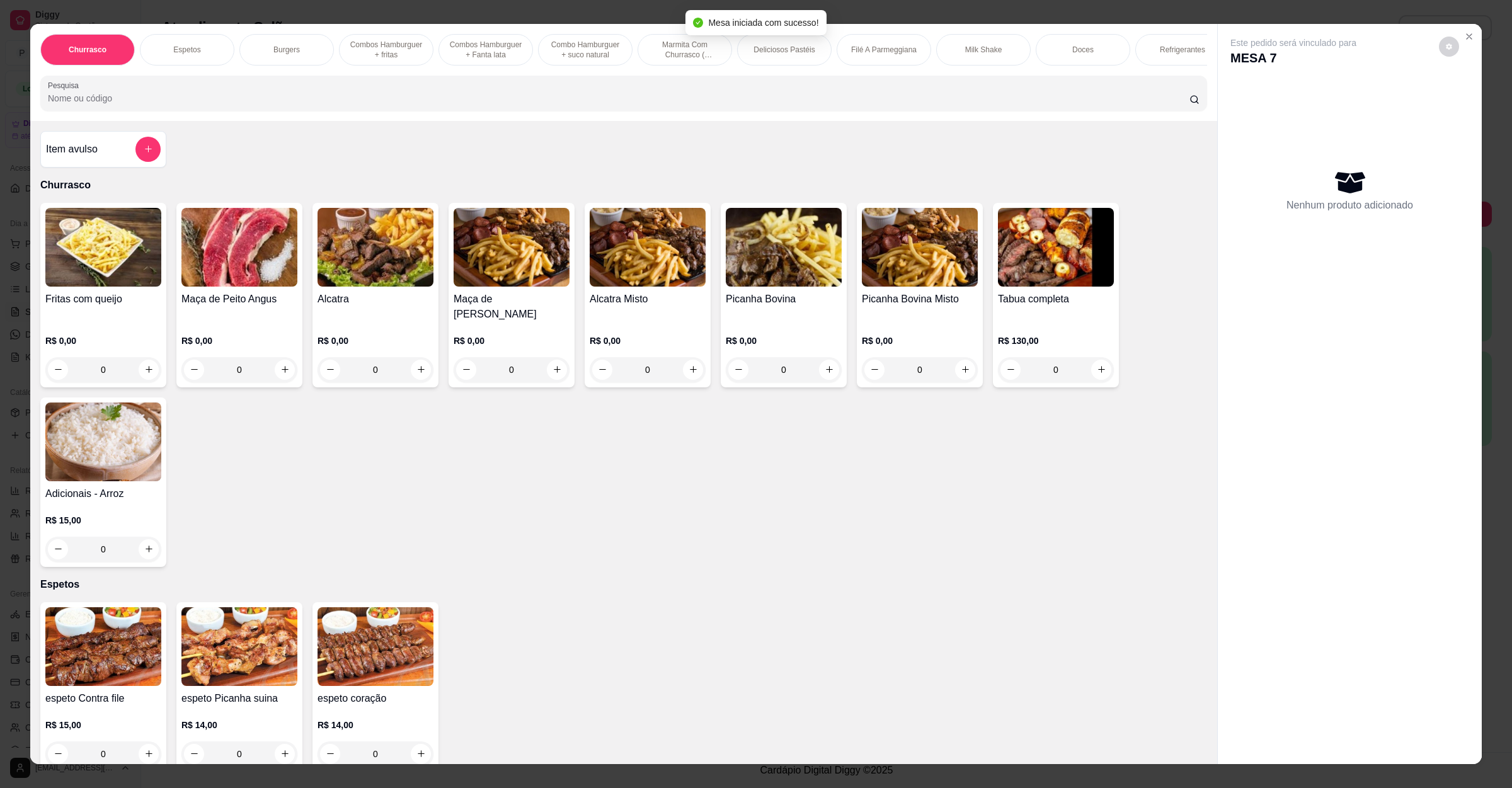
click at [361, 105] on input "Pesquisa" at bounding box center [618, 99] width 1141 height 13
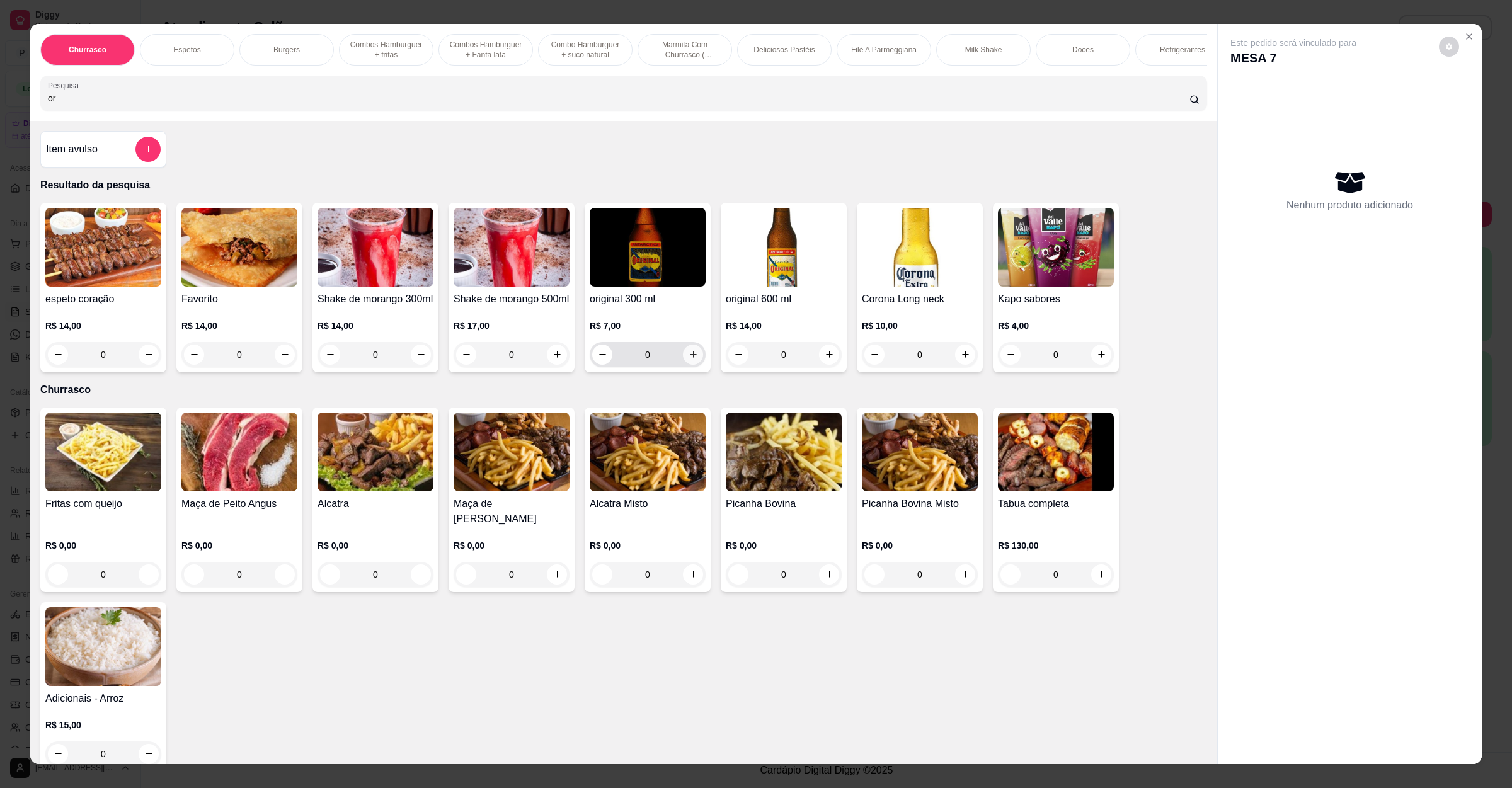
type input "or"
click at [690, 365] on button "increase-product-quantity" at bounding box center [693, 354] width 20 height 20
type input "1"
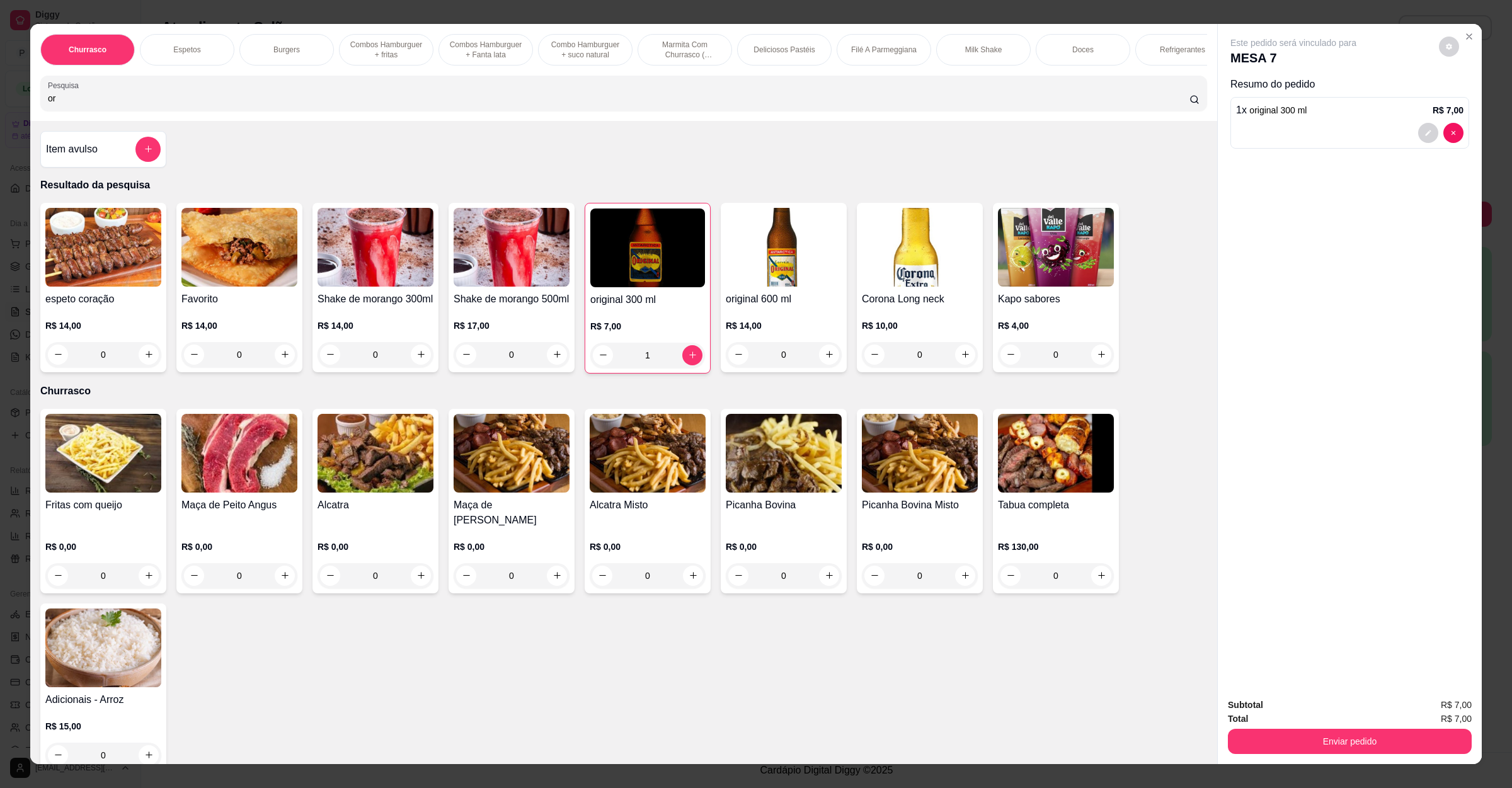
drag, startPoint x: 194, startPoint y: 131, endPoint x: 160, endPoint y: 100, distance: 46.0
click at [160, 100] on div "Churrasco Espetos Burgers Combos Hamburguer + fritas Combos Hamburguer + Fanta …" at bounding box center [624, 73] width 1187 height 97
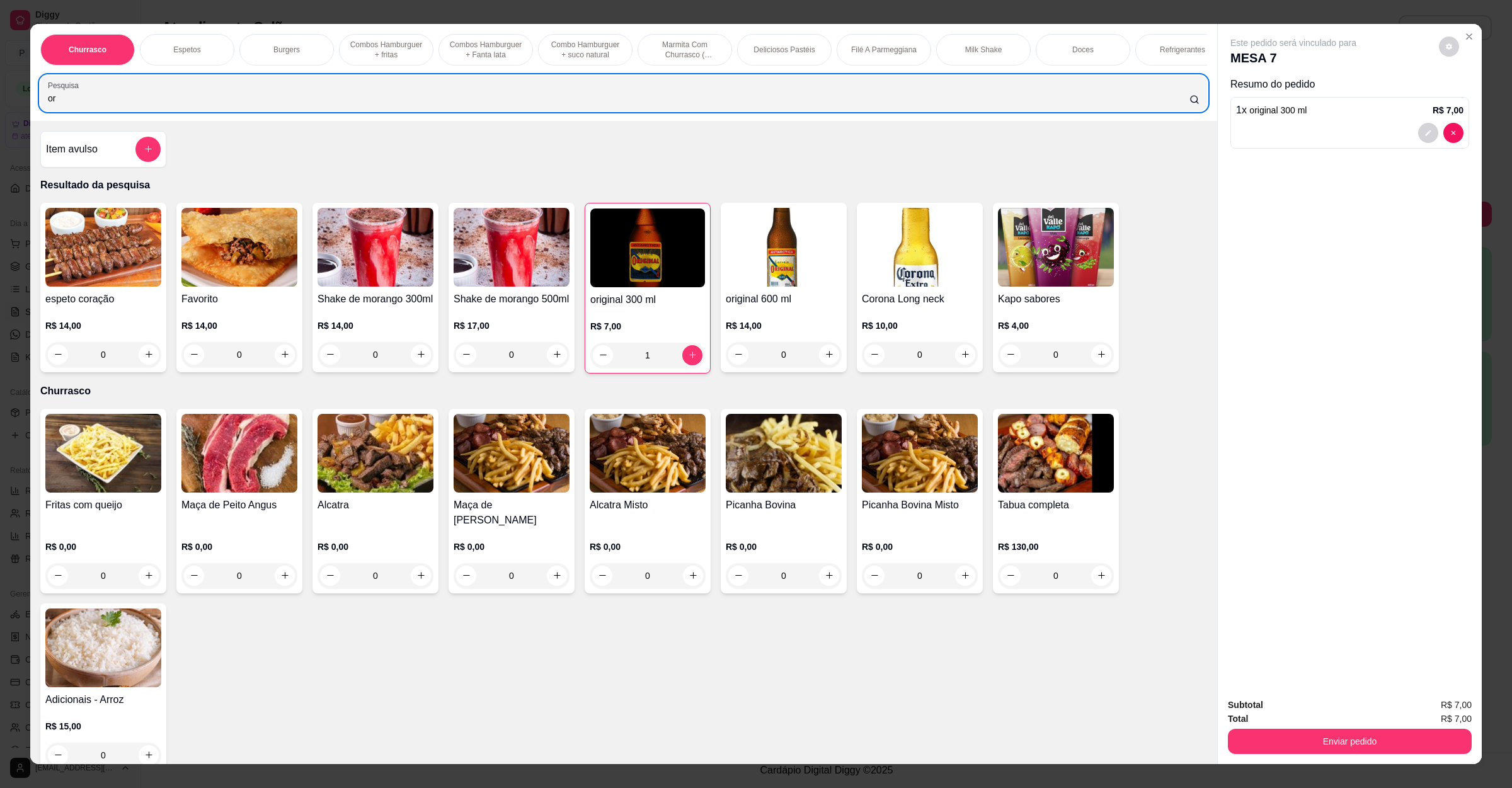
drag, startPoint x: 160, startPoint y: 100, endPoint x: 0, endPoint y: 110, distance: 160.3
click at [0, 110] on div "Churrasco Espetos Burgers Combos Hamburguer + fritas Combos Hamburguer + Fanta …" at bounding box center [756, 394] width 1512 height 788
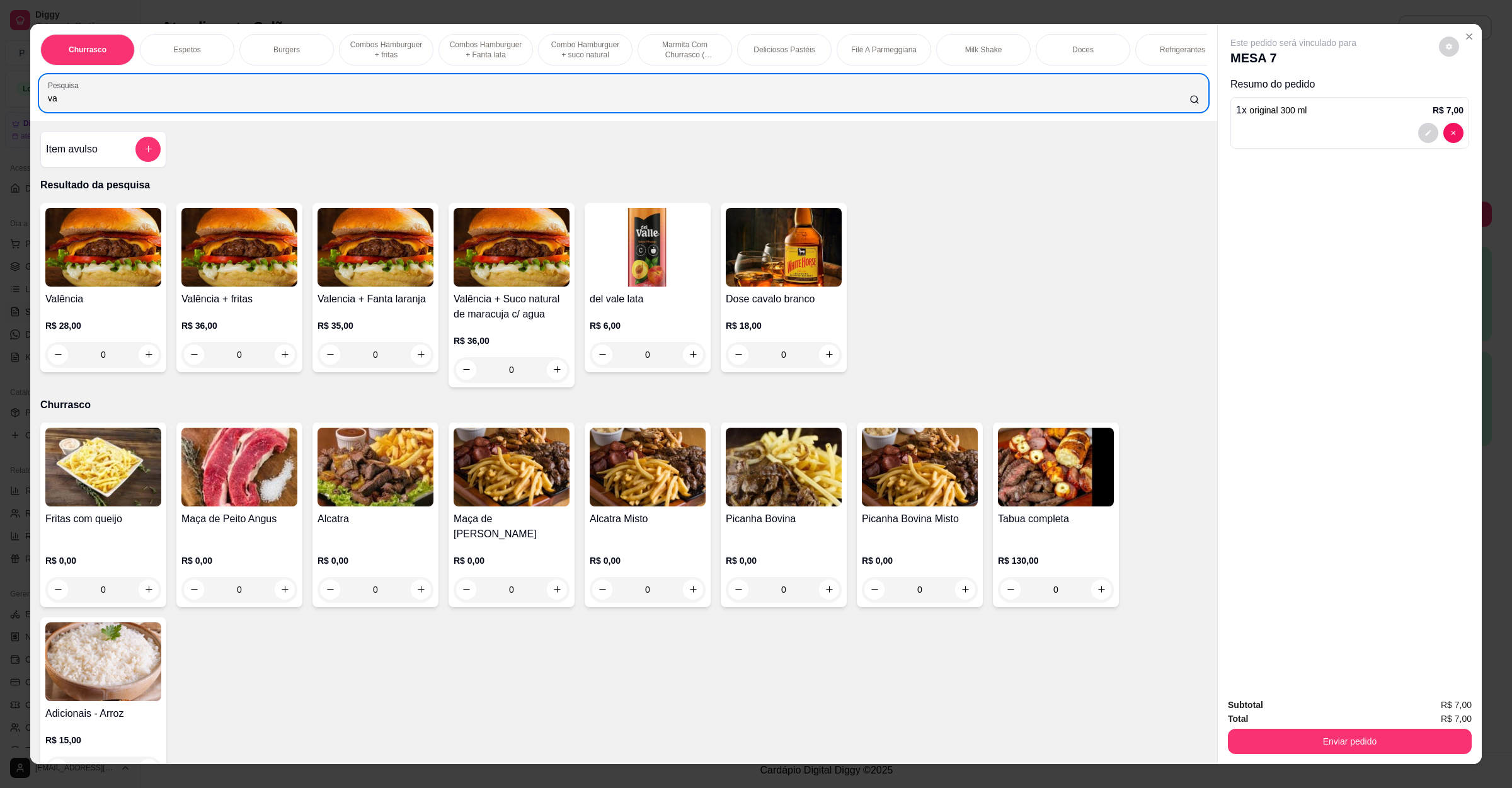
type input "va"
click at [143, 368] on div "0" at bounding box center [103, 355] width 116 height 25
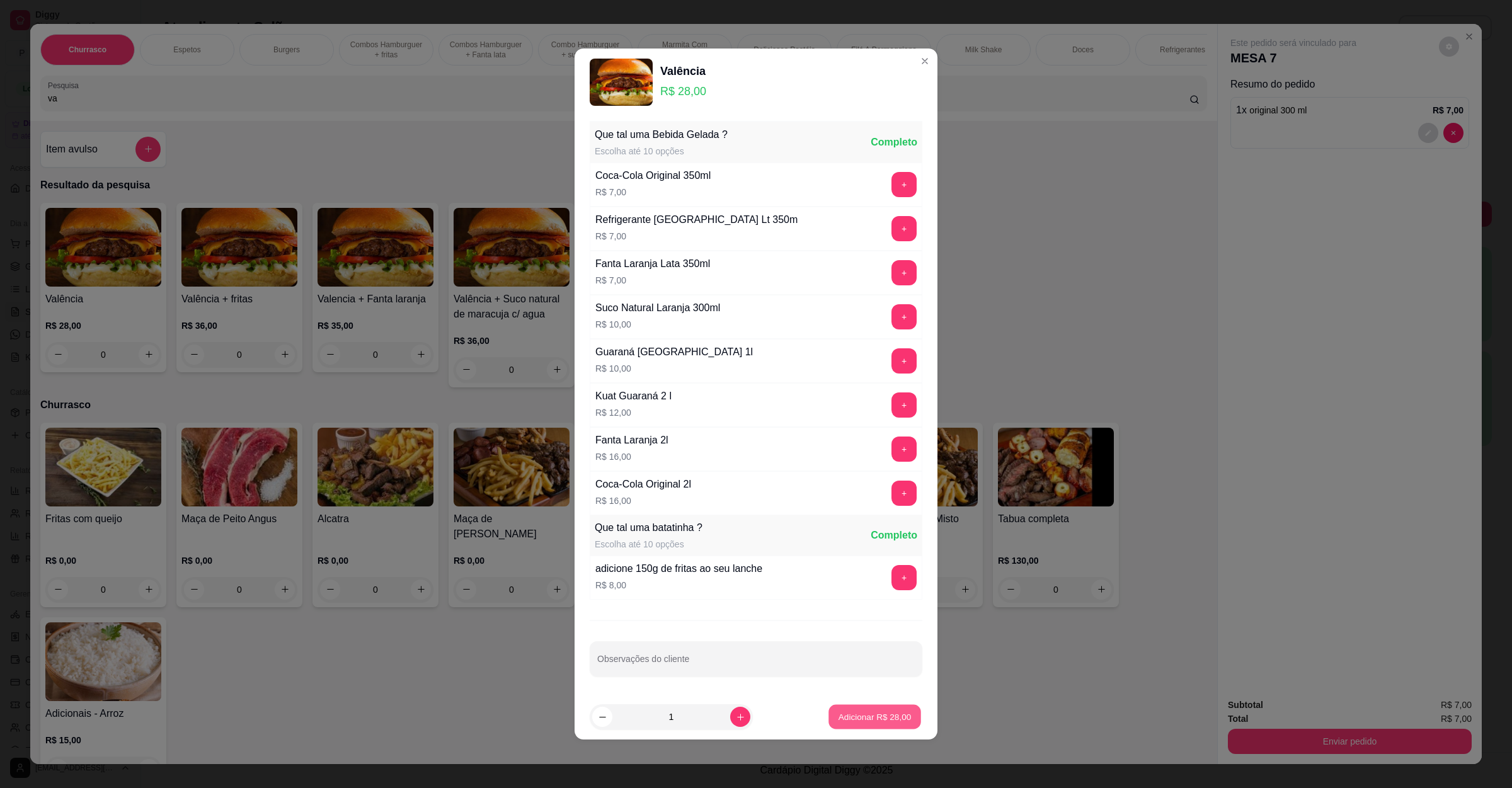
click at [860, 720] on p "Adicionar R$ 28,00" at bounding box center [875, 716] width 73 height 12
type input "1"
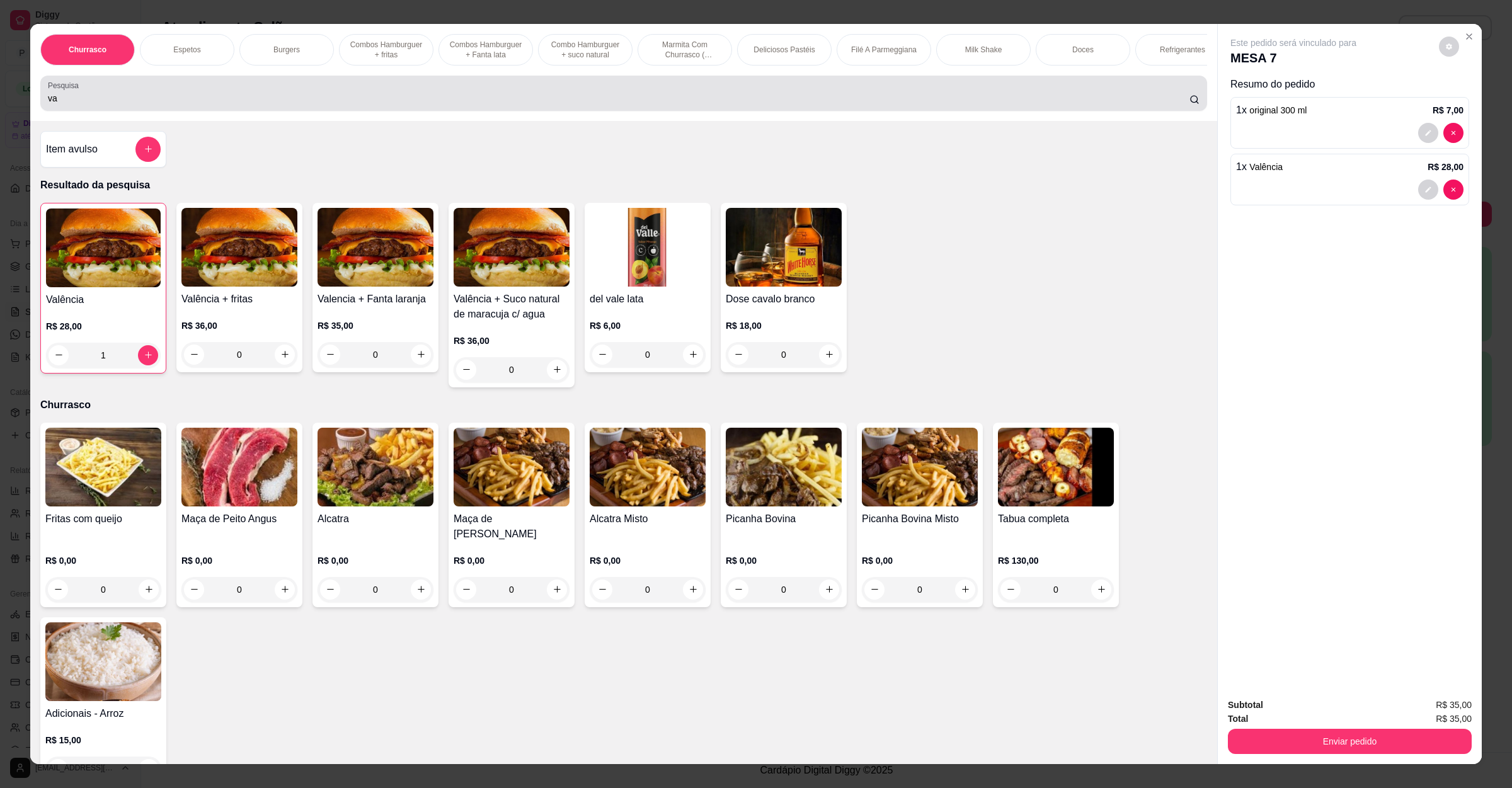
drag, startPoint x: 91, startPoint y: 100, endPoint x: 2, endPoint y: 111, distance: 89.7
click at [2, 111] on div "Churrasco Espetos Burgers Combos Hamburguer + fritas Combos Hamburguer + Fanta …" at bounding box center [756, 394] width 1512 height 788
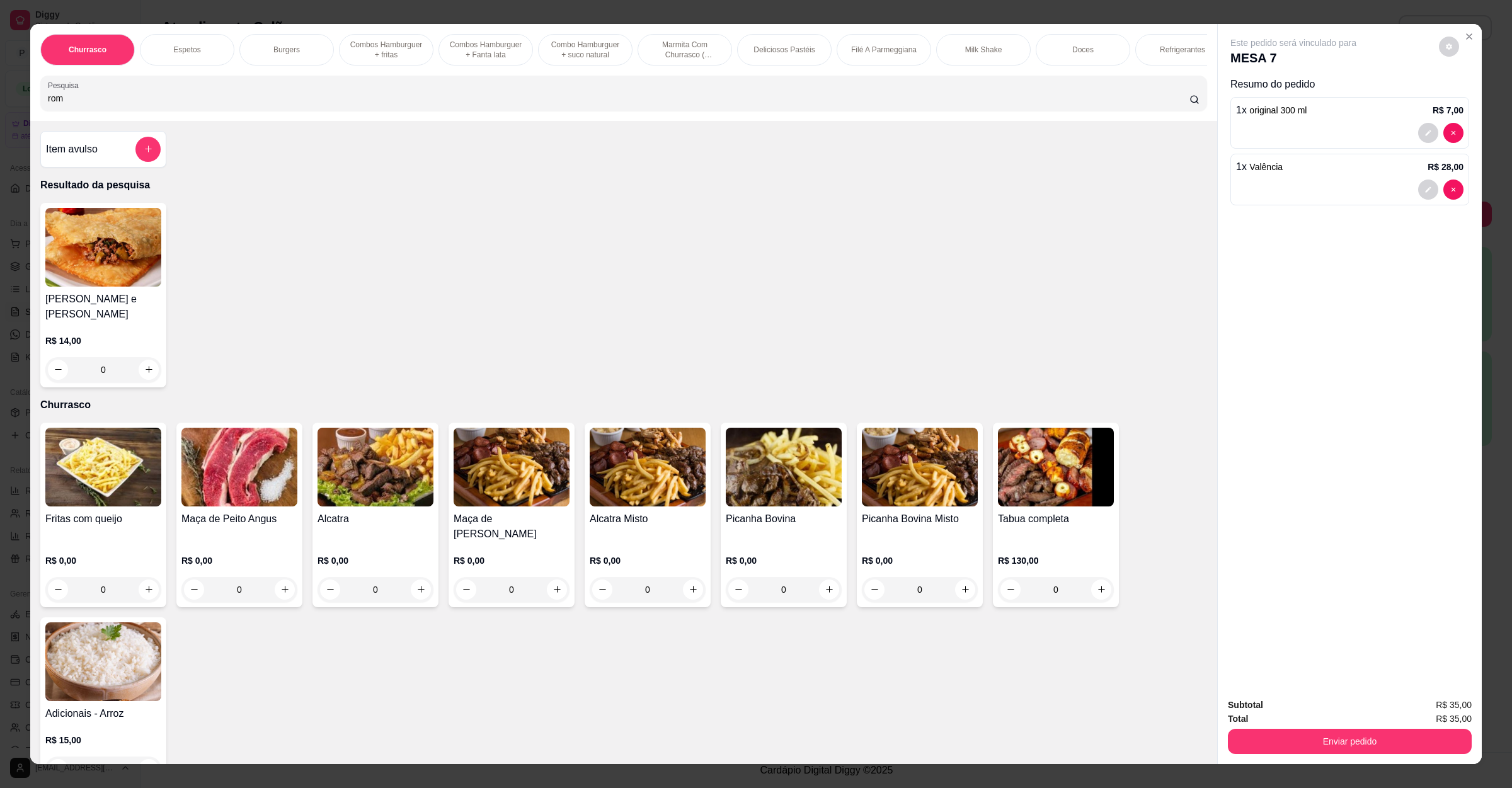
type input "rom"
click at [141, 380] on div "0" at bounding box center [103, 369] width 116 height 25
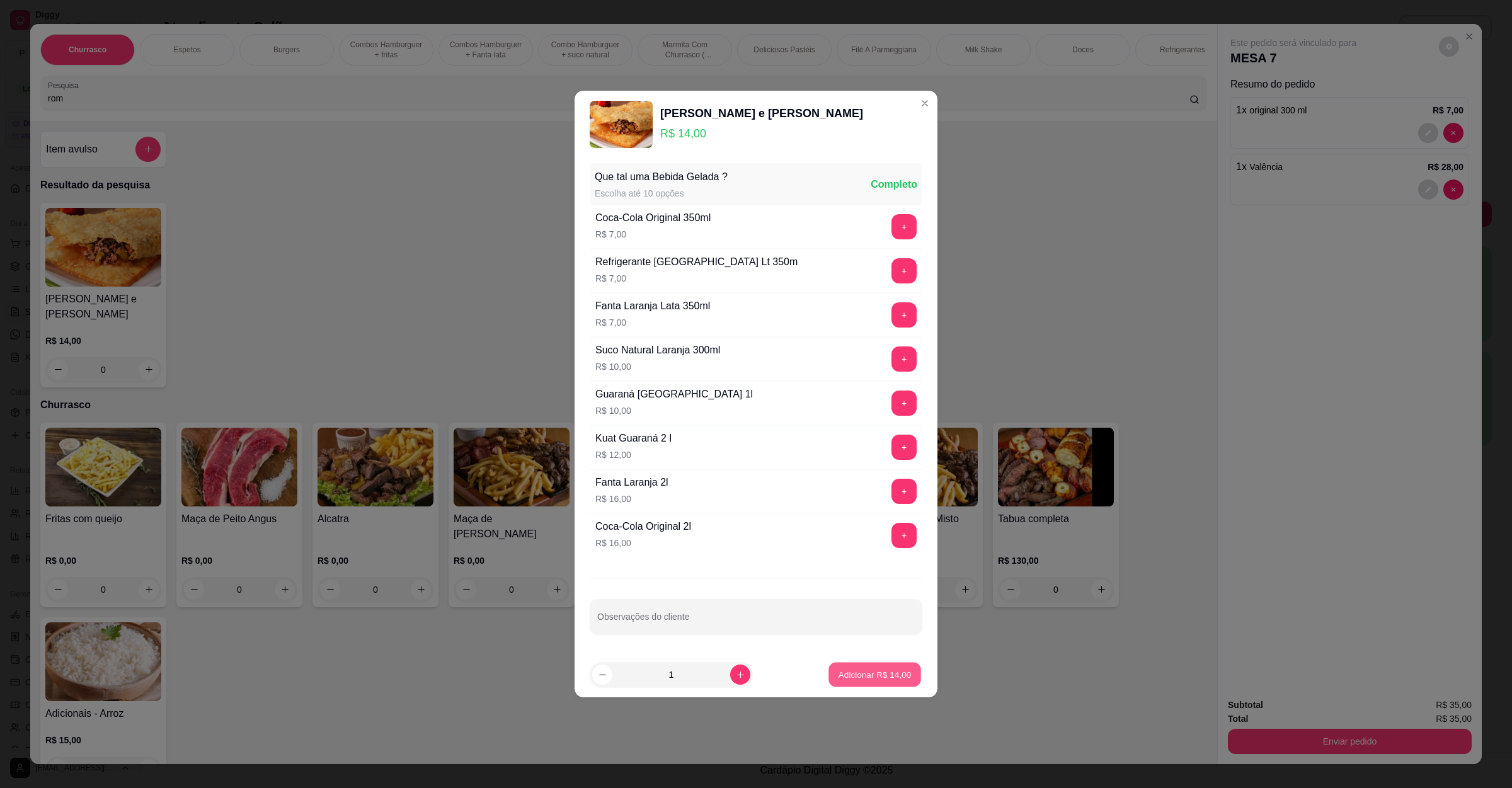
click at [886, 680] on p "Adicionar R$ 14,00" at bounding box center [875, 674] width 73 height 12
type input "1"
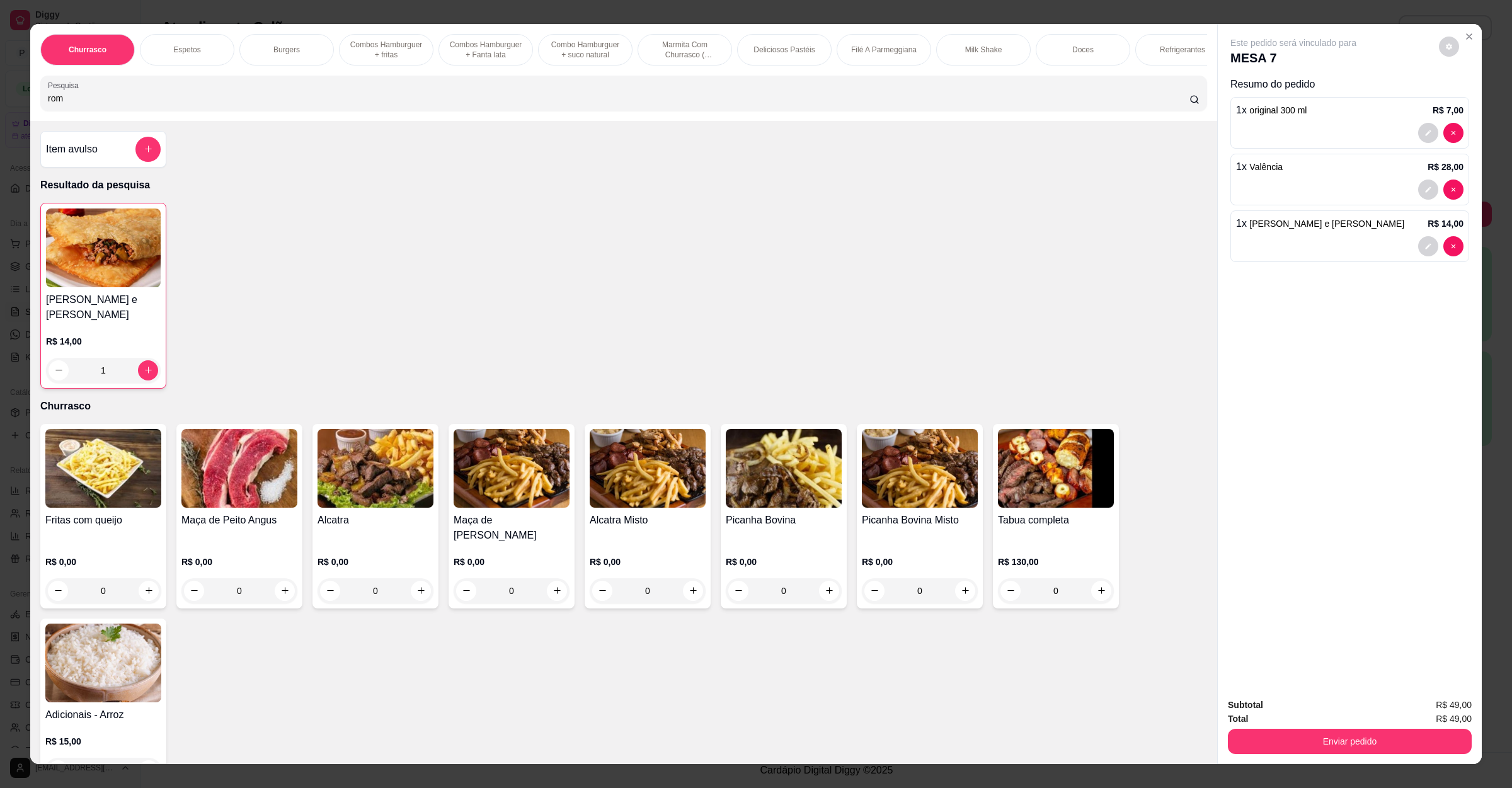
drag, startPoint x: 143, startPoint y: 104, endPoint x: 0, endPoint y: 116, distance: 143.5
click at [0, 116] on div "Churrasco Espetos Burgers Combos Hamburguer + fritas Combos Hamburguer + Fanta …" at bounding box center [756, 394] width 1512 height 788
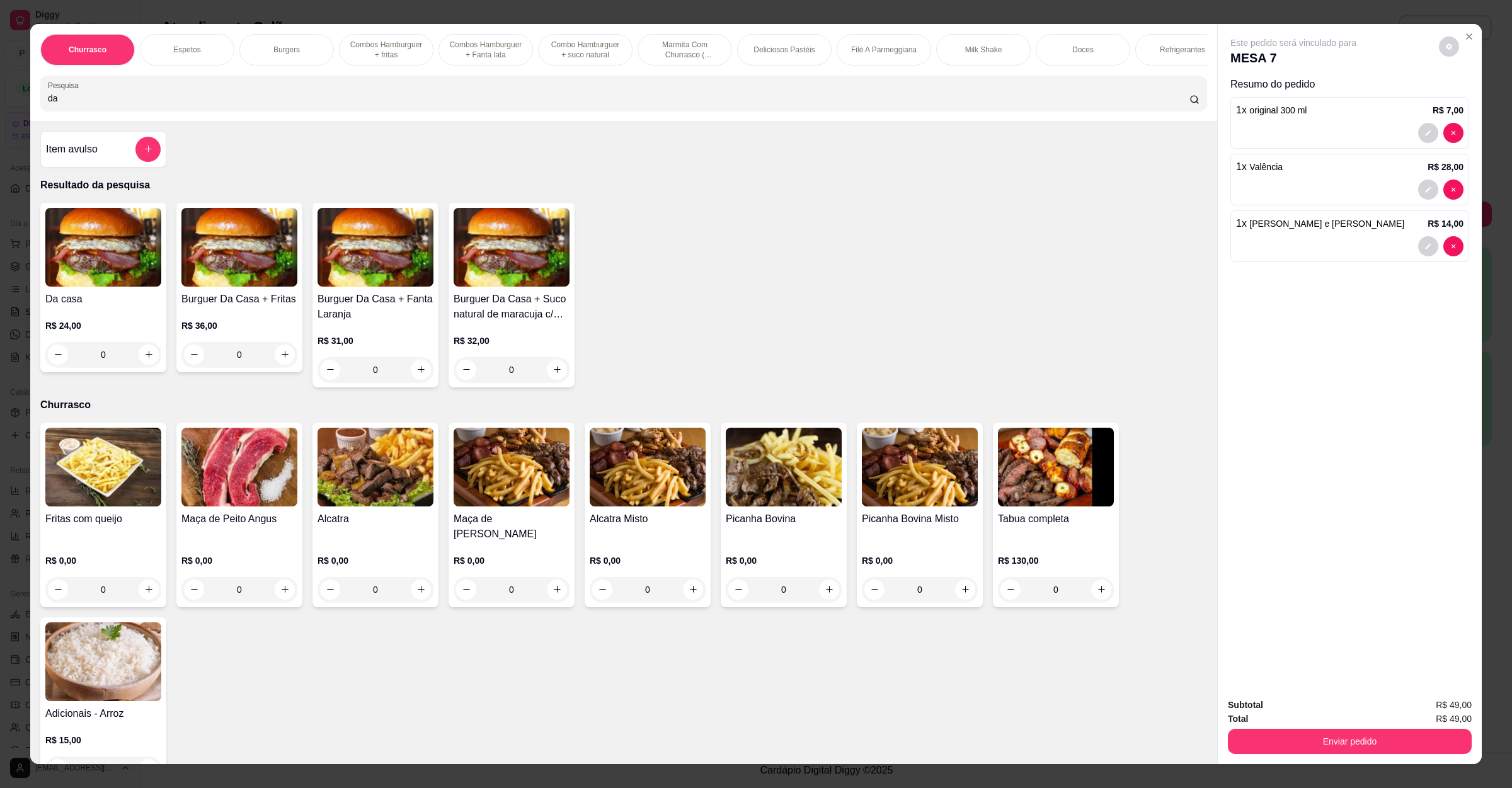
type input "da"
click at [143, 368] on div "0" at bounding box center [103, 355] width 116 height 25
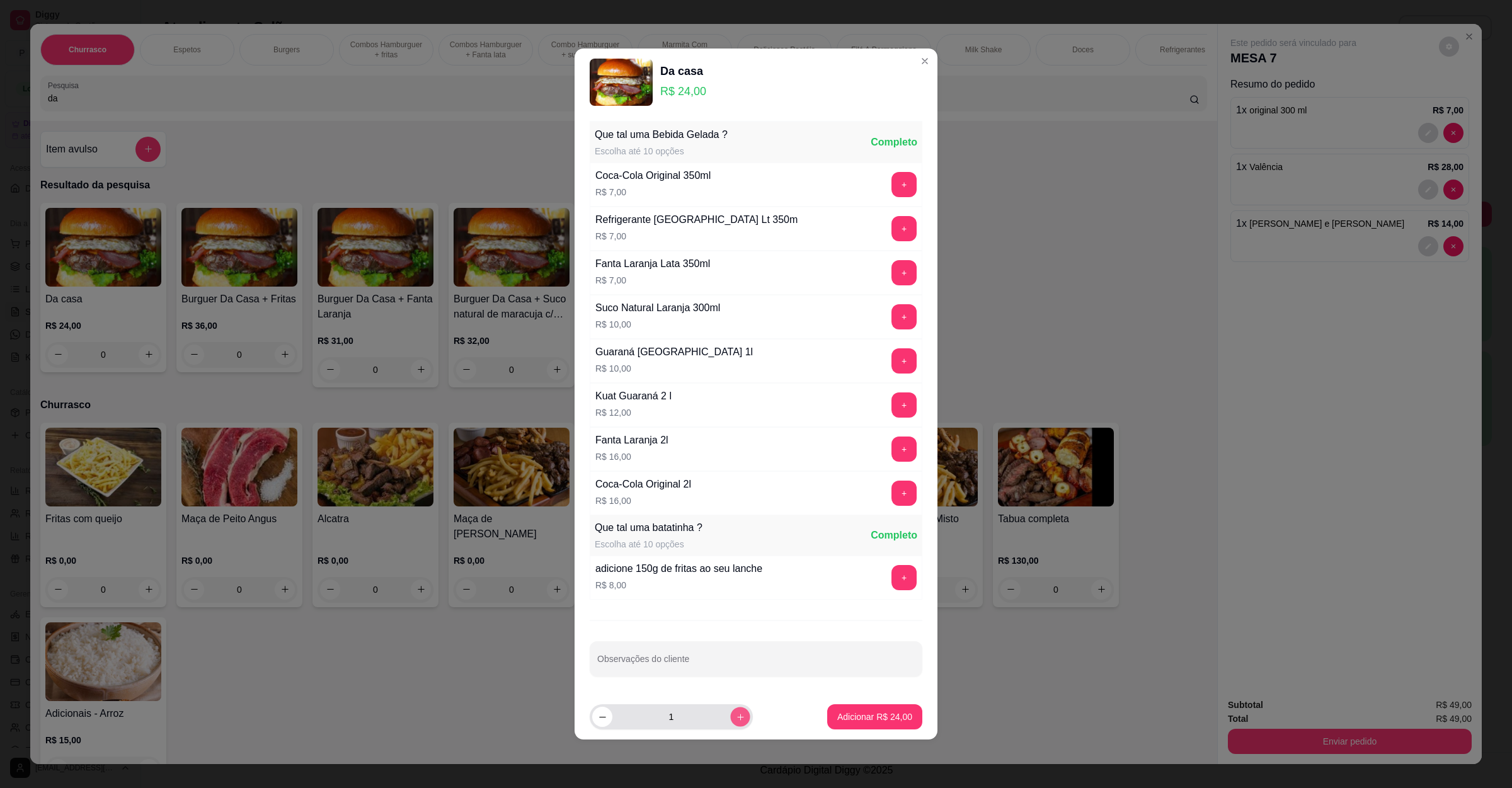
click at [736, 718] on icon "increase-product-quantity" at bounding box center [740, 717] width 10 height 10
type input "2"
click at [866, 723] on p "Adicionar R$ 48,00" at bounding box center [875, 716] width 73 height 12
type input "2"
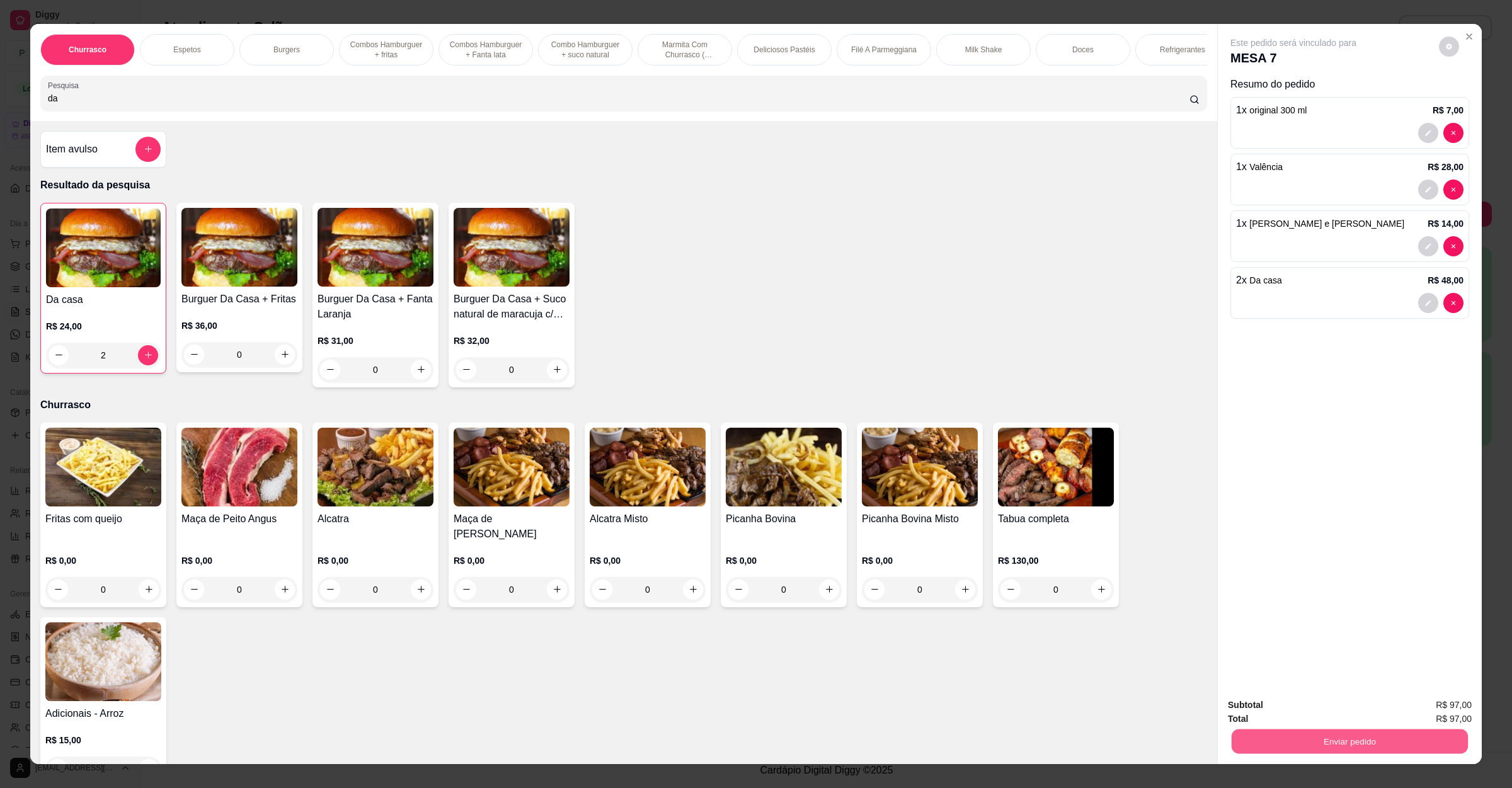
click at [1251, 734] on button "Enviar pedido" at bounding box center [1350, 741] width 237 height 24
click at [1262, 703] on button "Não registrar e enviar pedido" at bounding box center [1306, 711] width 127 height 23
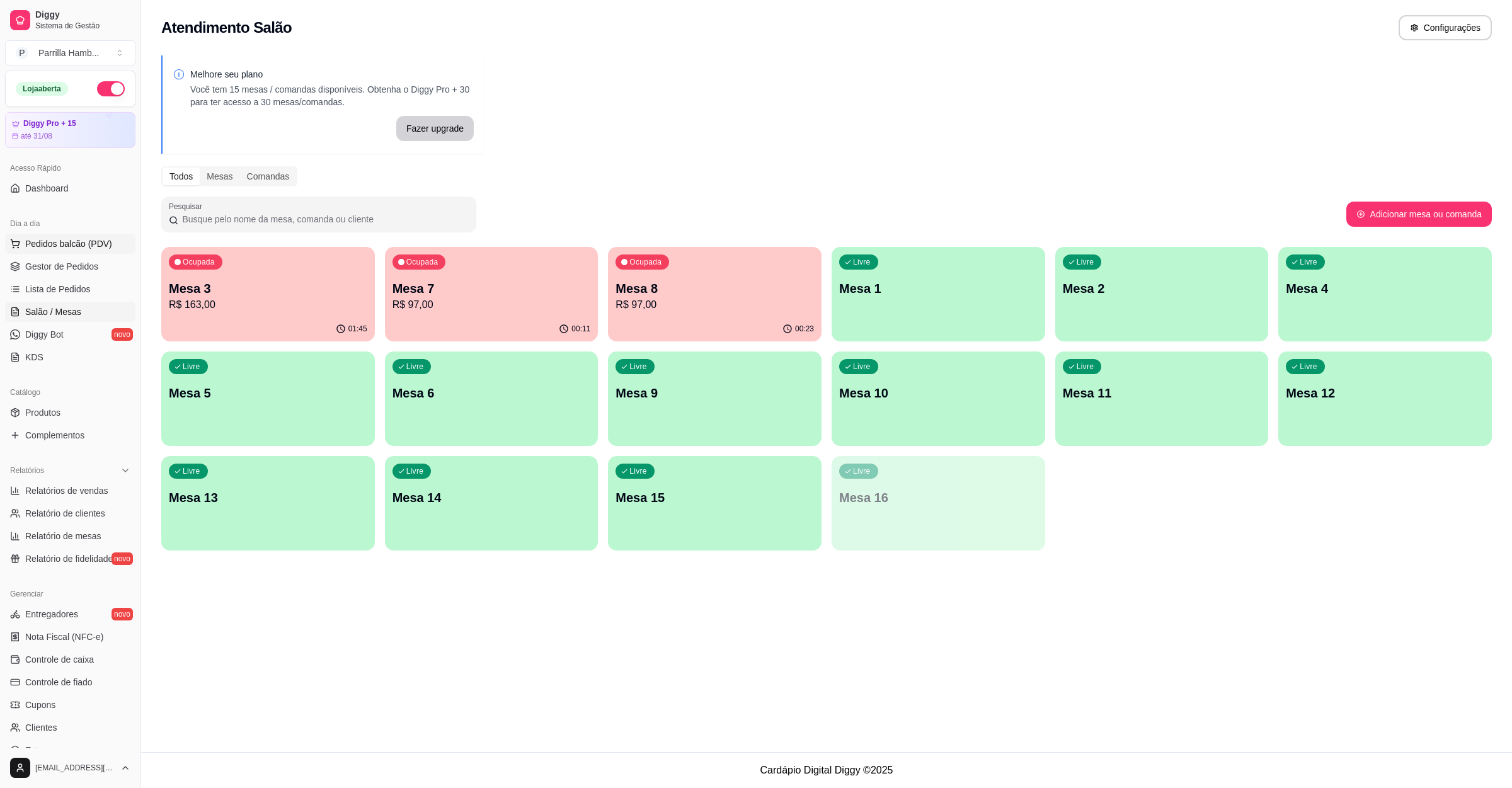
click at [55, 250] on span "Pedidos balcão (PDV)" at bounding box center [68, 244] width 87 height 13
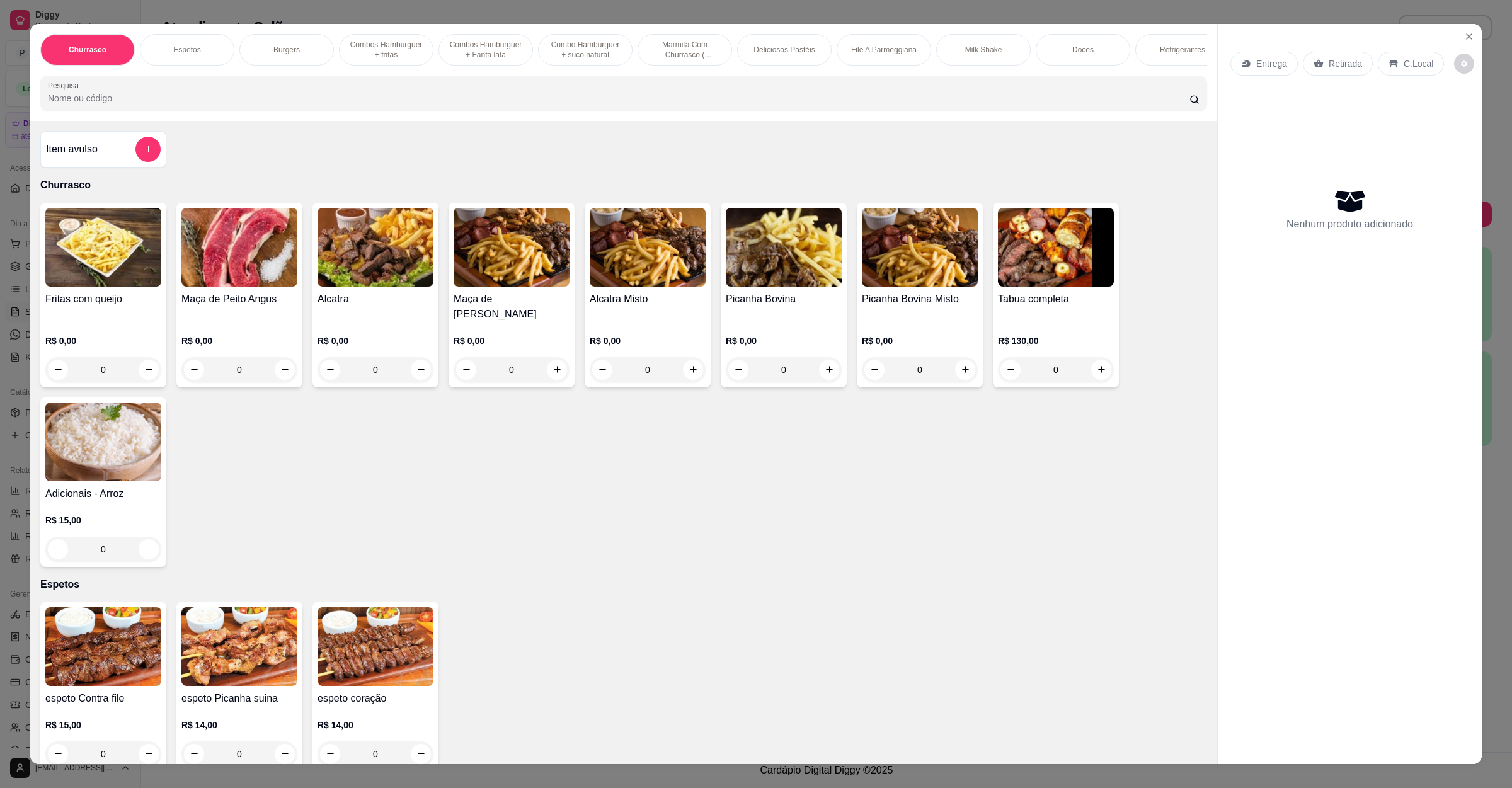
click at [1272, 56] on div "Entrega" at bounding box center [1264, 64] width 67 height 24
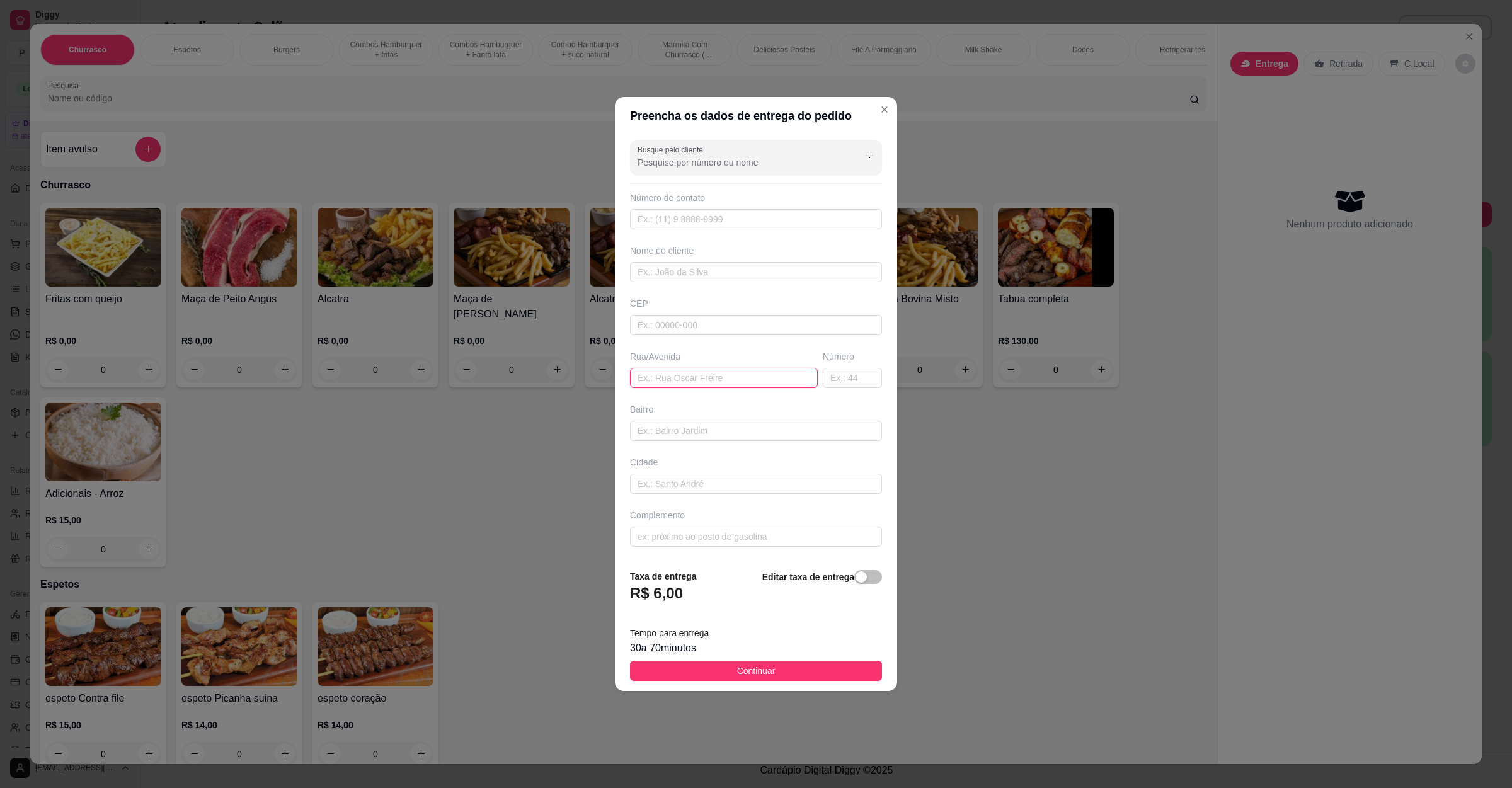
click at [675, 382] on input "text" at bounding box center [723, 377] width 187 height 20
paste input "Rua florestal 233, Aparecida"
type input "Rua florestal 233, Aparecida"
click at [707, 666] on button "Continuar" at bounding box center [756, 671] width 252 height 20
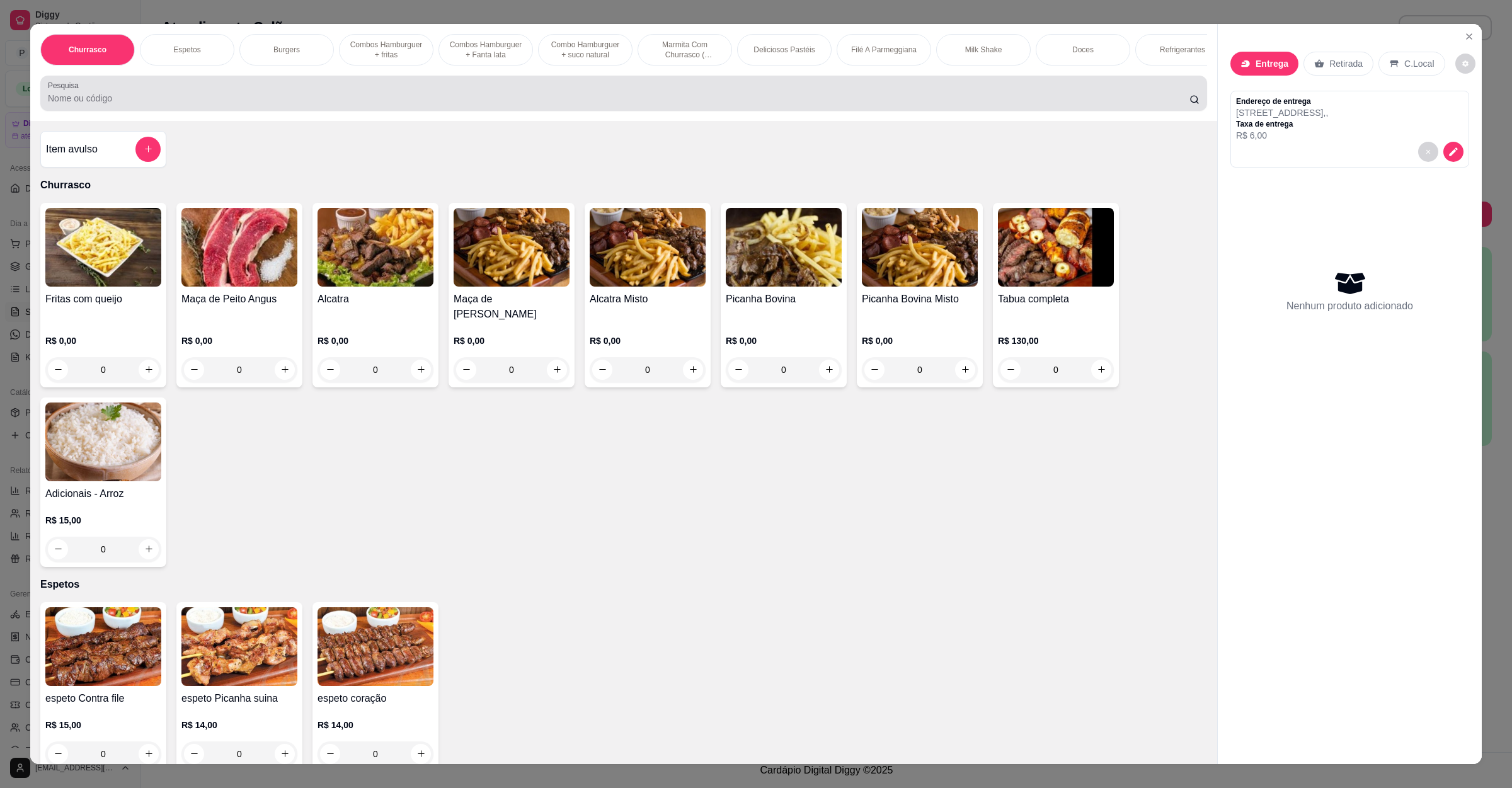
click at [523, 111] on div "Pesquisa" at bounding box center [624, 92] width 1167 height 35
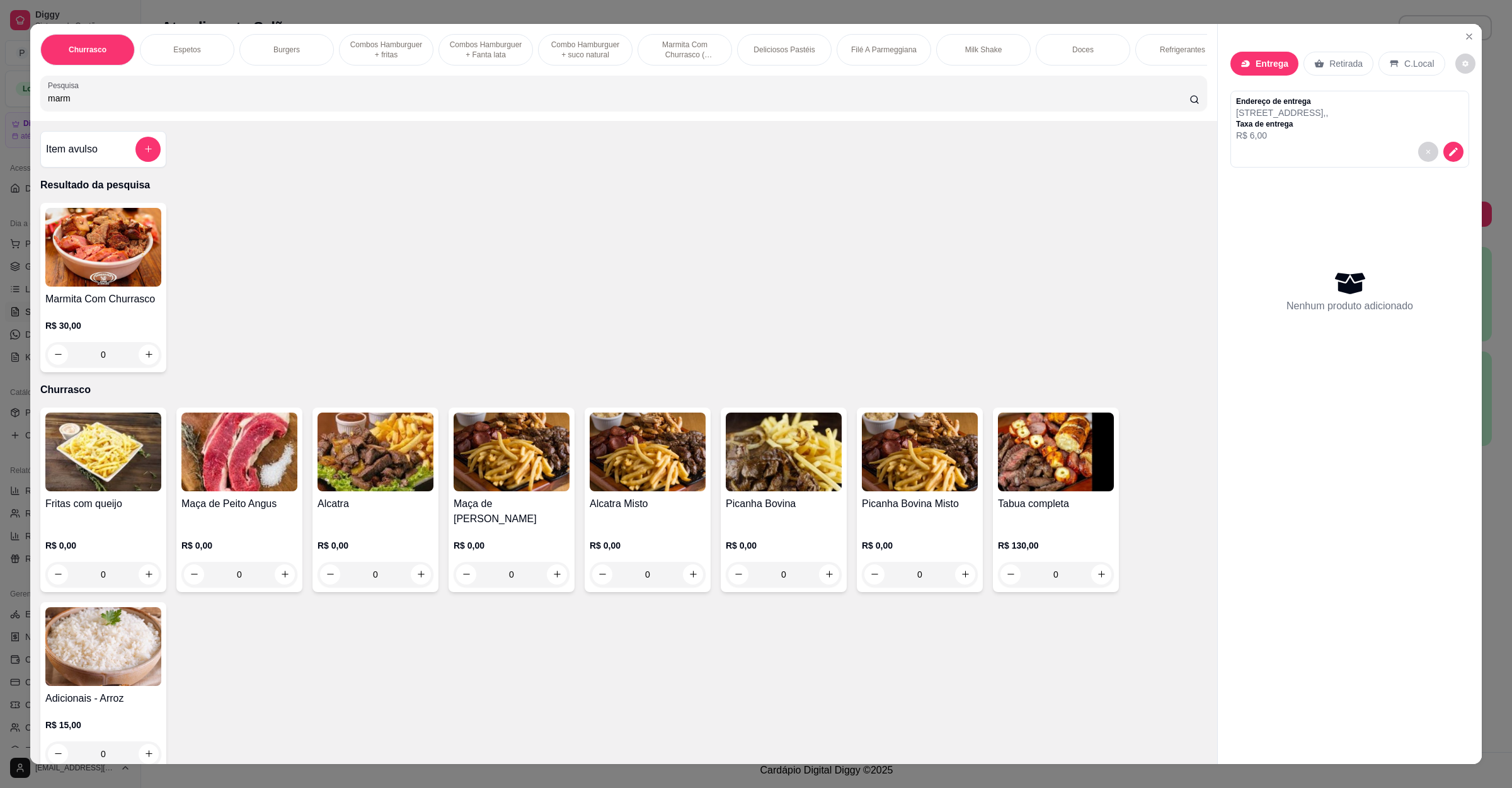
type input "marm"
click at [141, 368] on div "0" at bounding box center [103, 355] width 116 height 25
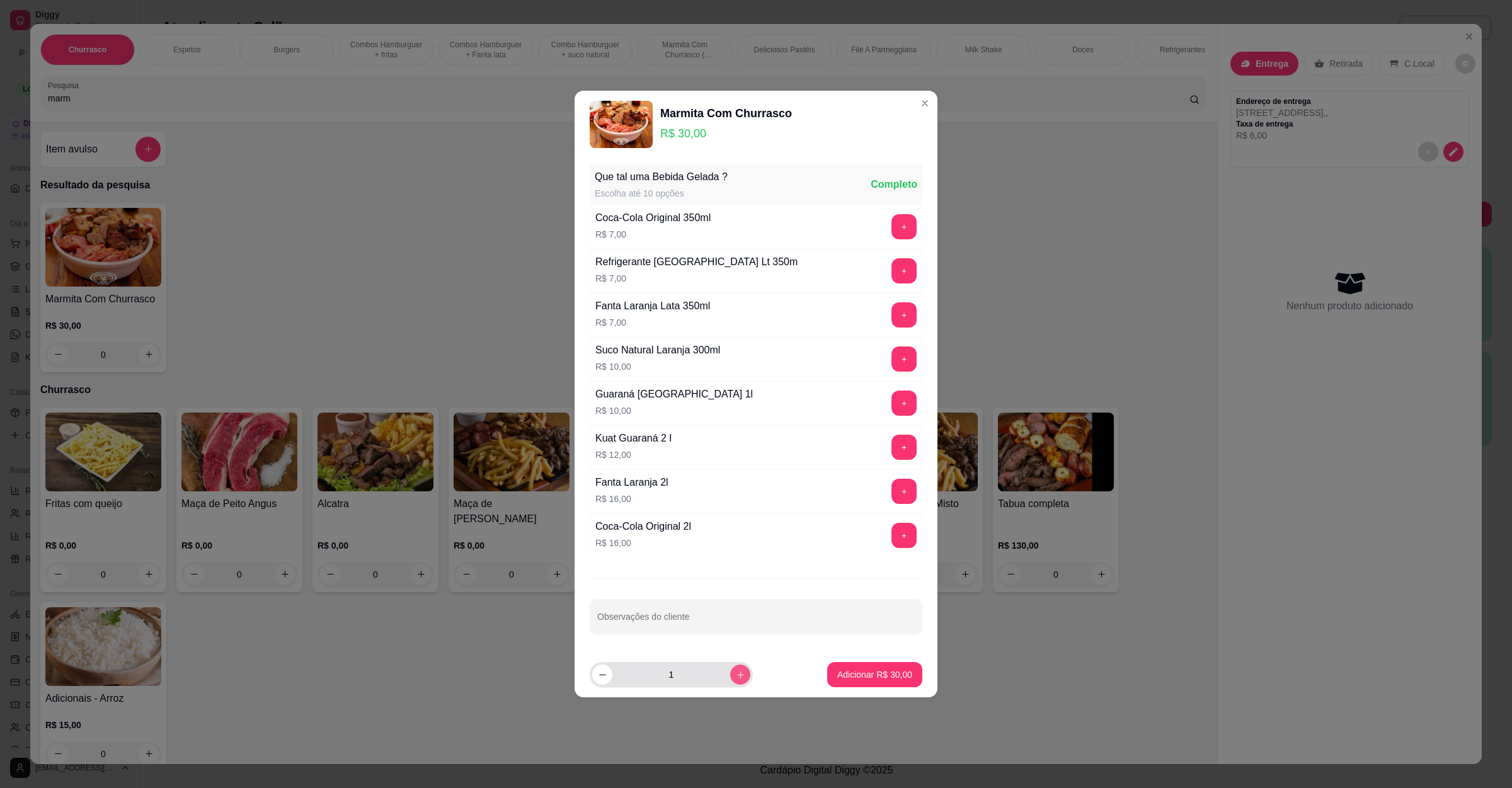
click at [736, 673] on icon "increase-product-quantity" at bounding box center [740, 675] width 10 height 10
type input "2"
click at [847, 685] on button "Adicionar R$ 60,00" at bounding box center [875, 675] width 95 height 25
type input "2"
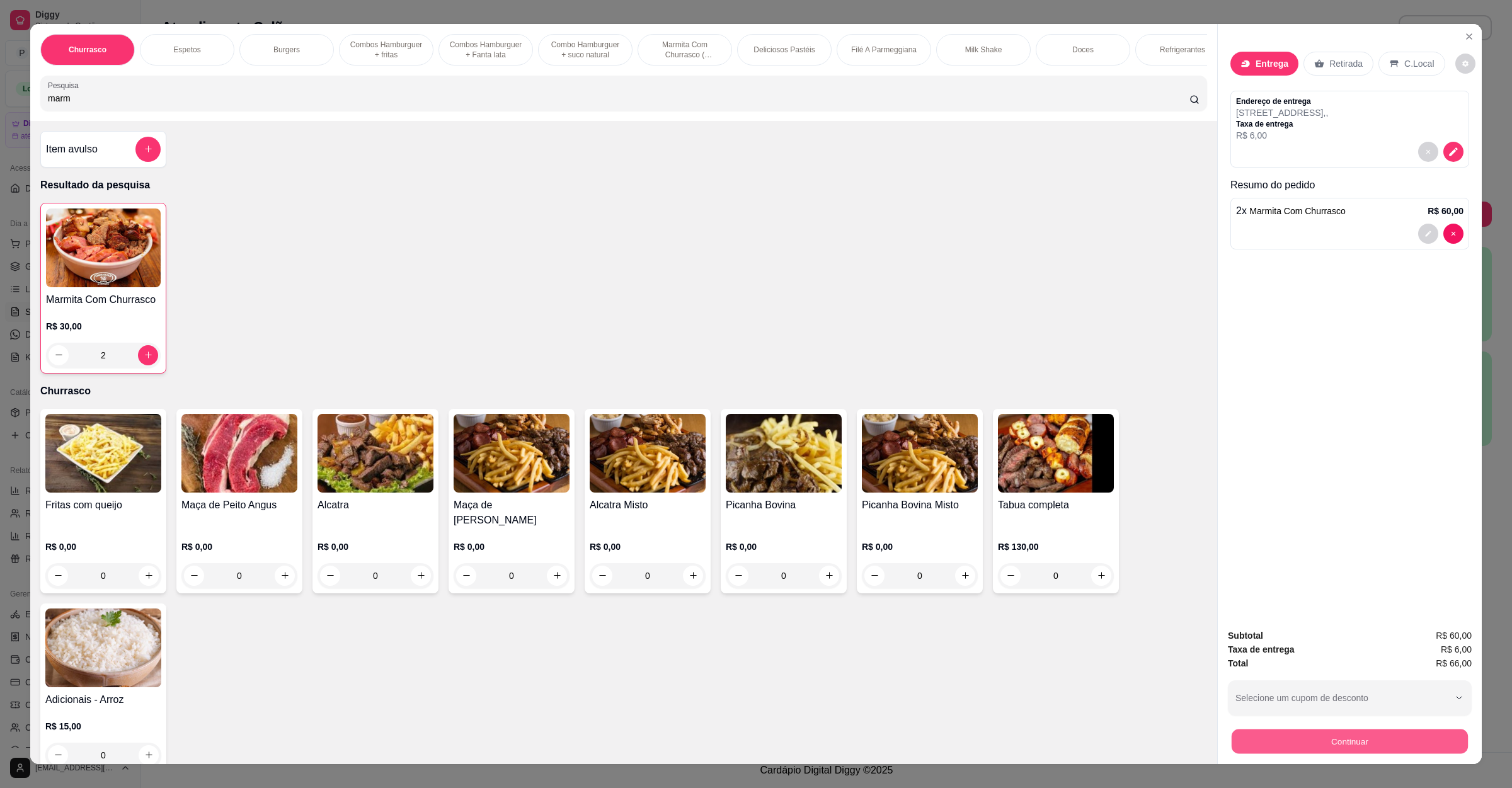
click at [1281, 747] on button "Continuar" at bounding box center [1350, 741] width 237 height 24
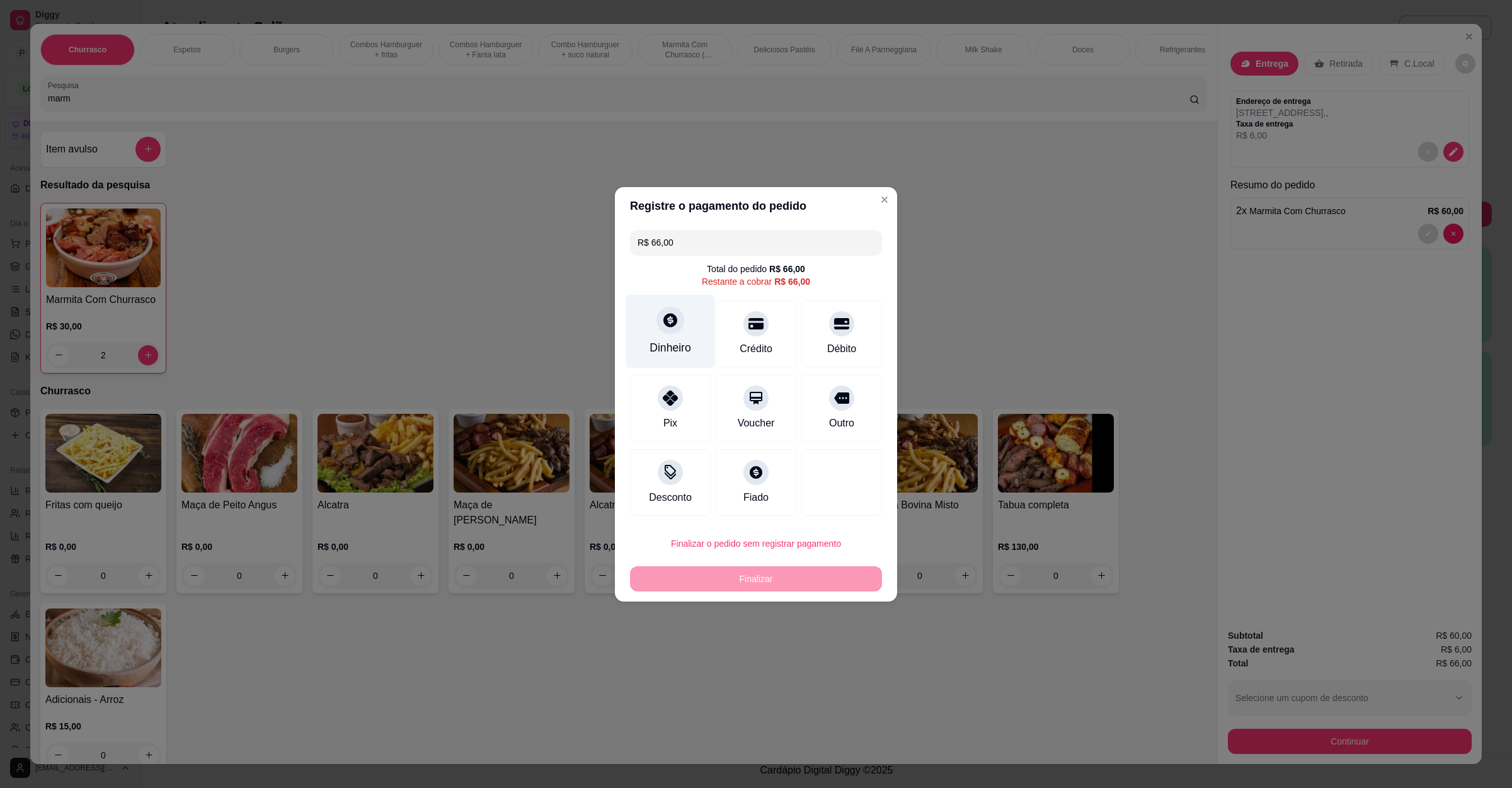
click at [660, 319] on div at bounding box center [670, 320] width 28 height 28
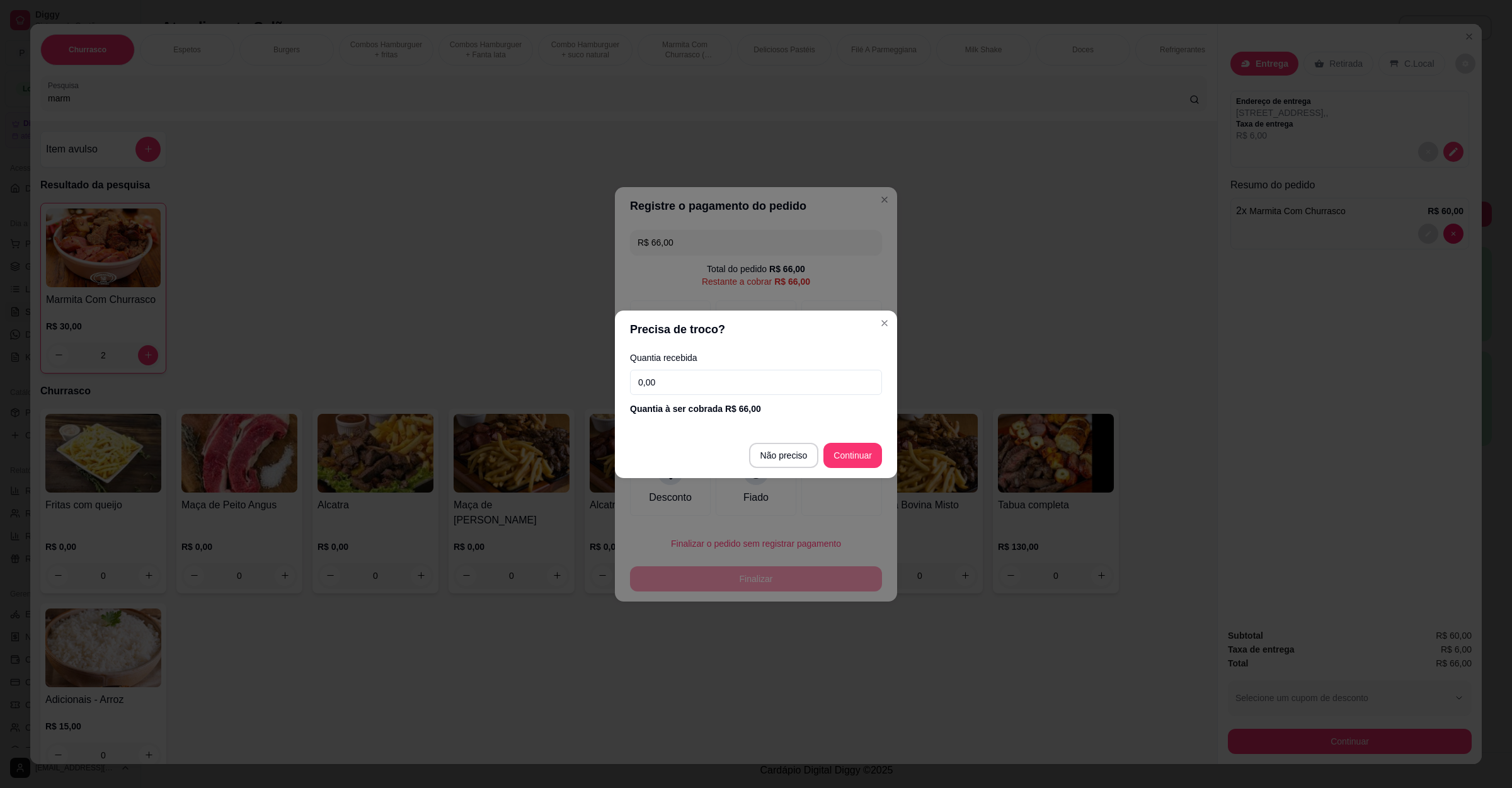
drag, startPoint x: 699, startPoint y: 375, endPoint x: 688, endPoint y: 414, distance: 40.5
click at [699, 377] on input "0,00" at bounding box center [756, 383] width 252 height 25
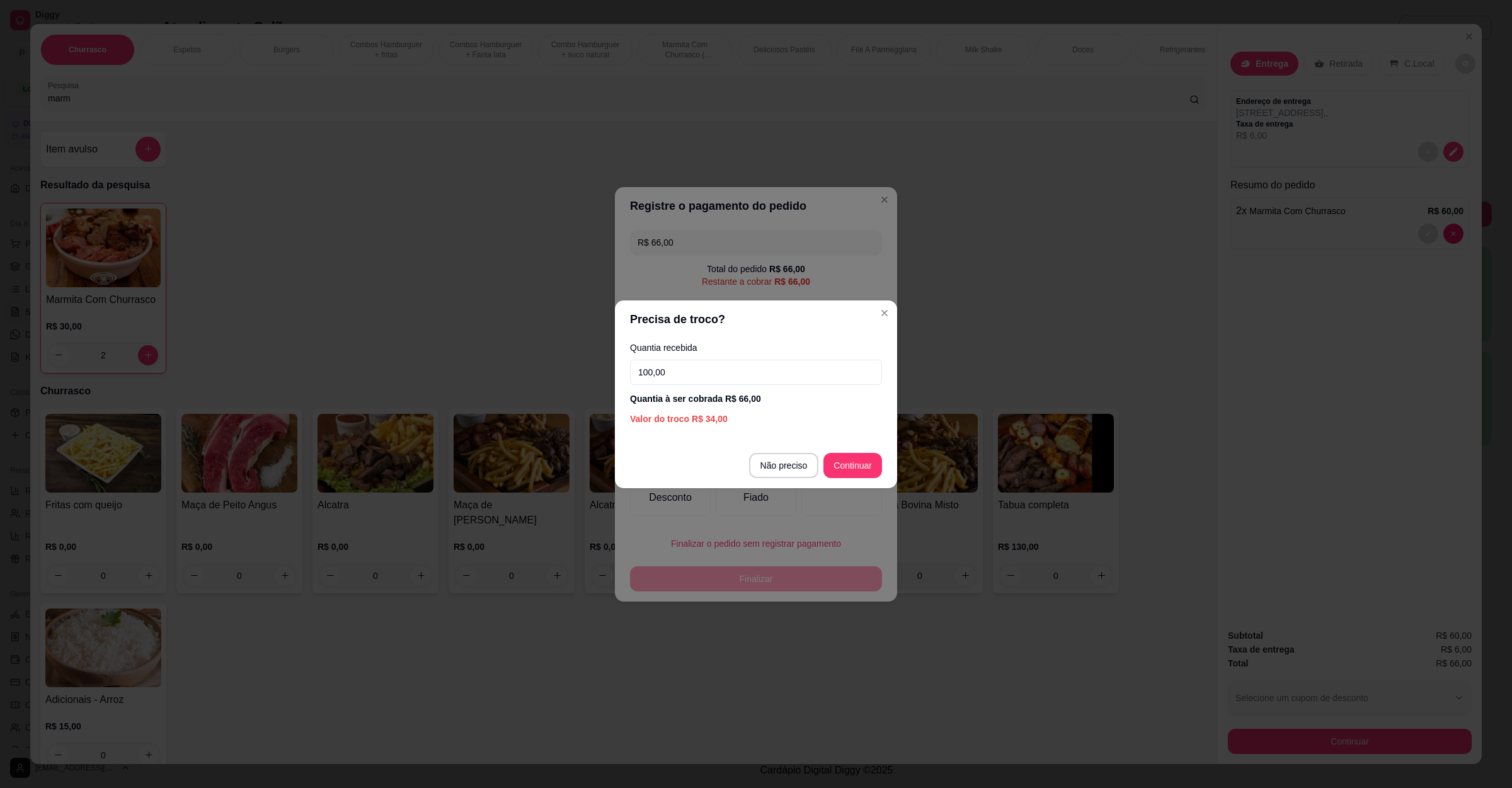
type input "100,00"
type input "R$ 0,00"
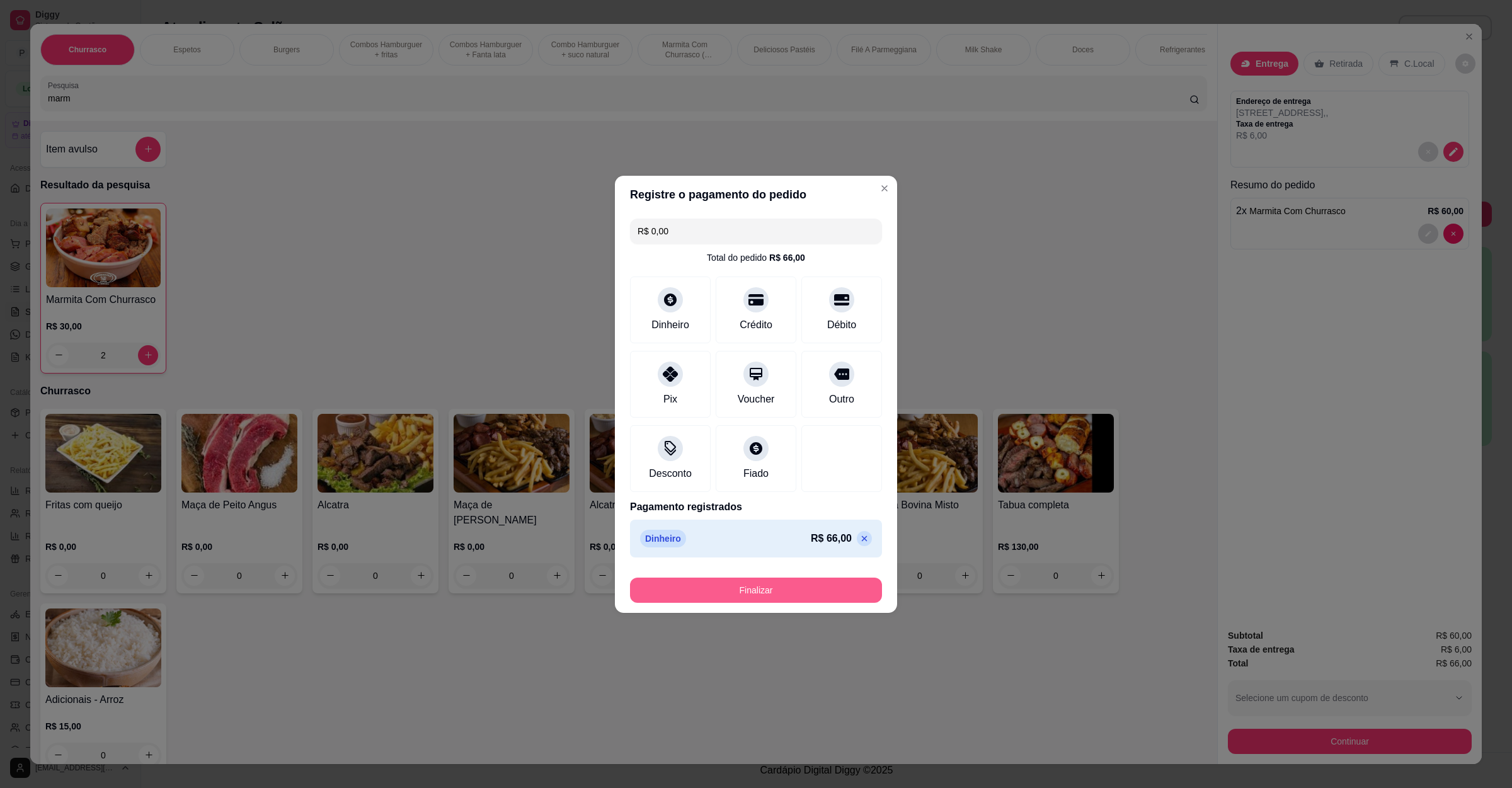
click at [791, 588] on button "Finalizar" at bounding box center [756, 590] width 252 height 25
type input "0"
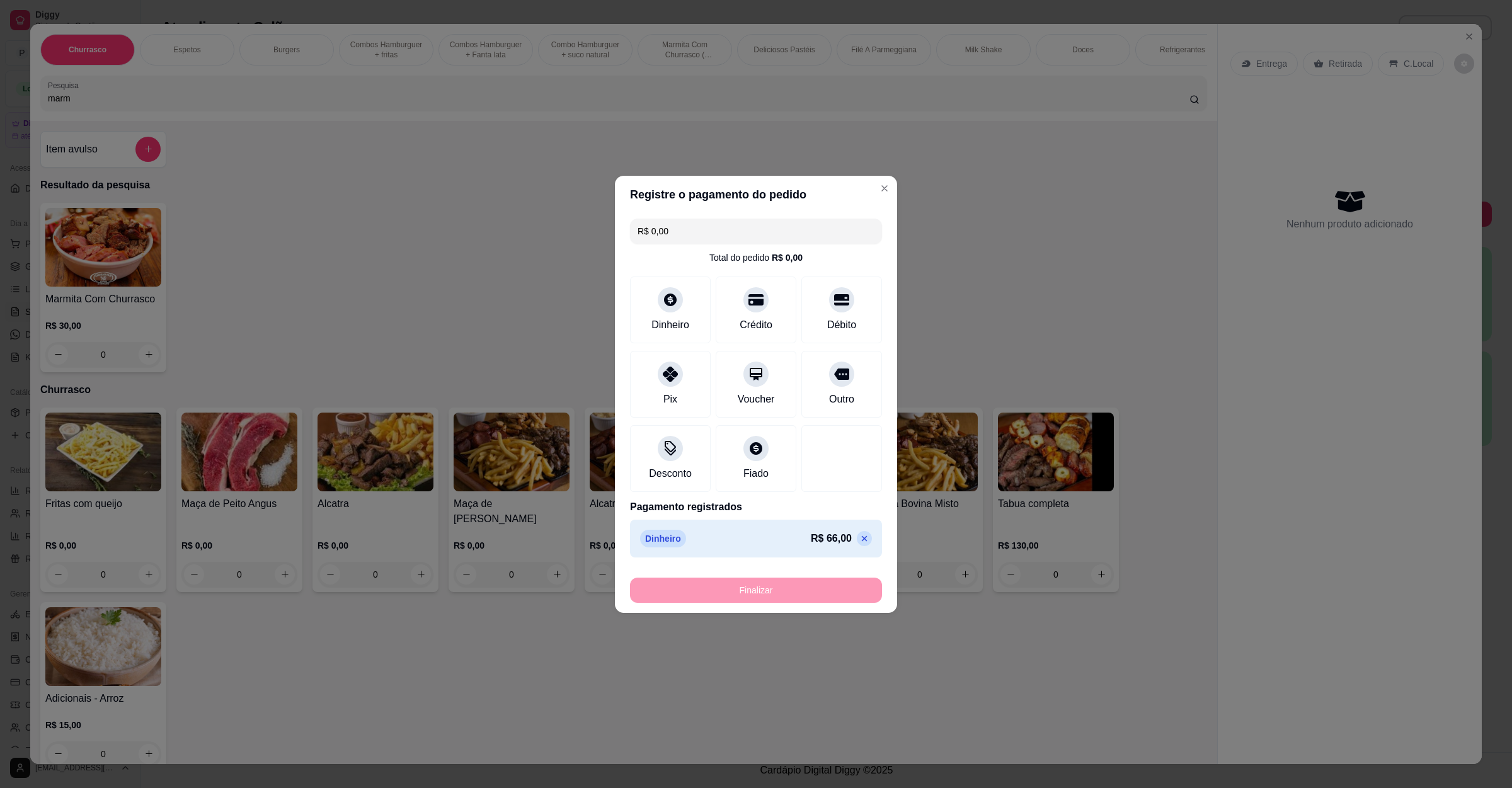
type input "-R$ 66,00"
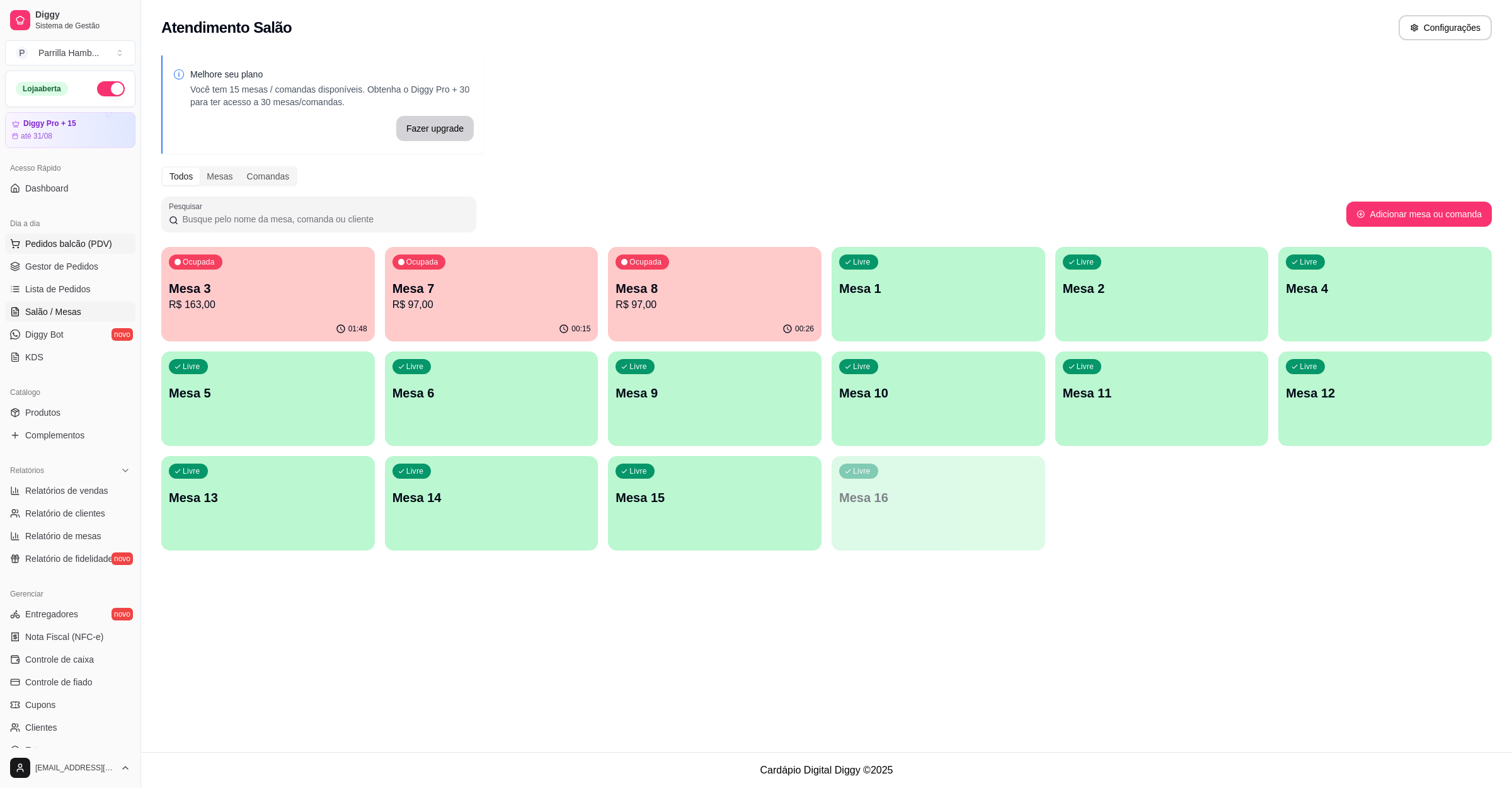
click at [107, 247] on span "Pedidos balcão (PDV)" at bounding box center [68, 244] width 87 height 13
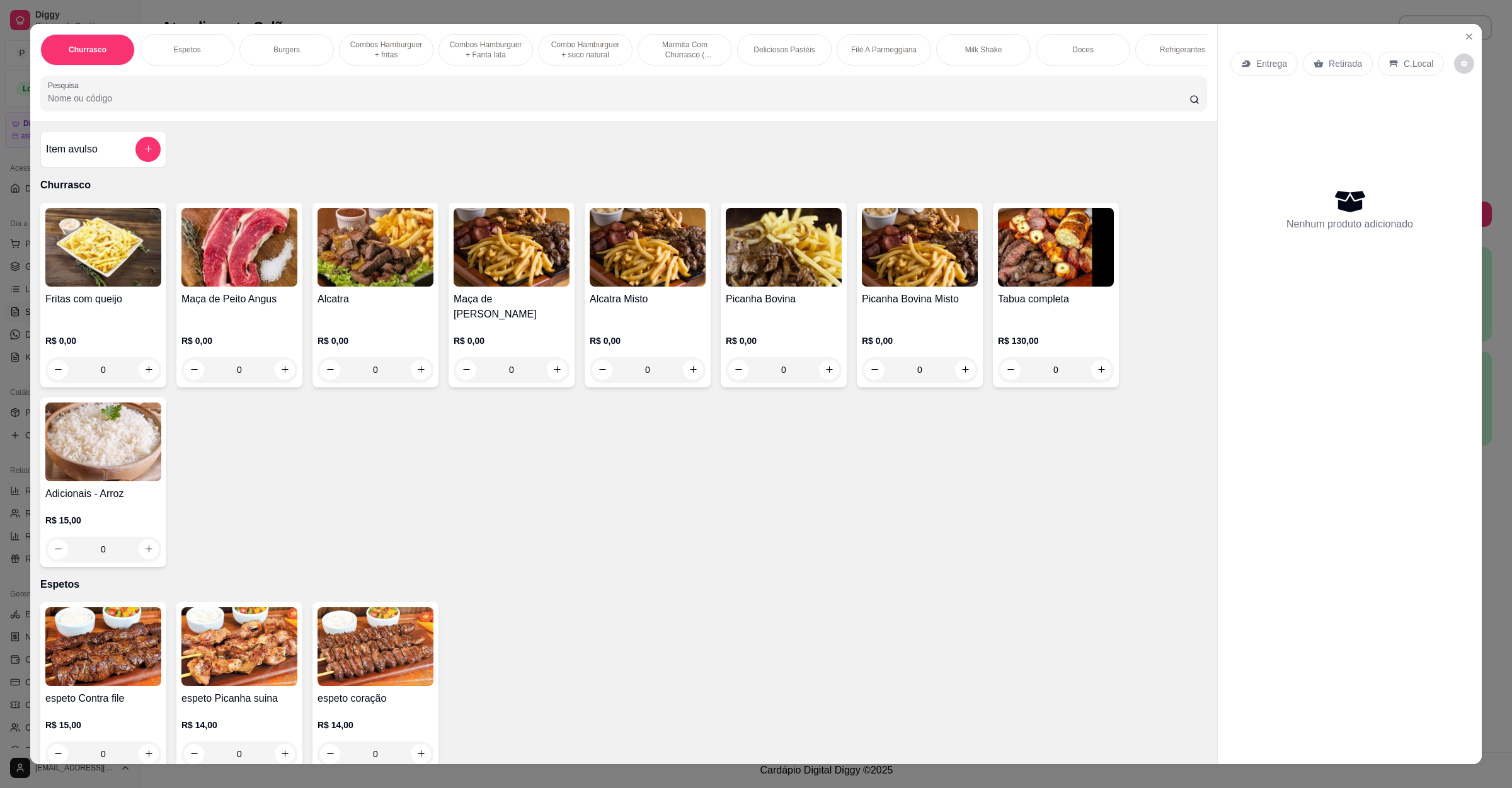
click at [1240, 58] on icon at bounding box center [1245, 63] width 10 height 10
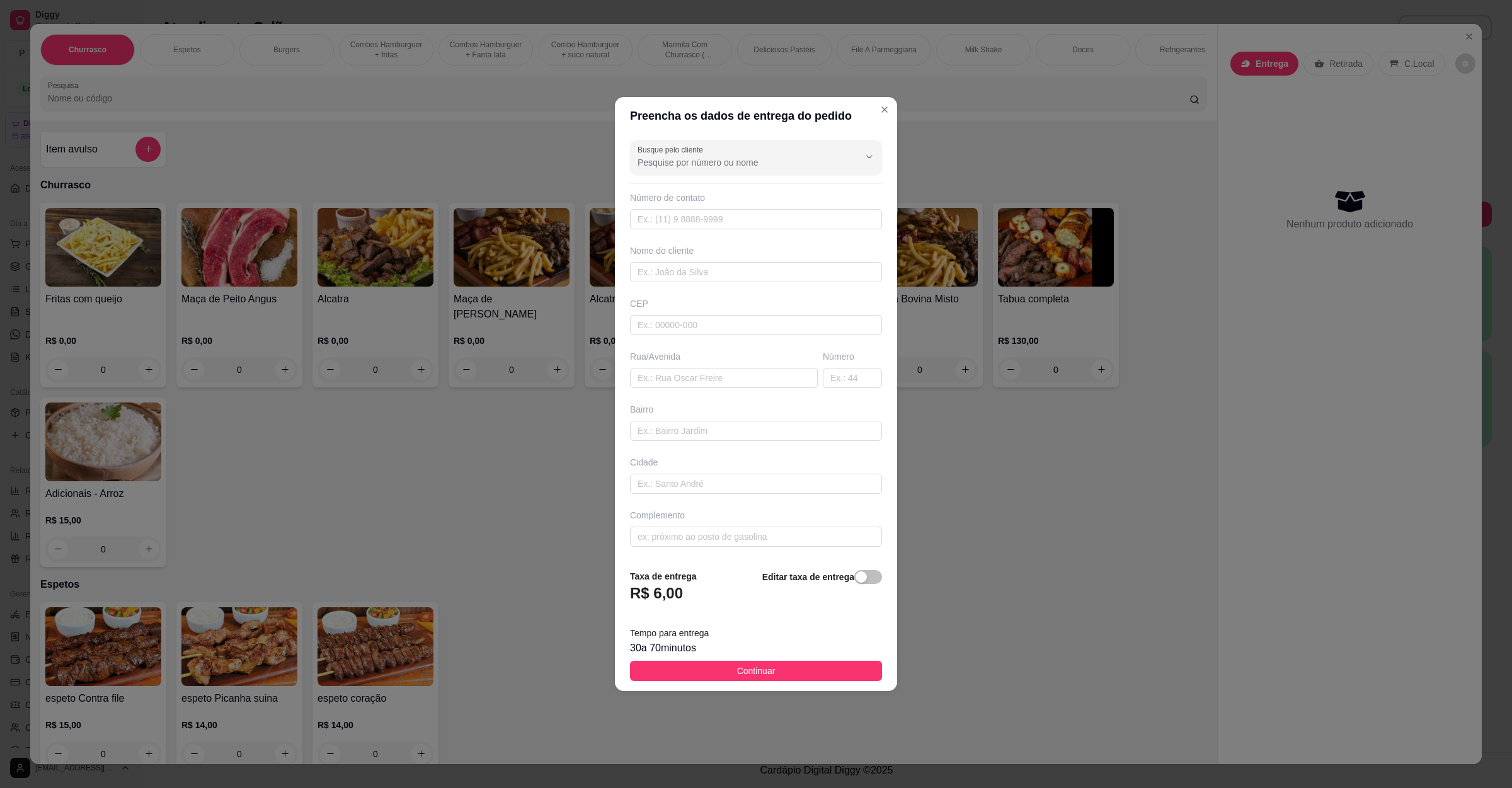
click at [738, 365] on div "Rua/Avenida" at bounding box center [723, 369] width 193 height 38
click at [741, 373] on input "text" at bounding box center [723, 377] width 187 height 20
paste input "Juventino Vieira 219"
type input "Juventino Vieira 219"
click at [760, 668] on span "Continuar" at bounding box center [756, 671] width 39 height 13
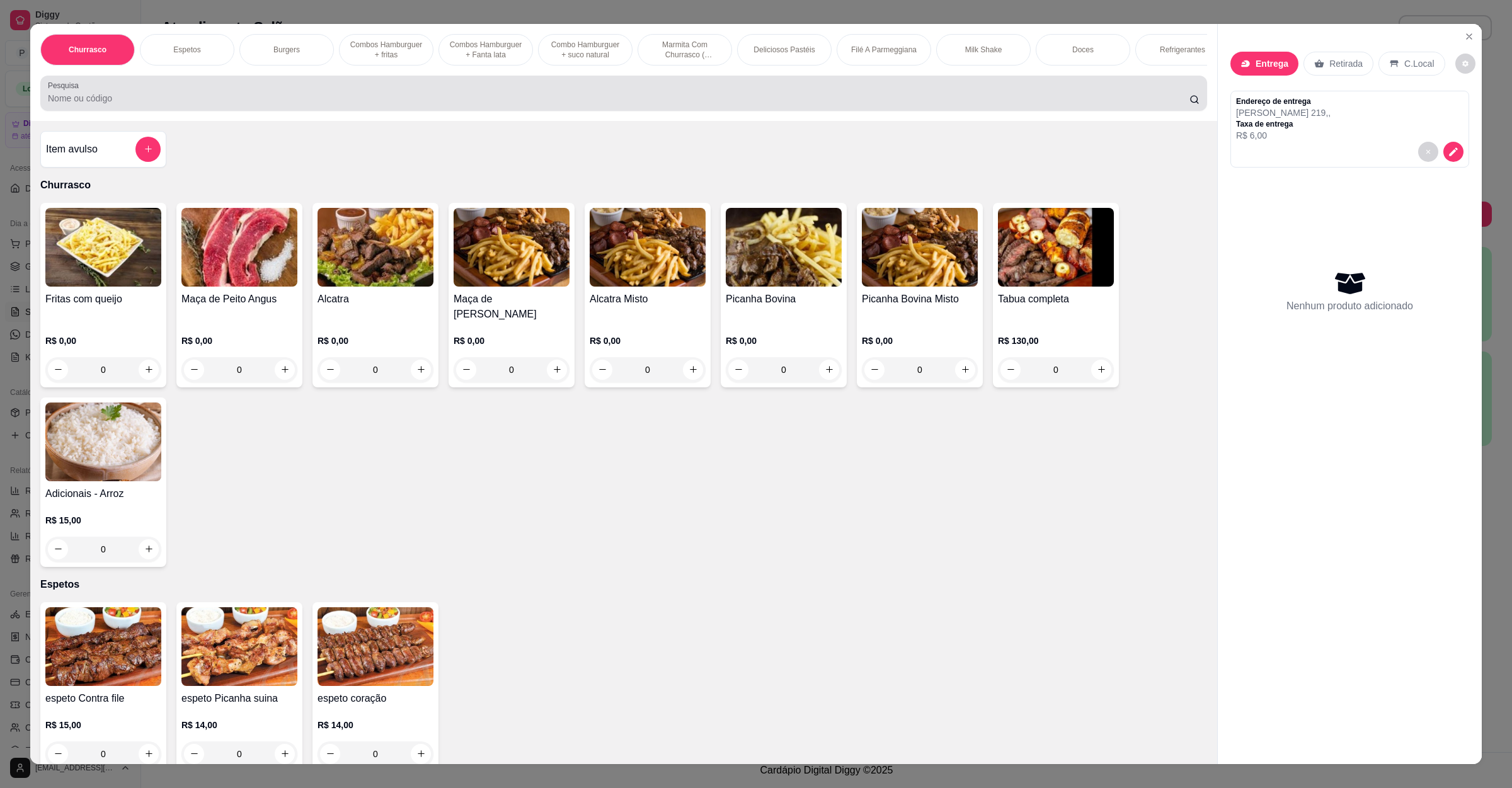
click at [184, 100] on div at bounding box center [623, 93] width 1152 height 25
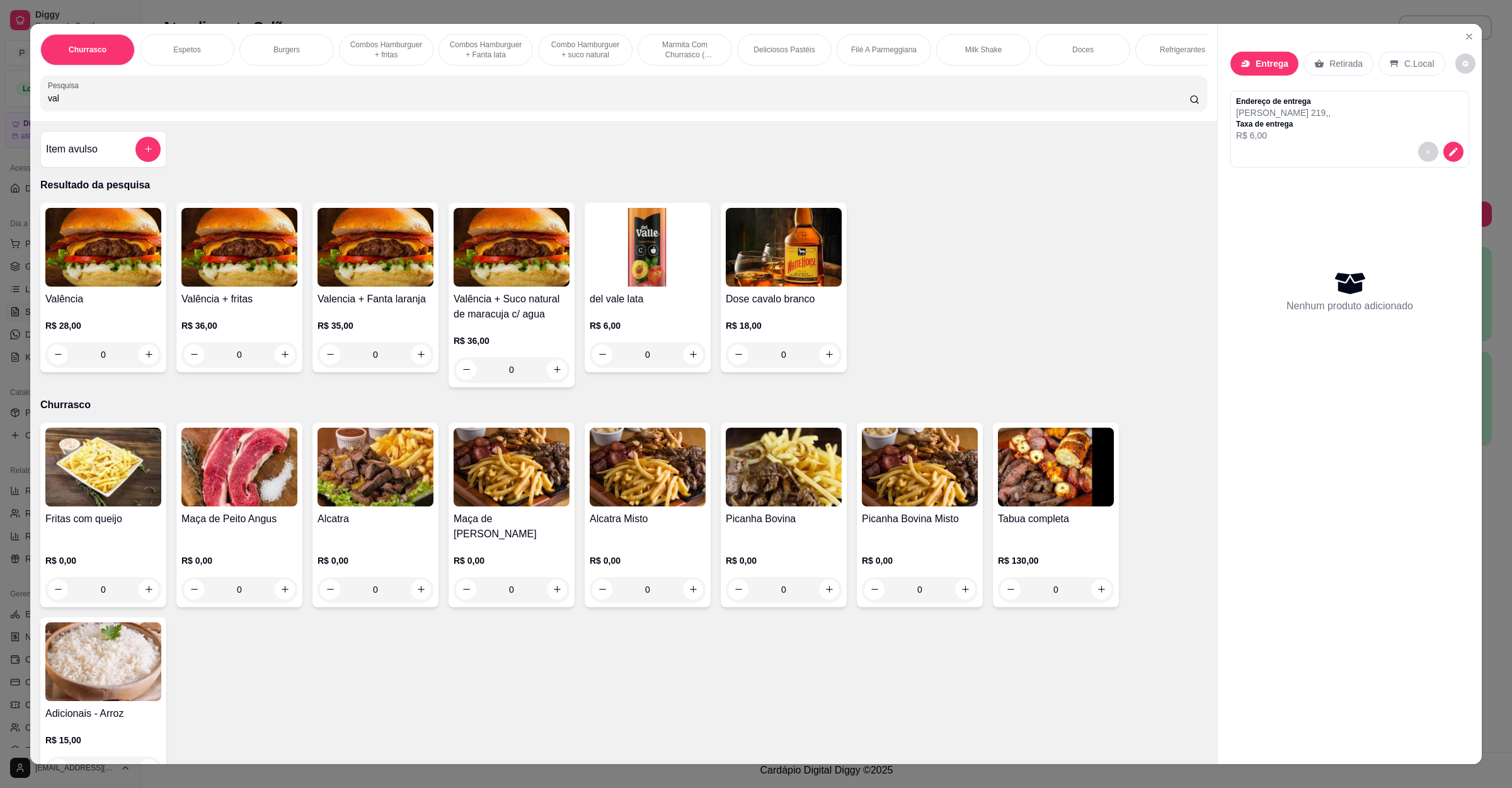
type input "val"
click at [142, 368] on div "0" at bounding box center [103, 355] width 116 height 25
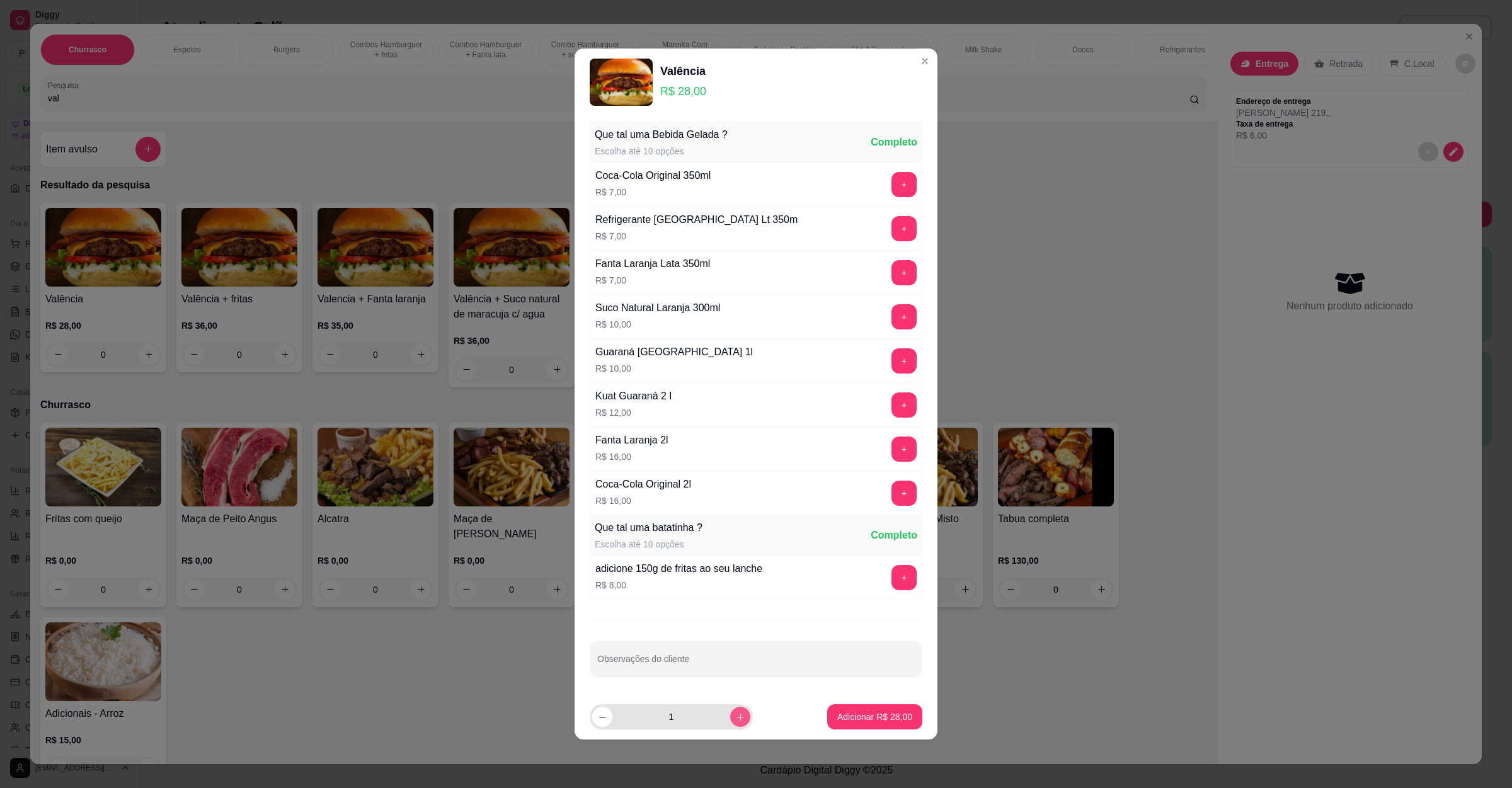
click at [736, 718] on icon "increase-product-quantity" at bounding box center [740, 717] width 10 height 10
type input "2"
click at [861, 711] on button "Adicionar R$ 56,00" at bounding box center [874, 716] width 92 height 24
type input "2"
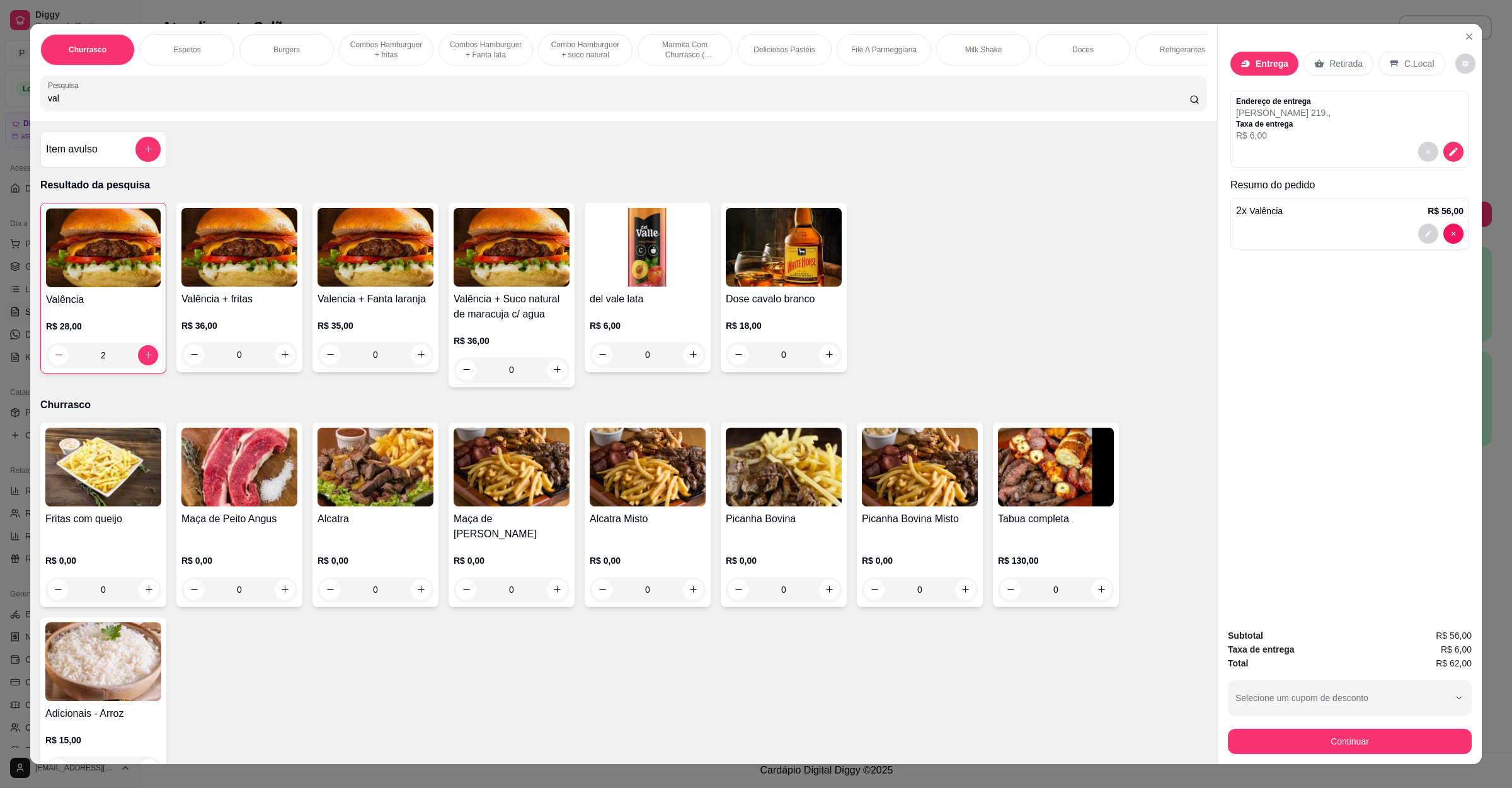
click at [508, 105] on input "val" at bounding box center [618, 99] width 1141 height 13
drag, startPoint x: 508, startPoint y: 106, endPoint x: 0, endPoint y: 106, distance: 508.0
click at [0, 106] on div "Churrasco Espetos Burgers Combos Hamburguer + fritas Combos Hamburguer + Fanta …" at bounding box center [756, 394] width 1512 height 788
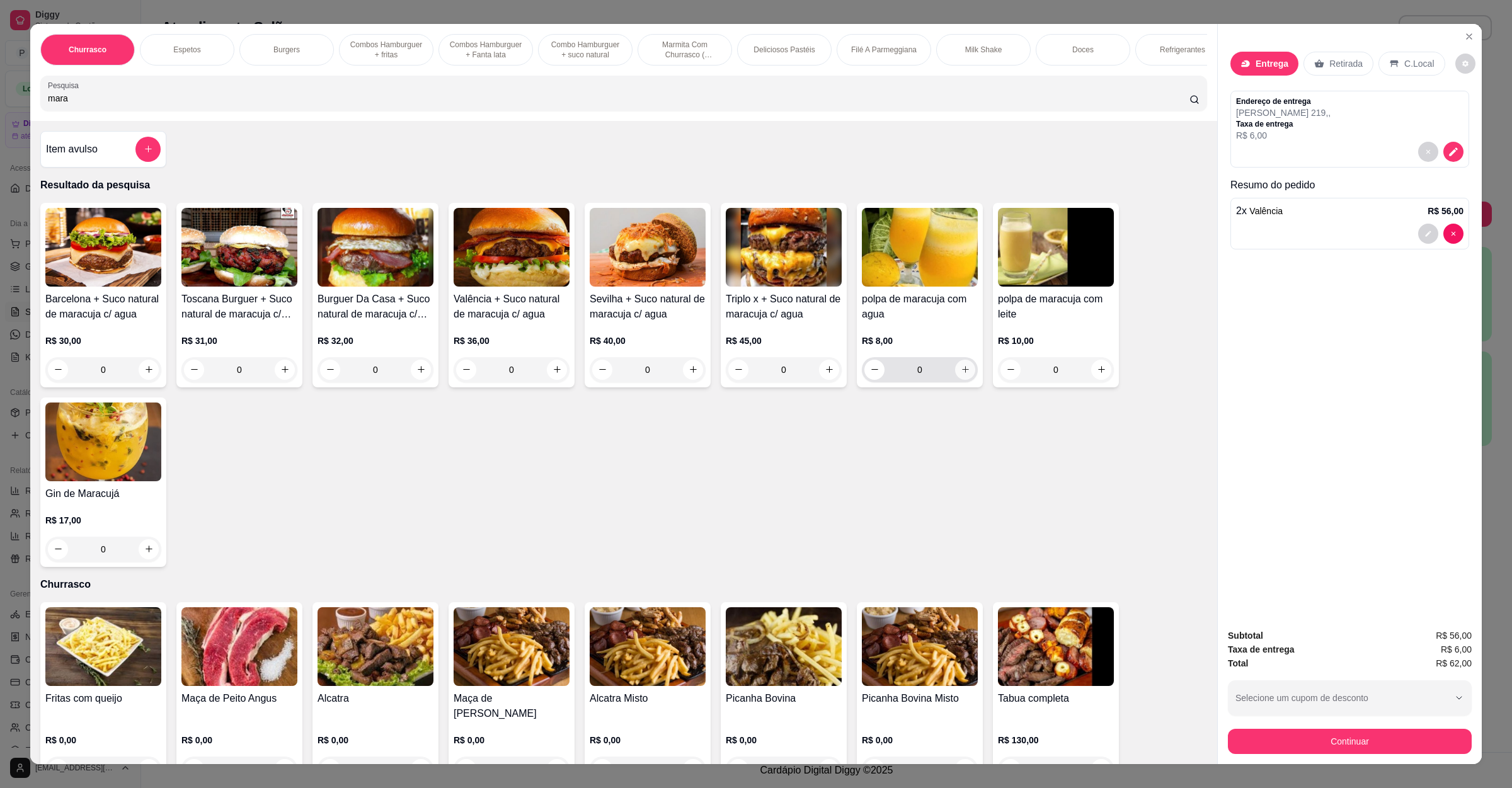
type input "mara"
click at [961, 374] on icon "increase-product-quantity" at bounding box center [965, 369] width 10 height 10
type input "1"
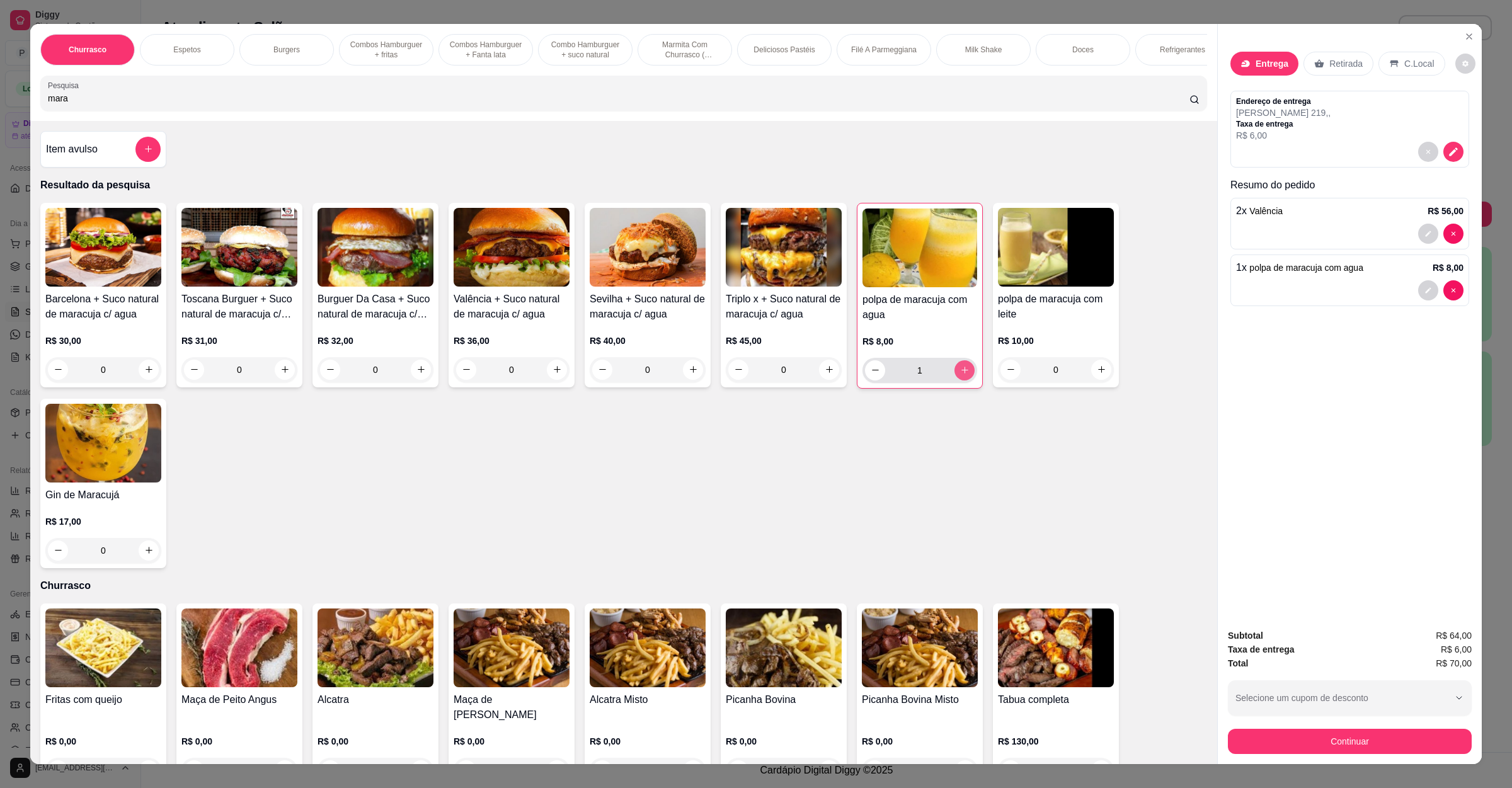
click at [955, 380] on button "increase-product-quantity" at bounding box center [964, 370] width 20 height 20
type input "2"
click at [1324, 736] on button "Continuar" at bounding box center [1350, 741] width 244 height 25
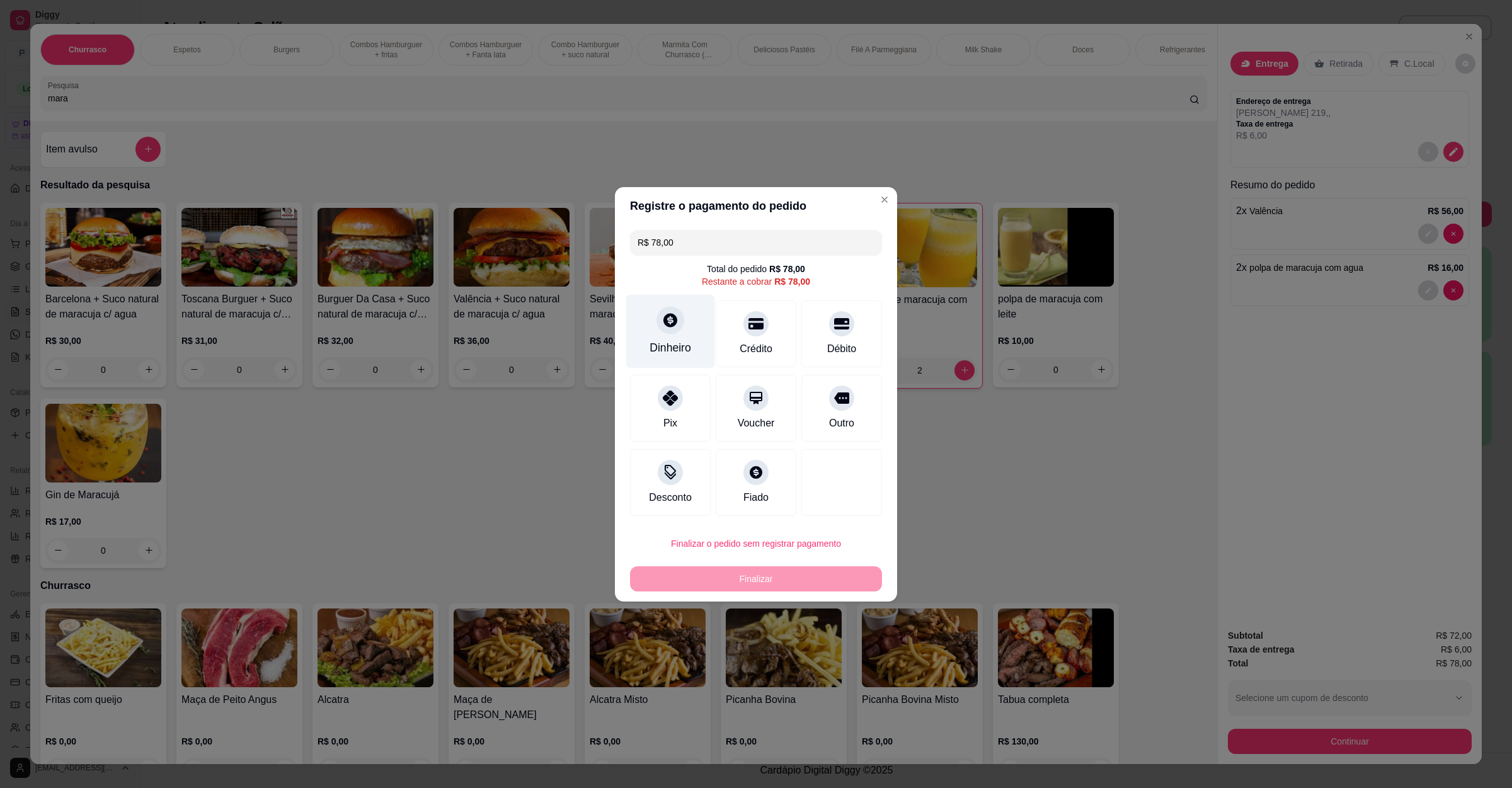
click at [684, 327] on div "Dinheiro" at bounding box center [670, 331] width 89 height 74
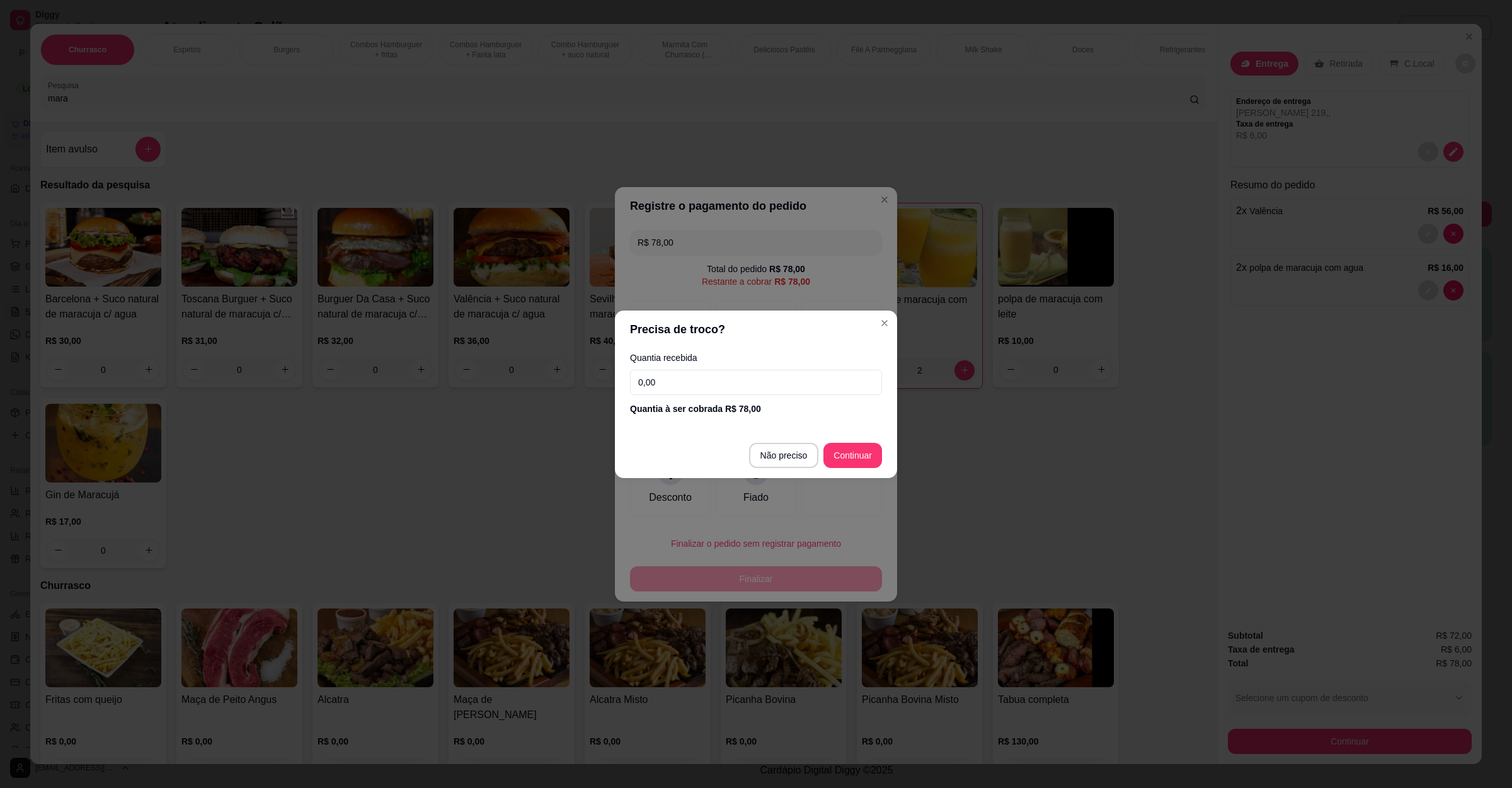
click at [692, 385] on input "0,00" at bounding box center [756, 383] width 252 height 25
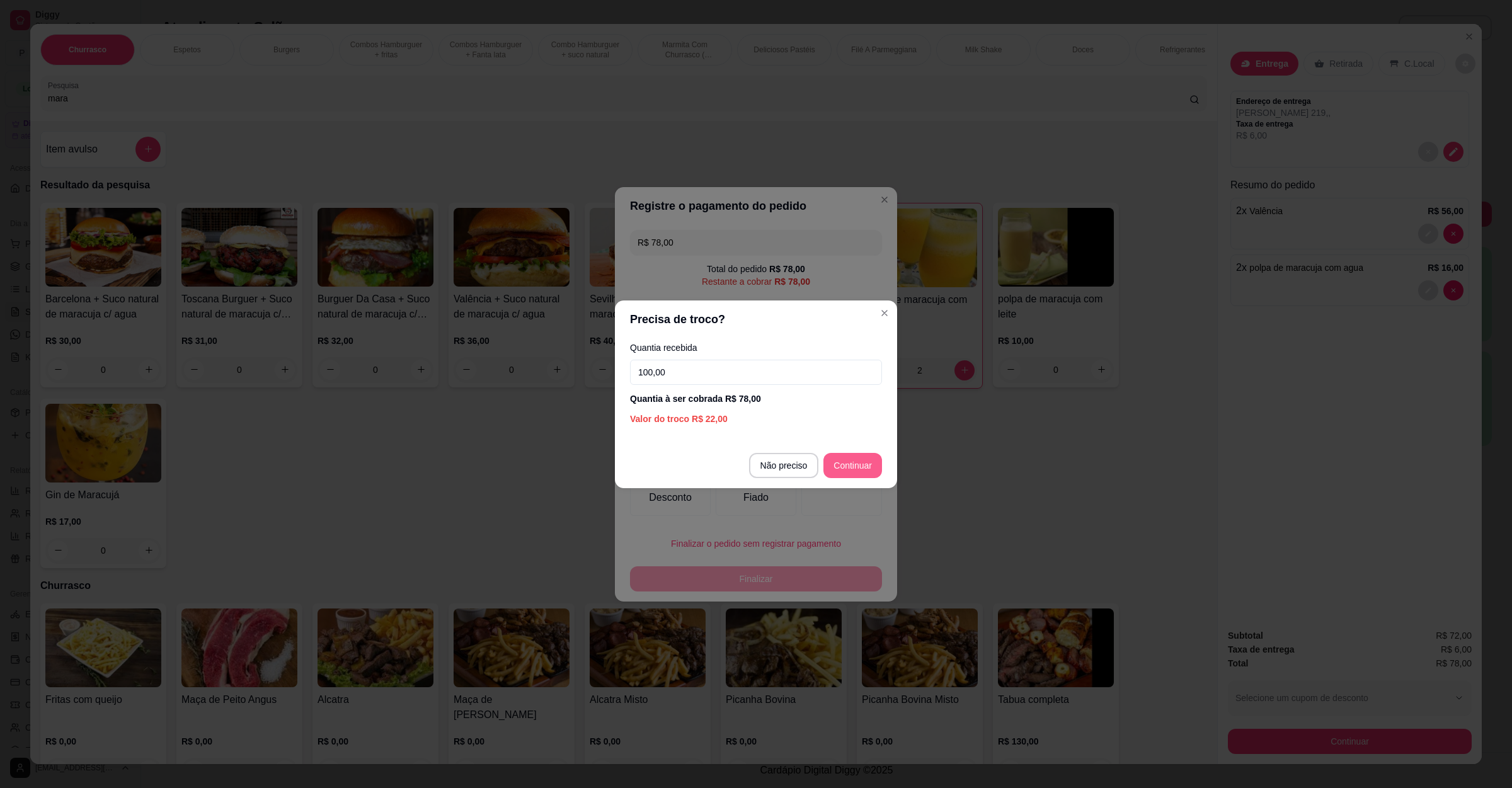
type input "100,00"
type input "R$ 0,00"
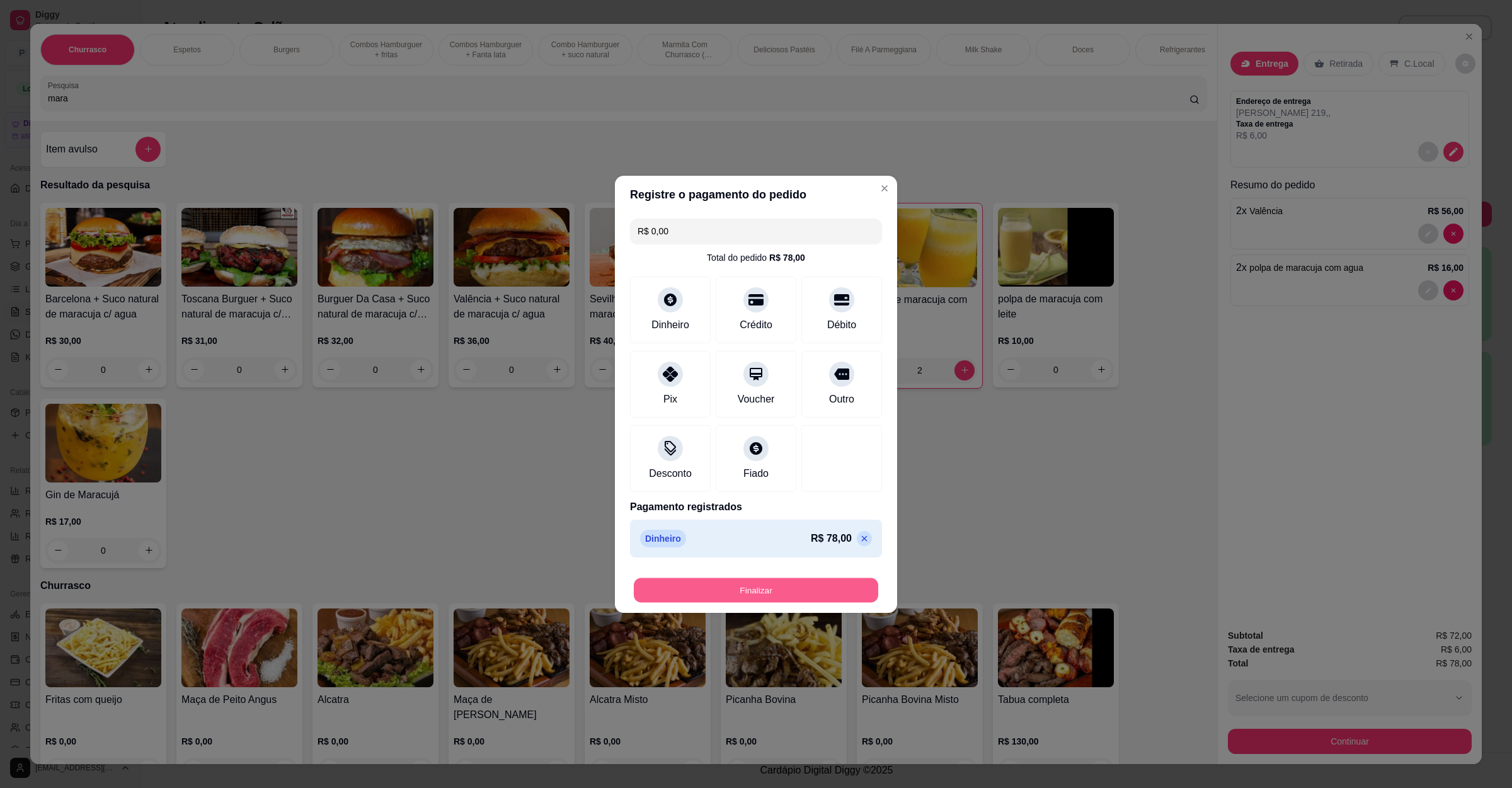
click at [750, 584] on button "Finalizar" at bounding box center [756, 589] width 245 height 24
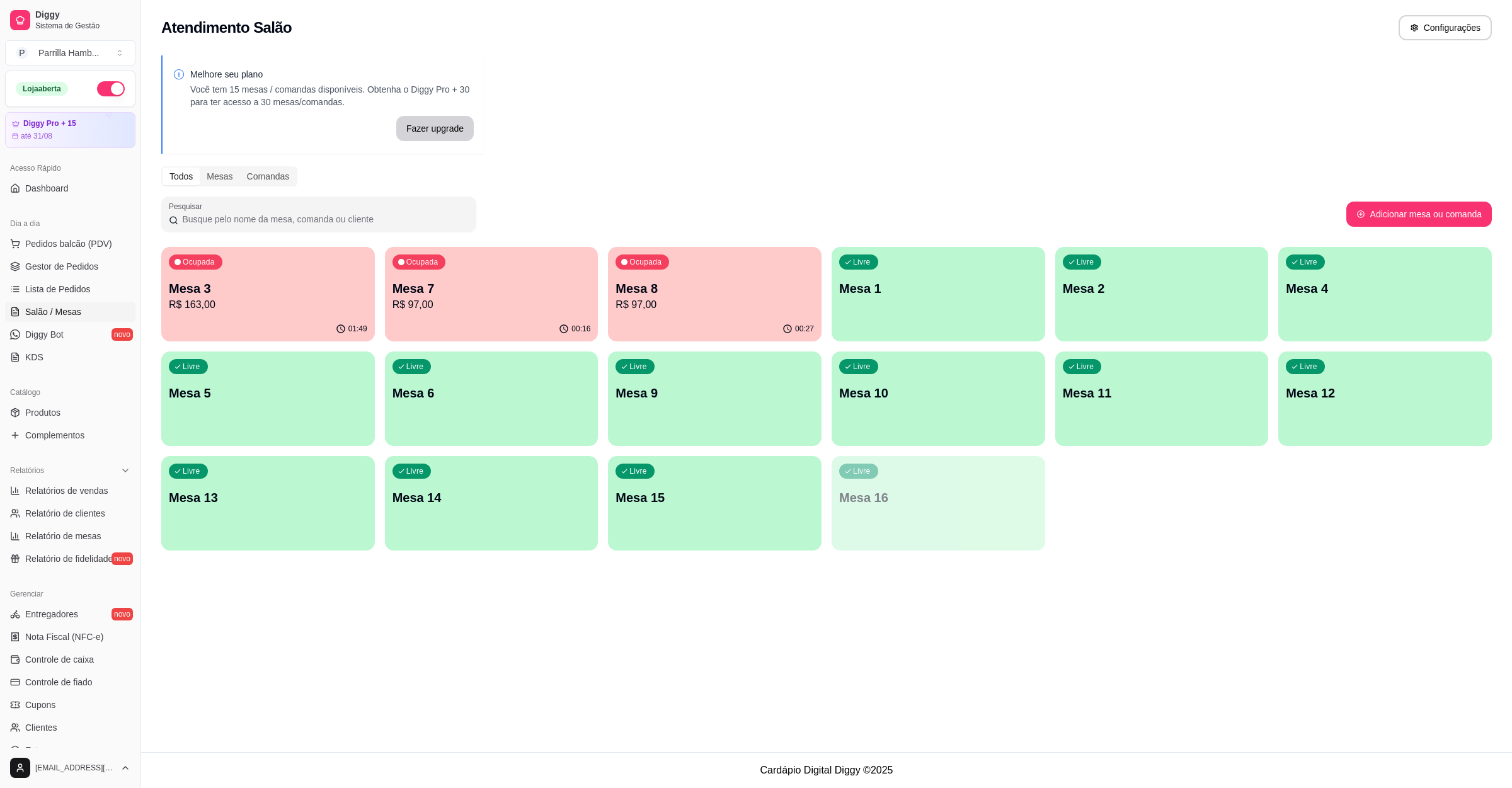
click at [88, 233] on div "Dia a dia" at bounding box center [70, 223] width 130 height 20
click at [88, 244] on span "Pedidos balcão (PDV)" at bounding box center [68, 244] width 87 height 13
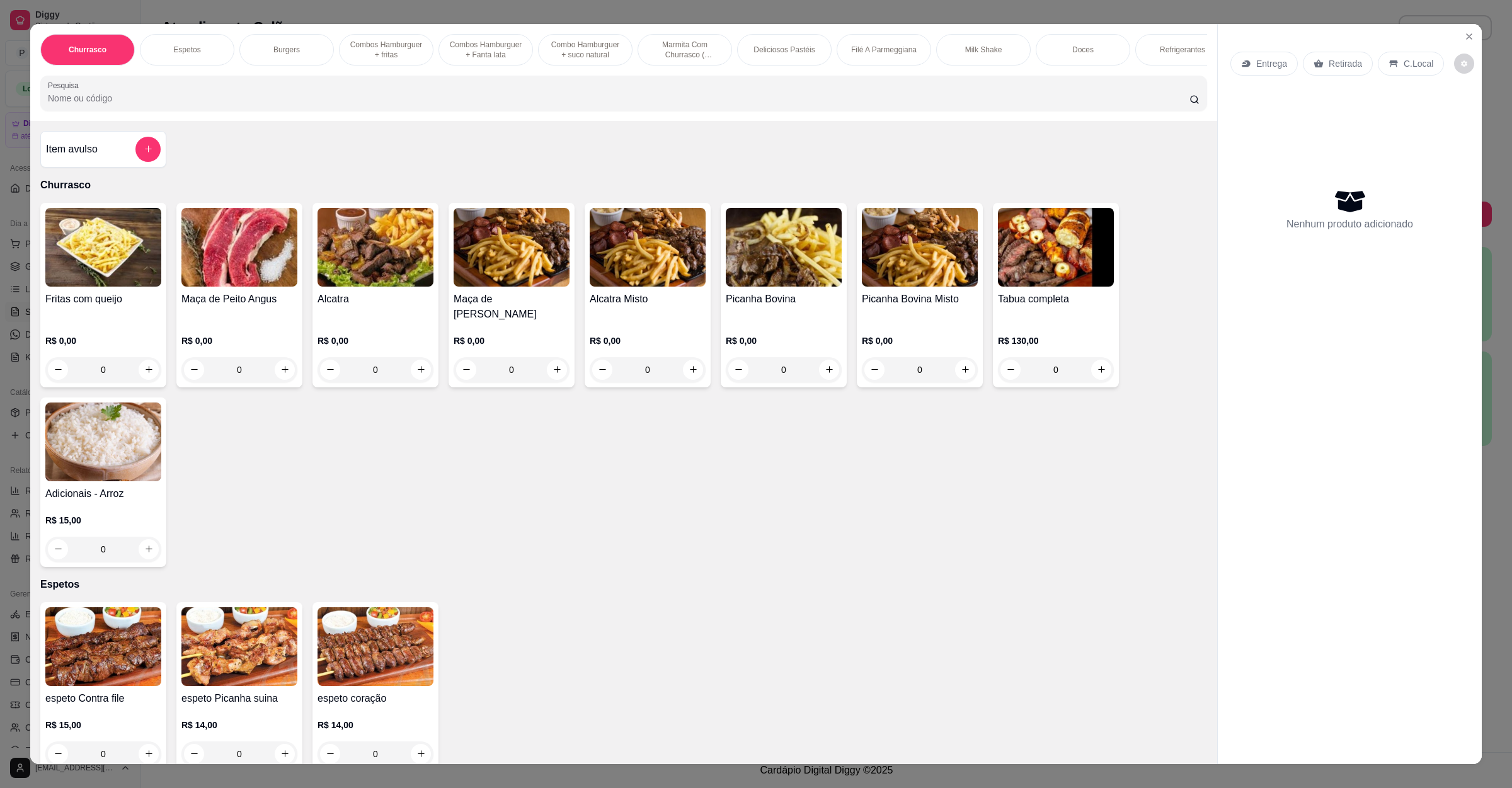
click at [1255, 53] on div "Entrega" at bounding box center [1264, 64] width 67 height 24
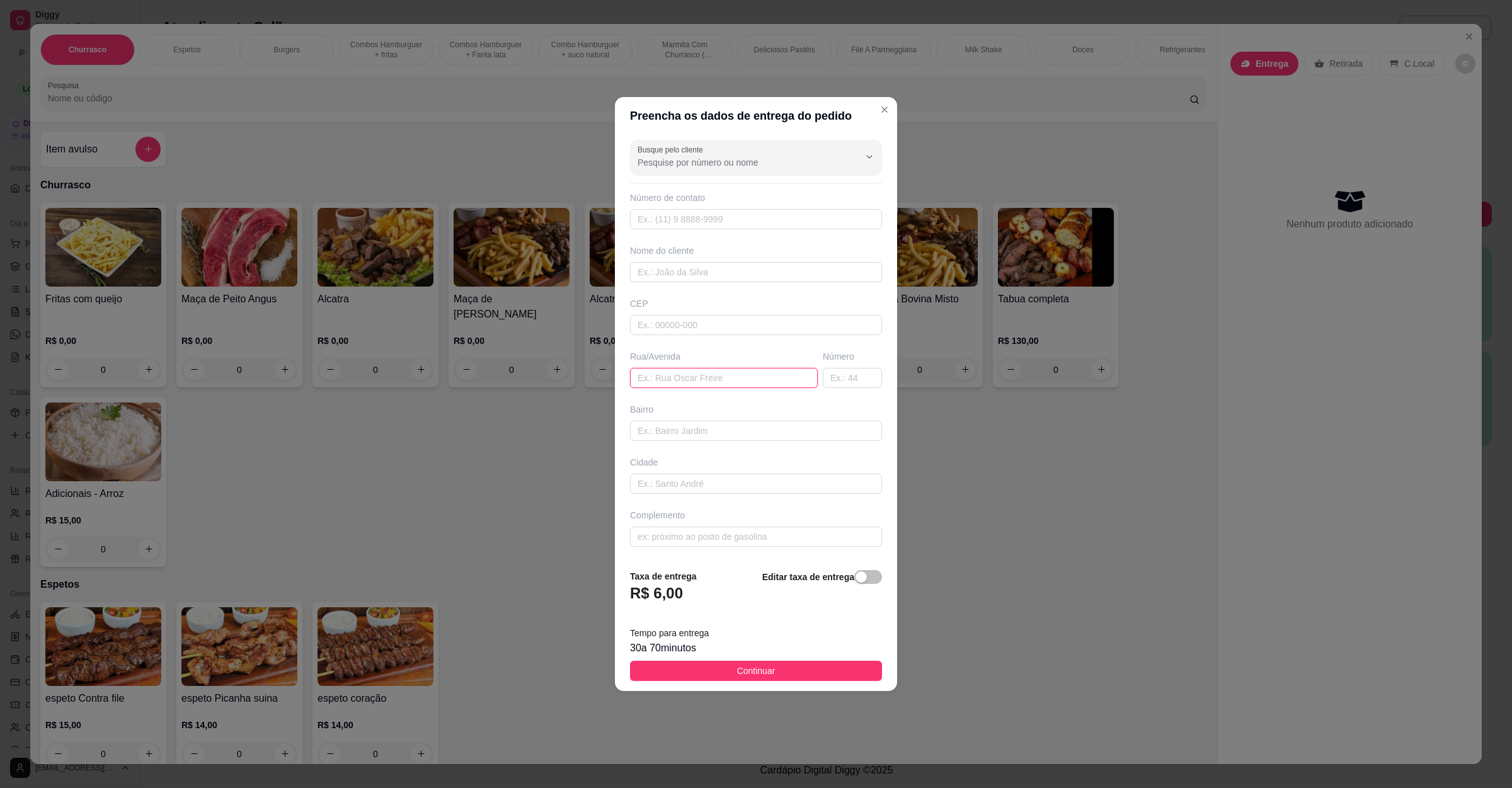
click at [675, 371] on input "text" at bounding box center [723, 377] width 187 height 20
paste input "Rua travessa são Paulo 136 A"
type input "Rua travessa são Paulo 136 A"
click at [713, 663] on button "Continuar" at bounding box center [756, 671] width 252 height 20
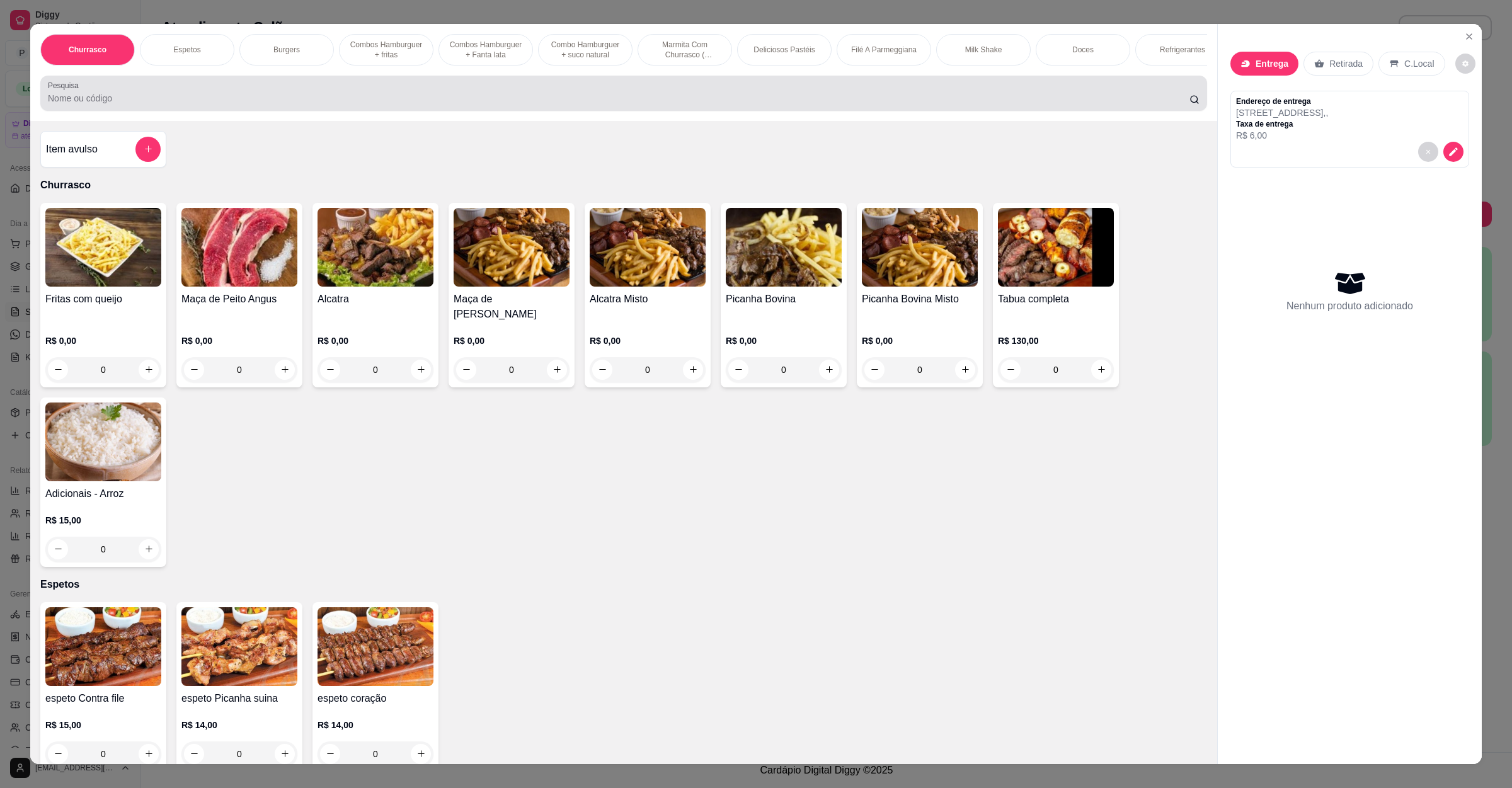
click at [694, 97] on div at bounding box center [623, 93] width 1152 height 25
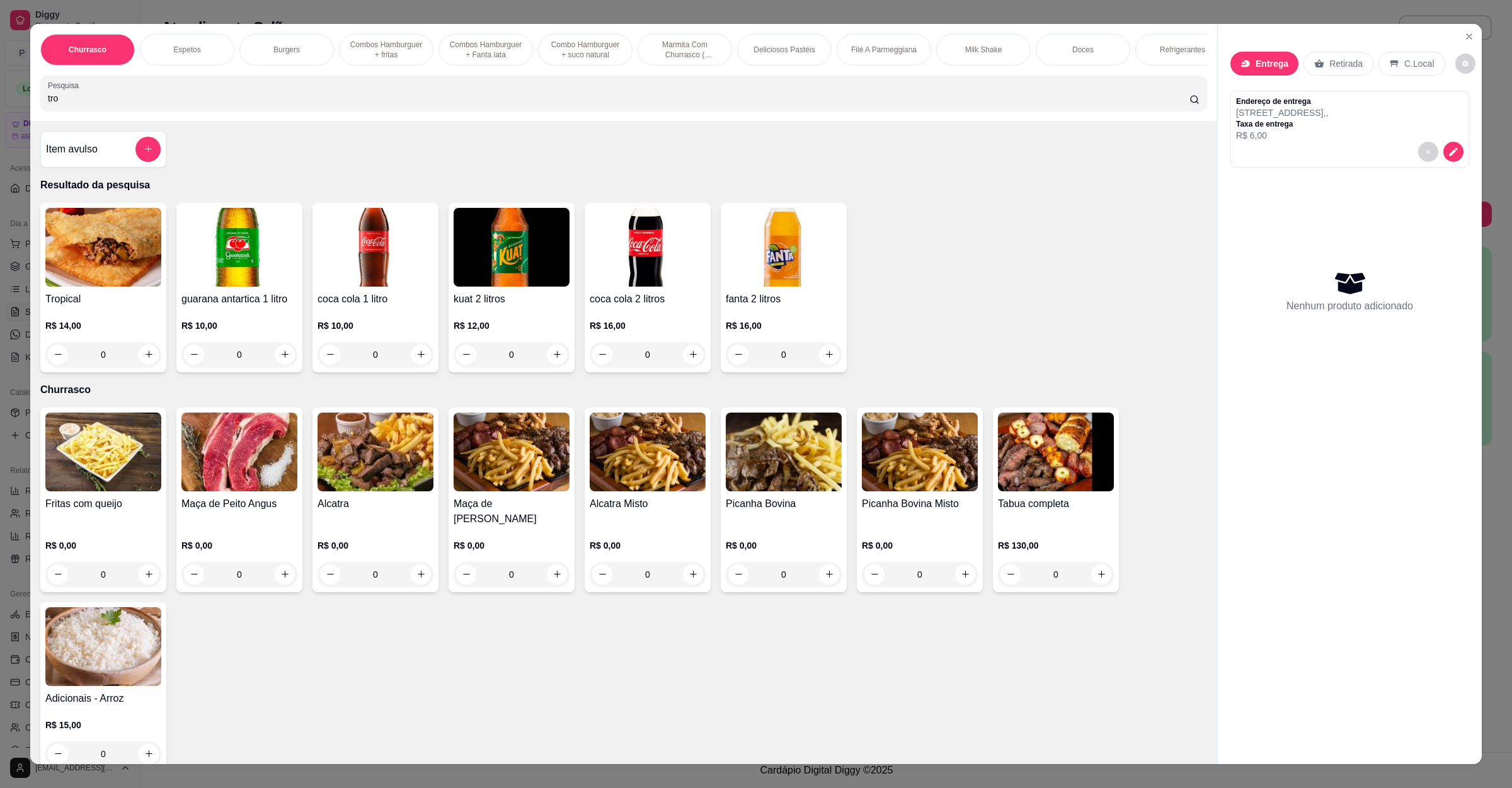
type input "tro"
click at [134, 368] on div "0" at bounding box center [103, 355] width 116 height 25
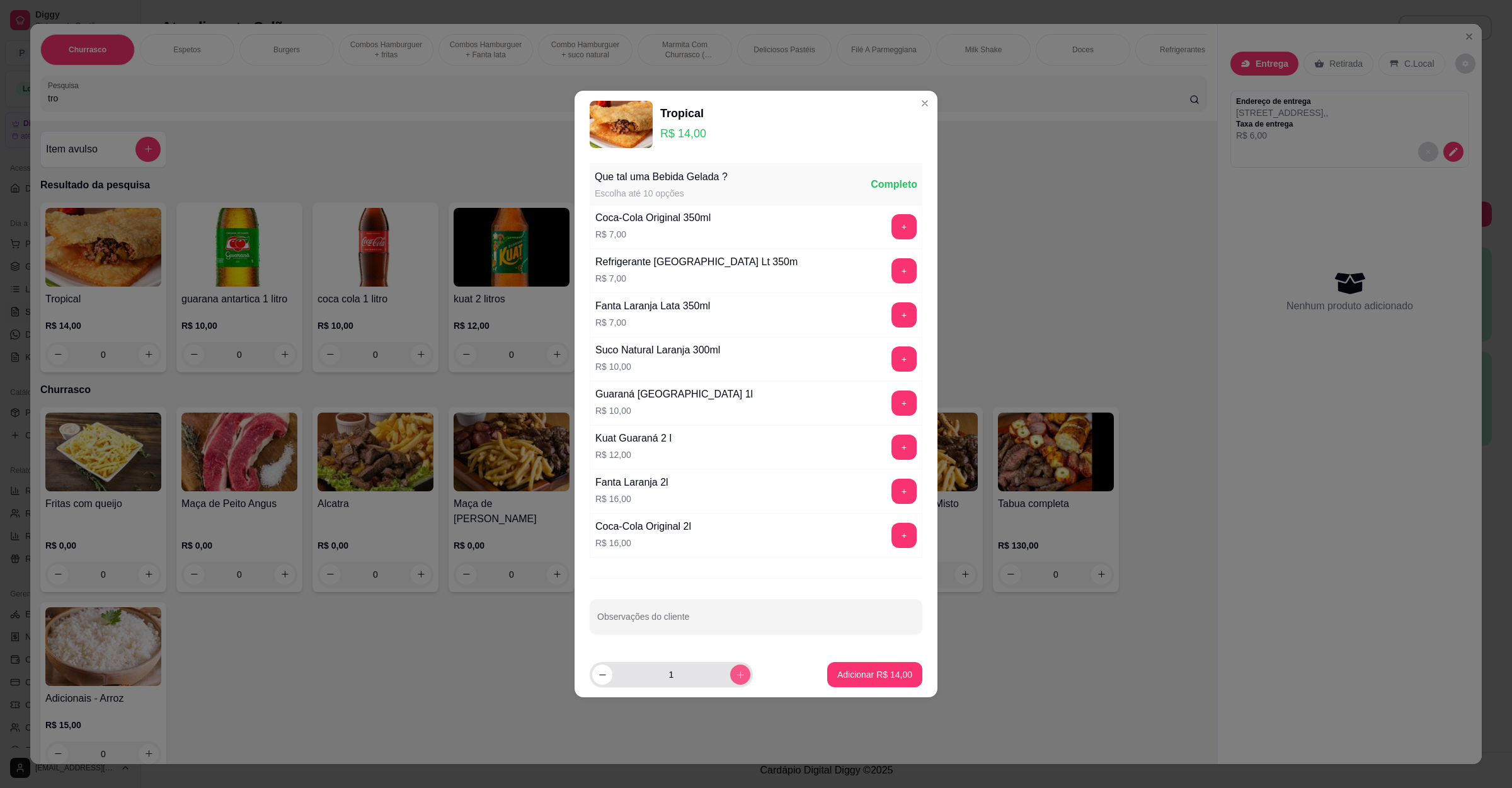
click at [730, 675] on button "increase-product-quantity" at bounding box center [740, 674] width 20 height 20
type input "2"
click at [853, 673] on p "Adicionar R$ 28,00" at bounding box center [875, 674] width 73 height 12
type input "2"
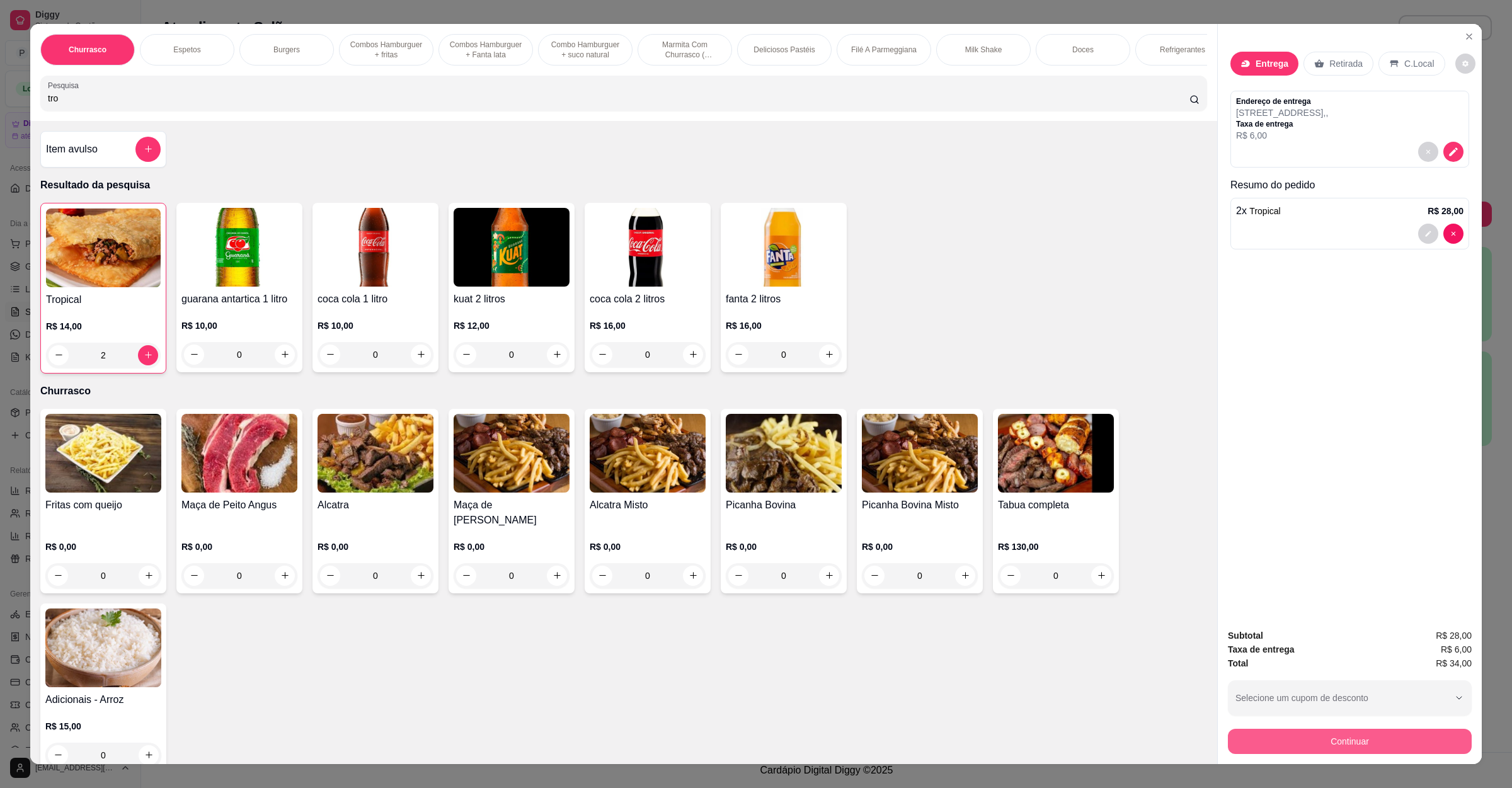
click at [1361, 750] on button "Continuar" at bounding box center [1350, 741] width 244 height 25
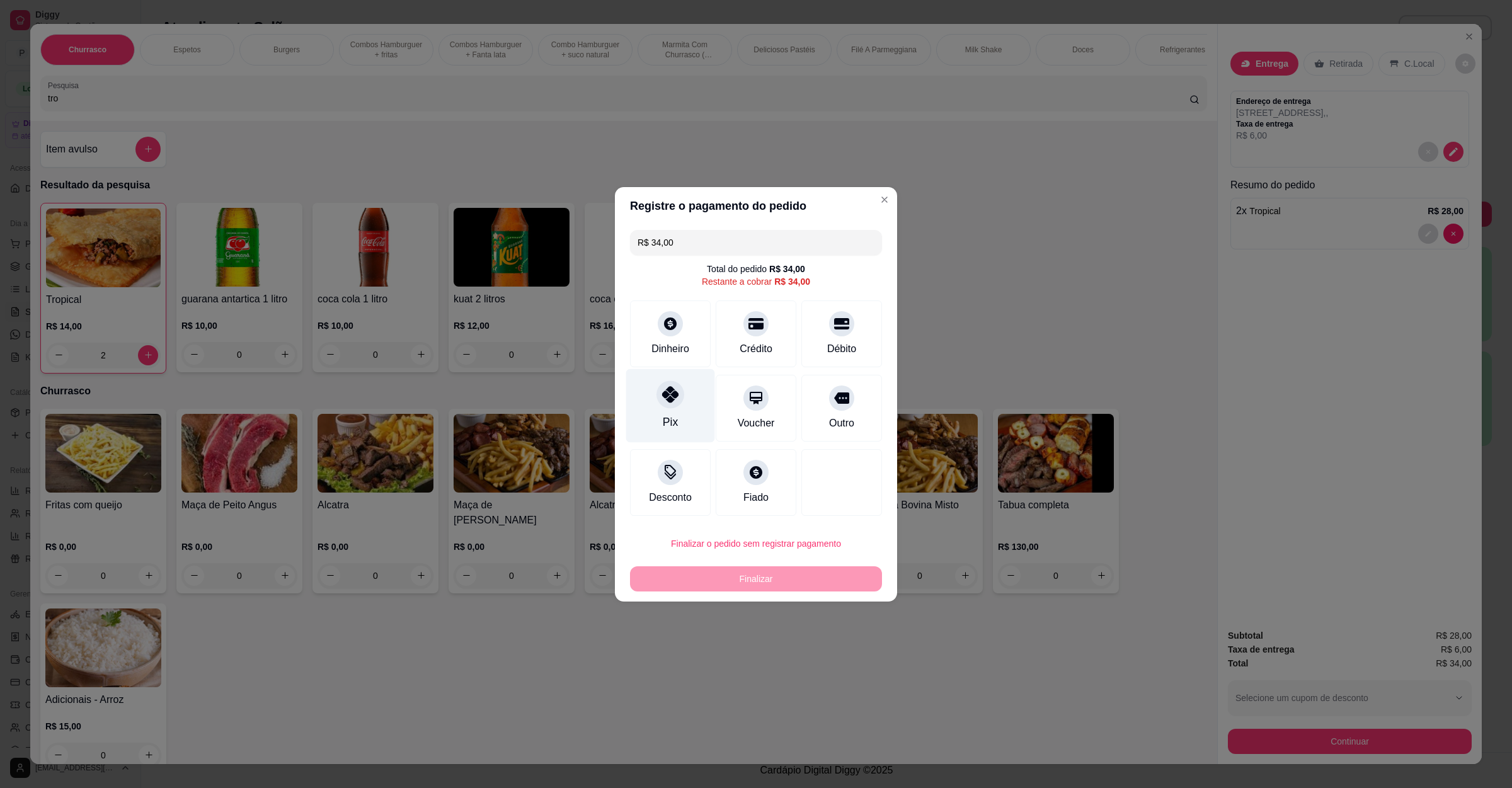
click at [667, 412] on div "Pix" at bounding box center [670, 405] width 89 height 74
type input "R$ 0,00"
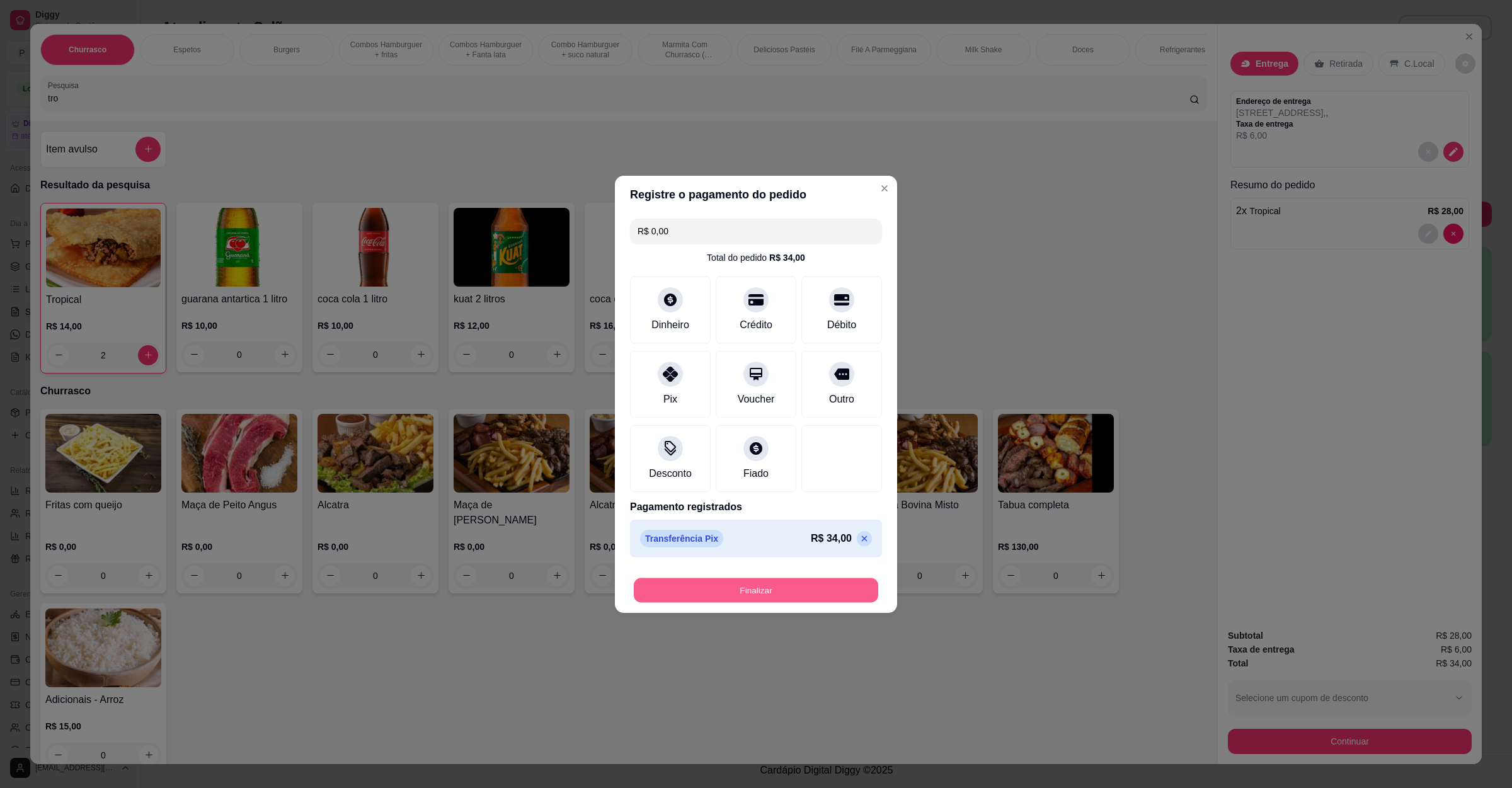
click at [717, 583] on button "Finalizar" at bounding box center [756, 589] width 245 height 24
type input "0"
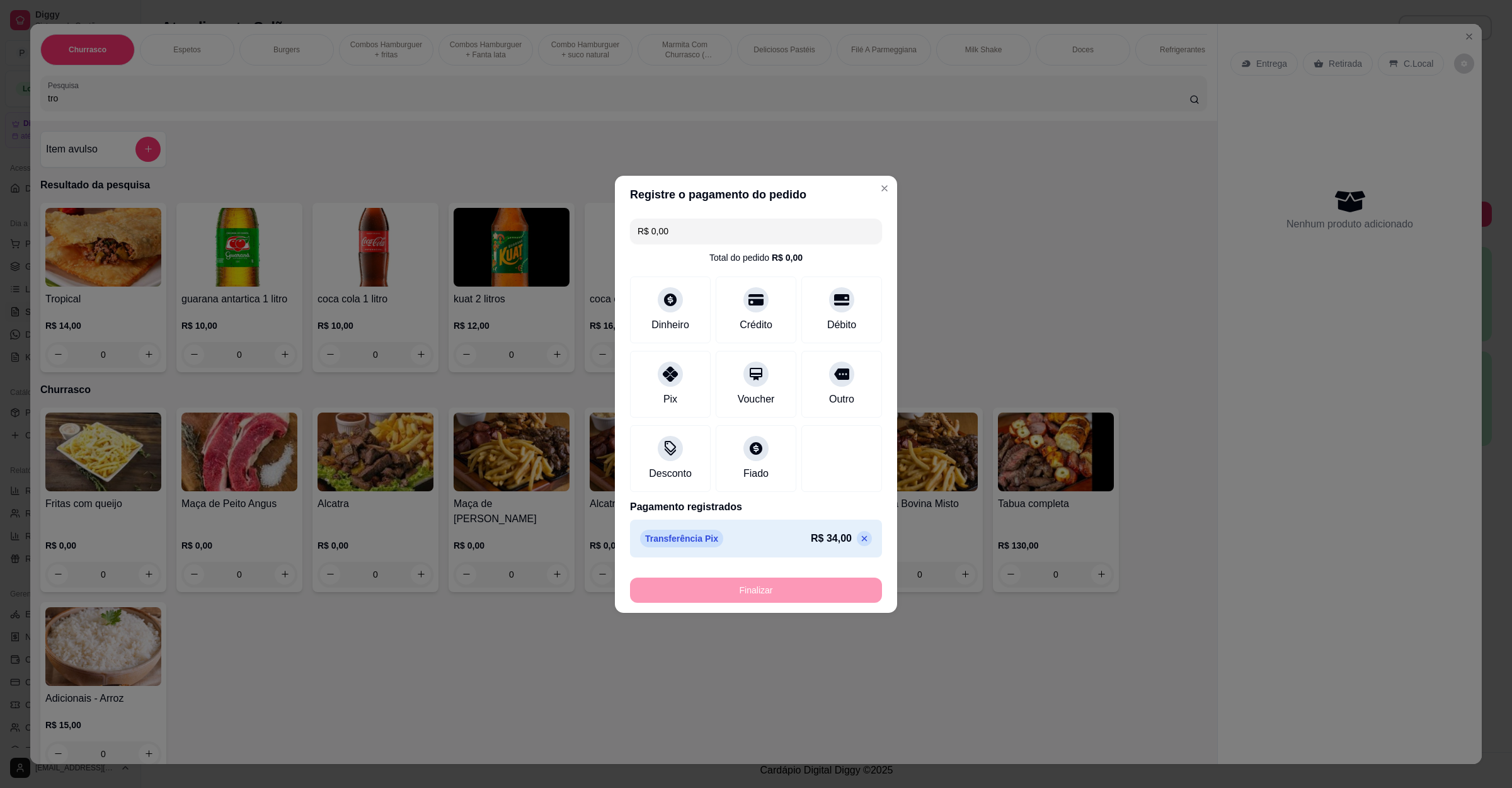
type input "-R$ 34,00"
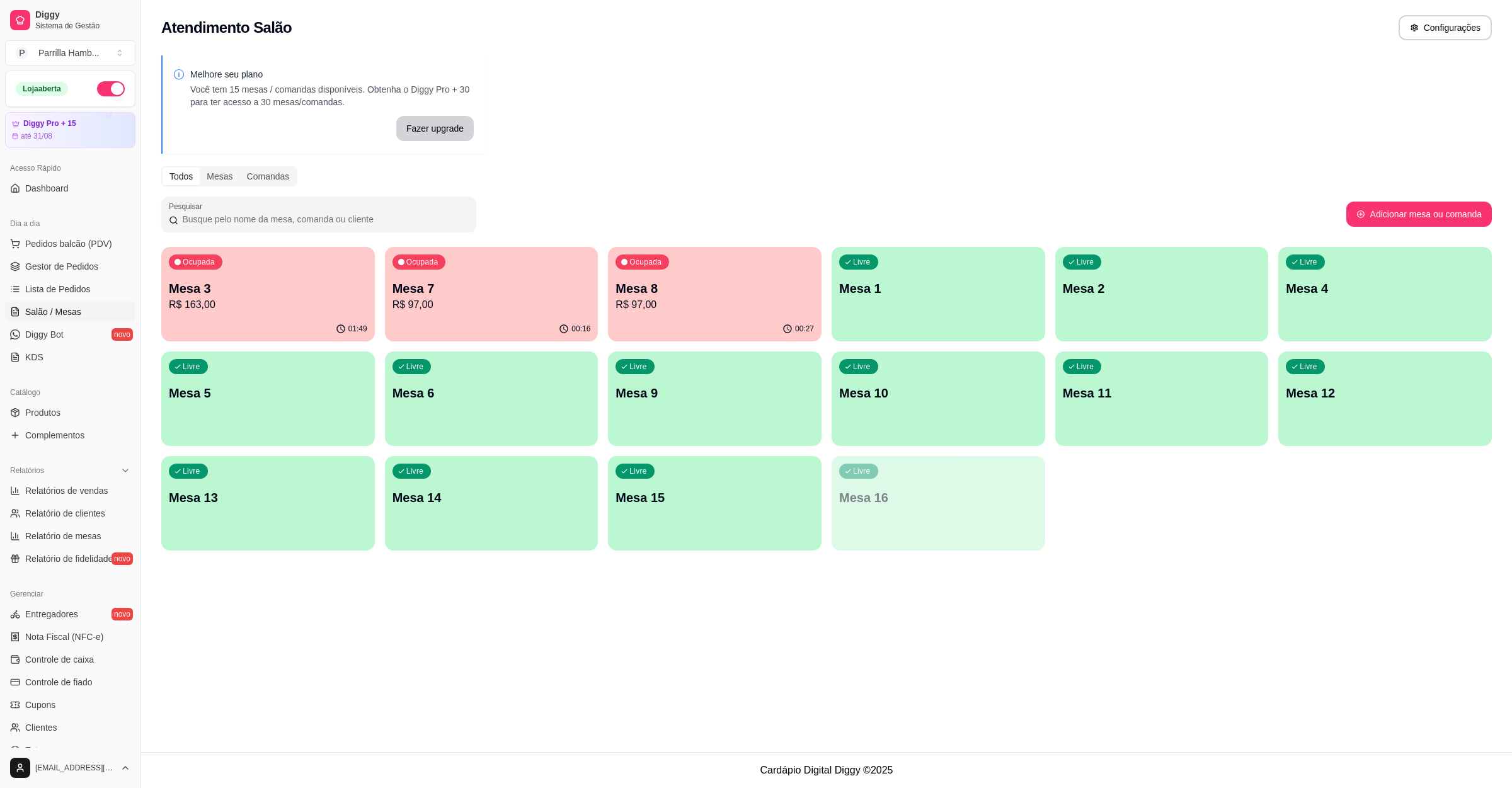
click at [246, 290] on p "Mesa 3" at bounding box center [267, 289] width 198 height 18
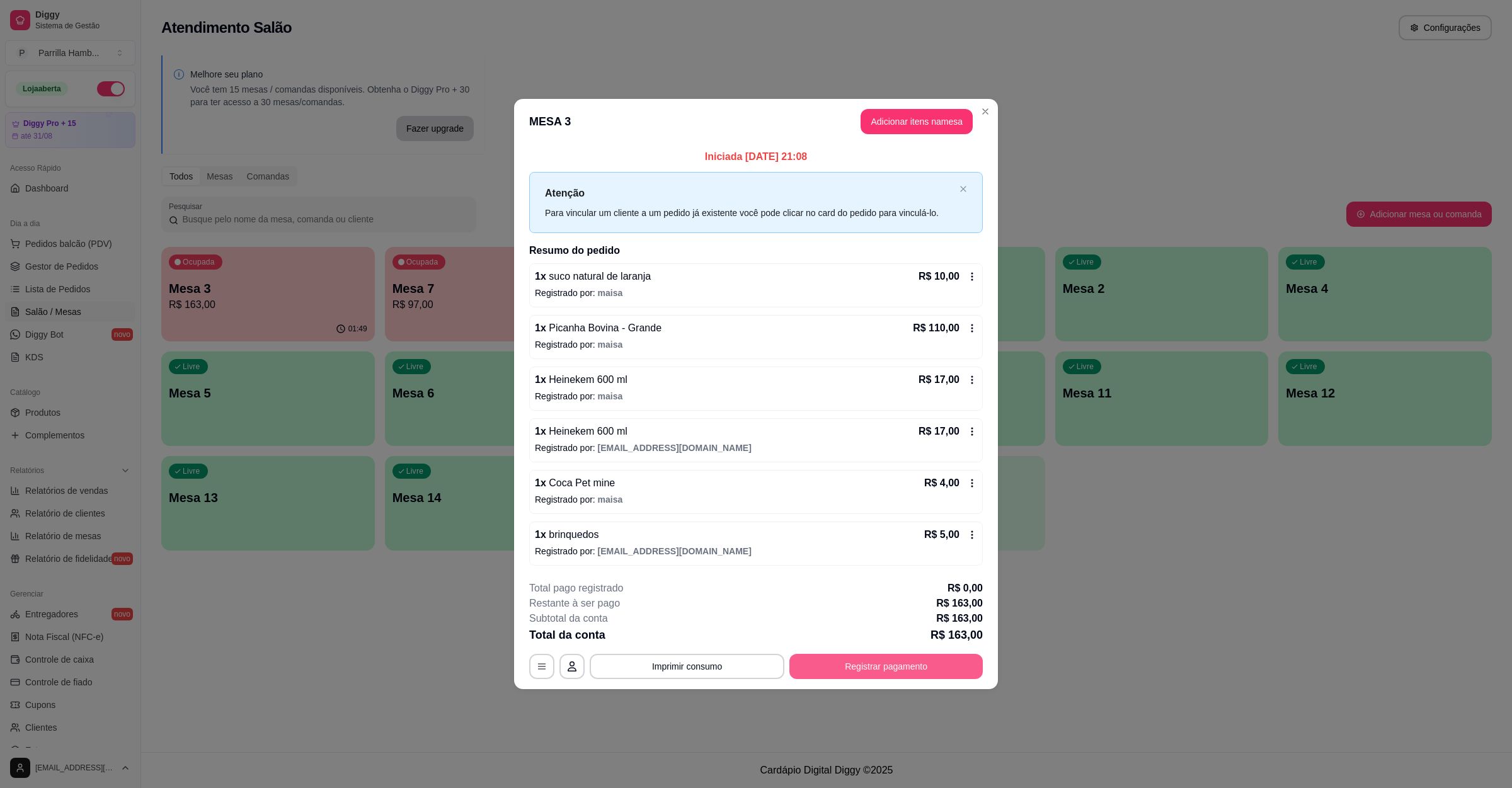
click at [855, 669] on button "Registrar pagamento" at bounding box center [886, 666] width 194 height 25
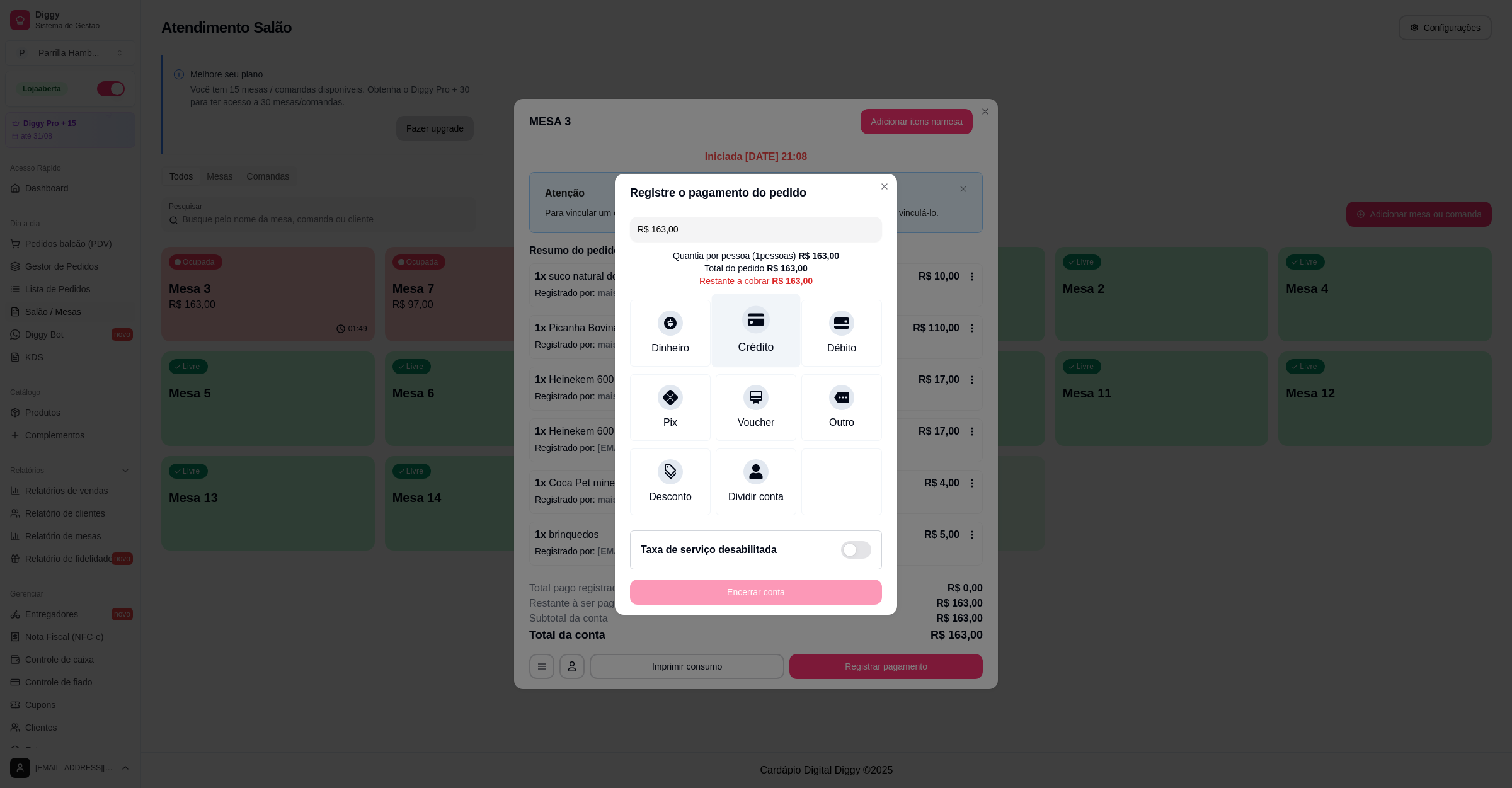
click at [760, 306] on div at bounding box center [756, 319] width 28 height 28
type input "R$ 0,00"
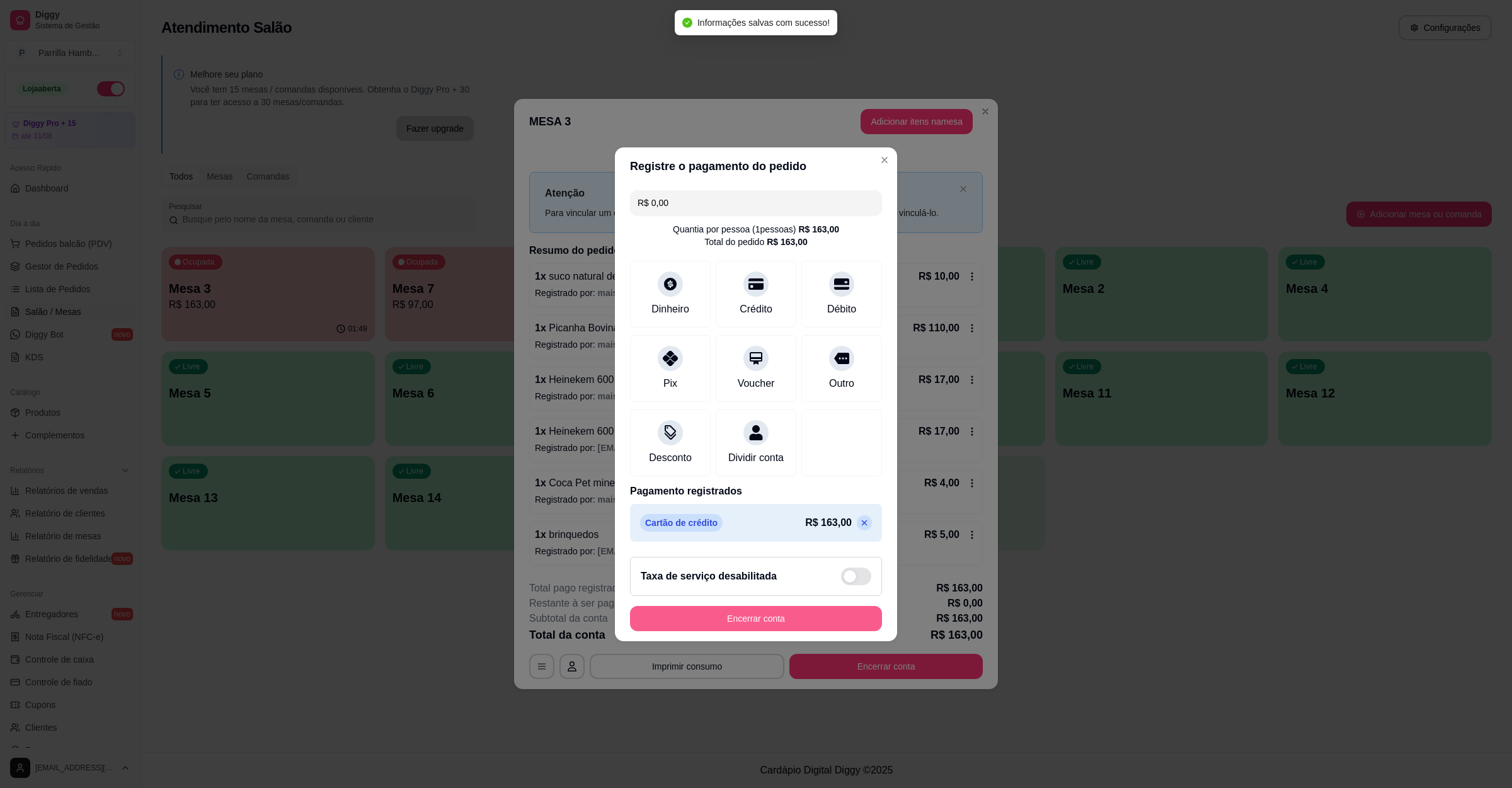
click at [773, 627] on button "Encerrar conta" at bounding box center [756, 619] width 252 height 25
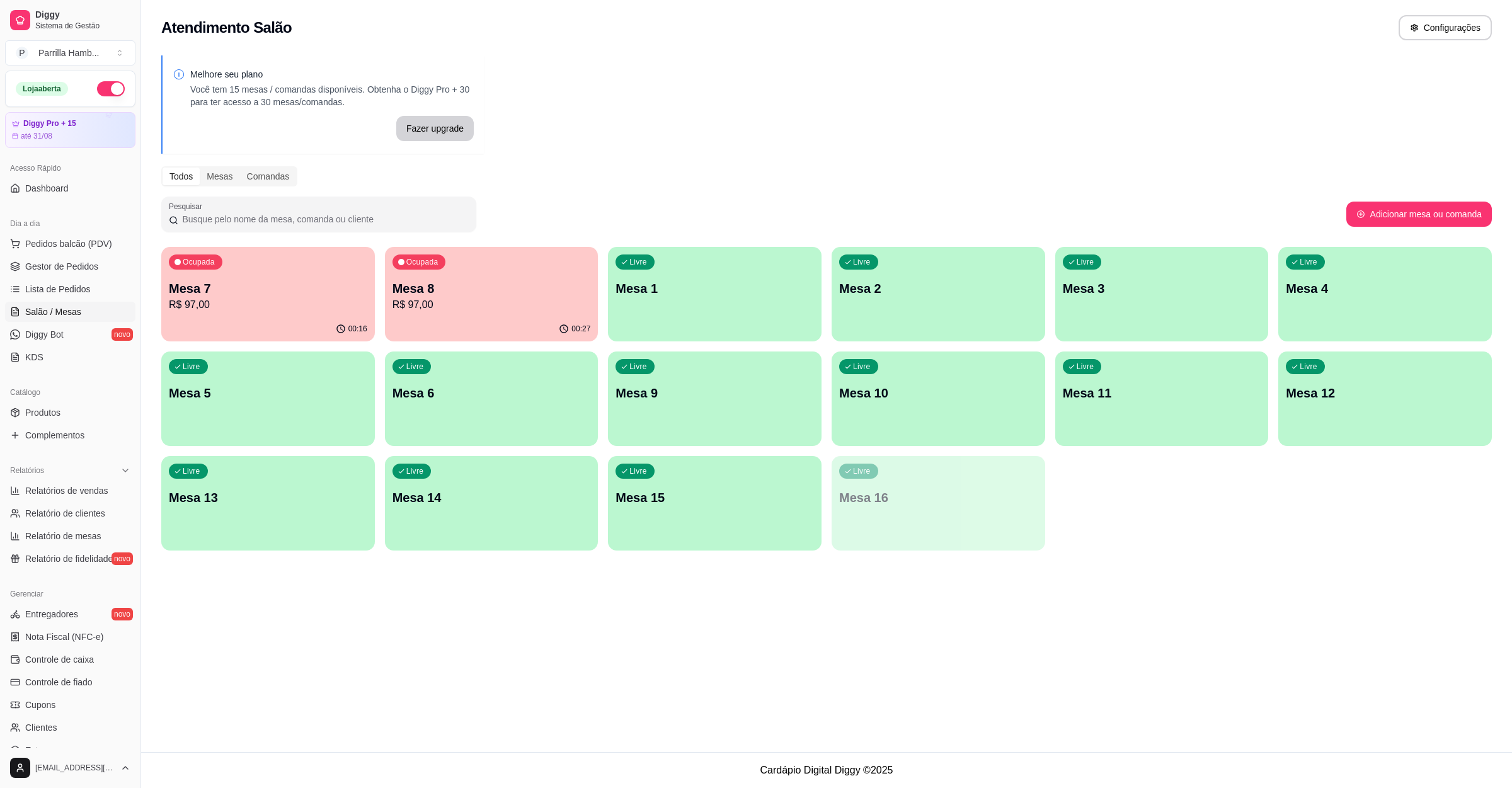
click at [443, 295] on p "Mesa 8" at bounding box center [491, 289] width 198 height 18
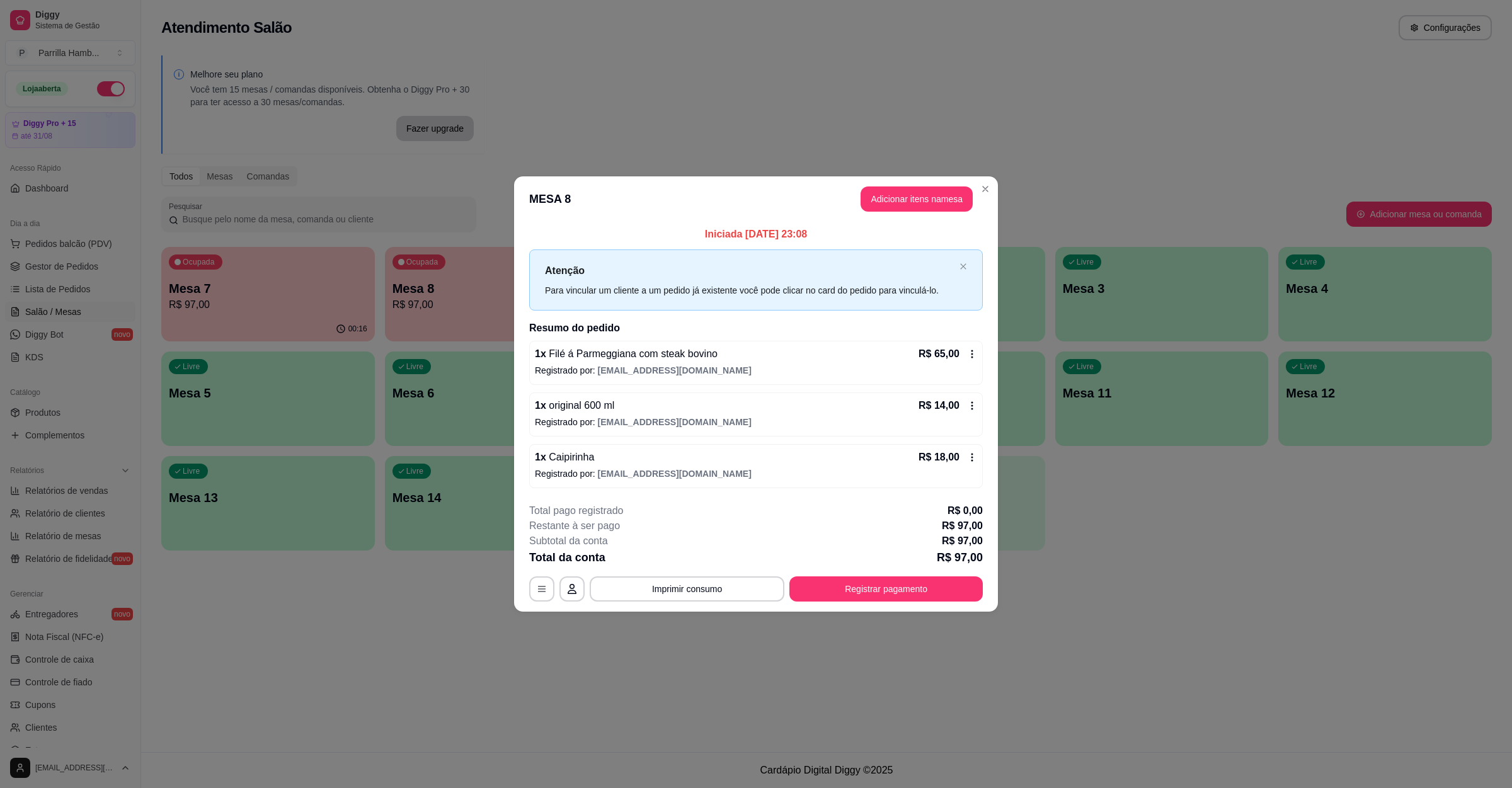
click at [892, 571] on div "**********" at bounding box center [756, 553] width 454 height 99
click at [892, 582] on button "Registrar pagamento" at bounding box center [886, 589] width 187 height 24
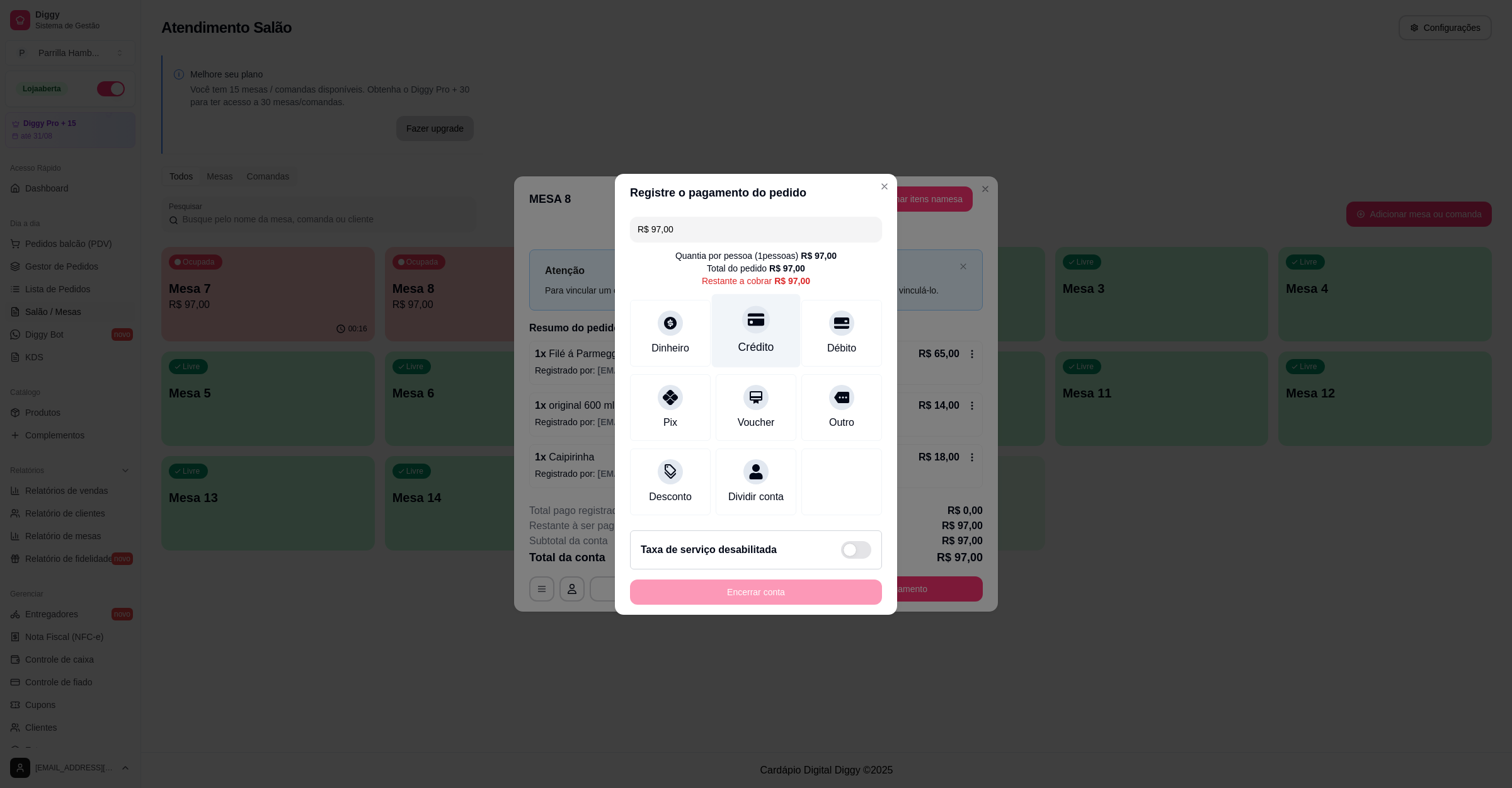
click at [747, 313] on icon at bounding box center [756, 319] width 16 height 13
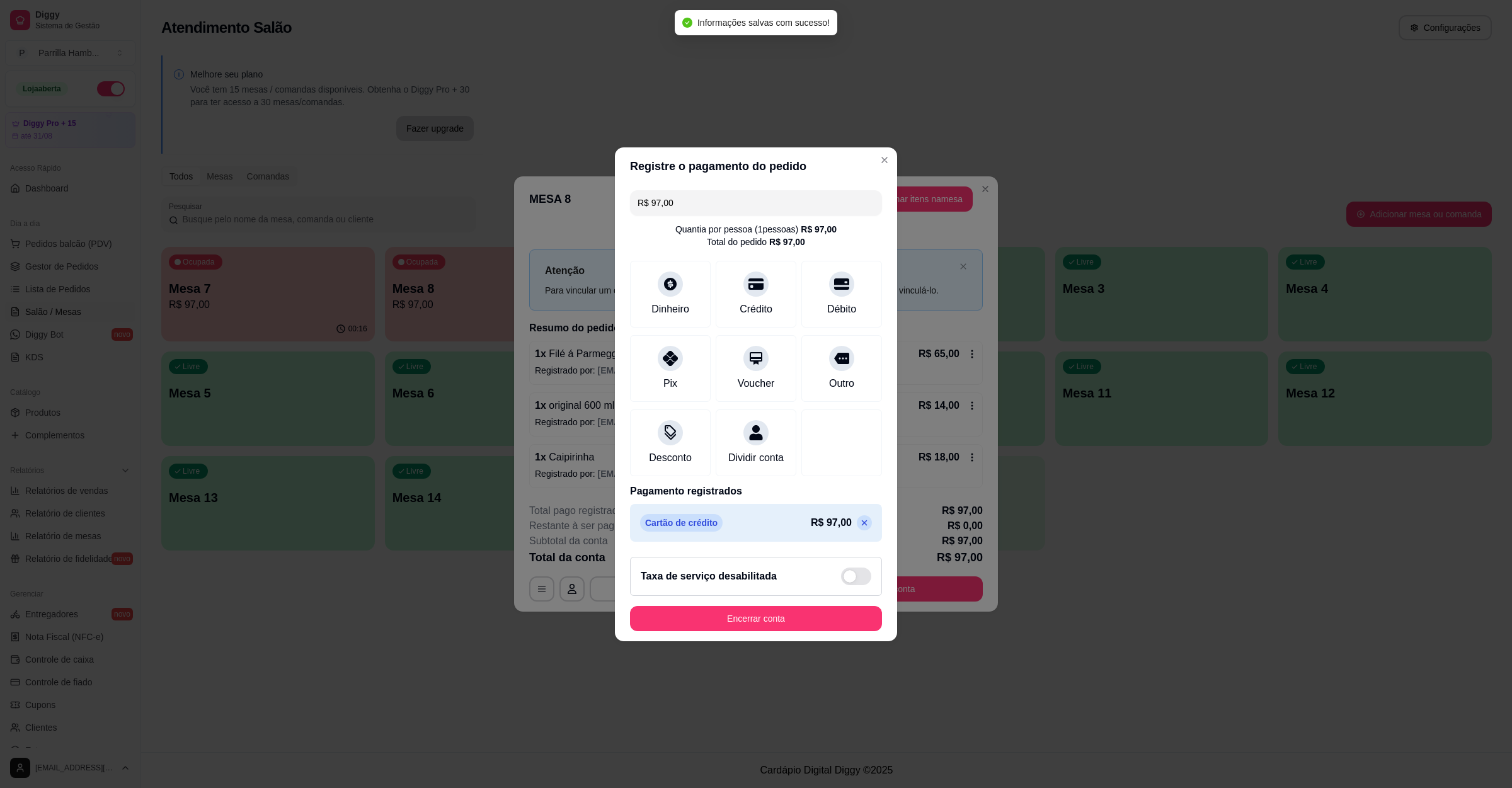
type input "R$ 0,00"
click at [751, 631] on button "Encerrar conta" at bounding box center [756, 619] width 252 height 25
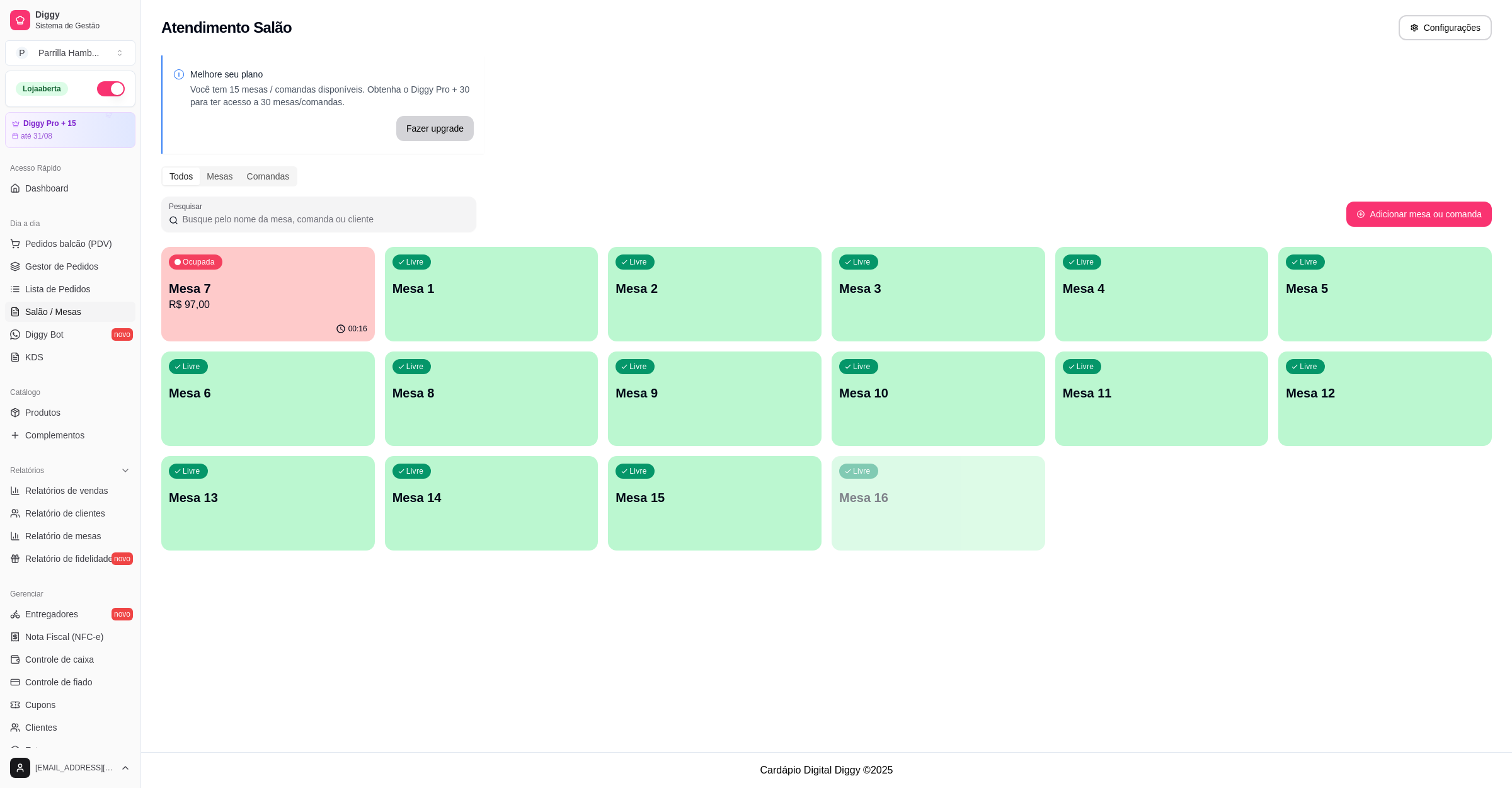
click at [297, 301] on p "R$ 97,00" at bounding box center [267, 305] width 198 height 15
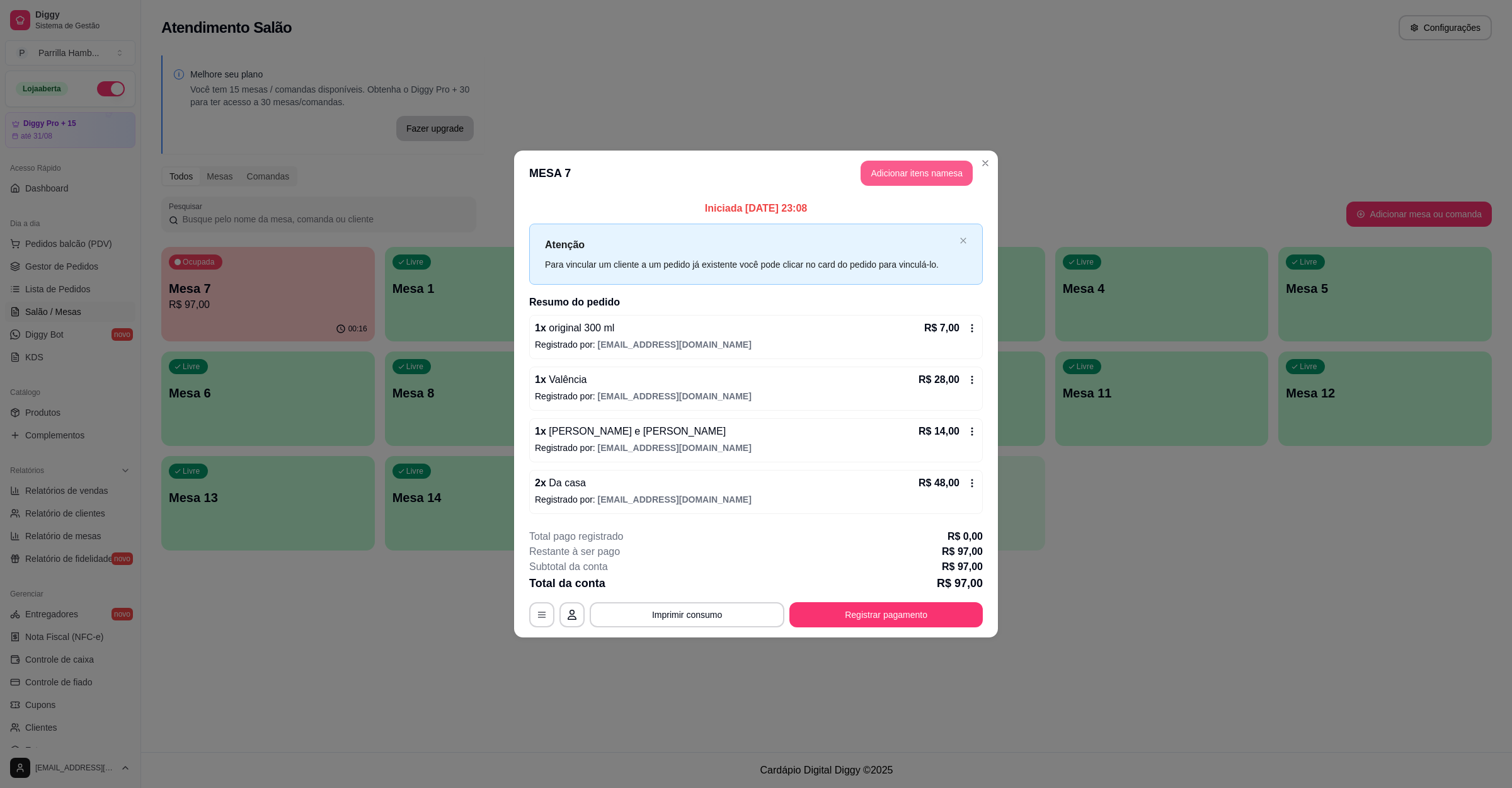
click at [917, 181] on button "Adicionar itens na mesa" at bounding box center [916, 173] width 112 height 25
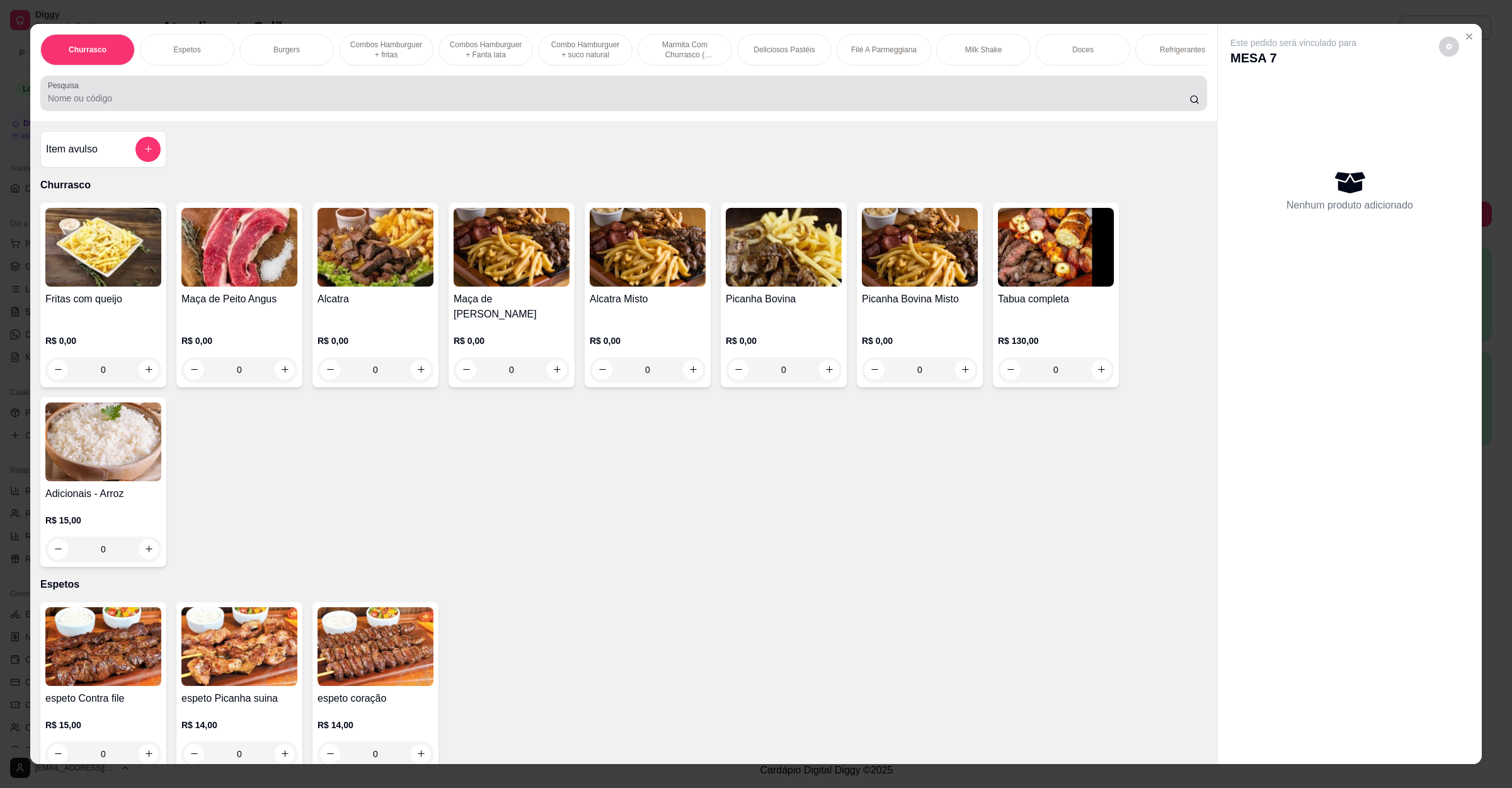
click at [307, 105] on input "Pesquisa" at bounding box center [618, 99] width 1141 height 13
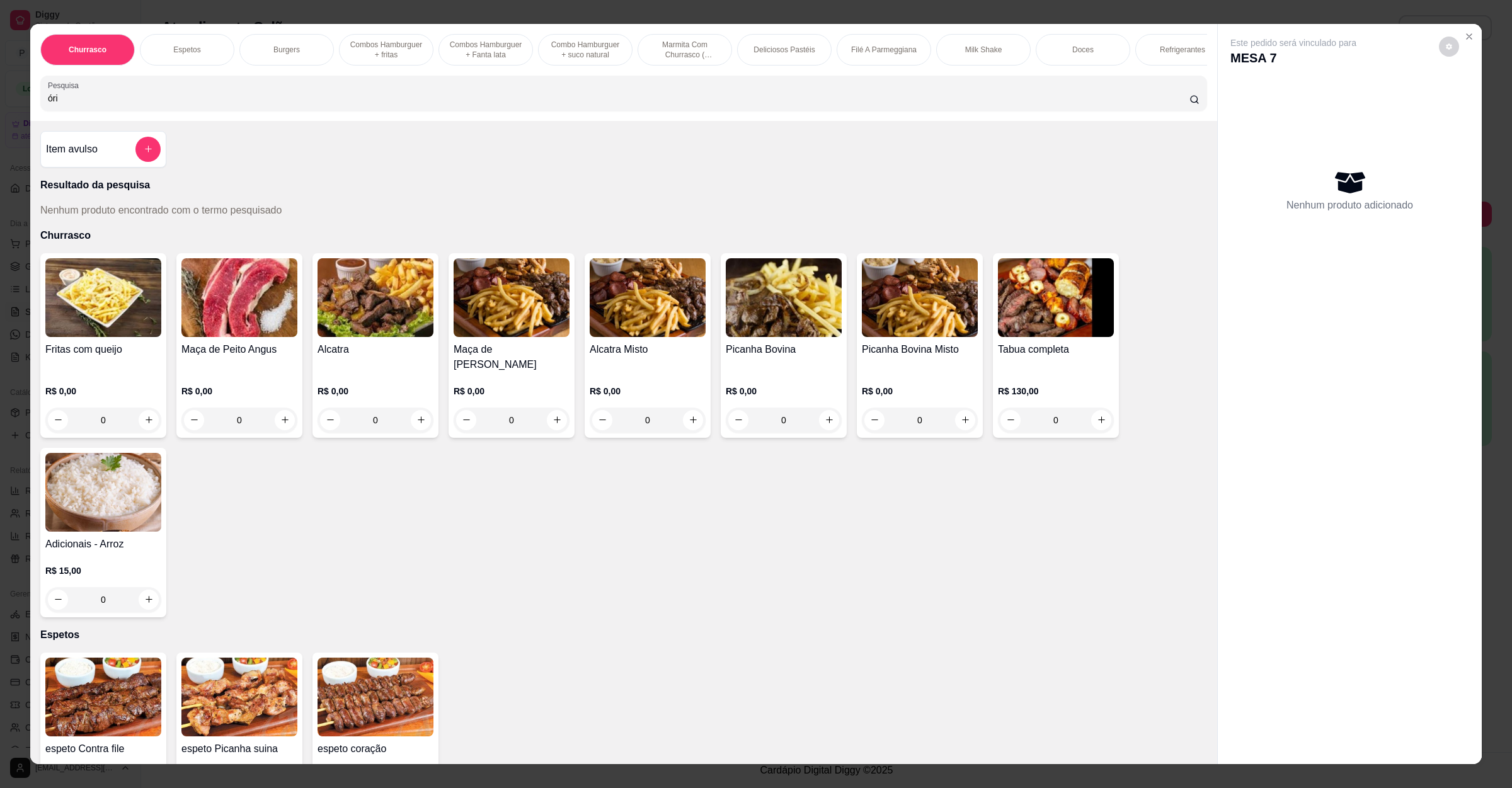
drag, startPoint x: 307, startPoint y: 119, endPoint x: 0, endPoint y: 92, distance: 308.2
click at [0, 92] on div "Churrasco Espetos Burgers Combos Hamburguer + fritas Combos Hamburguer + Fanta …" at bounding box center [756, 394] width 1512 height 788
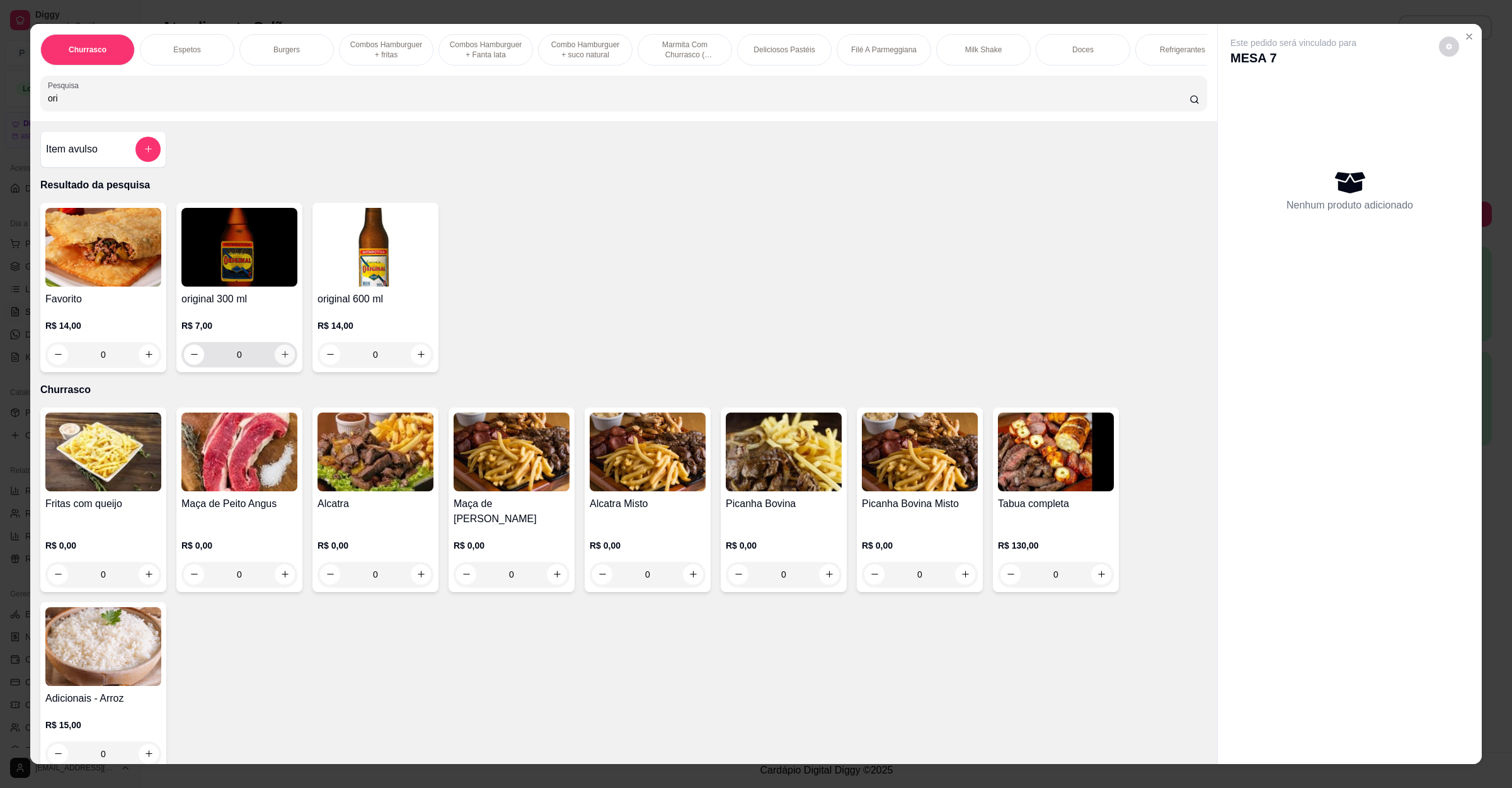
type input "ori"
click at [281, 359] on icon "increase-product-quantity" at bounding box center [285, 354] width 10 height 10
type input "1"
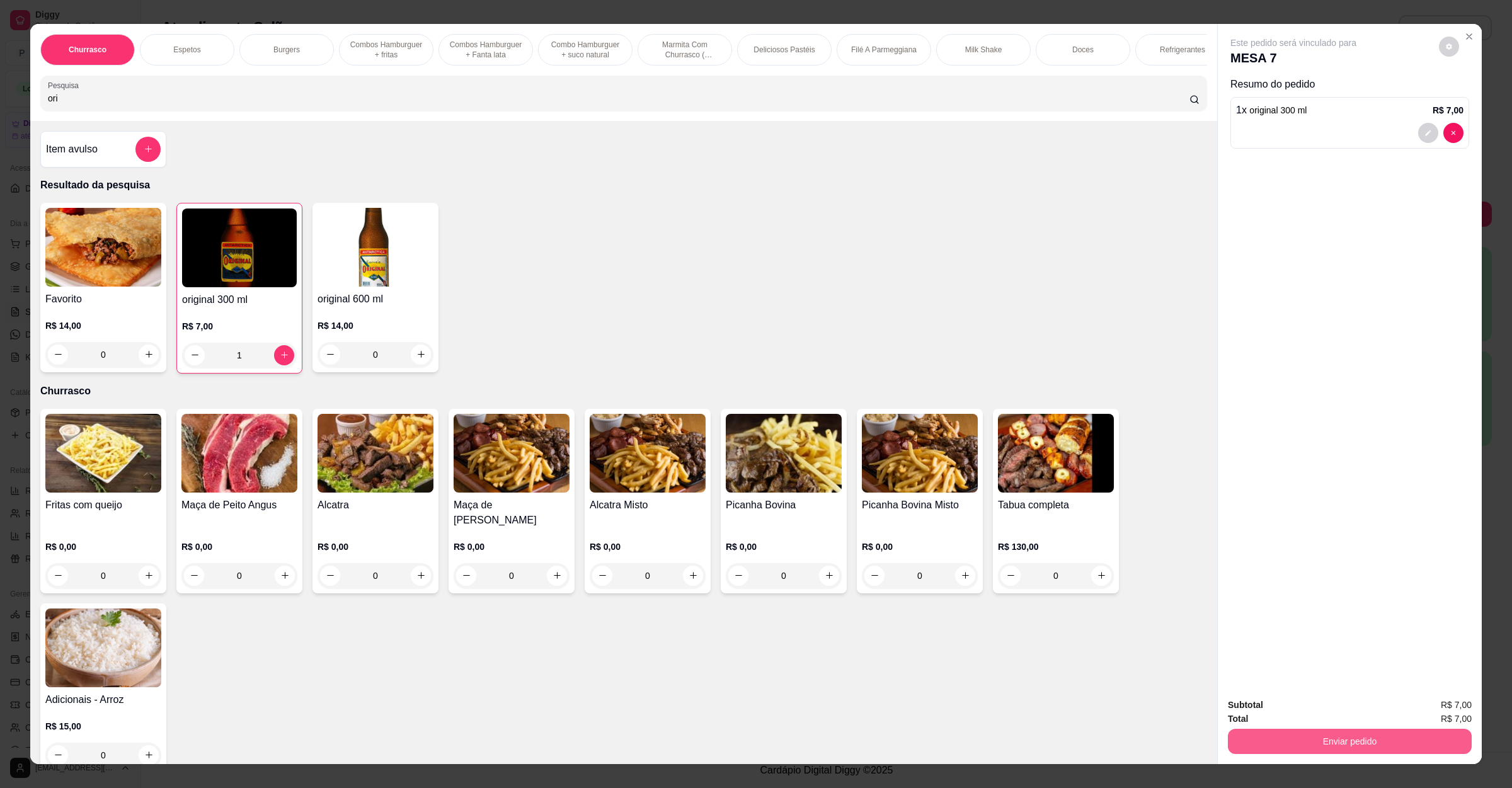
click at [1276, 738] on button "Enviar pedido" at bounding box center [1350, 741] width 244 height 25
click at [1300, 702] on button "Não registrar e enviar pedido" at bounding box center [1306, 710] width 127 height 23
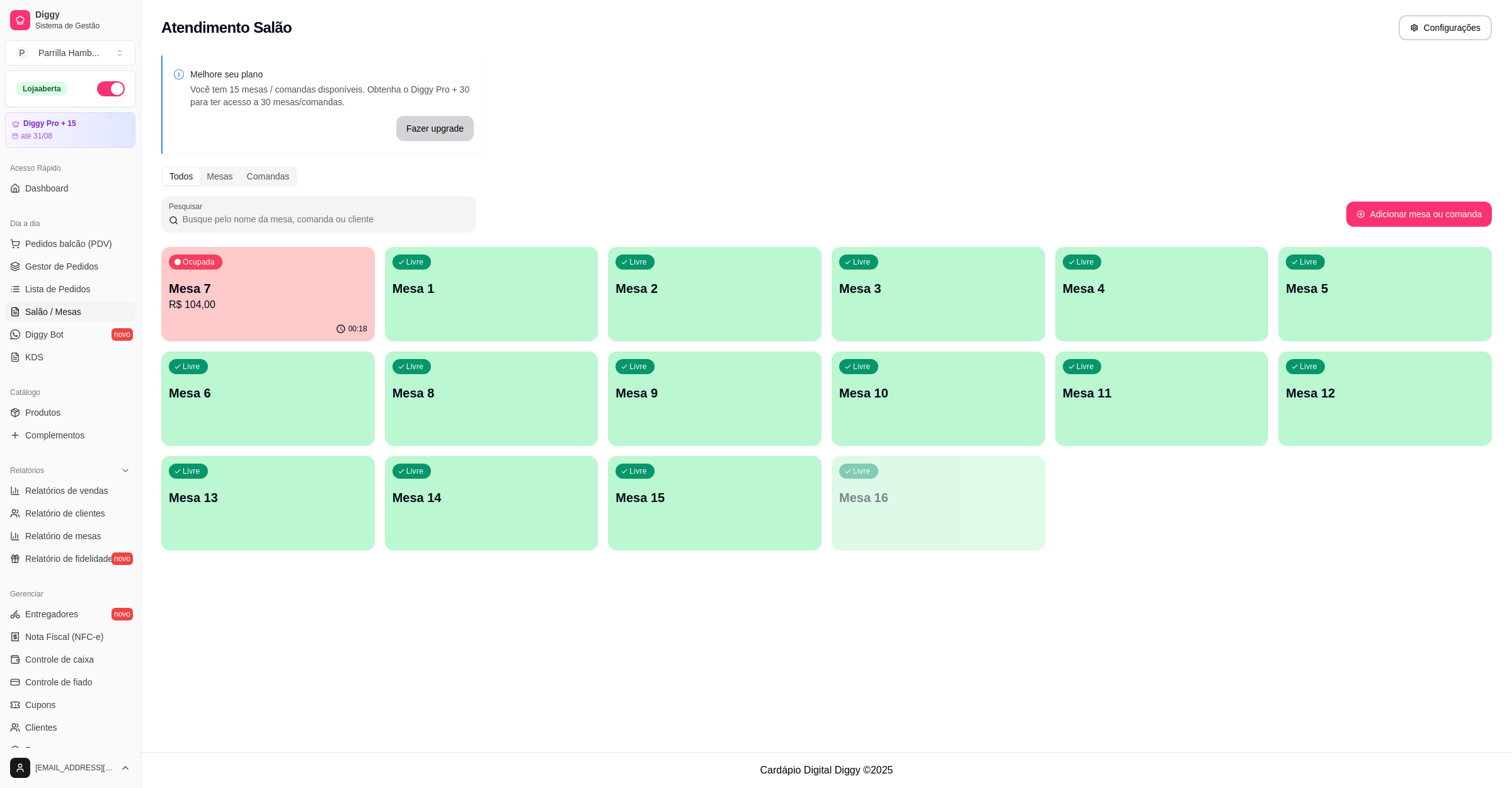
click at [694, 316] on div "Livre Mesa 2" at bounding box center [714, 286] width 213 height 80
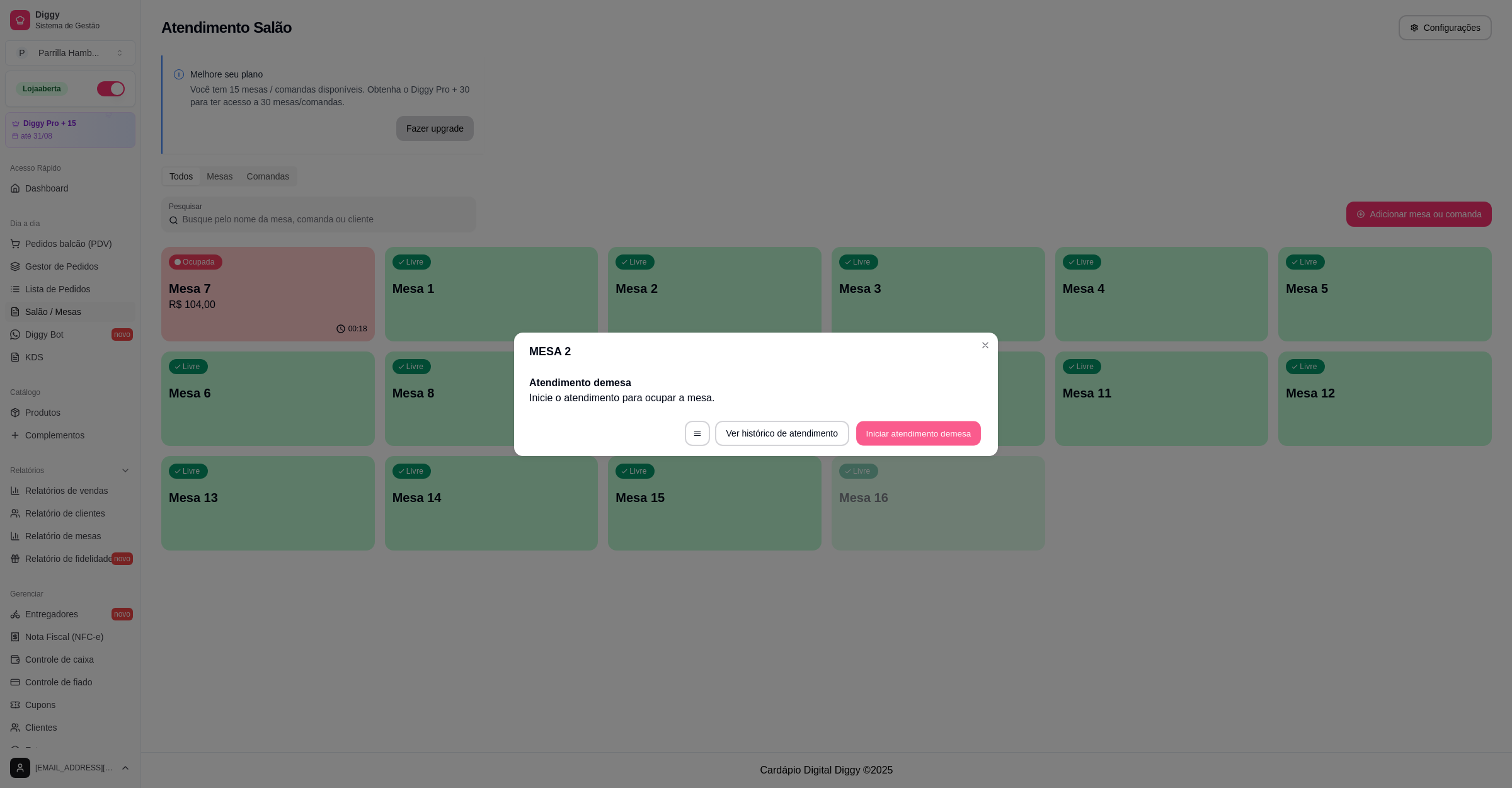
click at [919, 431] on button "Iniciar atendimento de mesa" at bounding box center [918, 432] width 125 height 24
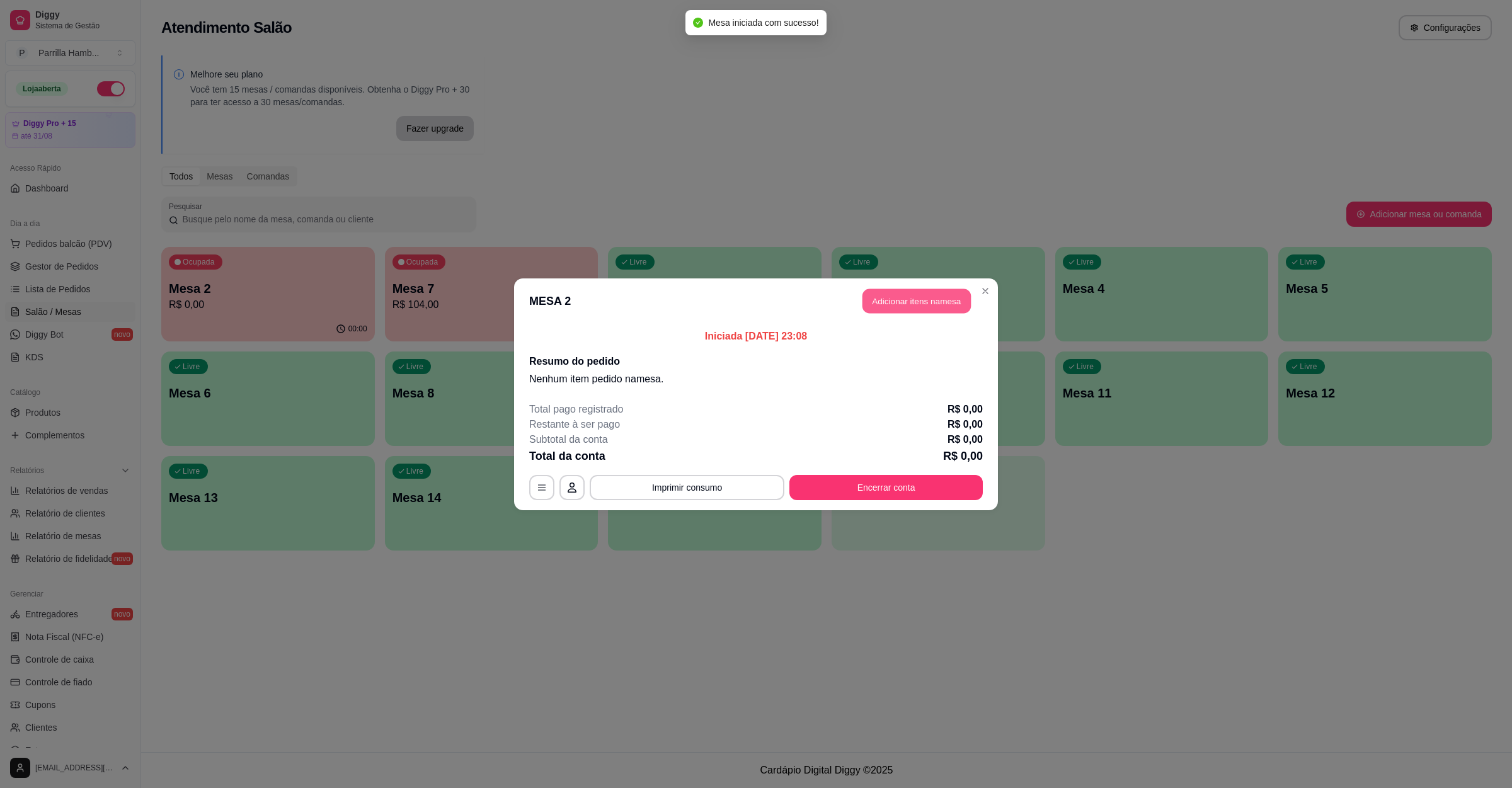
click at [900, 291] on button "Adicionar itens na mesa" at bounding box center [916, 300] width 108 height 24
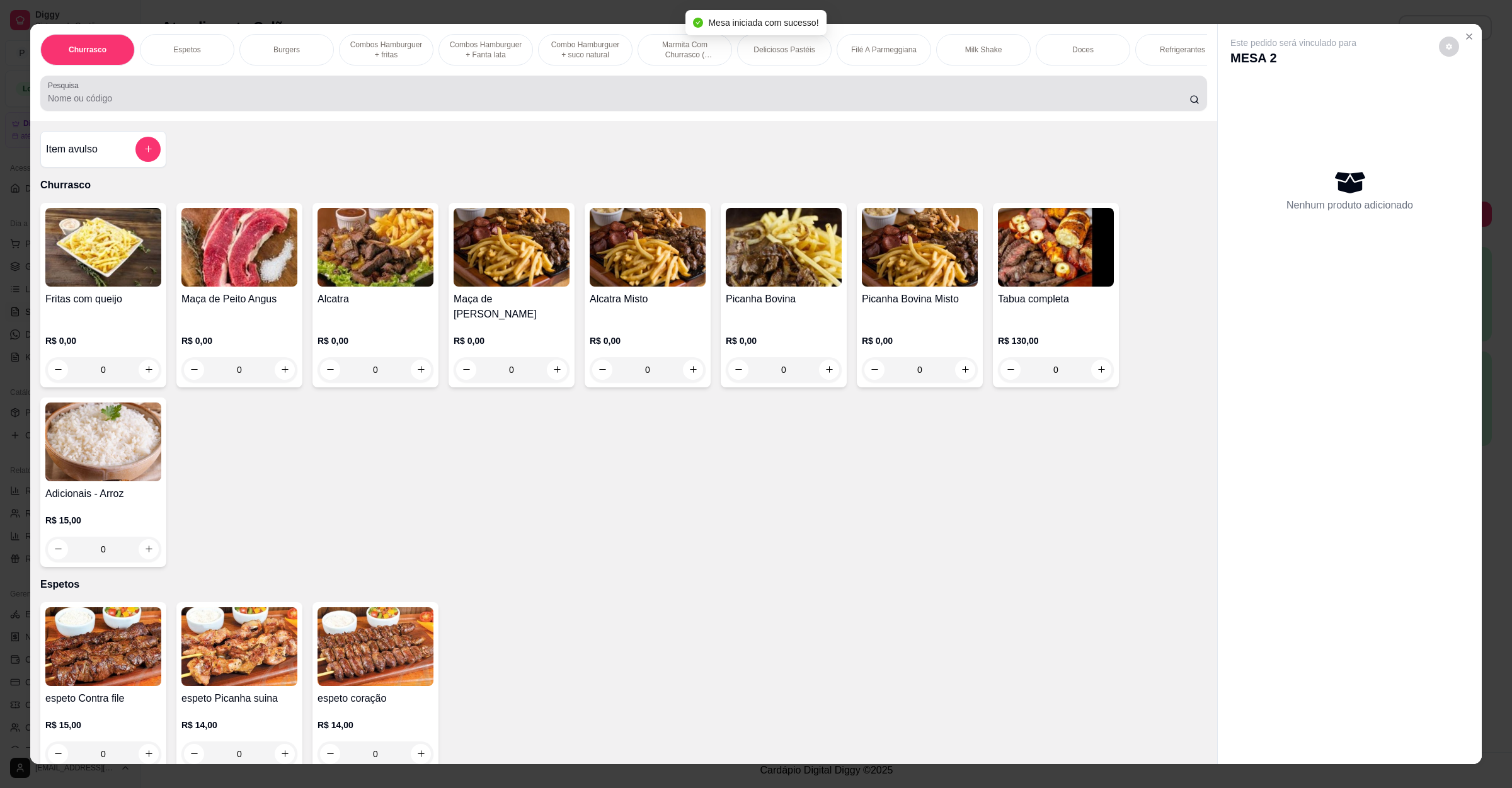
click at [484, 105] on input "Pesquisa" at bounding box center [618, 99] width 1141 height 13
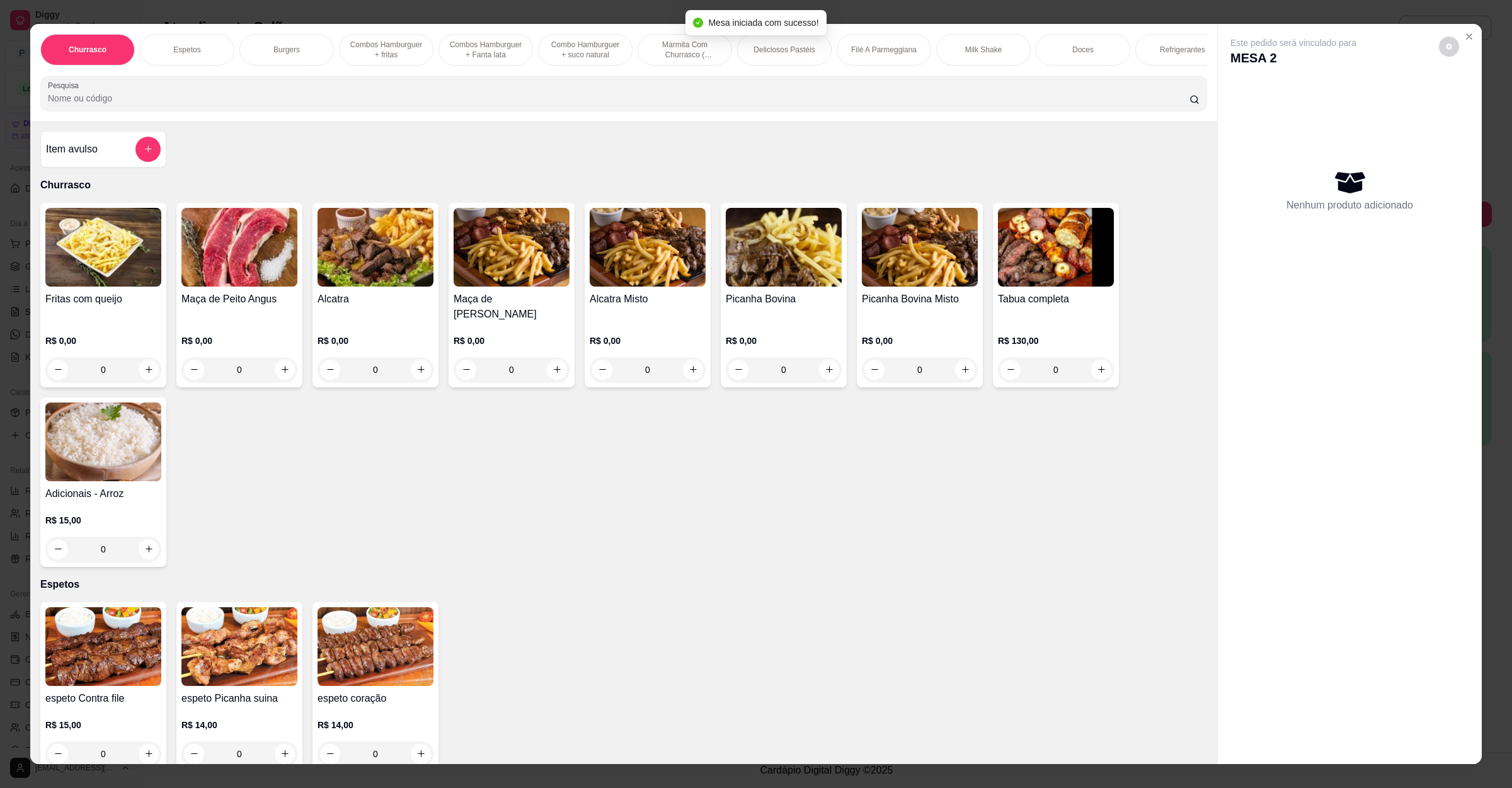
click at [383, 307] on h4 "Alcatra" at bounding box center [375, 299] width 116 height 15
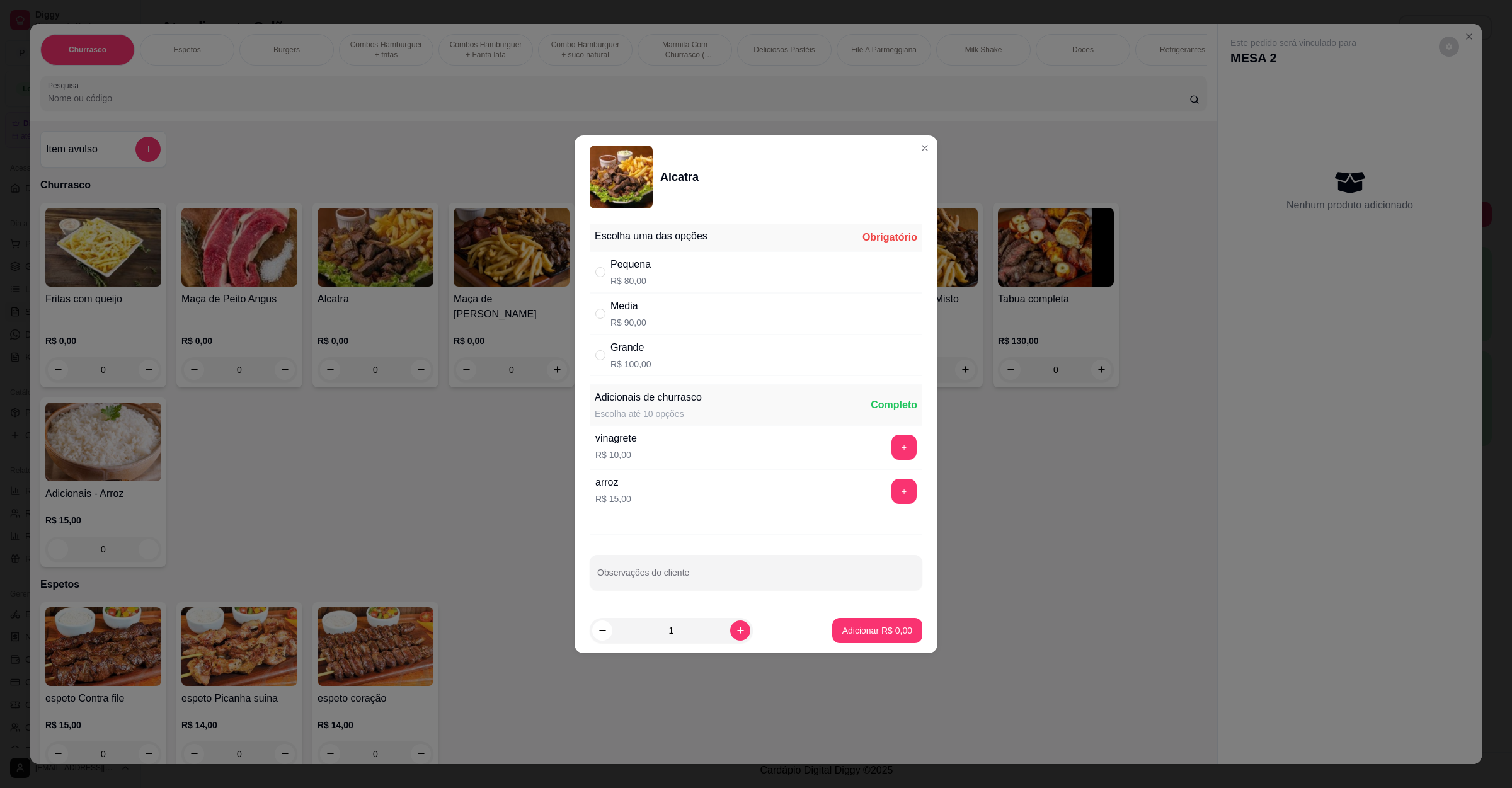
click at [653, 319] on div "Media R$ 90,00" at bounding box center [756, 314] width 333 height 41
radio input "true"
click at [851, 629] on p "Adicionar R$ 90,00" at bounding box center [875, 629] width 73 height 12
type input "1"
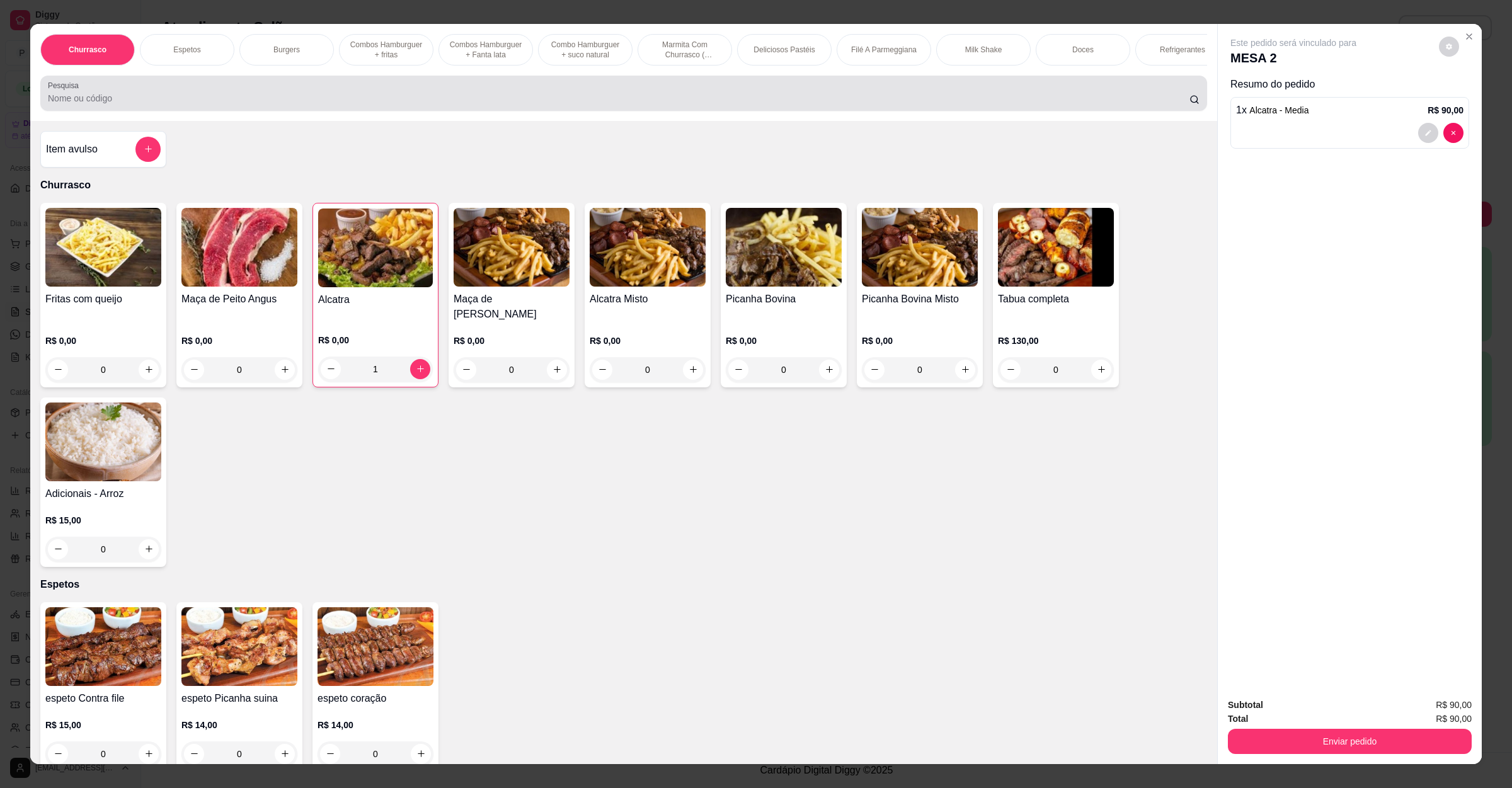
click at [119, 111] on div "Pesquisa" at bounding box center [624, 92] width 1167 height 35
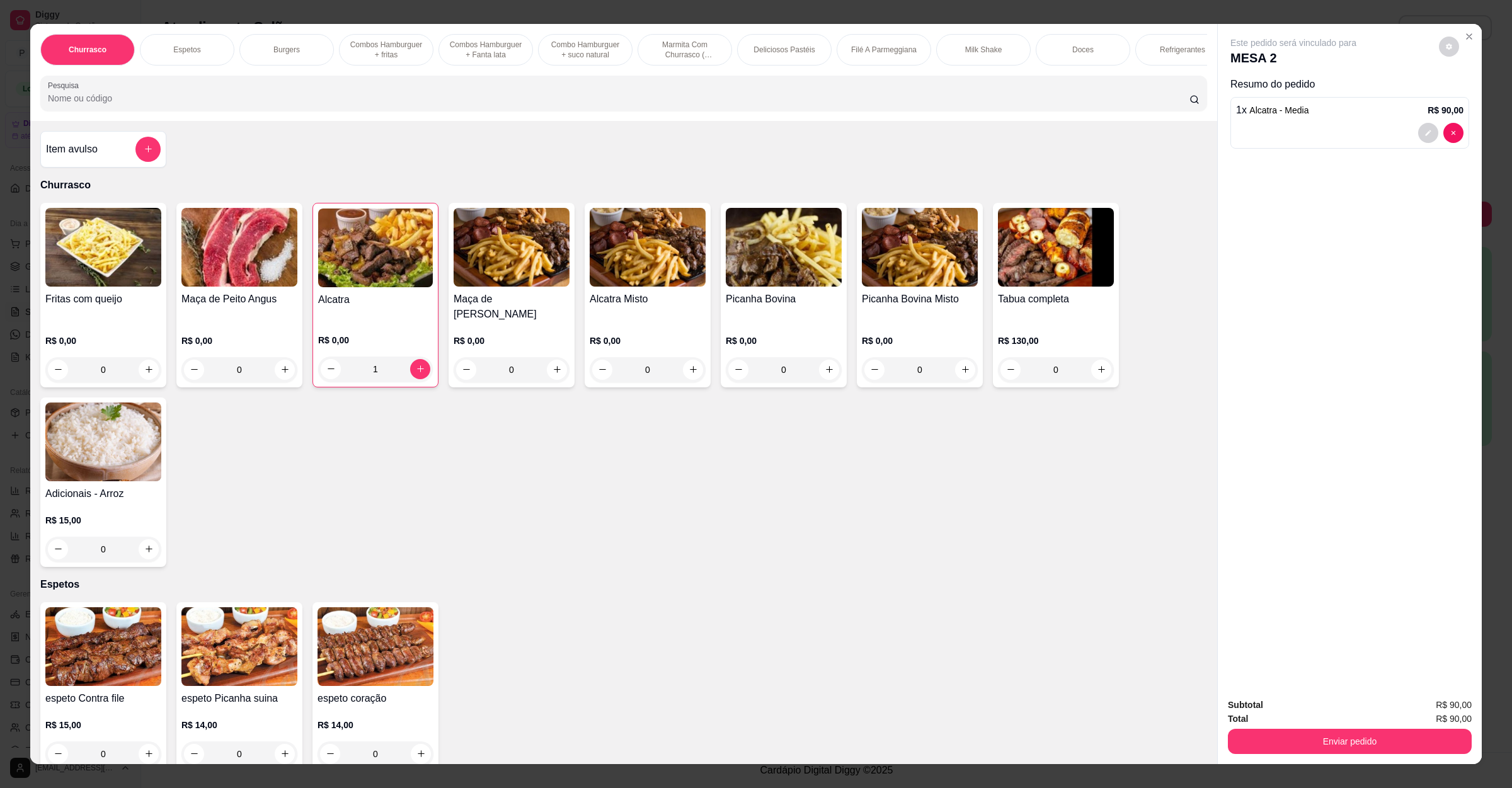
click at [109, 150] on div "Item avulso" at bounding box center [103, 149] width 126 height 37
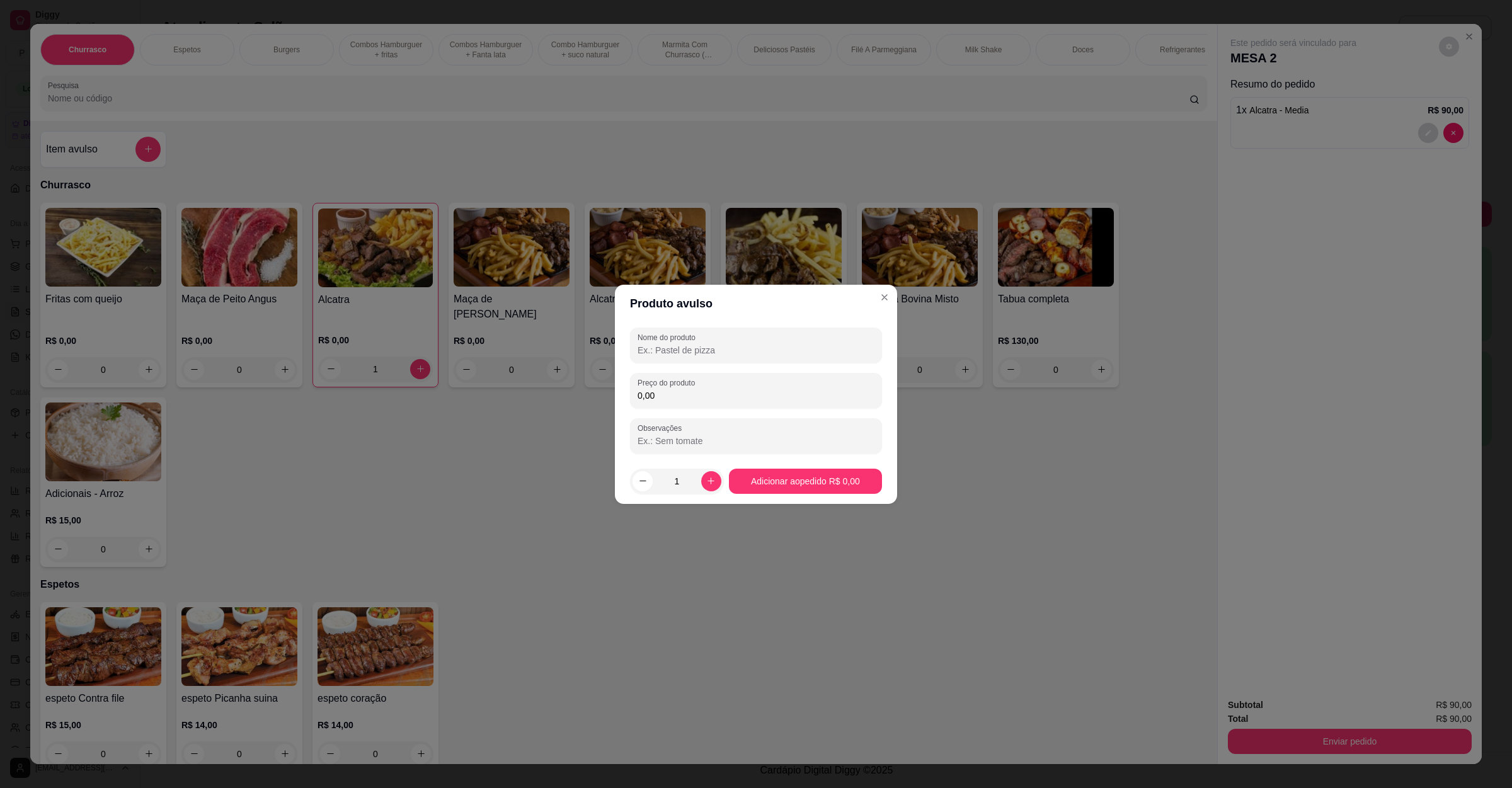
click at [762, 348] on input "Nome do produto" at bounding box center [756, 351] width 237 height 13
type input "pinga"
click at [747, 392] on input "0,00" at bounding box center [756, 395] width 237 height 13
type input "3,00"
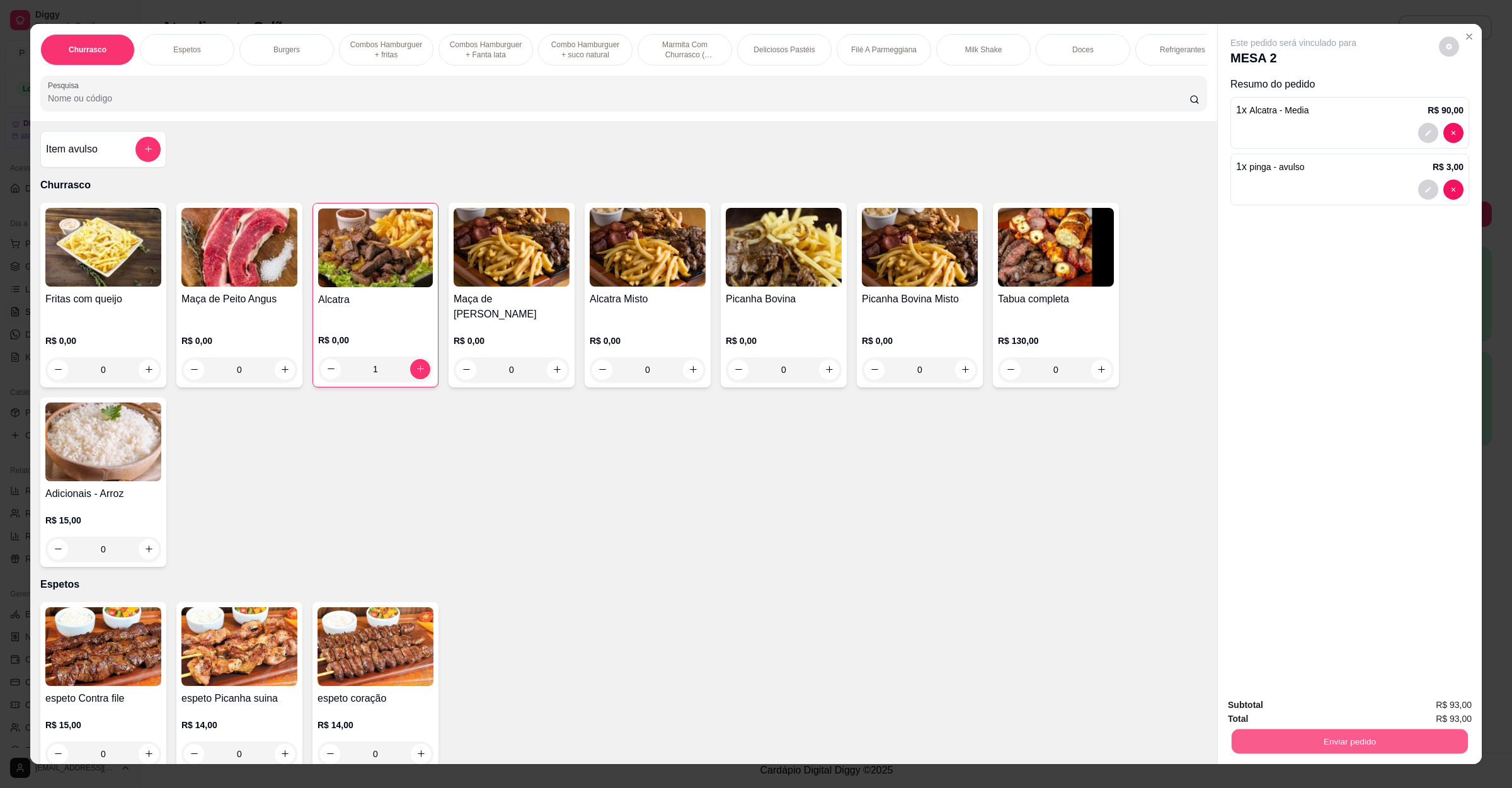
click at [1349, 743] on button "Enviar pedido" at bounding box center [1350, 741] width 237 height 24
click at [1327, 711] on button "Não registrar e enviar pedido" at bounding box center [1306, 710] width 131 height 24
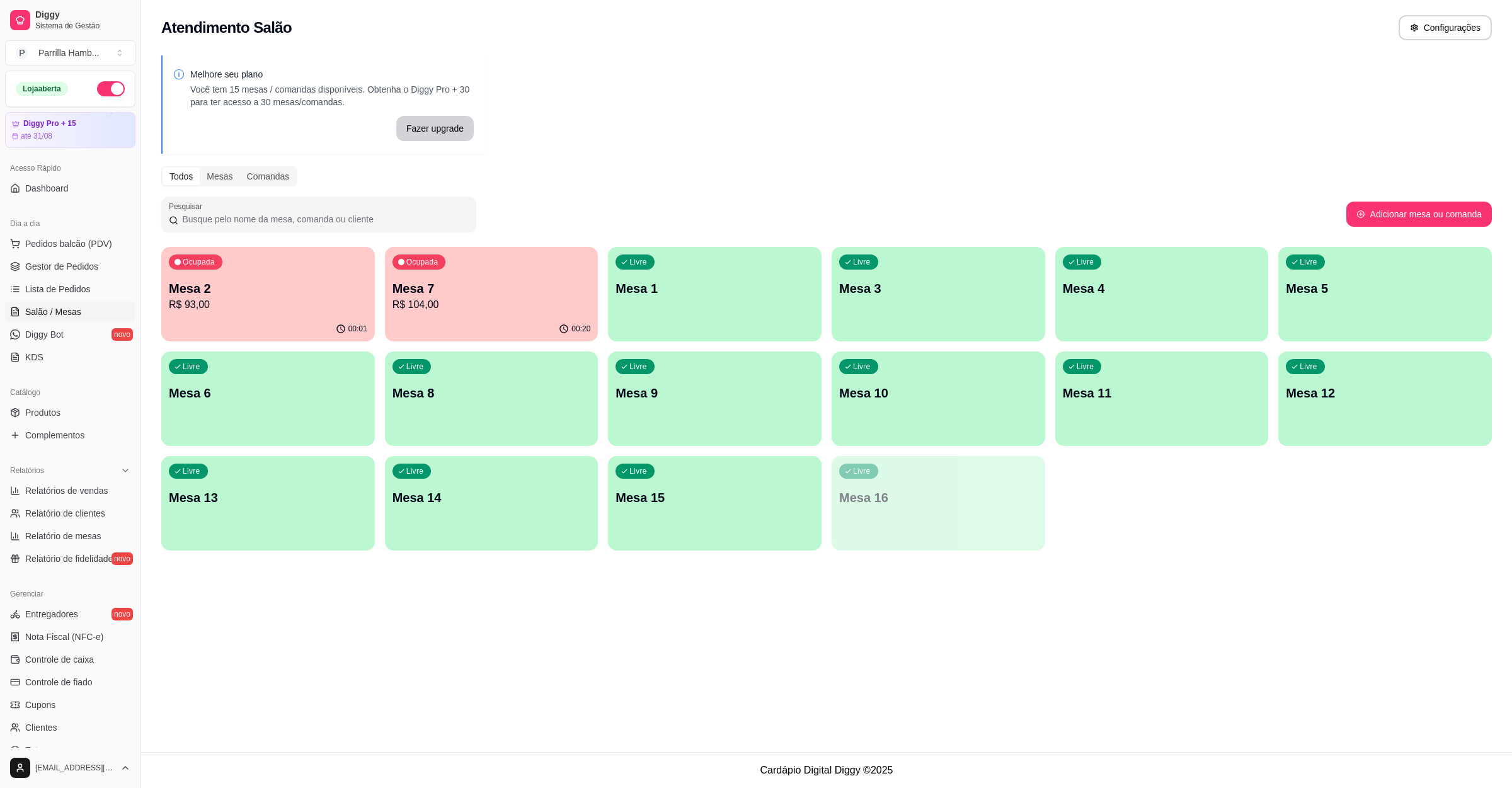
click at [246, 291] on p "Mesa 2" at bounding box center [267, 289] width 198 height 18
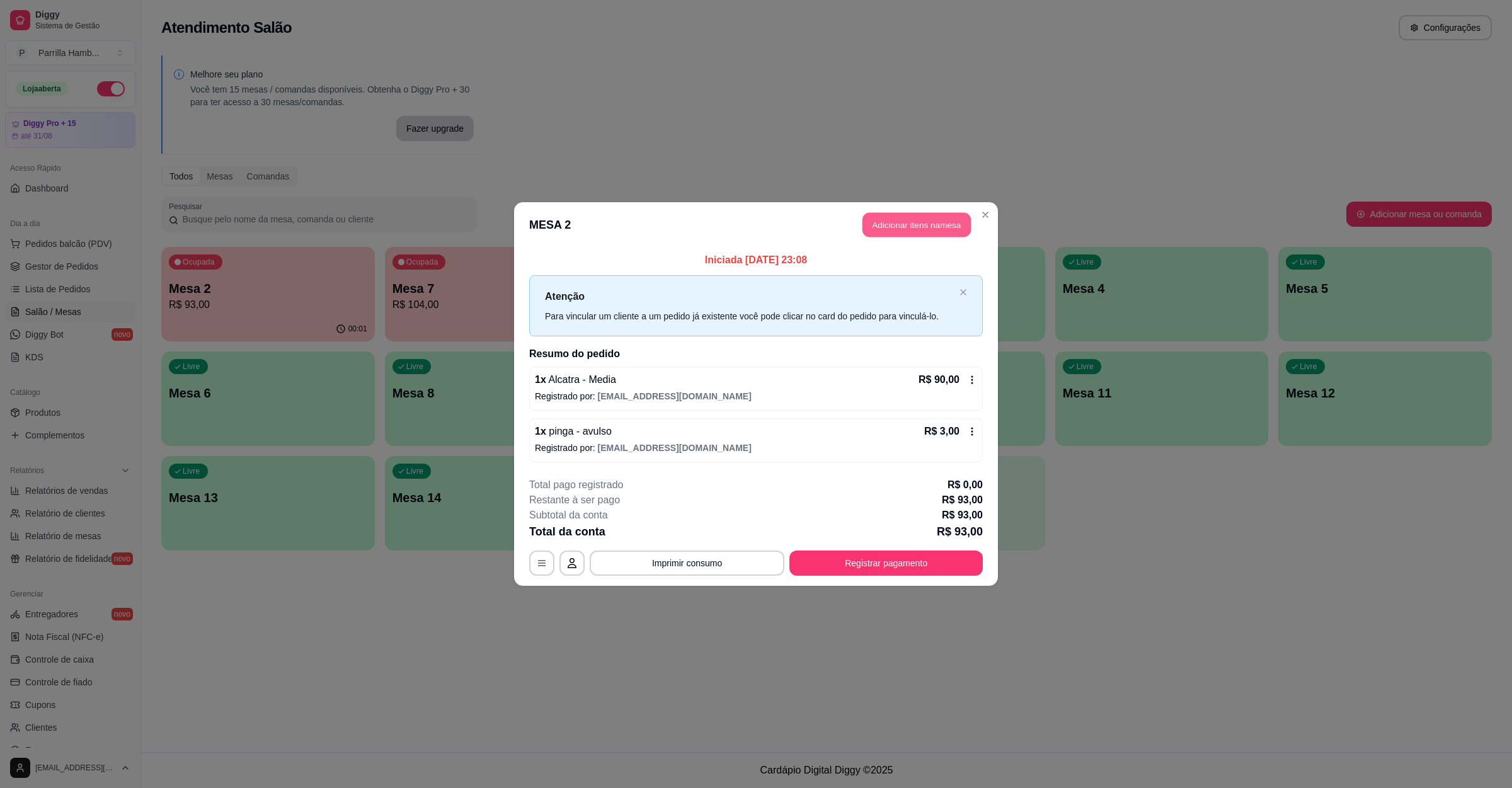
click at [893, 220] on button "Adicionar itens na mesa" at bounding box center [916, 225] width 108 height 24
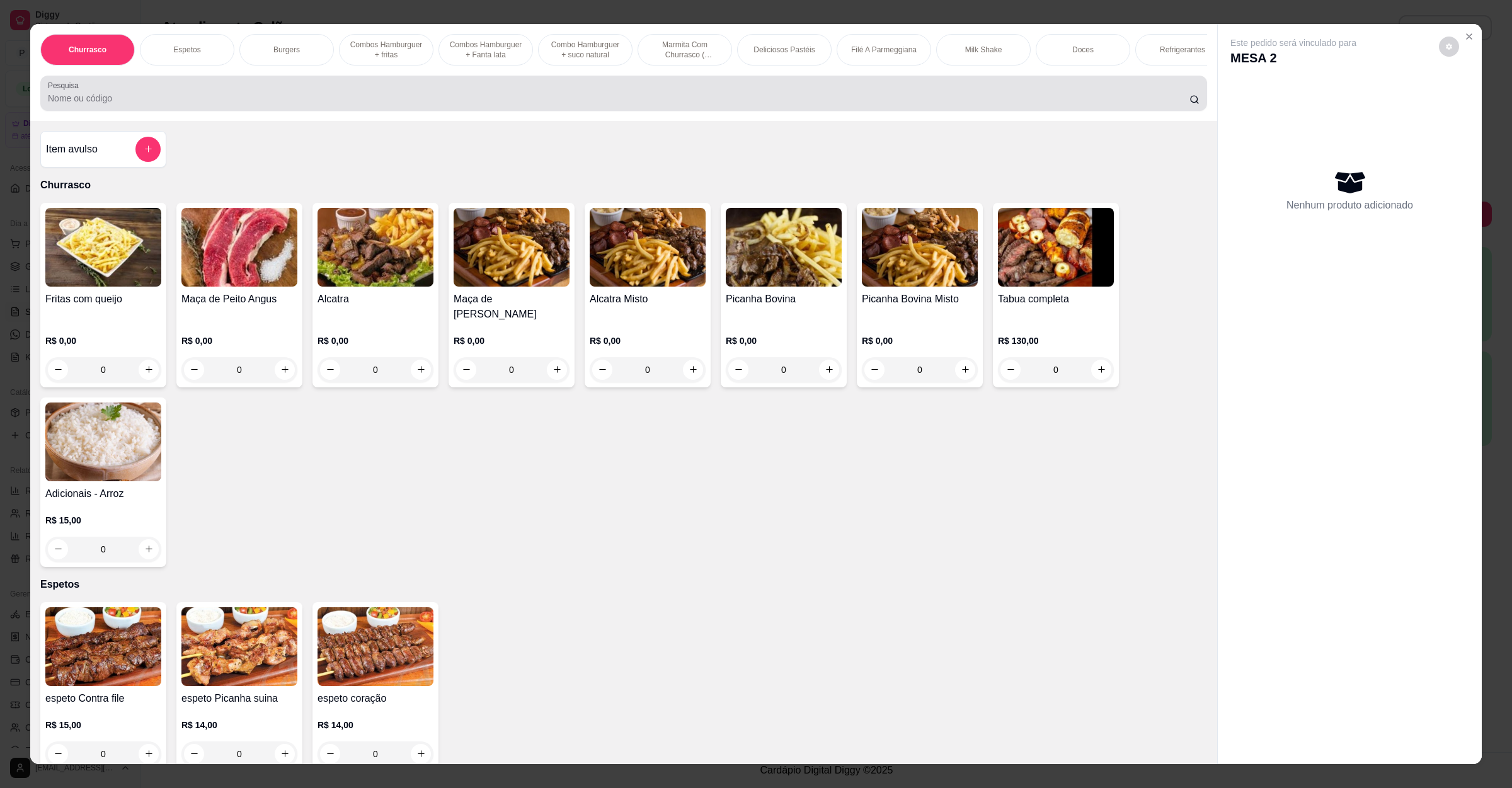
click at [272, 105] on input "Pesquisa" at bounding box center [618, 99] width 1141 height 13
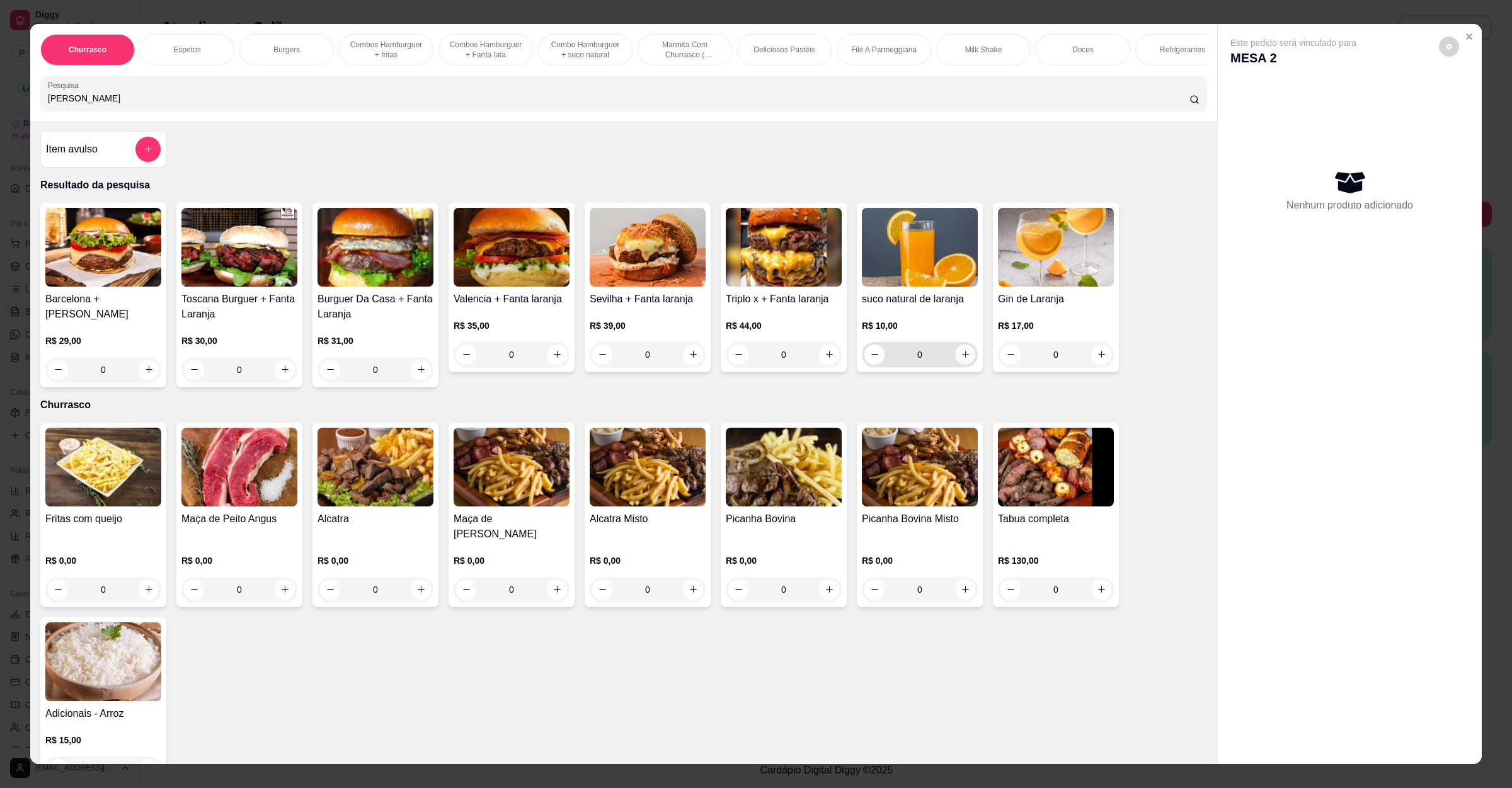
type input "lara"
click at [961, 359] on icon "increase-product-quantity" at bounding box center [965, 354] width 10 height 10
type input "1"
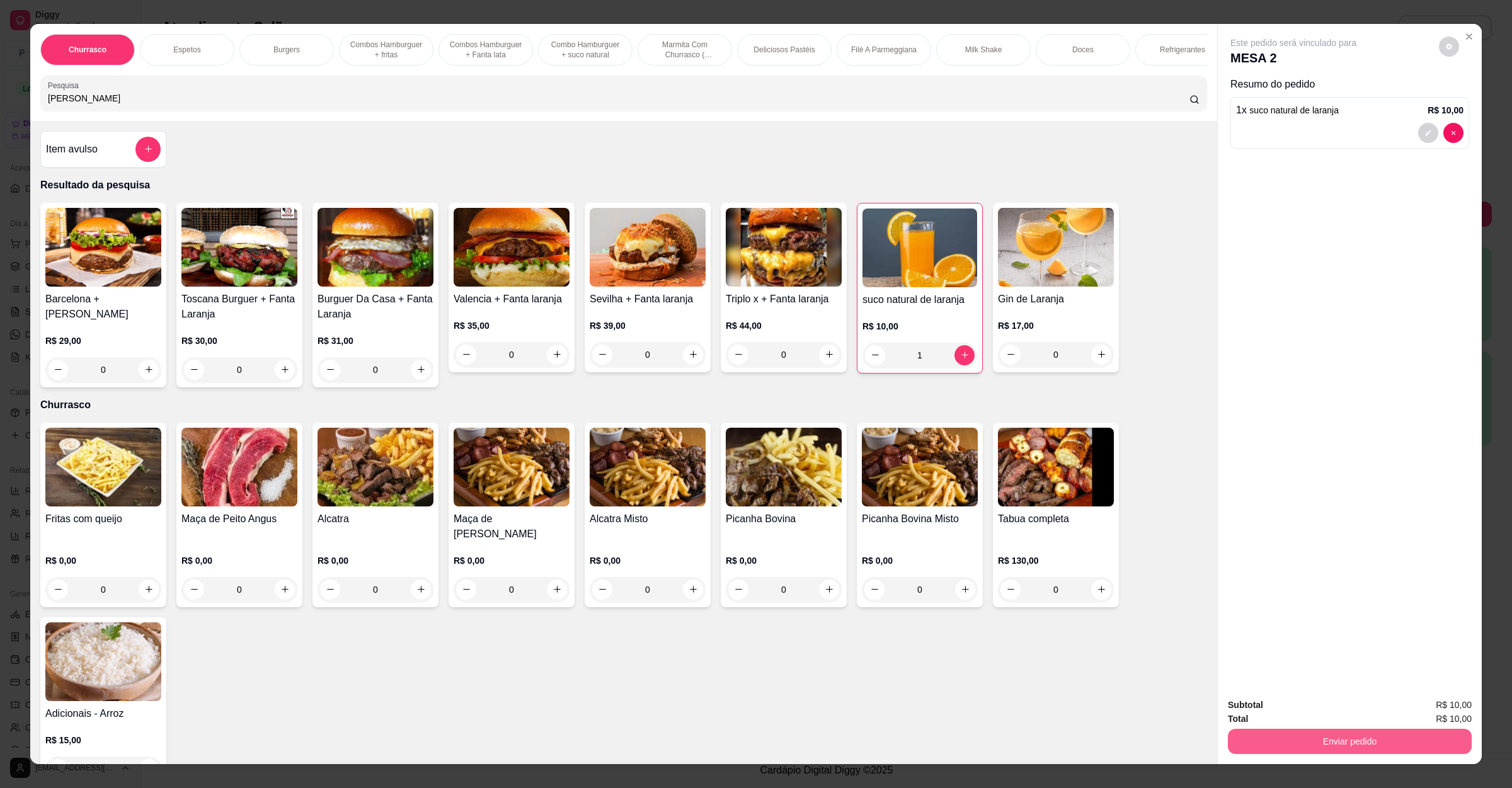
click at [1353, 730] on button "Enviar pedido" at bounding box center [1350, 741] width 244 height 25
click at [1295, 713] on button "Não registrar e enviar pedido" at bounding box center [1306, 711] width 131 height 24
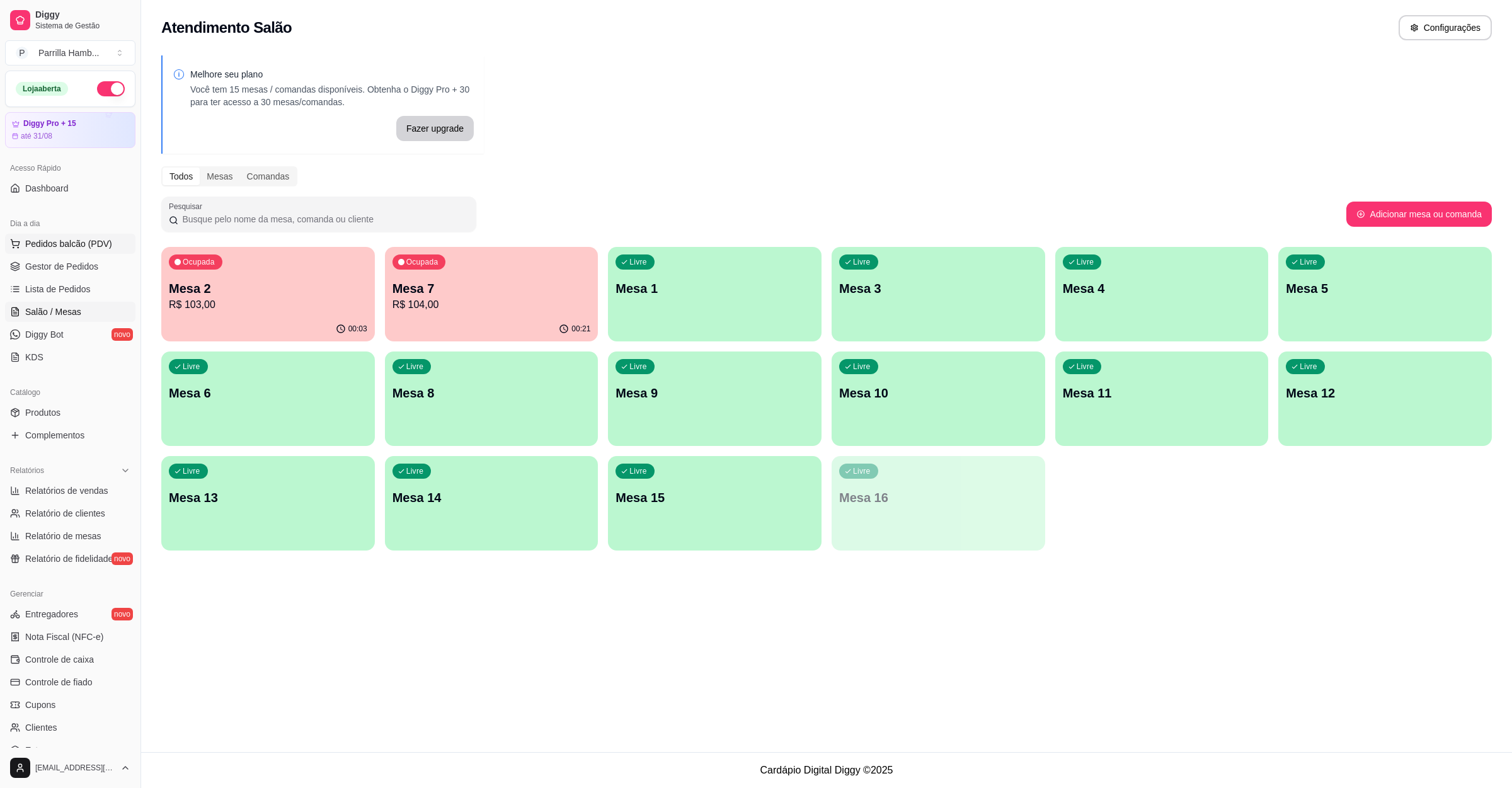
click at [78, 237] on button "Pedidos balcão (PDV)" at bounding box center [70, 244] width 130 height 20
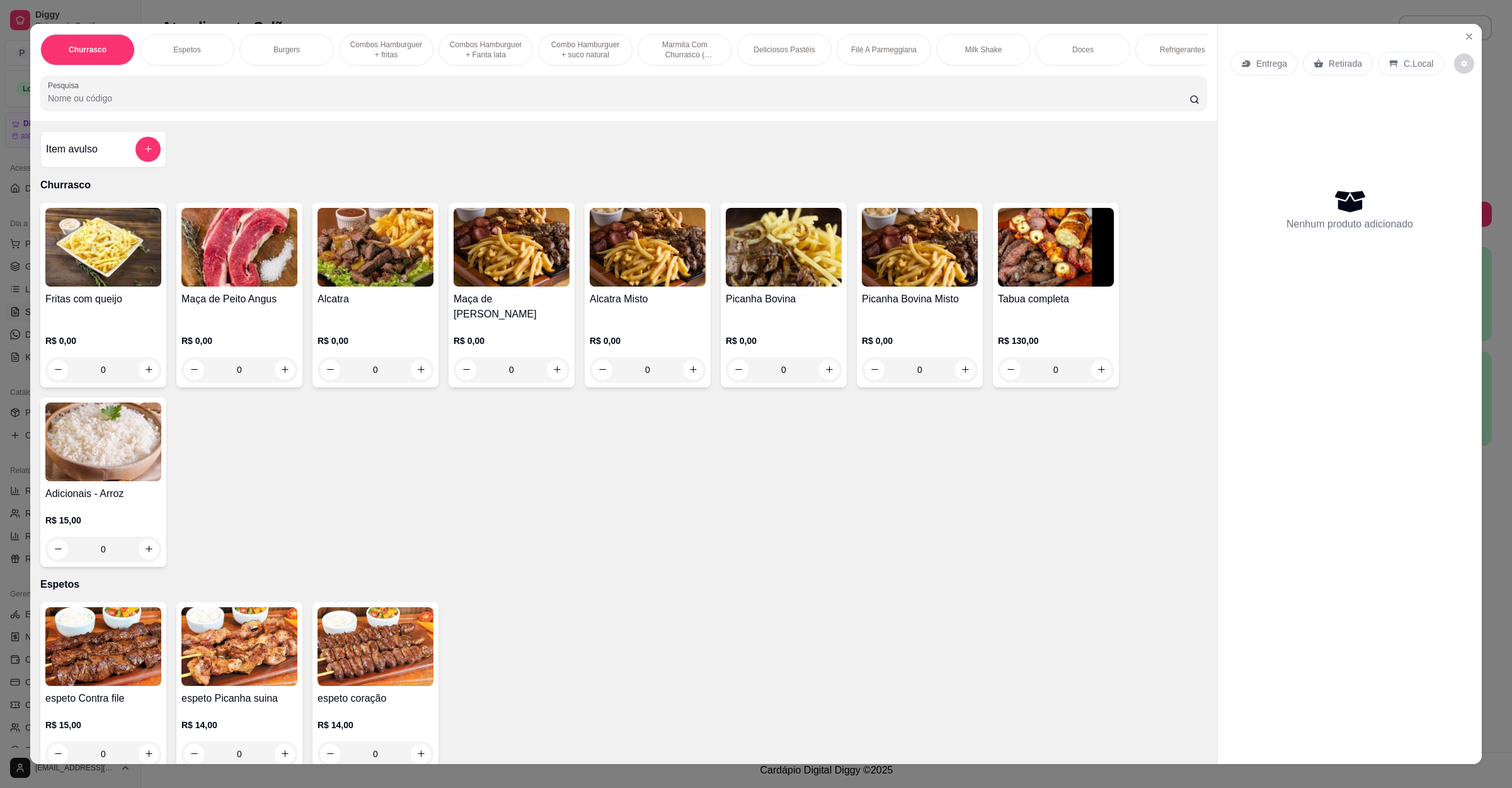
click at [1246, 66] on div "Entrega" at bounding box center [1264, 64] width 67 height 24
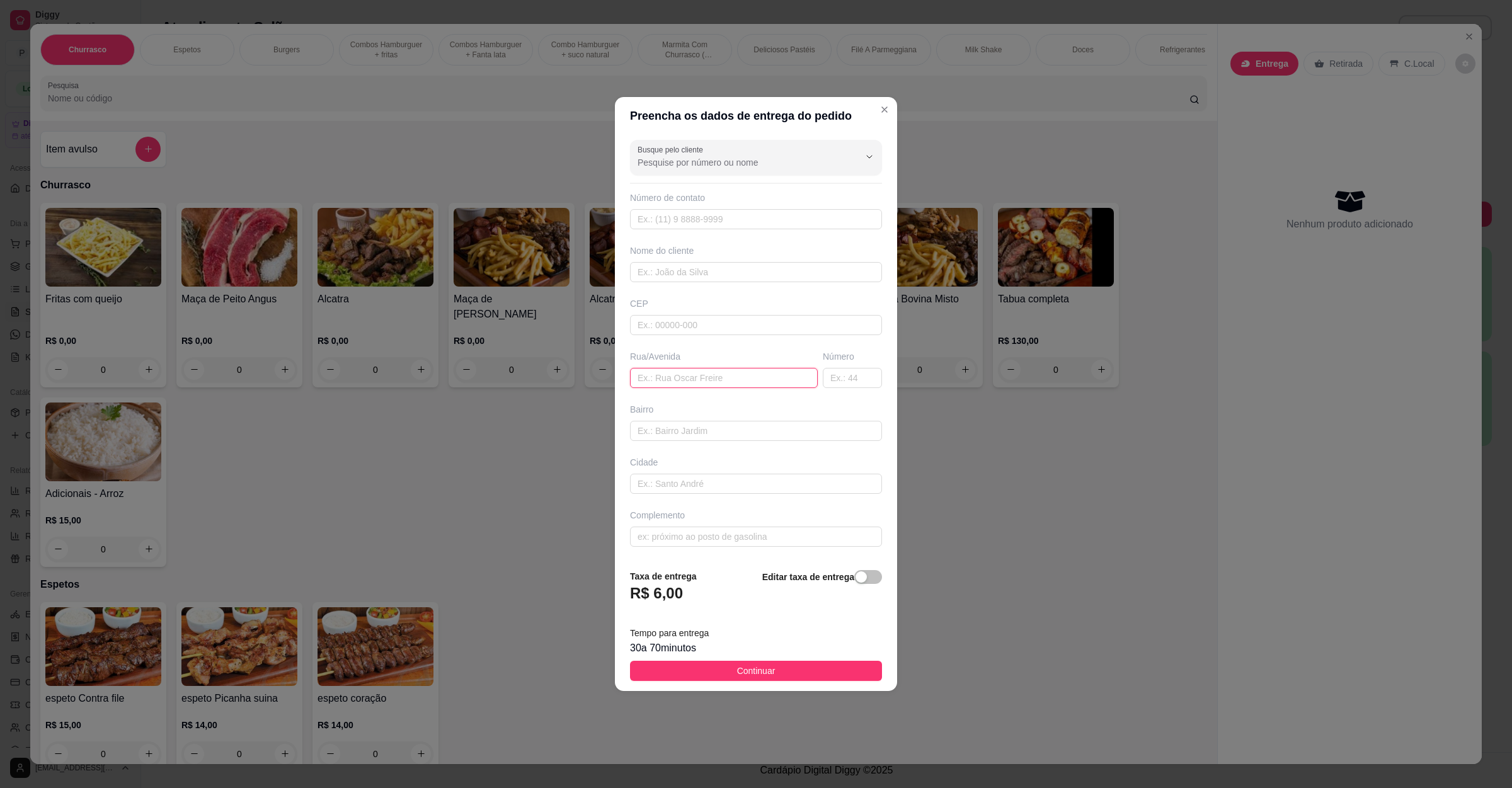
click at [688, 378] on input "text" at bounding box center [723, 377] width 187 height 20
paste input "Rua três Maria 290"
type input "Rua três Maria 290"
click at [736, 681] on button "Continuar" at bounding box center [756, 671] width 252 height 20
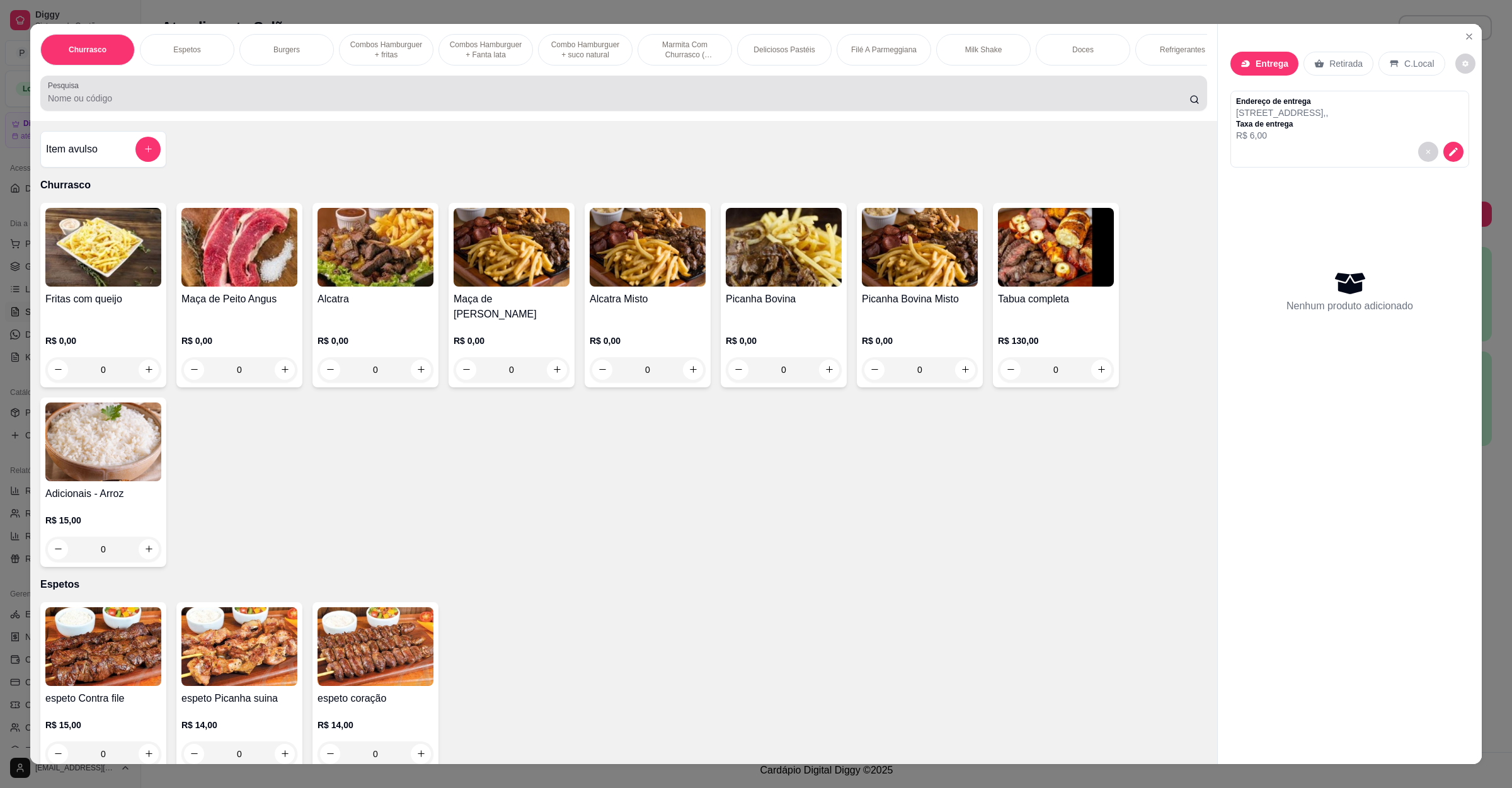
click at [261, 105] on input "Pesquisa" at bounding box center [618, 99] width 1141 height 13
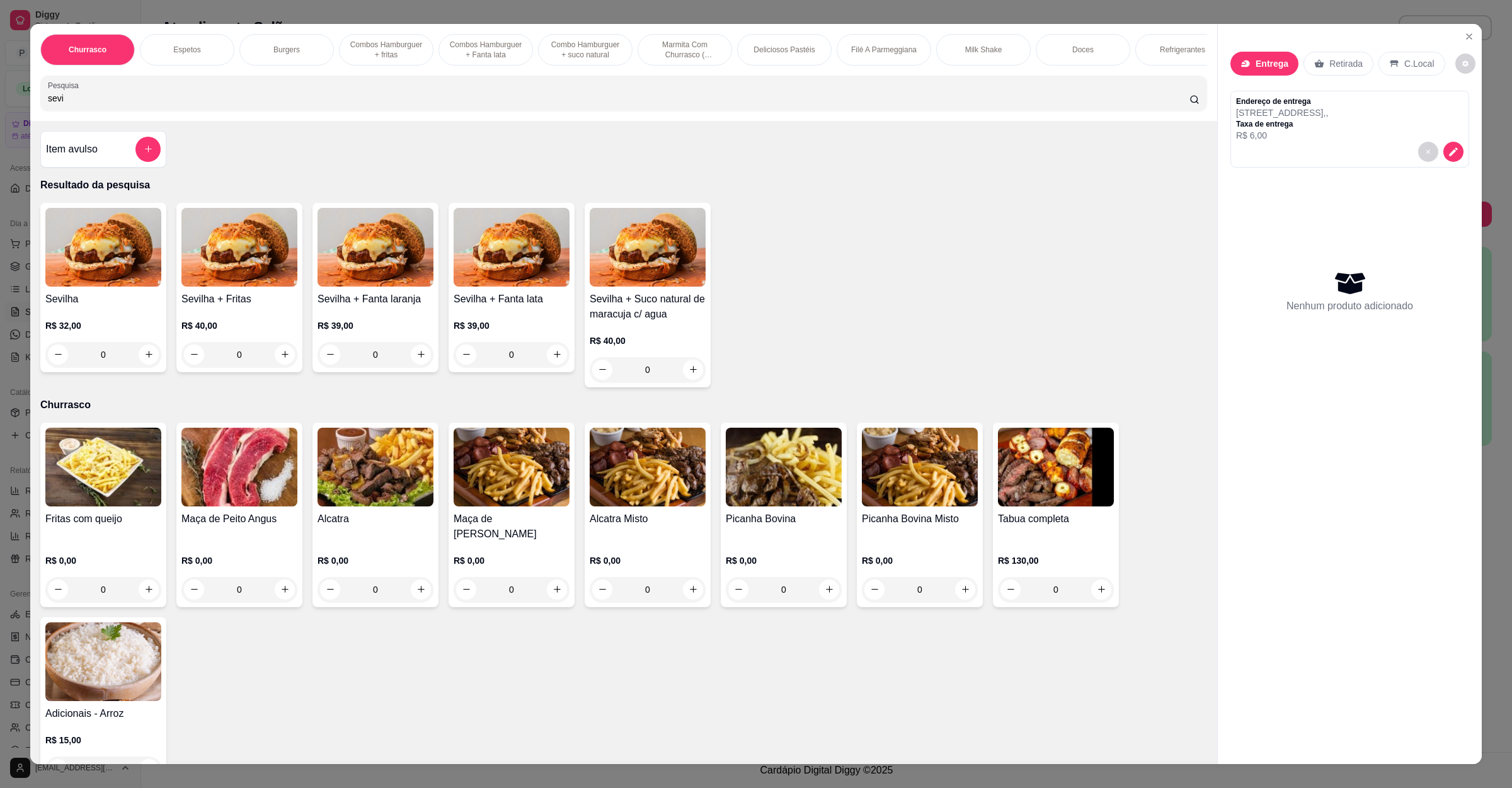
type input "sevi"
click at [122, 332] on p "R$ 32,00" at bounding box center [103, 325] width 116 height 13
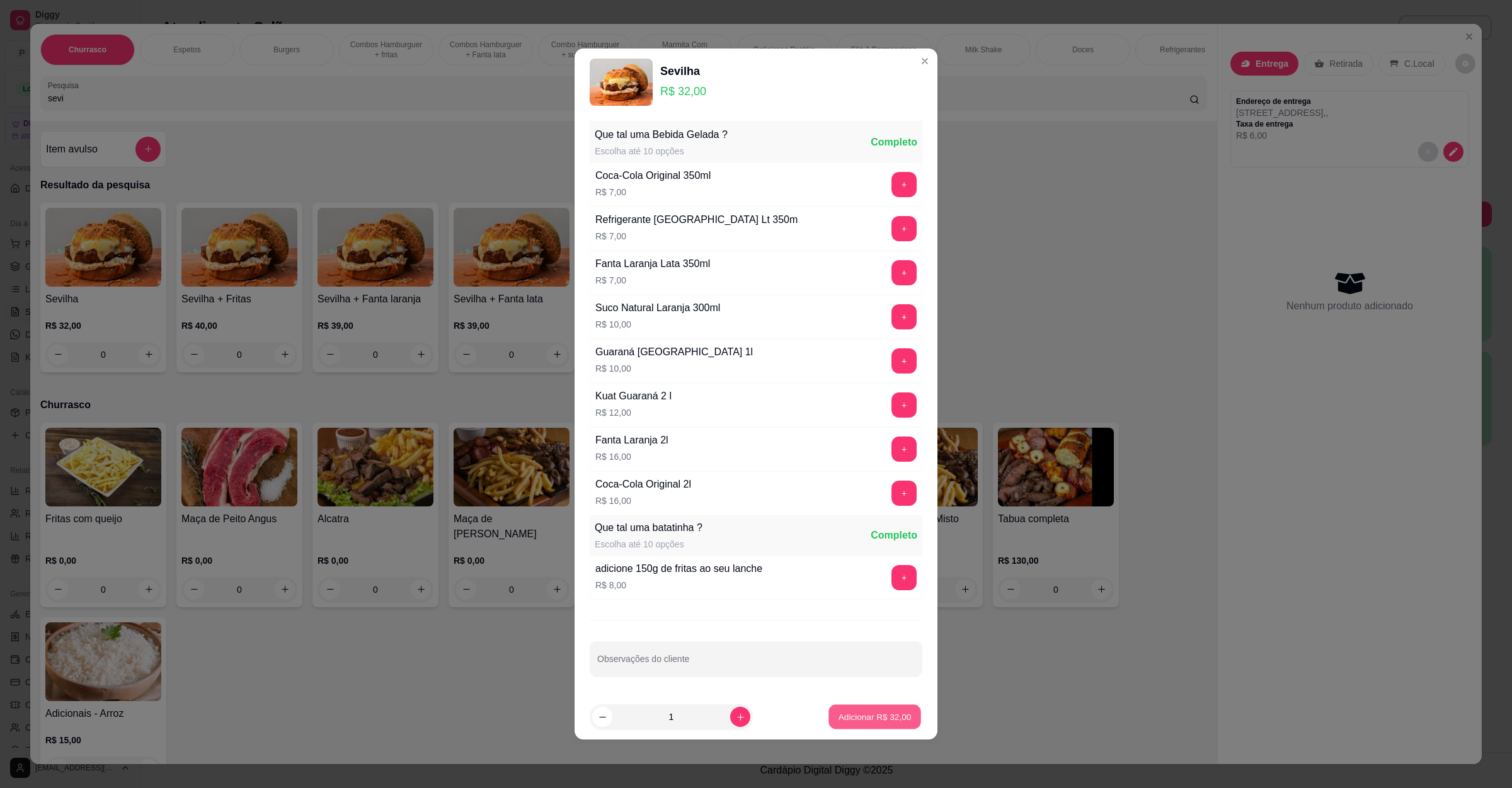
click at [847, 722] on p "Adicionar R$ 32,00" at bounding box center [875, 716] width 73 height 12
type input "1"
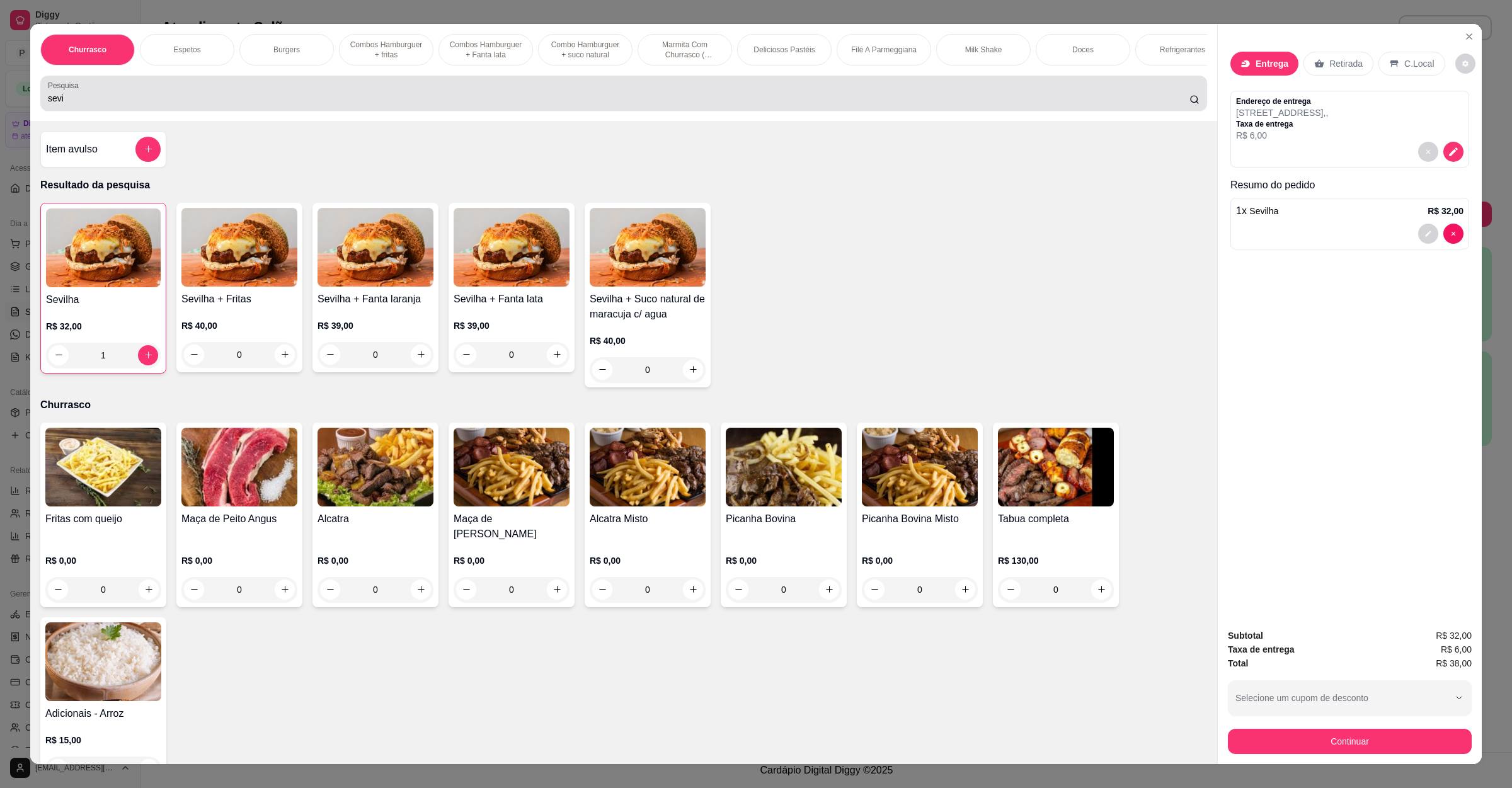
click at [421, 105] on input "sevi" at bounding box center [618, 99] width 1141 height 13
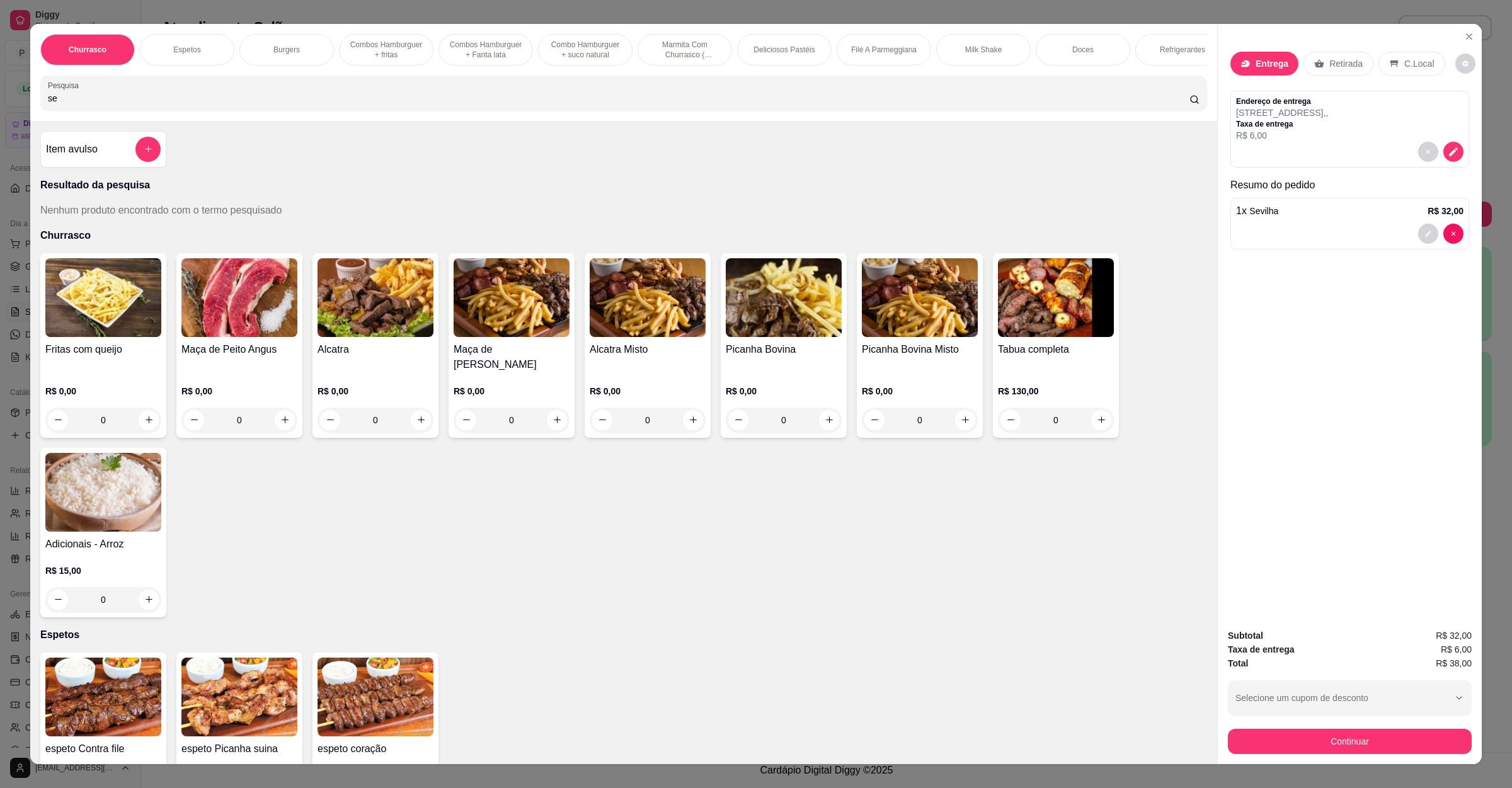
type input "s"
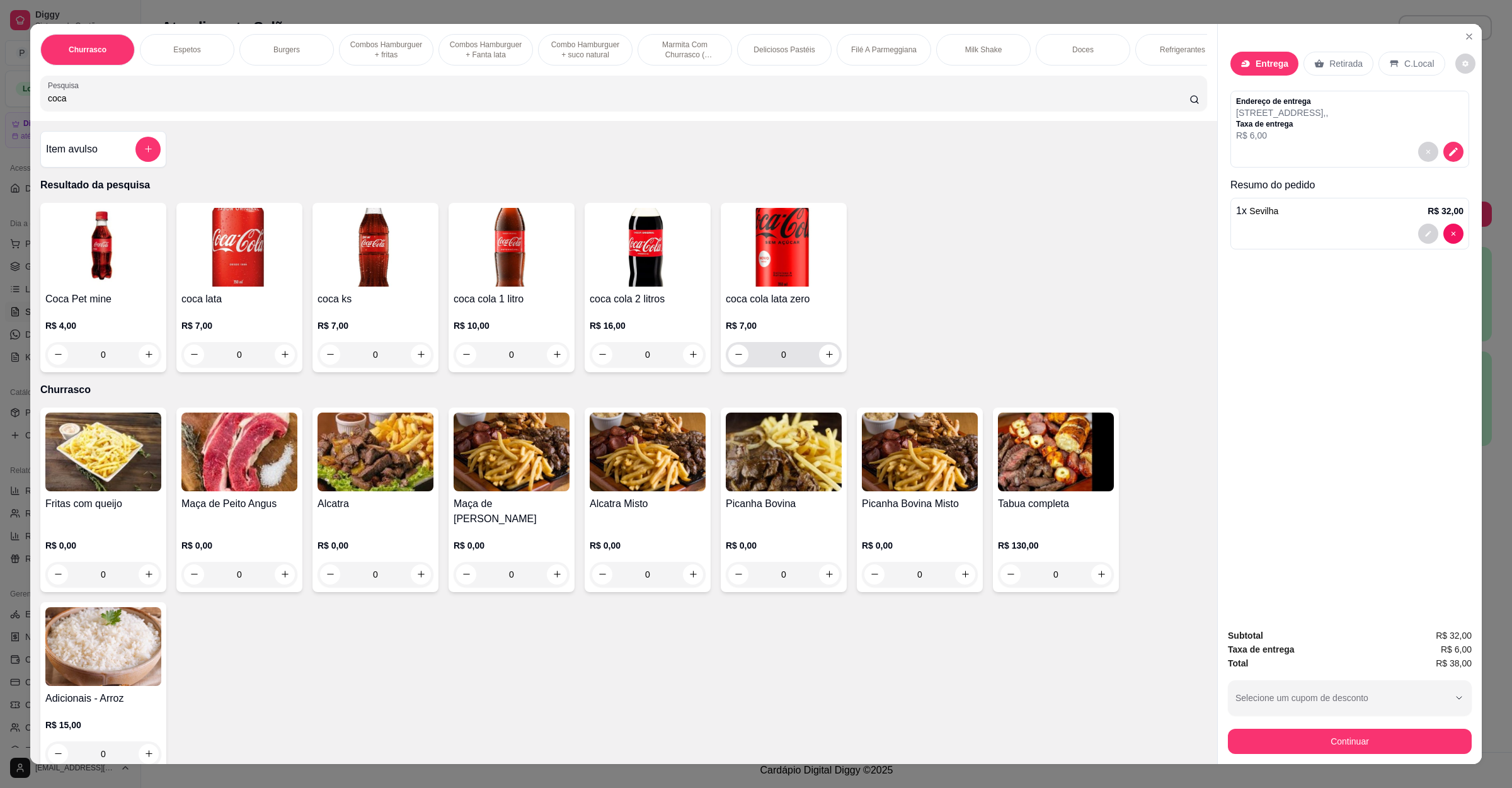
type input "coca"
click at [821, 364] on button "increase-product-quantity" at bounding box center [829, 354] width 20 height 20
type input "1"
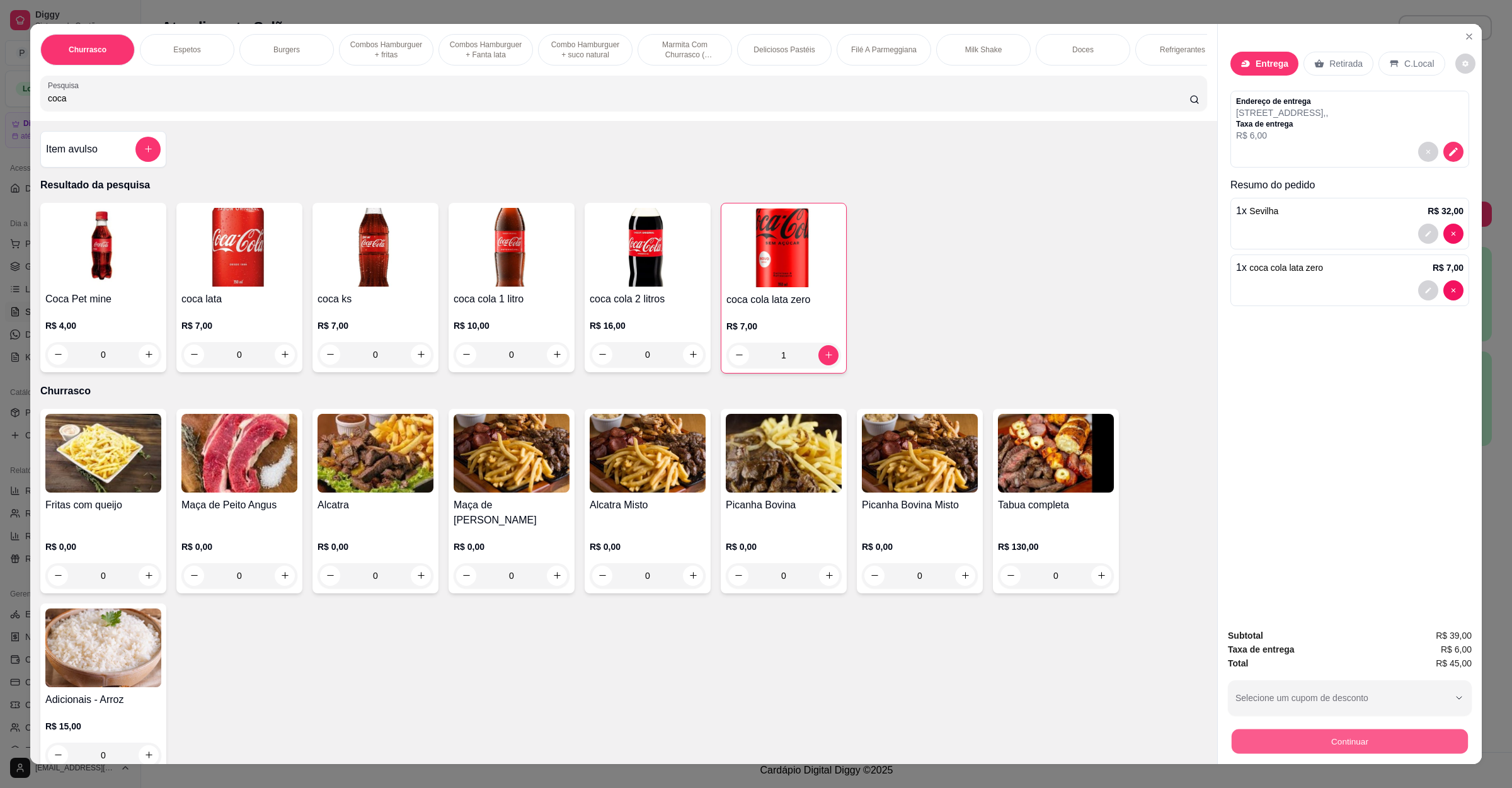
click at [1336, 740] on button "Continuar" at bounding box center [1350, 741] width 237 height 24
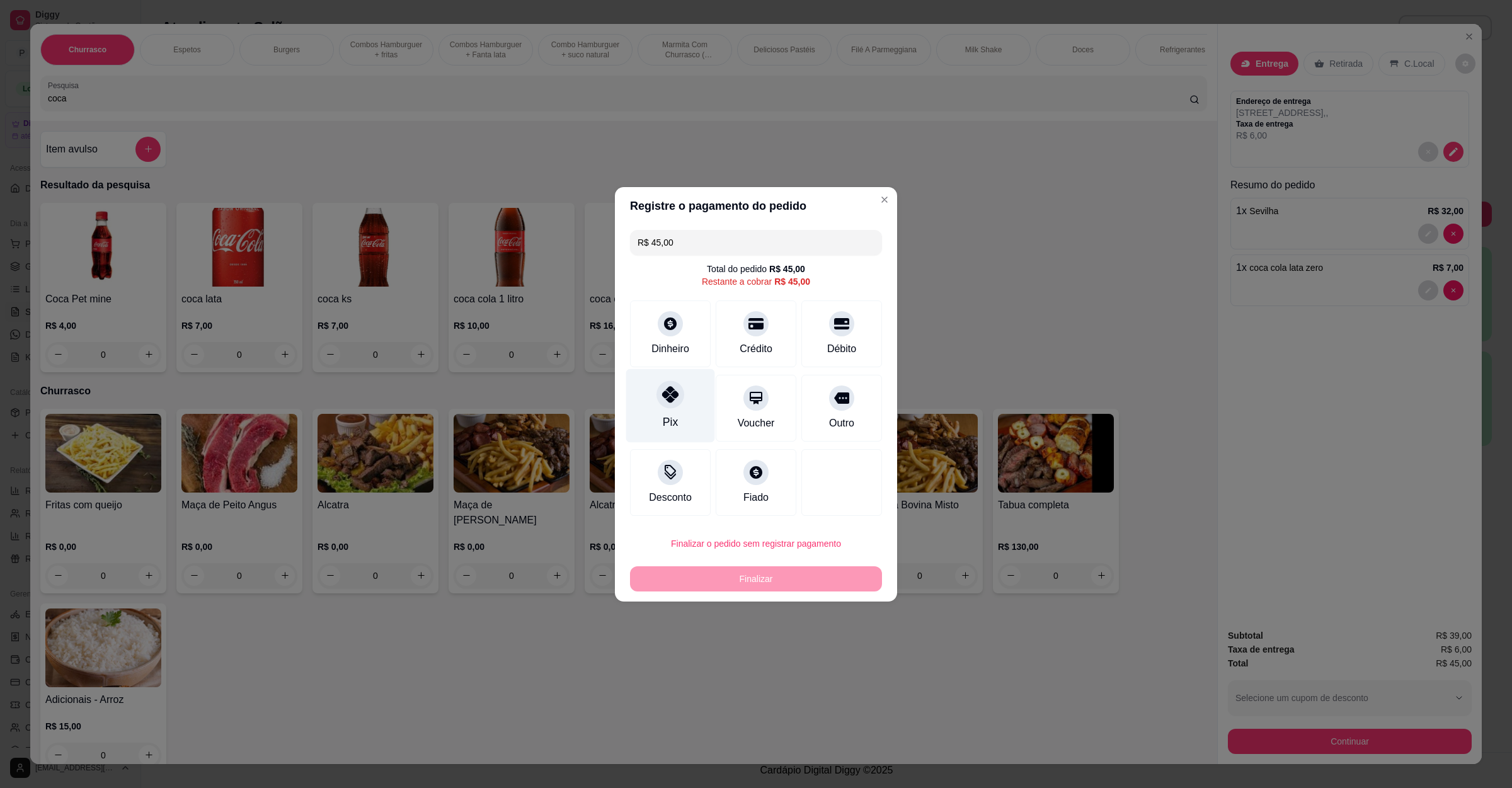
click at [658, 402] on div at bounding box center [670, 394] width 28 height 28
type input "R$ 0,00"
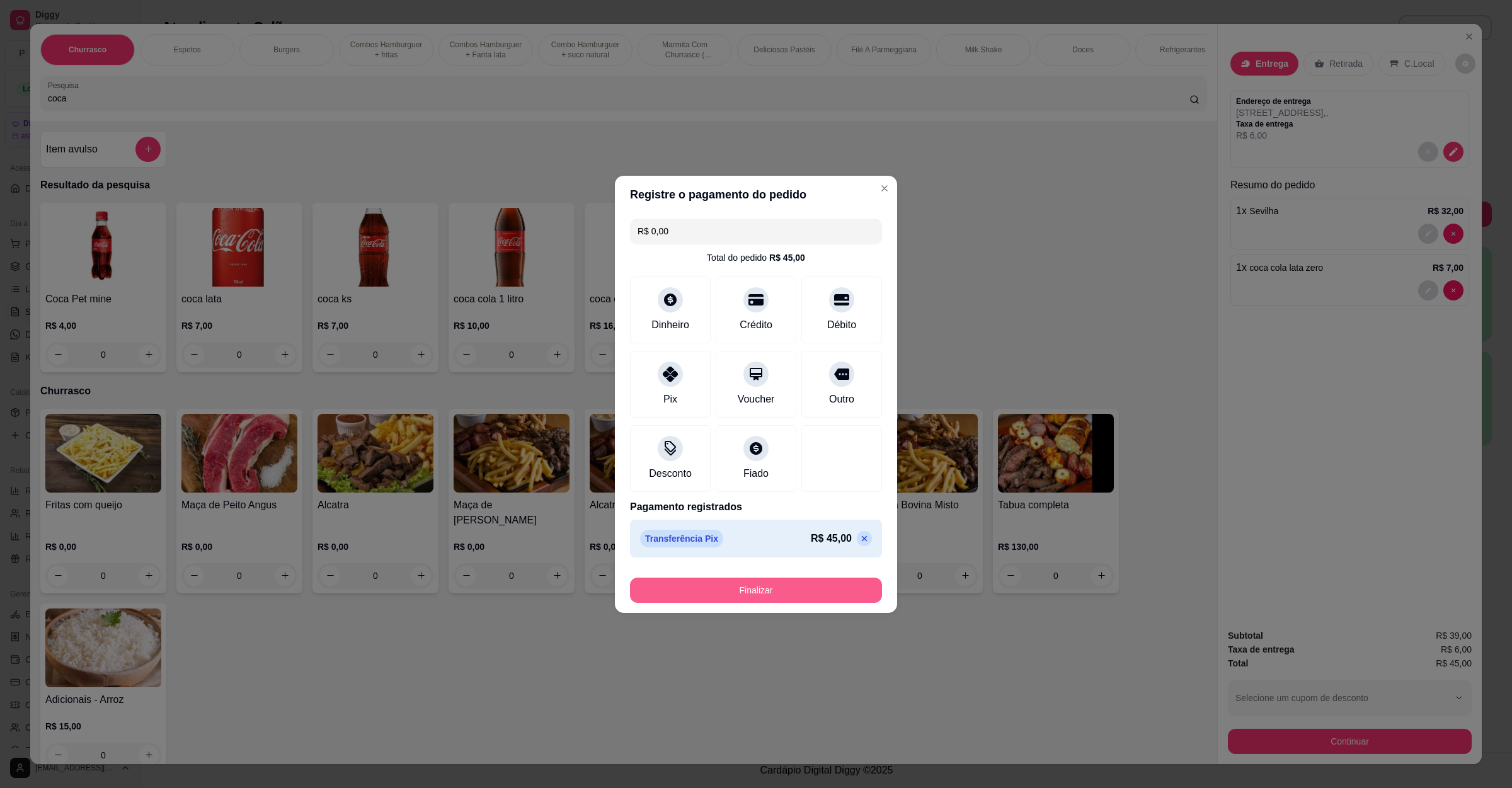
click at [700, 583] on button "Finalizar" at bounding box center [756, 590] width 252 height 25
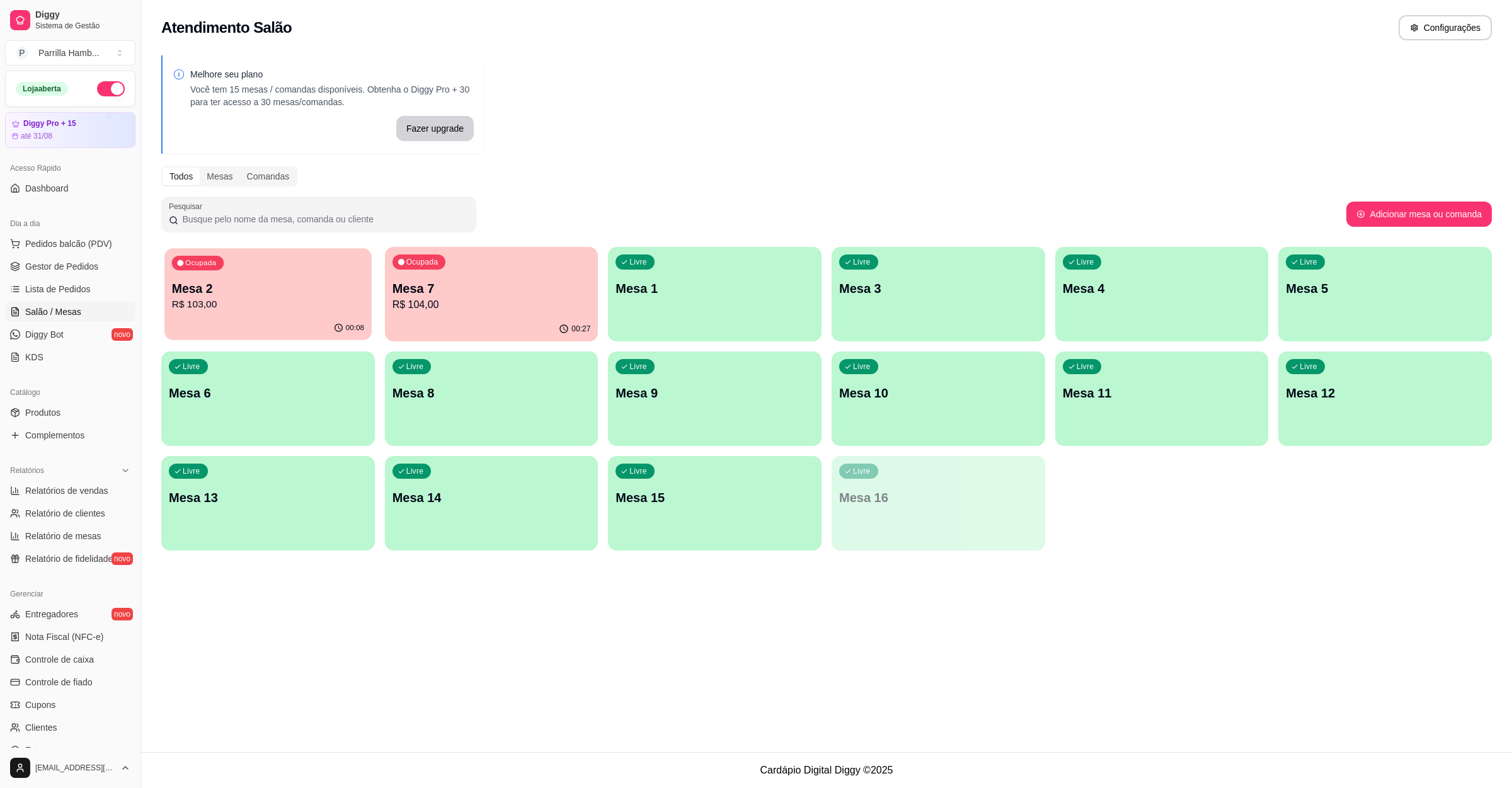
click at [257, 281] on p "Mesa 2" at bounding box center [268, 289] width 192 height 17
click at [484, 299] on p "R$ 104,00" at bounding box center [491, 305] width 192 height 14
click at [307, 303] on p "R$ 103,00" at bounding box center [268, 305] width 192 height 14
click at [89, 293] on link "Lista de Pedidos" at bounding box center [70, 289] width 130 height 20
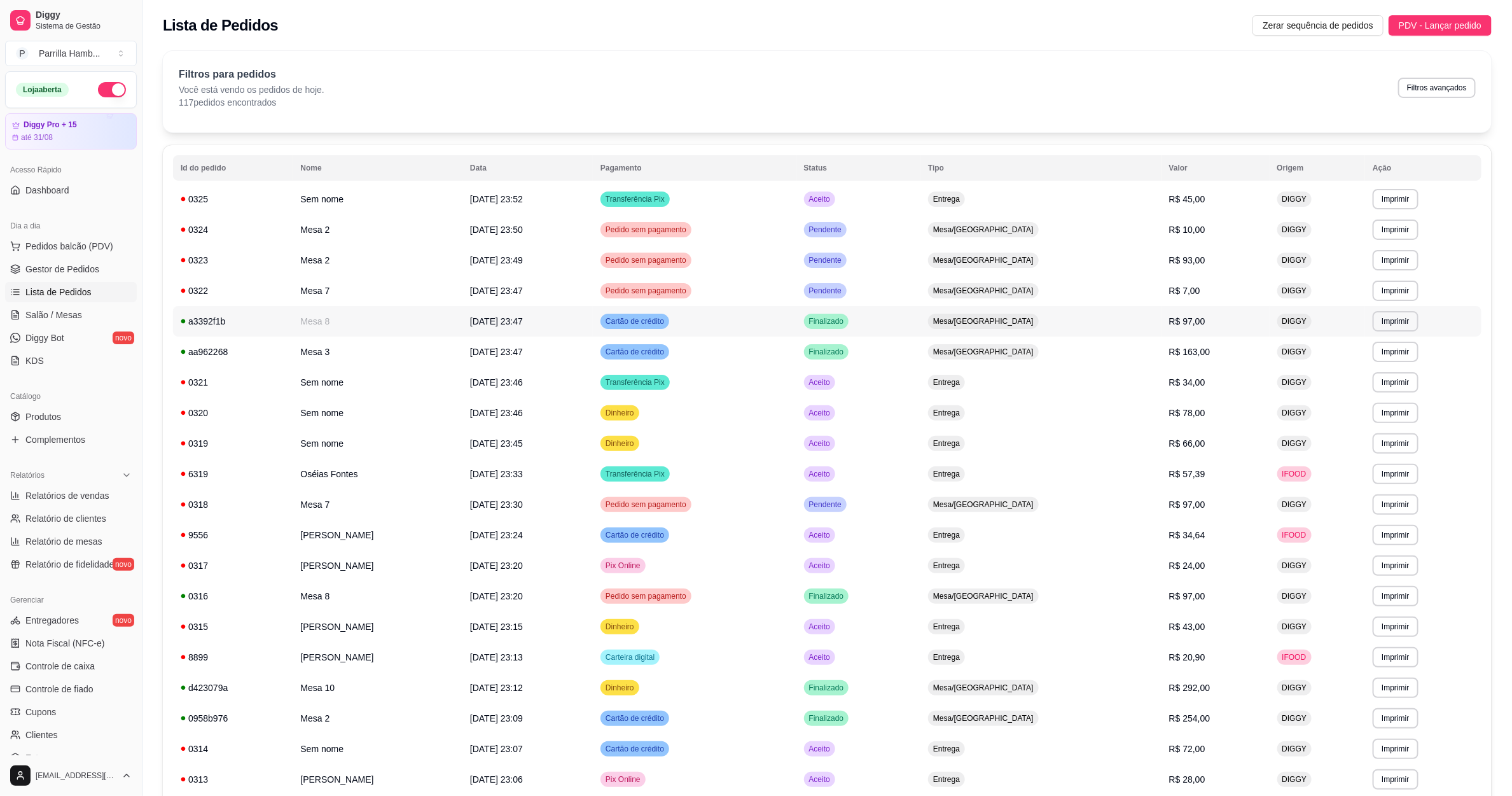
click at [367, 331] on td "Mesa 8" at bounding box center [378, 321] width 170 height 31
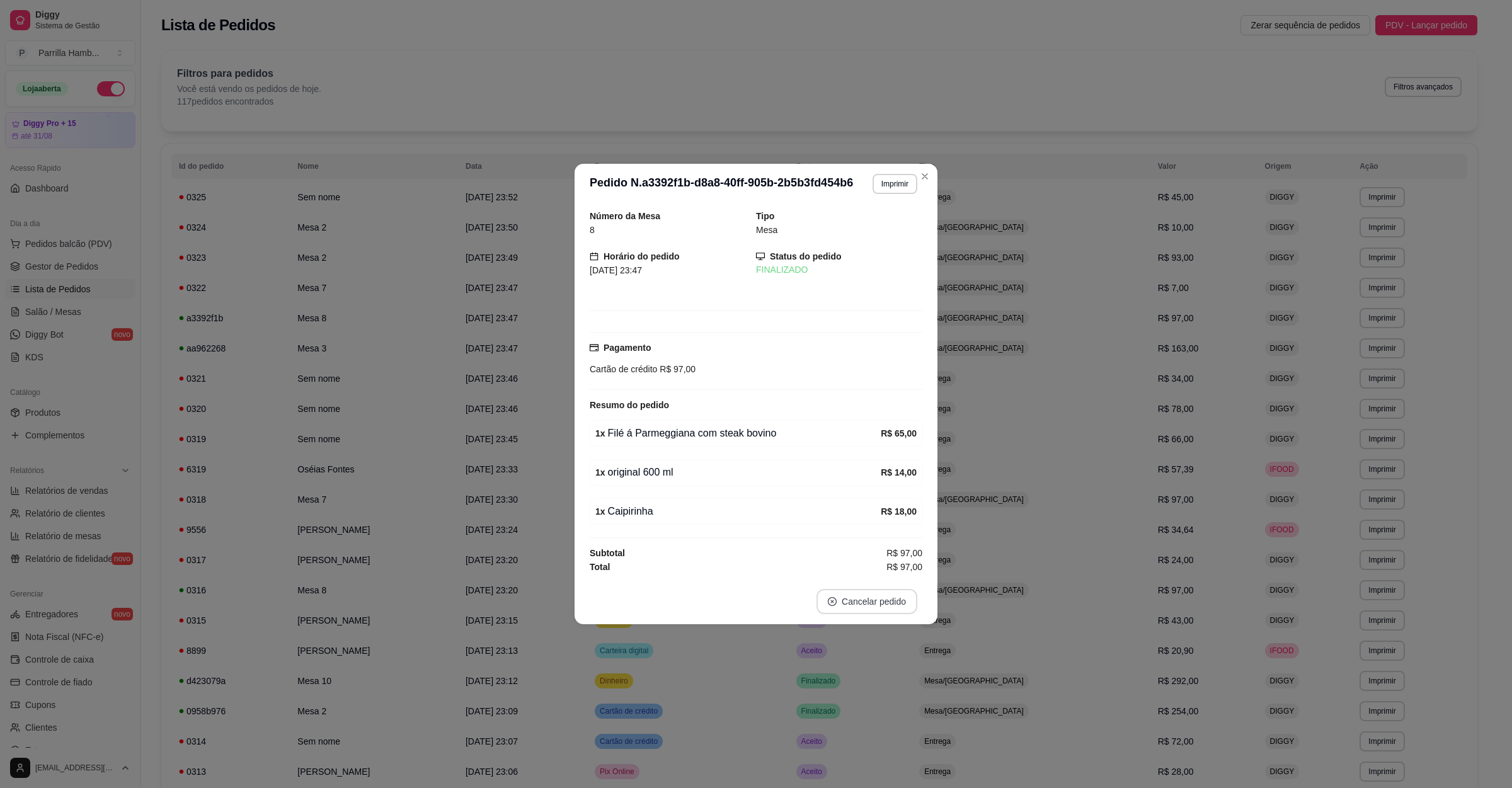
click at [859, 597] on button "Cancelar pedido" at bounding box center [867, 602] width 100 height 25
click at [889, 571] on button "Sim" at bounding box center [903, 573] width 49 height 24
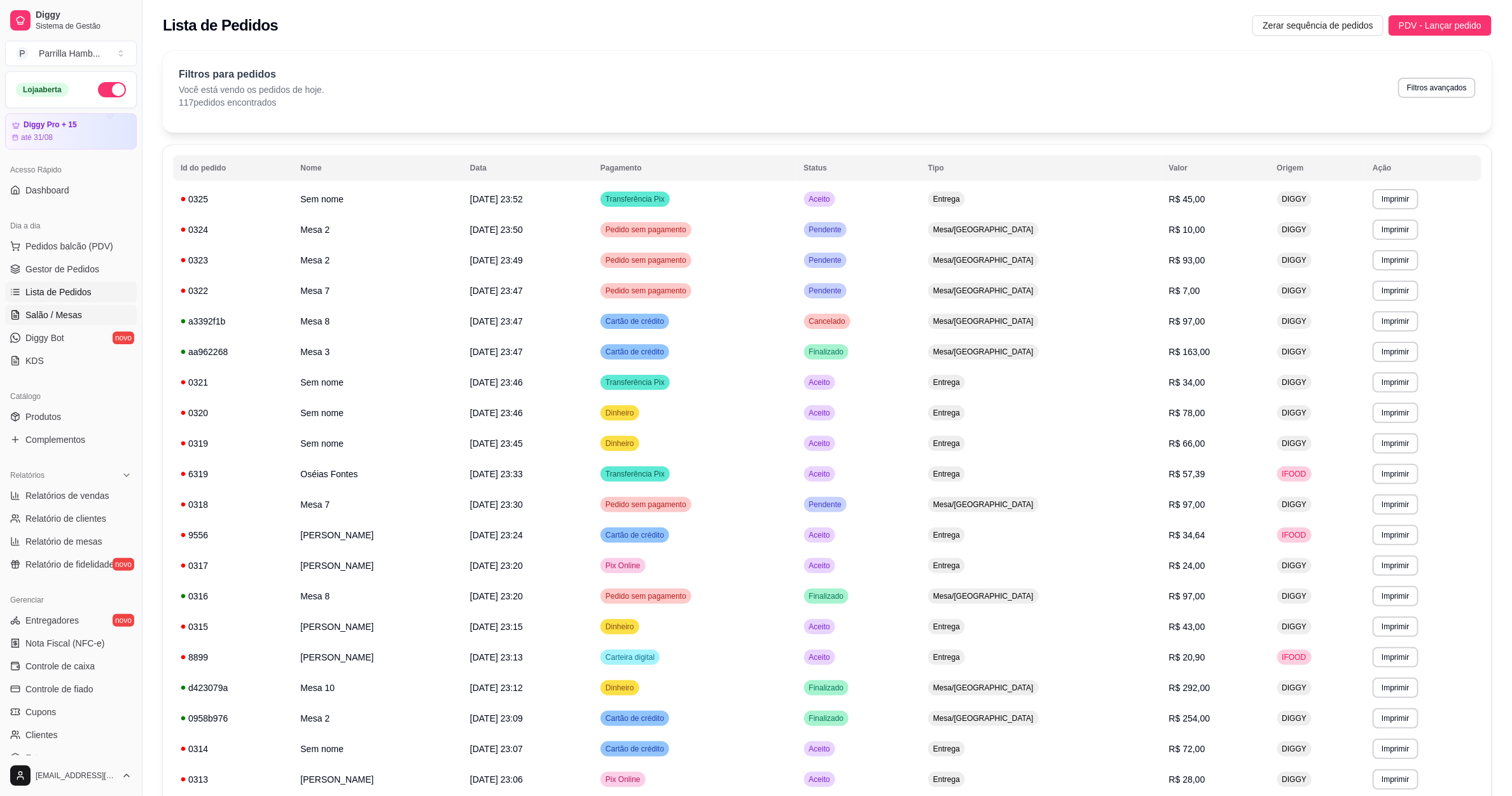
click at [36, 312] on span "Salão / Mesas" at bounding box center [53, 315] width 57 height 13
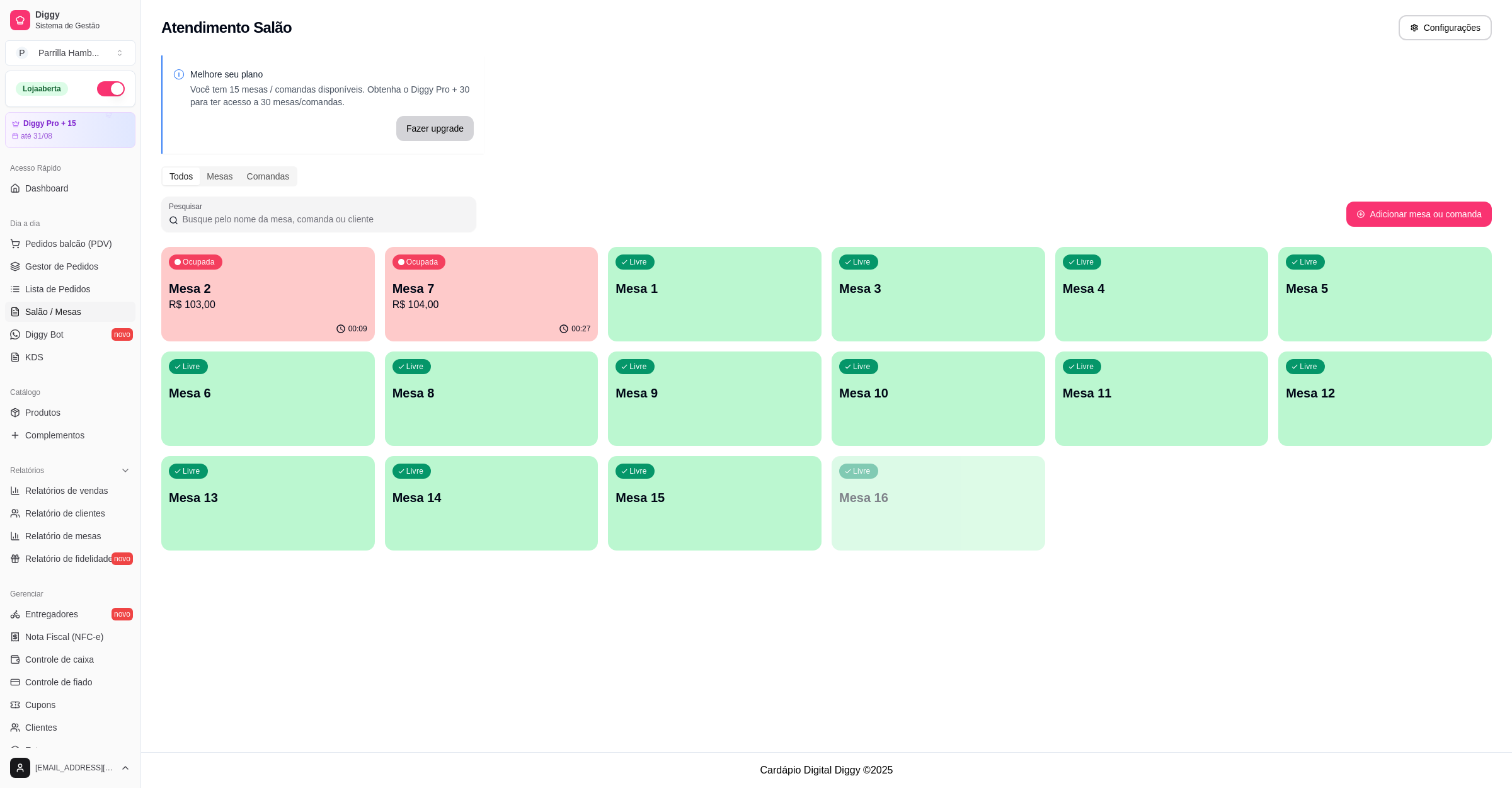
click at [463, 257] on div "Ocupada Mesa 7 R$ 104,00" at bounding box center [491, 281] width 213 height 70
click at [694, 400] on p "Mesa 9" at bounding box center [714, 394] width 198 height 18
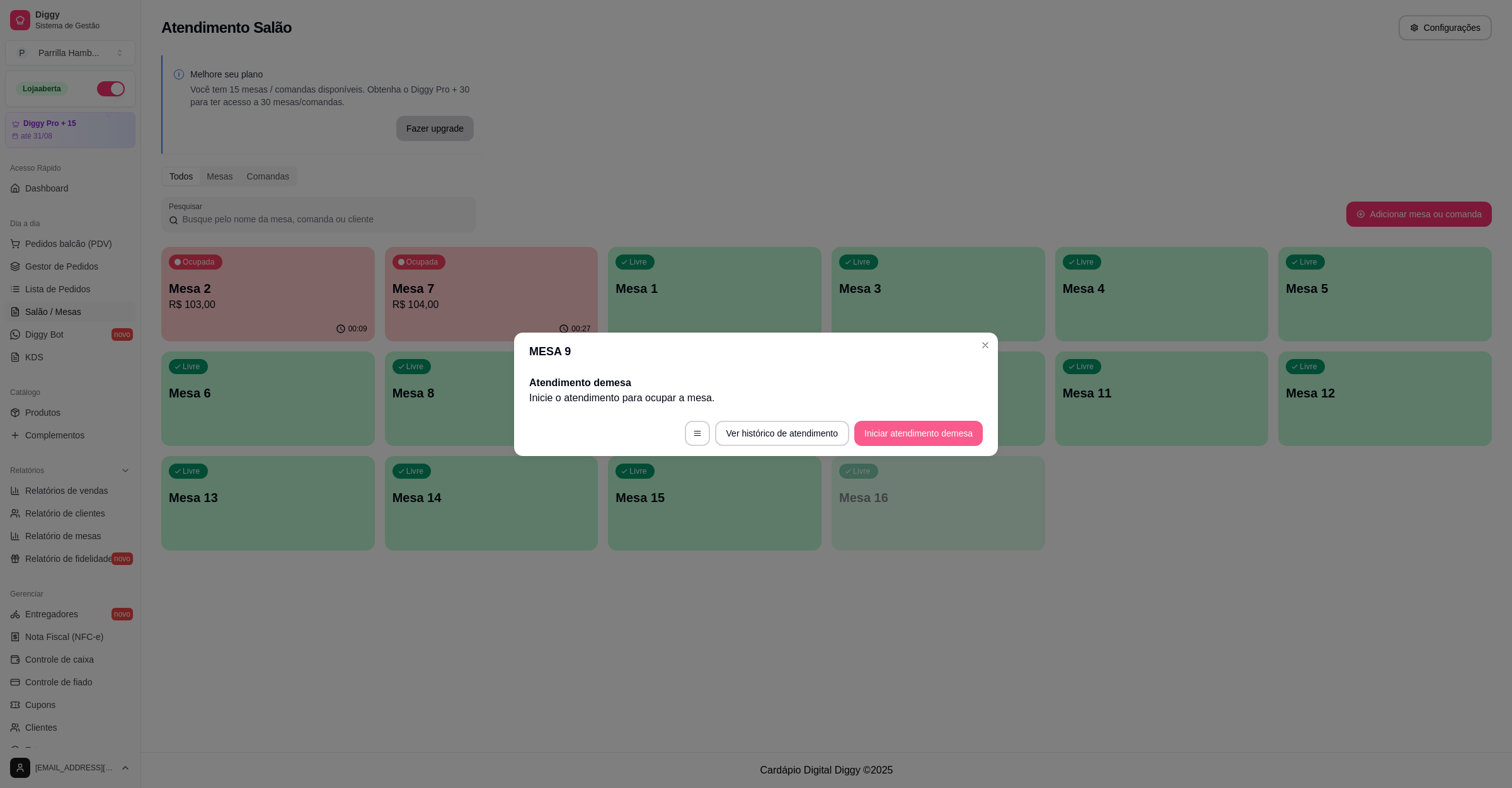
click at [925, 431] on button "Iniciar atendimento de mesa" at bounding box center [918, 433] width 128 height 25
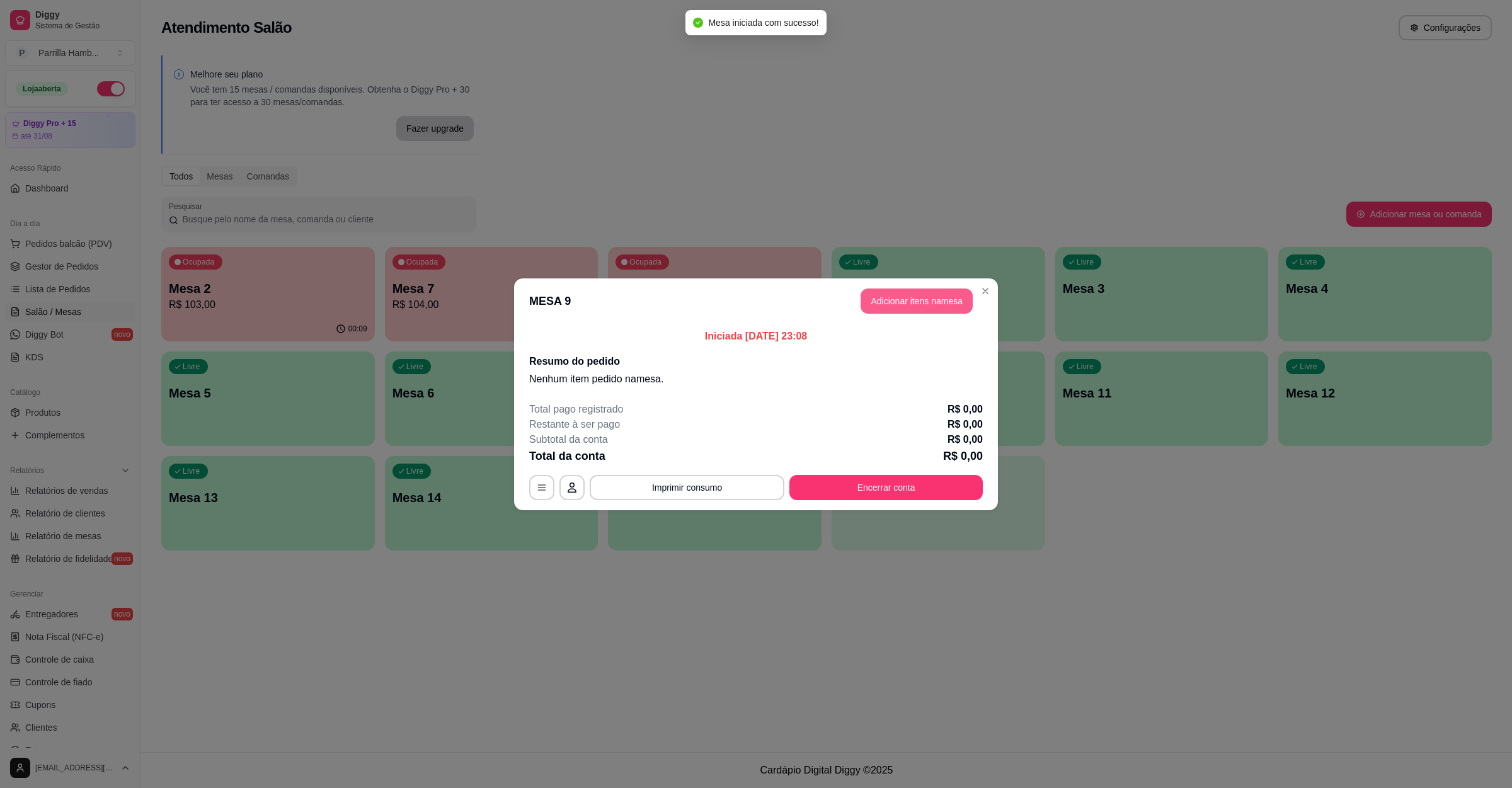
click at [912, 305] on button "Adicionar itens na mesa" at bounding box center [916, 301] width 112 height 25
click at [622, 111] on div "Pesquisa" at bounding box center [624, 92] width 1167 height 35
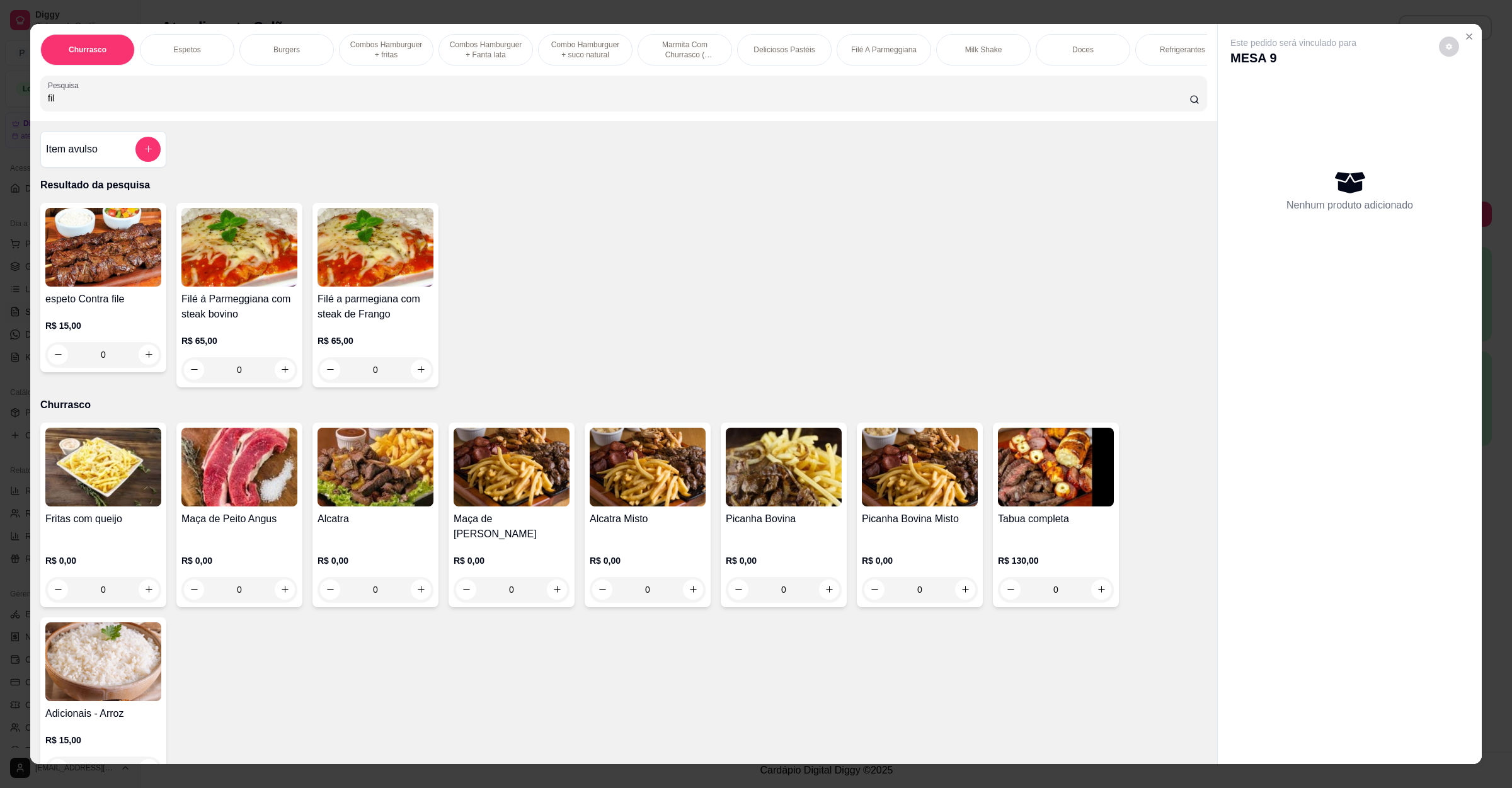
type input "fil"
click at [276, 383] on div "0" at bounding box center [238, 369] width 116 height 25
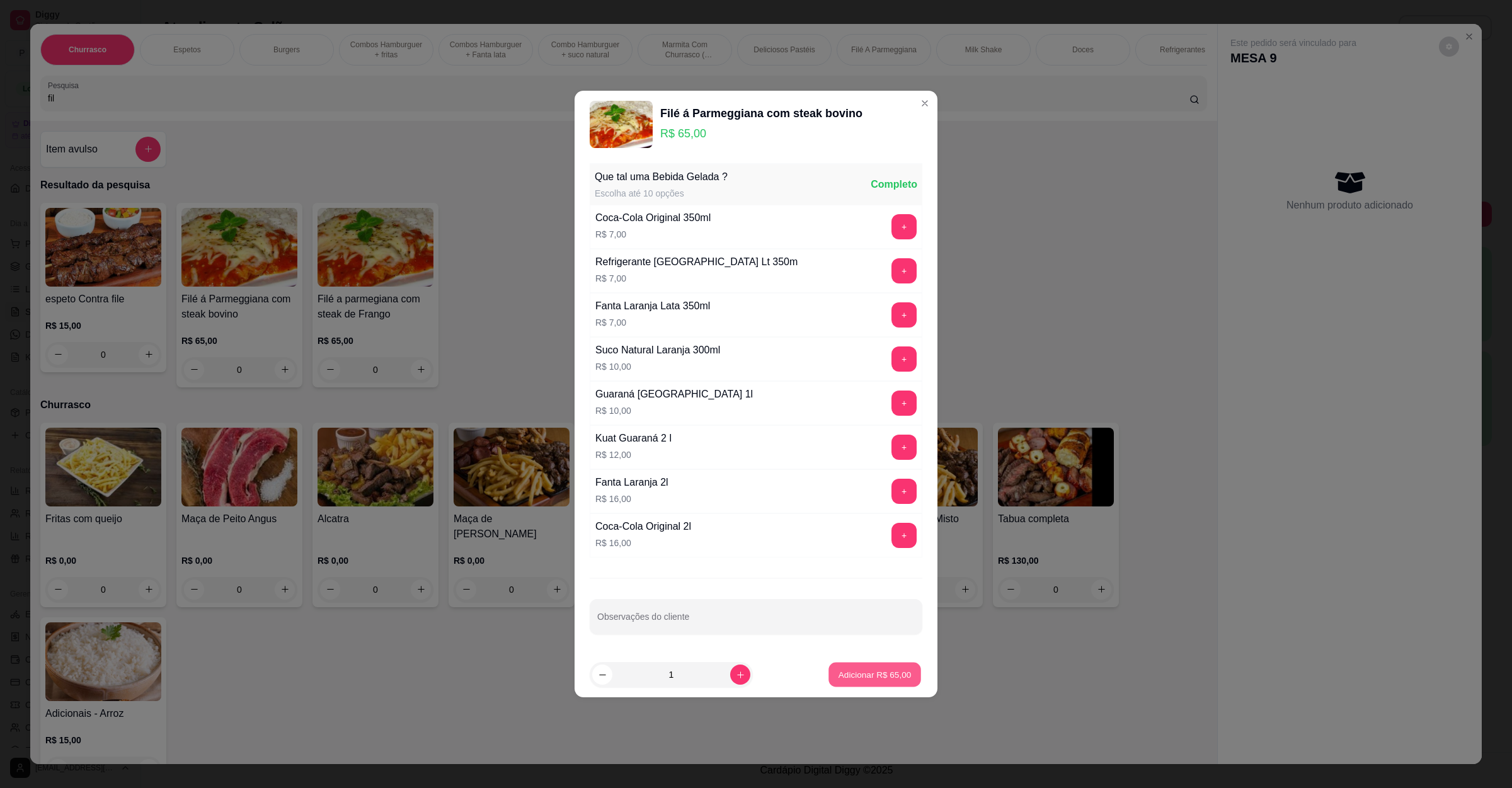
click at [872, 667] on button "Adicionar R$ 65,00" at bounding box center [874, 674] width 92 height 24
type input "1"
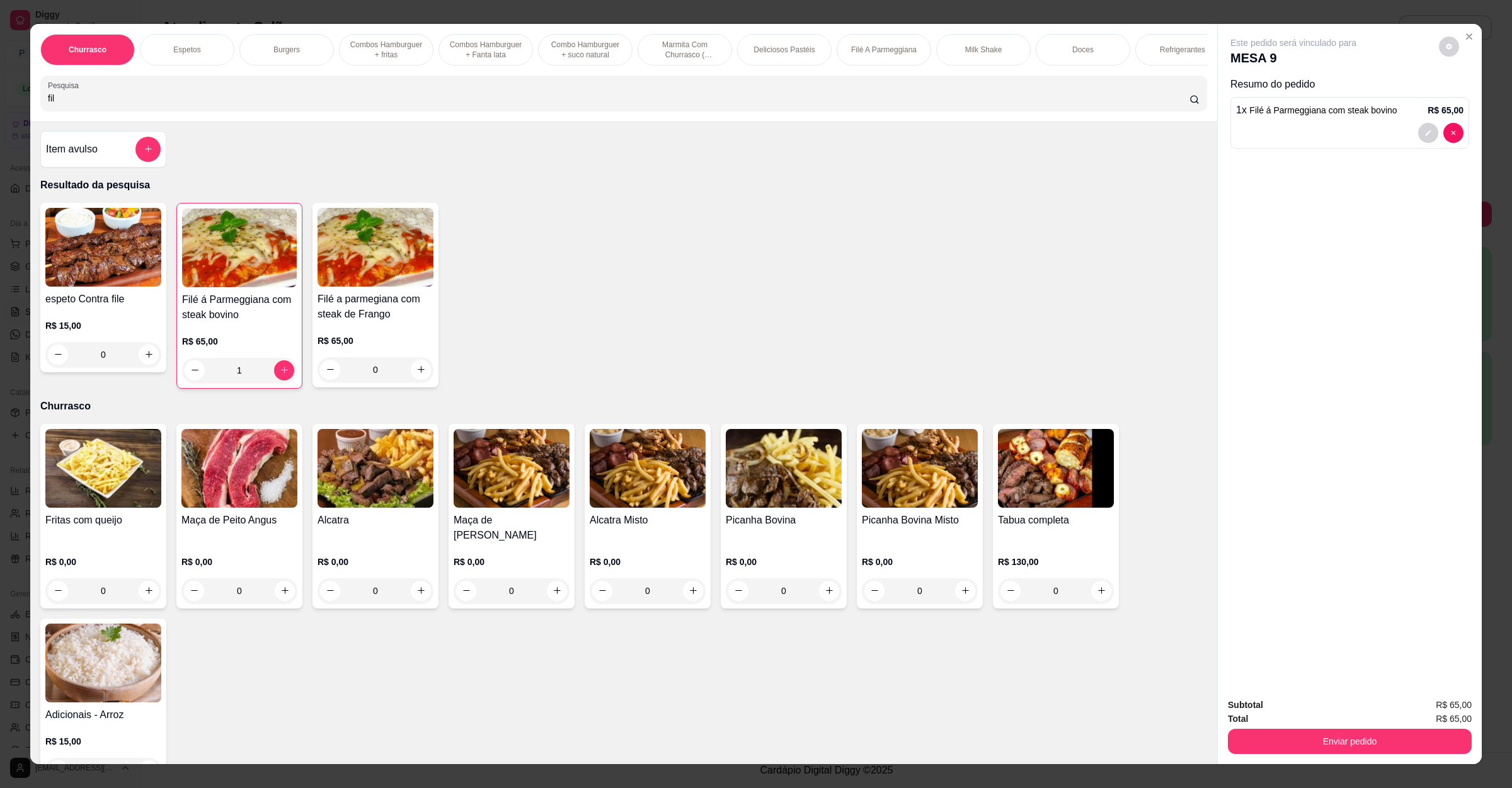
drag, startPoint x: 92, startPoint y: 107, endPoint x: 0, endPoint y: 108, distance: 92.0
click at [0, 108] on div "Churrasco Espetos Burgers Combos Hamburguer + fritas Combos Hamburguer + Fanta …" at bounding box center [756, 394] width 1512 height 788
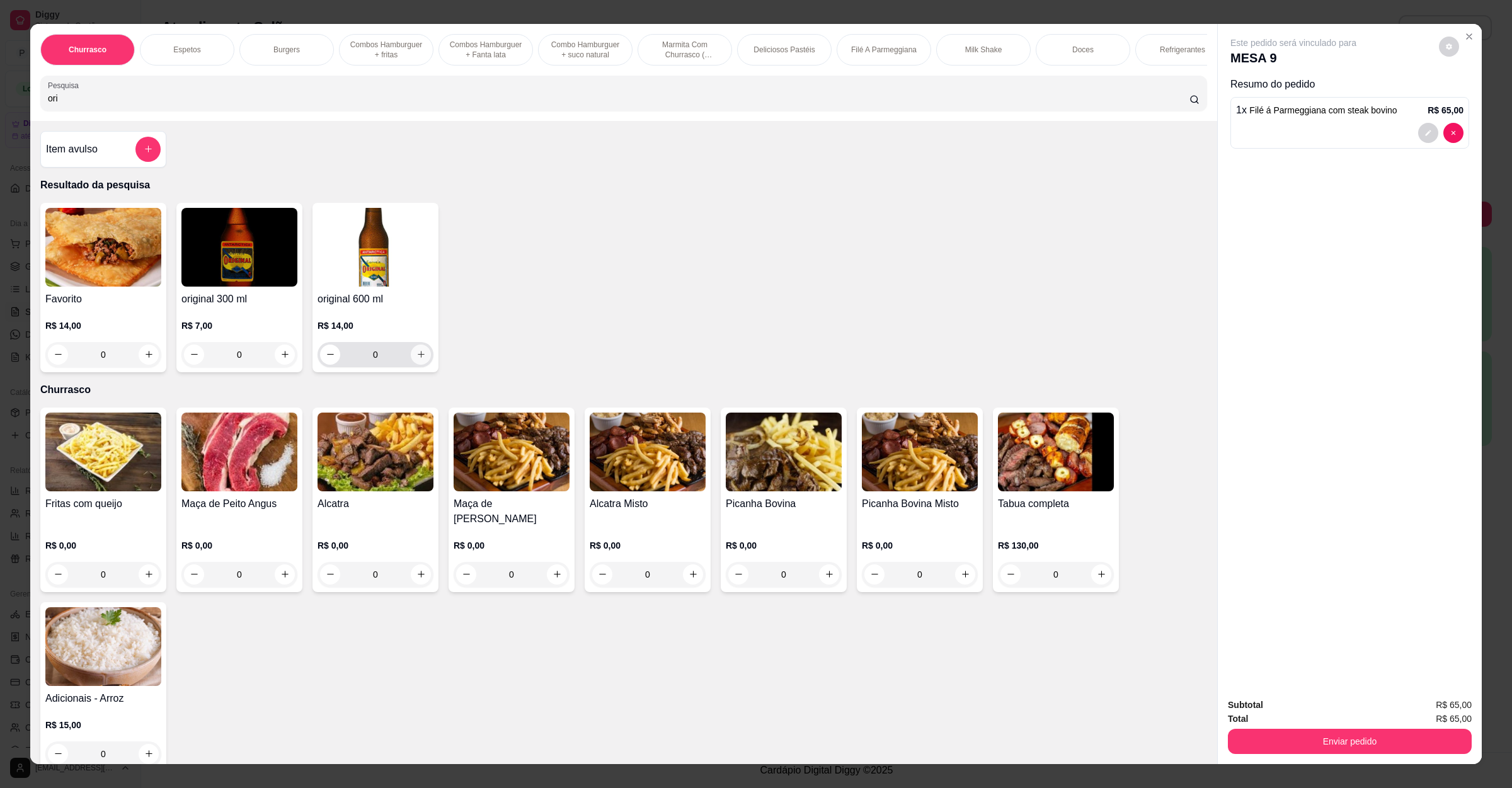
type input "ori"
click at [414, 365] on button "increase-product-quantity" at bounding box center [420, 354] width 20 height 20
type input "1"
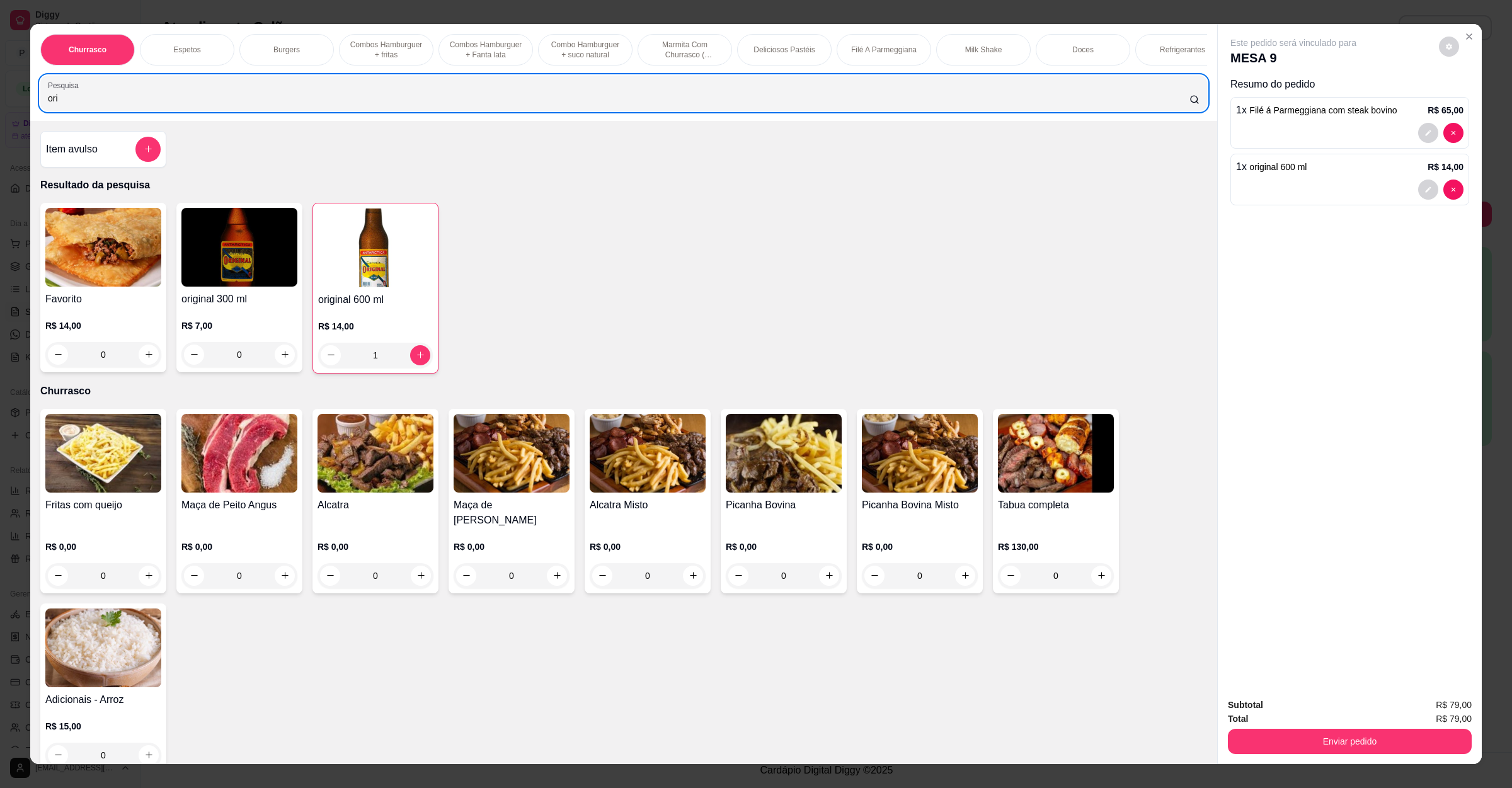
drag, startPoint x: 102, startPoint y: 105, endPoint x: 0, endPoint y: 117, distance: 102.7
click at [0, 117] on div "Churrasco Espetos Burgers Combos Hamburguer + fritas Combos Hamburguer + Fanta …" at bounding box center [756, 394] width 1512 height 788
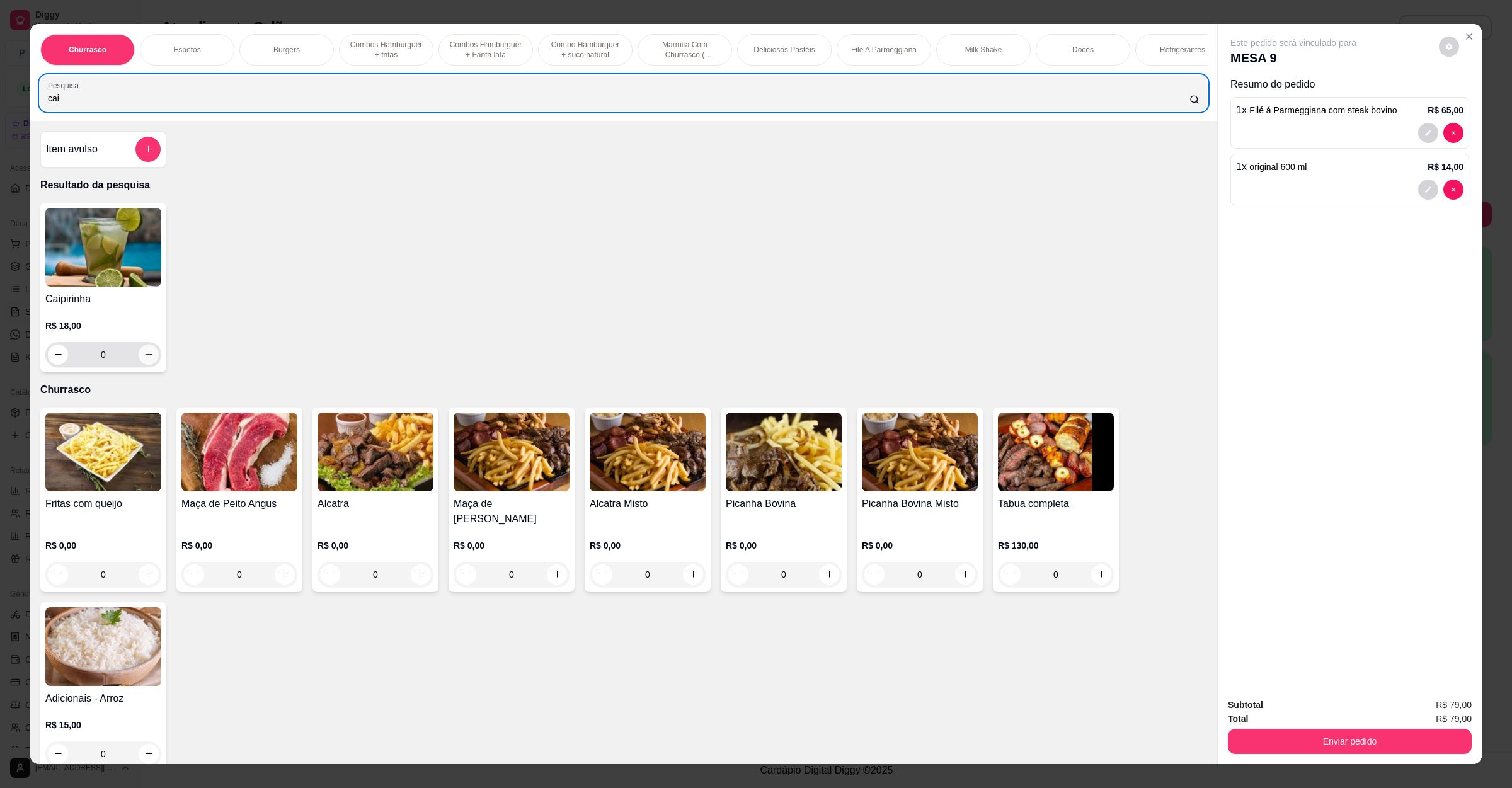
type input "cai"
click at [139, 365] on button "increase-product-quantity" at bounding box center [149, 354] width 20 height 20
type input "1"
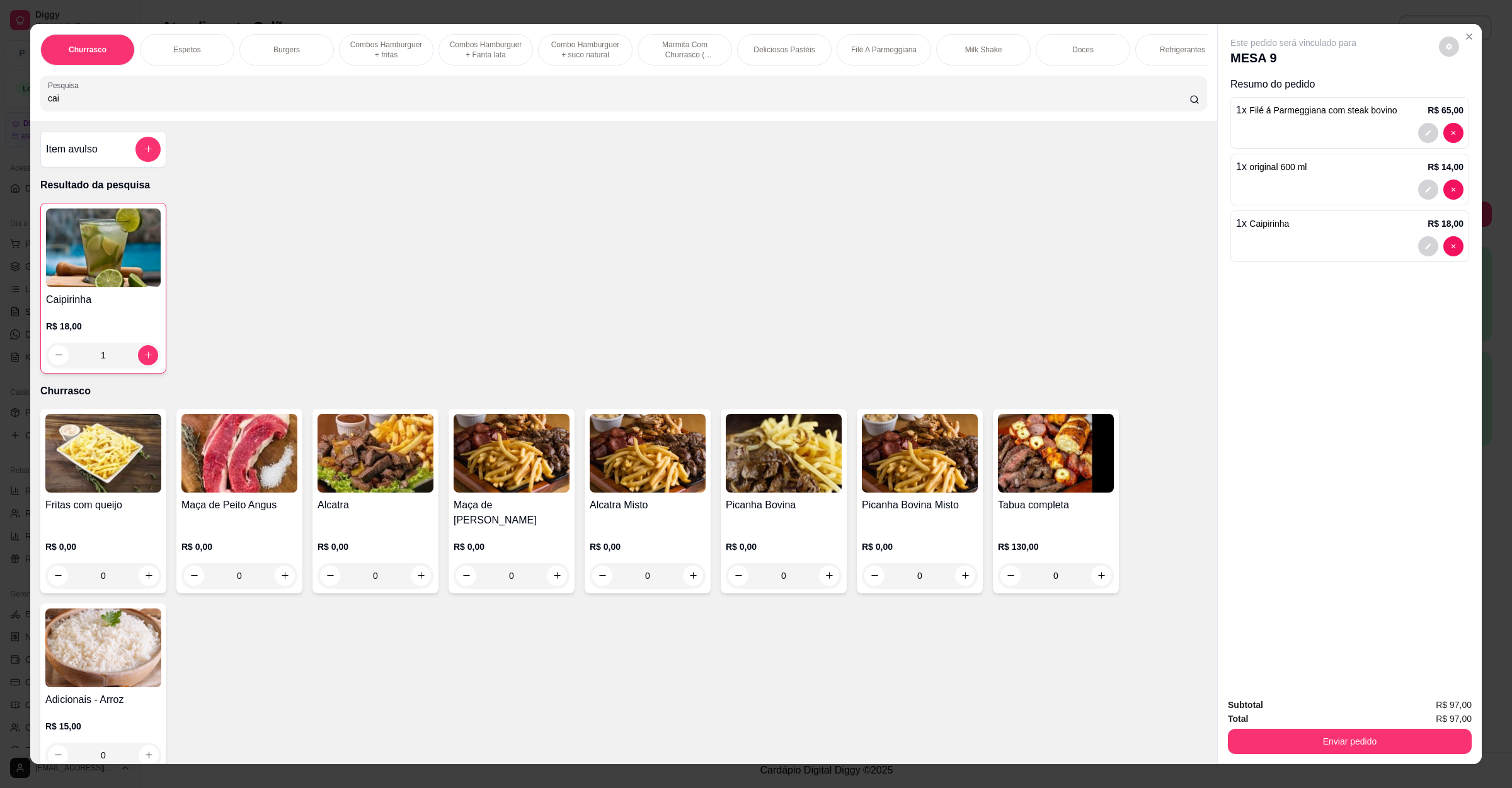
click at [1326, 733] on button "Enviar pedido" at bounding box center [1350, 741] width 244 height 25
click at [1323, 716] on button "Não registrar e enviar pedido" at bounding box center [1306, 710] width 131 height 24
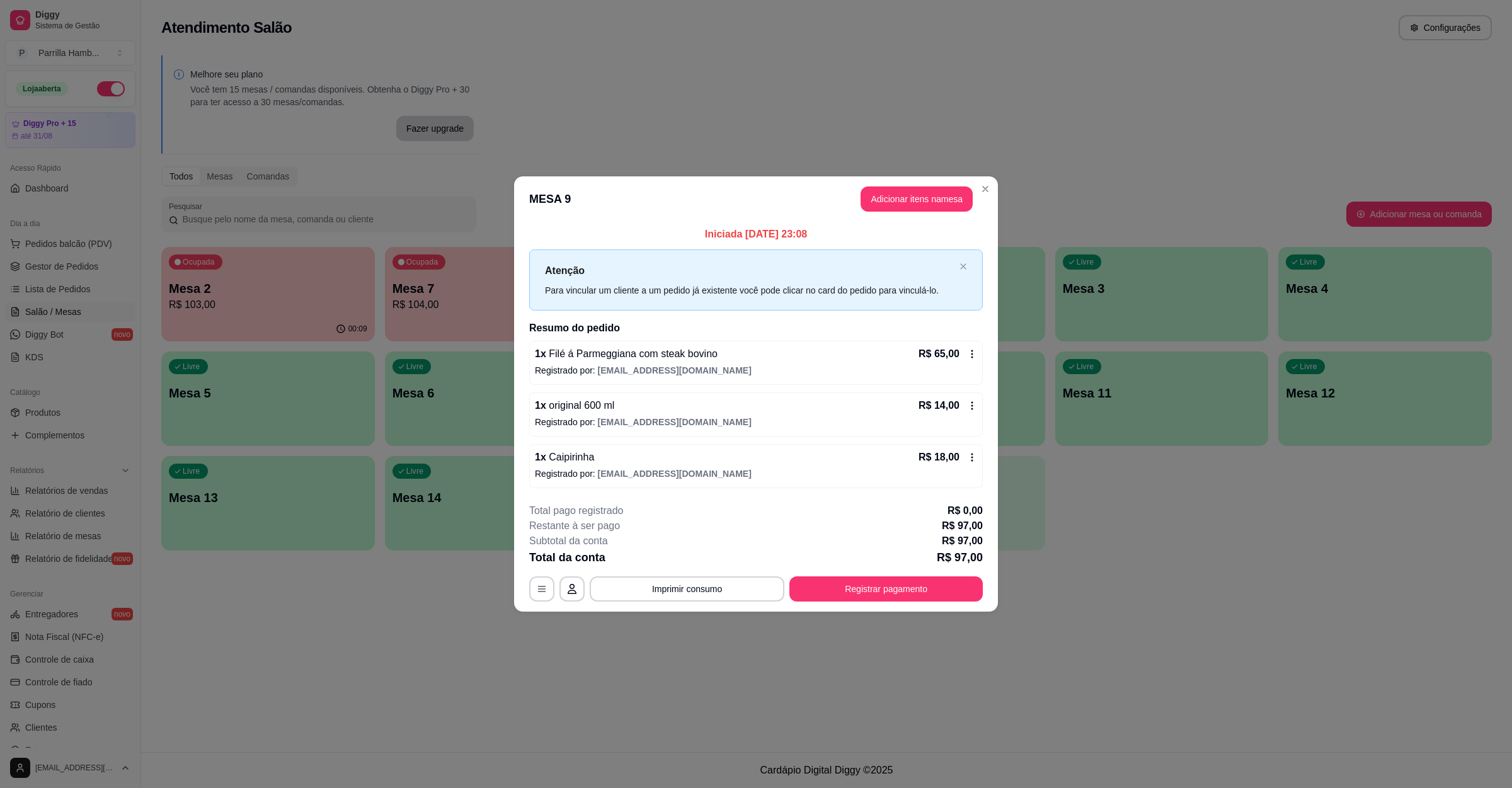
click at [875, 211] on header "MESA 9 Adicionar itens na mesa" at bounding box center [756, 199] width 484 height 46
click at [888, 198] on button "Adicionar itens na mesa" at bounding box center [916, 199] width 108 height 24
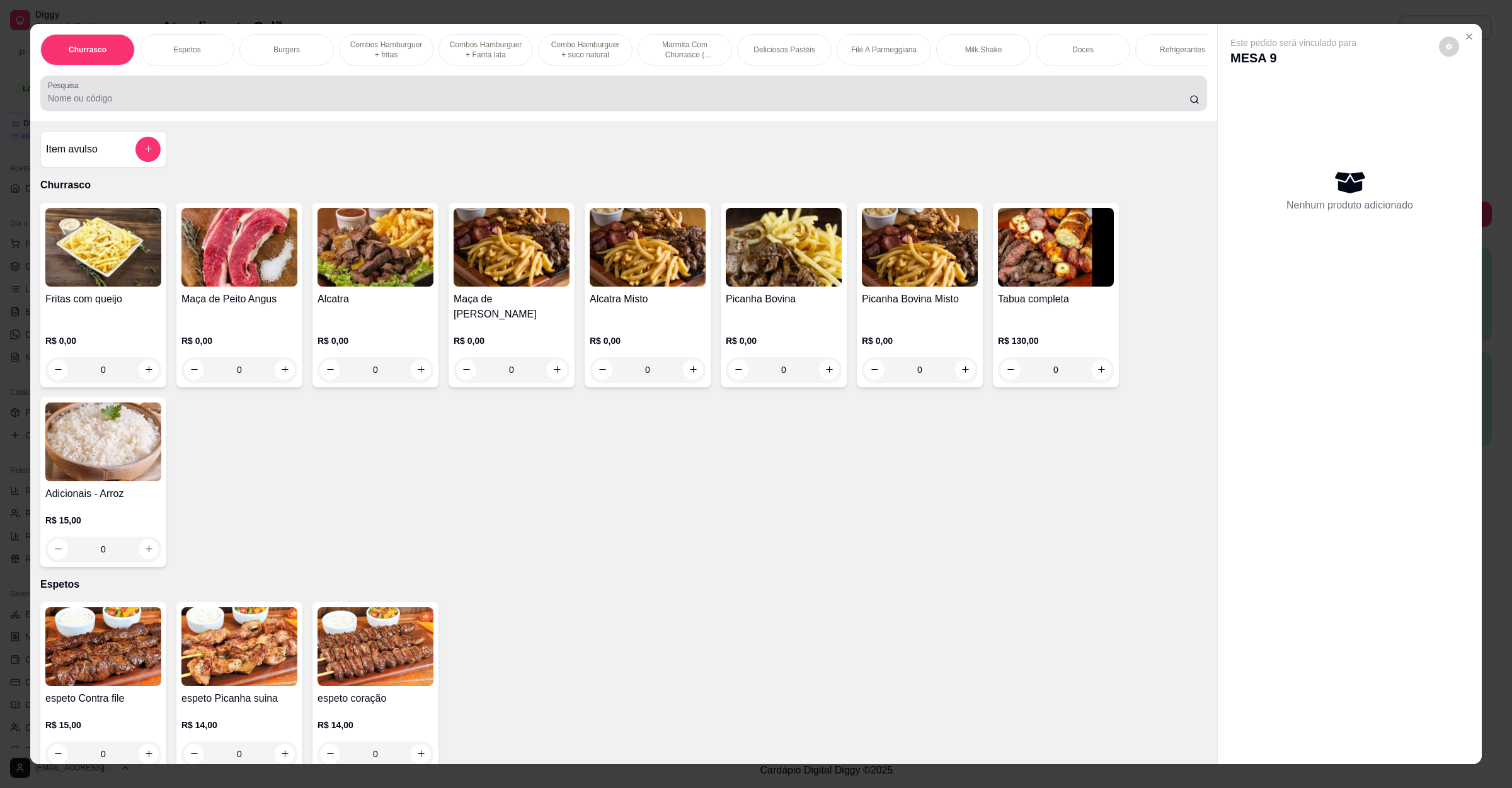
click at [637, 106] on div at bounding box center [623, 93] width 1152 height 25
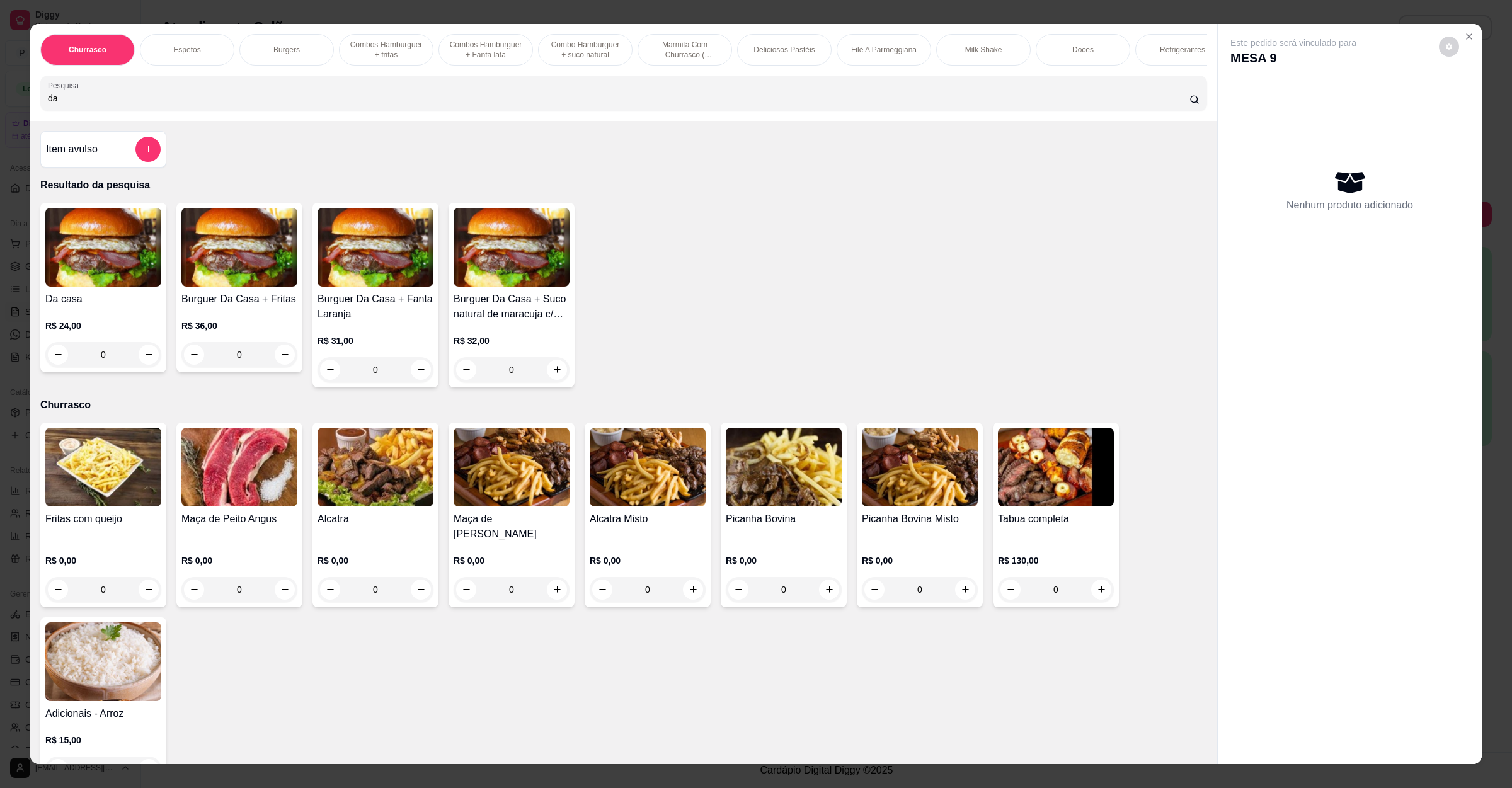
type input "da"
click at [140, 368] on div "0" at bounding box center [103, 355] width 116 height 25
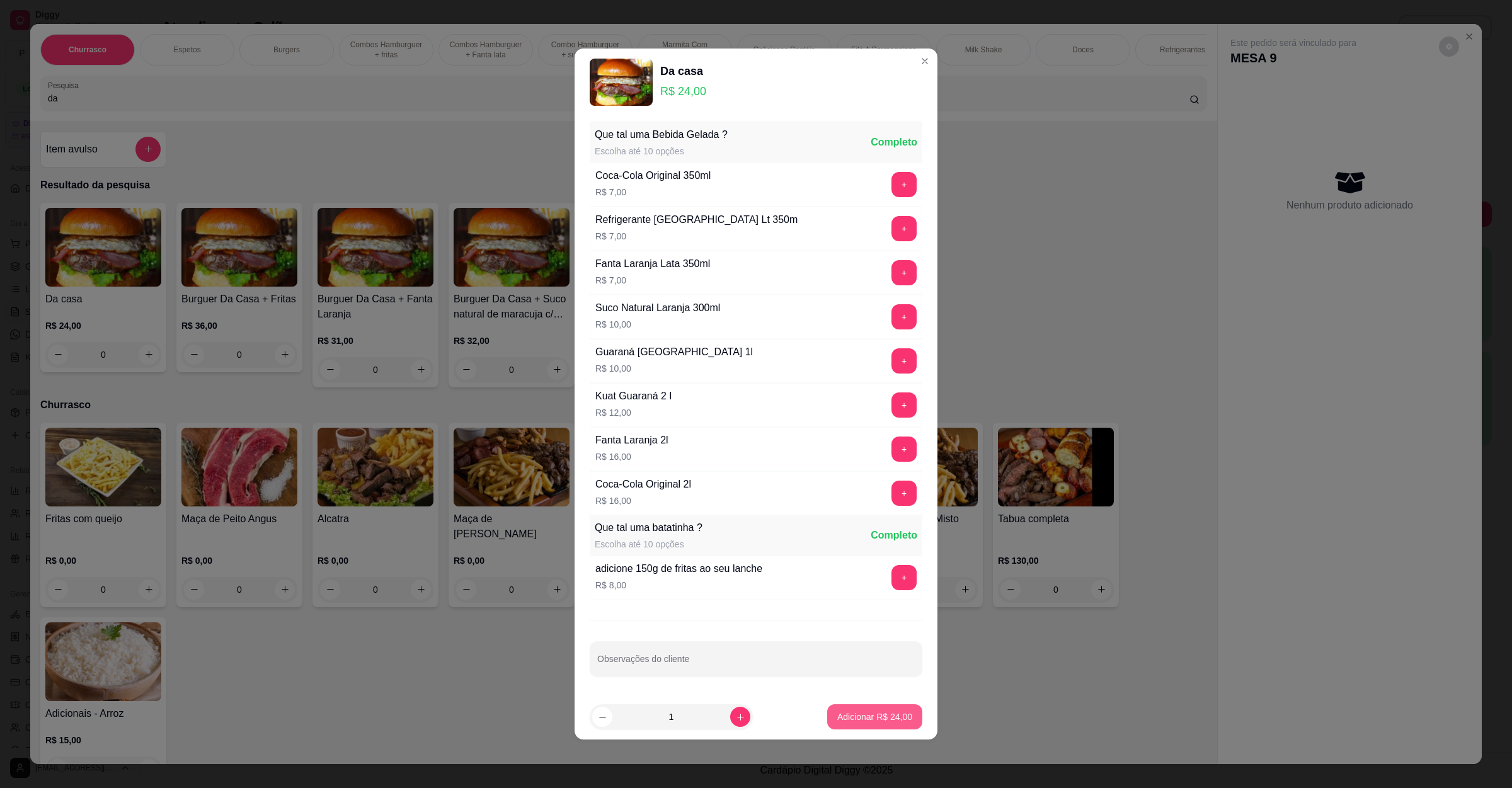
click at [844, 723] on p "Adicionar R$ 24,00" at bounding box center [875, 717] width 75 height 13
type input "1"
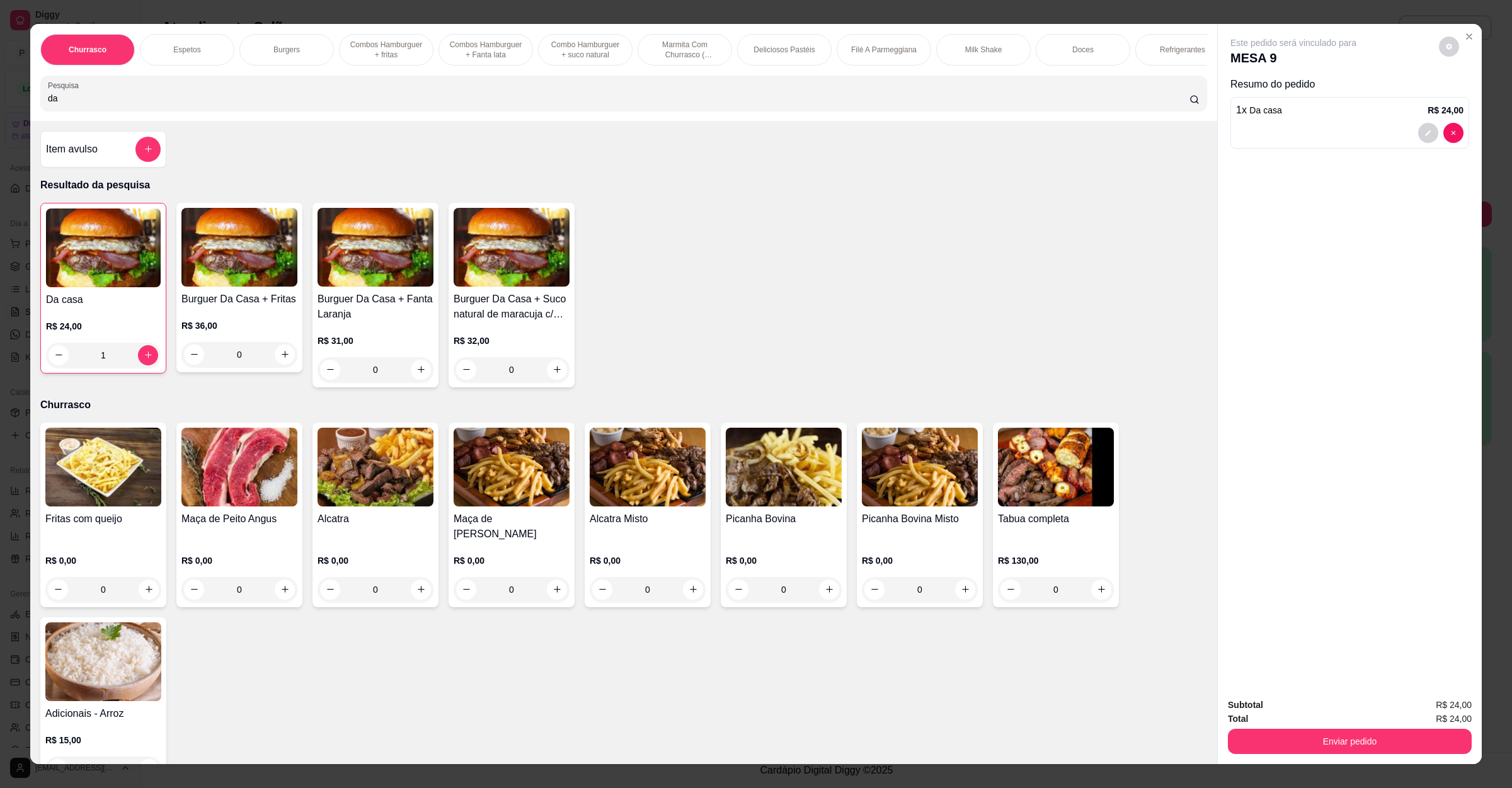
click at [146, 368] on div "1" at bounding box center [103, 355] width 115 height 25
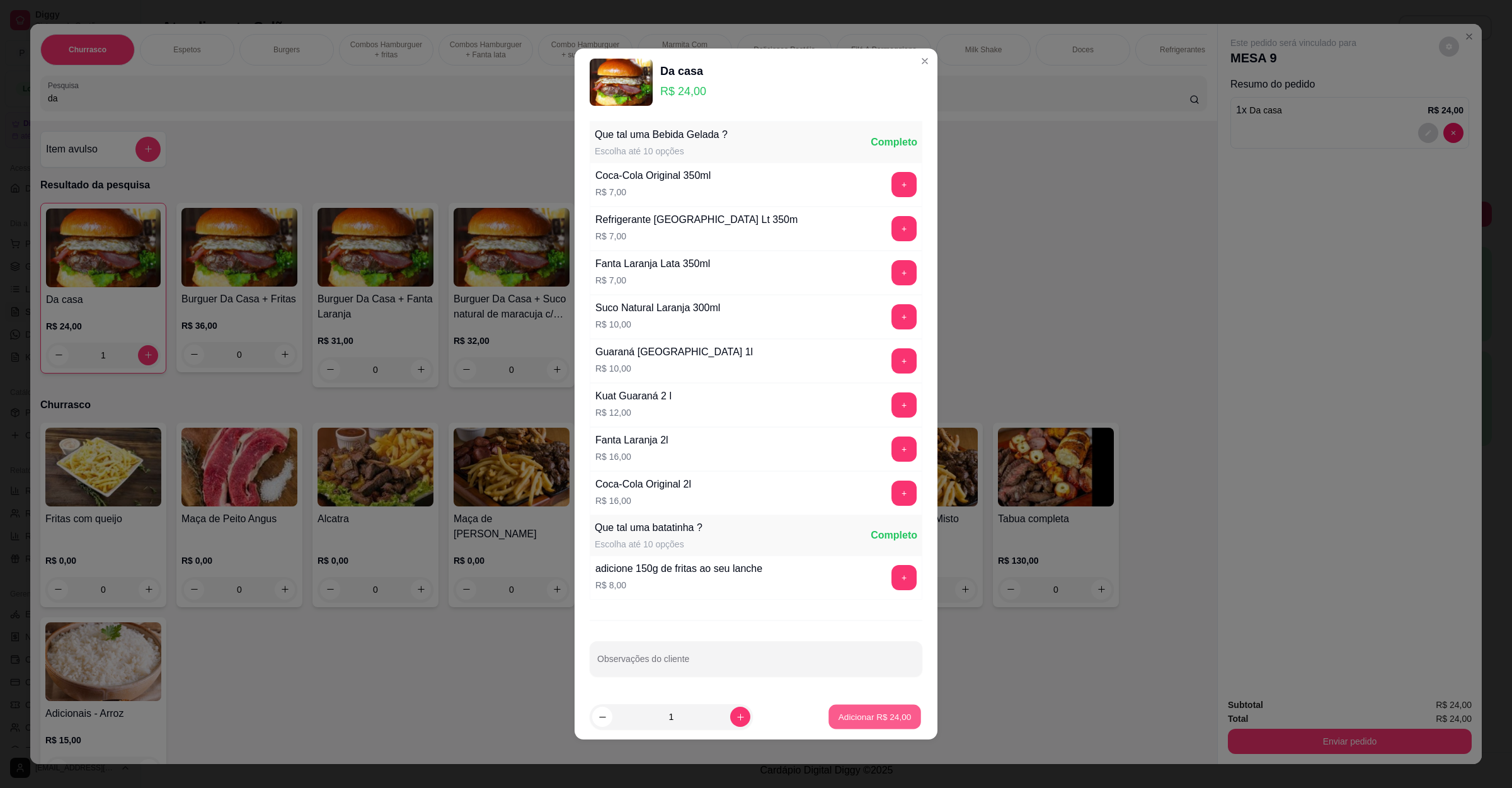
click at [828, 724] on button "Adicionar R$ 24,00" at bounding box center [874, 716] width 92 height 24
type input "2"
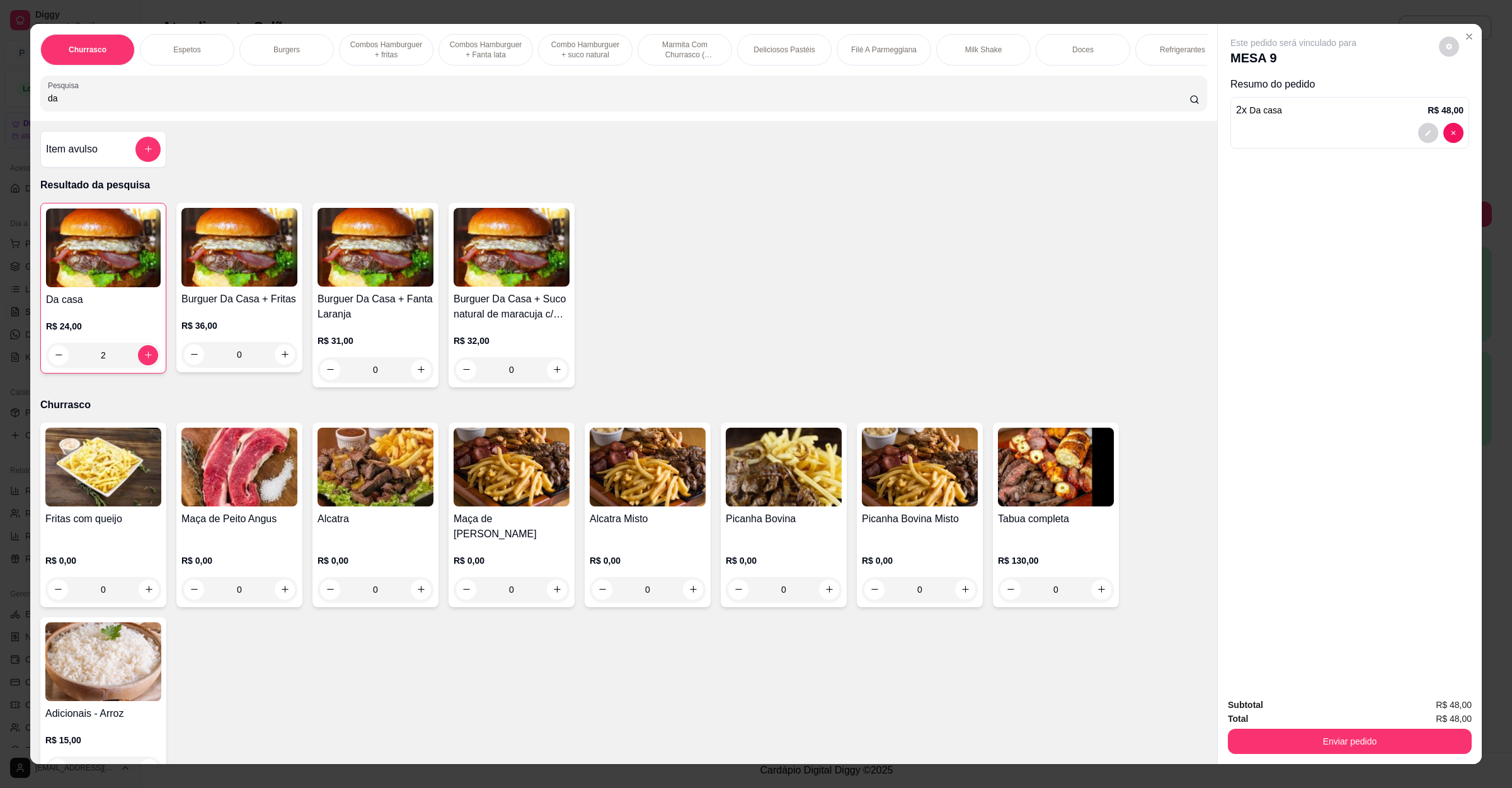
drag, startPoint x: 124, startPoint y: 100, endPoint x: 8, endPoint y: 105, distance: 116.1
click at [10, 105] on div "Churrasco Espetos Burgers Combos Hamburguer + fritas Combos Hamburguer + Fanta …" at bounding box center [756, 394] width 1512 height 788
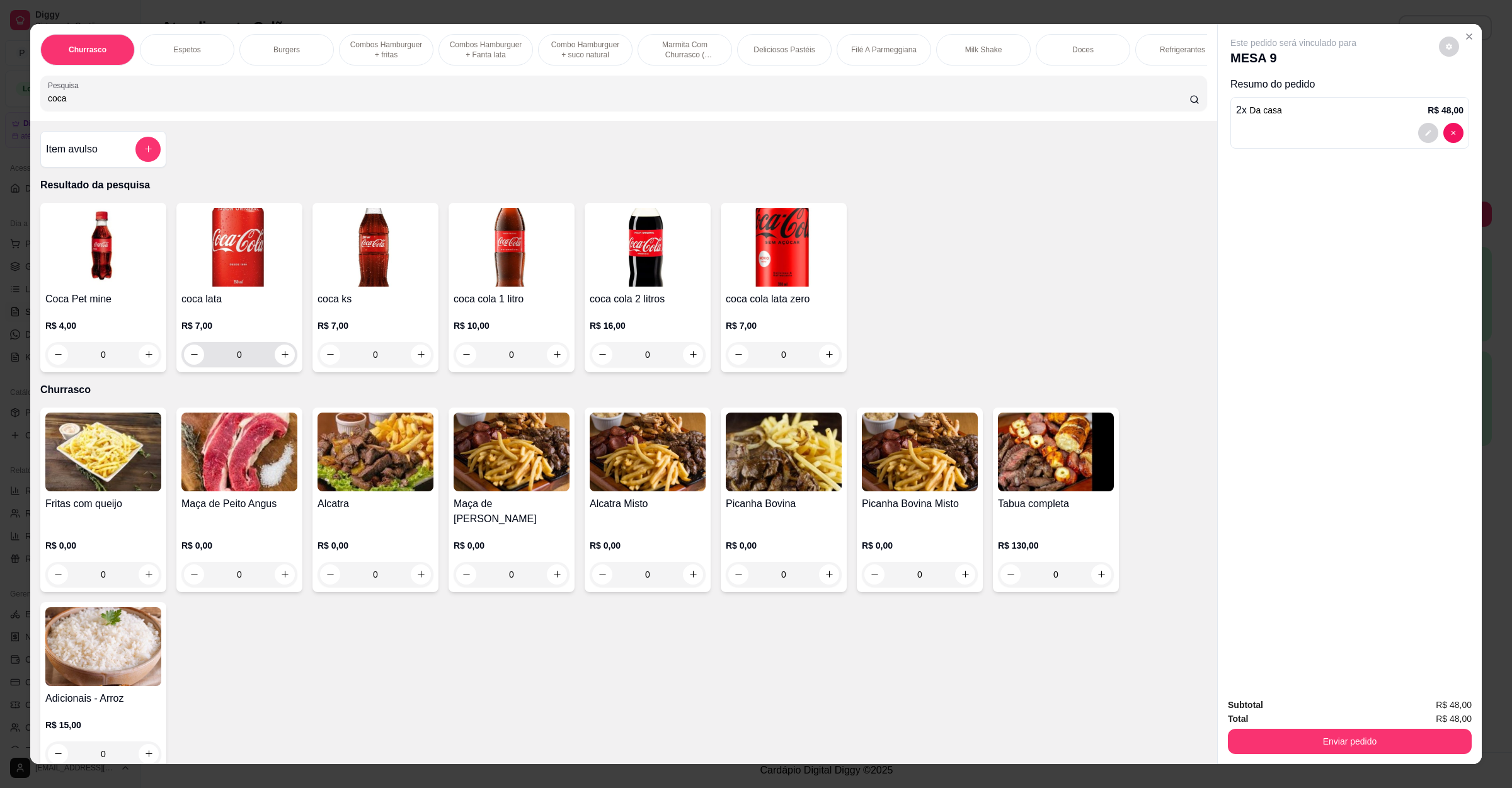
type input "coca"
click at [277, 368] on div "0" at bounding box center [239, 355] width 111 height 25
click at [281, 359] on icon "increase-product-quantity" at bounding box center [285, 354] width 10 height 10
type input "1"
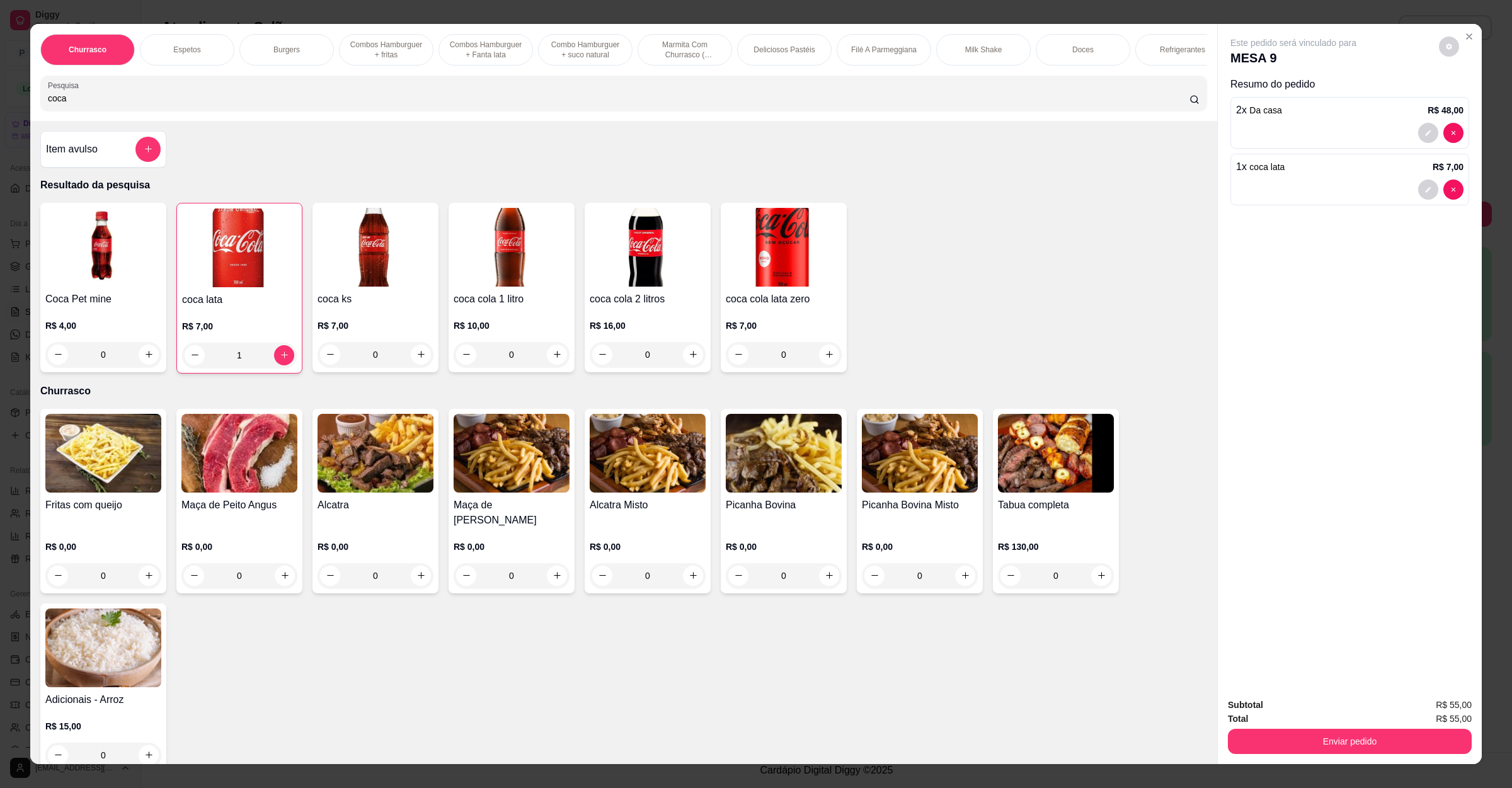
drag, startPoint x: 211, startPoint y: 116, endPoint x: 40, endPoint y: 112, distance: 171.0
click at [48, 105] on input "coca" at bounding box center [618, 99] width 1141 height 13
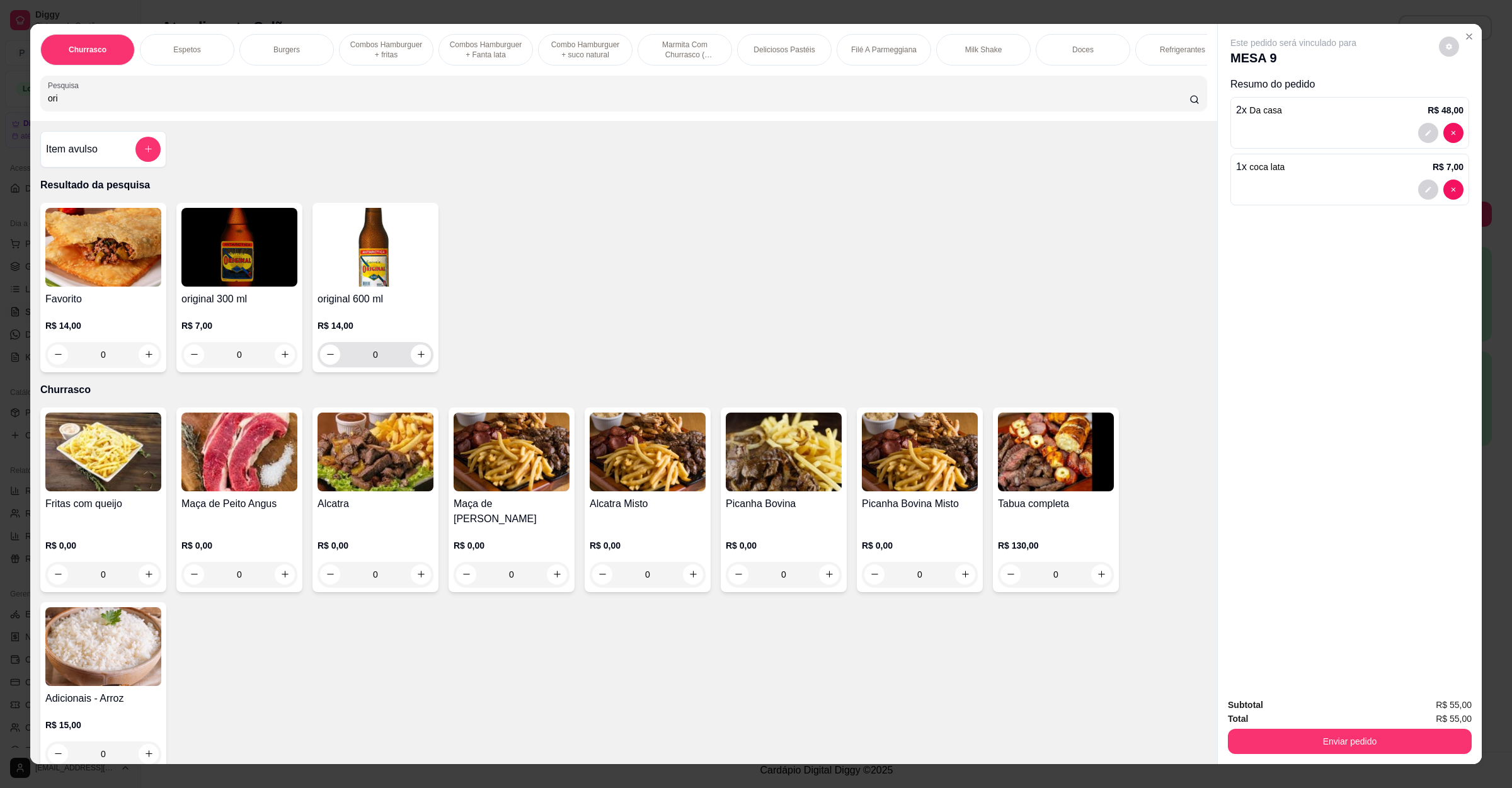
type input "ori"
click at [414, 365] on button "increase-product-quantity" at bounding box center [420, 354] width 20 height 20
type input "1"
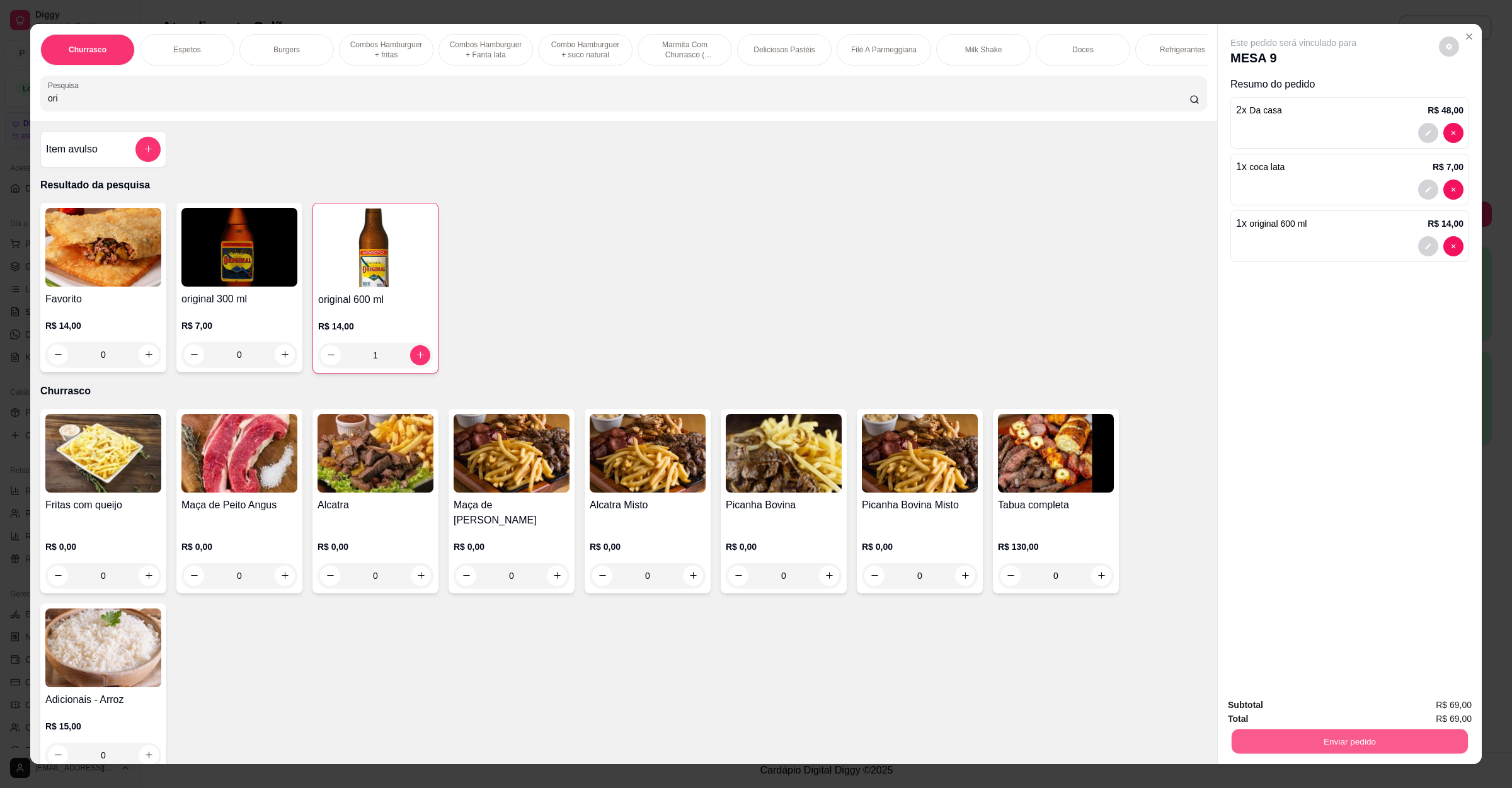
click at [1355, 749] on button "Enviar pedido" at bounding box center [1350, 741] width 237 height 24
click at [1332, 716] on button "Não registrar e enviar pedido" at bounding box center [1306, 710] width 131 height 24
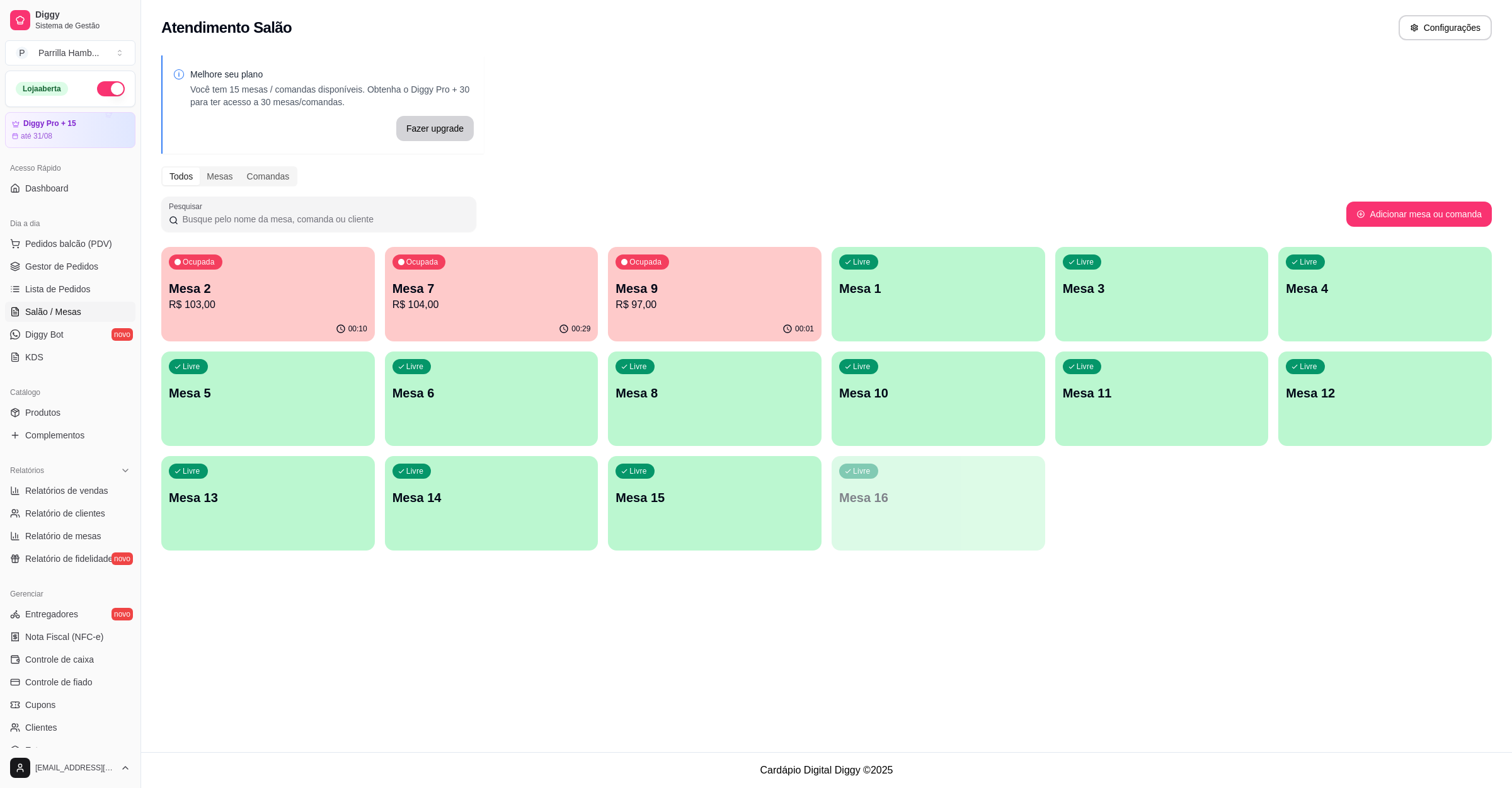
click at [186, 271] on div "Ocupada Mesa 2 R$ 103,00" at bounding box center [268, 281] width 213 height 70
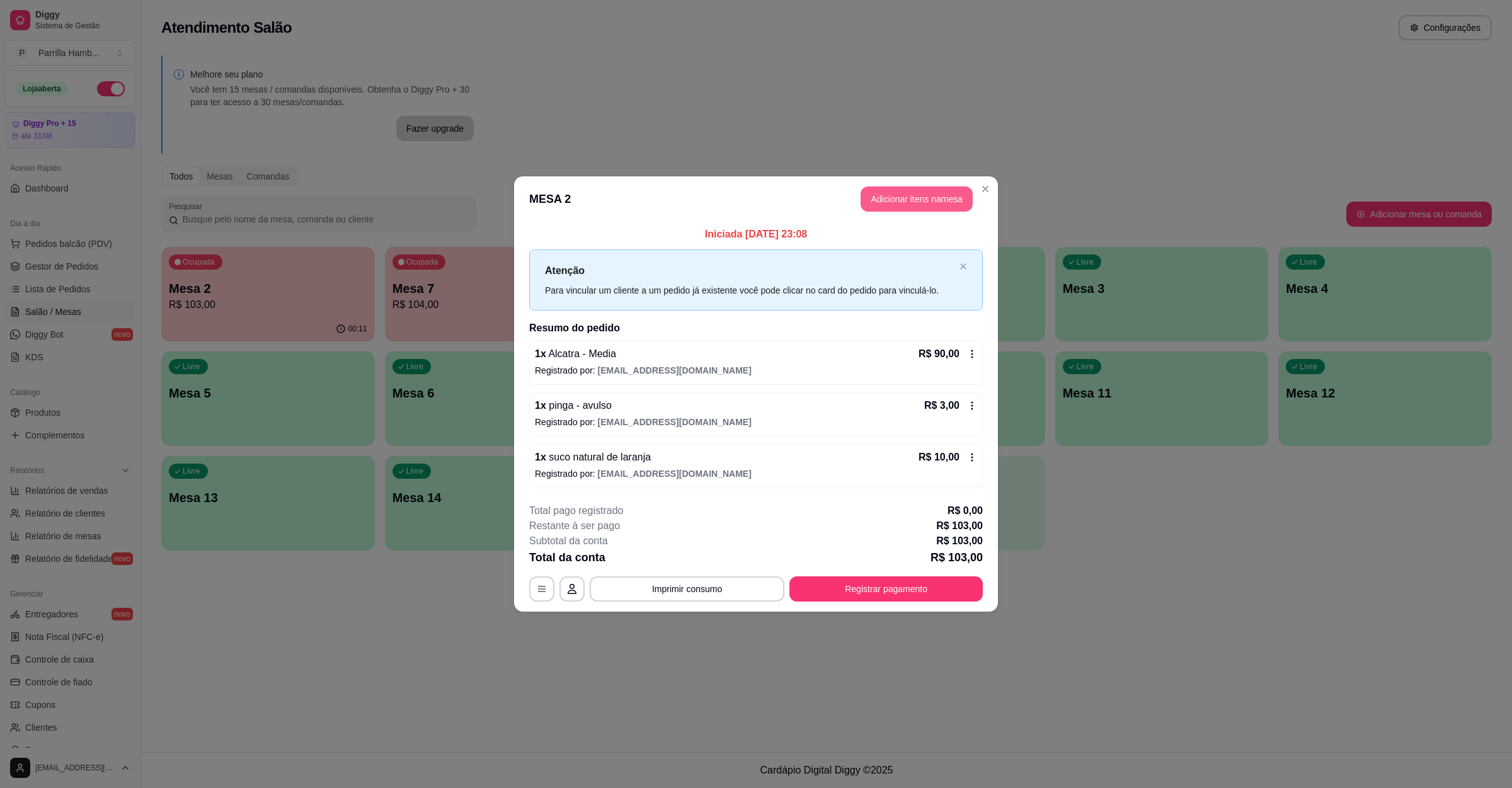
click at [915, 190] on button "Adicionar itens na mesa" at bounding box center [916, 199] width 112 height 25
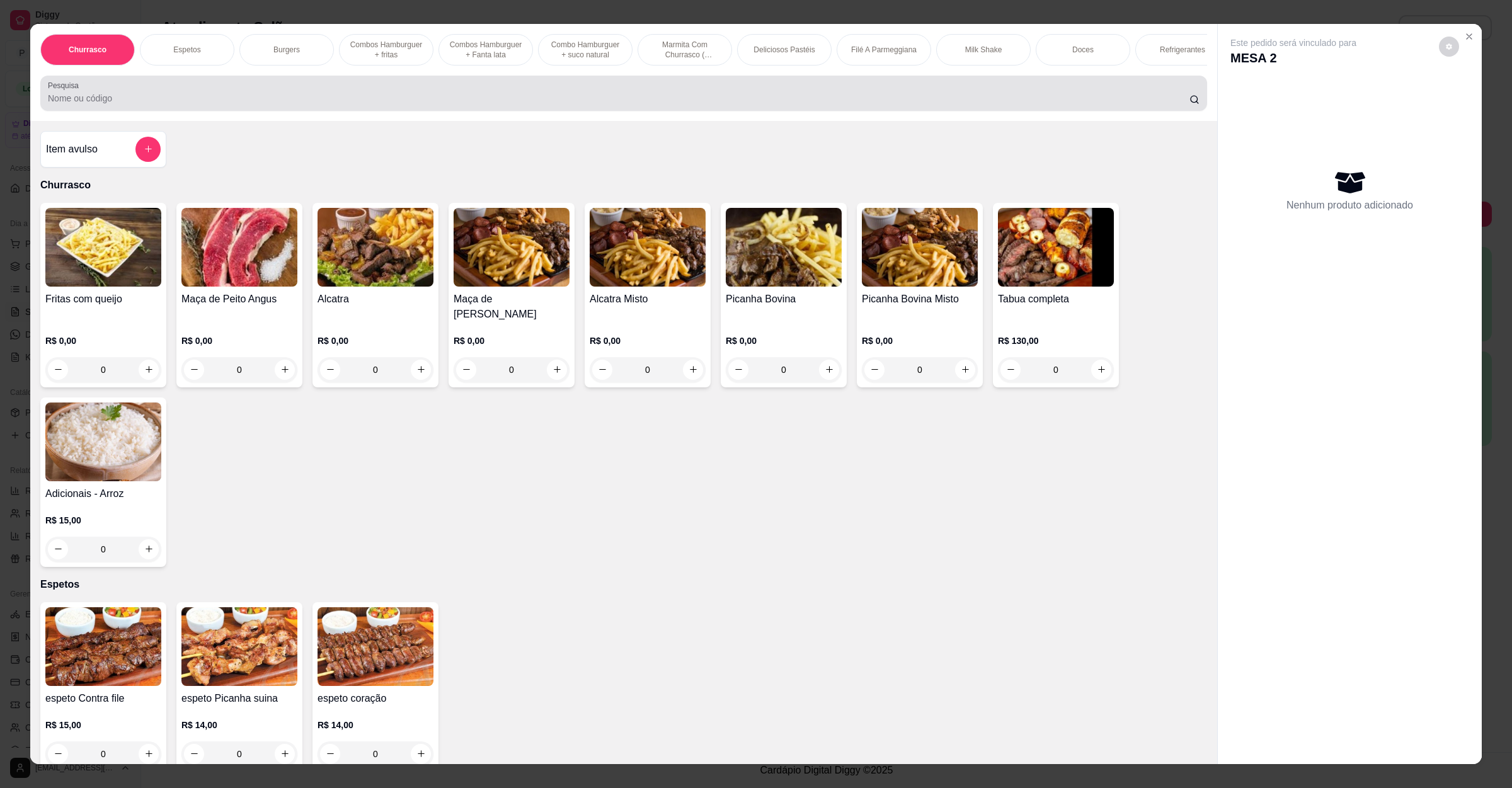
click at [332, 111] on div "Pesquisa" at bounding box center [624, 92] width 1167 height 35
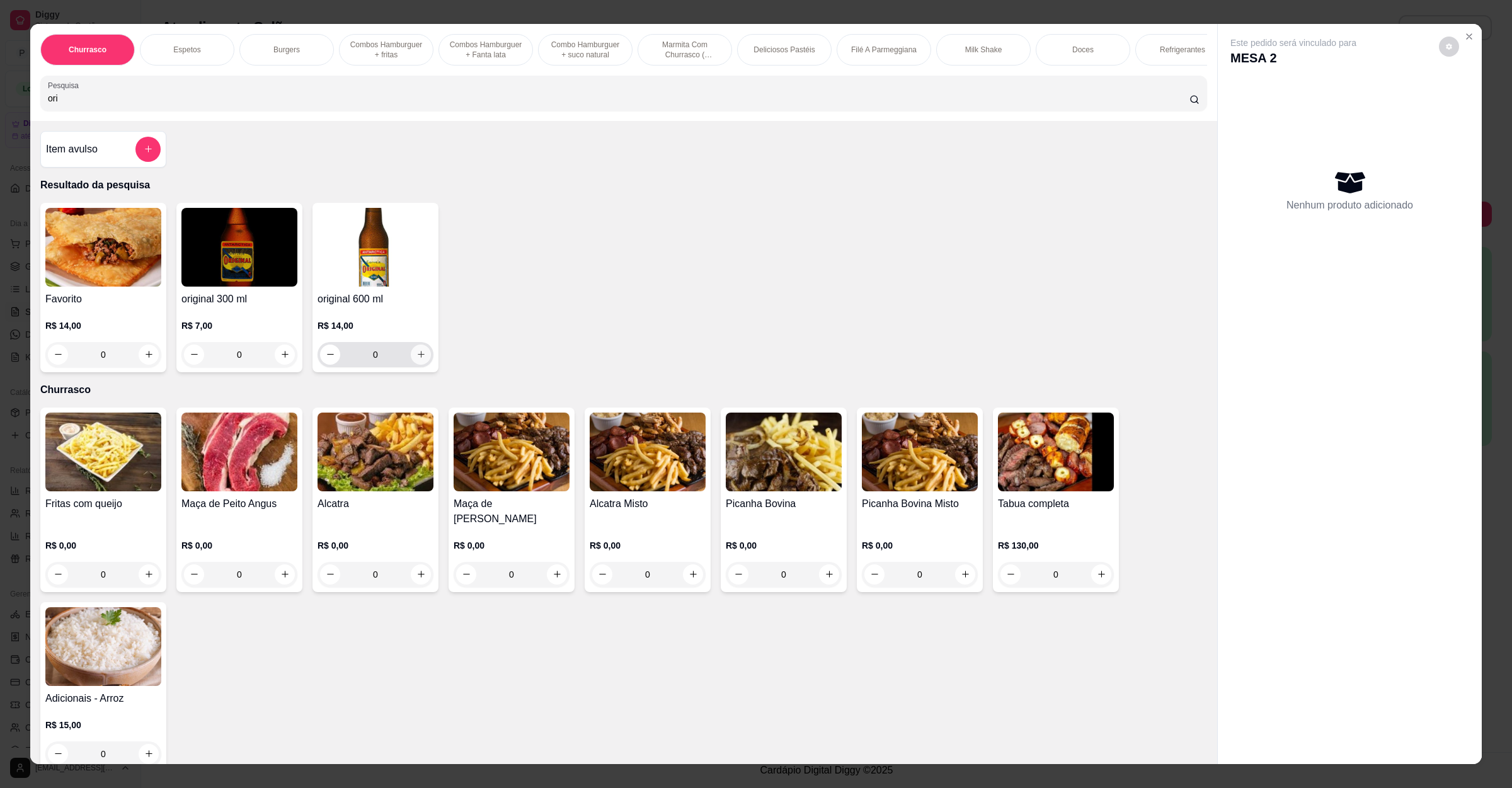
type input "ori"
click at [417, 359] on icon "increase-product-quantity" at bounding box center [421, 354] width 10 height 10
type input "1"
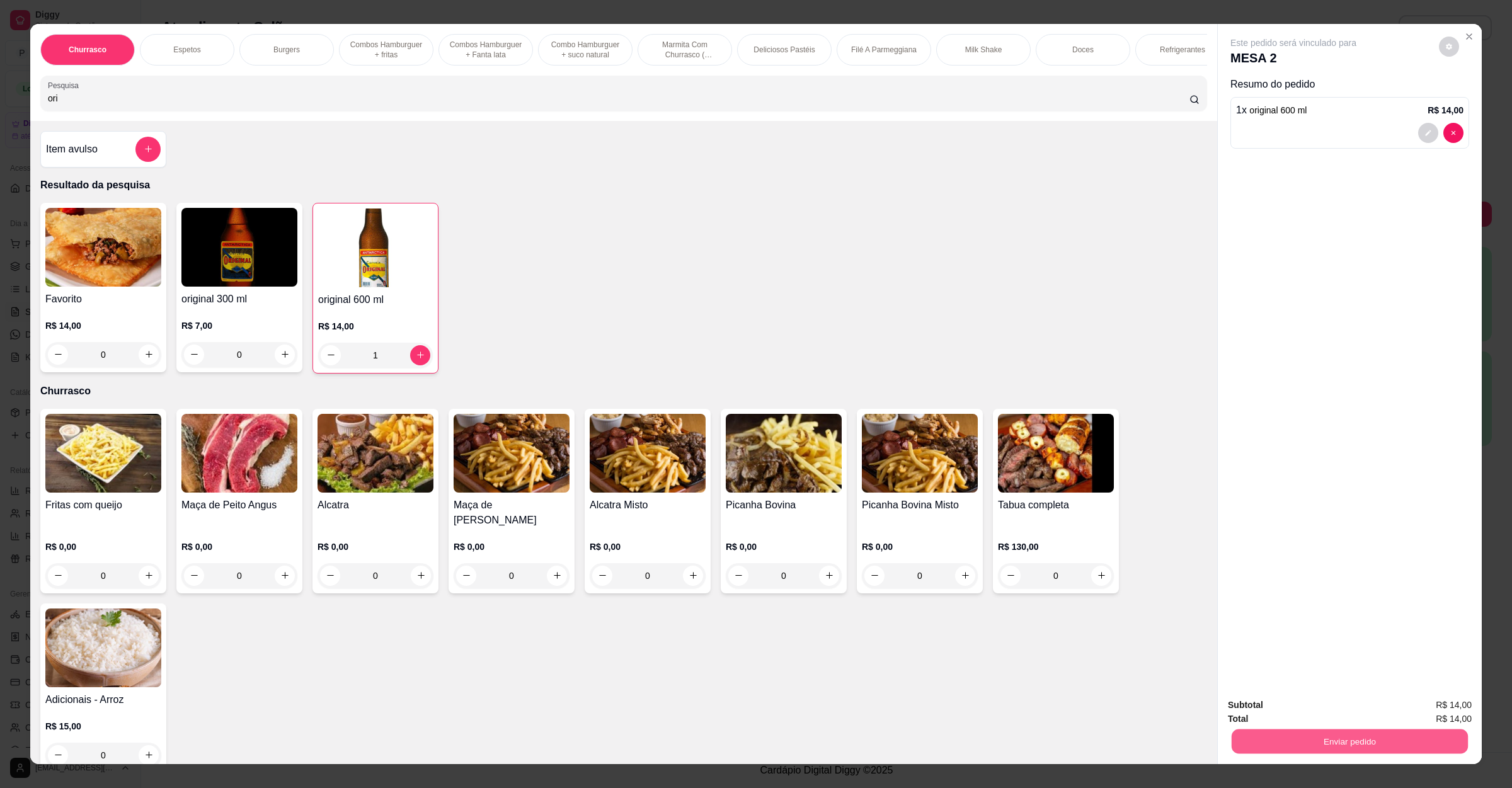
click at [1338, 750] on button "Enviar pedido" at bounding box center [1350, 741] width 237 height 24
click at [1343, 733] on button "Enviar pedido" at bounding box center [1350, 741] width 237 height 24
click at [1338, 743] on button "Enviar pedido" at bounding box center [1350, 741] width 237 height 24
click at [1333, 720] on button "Não registrar e enviar pedido" at bounding box center [1306, 710] width 127 height 23
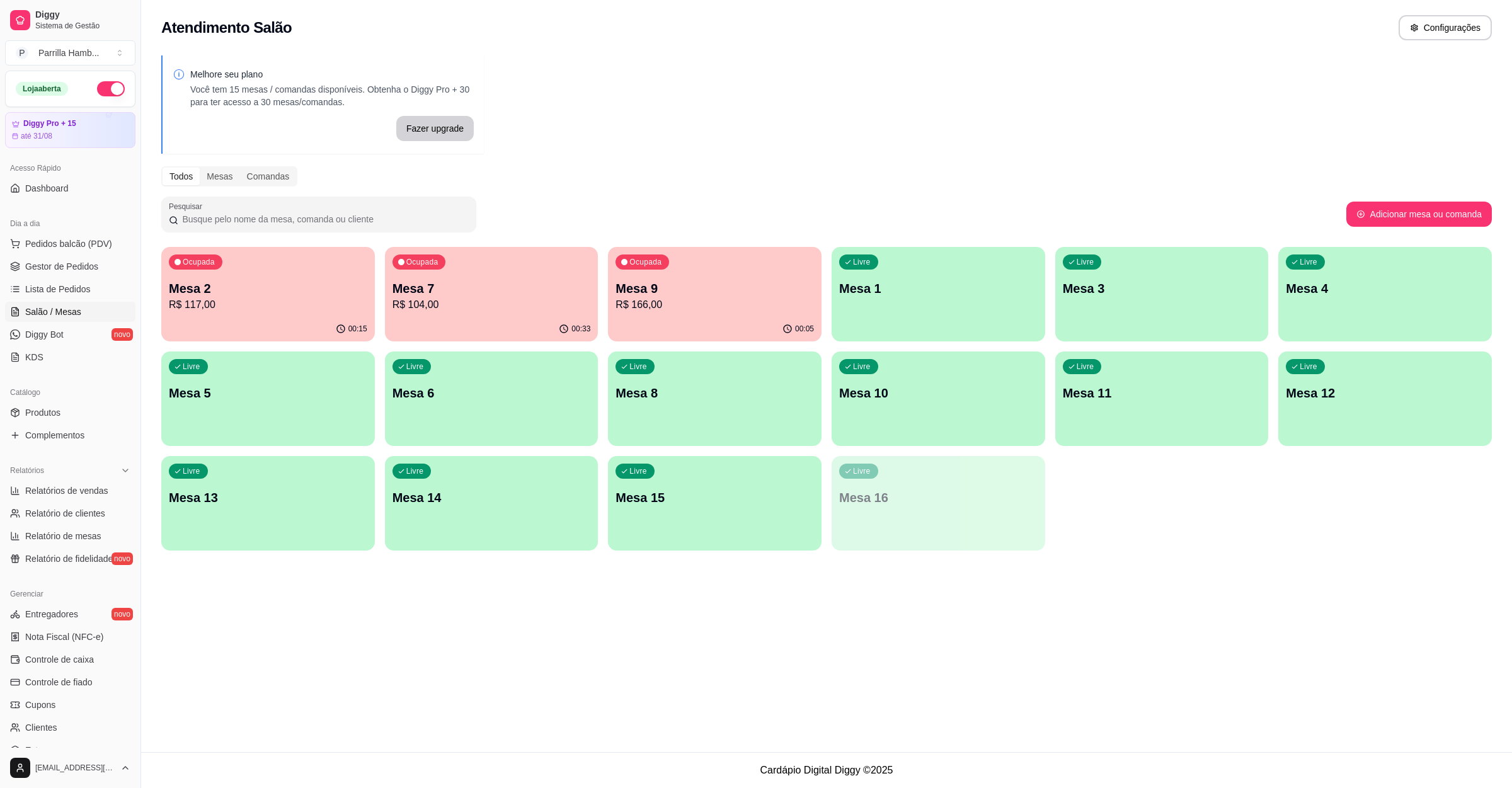
click at [504, 316] on div "Ocupada Mesa 7 R$ 104,00" at bounding box center [491, 281] width 213 height 70
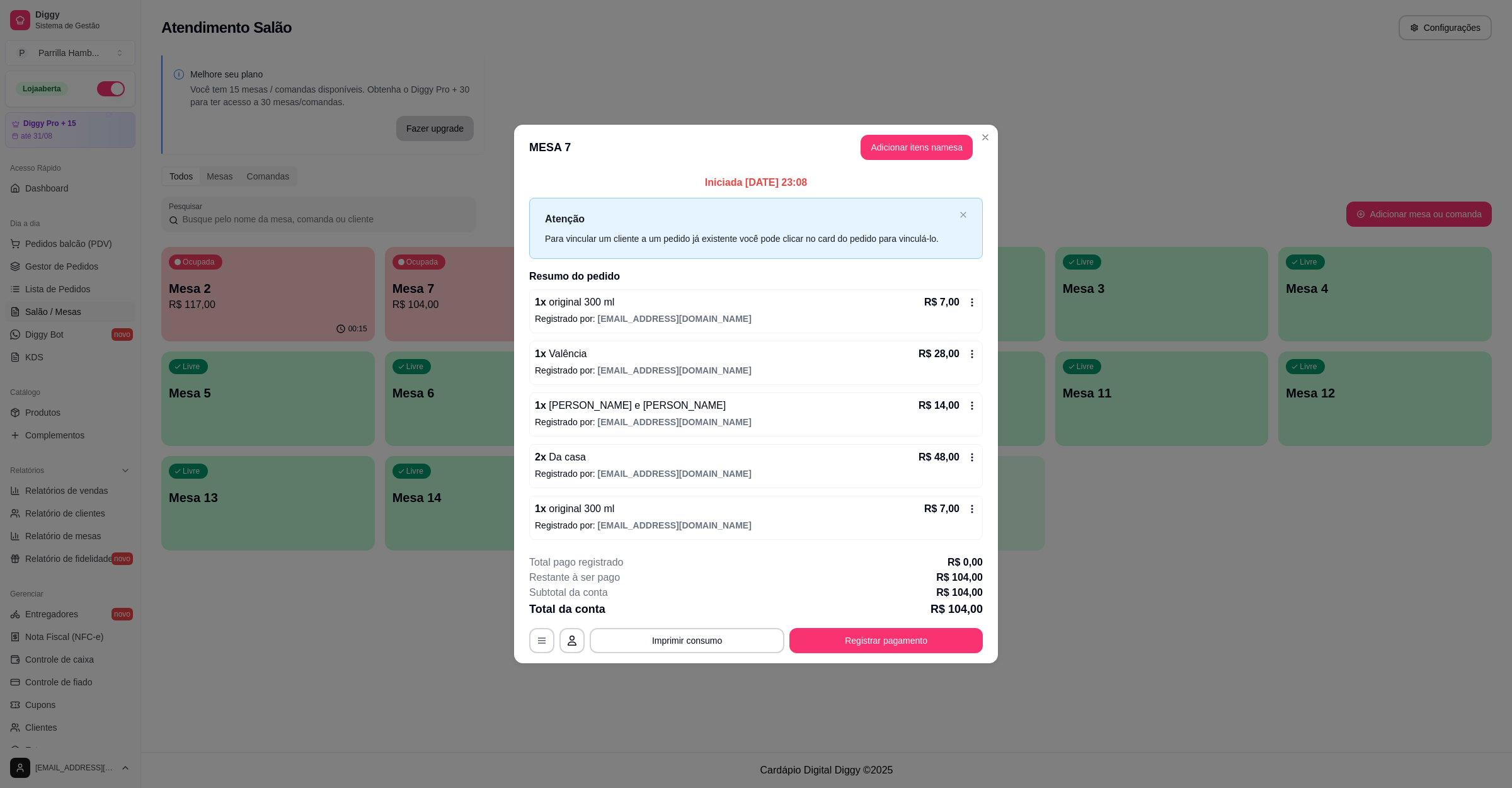
click at [936, 146] on button "Adicionar itens na mesa" at bounding box center [916, 147] width 112 height 25
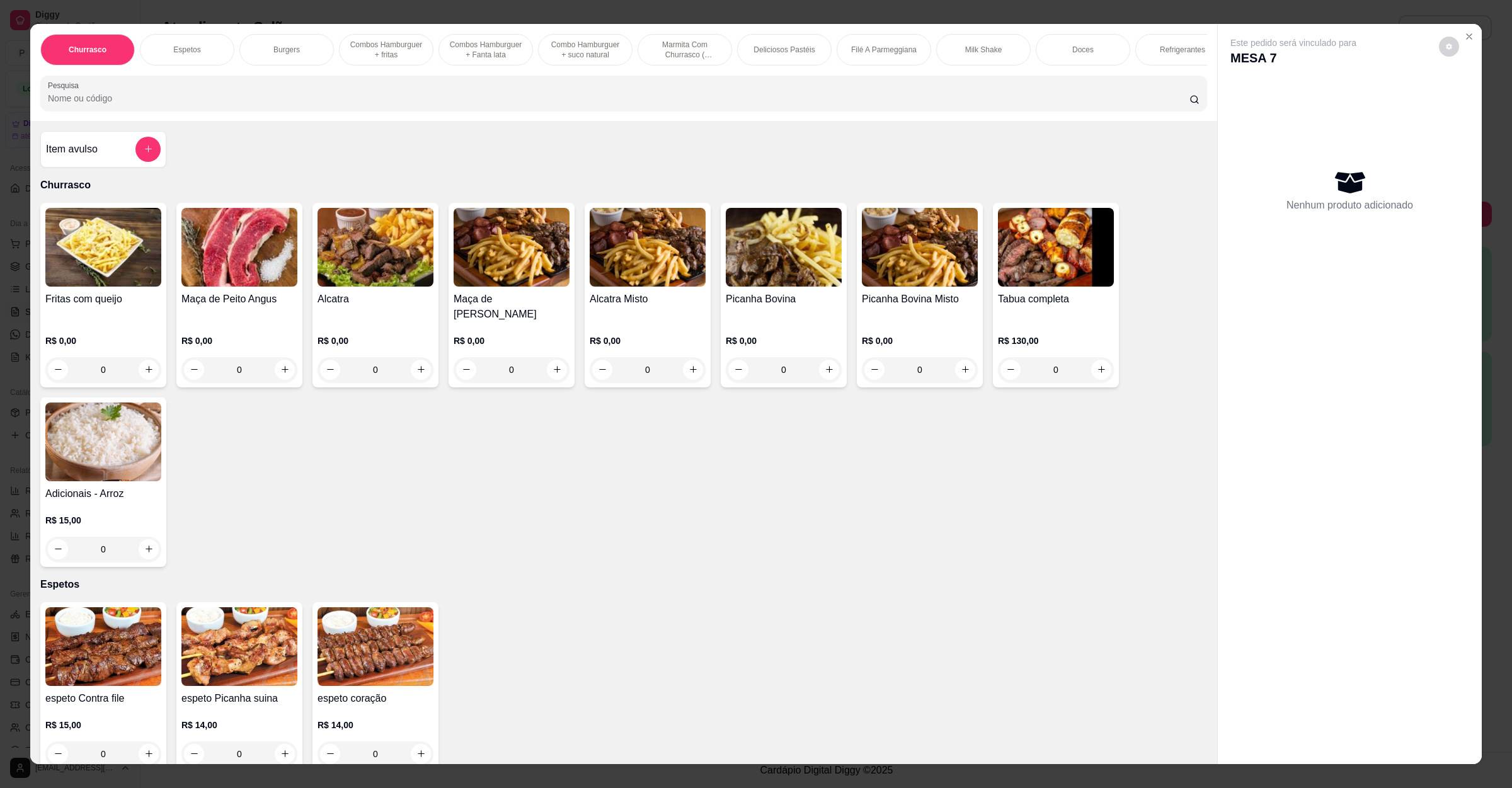
click at [214, 111] on div "Pesquisa" at bounding box center [624, 92] width 1167 height 35
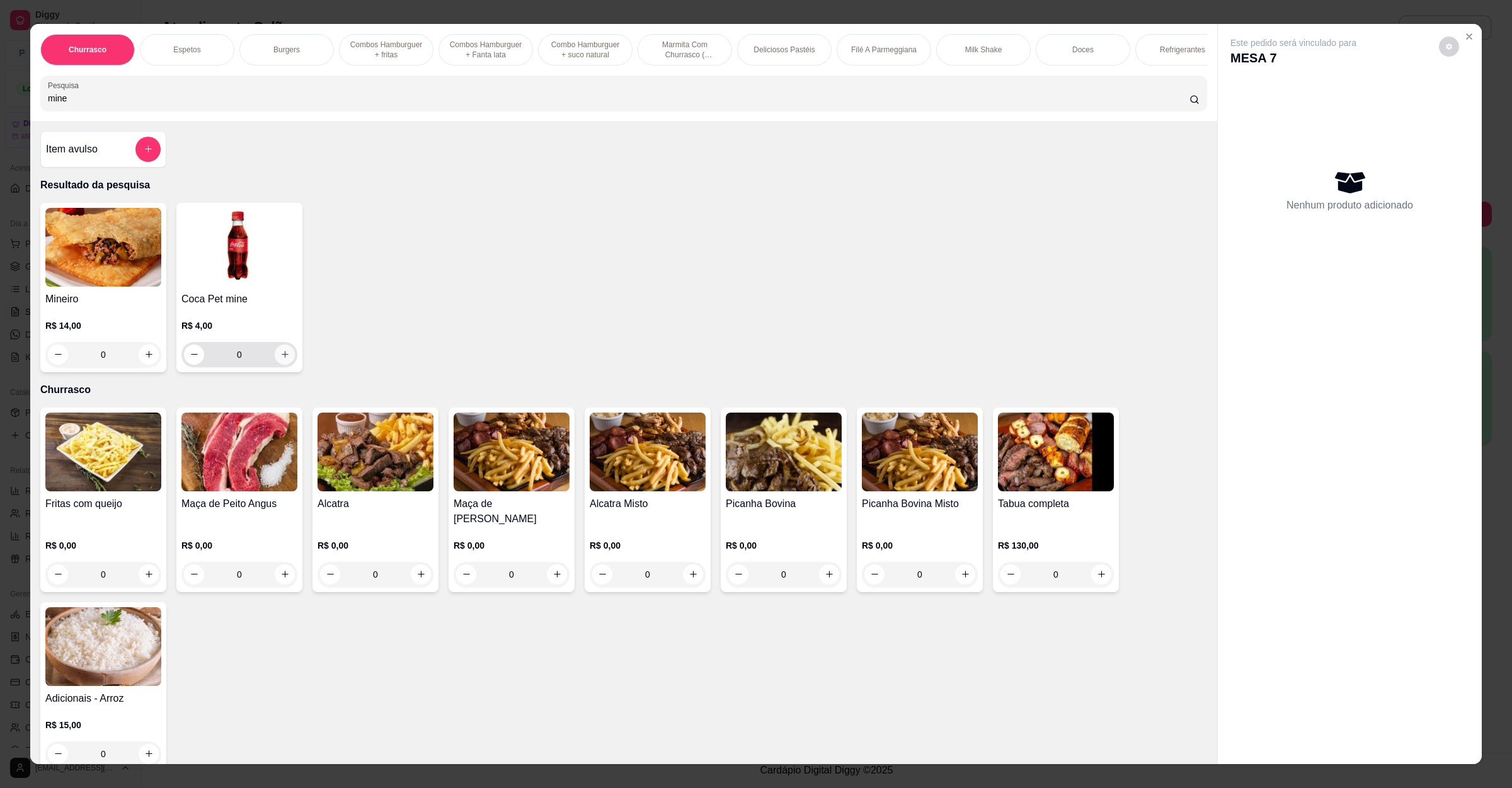
type input "mine"
click at [281, 359] on icon "increase-product-quantity" at bounding box center [285, 354] width 10 height 10
type input "1"
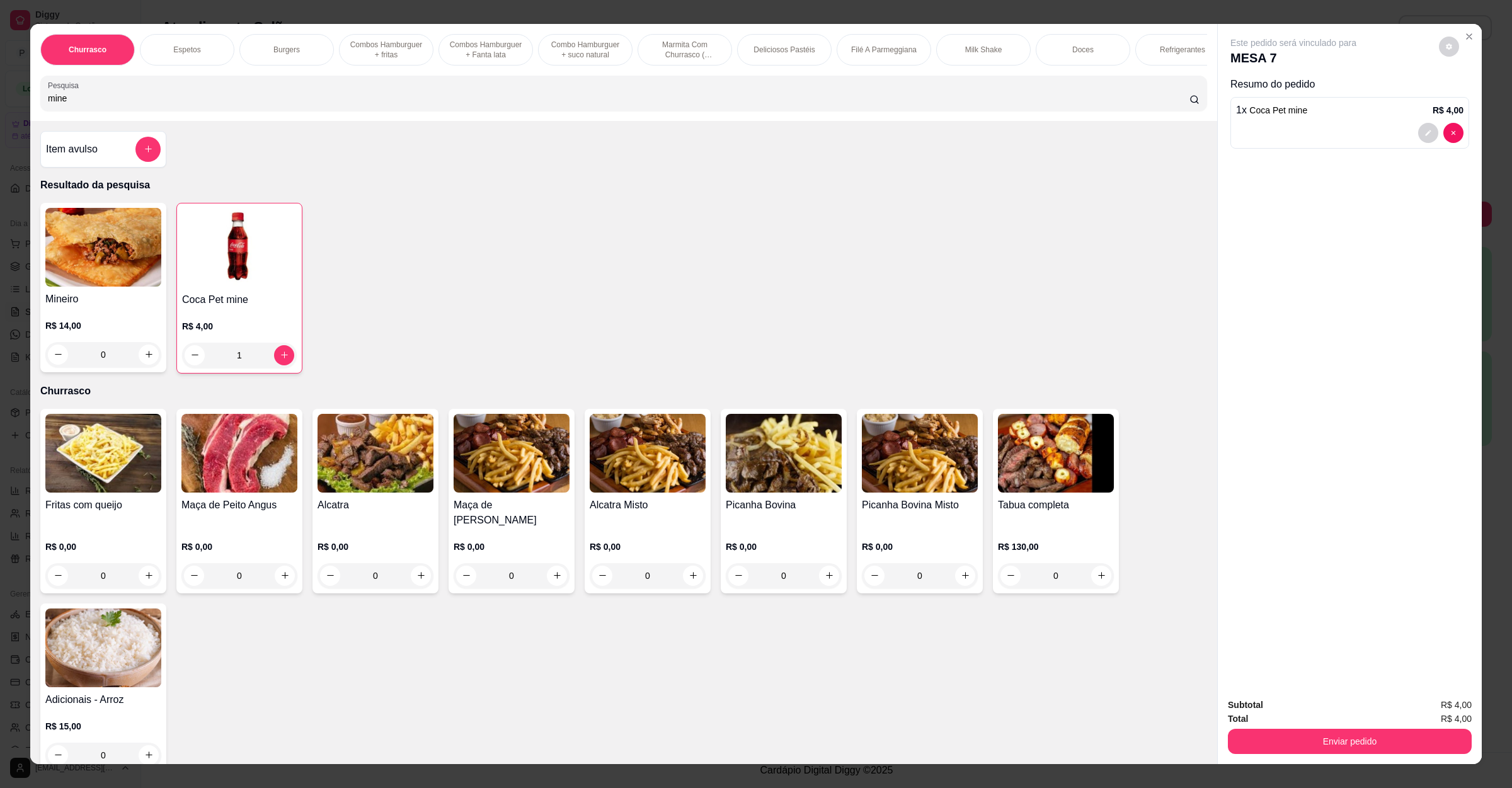
drag, startPoint x: 113, startPoint y: 108, endPoint x: 0, endPoint y: 140, distance: 117.4
click at [0, 140] on div "Churrasco Espetos Burgers Combos Hamburguer + fritas Combos Hamburguer + Fanta …" at bounding box center [756, 394] width 1512 height 788
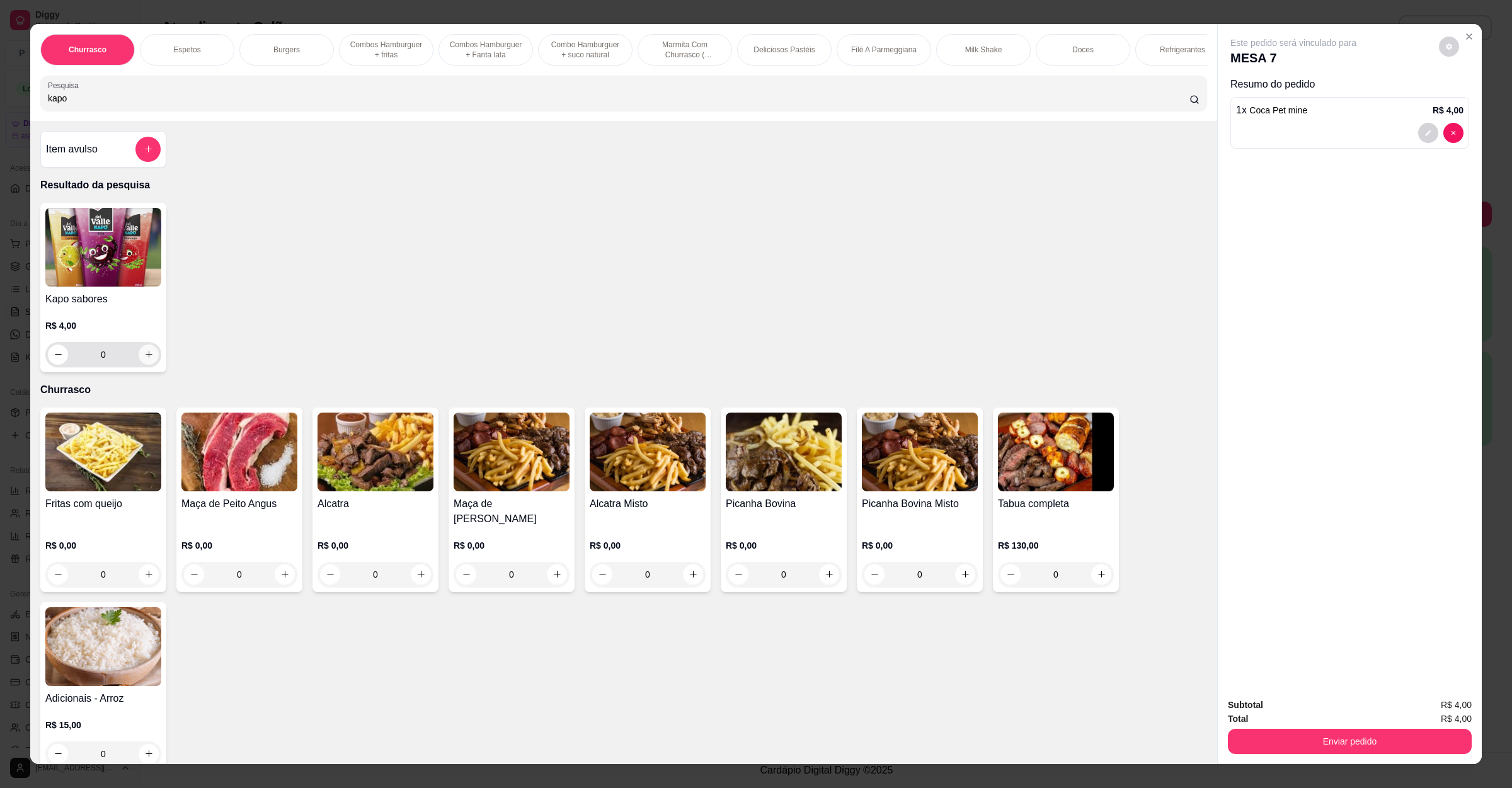
type input "kapo"
click at [144, 359] on icon "increase-product-quantity" at bounding box center [149, 354] width 10 height 10
type input "1"
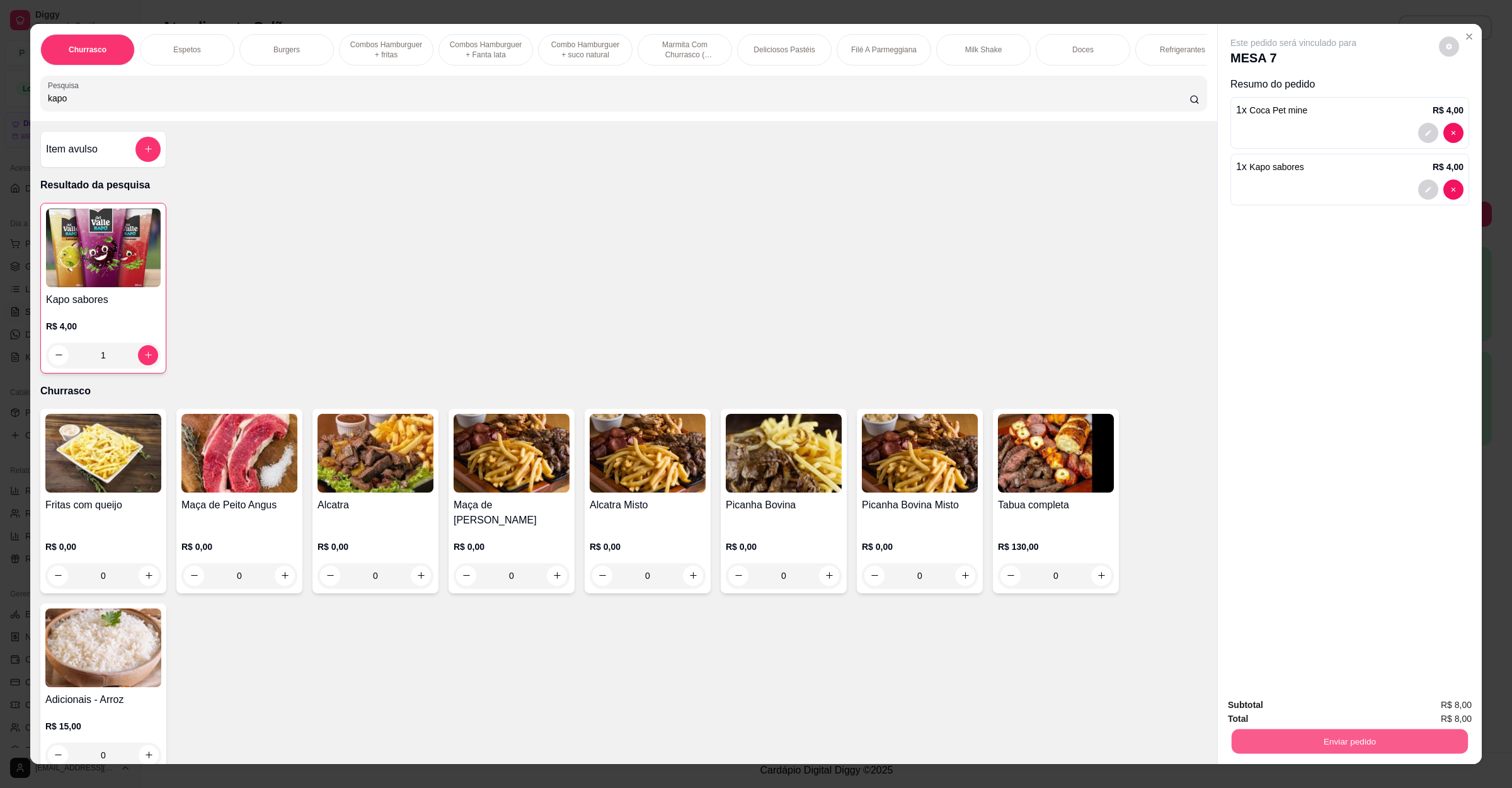
click at [1278, 743] on button "Enviar pedido" at bounding box center [1350, 741] width 237 height 24
click at [1290, 709] on button "Não registrar e enviar pedido" at bounding box center [1306, 710] width 131 height 24
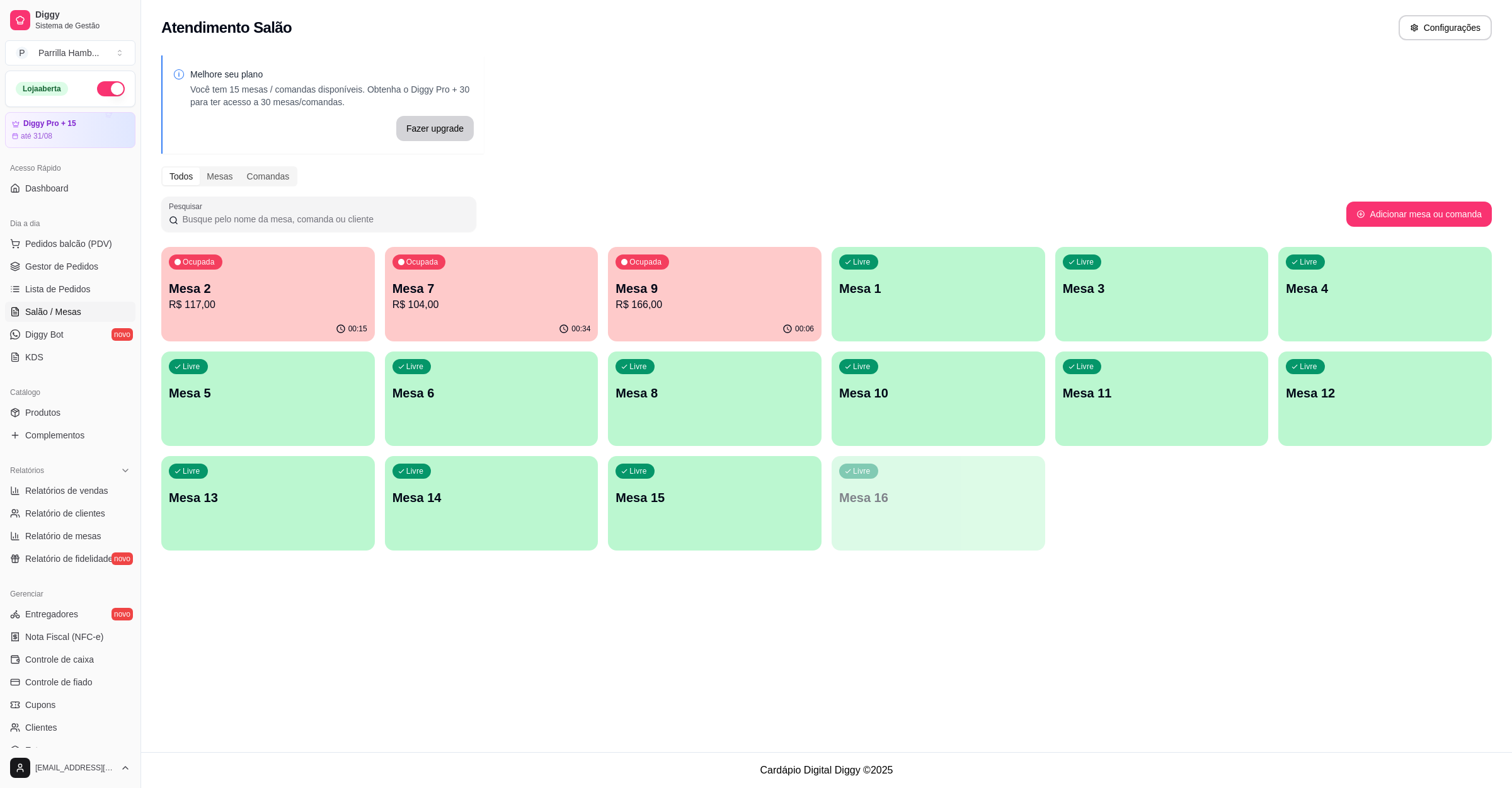
click at [298, 264] on div "Ocupada Mesa 2 R$ 117,00" at bounding box center [268, 281] width 213 height 70
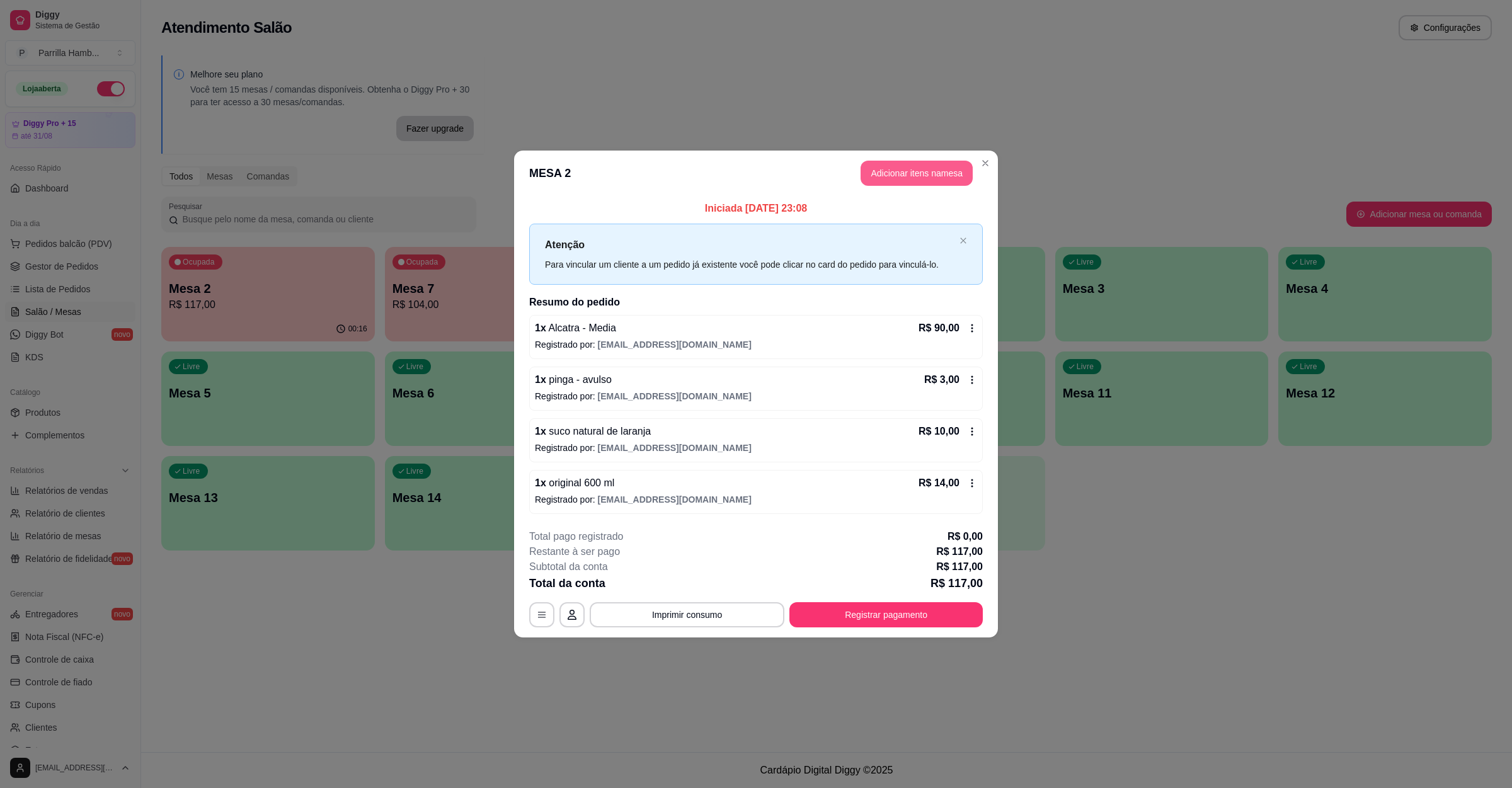
click at [932, 169] on button "Adicionar itens na mesa" at bounding box center [916, 173] width 112 height 25
click at [245, 105] on input "Pesquisa" at bounding box center [618, 99] width 1141 height 13
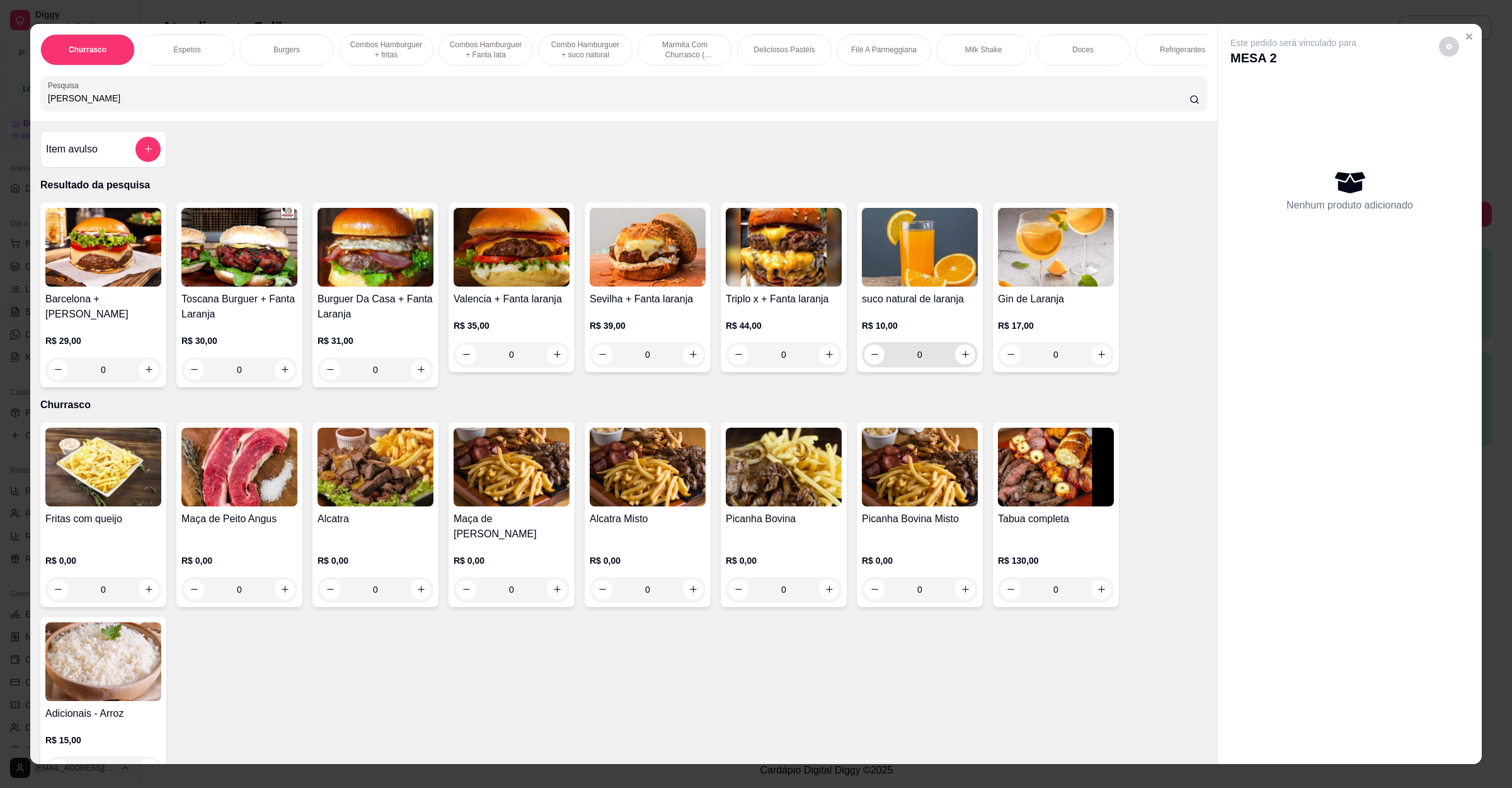
type input "lara"
click at [955, 364] on button "increase-product-quantity" at bounding box center [964, 354] width 20 height 20
type input "1"
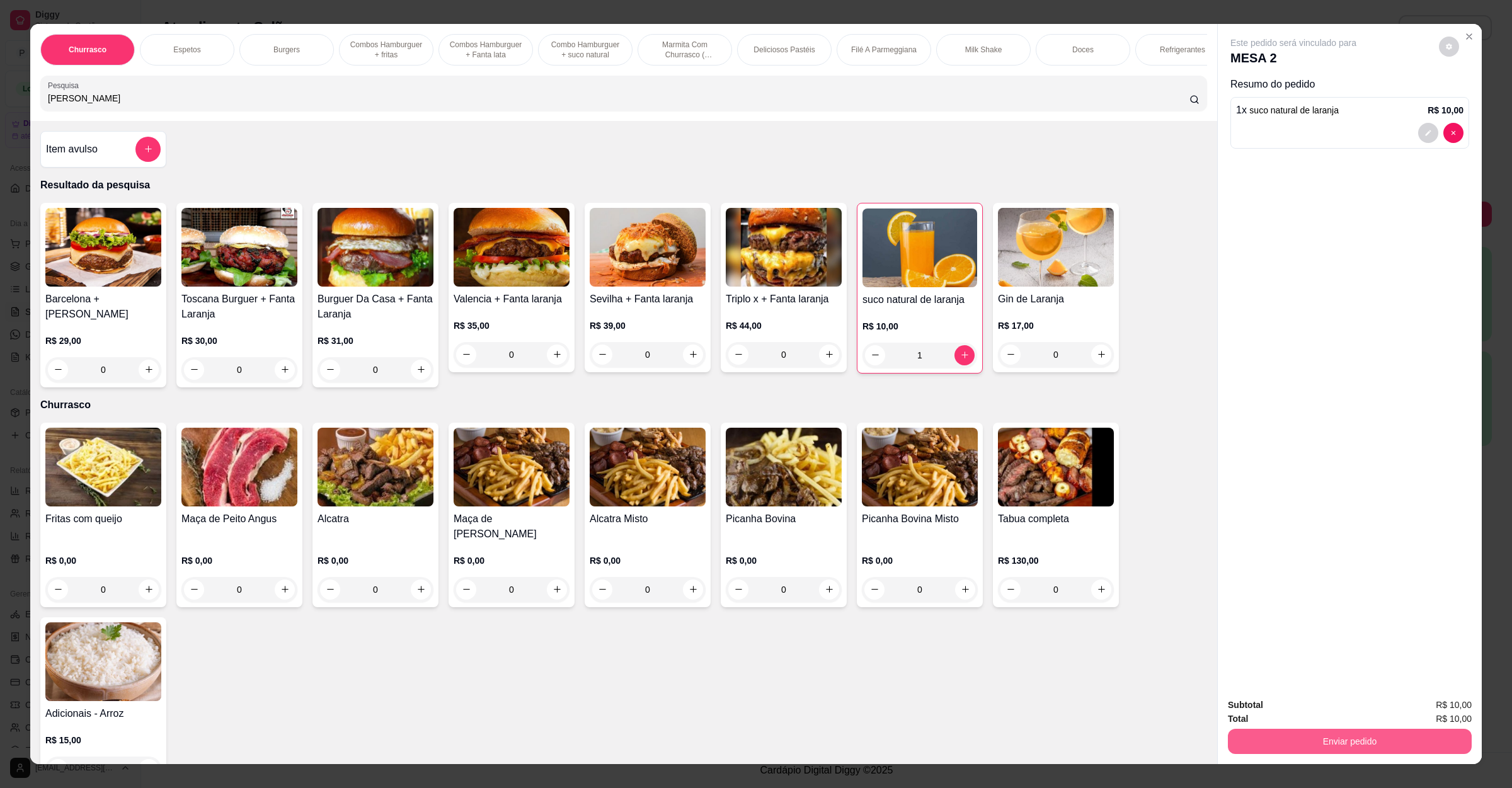
click at [1319, 731] on button "Enviar pedido" at bounding box center [1350, 741] width 244 height 25
click at [1319, 698] on button "Não registrar e enviar pedido" at bounding box center [1306, 710] width 131 height 24
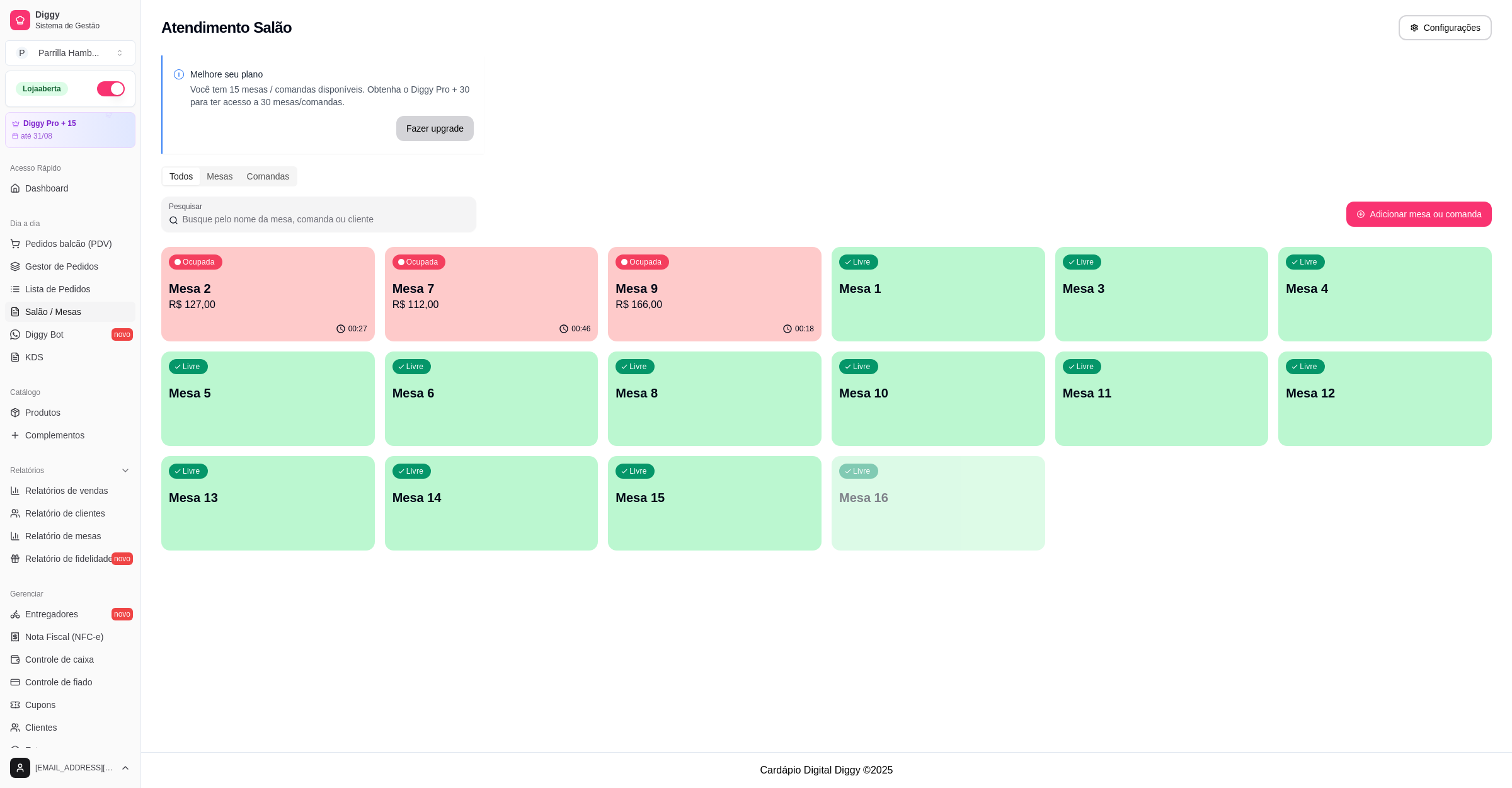
click at [458, 286] on p "Mesa 7" at bounding box center [491, 289] width 198 height 18
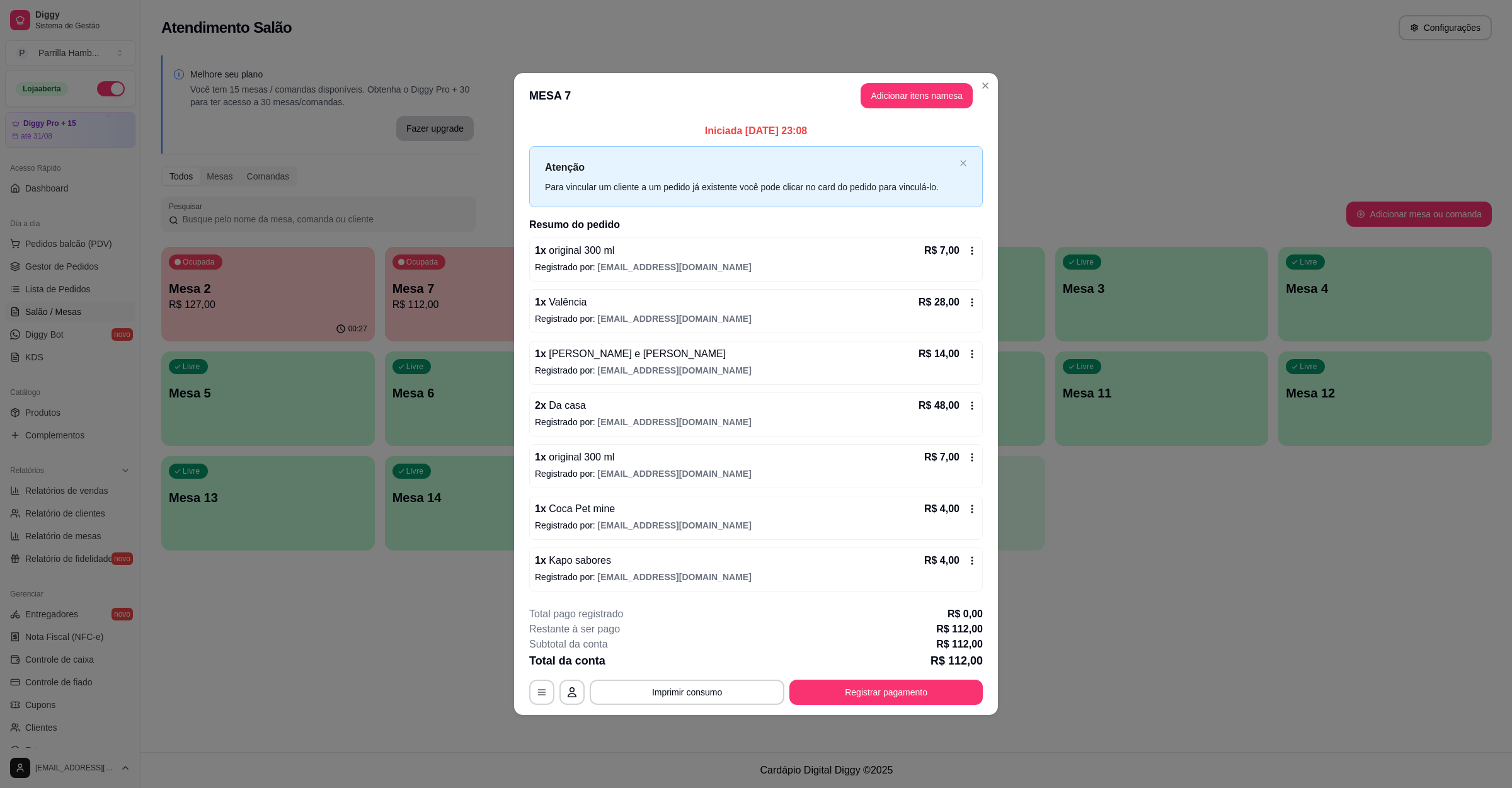
click at [653, 705] on button "Imprimir consumo" at bounding box center [687, 692] width 194 height 25
click at [653, 696] on button "Imprimir consumo" at bounding box center [687, 692] width 189 height 24
click at [656, 685] on button "Imprimir consumo" at bounding box center [687, 692] width 189 height 24
click at [663, 663] on button "IMPRESSORA" at bounding box center [690, 666] width 88 height 20
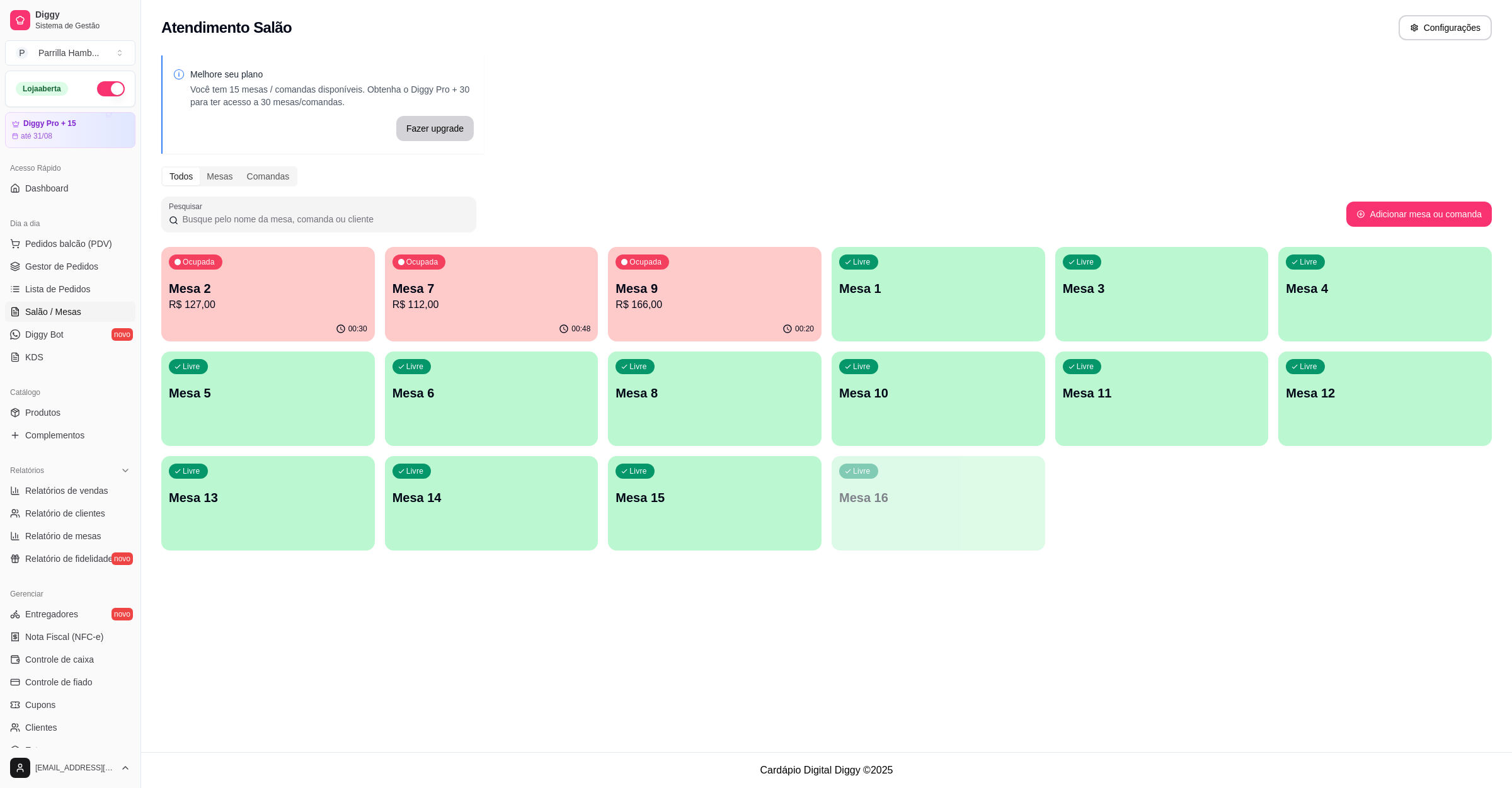
click at [467, 291] on p "Mesa 7" at bounding box center [491, 289] width 198 height 18
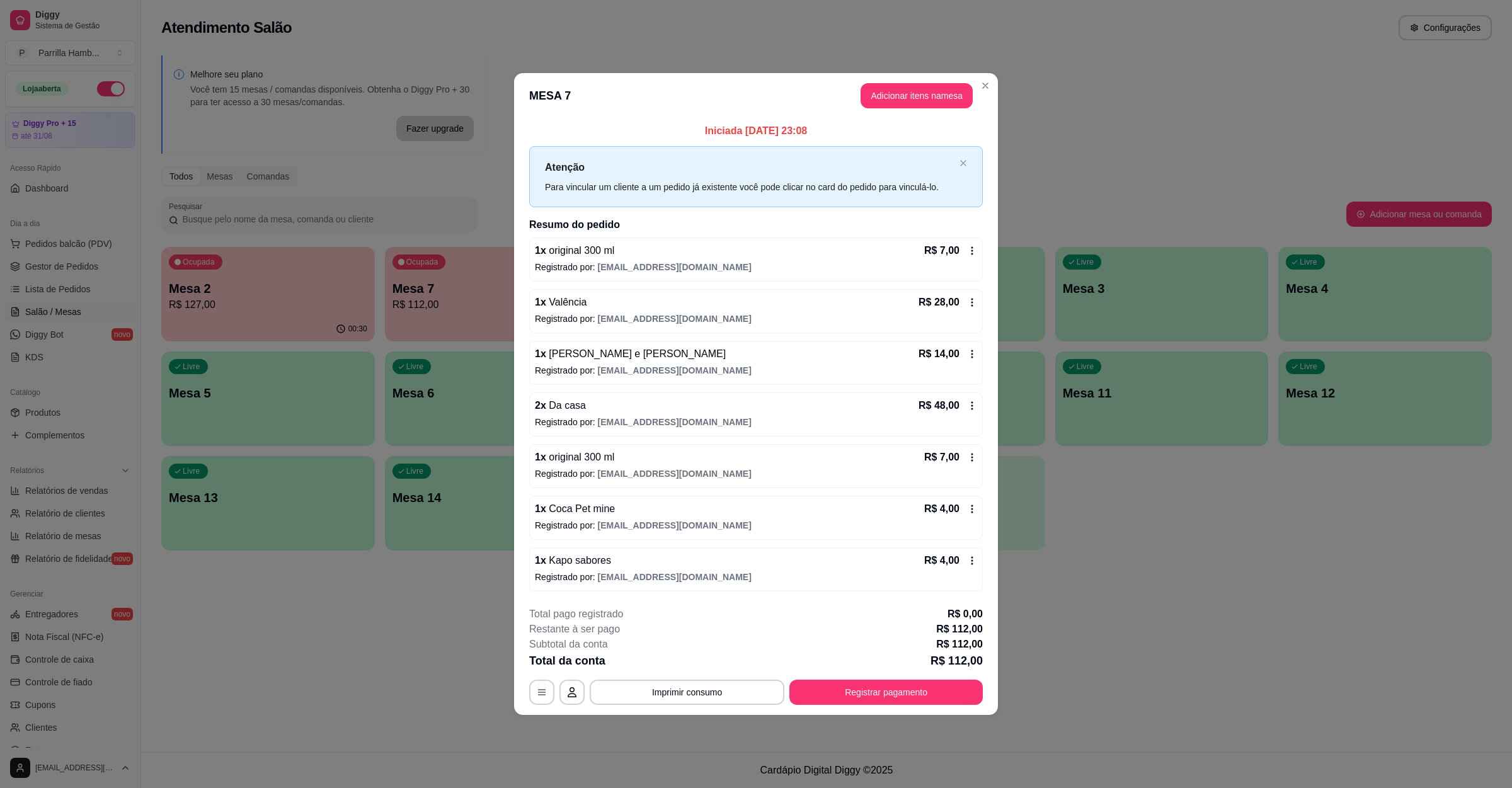
click at [900, 685] on button "Registrar pagamento" at bounding box center [886, 692] width 194 height 25
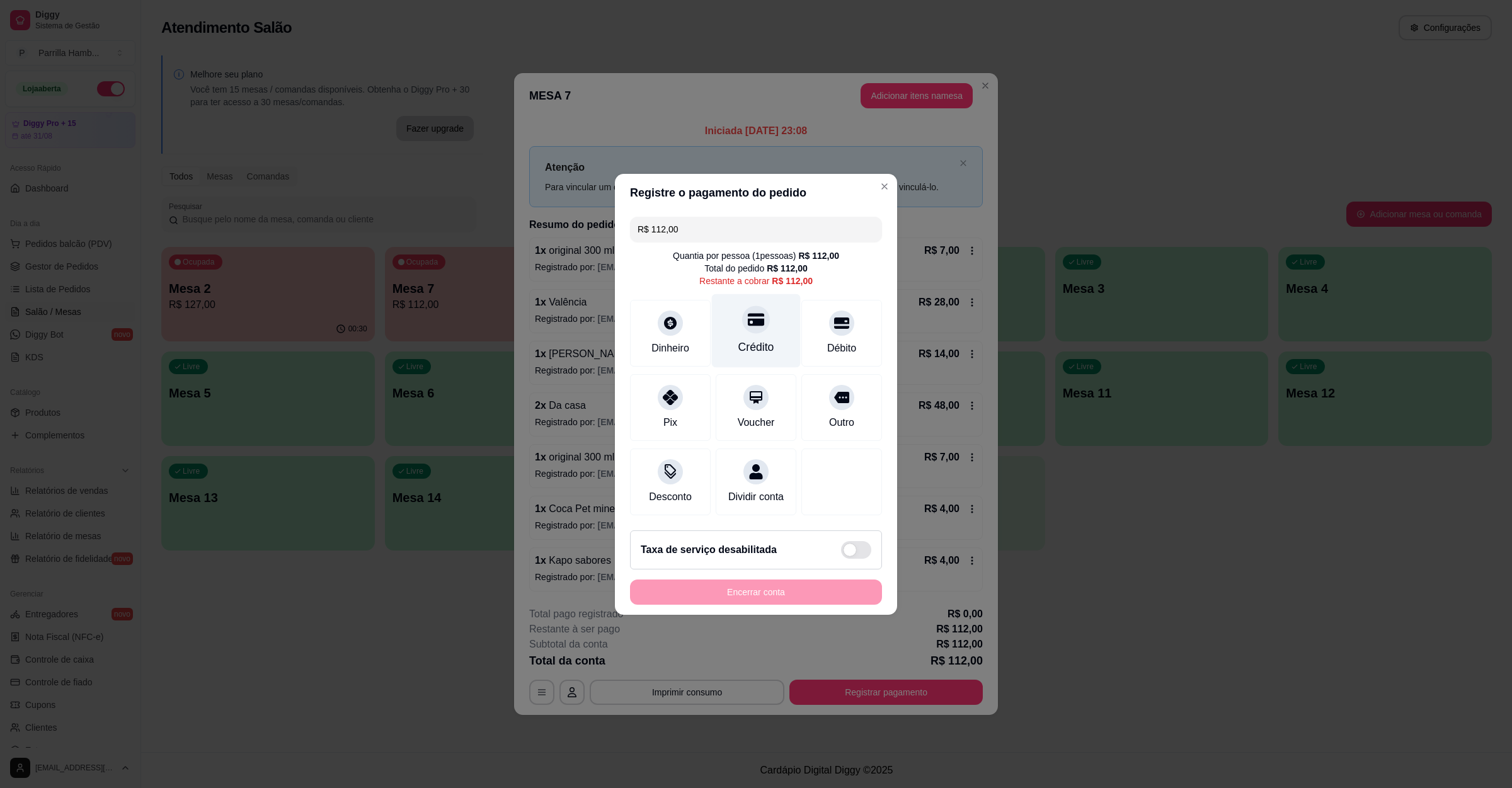
click at [756, 311] on icon at bounding box center [756, 319] width 16 height 16
type input "R$ 0,00"
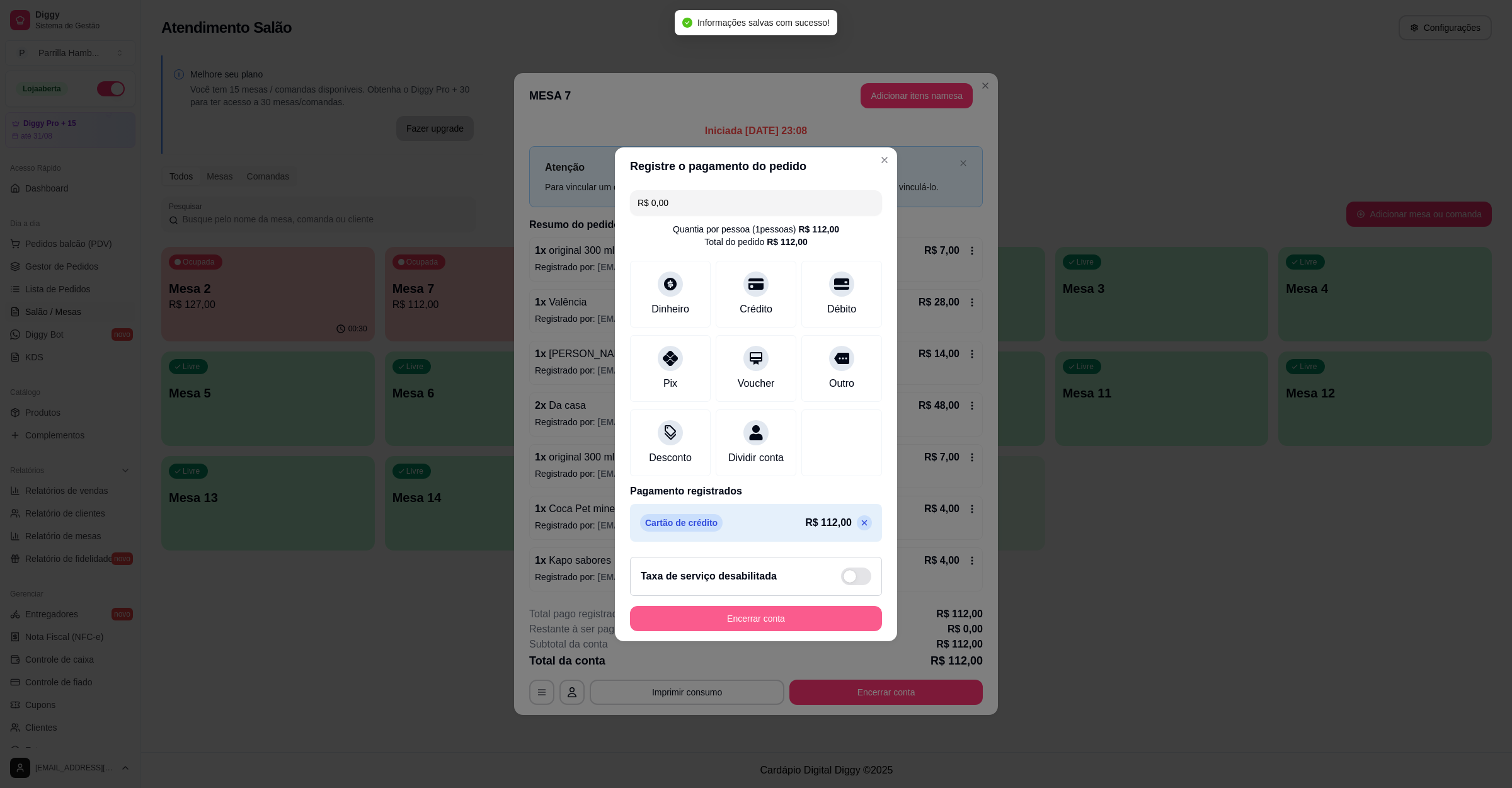
click at [773, 622] on button "Encerrar conta" at bounding box center [756, 619] width 252 height 25
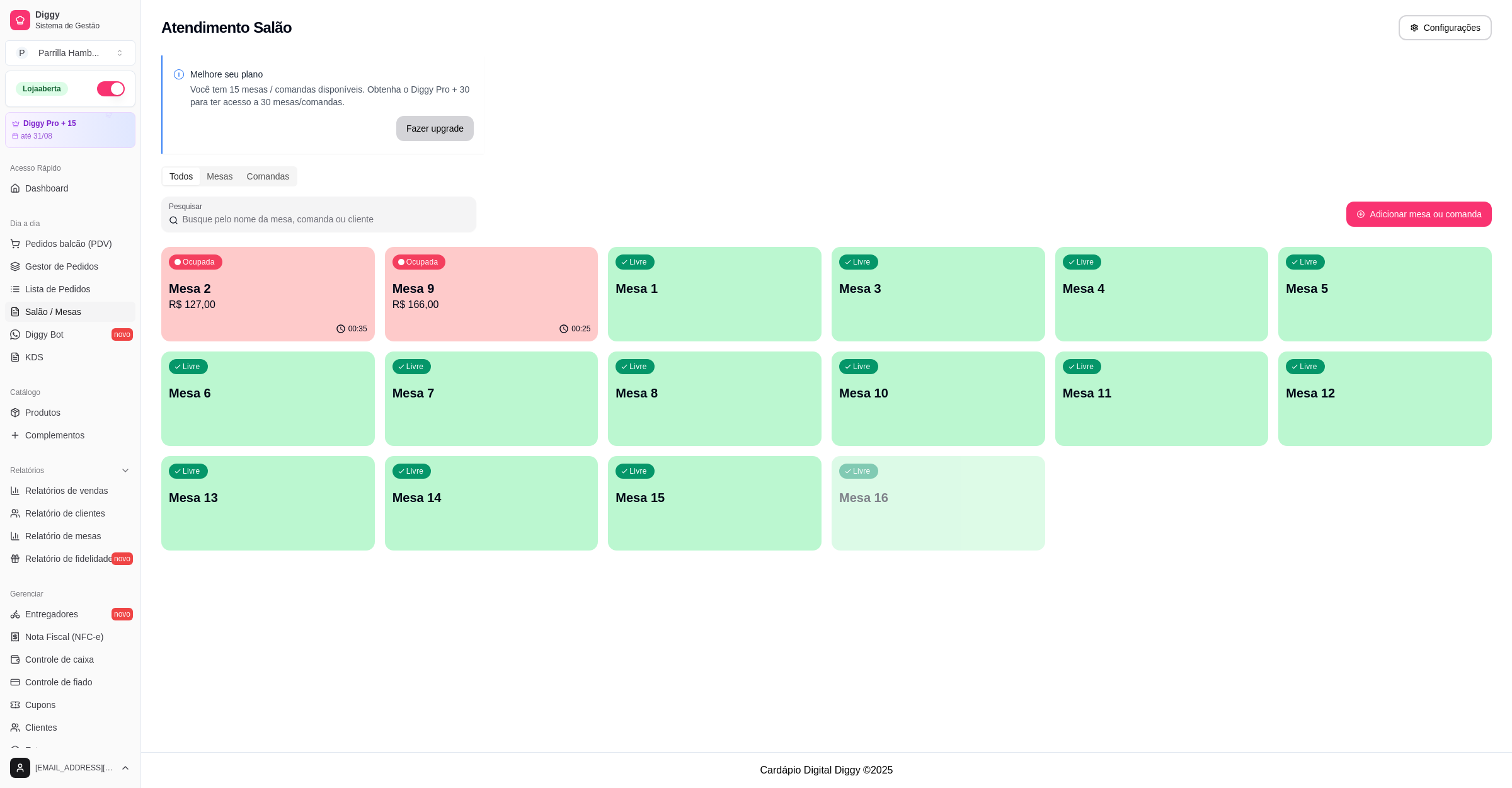
click at [435, 291] on p "Mesa 9" at bounding box center [491, 289] width 198 height 18
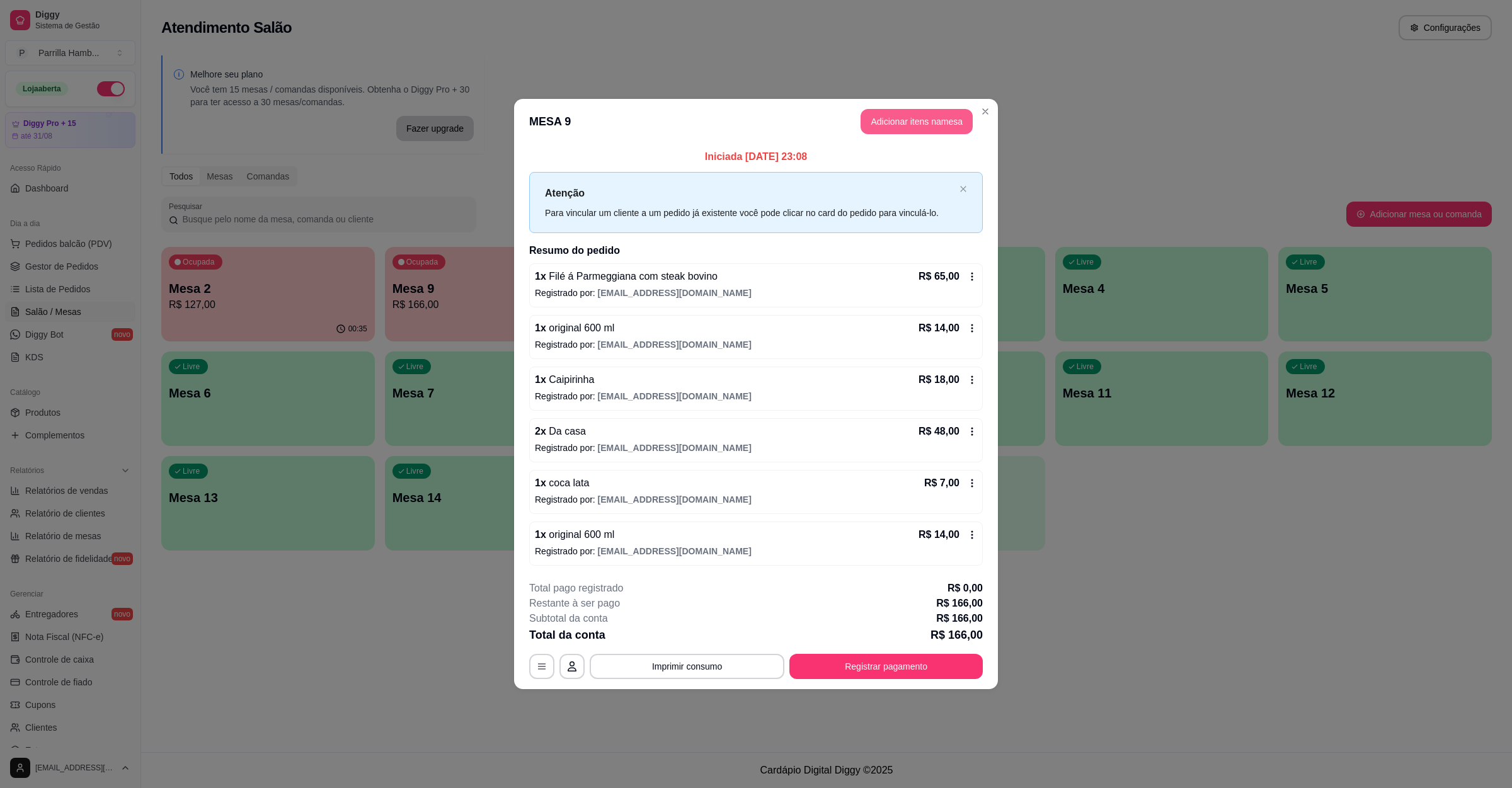
click at [950, 130] on button "Adicionar itens na mesa" at bounding box center [916, 122] width 112 height 25
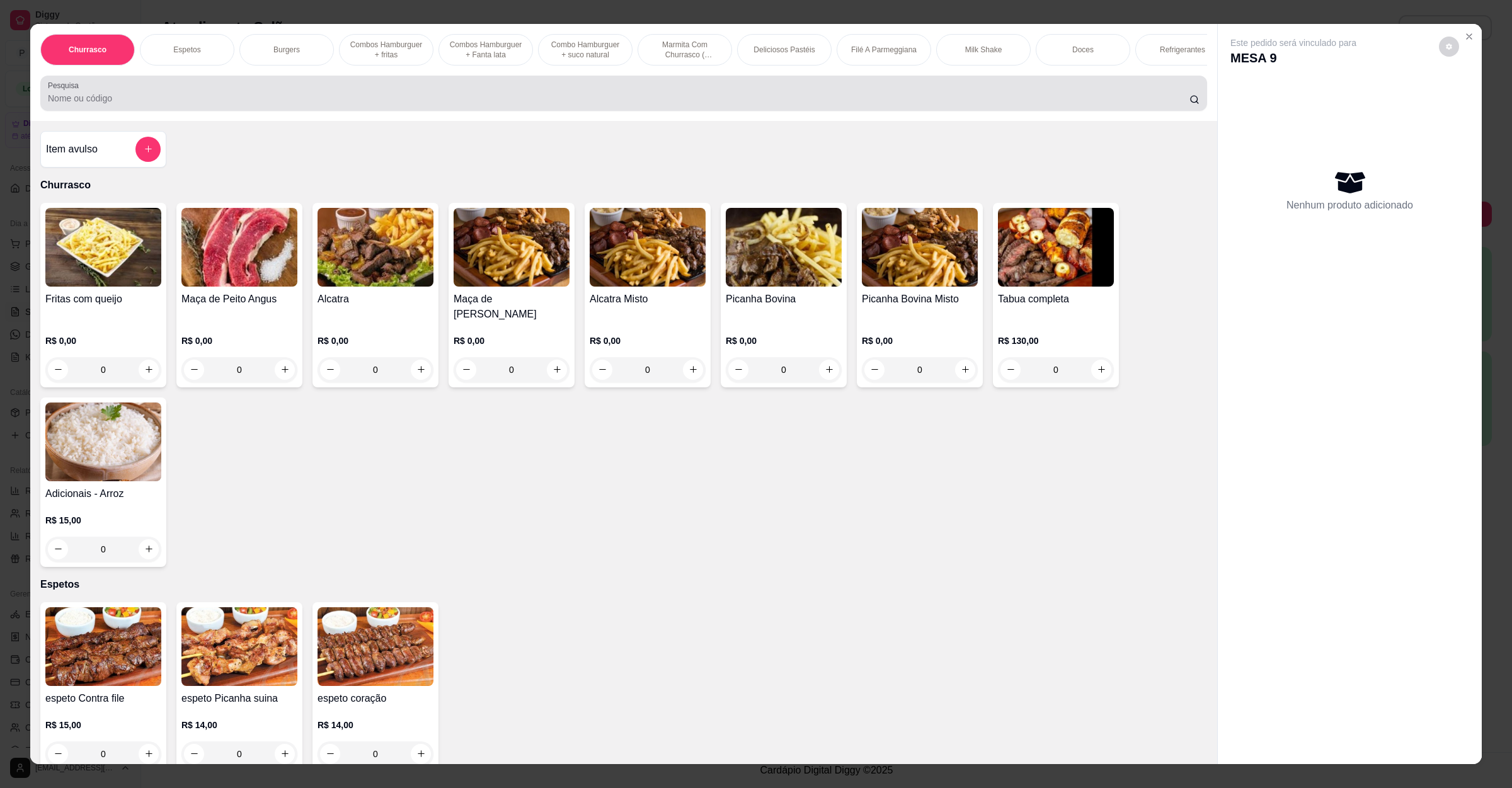
click at [548, 95] on div at bounding box center [623, 93] width 1152 height 25
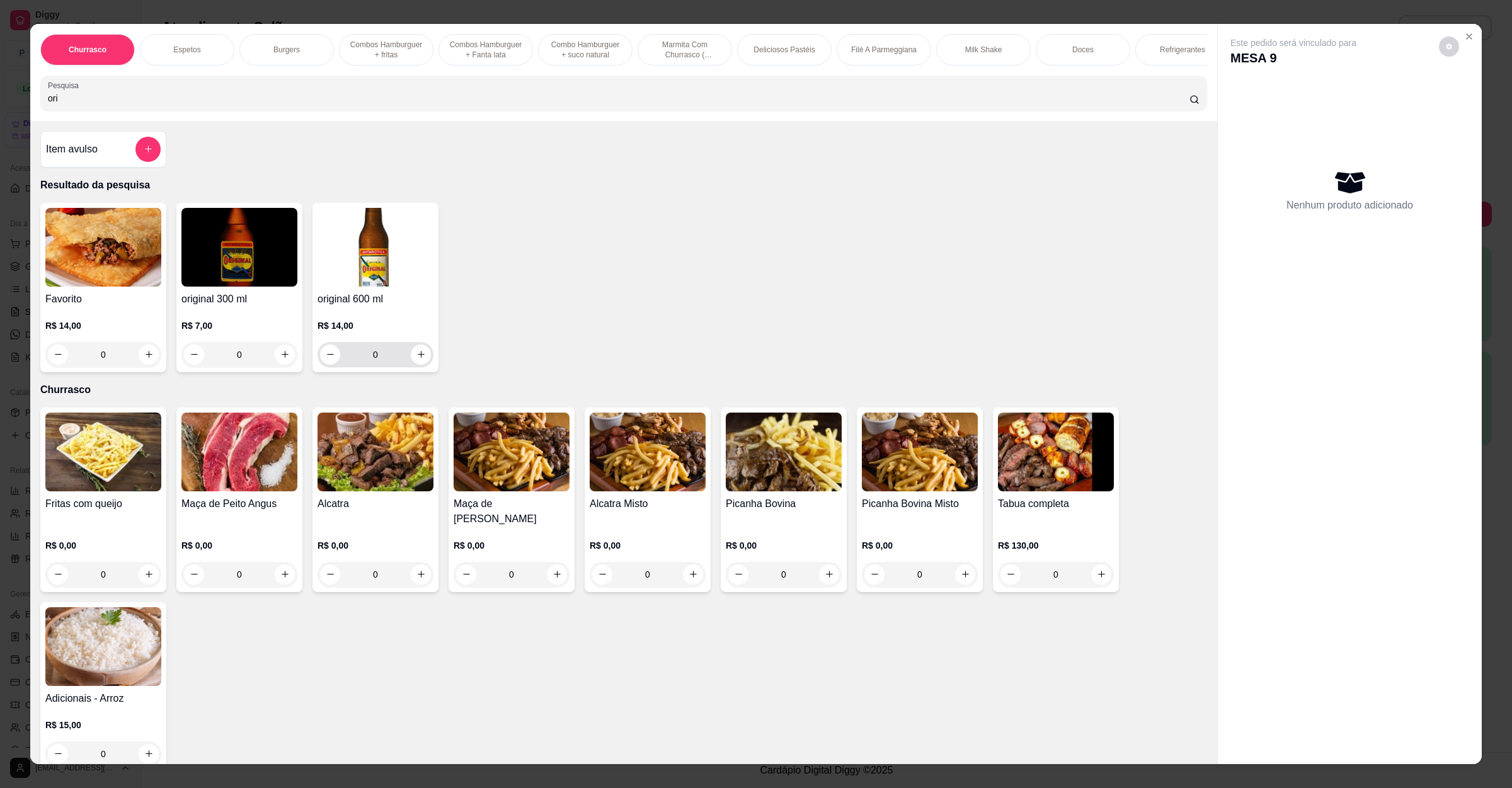
type input "ori"
click at [417, 359] on icon "increase-product-quantity" at bounding box center [421, 354] width 10 height 10
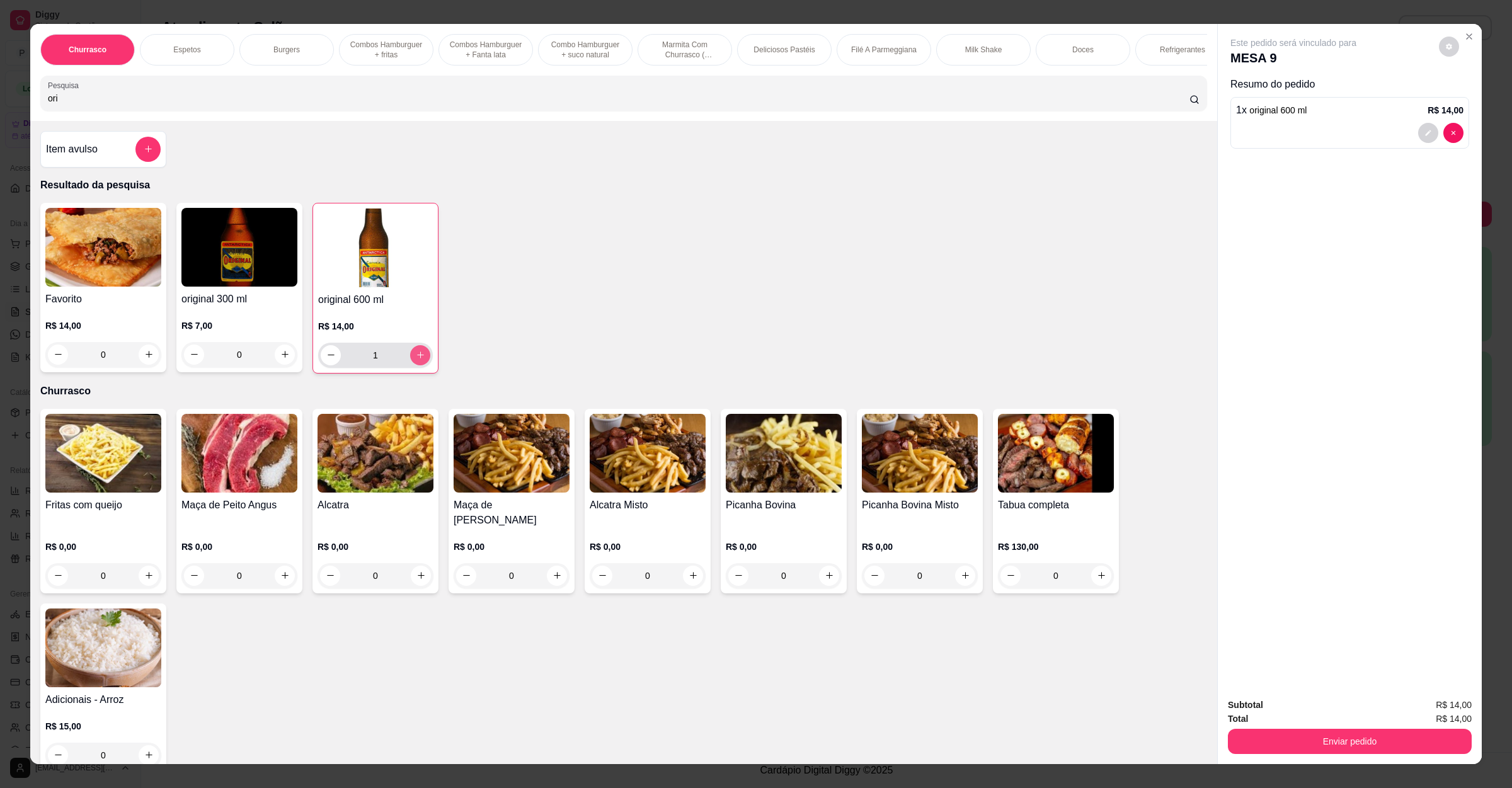
type input "1"
click at [1309, 731] on button "Enviar pedido" at bounding box center [1350, 741] width 244 height 25
click at [1307, 707] on button "Não registrar e enviar pedido" at bounding box center [1306, 710] width 127 height 23
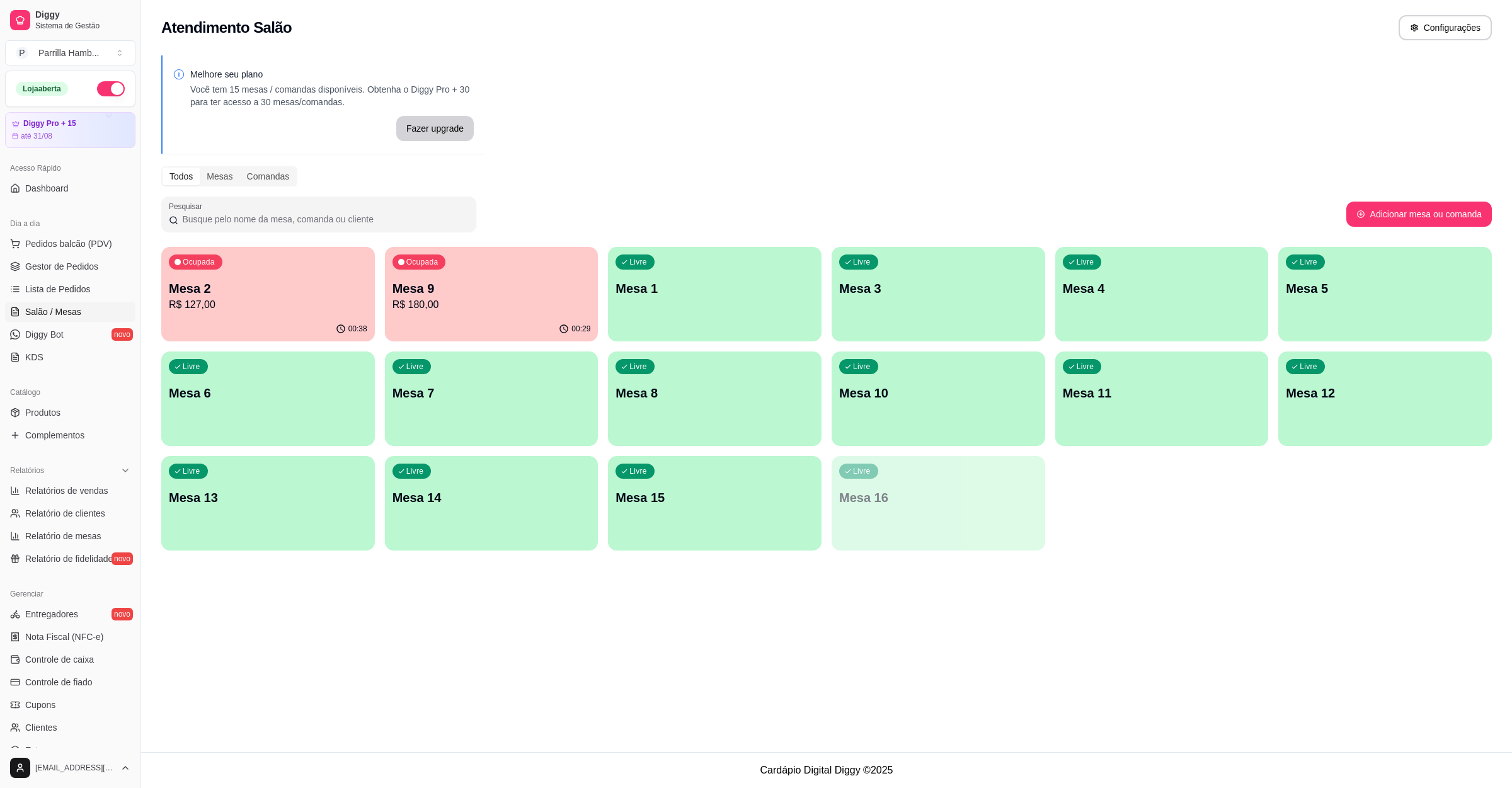
click at [191, 300] on p "R$ 127,00" at bounding box center [267, 305] width 198 height 15
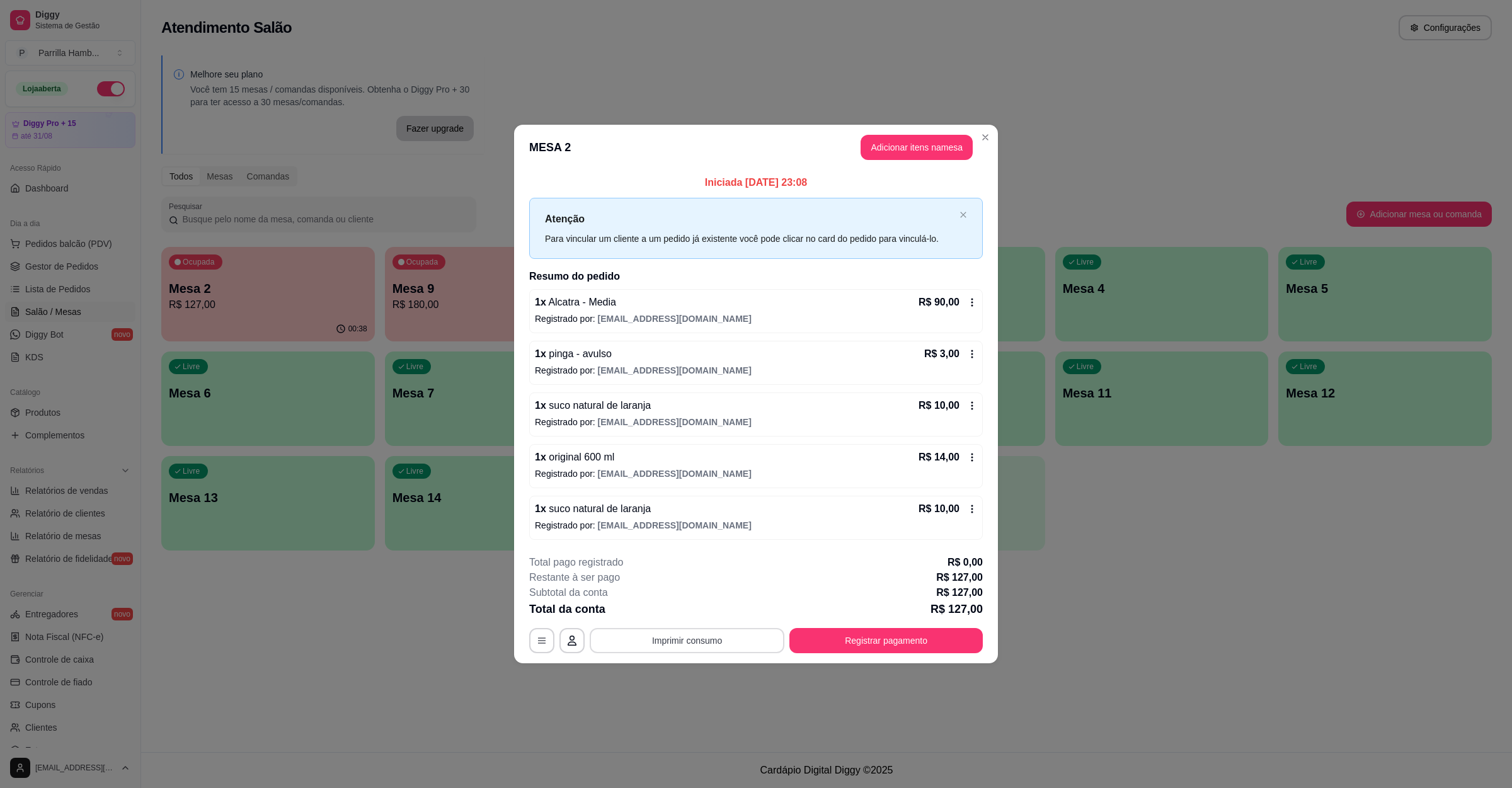
click at [692, 650] on button "Imprimir consumo" at bounding box center [687, 641] width 194 height 25
click at [698, 615] on button "IMPRESSORA" at bounding box center [690, 613] width 88 height 20
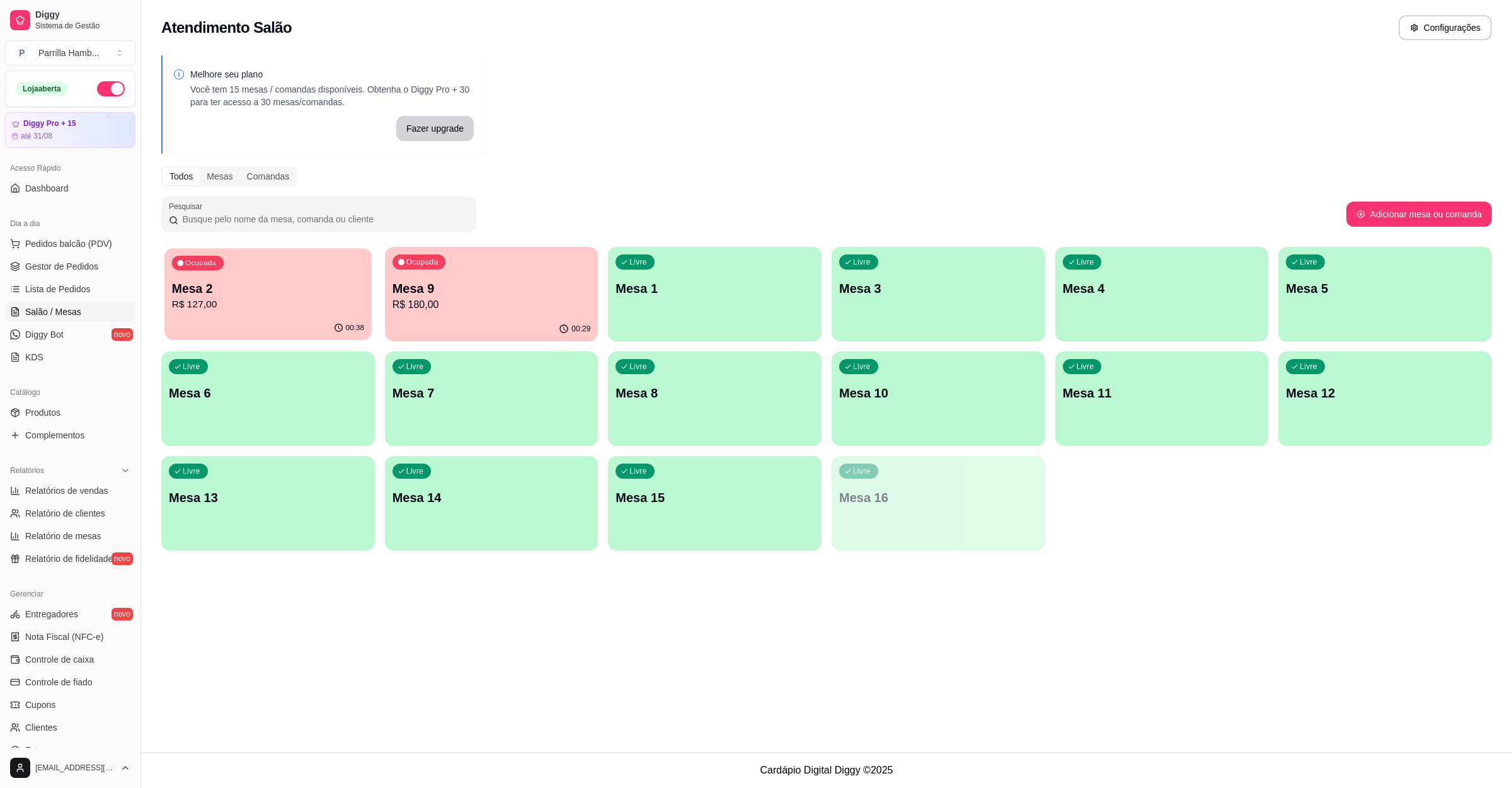
click at [233, 288] on p "Mesa 2" at bounding box center [268, 289] width 192 height 17
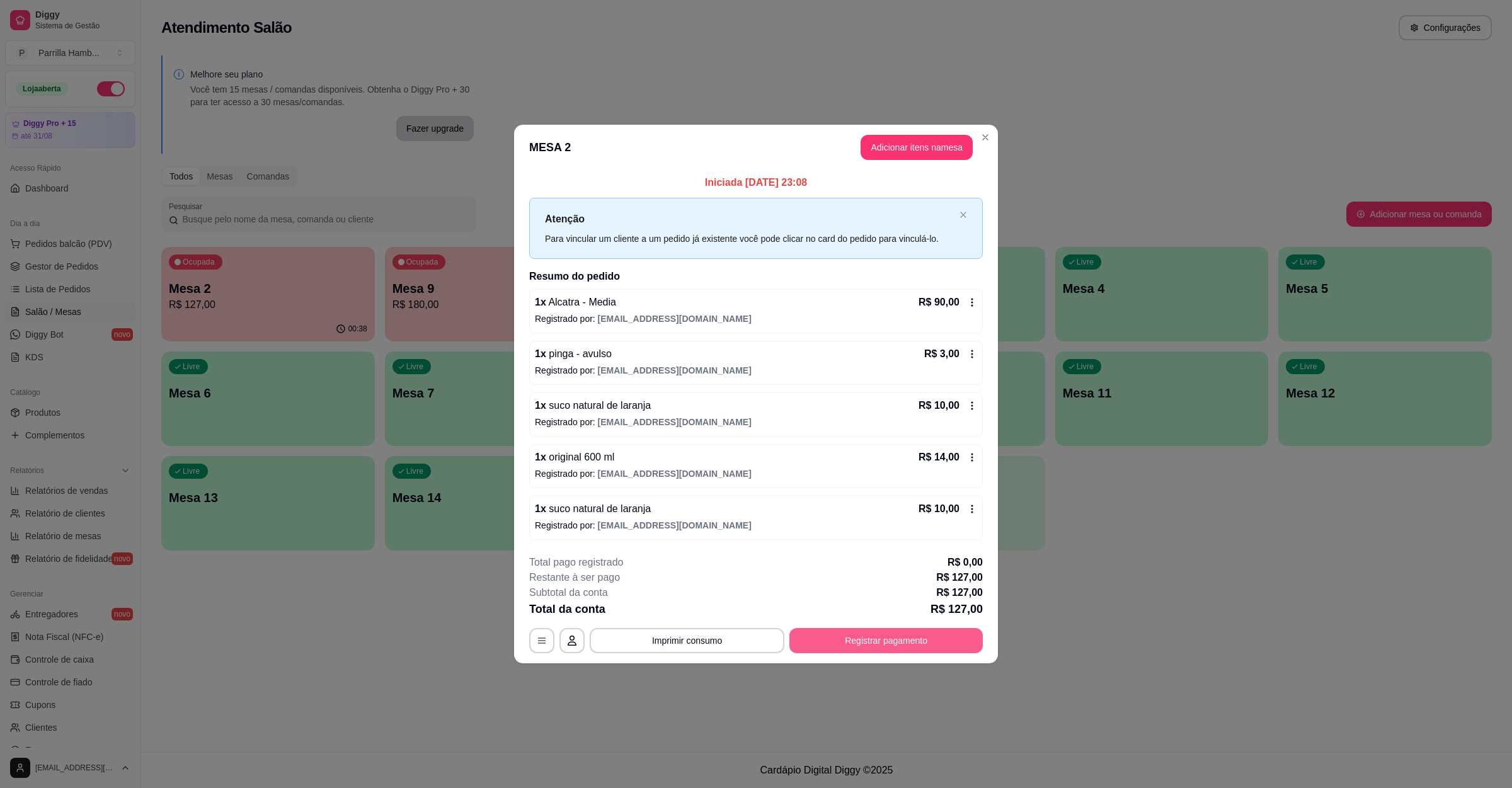
click at [920, 630] on button "Registrar pagamento" at bounding box center [886, 641] width 194 height 25
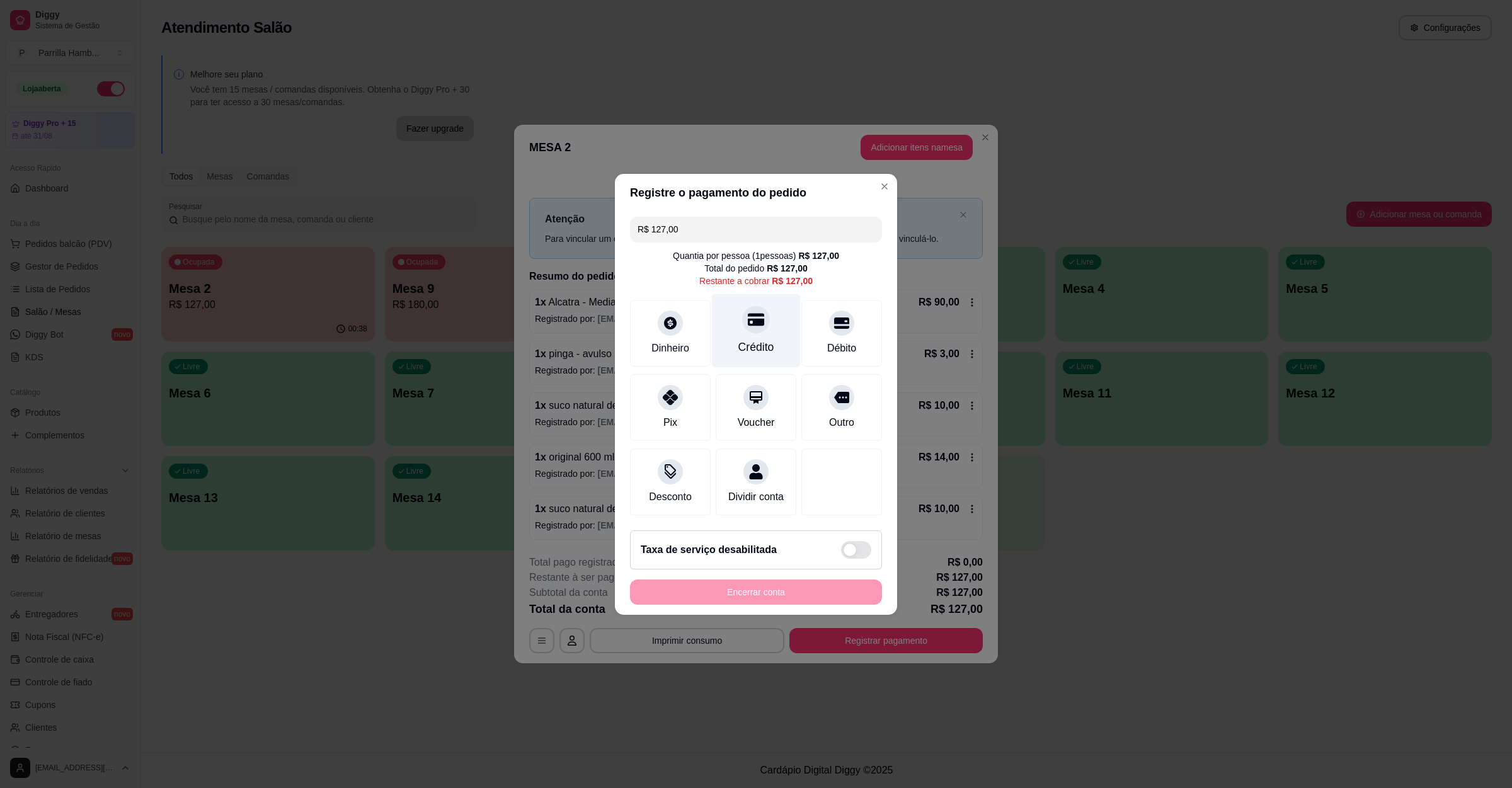
click at [731, 325] on div "Crédito" at bounding box center [756, 330] width 89 height 74
type input "R$ 0,00"
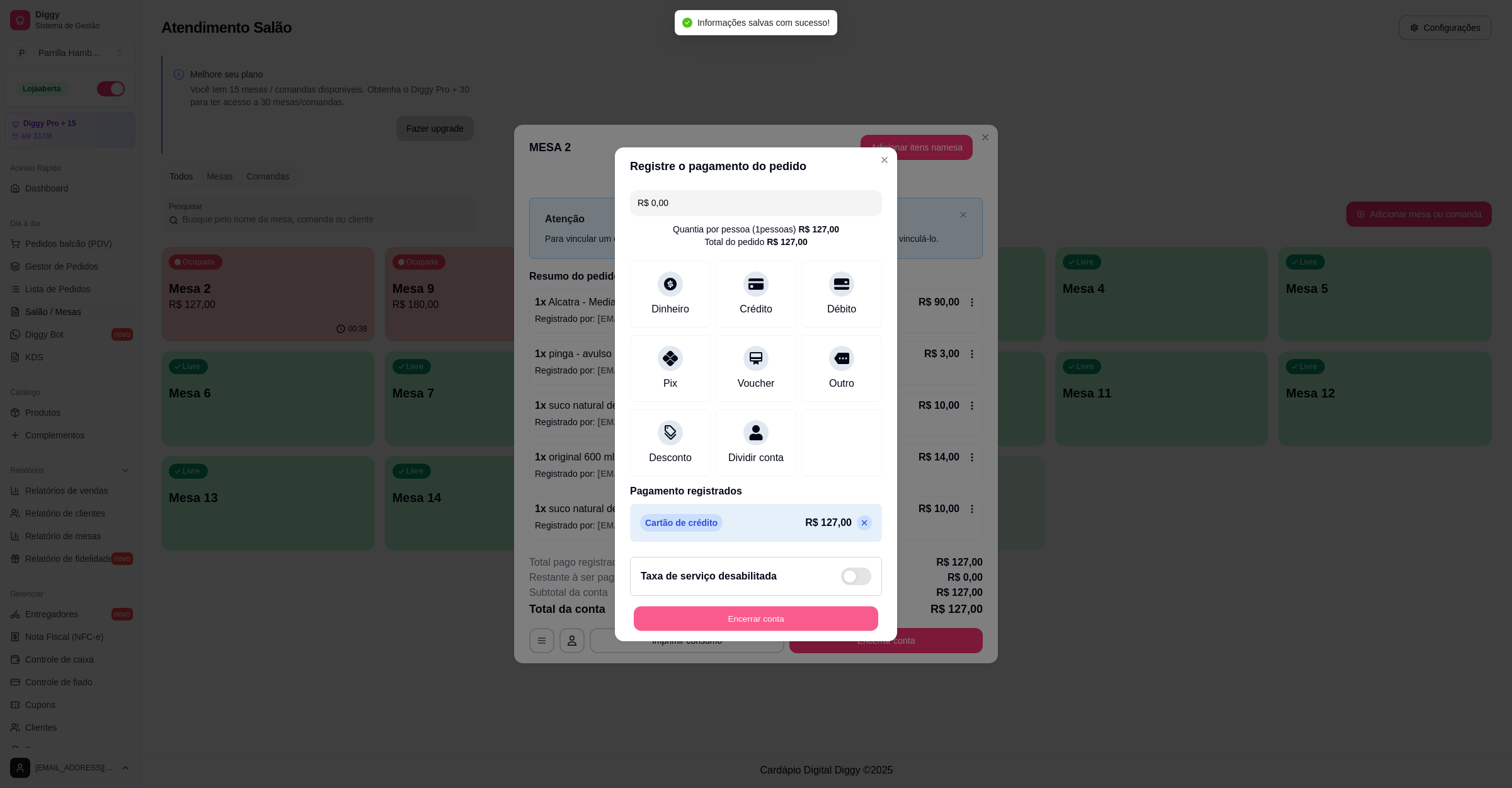
click at [762, 630] on button "Encerrar conta" at bounding box center [756, 618] width 245 height 24
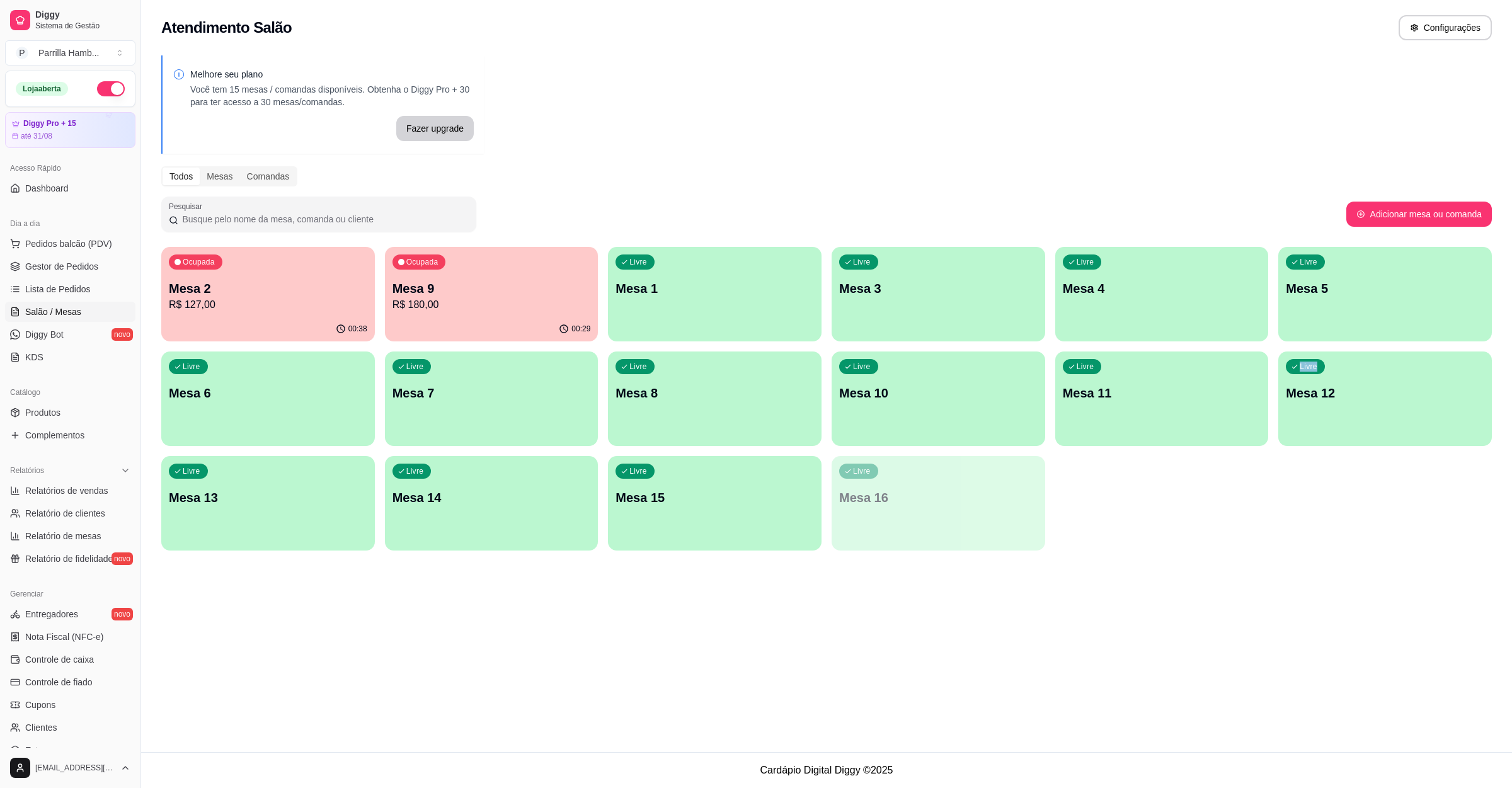
click at [1198, 592] on div "Atendimento Salão Configurações Melhore seu plano Você tem 15 mesas / comandas …" at bounding box center [825, 376] width 1370 height 752
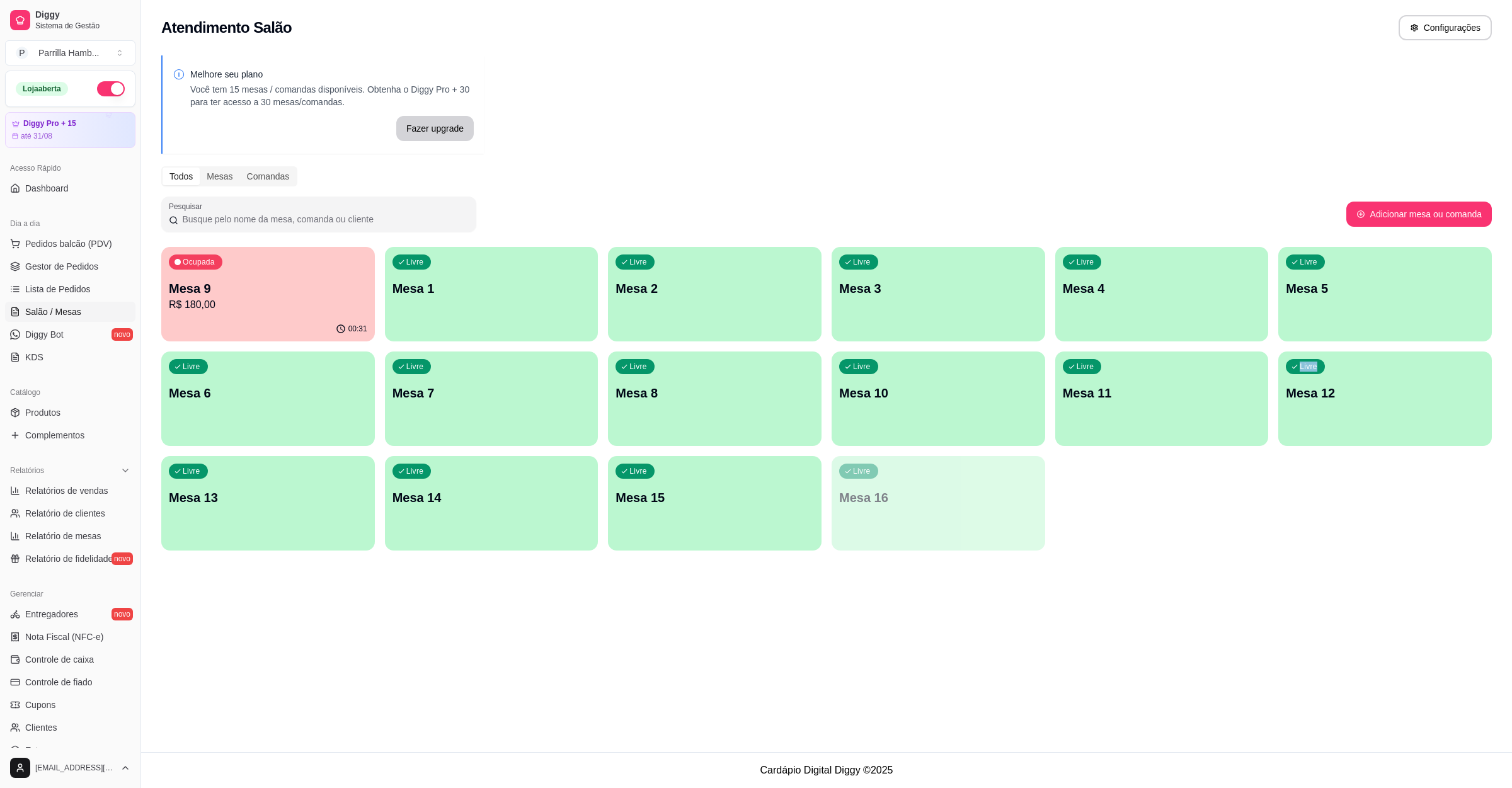
click at [194, 308] on p "R$ 180,00" at bounding box center [267, 305] width 198 height 15
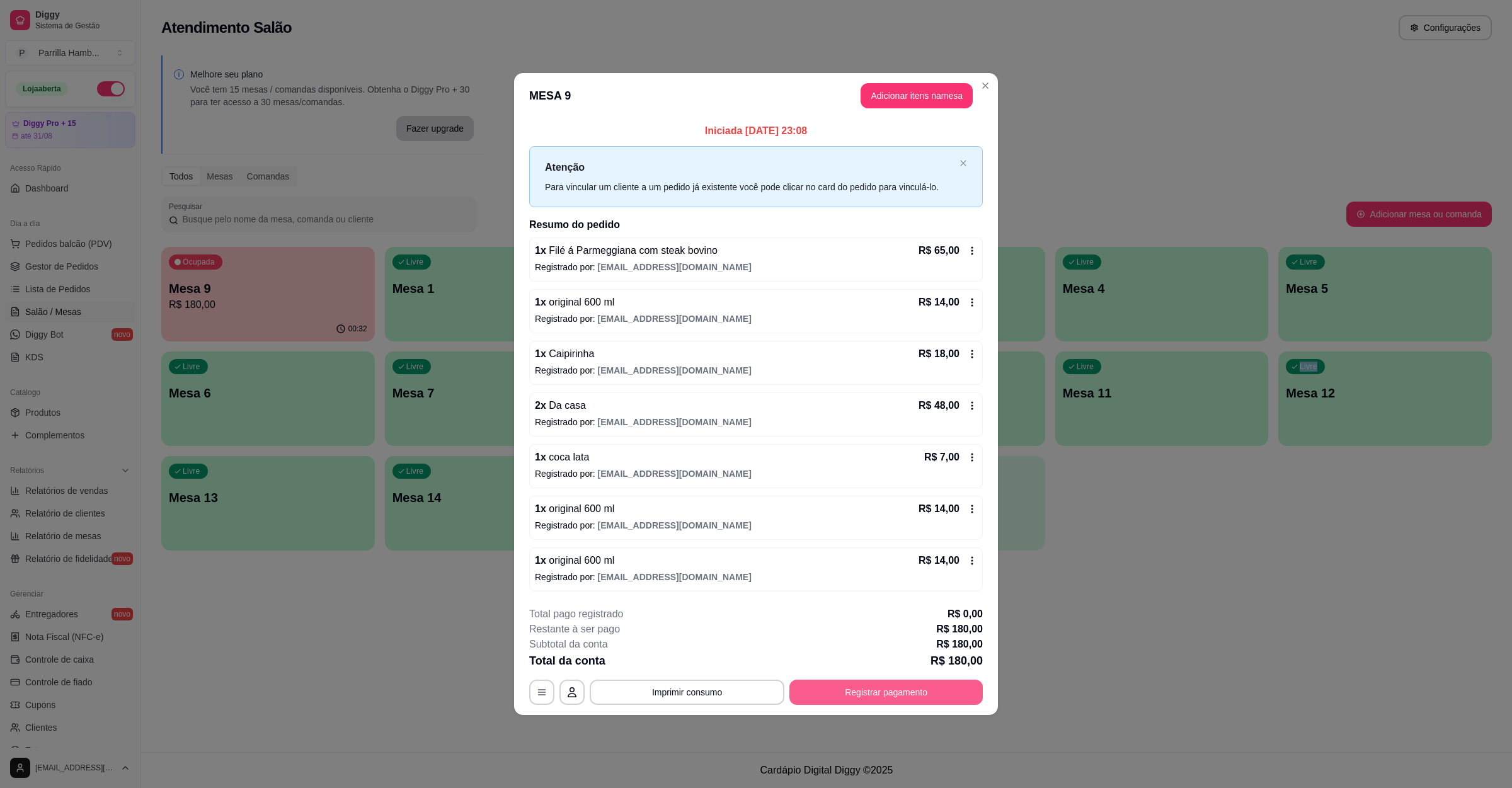
click at [830, 698] on button "Registrar pagamento" at bounding box center [886, 692] width 194 height 25
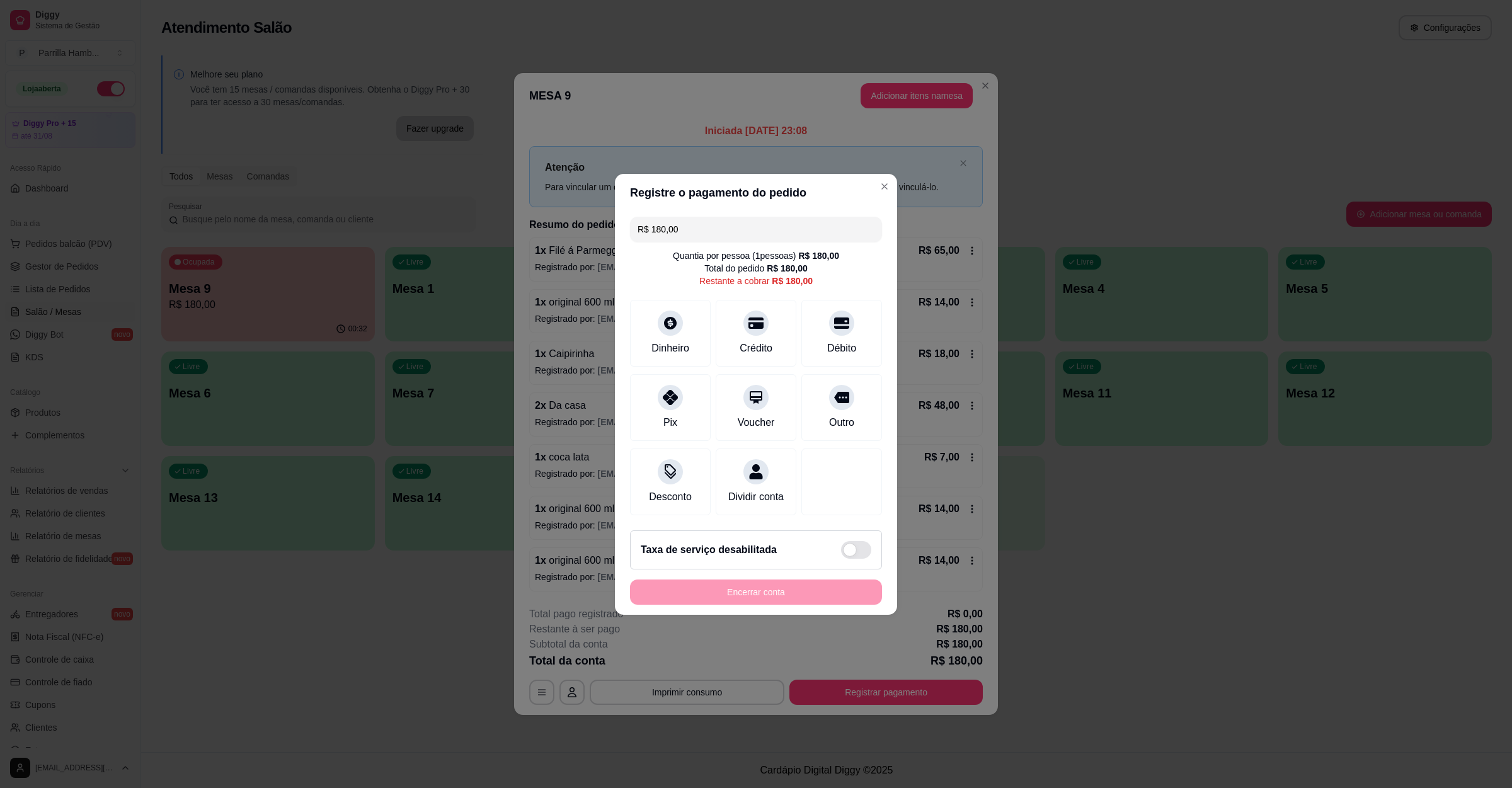
drag, startPoint x: 715, startPoint y: 221, endPoint x: 220, endPoint y: 229, distance: 495.1
click at [221, 229] on div "Registre o pagamento do pedido R$ 180,00 Quantia por pessoa ( 1 pessoas) R$ 180…" at bounding box center [756, 394] width 1512 height 788
click at [808, 318] on div "Débito" at bounding box center [842, 330] width 89 height 74
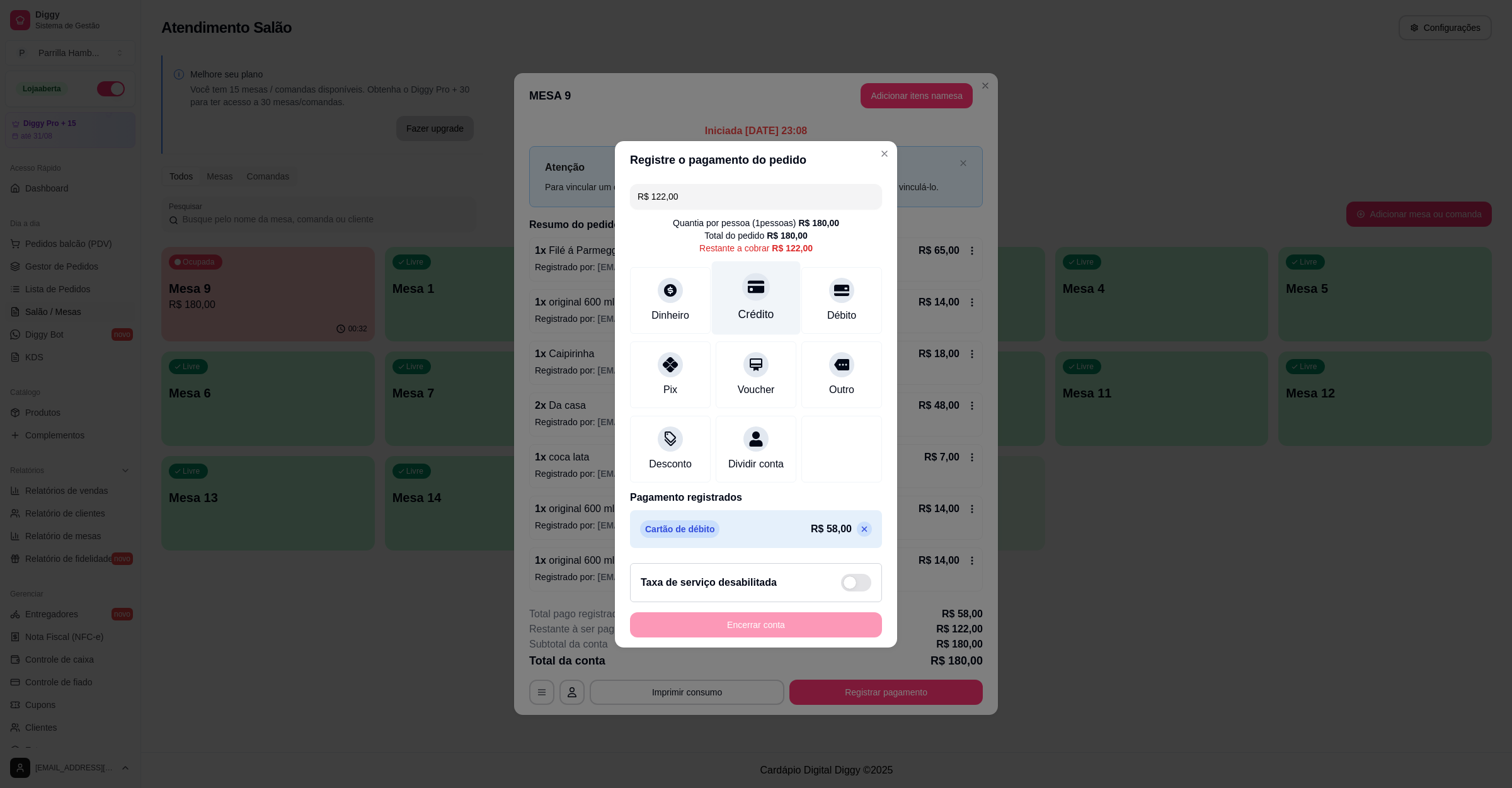
click at [762, 307] on div "Crédito" at bounding box center [756, 315] width 36 height 16
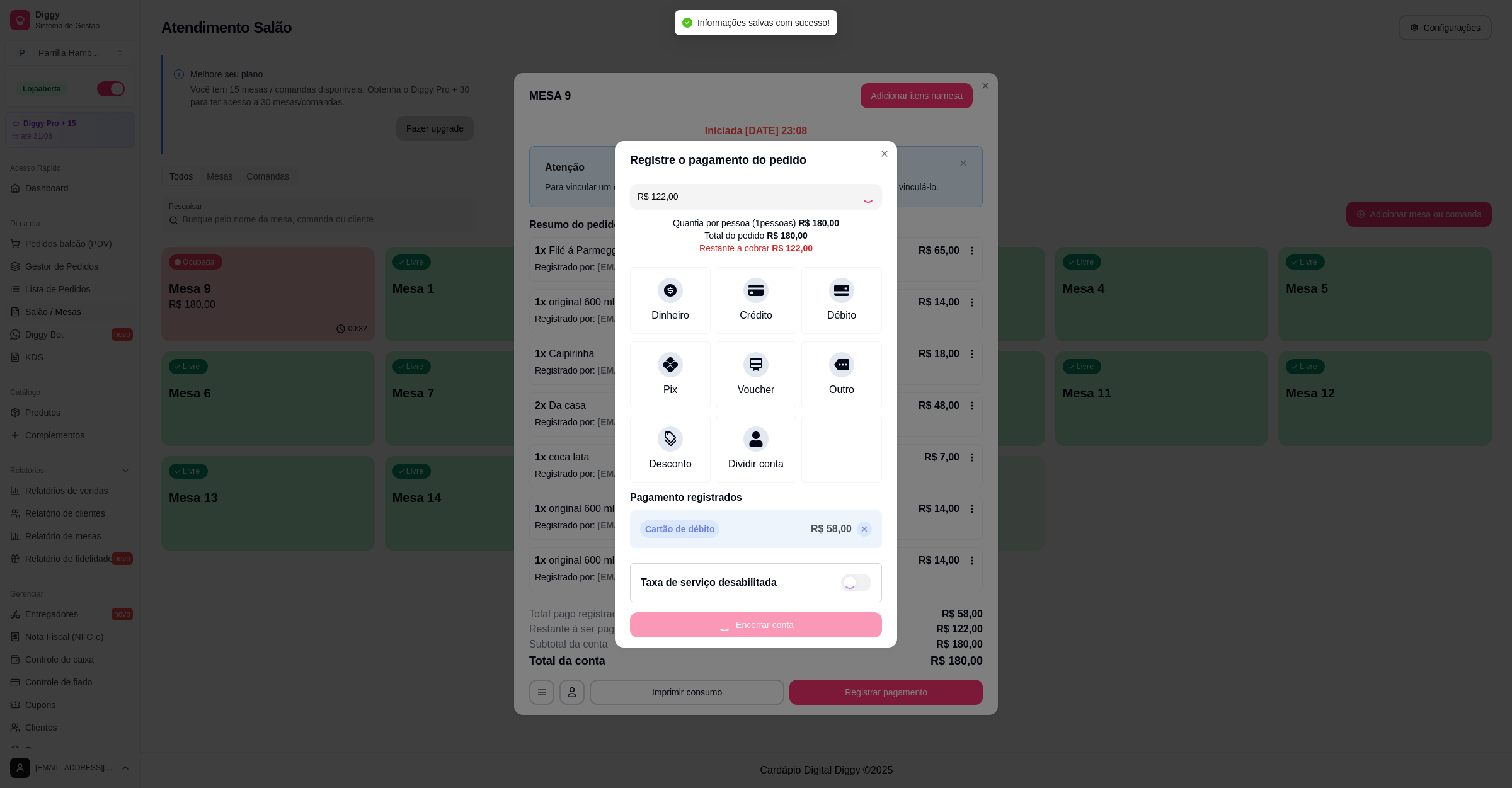
type input "R$ 0,00"
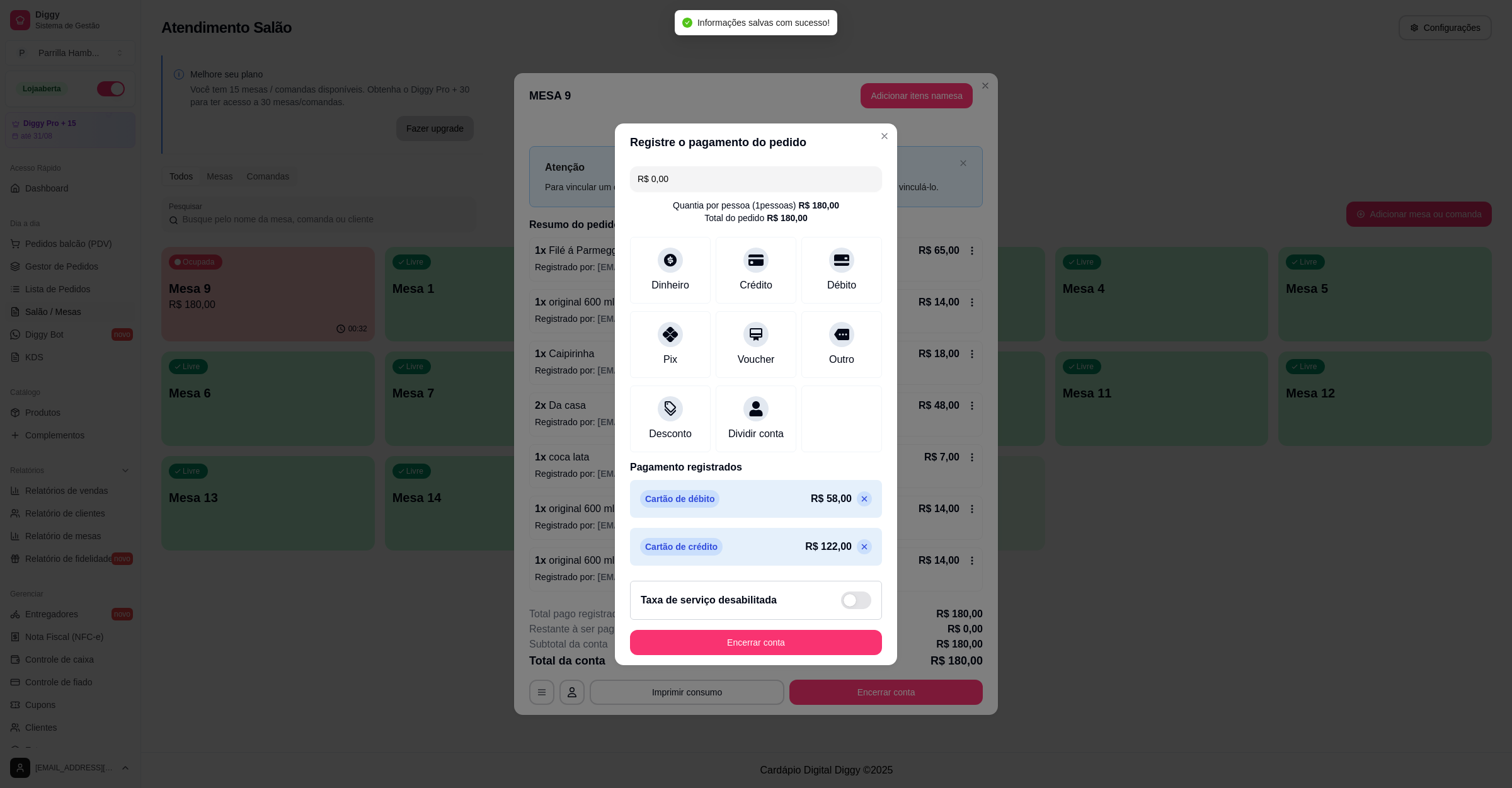
click at [698, 599] on div "Taxa de serviço desabilitada" at bounding box center [756, 601] width 230 height 18
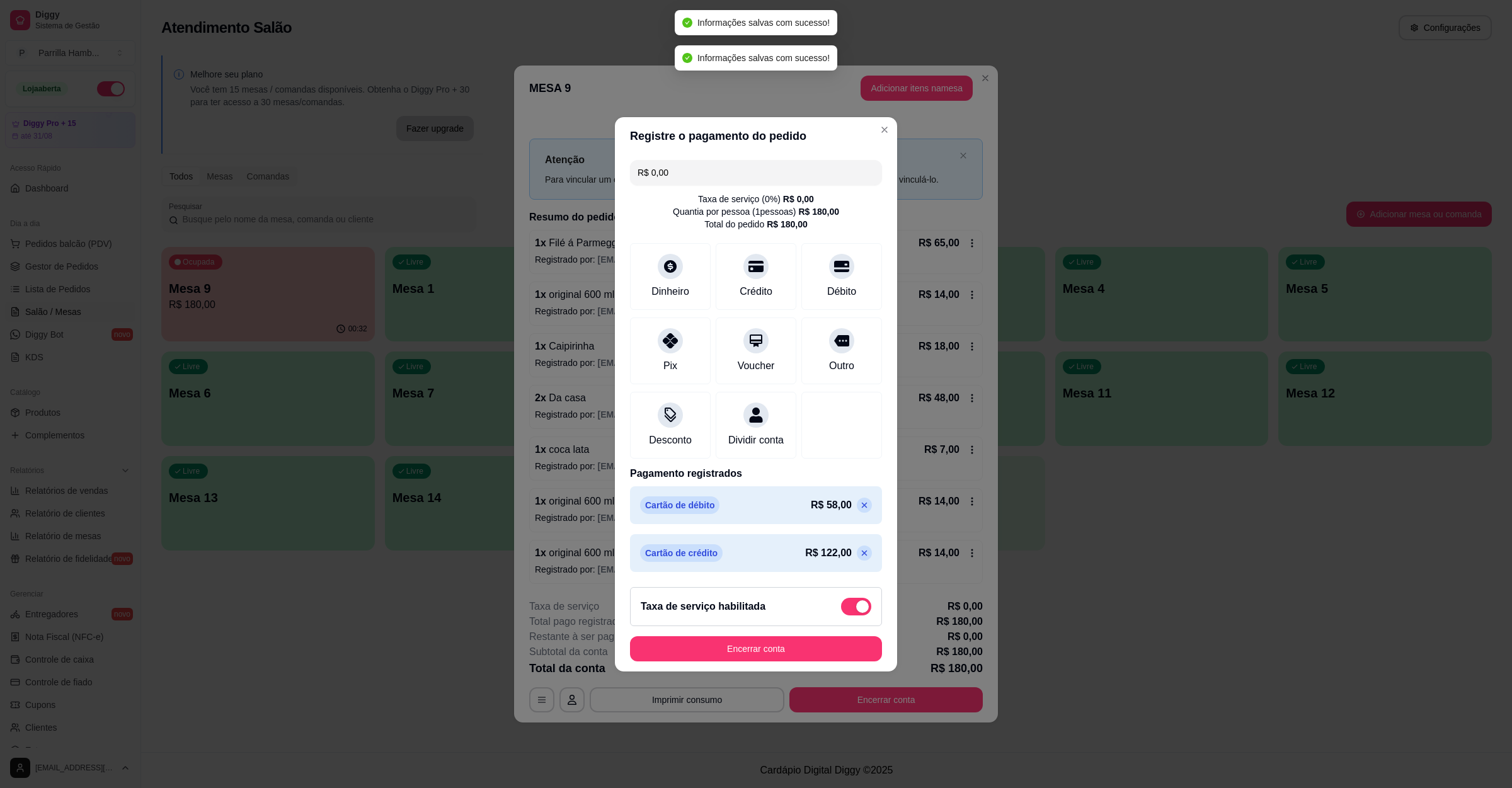
click at [811, 616] on div "Taxa de serviço habilitada" at bounding box center [756, 607] width 230 height 18
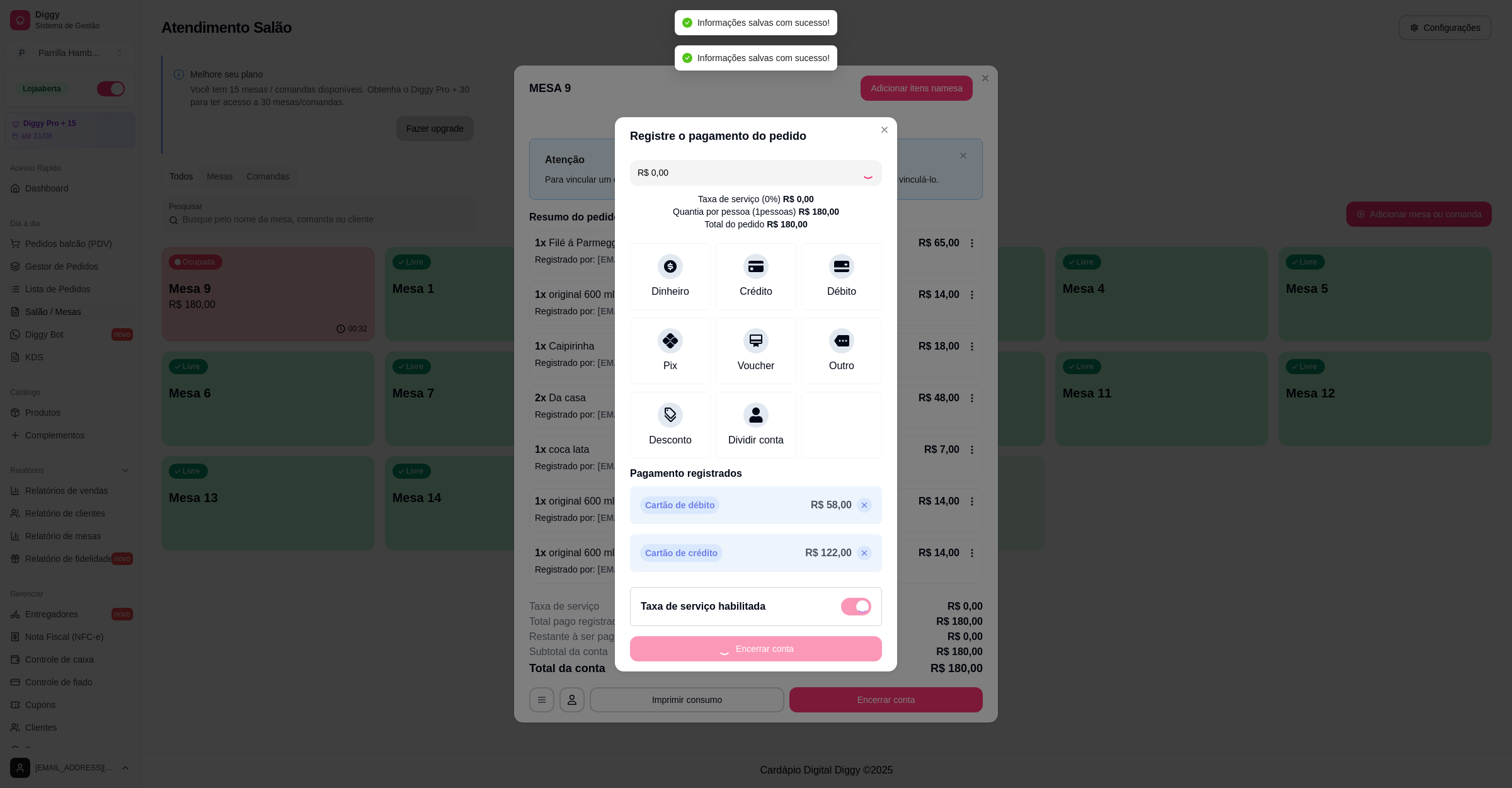
checkbox input "false"
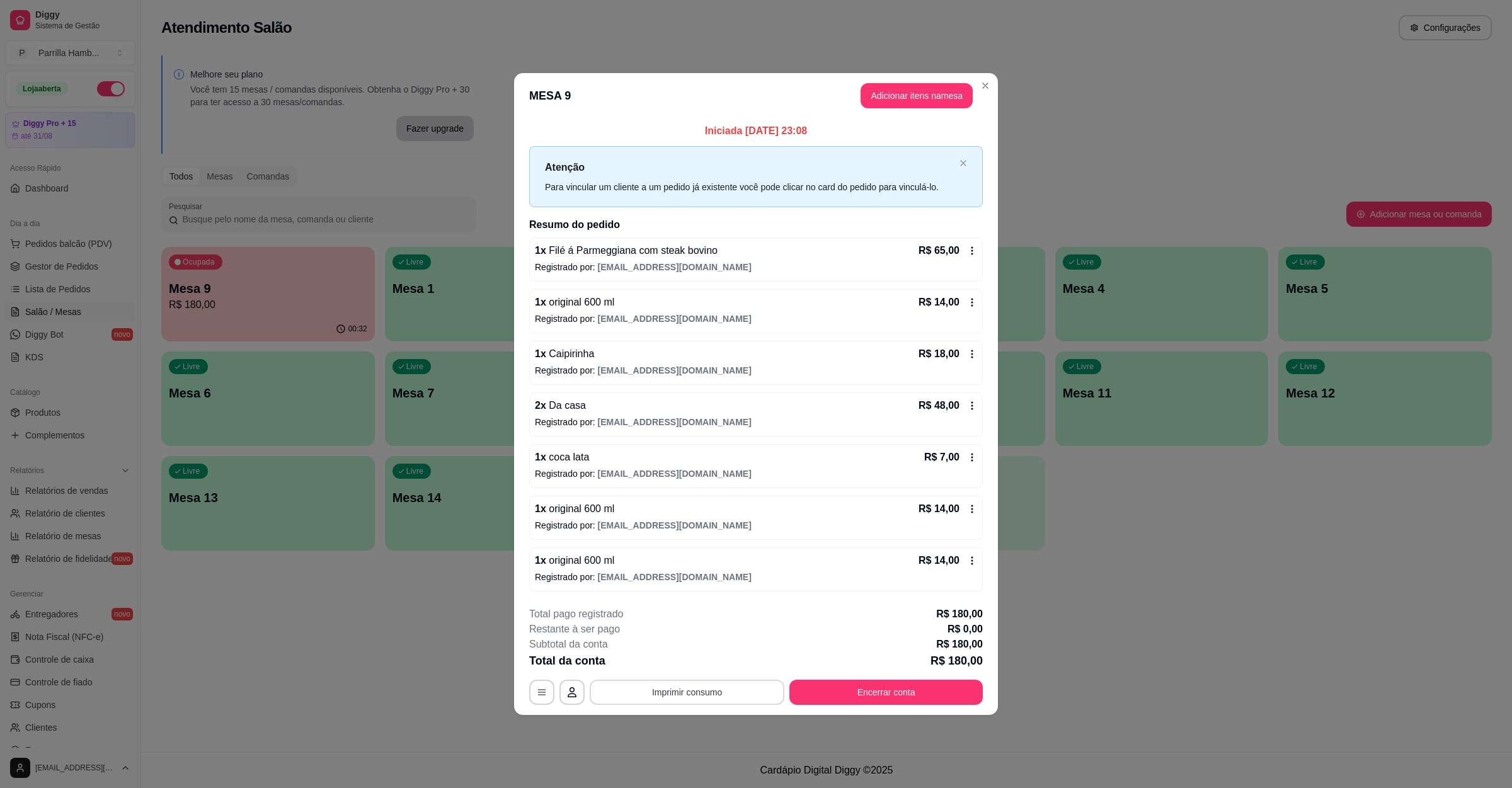
click at [726, 700] on button "Imprimir consumo" at bounding box center [687, 692] width 194 height 25
click at [718, 671] on button "IMPRESSORA" at bounding box center [691, 666] width 91 height 20
click at [861, 698] on button "Encerrar conta" at bounding box center [886, 692] width 187 height 24
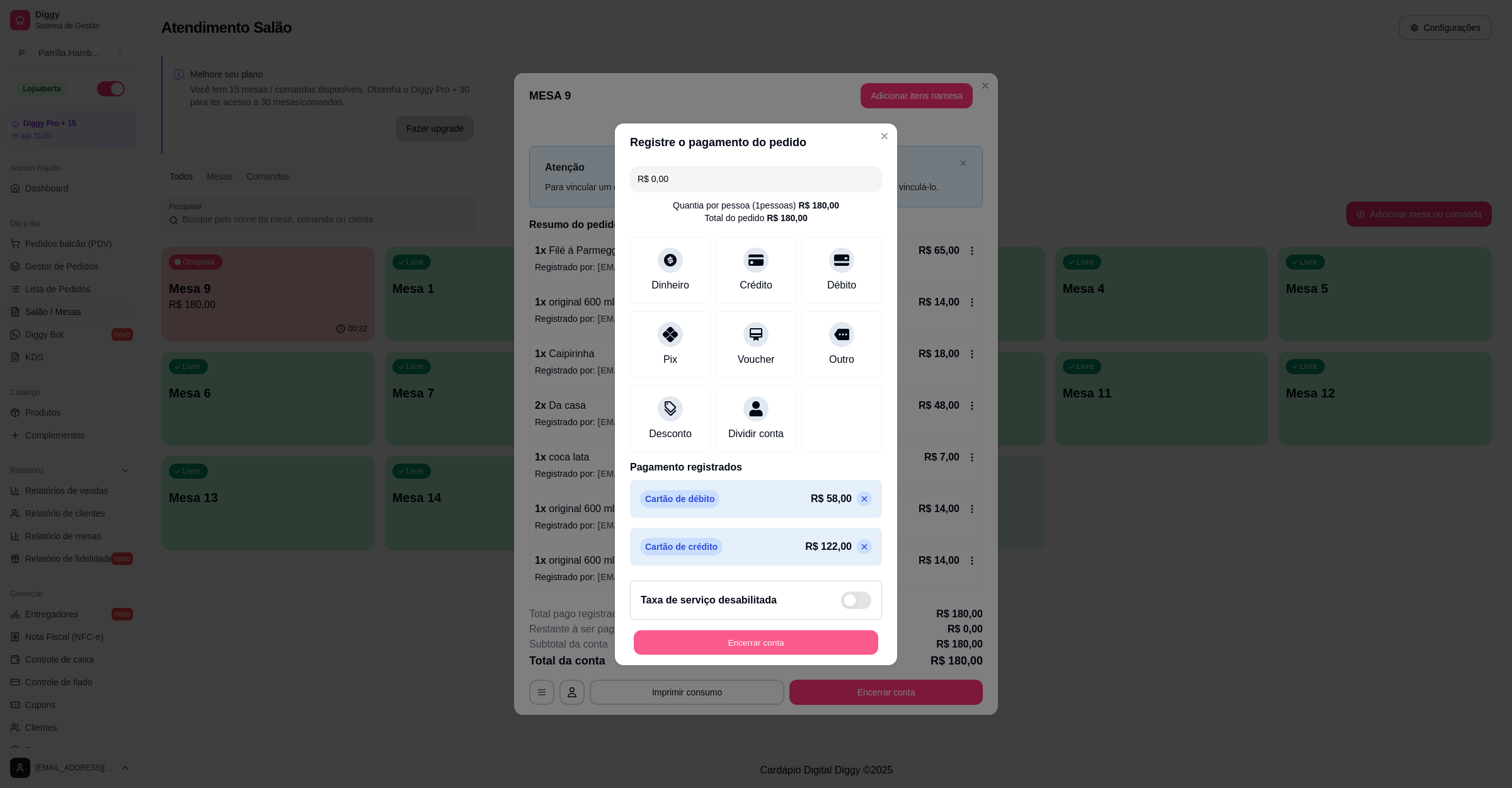
click at [772, 648] on button "Encerrar conta" at bounding box center [756, 642] width 245 height 24
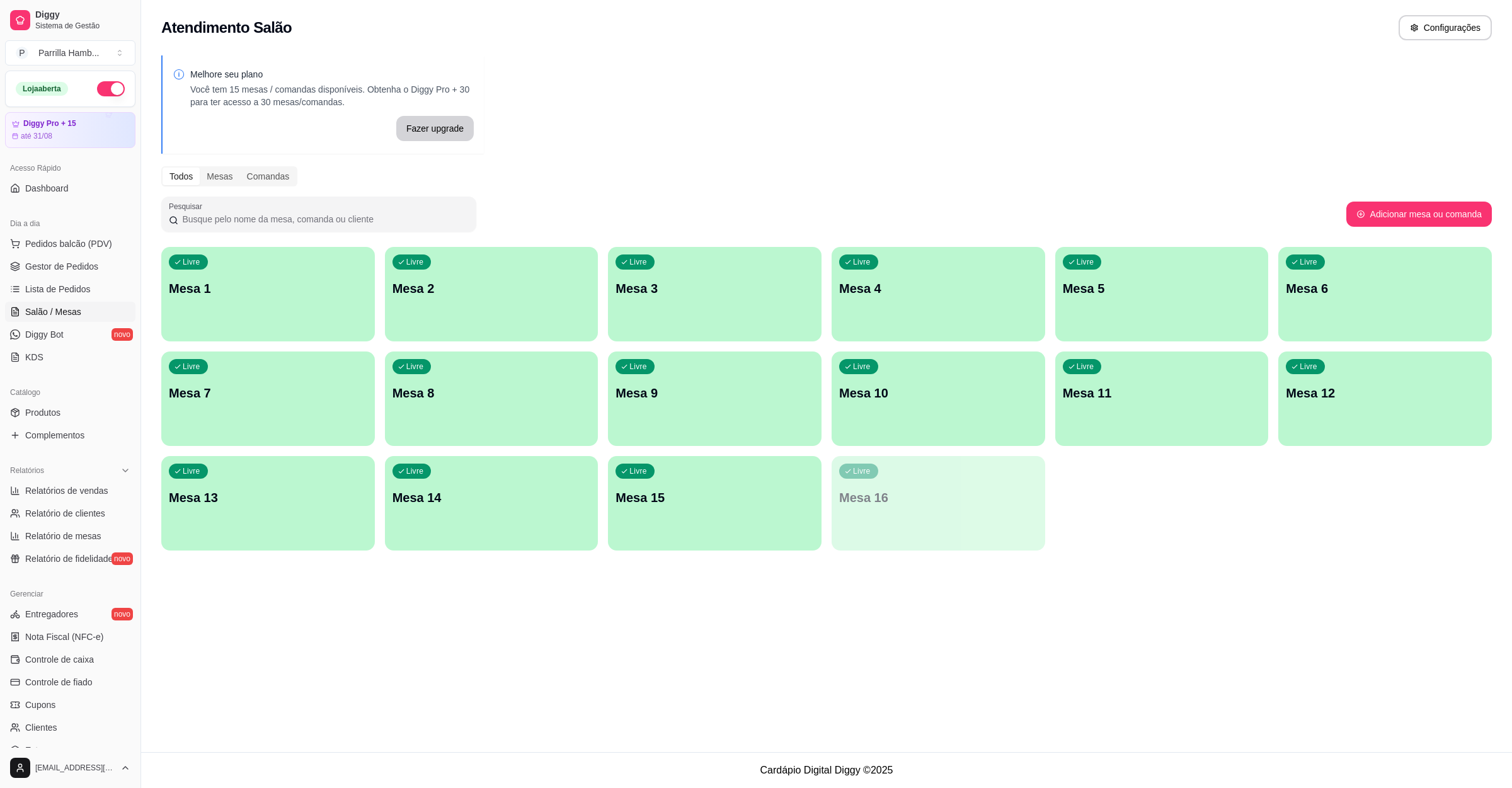
click at [937, 136] on div "Melhore seu plano Você tem 15 mesas / comandas disponíveis. Obtenha o Diggy Pro…" at bounding box center [825, 307] width 1370 height 518
click at [48, 273] on span "Gestor de Pedidos" at bounding box center [62, 266] width 73 height 13
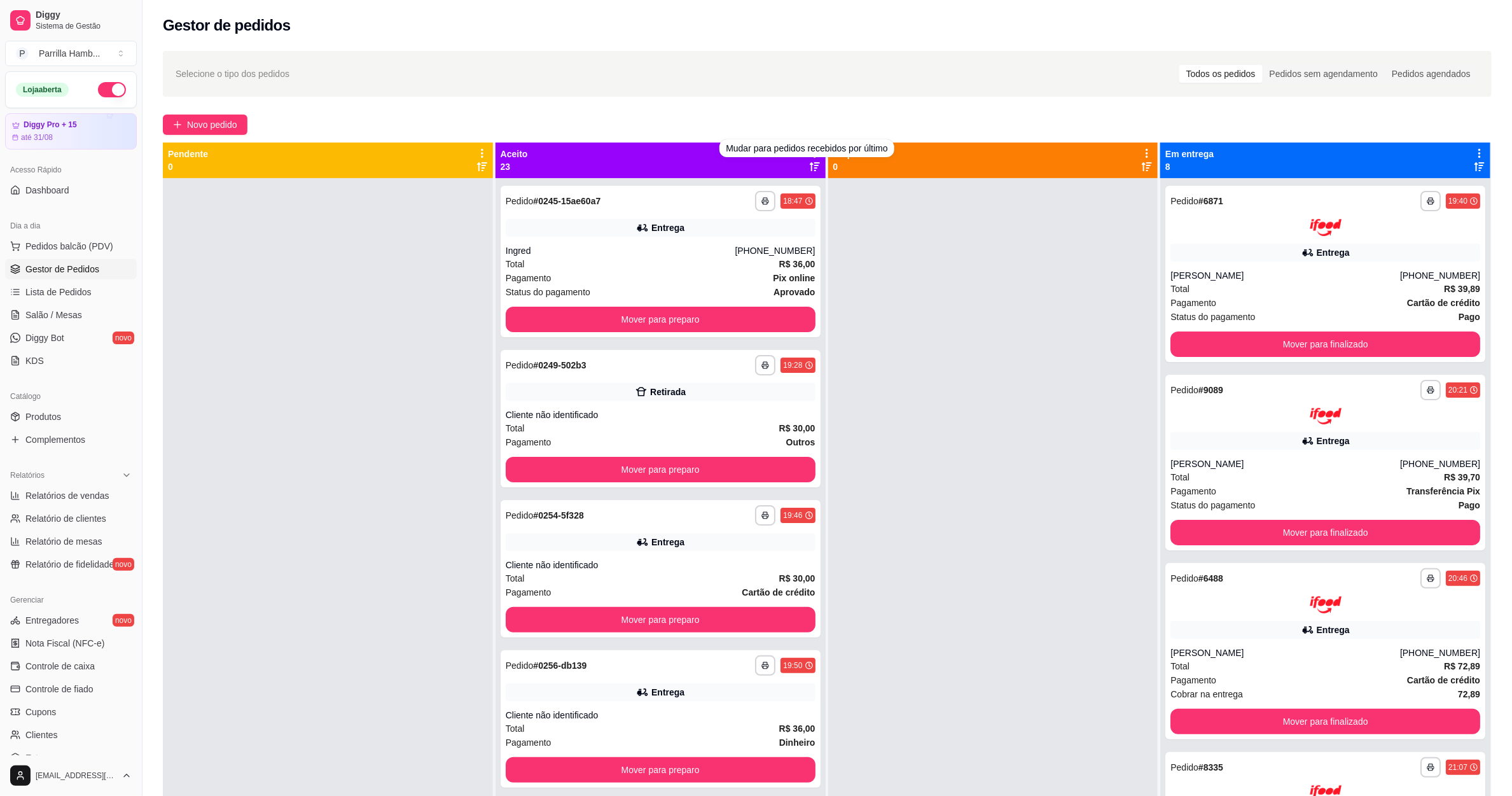
click at [713, 98] on div "**********" at bounding box center [827, 499] width 1370 height 911
click at [743, 87] on div "Selecione o tipo dos pedidos Todos os pedidos Pedidos sem agendamento Pedidos a…" at bounding box center [828, 73] width 1329 height 46
click at [778, 120] on div "Novo pedido" at bounding box center [828, 124] width 1329 height 20
click at [809, 151] on icon at bounding box center [815, 153] width 12 height 12
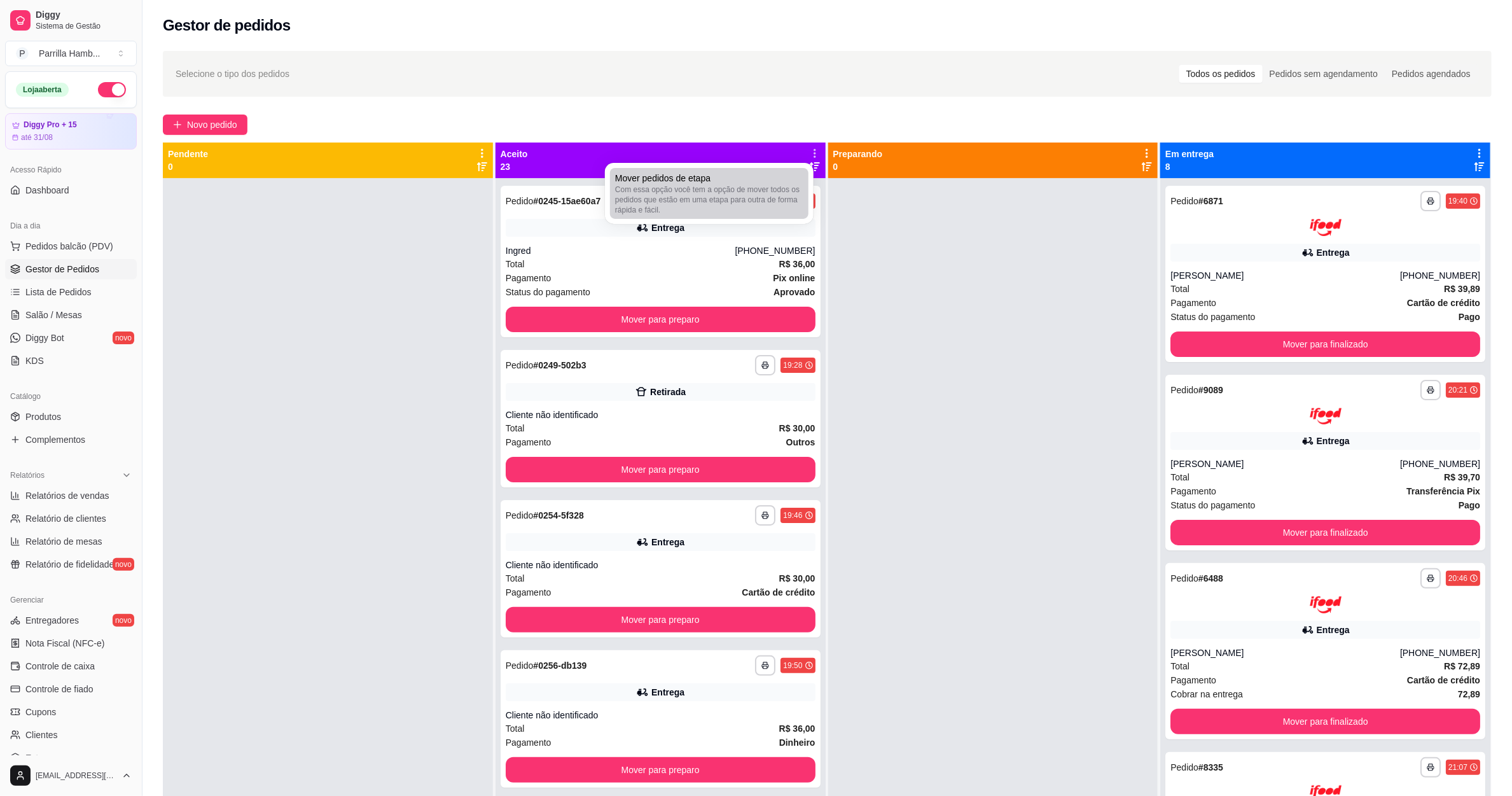
click at [799, 177] on div "Mover pedidos de etapa Com essa opção você tem a opção de mover todos os pedido…" at bounding box center [710, 194] width 188 height 43
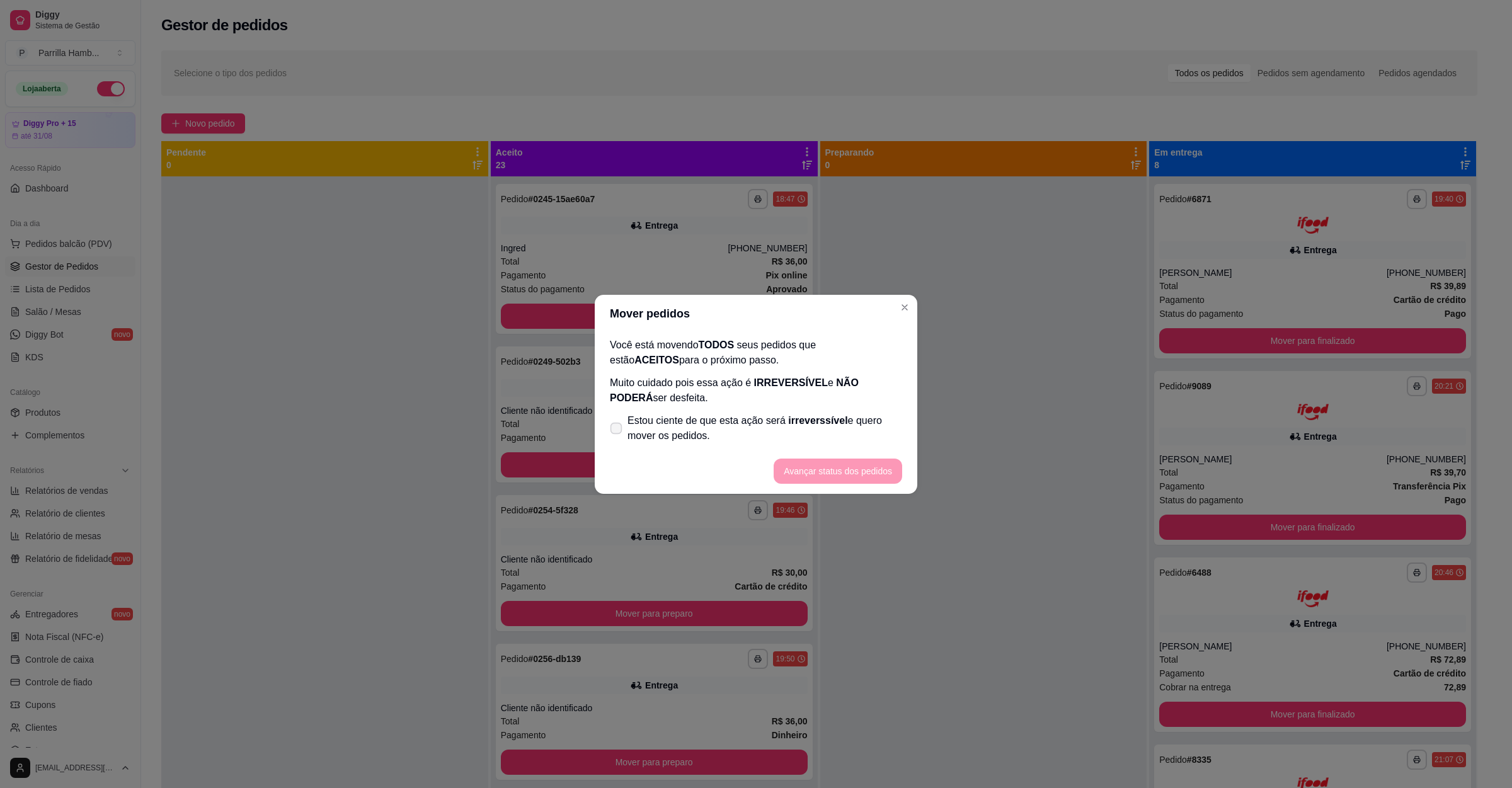
click at [739, 428] on span "Estou ciente de que esta ação será irreverssível e quero mover os pedidos." at bounding box center [765, 429] width 274 height 30
click at [618, 430] on input "Estou ciente de que esta ação será irreverssível e quero mover os pedidos." at bounding box center [613, 434] width 8 height 8
checkbox input "true"
click at [804, 455] on footer "Avançar status dos pedidos" at bounding box center [756, 471] width 323 height 46
click at [815, 470] on button "Avançar status dos pedidos" at bounding box center [837, 471] width 125 height 24
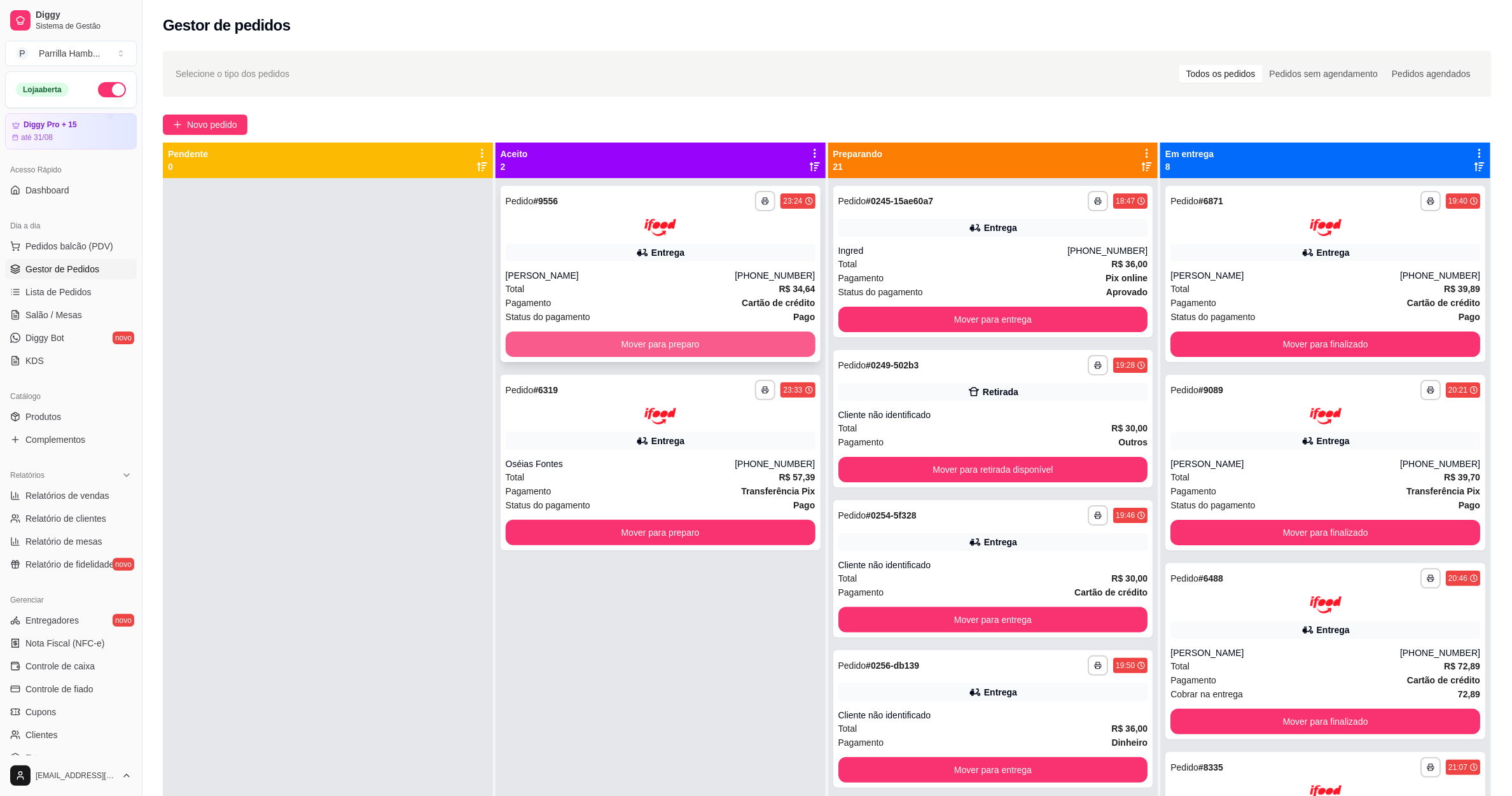
click at [731, 338] on button "Mover para preparo" at bounding box center [661, 344] width 310 height 25
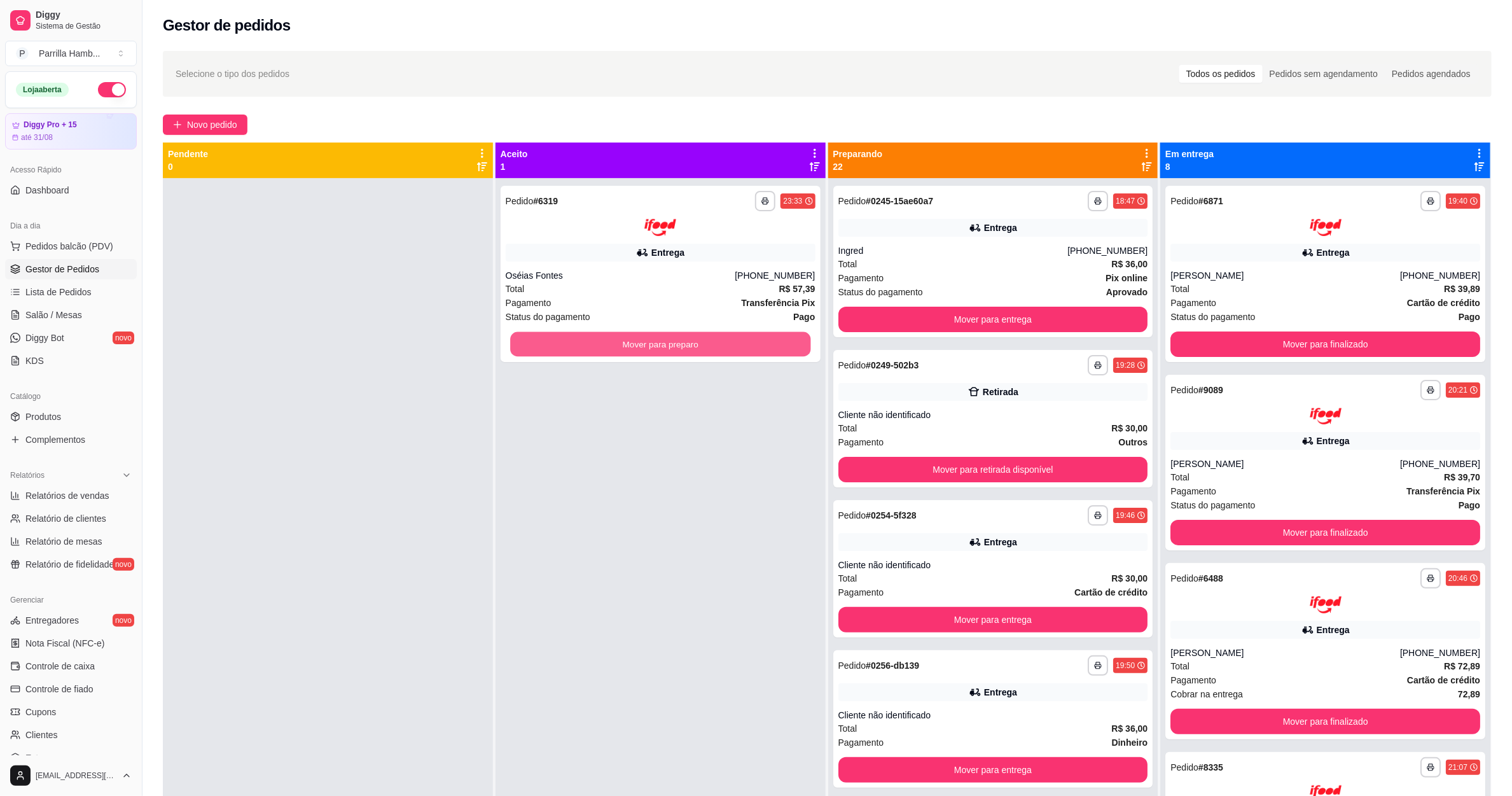
click at [731, 338] on button "Mover para preparo" at bounding box center [661, 343] width 301 height 24
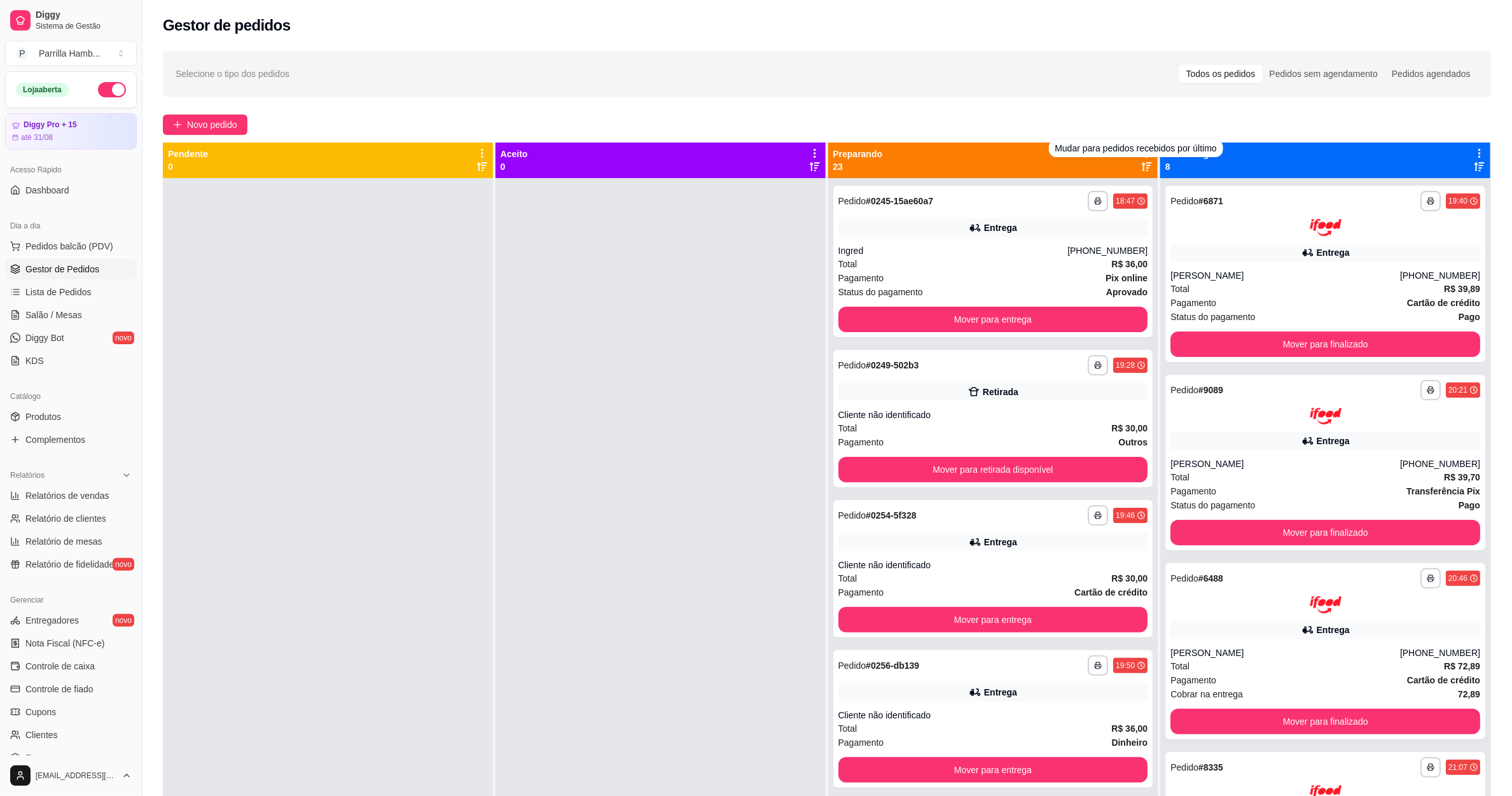
click at [1063, 100] on div "**********" at bounding box center [827, 499] width 1370 height 911
click at [1140, 143] on div "Preparando 23" at bounding box center [993, 159] width 330 height 35
click at [1142, 149] on icon at bounding box center [1147, 153] width 12 height 12
click at [1110, 181] on div "Mover pedidos de etapa Com essa opção você tem a opção de mover todos os pedido…" at bounding box center [1059, 187] width 151 height 34
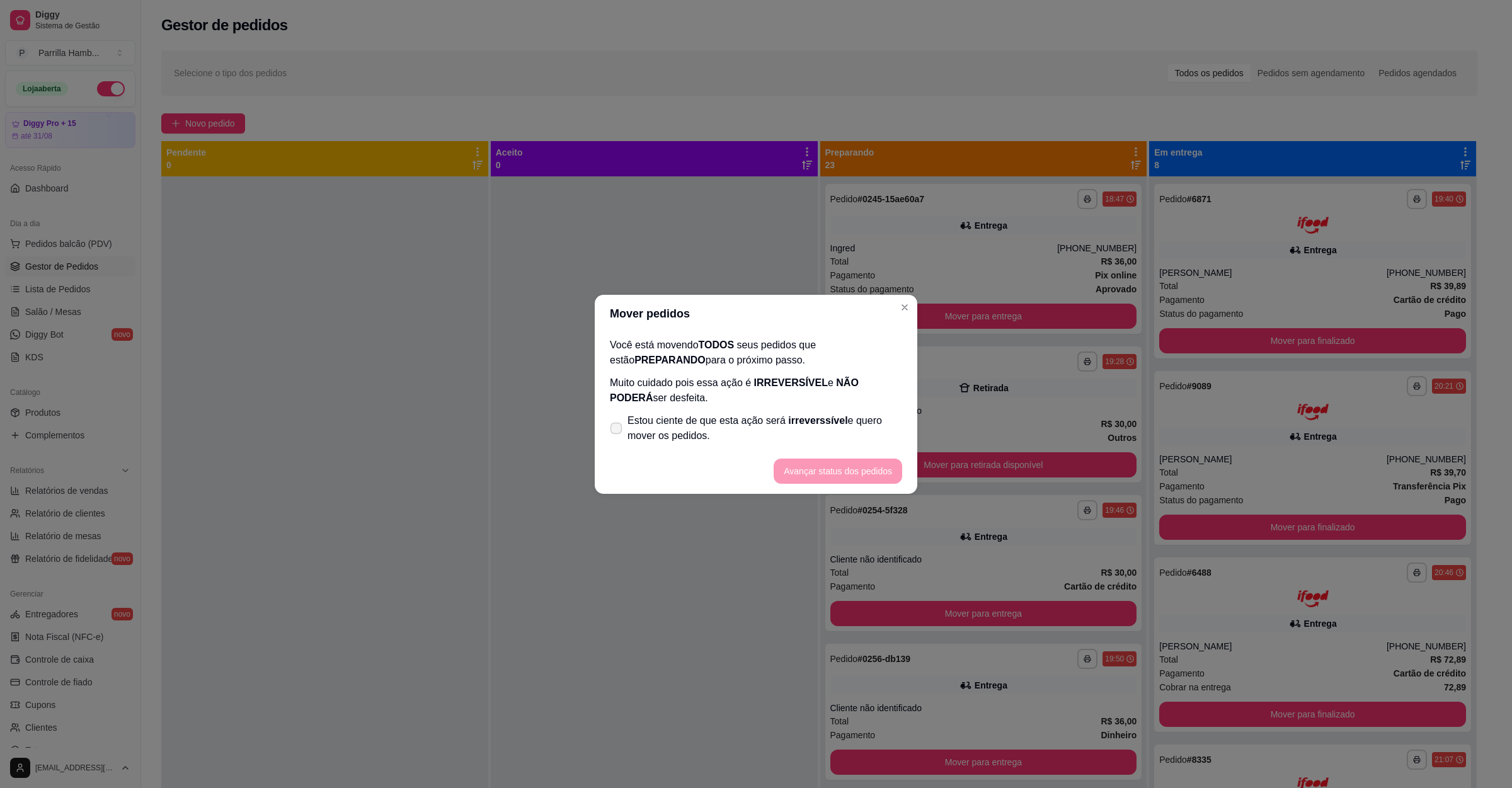
click at [721, 425] on span "Estou ciente de que esta ação será irreverssível e quero mover os pedidos." at bounding box center [765, 429] width 274 height 30
click at [618, 430] on input "Estou ciente de que esta ação será irreverssível e quero mover os pedidos." at bounding box center [613, 434] width 8 height 8
checkbox input "true"
click at [790, 450] on footer "Avançar status dos pedidos" at bounding box center [756, 471] width 323 height 46
drag, startPoint x: 798, startPoint y: 457, endPoint x: 826, endPoint y: 470, distance: 30.9
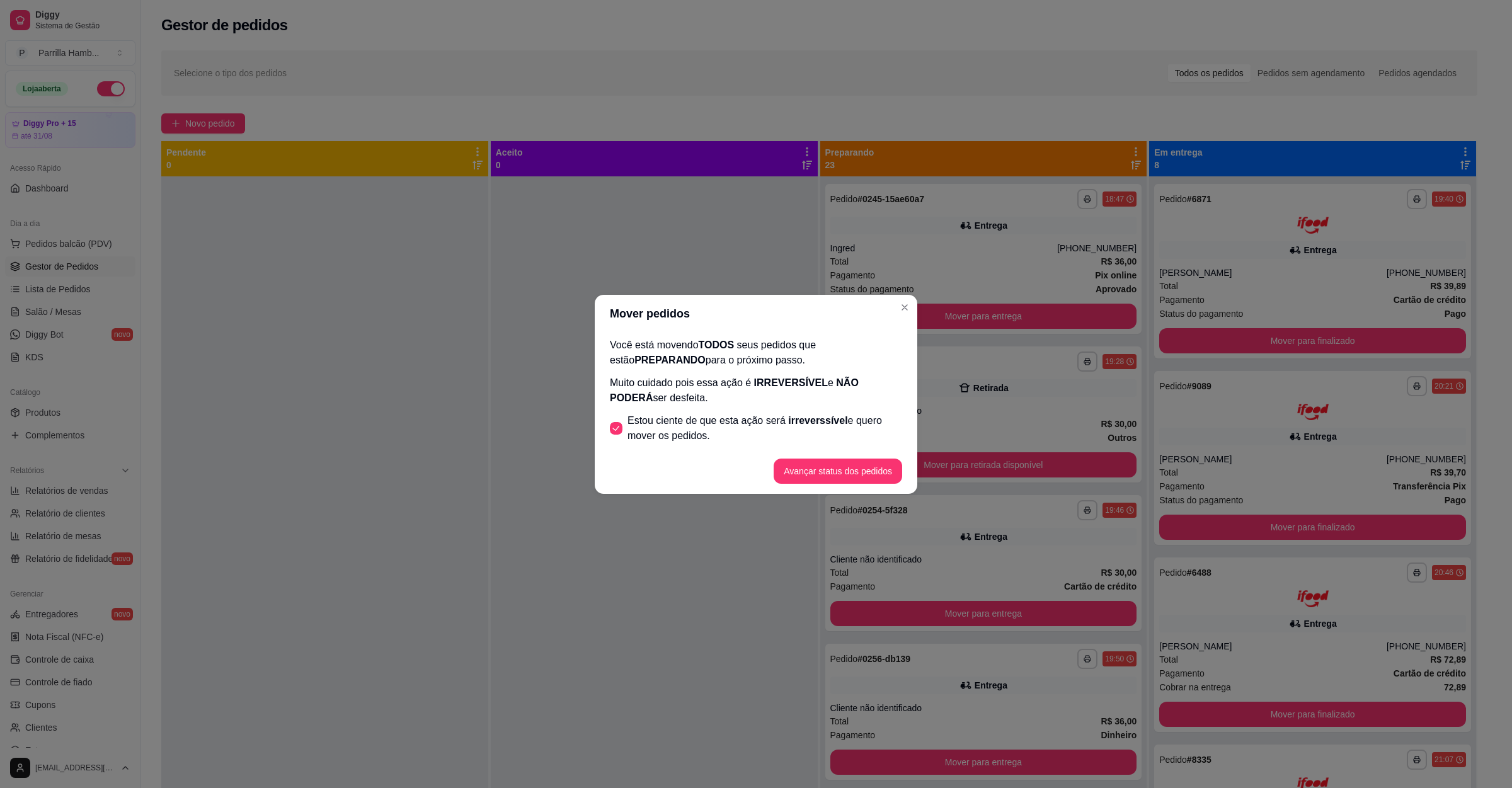
click at [802, 457] on footer "Avançar status dos pedidos" at bounding box center [756, 471] width 323 height 46
click at [826, 470] on button "Avançar status dos pedidos" at bounding box center [837, 472] width 128 height 25
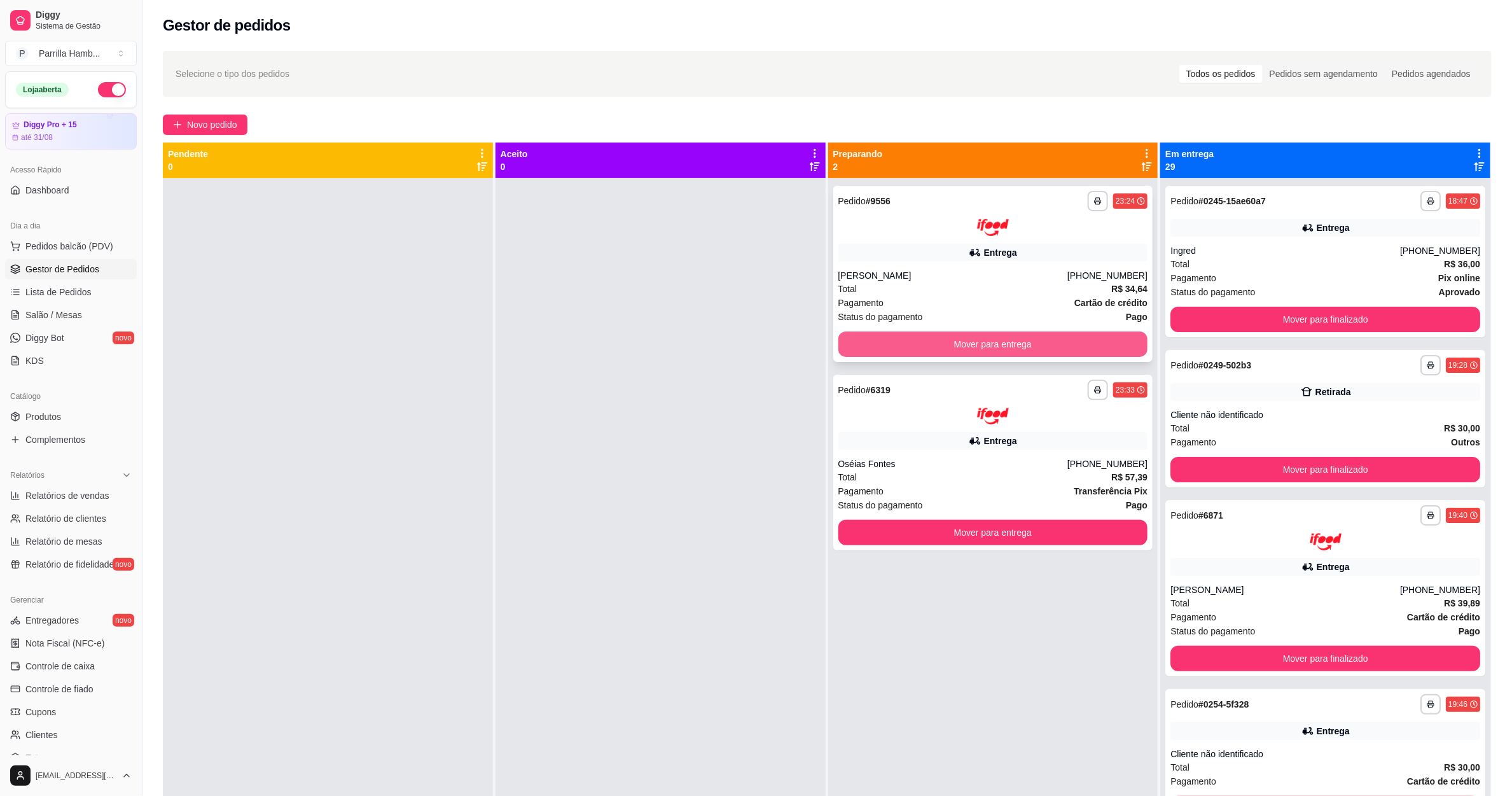
click at [1003, 342] on button "Mover para entrega" at bounding box center [993, 344] width 310 height 25
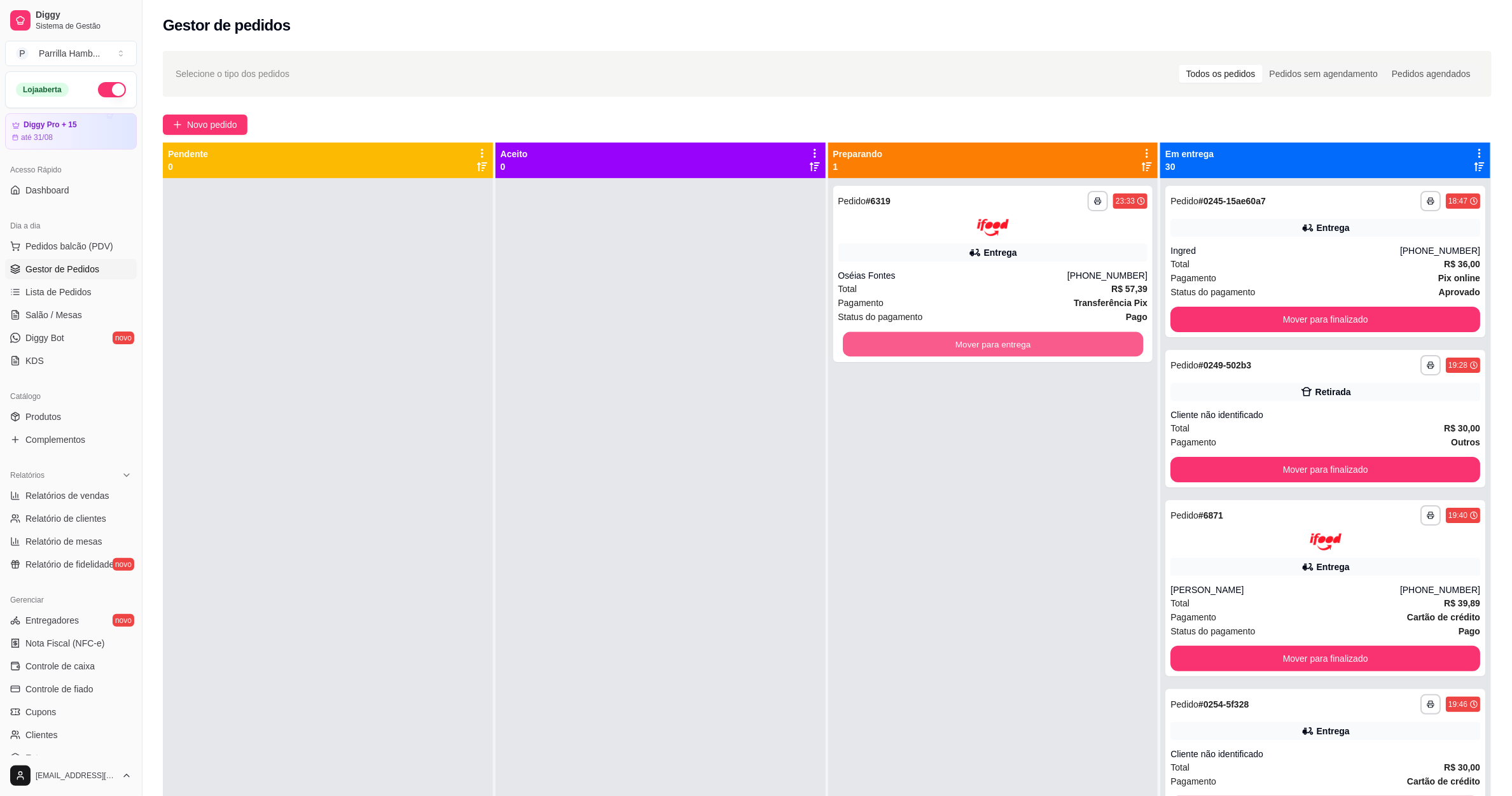
click at [1003, 342] on button "Mover para entrega" at bounding box center [993, 343] width 301 height 24
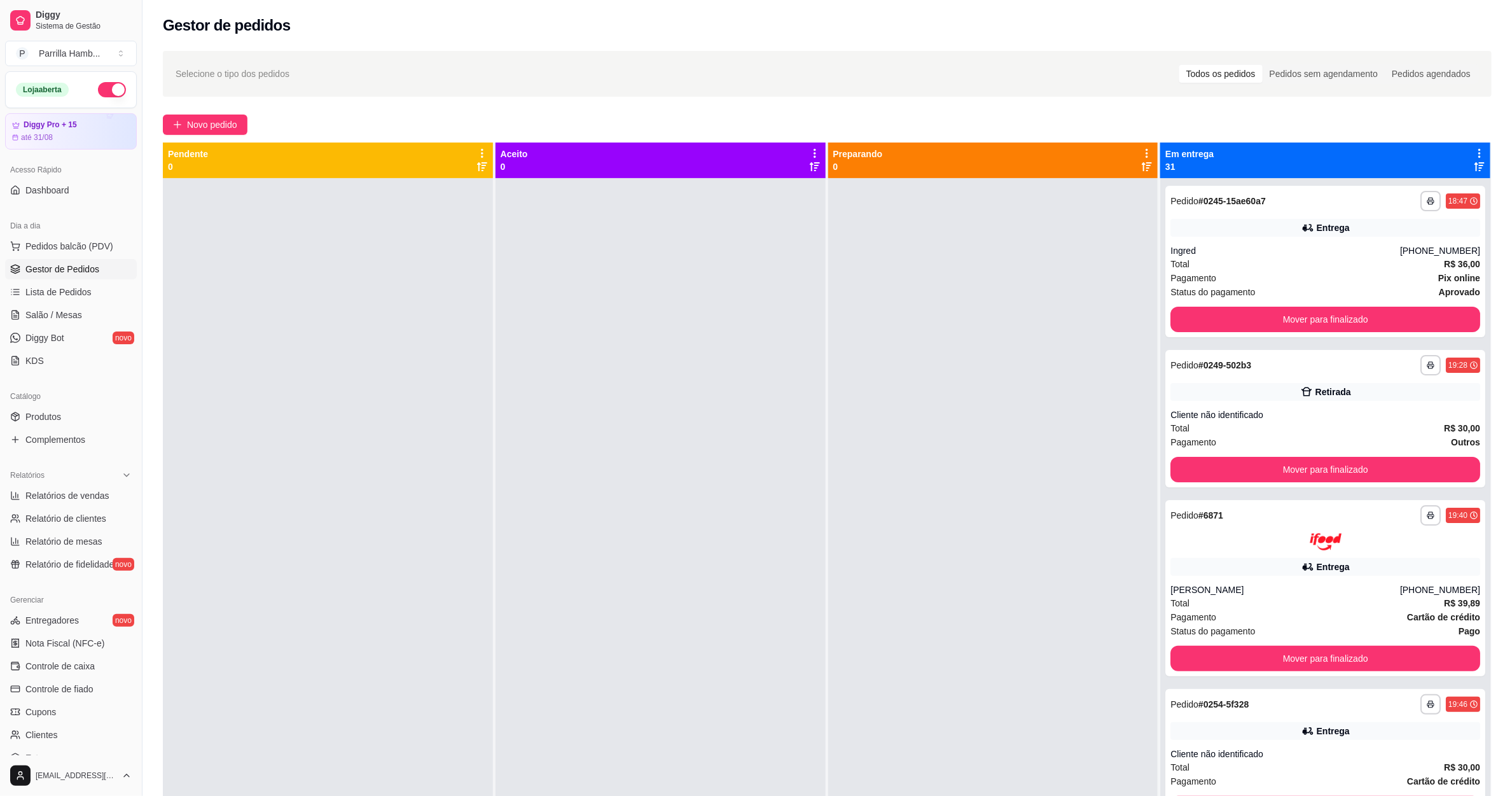
click at [1461, 145] on div "Em entrega 31" at bounding box center [1325, 159] width 330 height 35
click at [1474, 149] on icon at bounding box center [1479, 153] width 12 height 12
click at [1302, 192] on span "Com essa opção você tem a opção de mover todos os pedidos que estão em uma etap…" at bounding box center [1367, 200] width 188 height 31
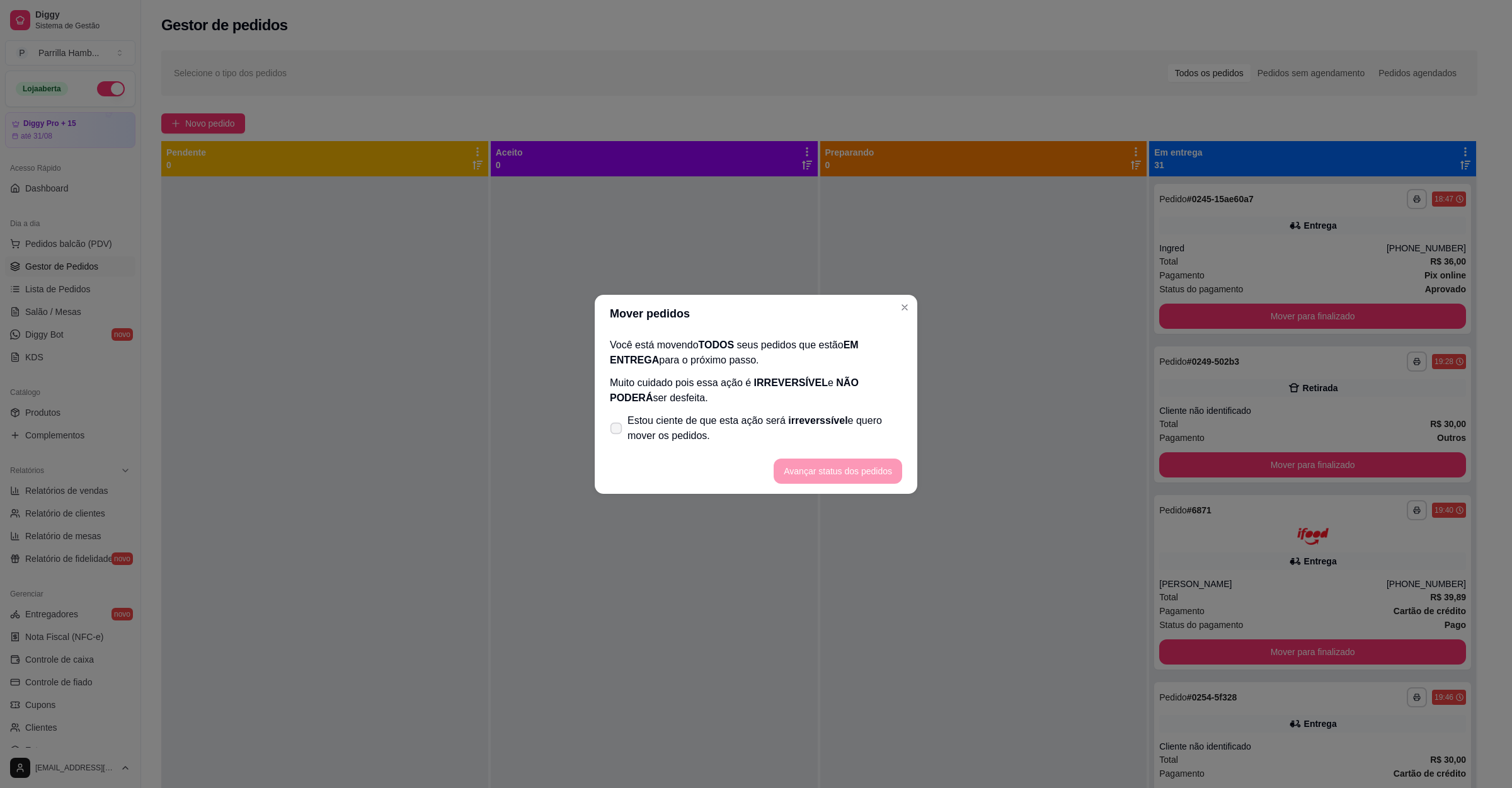
click at [719, 412] on label "Estou ciente de que esta ação será irreverssível e quero mover os pedidos." at bounding box center [756, 428] width 302 height 40
click at [618, 430] on input "Estou ciente de que esta ação será irreverssível e quero mover os pedidos." at bounding box center [613, 434] width 8 height 8
checkbox input "true"
click at [805, 463] on button "Avançar status dos pedidos" at bounding box center [837, 472] width 128 height 25
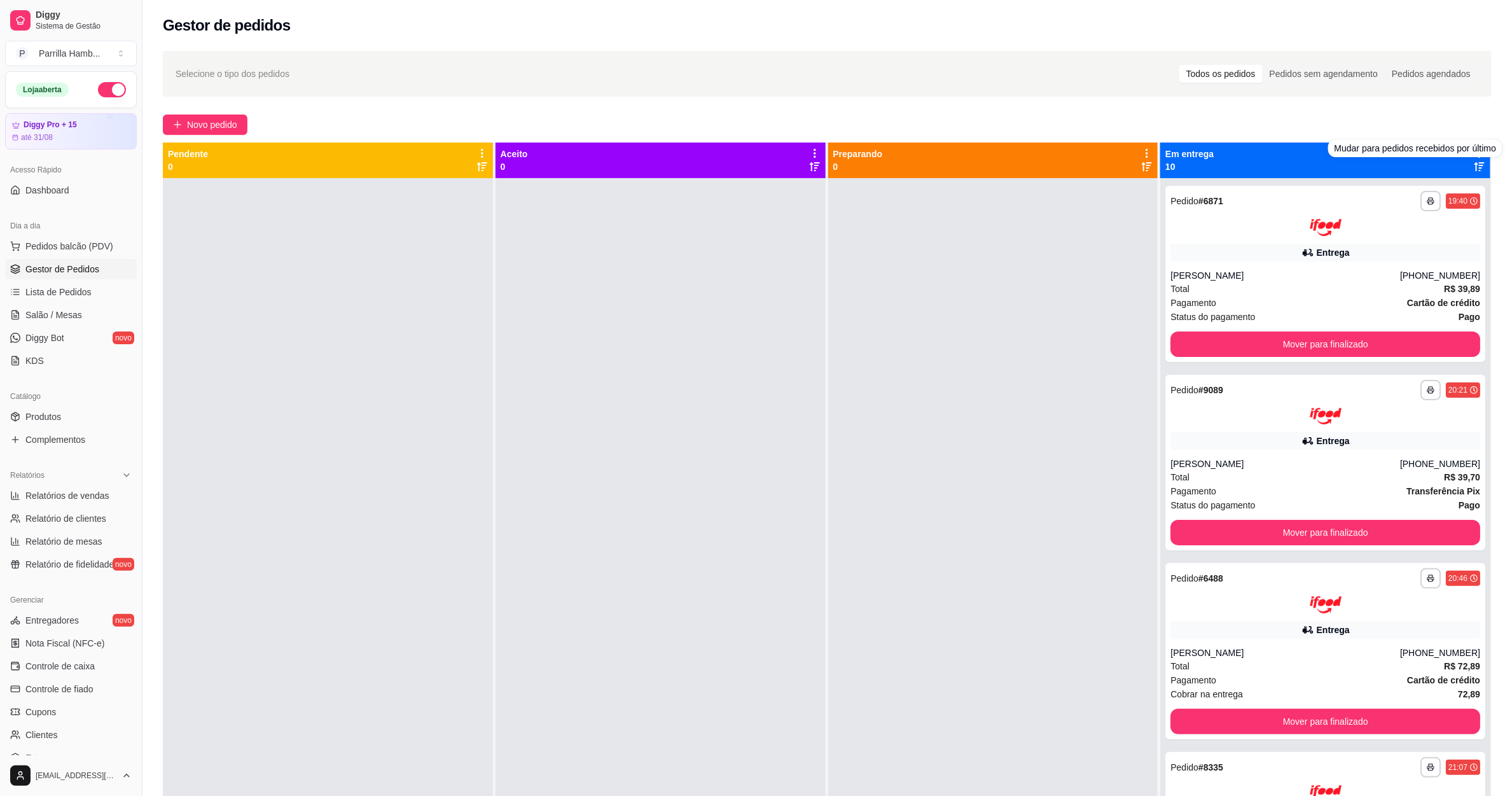
click at [1428, 112] on div "**********" at bounding box center [827, 499] width 1370 height 911
click at [1474, 148] on icon at bounding box center [1479, 153] width 12 height 12
click at [1474, 158] on icon at bounding box center [1479, 153] width 12 height 12
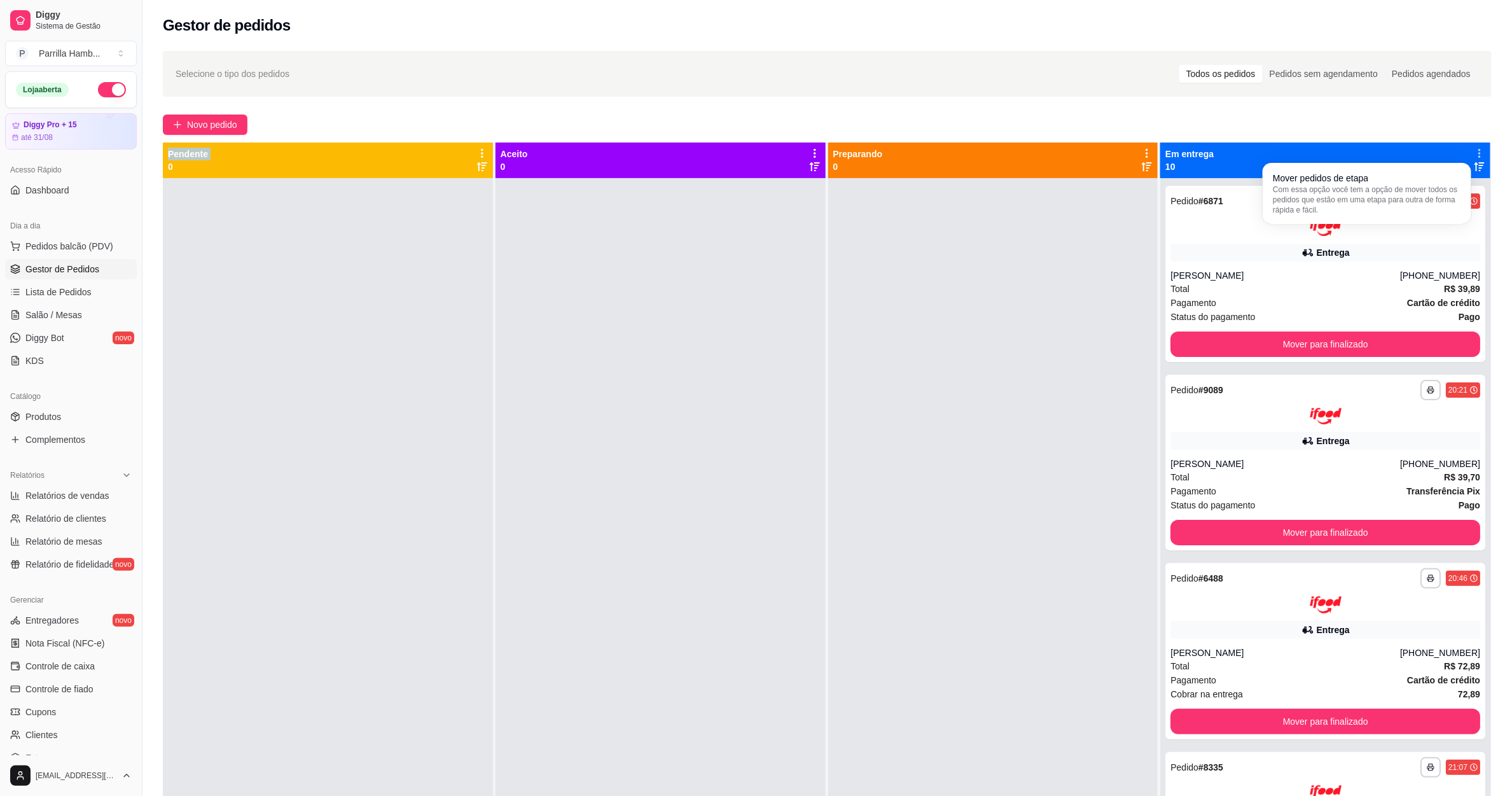
click at [1402, 166] on div "Mover pedidos de etapa Com essa opção você tem a opção de mover todos os pedido…" at bounding box center [1367, 194] width 204 height 56
click at [1397, 177] on div "Mover pedidos de etapa Com essa opção você tem a opção de mover todos os pedido…" at bounding box center [1367, 194] width 188 height 43
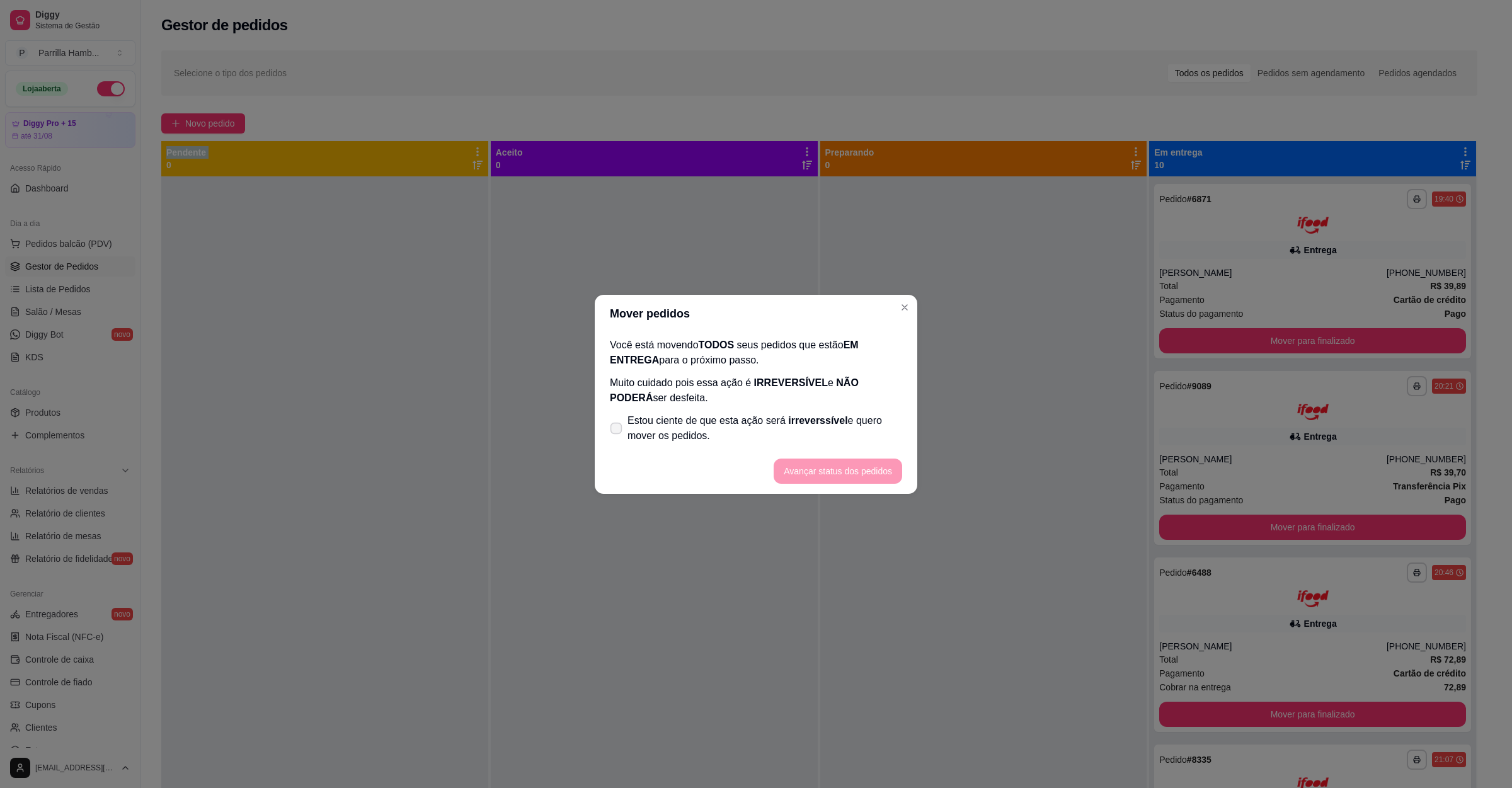
click at [670, 436] on span "Estou ciente de que esta ação será irreverssível e quero mover os pedidos." at bounding box center [765, 429] width 274 height 30
click at [618, 436] on input "Estou ciente de que esta ação será irreverssível e quero mover os pedidos." at bounding box center [613, 434] width 8 height 8
checkbox input "true"
click at [818, 463] on button "Avançar status dos pedidos" at bounding box center [837, 472] width 128 height 25
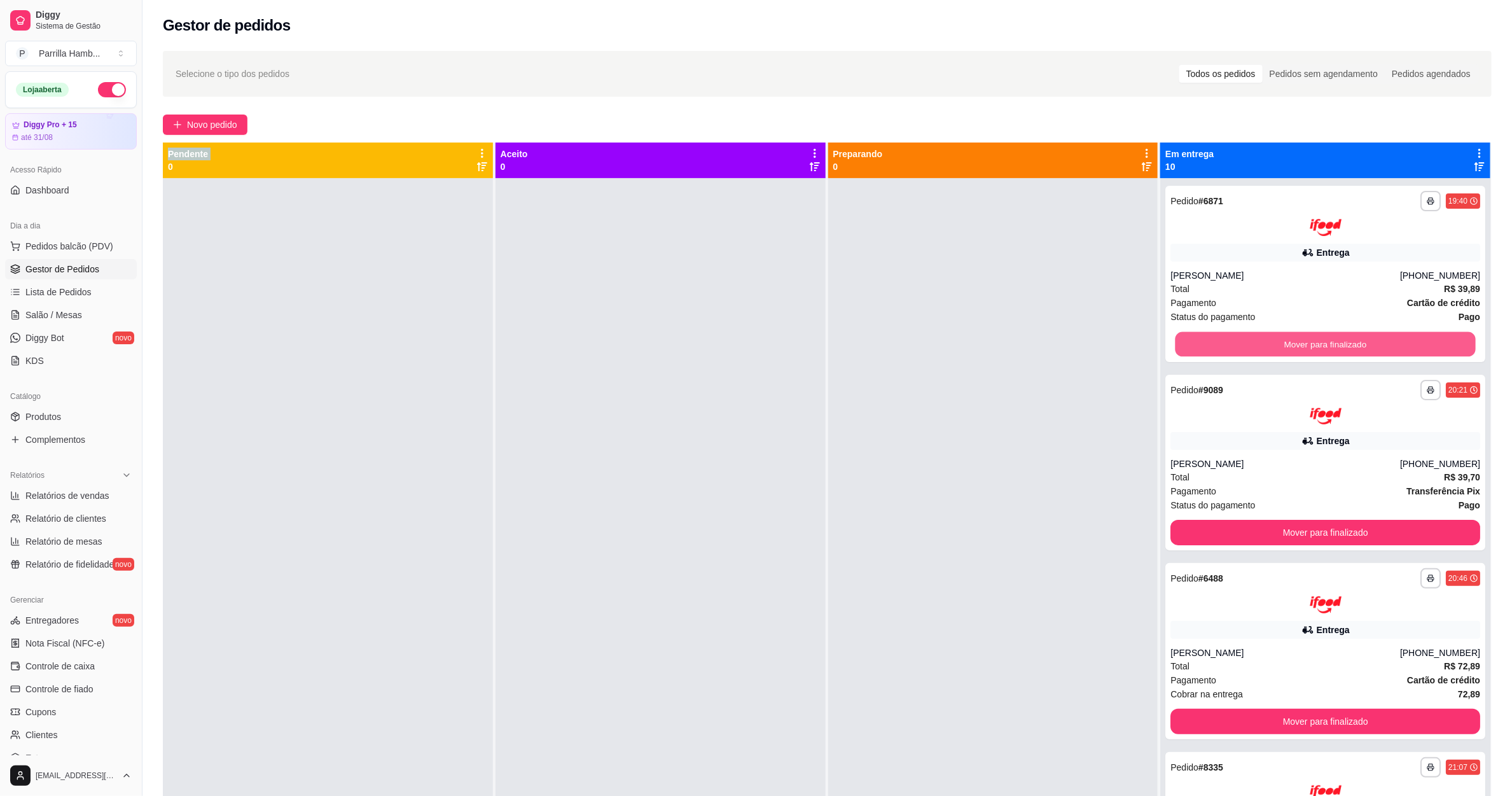
click at [1338, 350] on button "Mover para finalizado" at bounding box center [1326, 343] width 301 height 24
click at [1338, 348] on button "Mover para finalizado" at bounding box center [1325, 344] width 310 height 25
click at [1338, 348] on div "Mover para finalizado" at bounding box center [1325, 344] width 310 height 25
click at [1338, 348] on button "Mover para finalizado" at bounding box center [1326, 343] width 301 height 24
click at [1338, 348] on div "Mover para finalizado" at bounding box center [1325, 344] width 310 height 25
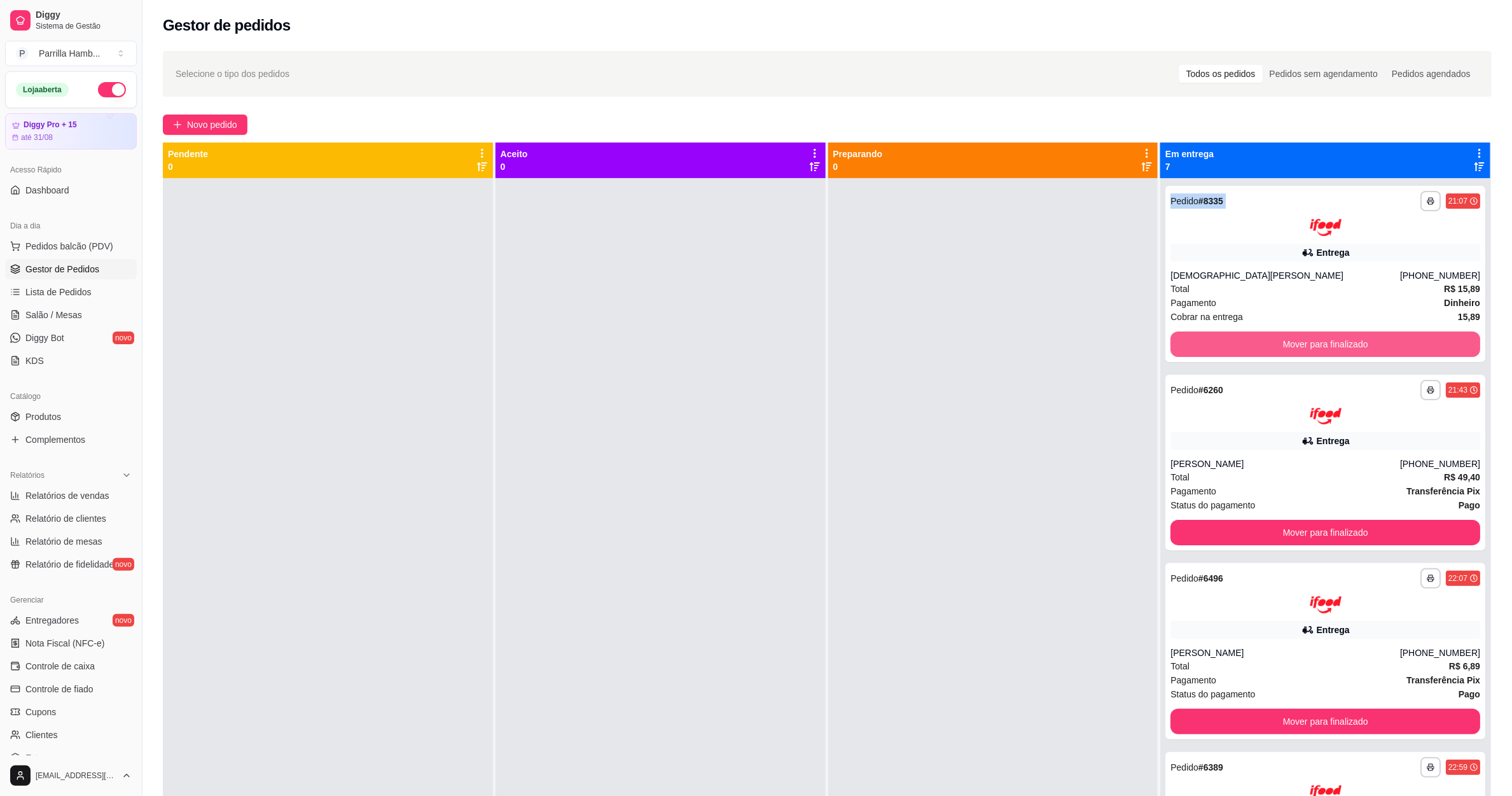
click at [1338, 348] on button "Mover para finalizado" at bounding box center [1325, 344] width 310 height 25
click at [1338, 348] on div "Mover para finalizado" at bounding box center [1325, 344] width 310 height 25
click at [1338, 348] on button "Mover para finalizado" at bounding box center [1326, 343] width 301 height 24
click at [1338, 348] on div "Mover para finalizado" at bounding box center [1325, 344] width 310 height 25
click at [1338, 348] on button "Mover para finalizado" at bounding box center [1325, 344] width 310 height 25
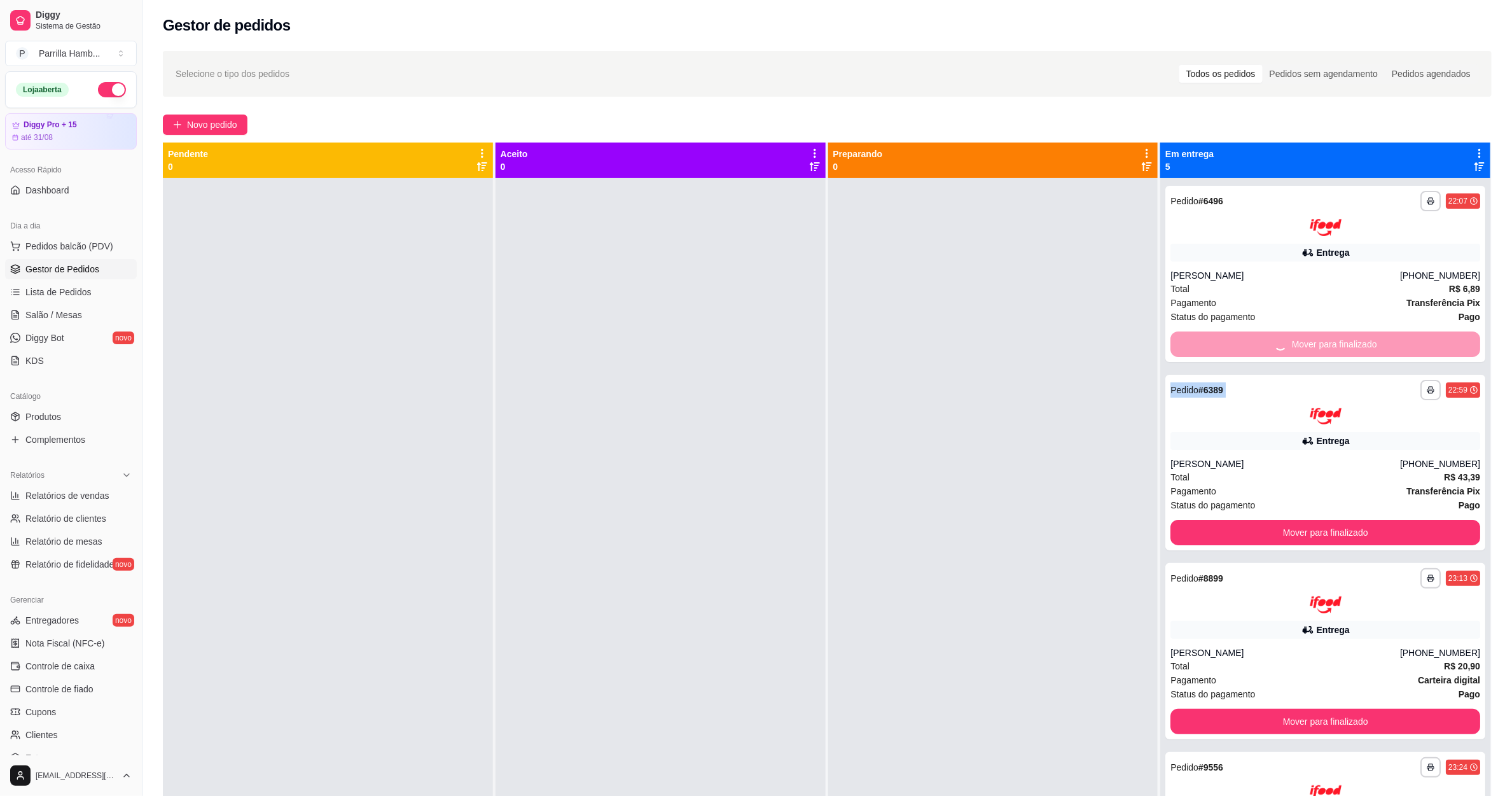
click at [1338, 348] on div "Mover para finalizado" at bounding box center [1325, 344] width 310 height 25
click at [1338, 348] on button "Mover para finalizado" at bounding box center [1326, 343] width 301 height 24
click at [1338, 348] on div "Mover para finalizado" at bounding box center [1325, 344] width 310 height 25
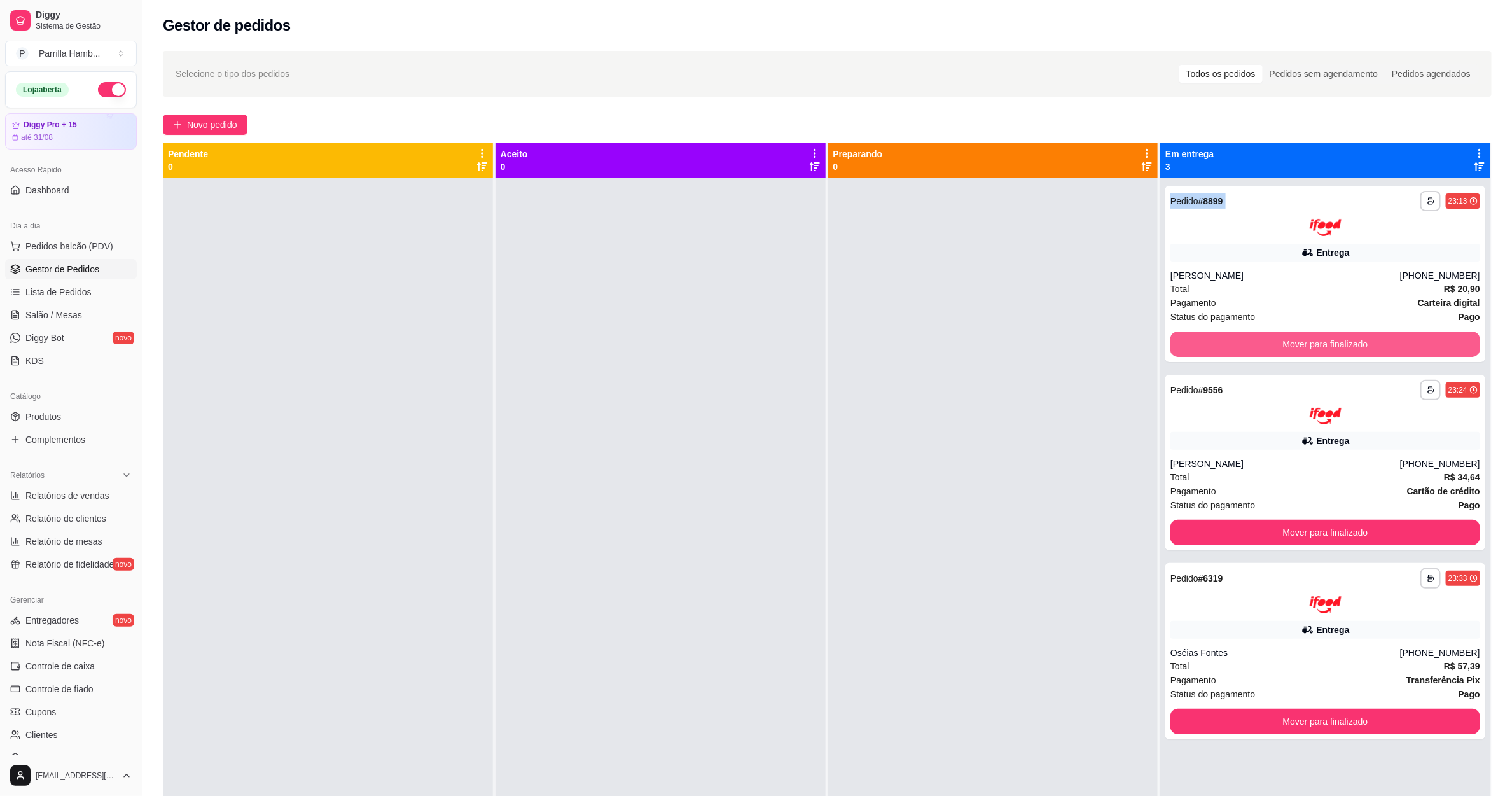
click at [1338, 348] on button "Mover para finalizado" at bounding box center [1325, 344] width 310 height 25
click at [1338, 348] on div "Mover para finalizado" at bounding box center [1325, 344] width 310 height 25
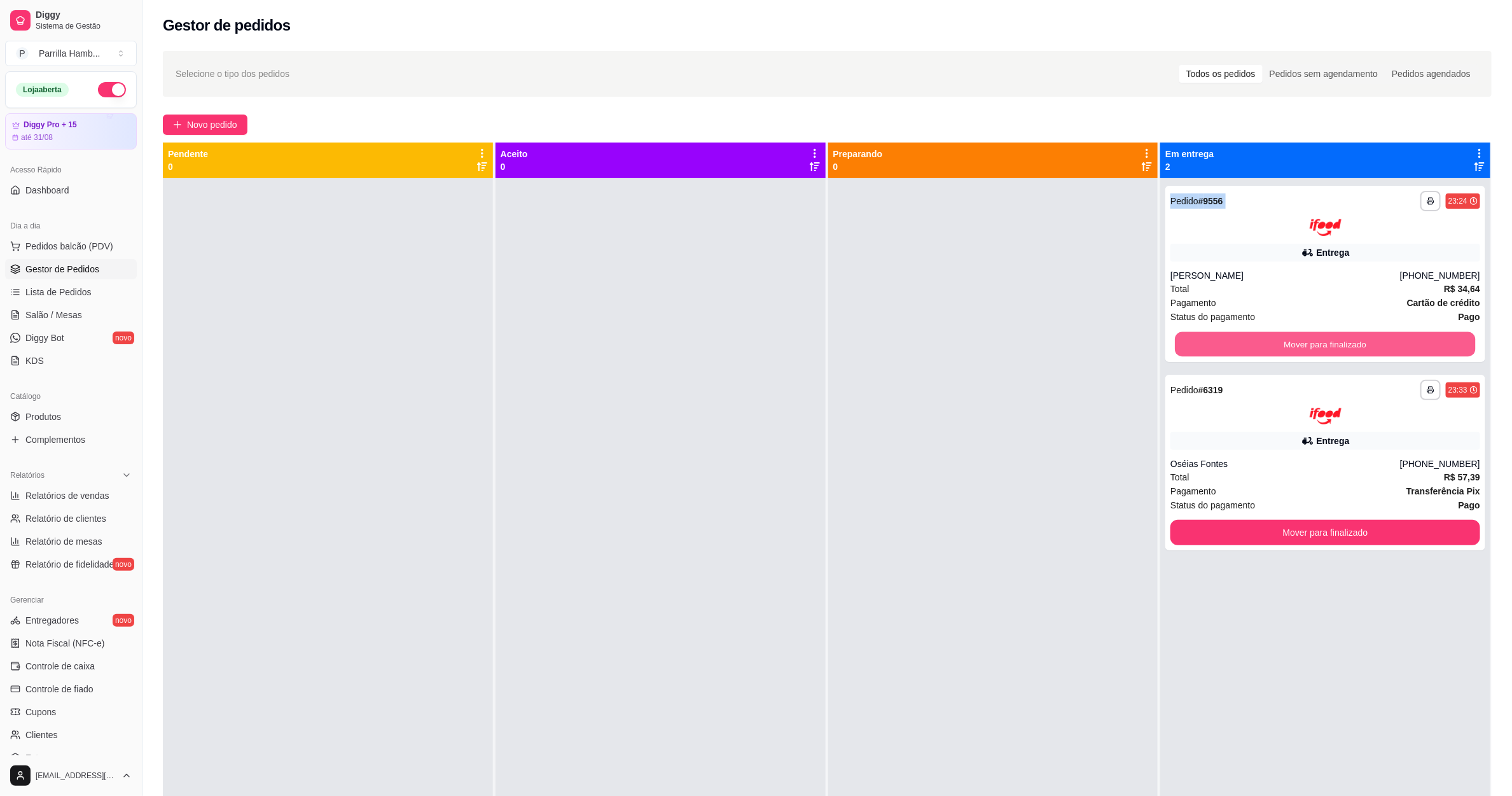
click at [1338, 348] on button "Mover para finalizado" at bounding box center [1326, 343] width 301 height 24
click at [1338, 348] on div "Mover para finalizado" at bounding box center [1325, 344] width 310 height 25
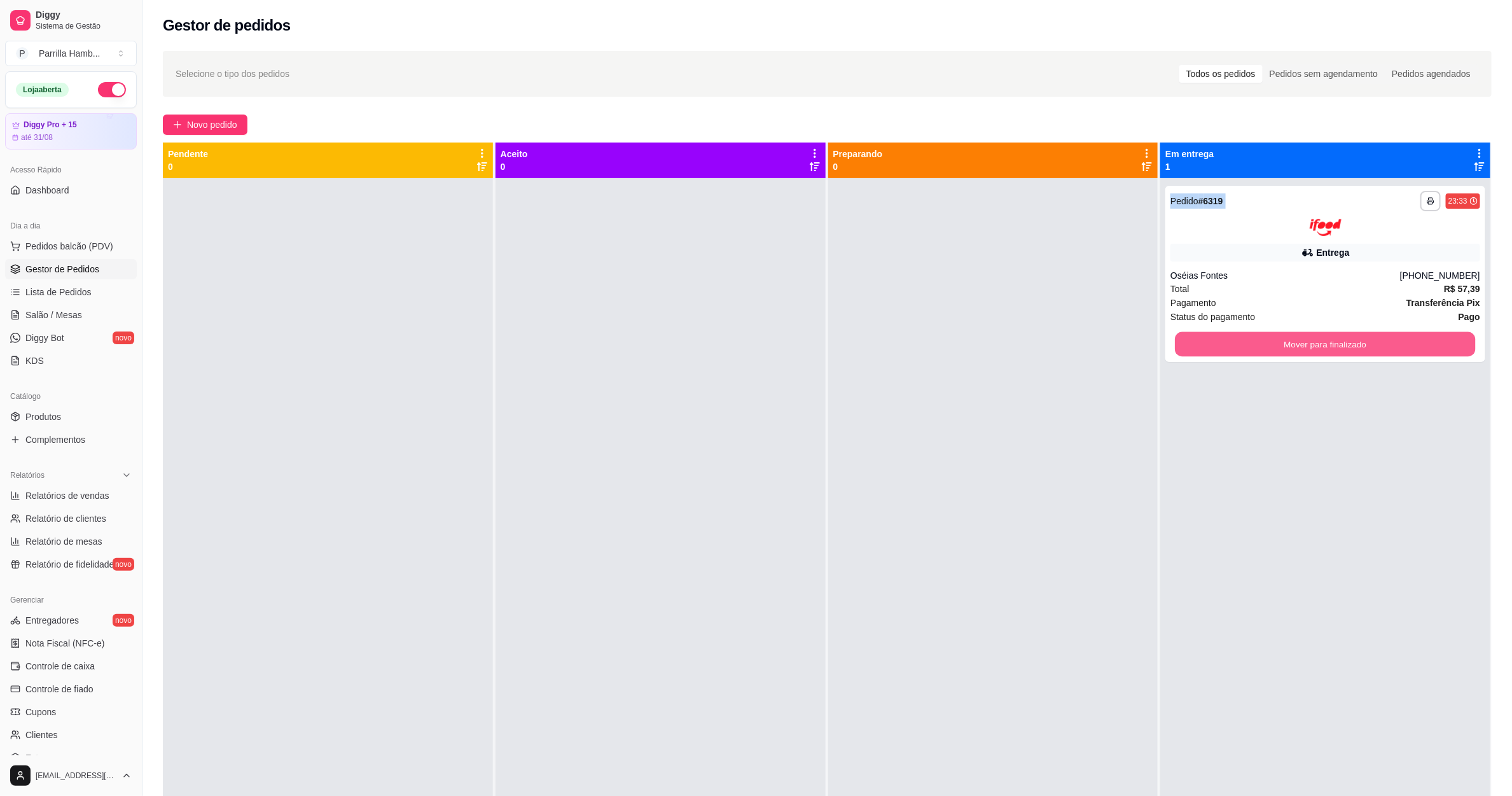
click at [1338, 348] on button "Mover para finalizado" at bounding box center [1326, 343] width 301 height 24
click at [1338, 348] on div "Mover para finalizado" at bounding box center [1325, 344] width 310 height 25
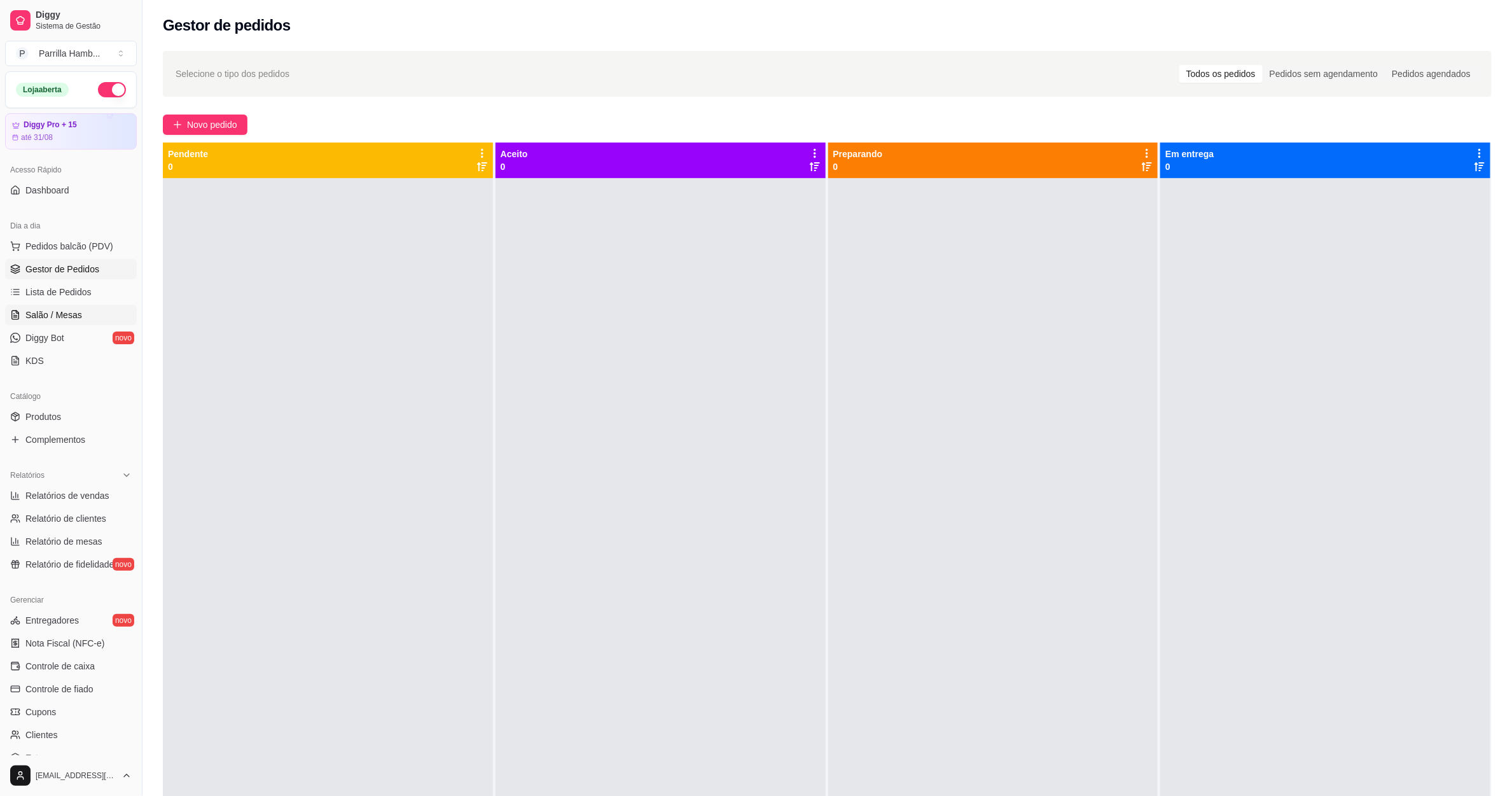
click at [43, 321] on span "Salão / Mesas" at bounding box center [53, 315] width 57 height 13
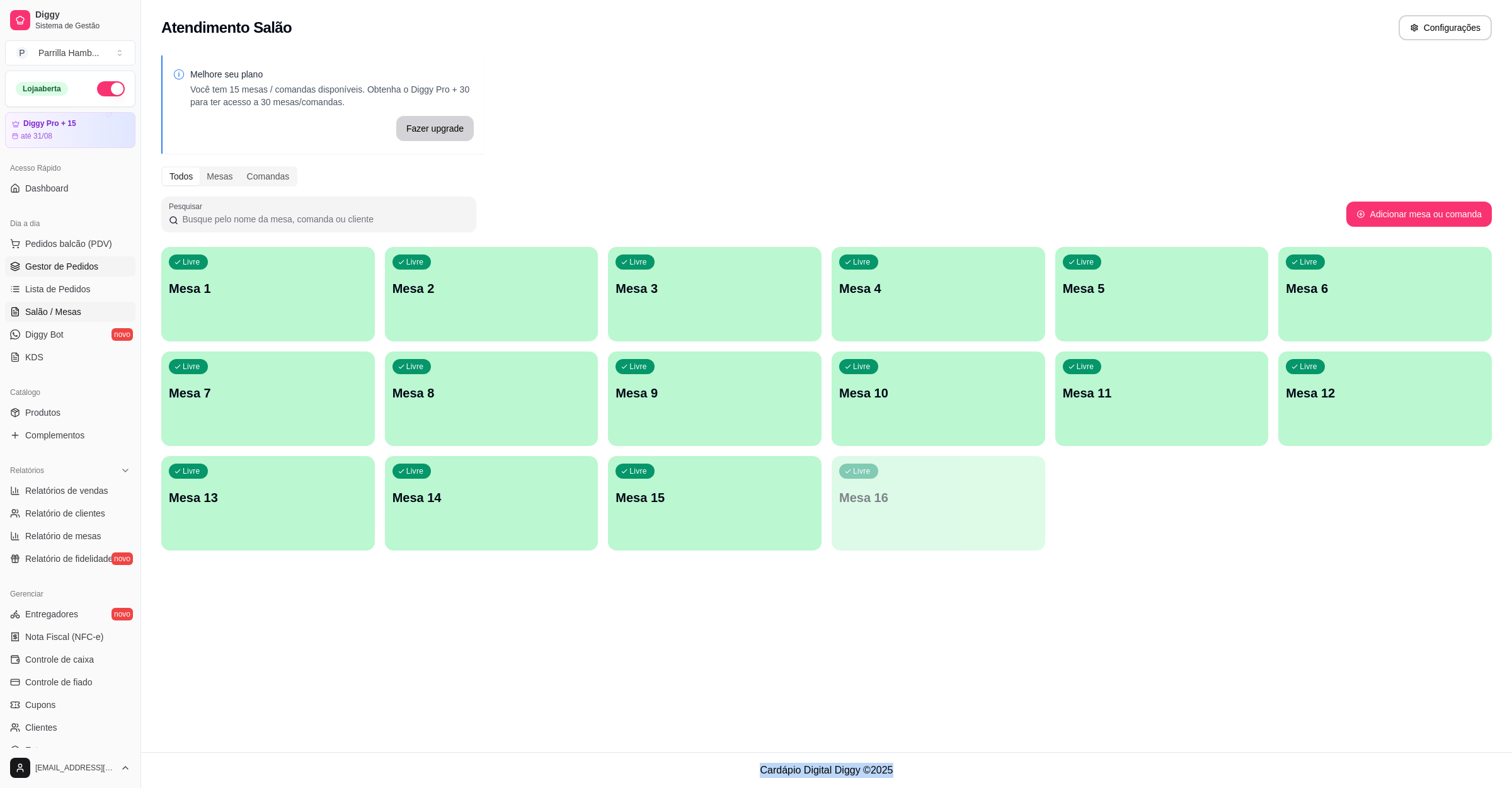
click at [57, 268] on span "Gestor de Pedidos" at bounding box center [62, 266] width 73 height 13
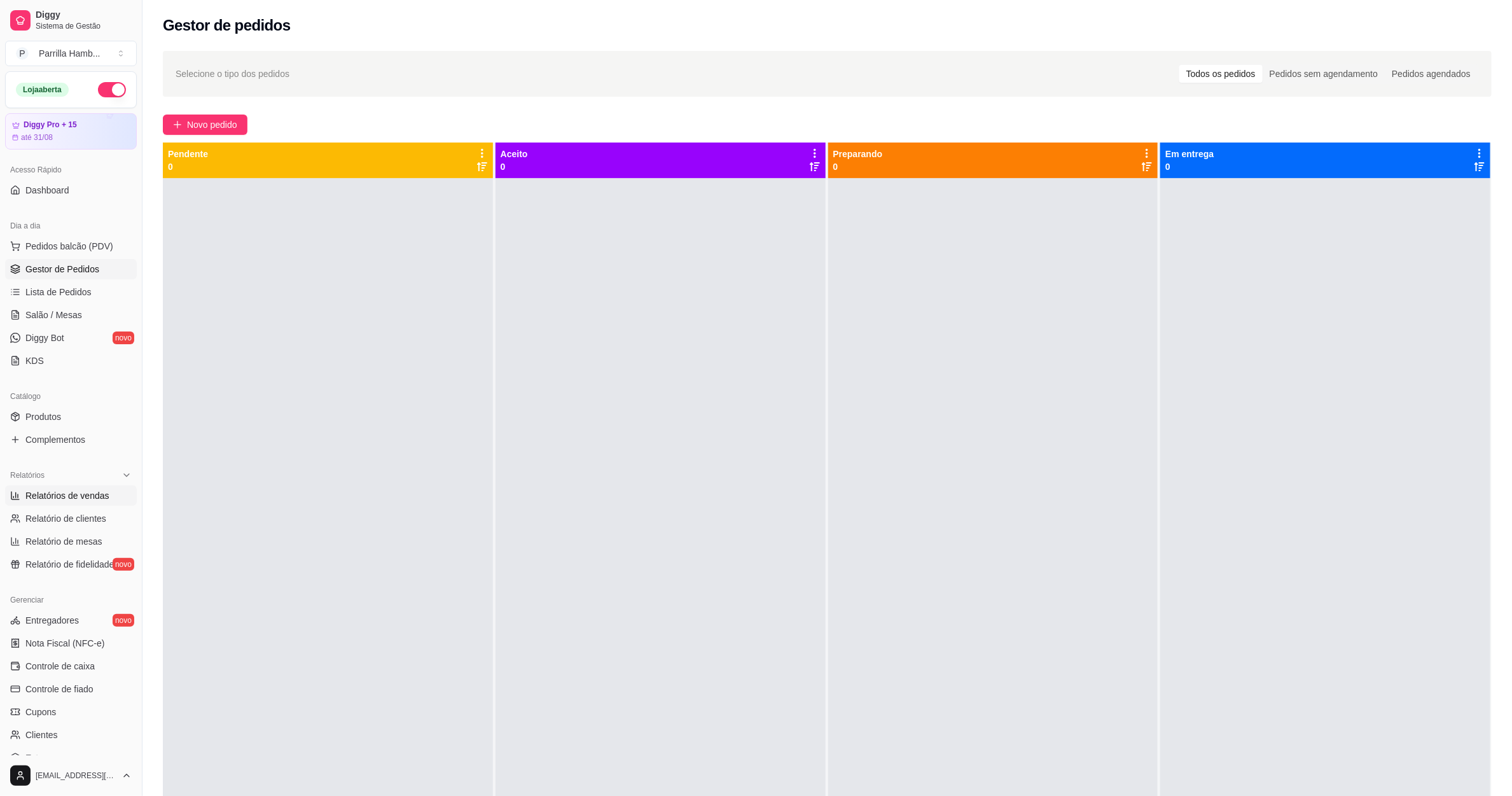
click at [67, 499] on span "Relatórios de vendas" at bounding box center [67, 495] width 84 height 13
select select "ALL"
select select "0"
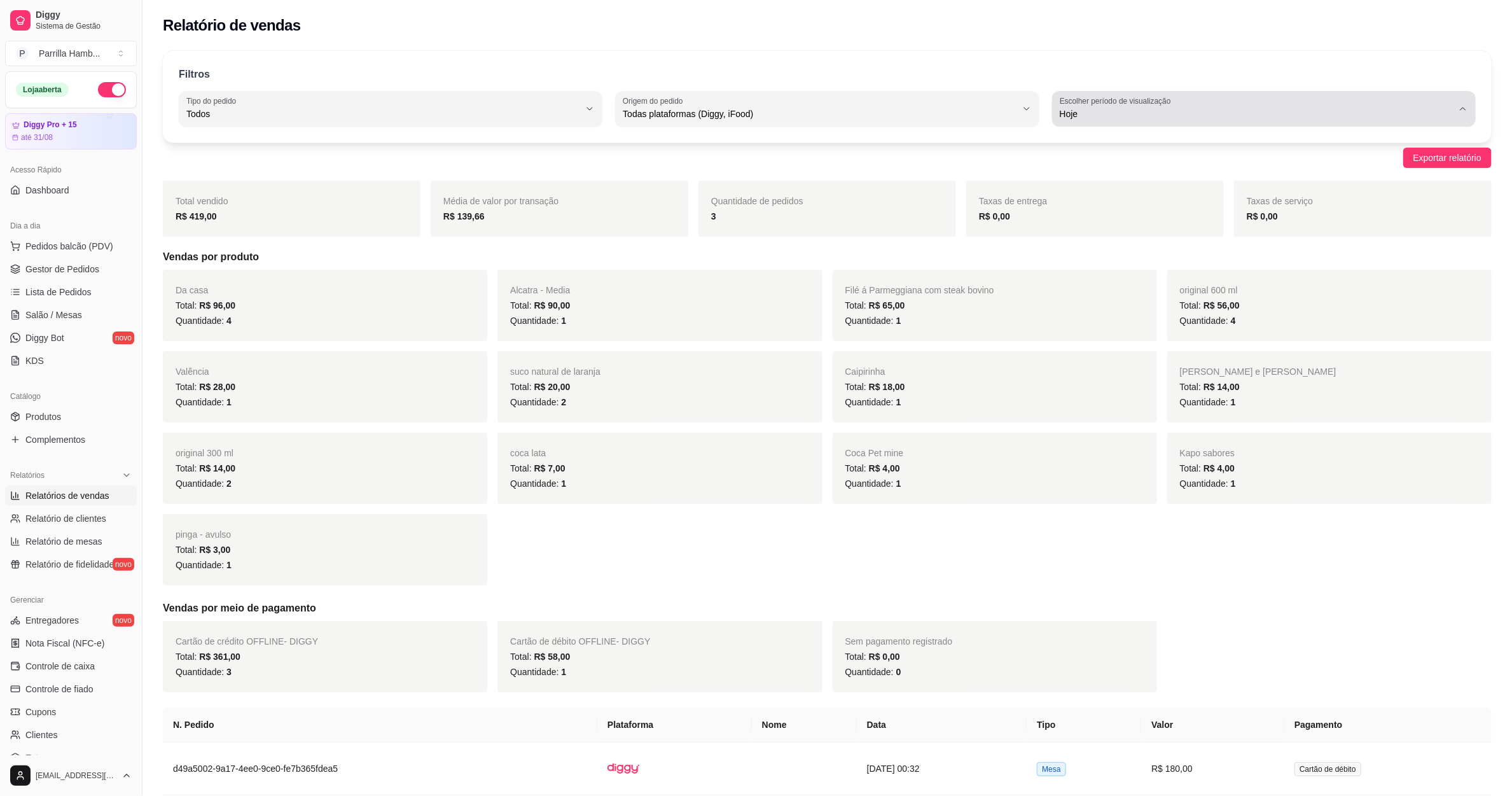
click at [1191, 107] on div "Hoje" at bounding box center [1257, 109] width 393 height 25
click at [1109, 167] on span "Ontem" at bounding box center [1258, 165] width 376 height 12
type input "1"
select select "1"
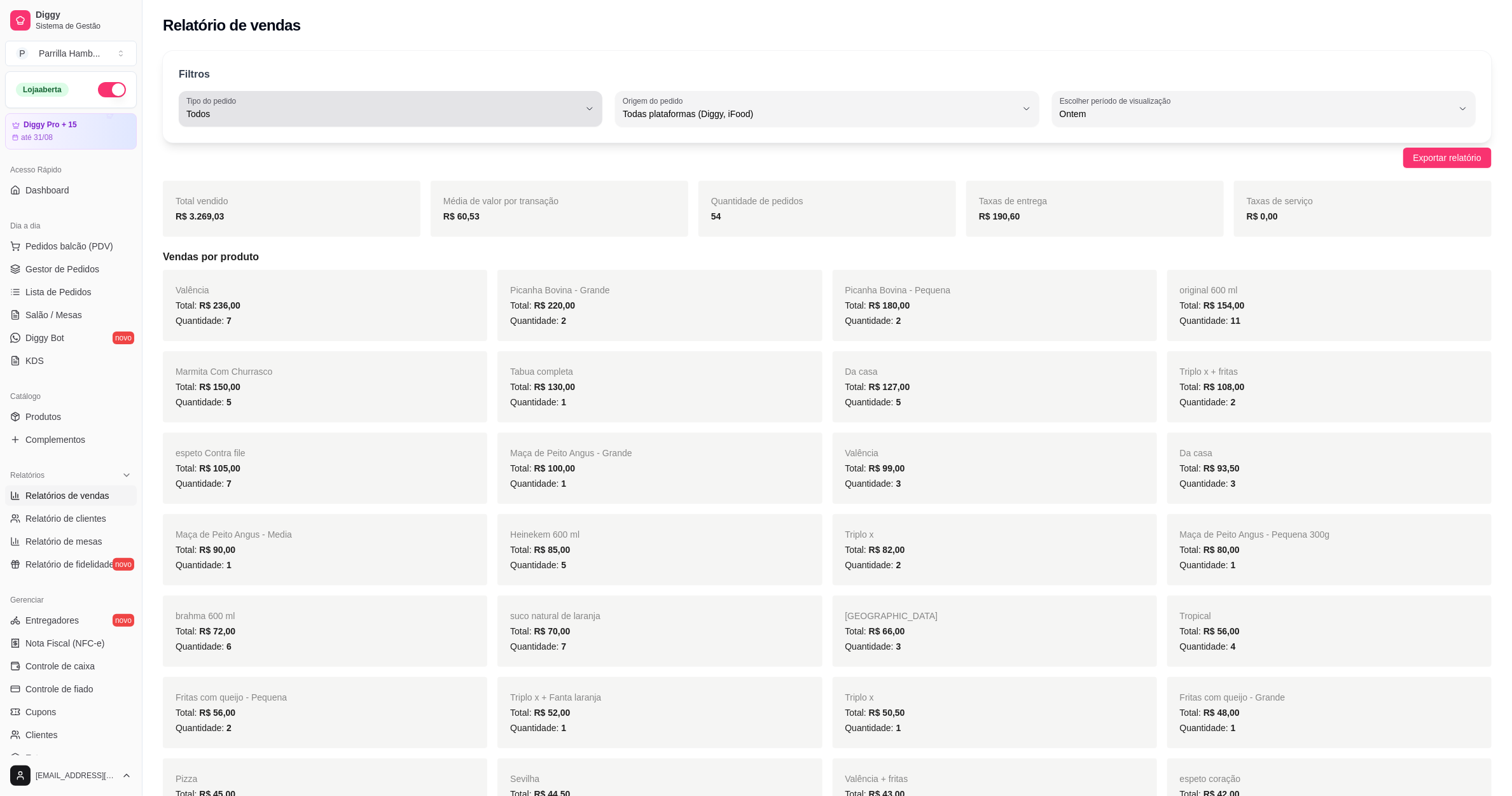
click at [502, 103] on div "Todos" at bounding box center [383, 109] width 393 height 25
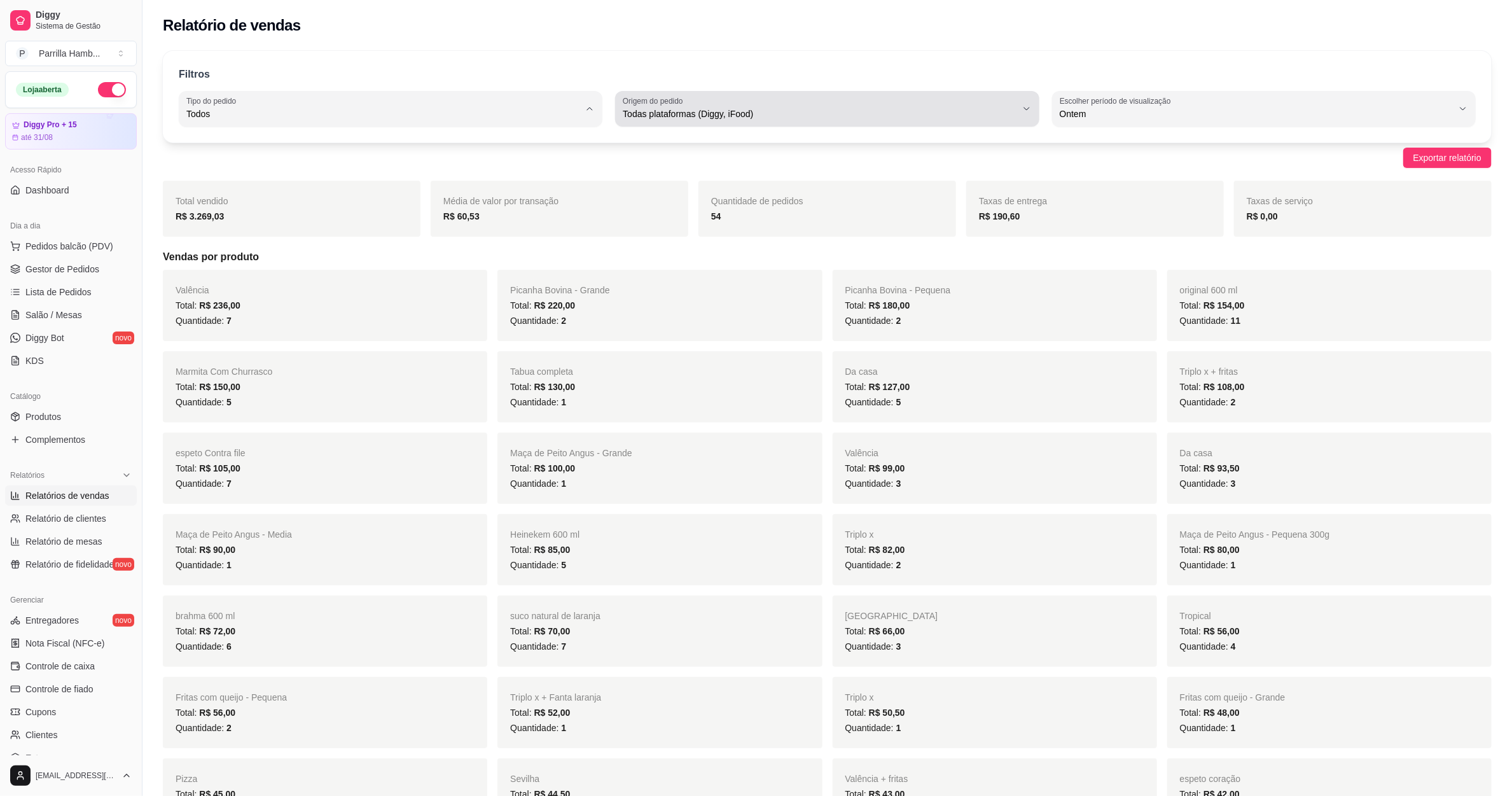
click at [651, 103] on label "Origem do pedido" at bounding box center [655, 101] width 64 height 11
click at [647, 158] on li "Diggy" at bounding box center [828, 165] width 397 height 20
type input "DIGGY"
select select "DIGGY"
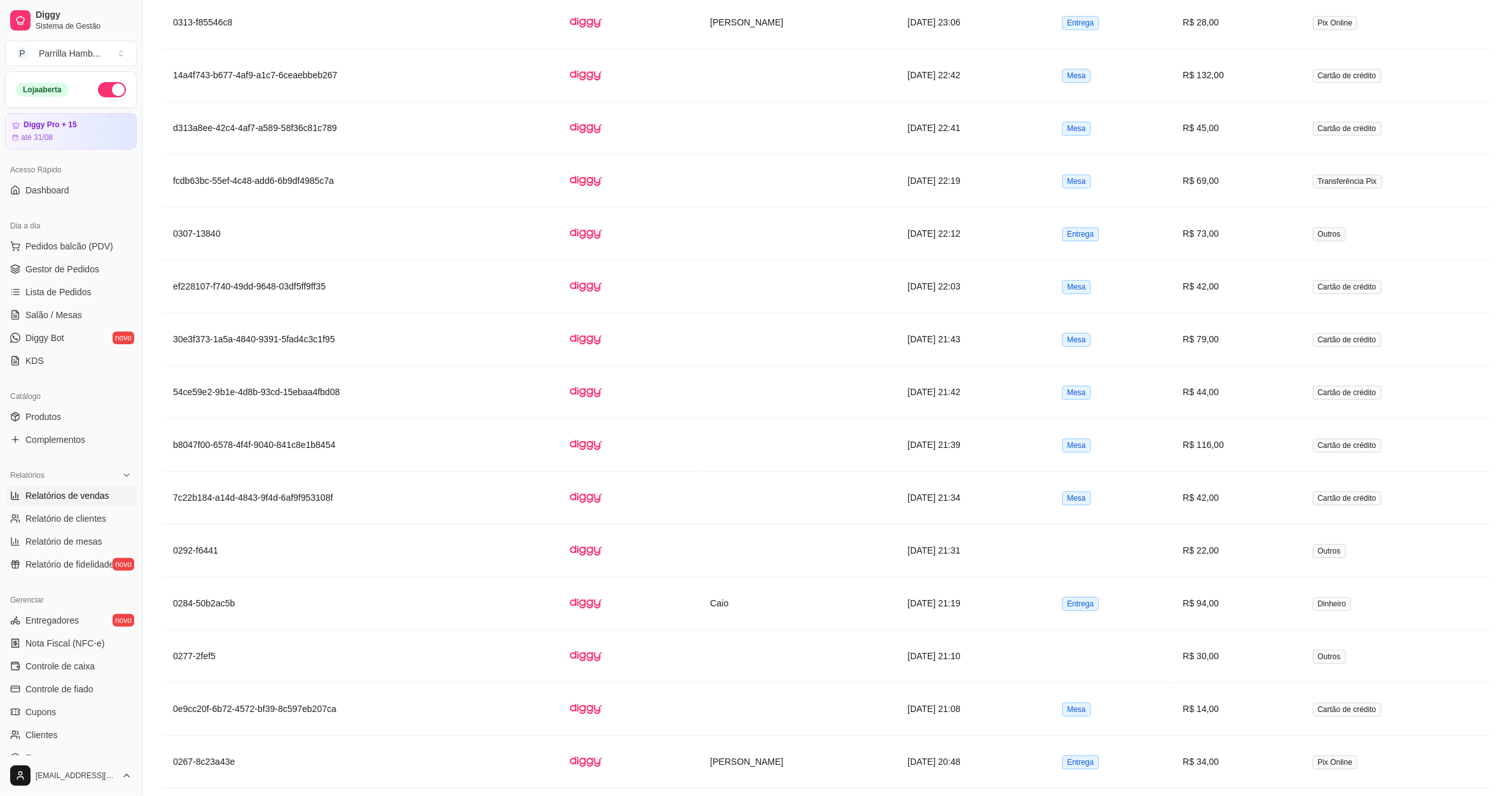
scroll to position [2286, 0]
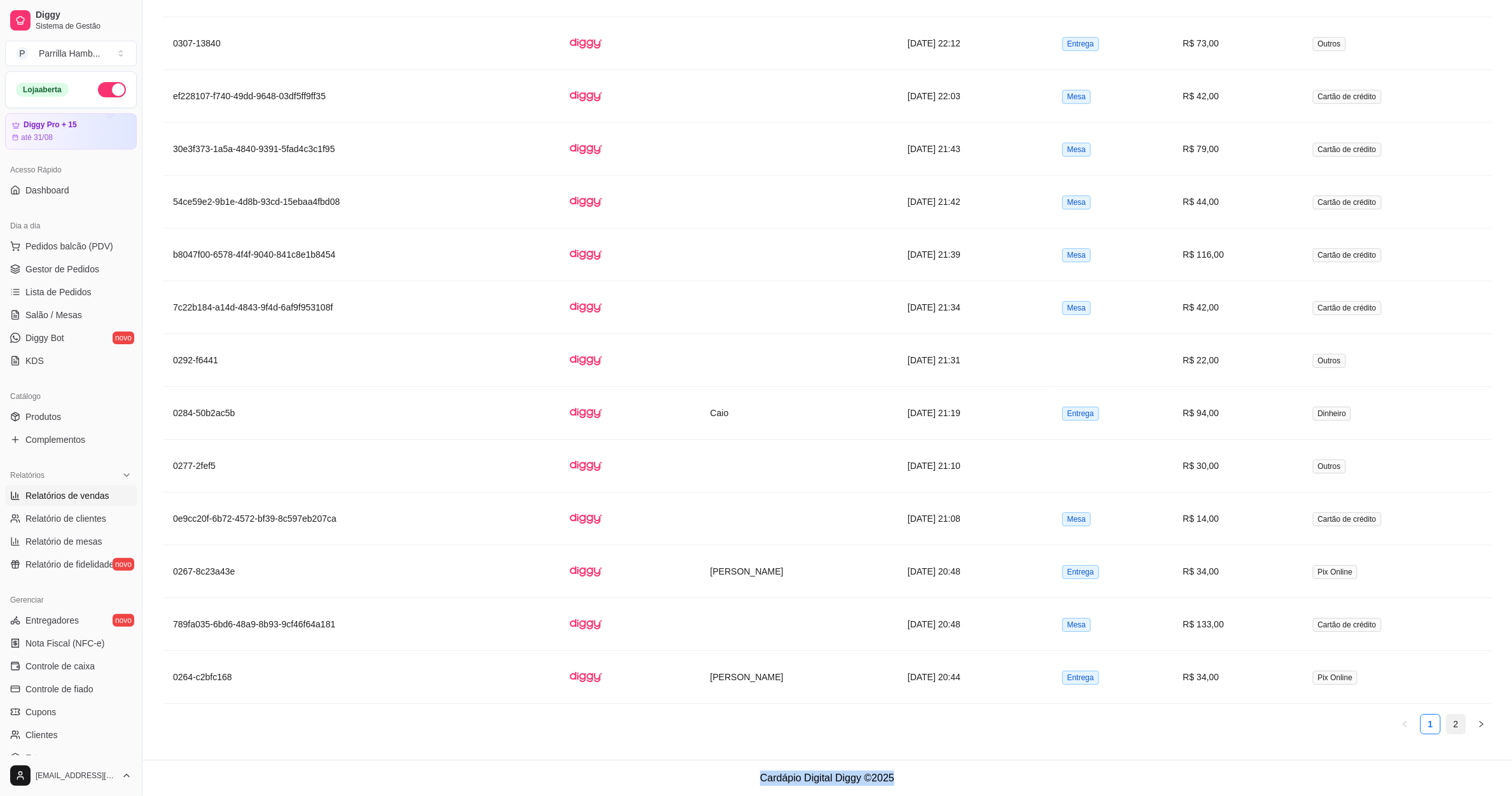
click at [1457, 725] on link "2" at bounding box center [1456, 724] width 19 height 19
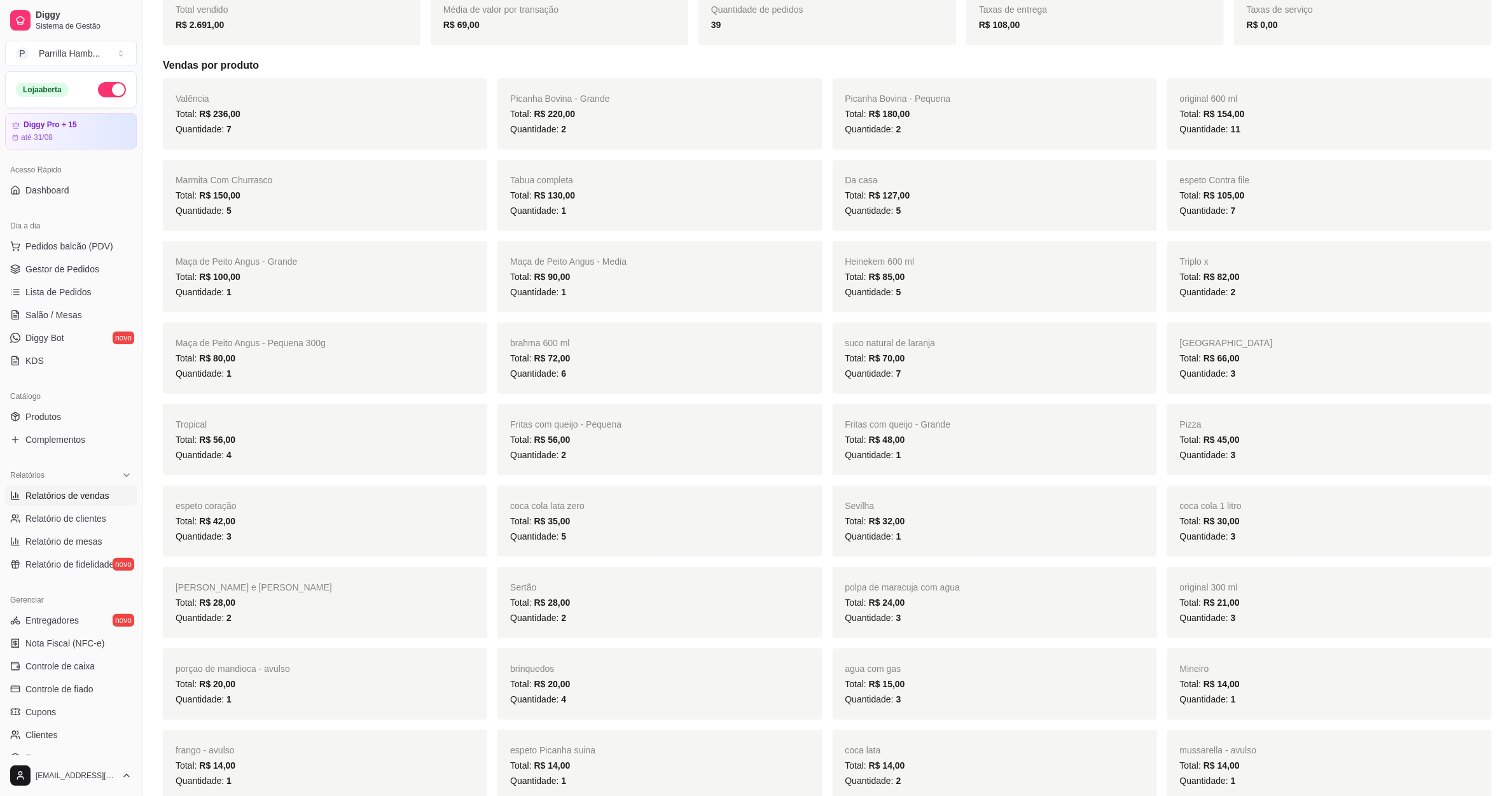
scroll to position [0, 0]
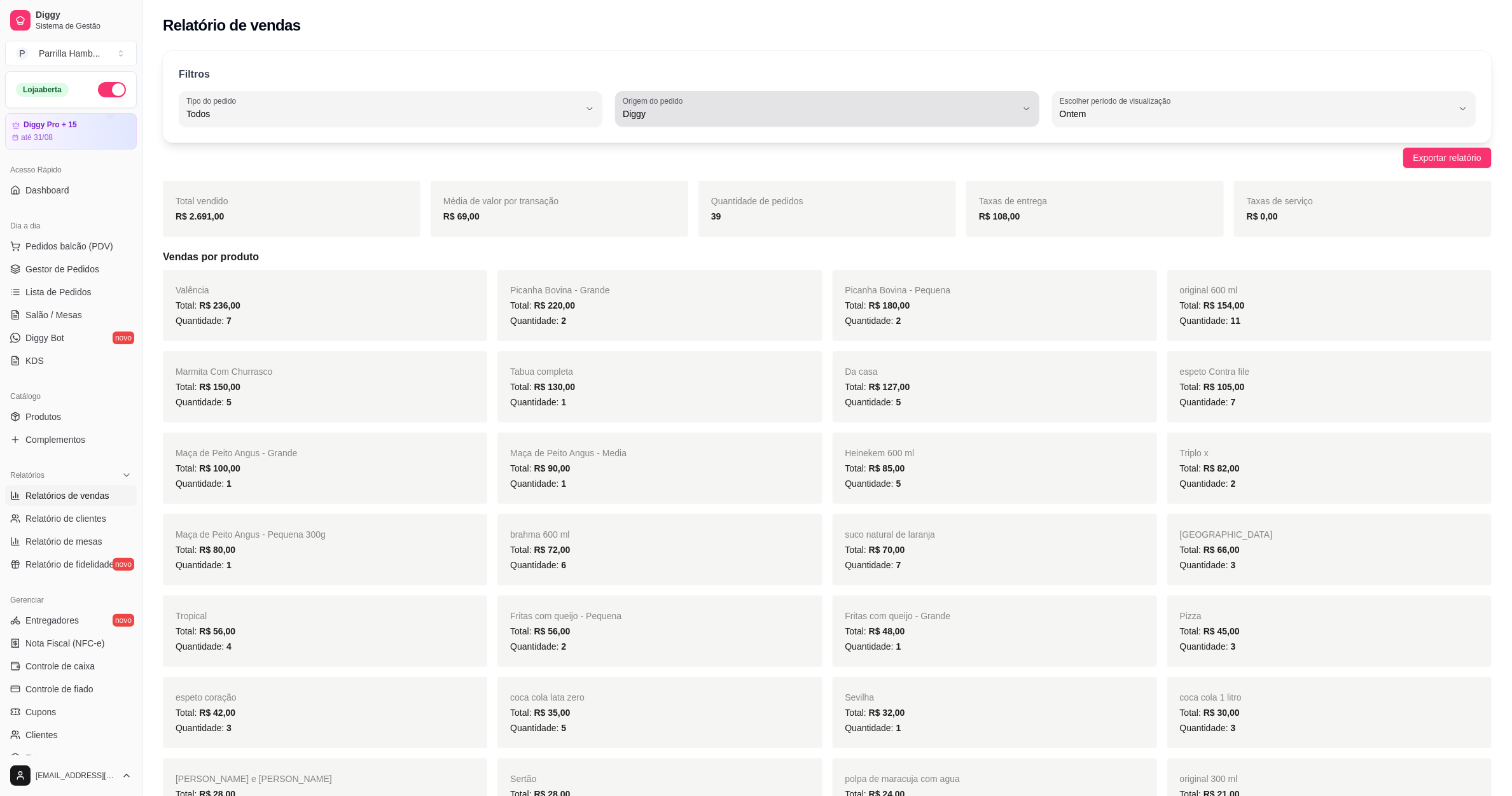
click at [701, 112] on span "Diggy" at bounding box center [819, 114] width 393 height 13
click at [659, 144] on span "Todas plataformas (Diggy, iFood)" at bounding box center [821, 144] width 376 height 12
type input "ALL"
select select "ALL"
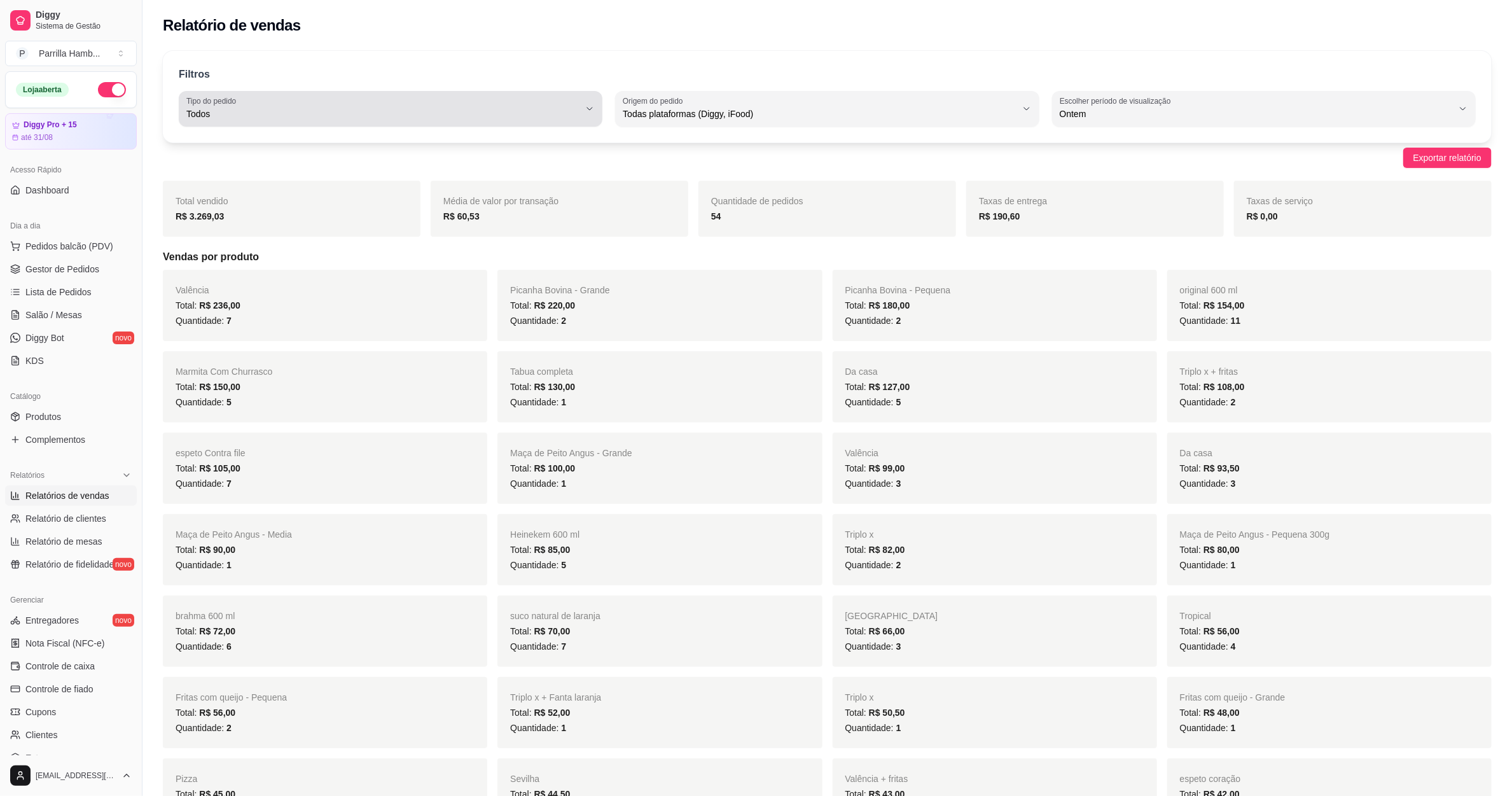
click at [477, 117] on span "Todos" at bounding box center [383, 114] width 393 height 13
click at [323, 158] on li "Entrega" at bounding box center [390, 165] width 397 height 20
type input "DELIVERY"
select select "DELIVERY"
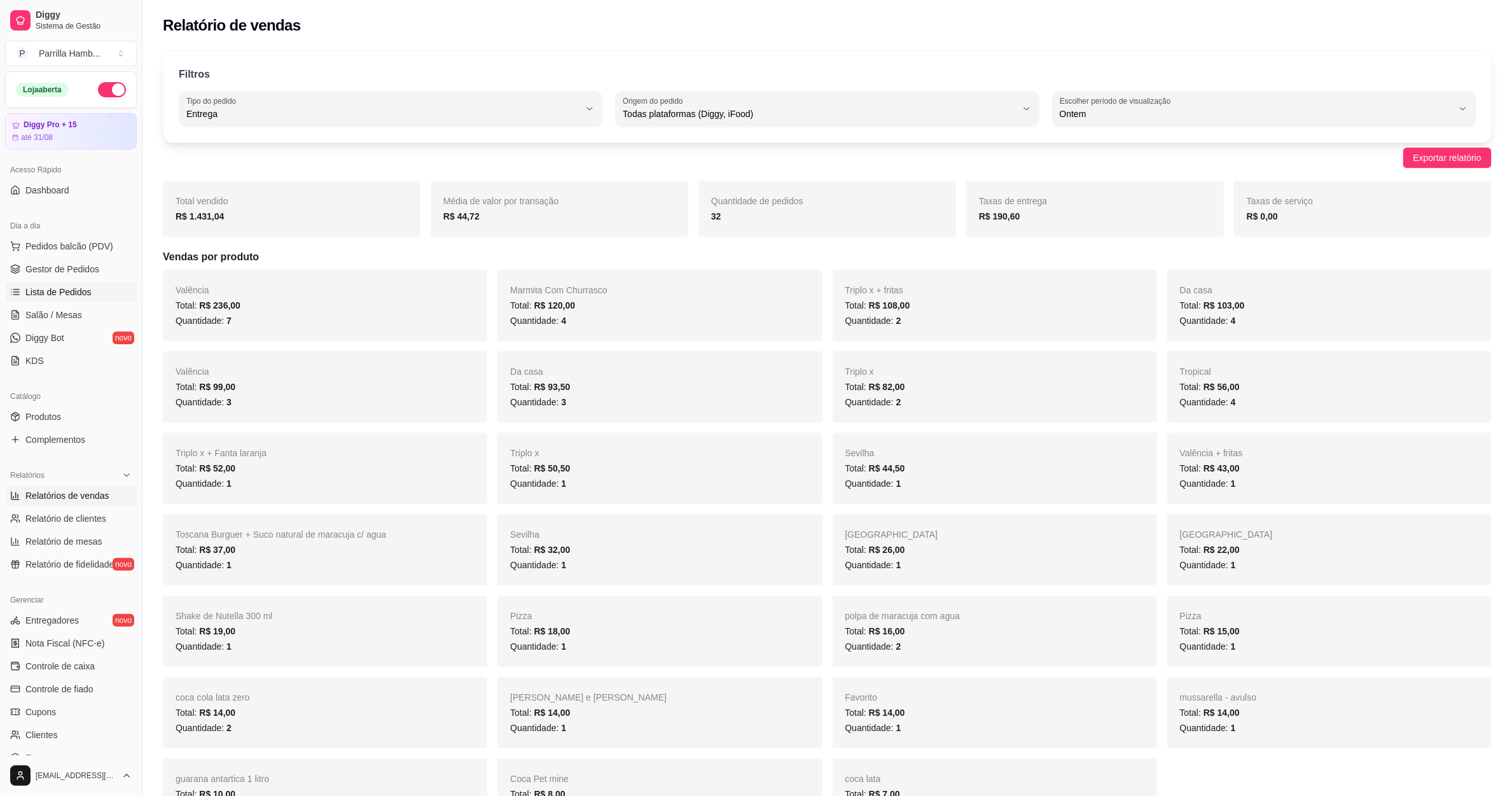
click at [55, 284] on link "Lista de Pedidos" at bounding box center [71, 292] width 131 height 20
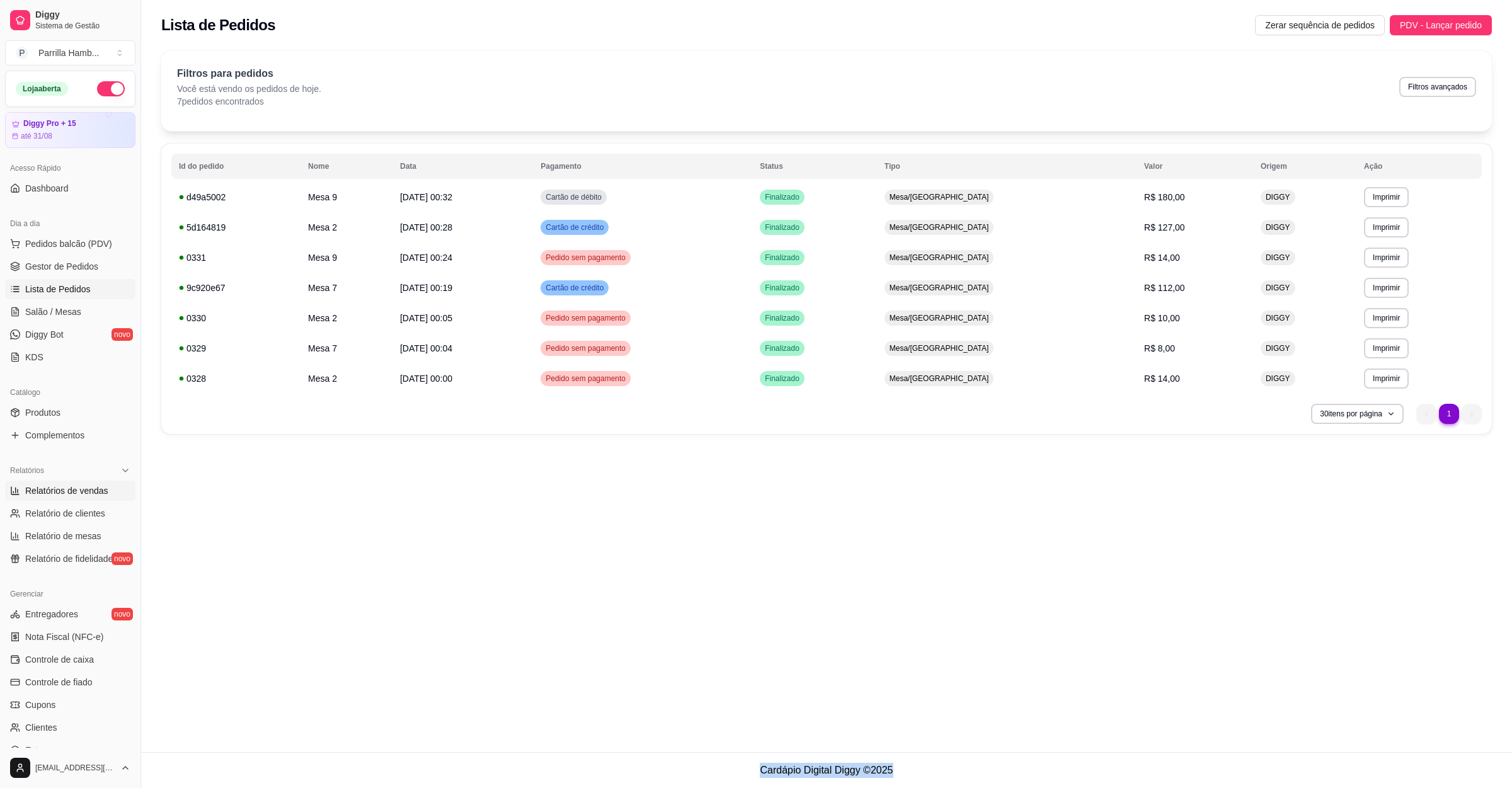
click at [92, 497] on span "Relatórios de vendas" at bounding box center [66, 490] width 83 height 13
select select "ALL"
select select "0"
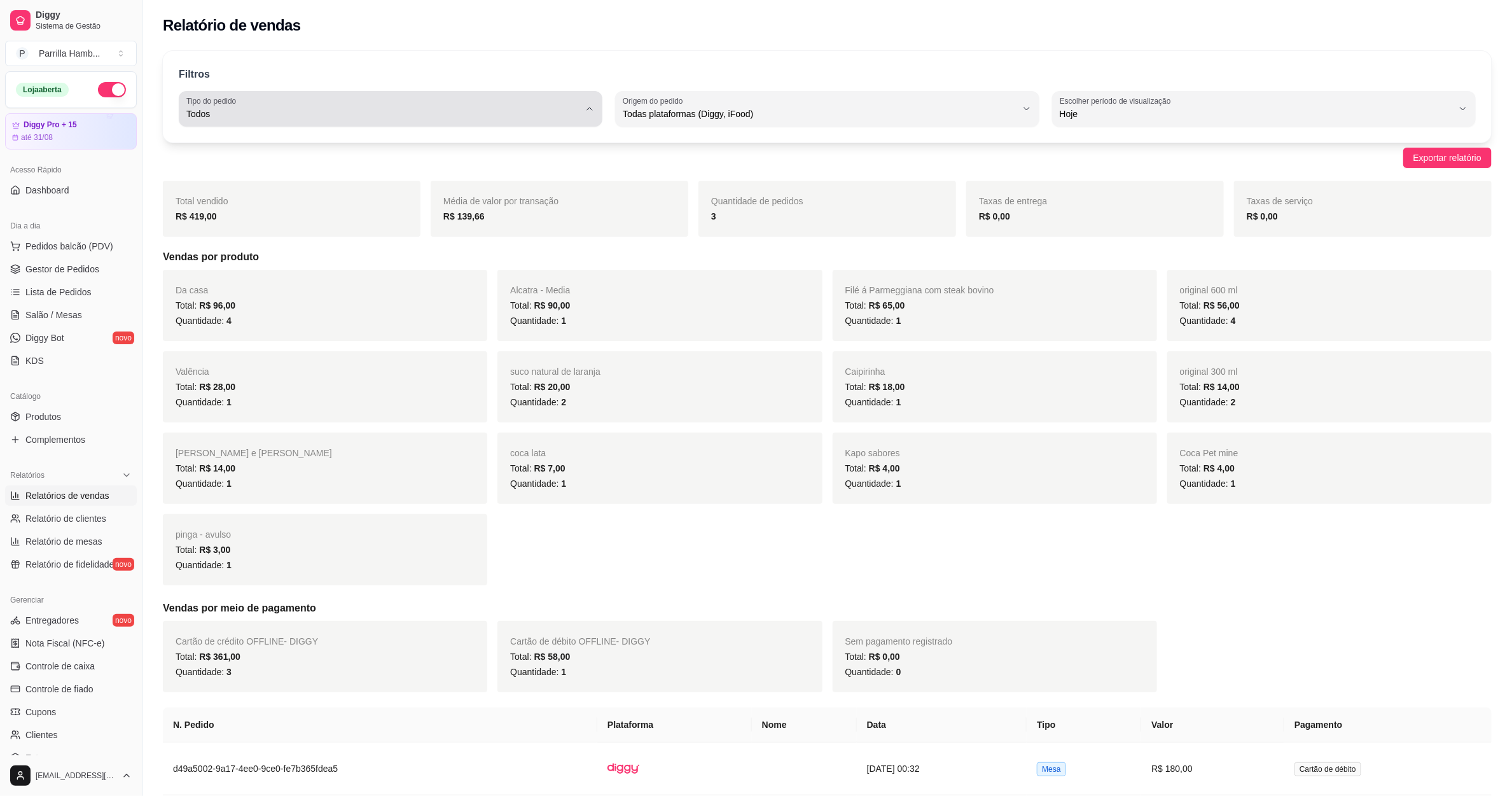
click at [461, 110] on span "Todos" at bounding box center [383, 114] width 393 height 13
click at [341, 168] on span "Entrega" at bounding box center [385, 165] width 376 height 12
type input "DELIVERY"
select select "DELIVERY"
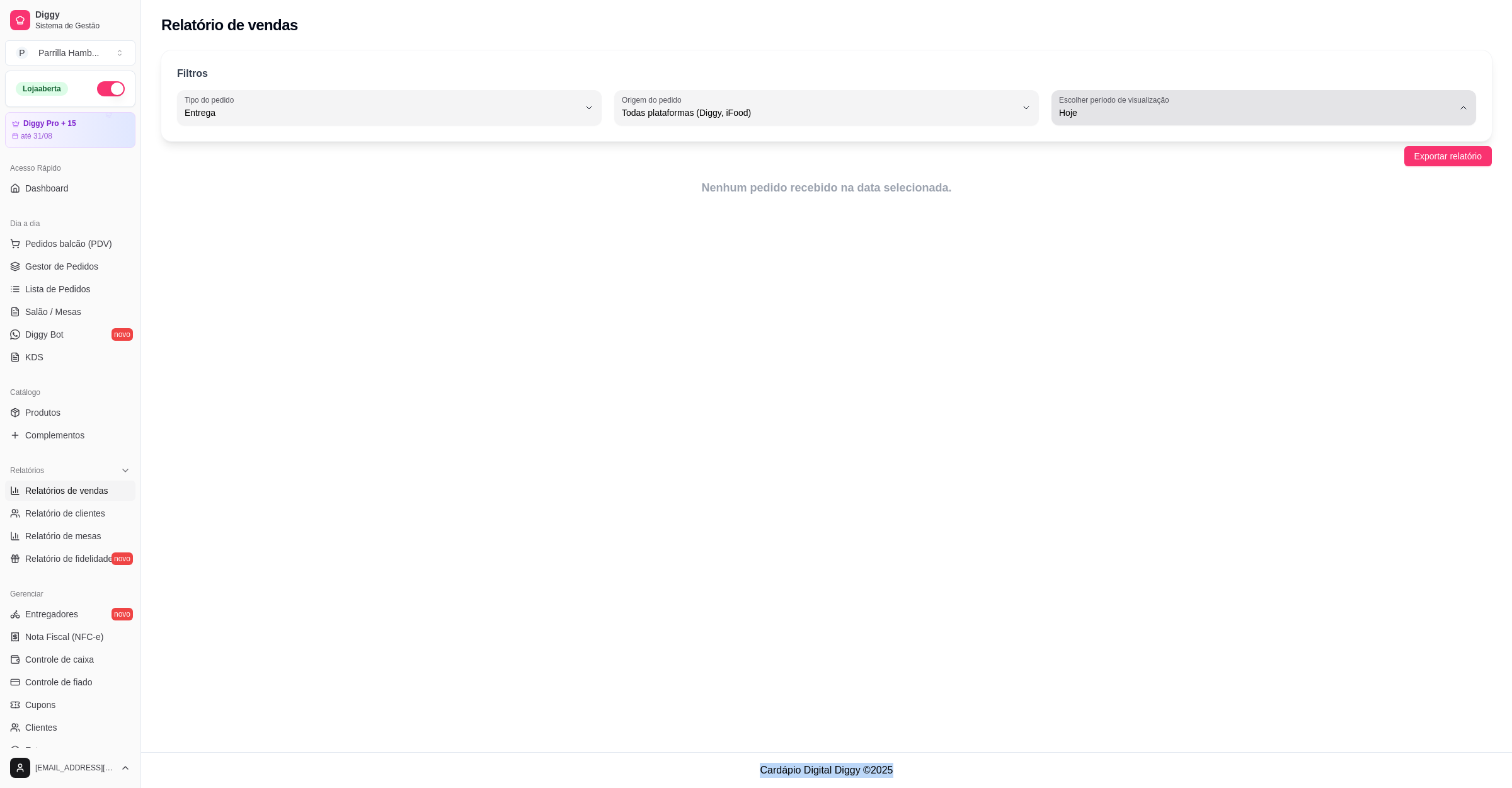
click at [1058, 116] on span "Hoje" at bounding box center [1256, 113] width 394 height 13
click at [1082, 167] on span "Ontem" at bounding box center [1257, 163] width 376 height 12
type input "1"
select select "1"
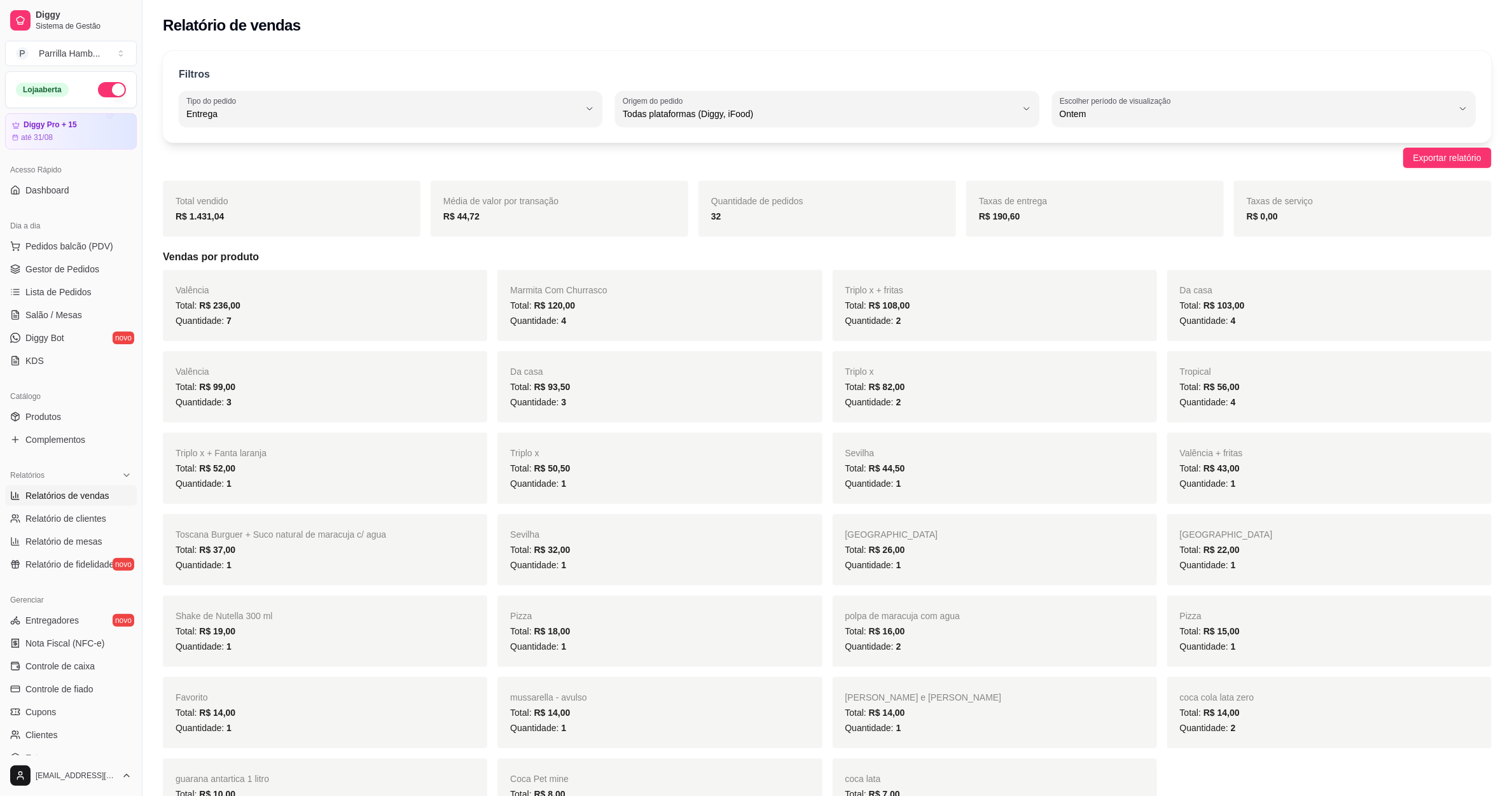
click at [712, 225] on div "Quantidade de pedidos 32" at bounding box center [828, 209] width 258 height 56
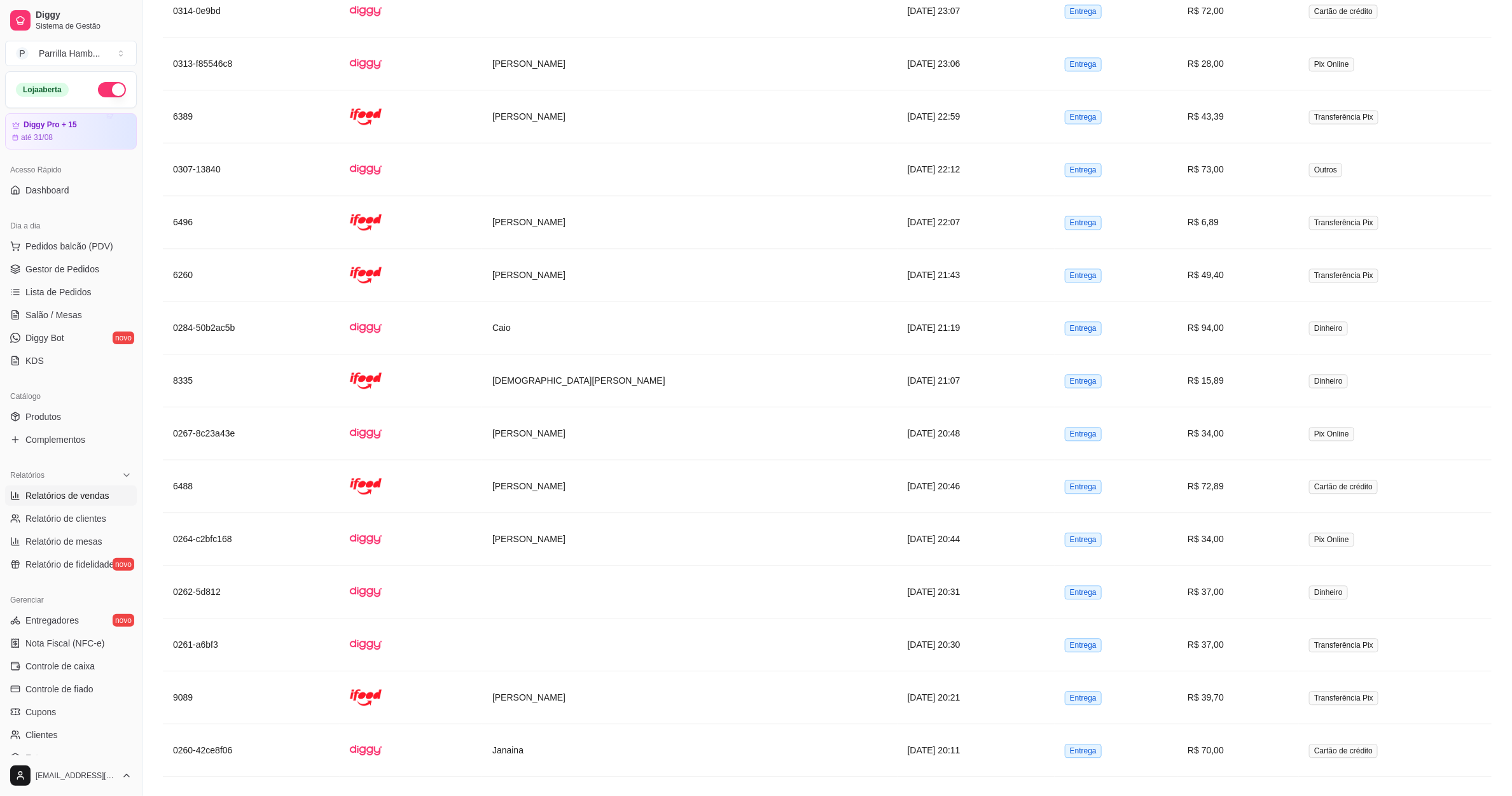
scroll to position [2122, 0]
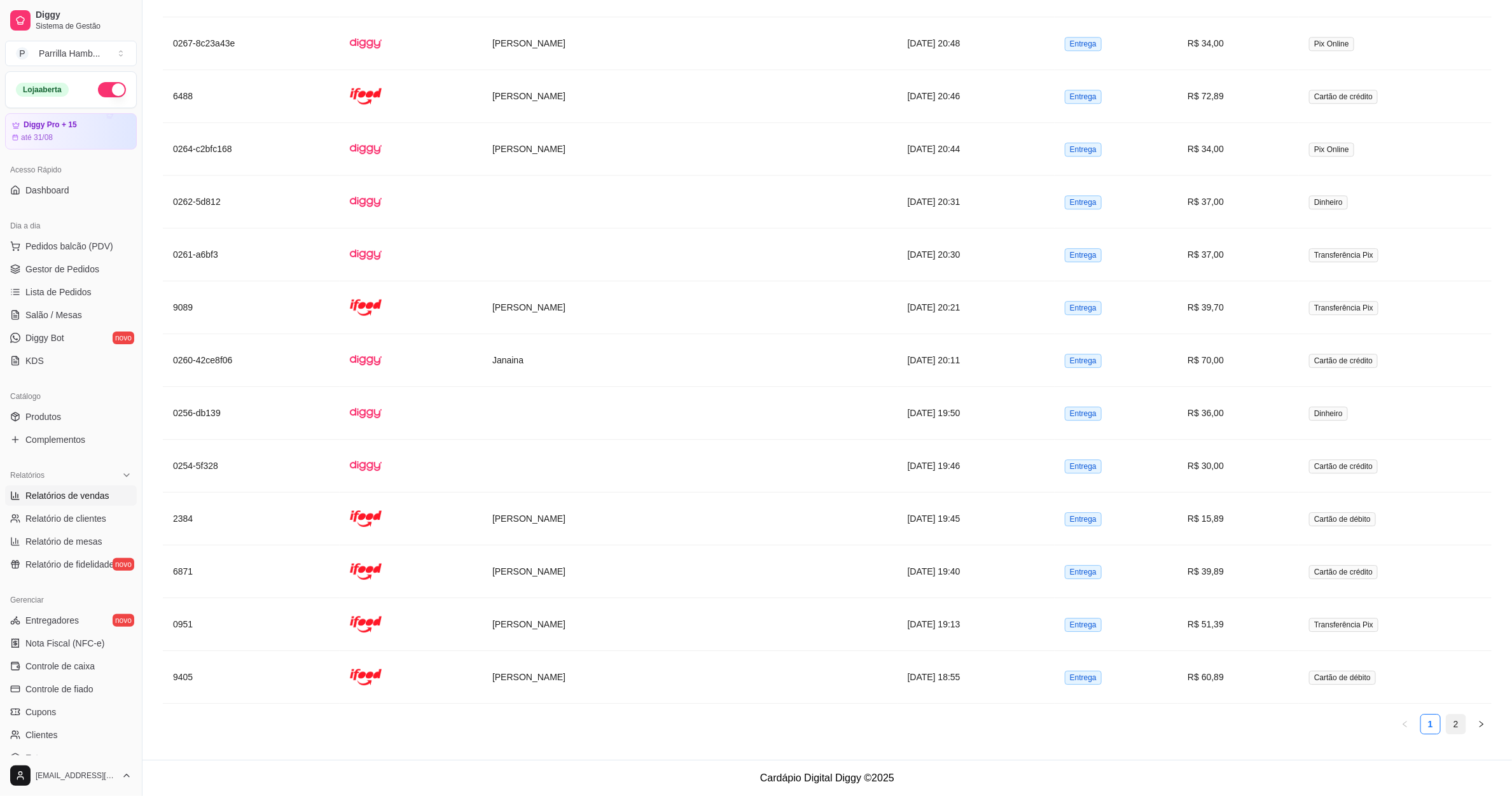
click at [1457, 731] on link "2" at bounding box center [1456, 724] width 19 height 19
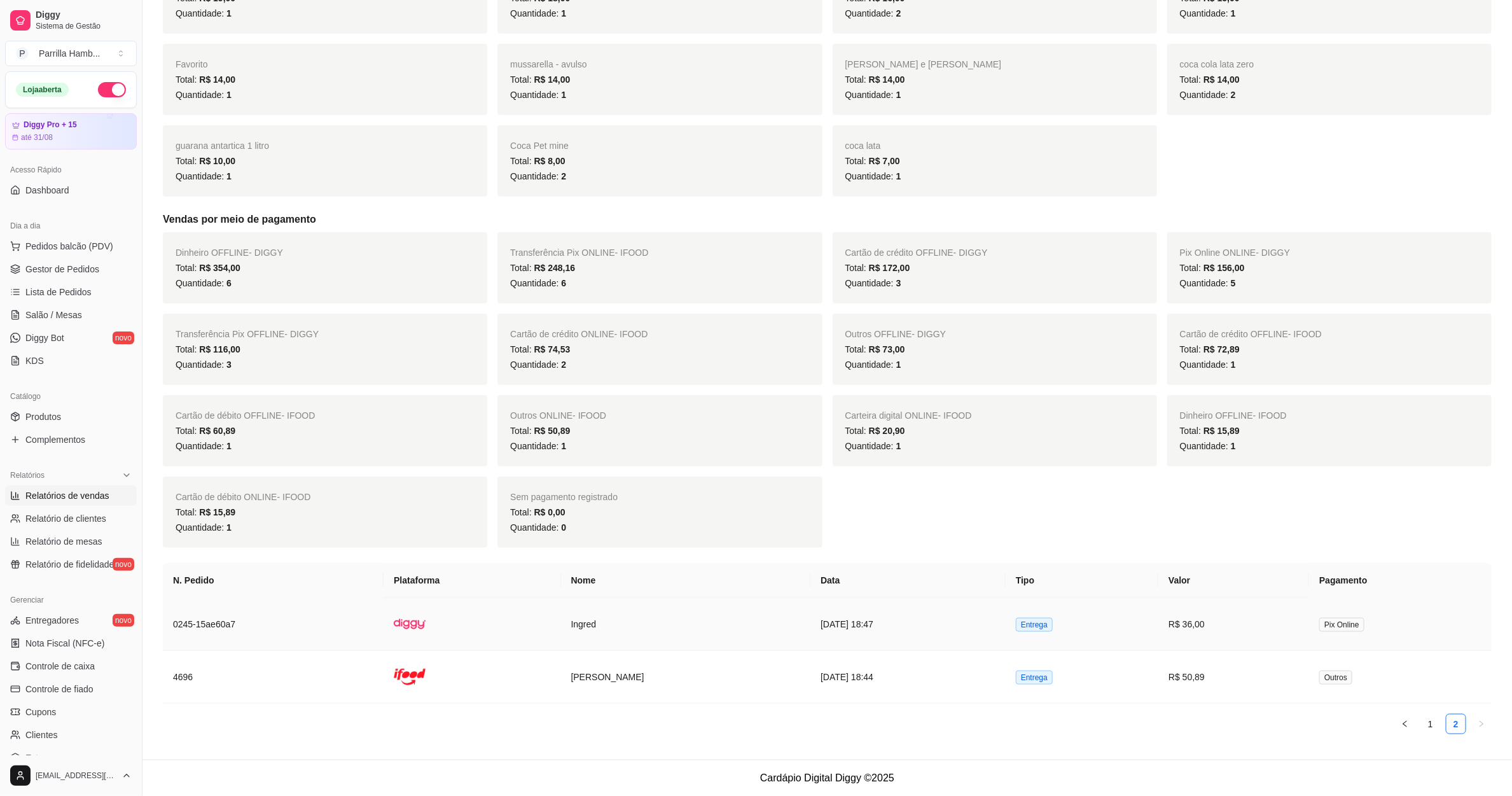
scroll to position [0, 0]
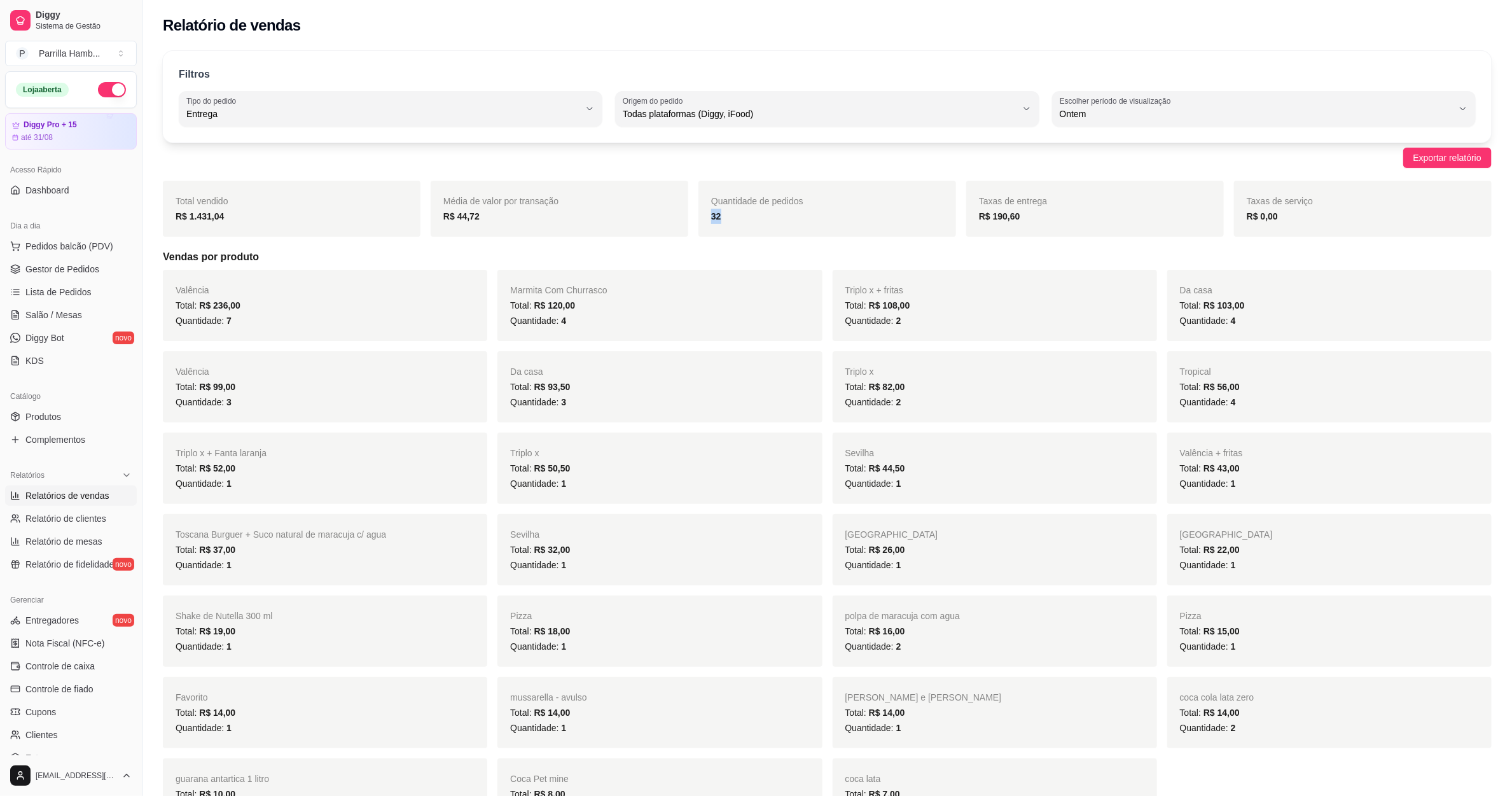
click at [758, 217] on div "32" at bounding box center [828, 216] width 233 height 15
